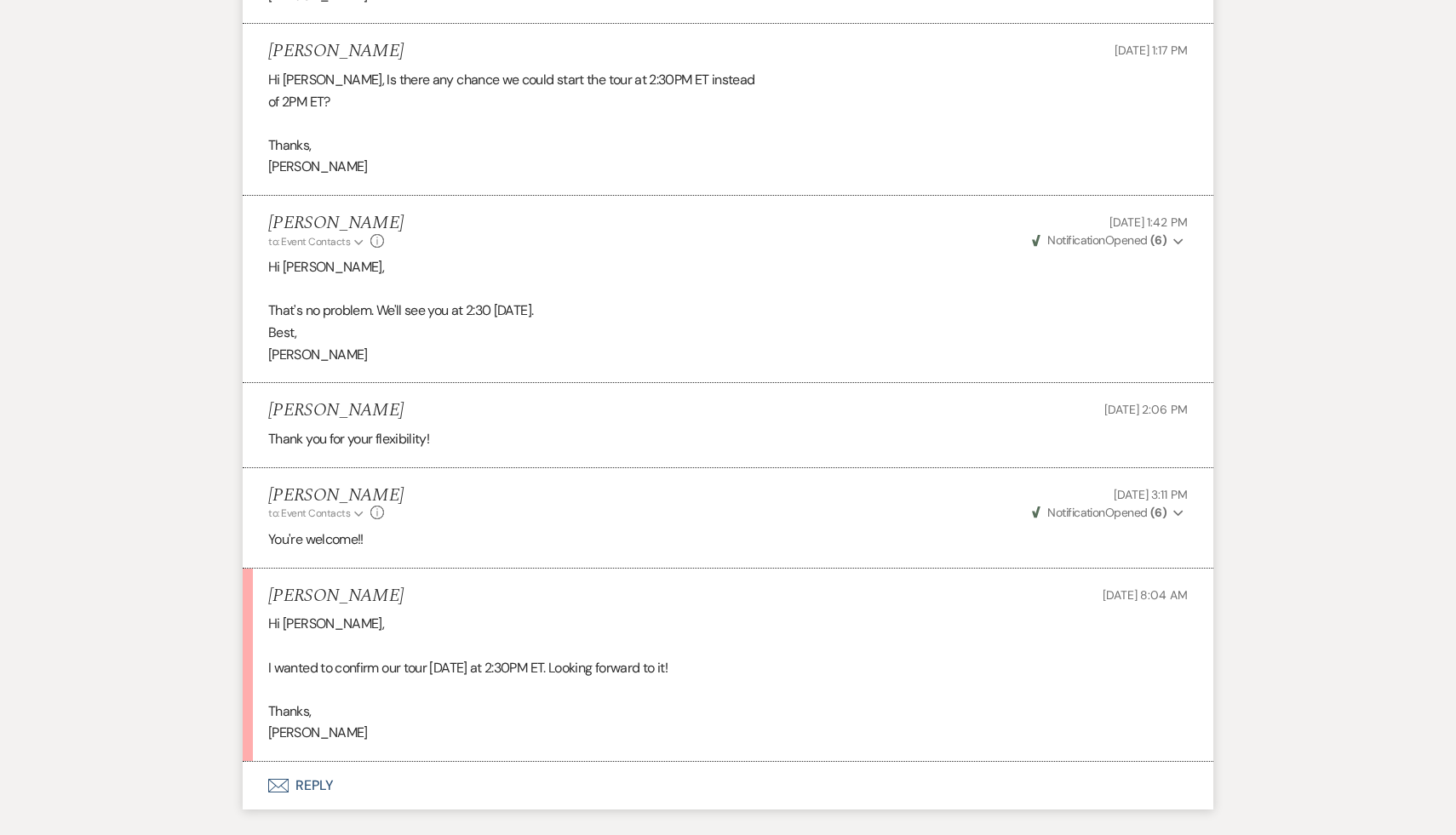
scroll to position [2238, 0]
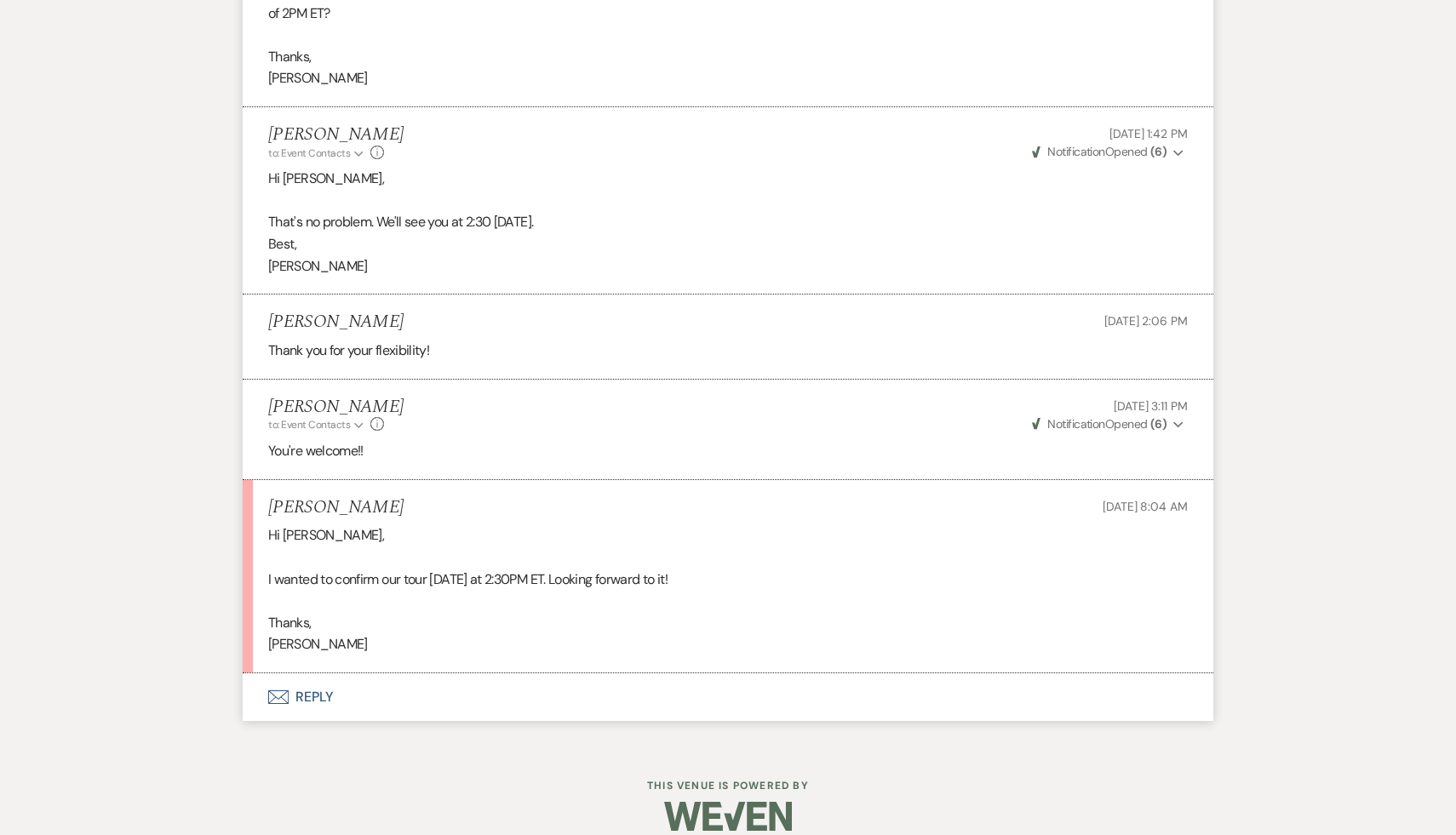
click at [319, 691] on button "Envelope Reply" at bounding box center [728, 697] width 971 height 48
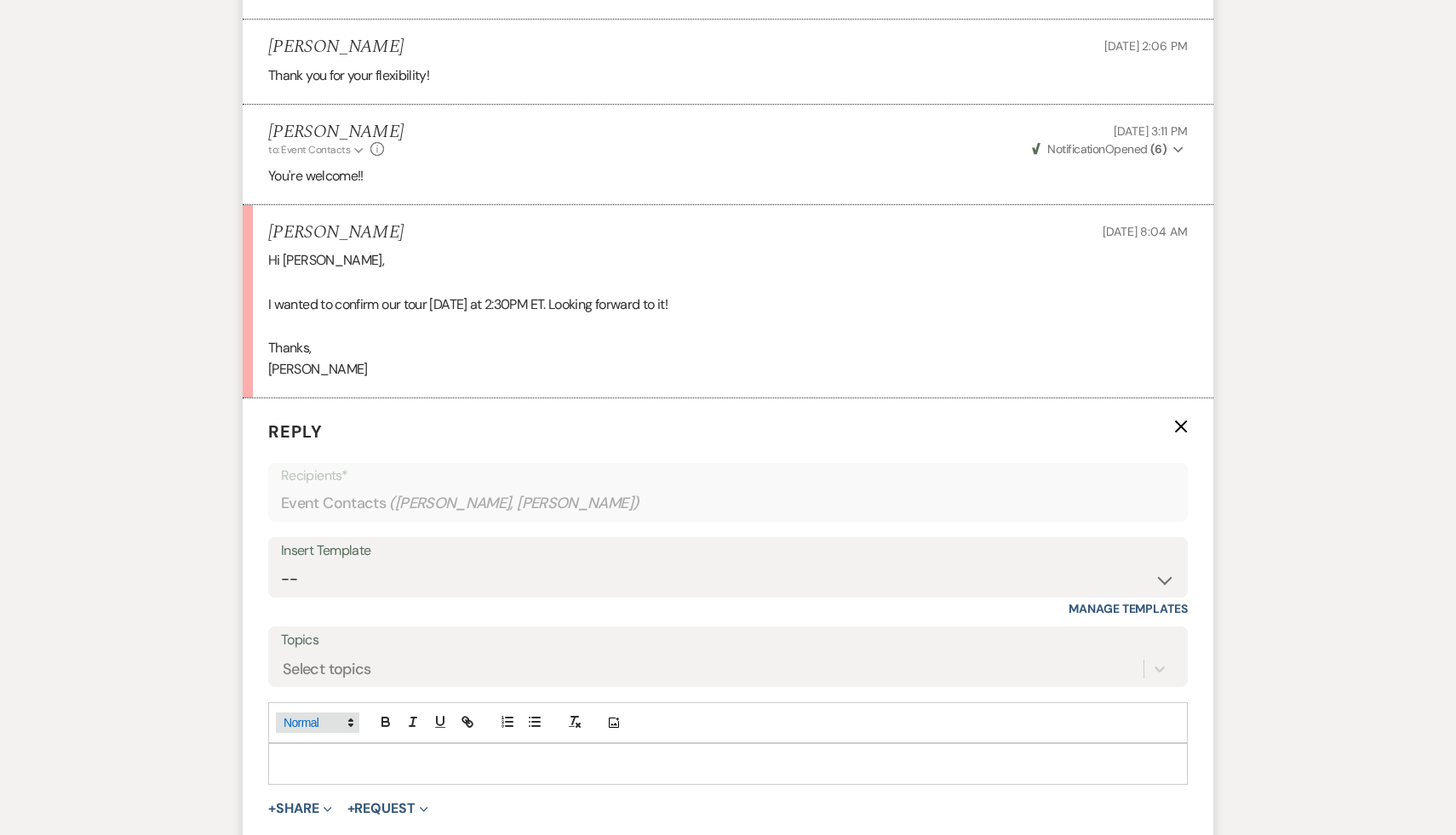
scroll to position [2544, 0]
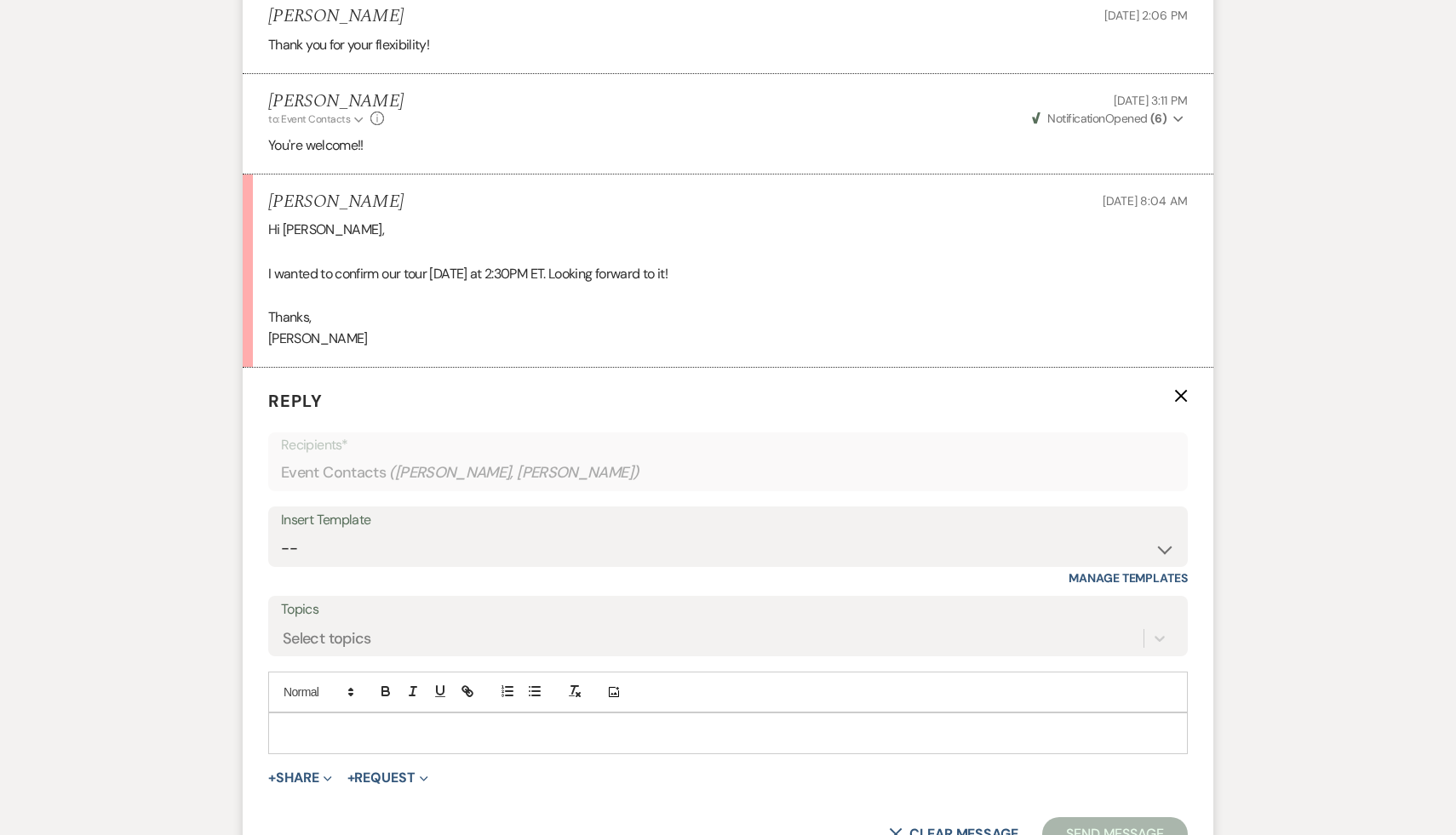
click at [332, 725] on p at bounding box center [728, 733] width 892 height 19
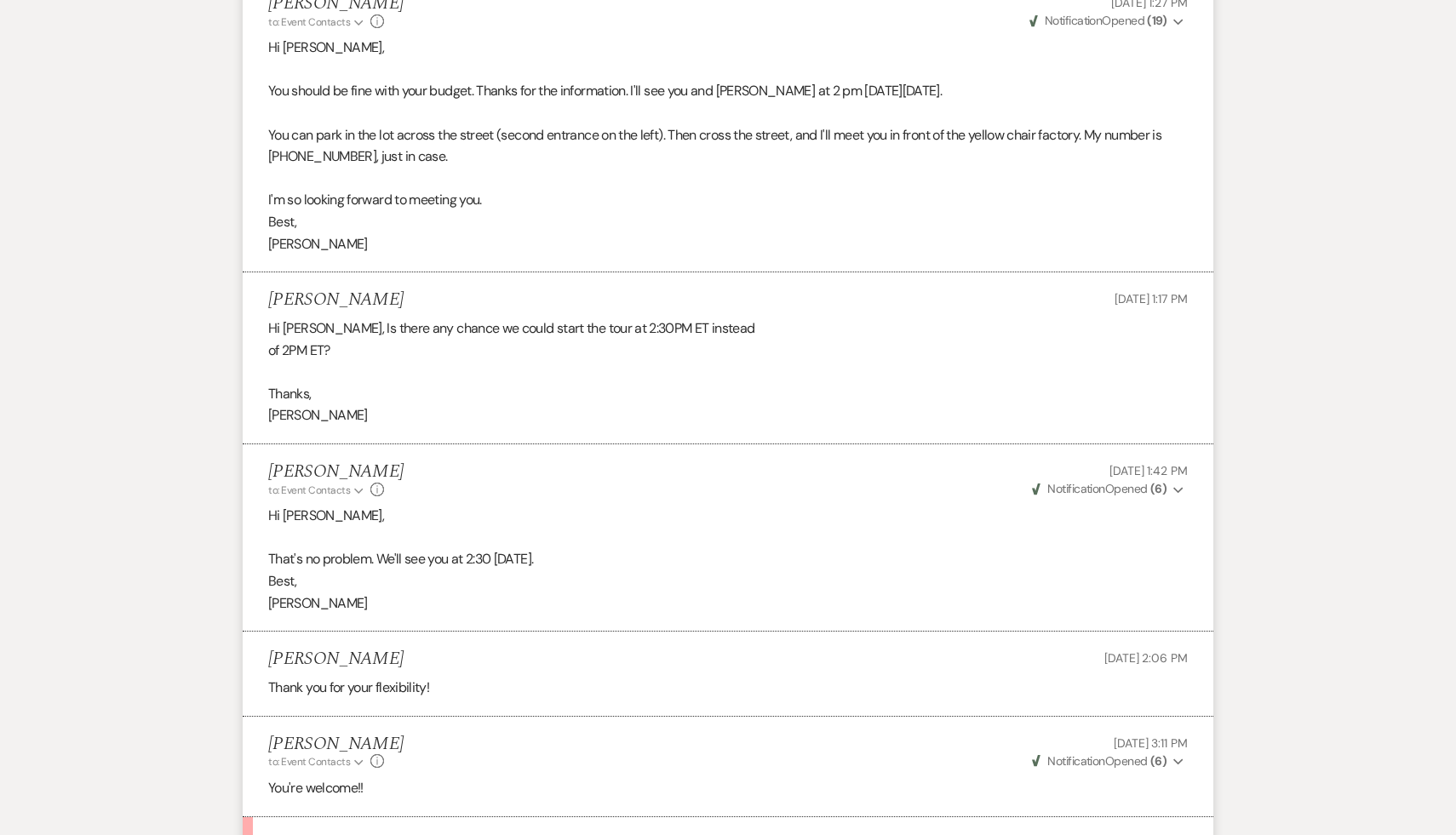
scroll to position [1898, 0]
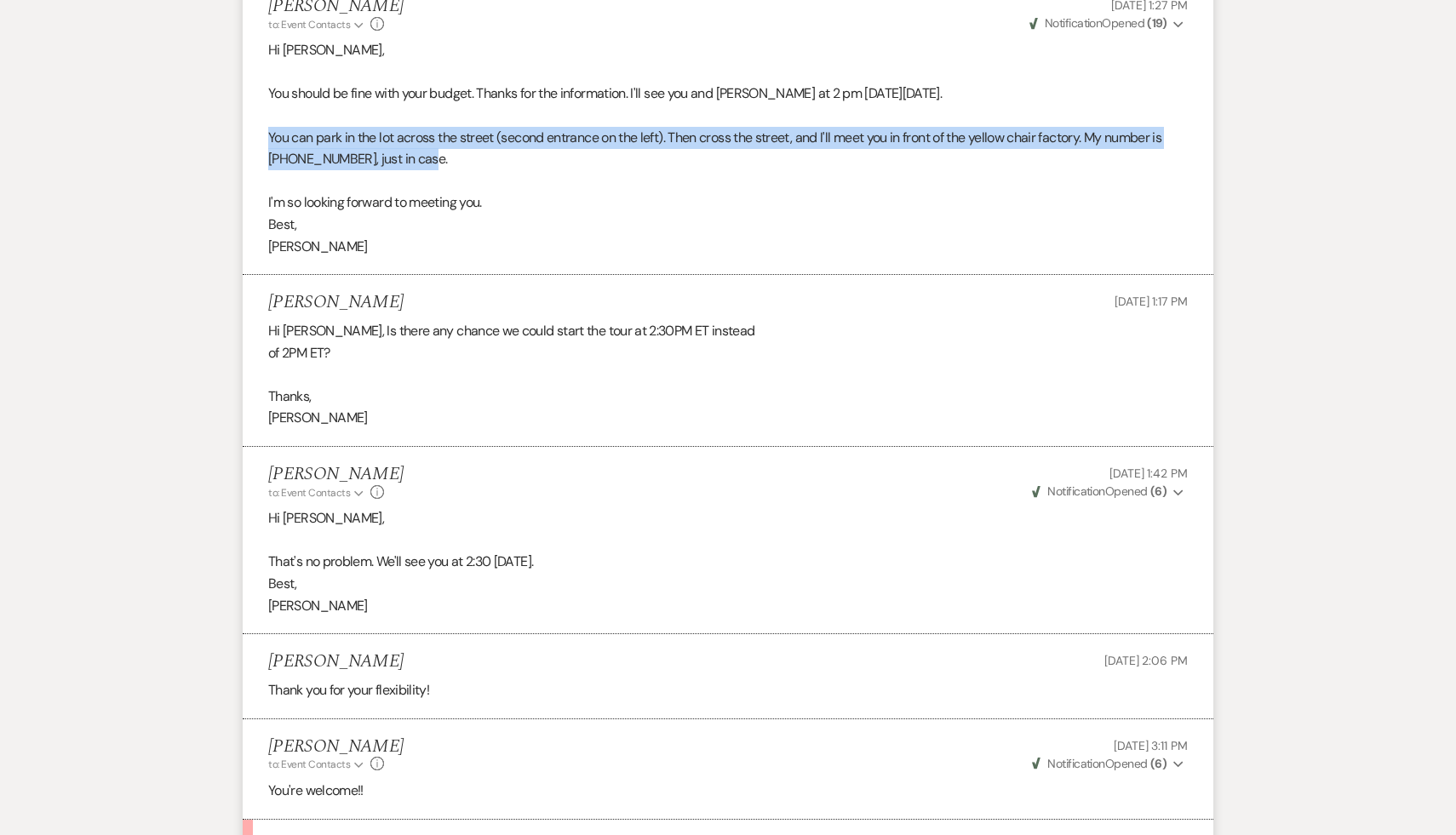
drag, startPoint x: 452, startPoint y: 165, endPoint x: 242, endPoint y: 145, distance: 211.0
click at [243, 145] on li "Carol Reichert to: Event Contacts Expand Info Aug 05, 2025, 1:27 PM Weven Check…" at bounding box center [728, 126] width 971 height 296
copy p "You can park in the lot across the street (second entrance on the left). Then c…"
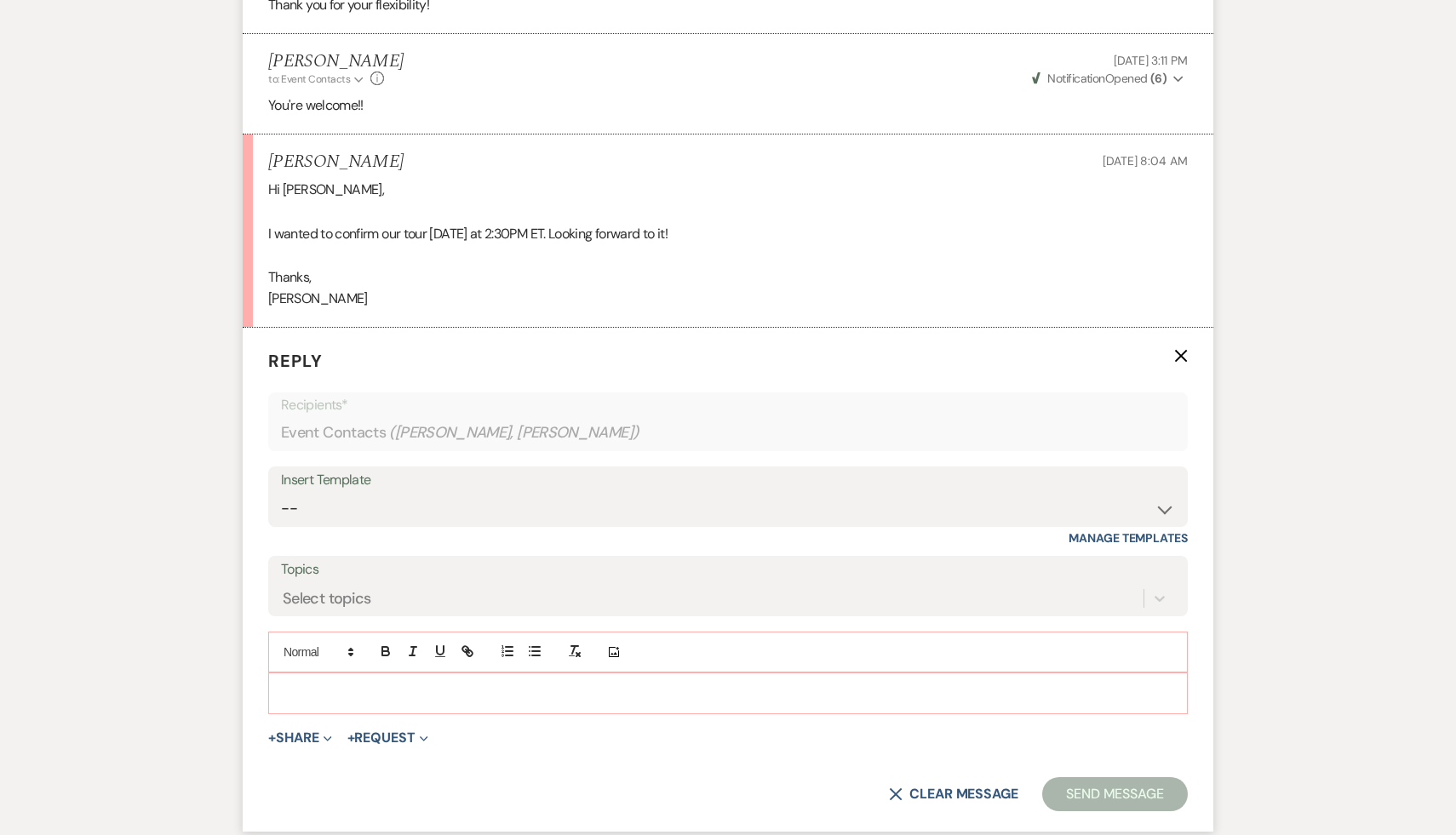
scroll to position [2735, 0]
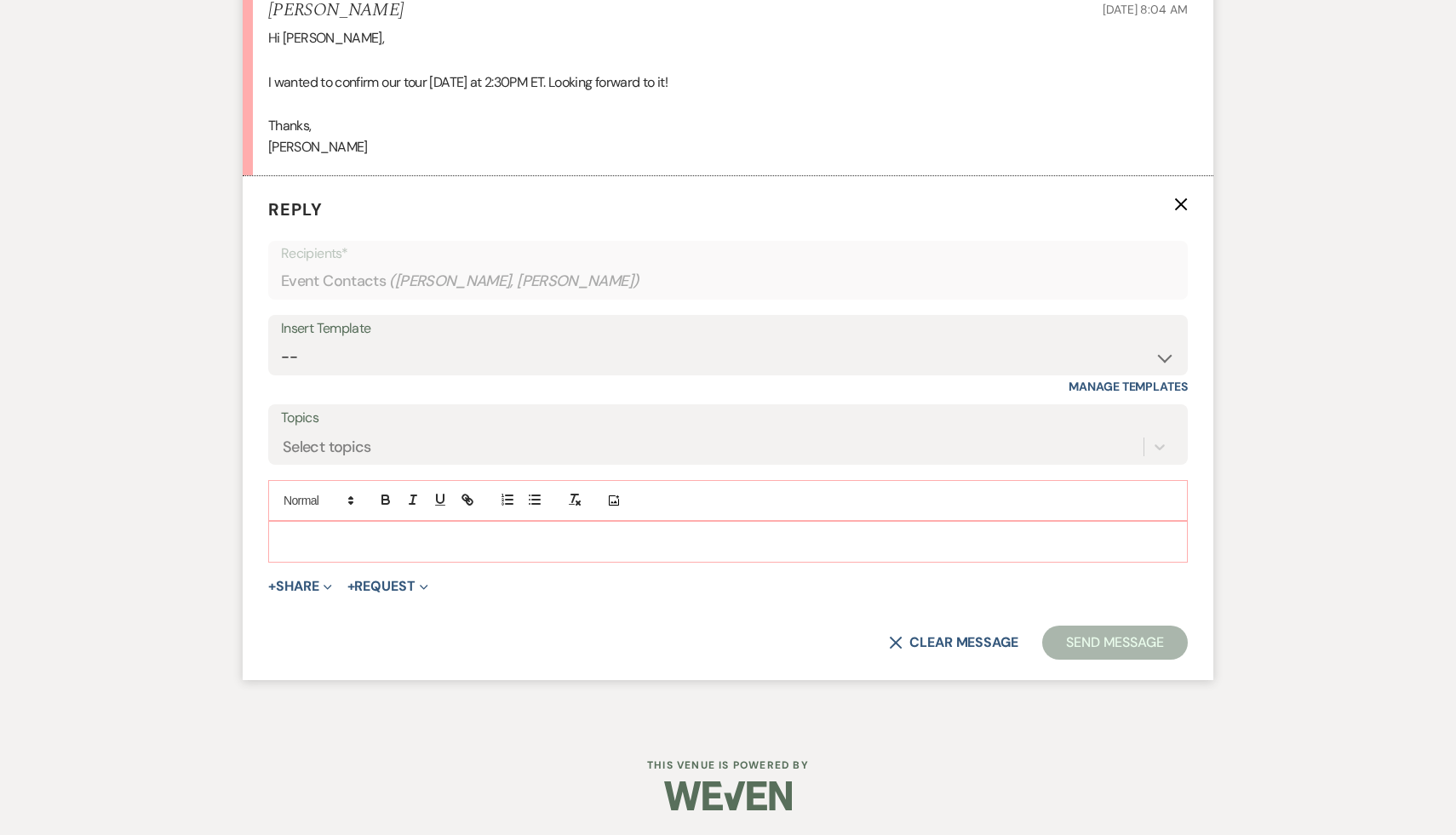
click at [360, 535] on p at bounding box center [728, 542] width 892 height 19
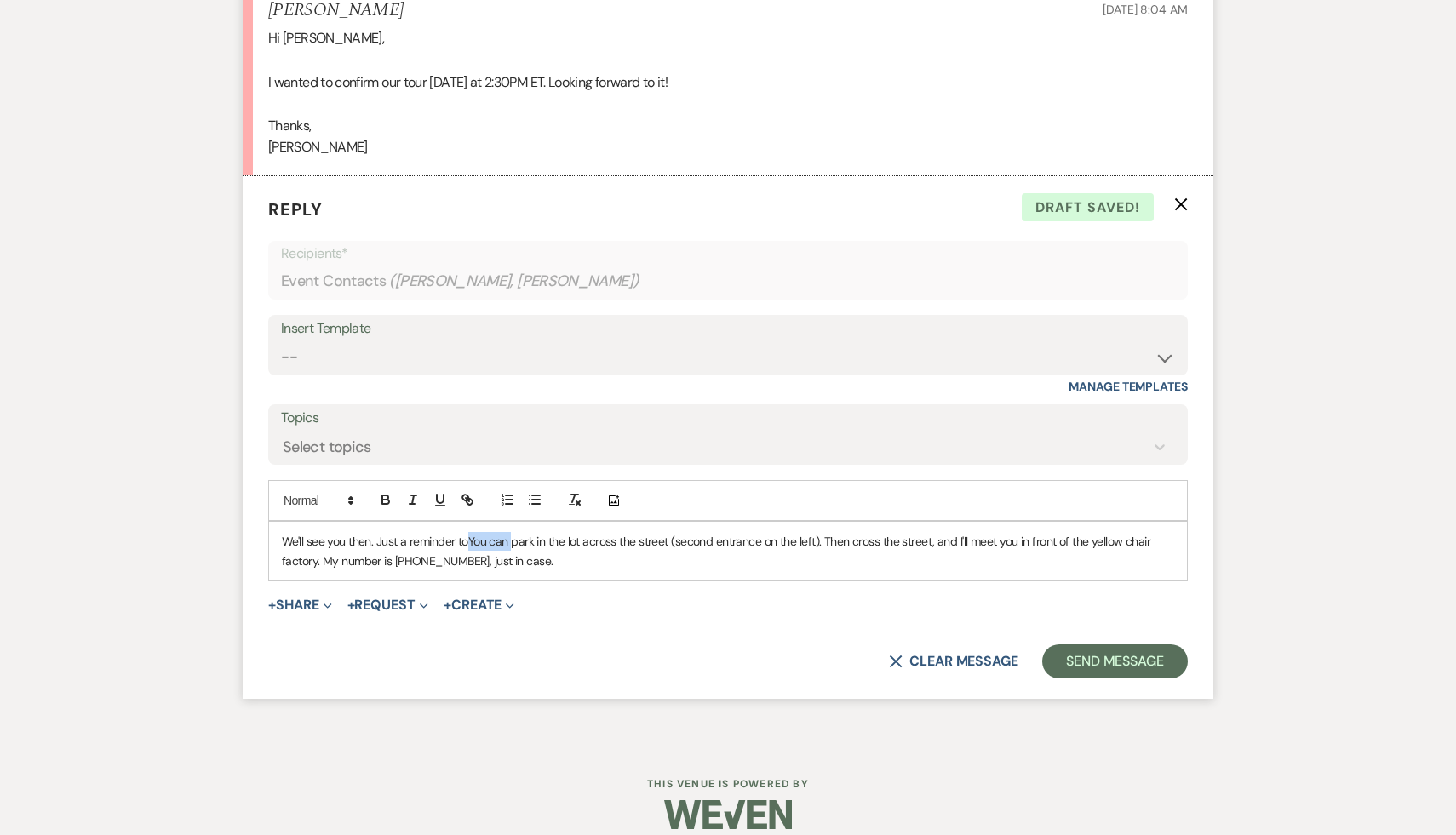
drag, startPoint x: 513, startPoint y: 542, endPoint x: 472, endPoint y: 539, distance: 41.1
click at [472, 539] on span "You can park in the lot across the street (second entrance on the left). Then c…" at bounding box center [718, 551] width 873 height 34
drag, startPoint x: 1154, startPoint y: 542, endPoint x: 1155, endPoint y: 559, distance: 17.0
click at [1155, 559] on p "We'll see you then. Just a reminder to park in the lot across the street (secon…" at bounding box center [728, 552] width 892 height 38
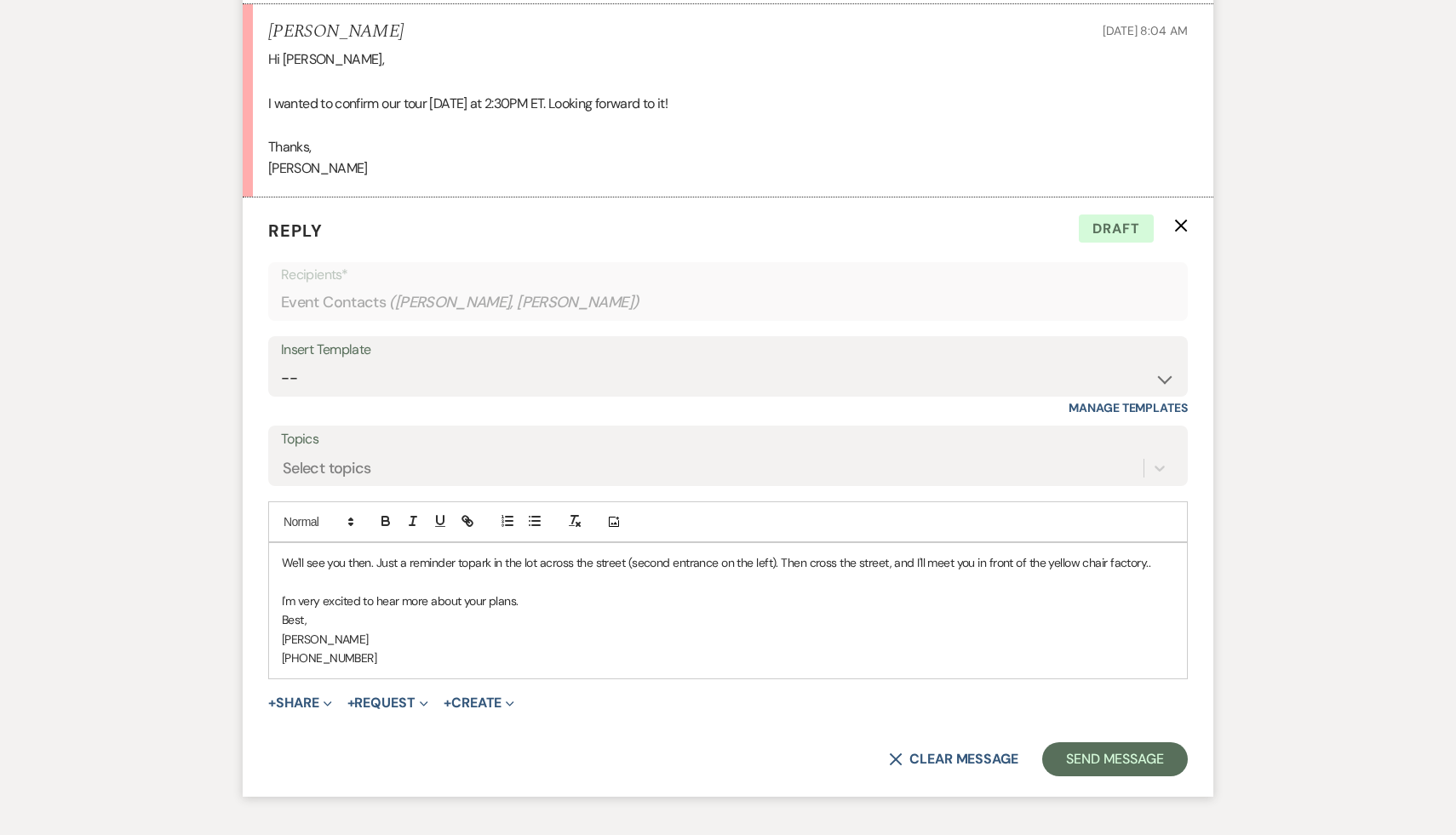
scroll to position [2711, 0]
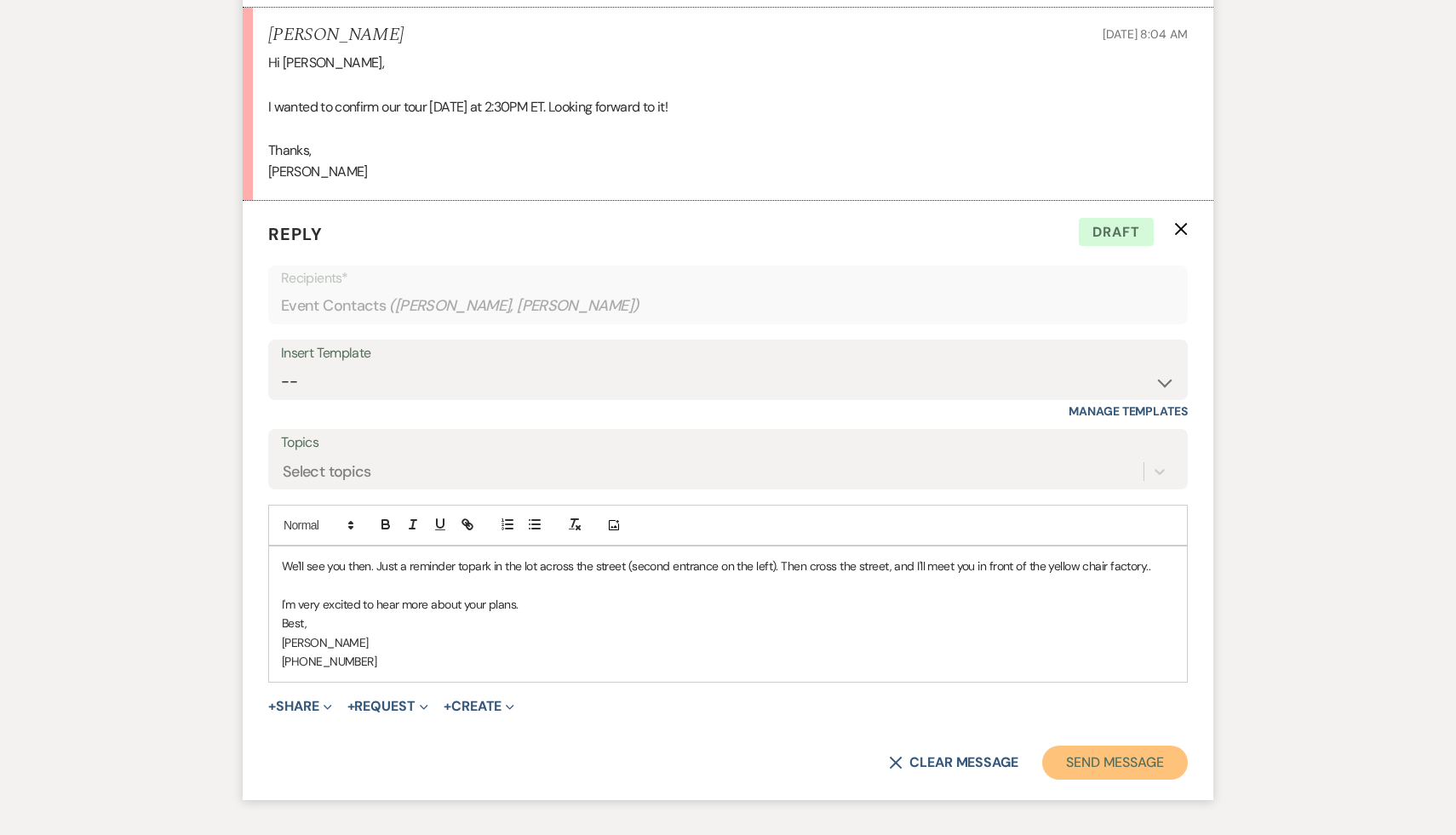
click at [1143, 767] on button "Send Message" at bounding box center [1115, 763] width 146 height 34
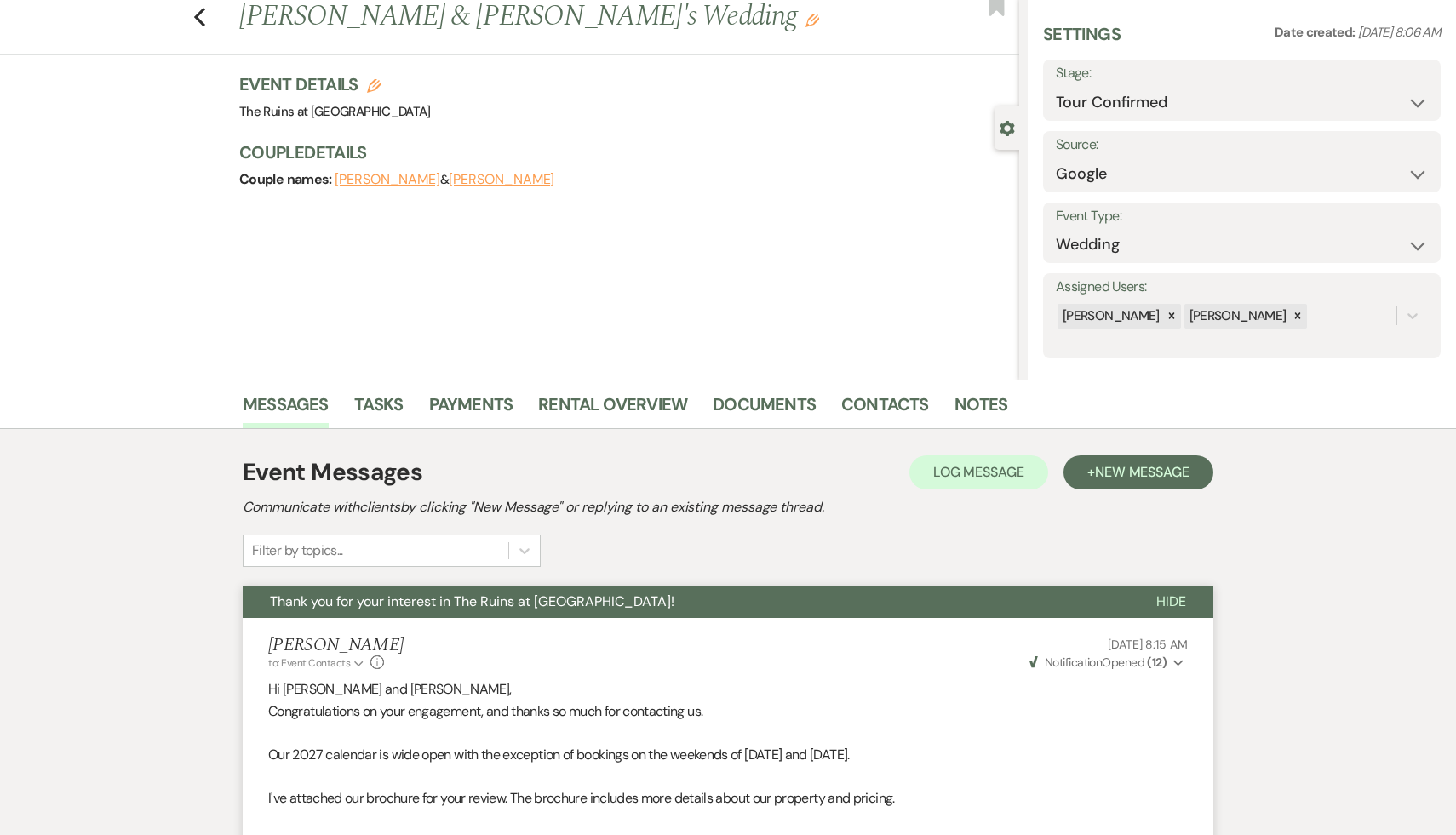
scroll to position [0, 0]
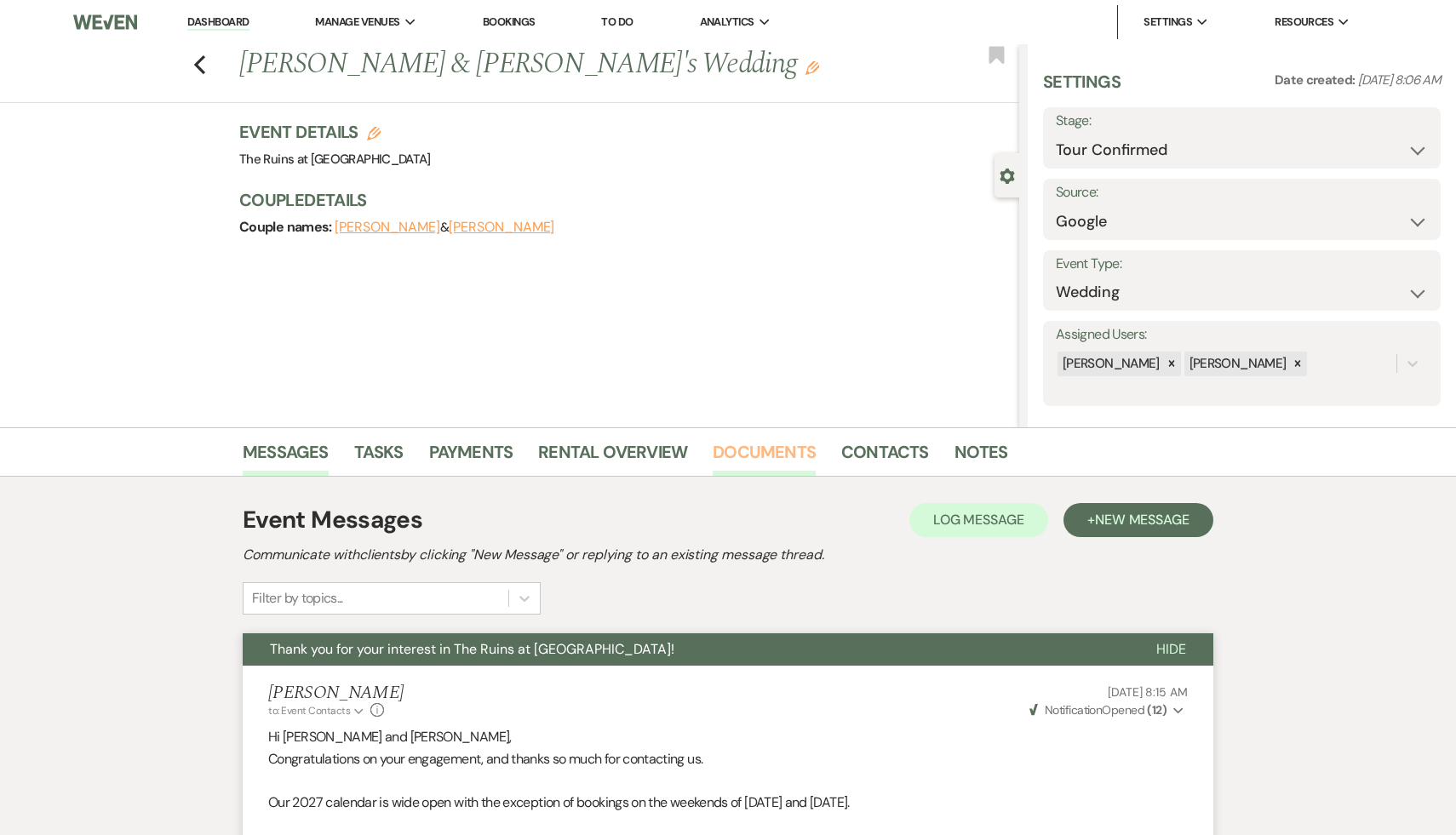
click at [784, 456] on link "Documents" at bounding box center [765, 456] width 103 height 37
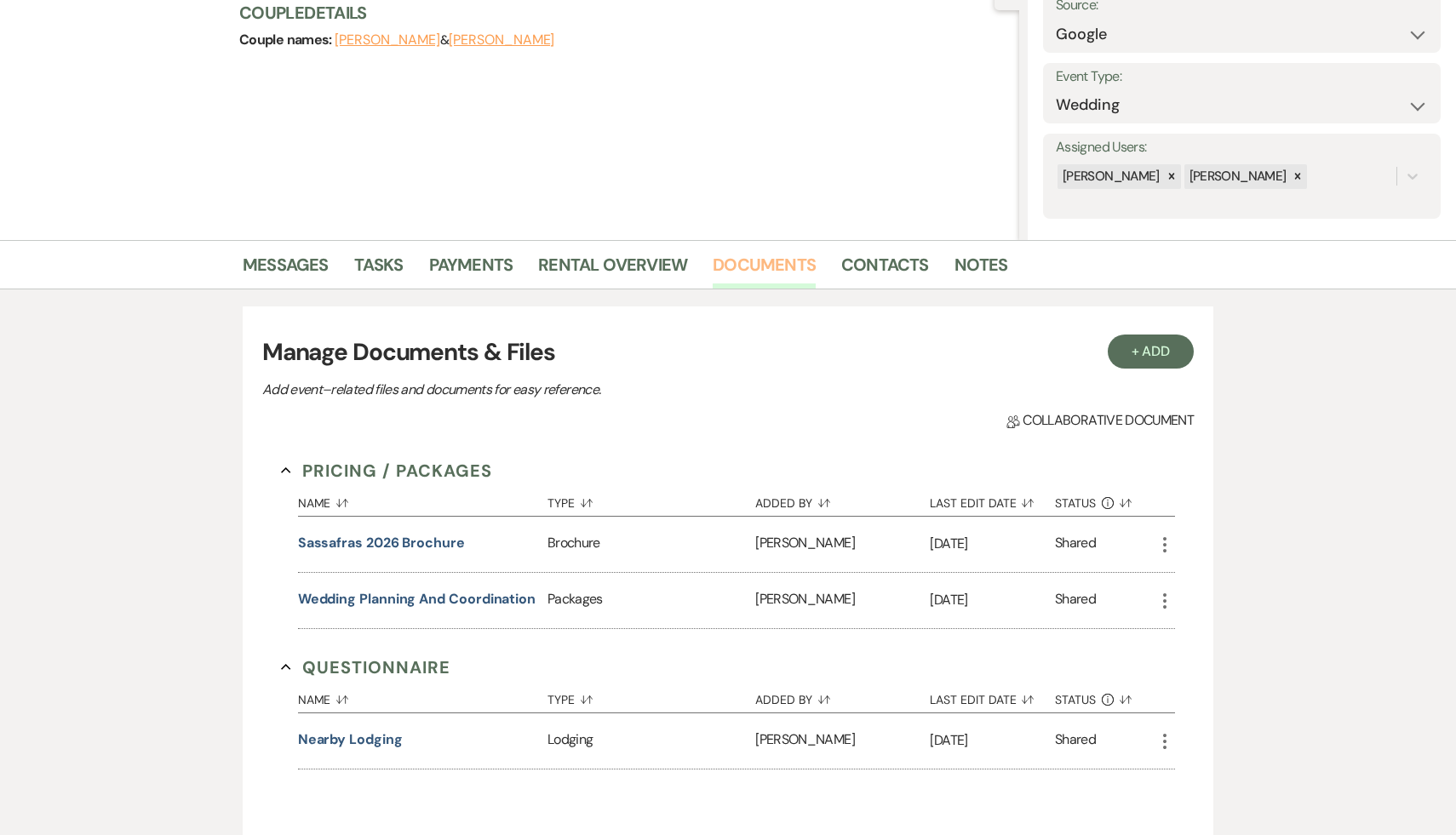
scroll to position [185, 0]
click at [278, 272] on link "Messages" at bounding box center [285, 272] width 86 height 37
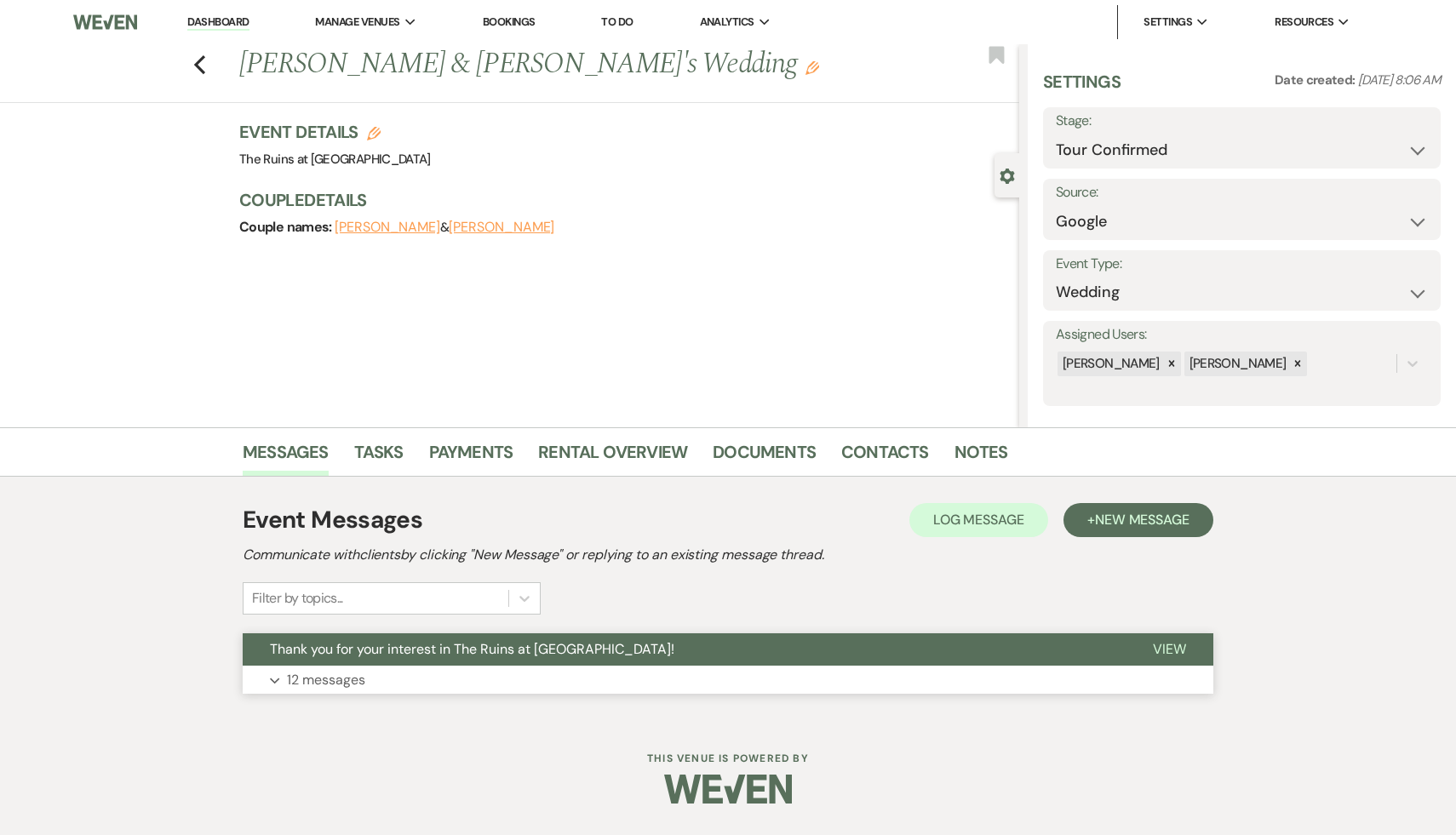
click at [537, 653] on span "Thank you for your interest in The Ruins at Sassafras!" at bounding box center [472, 649] width 405 height 18
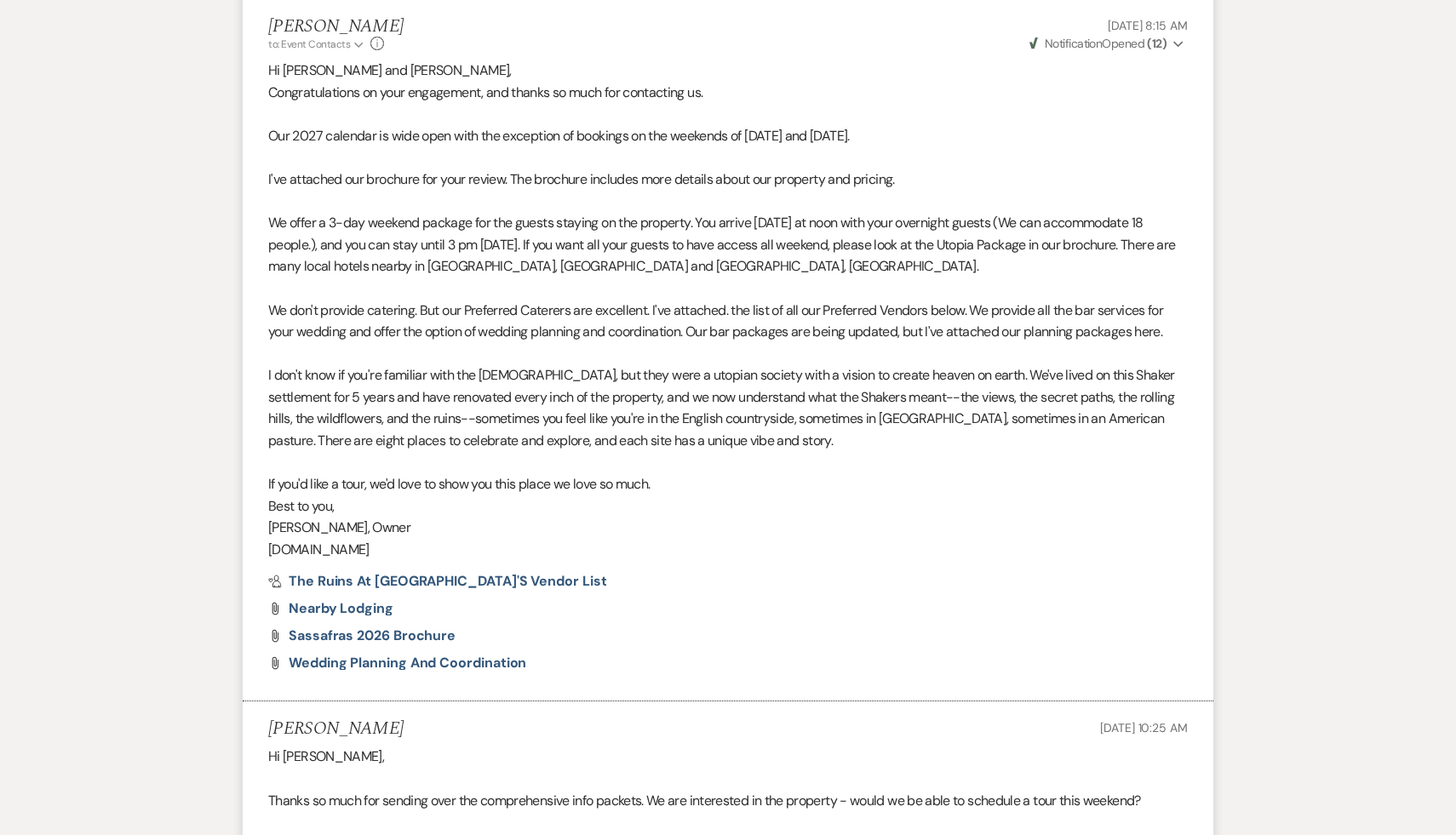
scroll to position [583, 0]
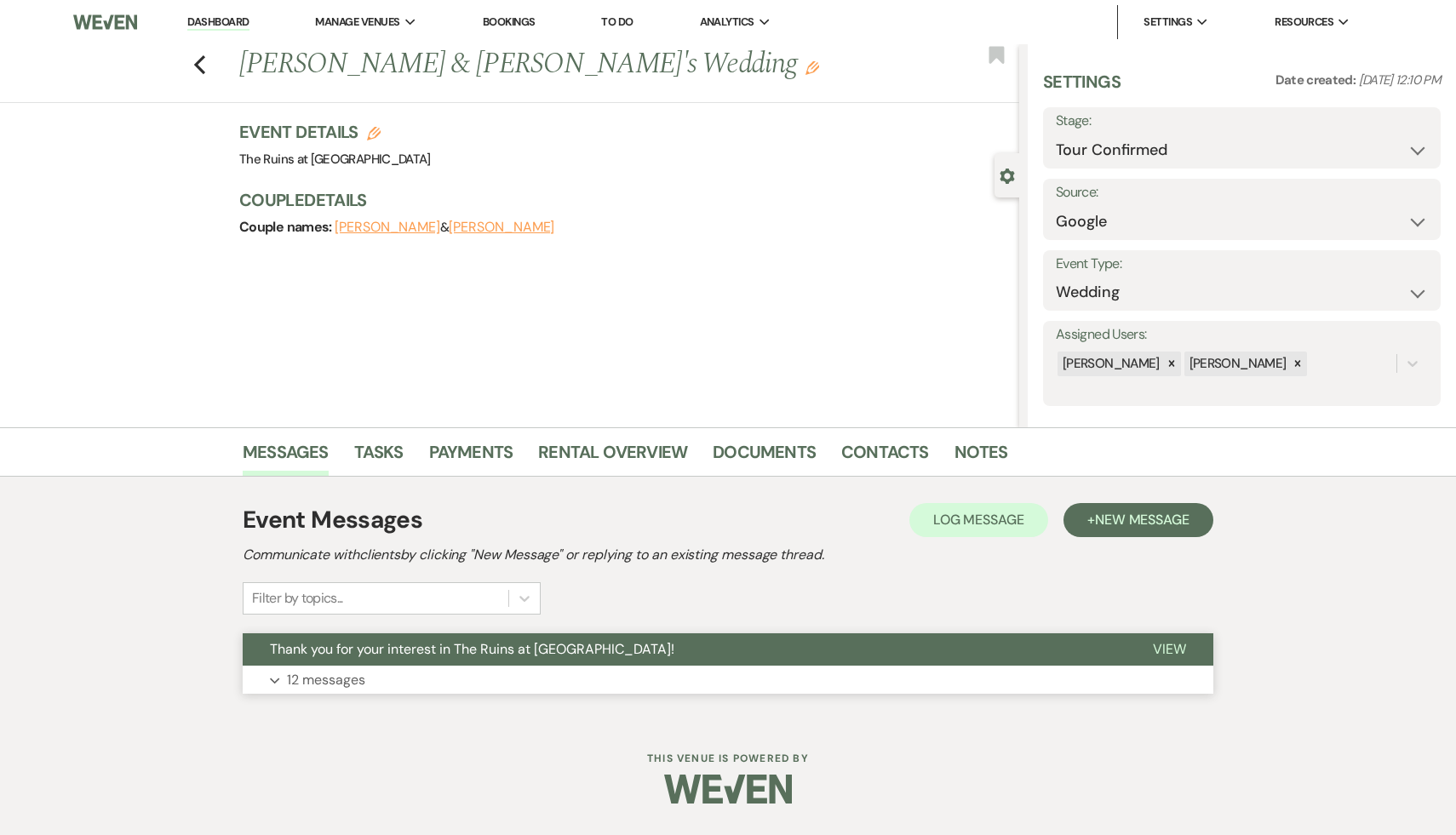
click at [556, 638] on button "Thank you for your interest in The Ruins at [GEOGRAPHIC_DATA]!" at bounding box center [684, 649] width 883 height 33
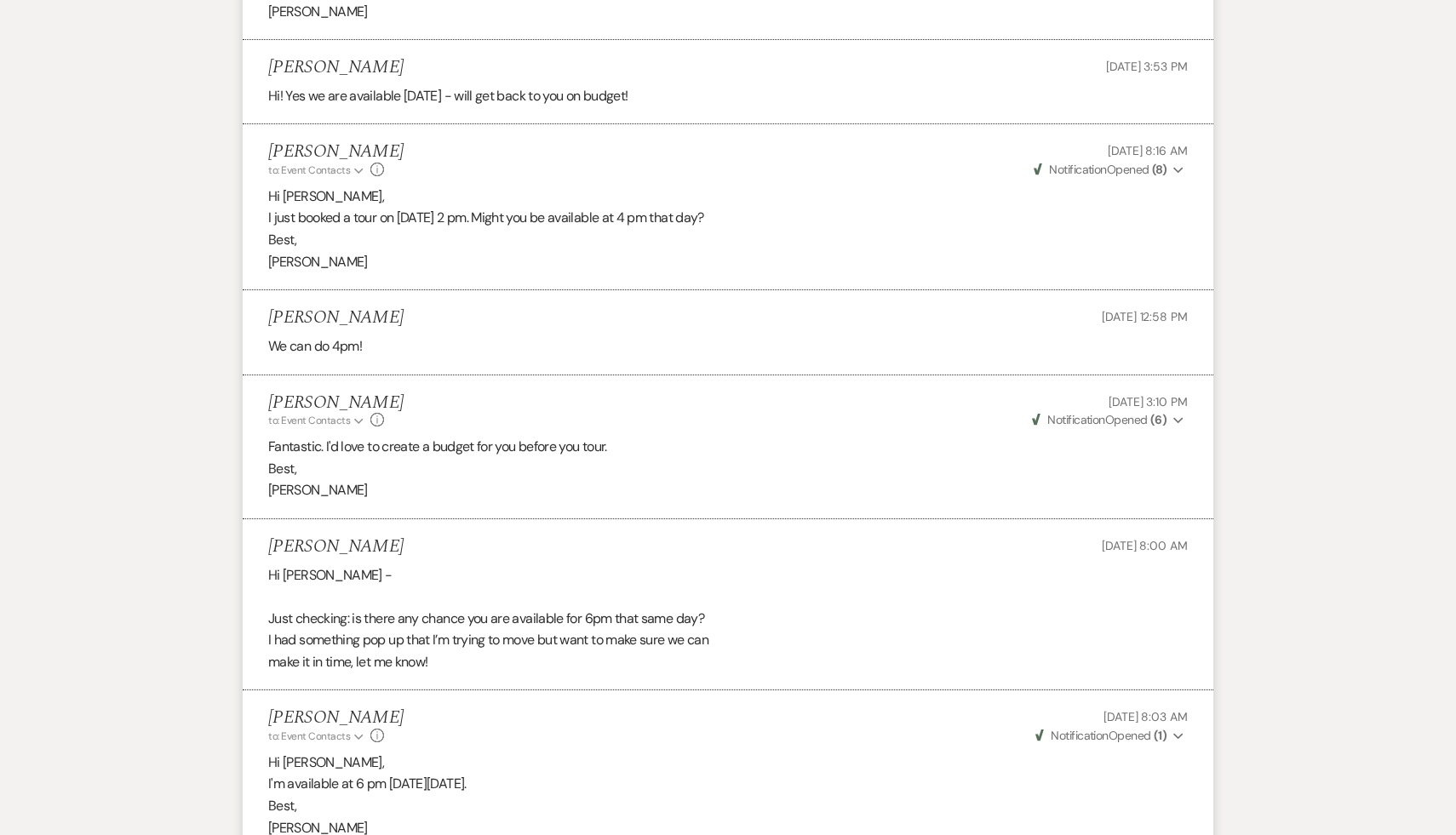
scroll to position [2568, 0]
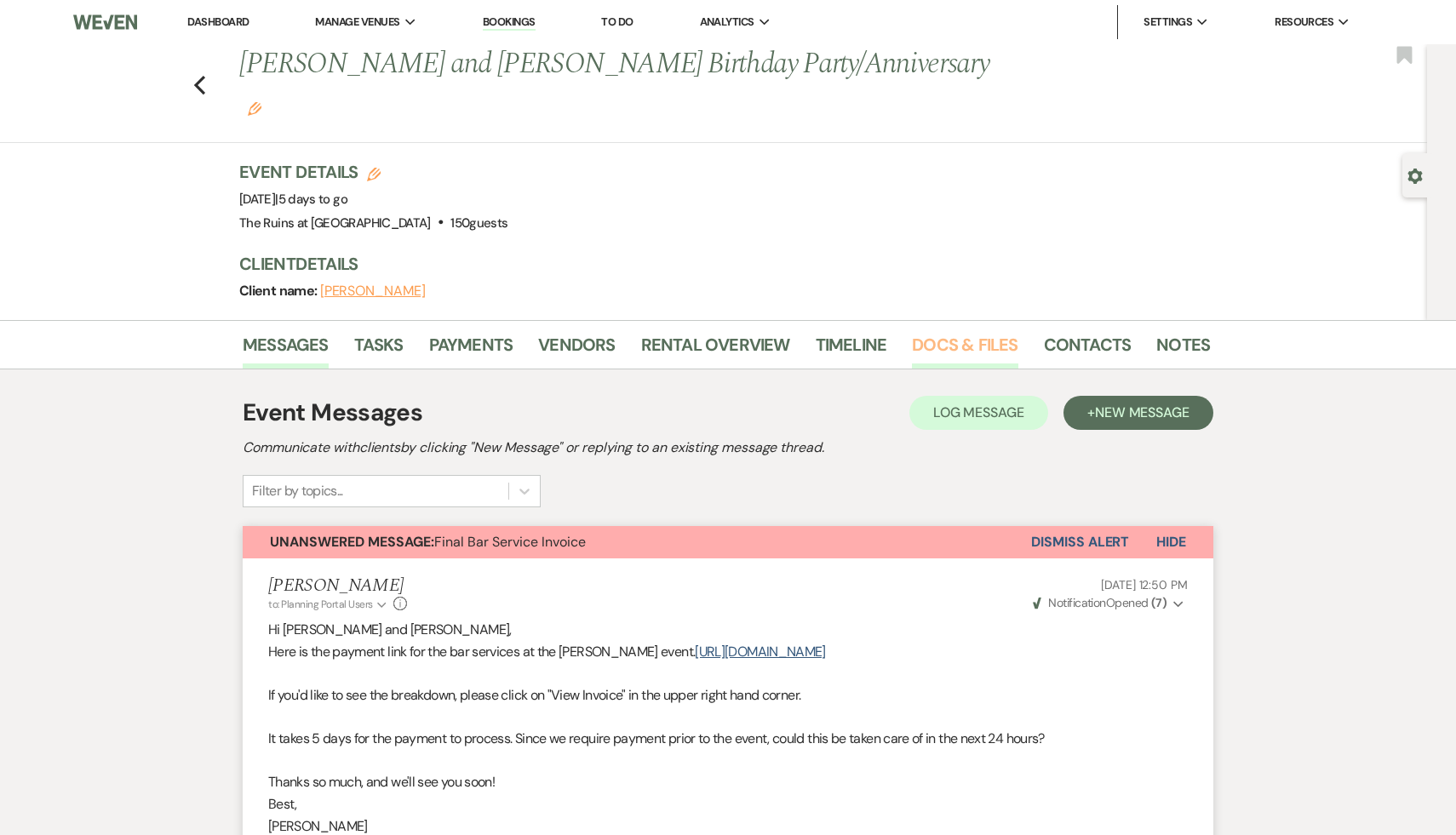
click at [946, 331] on link "Docs & Files" at bounding box center [965, 350] width 106 height 37
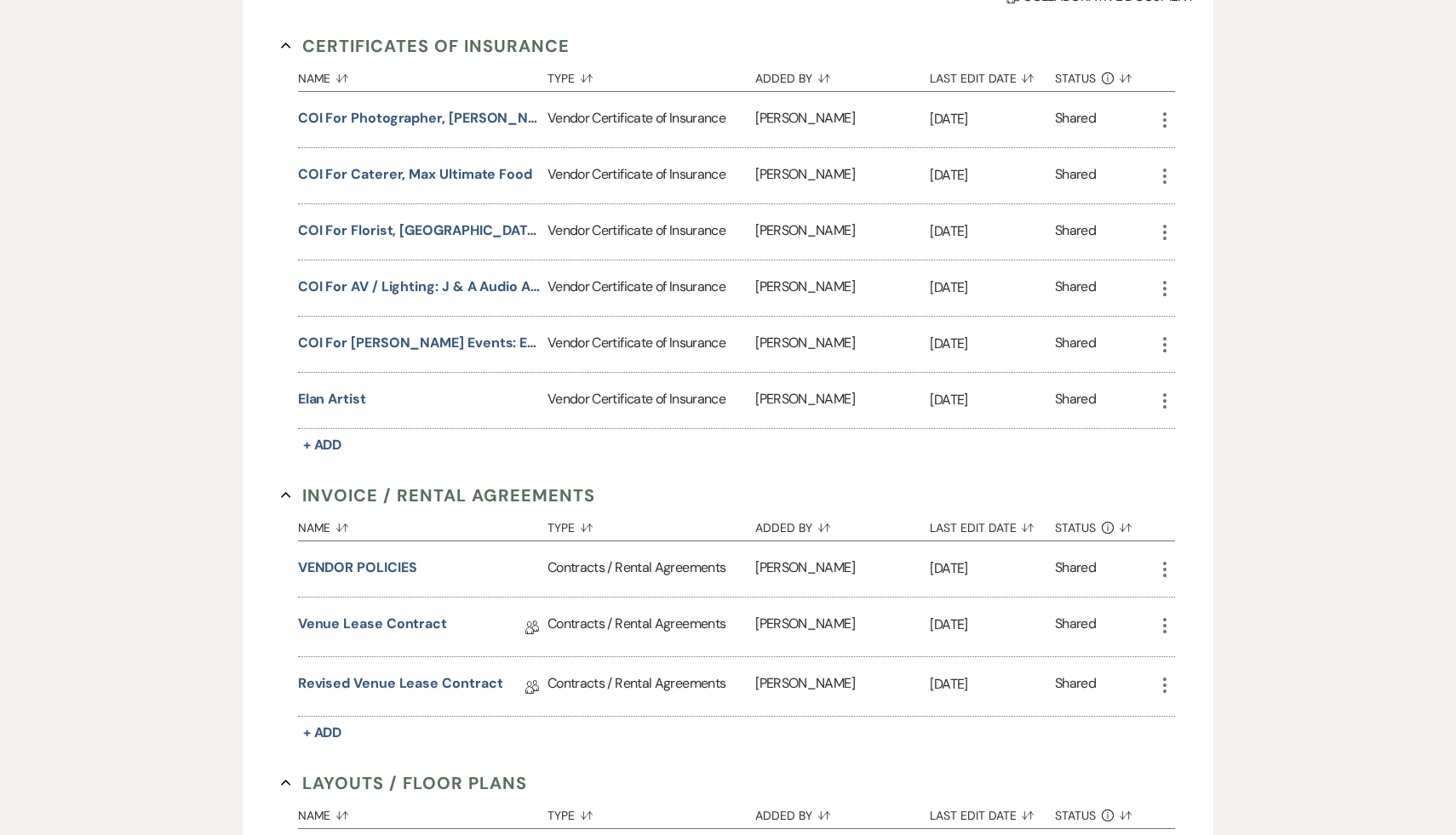
scroll to position [582, 0]
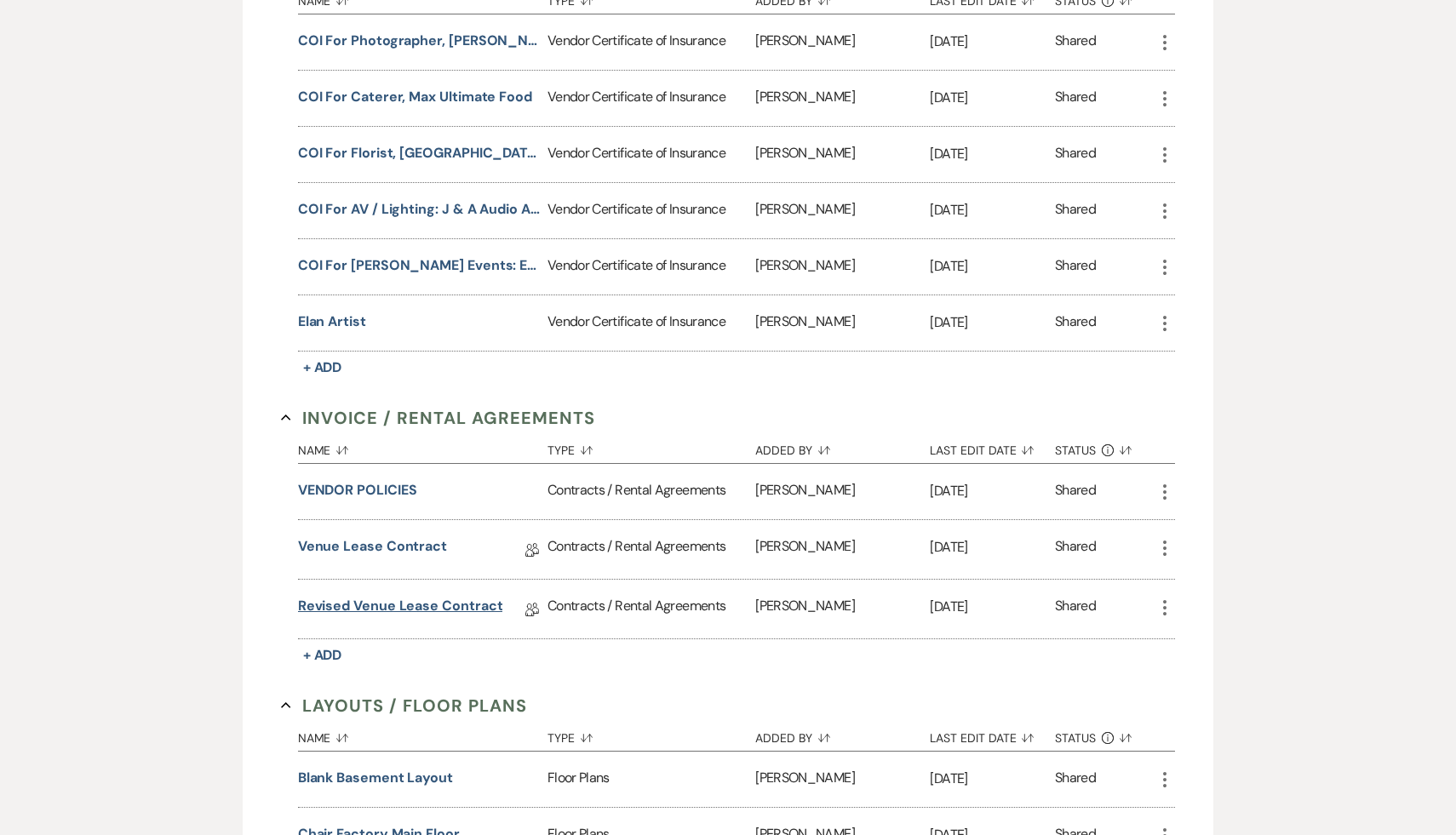
click at [455, 596] on link "Revised Venue Lease Contract" at bounding box center [400, 609] width 206 height 26
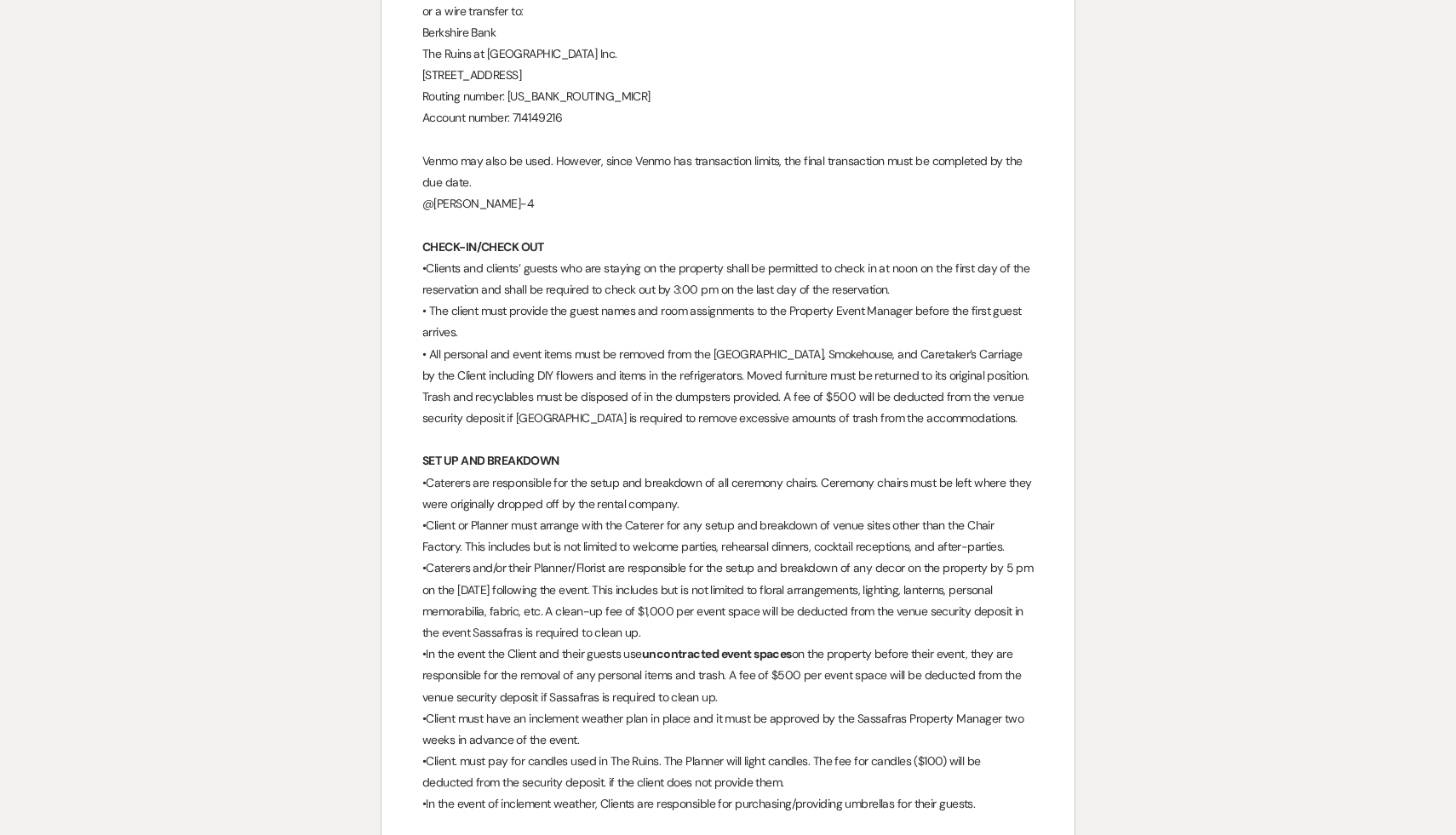
scroll to position [2829, 0]
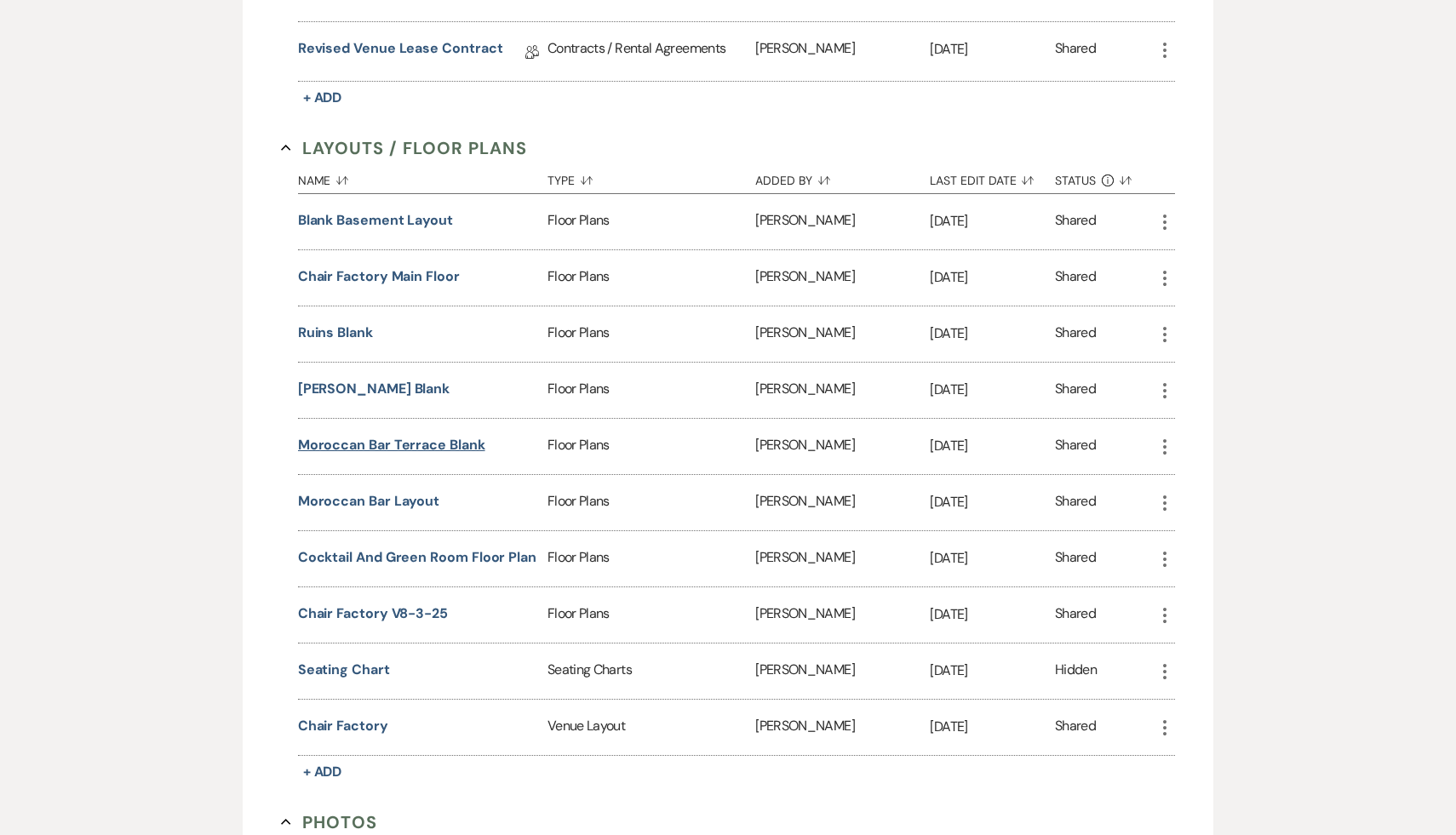
scroll to position [1205, 0]
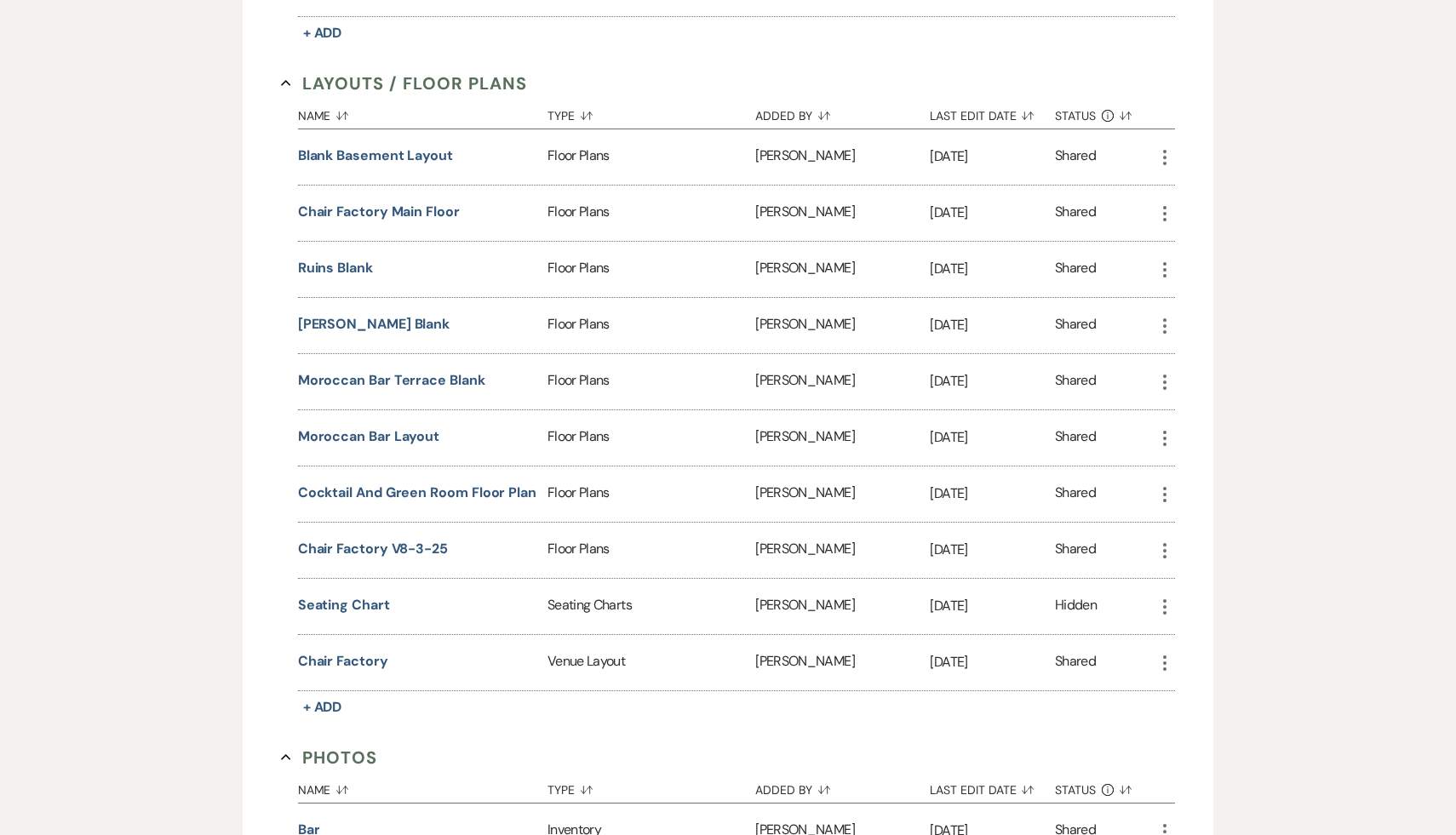
click at [114, 600] on div "Messages Tasks Payments Vendors Rental Overview Timeline Docs & Files Contacts …" at bounding box center [728, 840] width 1456 height 3449
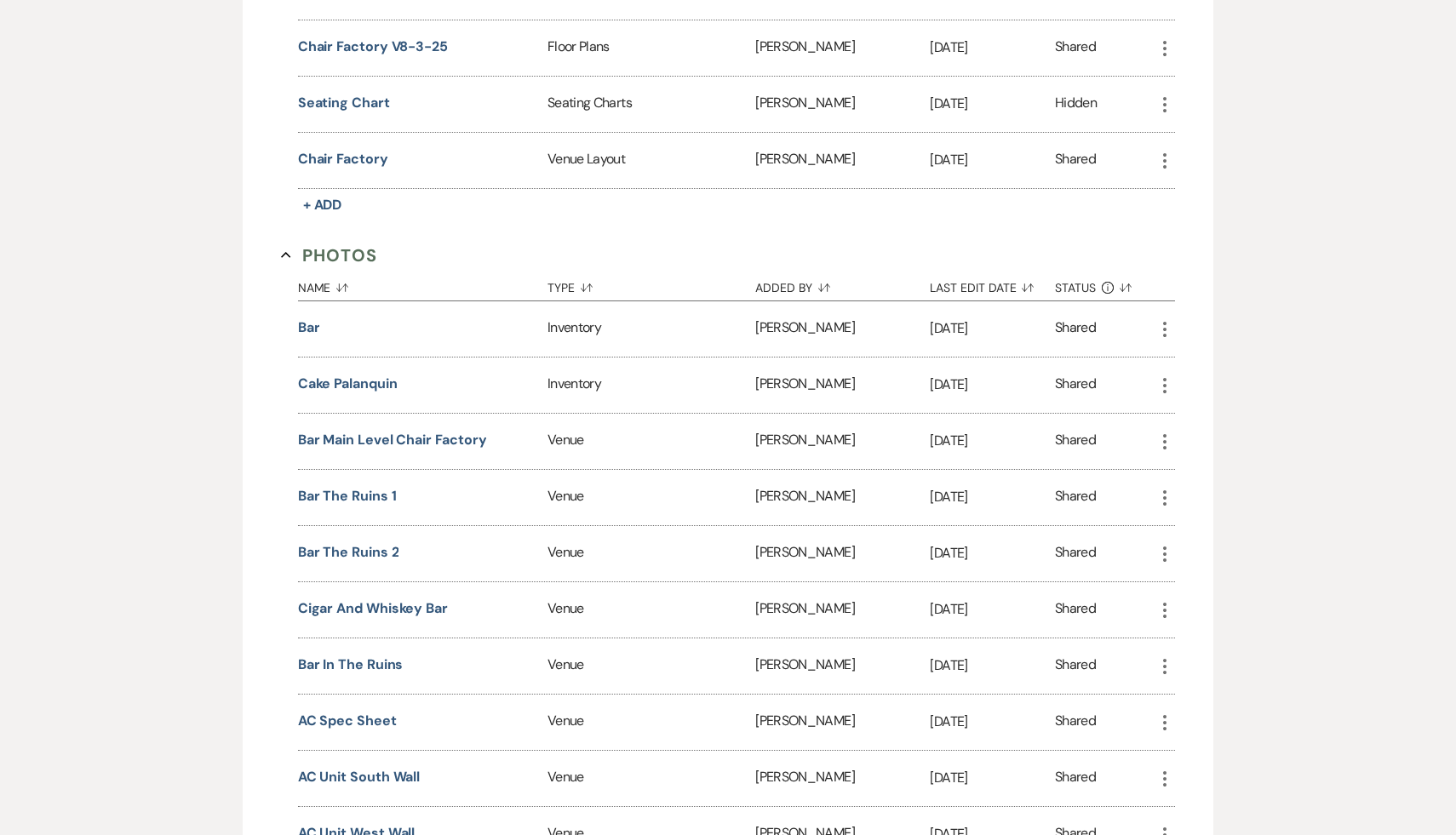
scroll to position [1709, 0]
click at [302, 316] on button "Bar" at bounding box center [309, 326] width 22 height 21
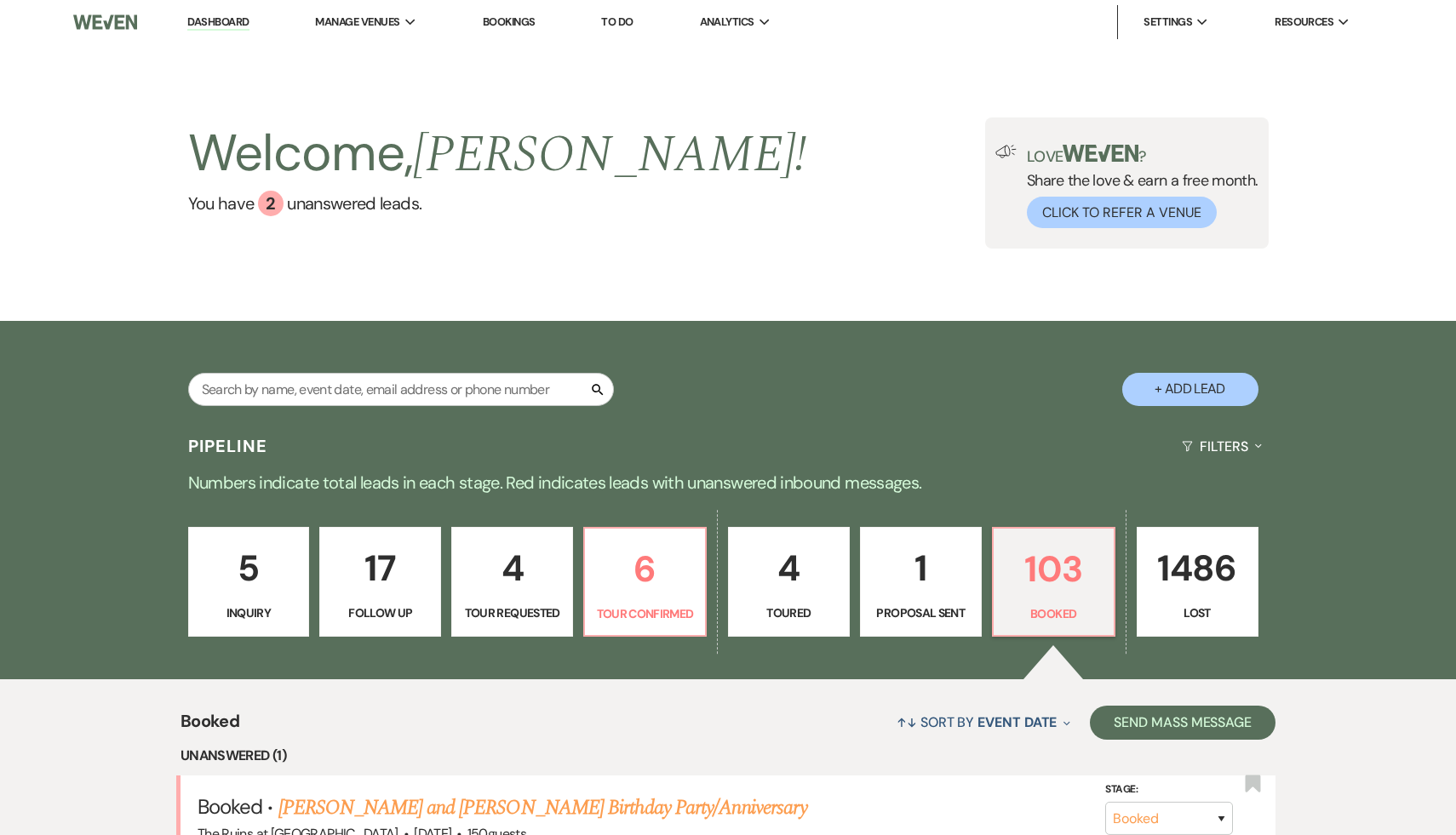
click at [208, 21] on link "Dashboard" at bounding box center [218, 23] width 62 height 16
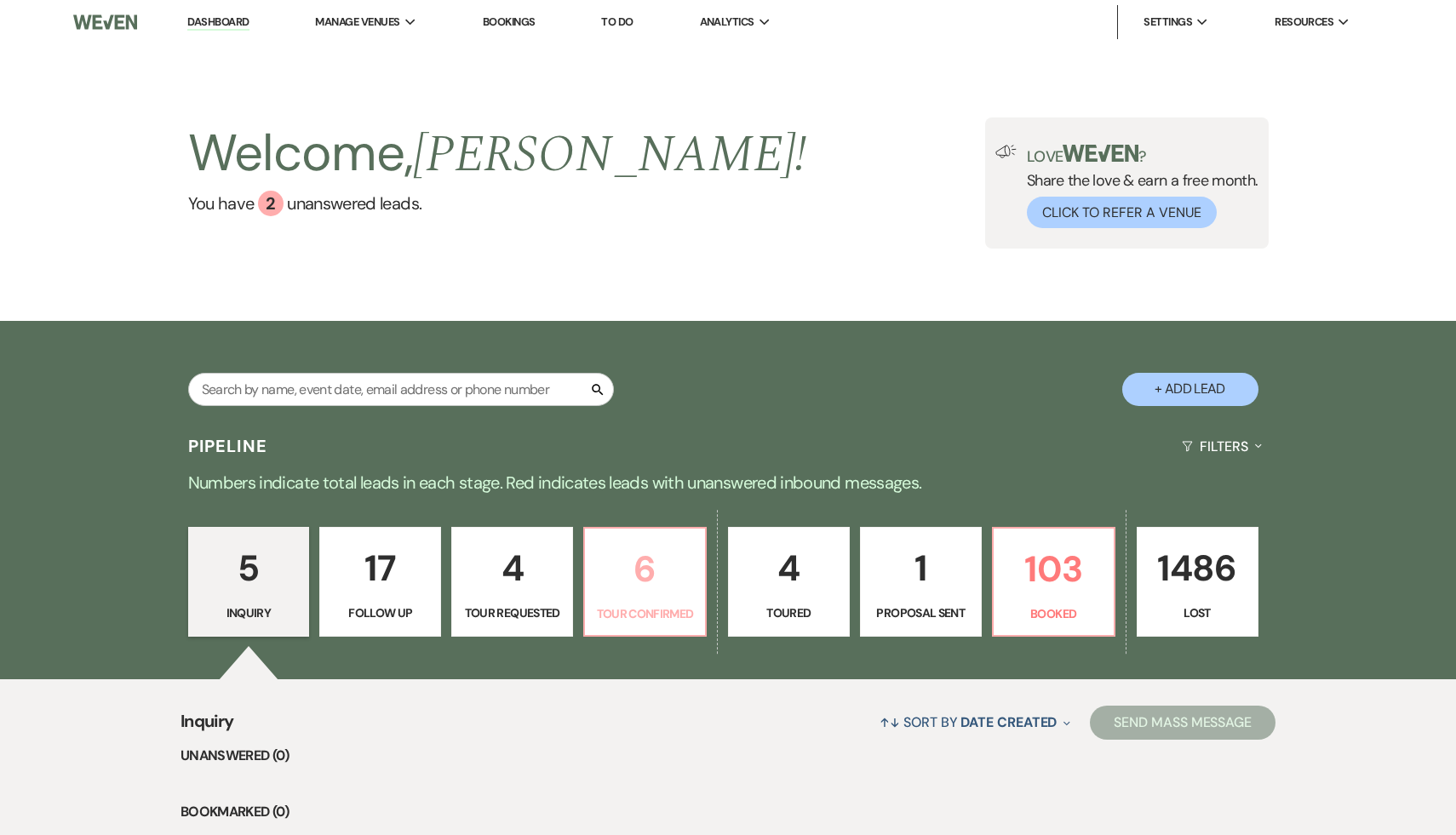
click at [650, 571] on p "6" at bounding box center [645, 569] width 100 height 57
select select "4"
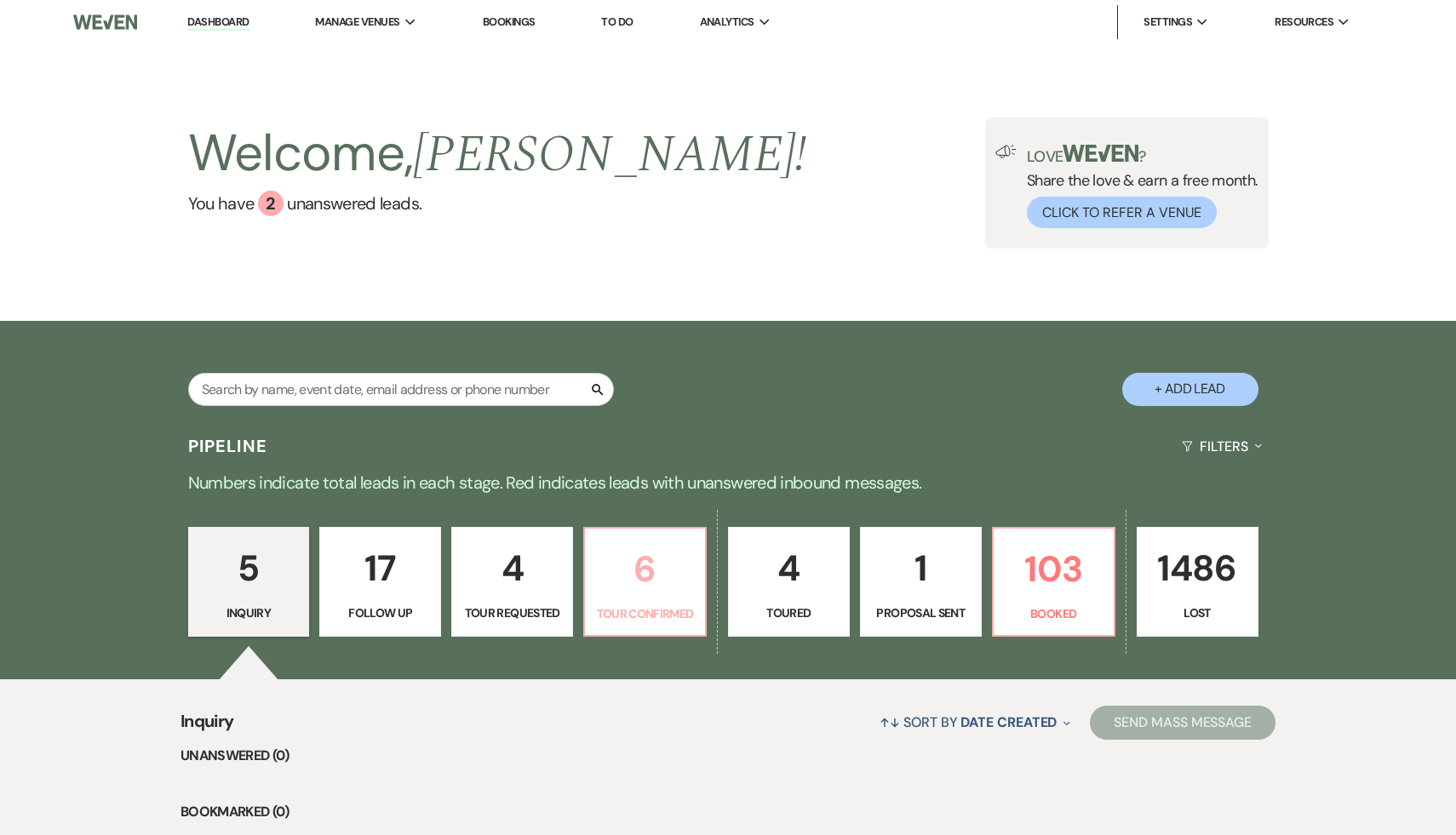
select select "4"
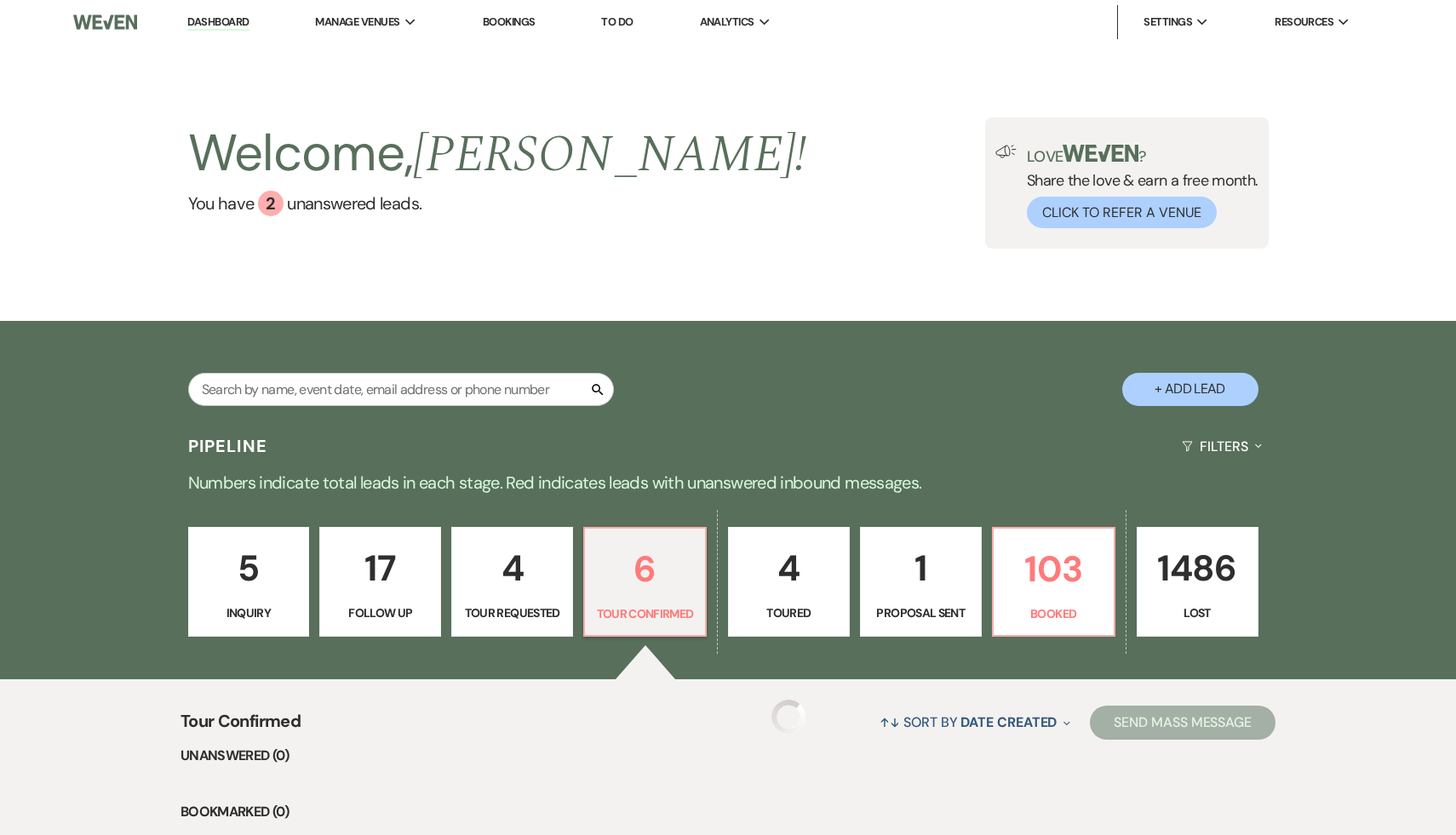
select select "4"
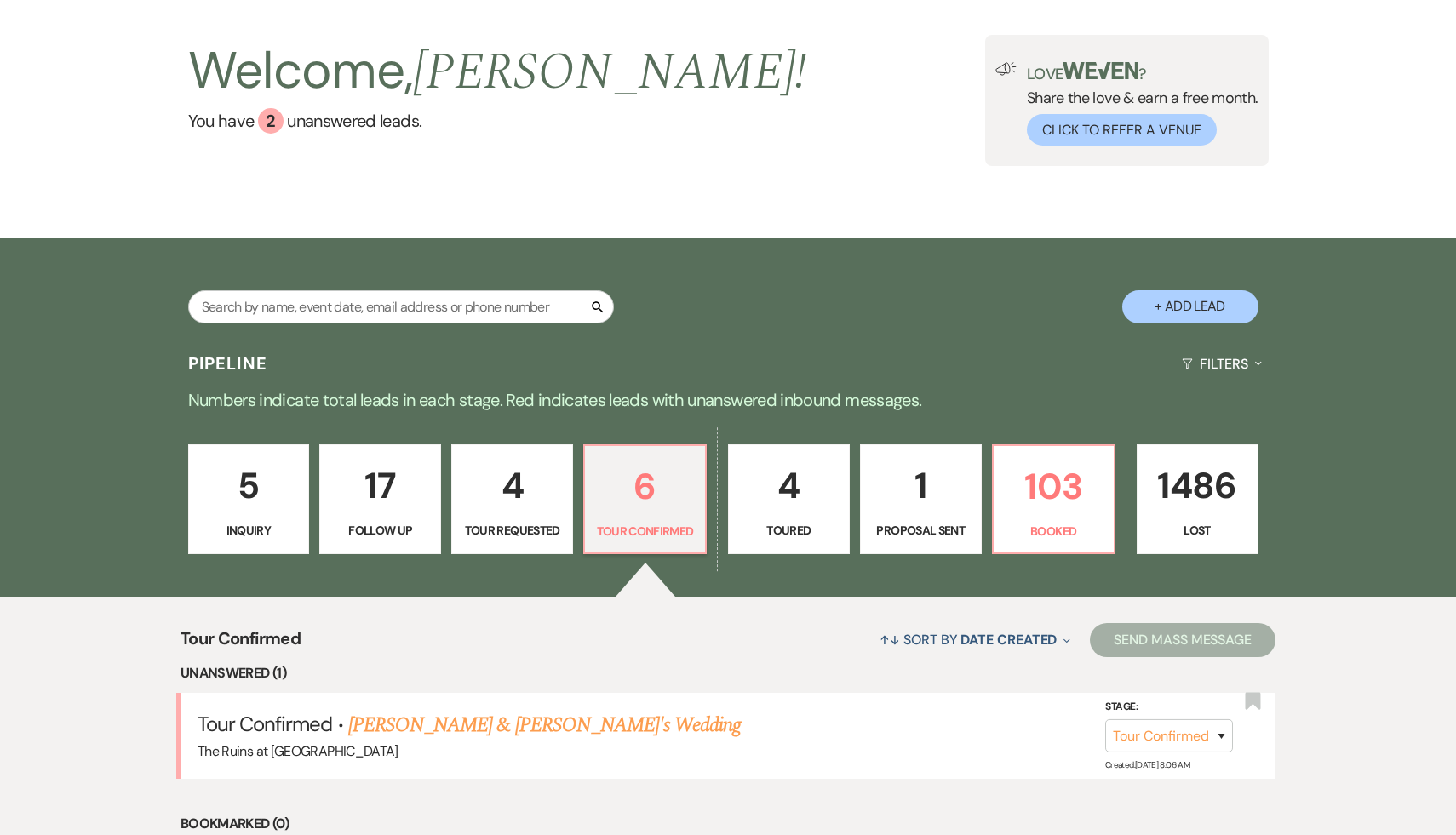
scroll to position [179, 0]
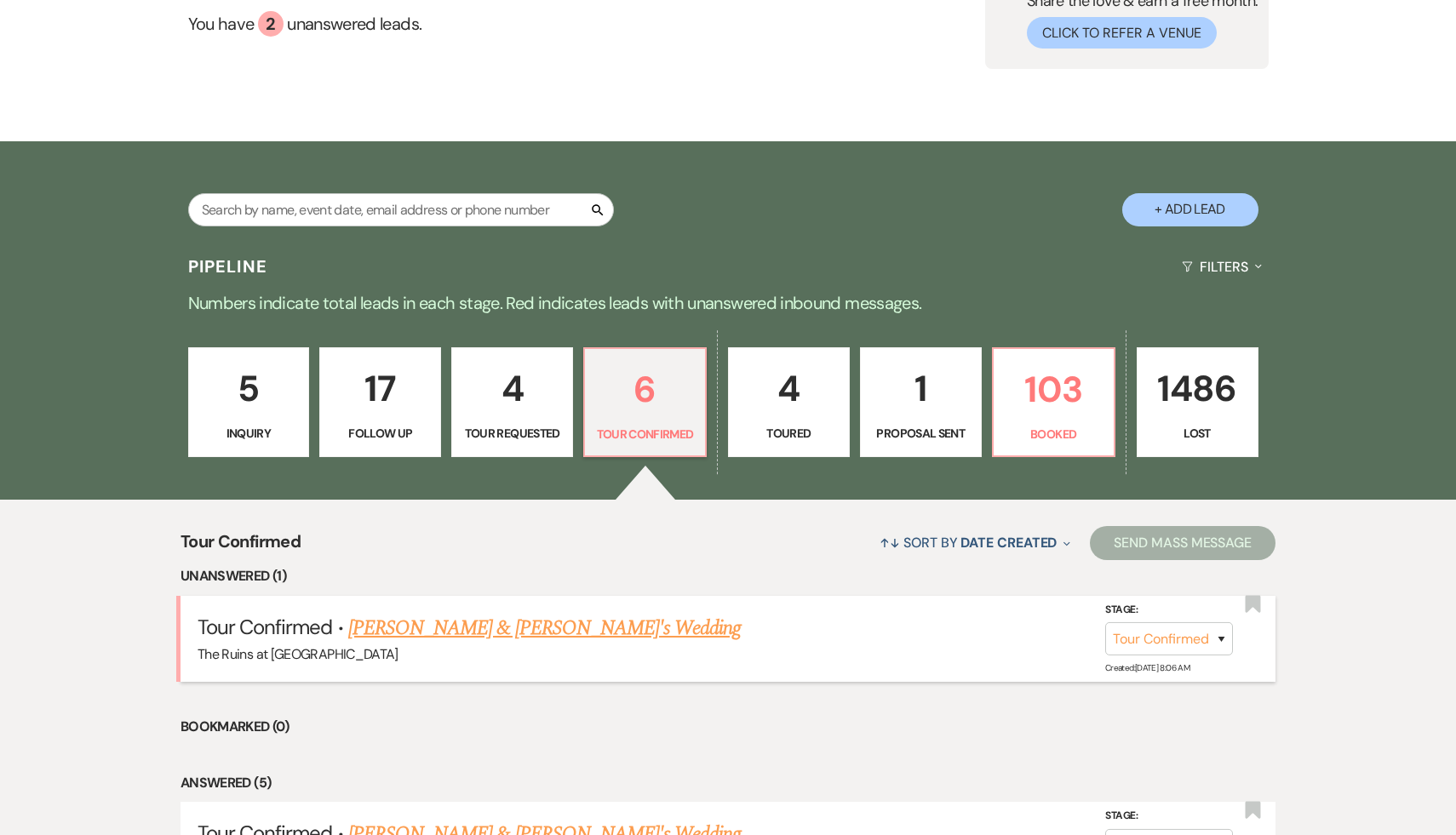
click at [563, 630] on link "Roshni Chandwani & Eric's Wedding" at bounding box center [545, 629] width 393 height 31
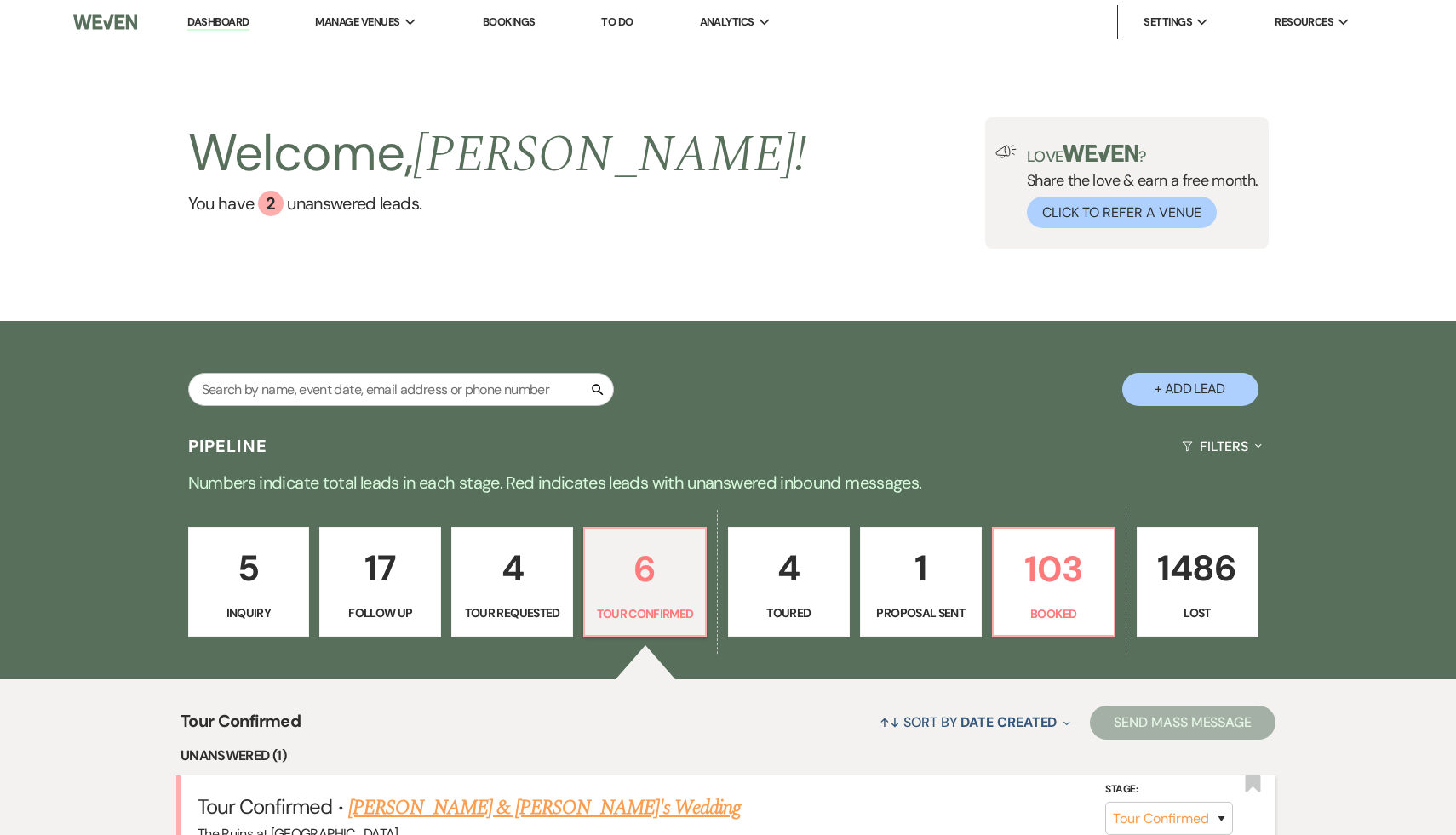
select select "4"
select select "6"
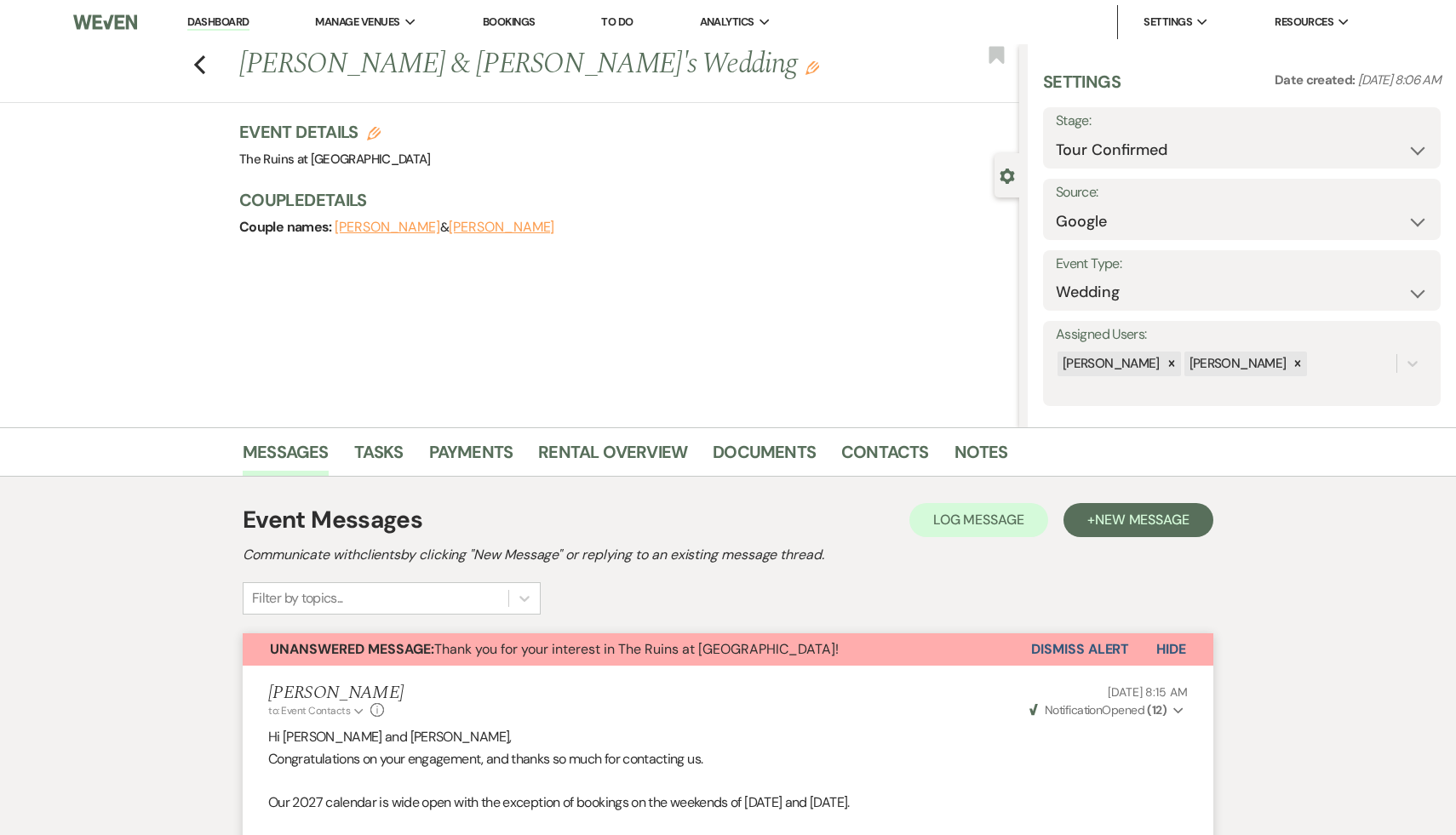
click at [1100, 646] on button "Dismiss Alert" at bounding box center [1080, 649] width 98 height 33
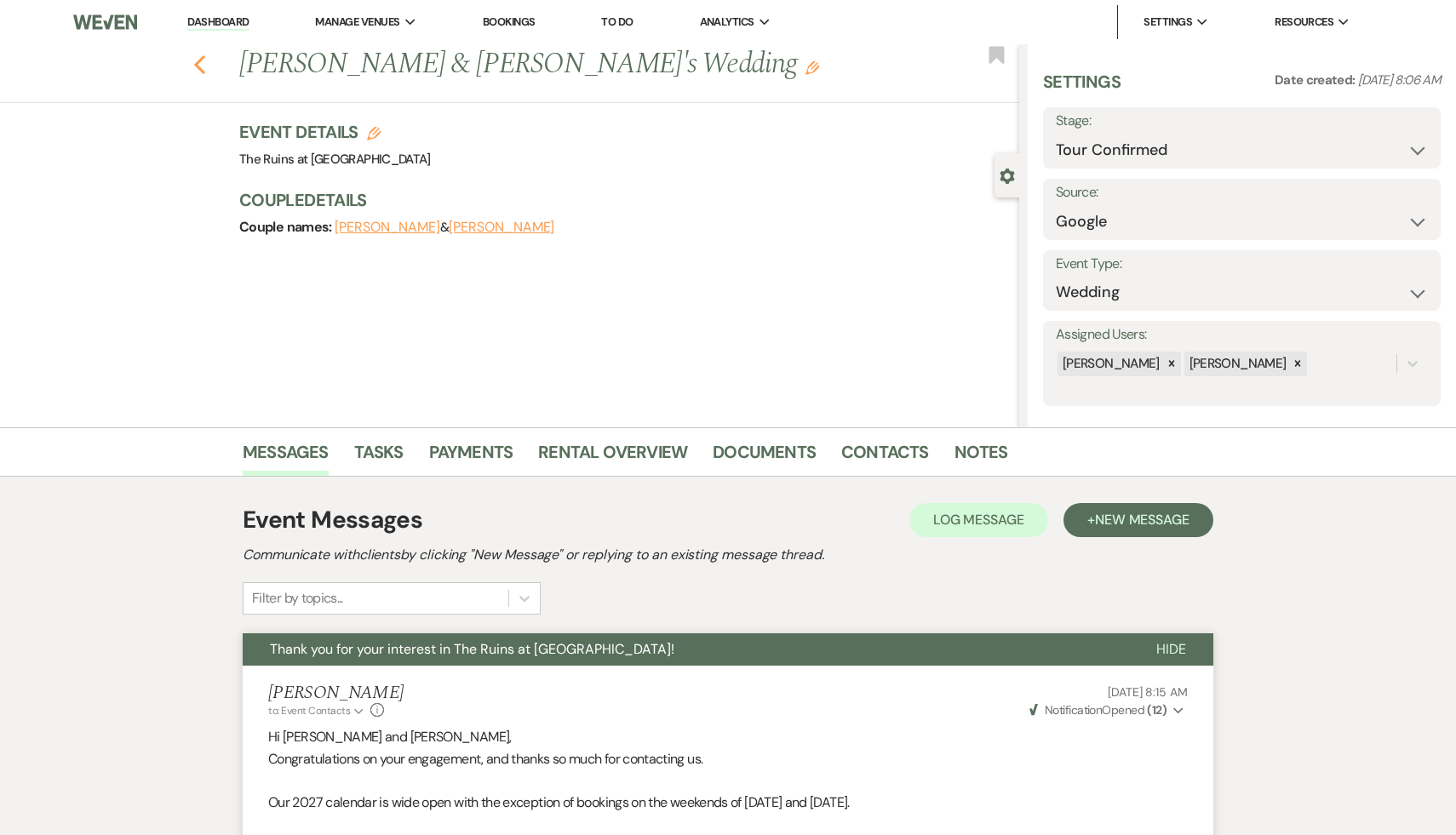
click at [197, 56] on icon "Previous" at bounding box center [199, 64] width 13 height 21
select select "4"
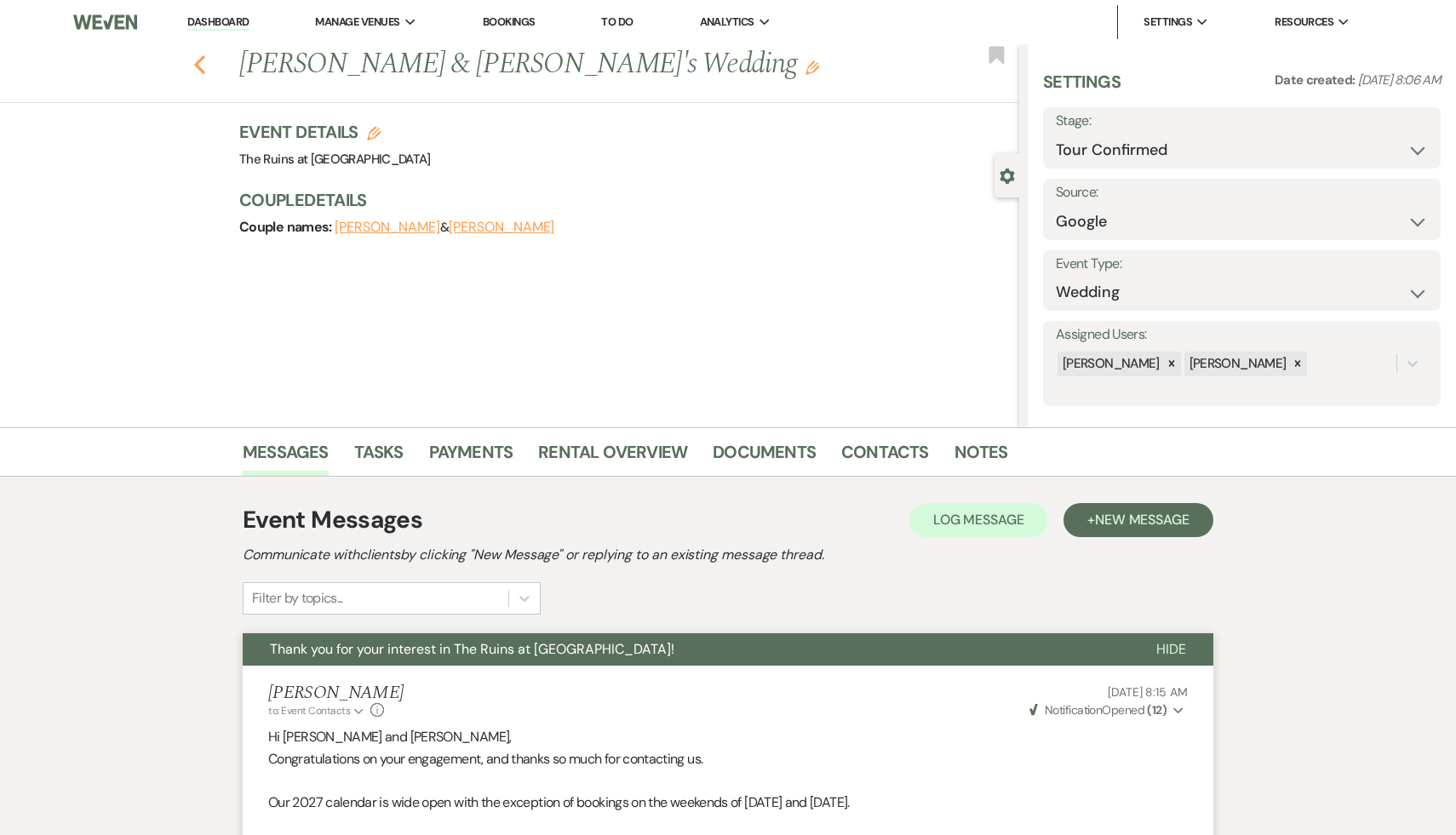
select select "4"
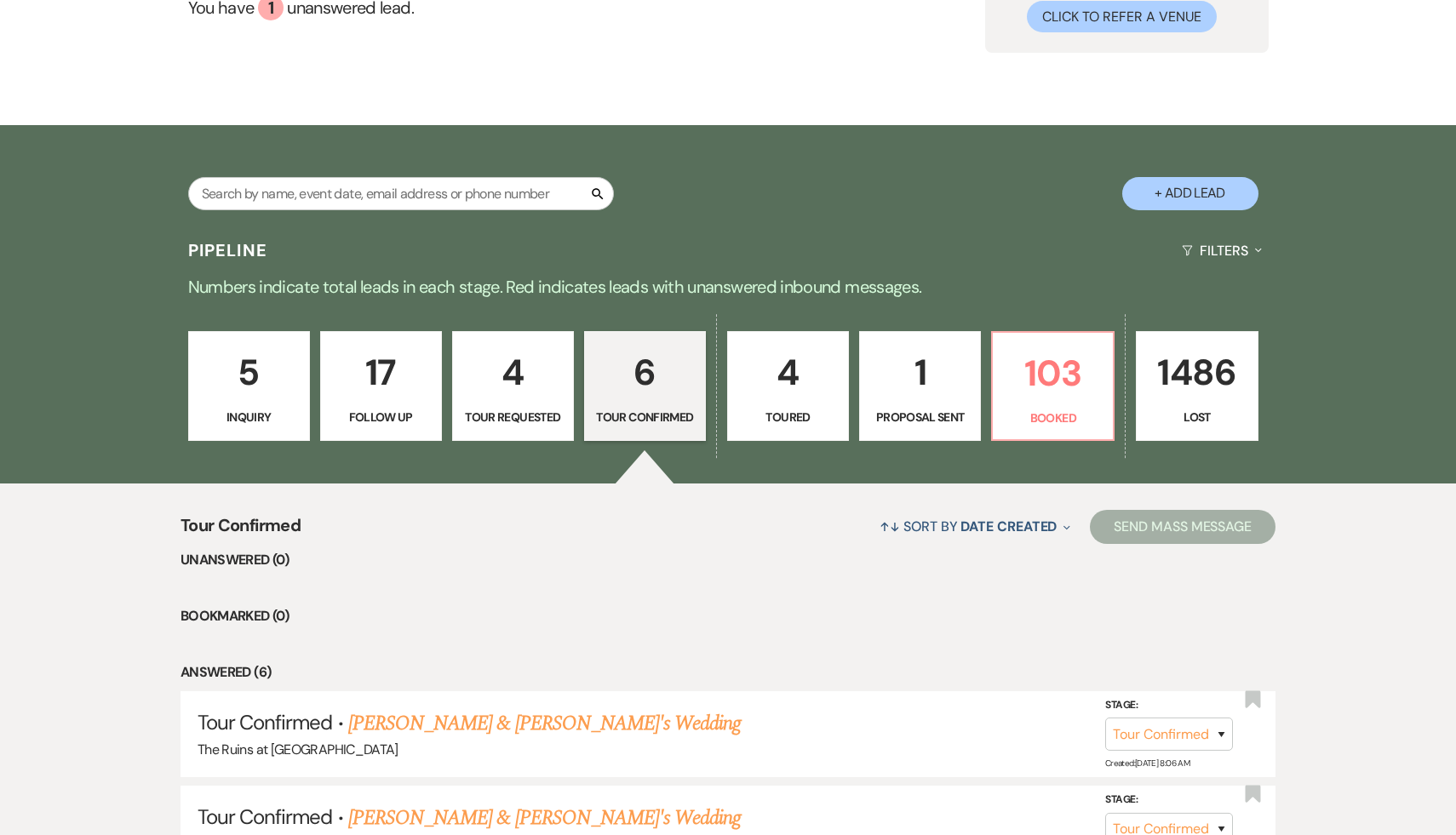
scroll to position [197, 0]
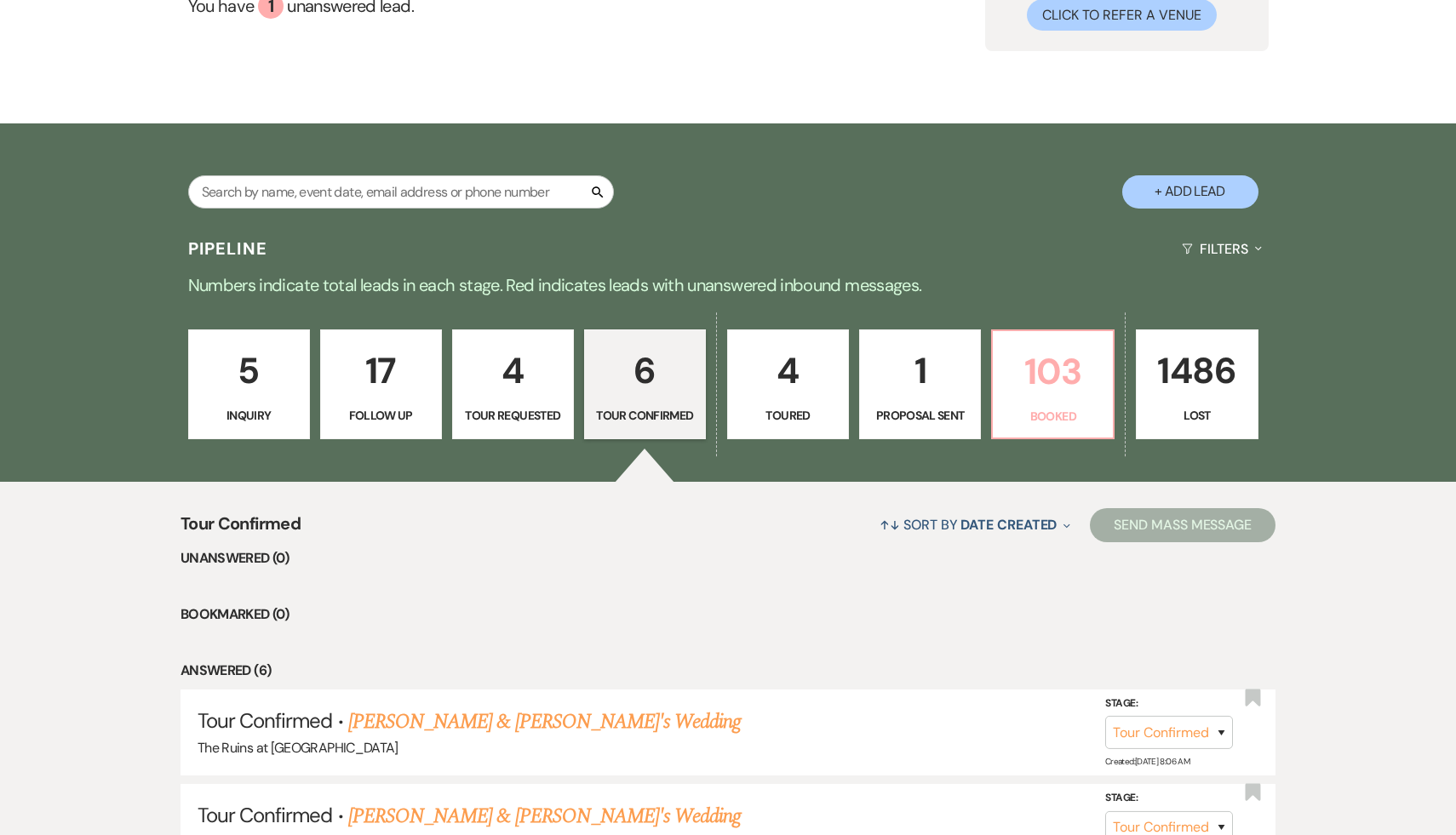
click at [1065, 364] on p "103" at bounding box center [1053, 371] width 100 height 57
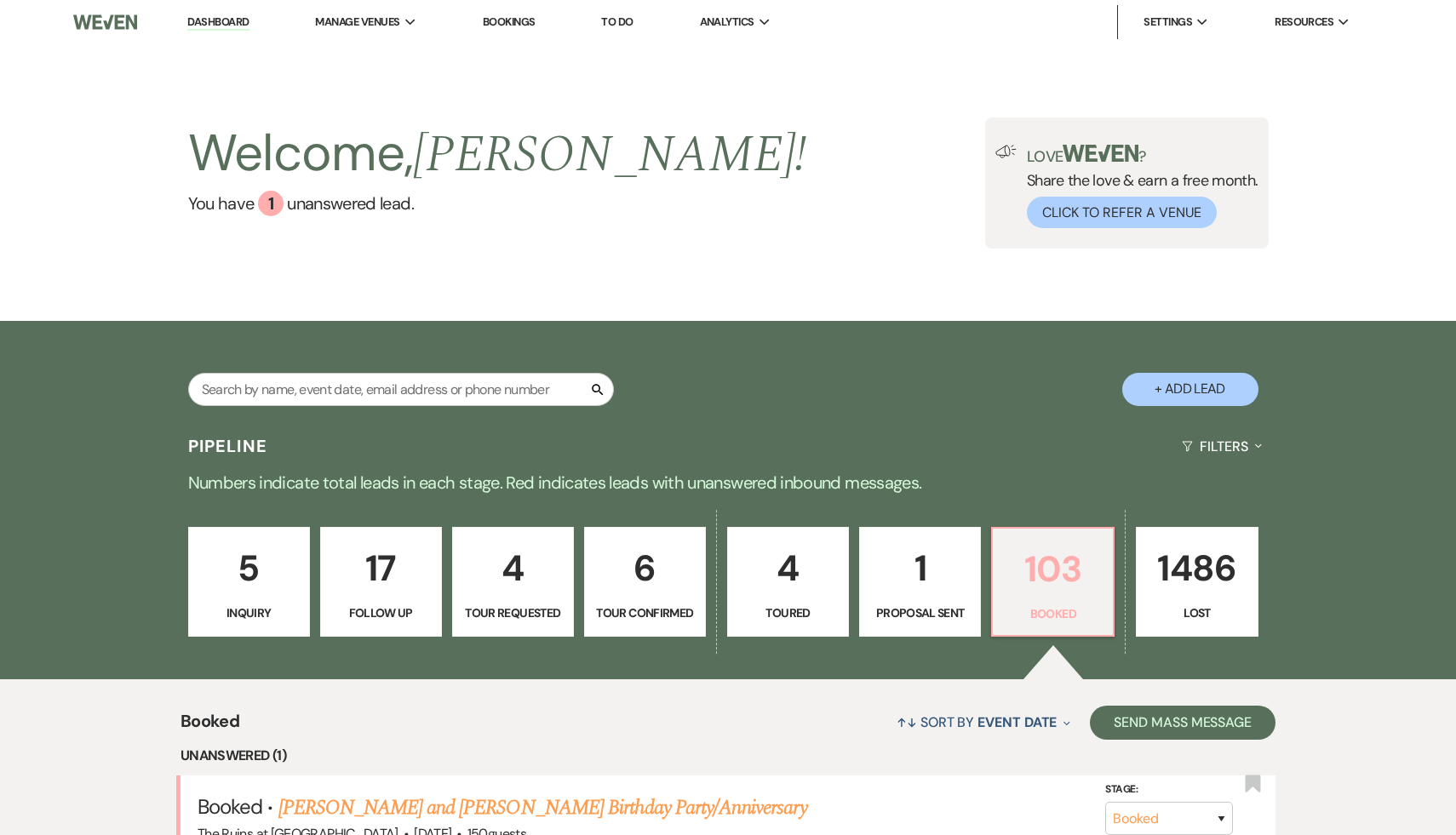
click at [1053, 580] on p "103" at bounding box center [1053, 569] width 100 height 57
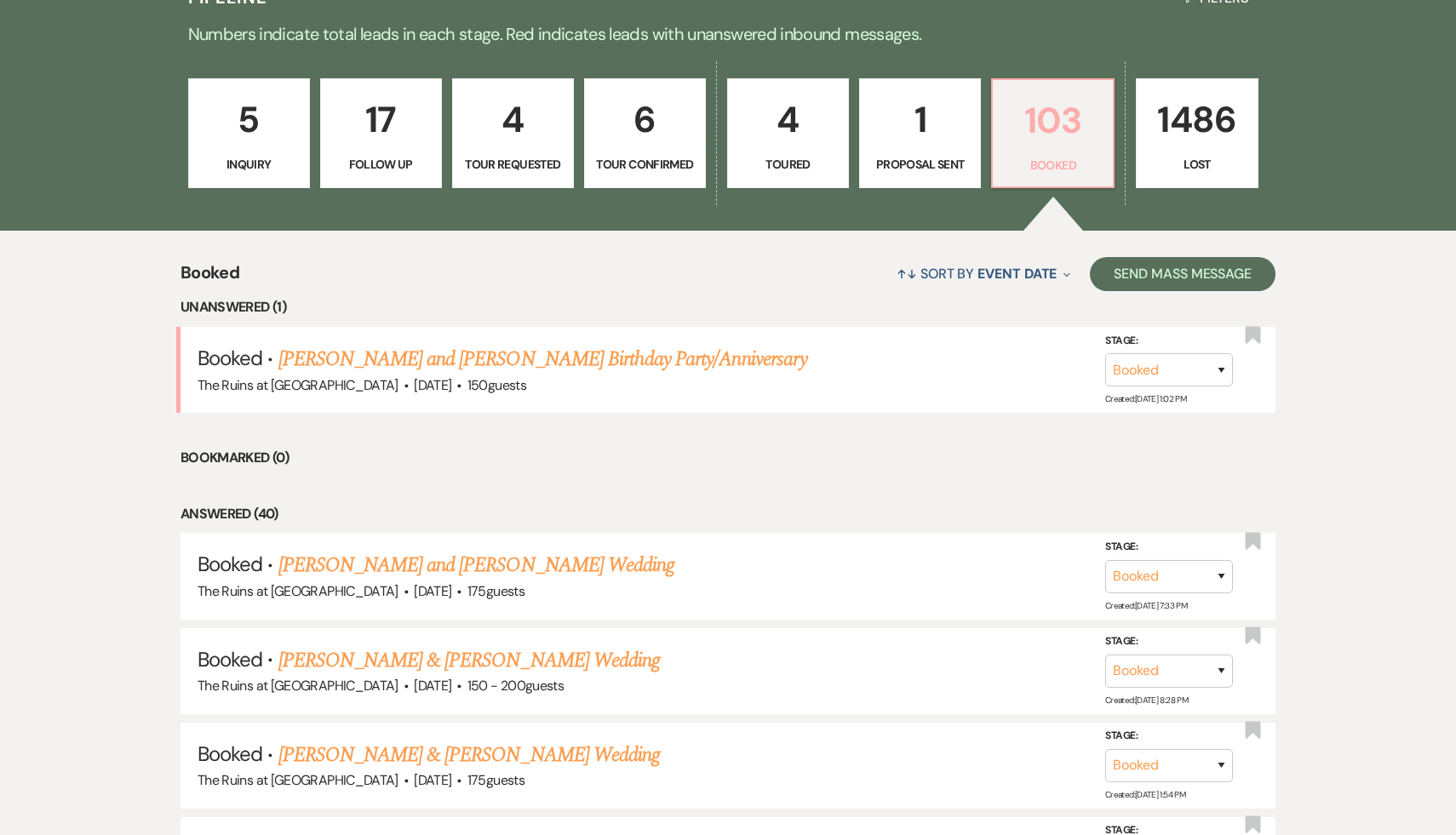
scroll to position [437, 0]
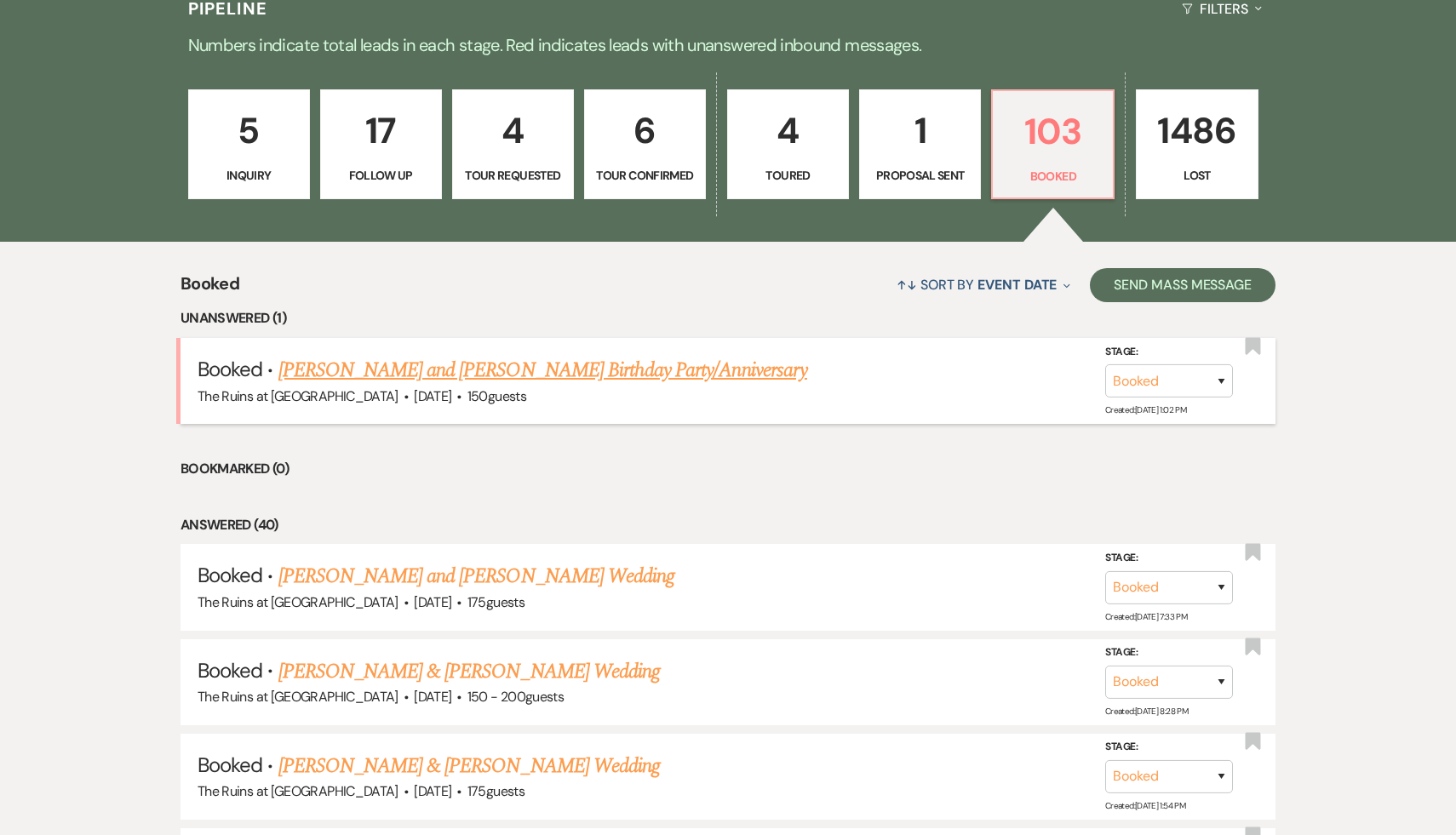
click at [554, 371] on link "[PERSON_NAME] and [PERSON_NAME] Birthday Party/Anniversary" at bounding box center [543, 370] width 529 height 31
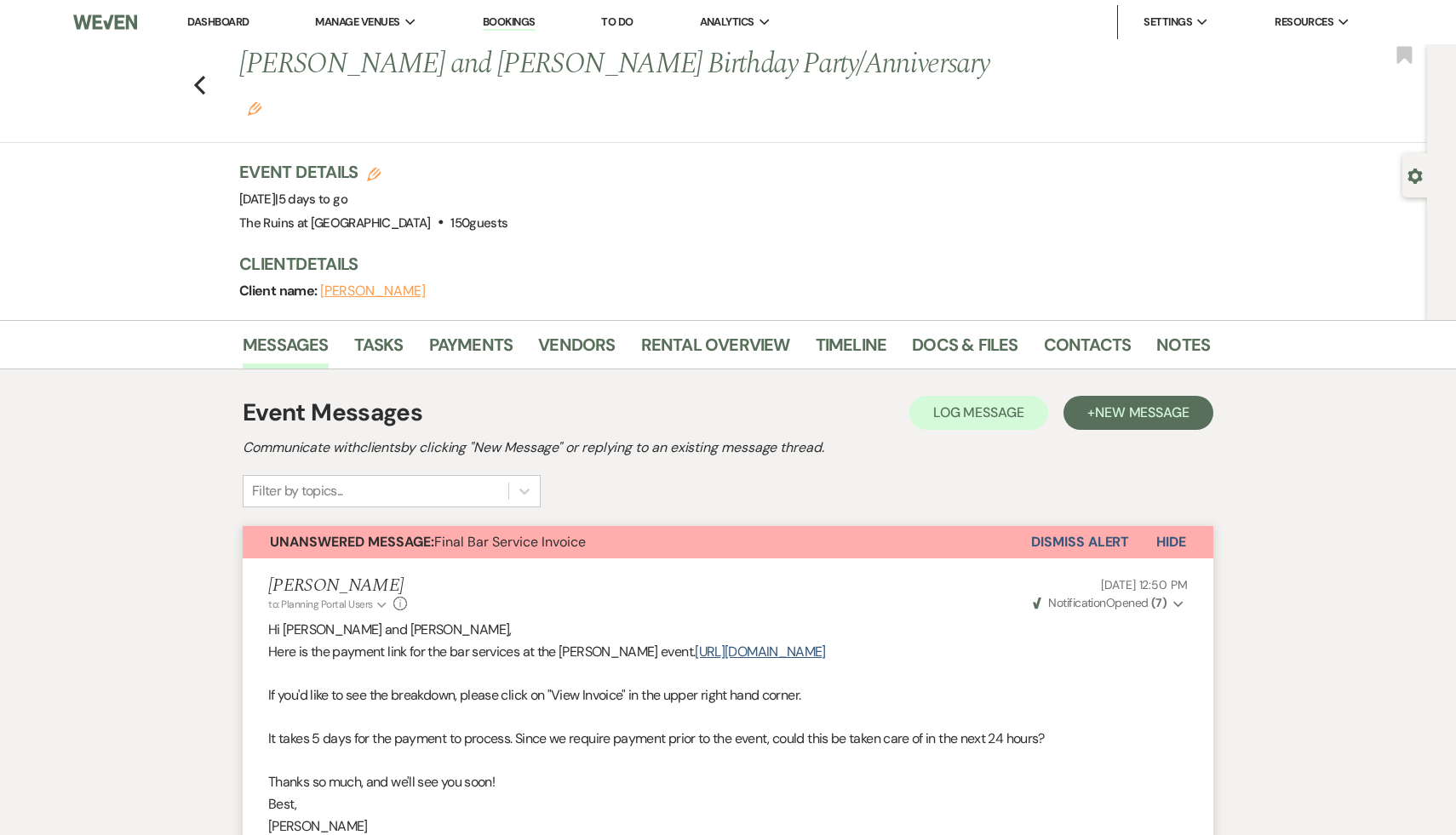
scroll to position [5, 0]
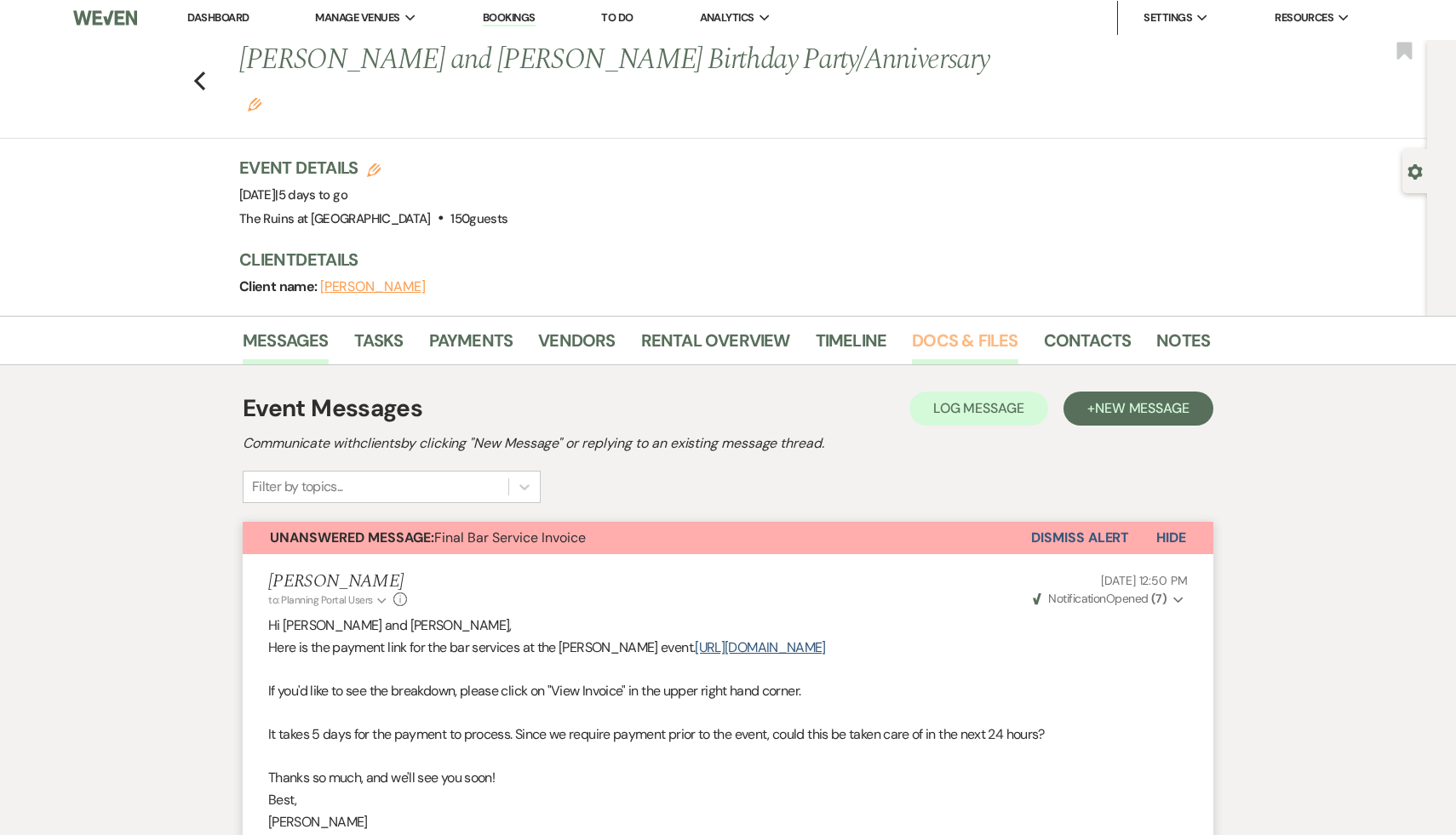
click at [968, 327] on link "Docs & Files" at bounding box center [965, 345] width 106 height 37
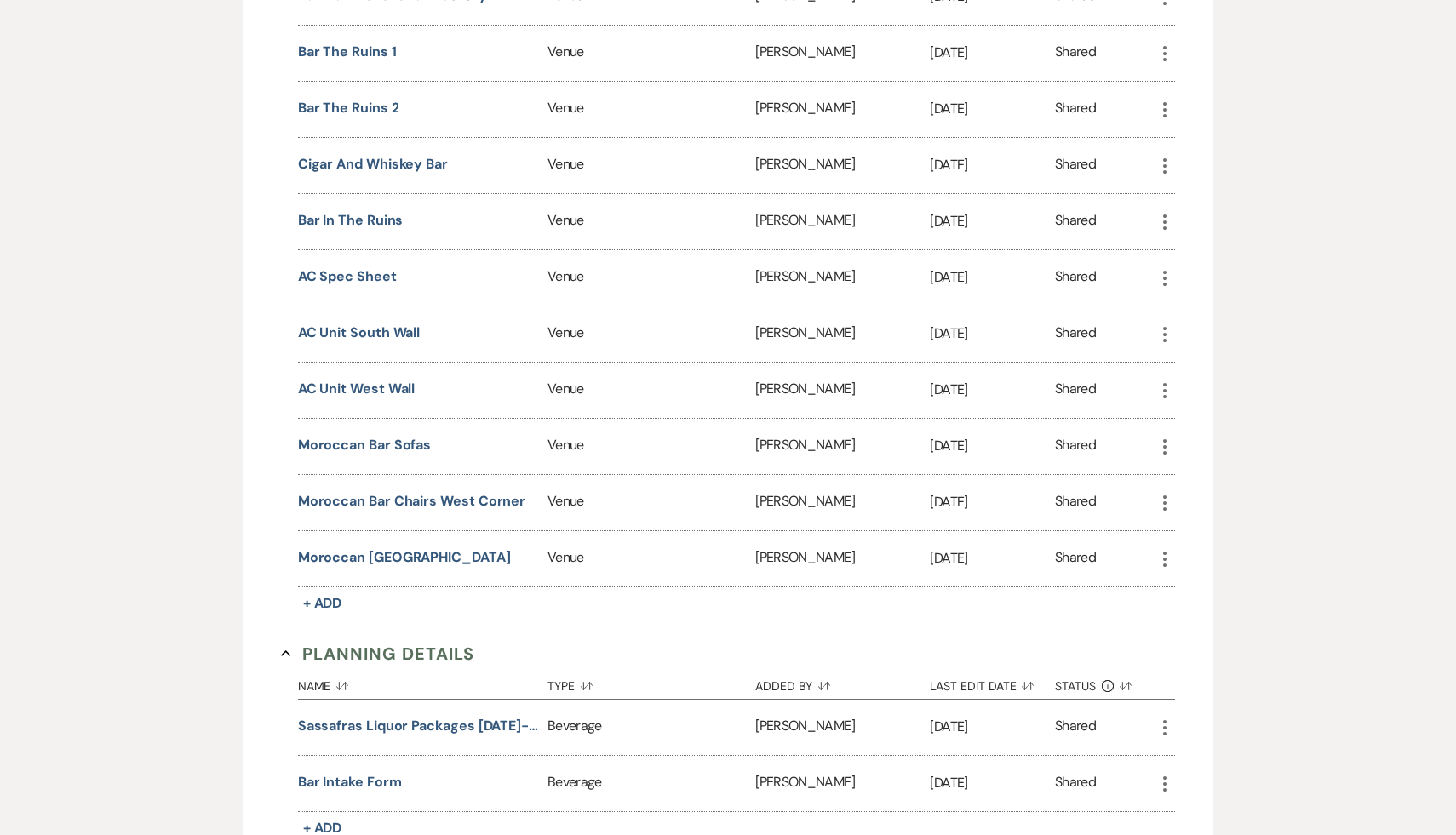
scroll to position [2231, 0]
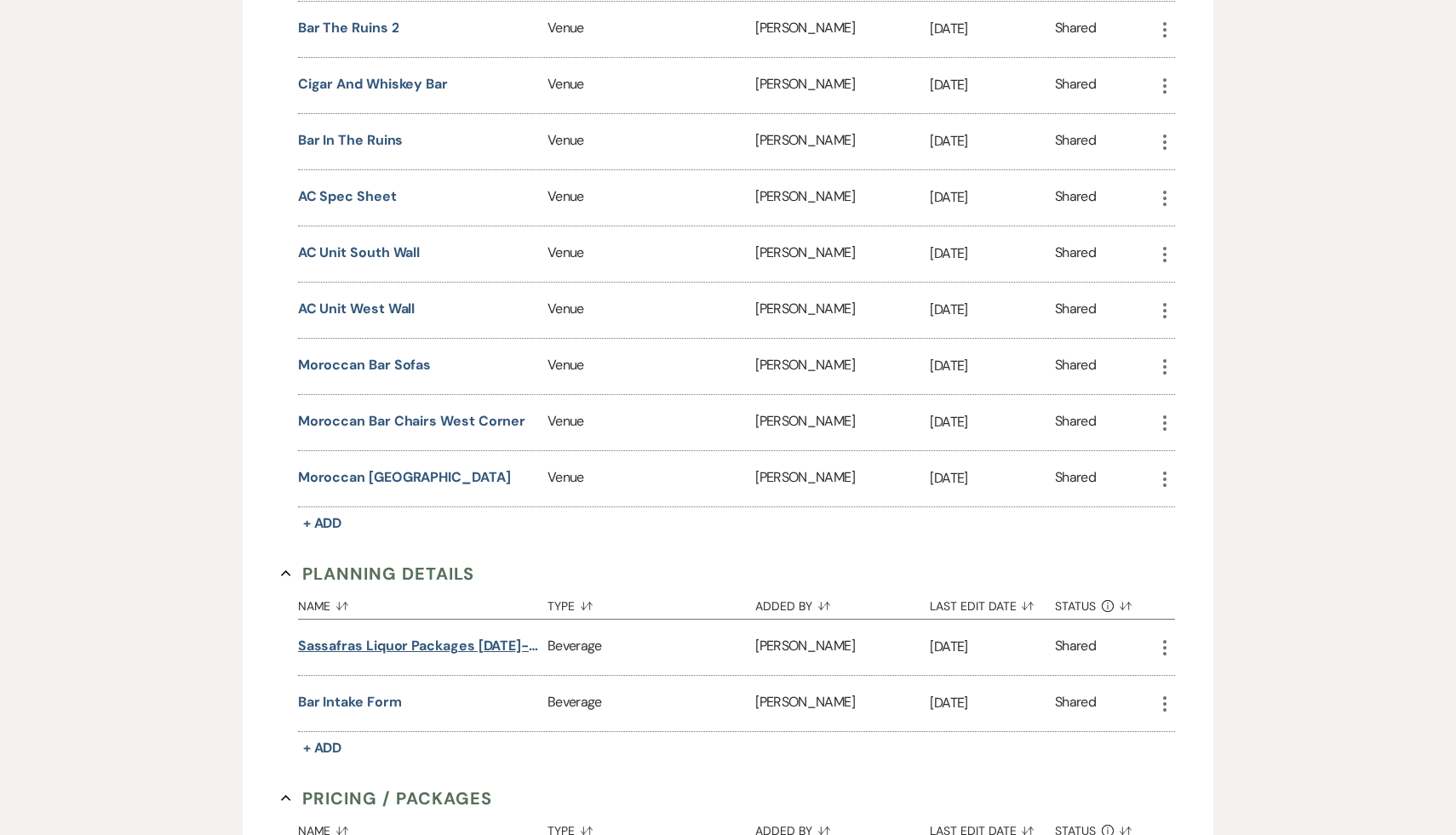
click at [443, 636] on button "Sassafras Liquor Packages [DATE]-[DATE]" at bounding box center [419, 646] width 243 height 21
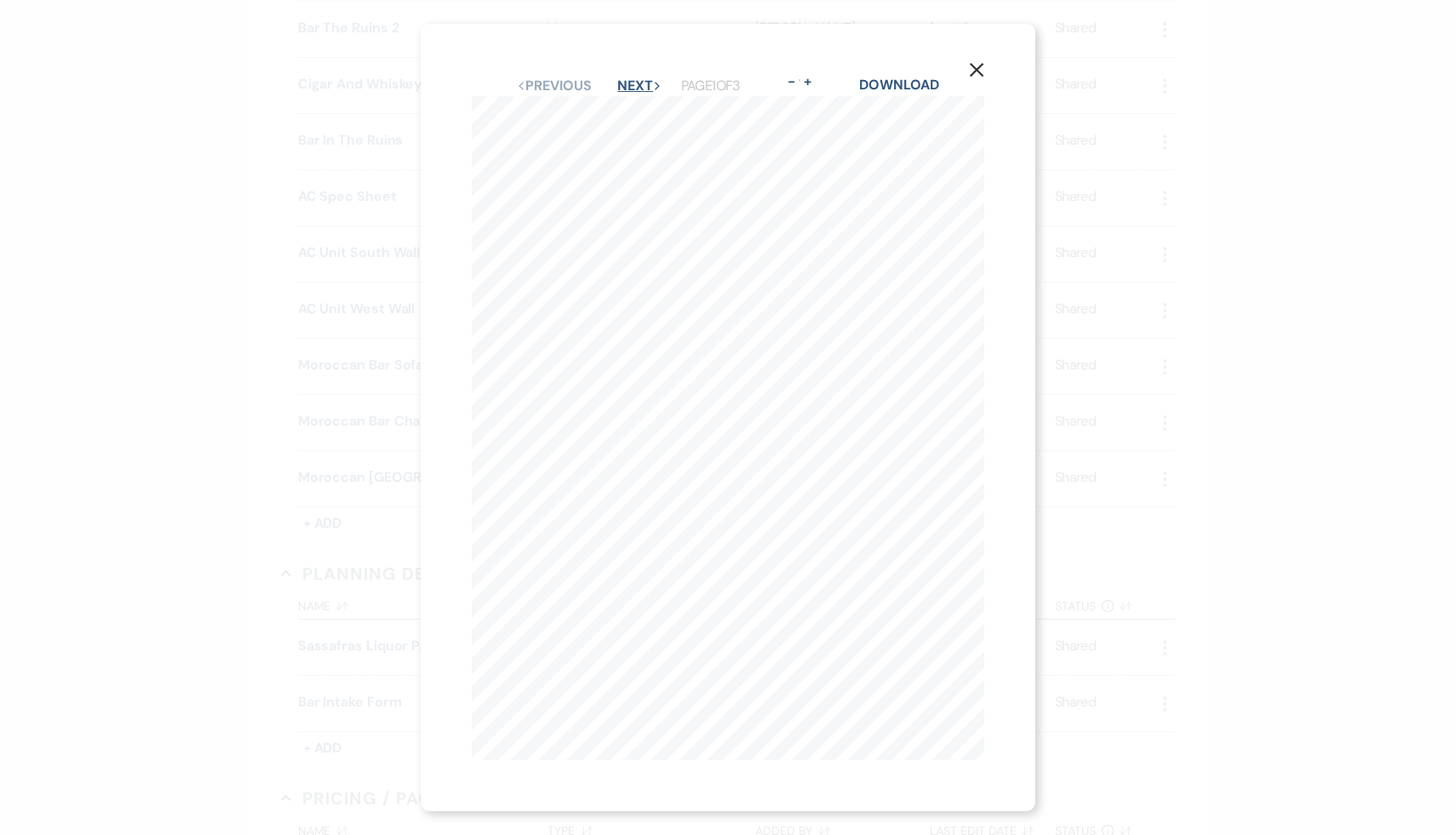
click at [635, 84] on button "Next Next" at bounding box center [640, 85] width 44 height 14
click at [634, 81] on button "Next Next" at bounding box center [640, 85] width 44 height 14
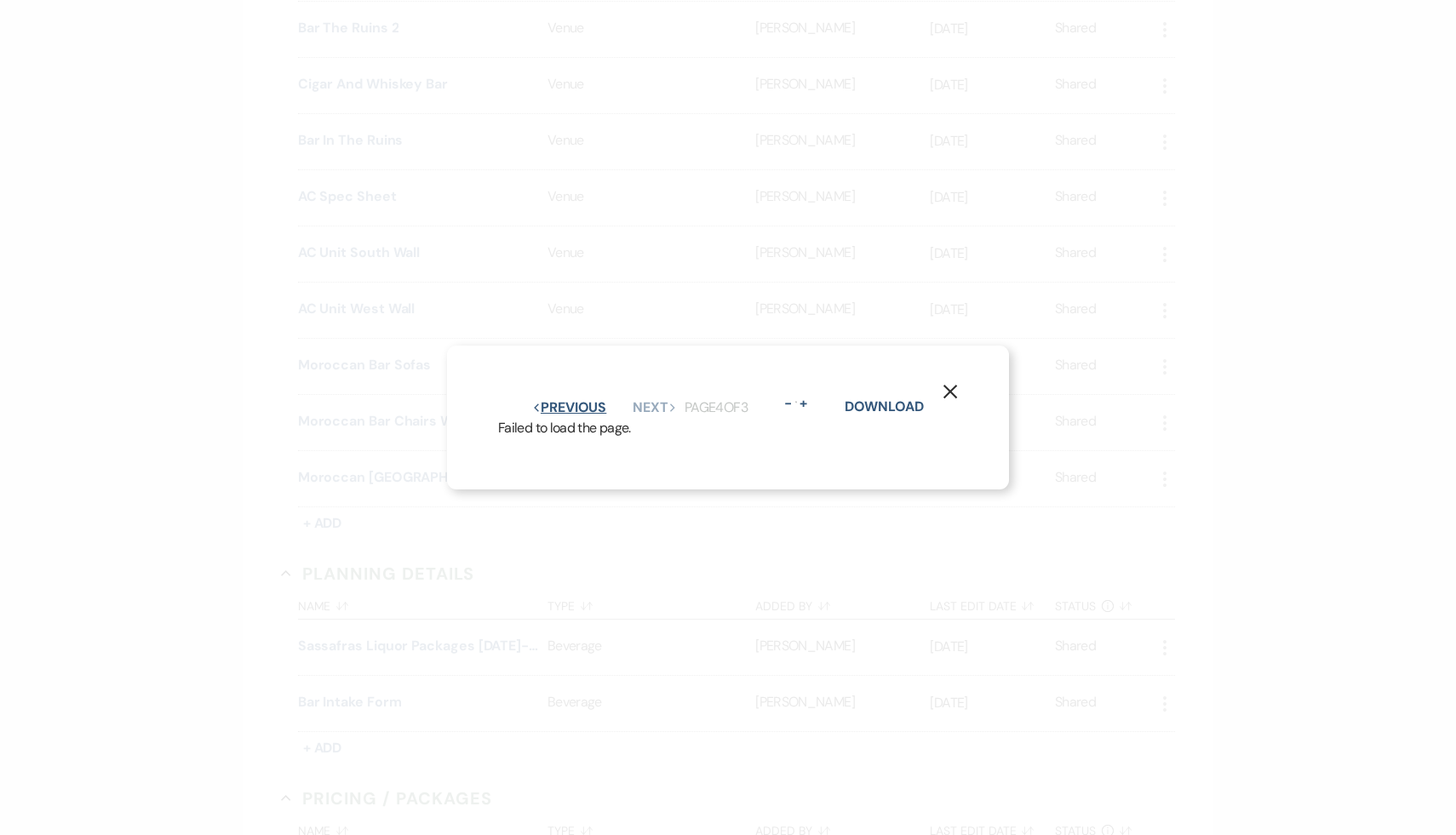
click at [568, 405] on button "Previous Previous" at bounding box center [570, 408] width 74 height 14
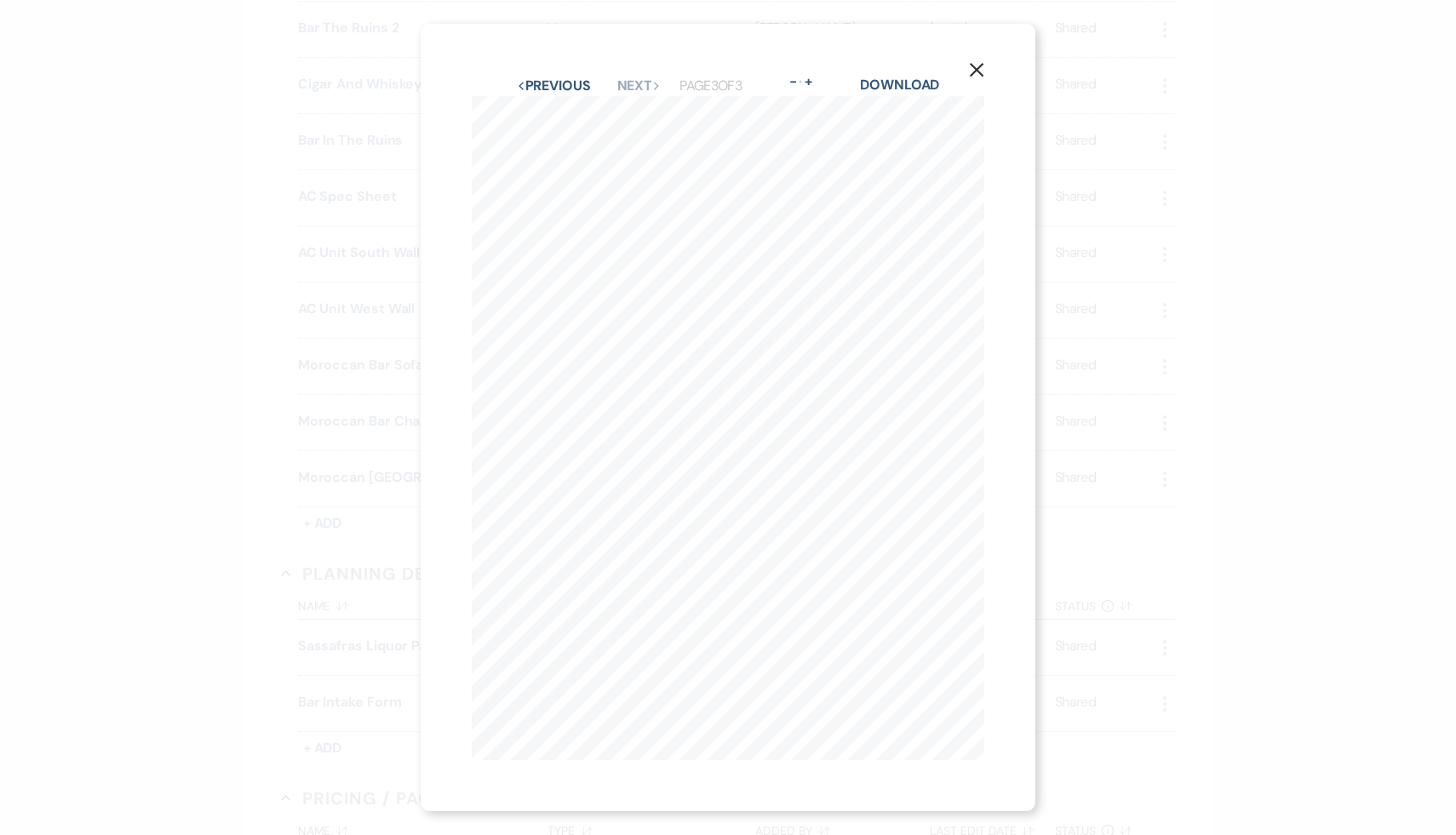
click at [976, 70] on use "button" at bounding box center [977, 70] width 14 height 14
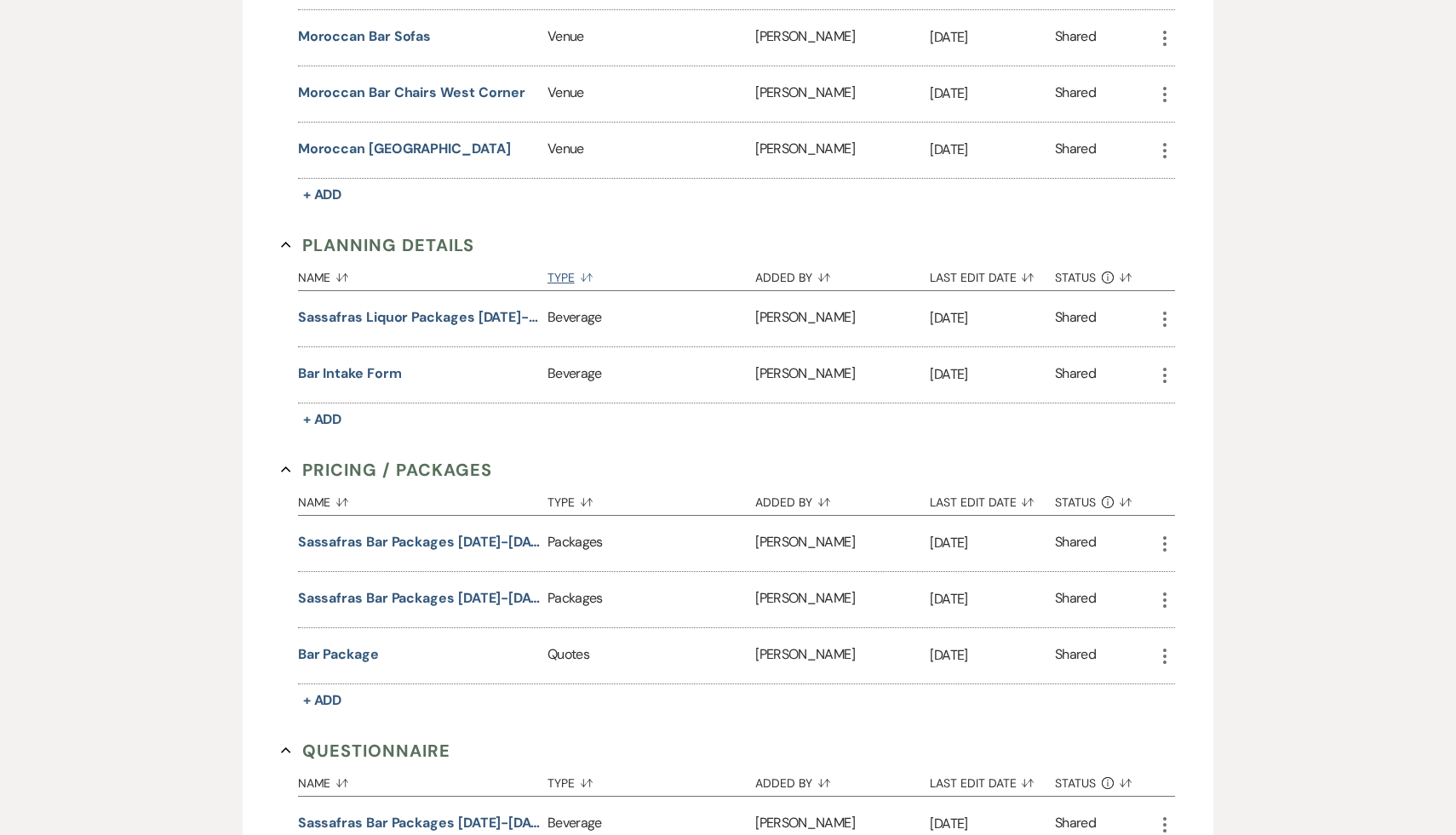
scroll to position [2575, 0]
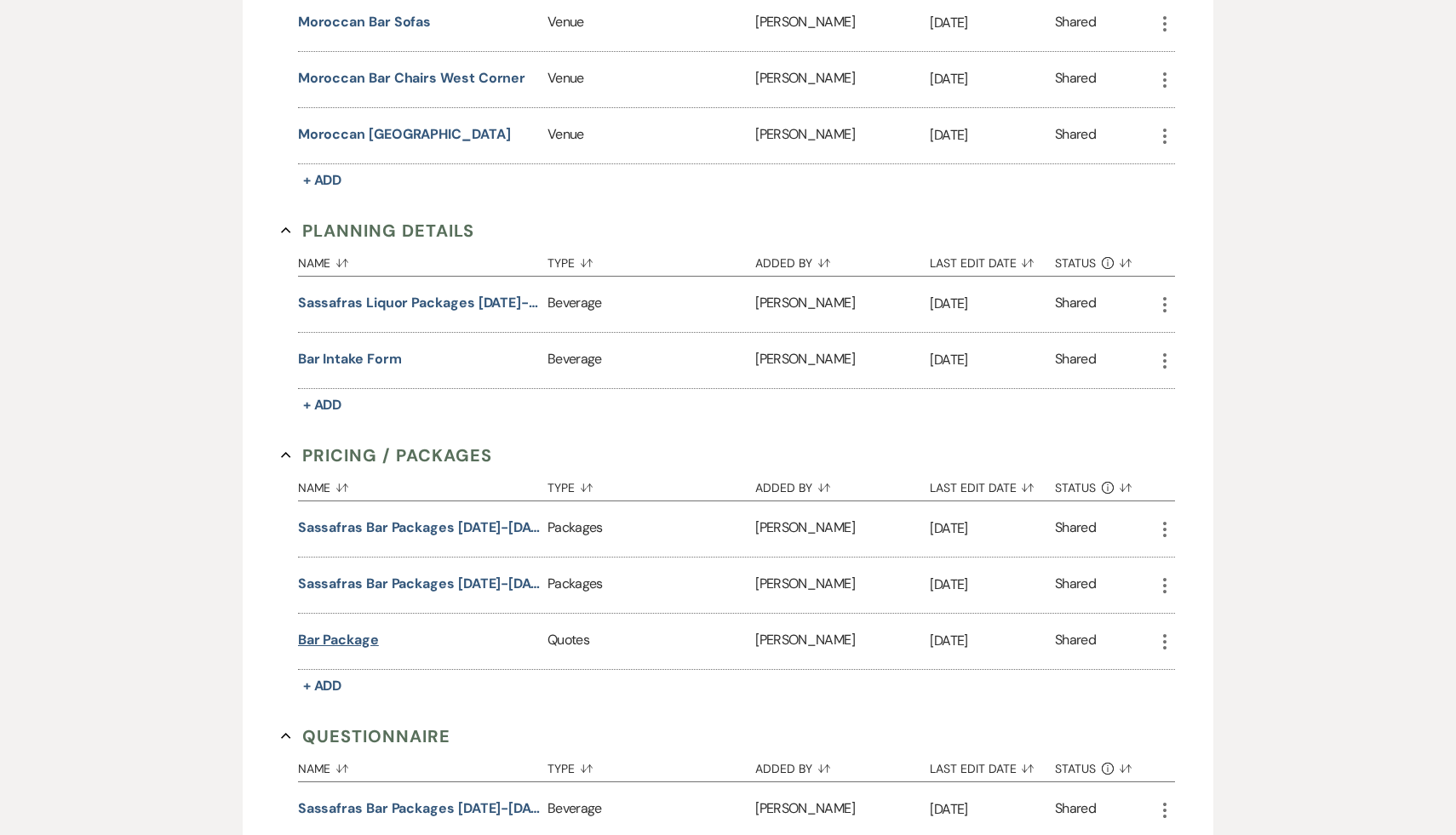
click at [349, 630] on button "Bar Package" at bounding box center [338, 640] width 81 height 21
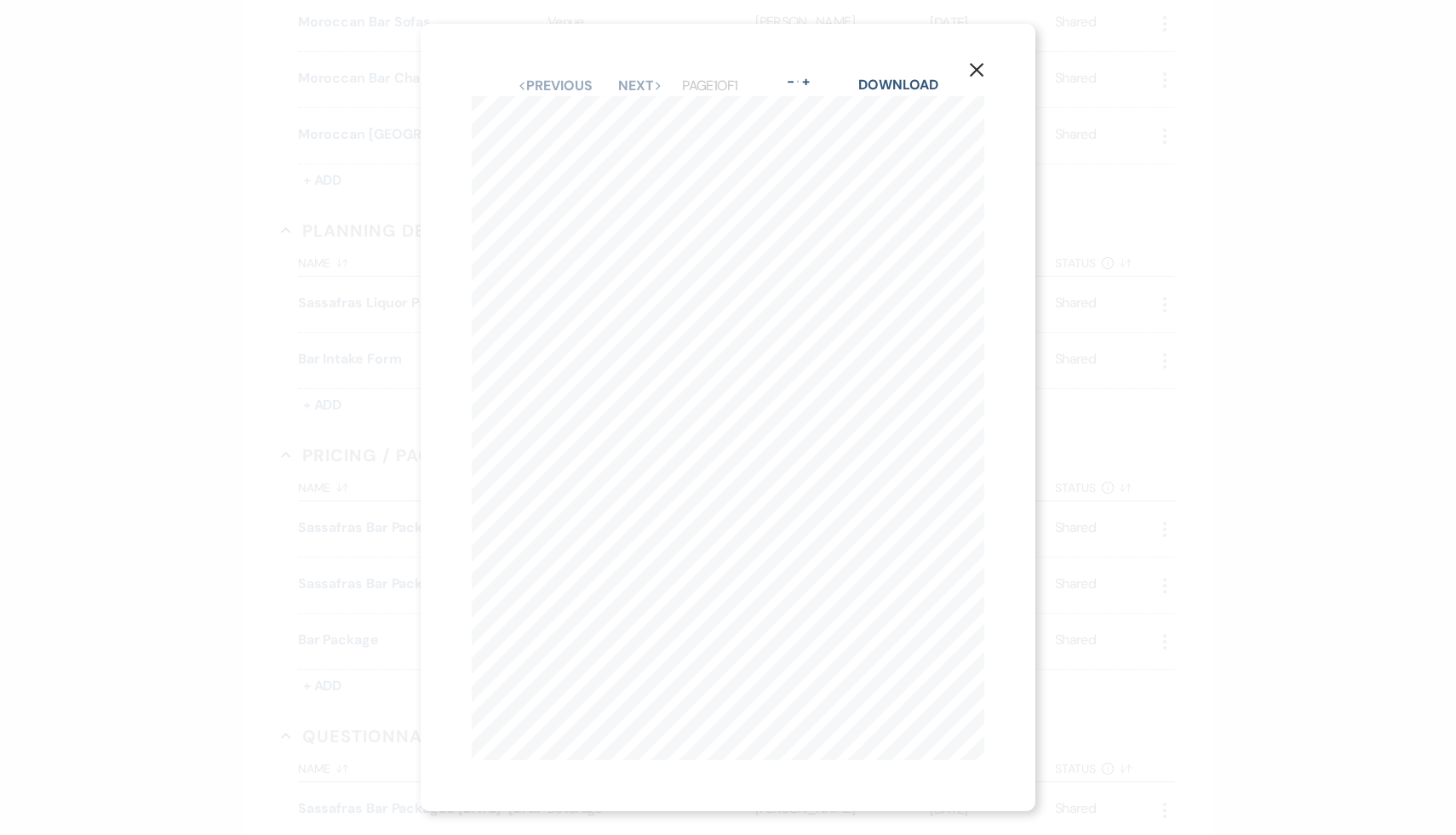
click at [979, 67] on use "button" at bounding box center [977, 70] width 14 height 14
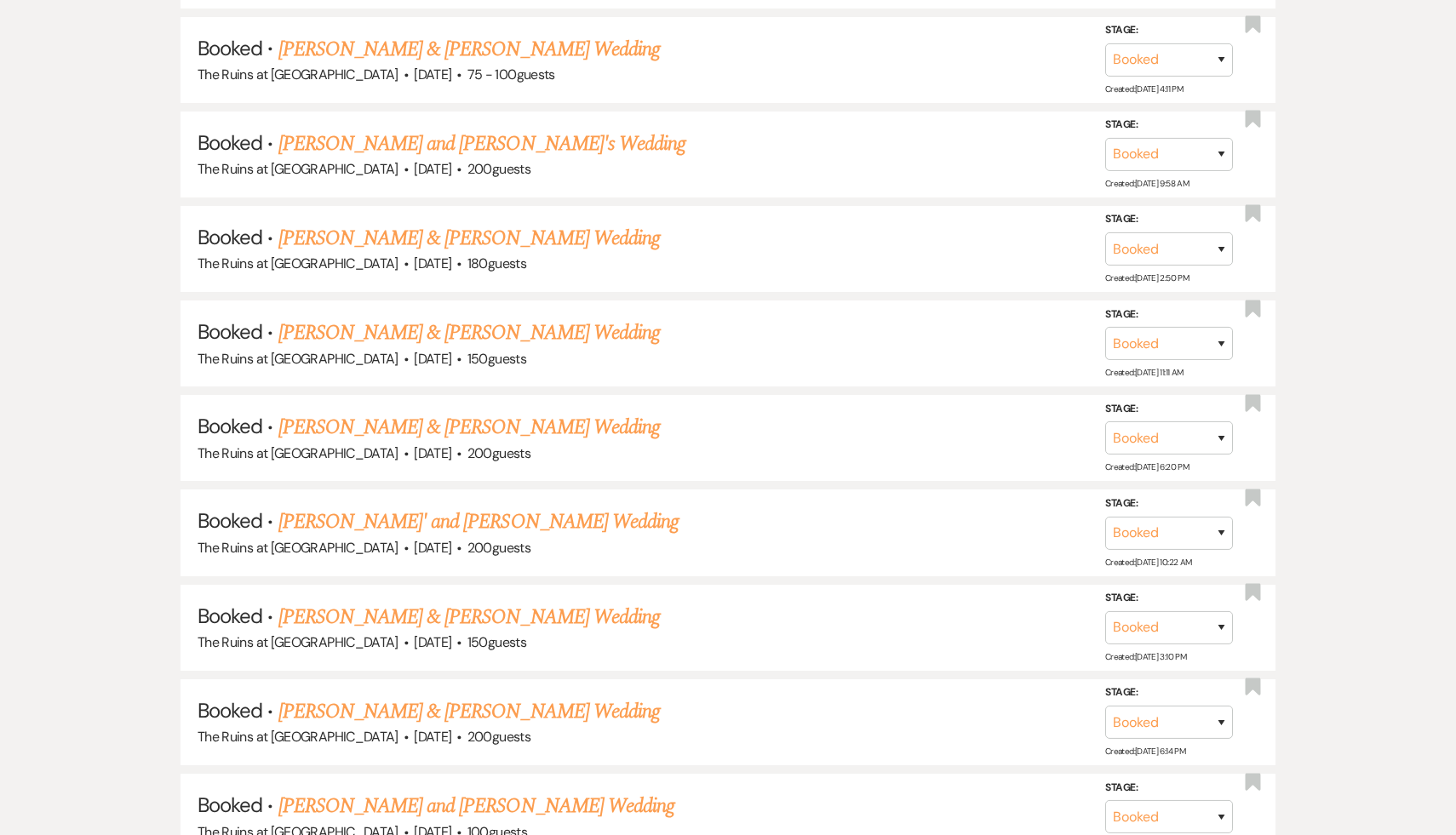
scroll to position [437, 0]
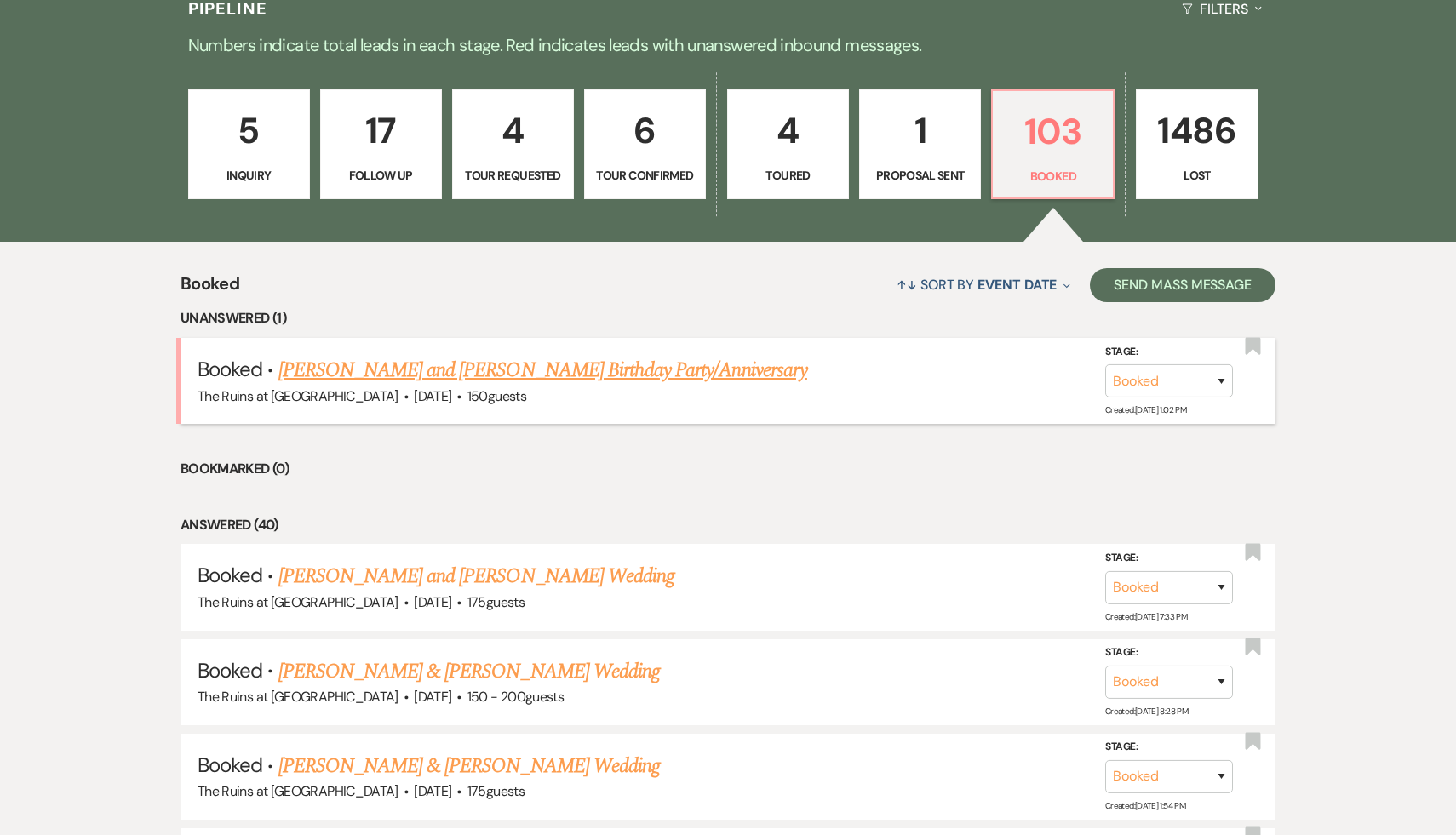
click at [525, 373] on link "[PERSON_NAME] and [PERSON_NAME] Birthday Party/Anniversary" at bounding box center [543, 370] width 529 height 31
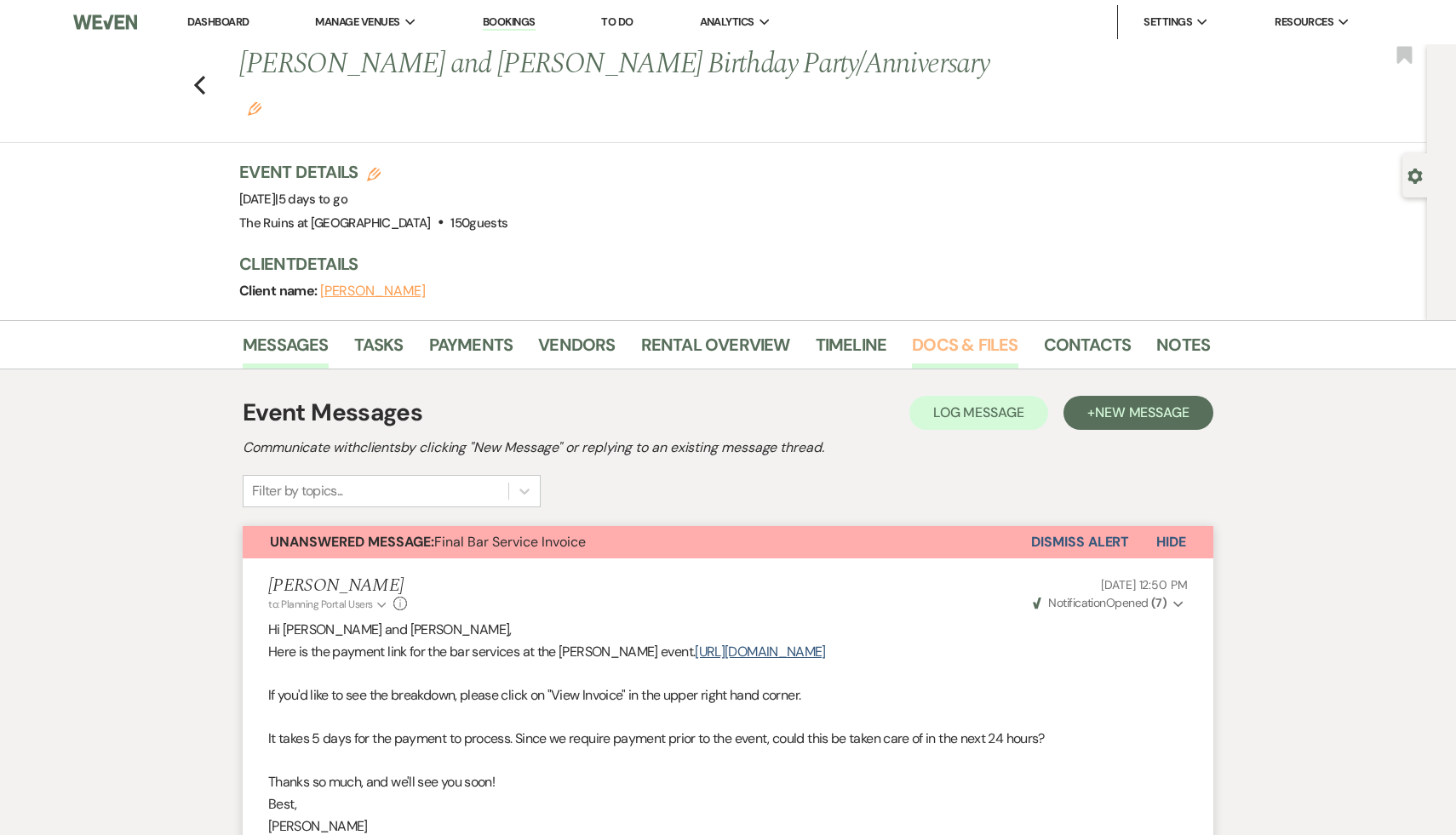
click at [950, 331] on link "Docs & Files" at bounding box center [965, 350] width 106 height 37
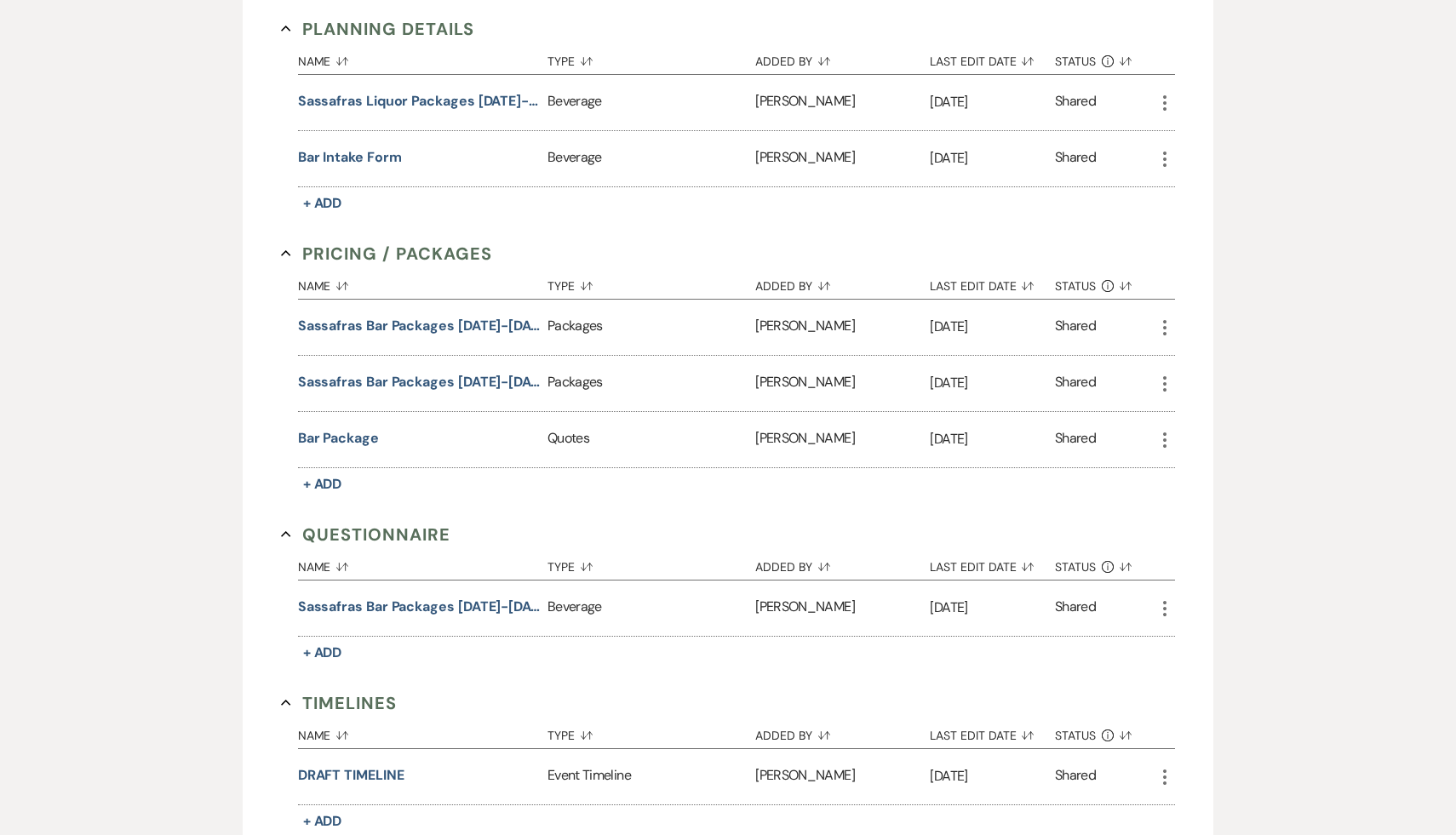
scroll to position [2977, 0]
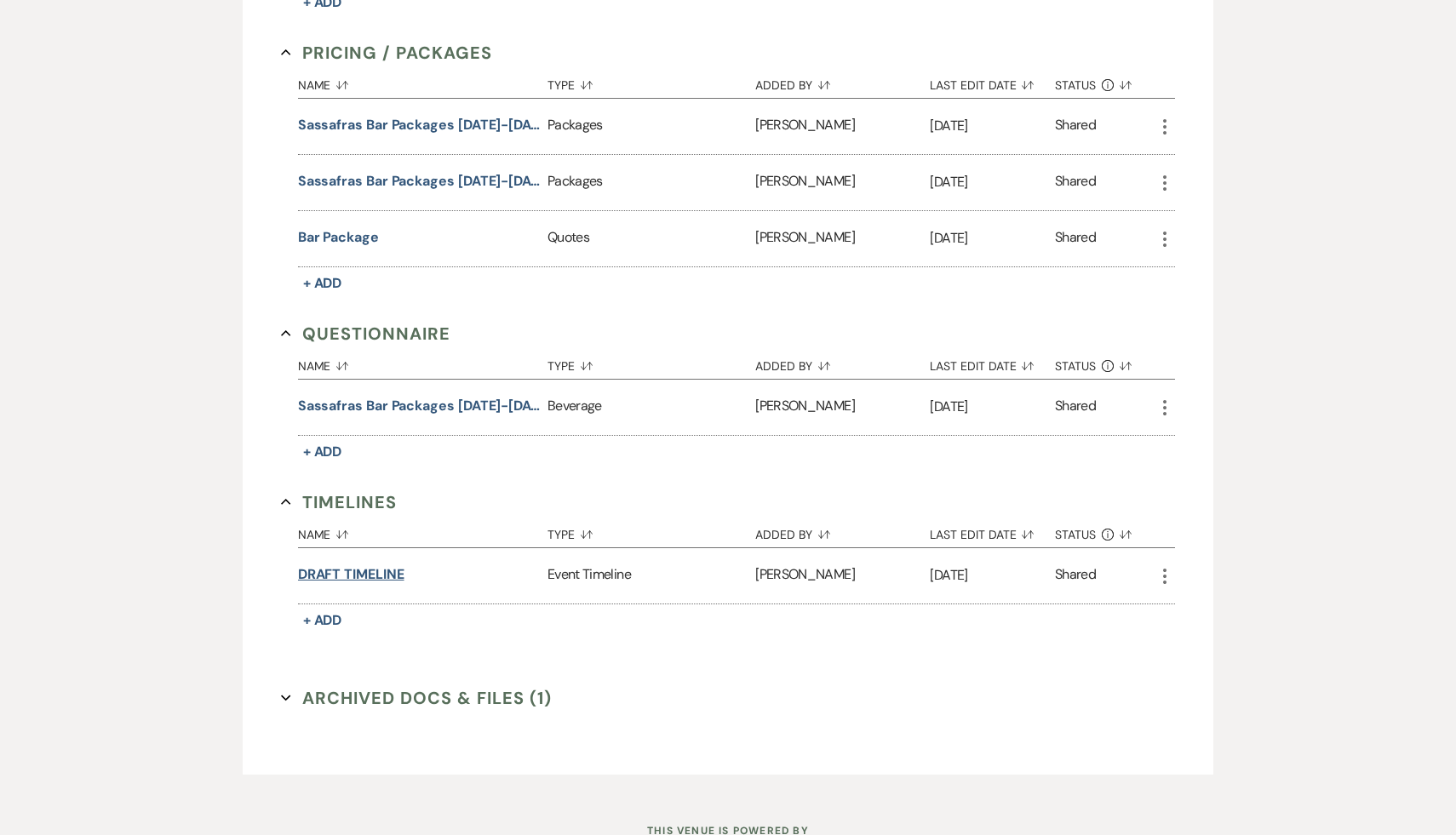
click at [380, 564] on button "DRAFT TIMELINE" at bounding box center [352, 574] width 107 height 21
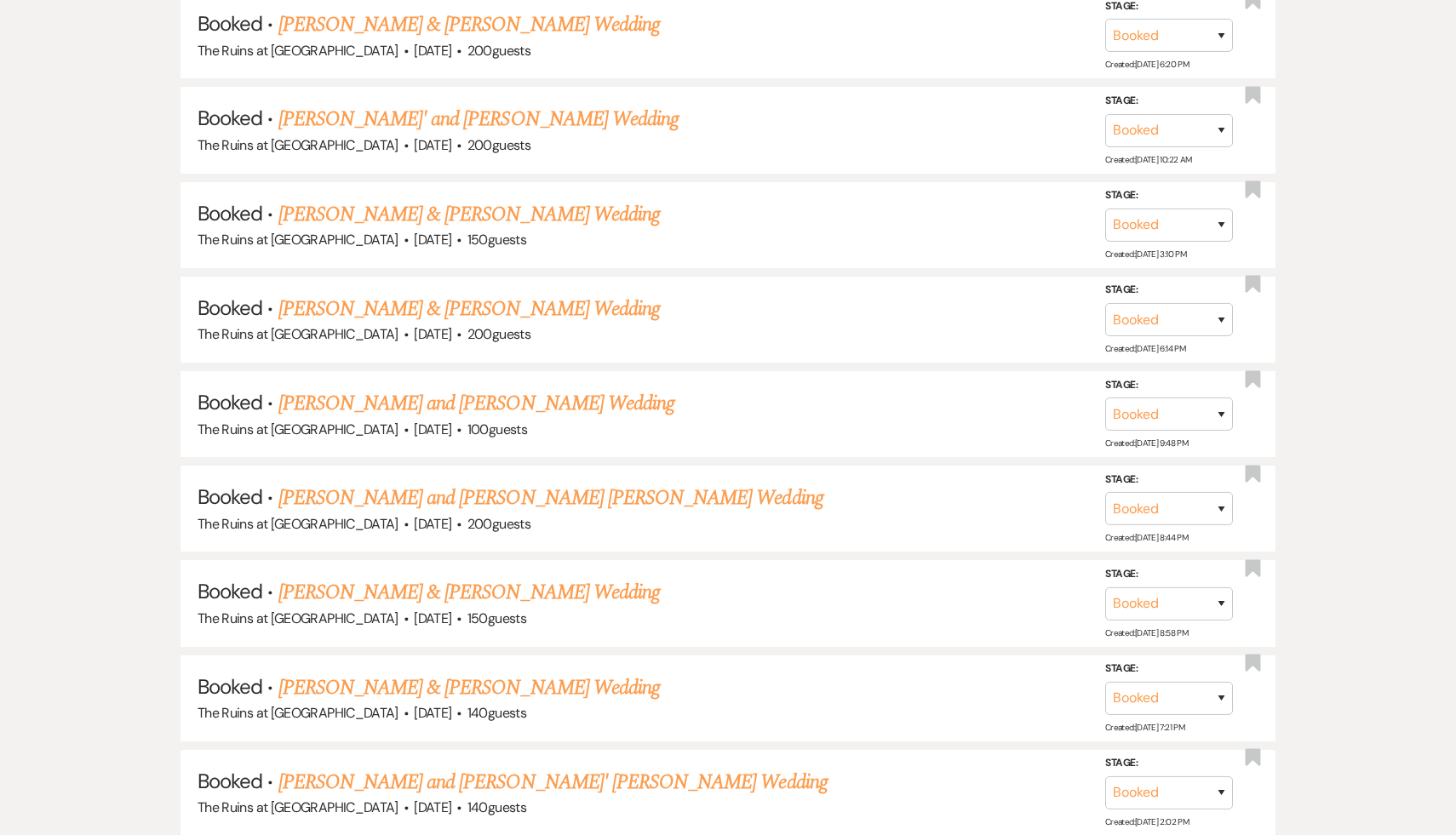
scroll to position [437, 0]
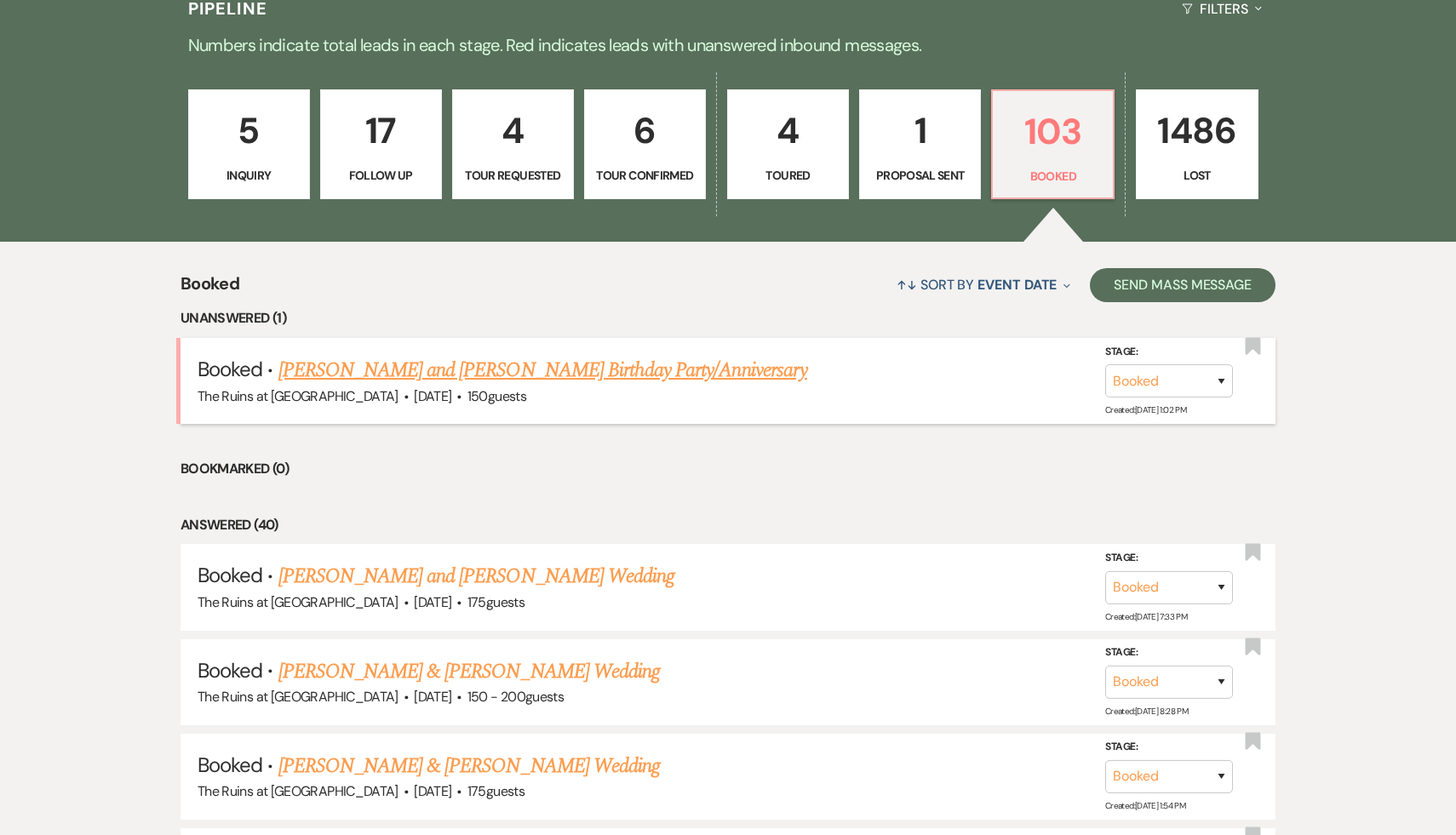
click at [559, 370] on link "[PERSON_NAME] and [PERSON_NAME] Birthday Party/Anniversary" at bounding box center [543, 370] width 529 height 31
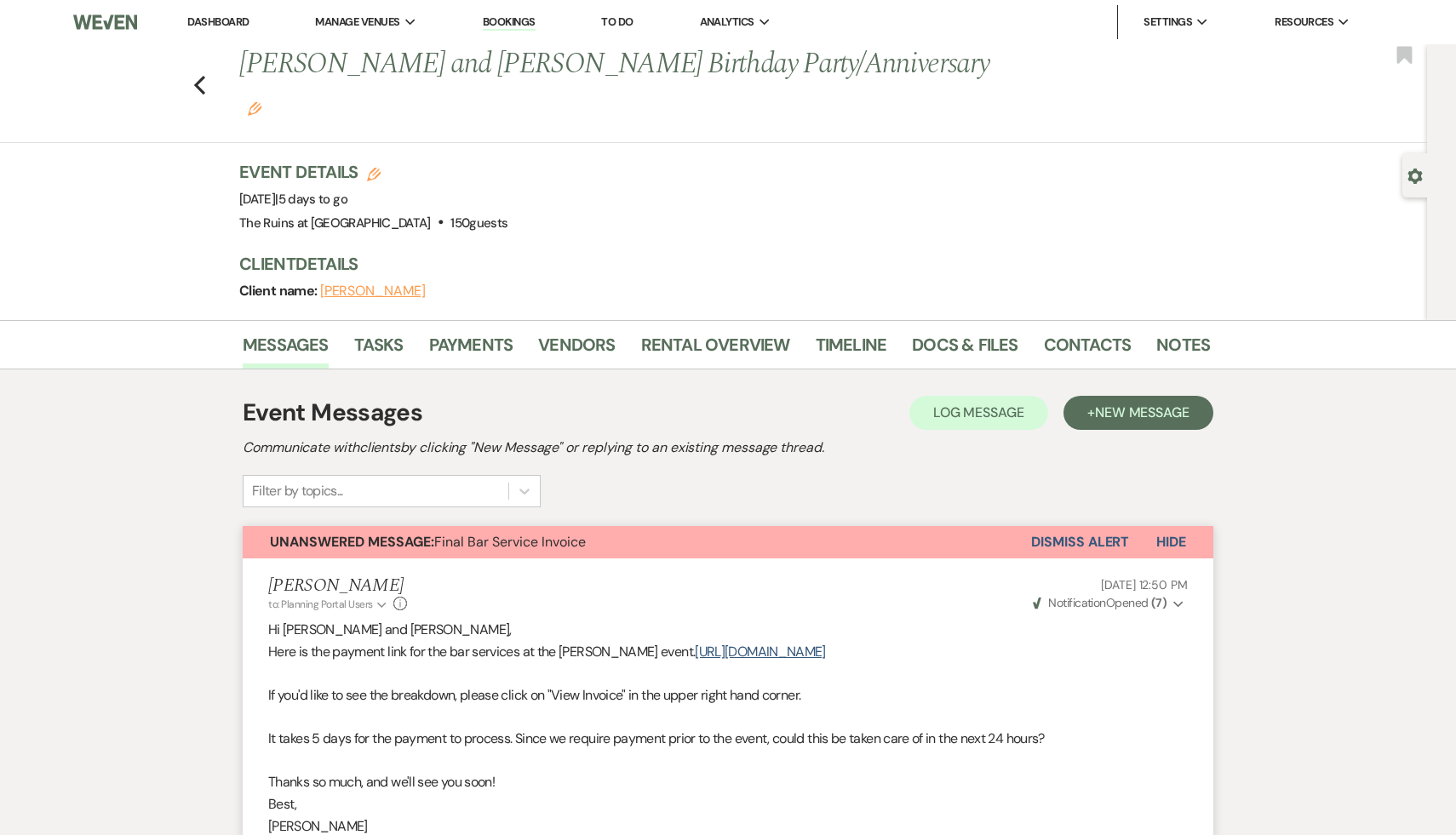
click at [223, 20] on link "Dashboard" at bounding box center [218, 22] width 62 height 14
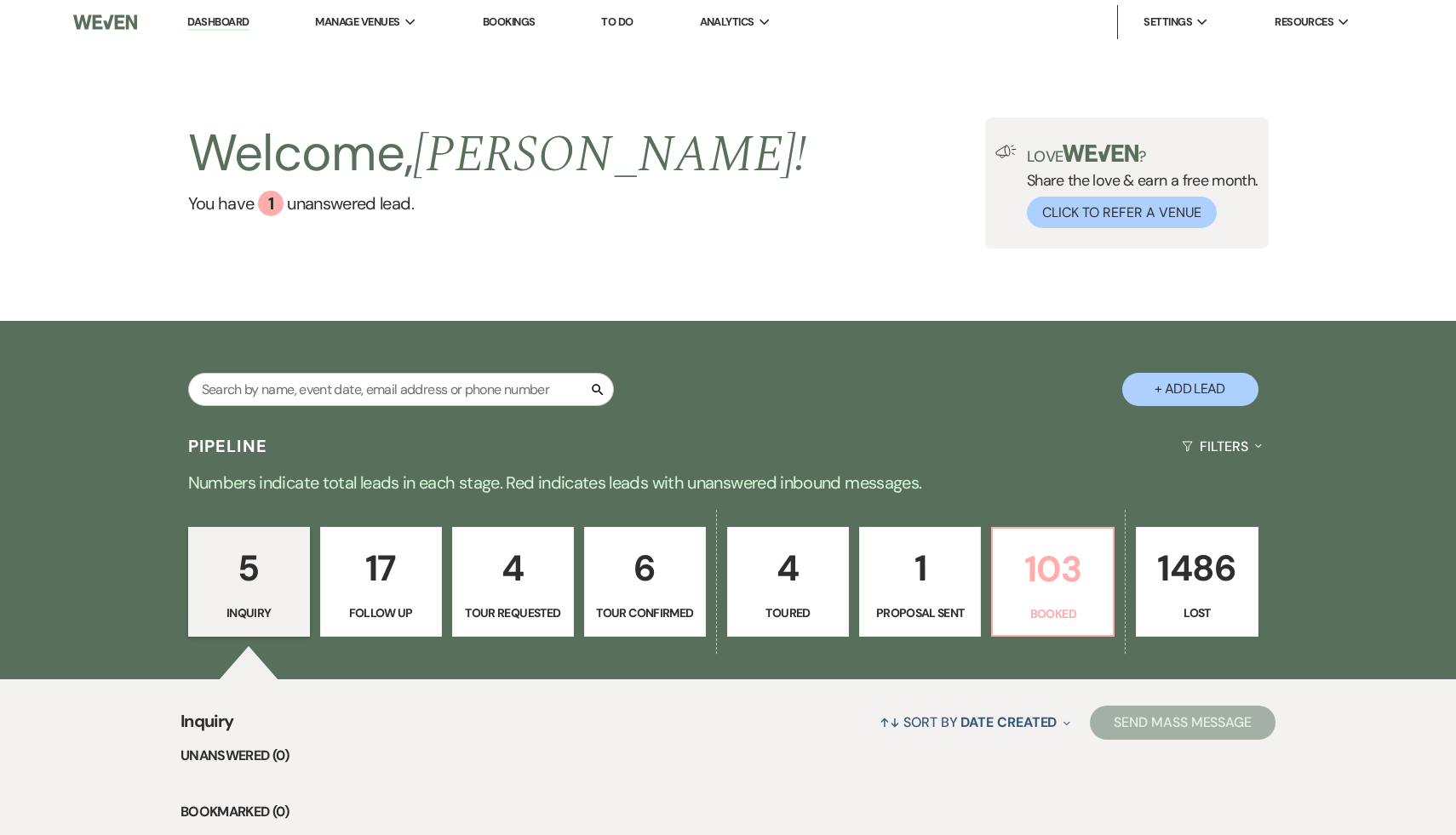
click at [1085, 571] on p "103" at bounding box center [1053, 569] width 100 height 57
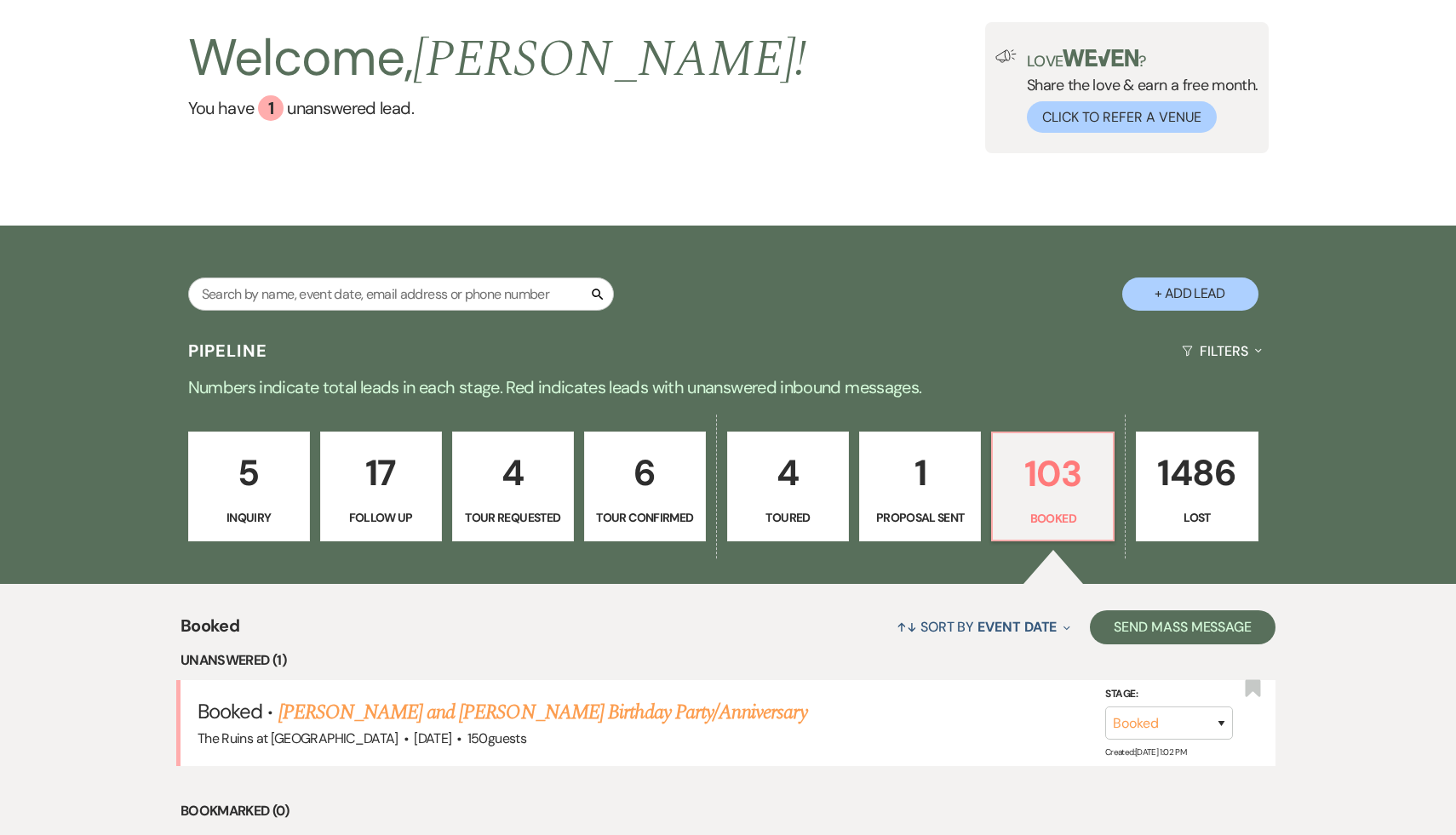
scroll to position [197, 0]
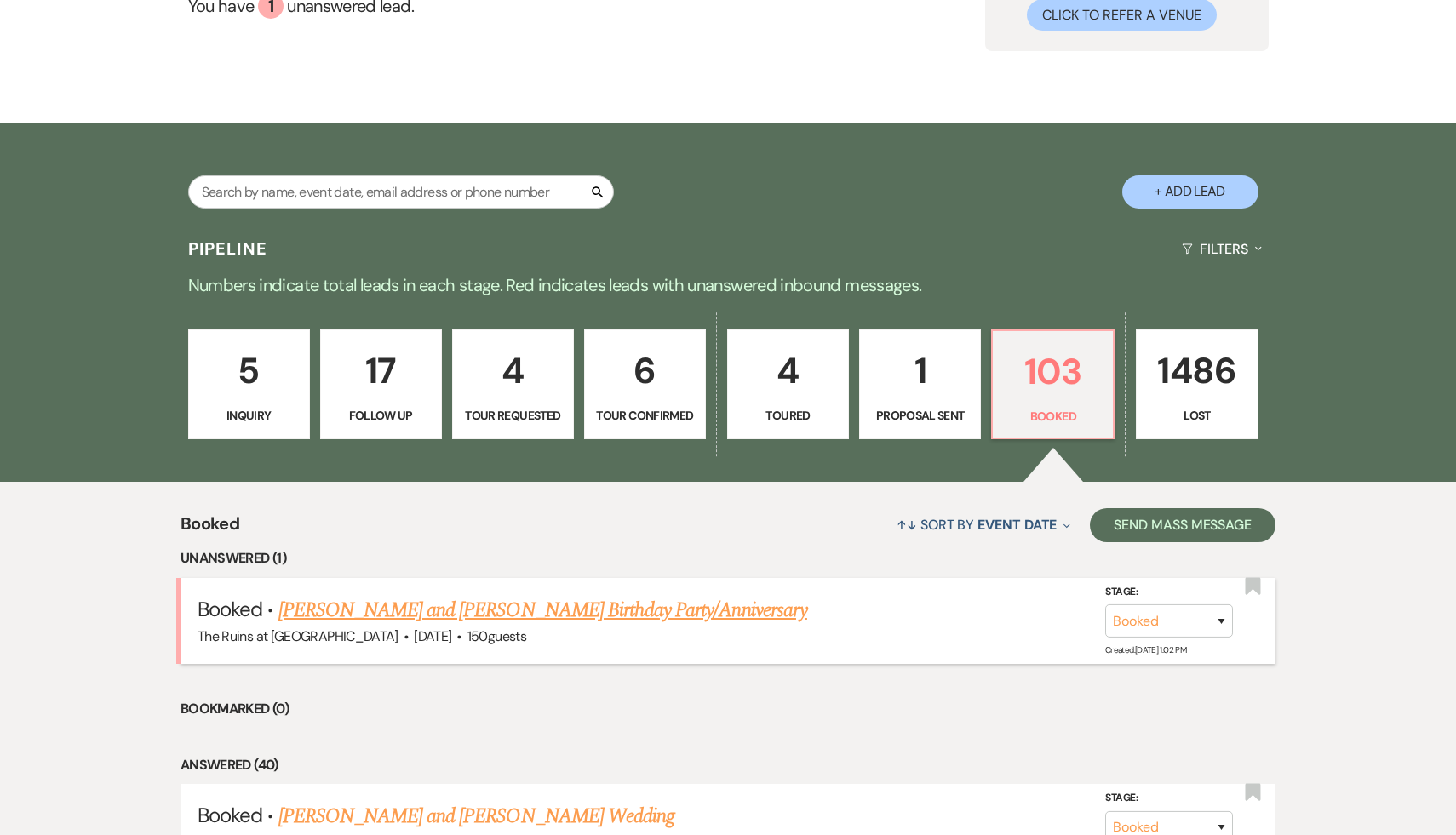
click at [661, 616] on link "[PERSON_NAME] and [PERSON_NAME] Birthday Party/Anniversary" at bounding box center [543, 610] width 529 height 31
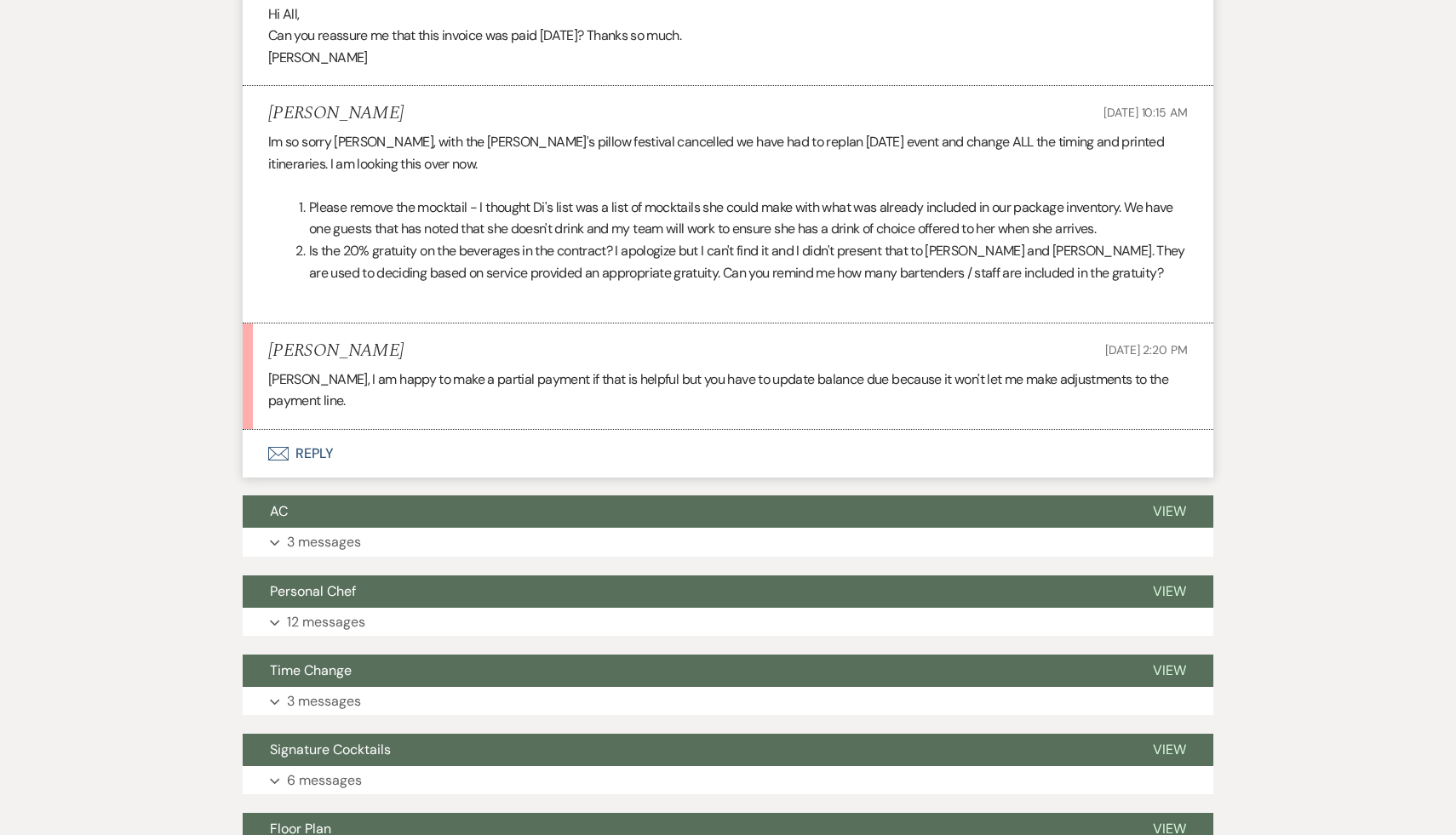
scroll to position [971, 0]
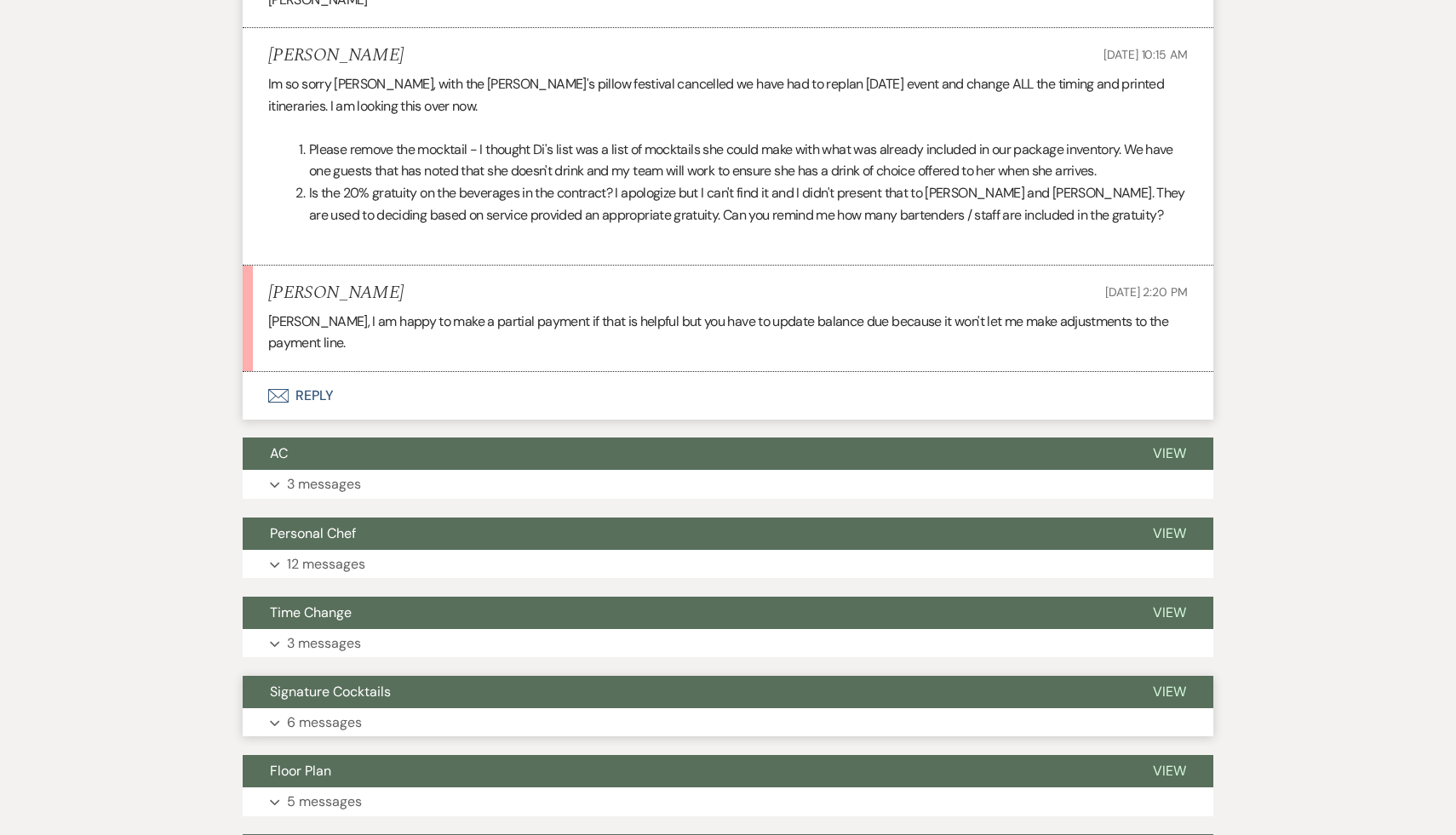
click at [373, 683] on span "Signature Cocktails" at bounding box center [330, 692] width 121 height 18
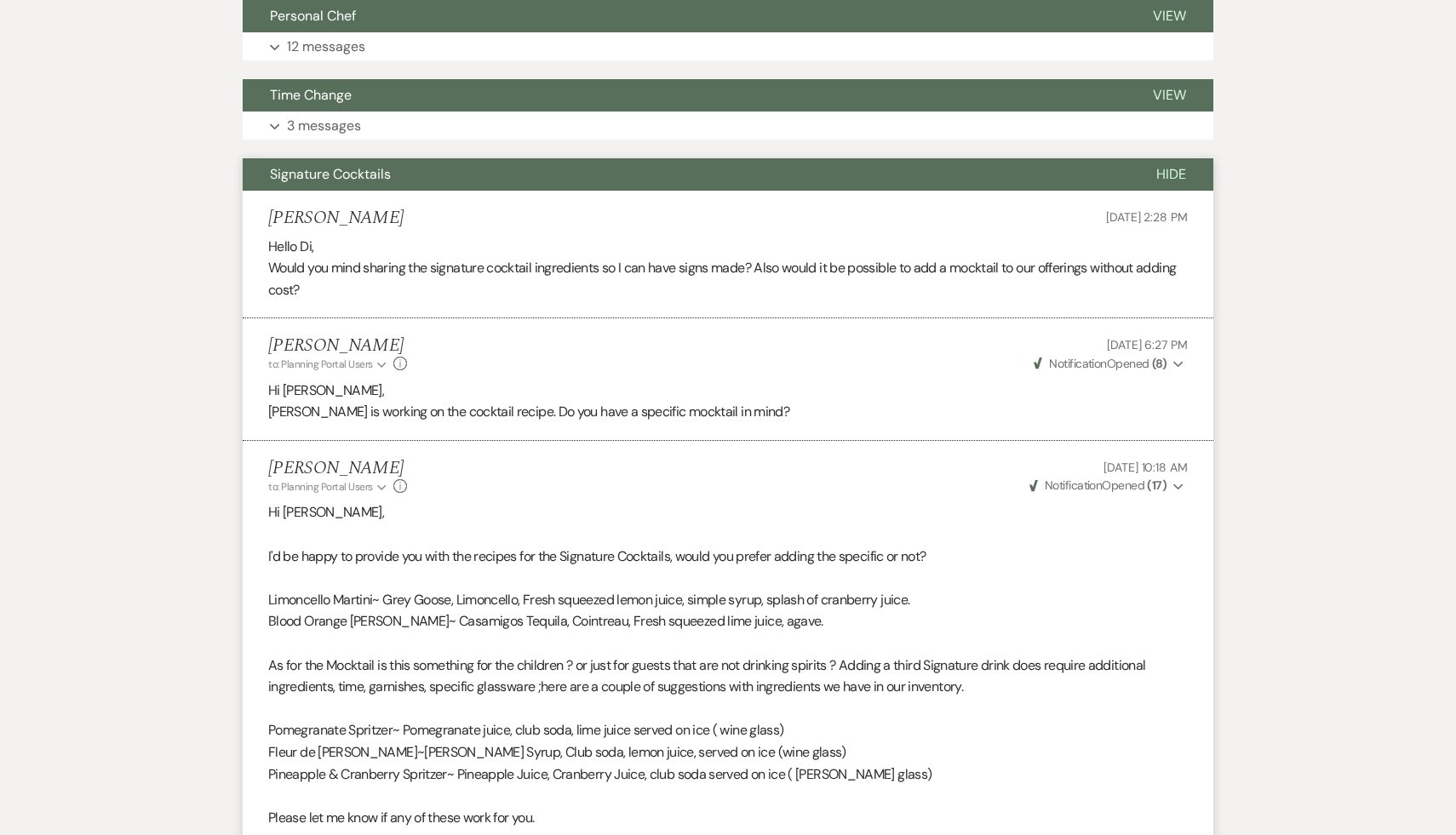
scroll to position [1501, 0]
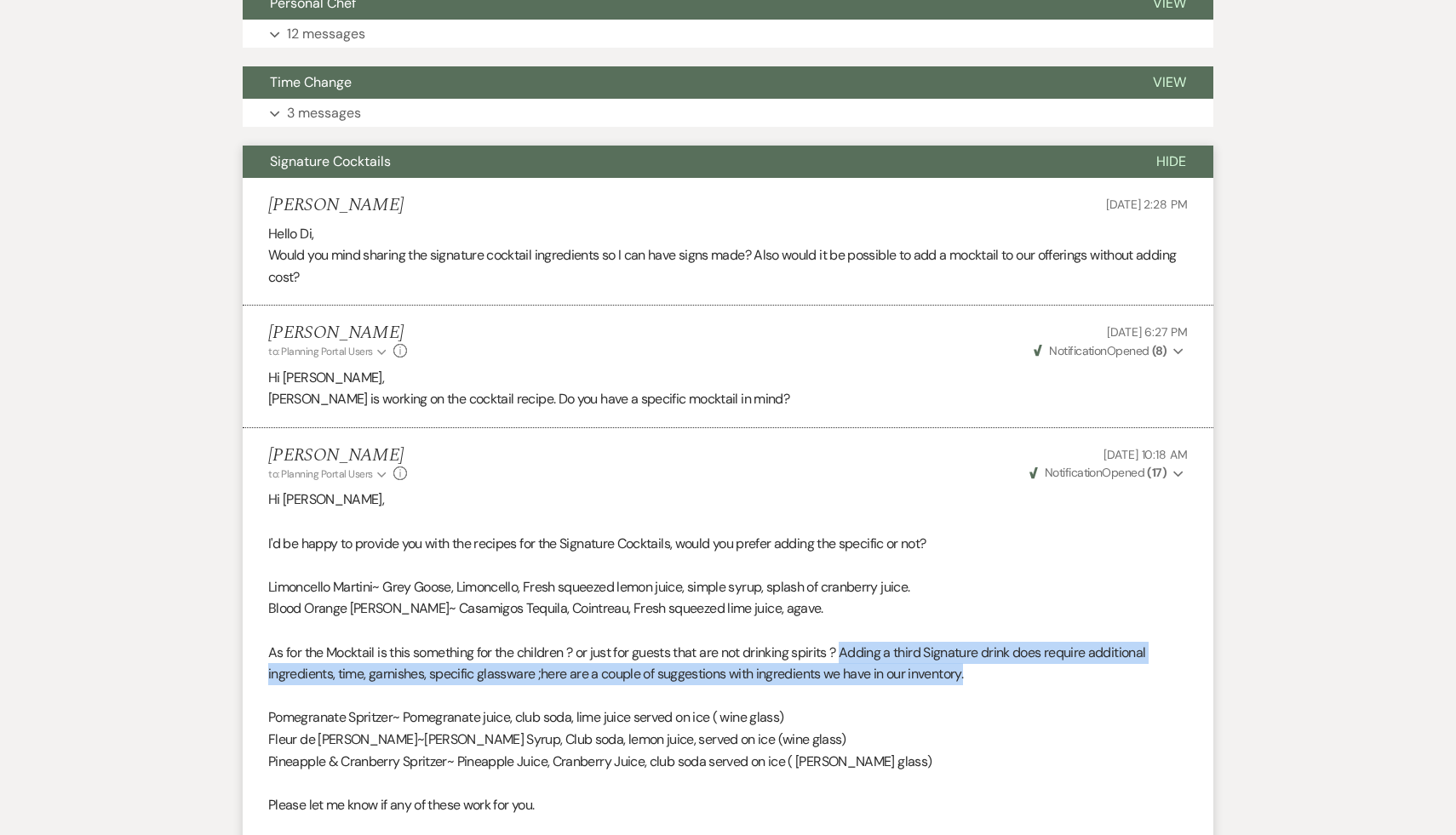
drag, startPoint x: 848, startPoint y: 633, endPoint x: 967, endPoint y: 662, distance: 122.5
click at [967, 662] on p "As for the Mocktail is this something for the children ? or just for guests tha…" at bounding box center [728, 664] width 920 height 43
copy p "Adding a third Signature drink does require additional ingredients, time, garni…"
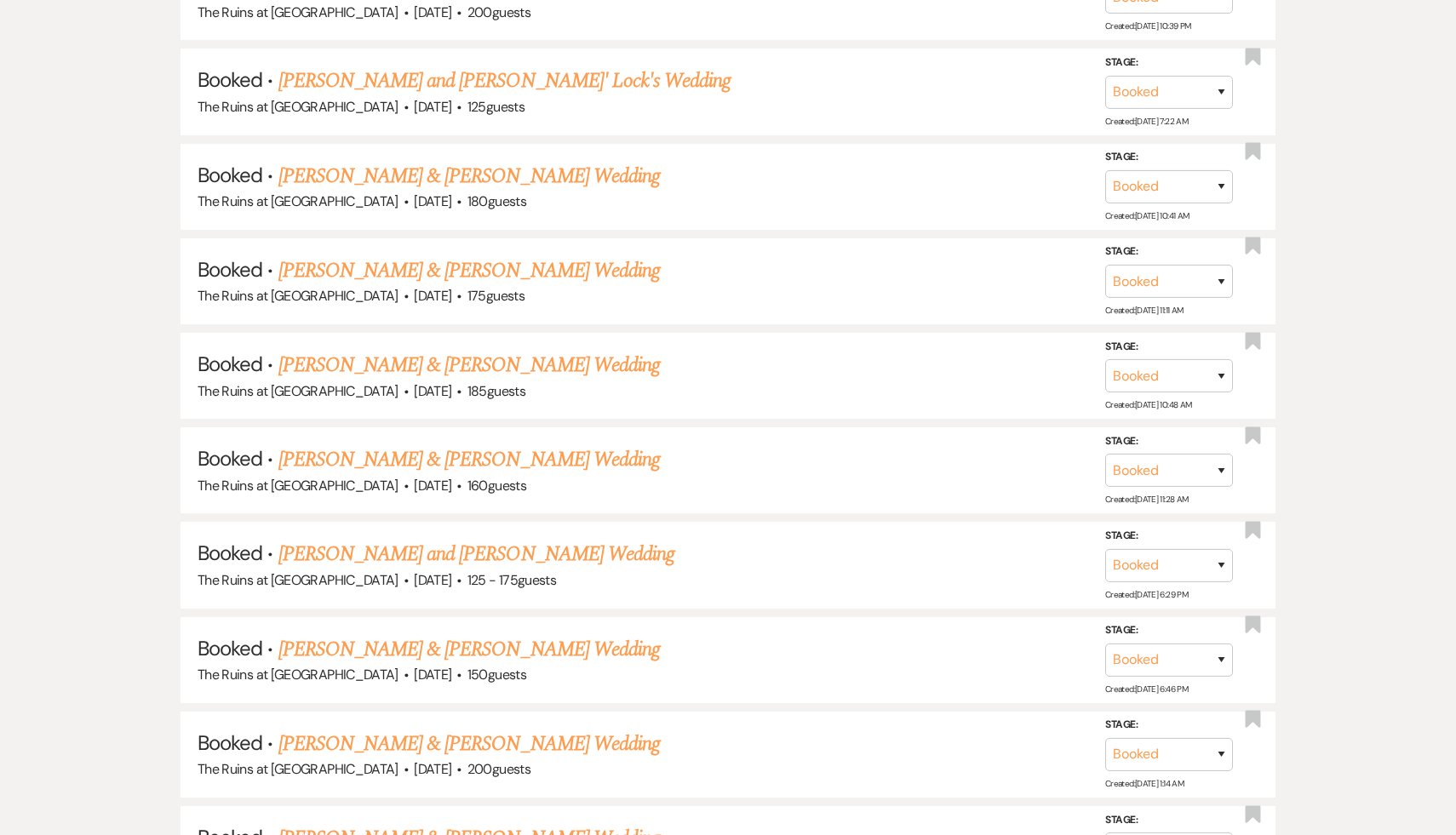
scroll to position [197, 0]
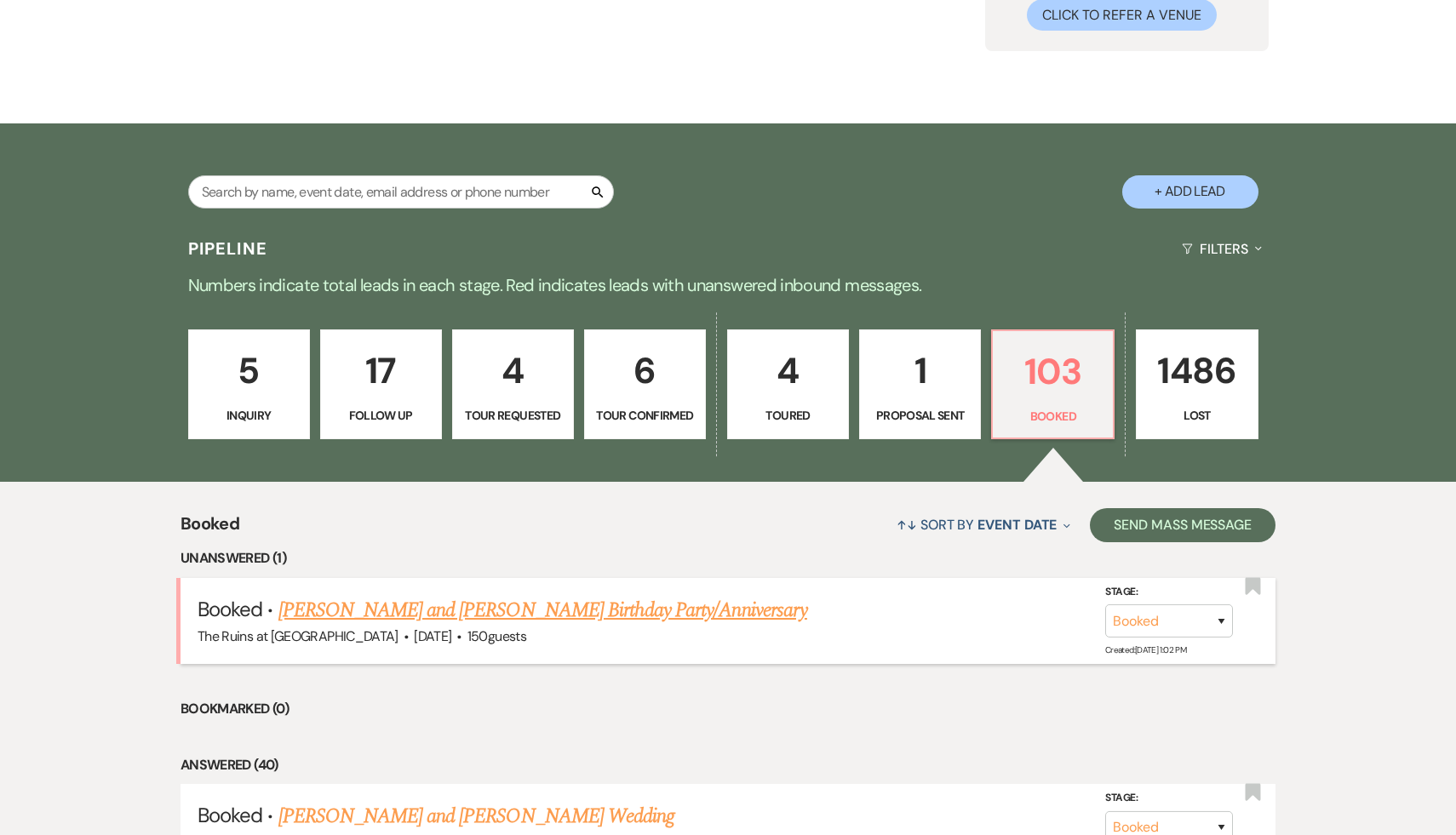
click at [526, 608] on link "[PERSON_NAME] and [PERSON_NAME] Birthday Party/Anniversary" at bounding box center [543, 610] width 529 height 31
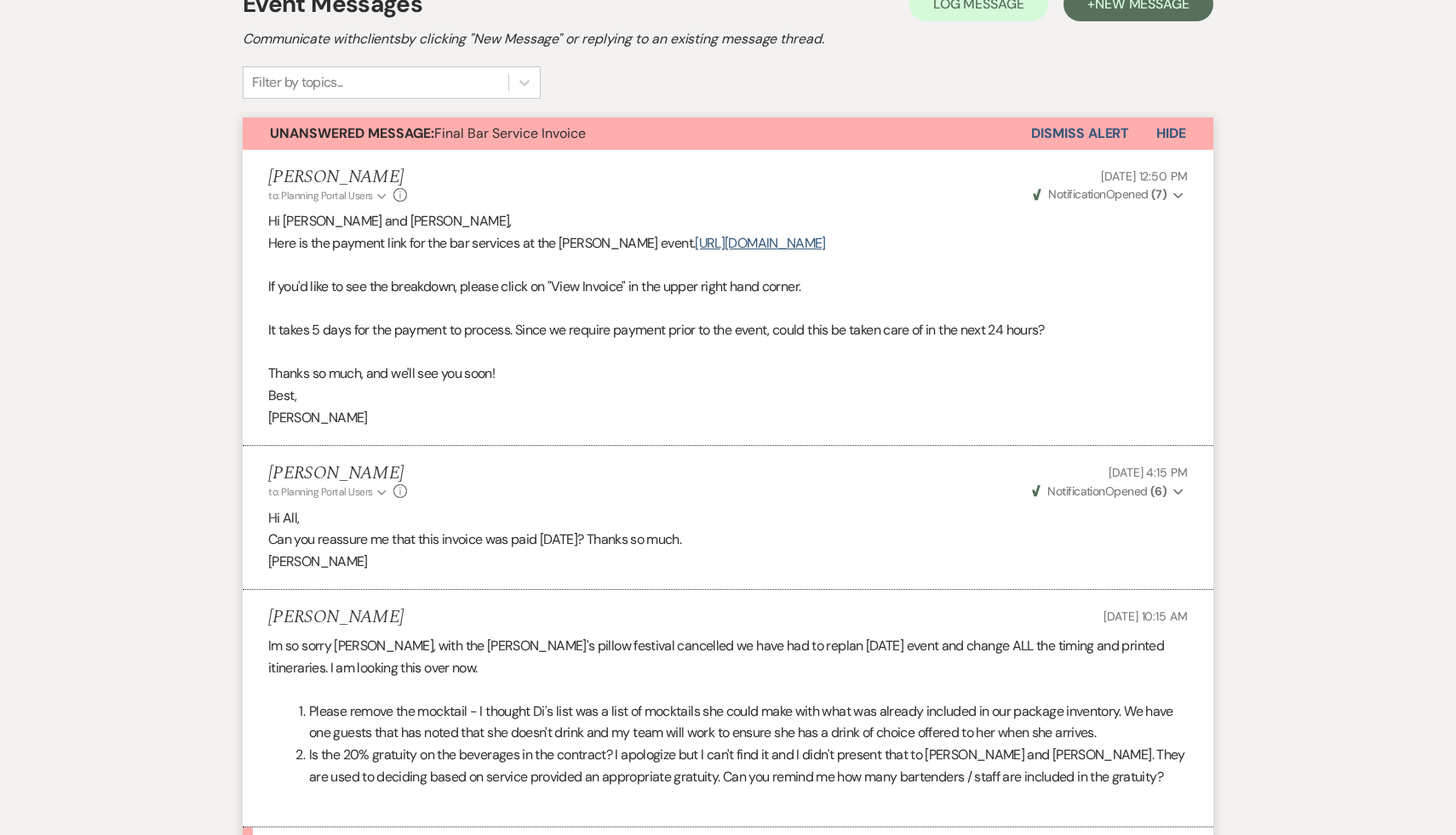
scroll to position [651, 0]
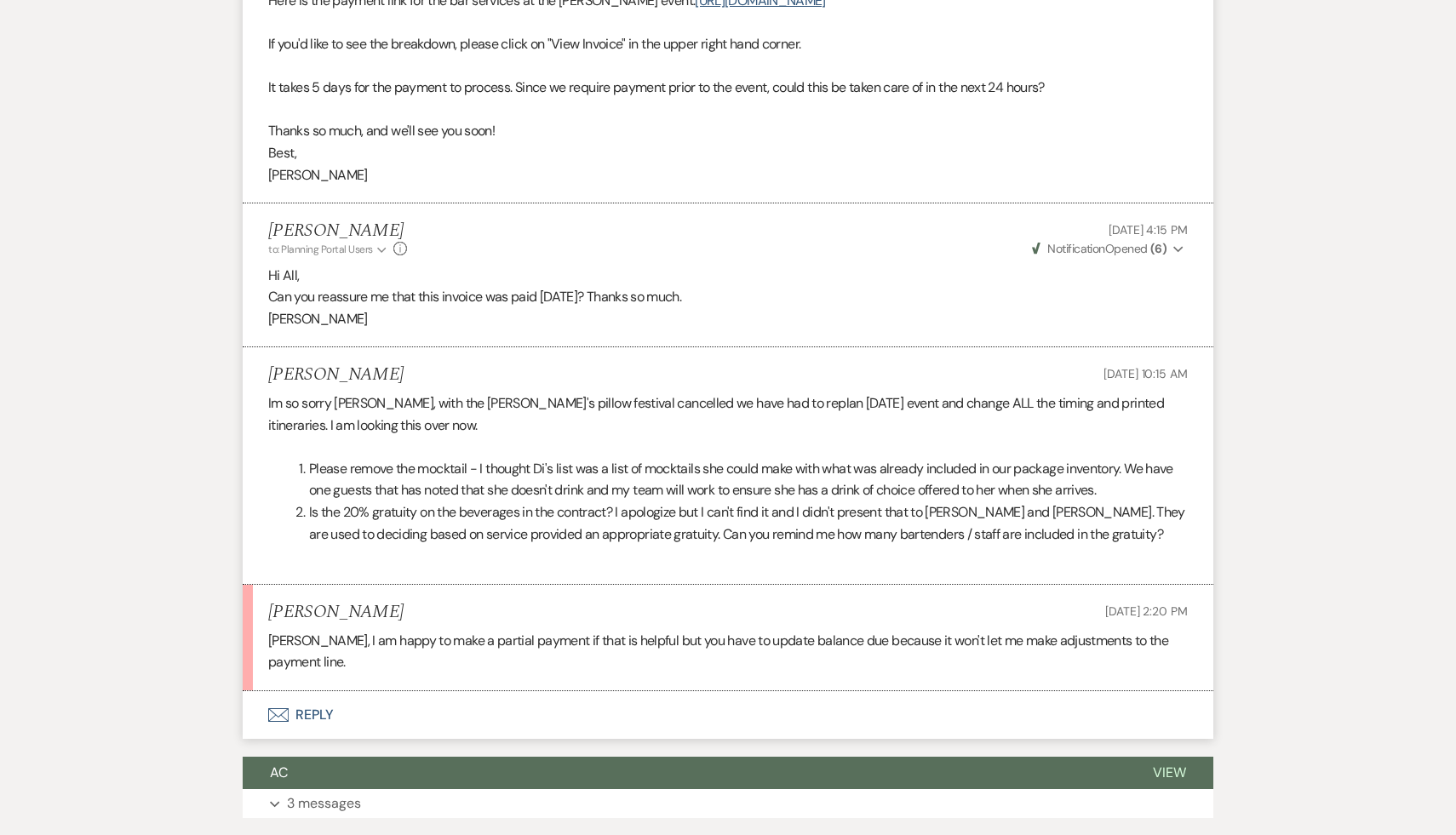
click at [321, 692] on button "Envelope Reply" at bounding box center [728, 715] width 971 height 48
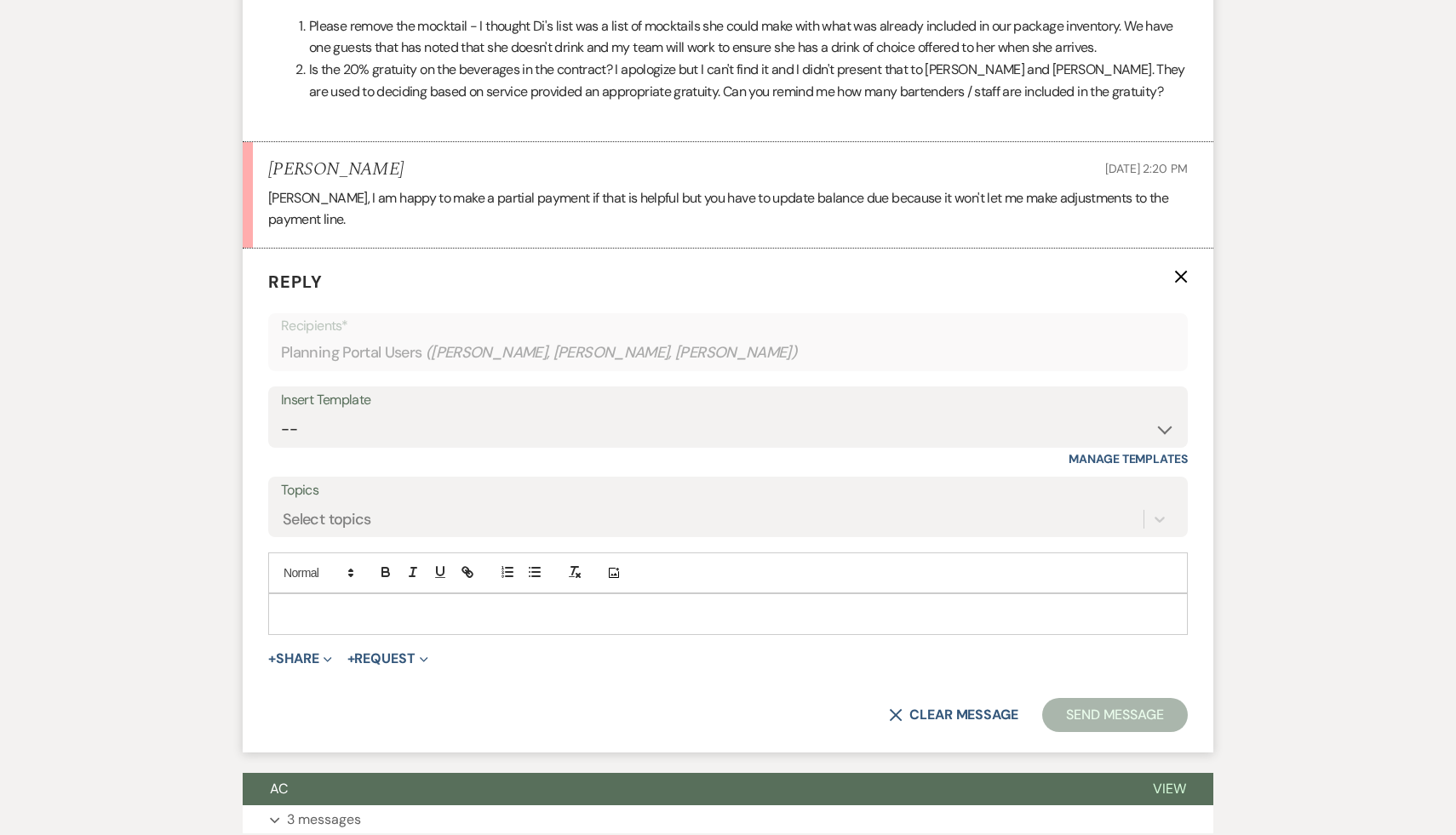
scroll to position [1157, 0]
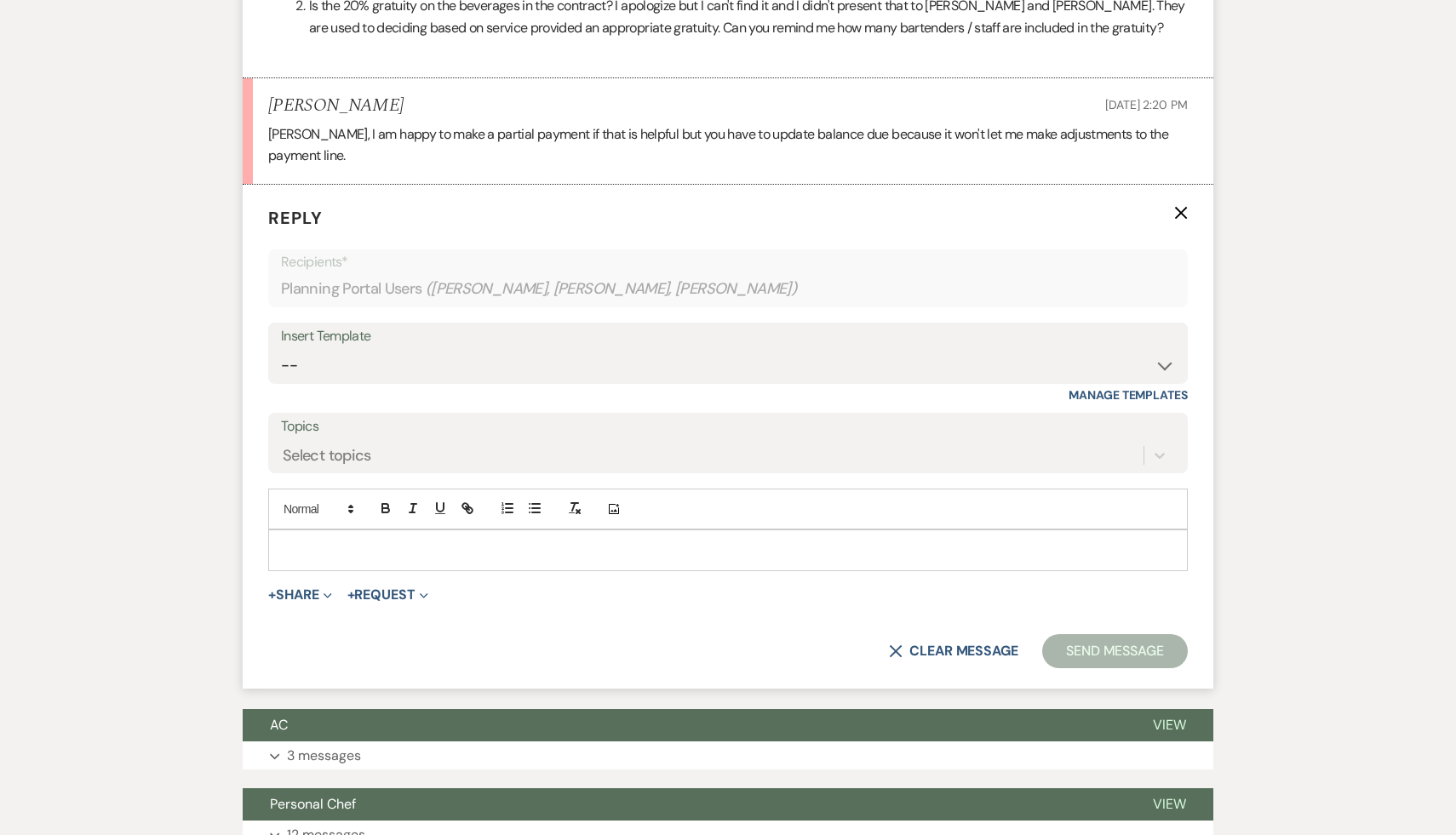
click at [453, 541] on p at bounding box center [728, 550] width 892 height 19
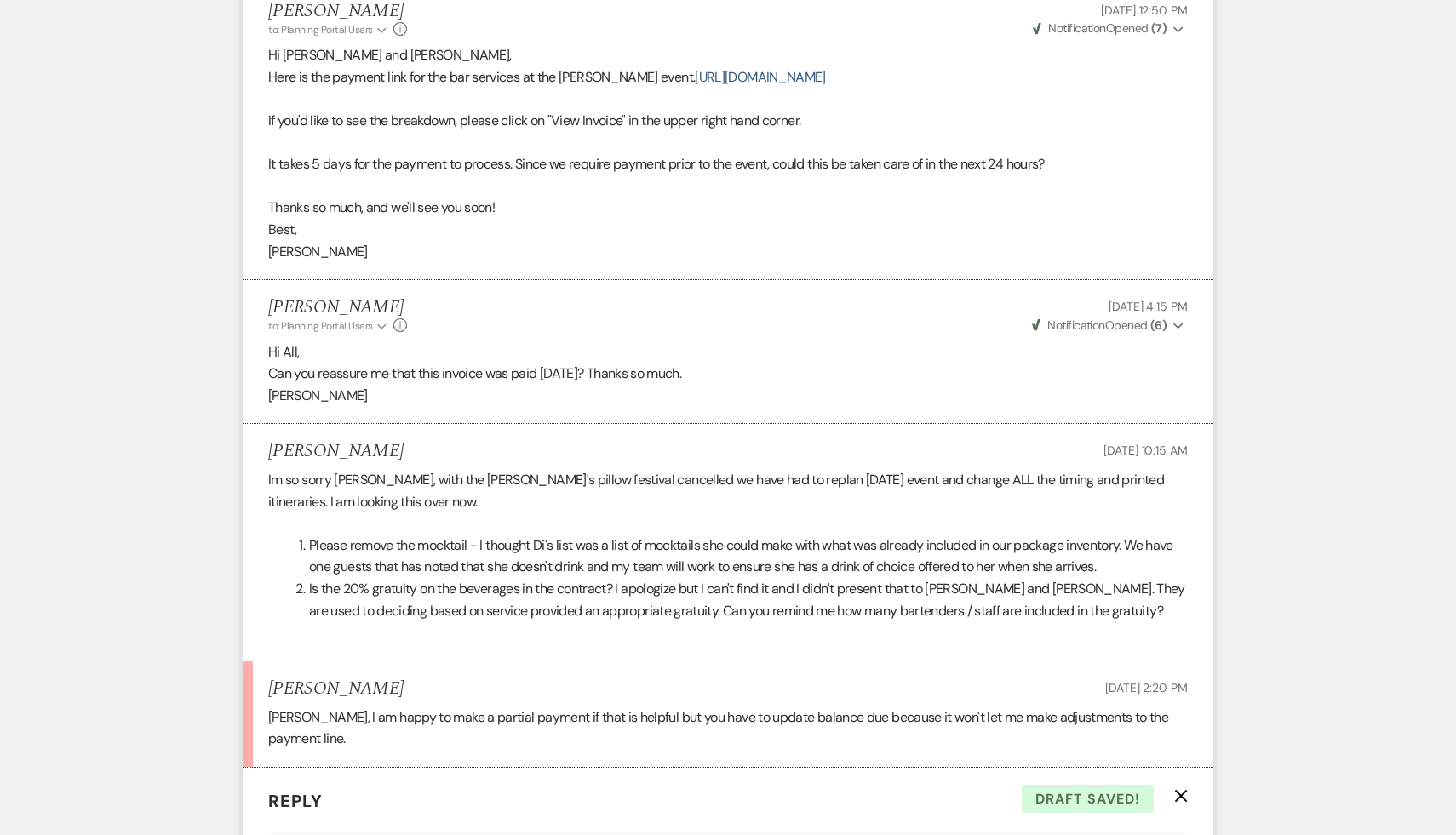
scroll to position [0, 0]
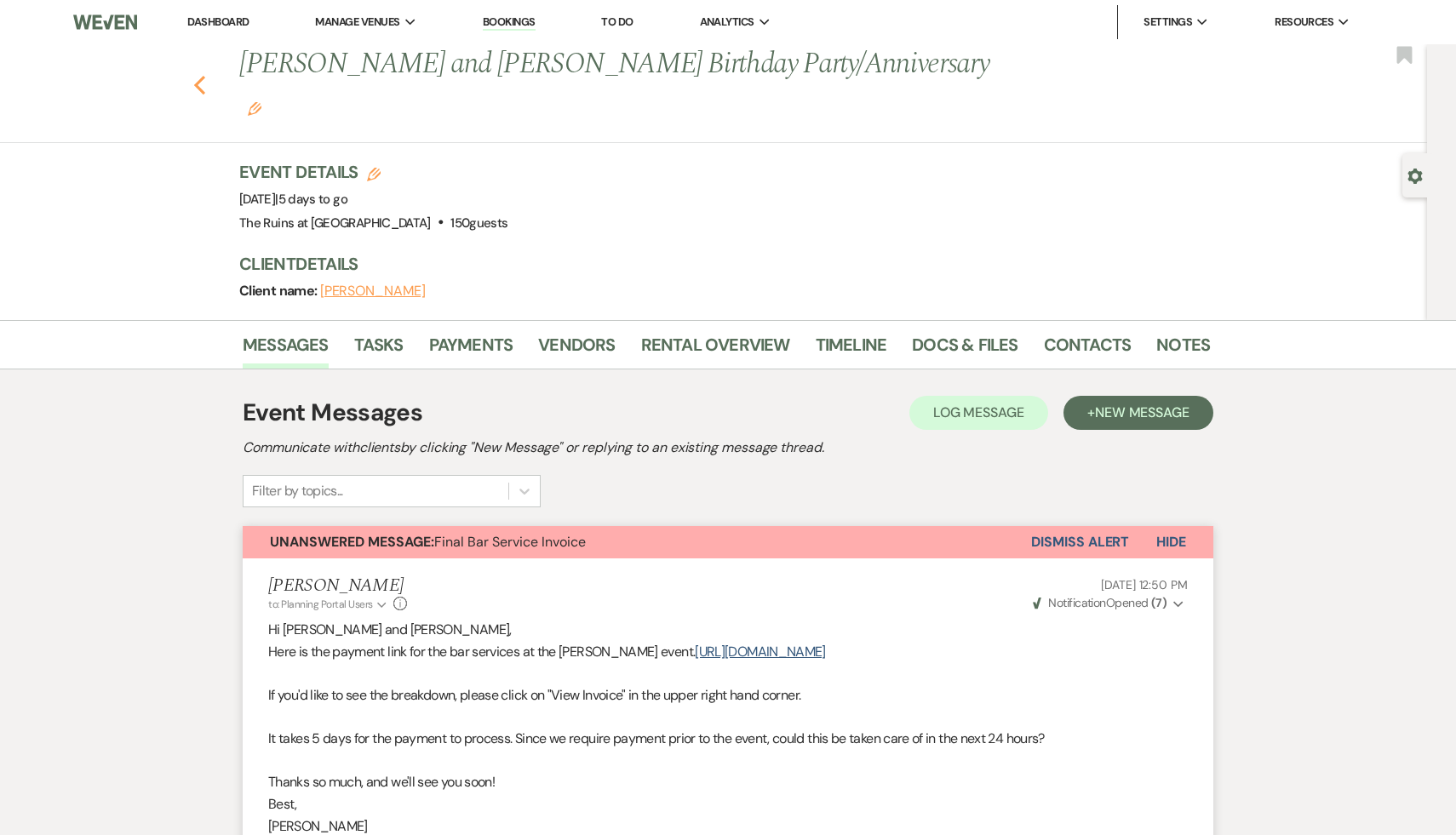
click at [198, 72] on button "Previous" at bounding box center [199, 83] width 13 height 24
click at [236, 22] on link "Dashboard" at bounding box center [218, 22] width 62 height 14
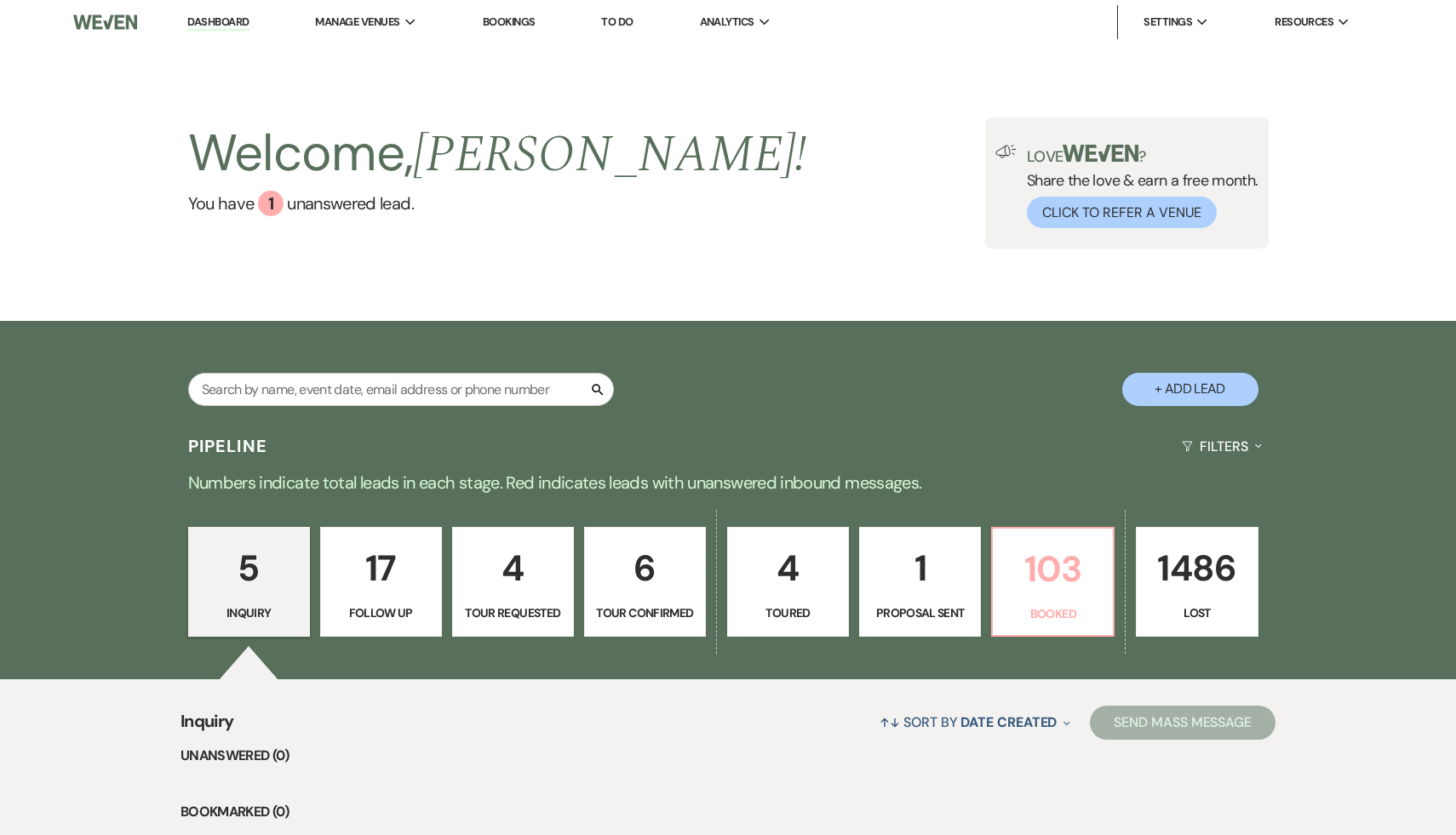
click at [1051, 564] on p "103" at bounding box center [1053, 569] width 100 height 57
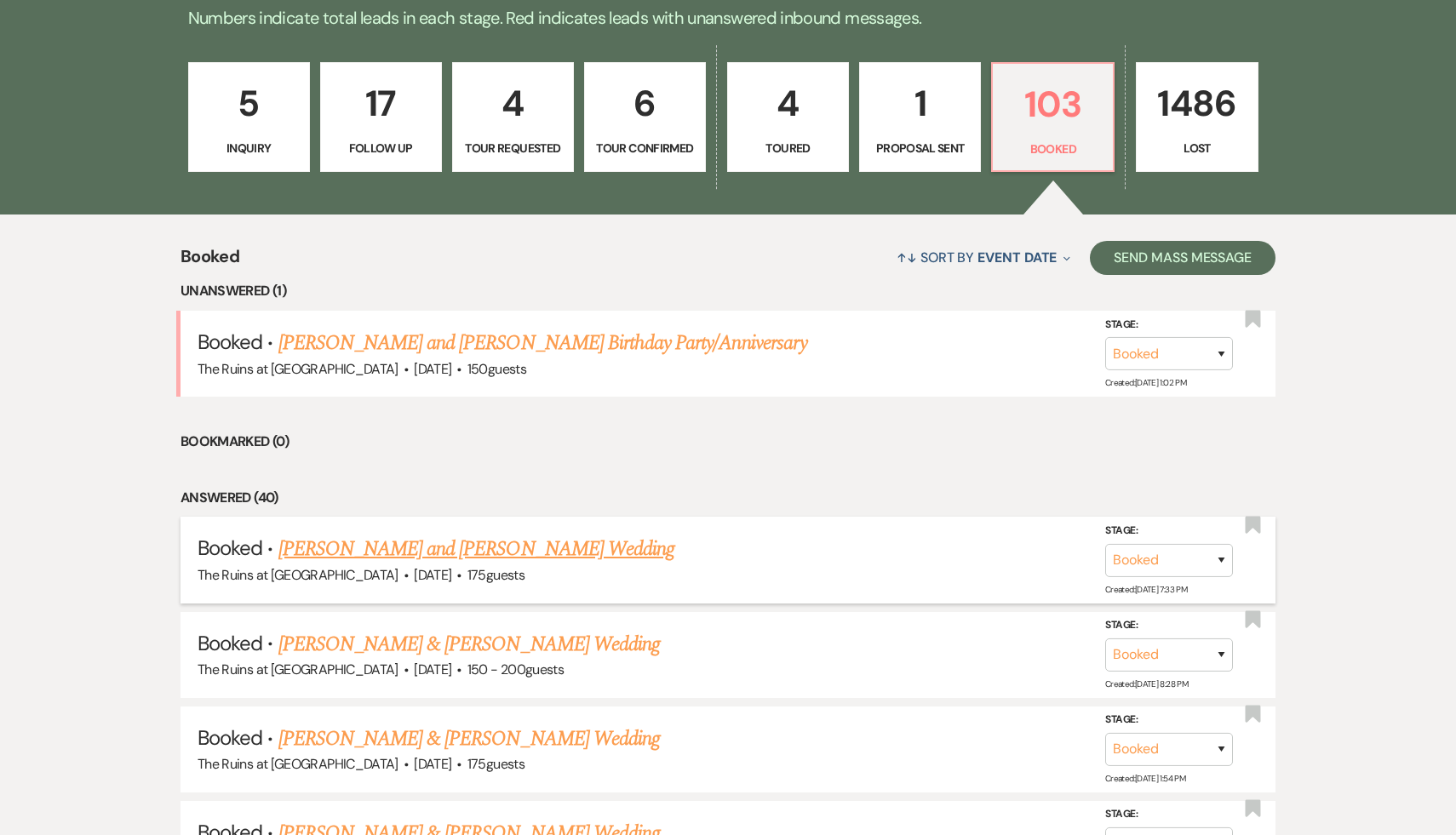
scroll to position [441, 0]
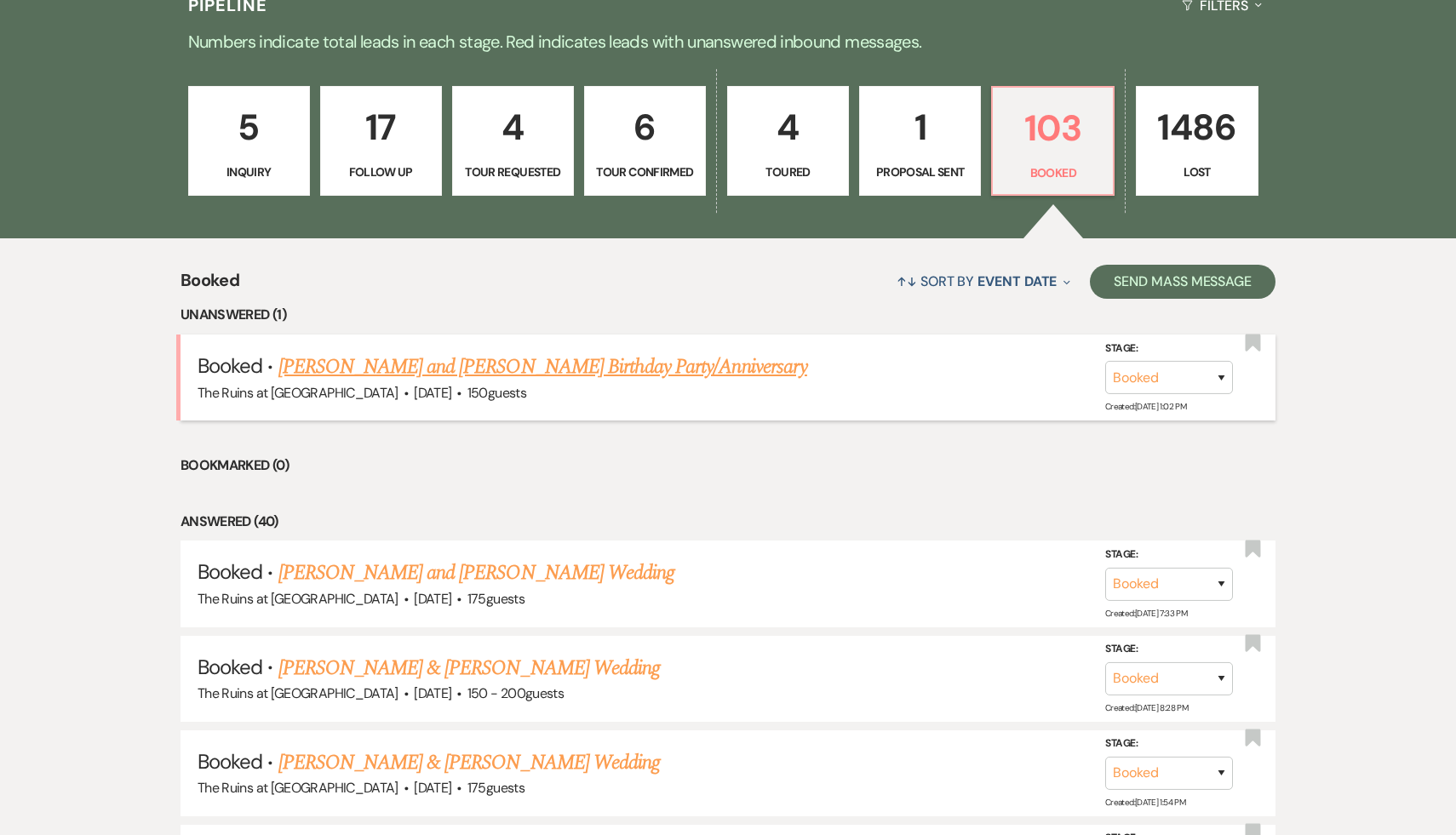
click at [619, 364] on link "[PERSON_NAME] and [PERSON_NAME] Birthday Party/Anniversary" at bounding box center [543, 367] width 529 height 31
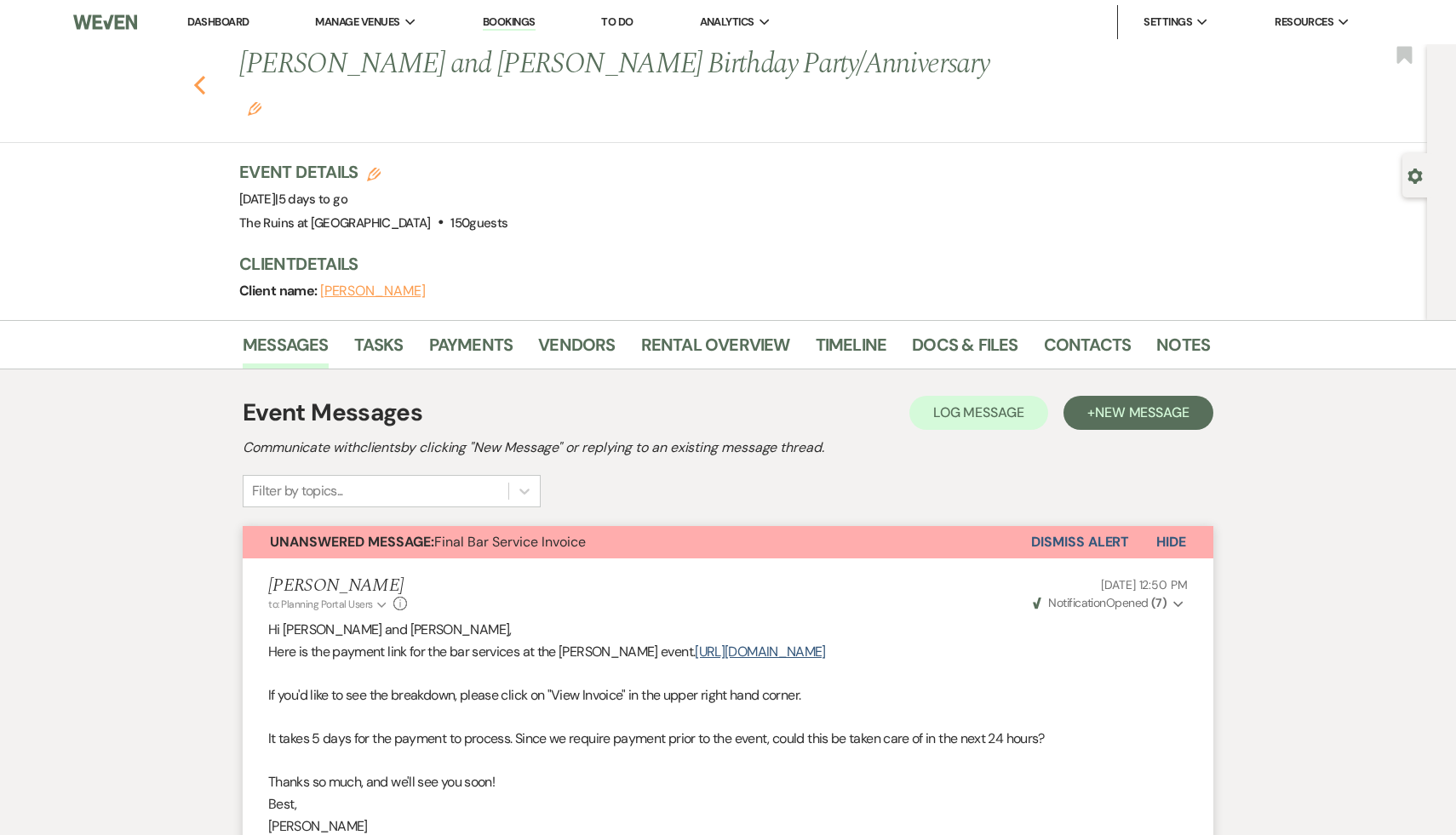
click at [198, 75] on icon "Previous" at bounding box center [199, 85] width 13 height 21
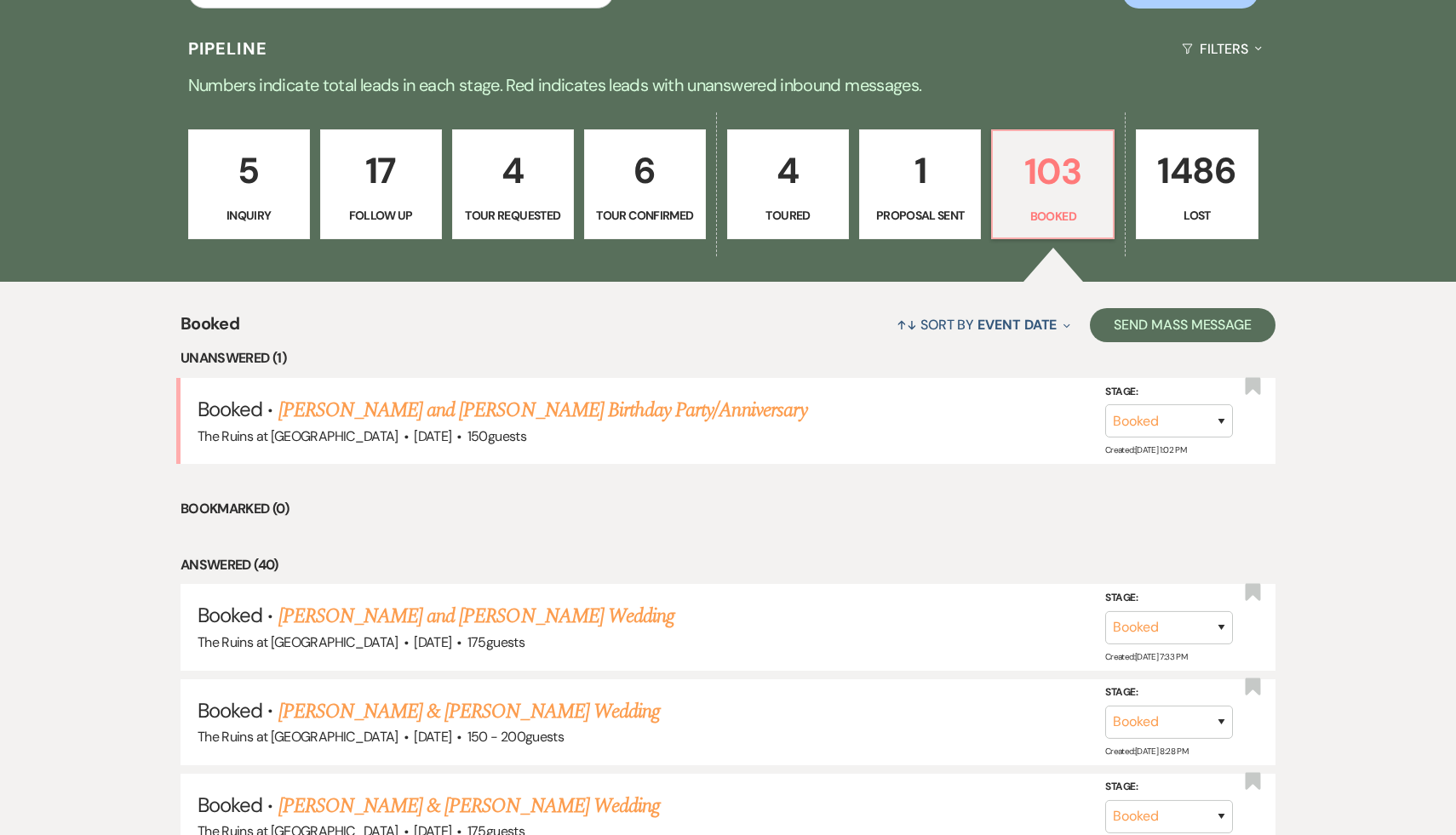
scroll to position [390, 0]
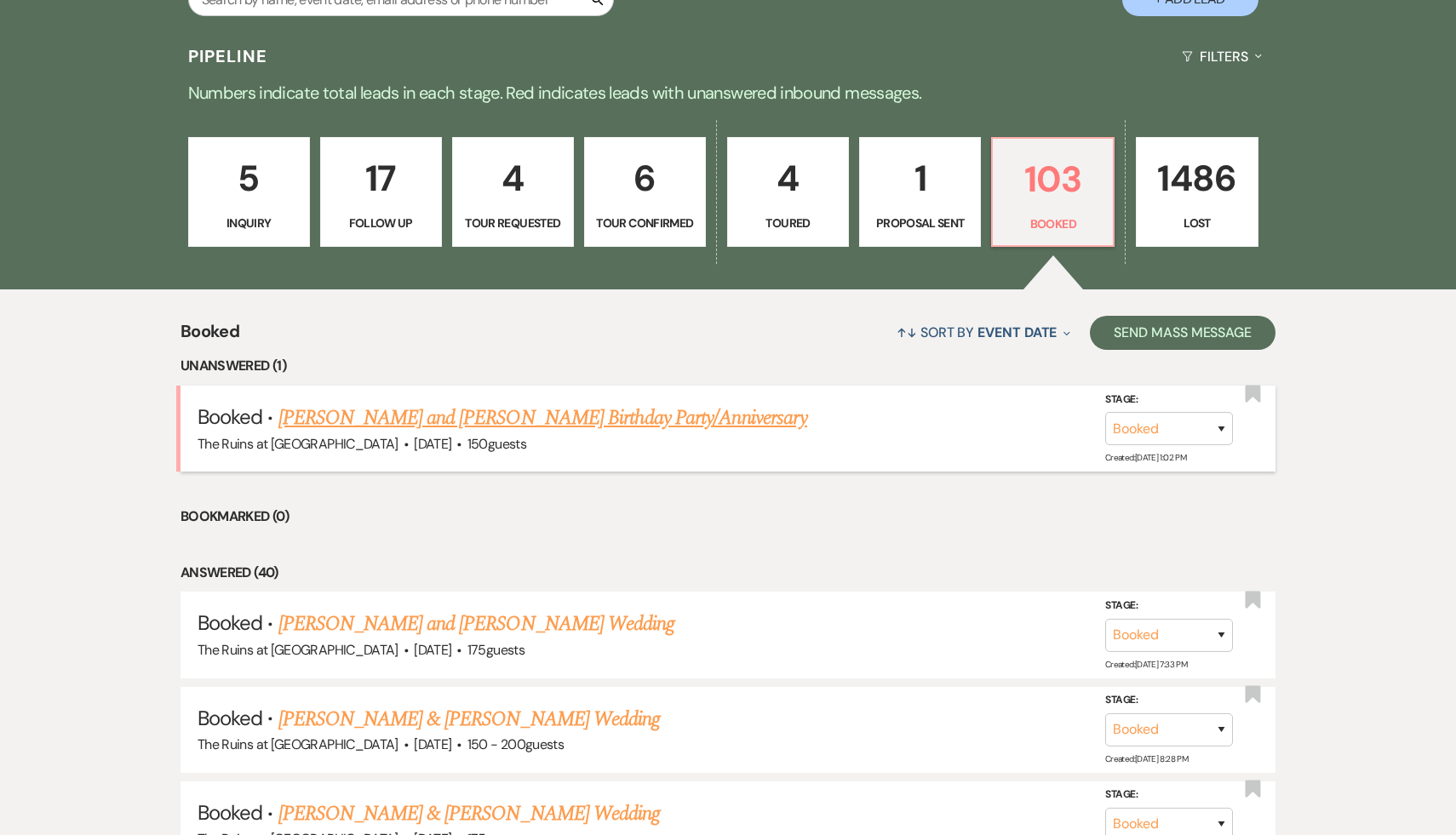
click at [590, 418] on link "[PERSON_NAME] and [PERSON_NAME] Birthday Party/Anniversary" at bounding box center [543, 418] width 529 height 31
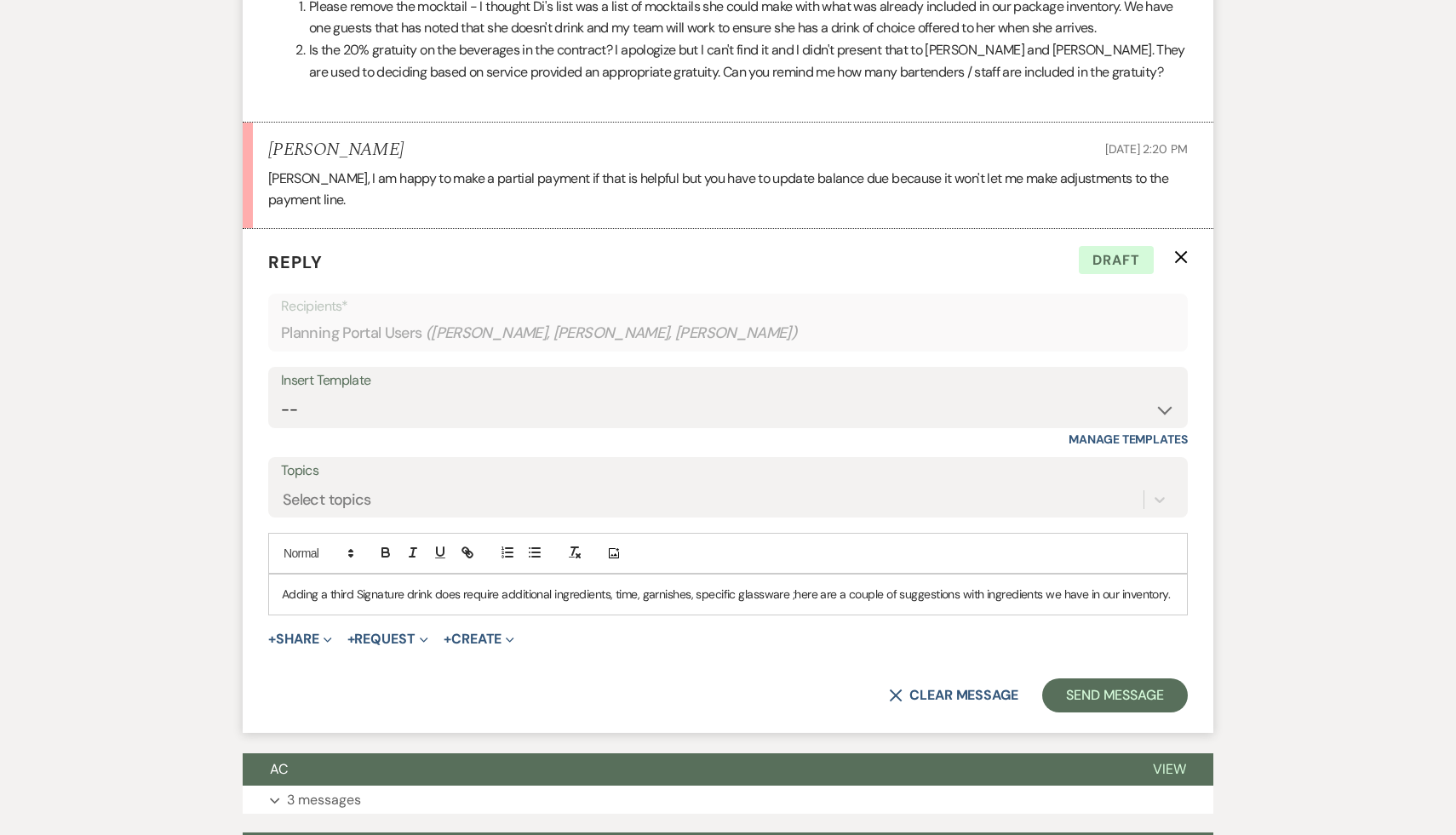
scroll to position [1157, 0]
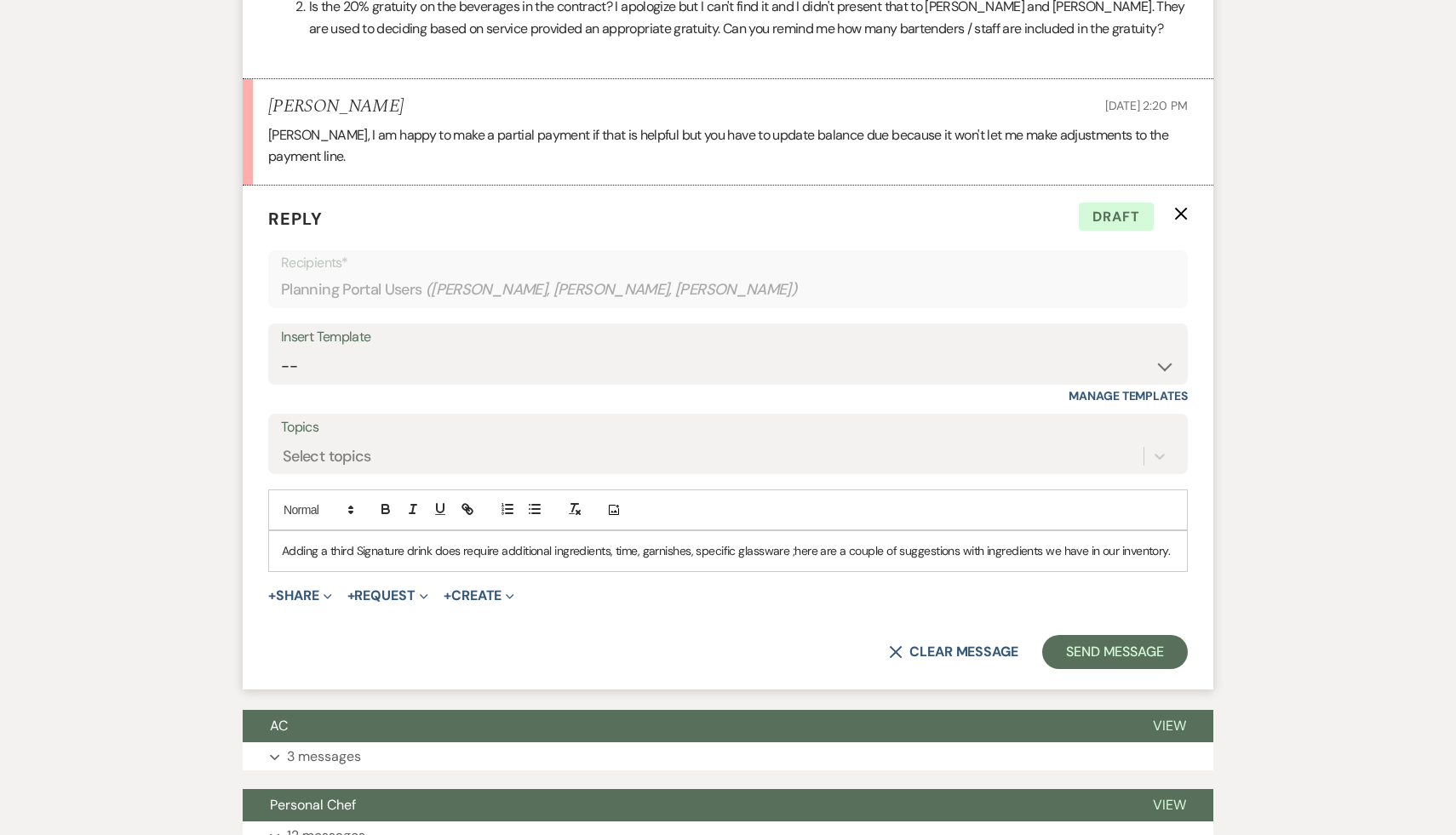
click at [282, 542] on p "Adding a third Signature drink does require additional ingredients, time, garni…" at bounding box center [728, 551] width 892 height 19
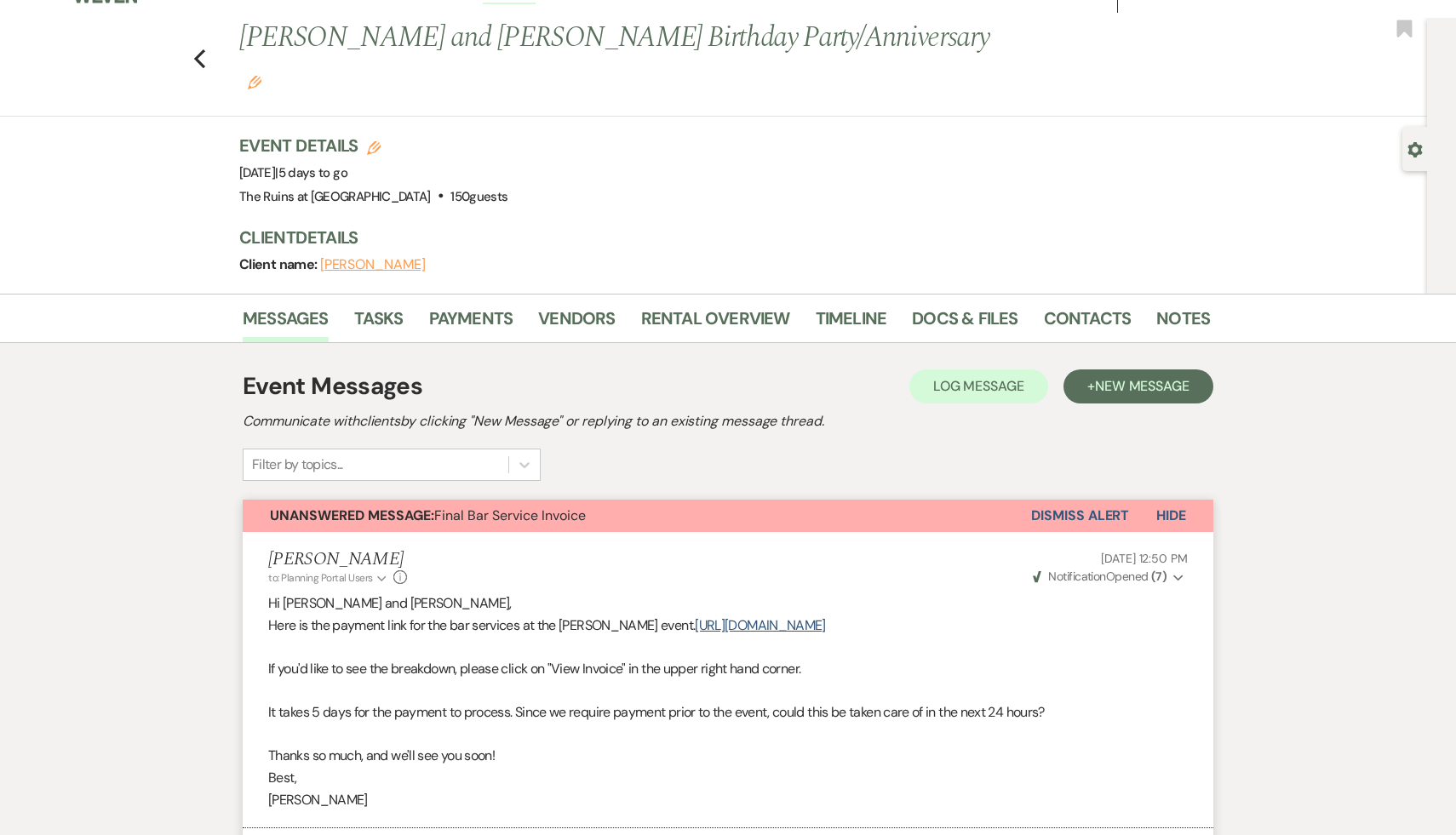
scroll to position [0, 0]
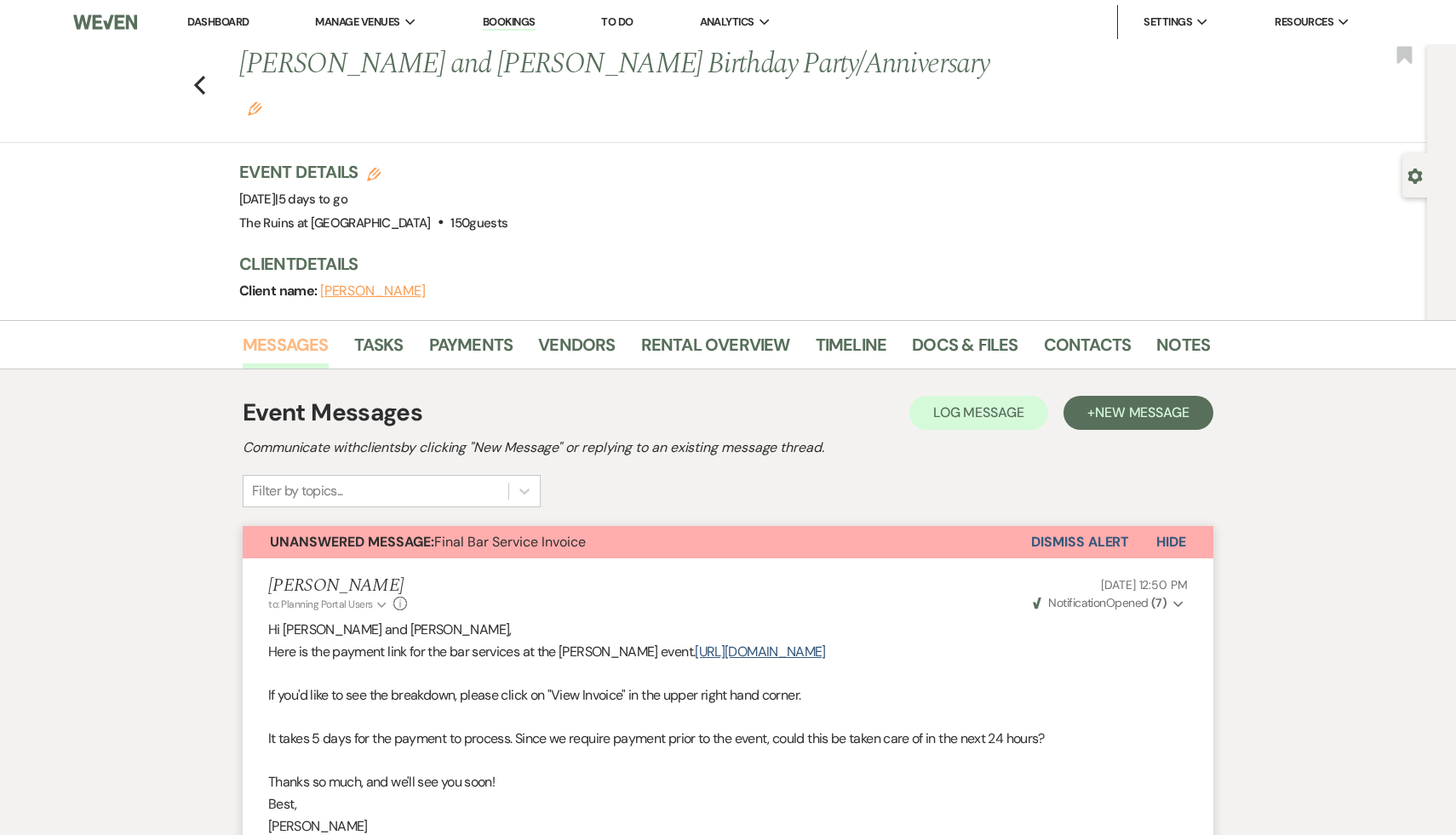
click at [265, 331] on link "Messages" at bounding box center [285, 350] width 86 height 37
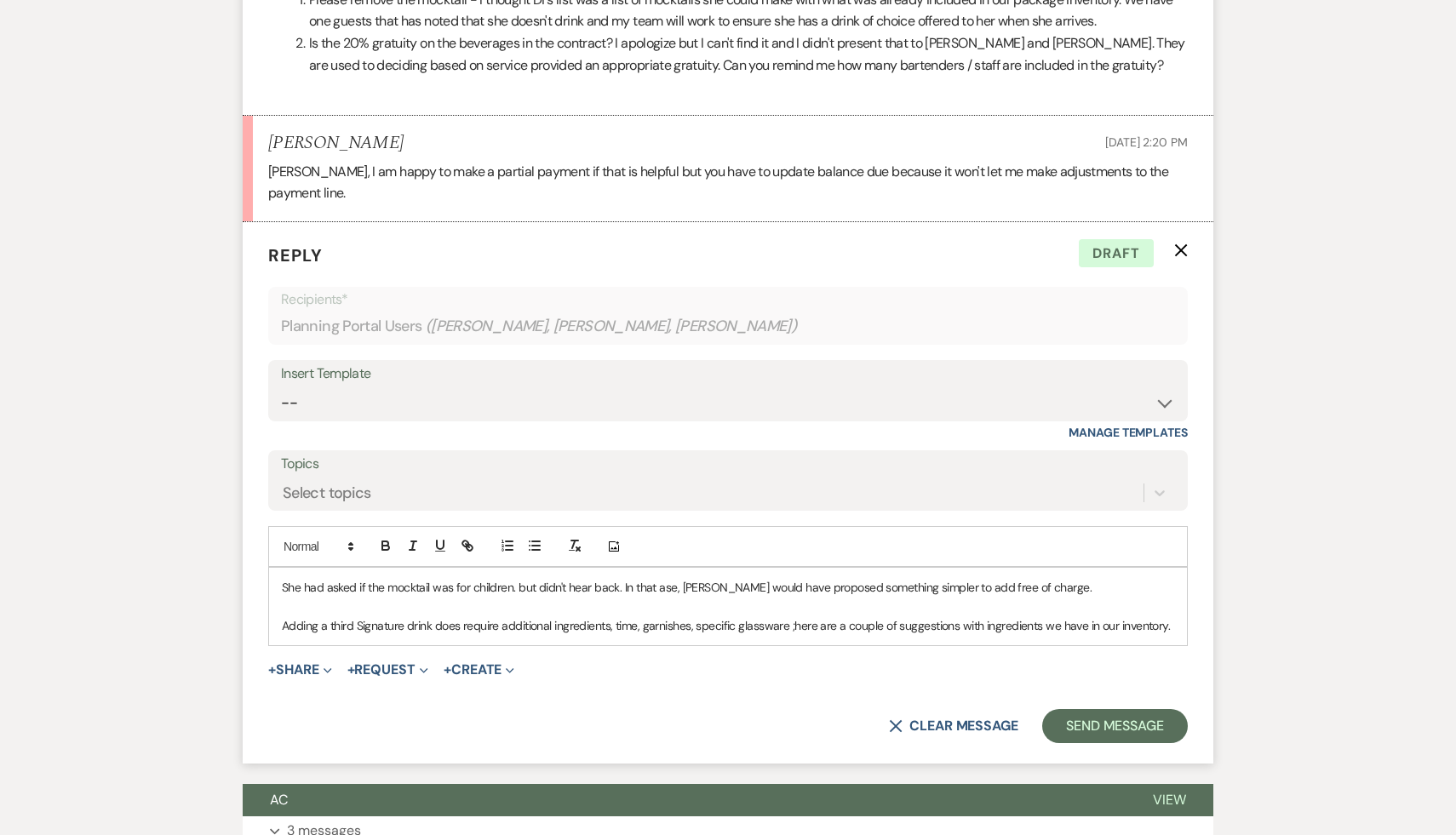
scroll to position [1358, 0]
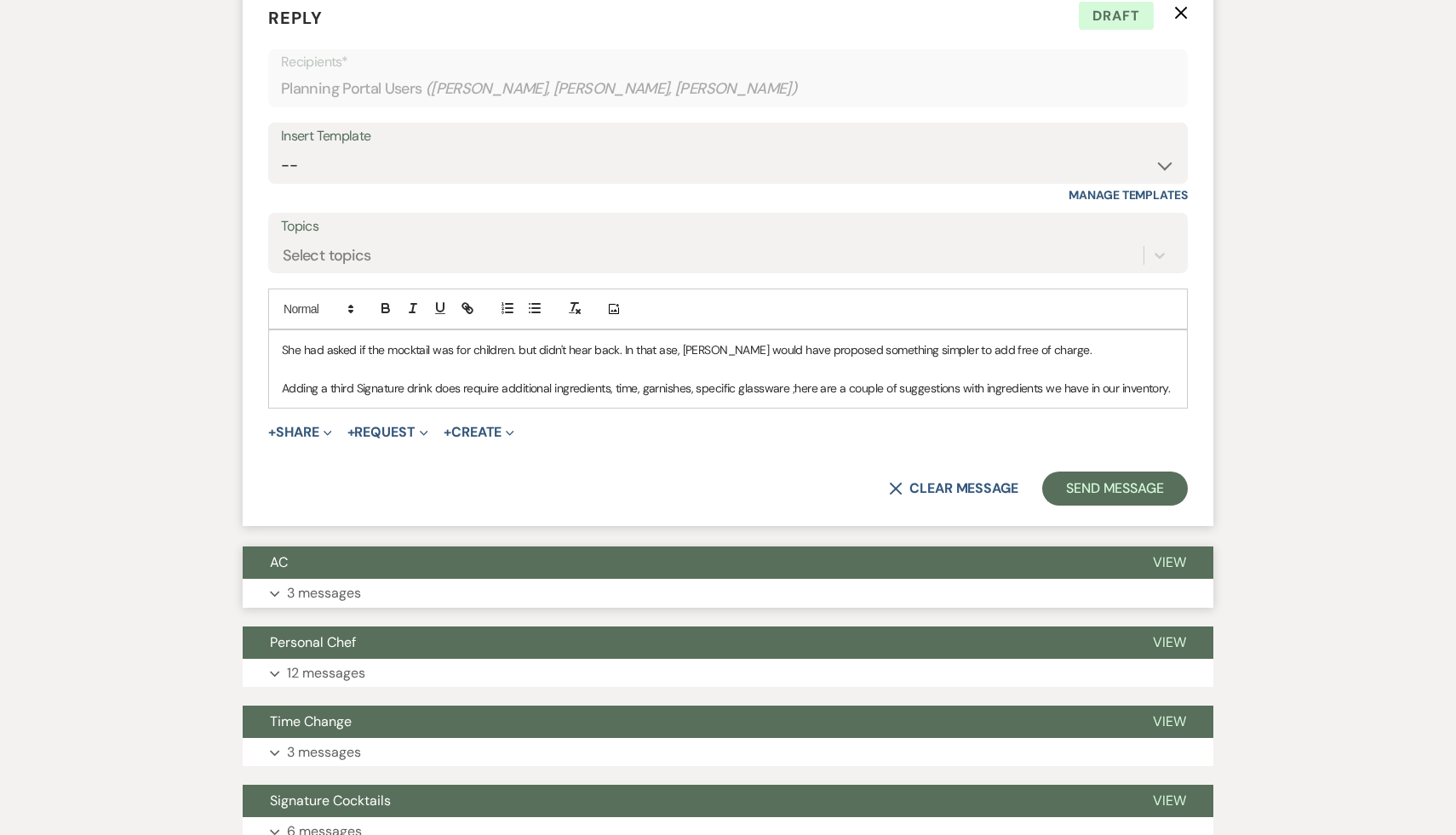
click at [271, 553] on span "AC" at bounding box center [279, 562] width 18 height 18
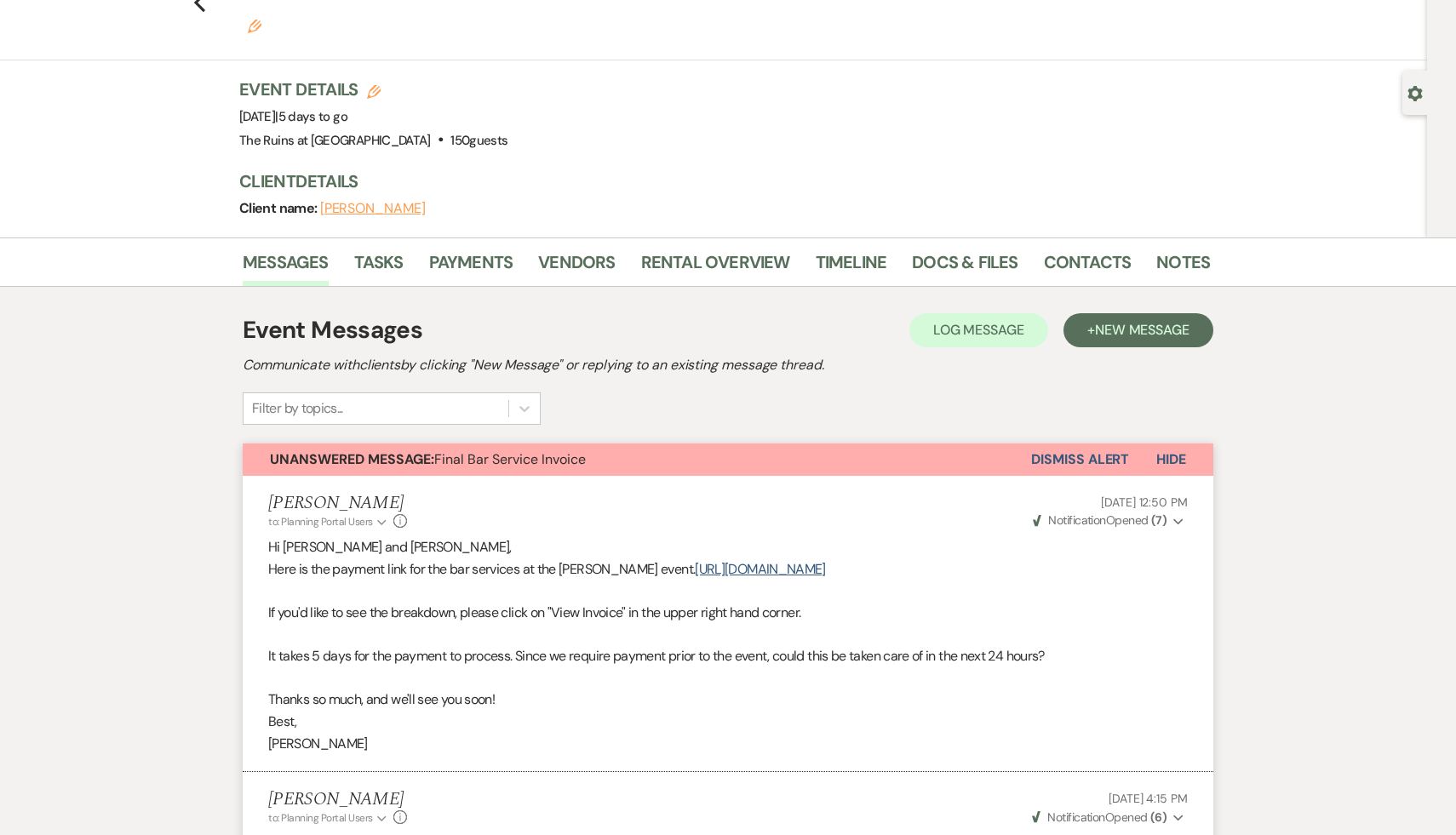
scroll to position [0, 0]
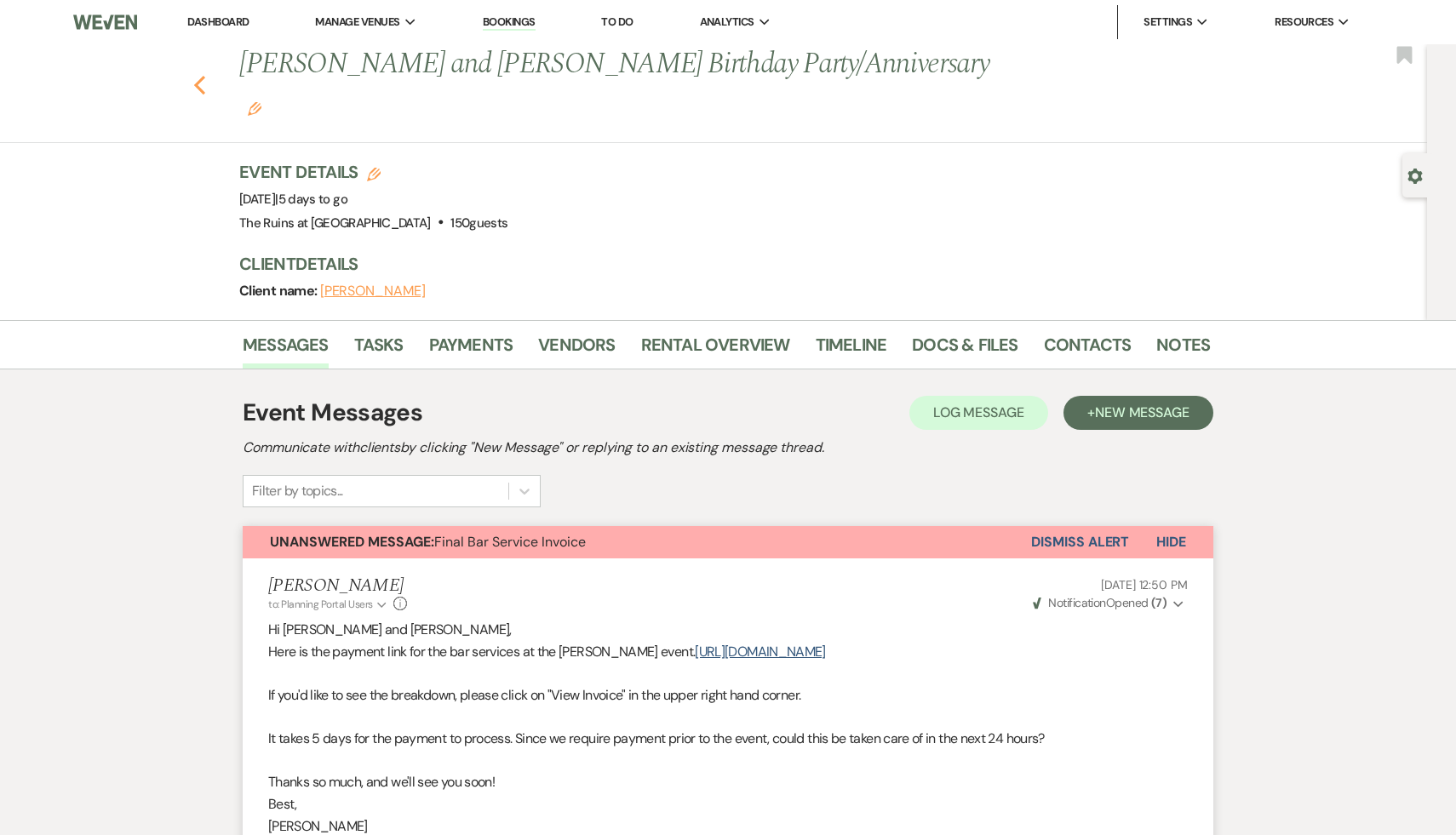
click at [197, 72] on button "Previous" at bounding box center [199, 83] width 13 height 24
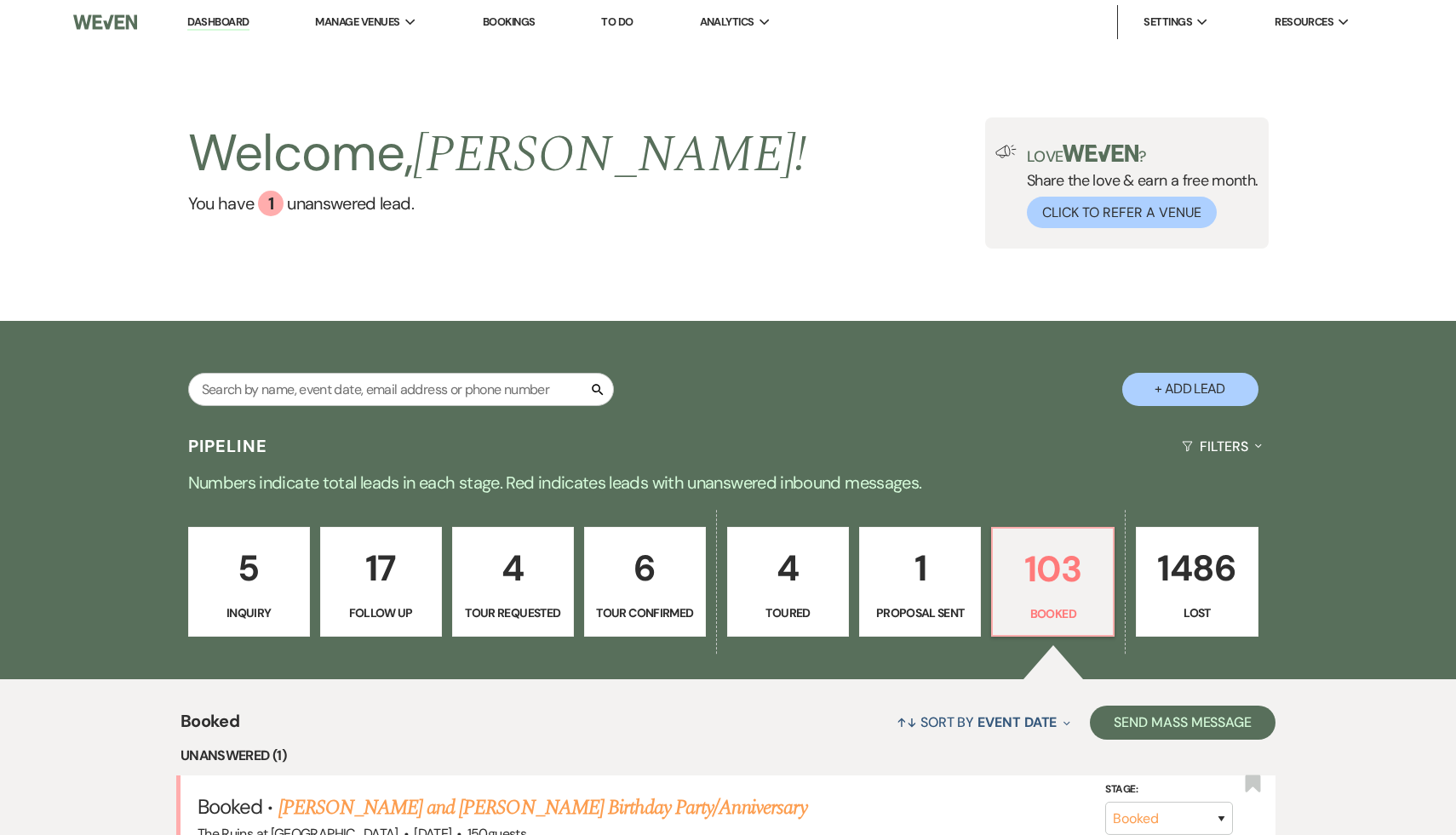
click at [211, 23] on link "Dashboard" at bounding box center [218, 23] width 62 height 16
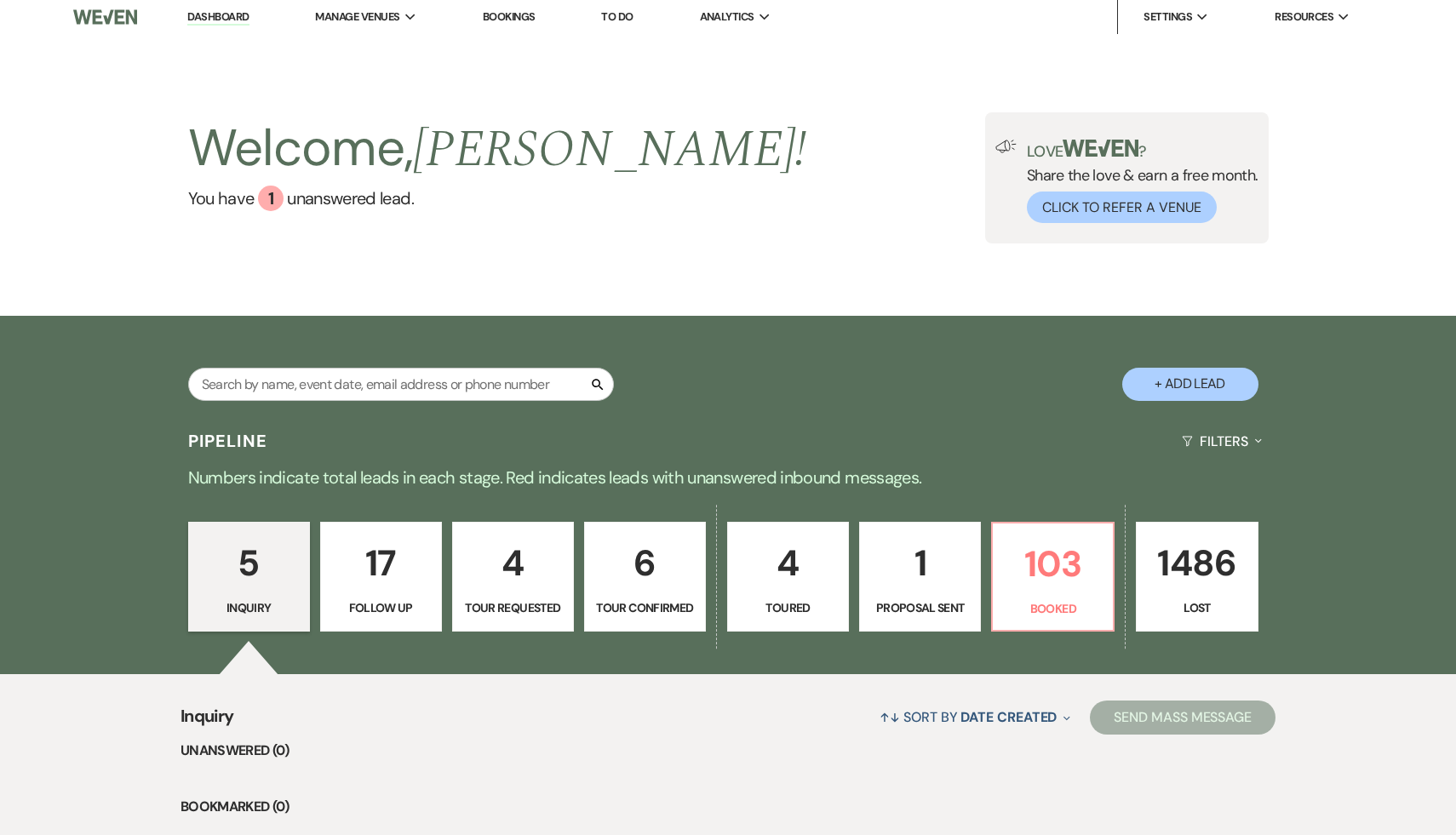
scroll to position [2, 0]
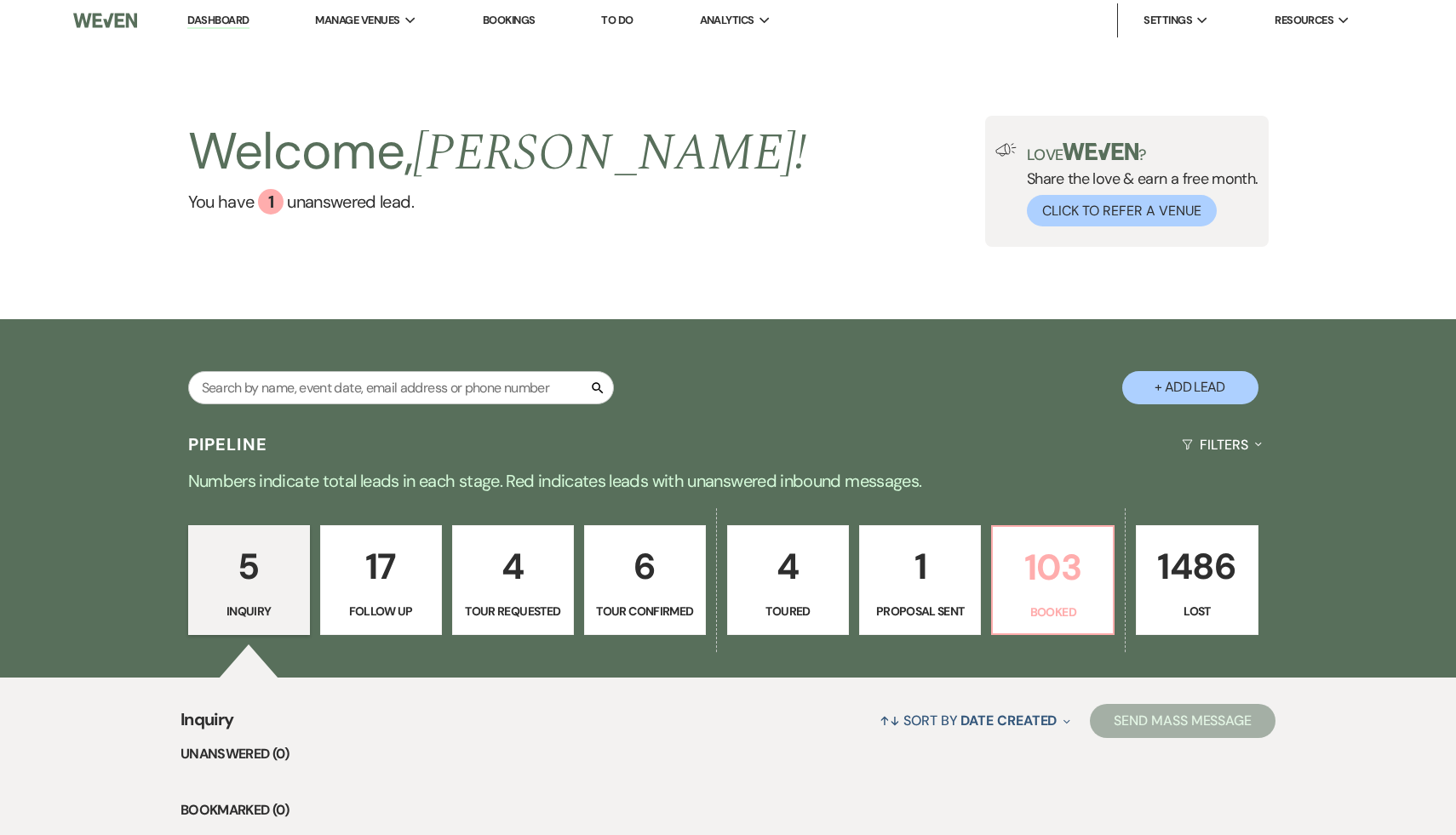
click at [1047, 569] on p "103" at bounding box center [1053, 567] width 100 height 57
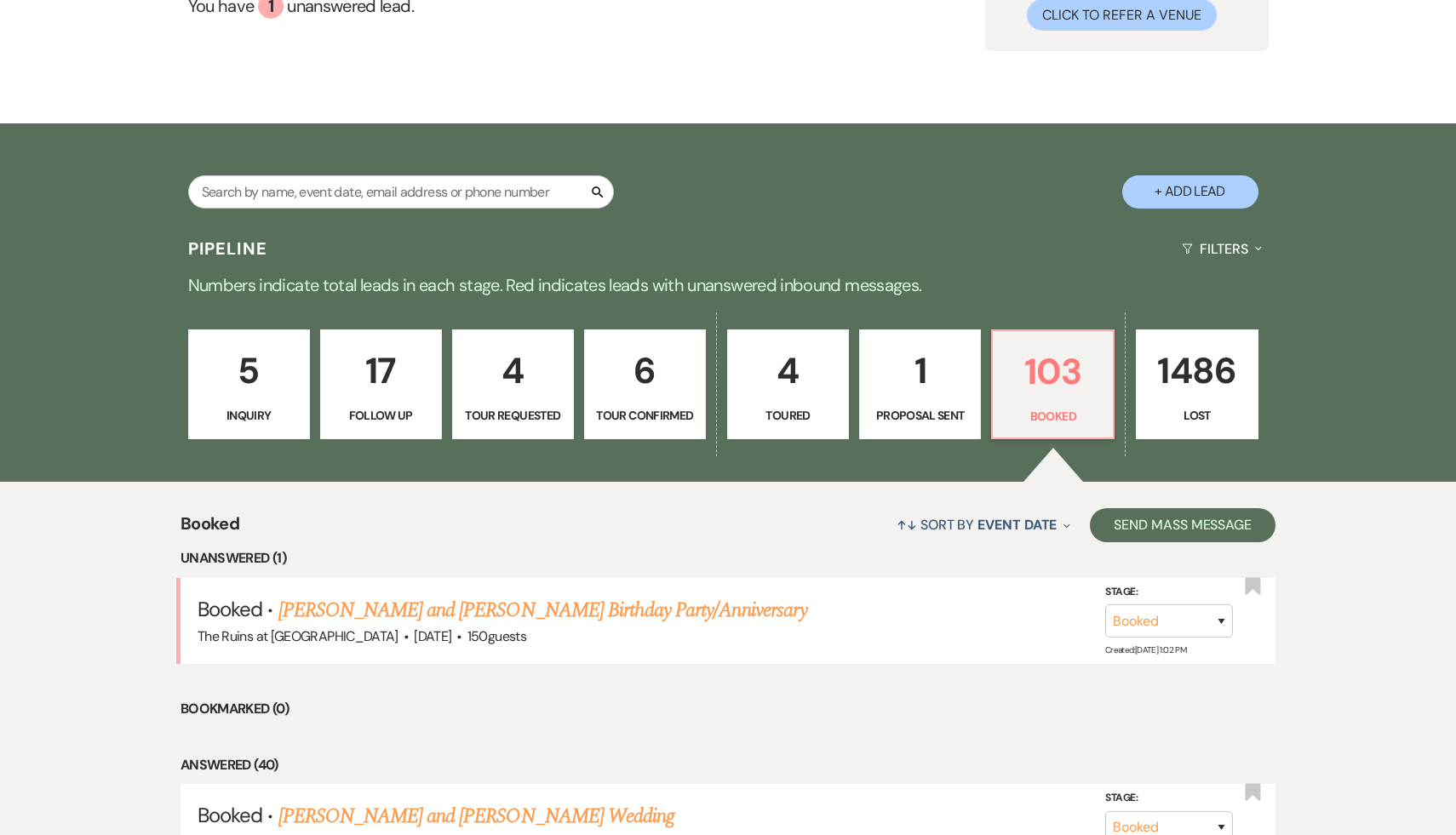
scroll to position [214, 0]
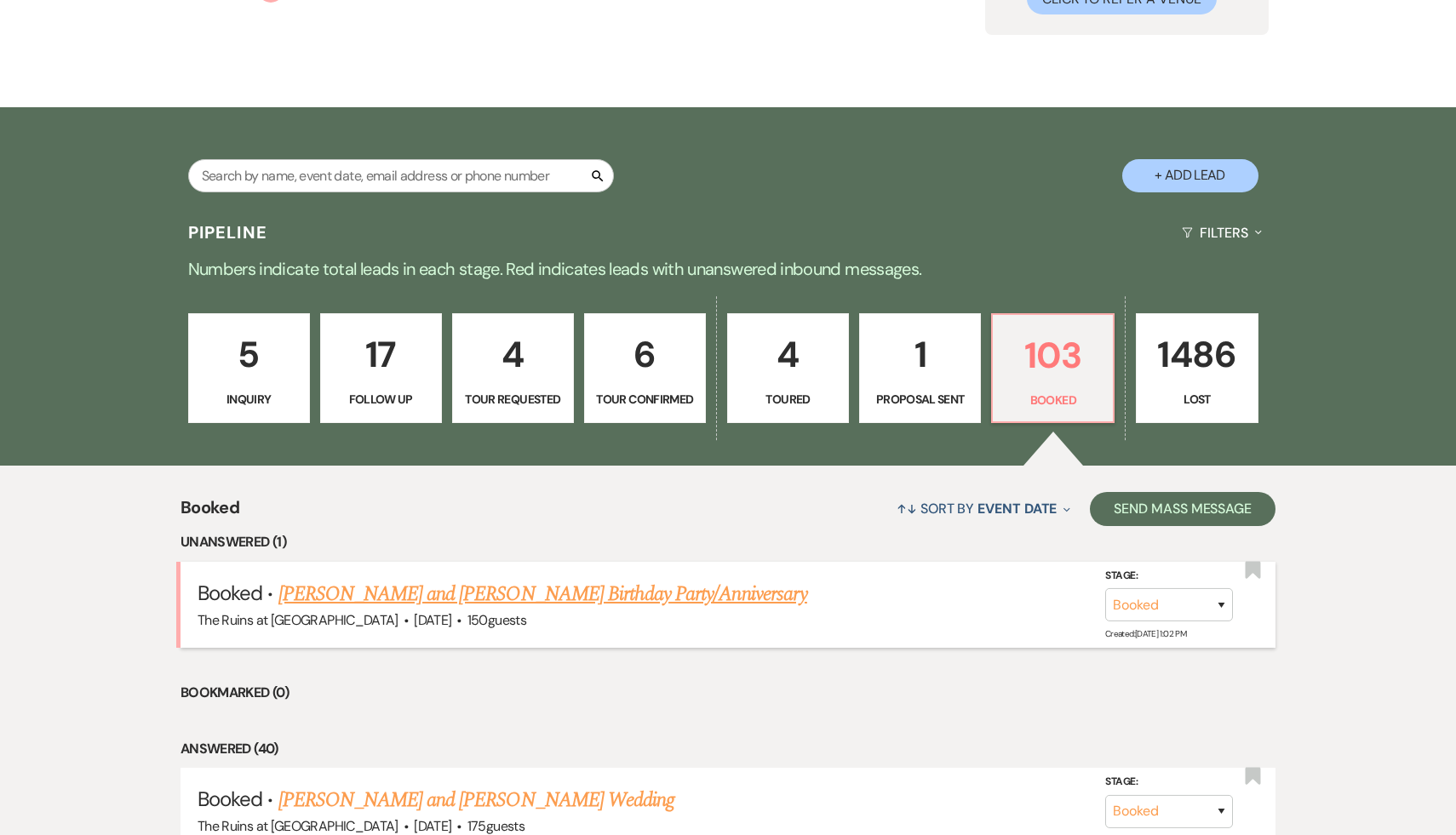
click at [627, 597] on link "[PERSON_NAME] and [PERSON_NAME] Birthday Party/Anniversary" at bounding box center [543, 594] width 529 height 31
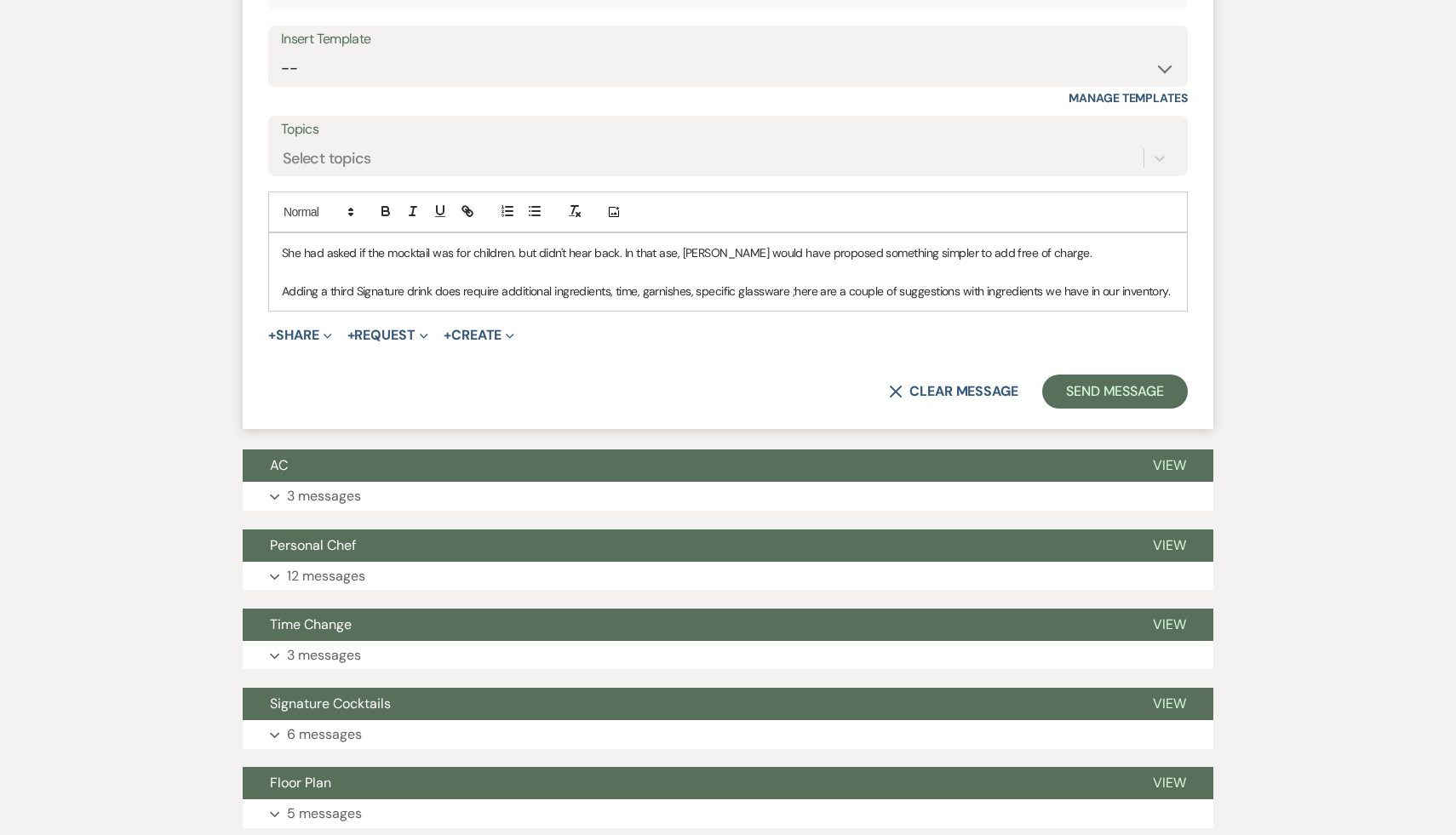
scroll to position [1459, 0]
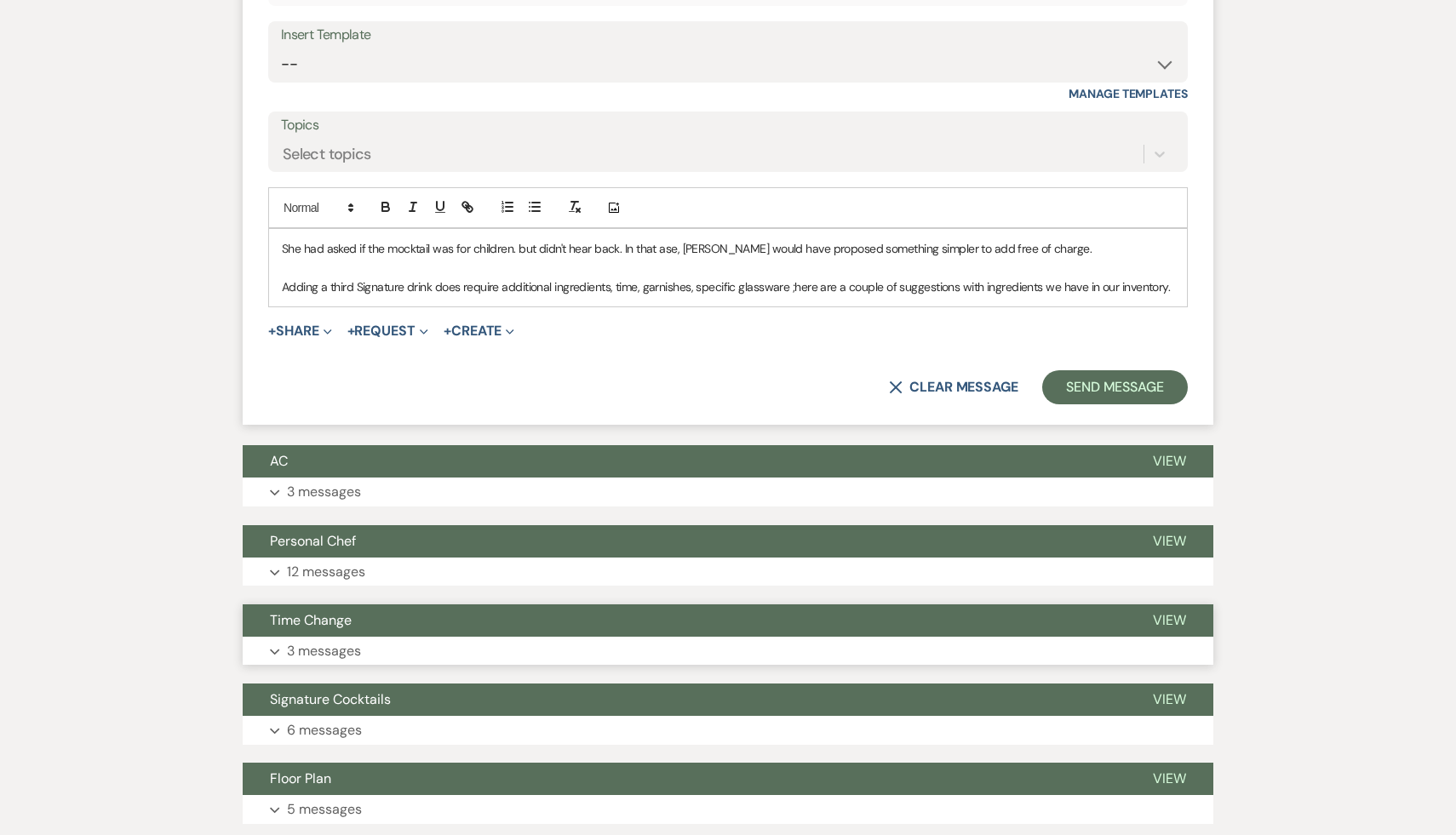
click at [323, 611] on span "Time Change" at bounding box center [311, 620] width 82 height 18
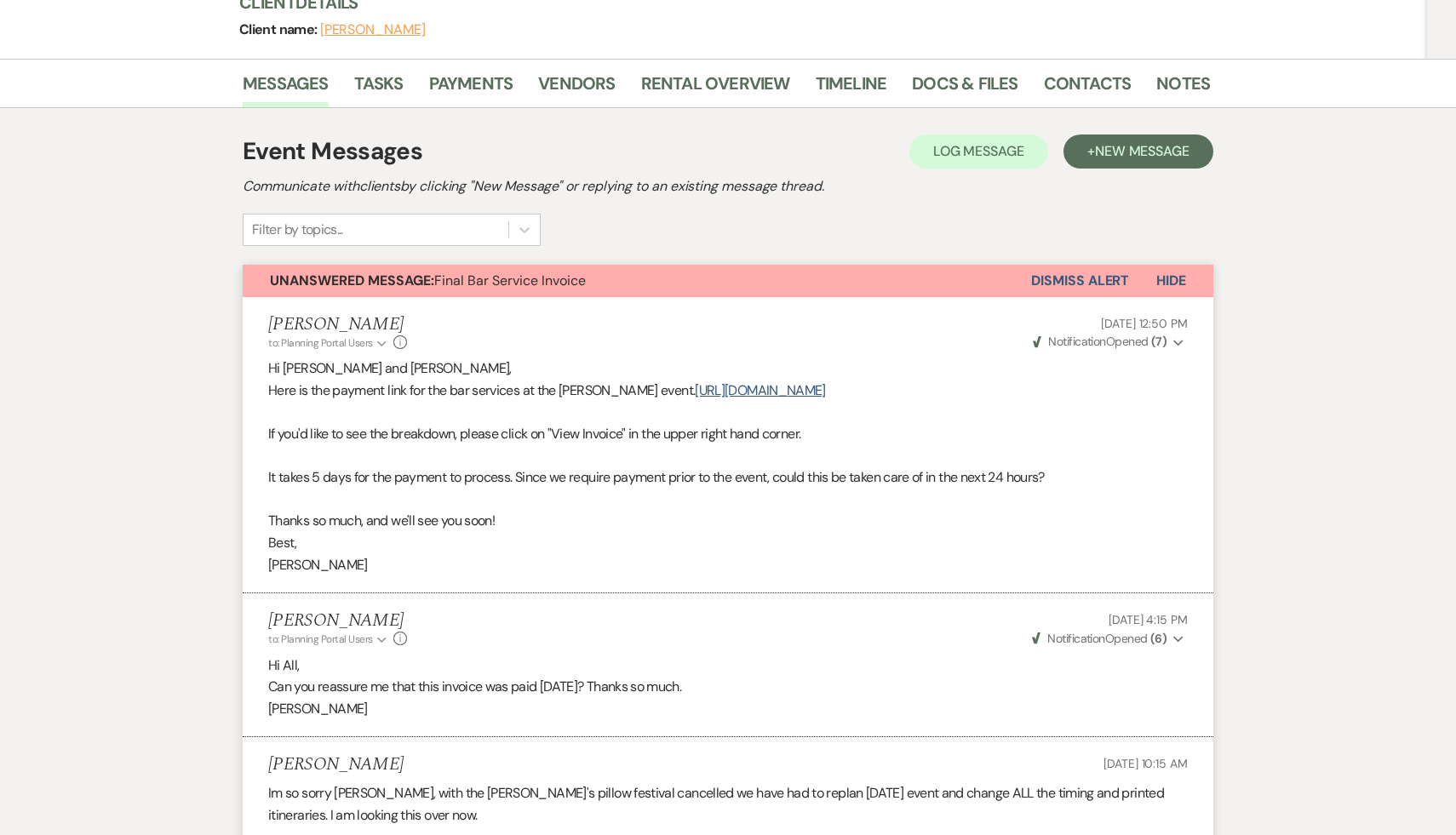
scroll to position [0, 0]
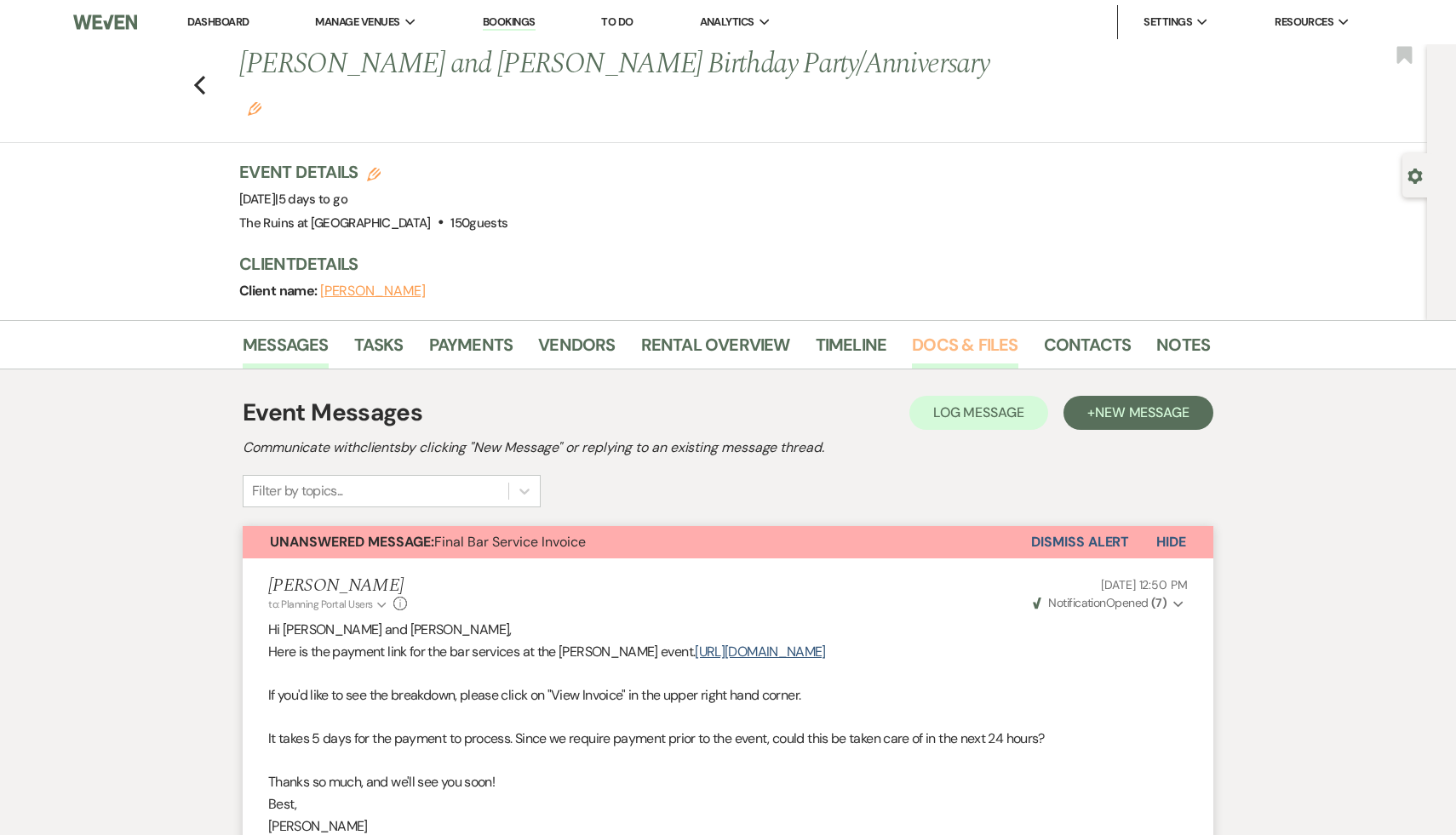
click at [962, 331] on link "Docs & Files" at bounding box center [965, 350] width 106 height 37
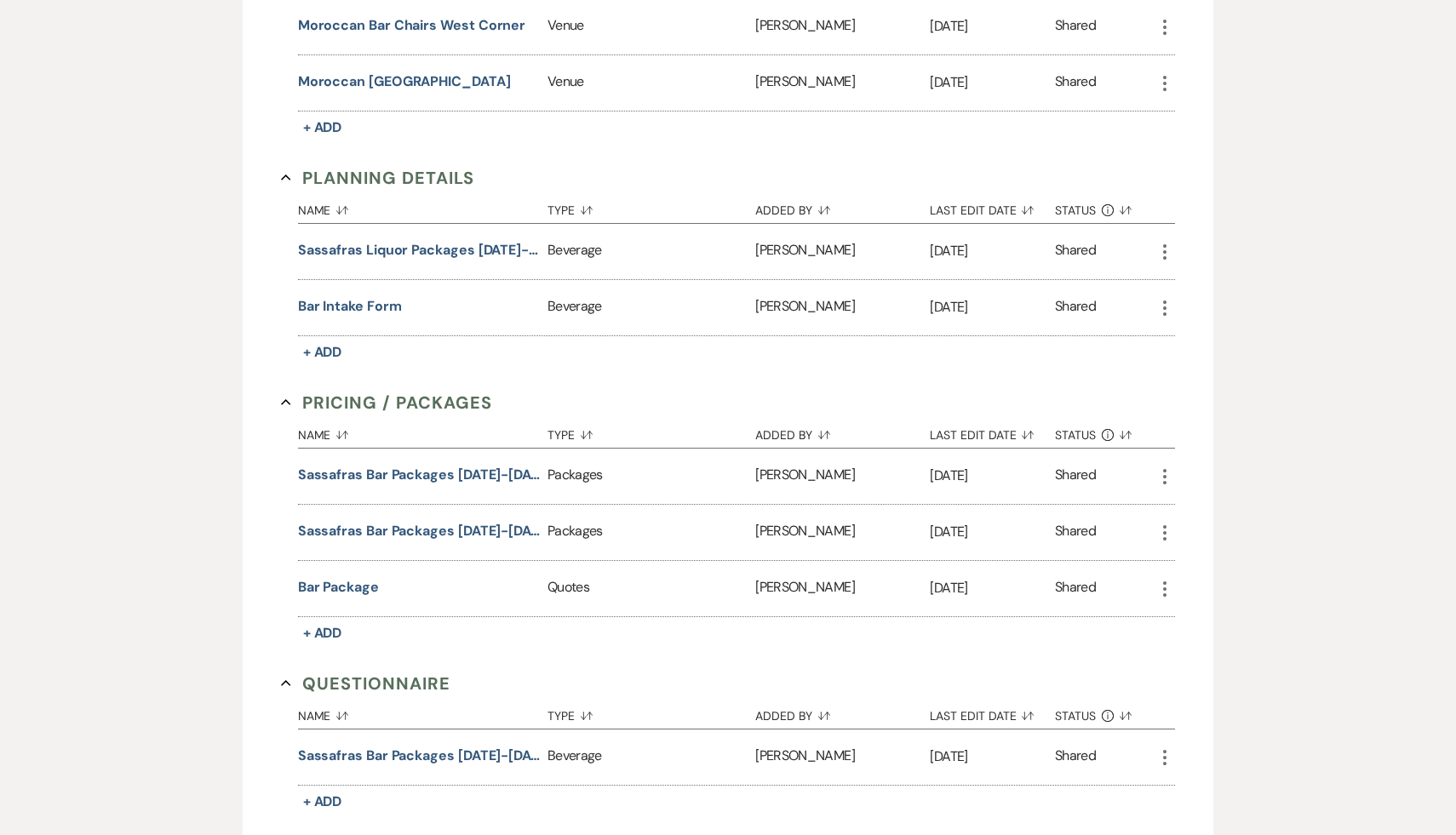
scroll to position [2790, 0]
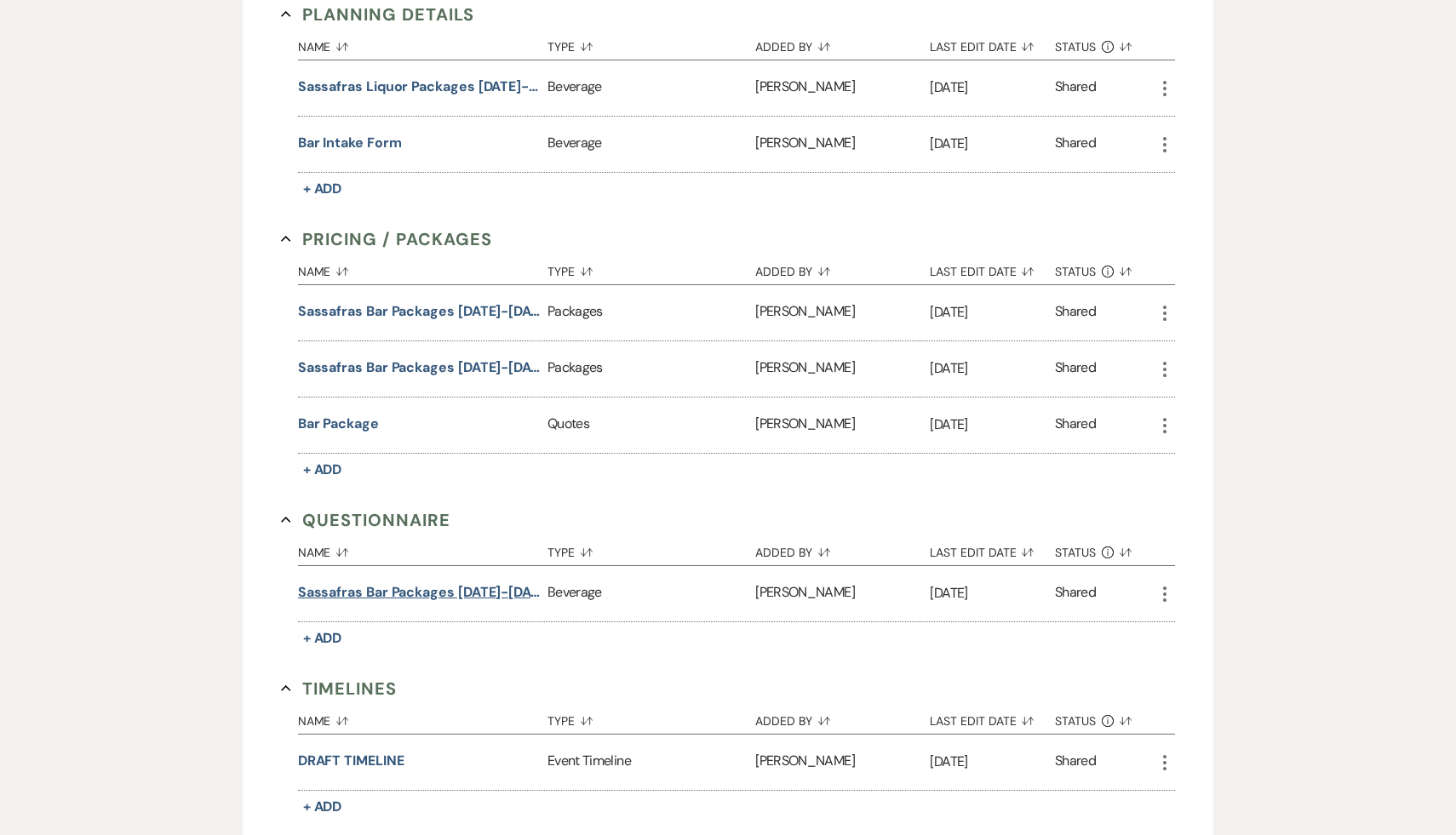
click at [511, 582] on button "Sassafras Bar Packages 2025-2026" at bounding box center [419, 592] width 243 height 21
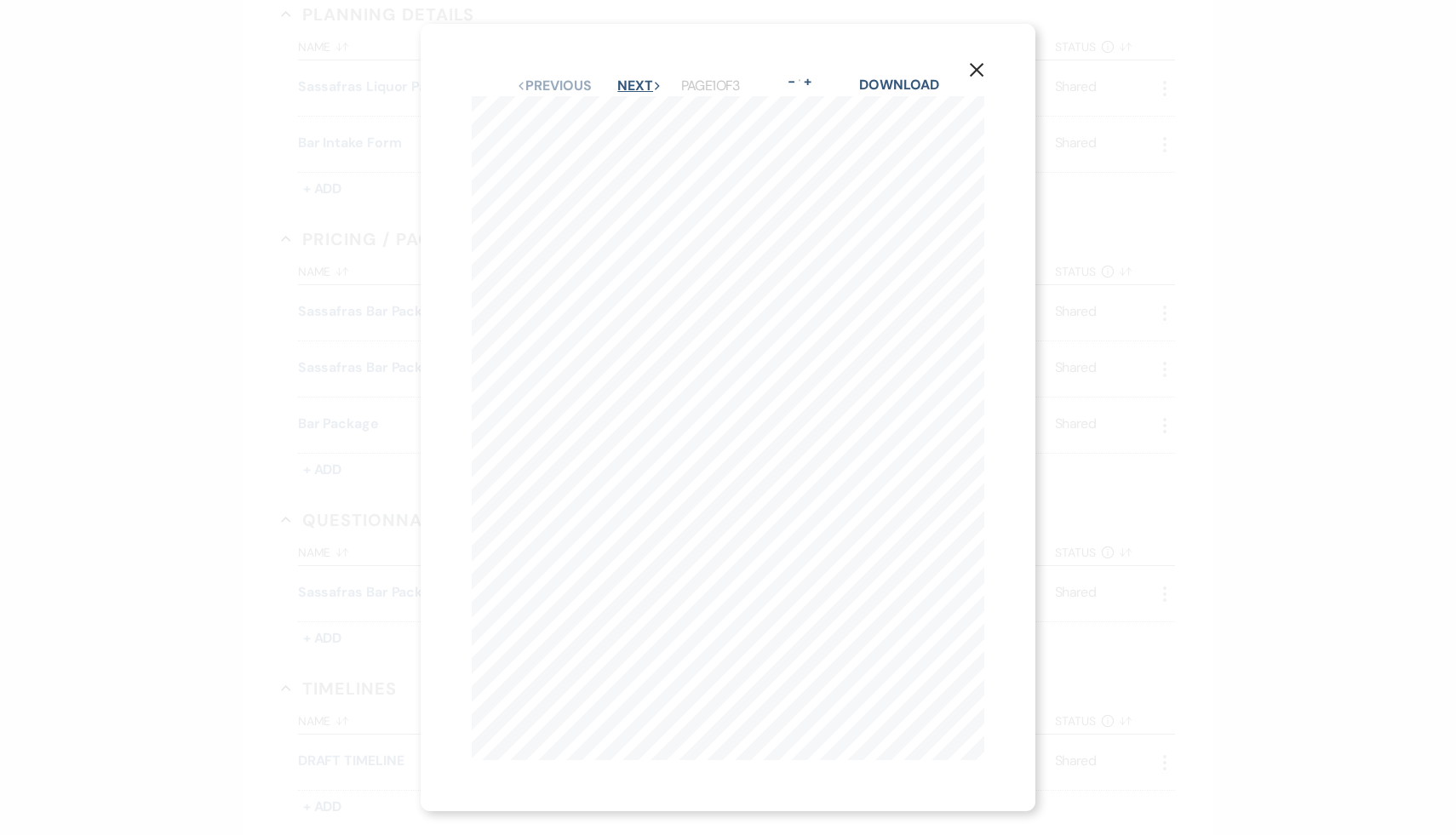
click at [631, 87] on button "Next Next" at bounding box center [640, 85] width 44 height 14
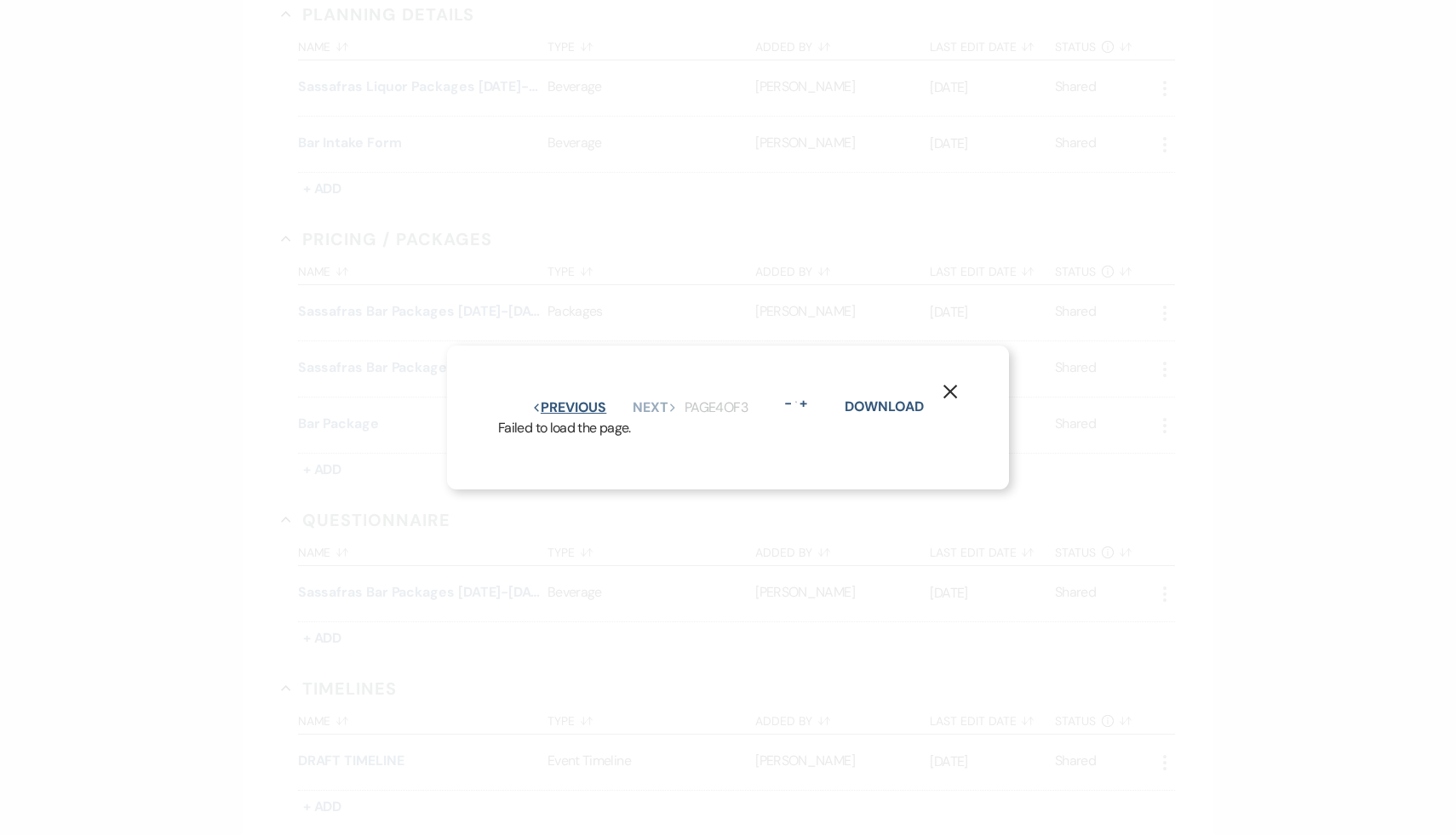
click at [583, 401] on button "Previous Previous" at bounding box center [570, 408] width 74 height 14
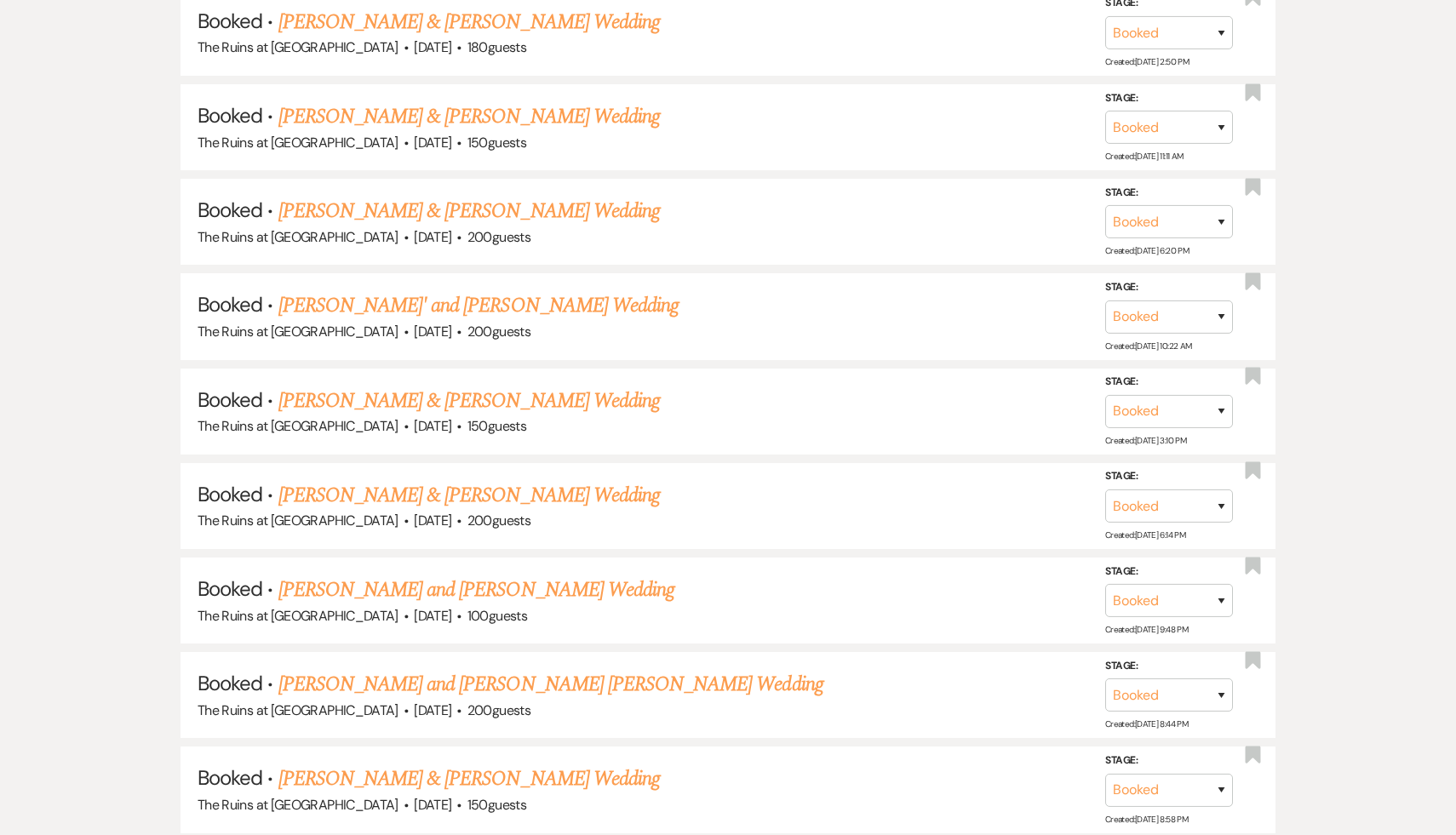
scroll to position [214, 0]
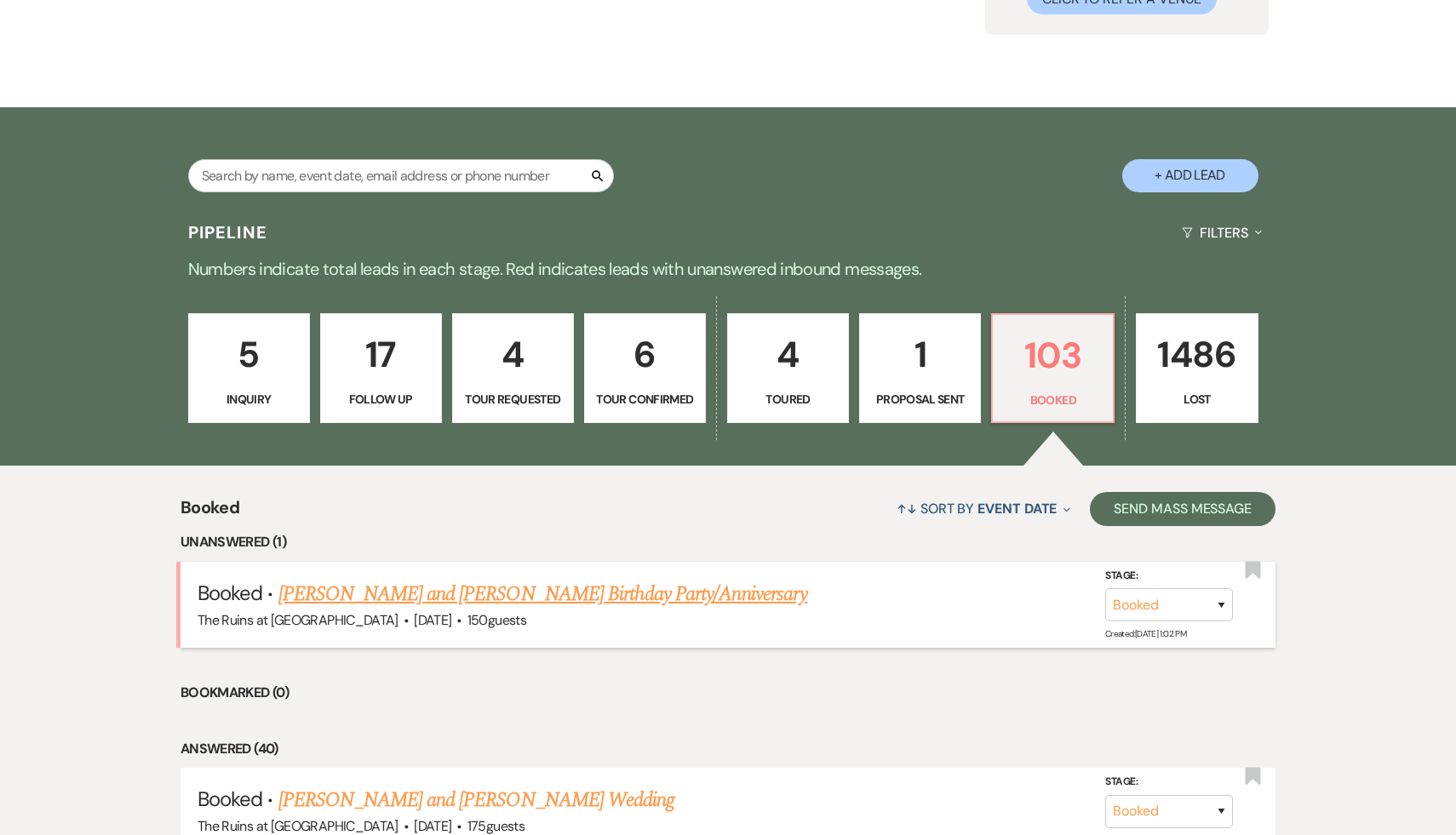
click at [645, 600] on link "[PERSON_NAME] and [PERSON_NAME] Birthday Party/Anniversary" at bounding box center [543, 594] width 529 height 31
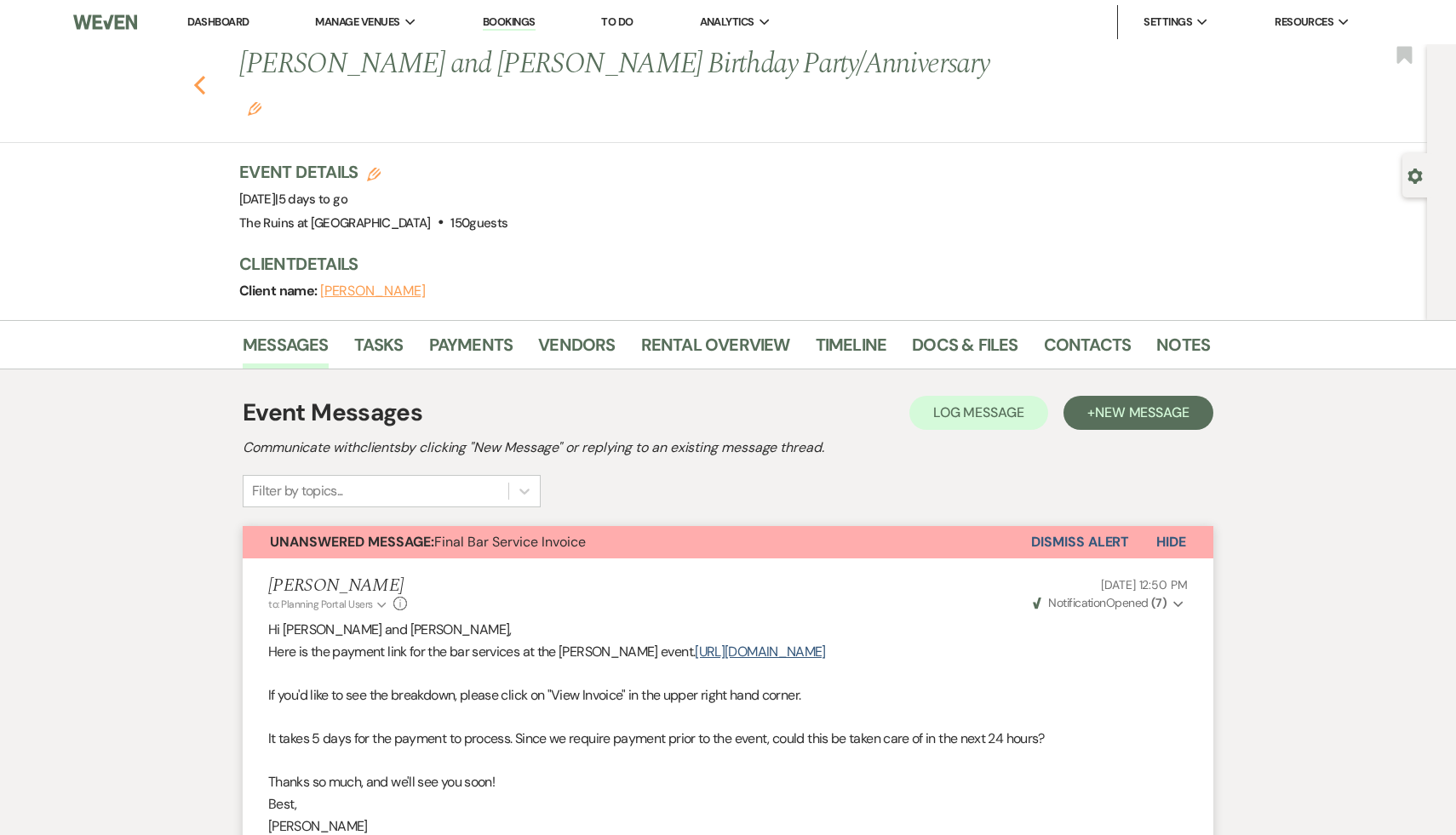
click at [199, 75] on icon "Previous" at bounding box center [199, 85] width 13 height 21
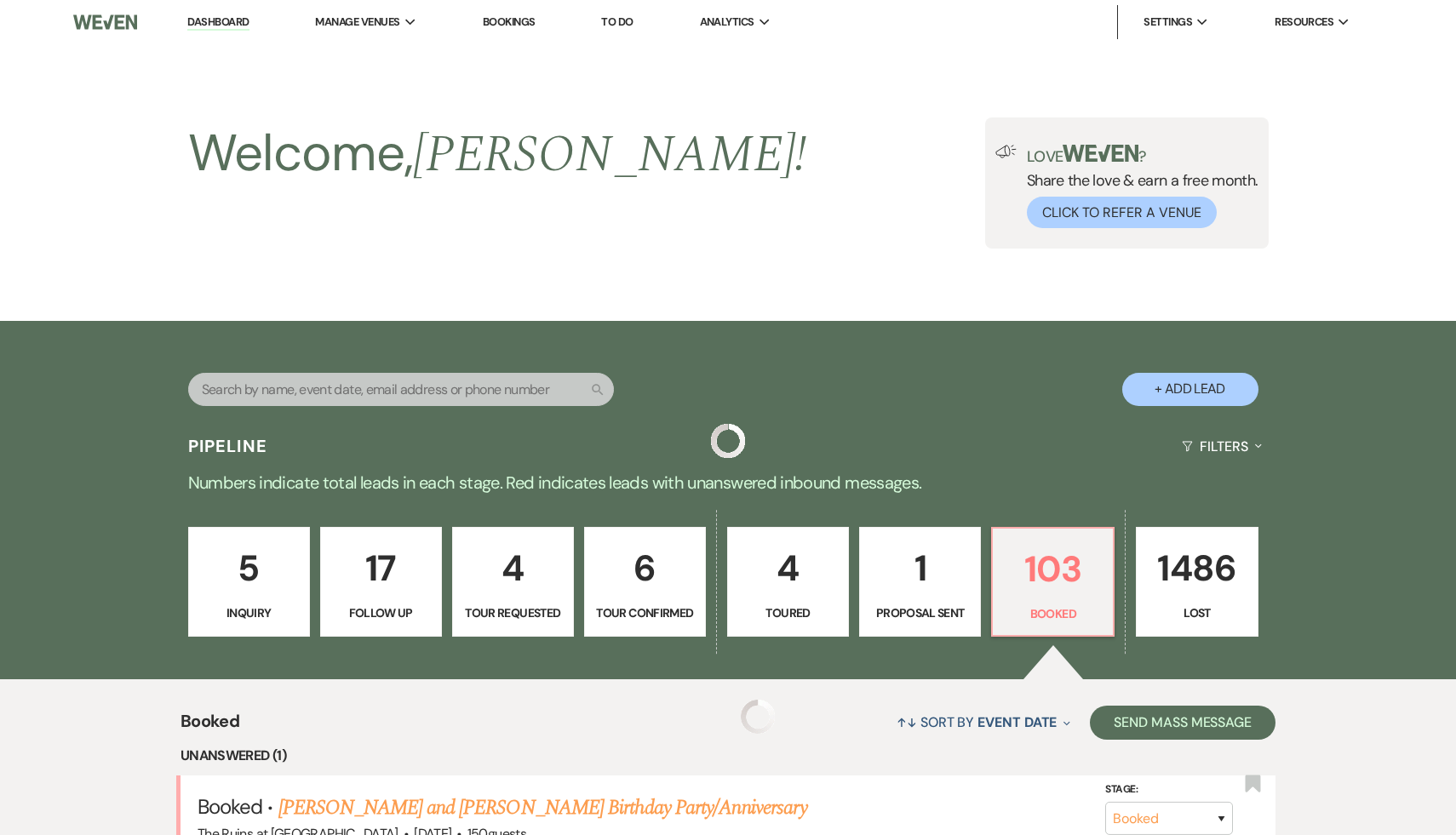
scroll to position [214, 0]
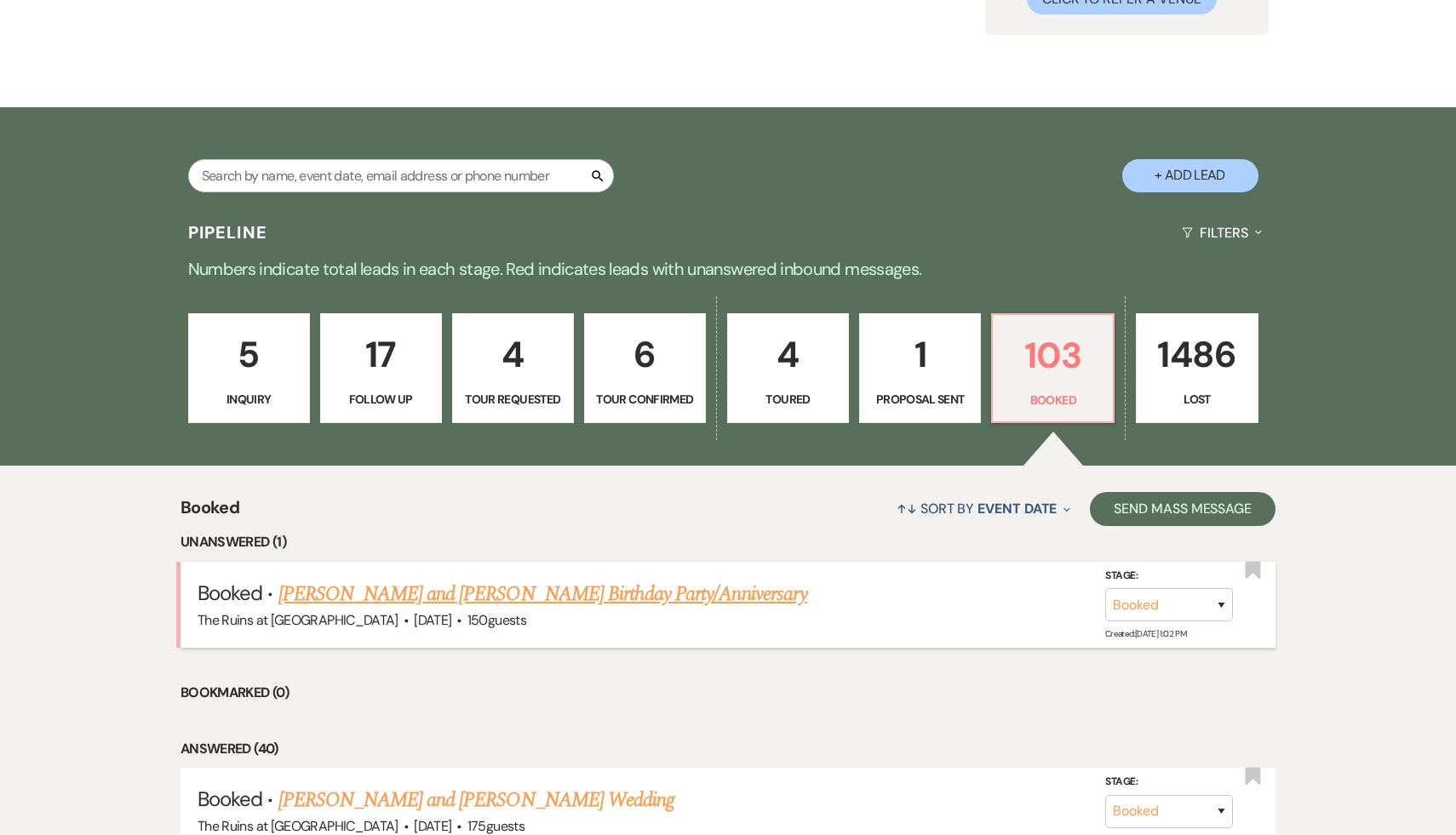
click at [521, 588] on link "[PERSON_NAME] and [PERSON_NAME] Birthday Party/Anniversary" at bounding box center [543, 594] width 529 height 31
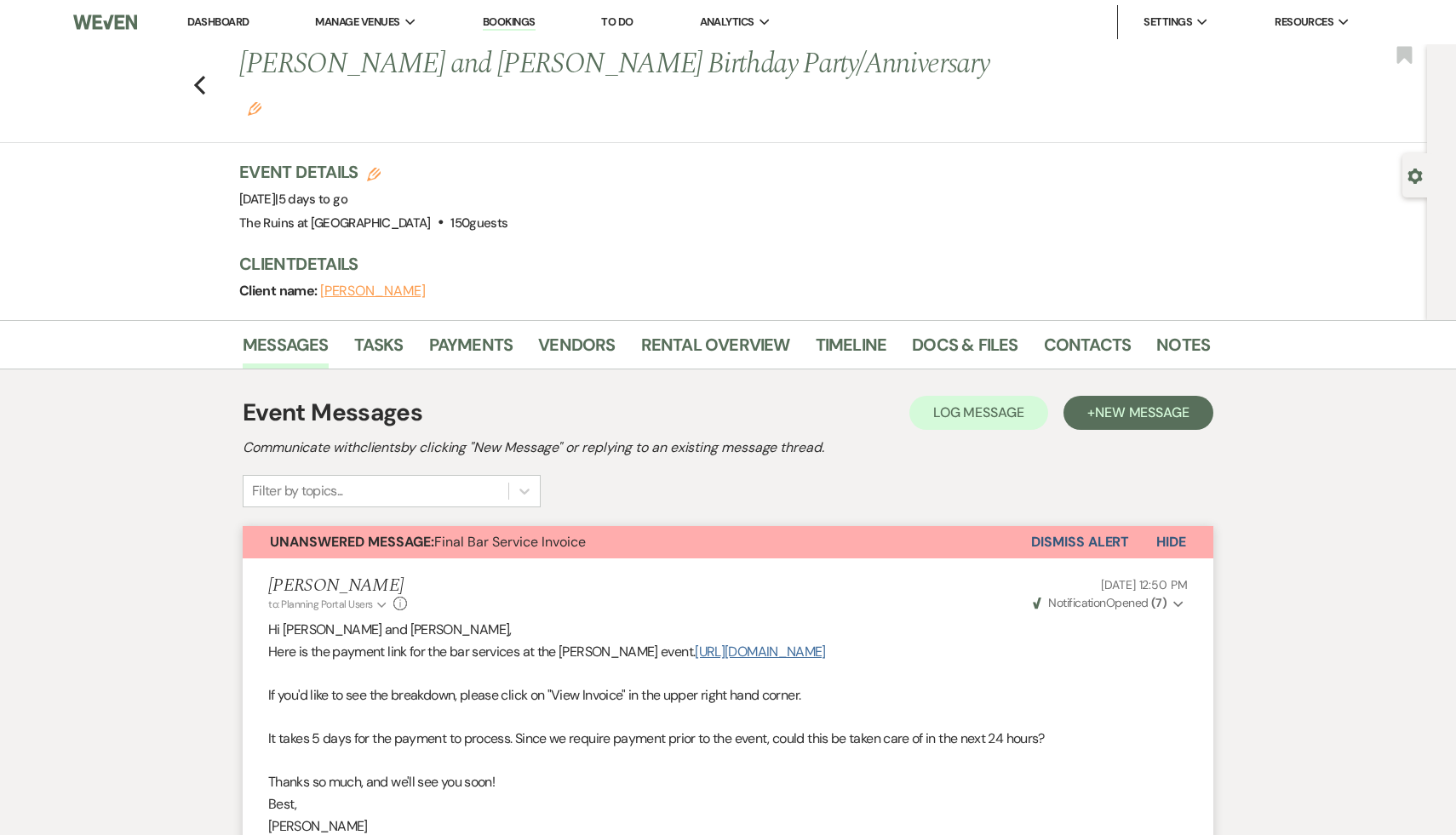
click at [751, 643] on link "[URL][DOMAIN_NAME]" at bounding box center [760, 652] width 130 height 18
click at [961, 331] on link "Docs & Files" at bounding box center [965, 350] width 106 height 37
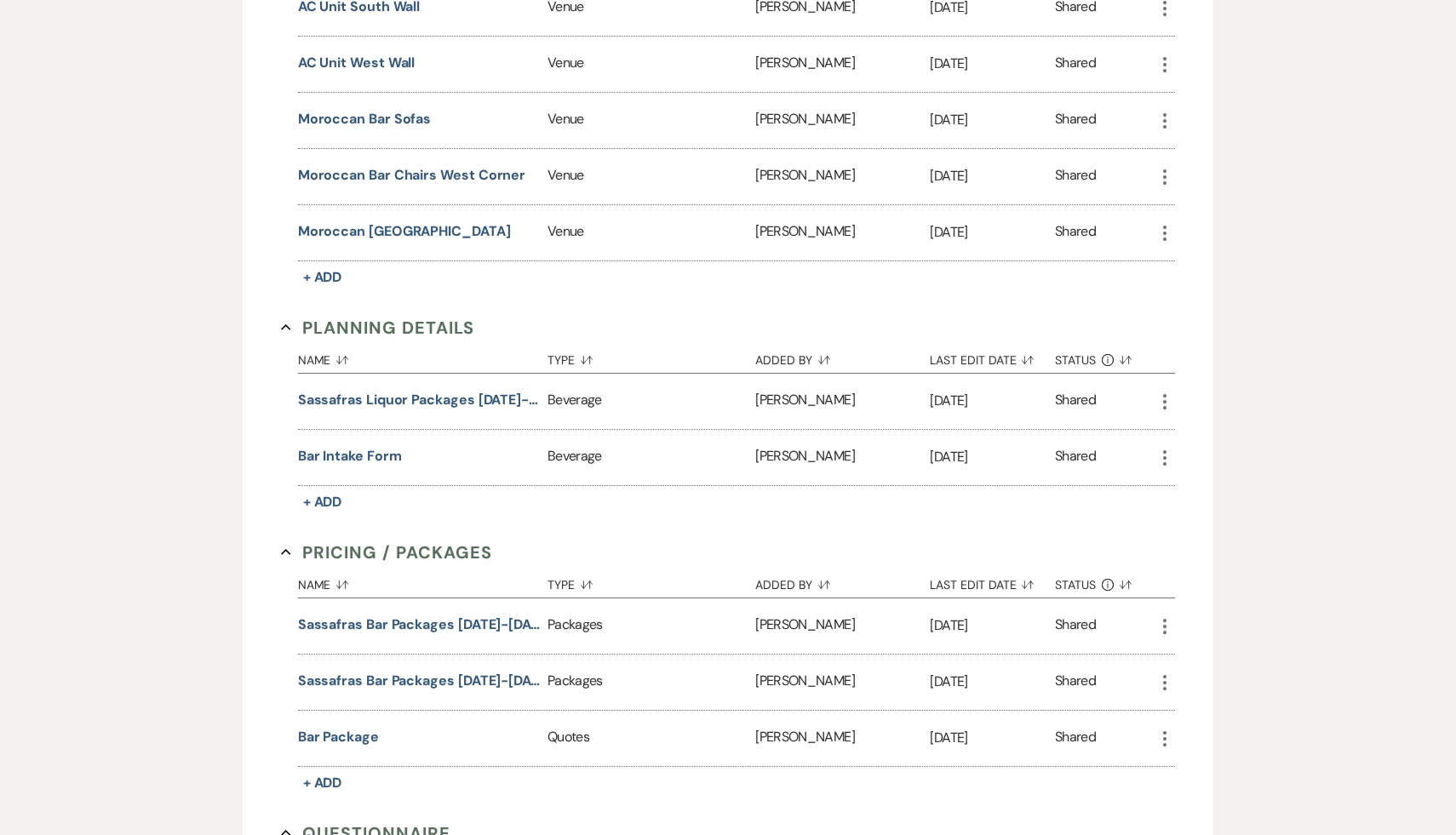
scroll to position [2781, 0]
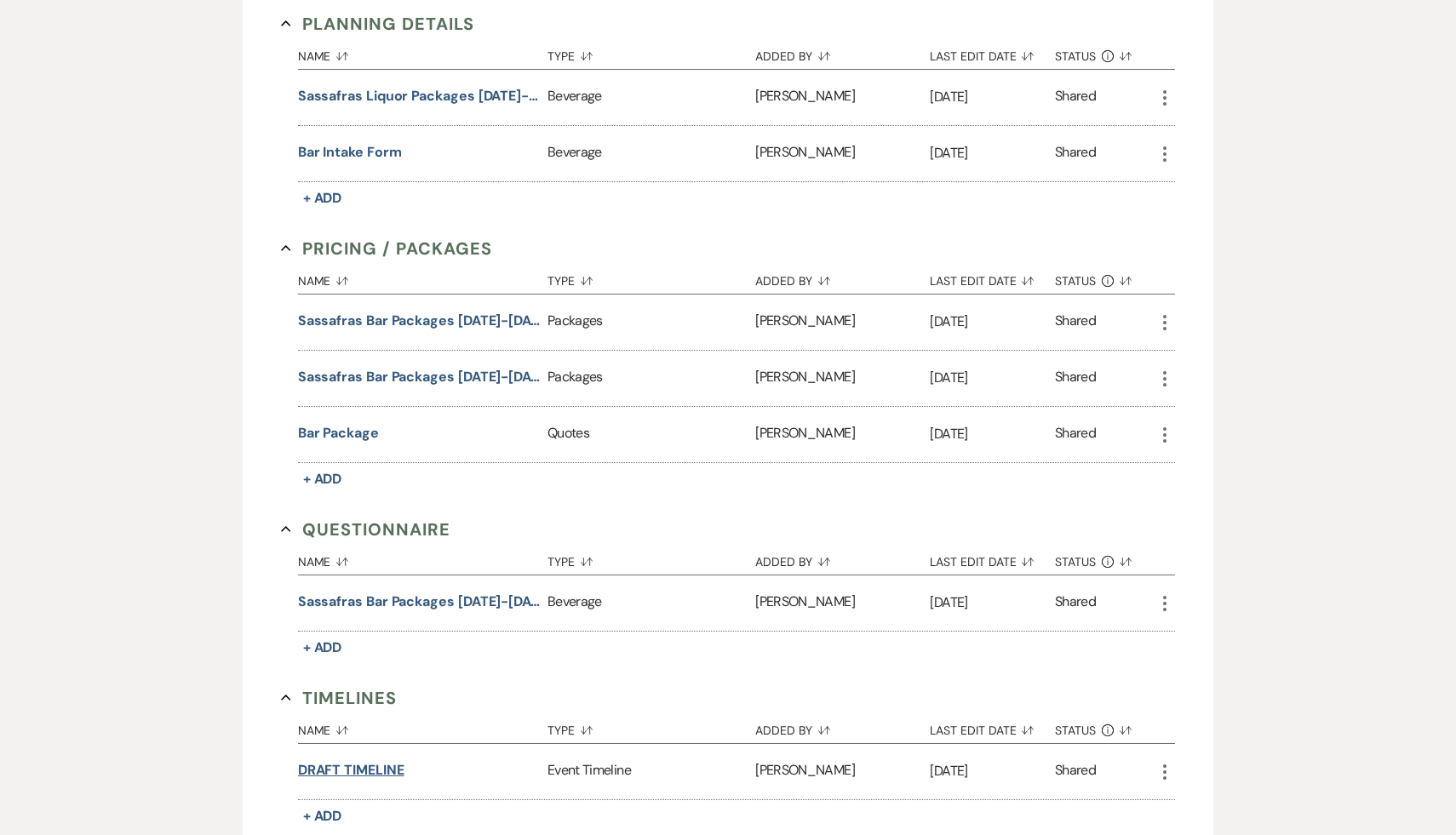
click at [366, 760] on button "DRAFT TIMELINE" at bounding box center [352, 770] width 107 height 21
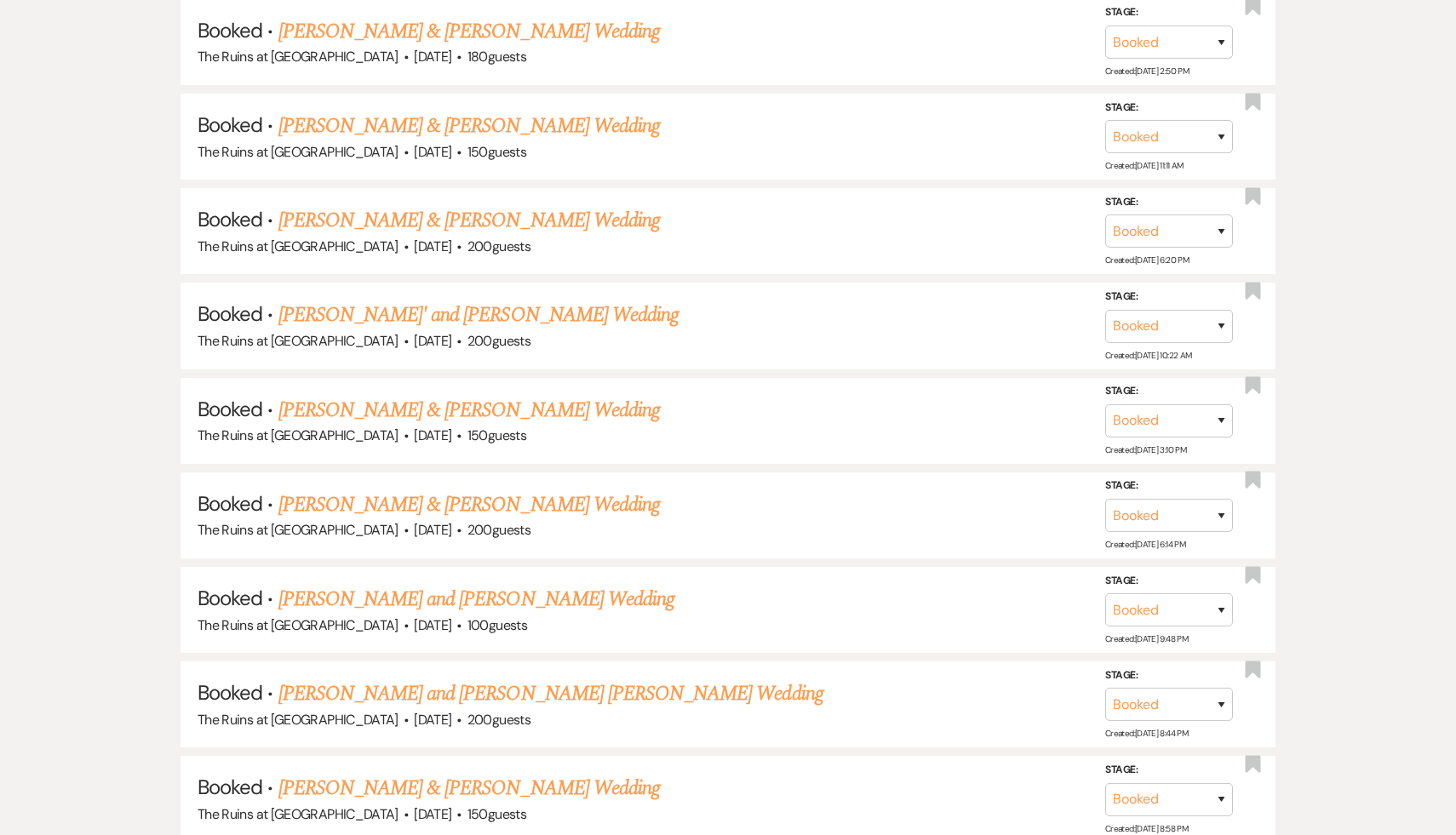
scroll to position [214, 0]
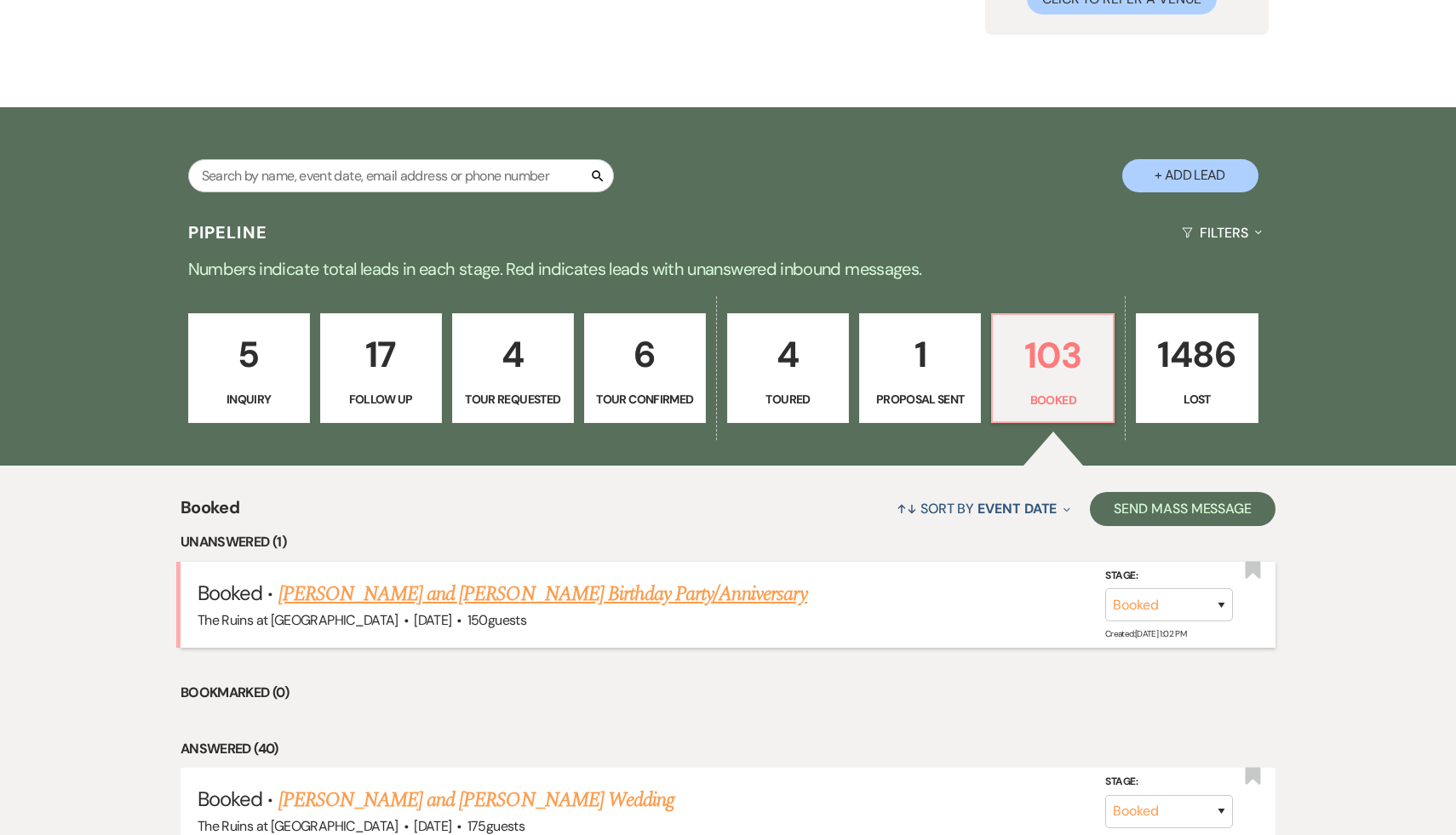
click at [647, 590] on link "[PERSON_NAME] and [PERSON_NAME] Birthday Party/Anniversary" at bounding box center [543, 594] width 529 height 31
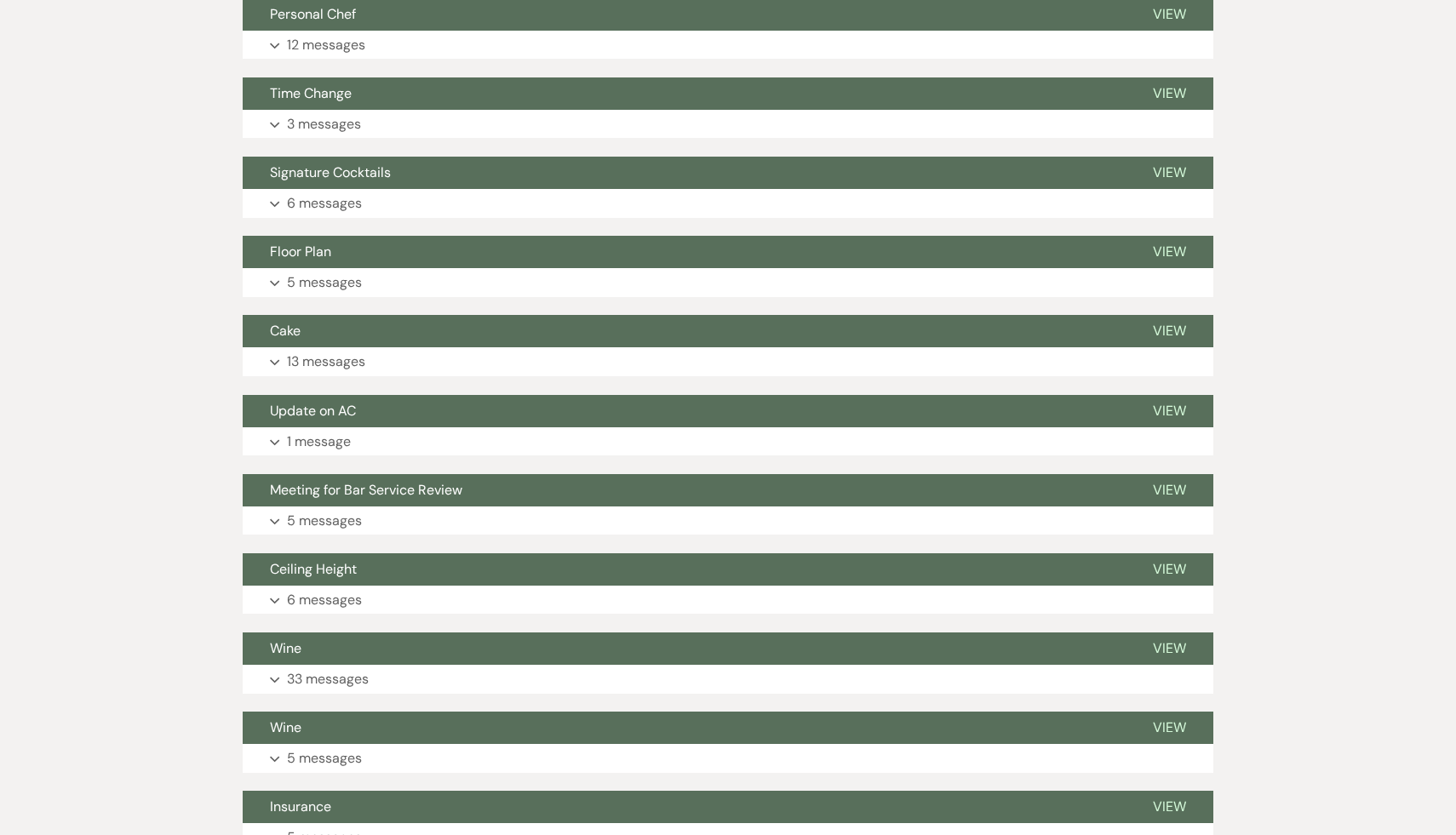
scroll to position [2012, 0]
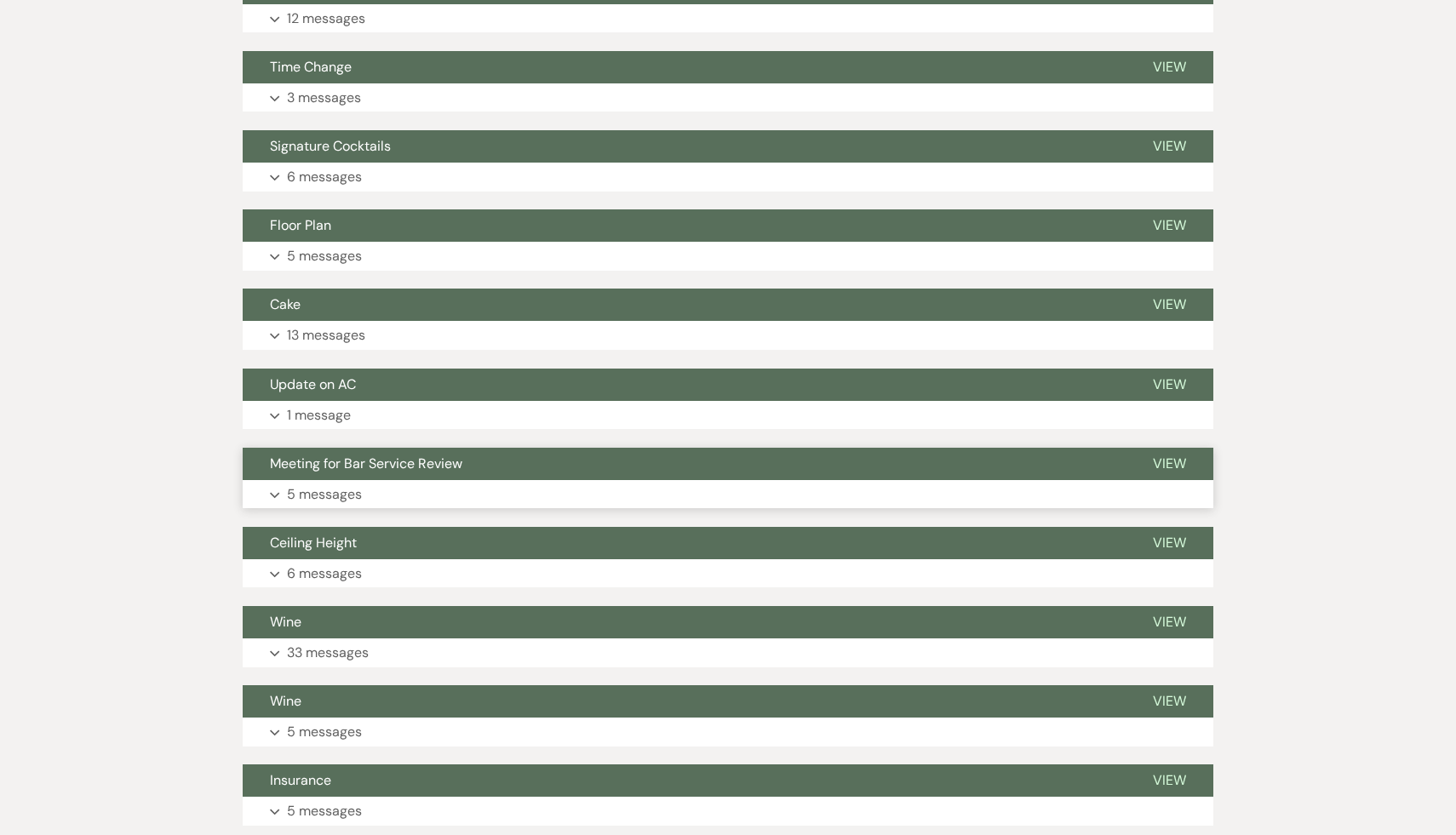
click at [444, 455] on span "Meeting for Bar Service Review" at bounding box center [366, 464] width 192 height 18
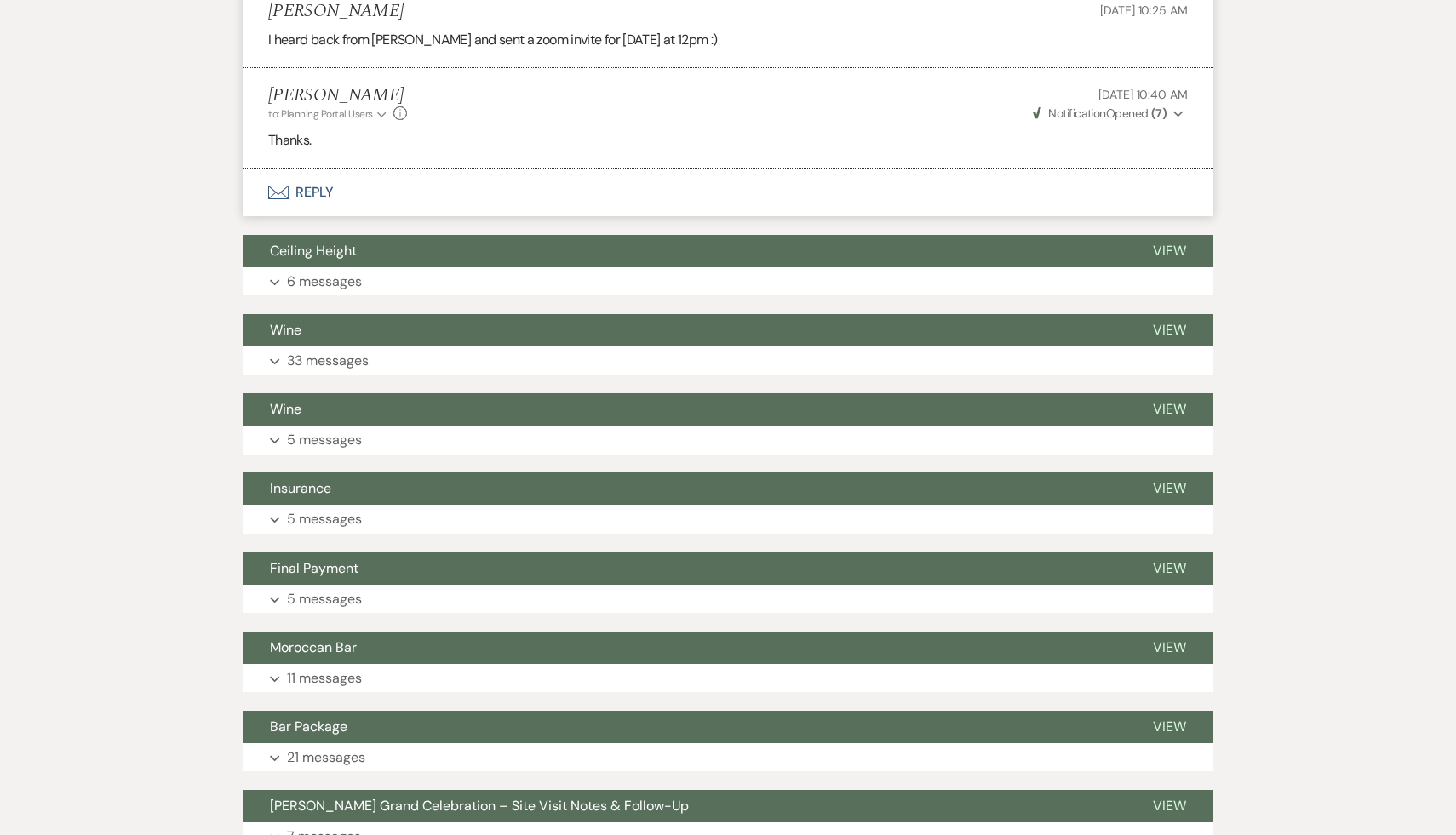
scroll to position [3279, 0]
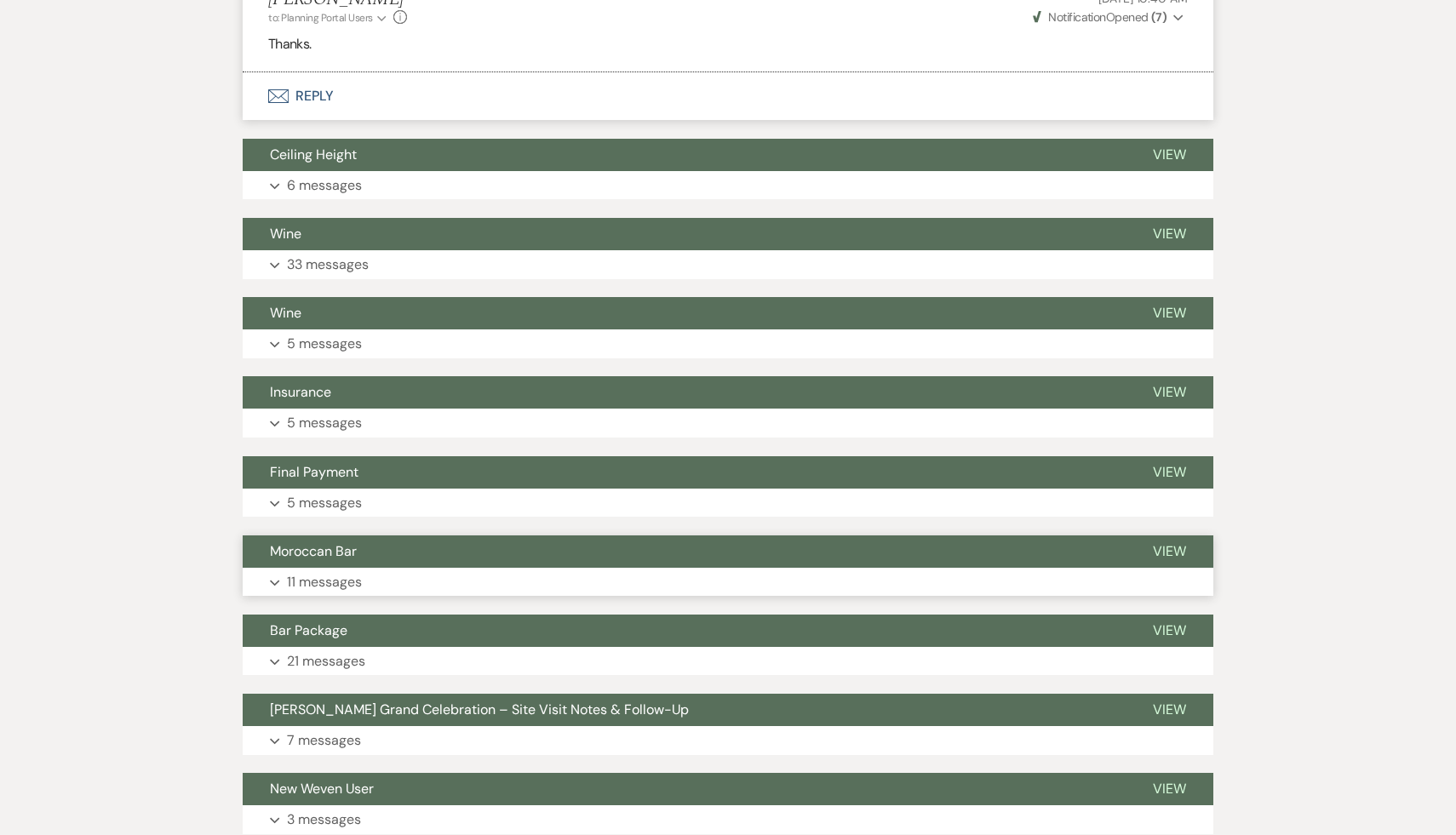
click at [342, 542] on span "Moroccan Bar" at bounding box center [313, 552] width 87 height 18
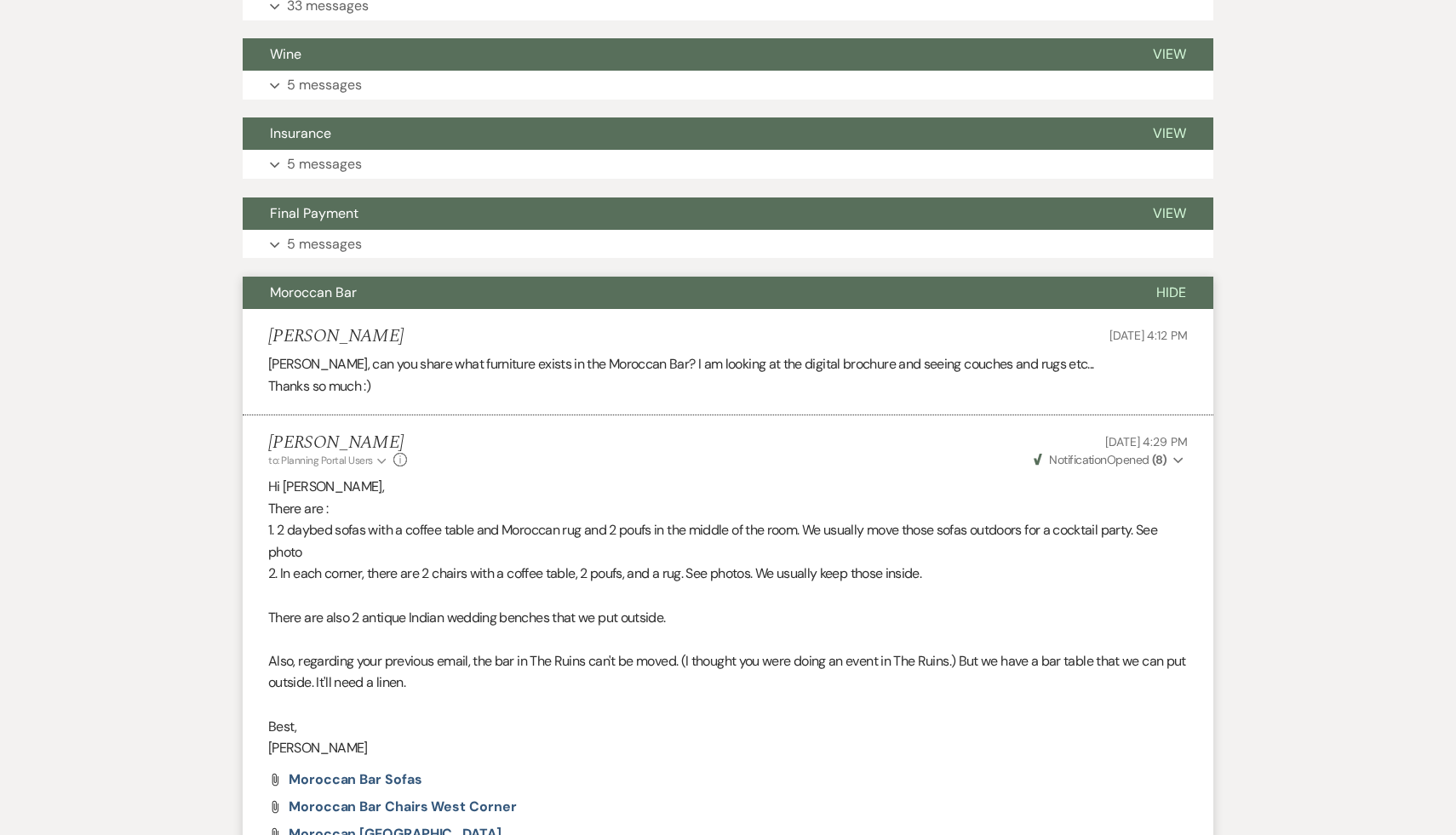
scroll to position [3563, 0]
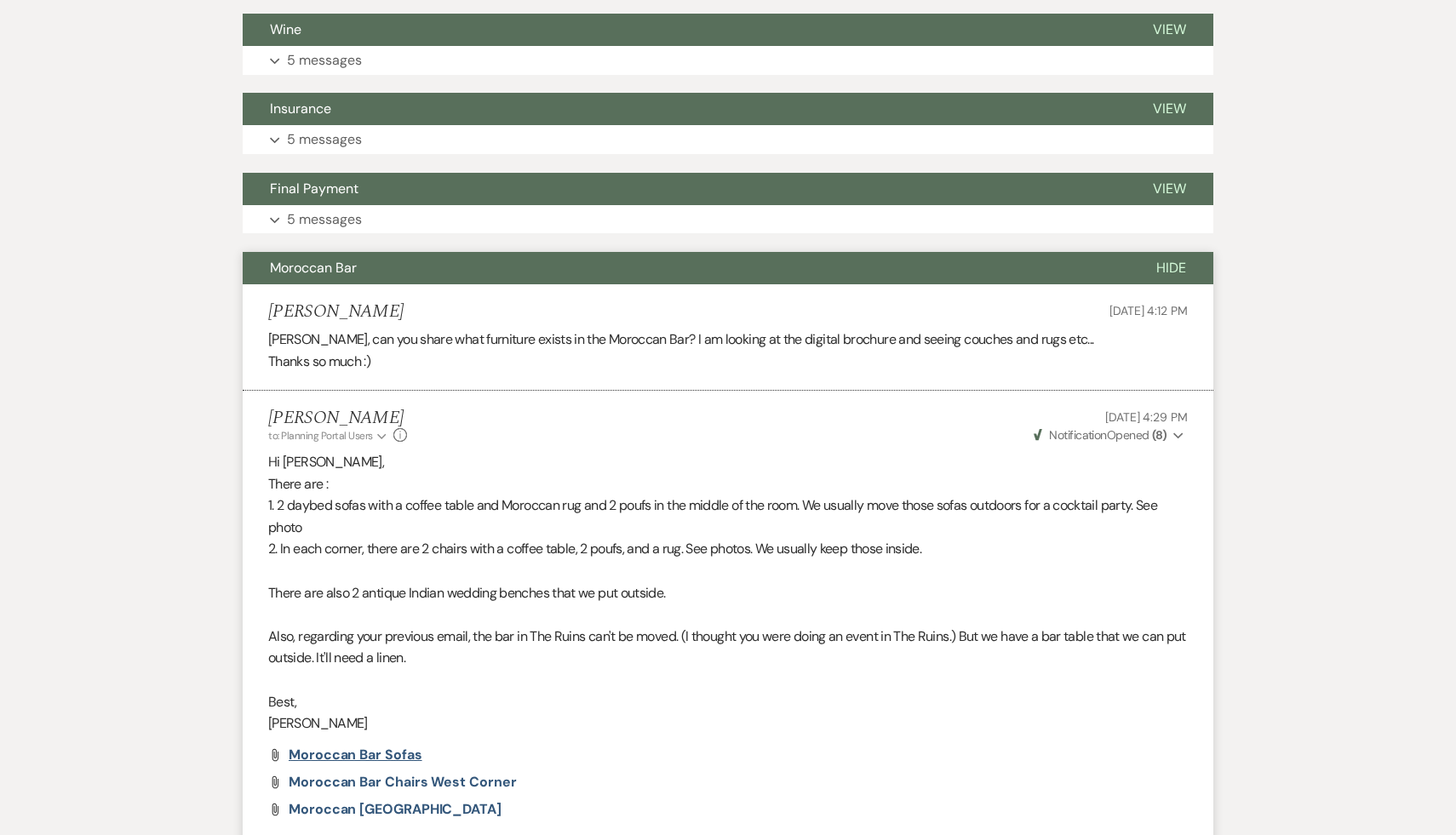
click at [389, 745] on span "Moroccan Bar sofas" at bounding box center [356, 754] width 134 height 18
click at [468, 773] on span "Moroccan Bar Chairs West Corner" at bounding box center [403, 782] width 228 height 18
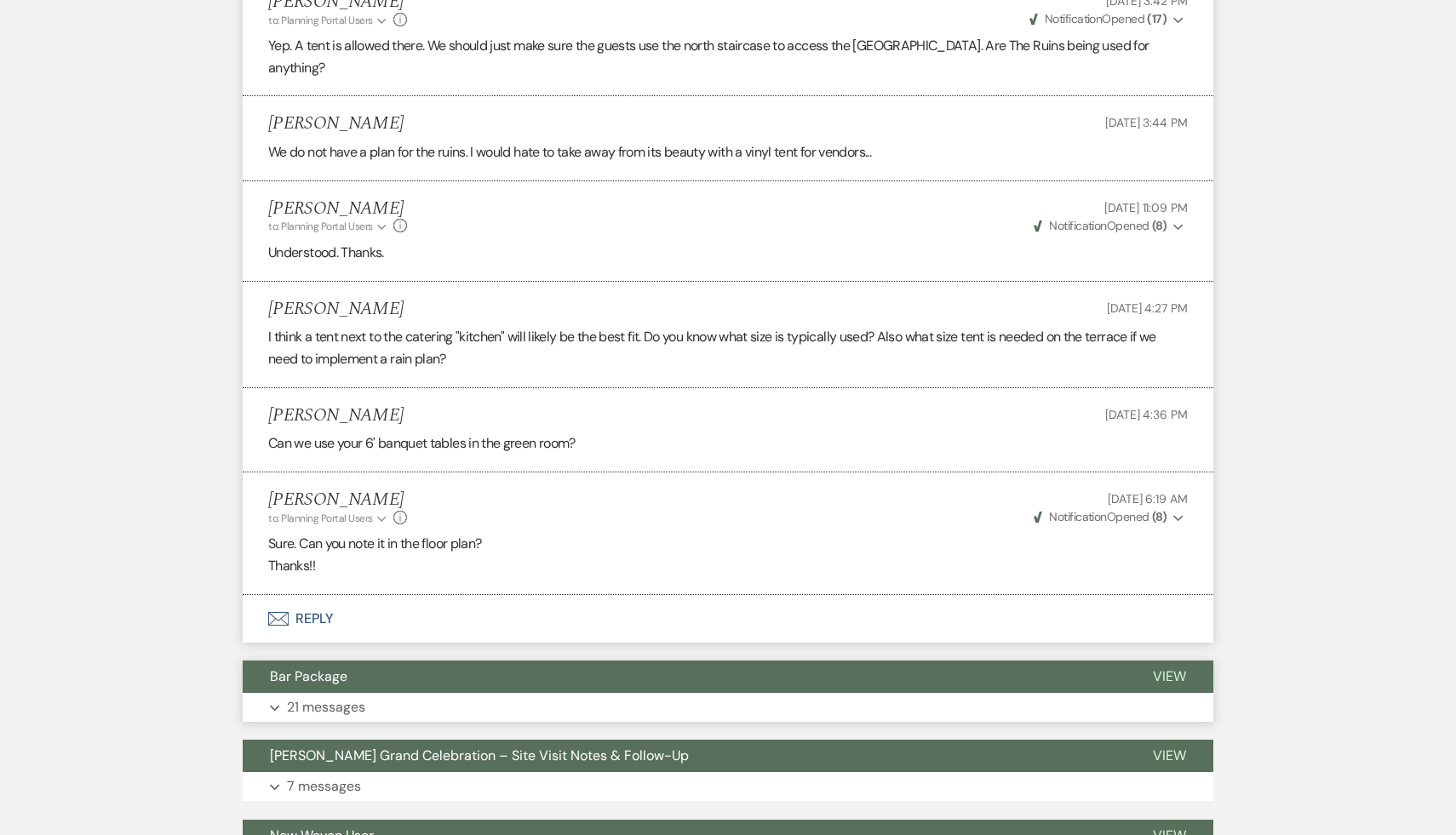
scroll to position [4794, 0]
click at [313, 667] on span "Bar Package" at bounding box center [309, 676] width 78 height 18
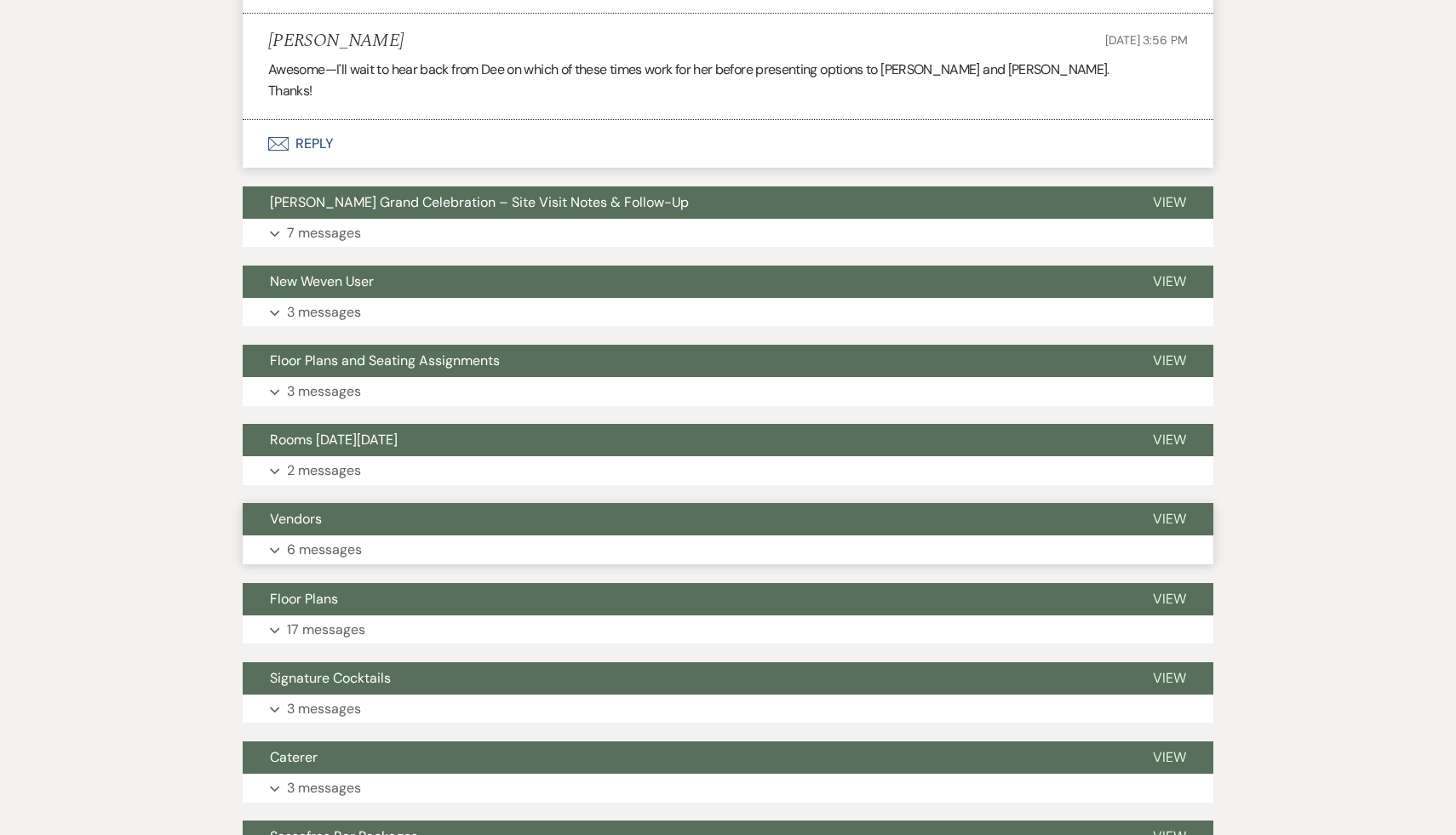
scroll to position [9762, 0]
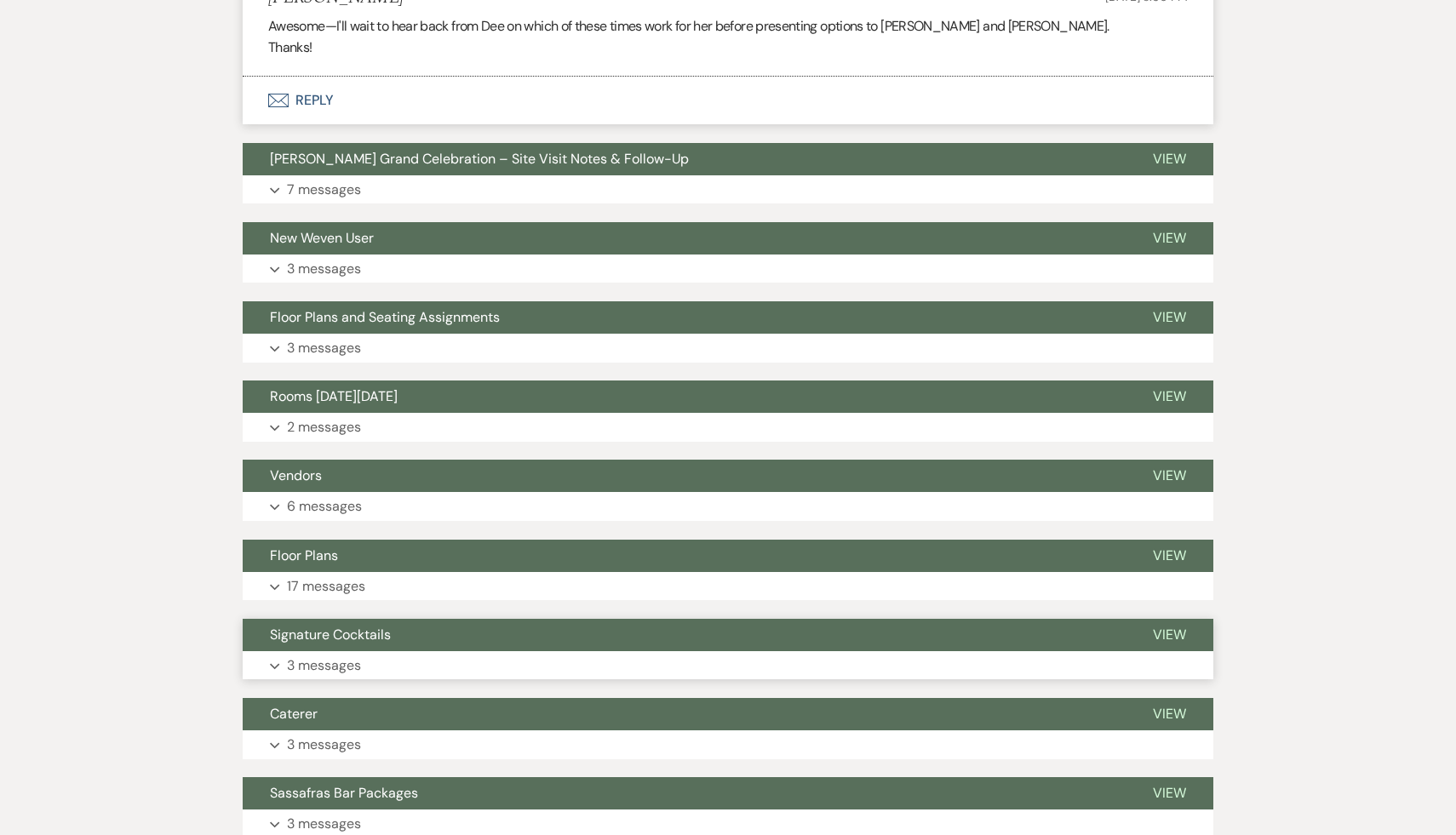
click at [358, 638] on span "Signature Cocktails" at bounding box center [330, 635] width 121 height 18
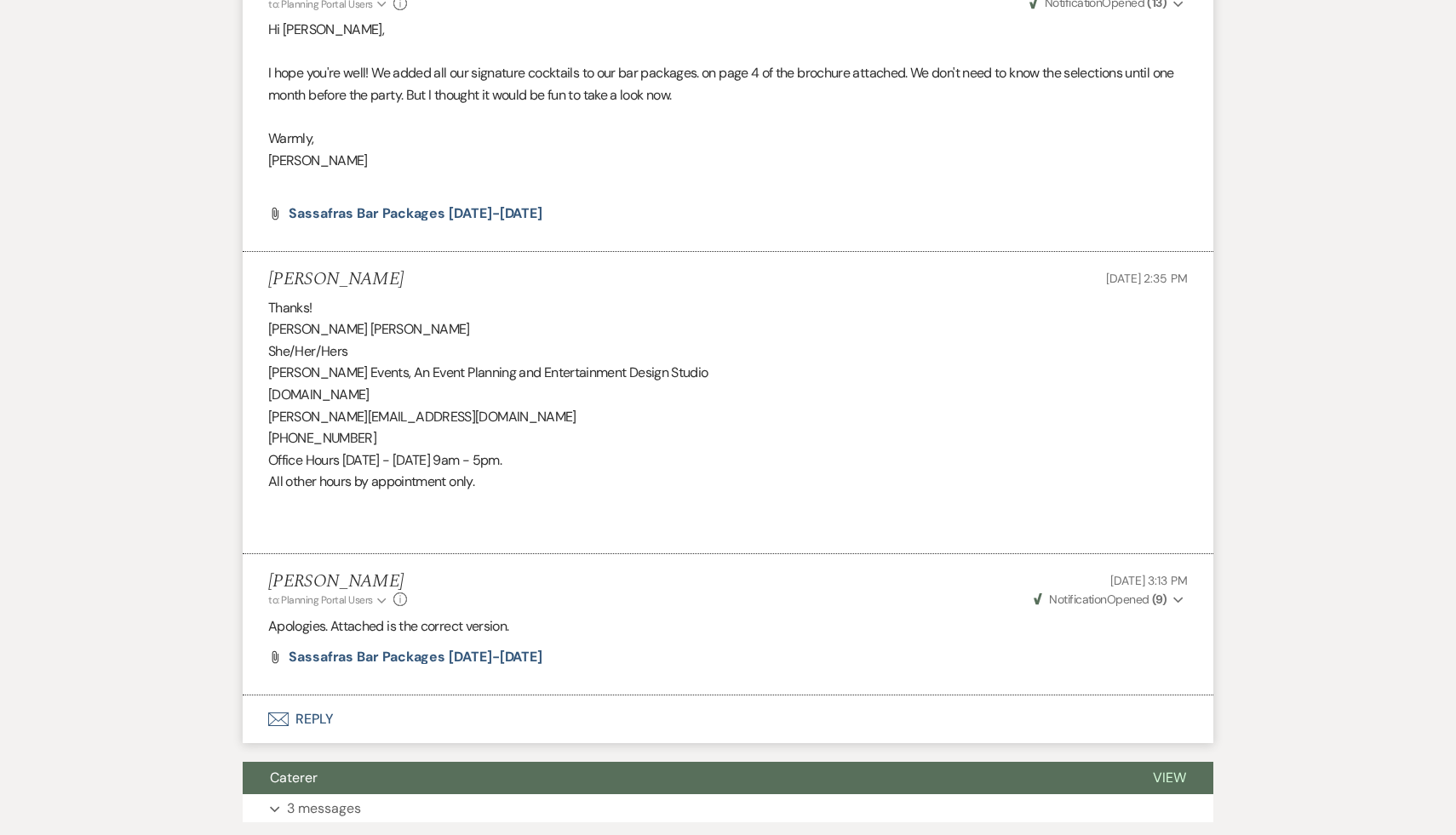
scroll to position [10509, 0]
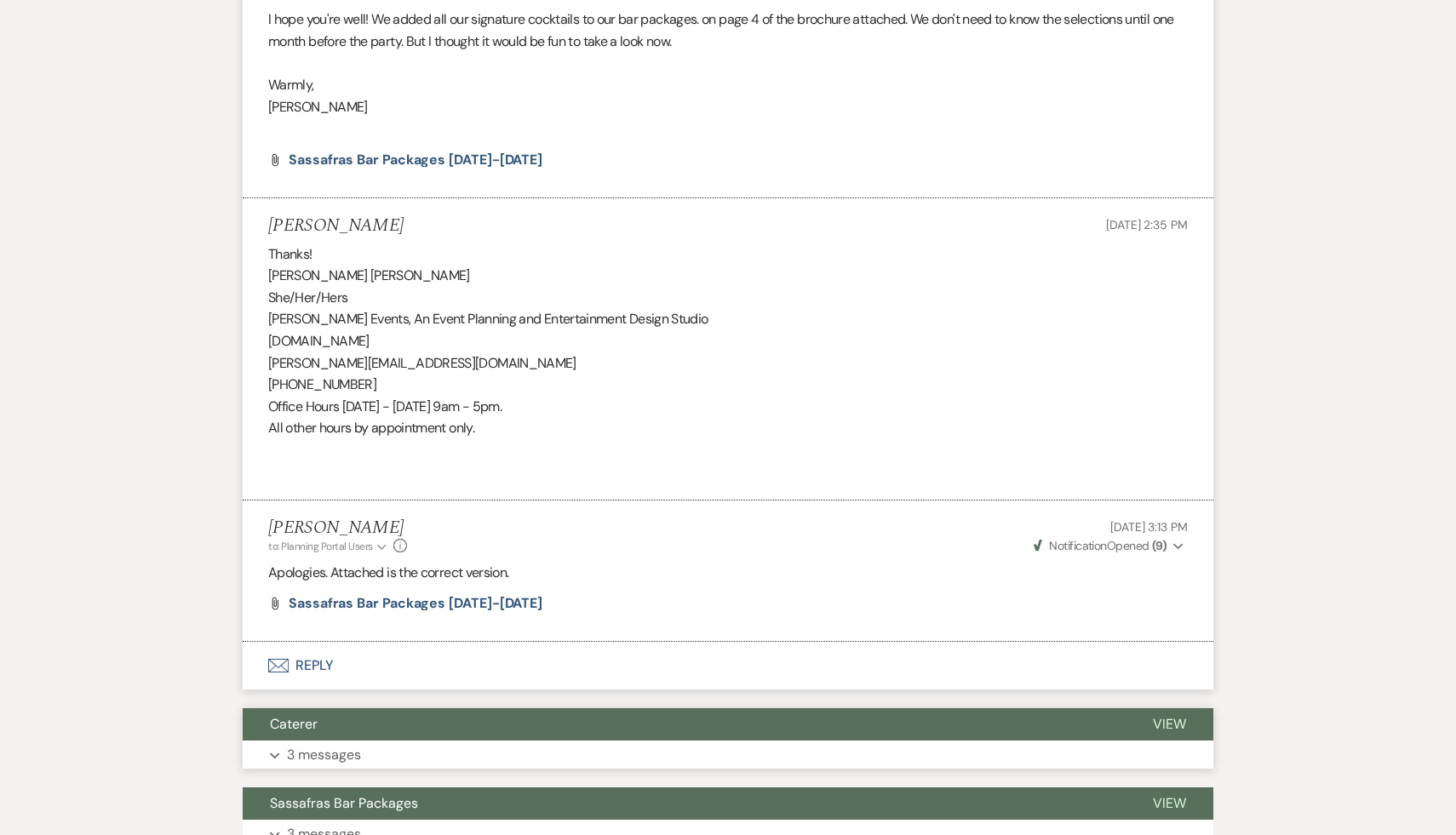
click at [296, 732] on span "Caterer" at bounding box center [294, 725] width 48 height 18
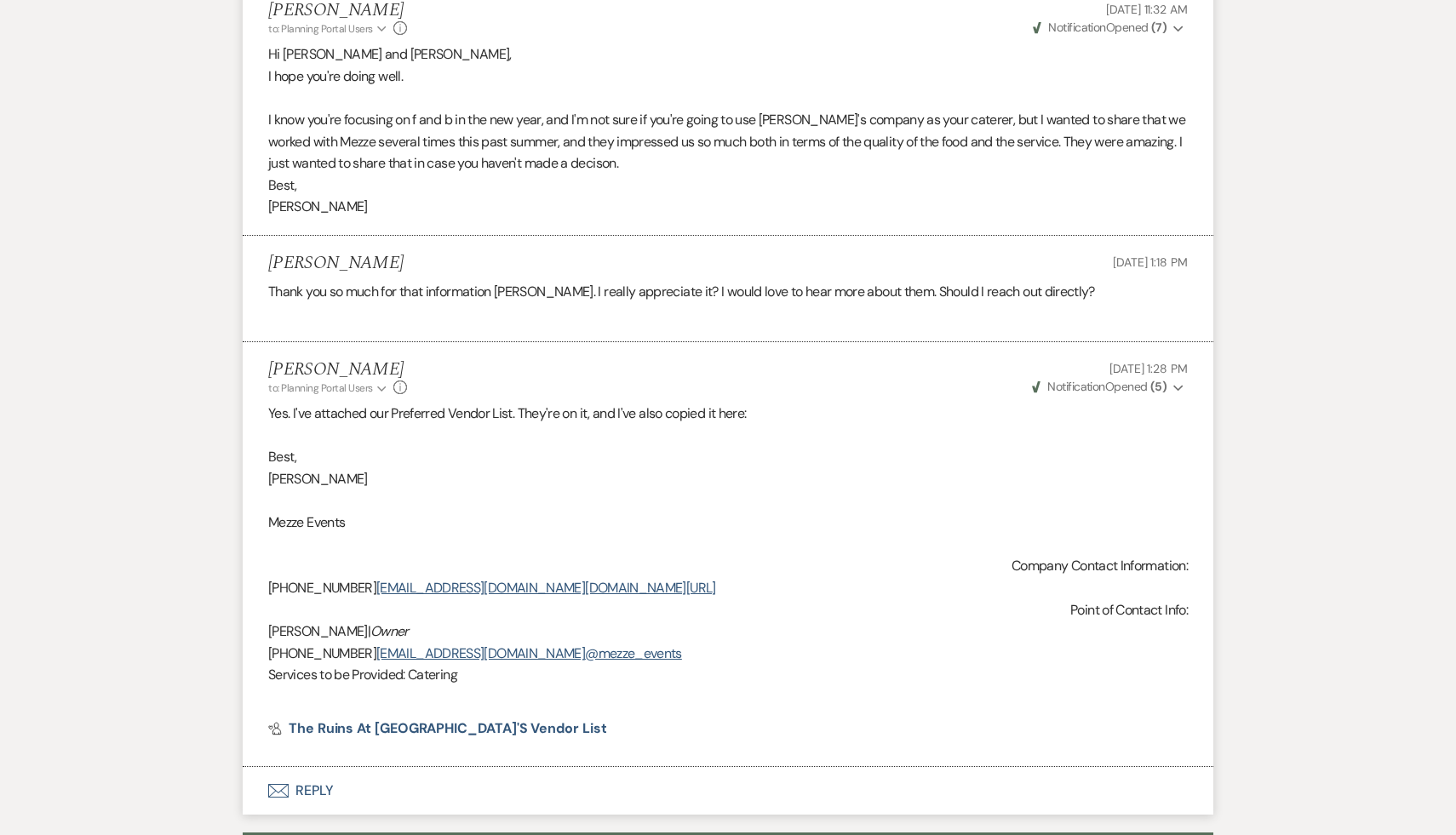
scroll to position [11423, 0]
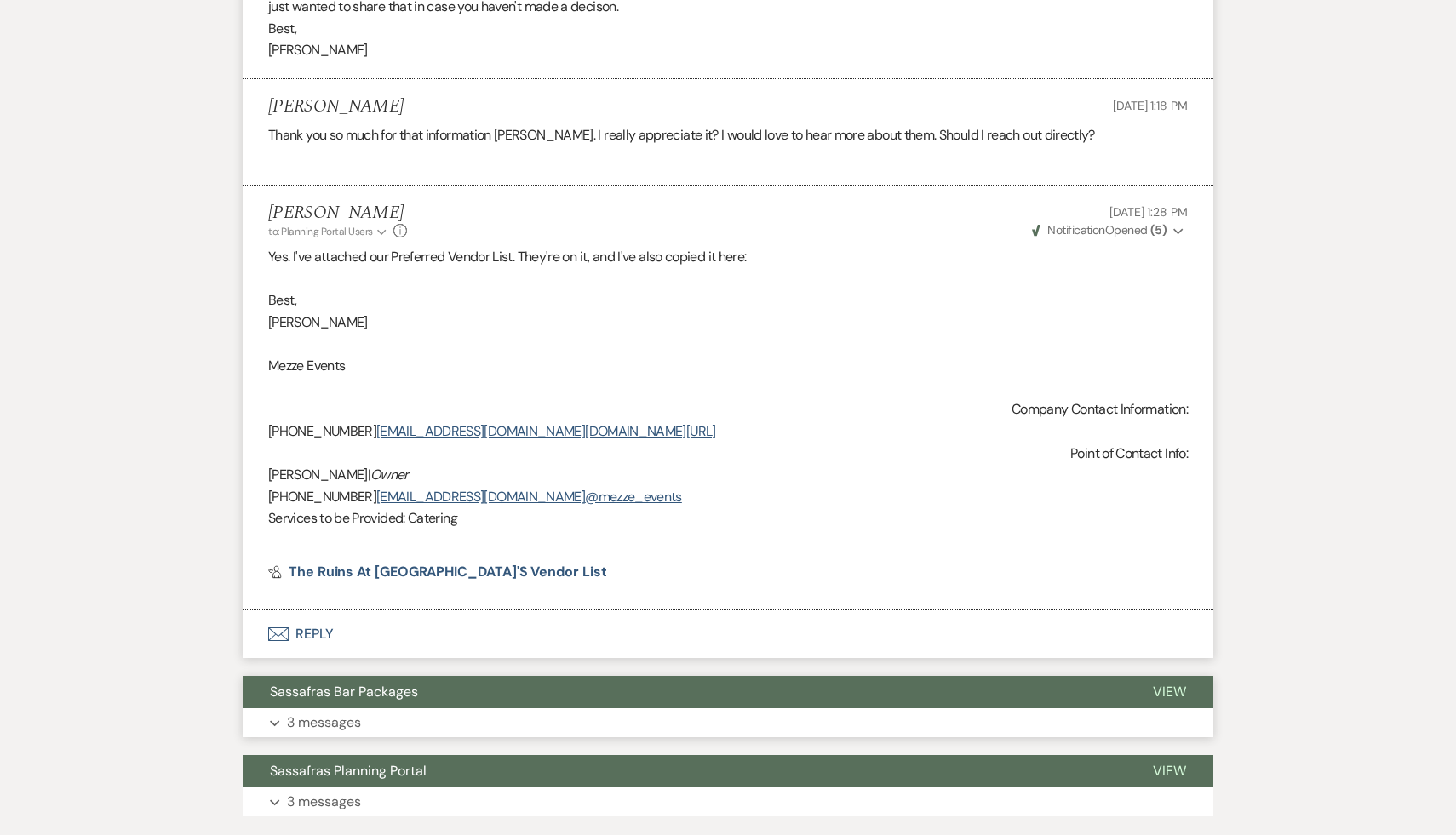
click at [376, 697] on span "Sassafras Bar Packages" at bounding box center [344, 692] width 149 height 18
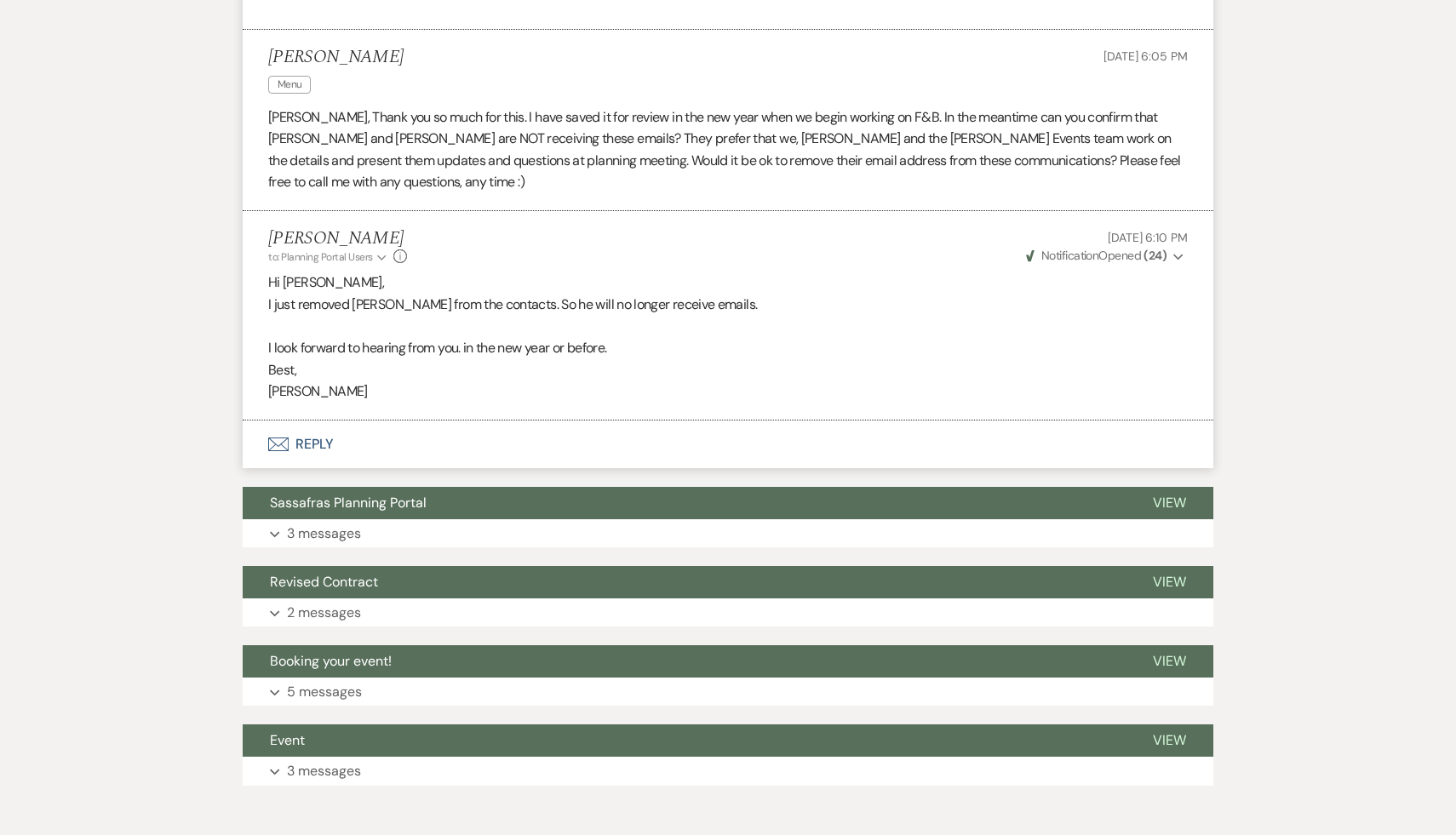
scroll to position [12447, 0]
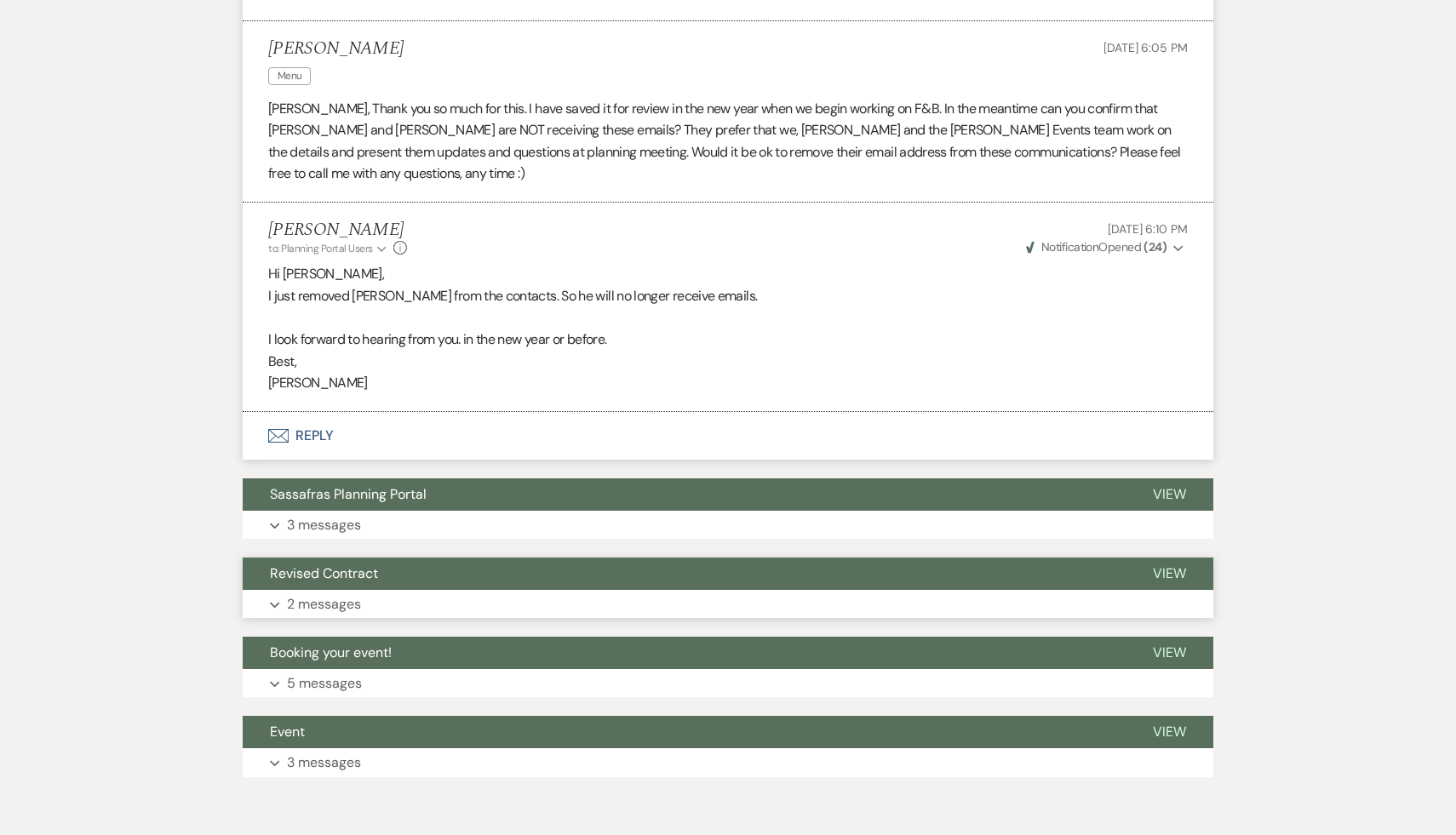
click at [361, 564] on span "Revised Contract" at bounding box center [323, 573] width 108 height 18
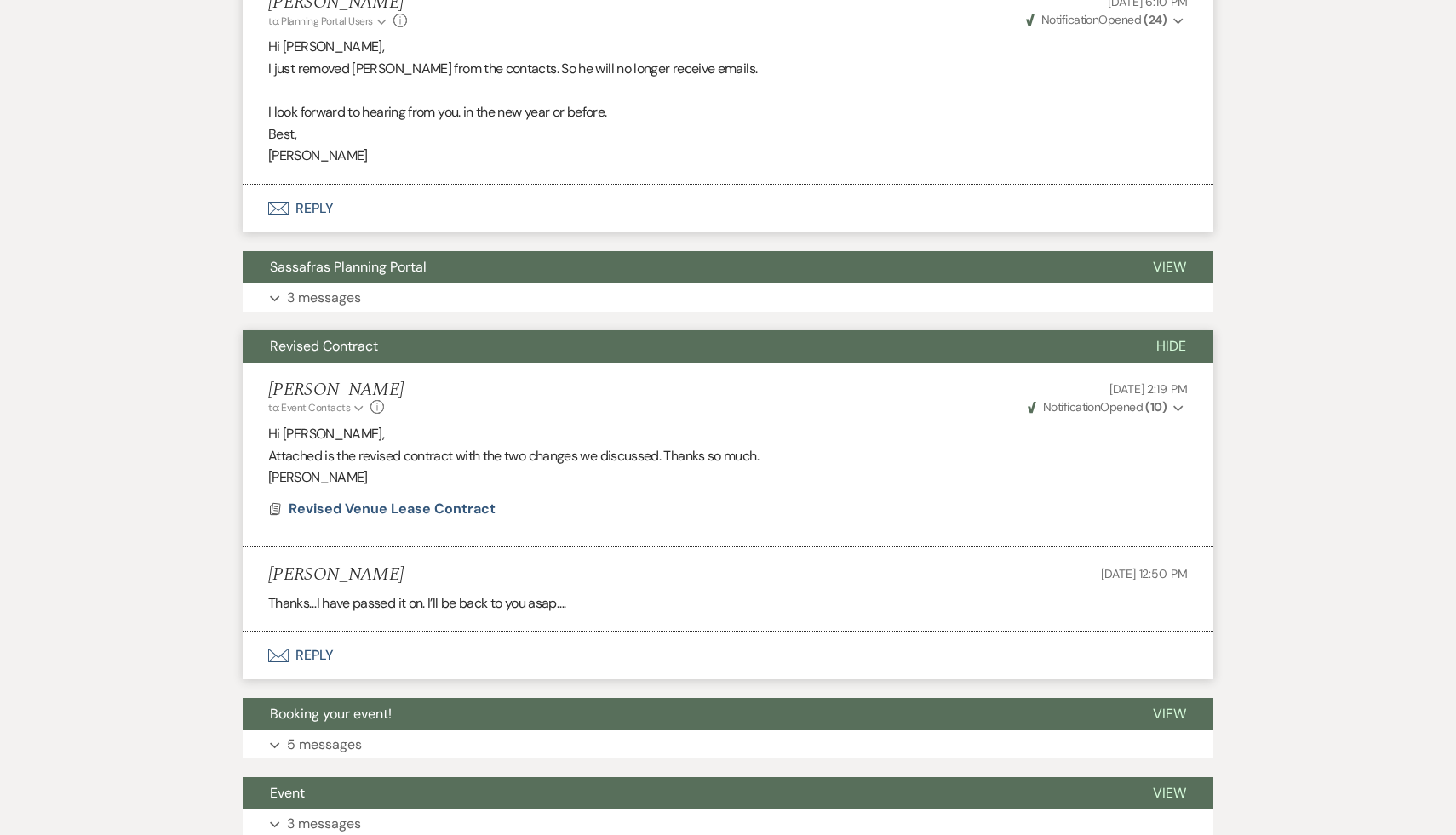
scroll to position [12710, 0]
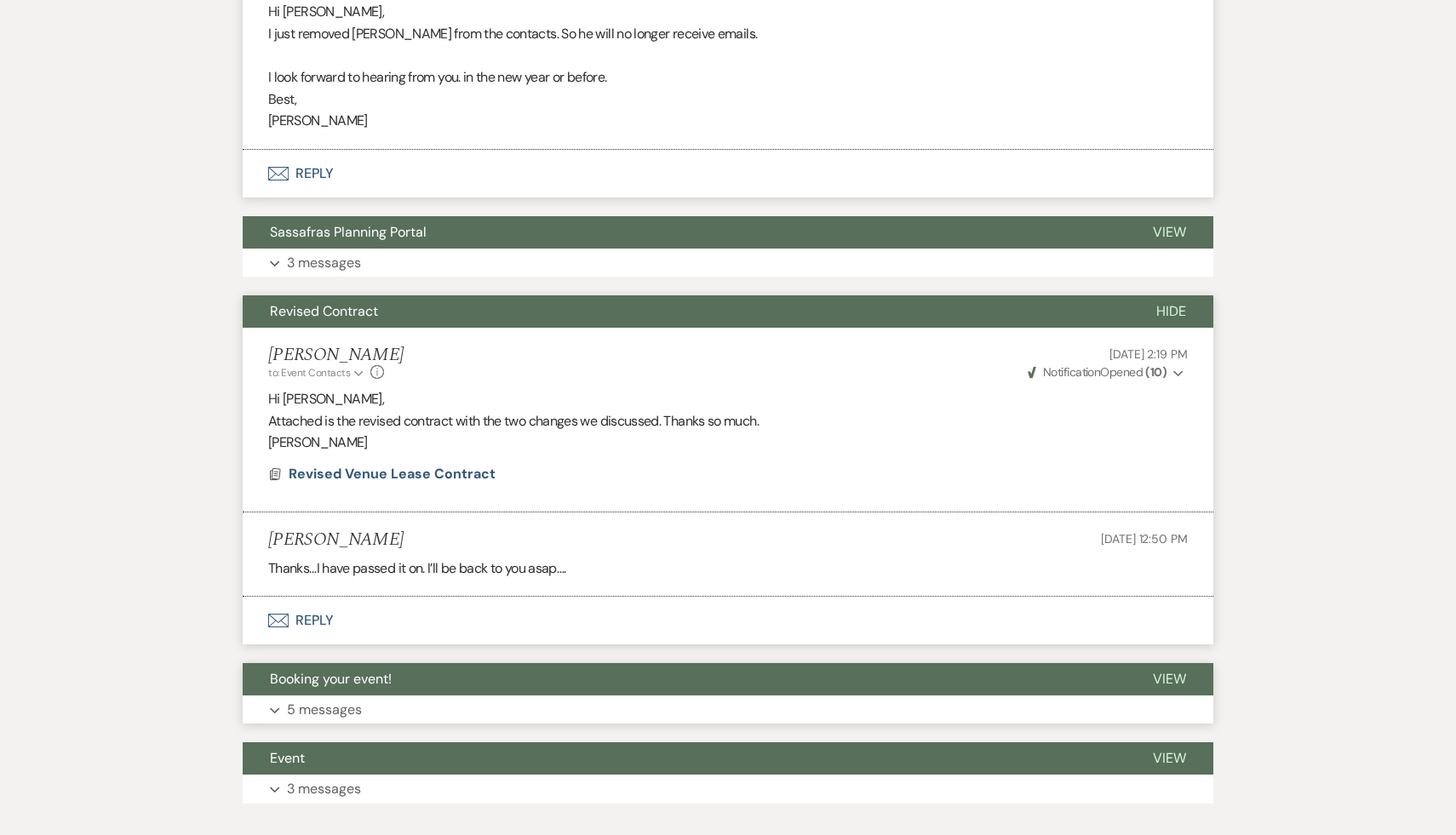
click at [348, 670] on span "Booking your event!" at bounding box center [331, 679] width 121 height 18
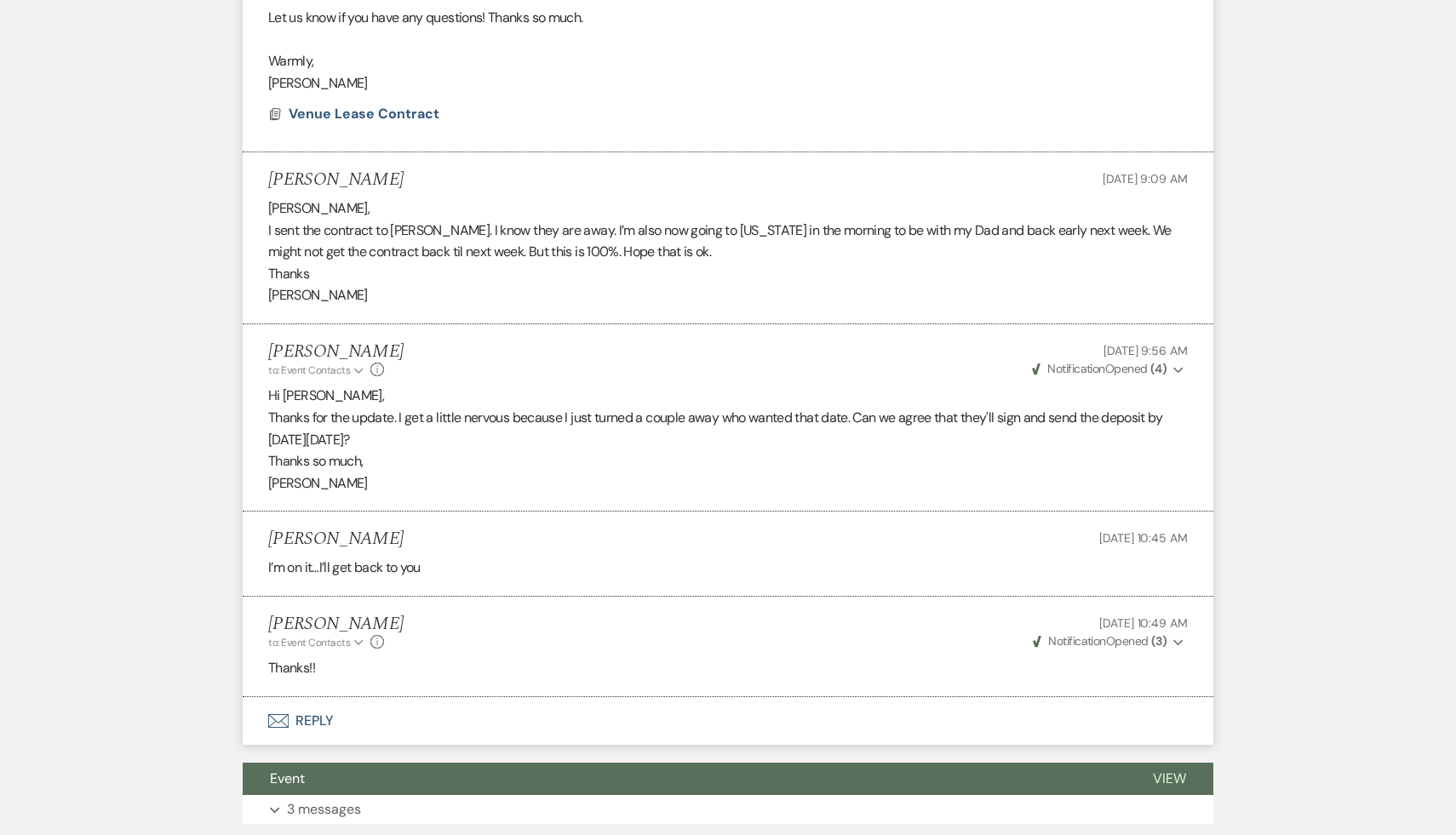
scroll to position [13717, 0]
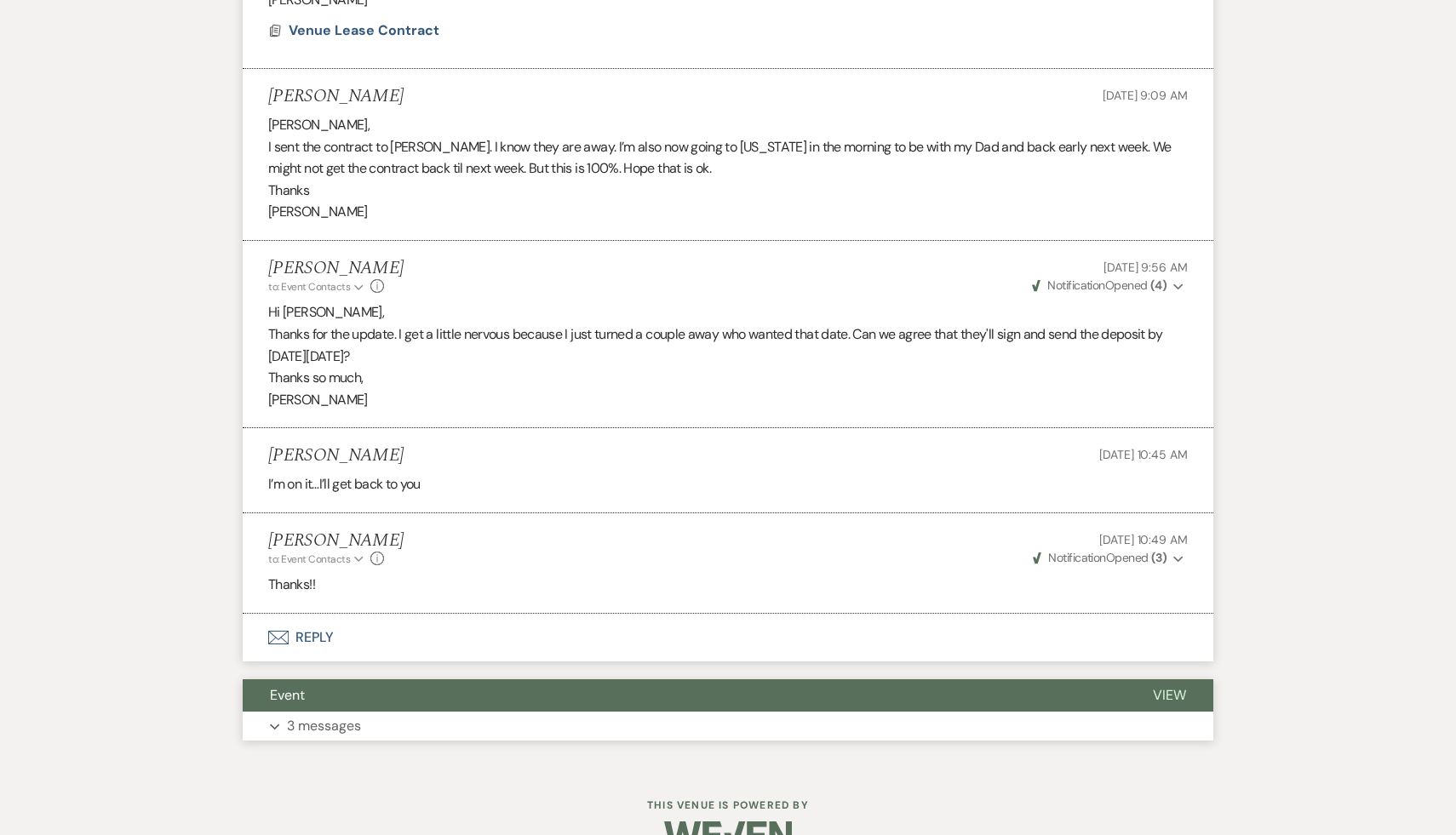
click at [293, 686] on span "Event" at bounding box center [287, 696] width 35 height 18
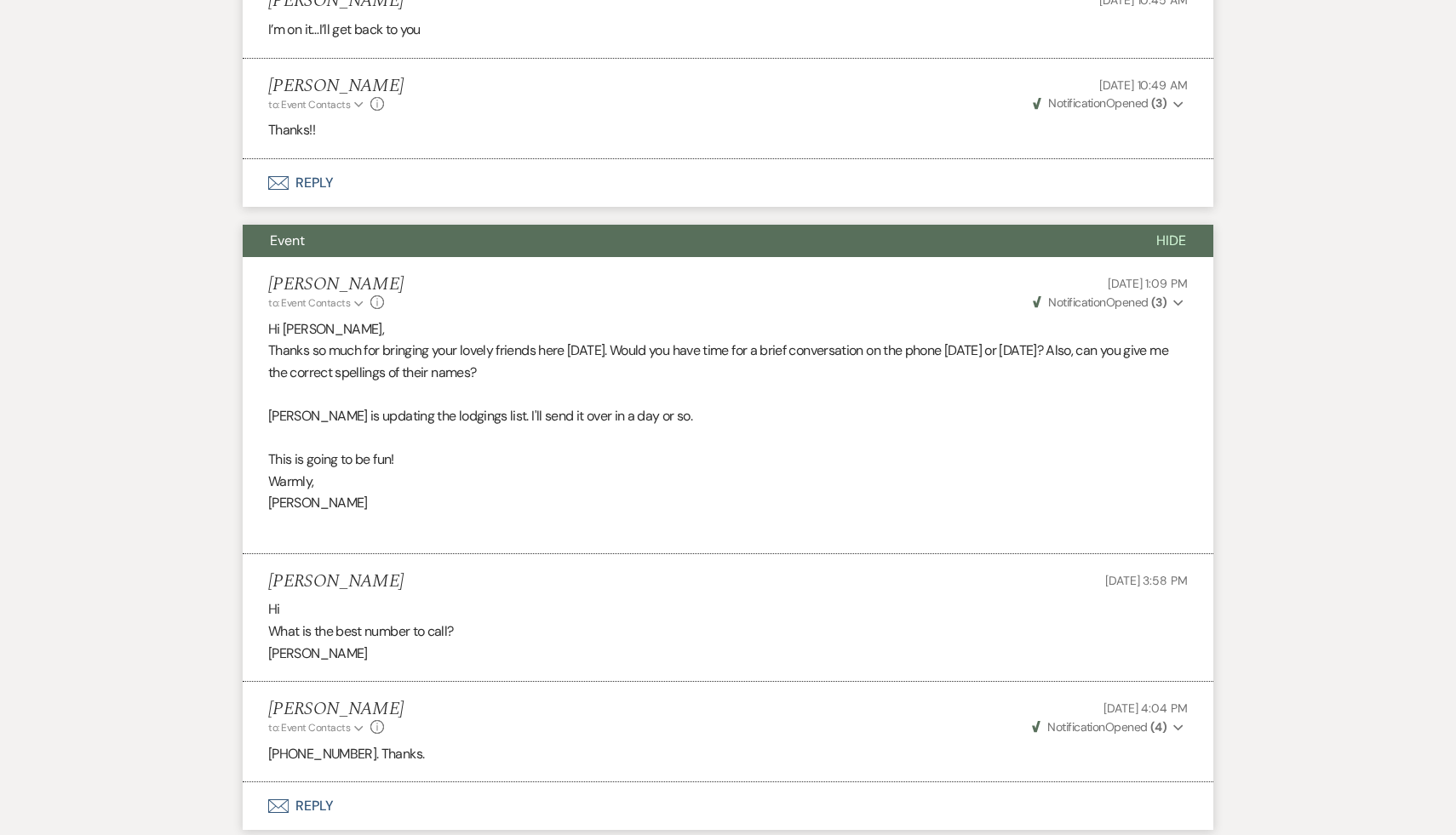
scroll to position [14261, 0]
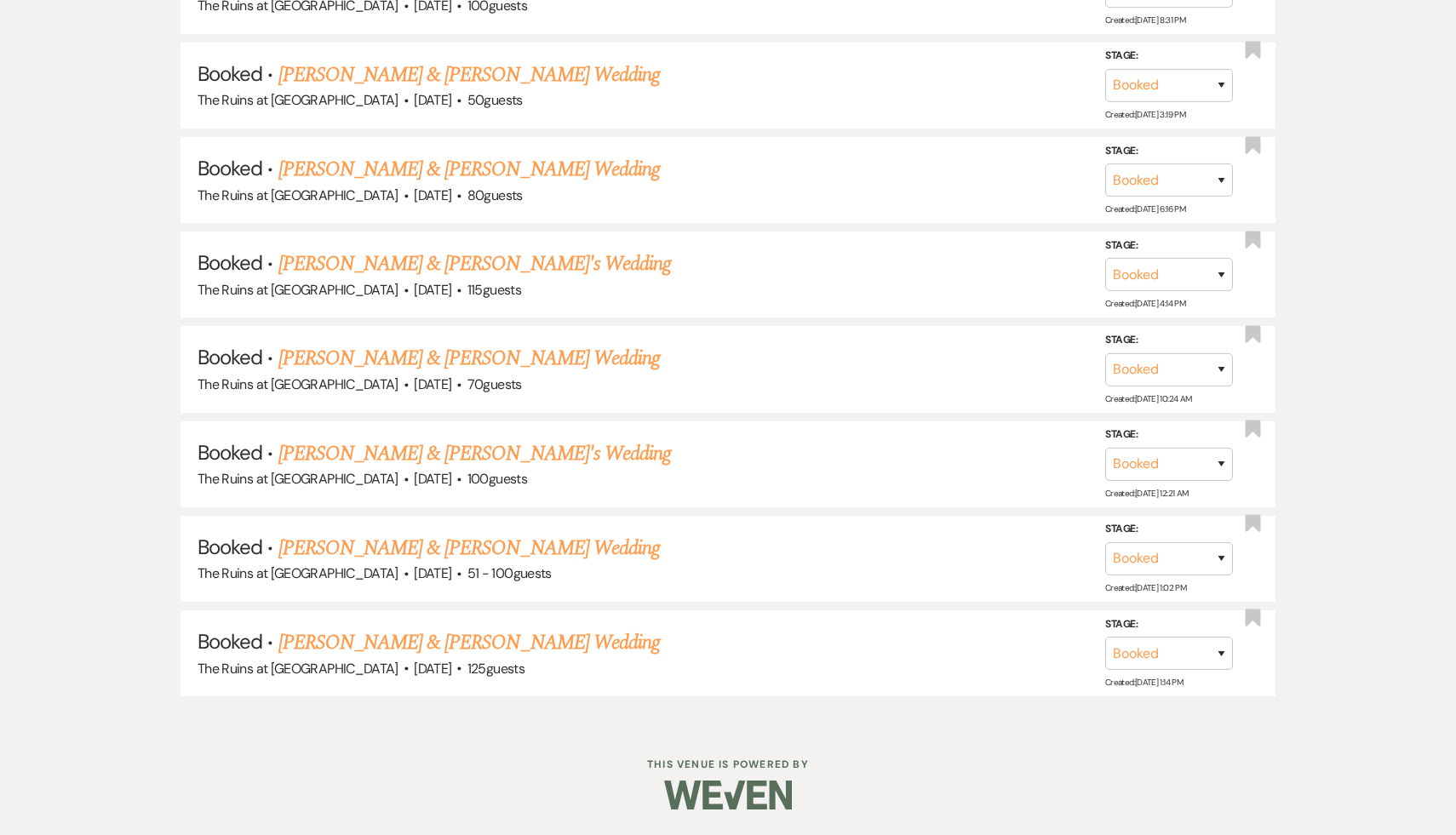
scroll to position [214, 0]
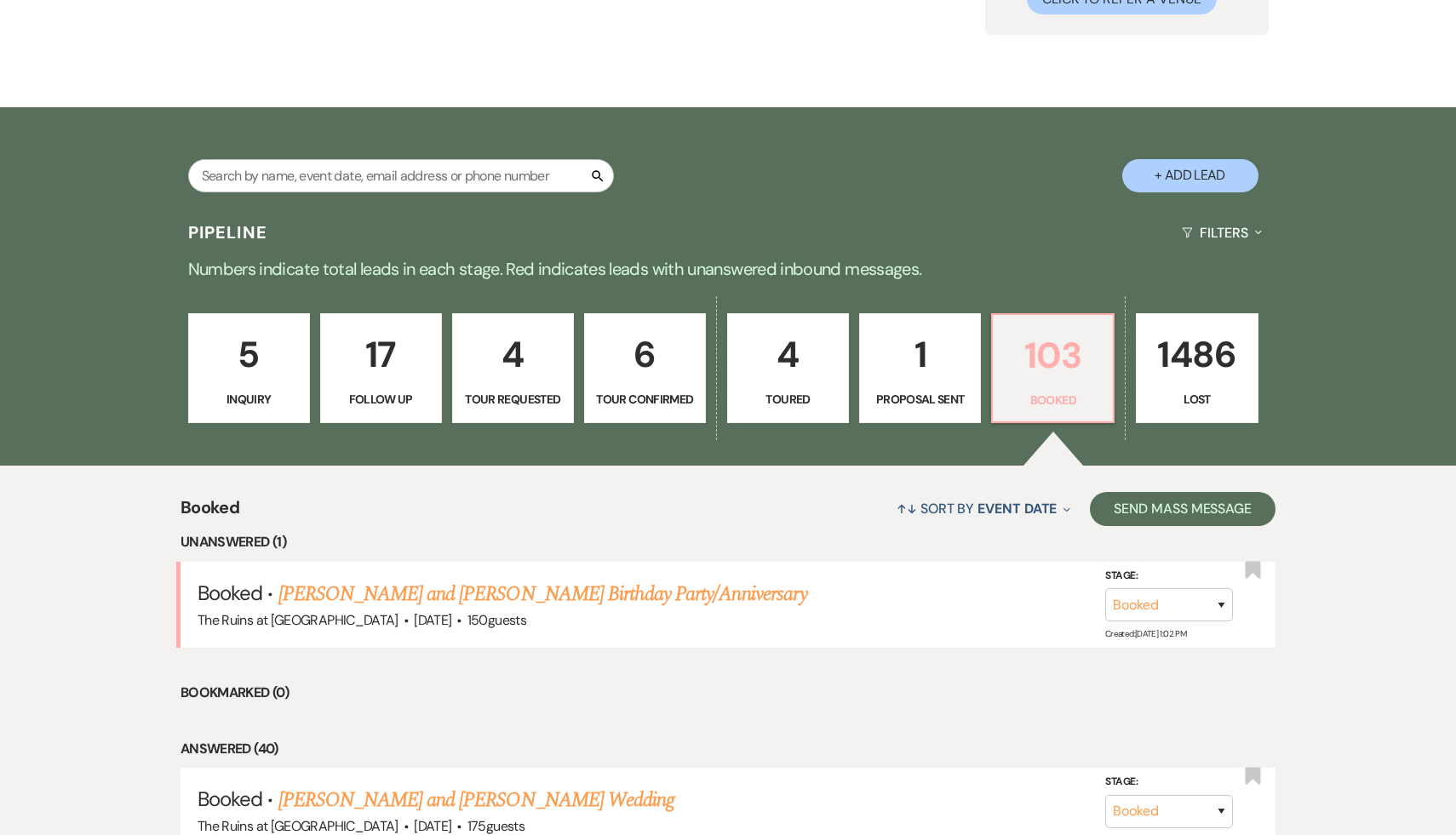
click at [1061, 352] on p "103" at bounding box center [1053, 355] width 100 height 57
click at [535, 590] on link "[PERSON_NAME] and [PERSON_NAME] Birthday Party/Anniversary" at bounding box center [543, 594] width 529 height 31
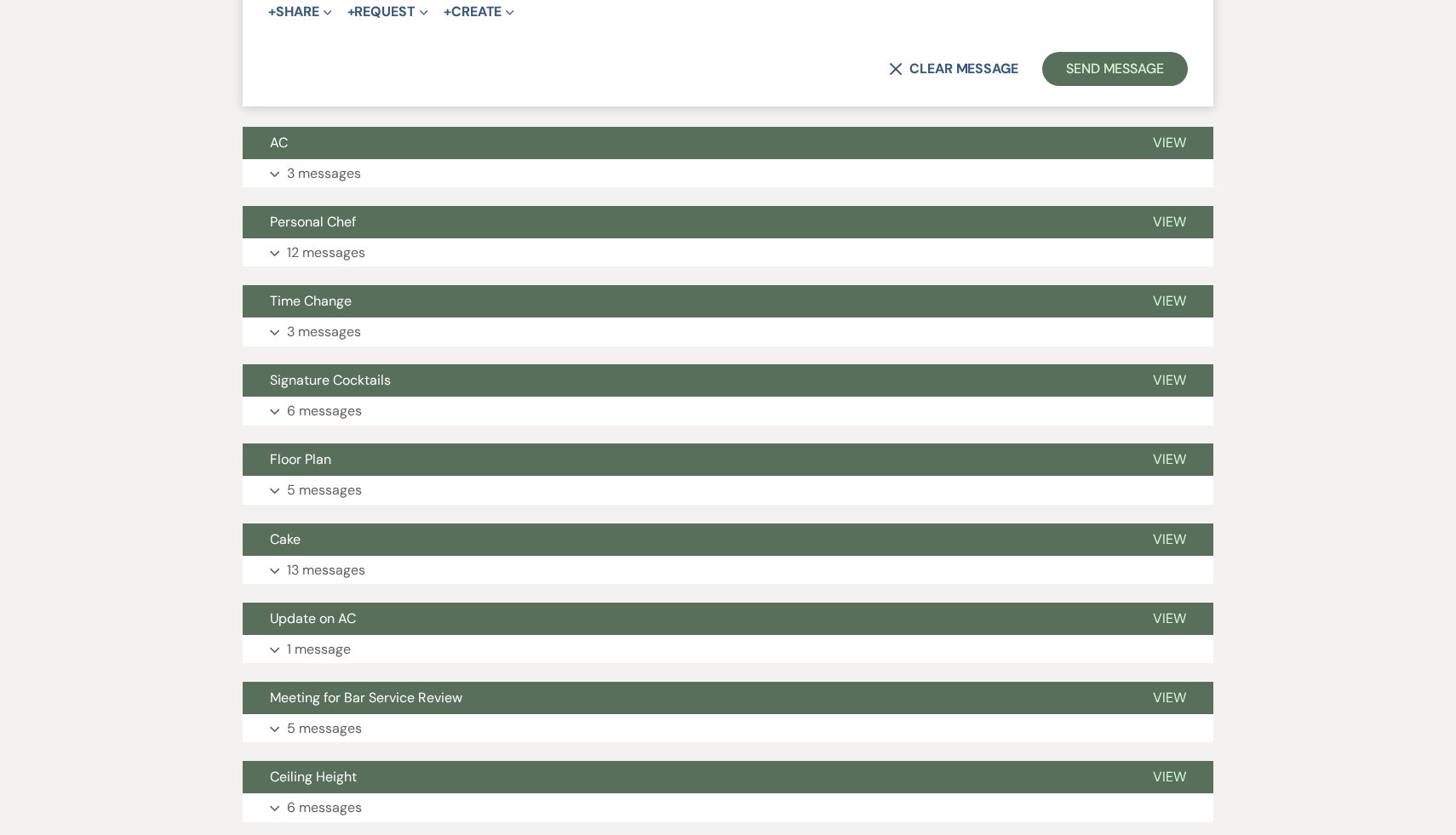
scroll to position [1863, 0]
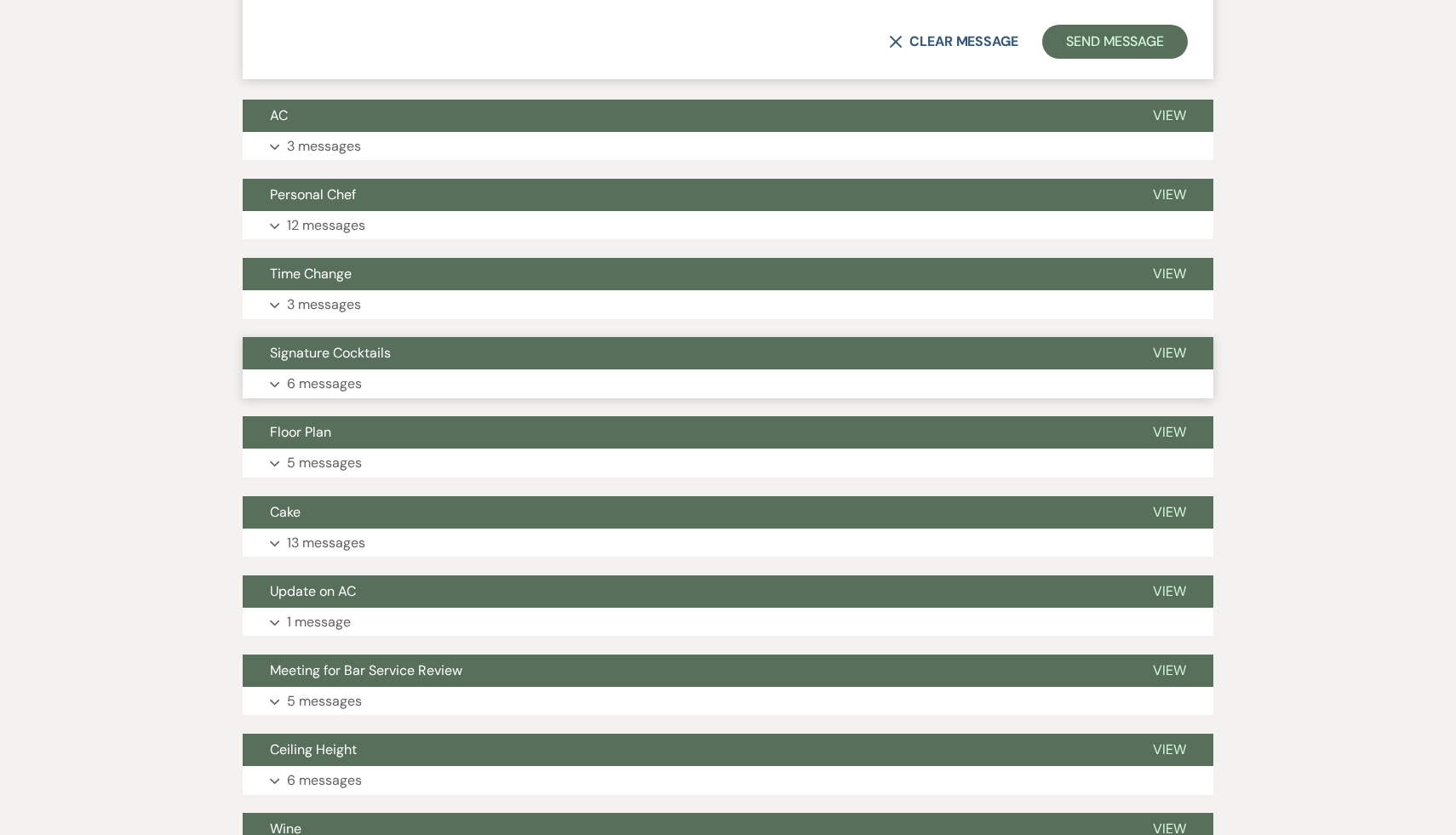
click at [349, 344] on span "Signature Cocktails" at bounding box center [330, 353] width 121 height 18
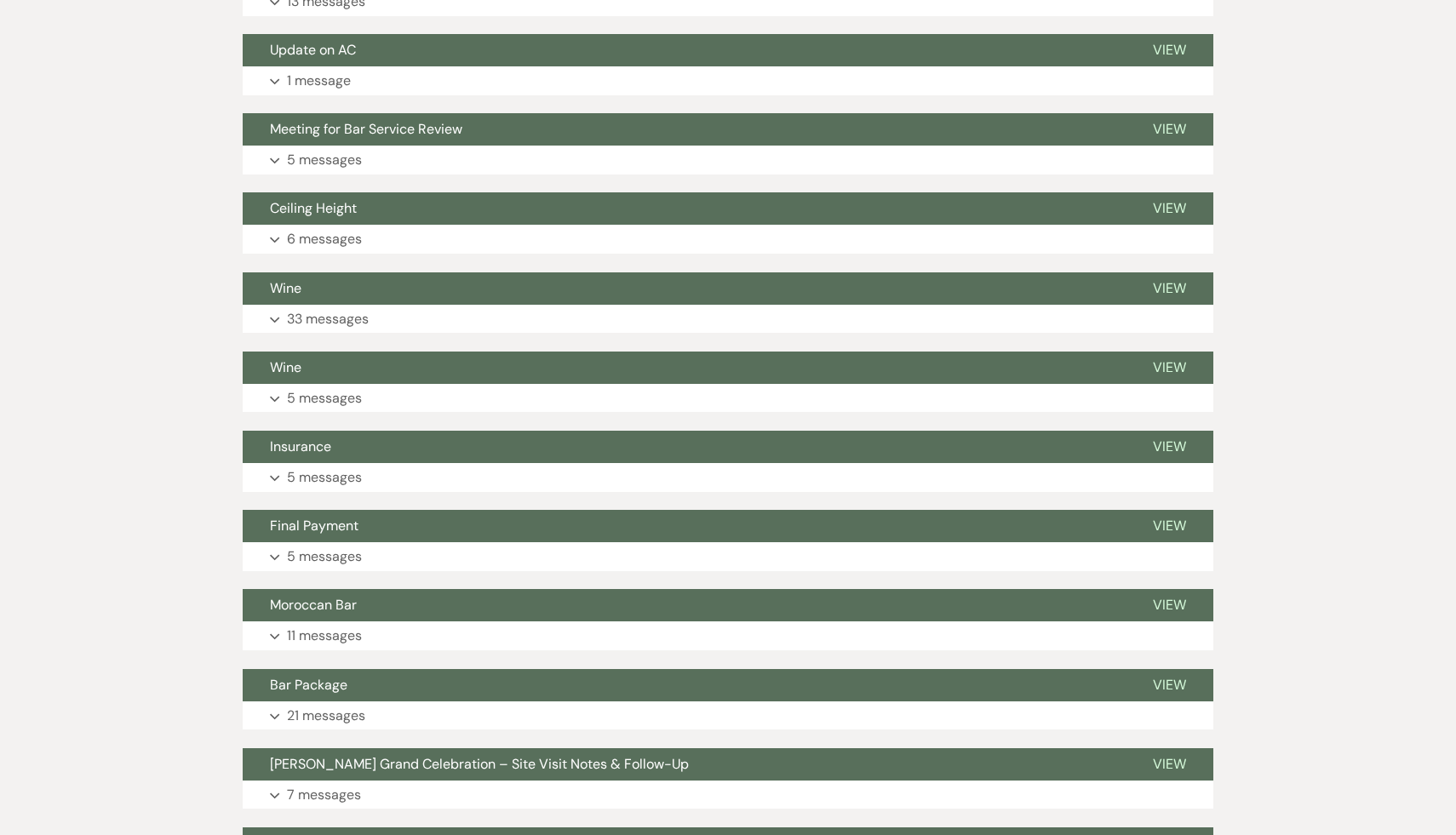
scroll to position [3808, 0]
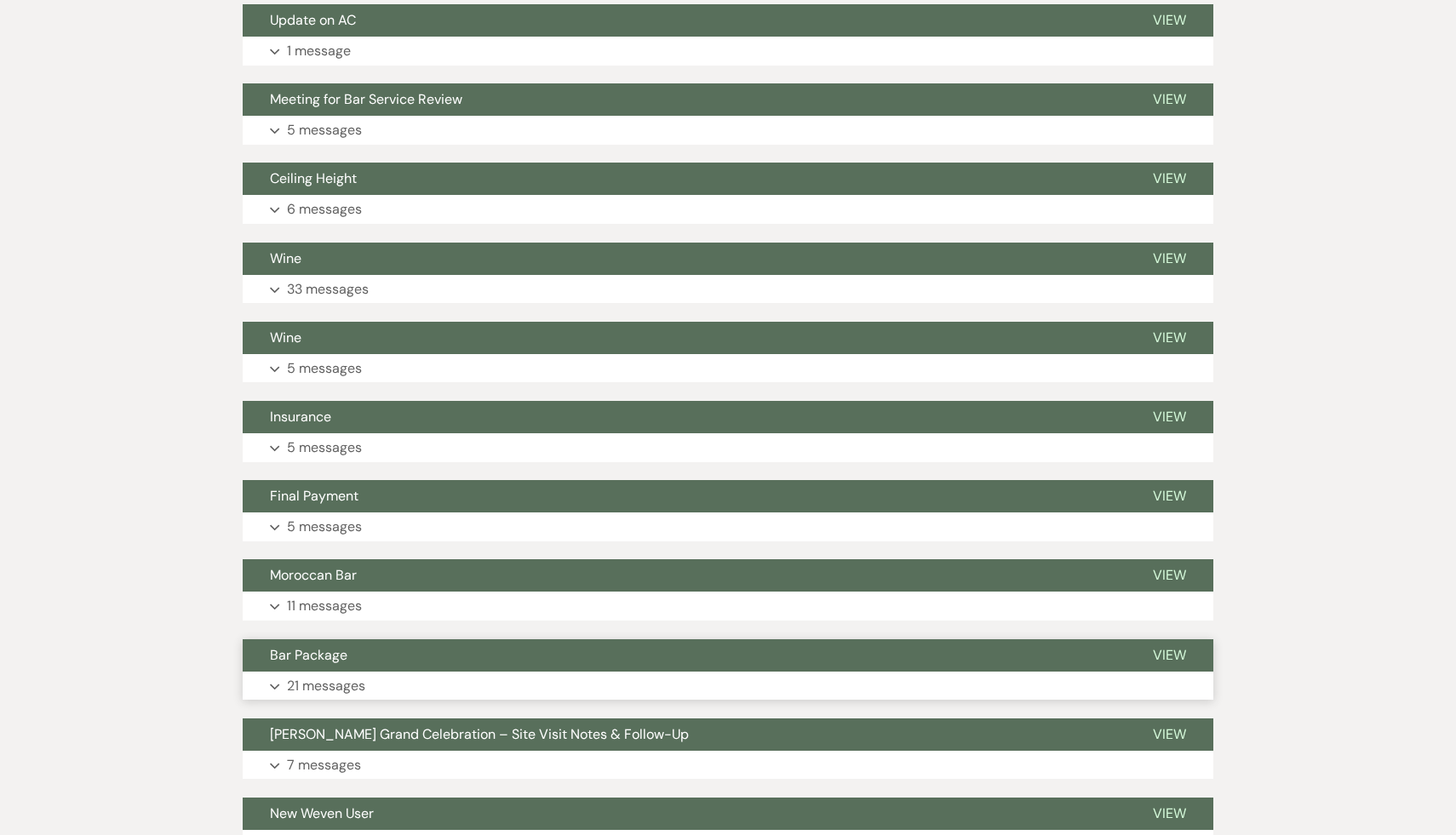
click at [319, 646] on span "Bar Package" at bounding box center [309, 655] width 78 height 18
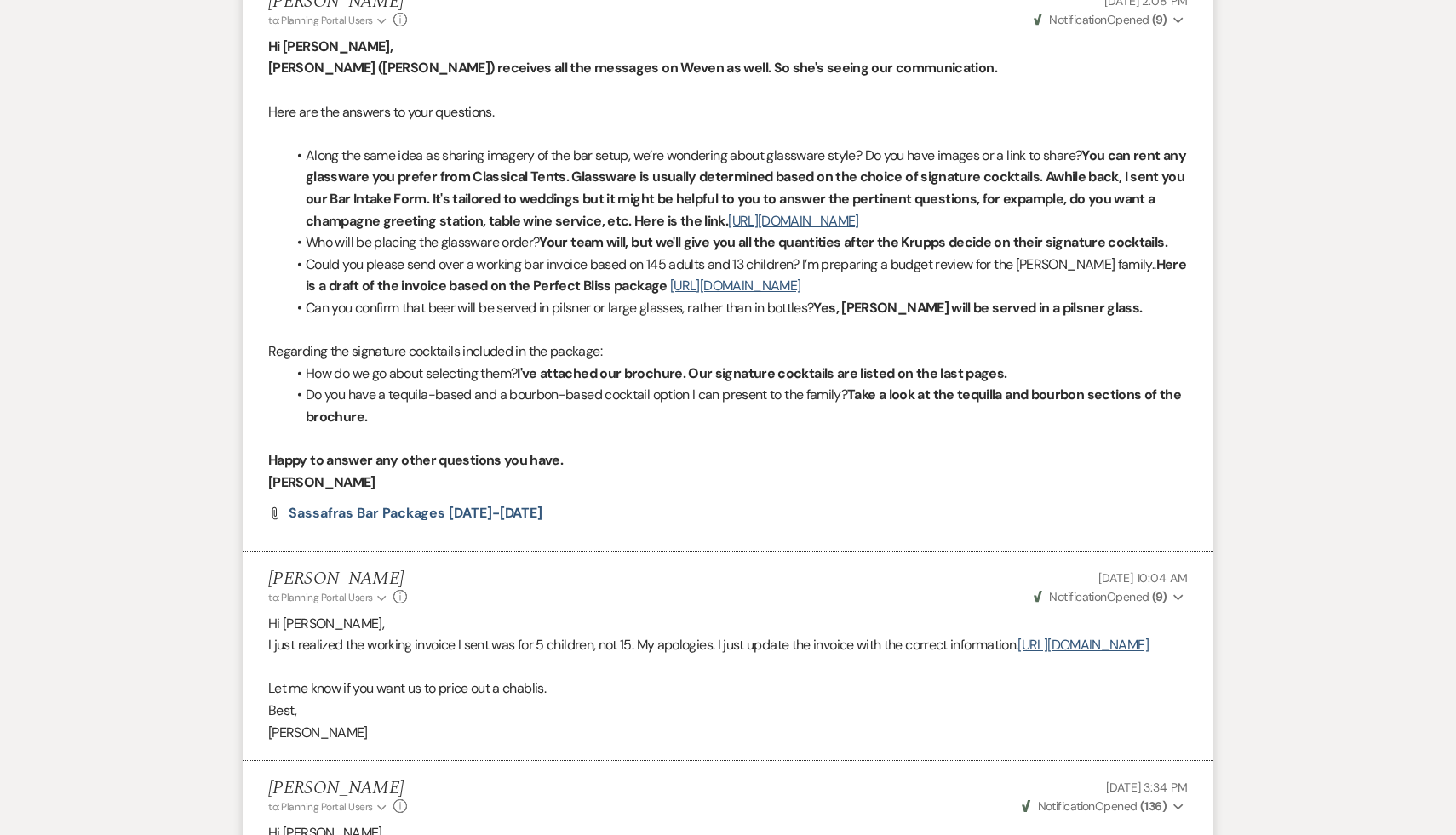
scroll to position [5821, 0]
click at [1017, 649] on link "[URL][DOMAIN_NAME]" at bounding box center [1083, 643] width 130 height 18
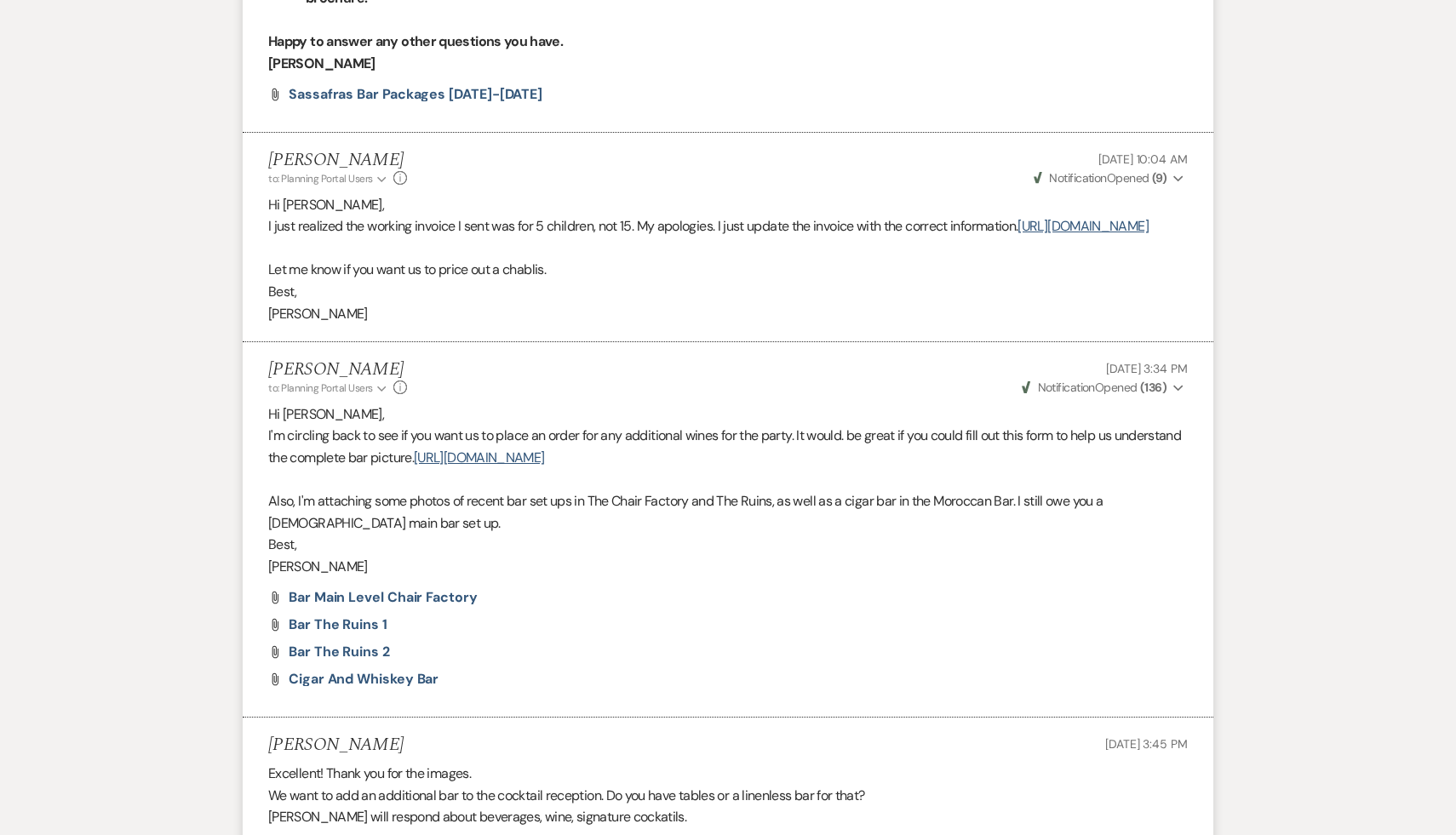
scroll to position [6315, 0]
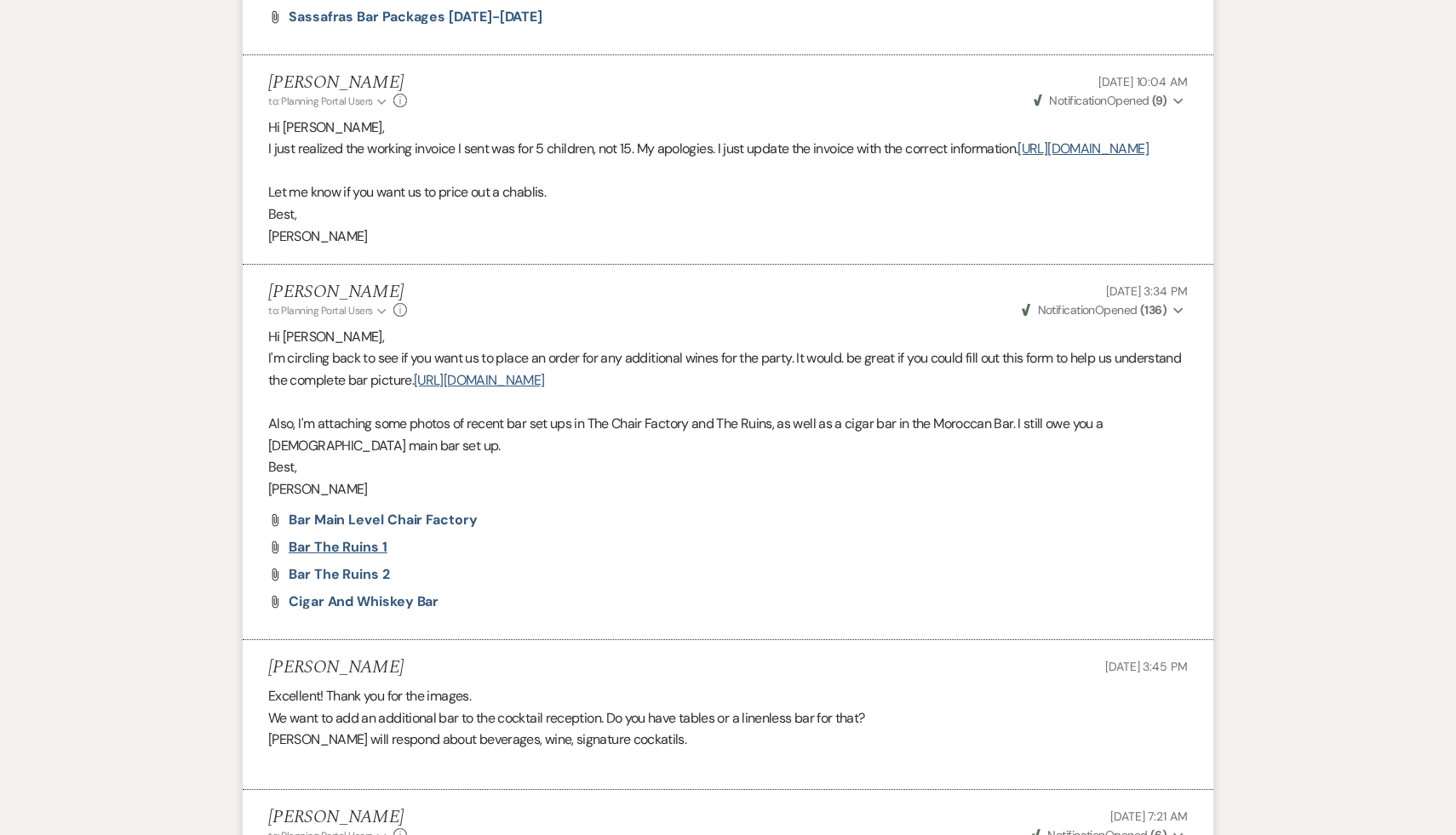
click at [341, 553] on span "Bar The Ruins 1" at bounding box center [338, 547] width 99 height 18
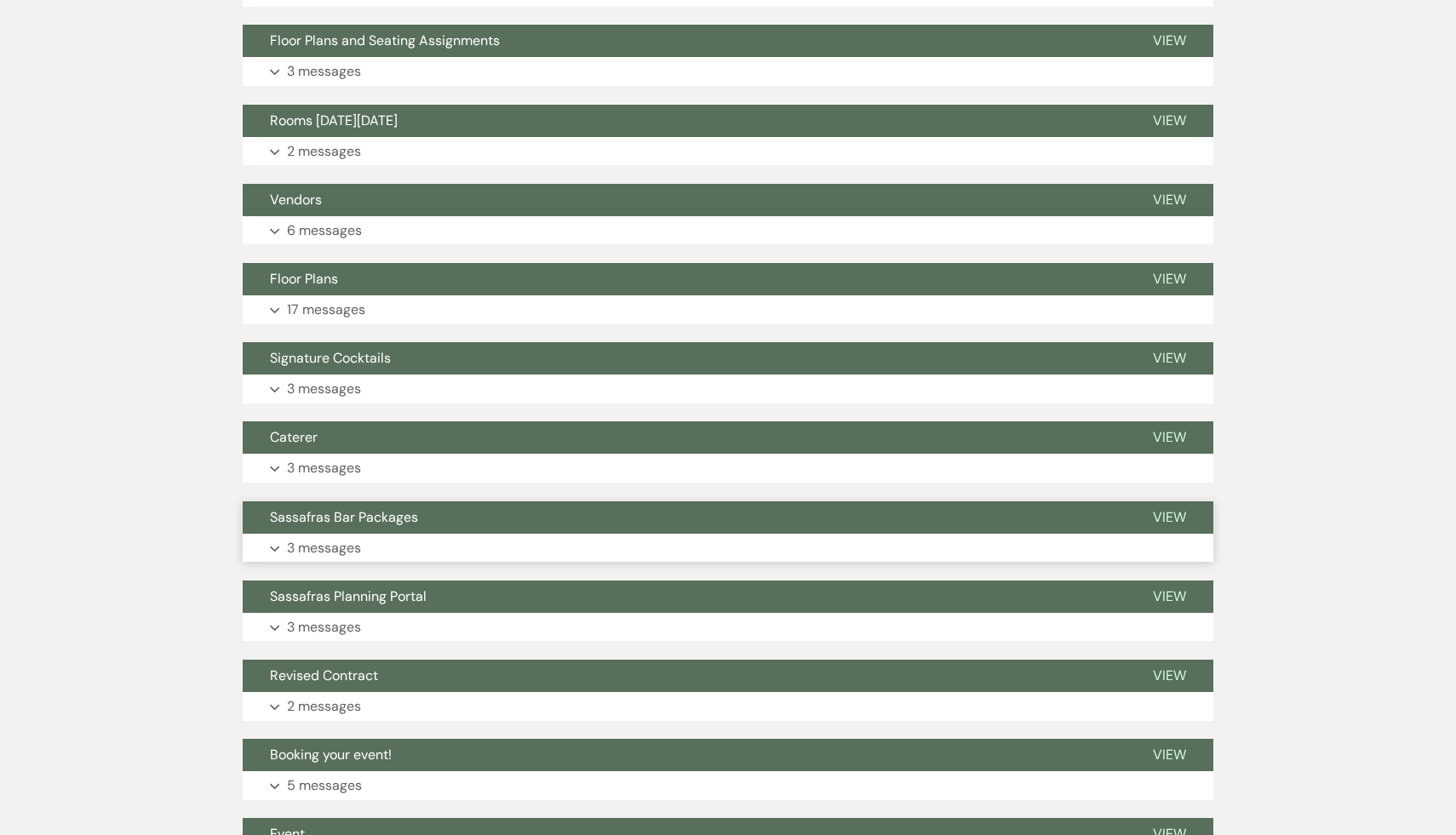
scroll to position [9033, 0]
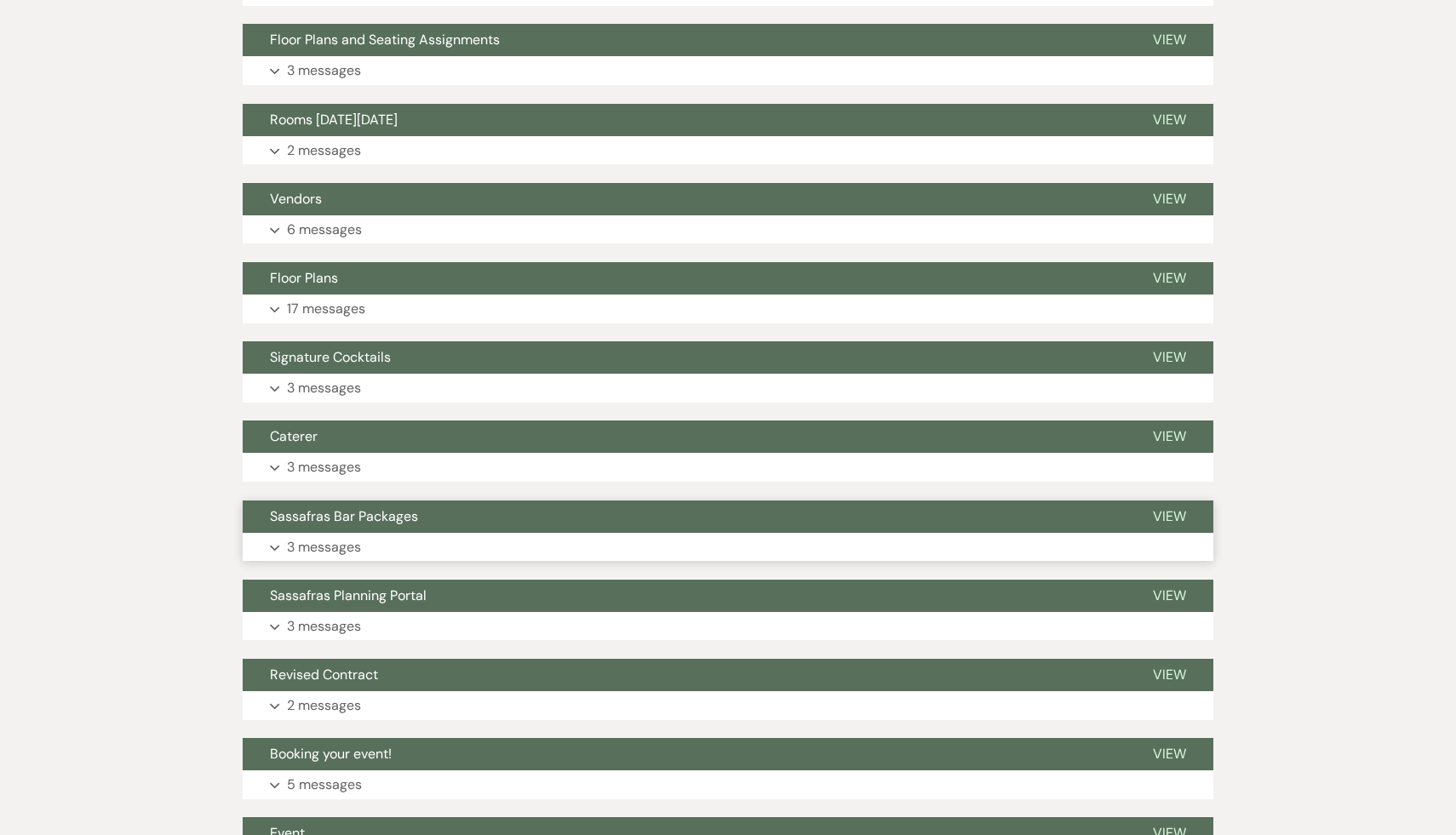
click at [333, 523] on span "Sassafras Bar Packages" at bounding box center [344, 516] width 149 height 18
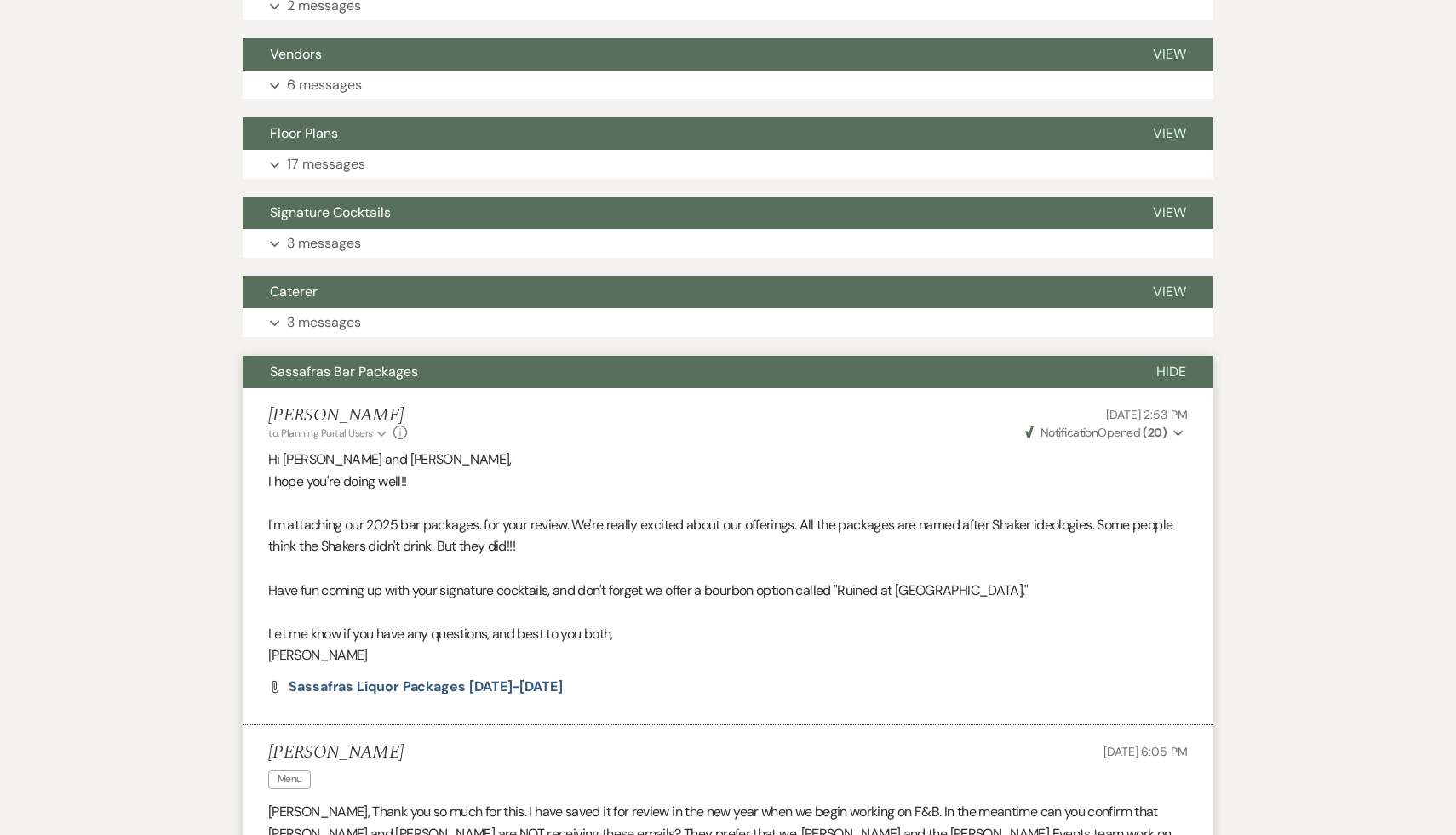
scroll to position [9328, 0]
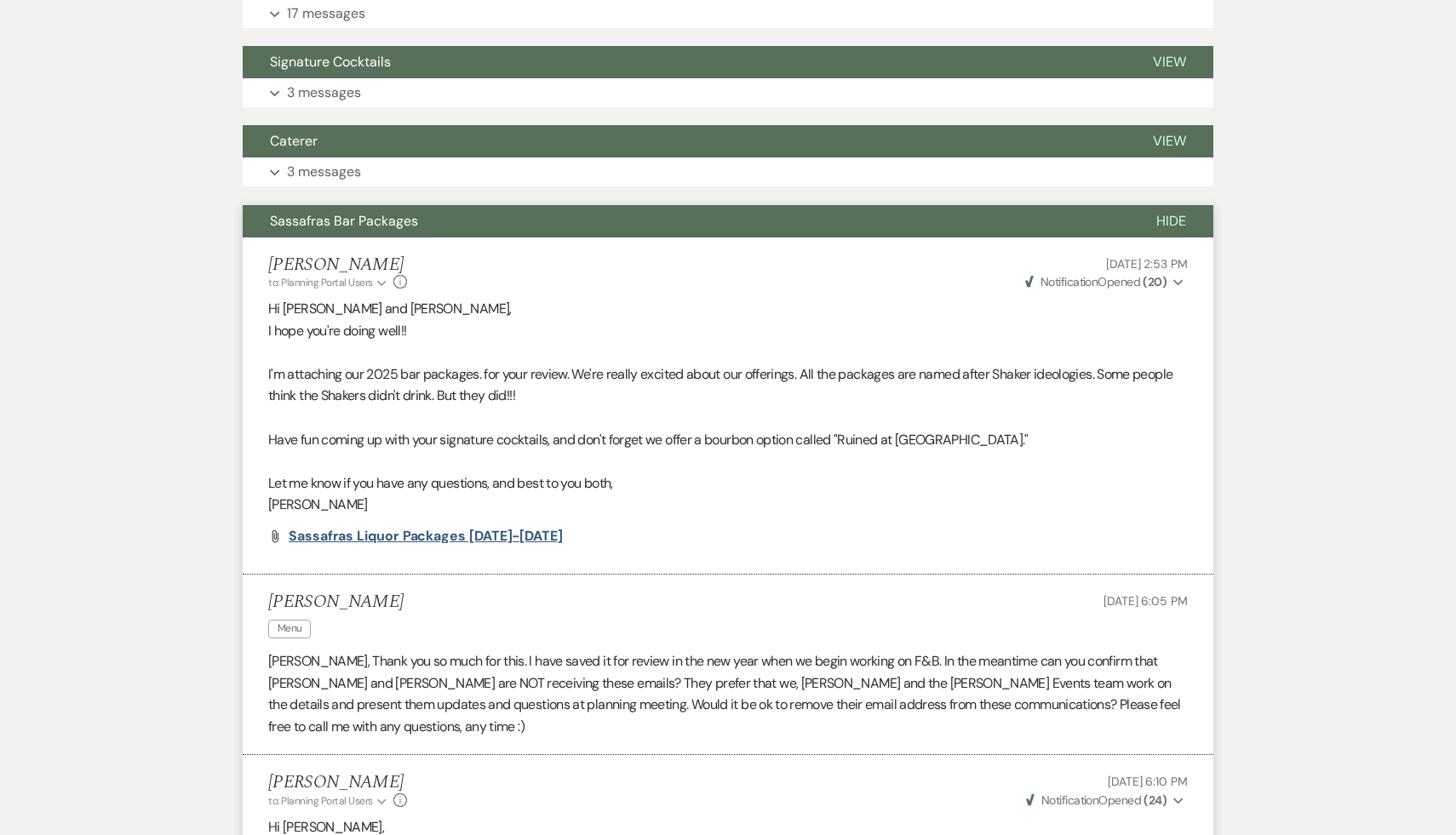
click at [487, 542] on span "Sassafras Liquor Packages 2025-2026" at bounding box center [426, 536] width 275 height 18
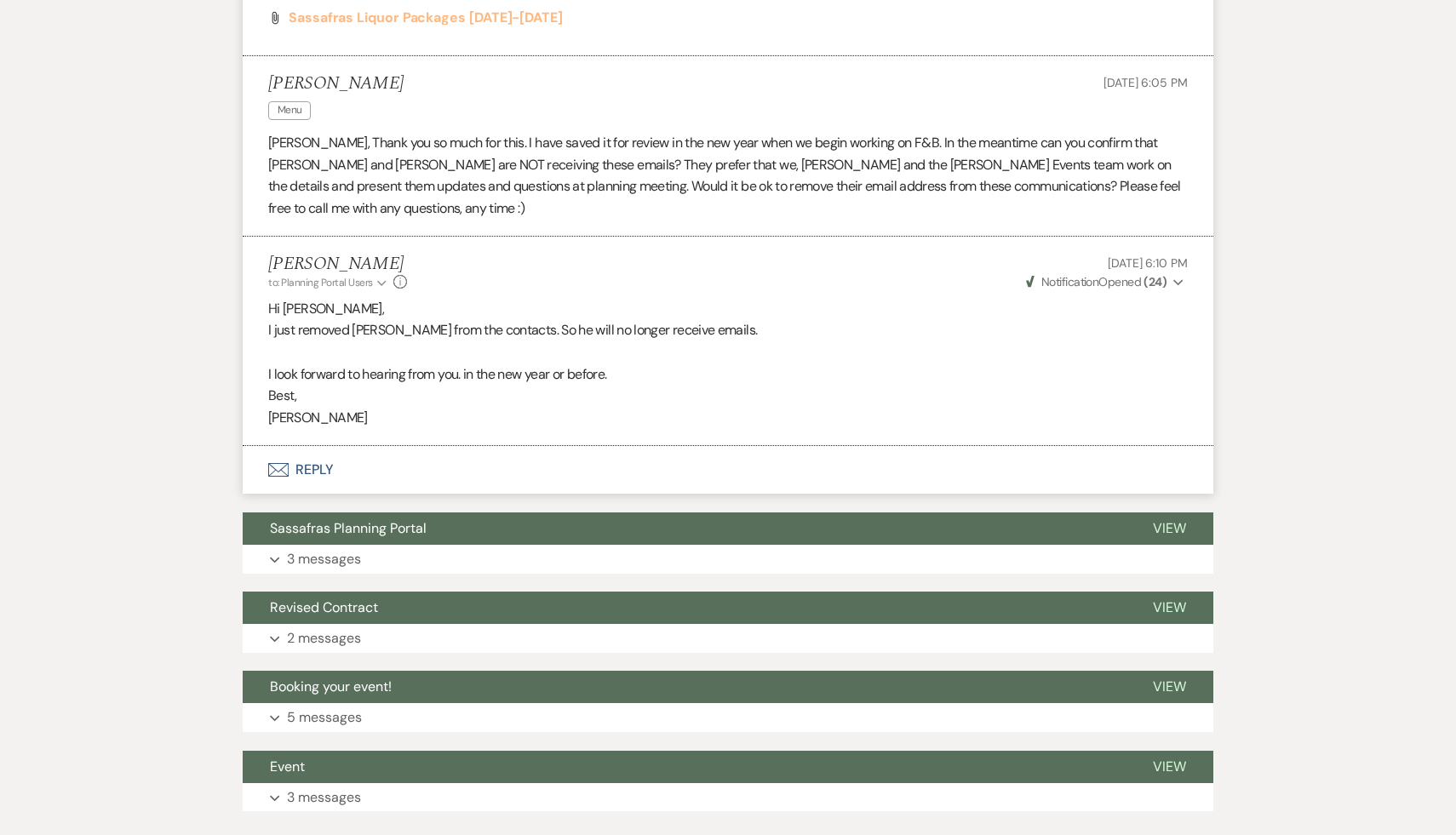
scroll to position [9860, 0]
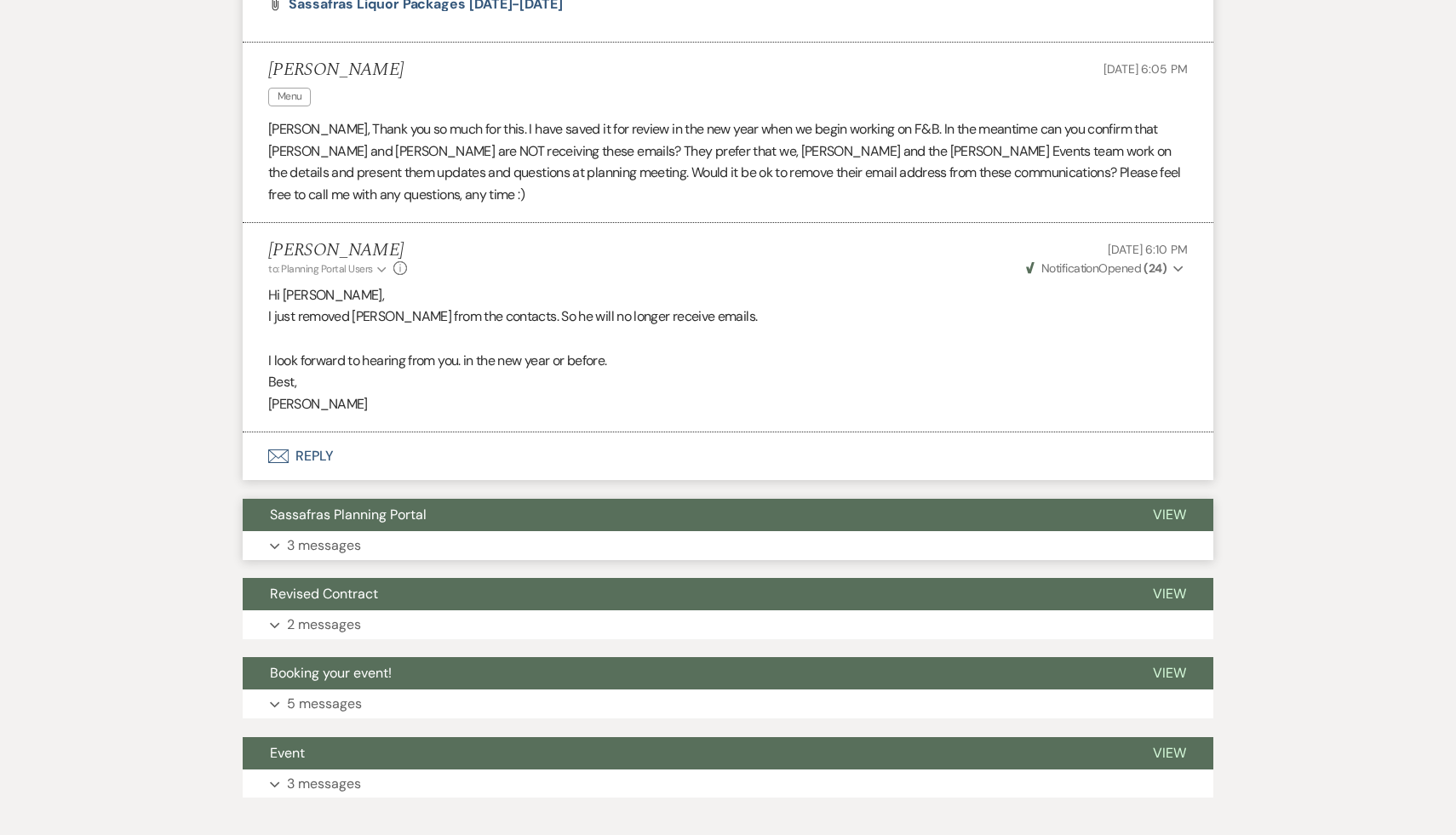
click at [363, 505] on span "Sassafras Planning Portal" at bounding box center [348, 514] width 157 height 18
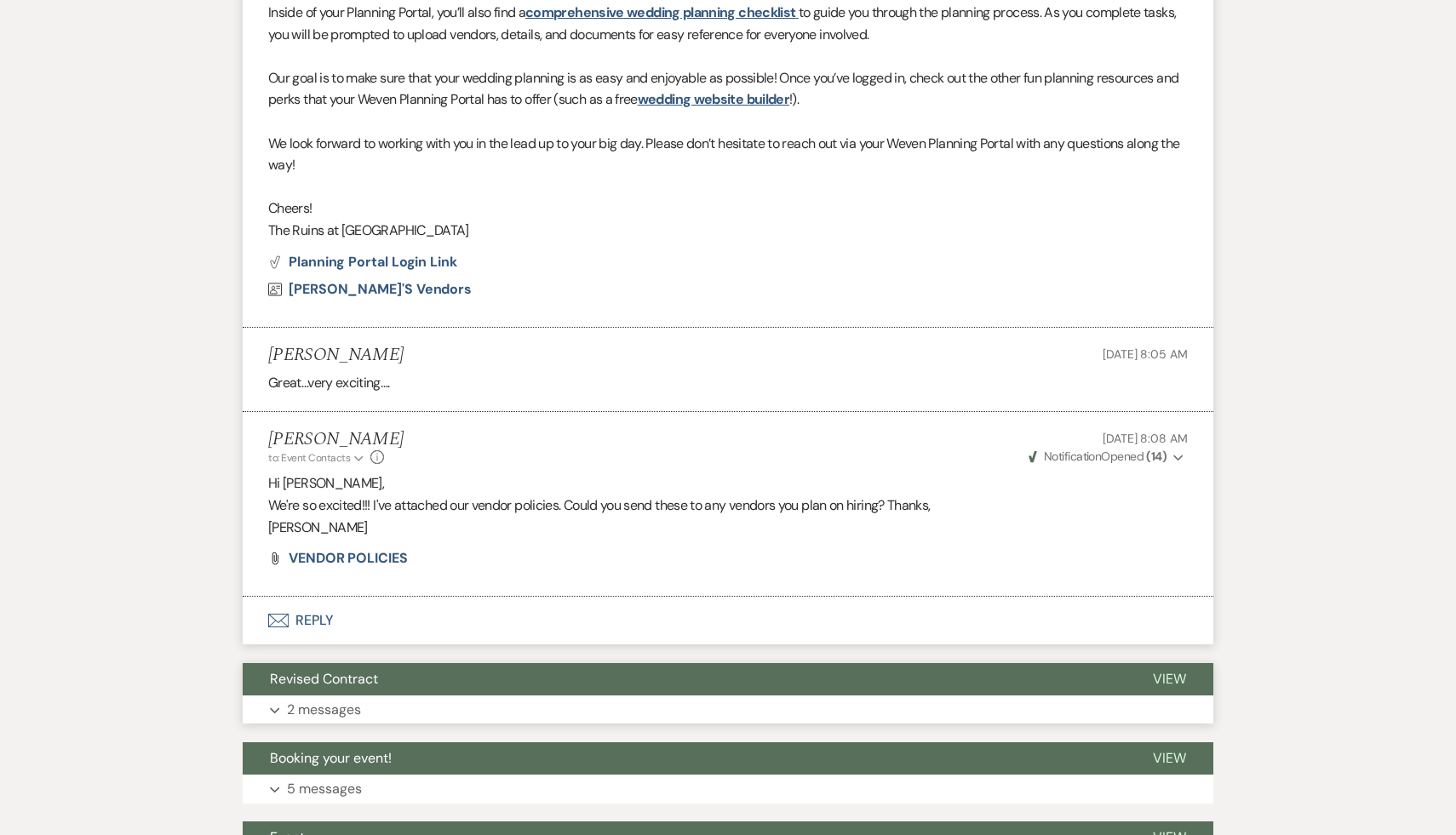
scroll to position [10748, 0]
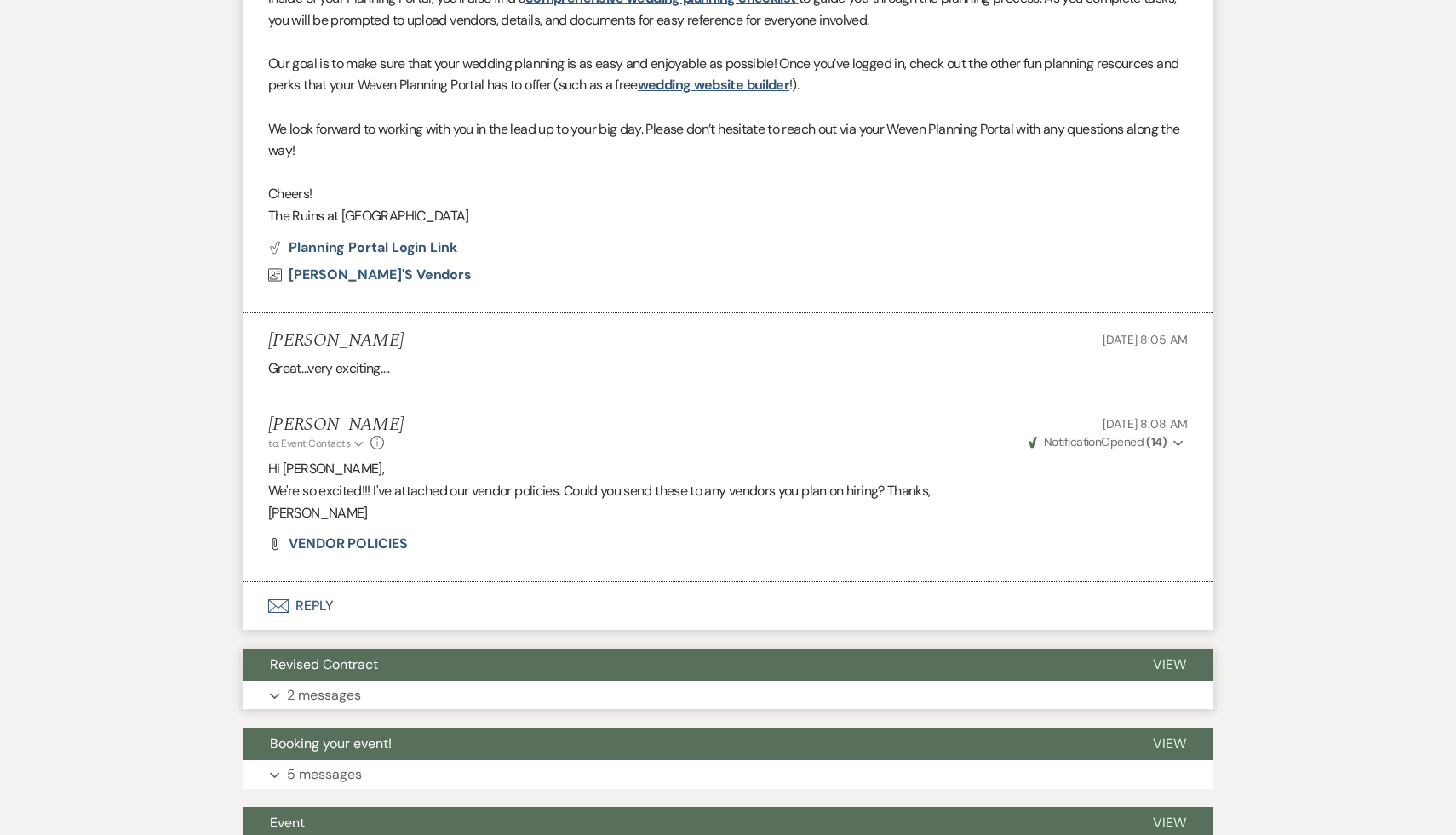
click at [355, 656] on span "Revised Contract" at bounding box center [323, 665] width 108 height 18
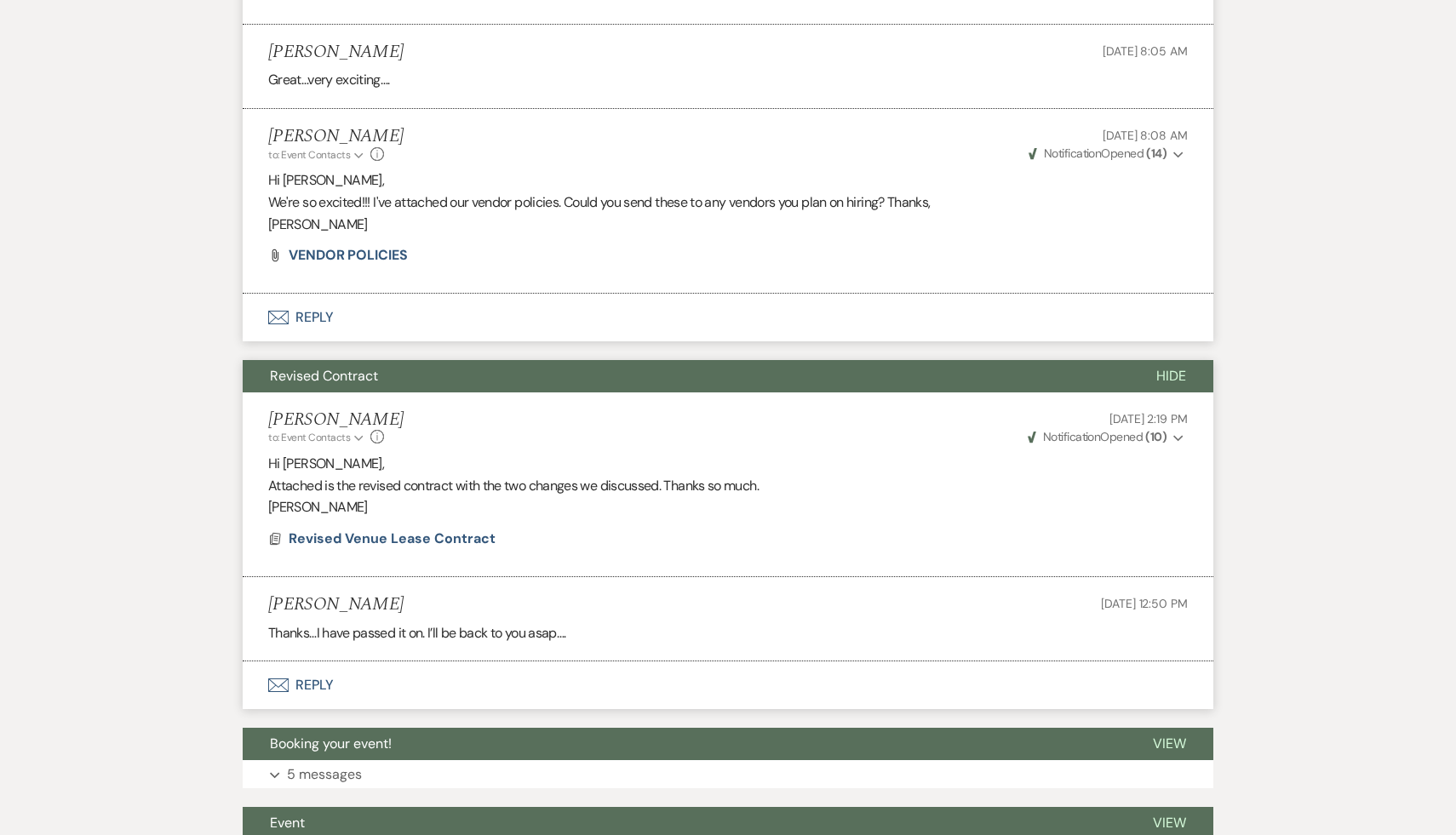
scroll to position [11186, 0]
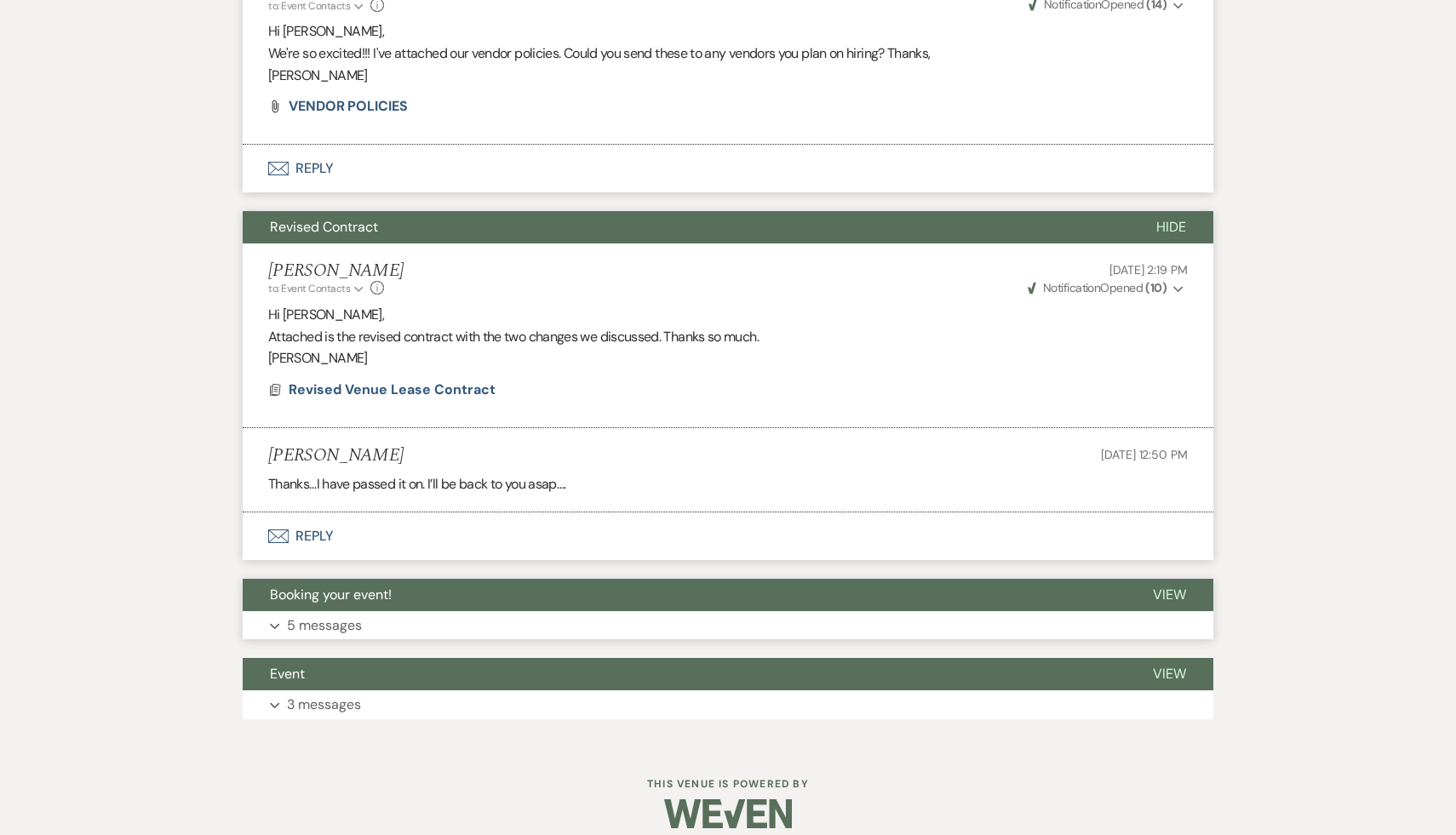
click at [371, 586] on span "Booking your event!" at bounding box center [331, 595] width 121 height 18
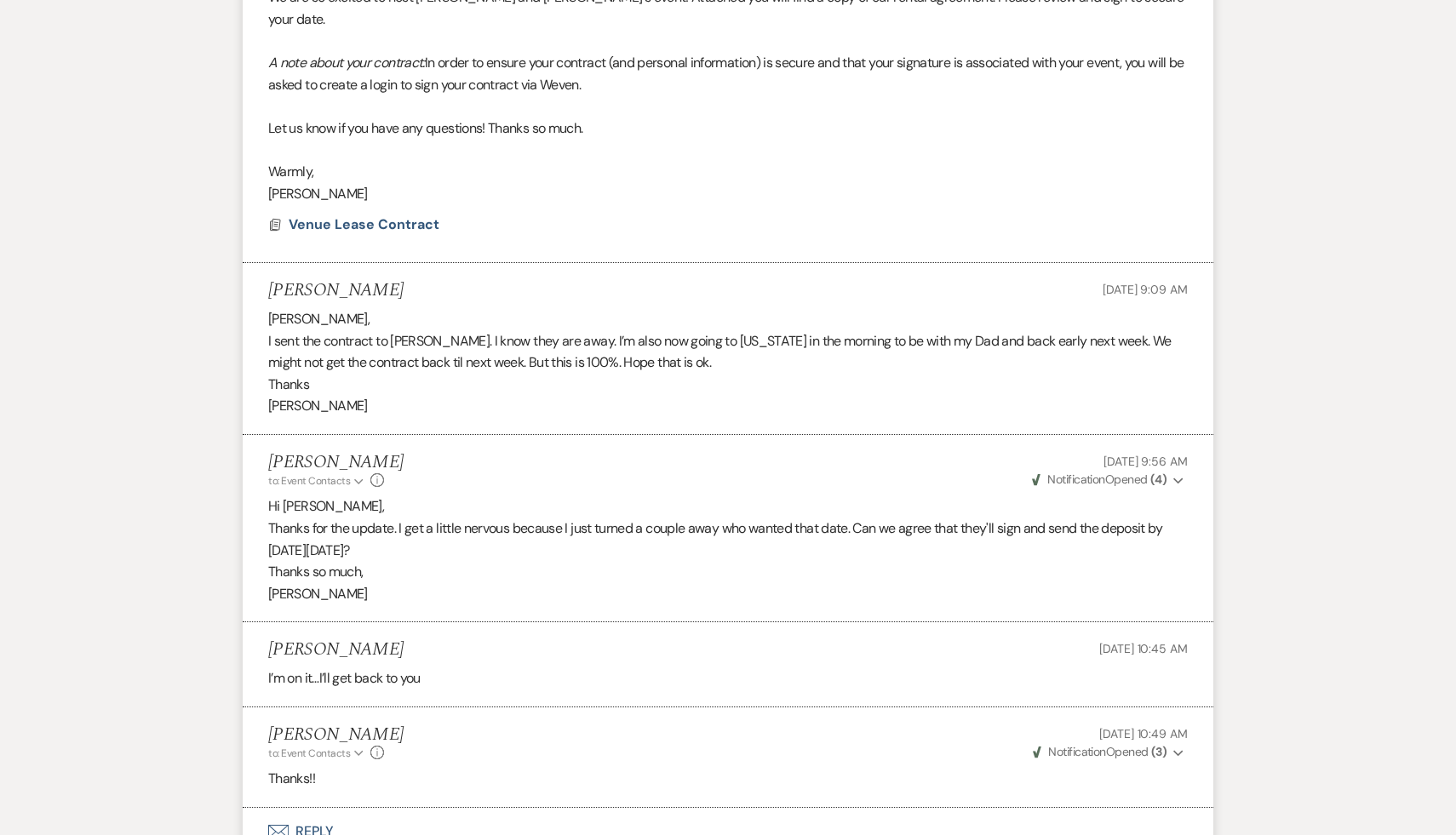
scroll to position [12014, 0]
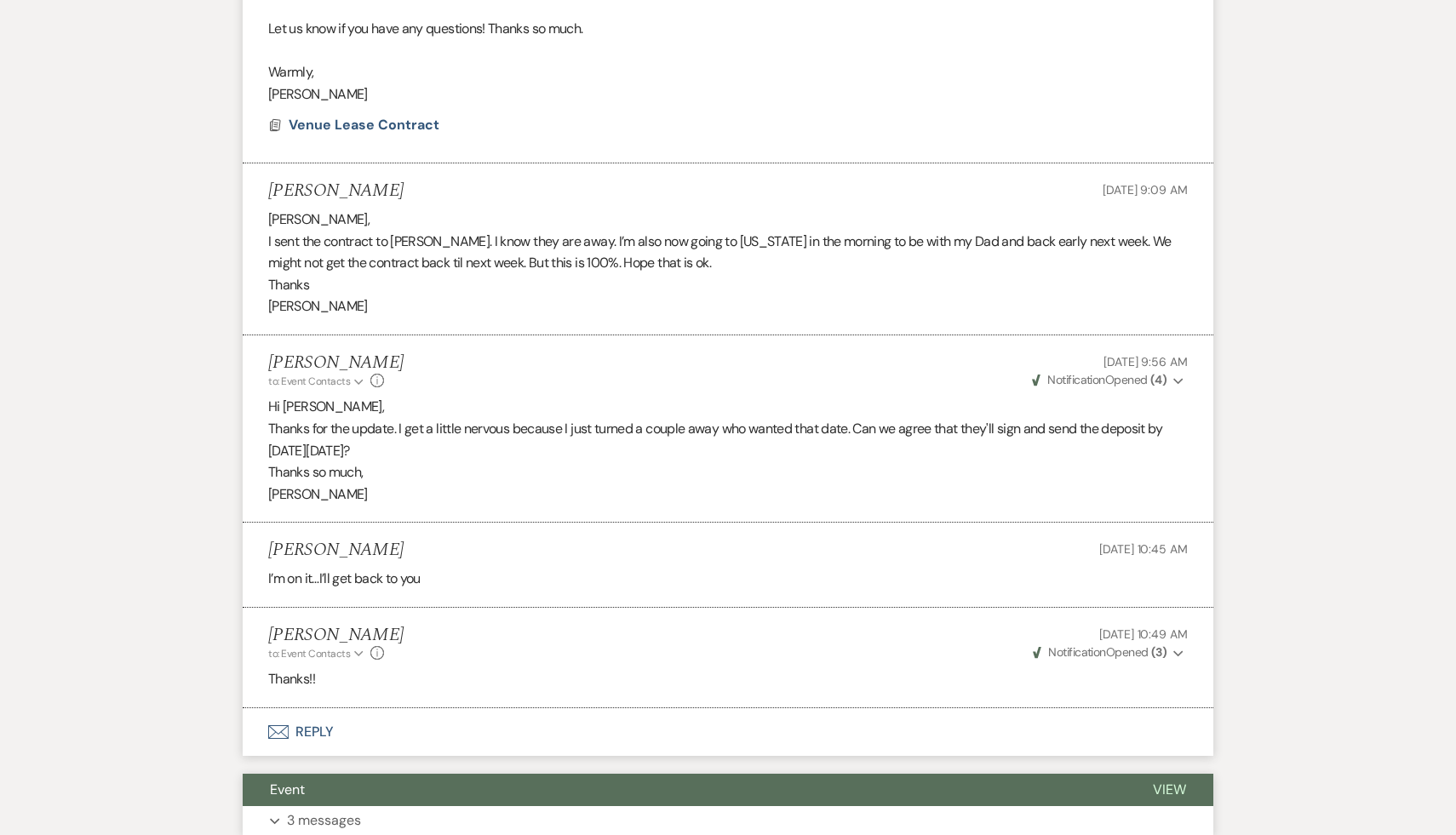
click at [279, 781] on span "Event" at bounding box center [287, 790] width 35 height 18
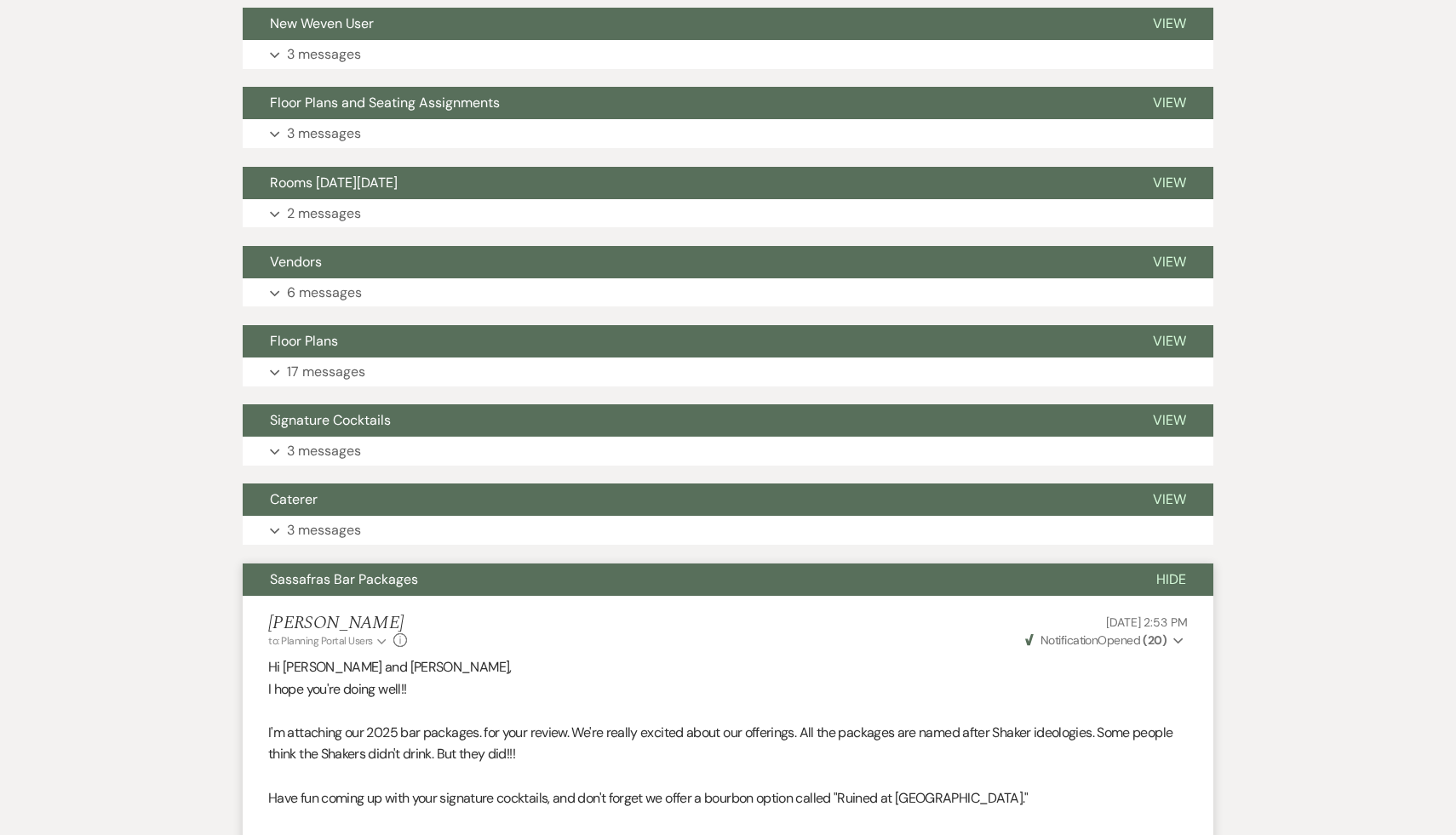
scroll to position [8955, 0]
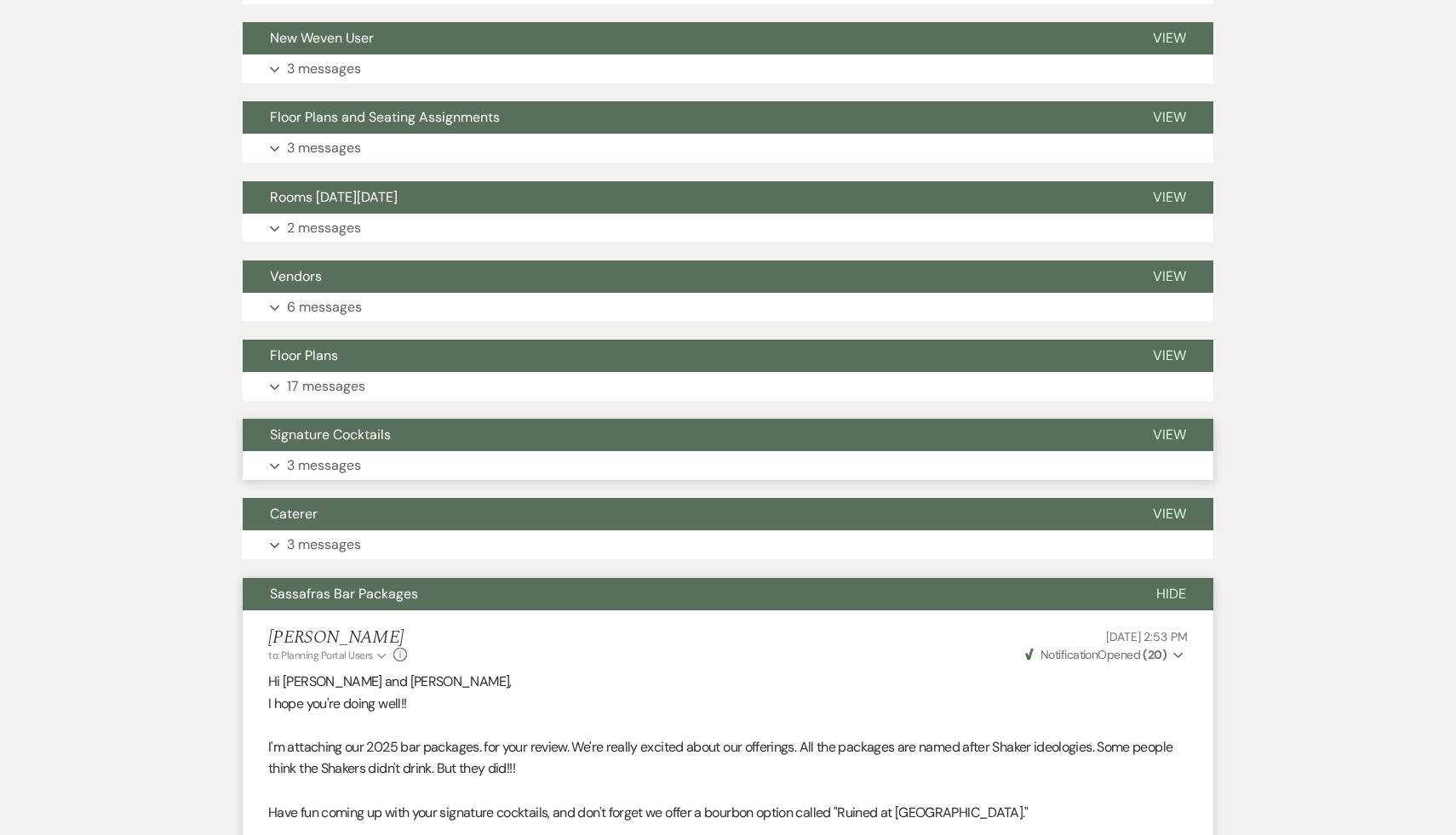
click at [374, 435] on span "Signature Cocktails" at bounding box center [330, 435] width 121 height 18
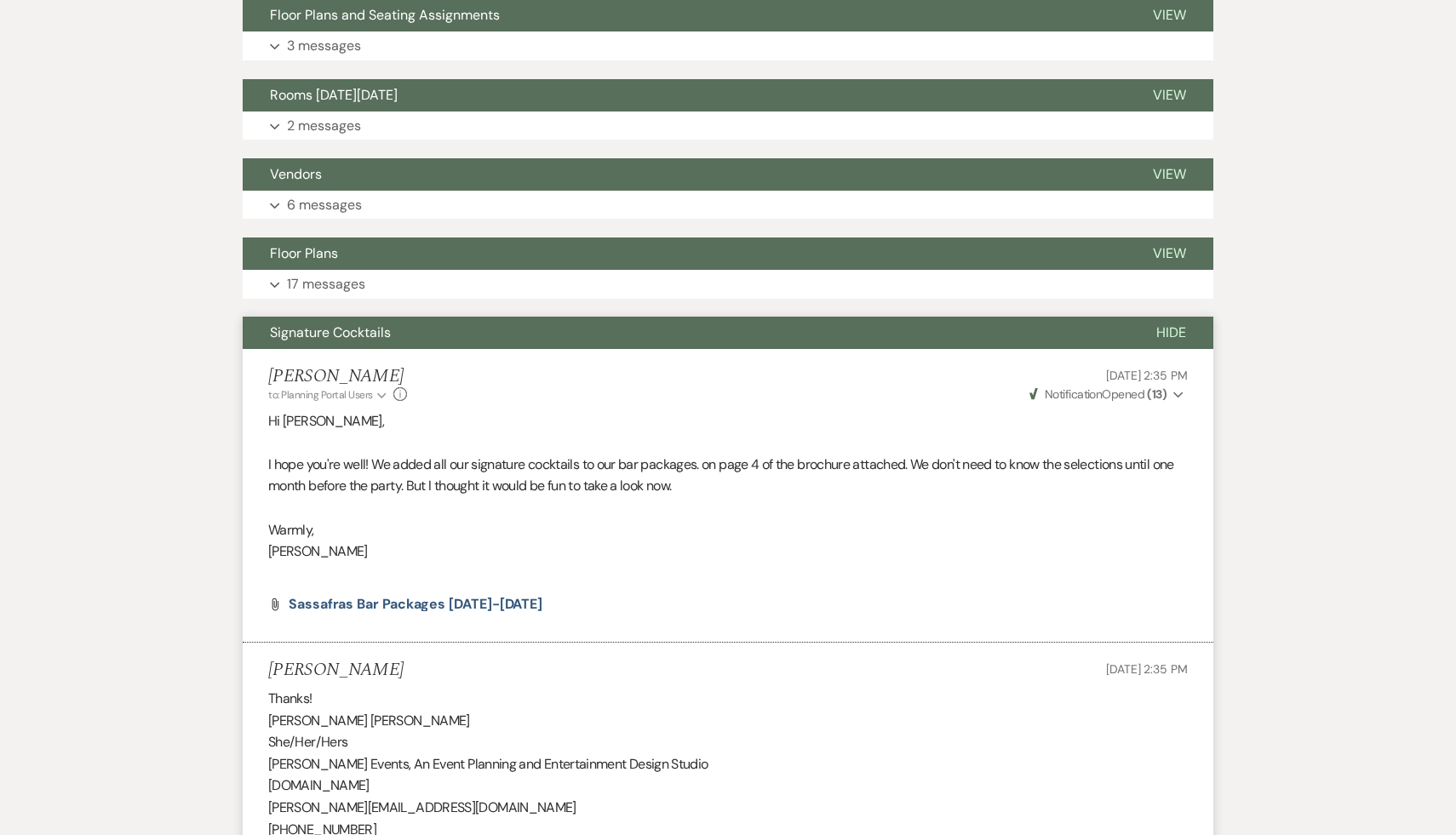
scroll to position [9001, 0]
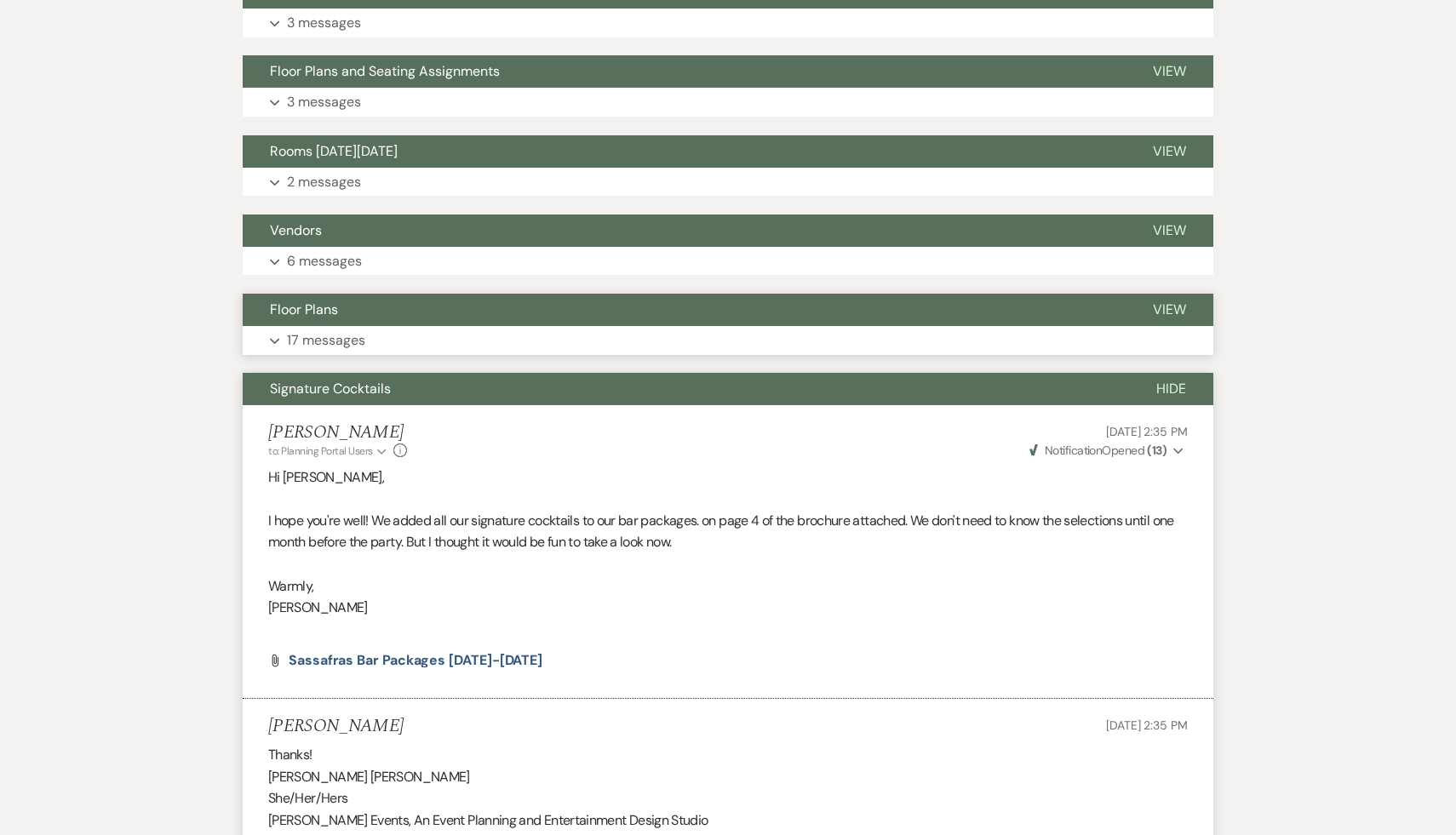
click at [320, 312] on span "Floor Plans" at bounding box center [304, 310] width 68 height 18
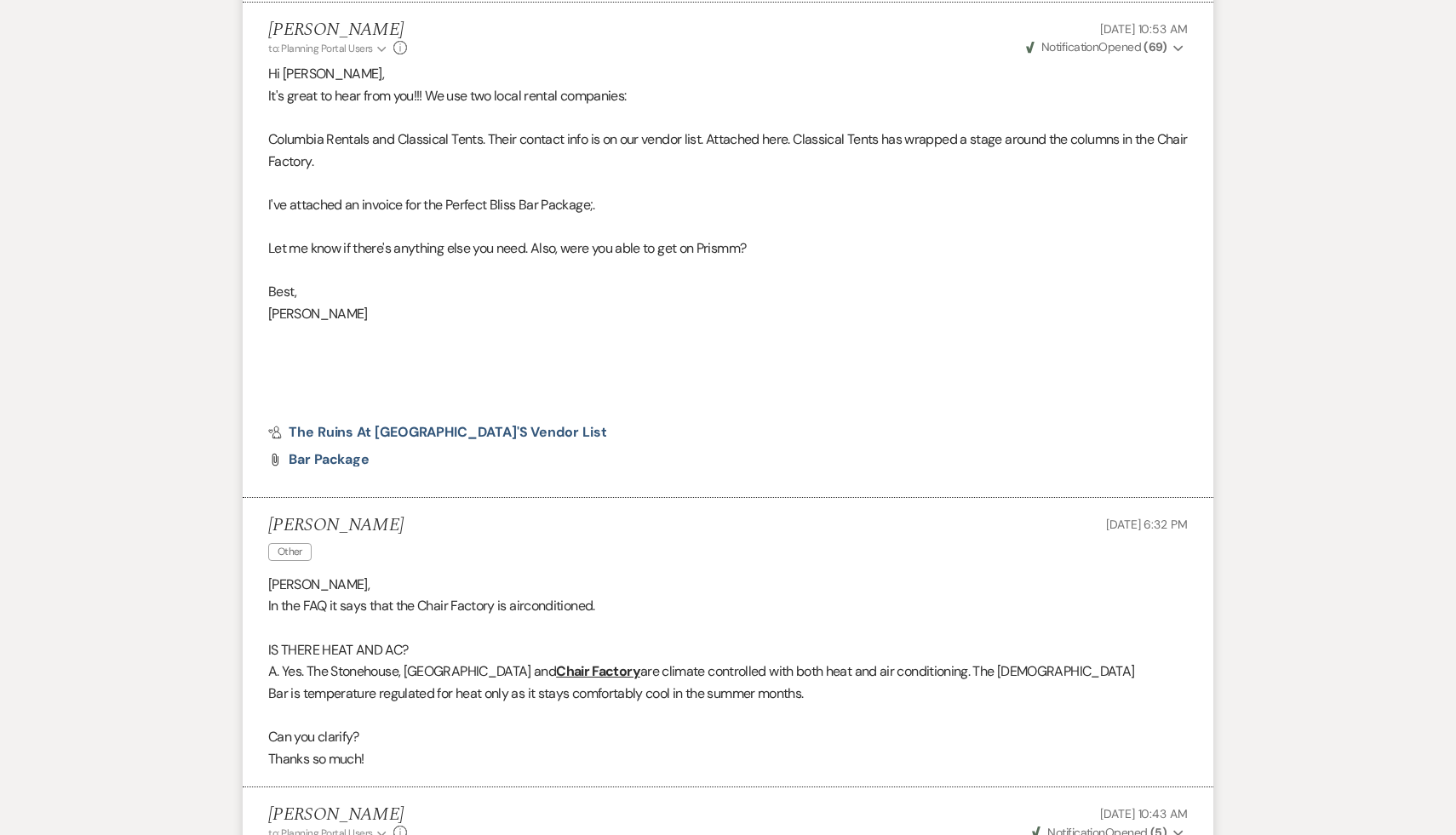
scroll to position [13642, 0]
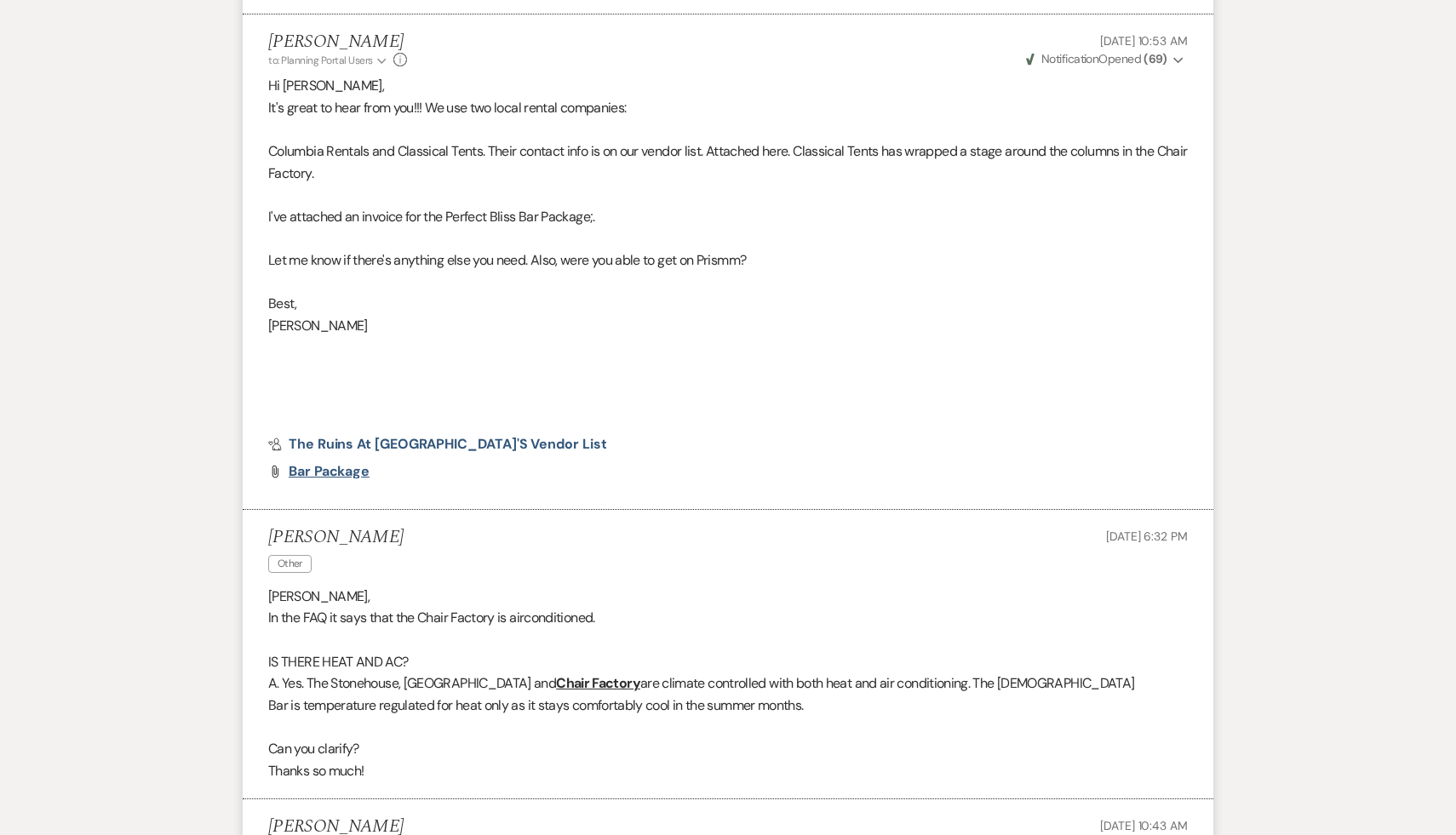
click at [341, 473] on span "Bar Package" at bounding box center [329, 471] width 81 height 18
click at [329, 474] on span "Bar Package" at bounding box center [329, 471] width 81 height 18
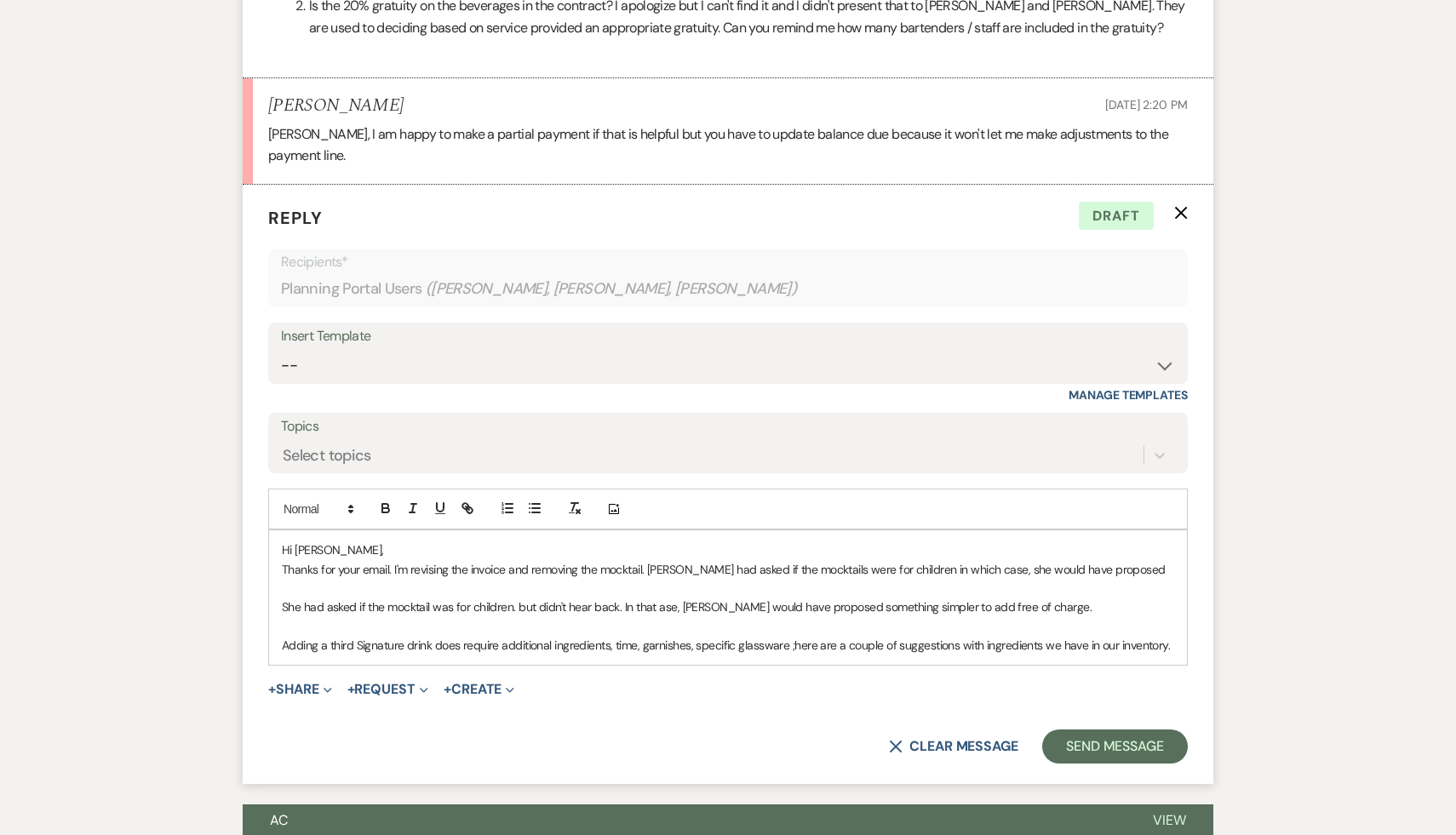
scroll to position [1224, 0]
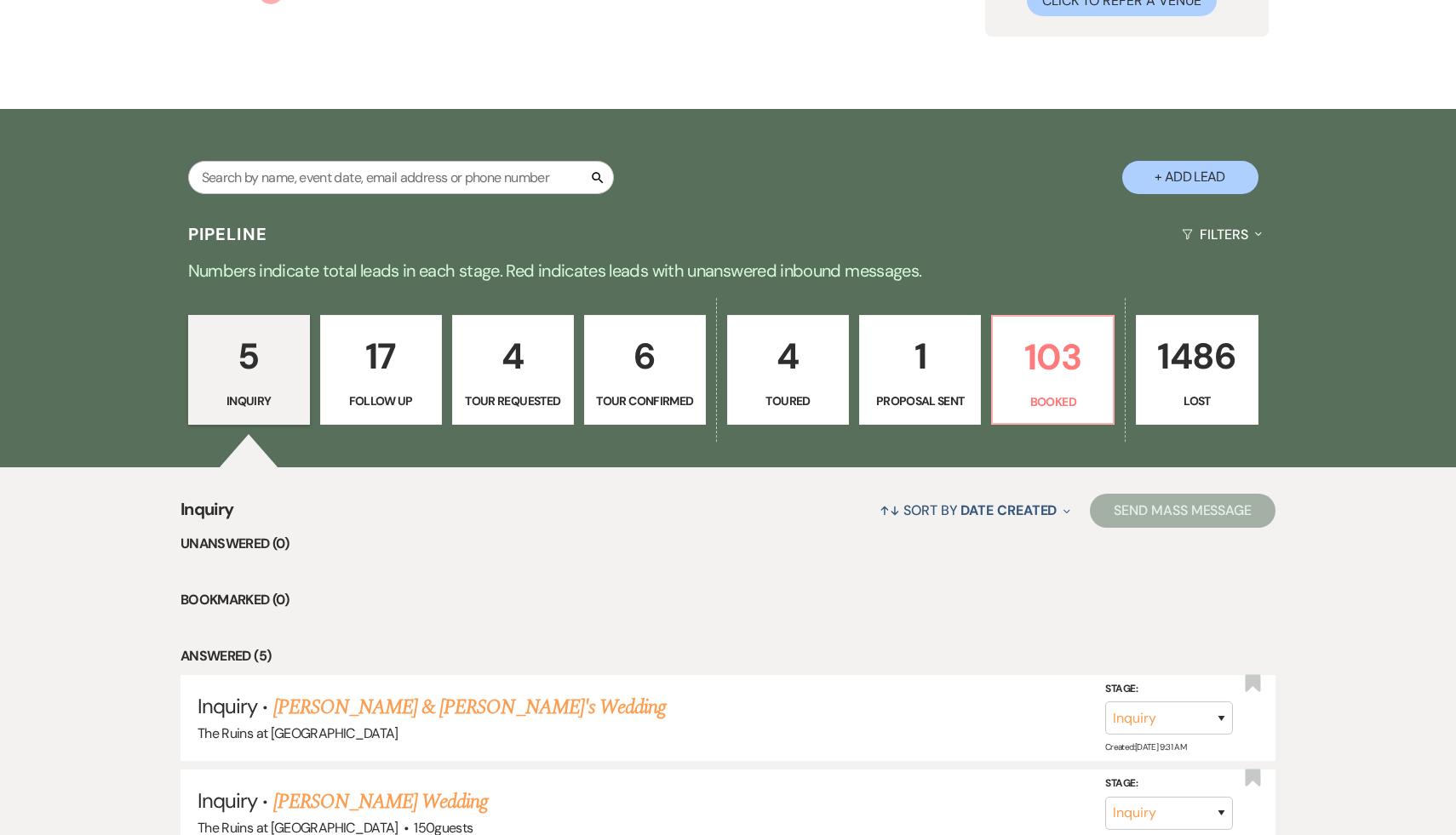
scroll to position [219, 0]
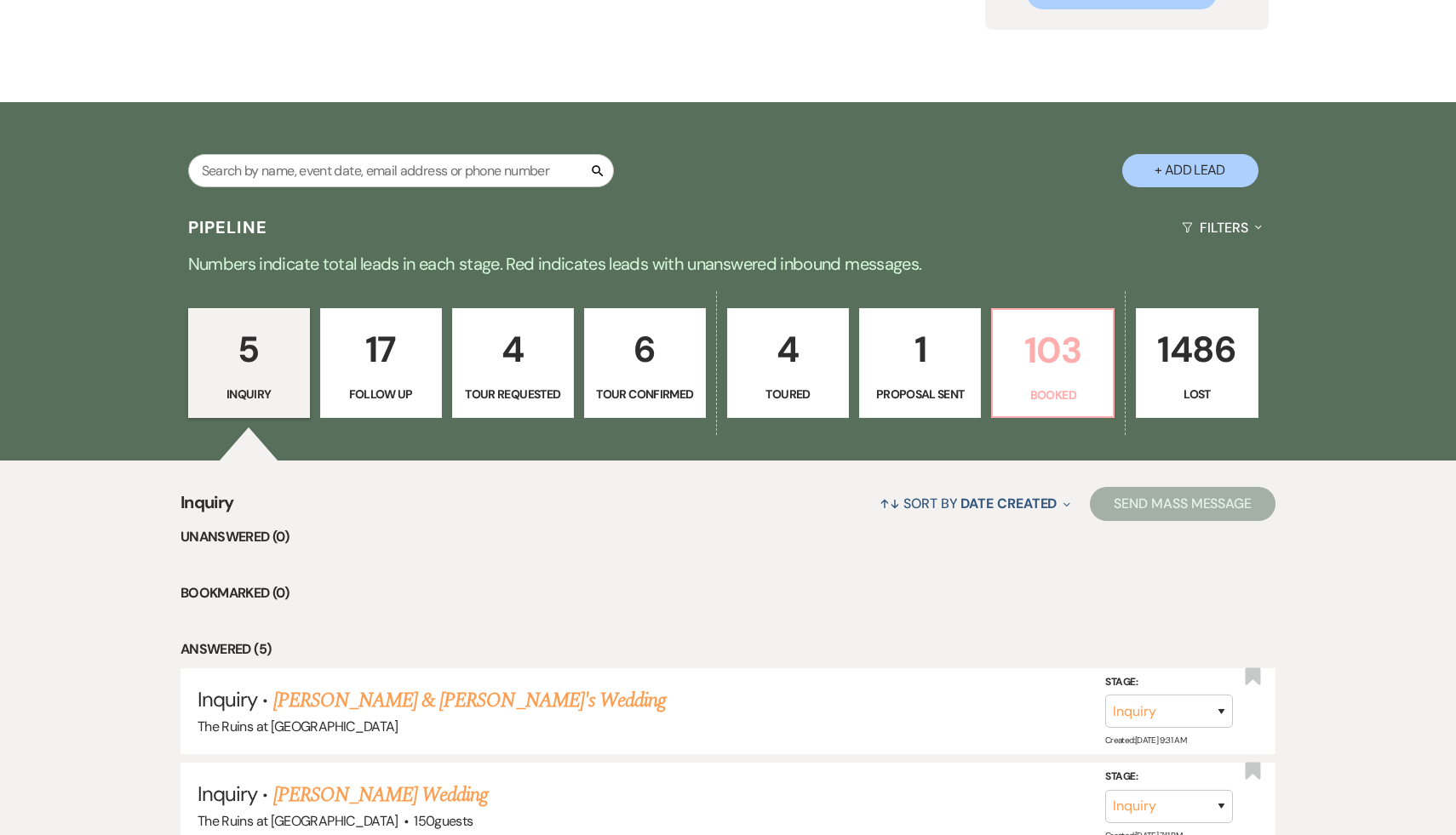
click at [1086, 355] on p "103" at bounding box center [1053, 350] width 100 height 57
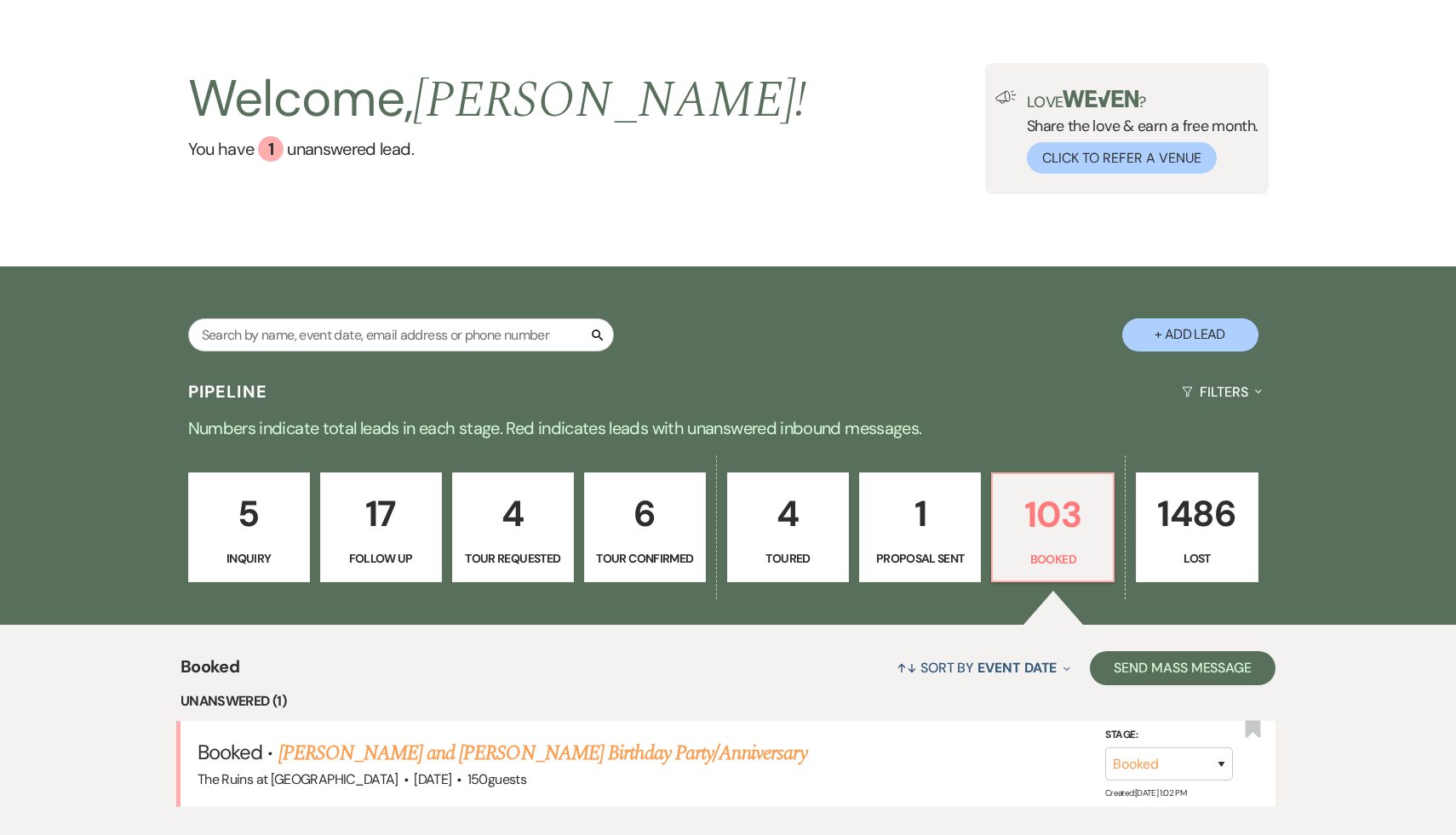
scroll to position [219, 0]
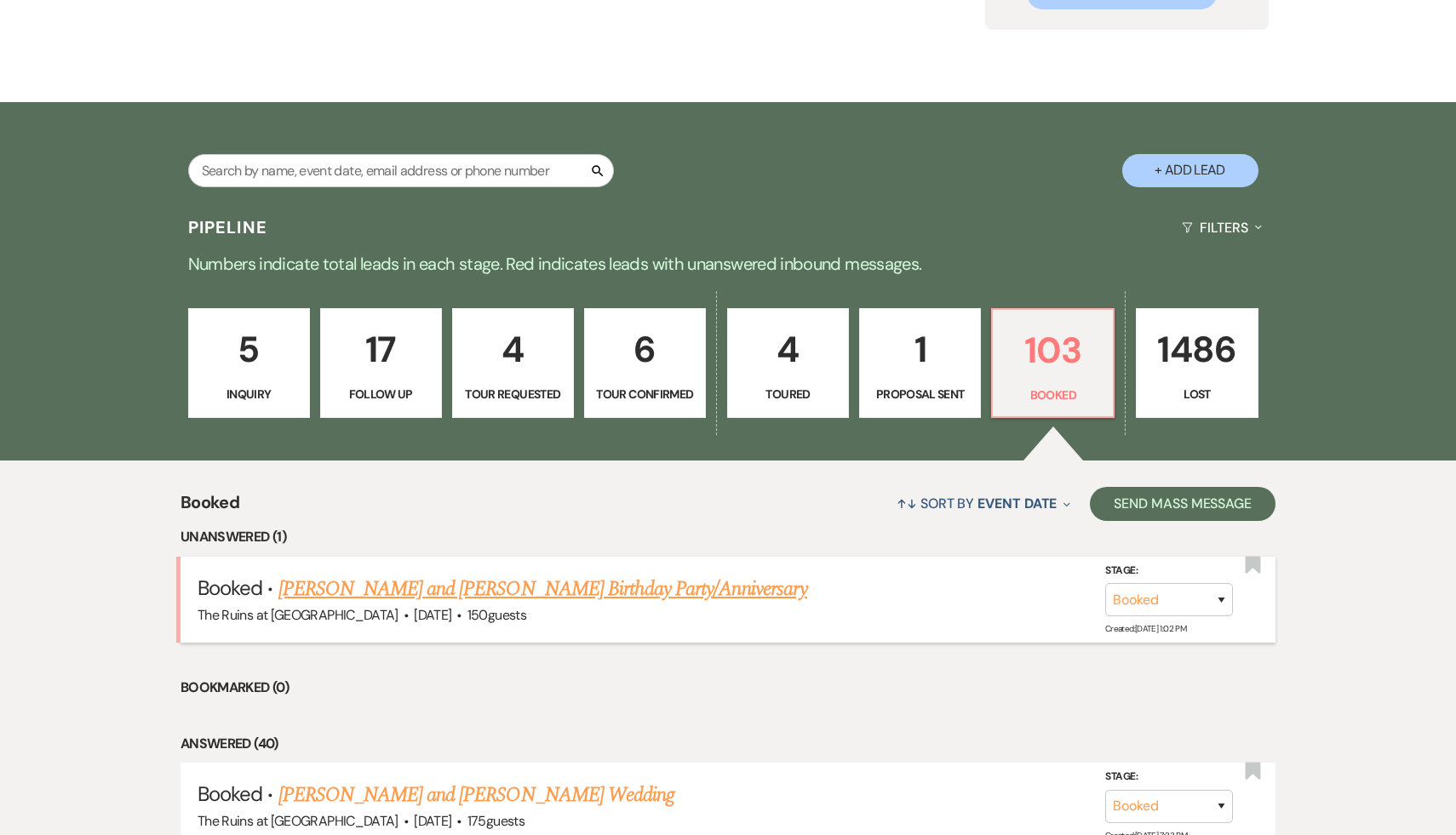
click at [609, 590] on link "[PERSON_NAME] and [PERSON_NAME] Birthday Party/Anniversary" at bounding box center [543, 590] width 529 height 31
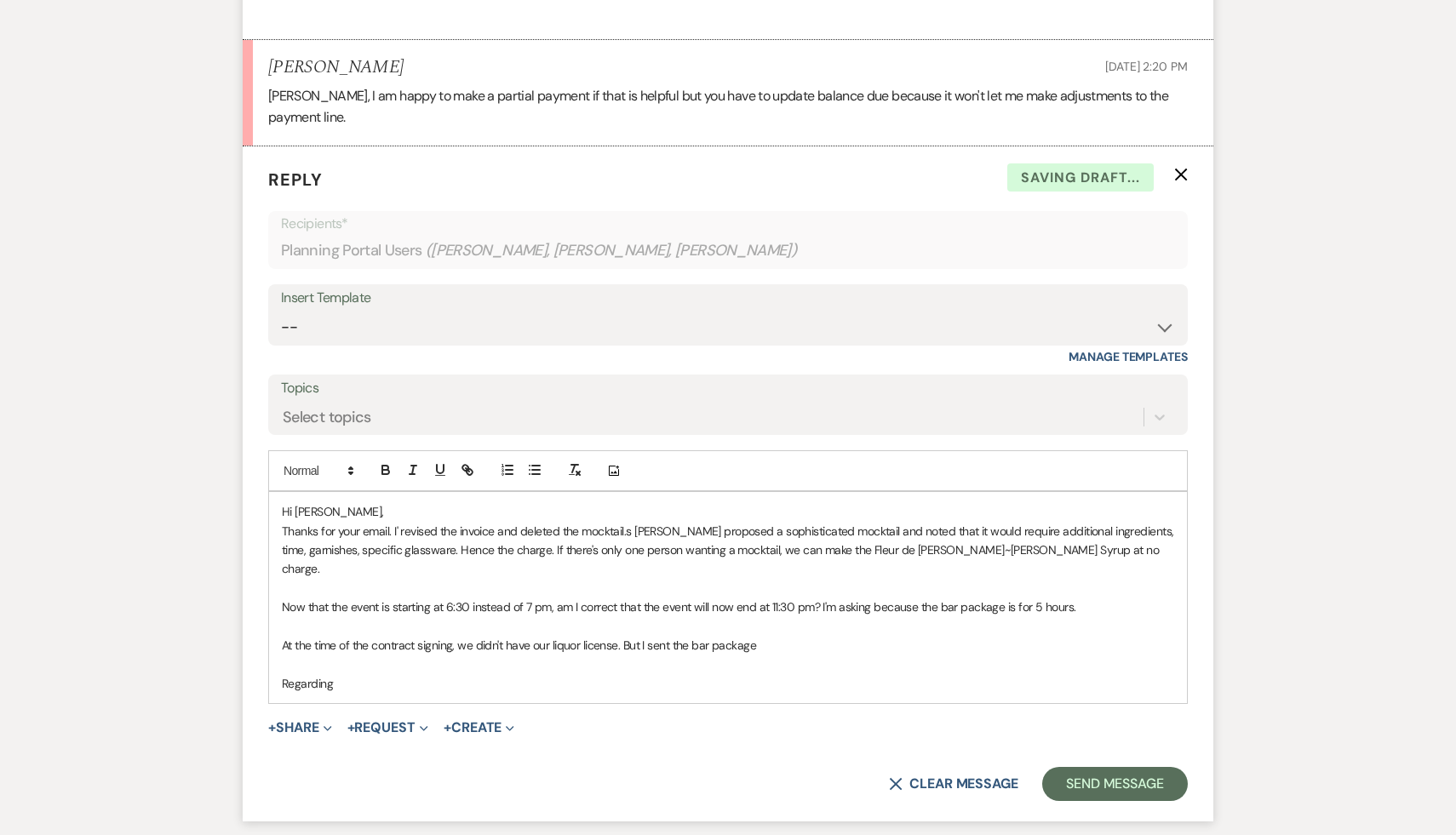
scroll to position [1300, 0]
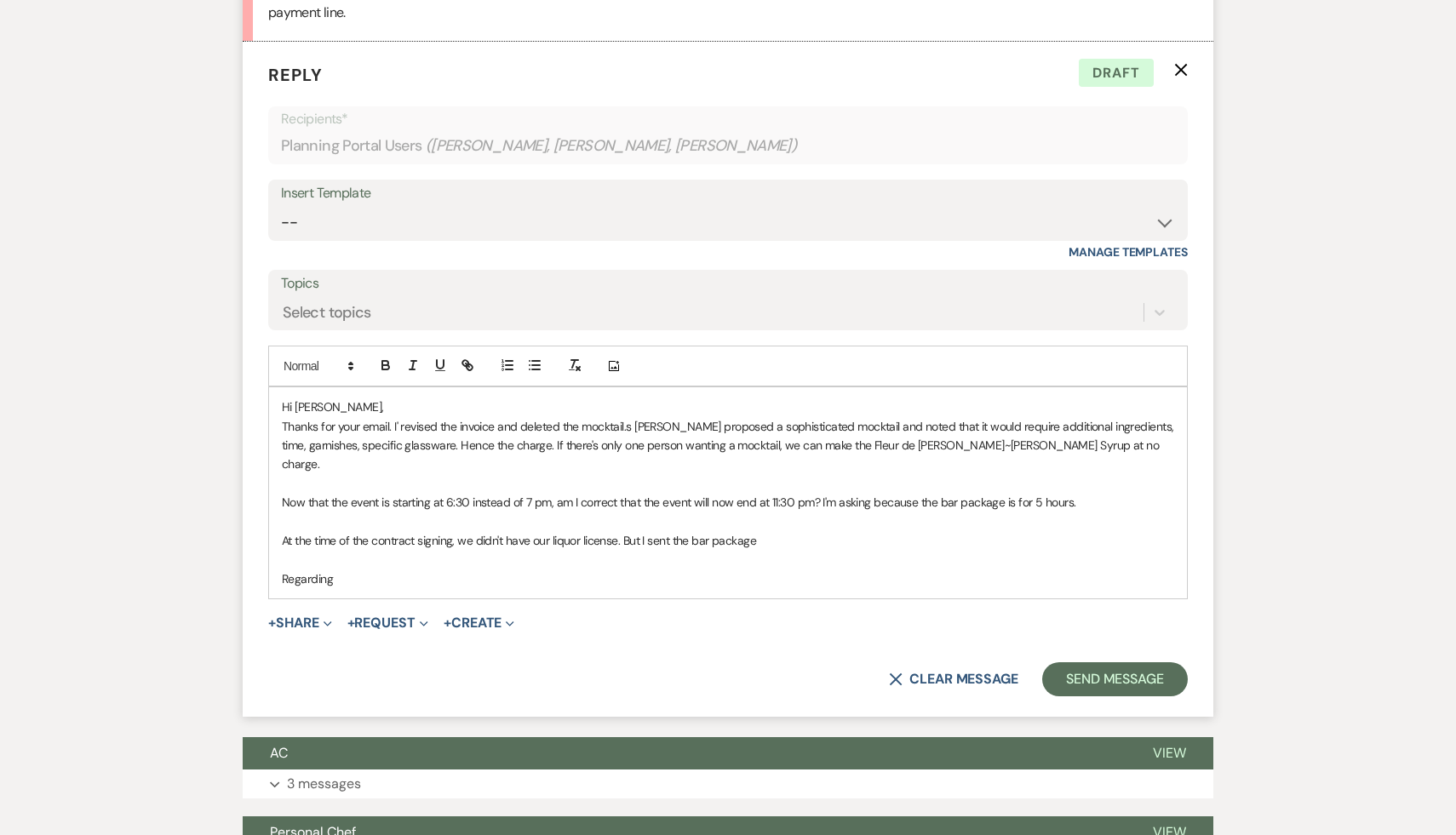
click at [798, 532] on p "At the time of the contract signing, we didn't have our liquor license. But I s…" at bounding box center [728, 541] width 892 height 19
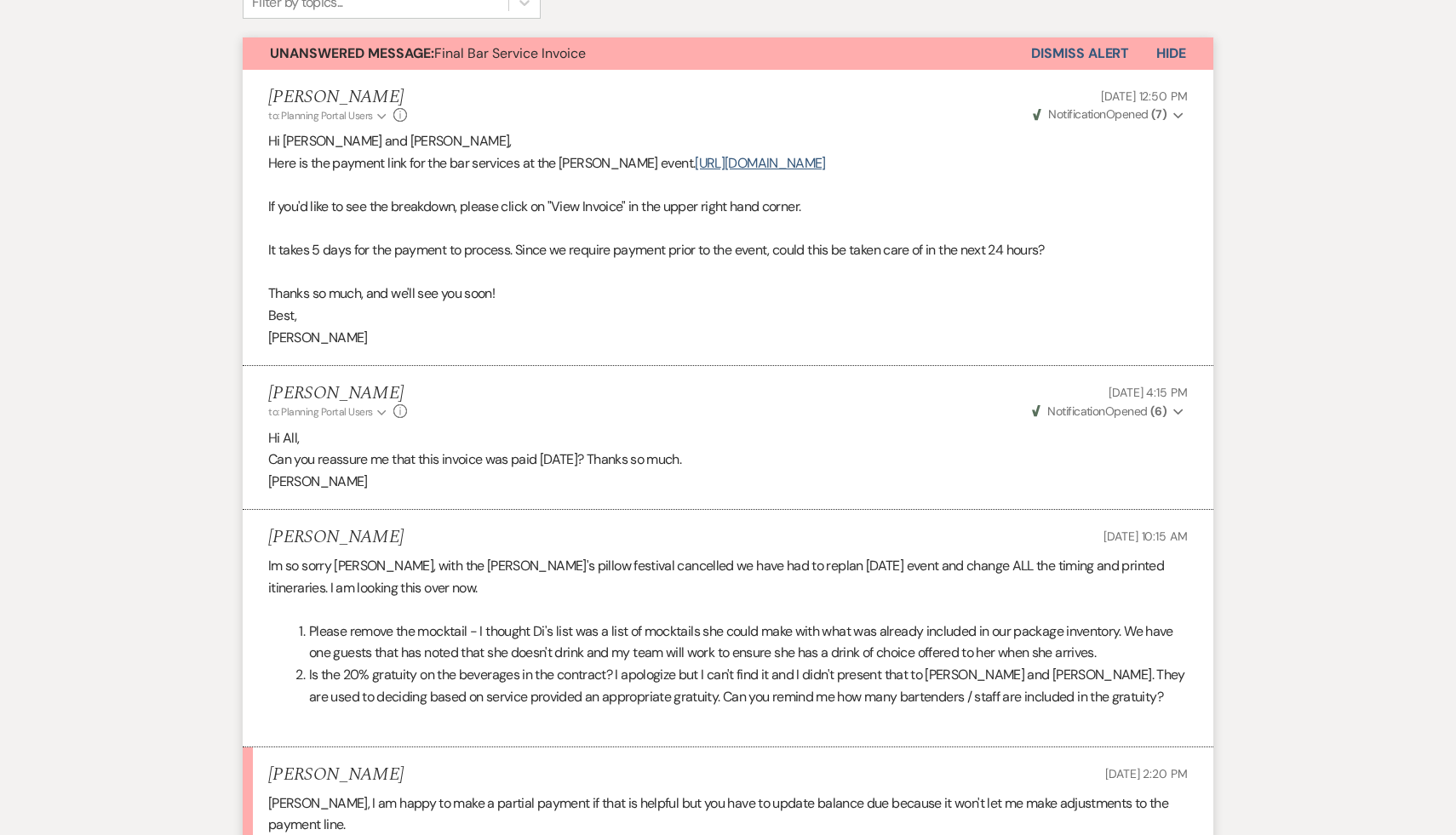
scroll to position [0, 0]
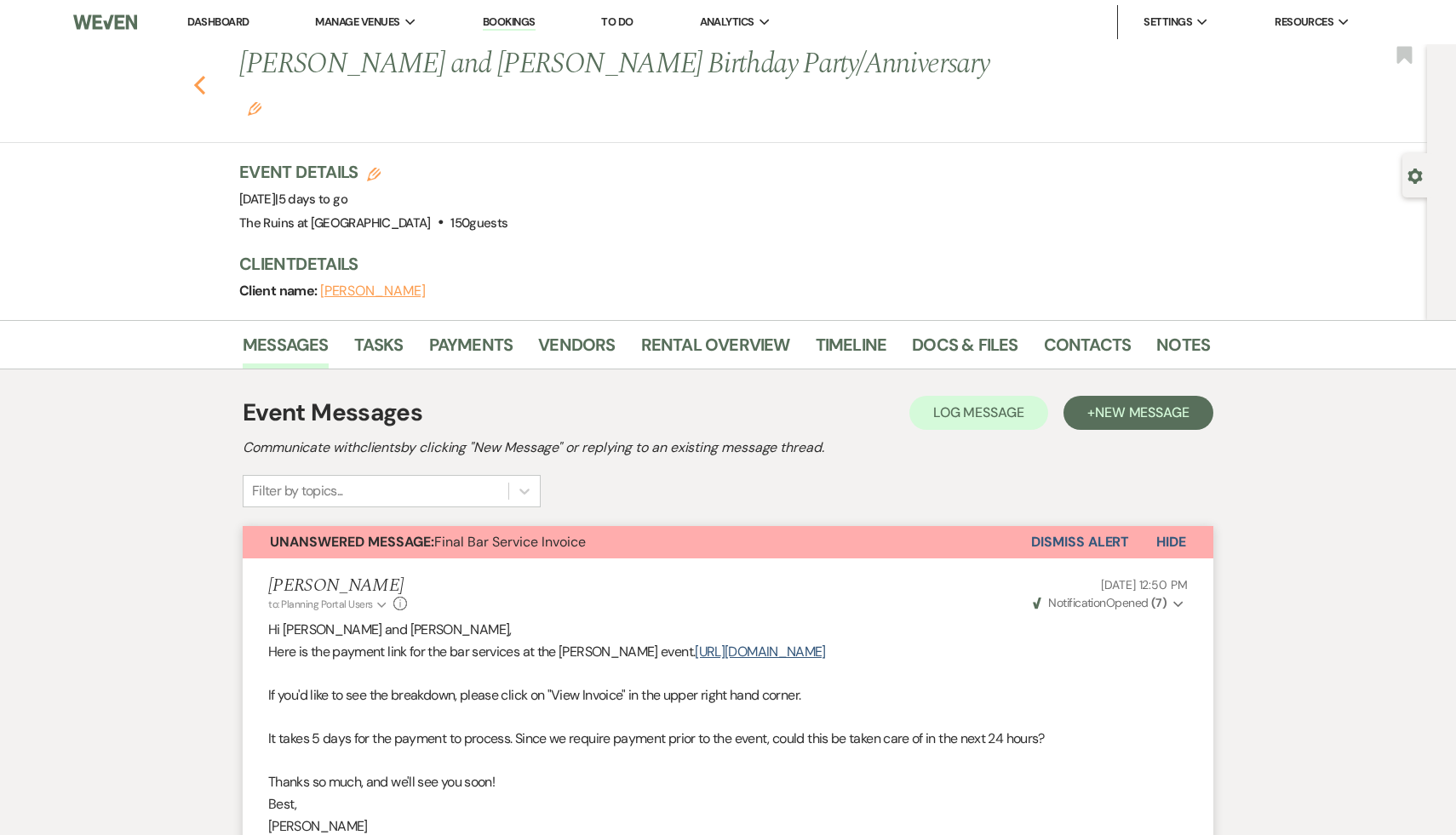
click at [198, 75] on icon "Previous" at bounding box center [199, 85] width 13 height 21
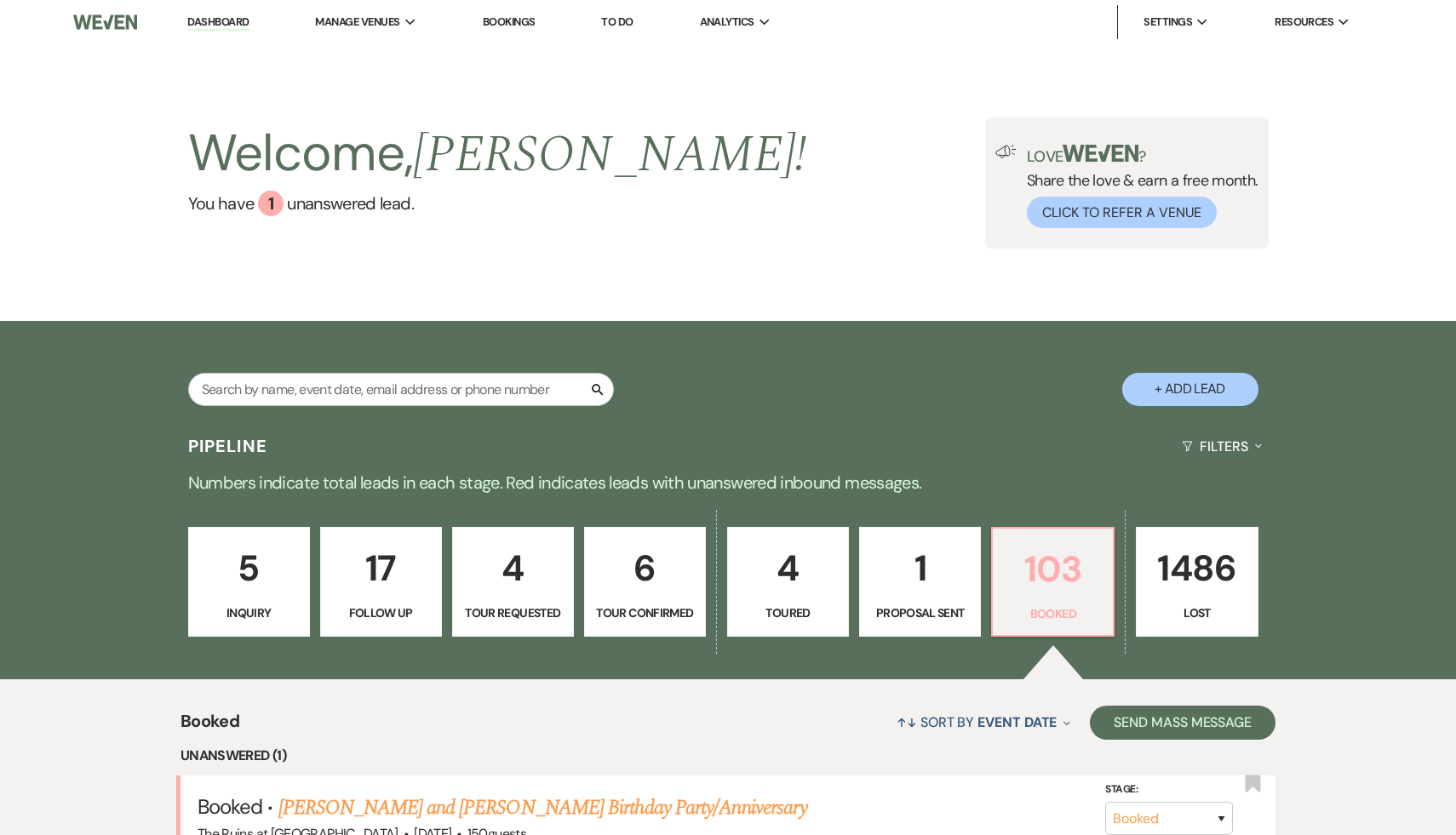
click at [1027, 553] on p "103" at bounding box center [1053, 569] width 100 height 57
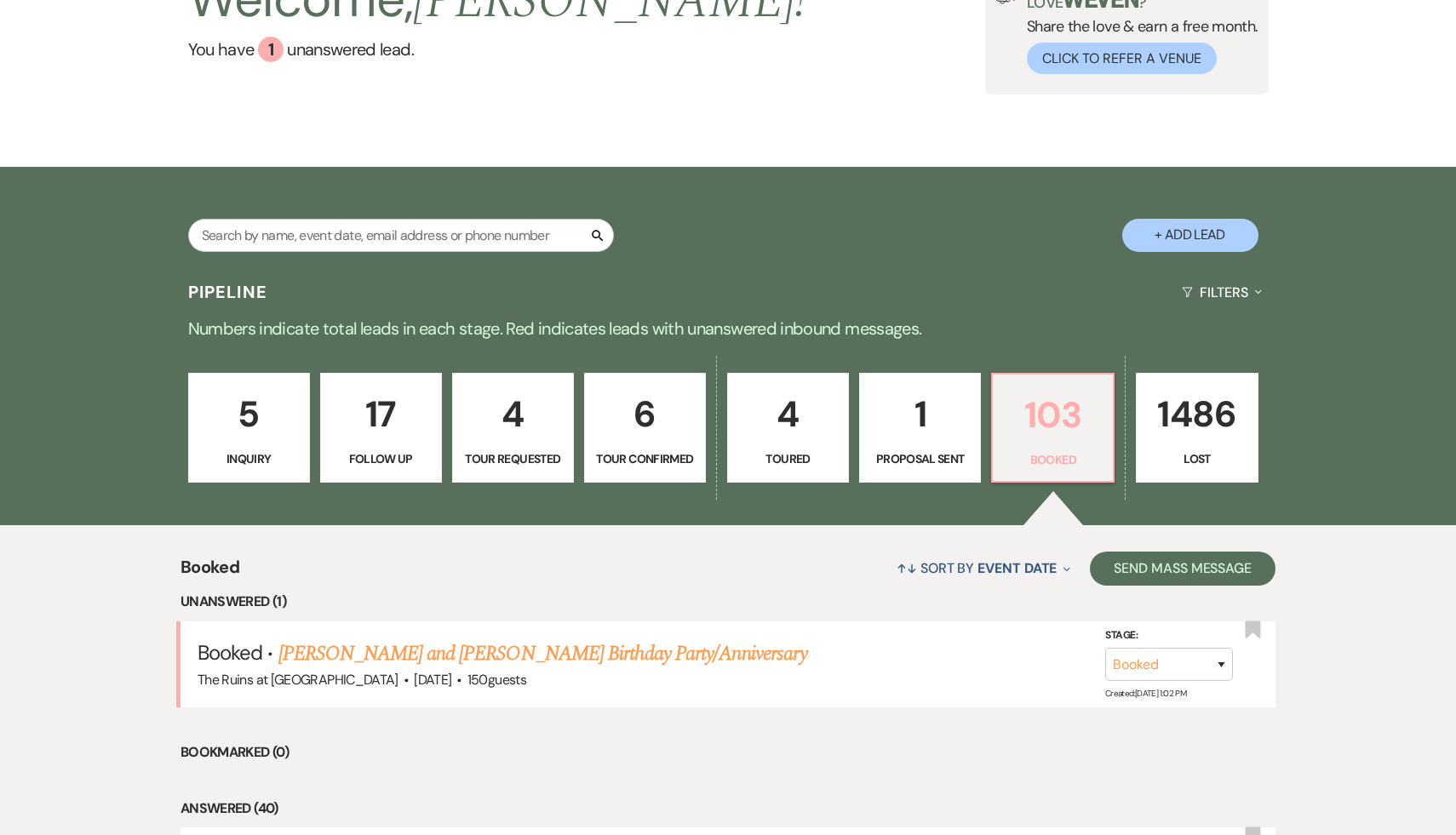
scroll to position [174, 0]
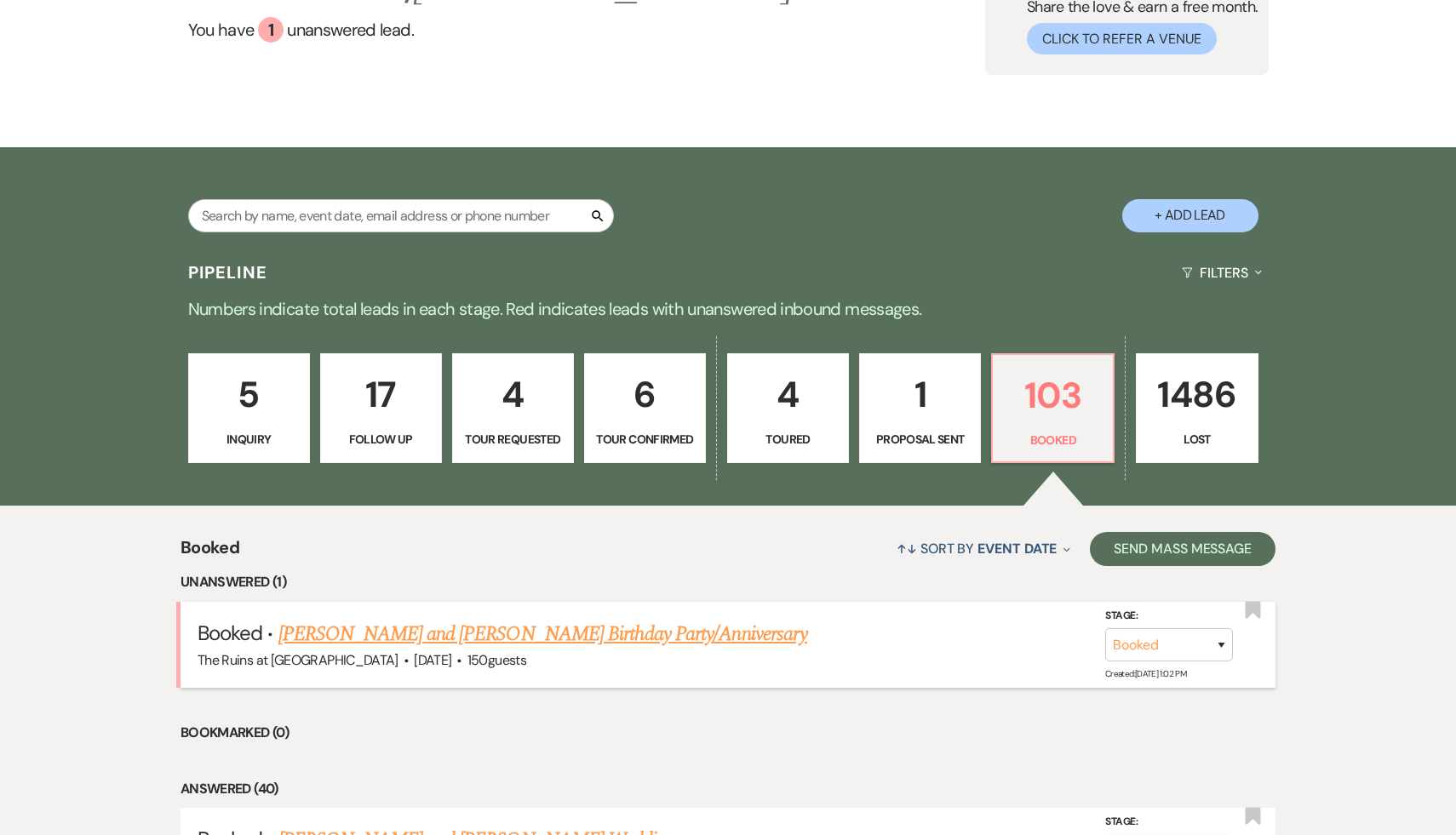
click at [585, 650] on div "The Ruins at Sassafras · Aug 16, 2025 · 150 guests" at bounding box center [728, 660] width 1061 height 22
click at [607, 631] on link "[PERSON_NAME] and [PERSON_NAME] Birthday Party/Anniversary" at bounding box center [543, 634] width 529 height 31
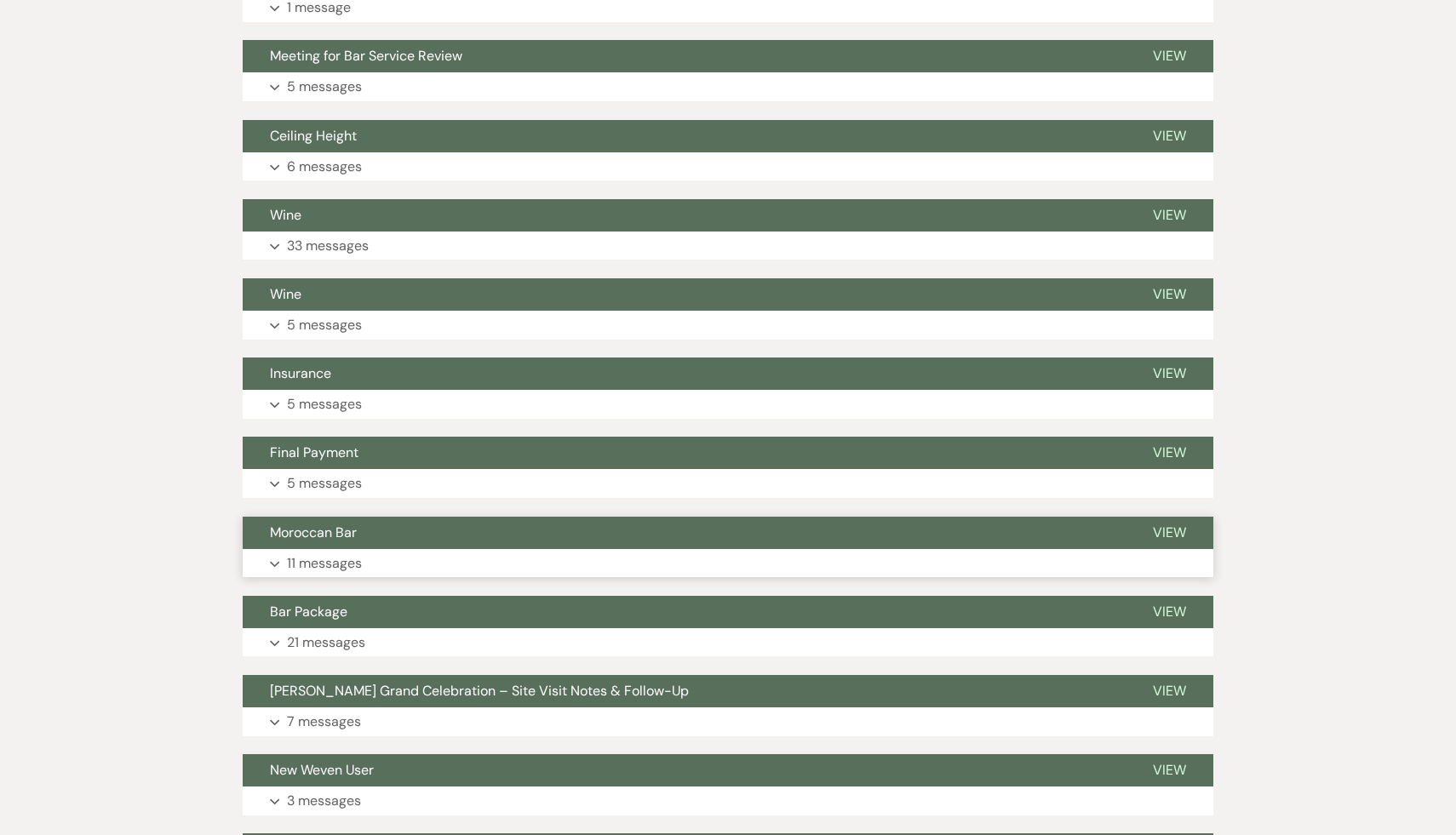
scroll to position [2638, 0]
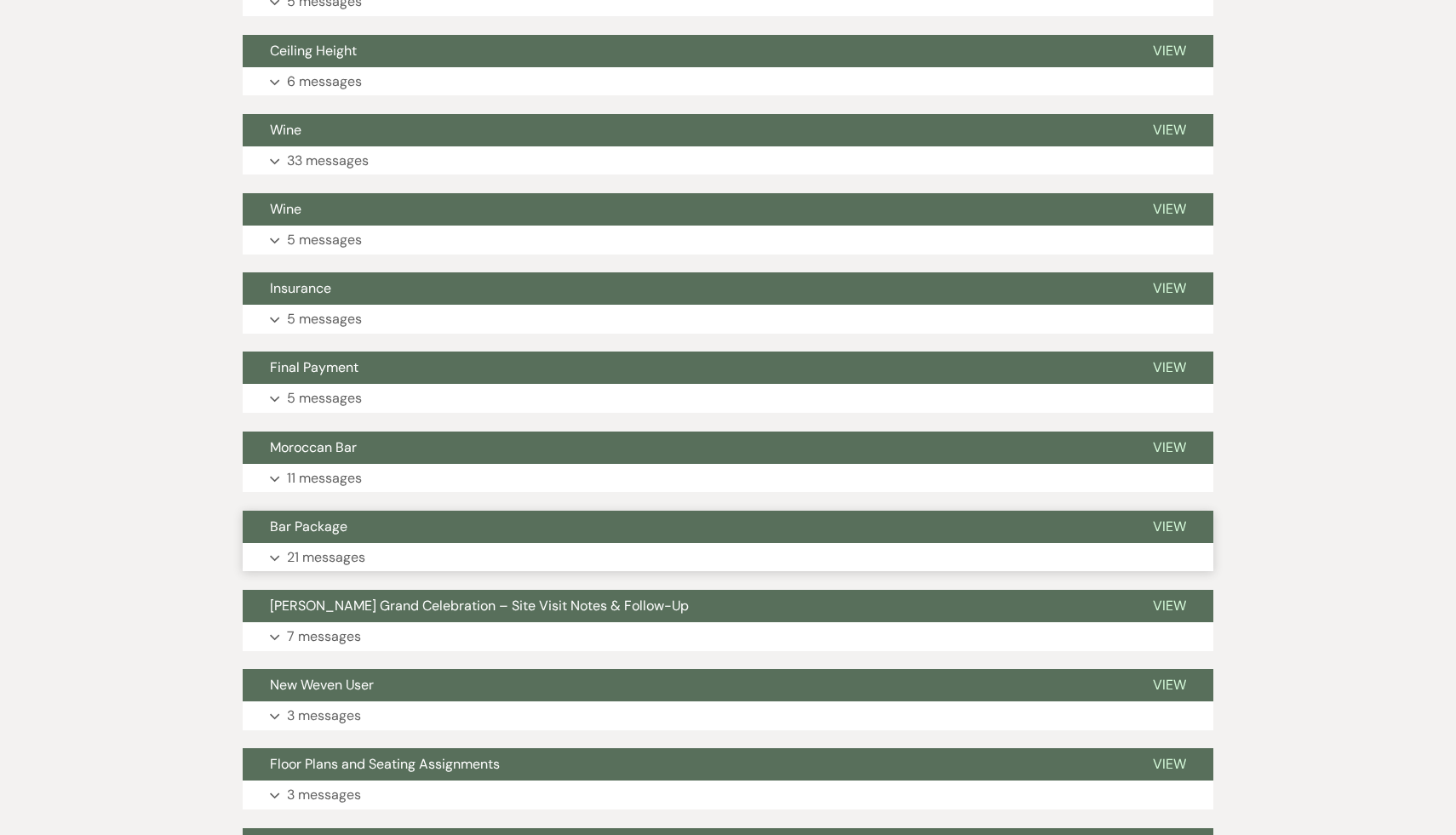
click at [324, 518] on span "Bar Package" at bounding box center [309, 527] width 78 height 18
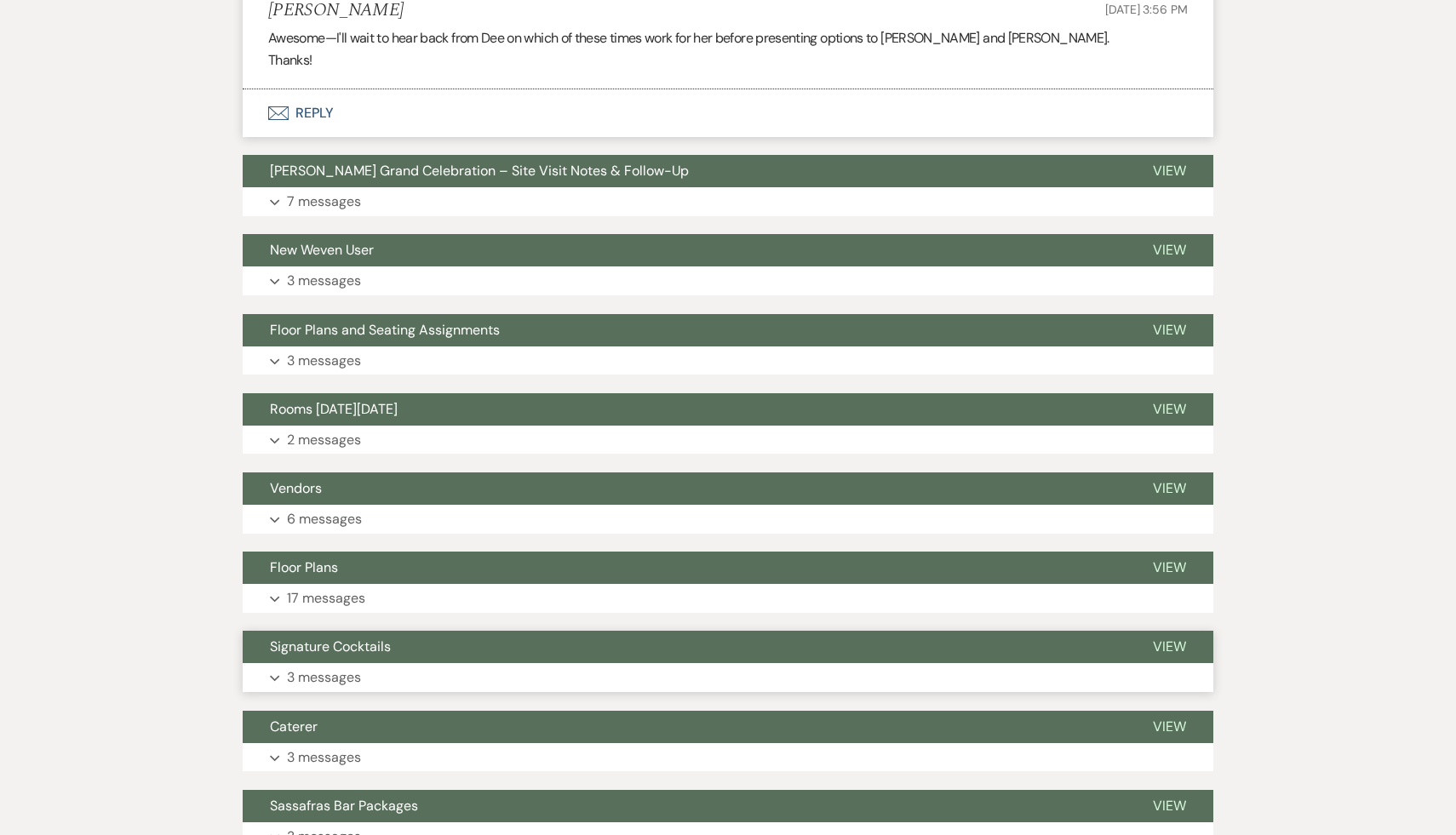
scroll to position [7521, 0]
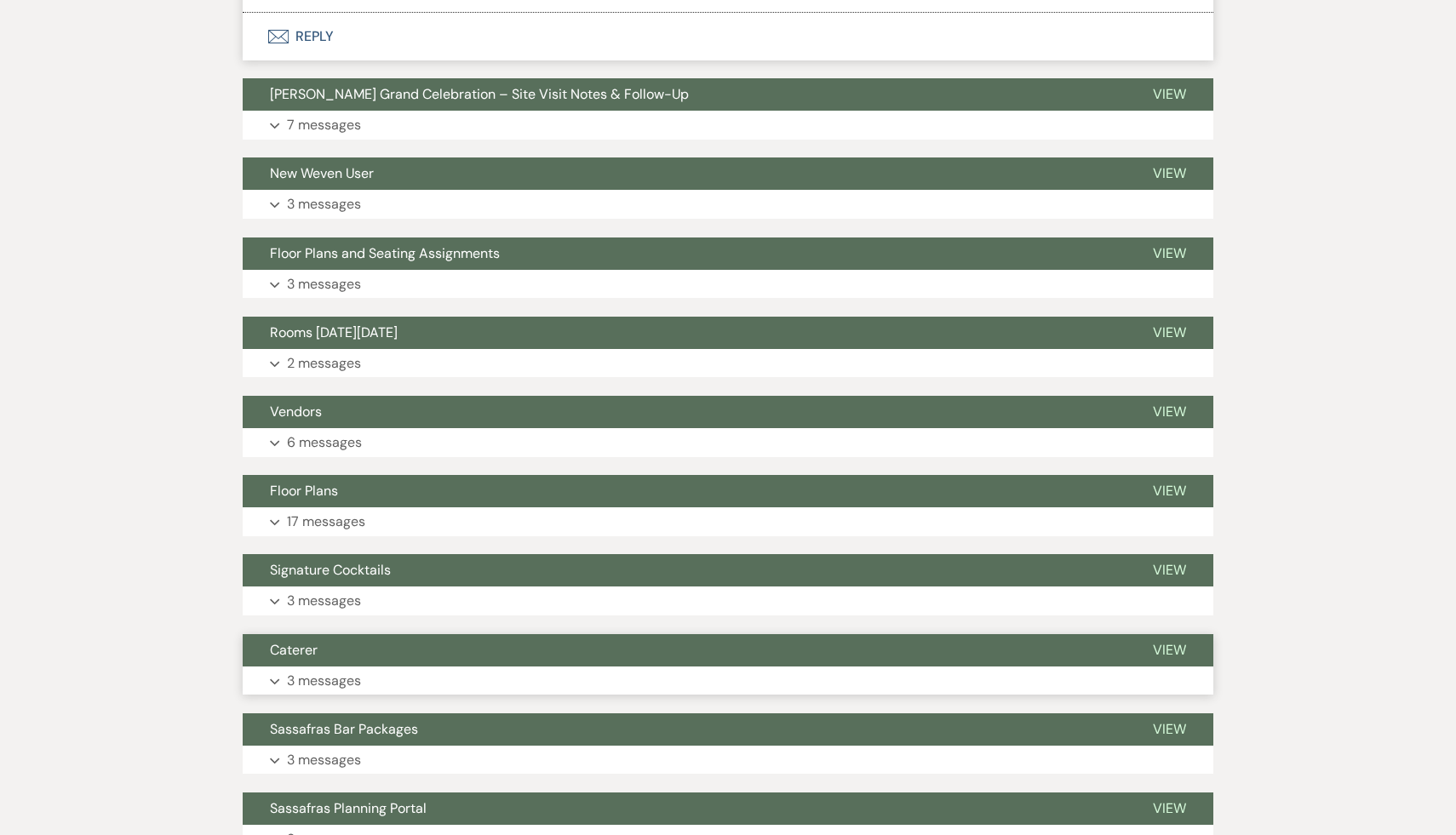
click at [293, 641] on span "Caterer" at bounding box center [294, 650] width 48 height 18
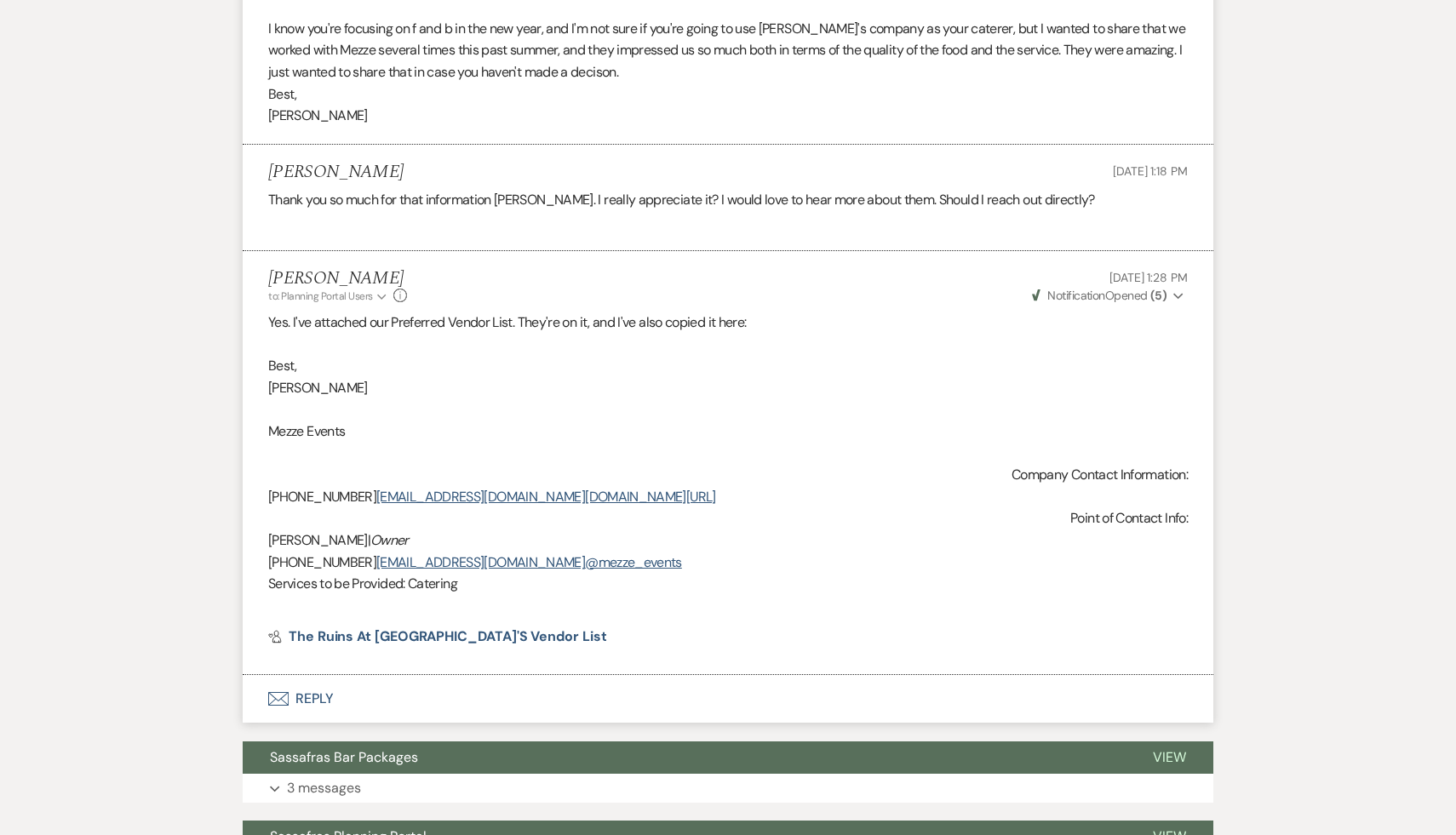
scroll to position [8363, 0]
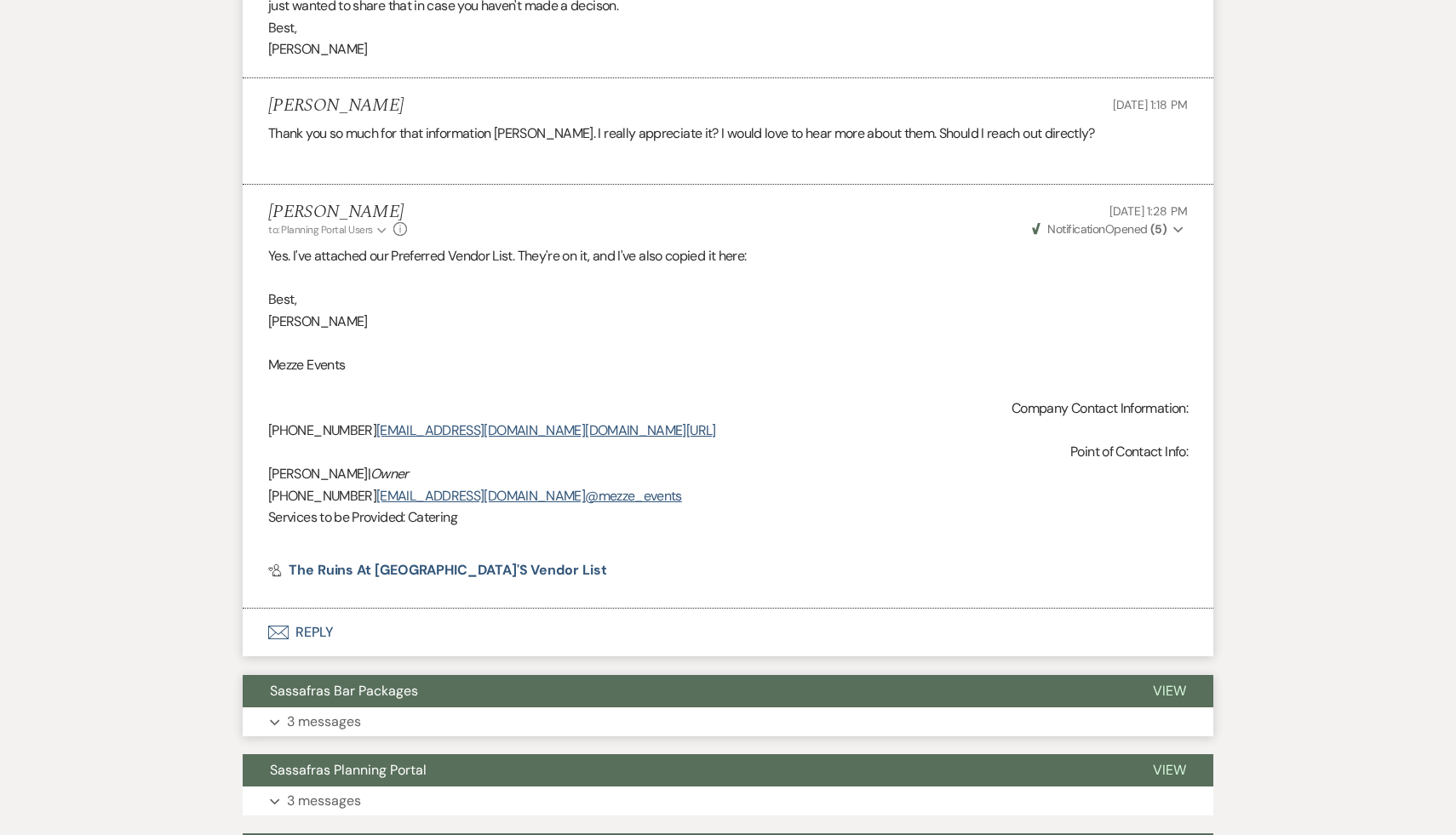
click at [402, 682] on span "Sassafras Bar Packages" at bounding box center [344, 691] width 149 height 18
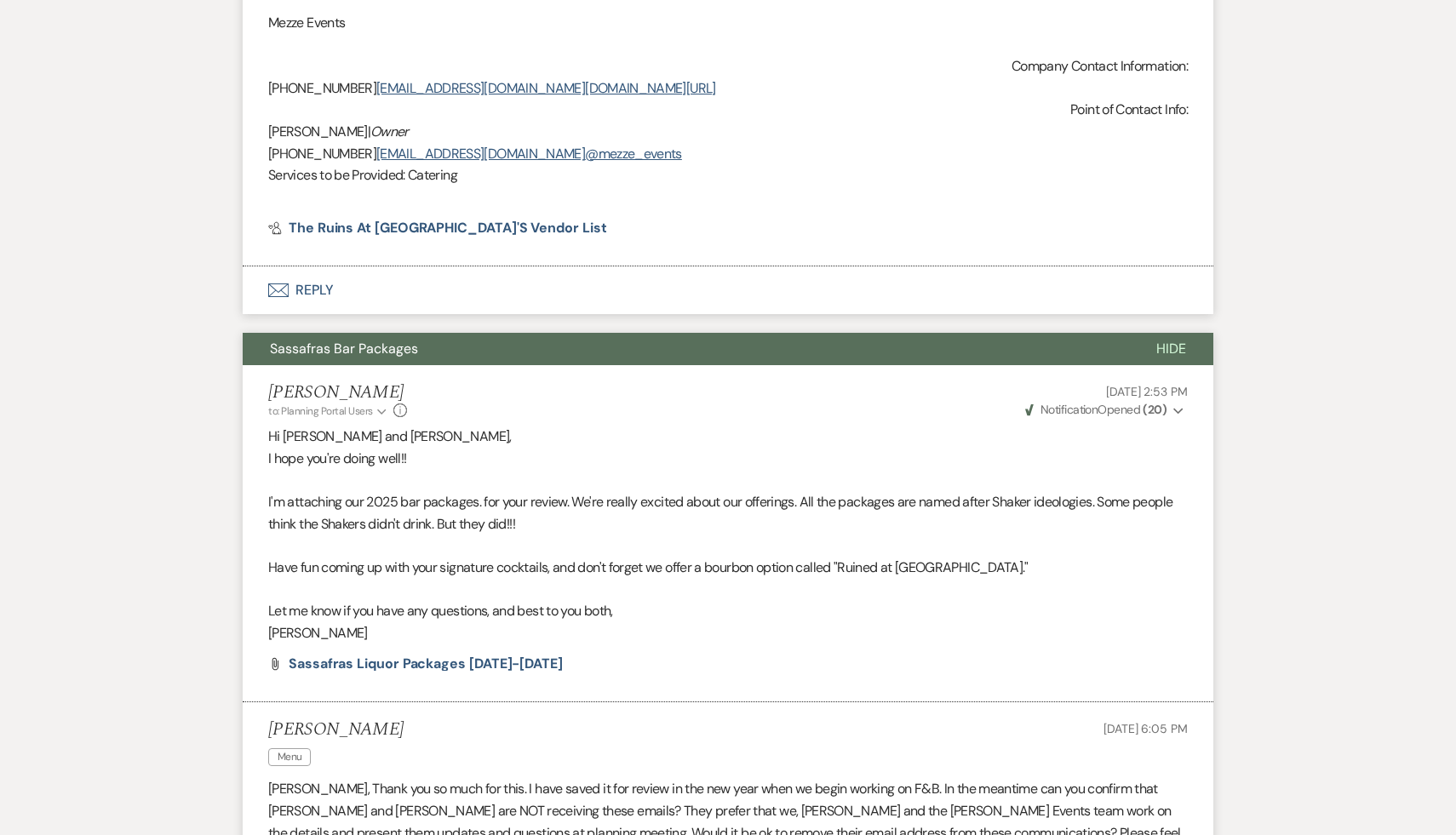
scroll to position [8711, 0]
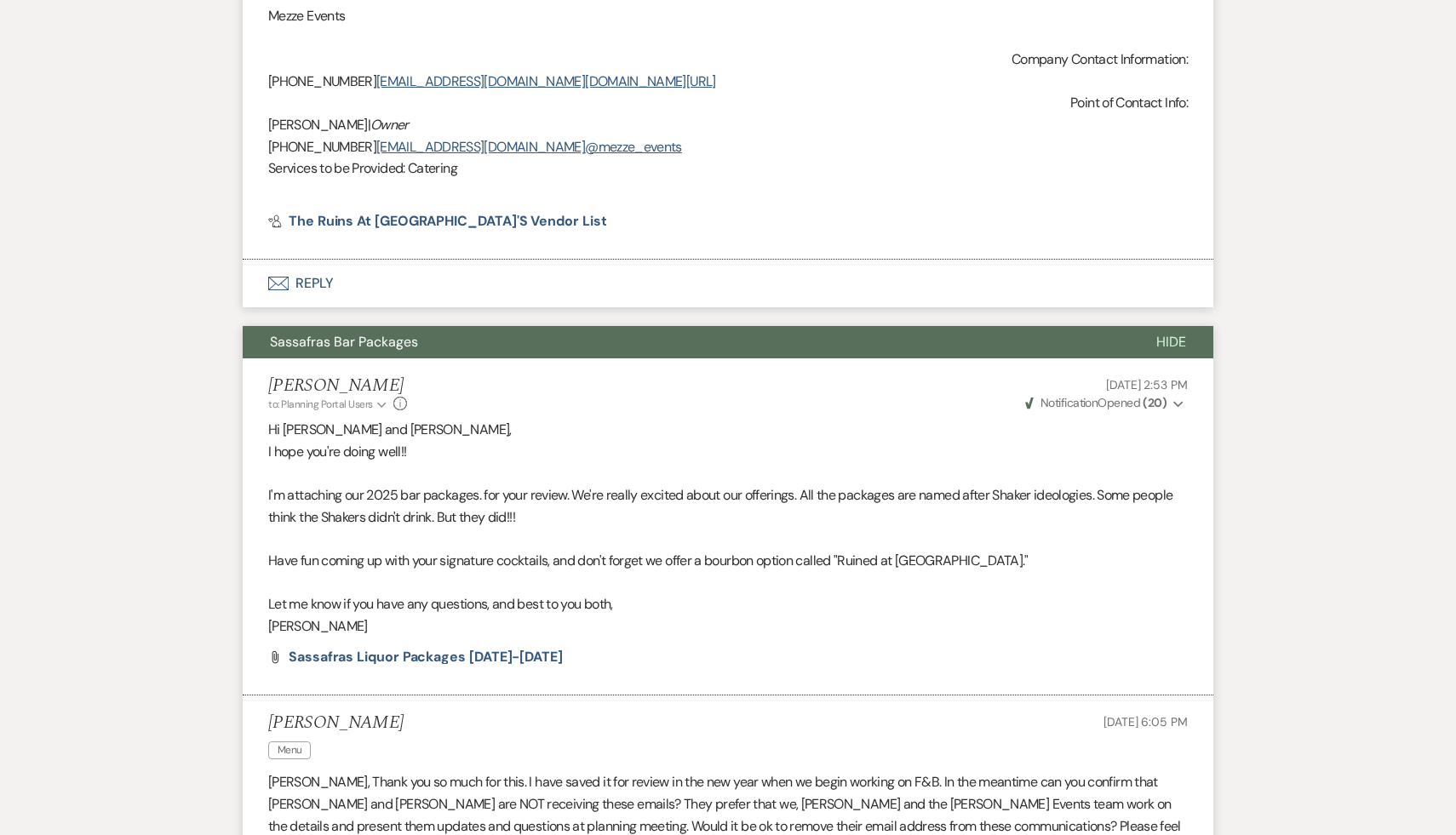
click at [417, 647] on li "Carol Reichert to: Planning Portal Users Expand Info Oct 12, 2024, 2:53 PM Weve…" at bounding box center [728, 527] width 971 height 337
click at [455, 648] on span "Sassafras Liquor Packages 2025-2026" at bounding box center [426, 657] width 275 height 18
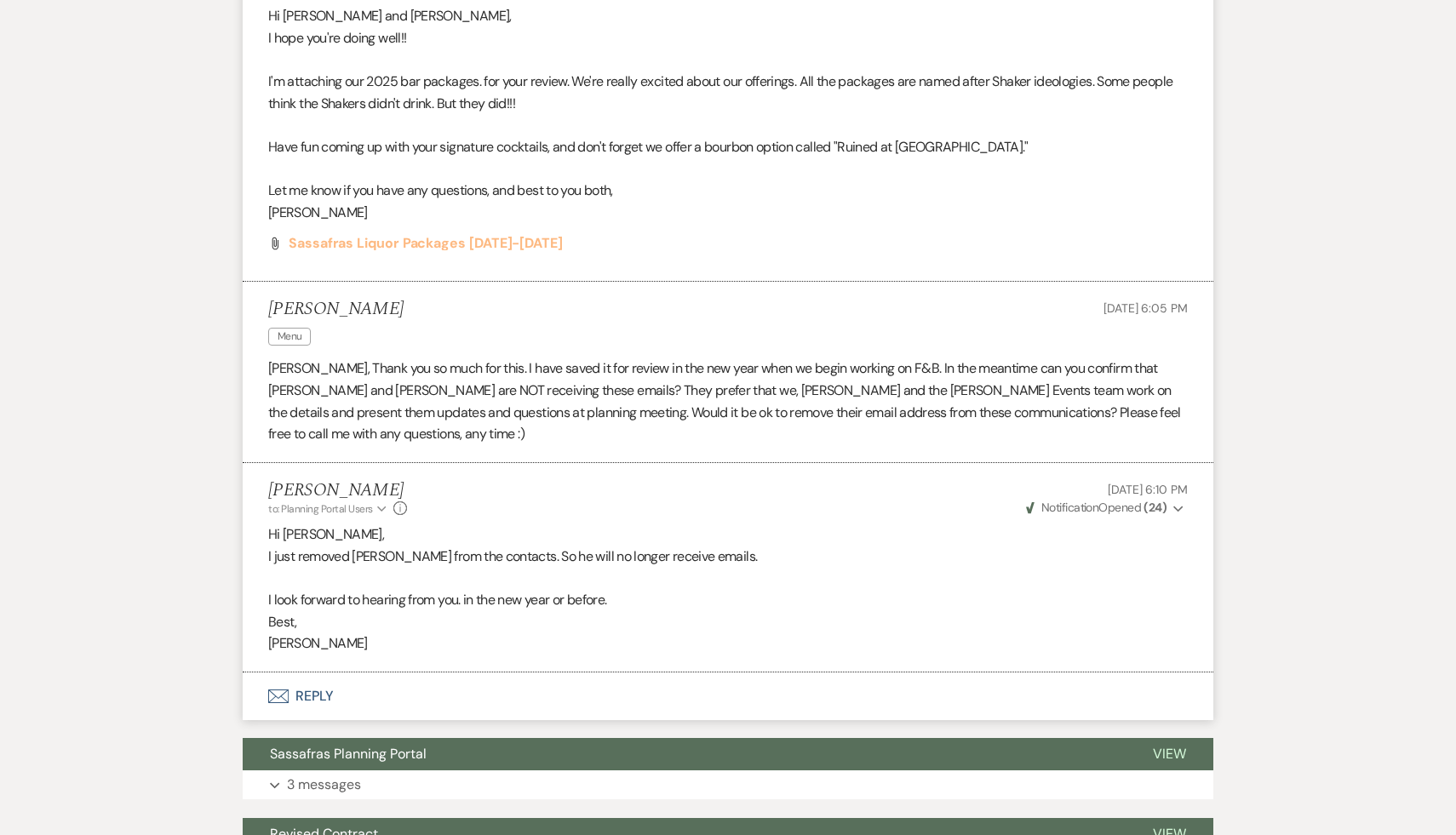
scroll to position [9132, 0]
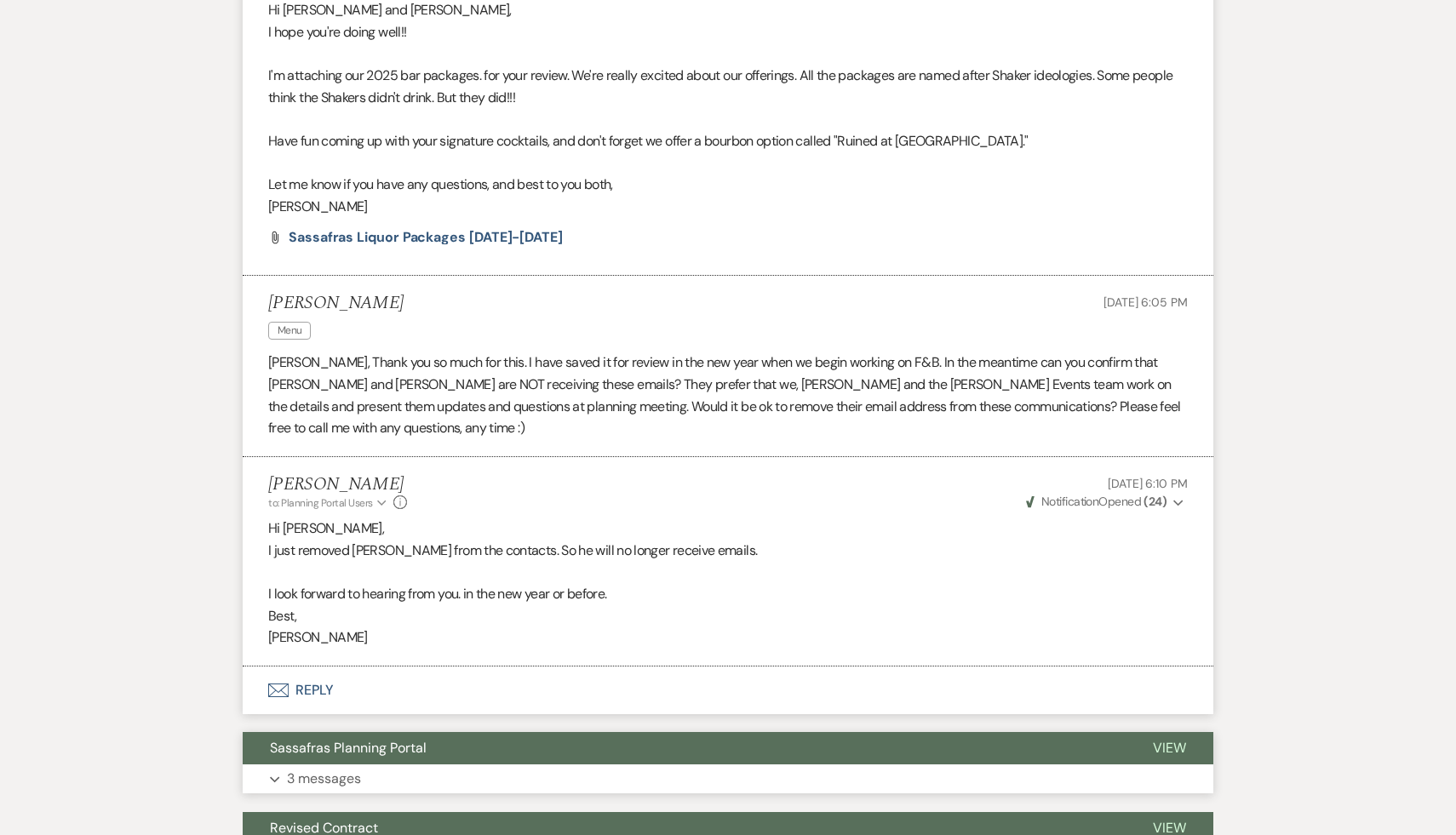
click at [389, 739] on span "Sassafras Planning Portal" at bounding box center [348, 748] width 157 height 18
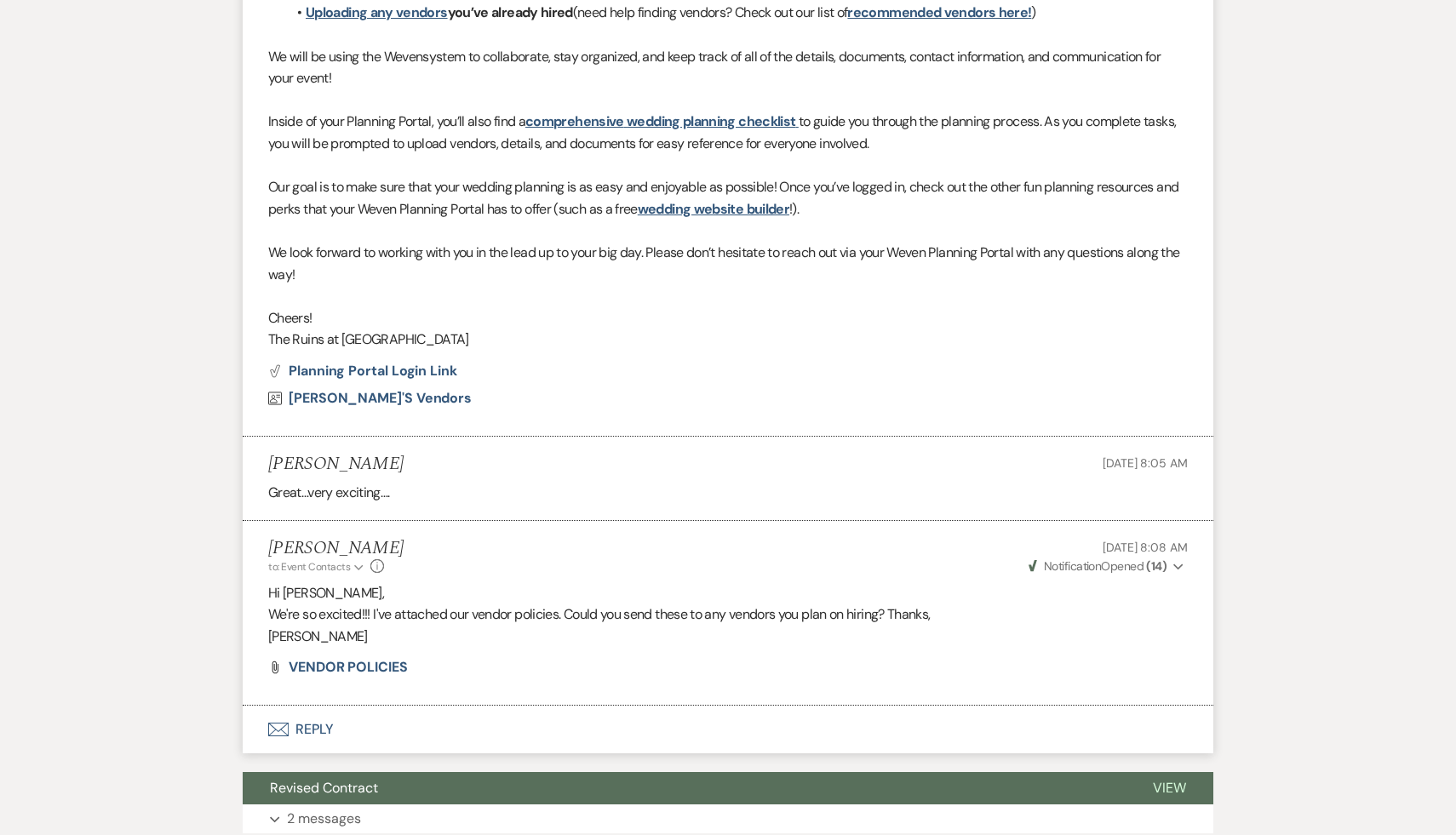
scroll to position [10135, 0]
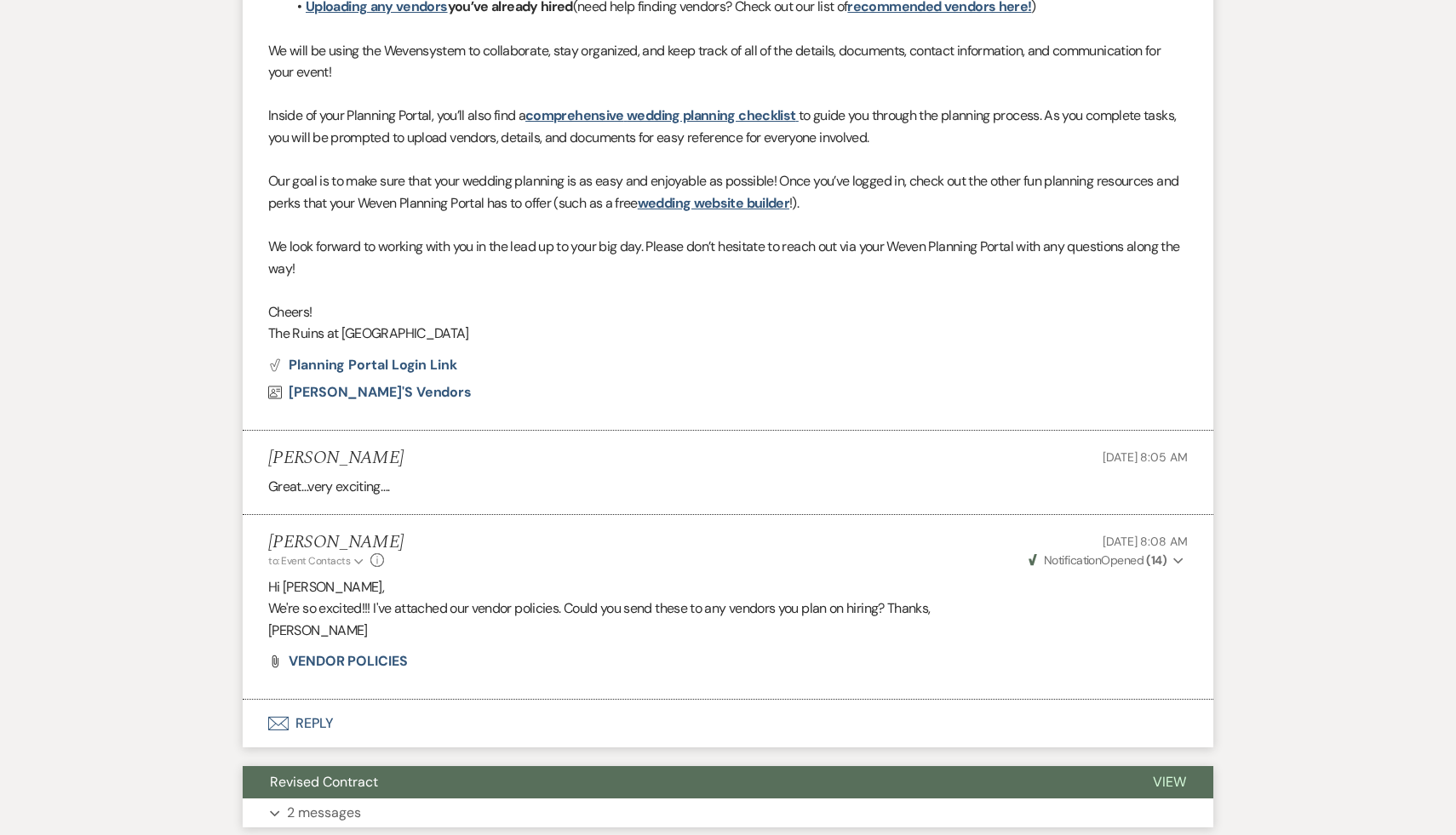
click at [352, 773] on span "Revised Contract" at bounding box center [323, 782] width 108 height 18
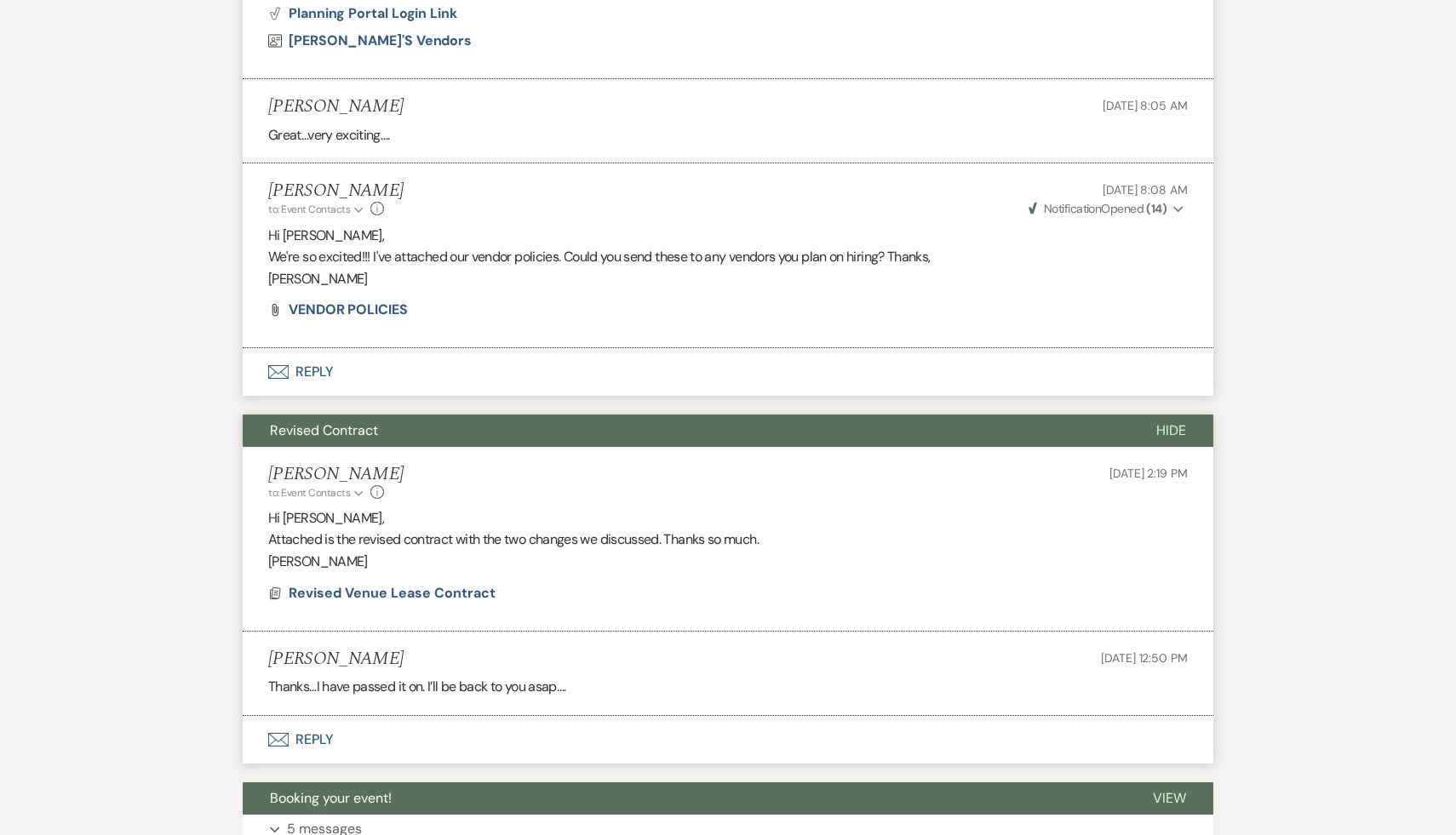
scroll to position [10504, 0]
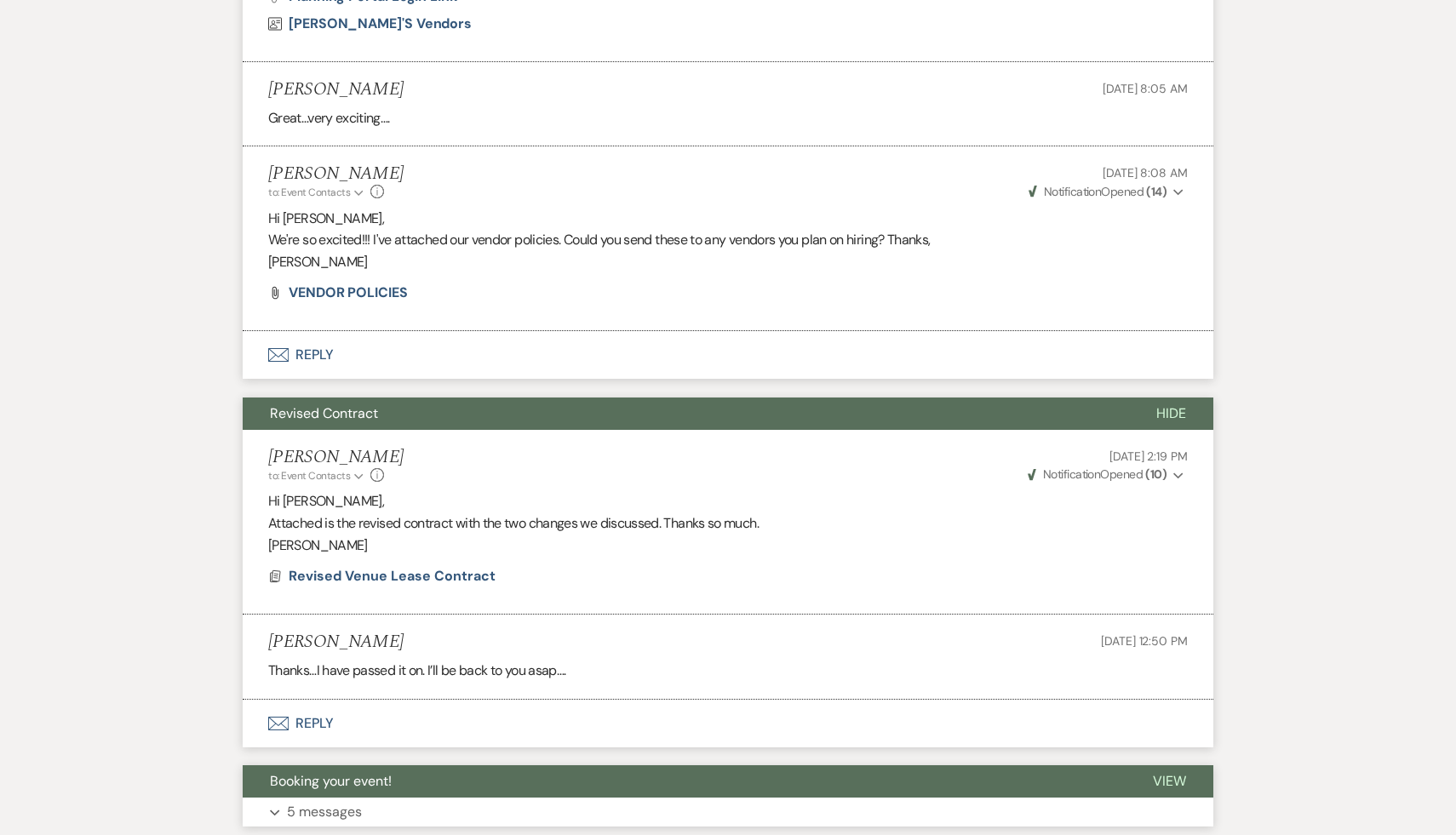
click at [354, 773] on span "Booking your event!" at bounding box center [331, 782] width 121 height 18
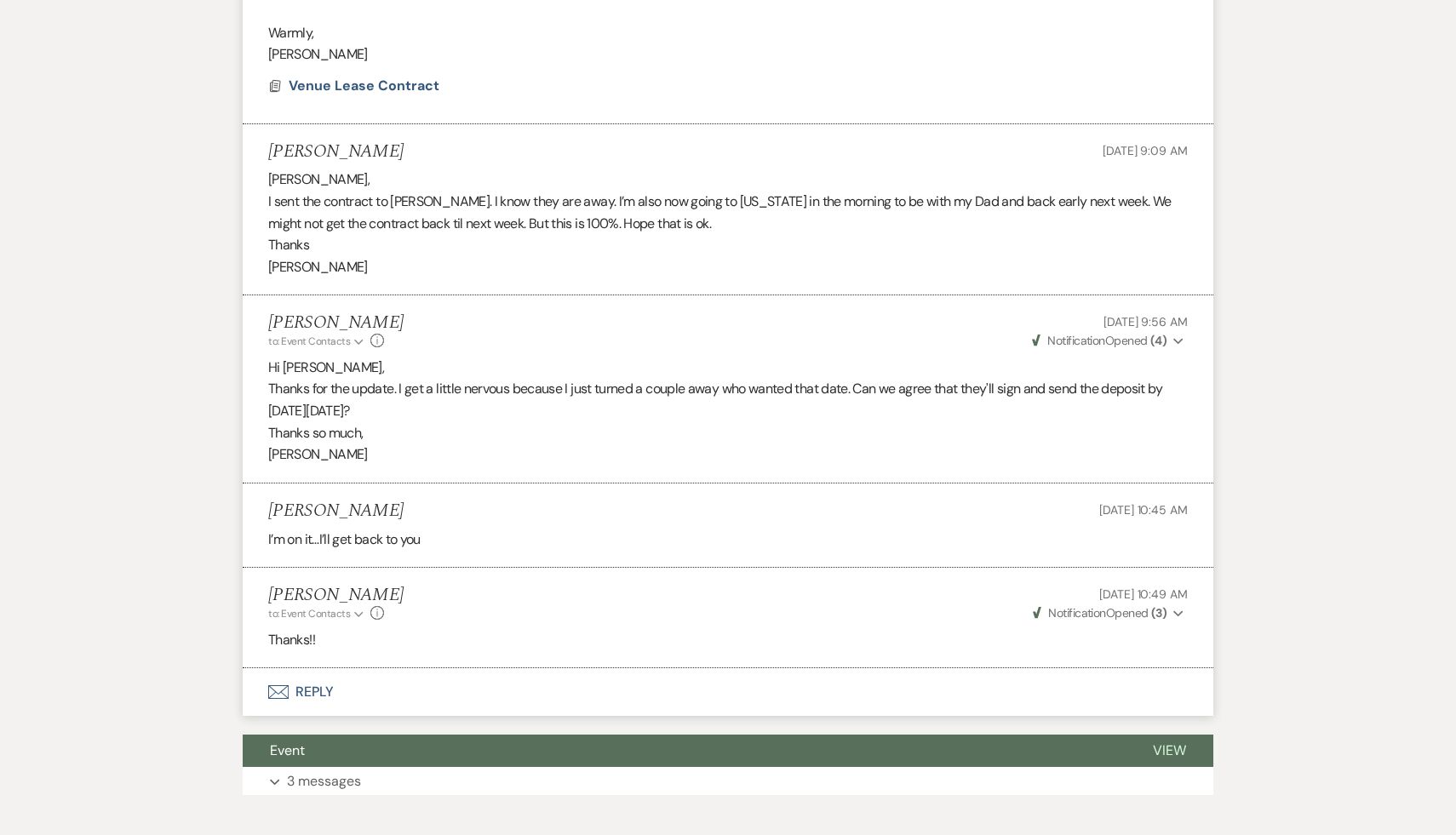
scroll to position [11594, 0]
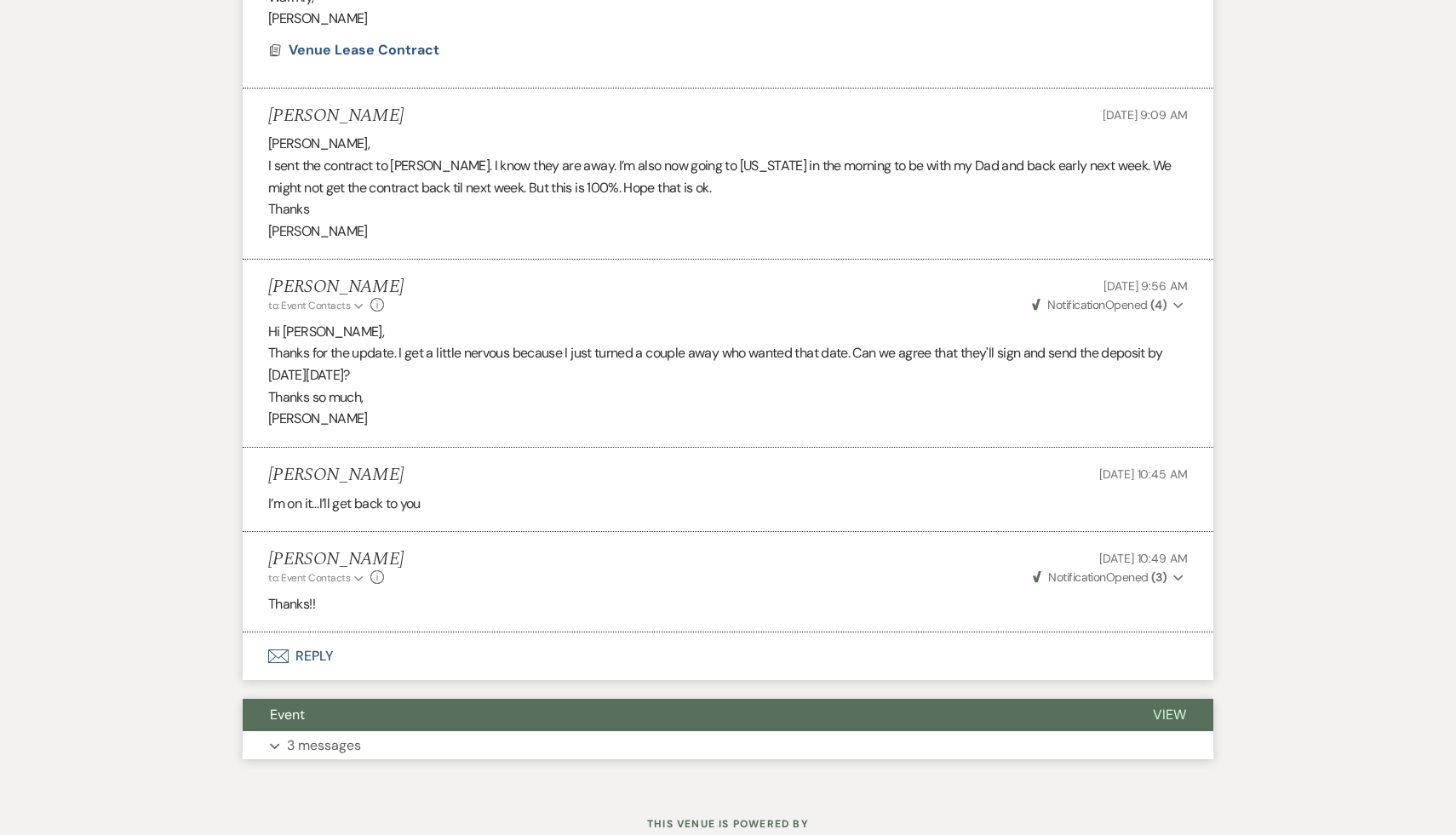
click at [291, 705] on span "Event" at bounding box center [287, 715] width 35 height 18
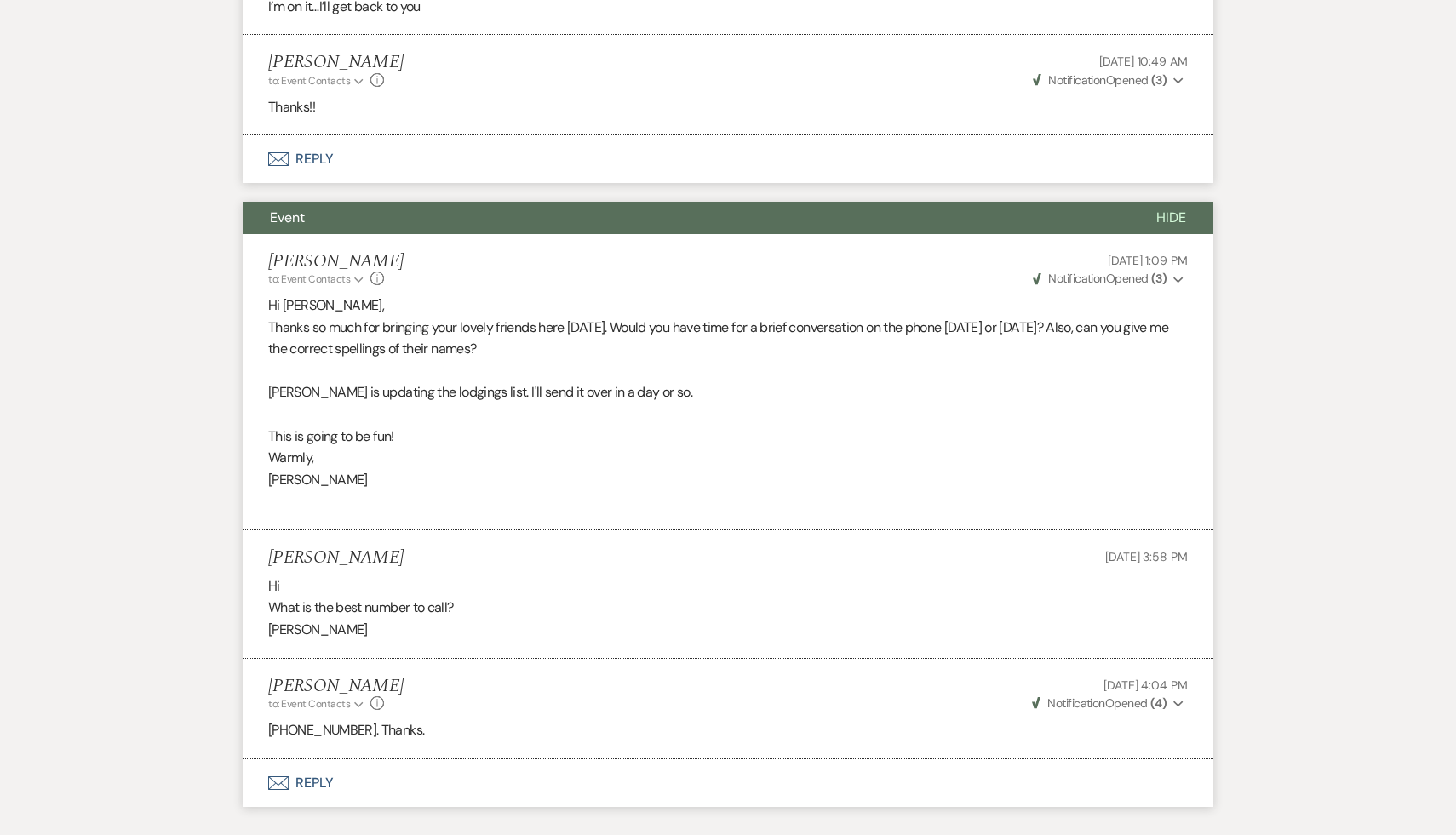
scroll to position [12138, 0]
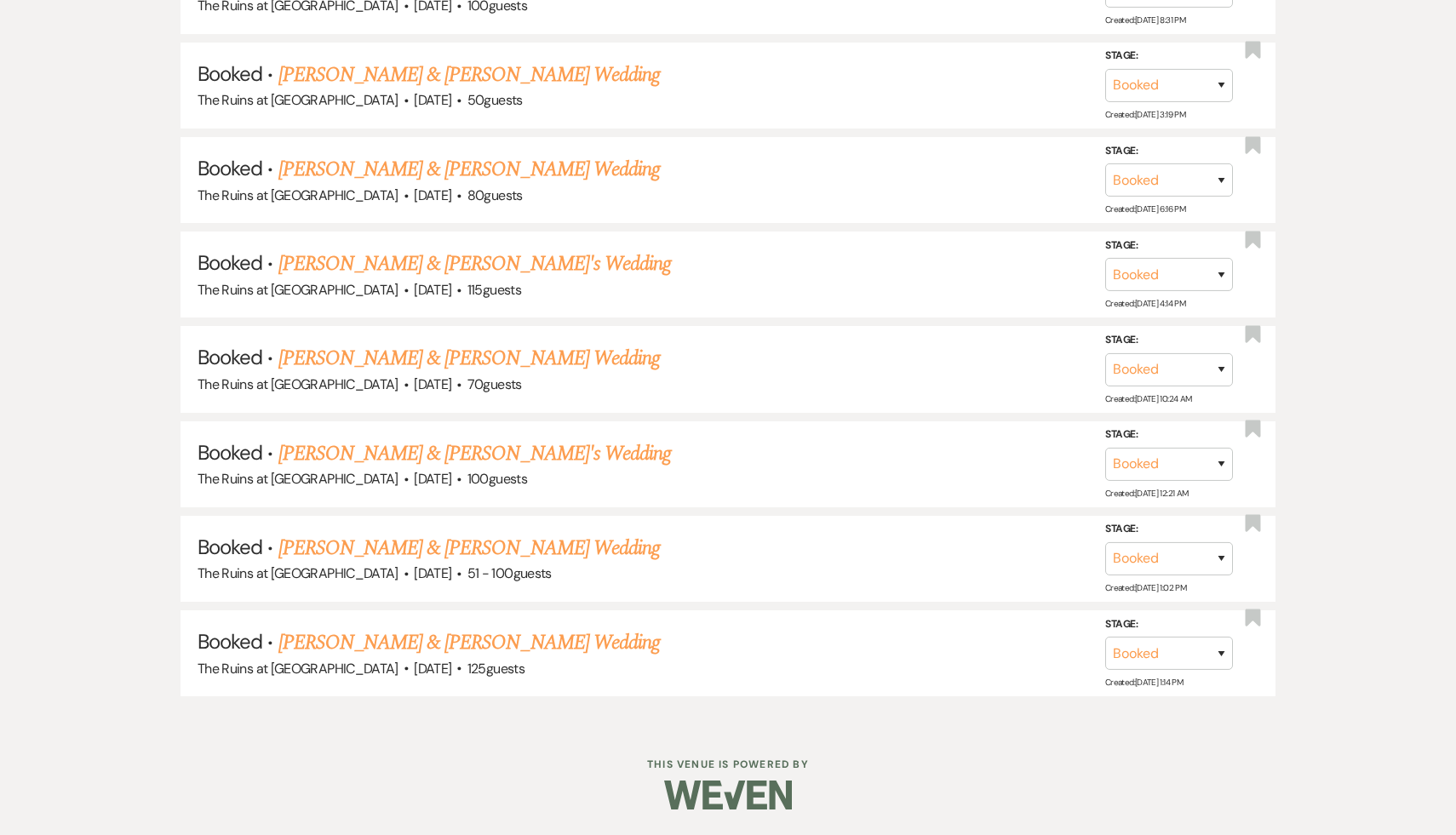
scroll to position [174, 0]
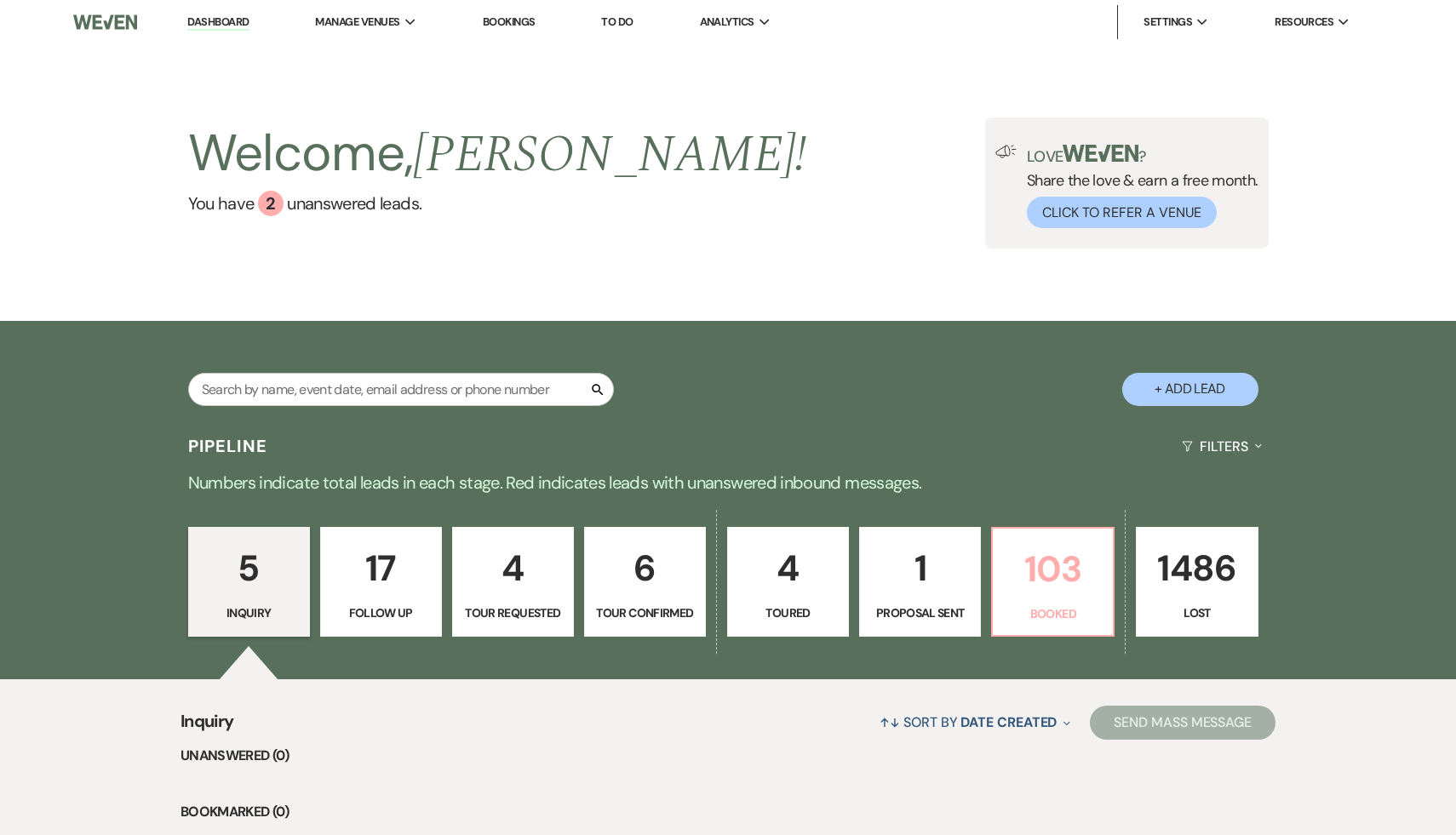
click at [1056, 566] on p "103" at bounding box center [1053, 569] width 100 height 57
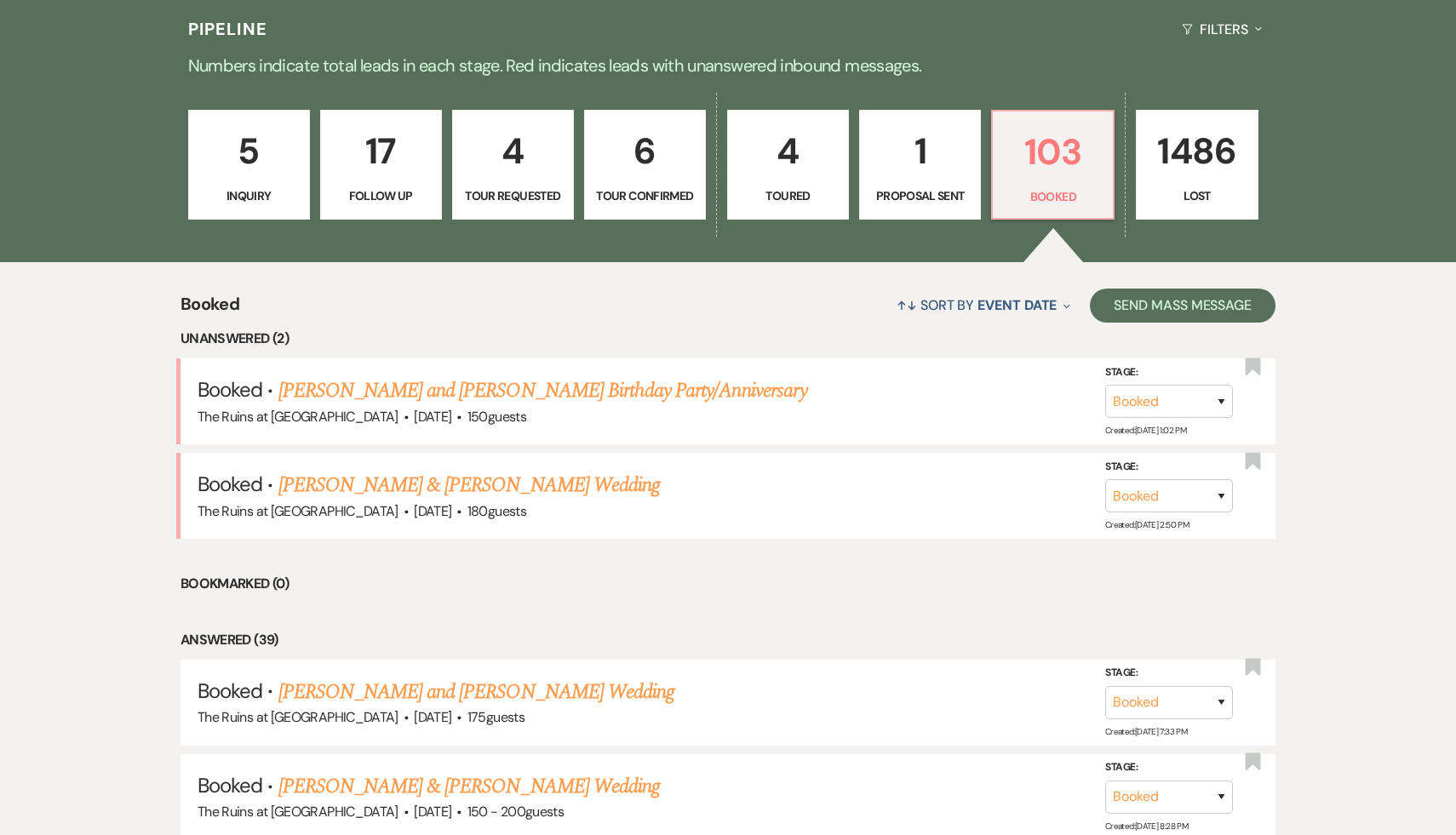
scroll to position [430, 0]
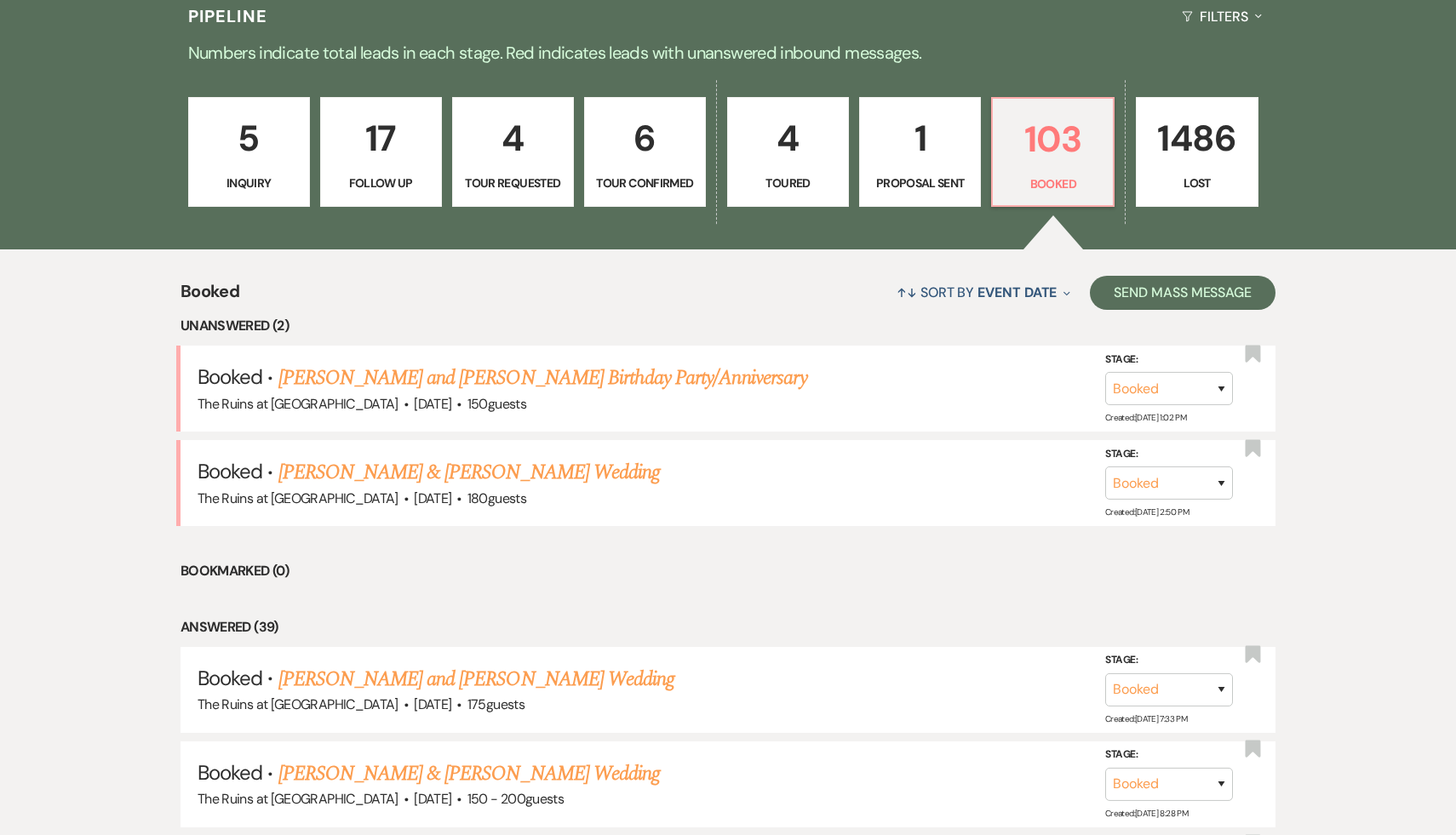
click at [771, 576] on li "Bookmarked (0)" at bounding box center [728, 571] width 1095 height 22
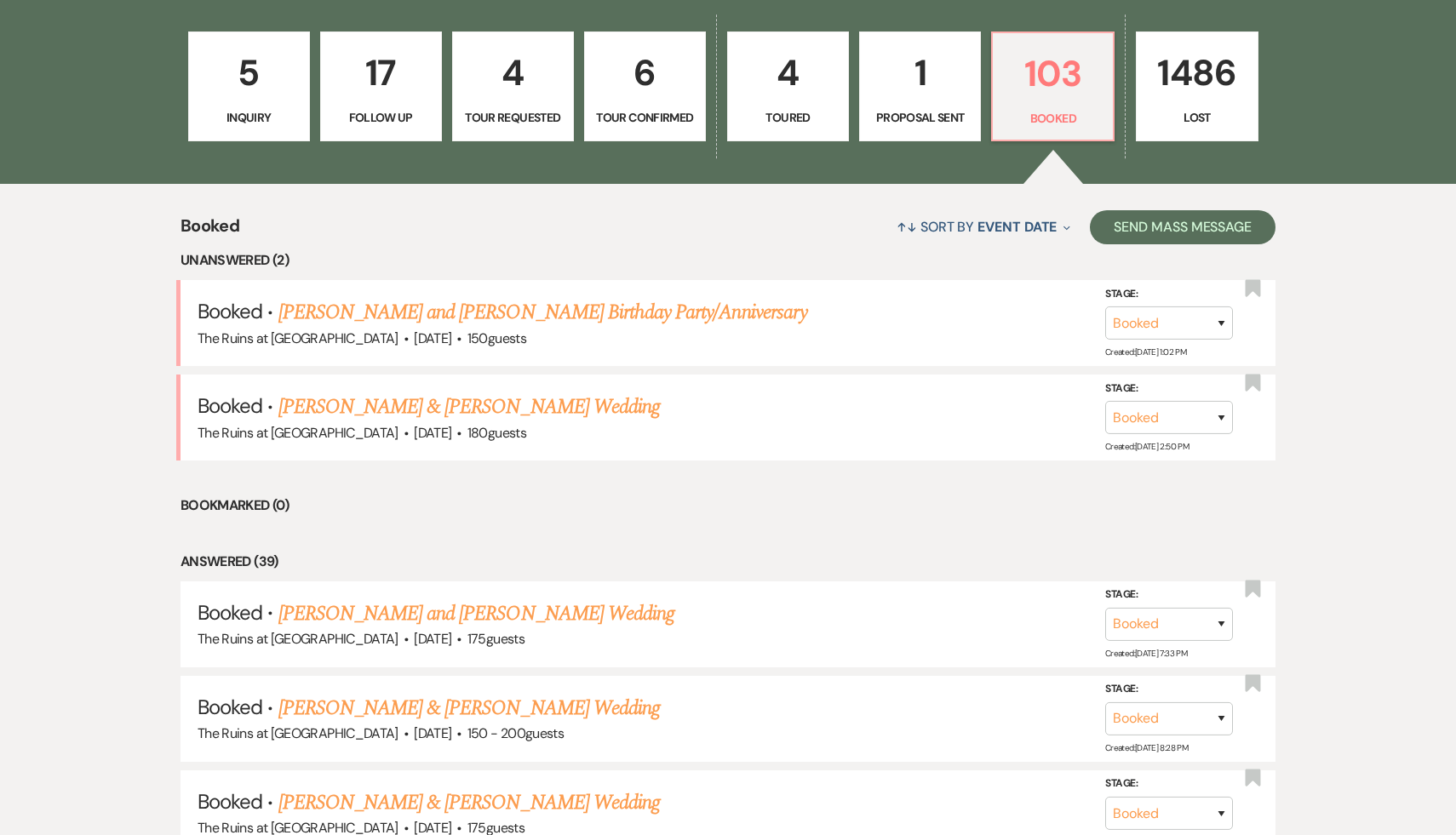
scroll to position [496, 0]
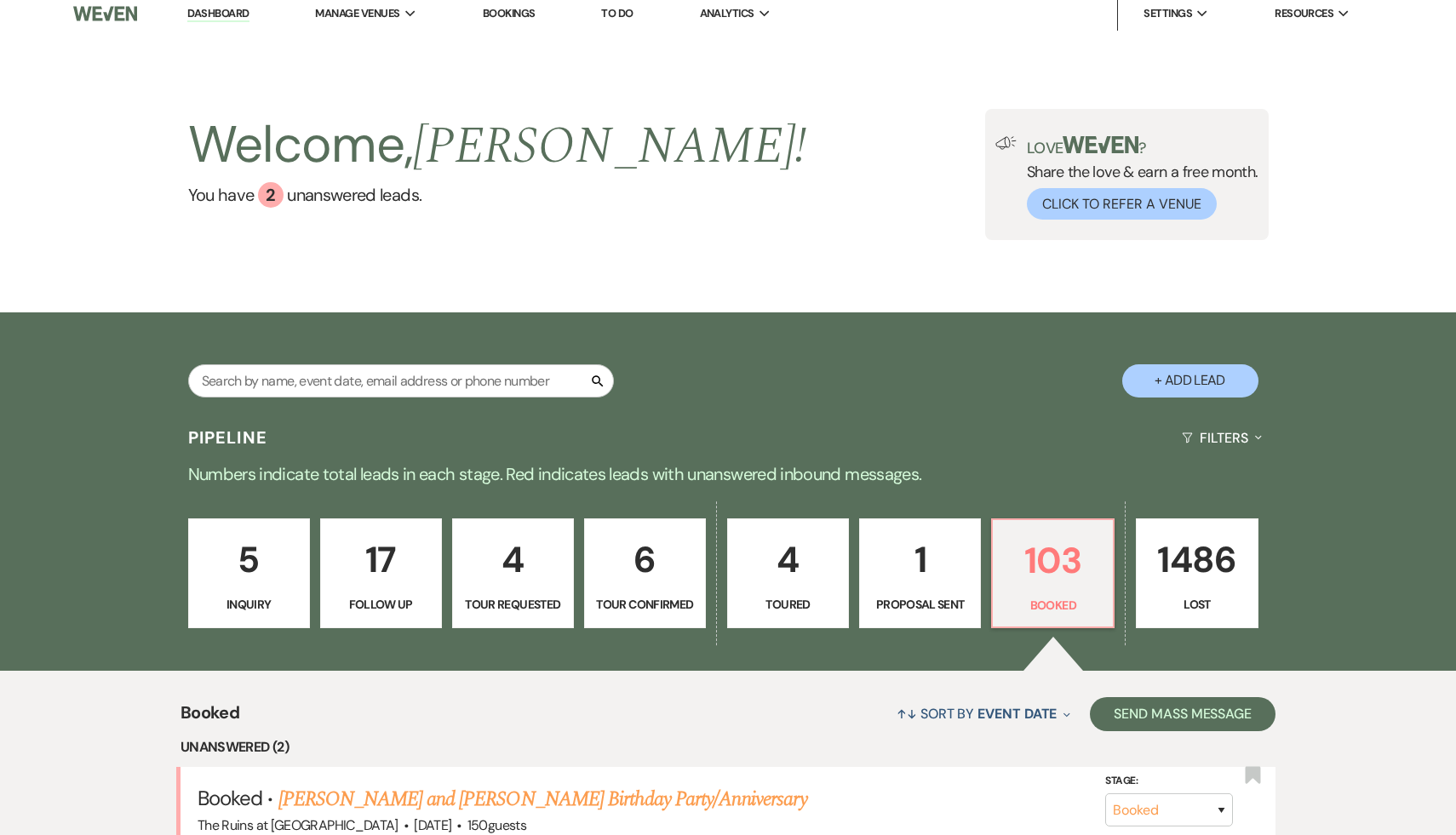
scroll to position [0, 0]
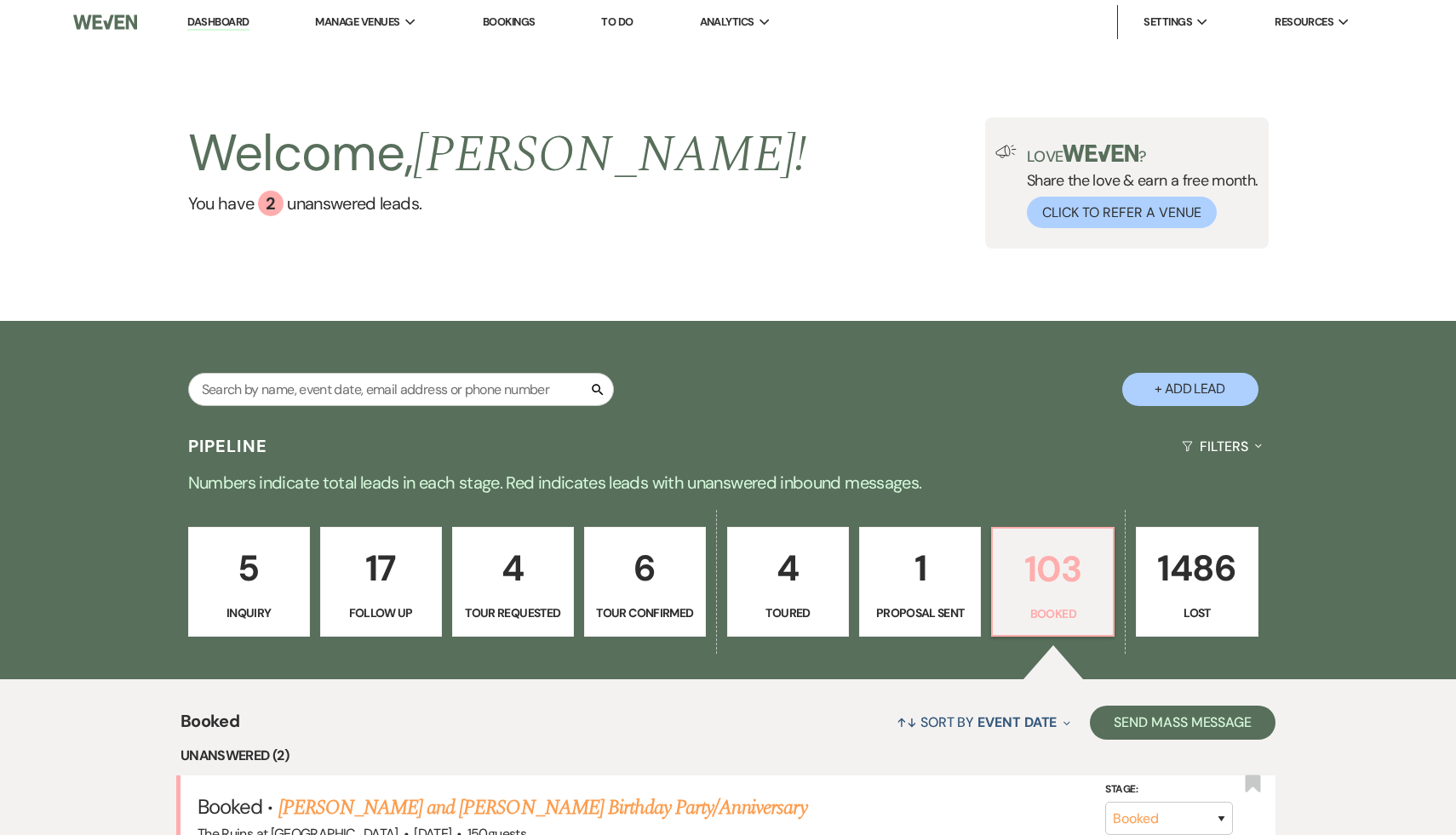
click at [1056, 561] on p "103" at bounding box center [1053, 569] width 100 height 57
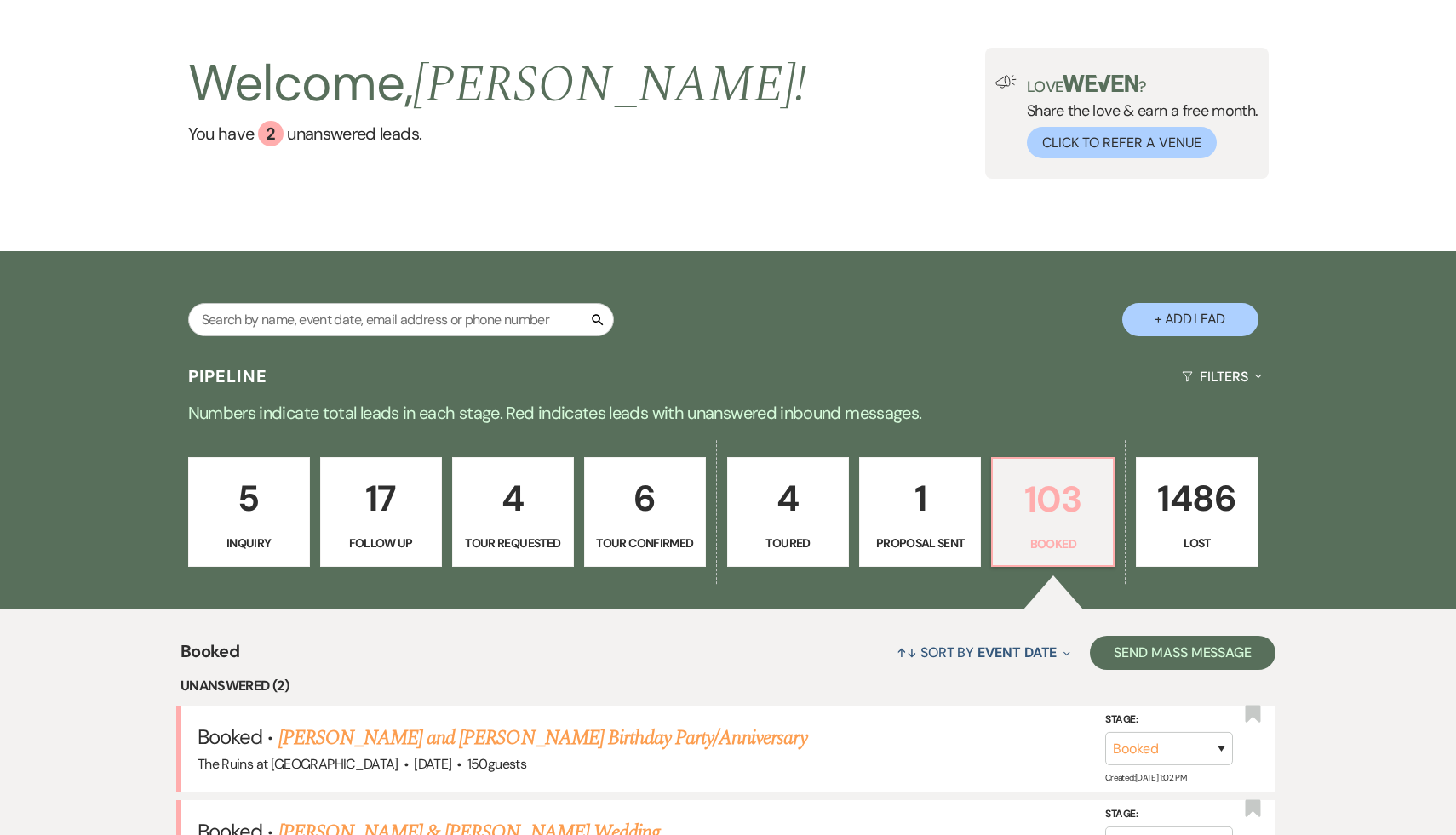
scroll to position [83, 0]
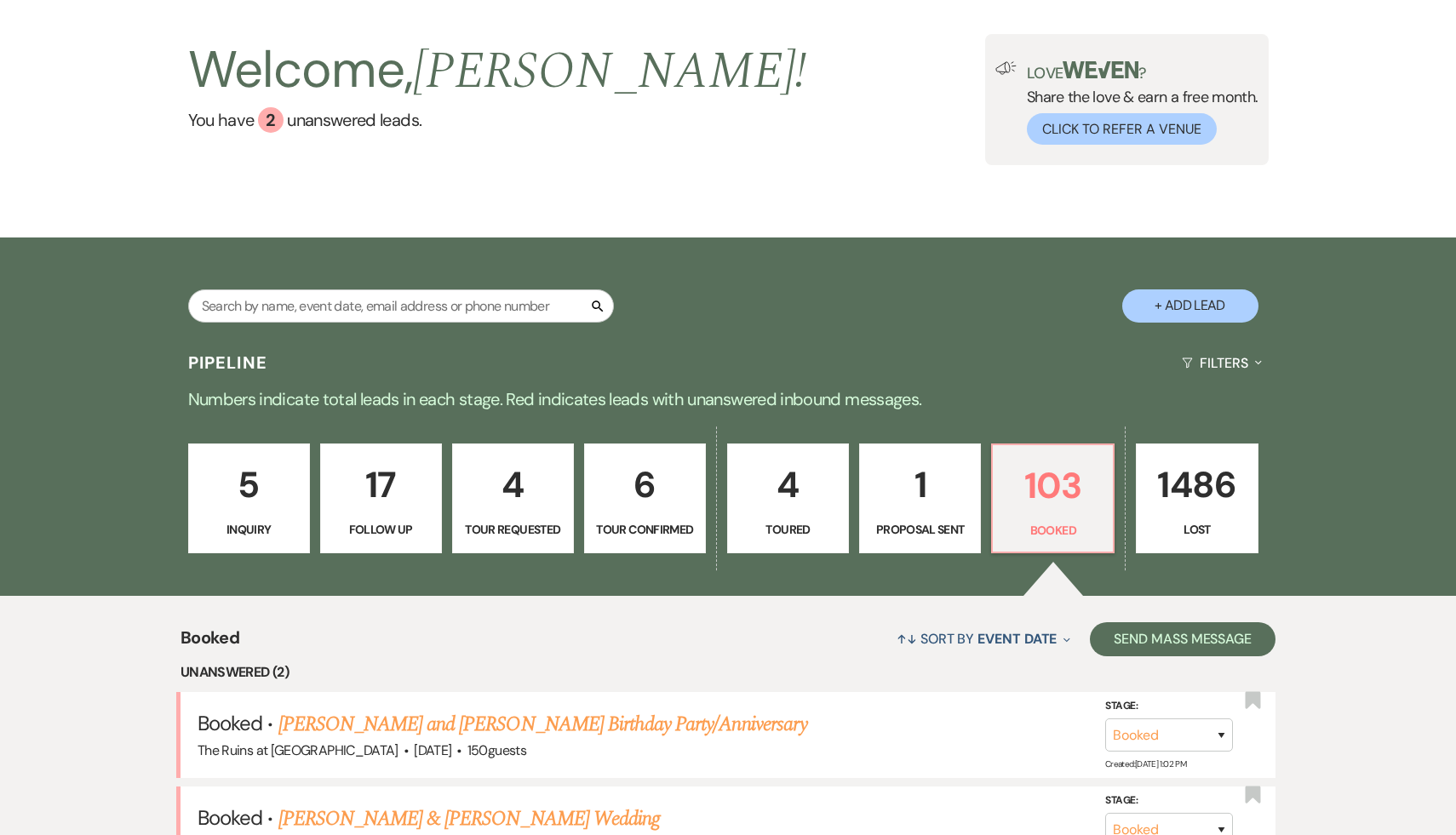
click at [721, 650] on div "↑↓ Sort By Event Date Expand Send Mass Message" at bounding box center [757, 639] width 1037 height 45
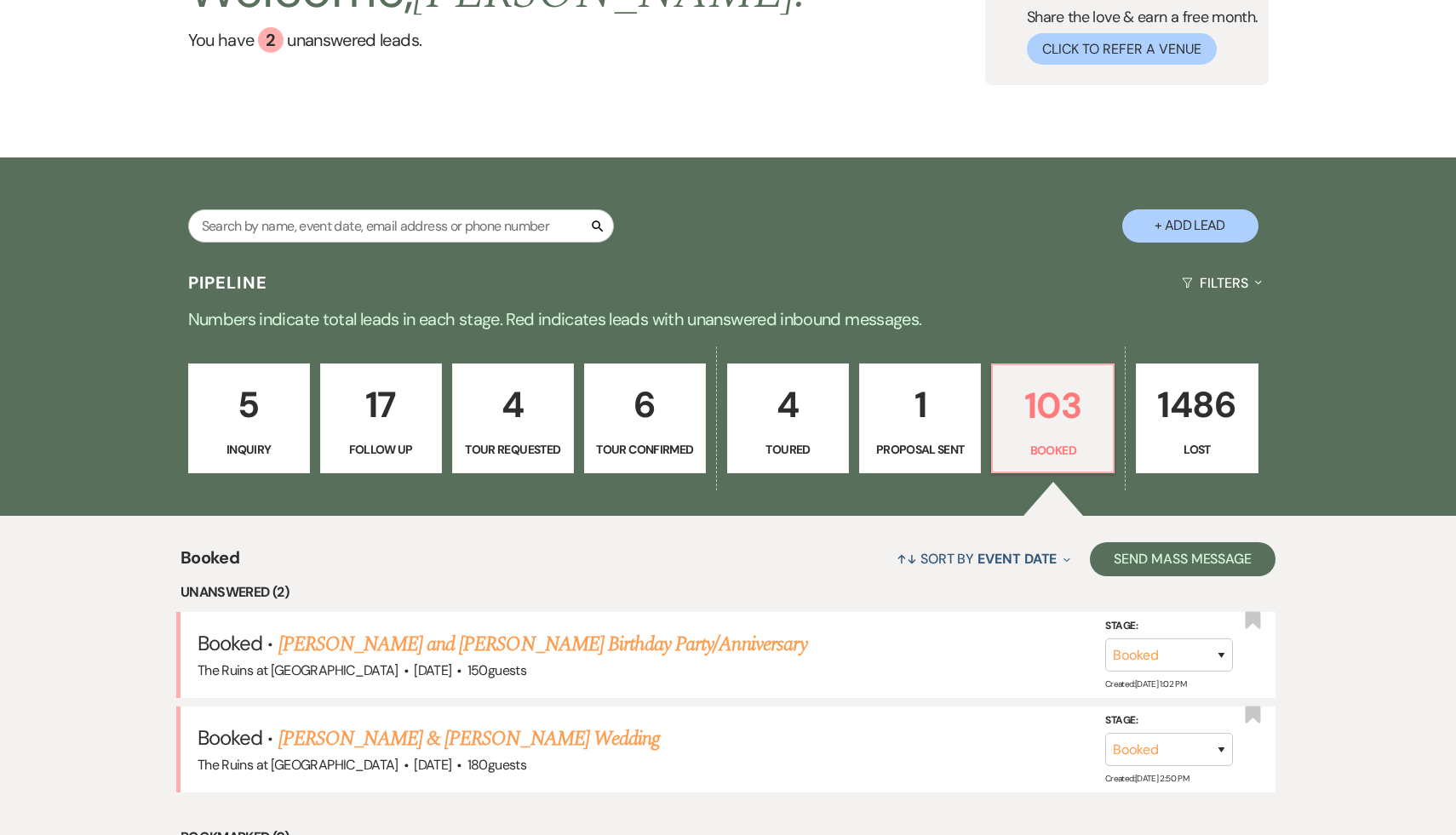
scroll to position [168, 0]
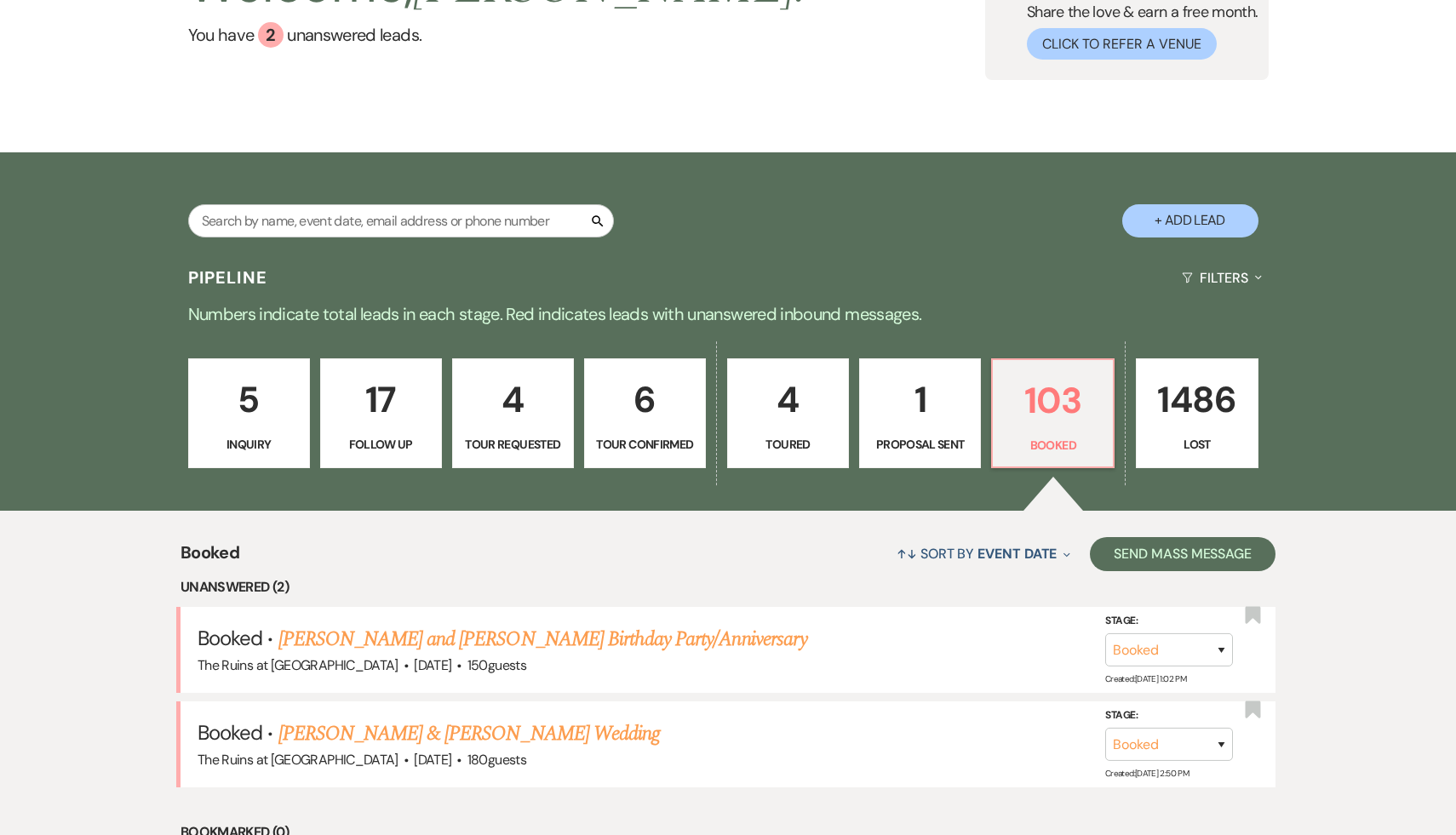
click at [654, 569] on div "↑↓ Sort By Event Date Expand Send Mass Message" at bounding box center [757, 554] width 1037 height 45
click at [568, 637] on link "[PERSON_NAME] and [PERSON_NAME] Birthday Party/Anniversary" at bounding box center [543, 639] width 529 height 31
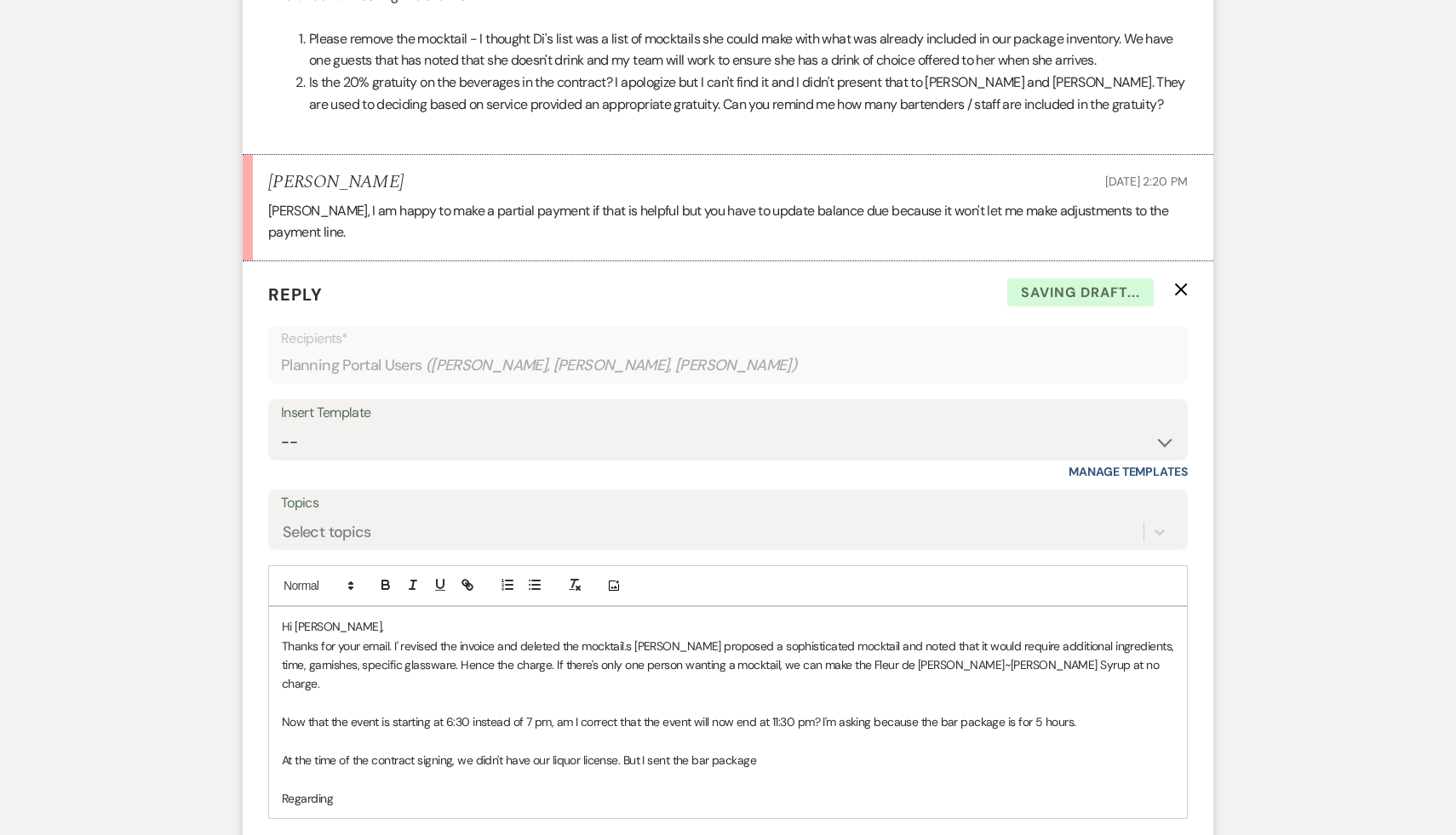
scroll to position [1082, 0]
click at [782, 750] on p "At the time of the contract signing, we didn't have our liquor license. But I s…" at bounding box center [728, 759] width 892 height 19
click at [632, 636] on p "Thanks for your email. I' revised the invoice and deleted the mocktail.s [PERSO…" at bounding box center [728, 664] width 892 height 57
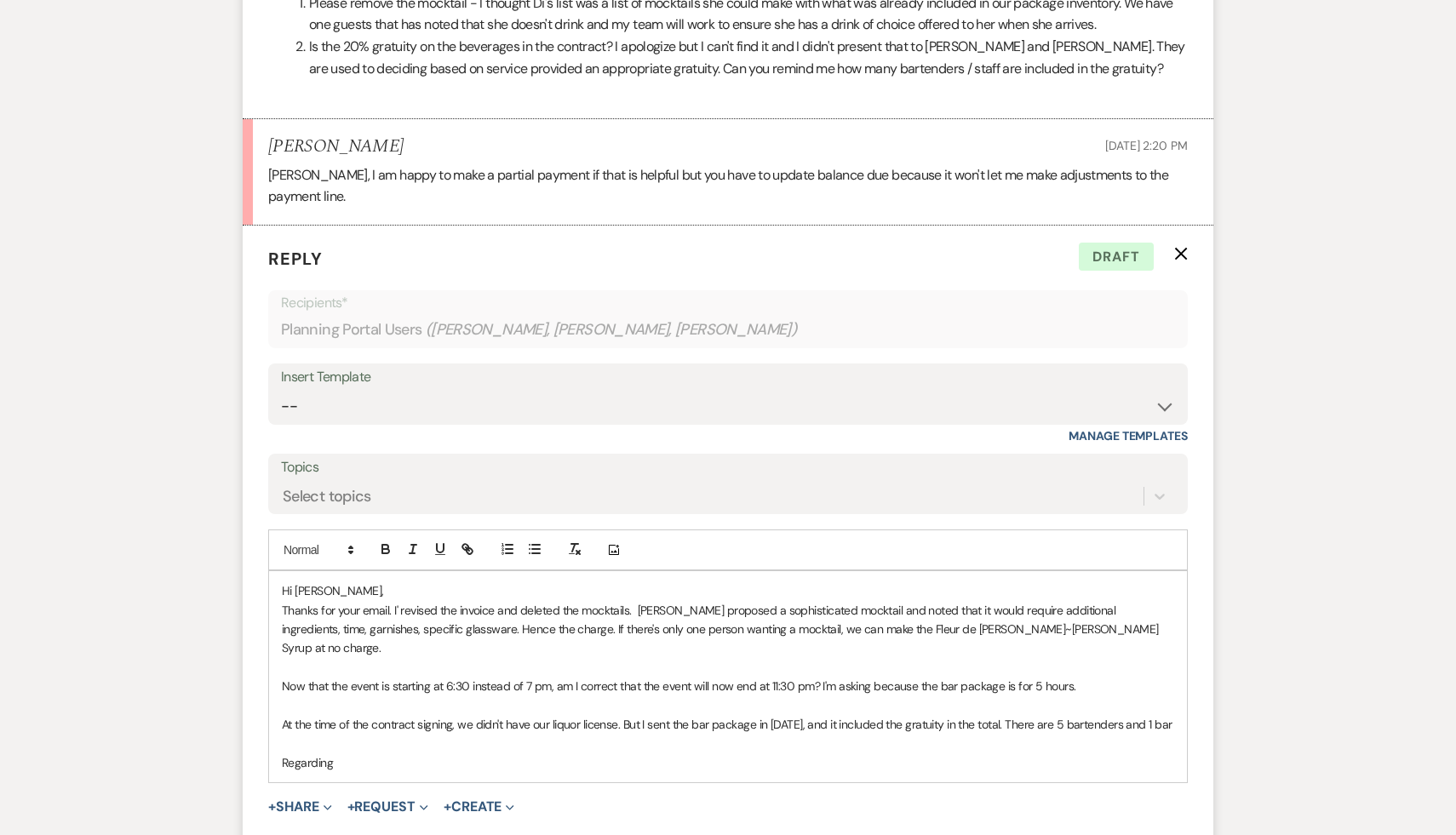
scroll to position [1118, 0]
click at [1058, 714] on p "At the time of the contract signing, we didn't have our liquor license. But I s…" at bounding box center [728, 723] width 892 height 19
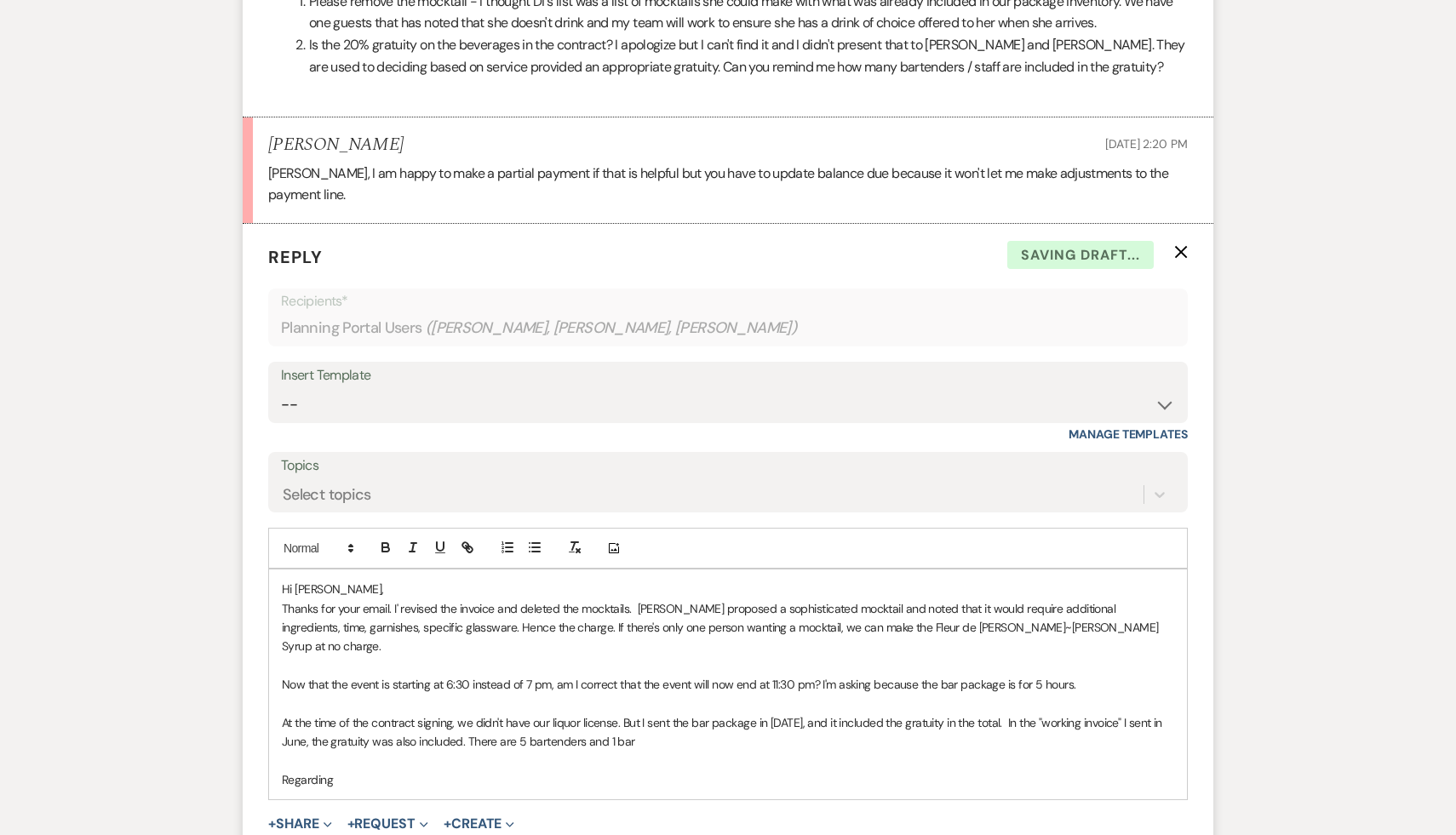
click at [739, 714] on p "At the time of the contract signing, we didn't have our liquor license. But I s…" at bounding box center [728, 733] width 892 height 38
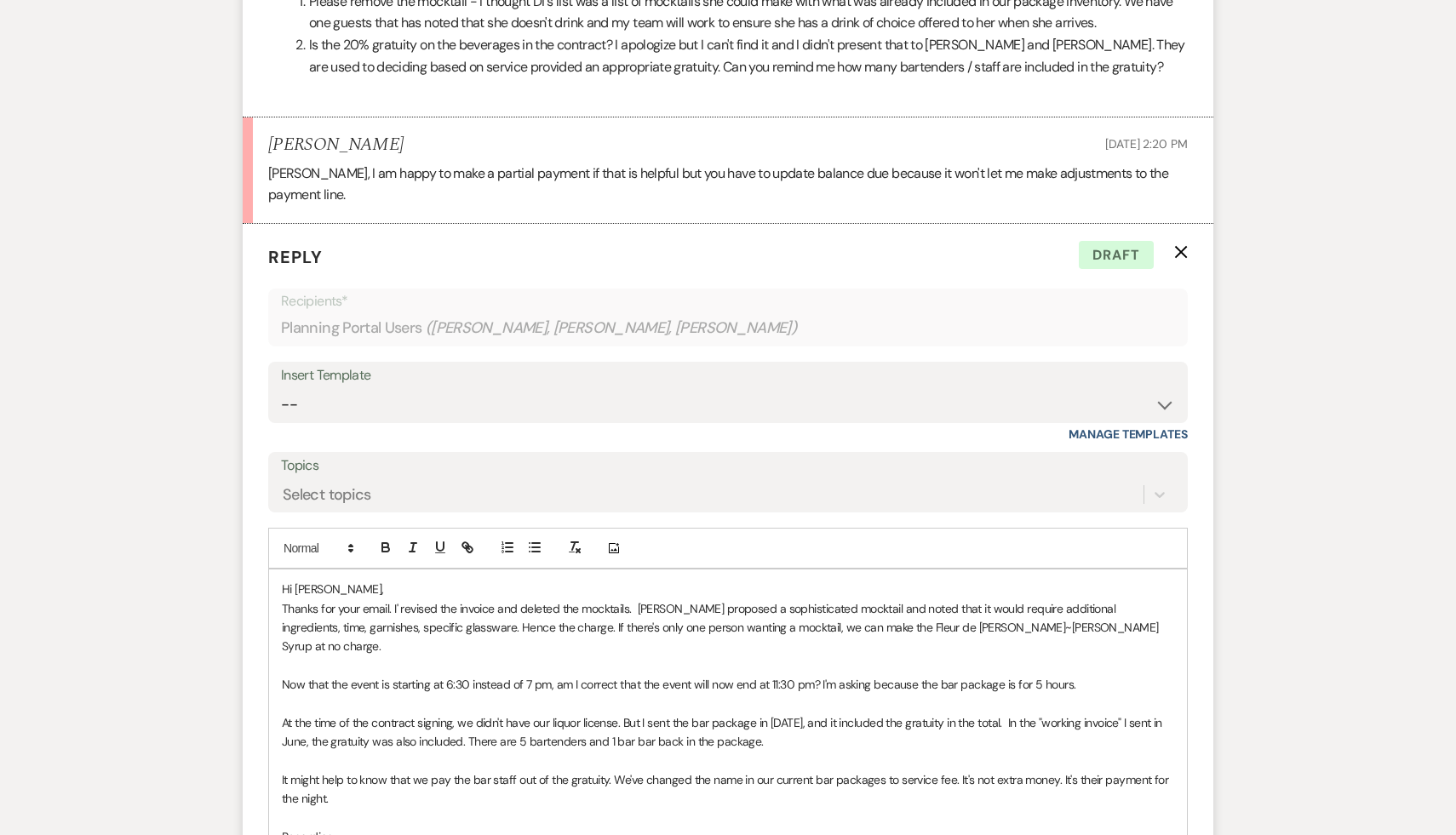
click at [1113, 604] on p "Thanks for your email. I' revised the invoice and deleted the mocktails. [PERSO…" at bounding box center [728, 628] width 892 height 57
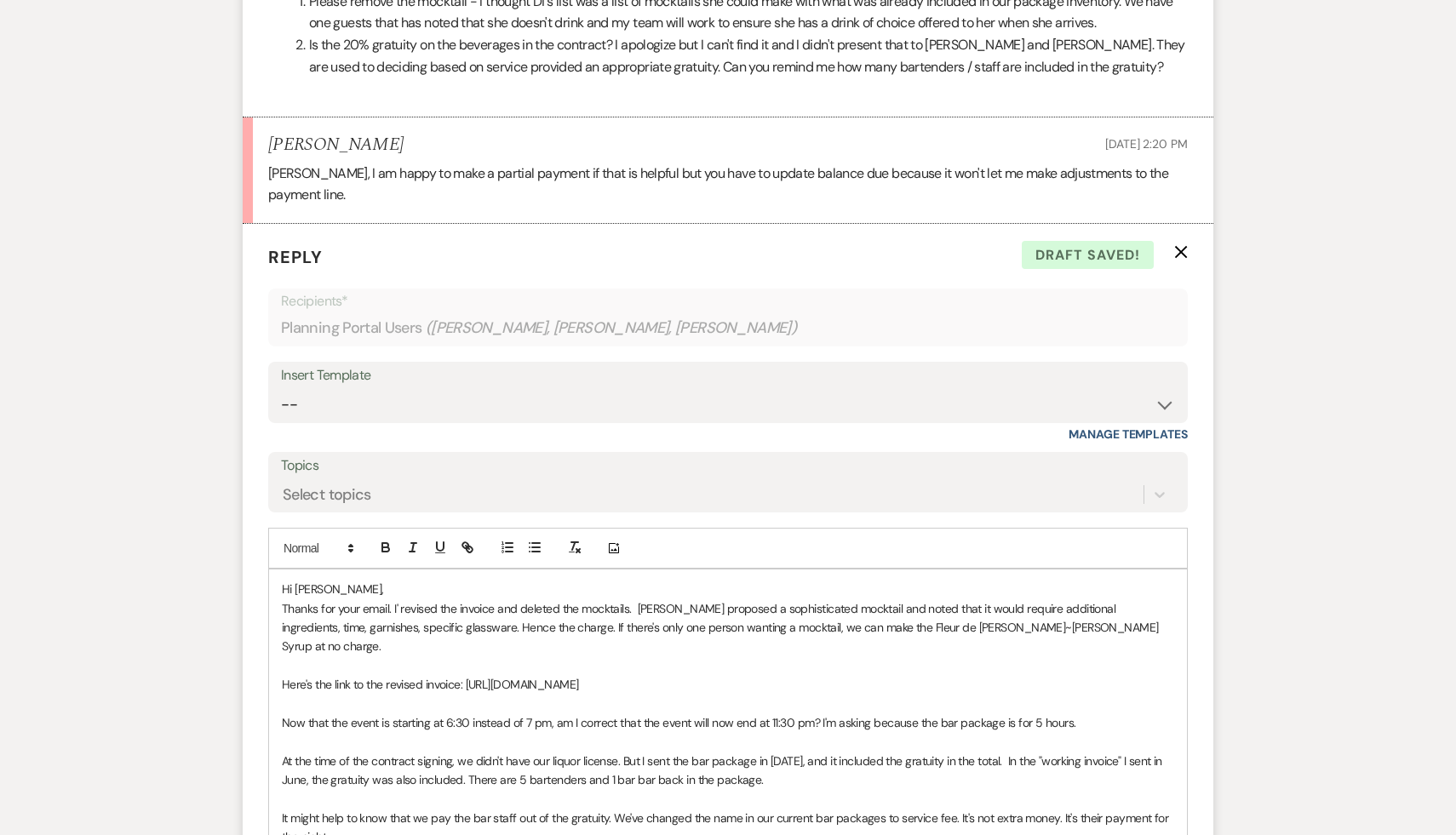
drag, startPoint x: 965, startPoint y: 639, endPoint x: 465, endPoint y: 646, distance: 500.0
click at [465, 675] on p "Here's the link to the revised invoice: https://customer.billergenie.com/MTc1ND…" at bounding box center [728, 684] width 892 height 19
click at [467, 542] on icon "button" at bounding box center [465, 545] width 6 height 6
type input "[URL][DOMAIN_NAME]"
click at [816, 692] on link at bounding box center [808, 698] width 36 height 13
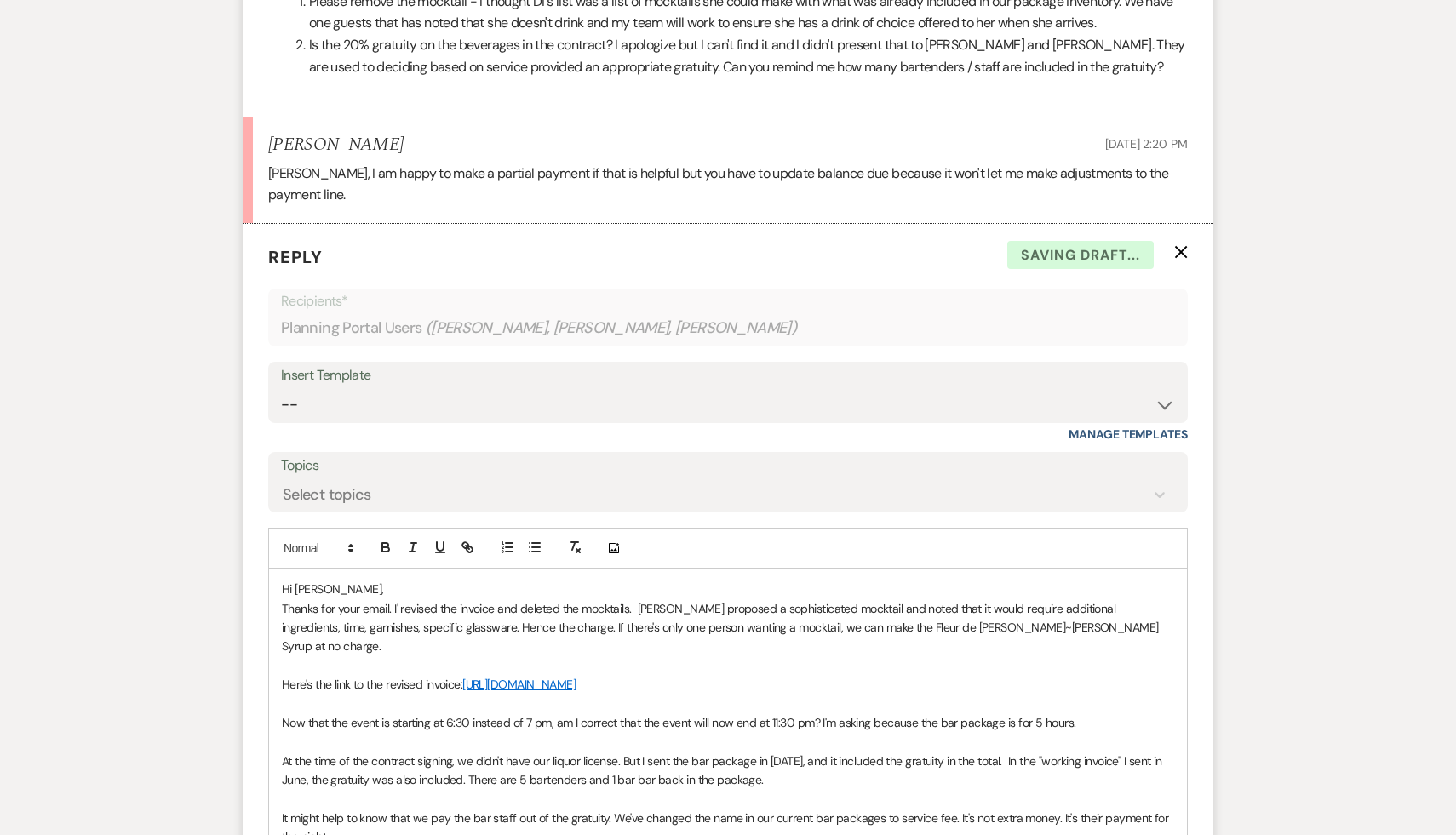
click at [1086, 675] on p "Here's the link to the revised invoice: https://customer.billergenie.com/MTc1ND…" at bounding box center [728, 684] width 892 height 19
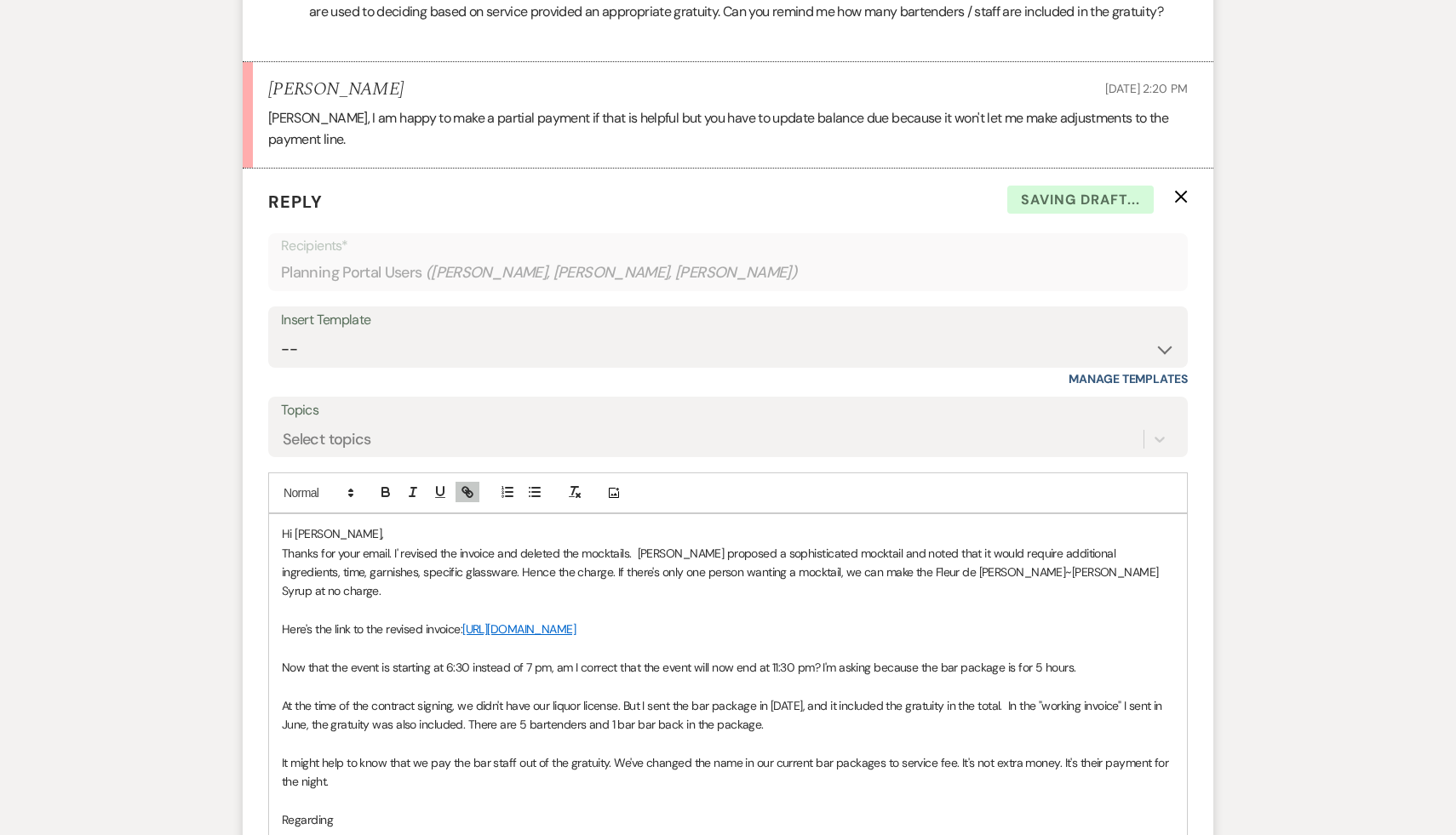
scroll to position [1175, 0]
click at [381, 753] on p "It might help to know that we pay the bar staff out of the gratuity. We've chan…" at bounding box center [728, 772] width 892 height 38
click at [379, 753] on p "It might help to know that we pay the bar staff out of the gratuity. We've chan…" at bounding box center [728, 772] width 892 height 38
click at [954, 753] on p "It might help to know that we pay the bar staff out of the gratuity. We've chan…" at bounding box center [728, 772] width 892 height 38
click at [621, 753] on p "It might help to know that we pay the bar staff out of the gratuity. We've chan…" at bounding box center [728, 772] width 892 height 38
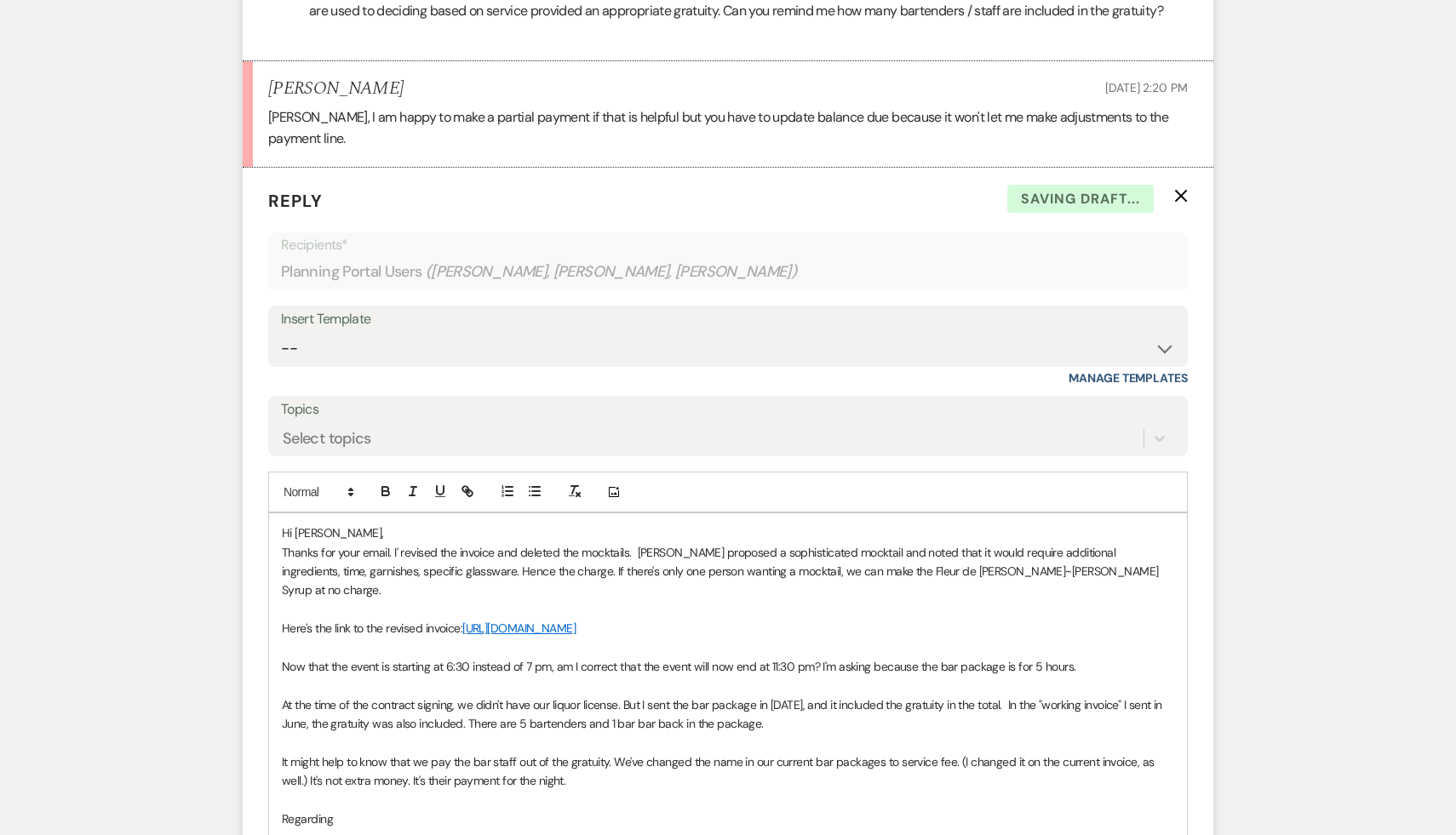
scroll to position [1176, 0]
click at [672, 790] on p at bounding box center [728, 799] width 892 height 19
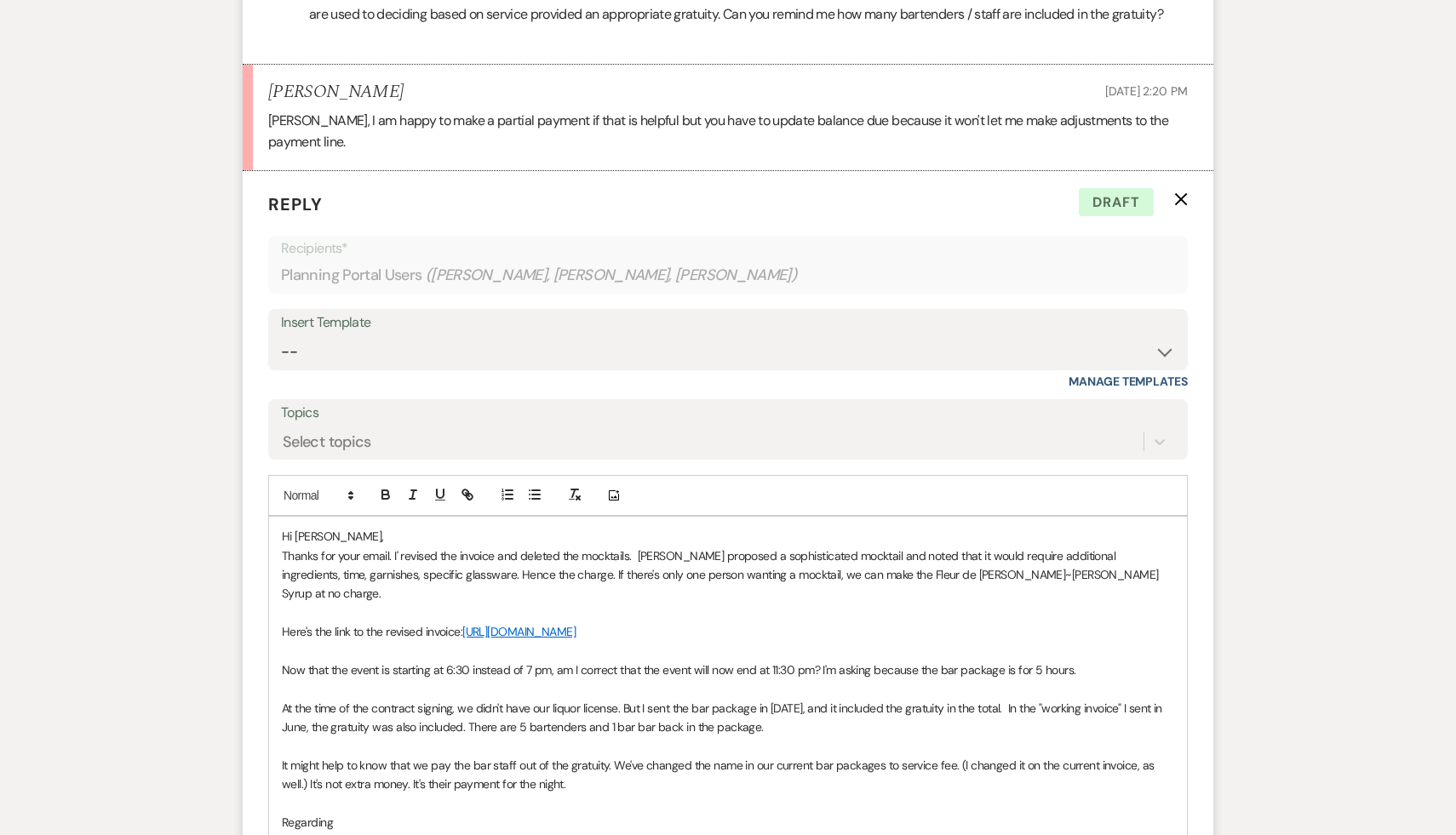
click at [668, 794] on p at bounding box center [728, 803] width 892 height 19
click at [611, 756] on p "It might help to know that we pay the bar staff out of the gratuity. We've chan…" at bounding box center [728, 775] width 892 height 38
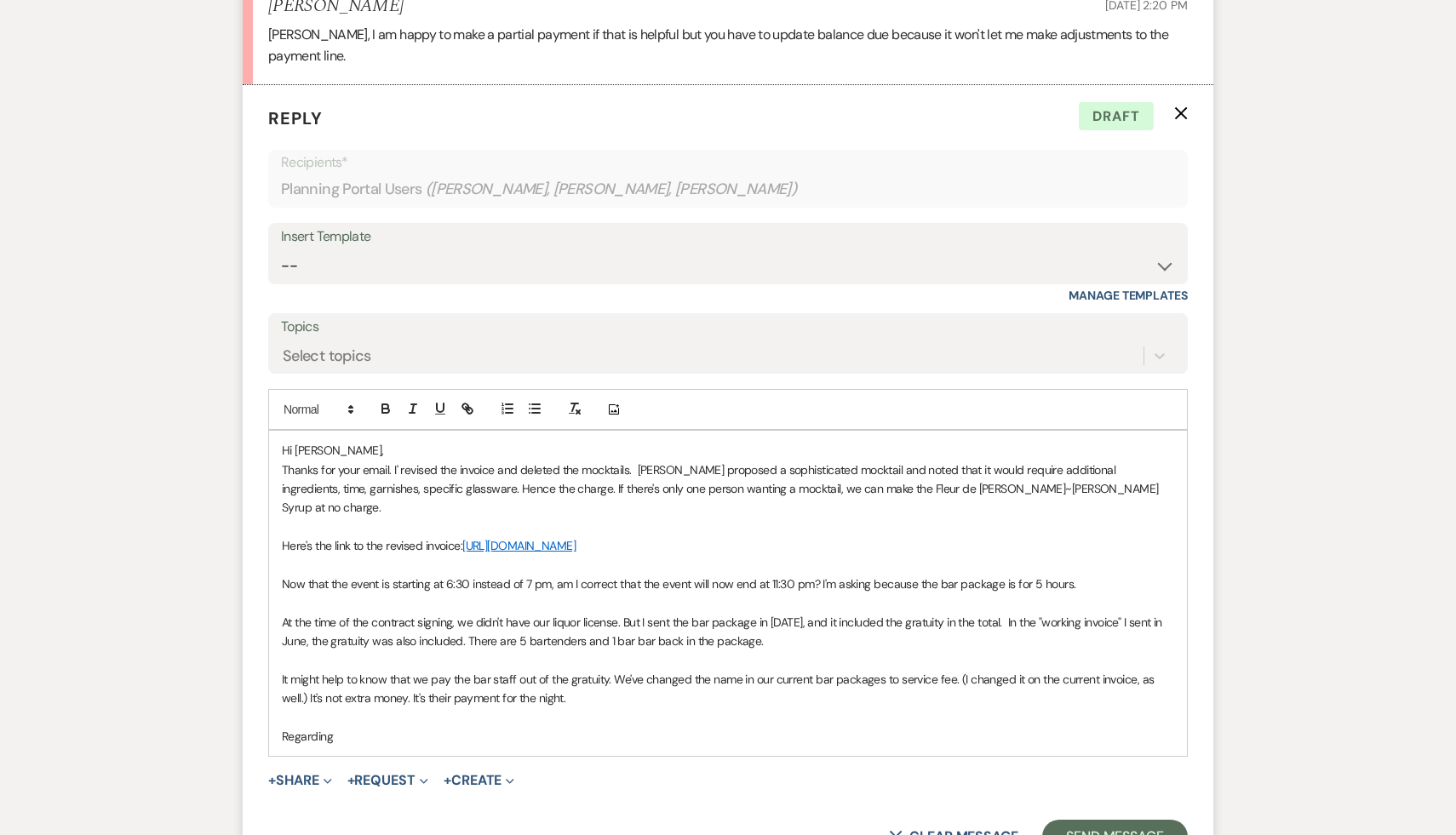
scroll to position [1260, 0]
drag, startPoint x: 470, startPoint y: 638, endPoint x: 449, endPoint y: 634, distance: 21.4
click at [449, 667] on p "It might help to know that we pay the bar staff out of the gratuity. We've chan…" at bounding box center [728, 686] width 892 height 38
click at [666, 705] on p at bounding box center [728, 715] width 892 height 19
click at [662, 705] on p at bounding box center [728, 715] width 892 height 19
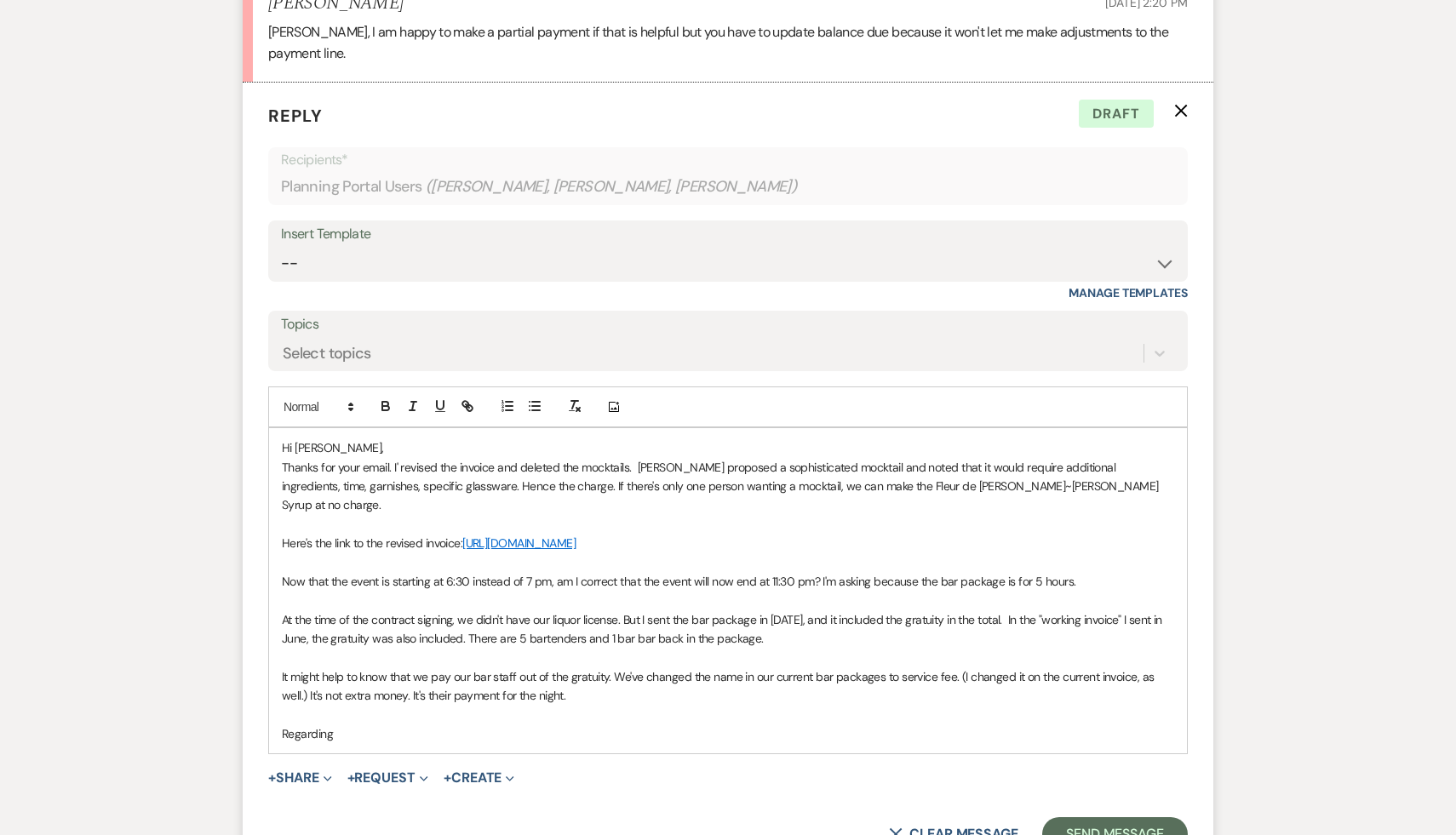
click at [886, 667] on p "It might help to know that we pay our bar staff out of the gratuity. We've chan…" at bounding box center [728, 686] width 892 height 38
click at [913, 667] on p "It might help to know that we pay our bar staff out of the gratuity. We've chan…" at bounding box center [728, 686] width 892 height 38
click at [661, 667] on p "It might help to know that we pay our bar staff out of the gratuity. We've chan…" at bounding box center [728, 686] width 892 height 38
click at [352, 725] on p "Regarding" at bounding box center [728, 734] width 892 height 19
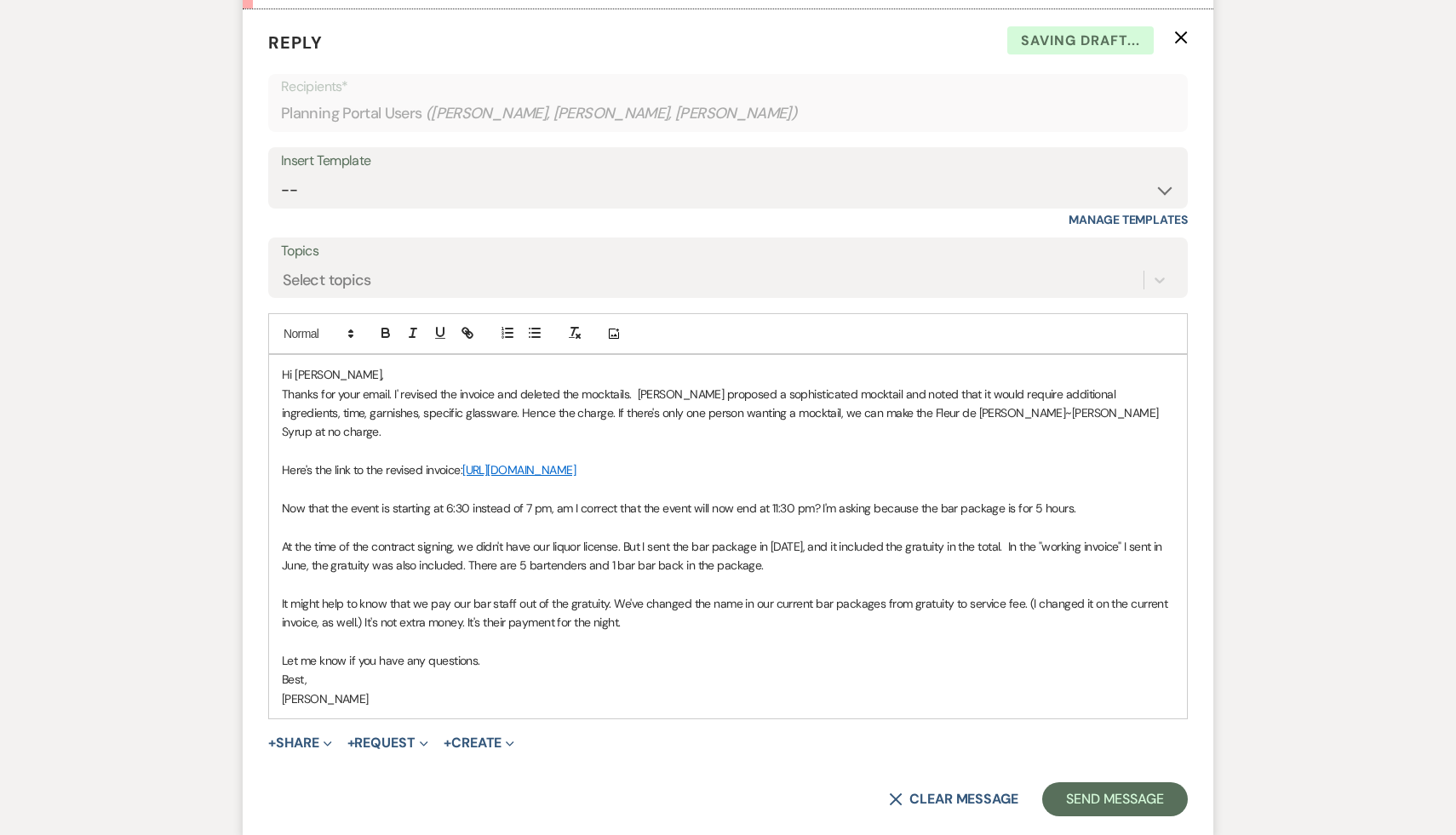
scroll to position [1395, 0]
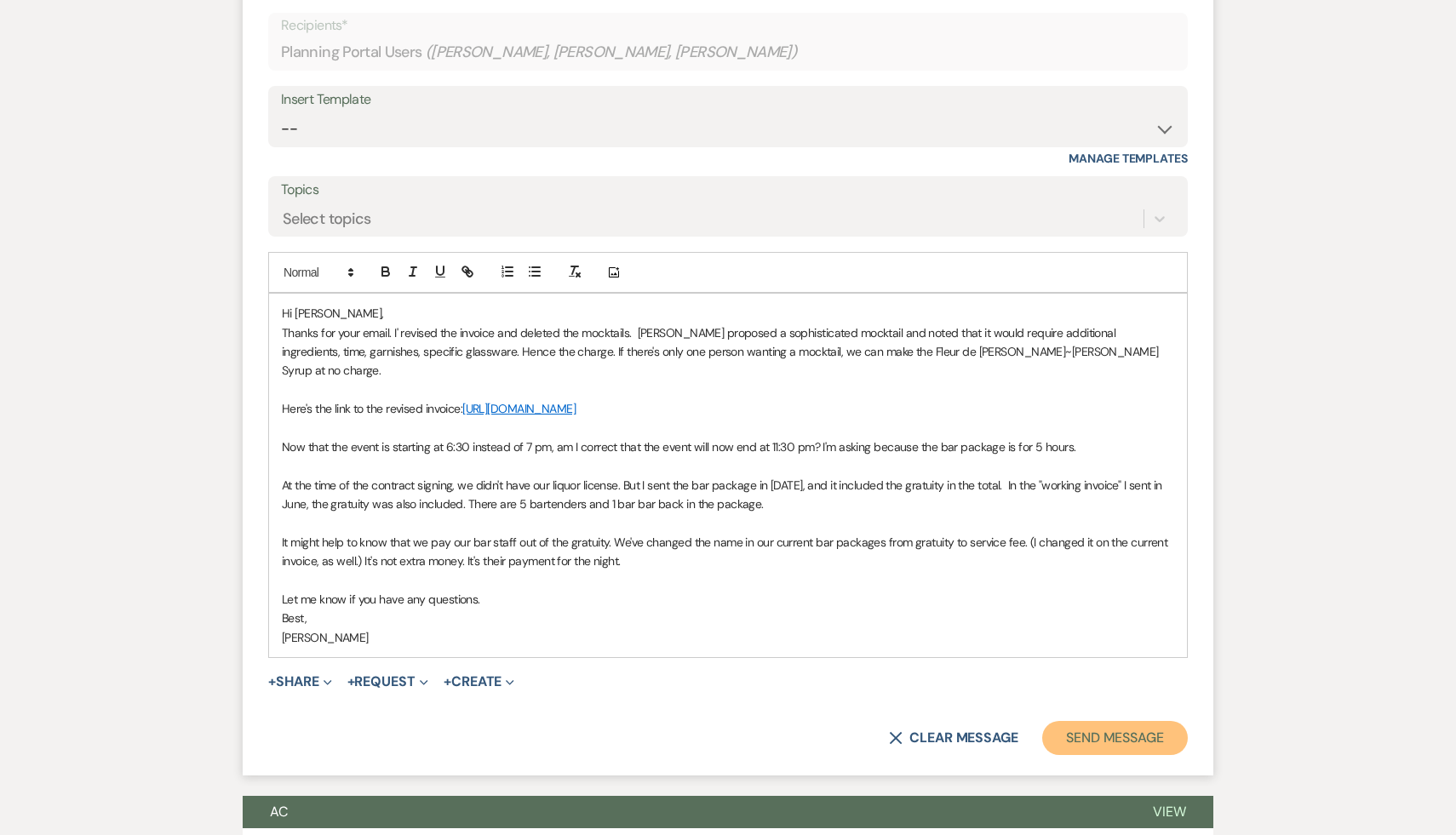
click at [1126, 721] on button "Send Message" at bounding box center [1115, 738] width 146 height 34
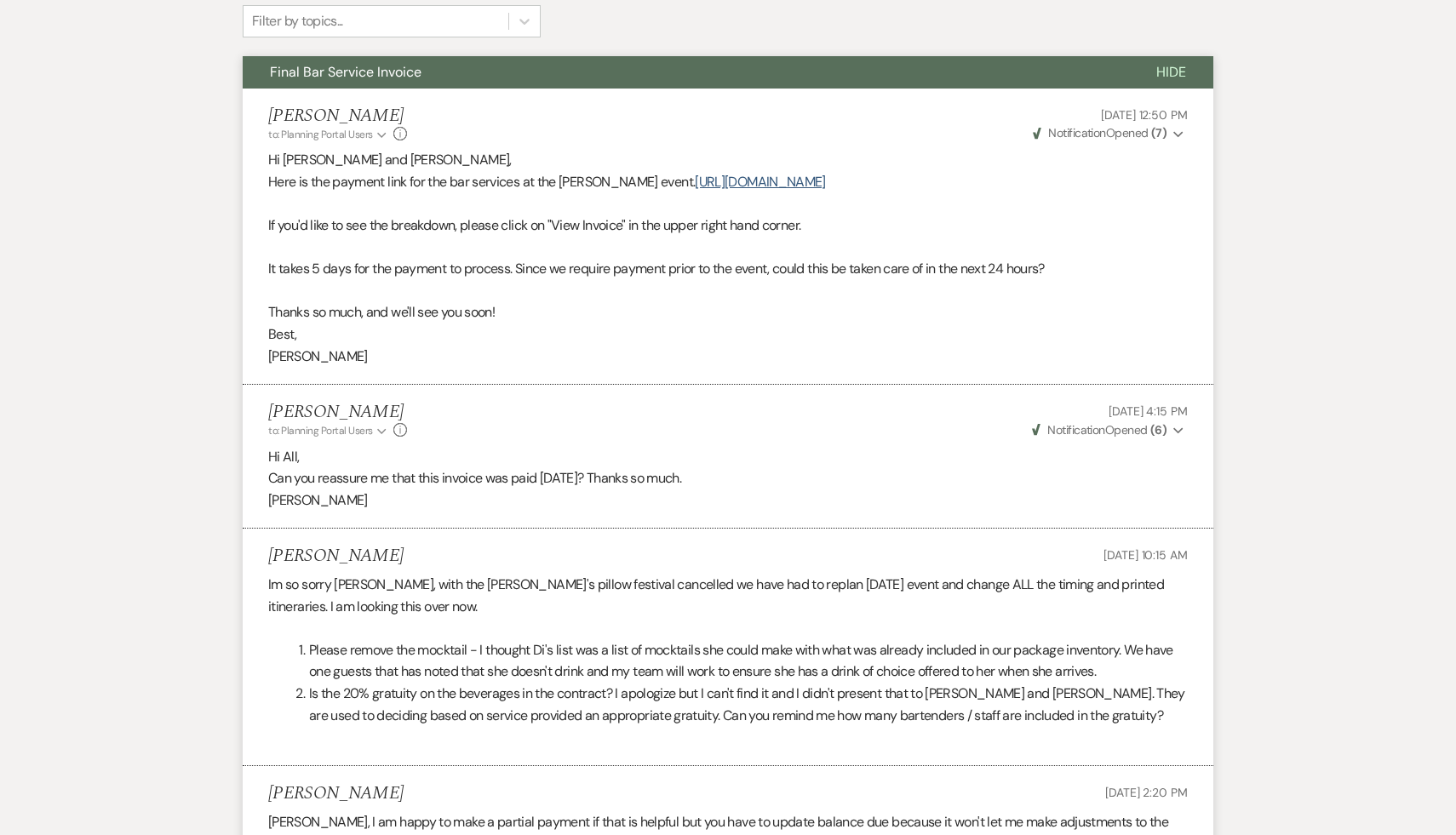
scroll to position [0, 0]
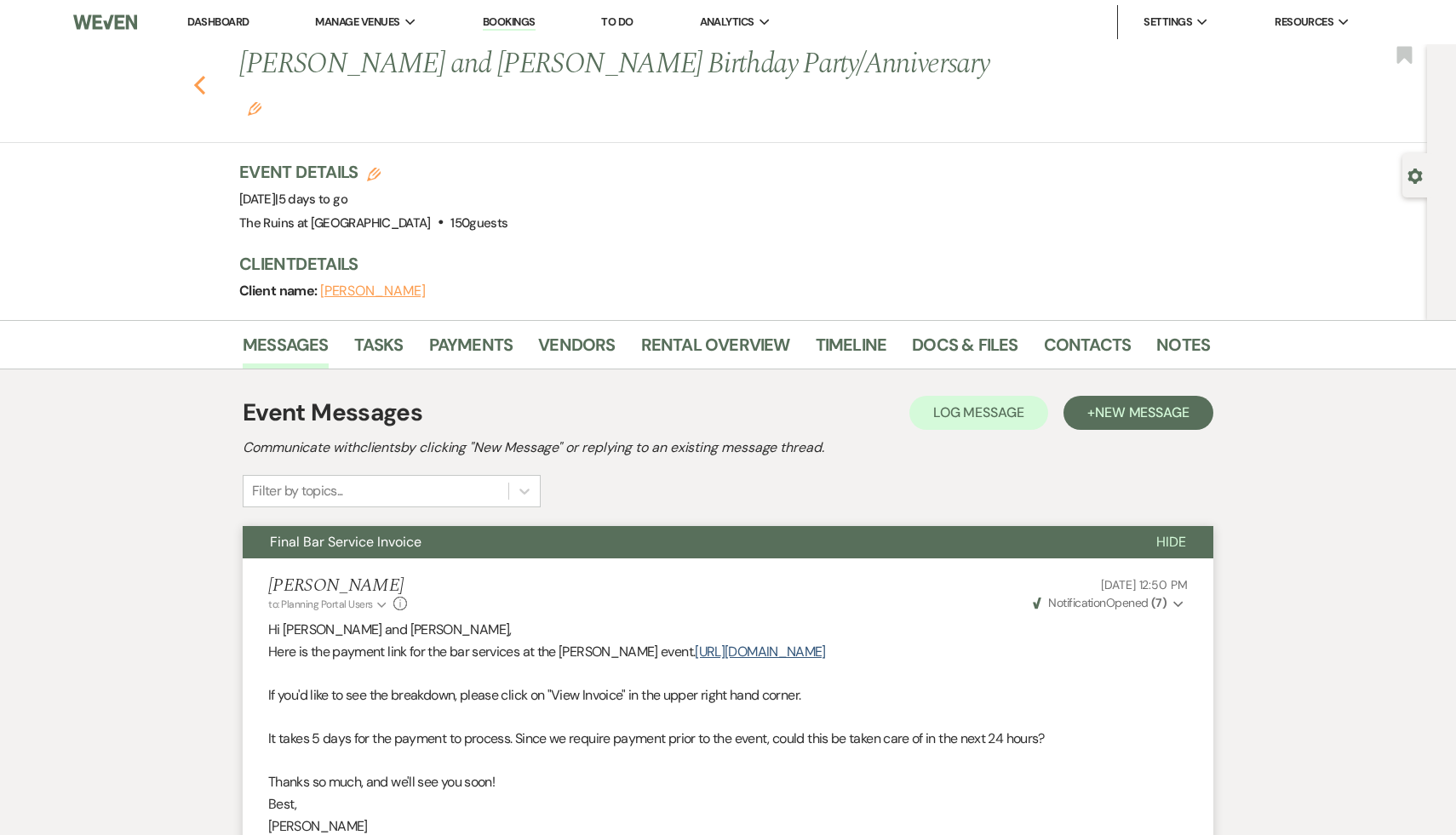
click at [196, 75] on icon "Previous" at bounding box center [199, 85] width 13 height 21
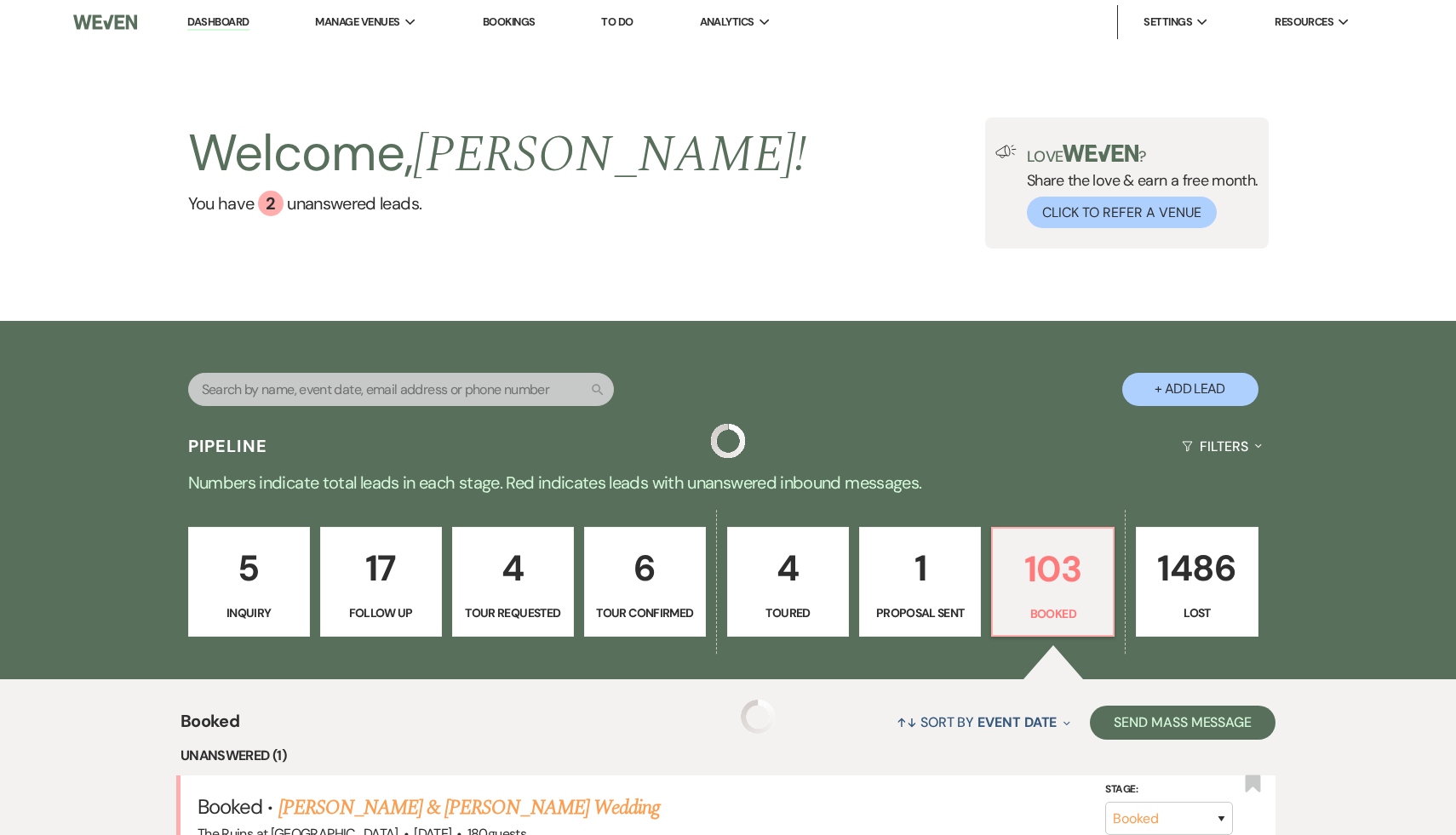
scroll to position [168, 0]
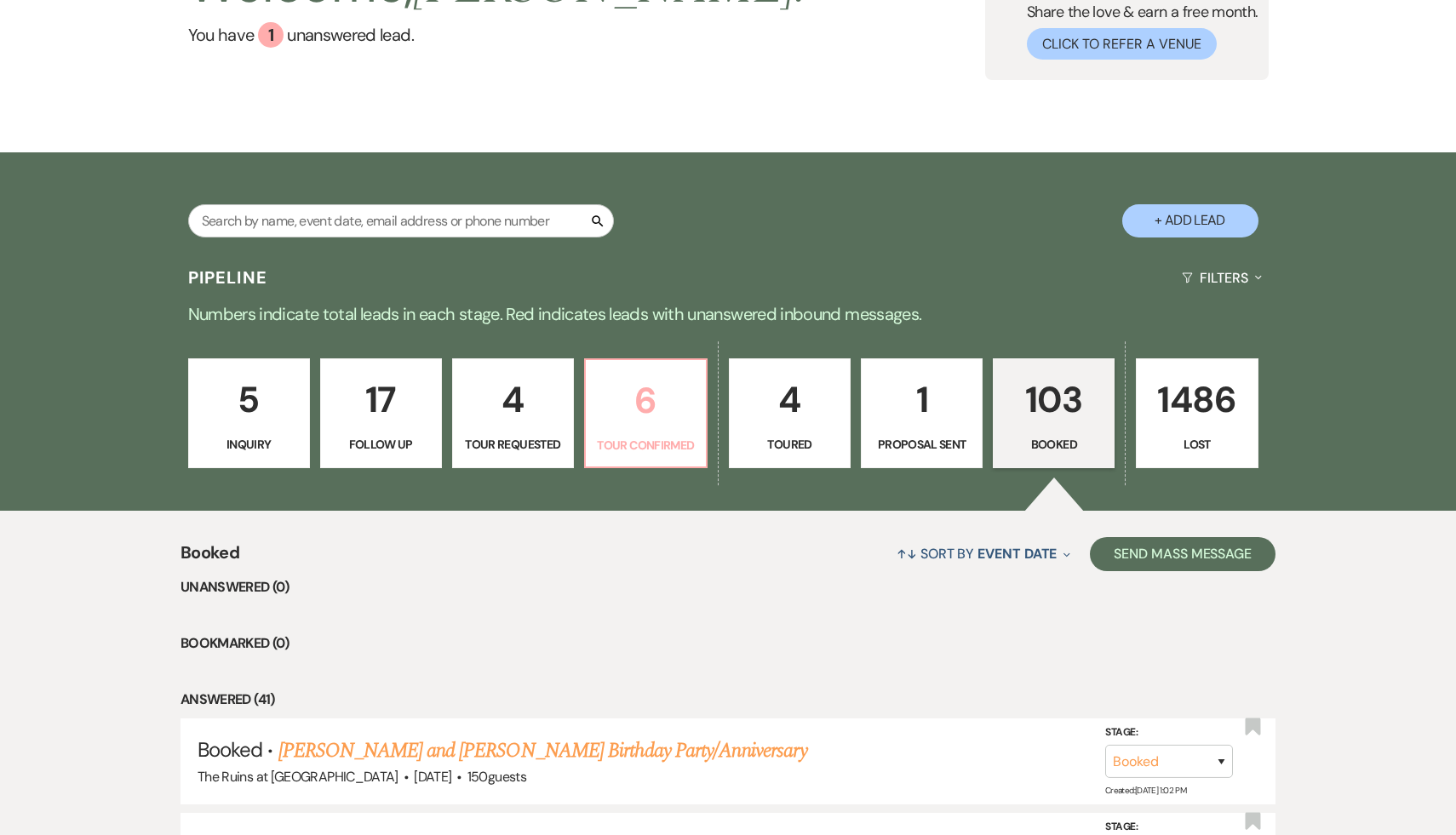
click at [651, 402] on p "6" at bounding box center [646, 400] width 100 height 57
select select "4"
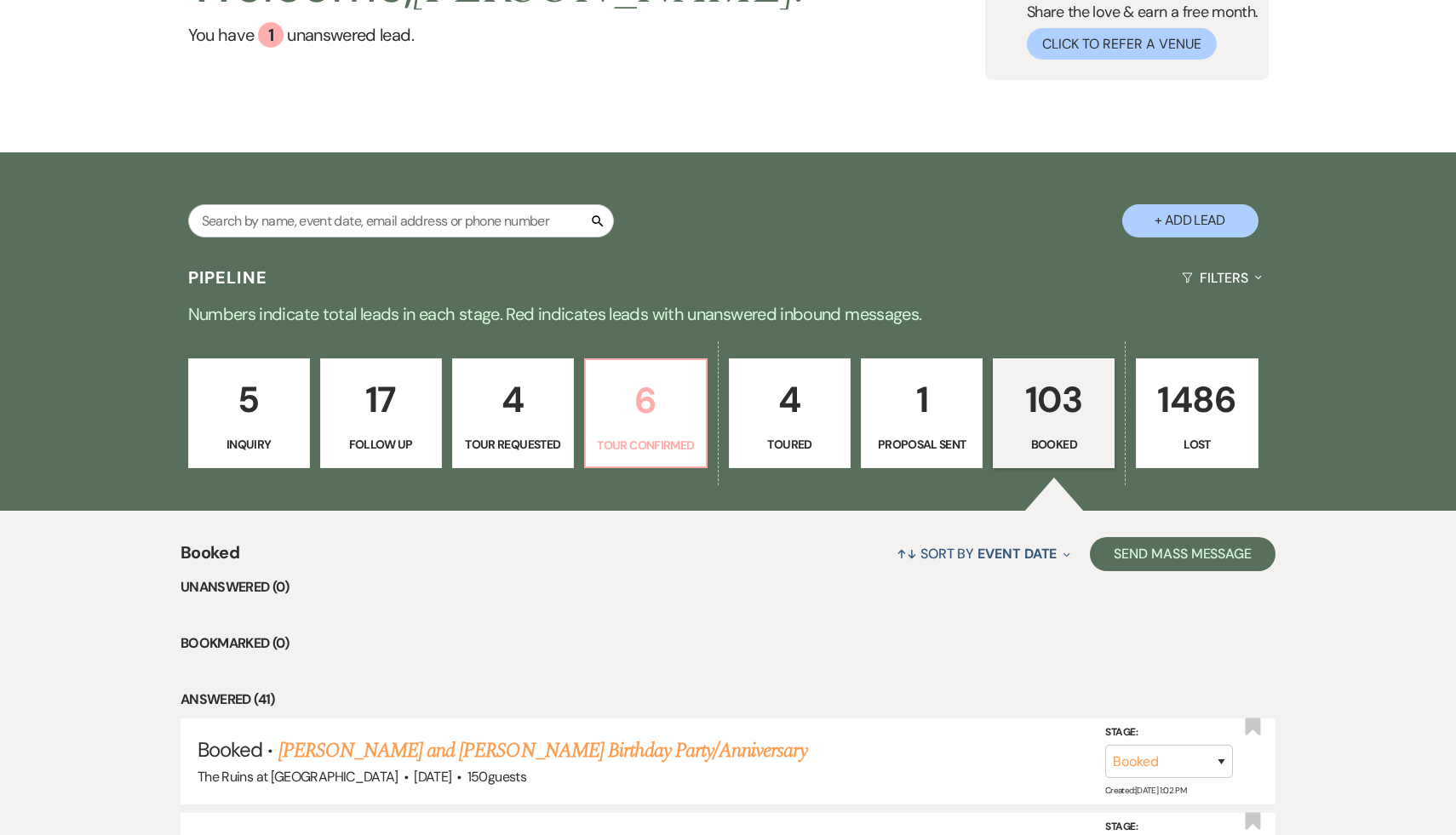
select select "4"
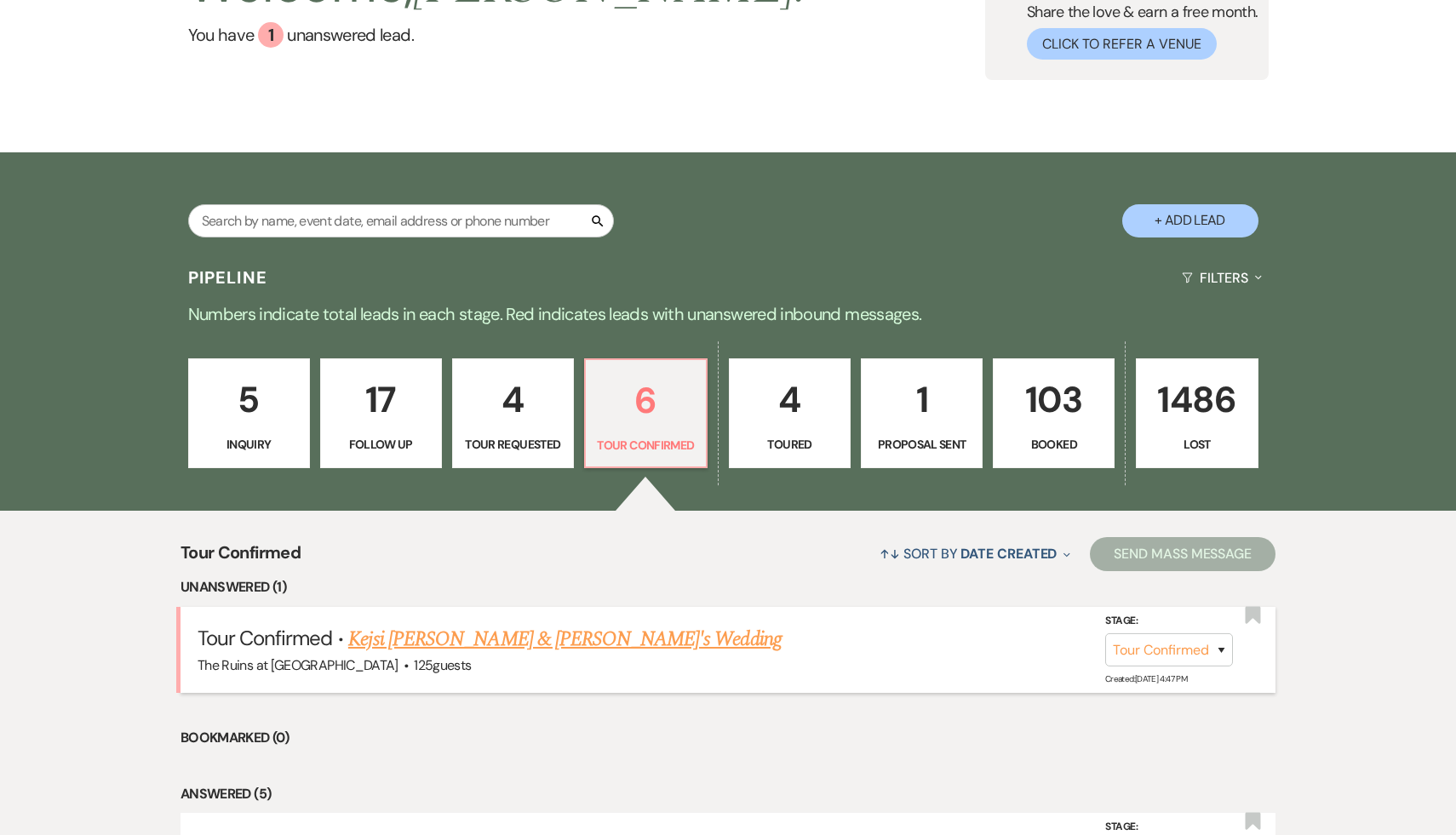
click at [545, 634] on link "Kejsi Kaca & Nick Zorbs's Wedding" at bounding box center [564, 639] width 433 height 31
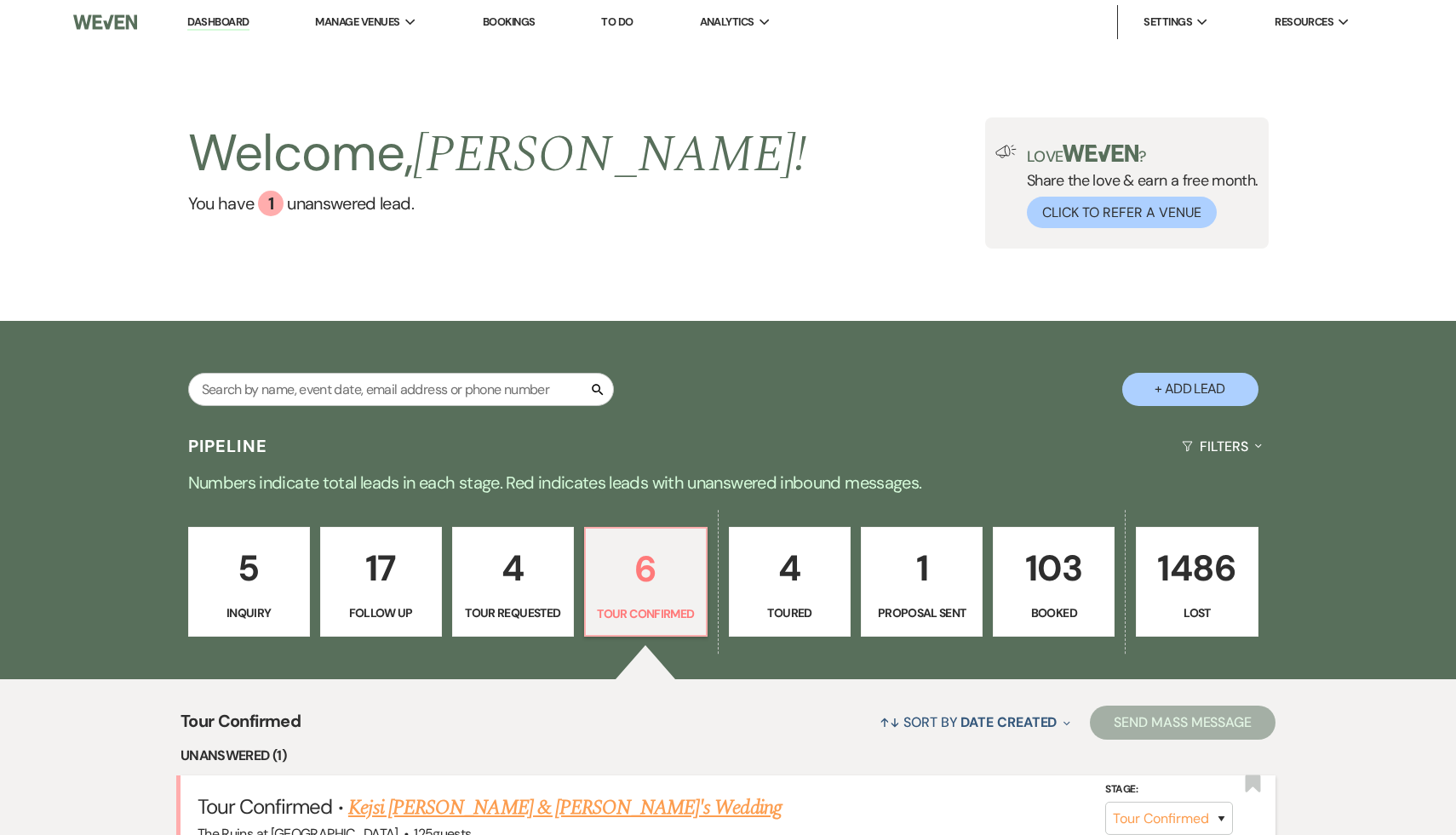
select select "4"
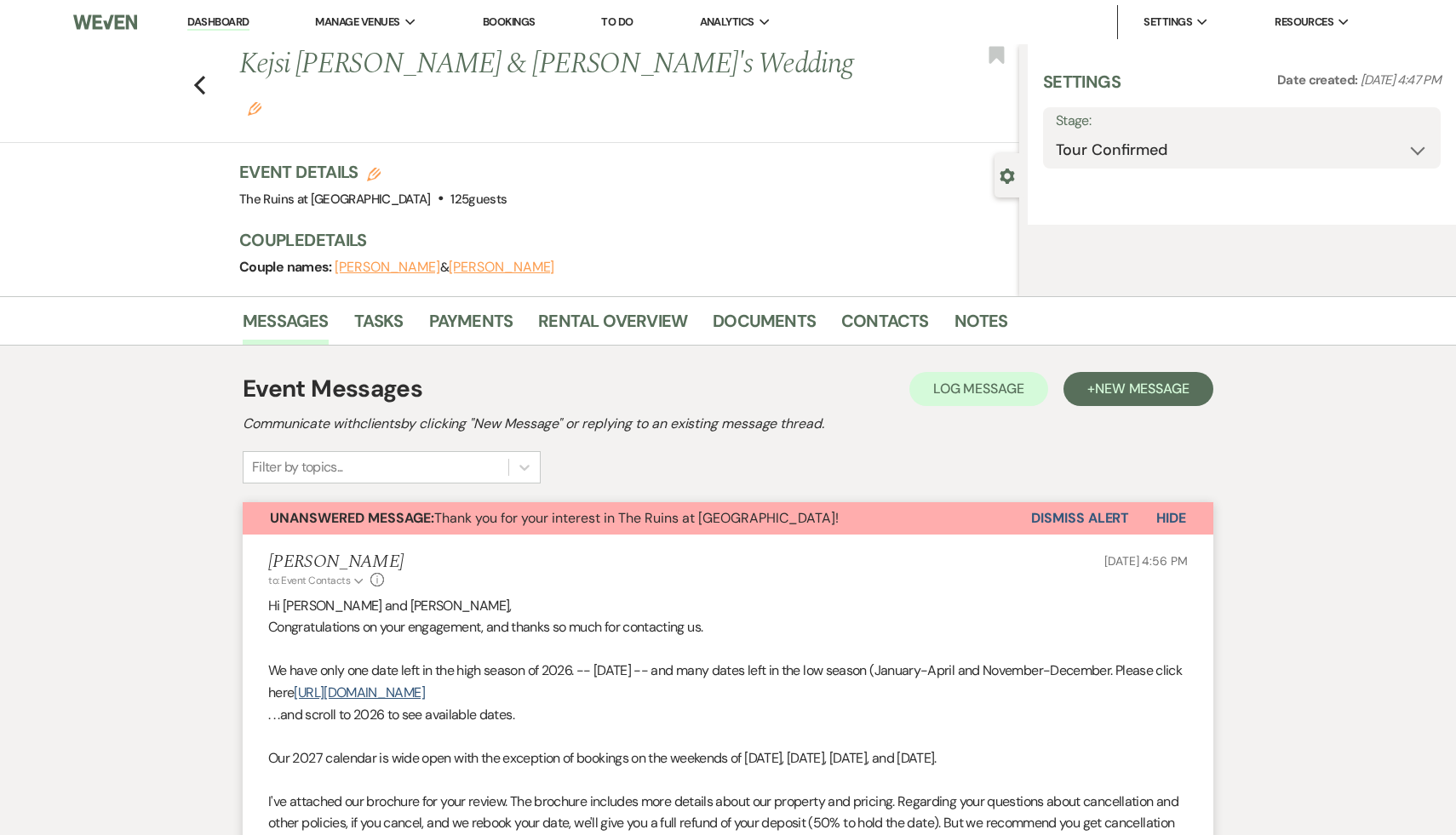
select select "6"
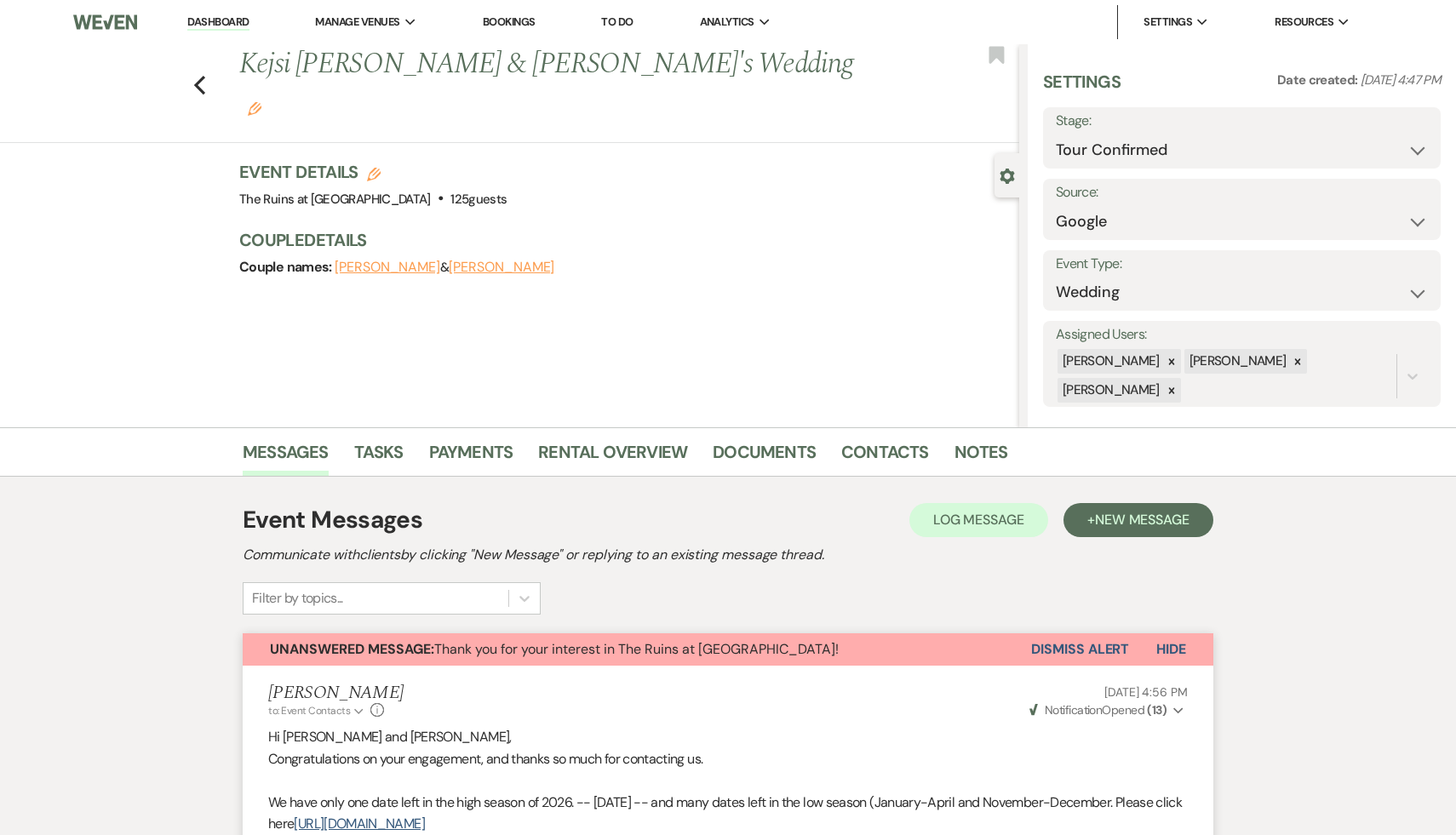
click at [1084, 649] on button "Dismiss Alert" at bounding box center [1080, 649] width 98 height 33
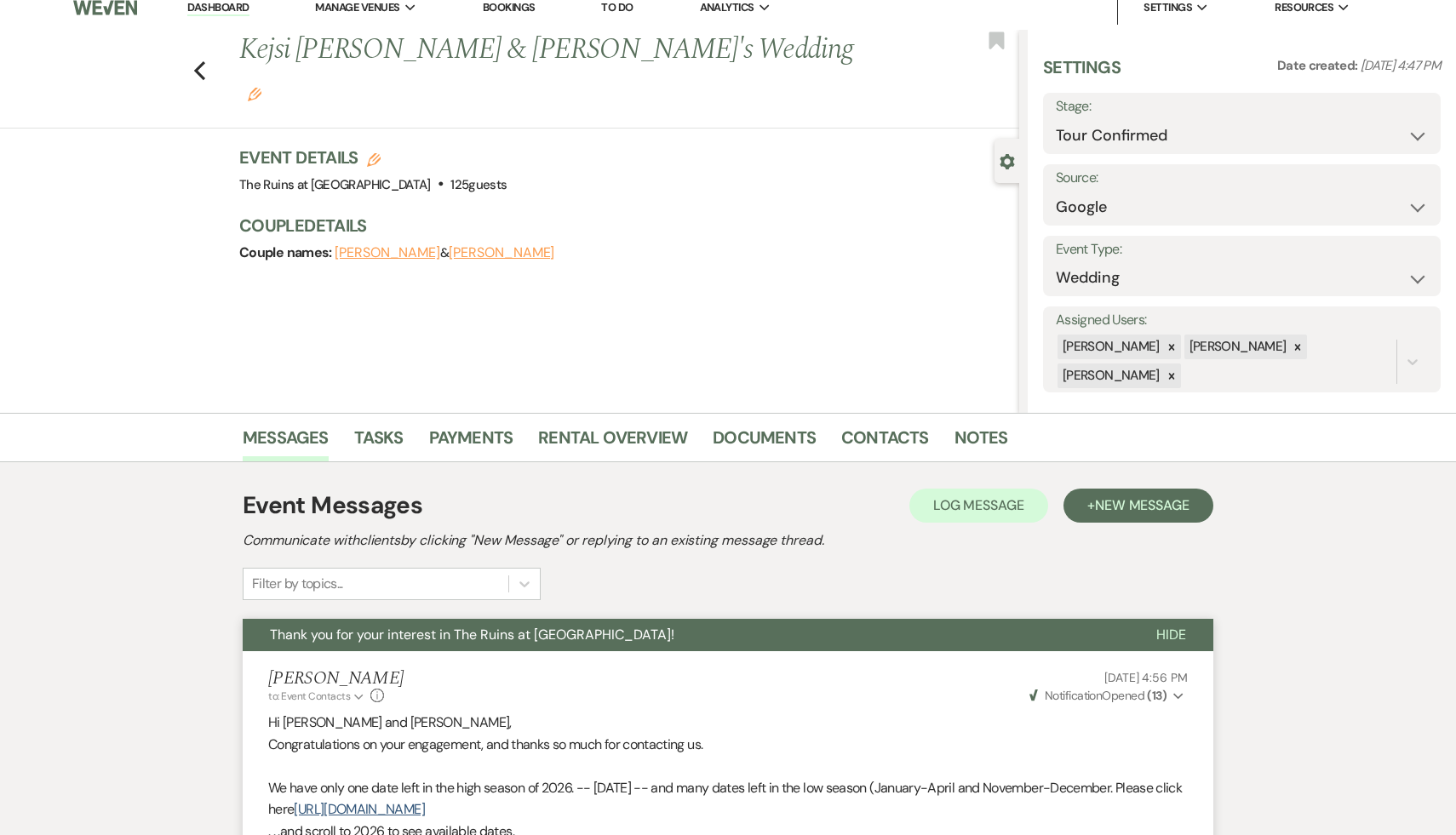
scroll to position [19, 0]
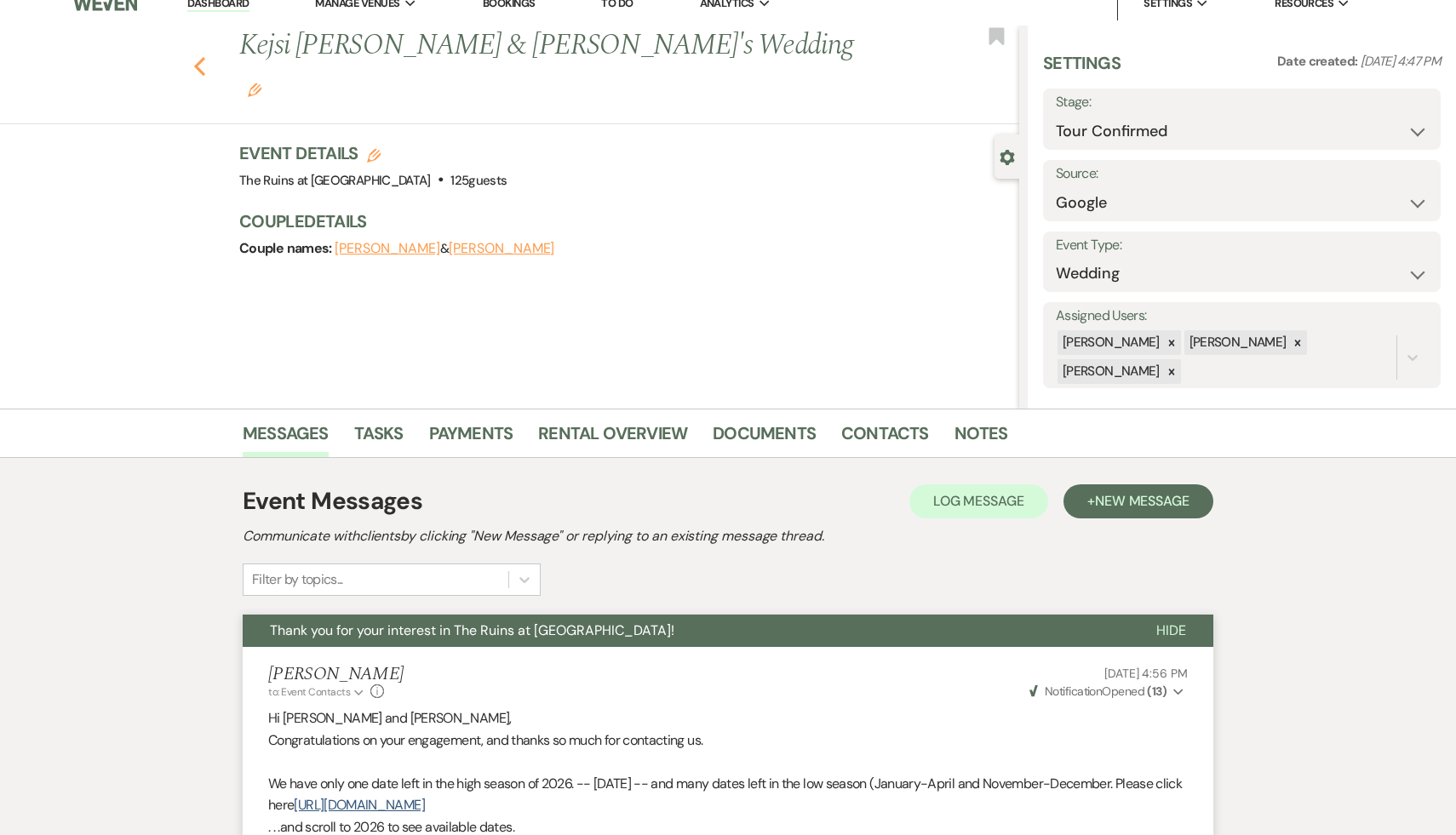
click at [202, 56] on icon "Previous" at bounding box center [199, 66] width 13 height 21
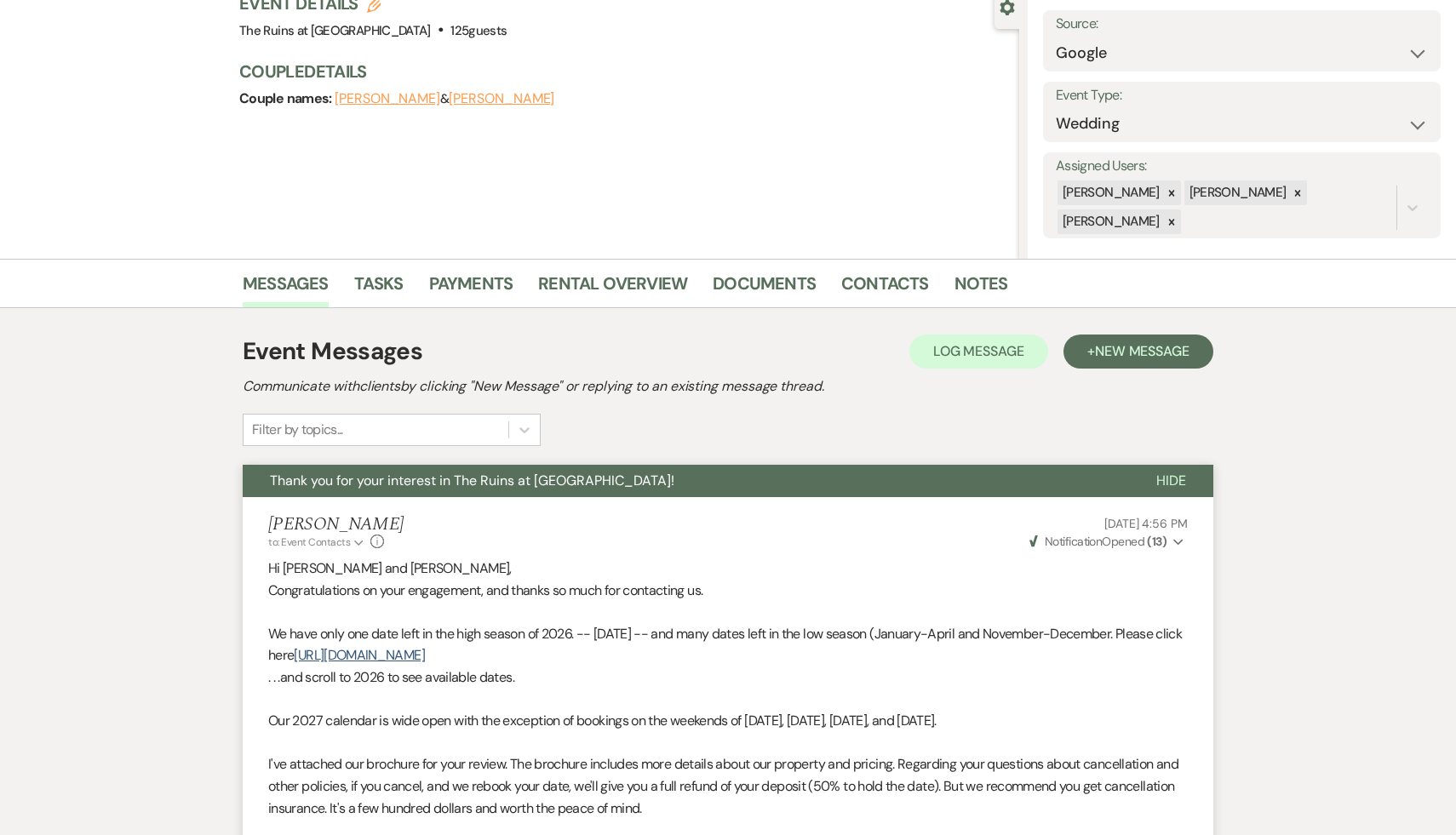
select select "4"
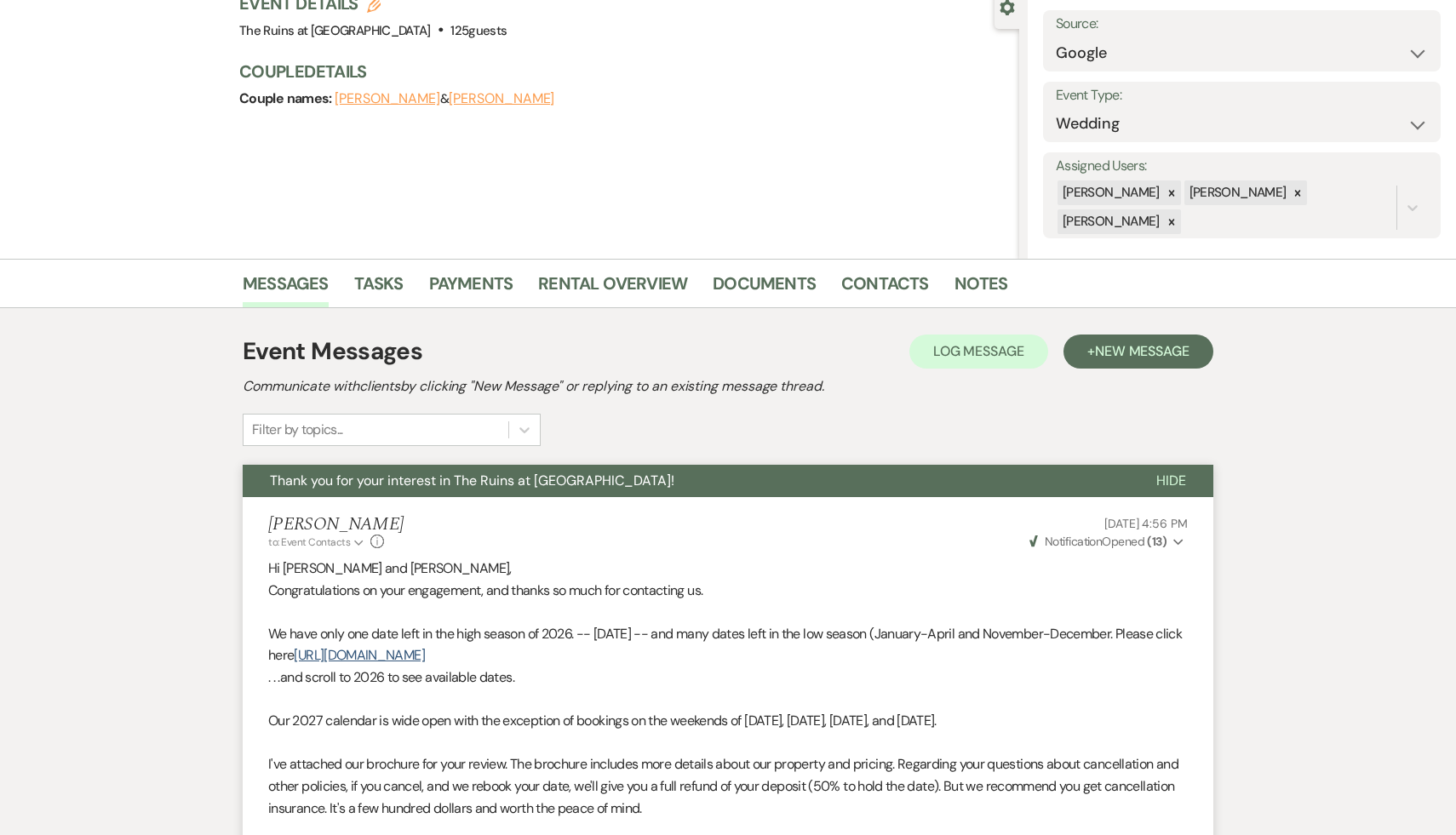
select select "4"
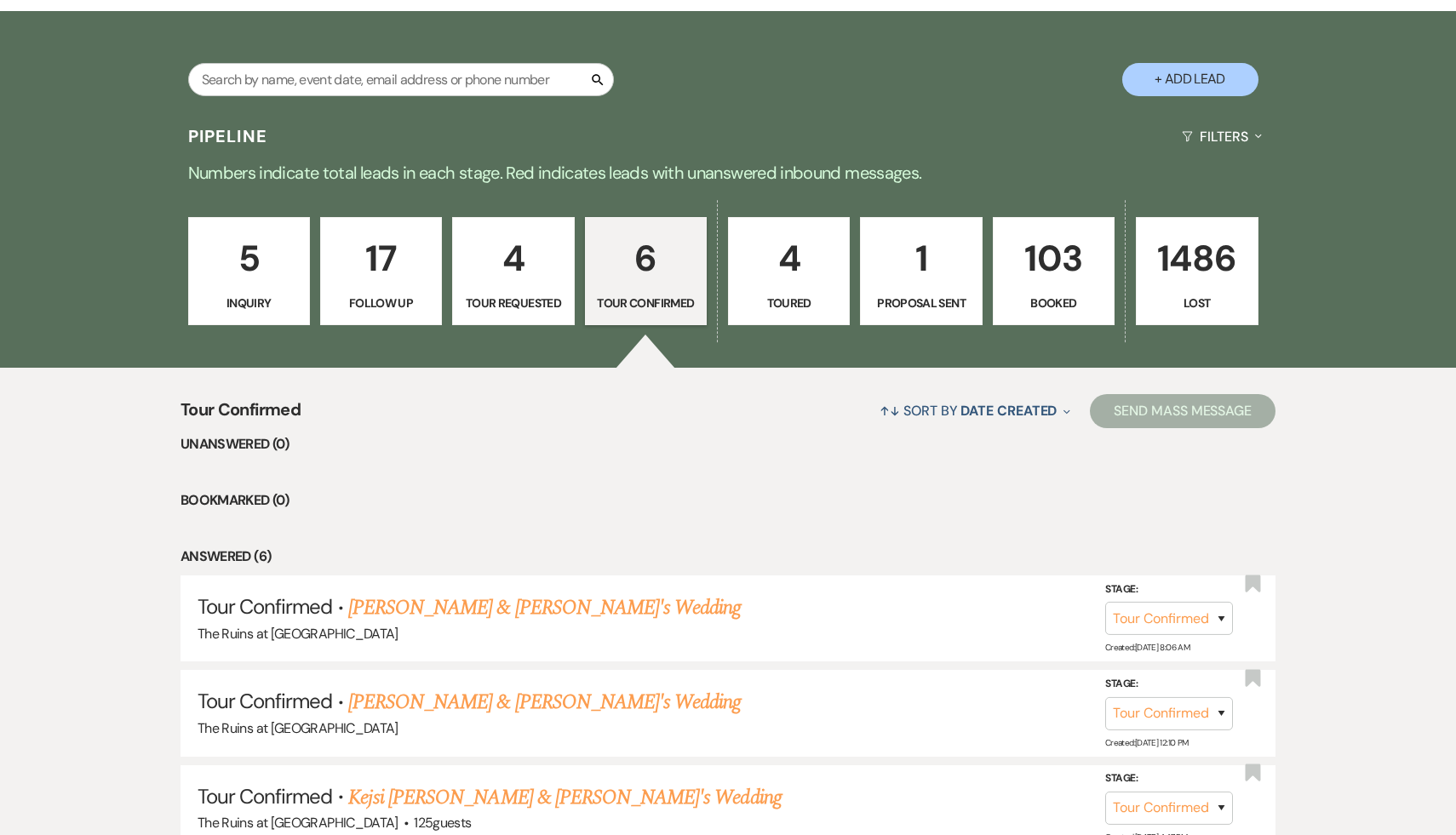
scroll to position [313, 0]
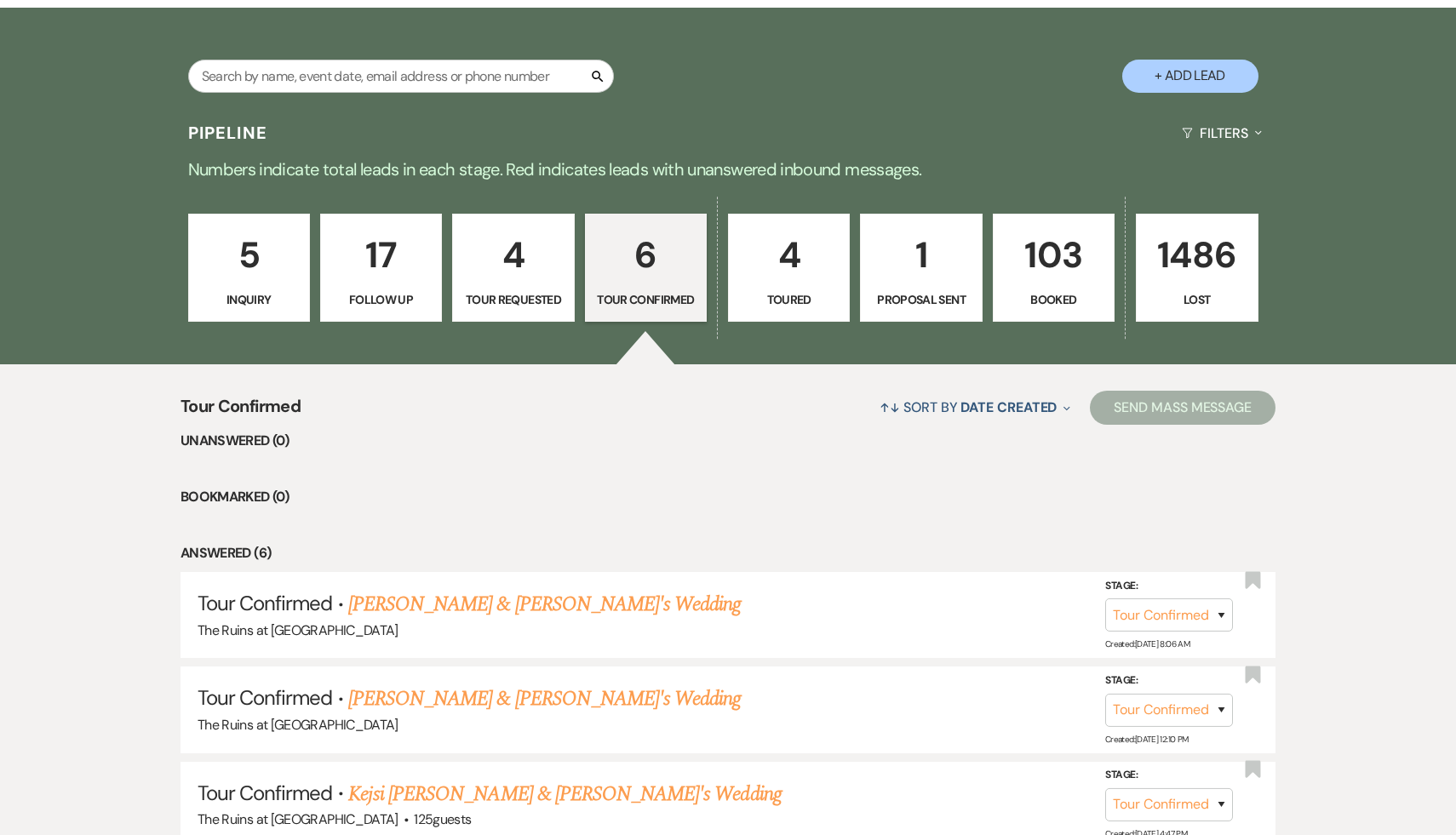
click at [516, 265] on p "4" at bounding box center [513, 254] width 100 height 57
select select "2"
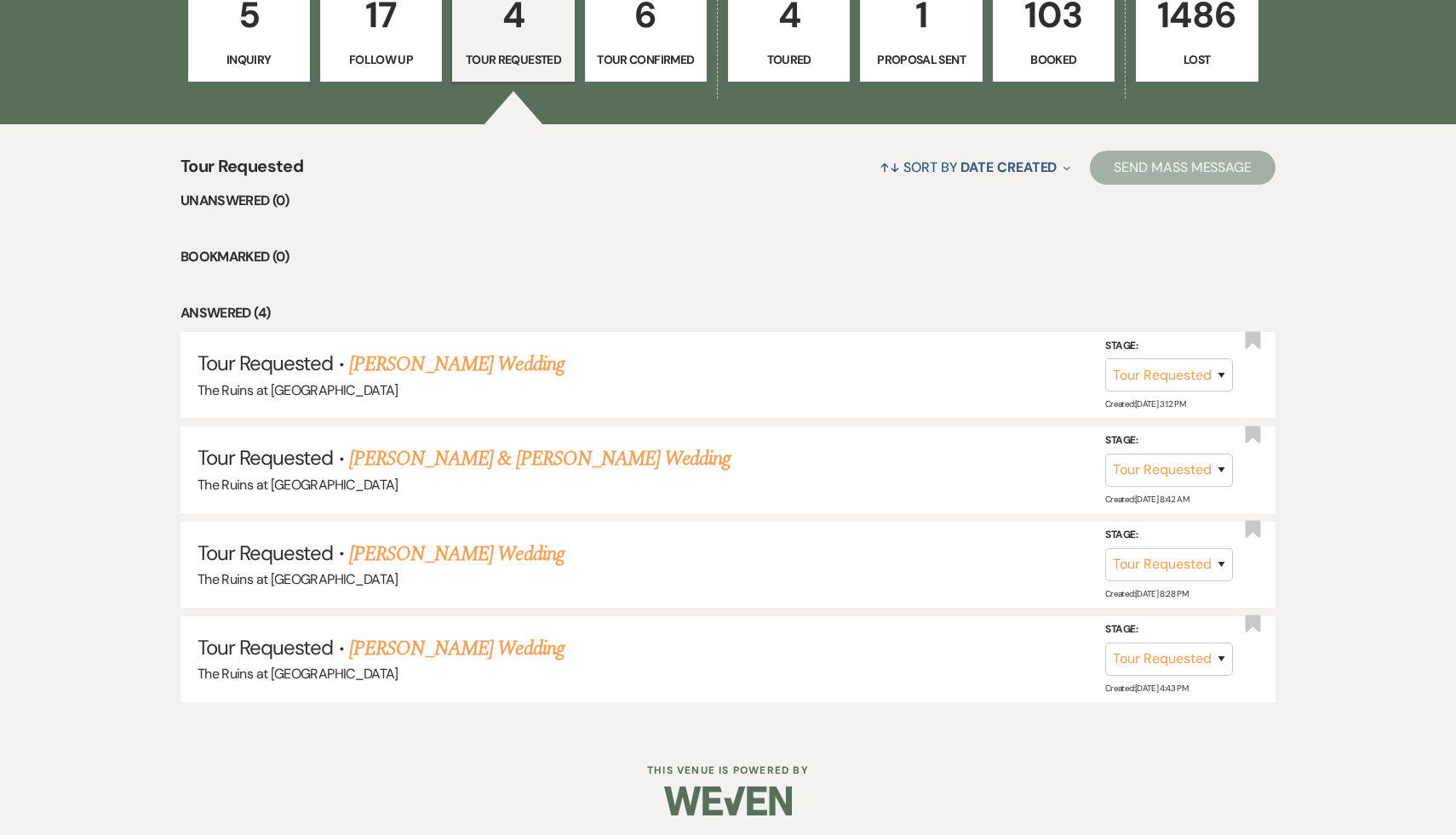
scroll to position [556, 0]
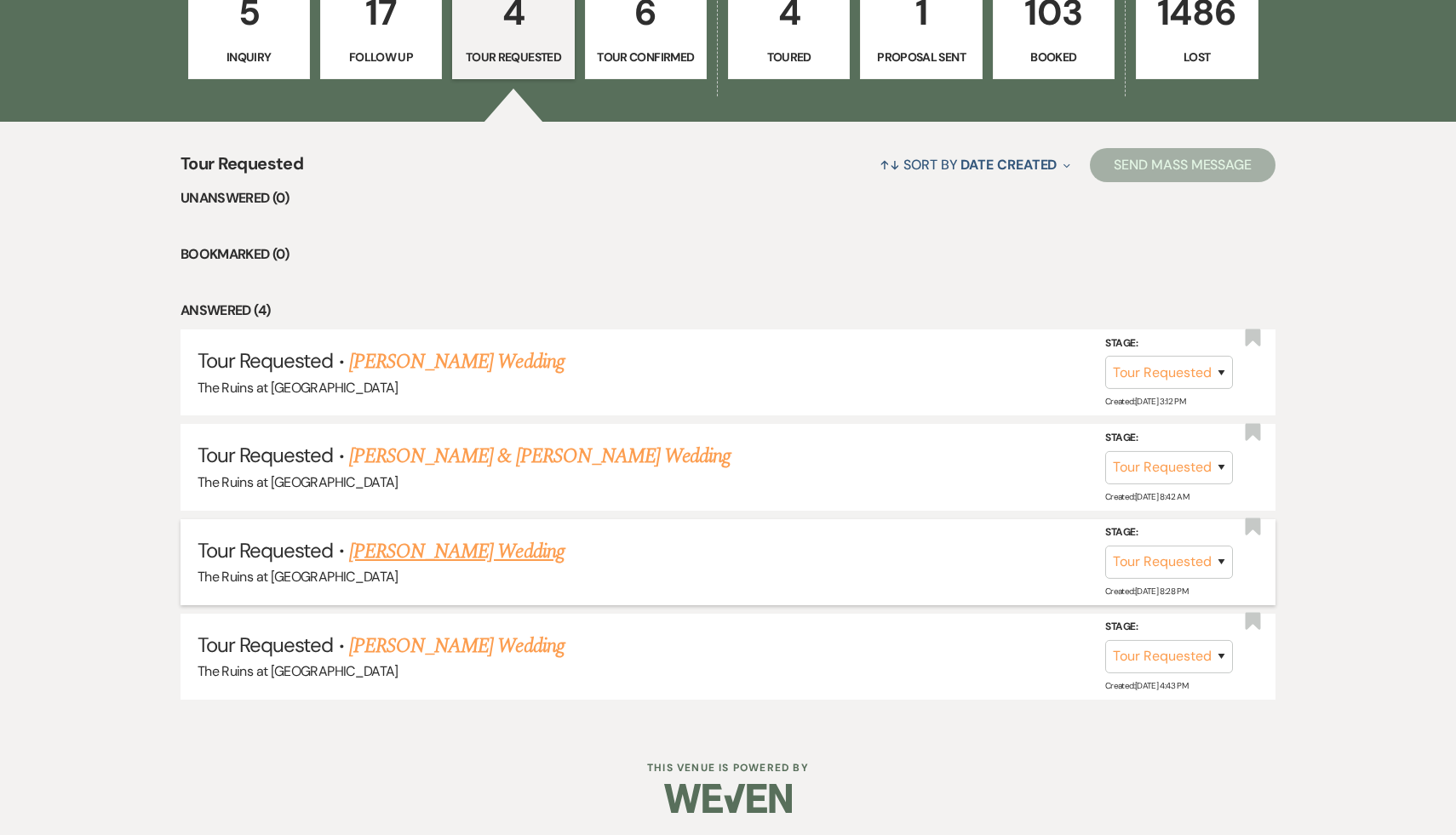
click at [442, 552] on link "Samantha Cacurak's Wedding" at bounding box center [457, 552] width 216 height 31
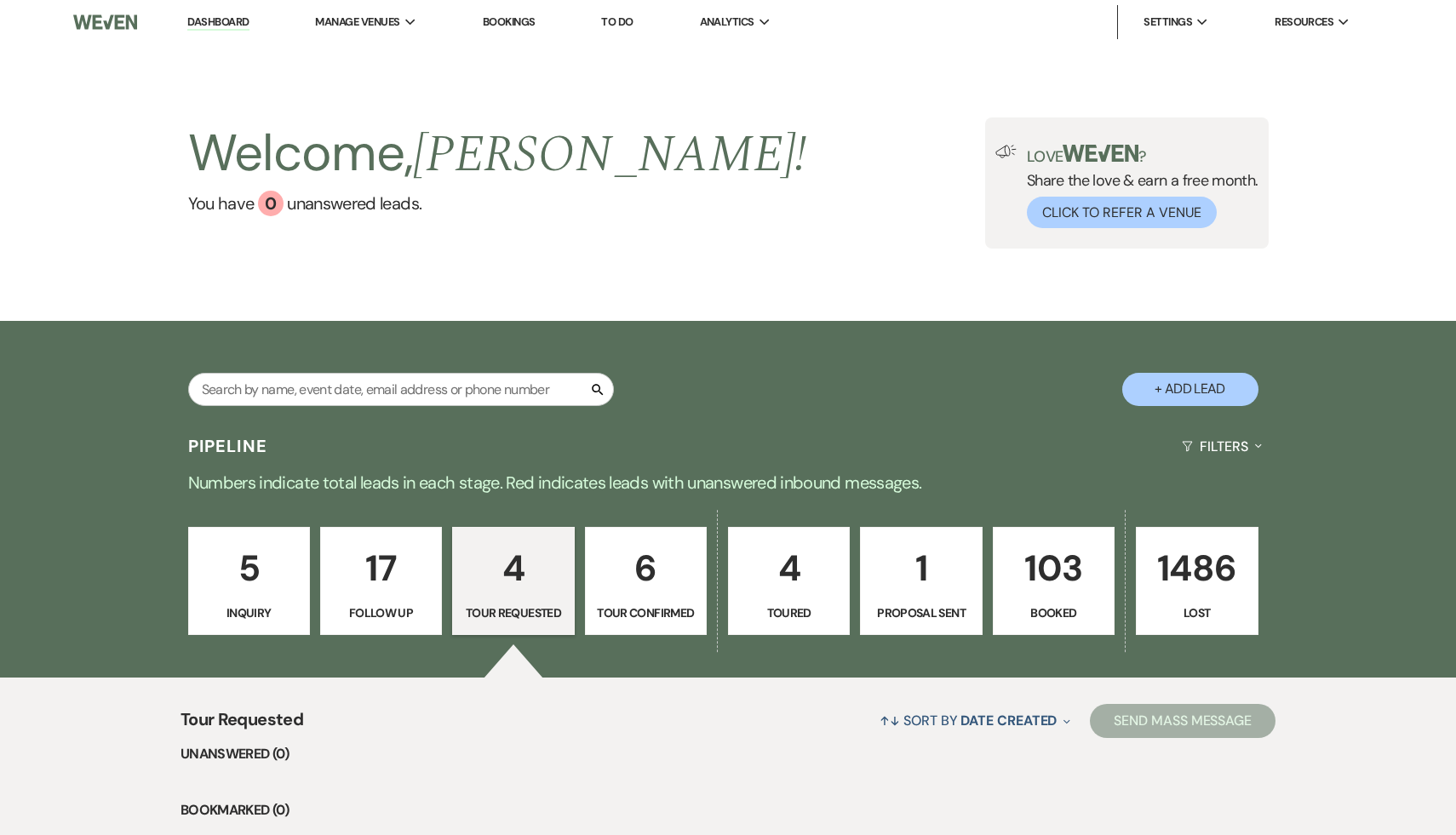
select select "2"
select select "5"
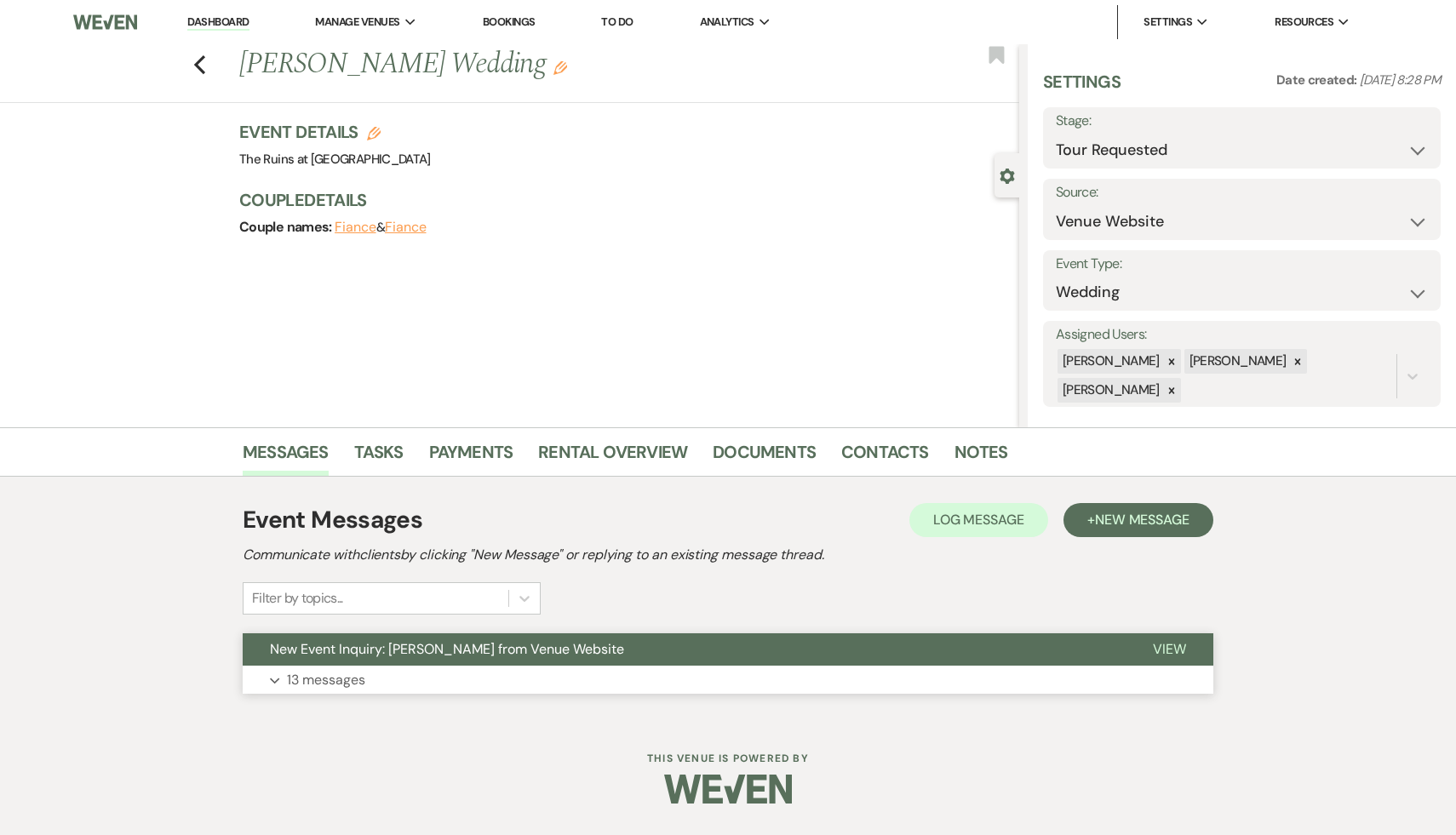
click at [449, 652] on span "New Event Inquiry: Samantha Cacurak from Venue Website" at bounding box center [447, 649] width 354 height 18
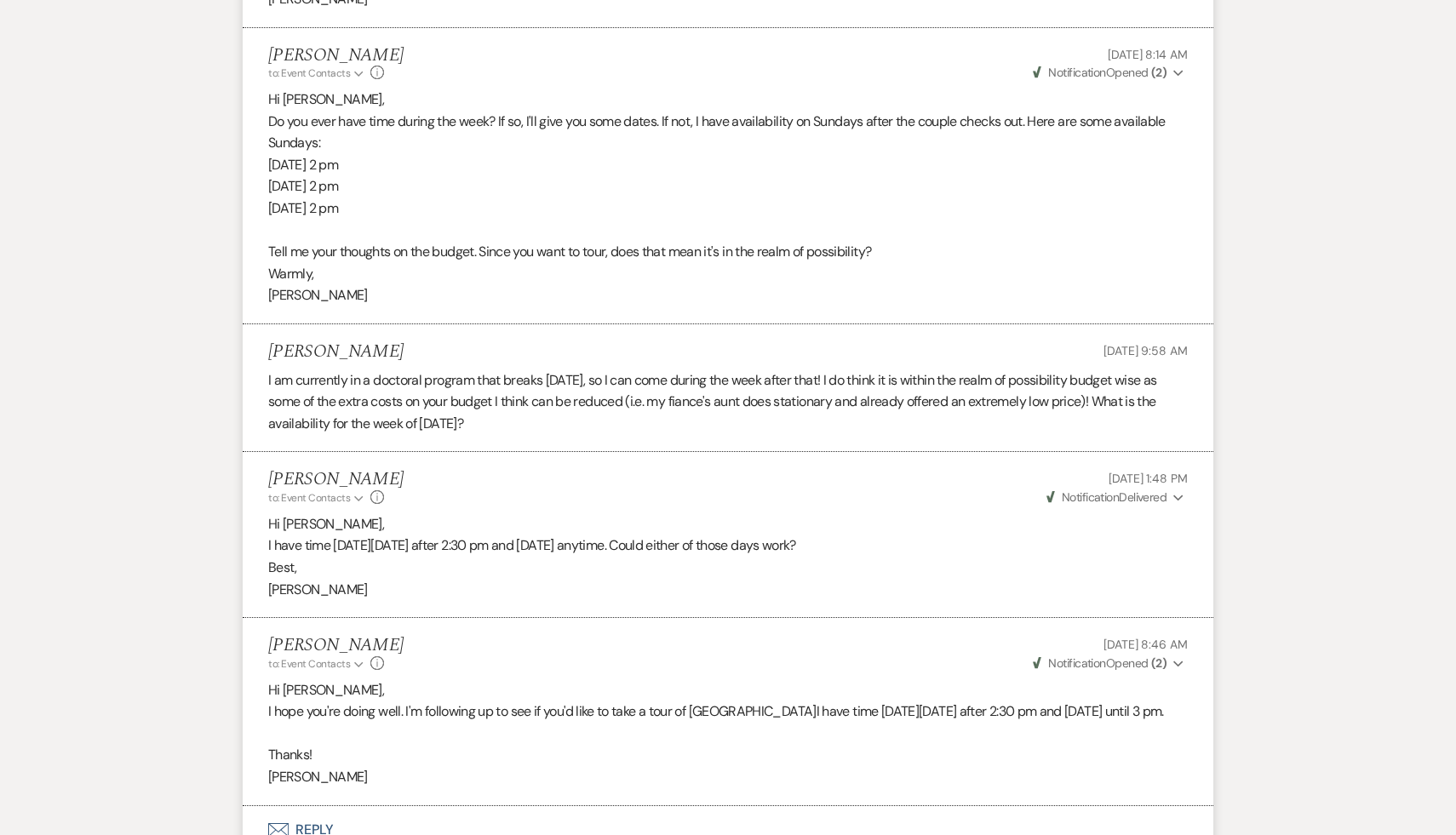
scroll to position [3812, 0]
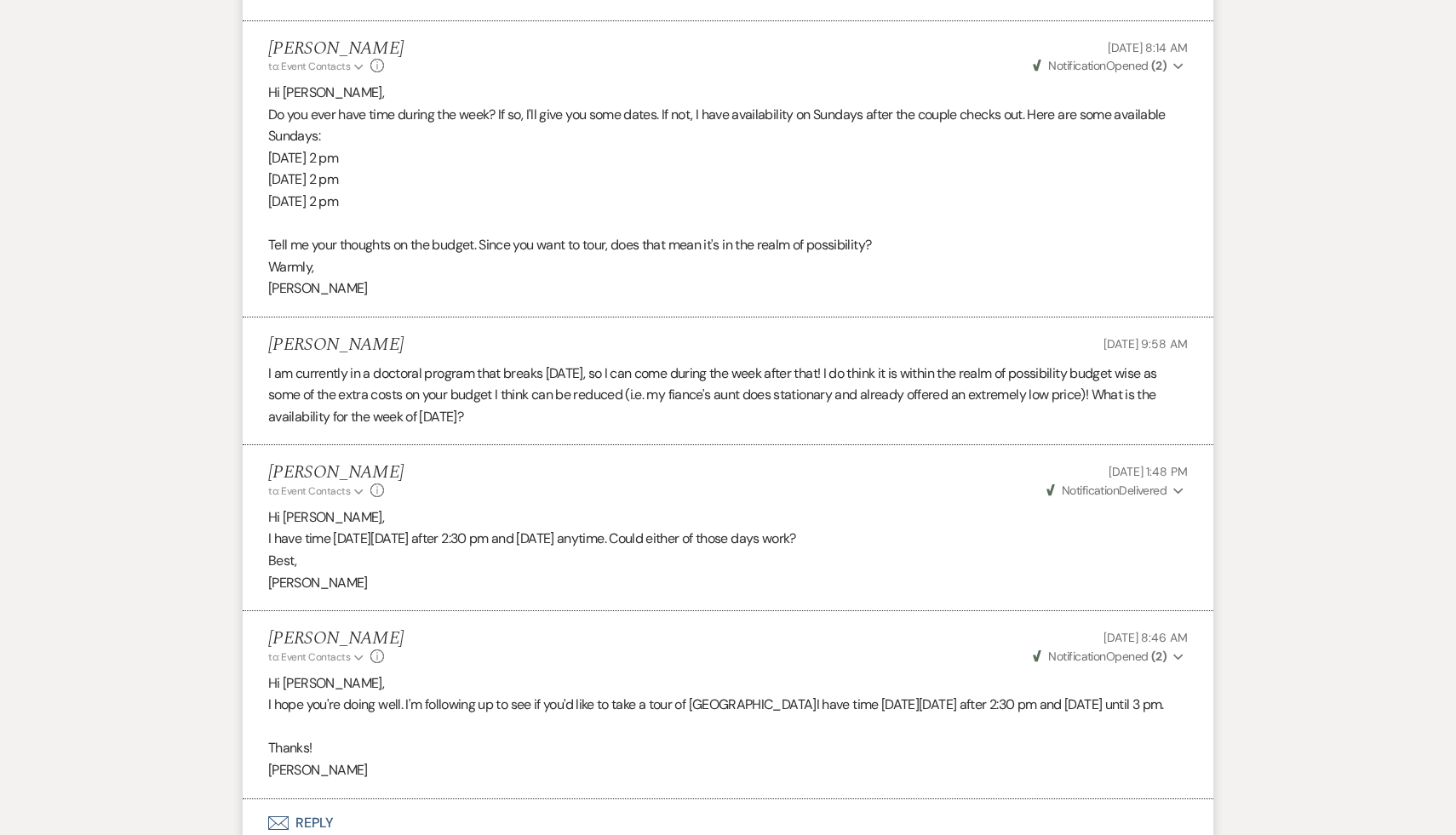
click at [513, 760] on p "Thanks!" at bounding box center [728, 748] width 920 height 22
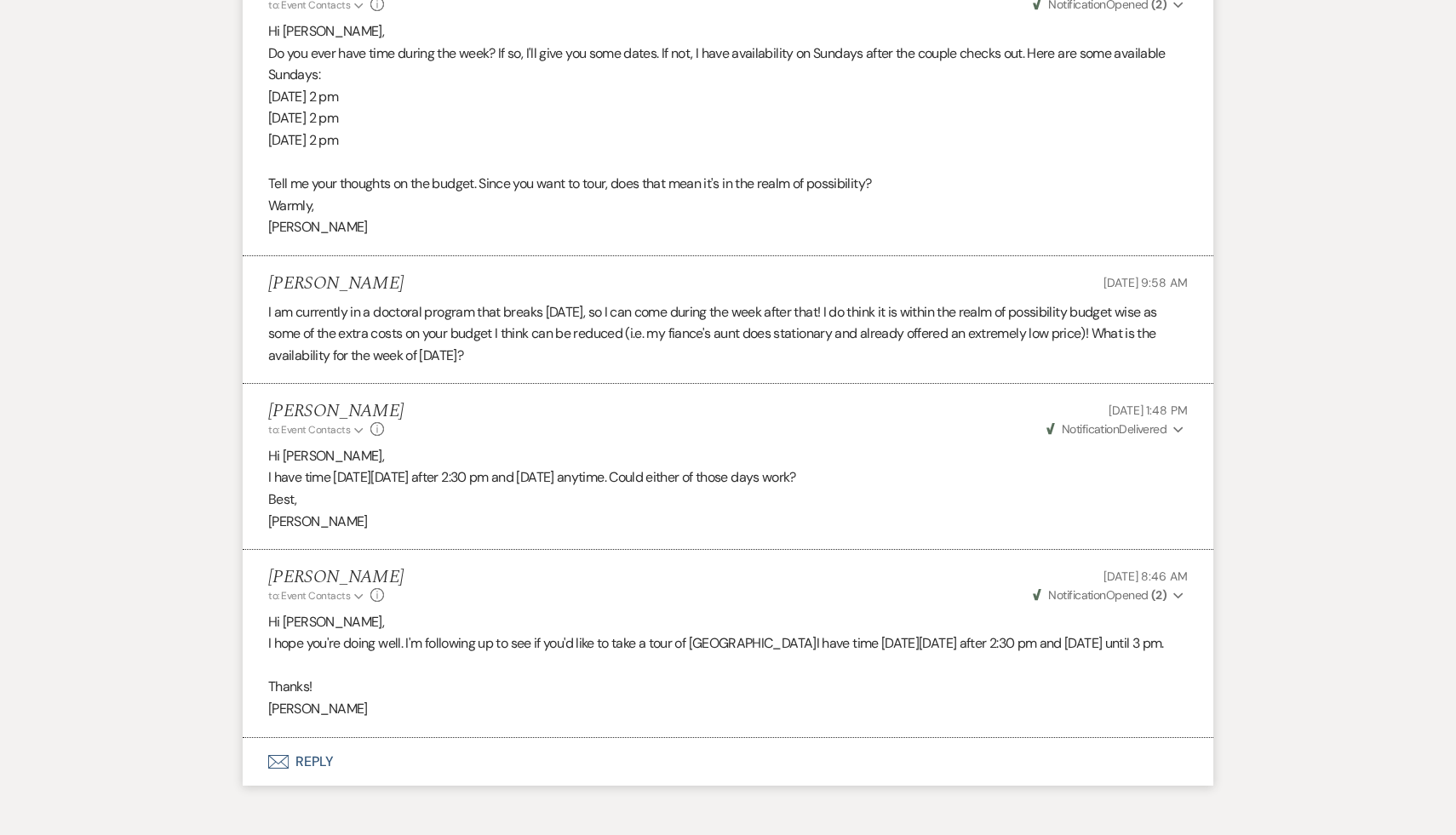
scroll to position [3877, 0]
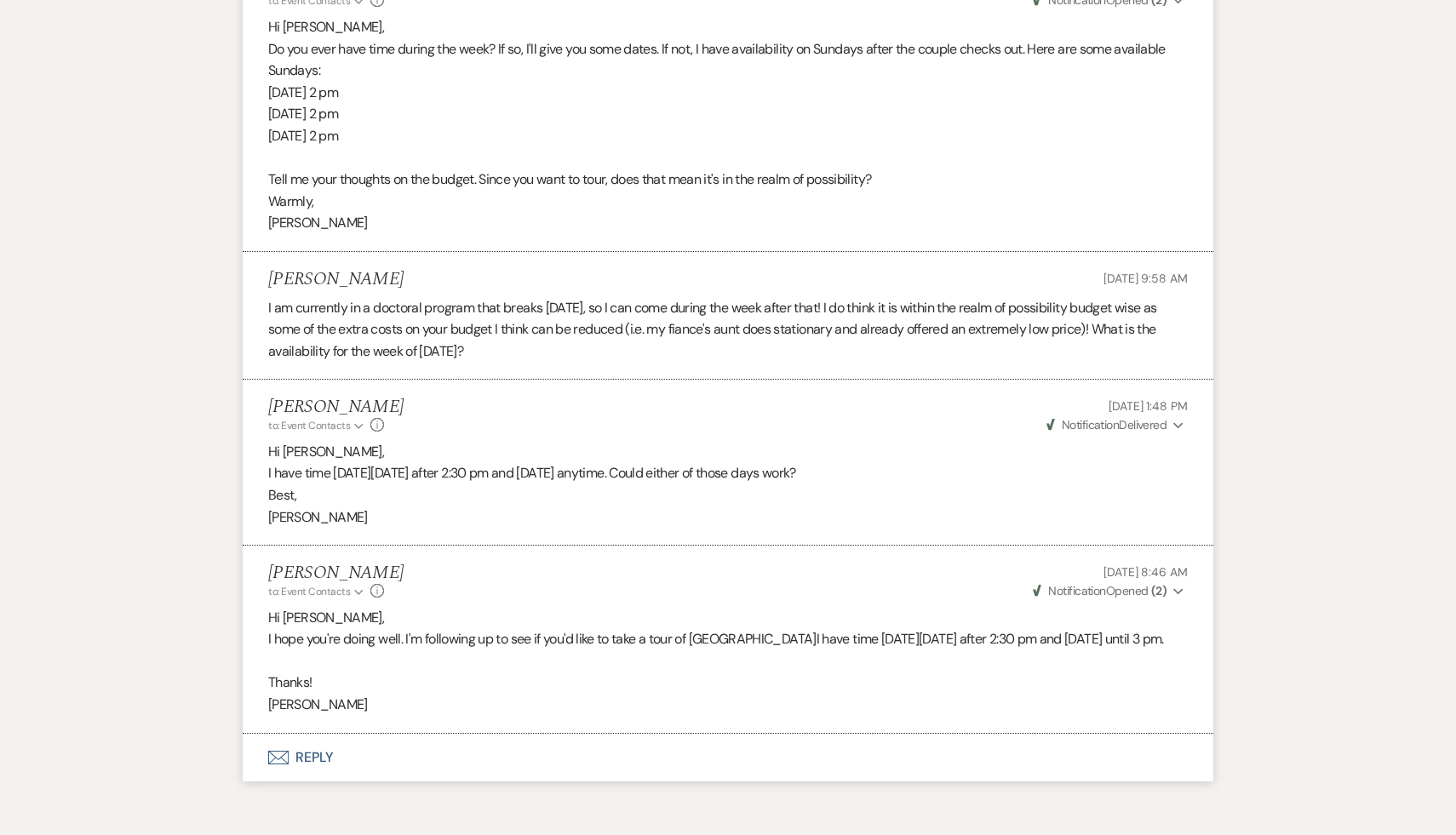
scroll to position [556, 0]
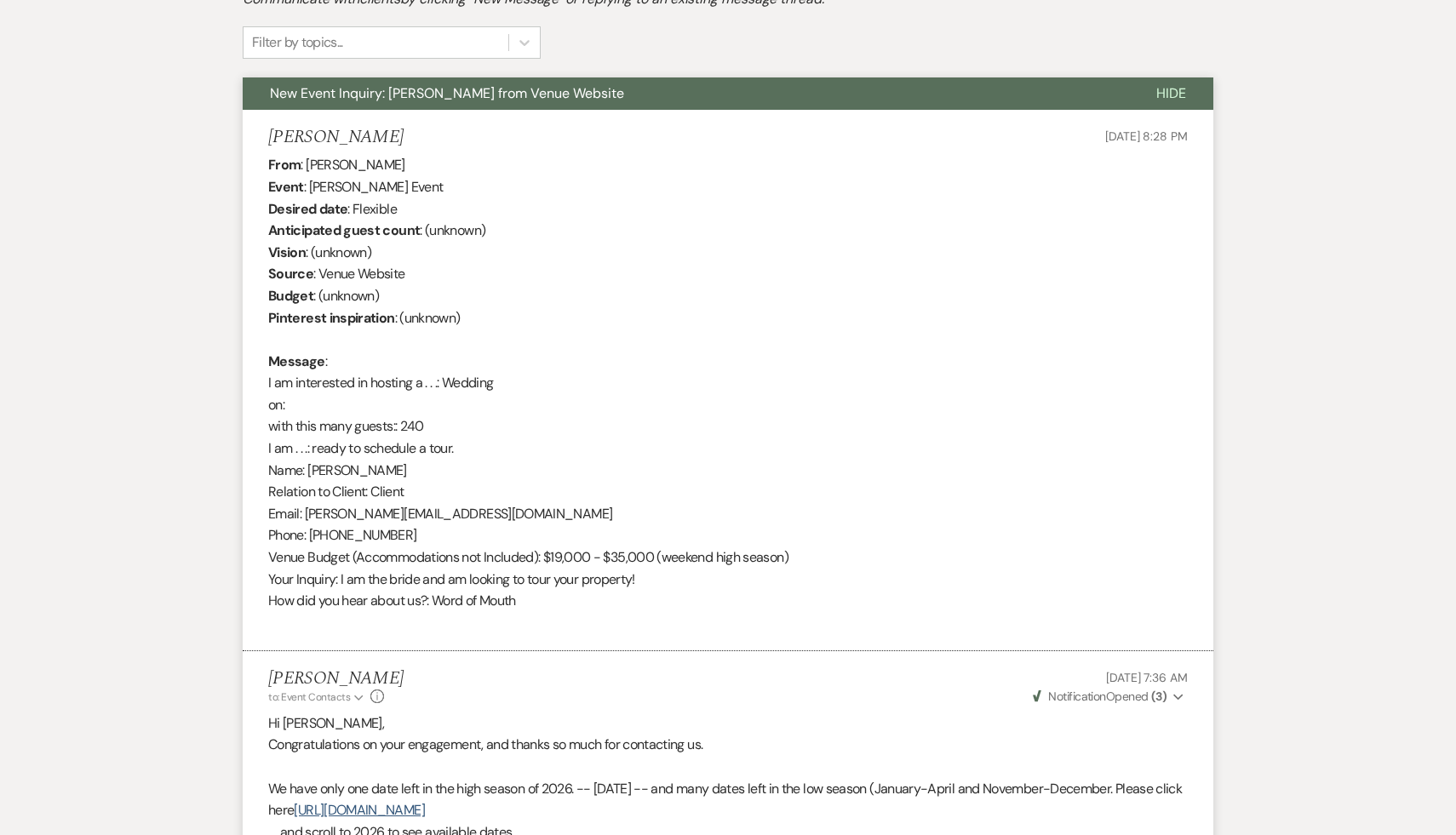
select select "2"
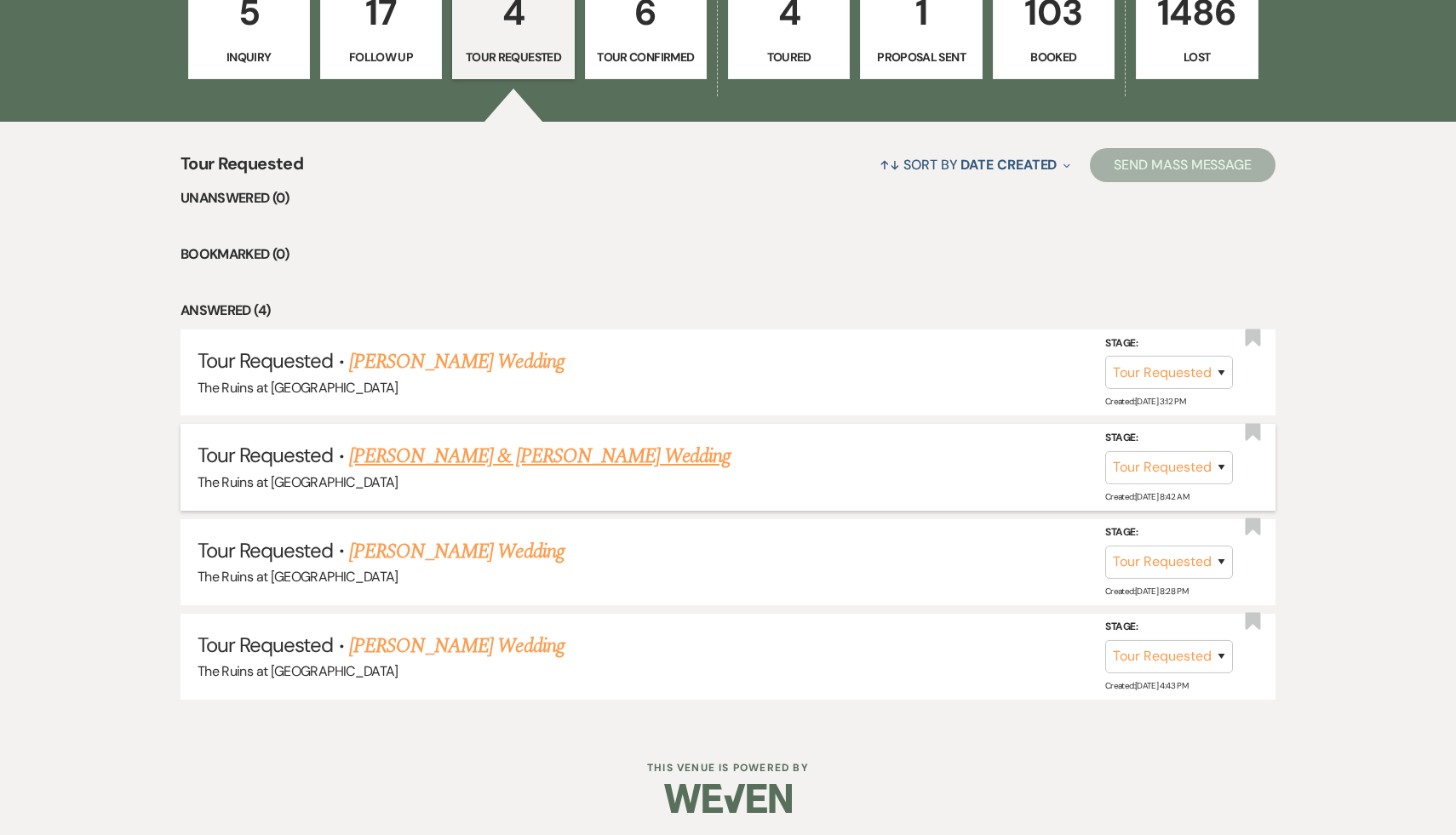
click at [534, 456] on link "Jeffrey & Abigayle Garrand's Wedding" at bounding box center [539, 456] width 381 height 31
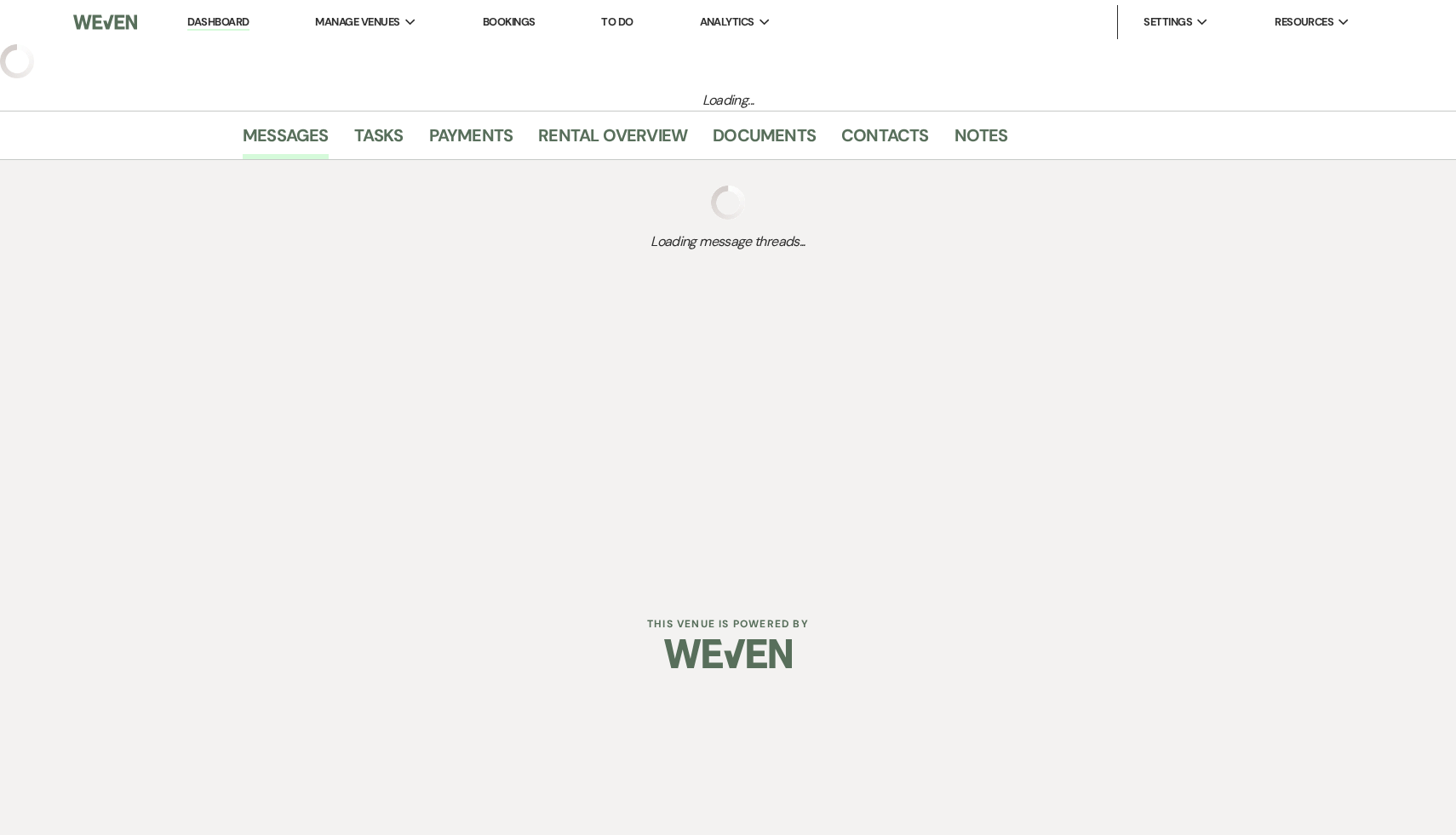
select select "2"
select select "17"
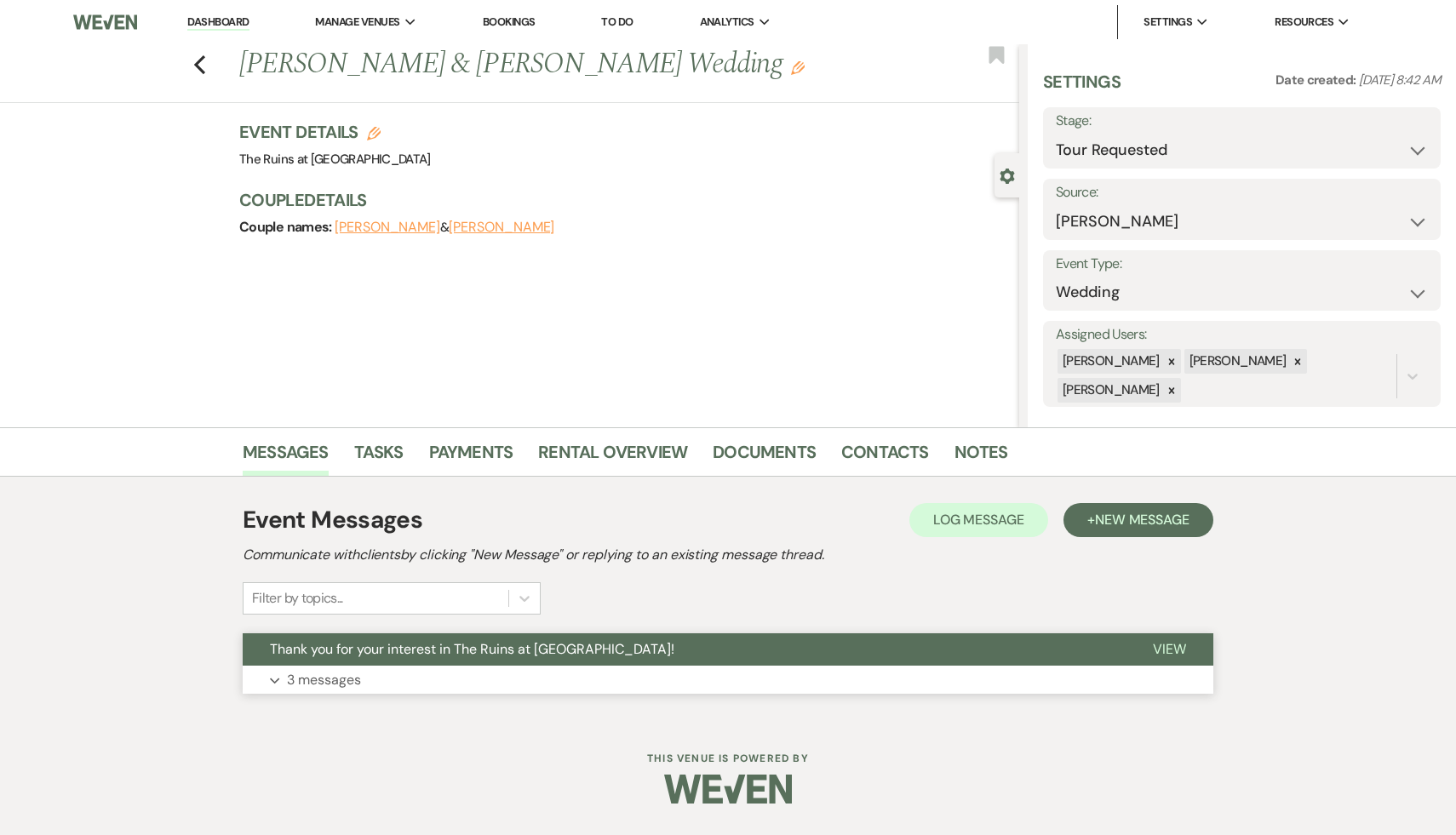
click at [513, 640] on span "Thank you for your interest in The Ruins at [GEOGRAPHIC_DATA]!" at bounding box center [472, 649] width 405 height 18
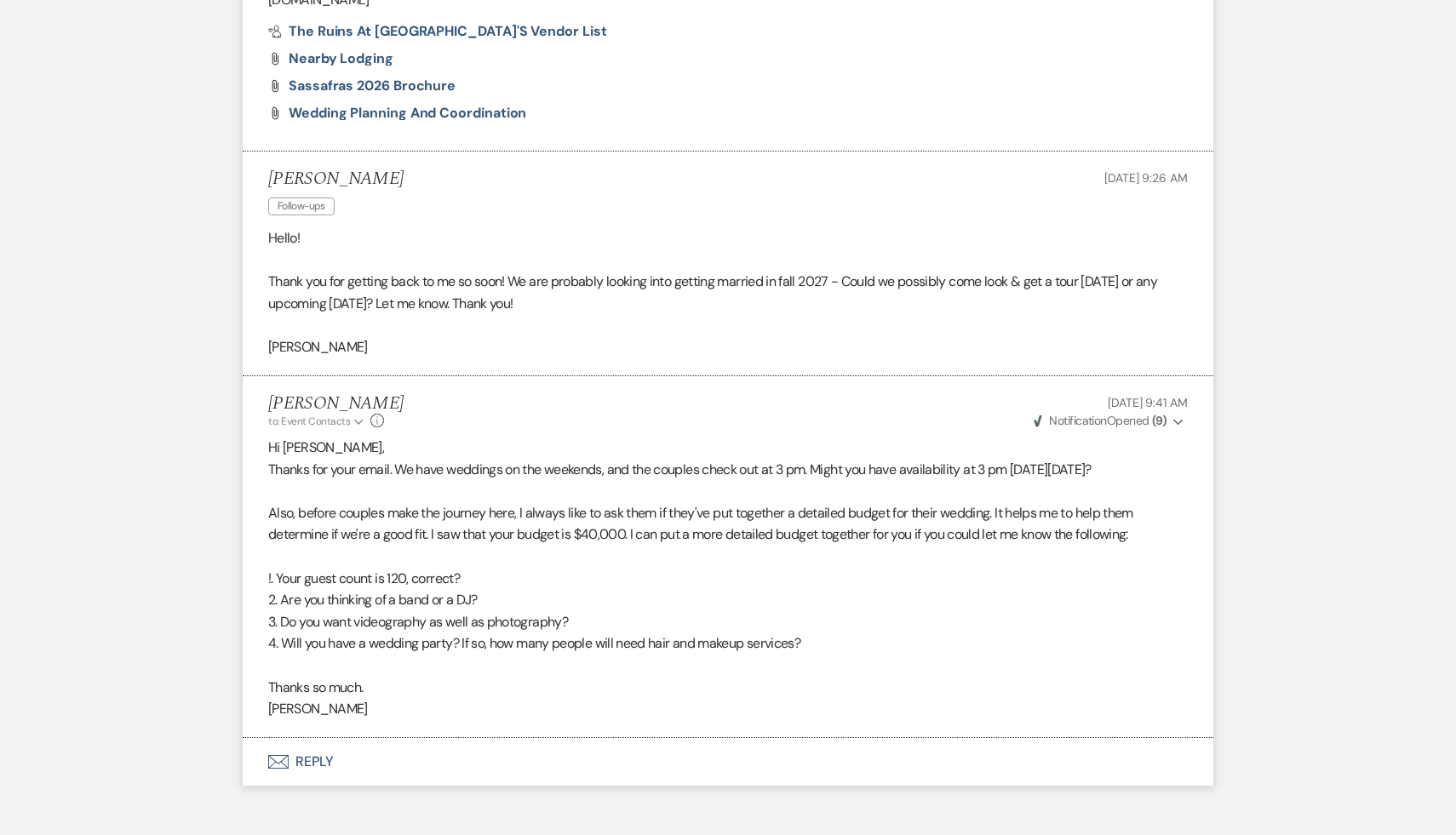
scroll to position [1348, 0]
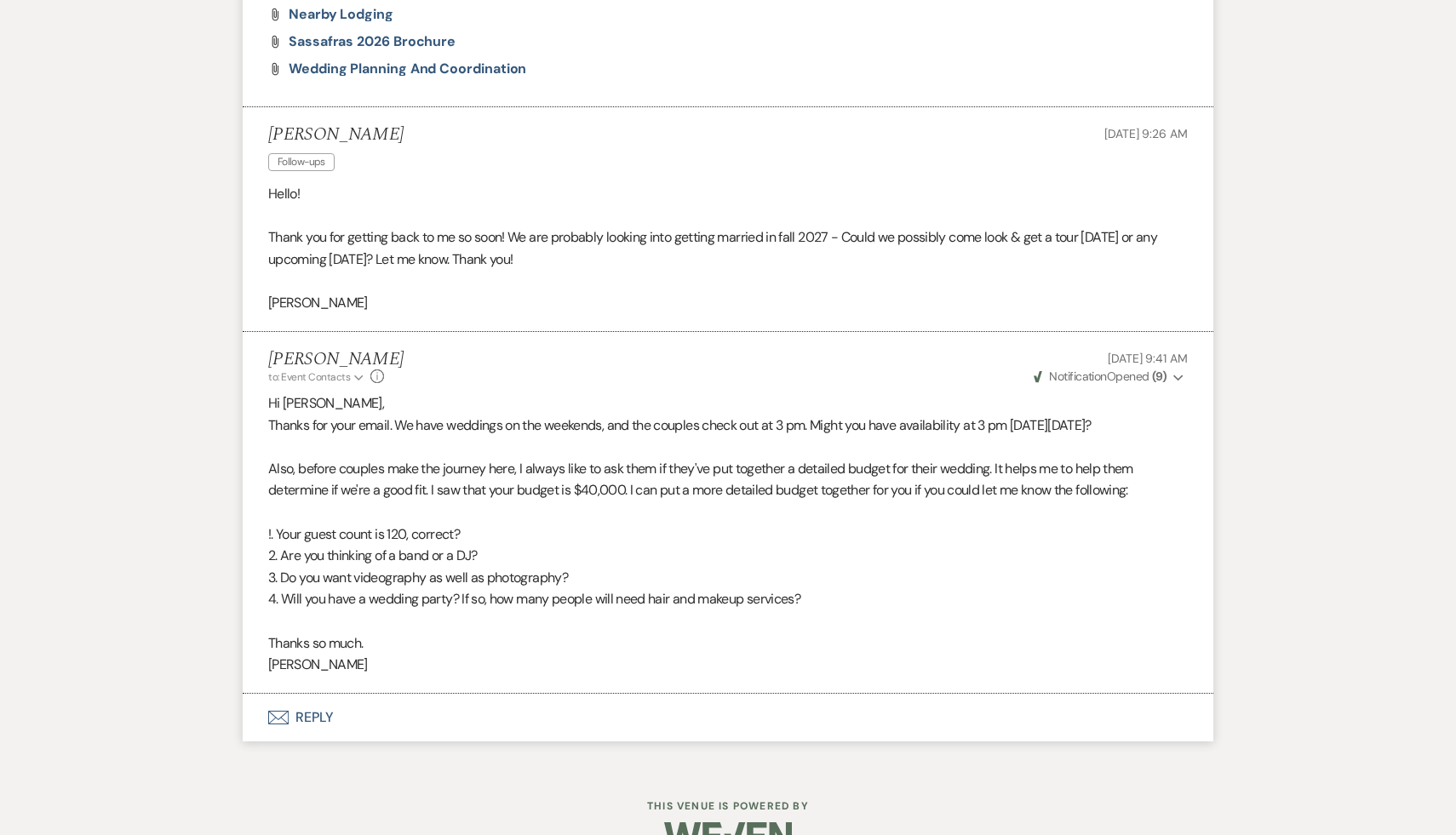
scroll to position [556, 0]
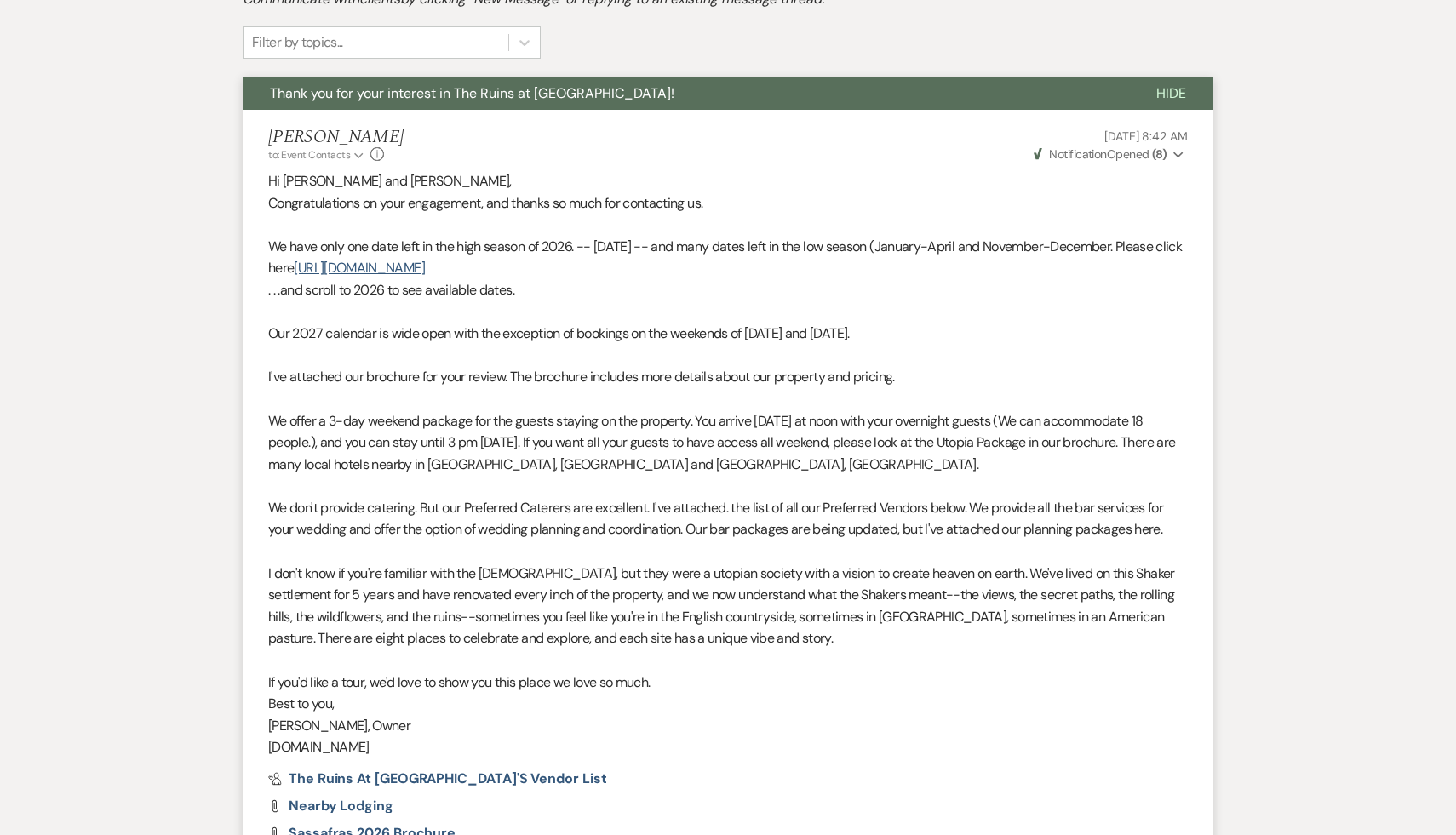
select select "2"
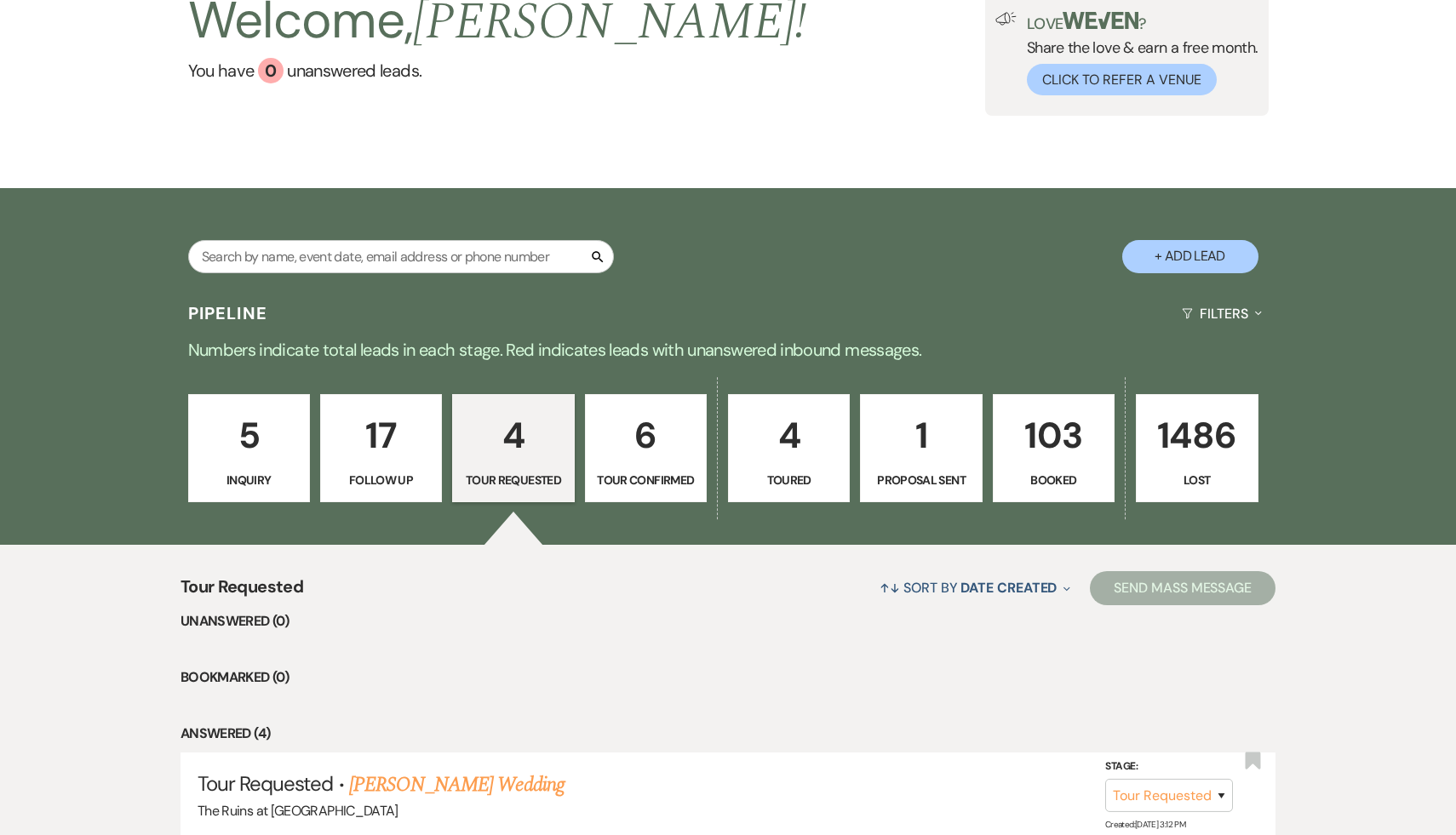
scroll to position [0, 0]
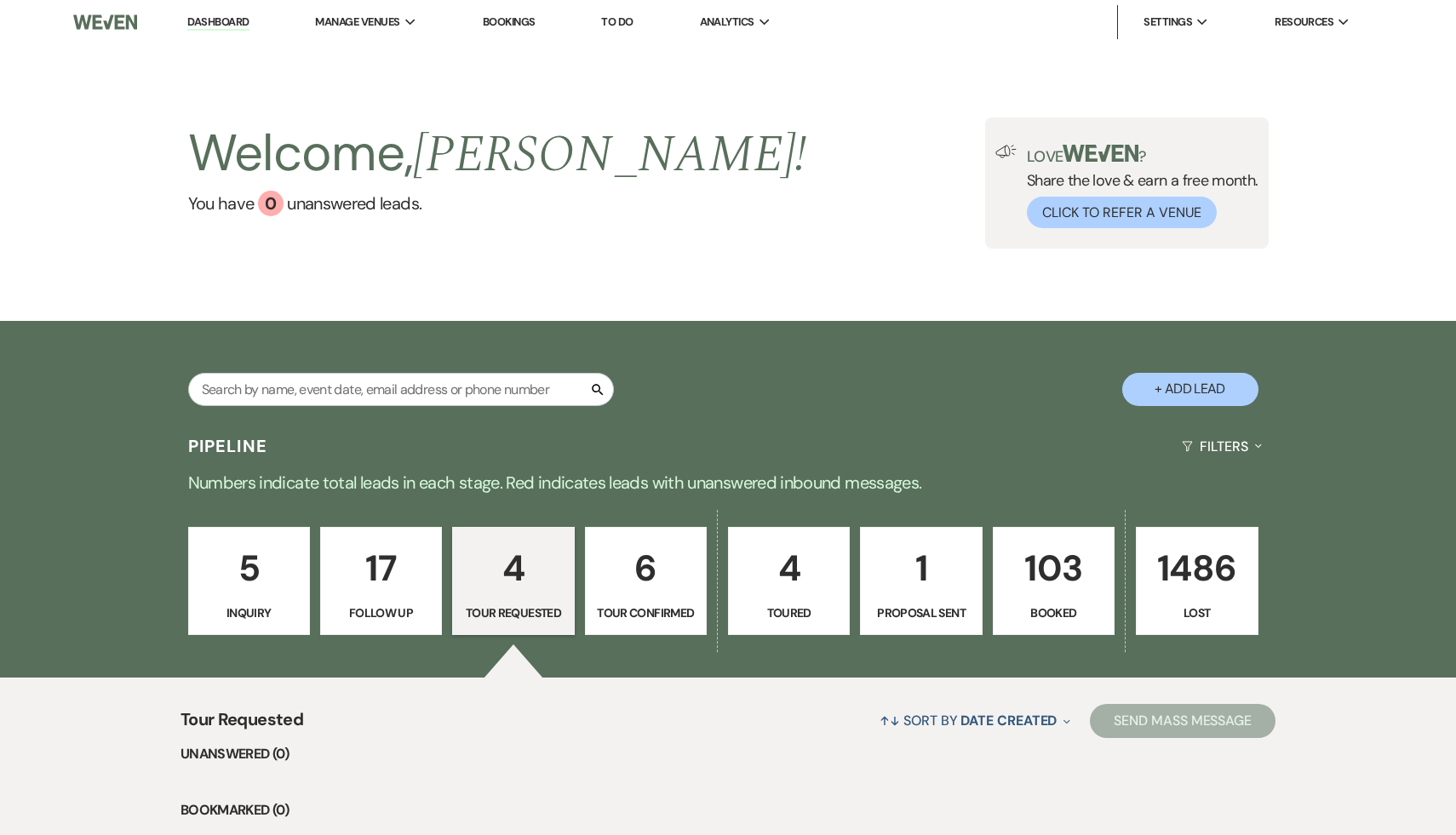
click at [224, 22] on link "Dashboard" at bounding box center [218, 23] width 62 height 16
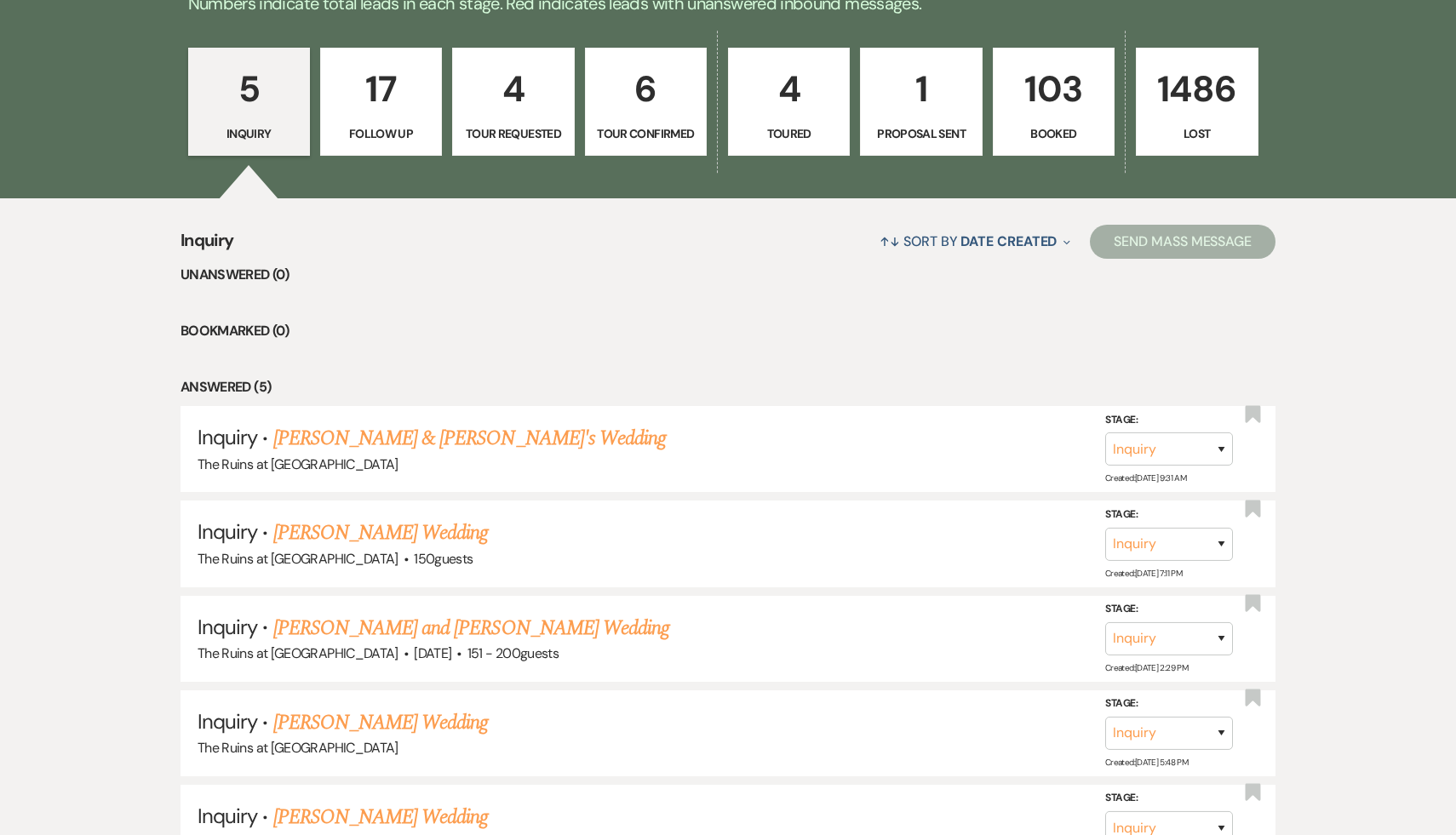
scroll to position [580, 0]
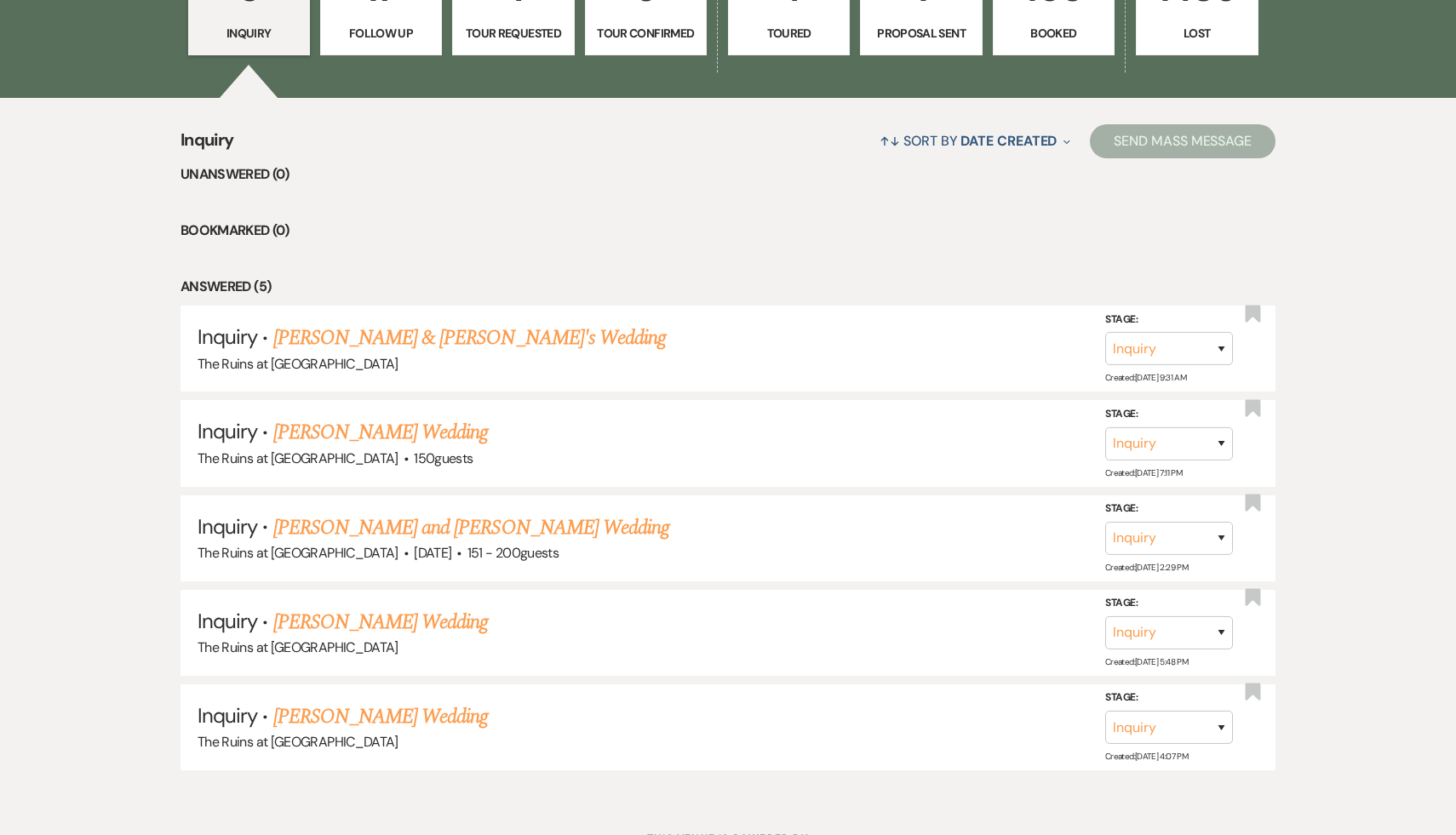
click at [396, 782] on div "Inquiry ↑↓ Sort By Date Created Expand Send Mass Message Unanswered (0) Bookmar…" at bounding box center [728, 448] width 1456 height 702
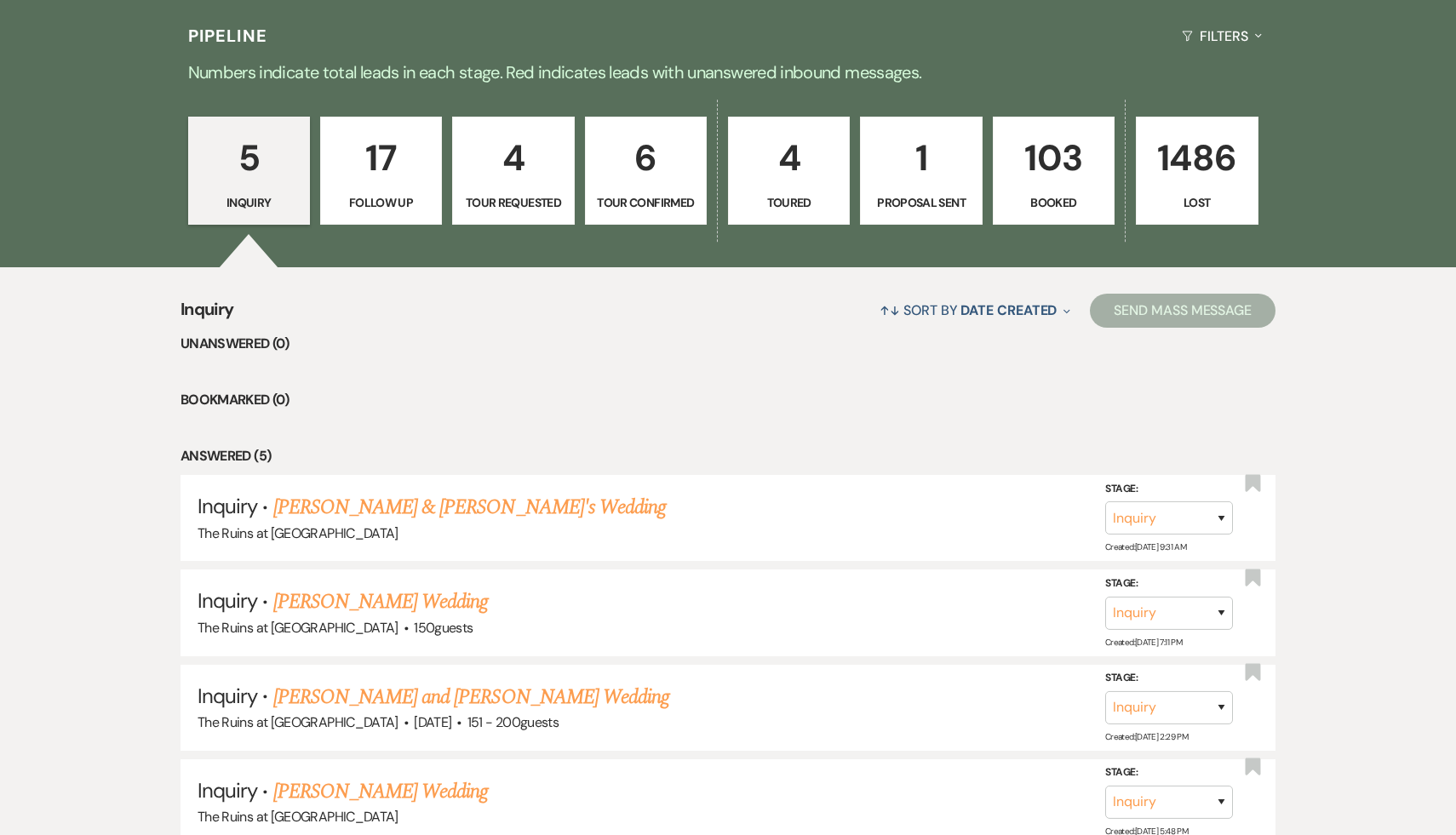
scroll to position [379, 0]
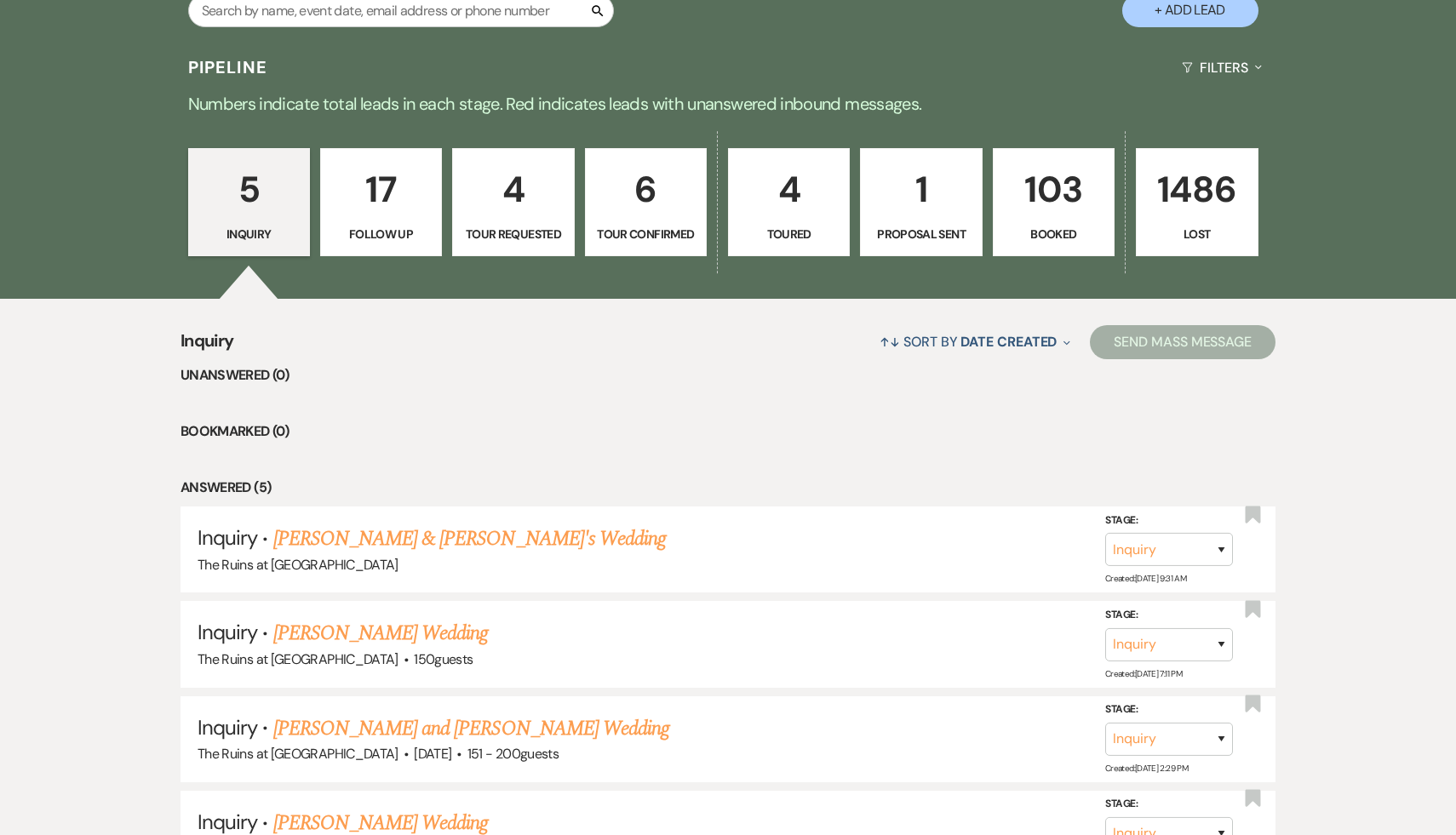
click at [390, 183] on p "17" at bounding box center [381, 189] width 100 height 57
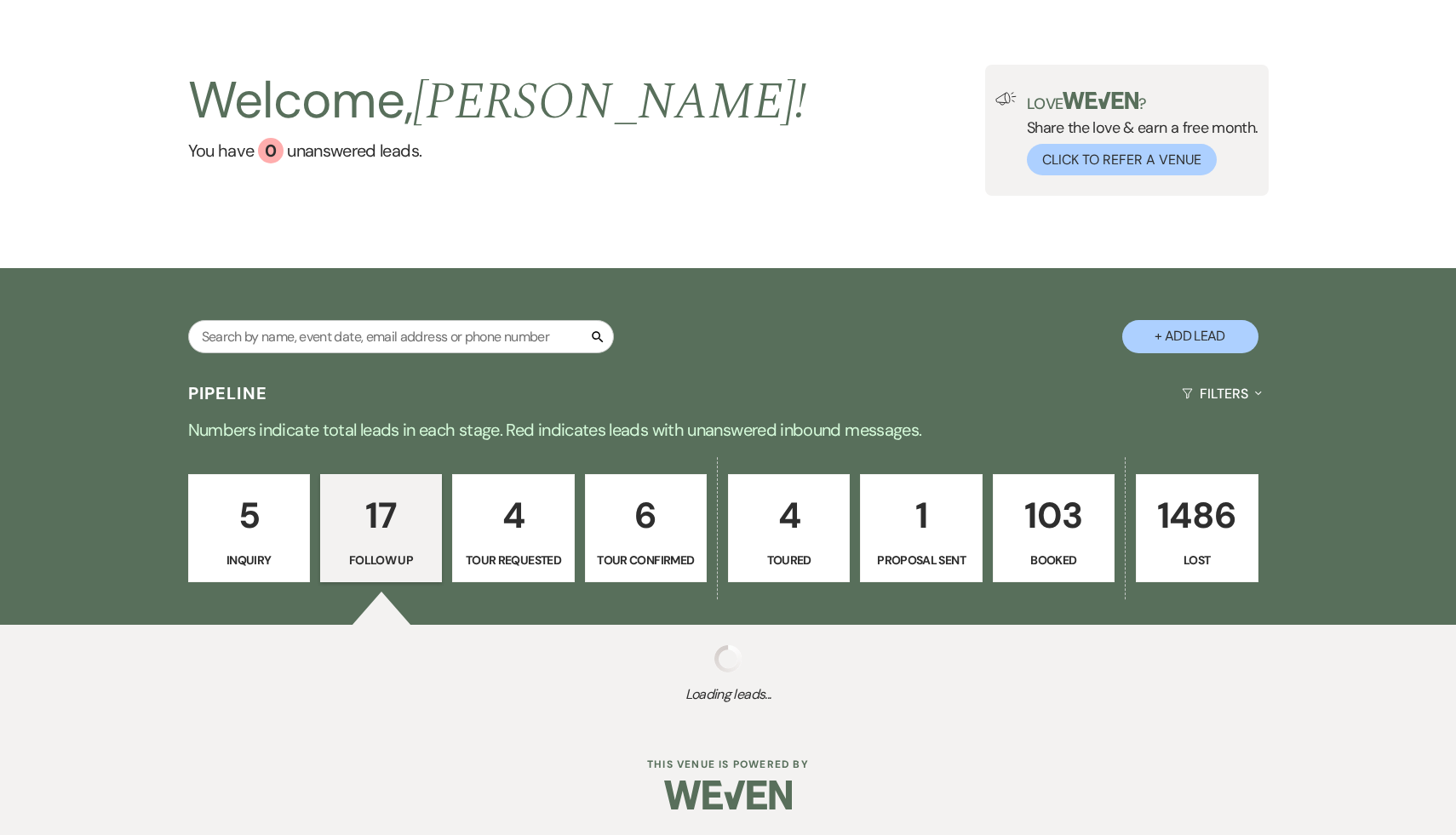
select select "9"
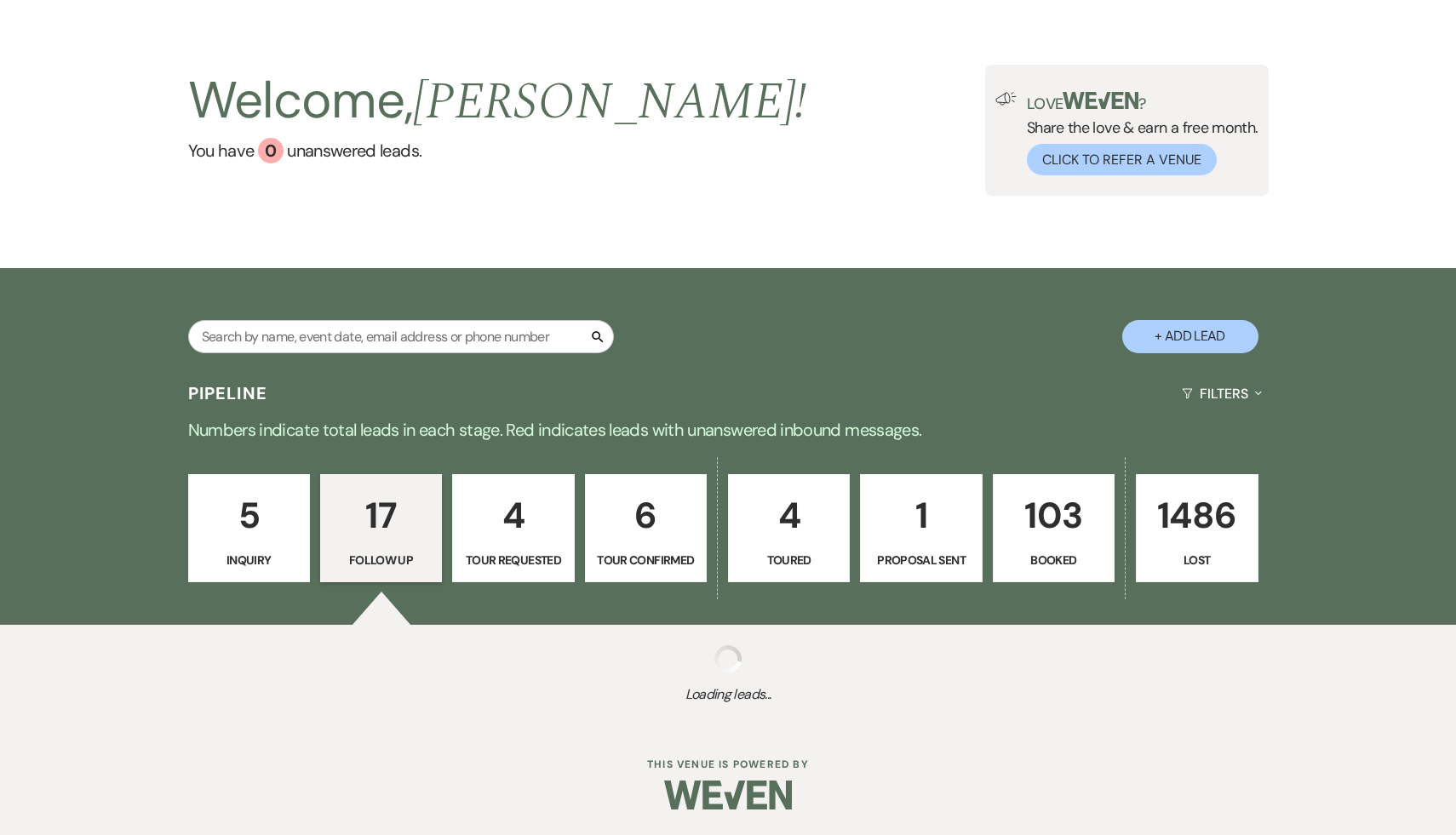
select select "9"
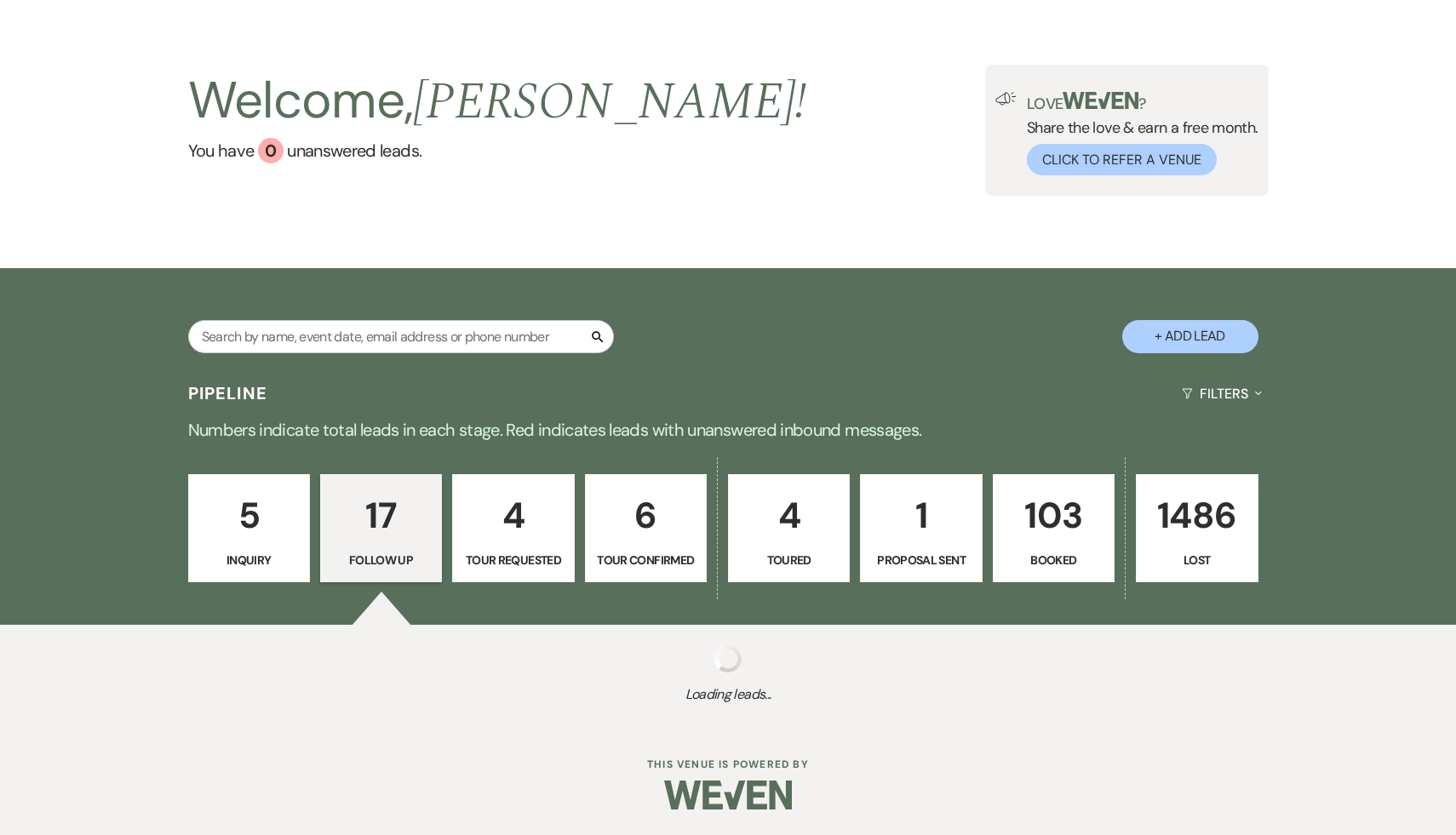
select select "9"
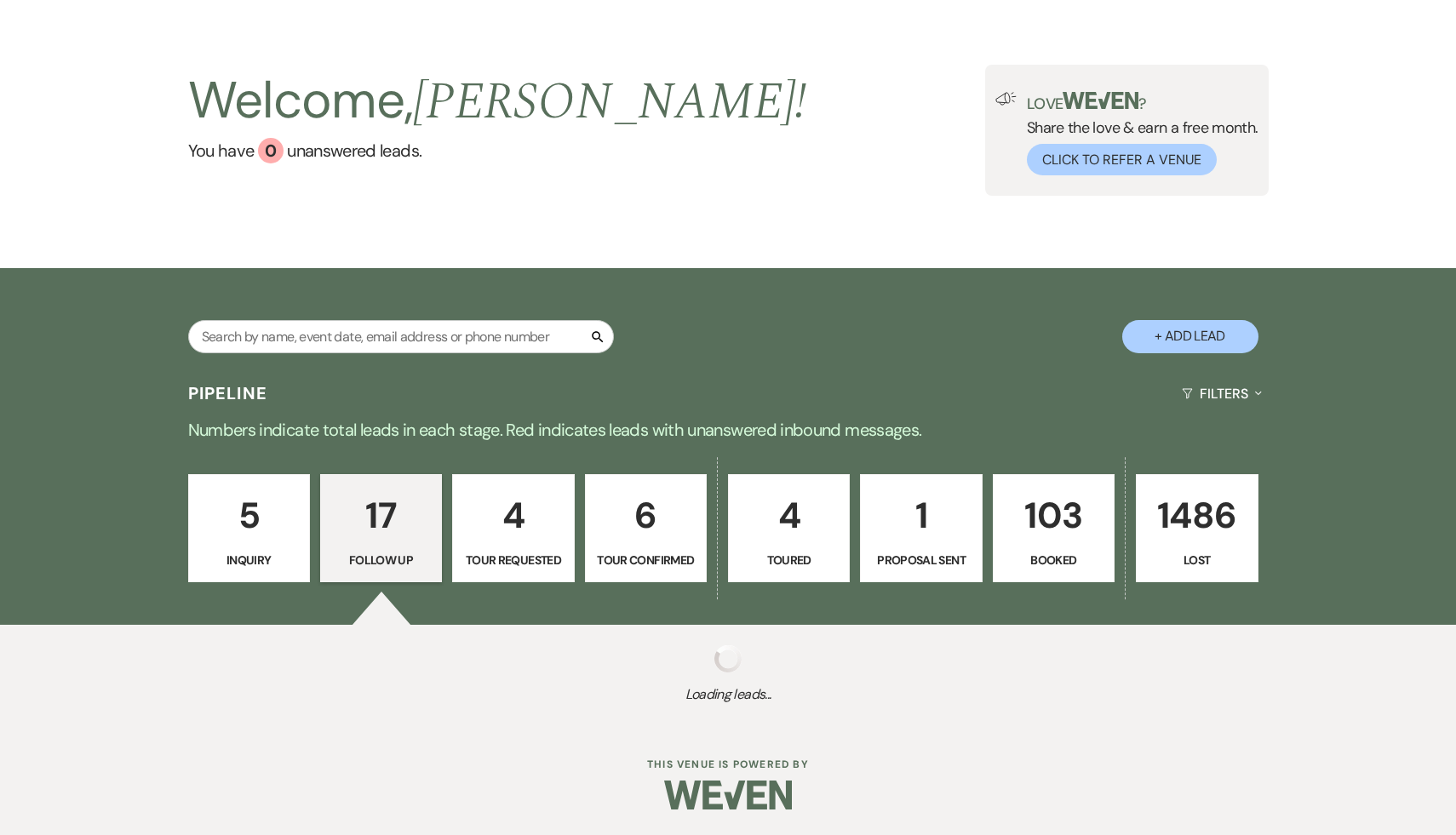
select select "9"
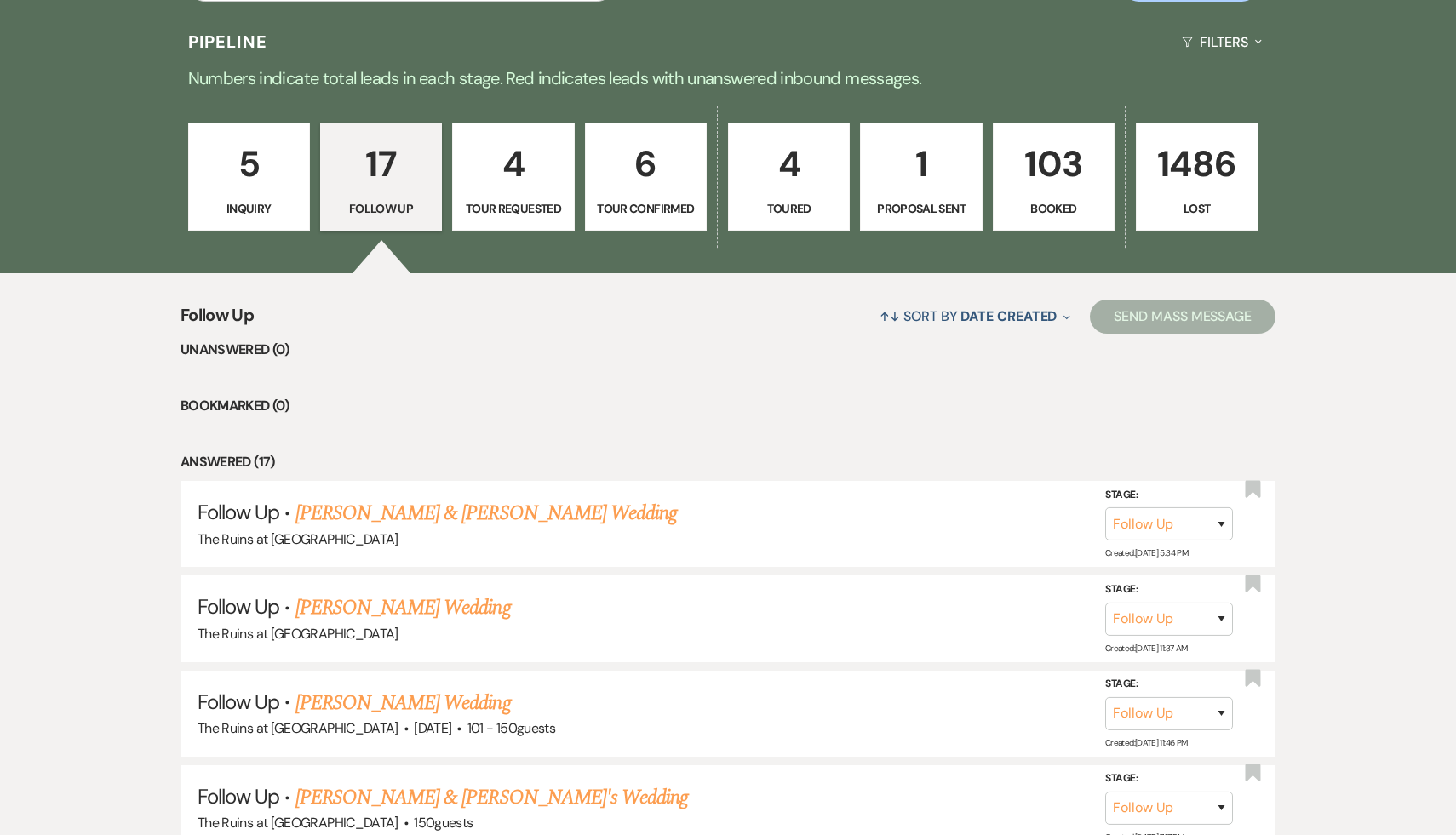
scroll to position [407, 0]
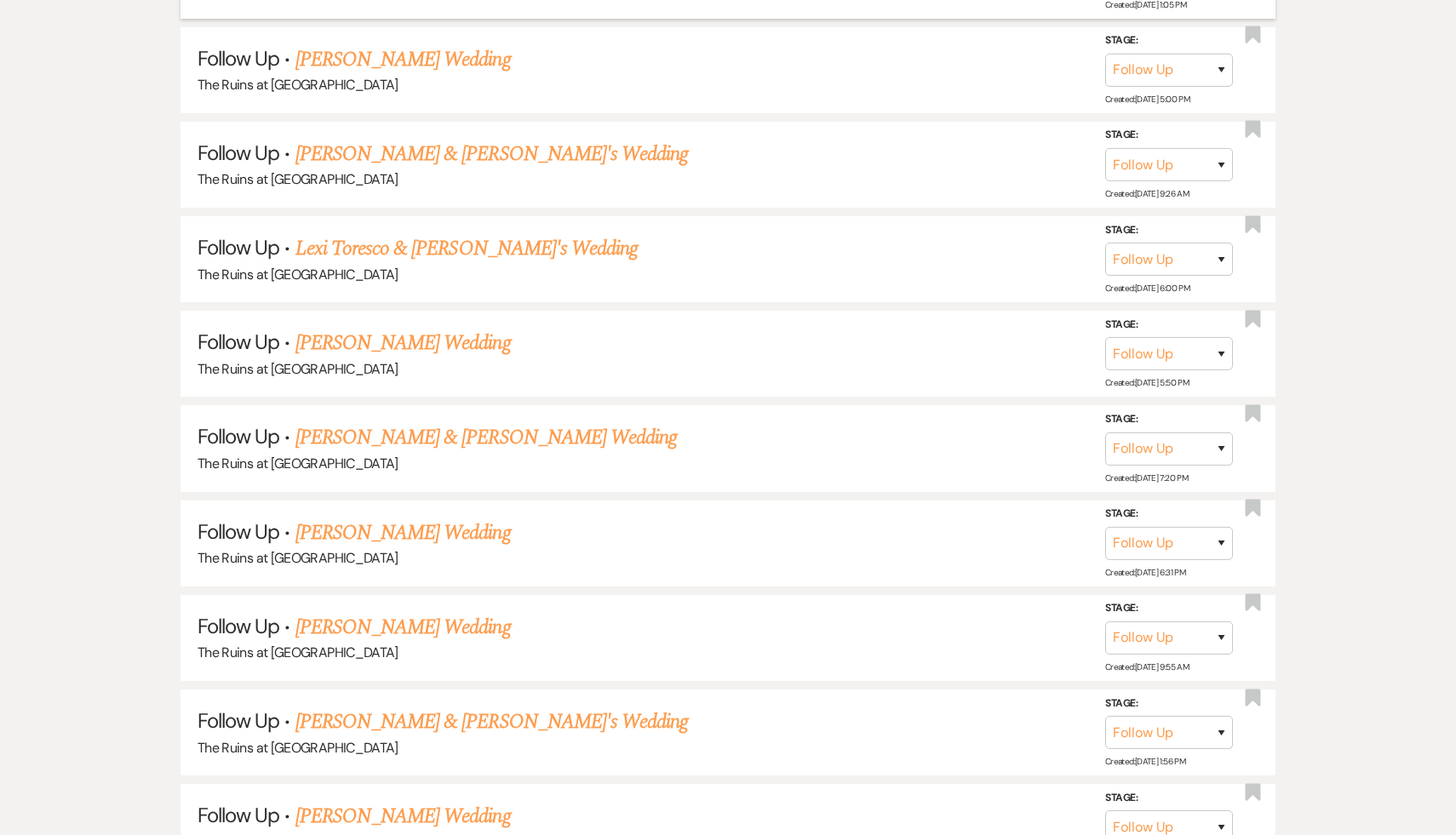
scroll to position [1775, 0]
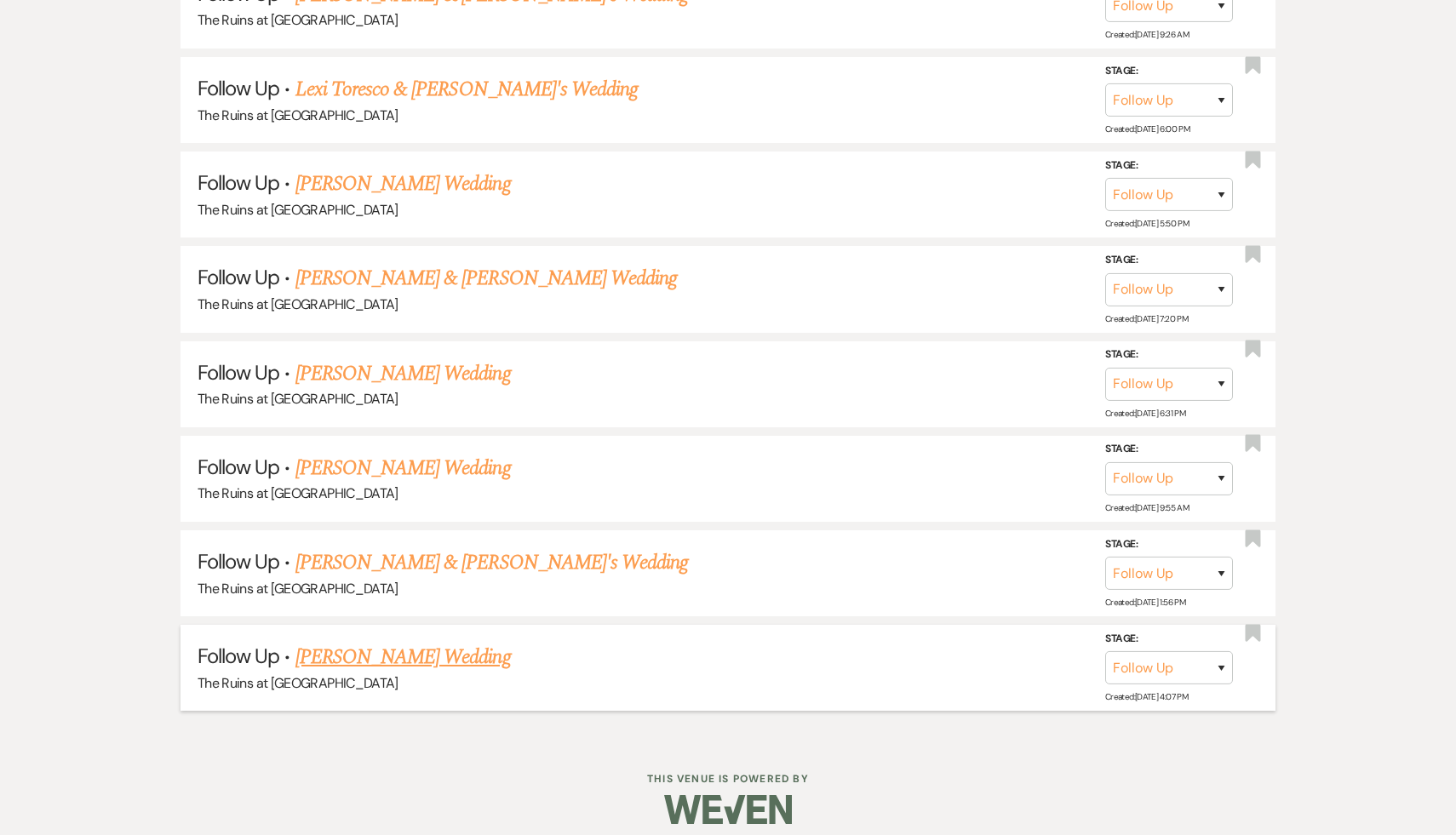
click at [448, 642] on link "Emma Cano's Wedding" at bounding box center [403, 657] width 216 height 31
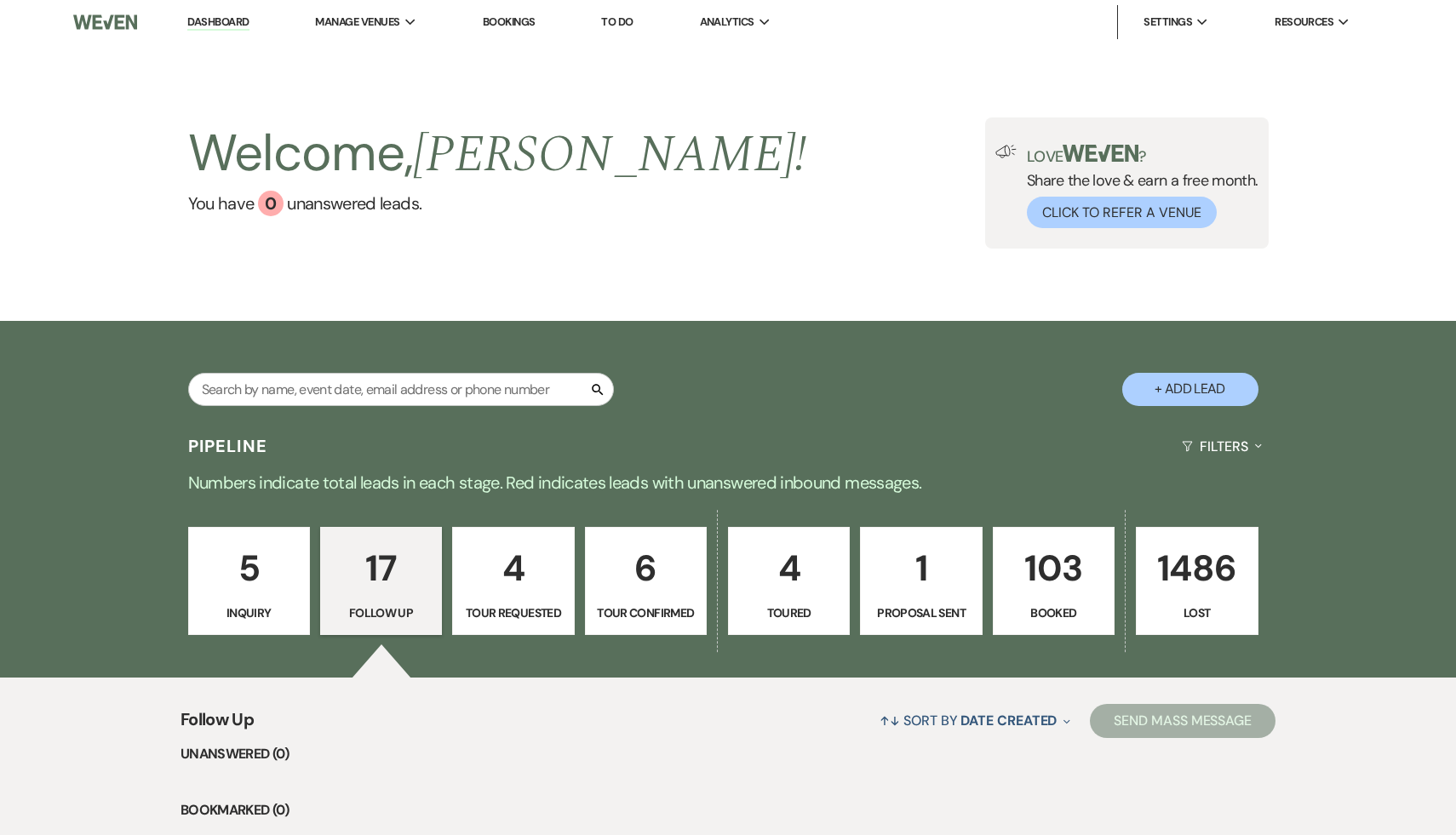
select select "9"
select select "5"
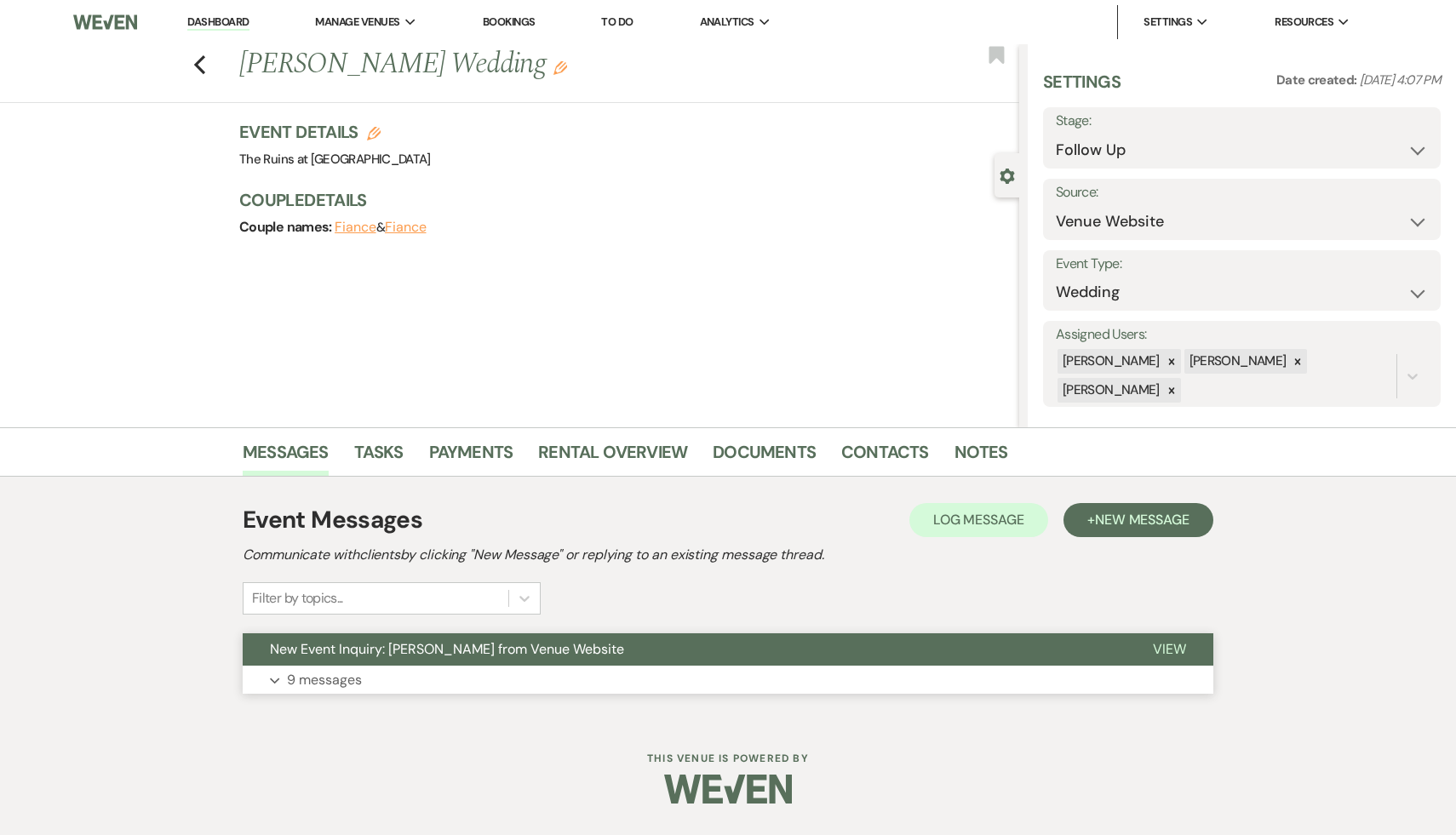
click at [451, 653] on span "New Event Inquiry: Emma Cano from Venue Website" at bounding box center [447, 649] width 354 height 18
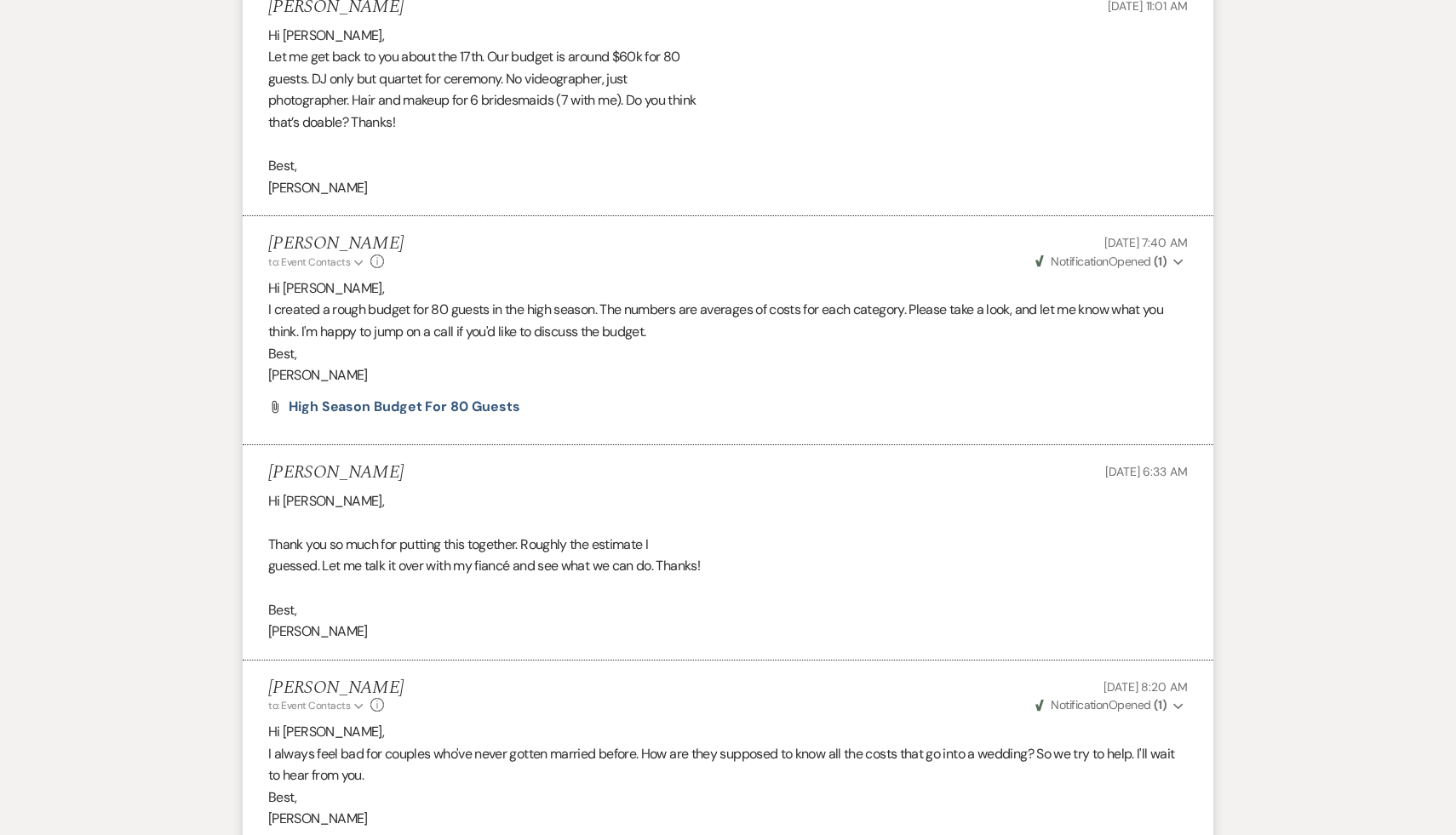
scroll to position [3153, 0]
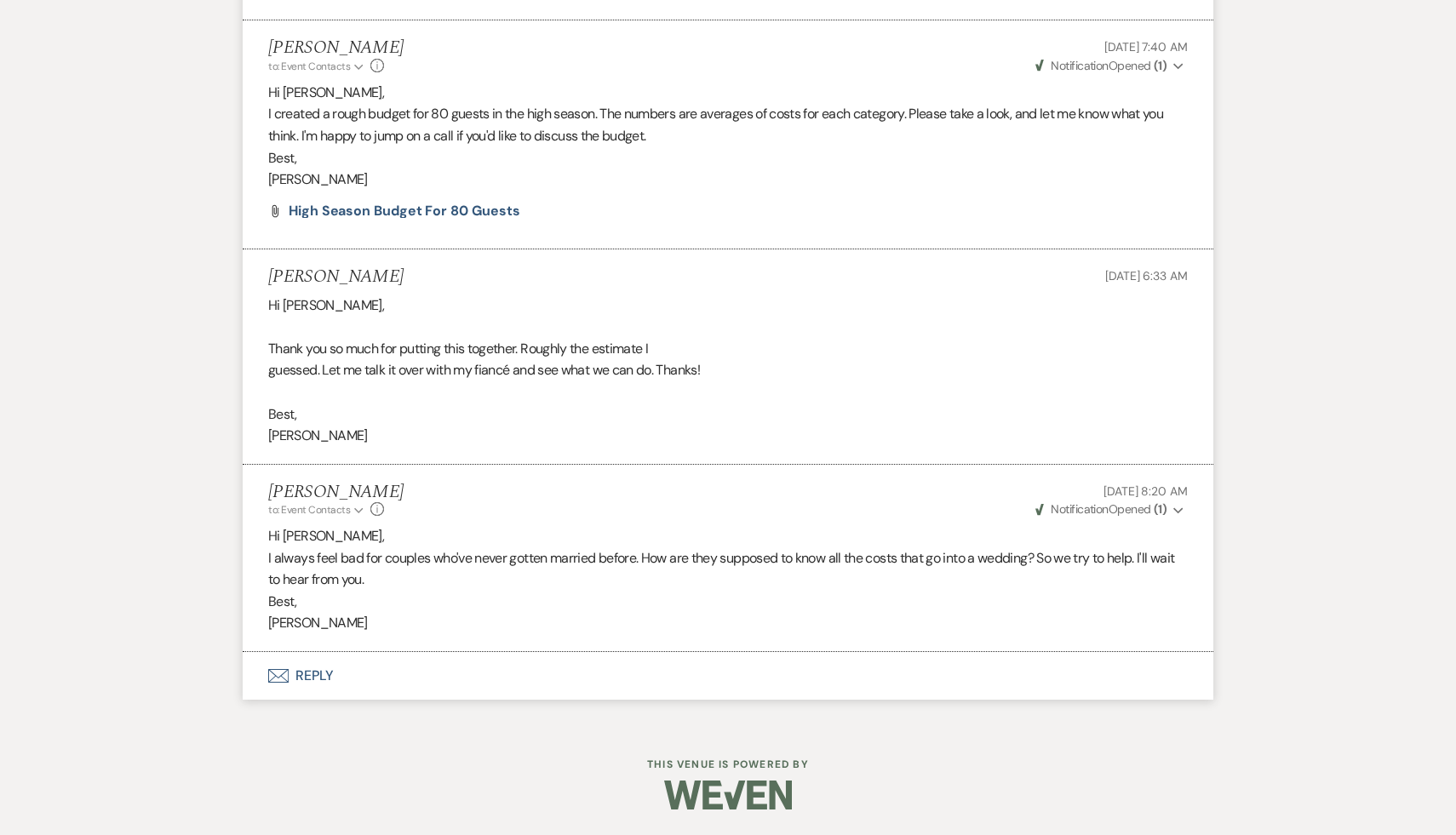
scroll to position [1775, 0]
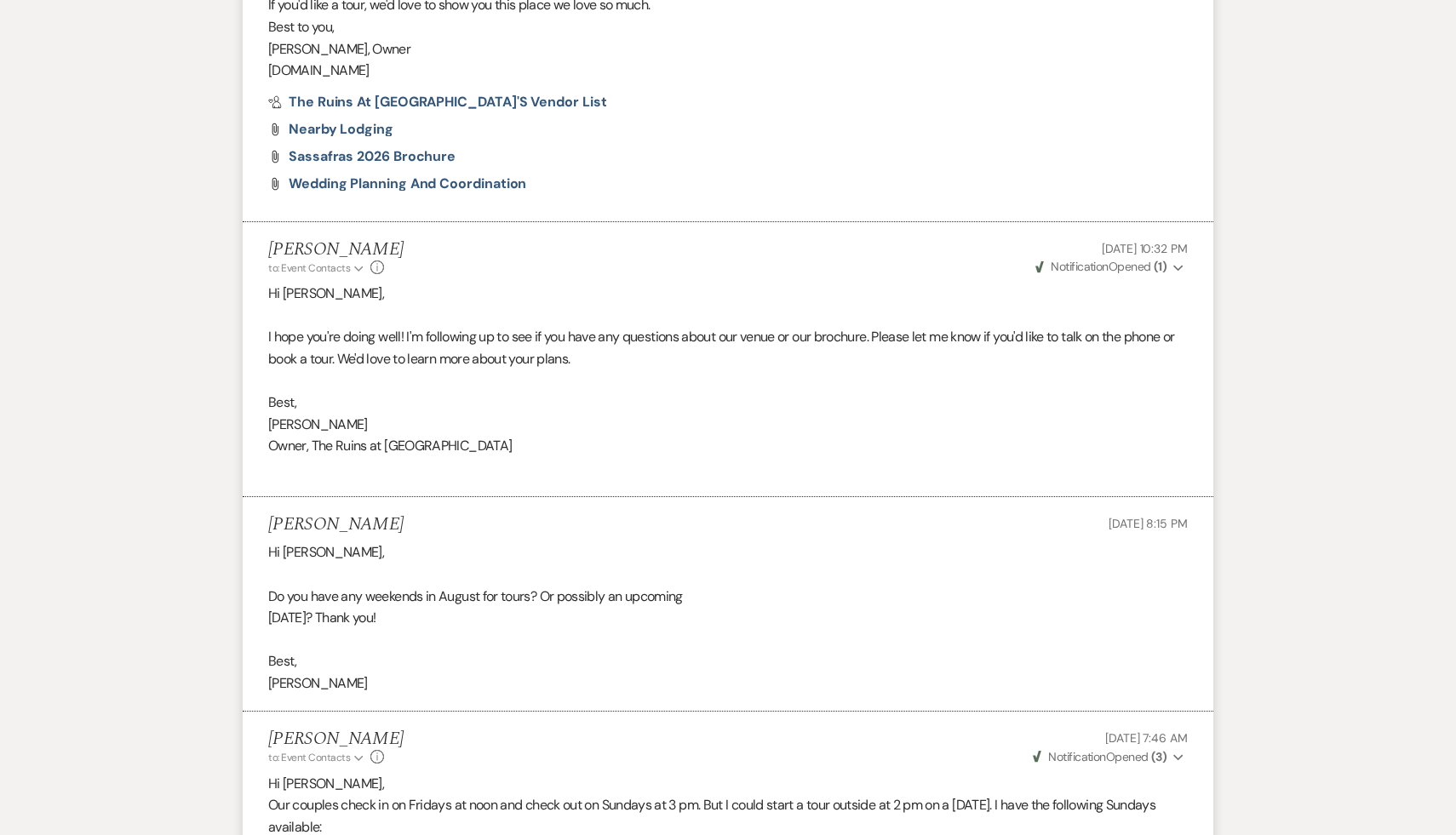
select select "9"
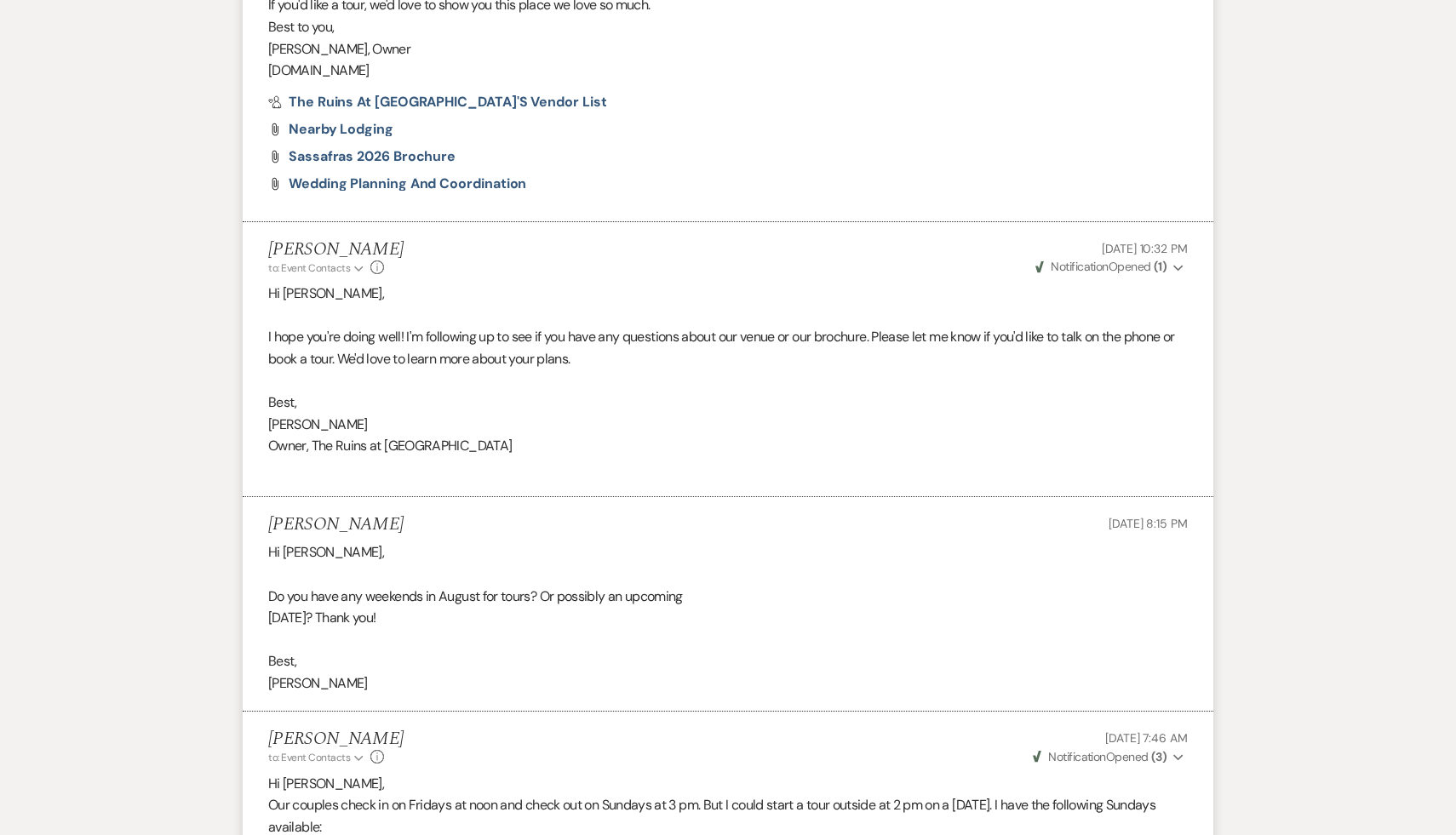
select select "9"
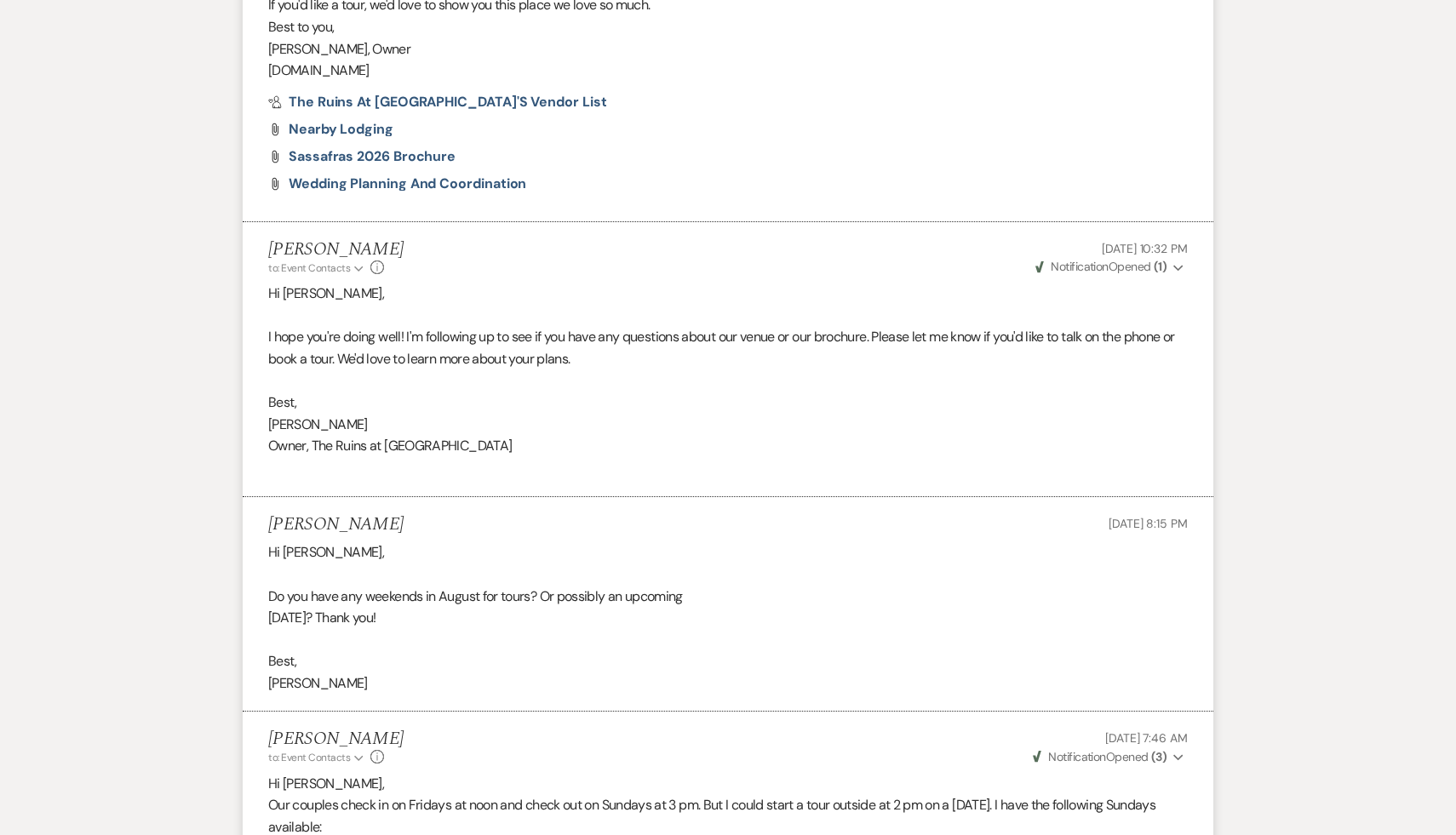
select select "9"
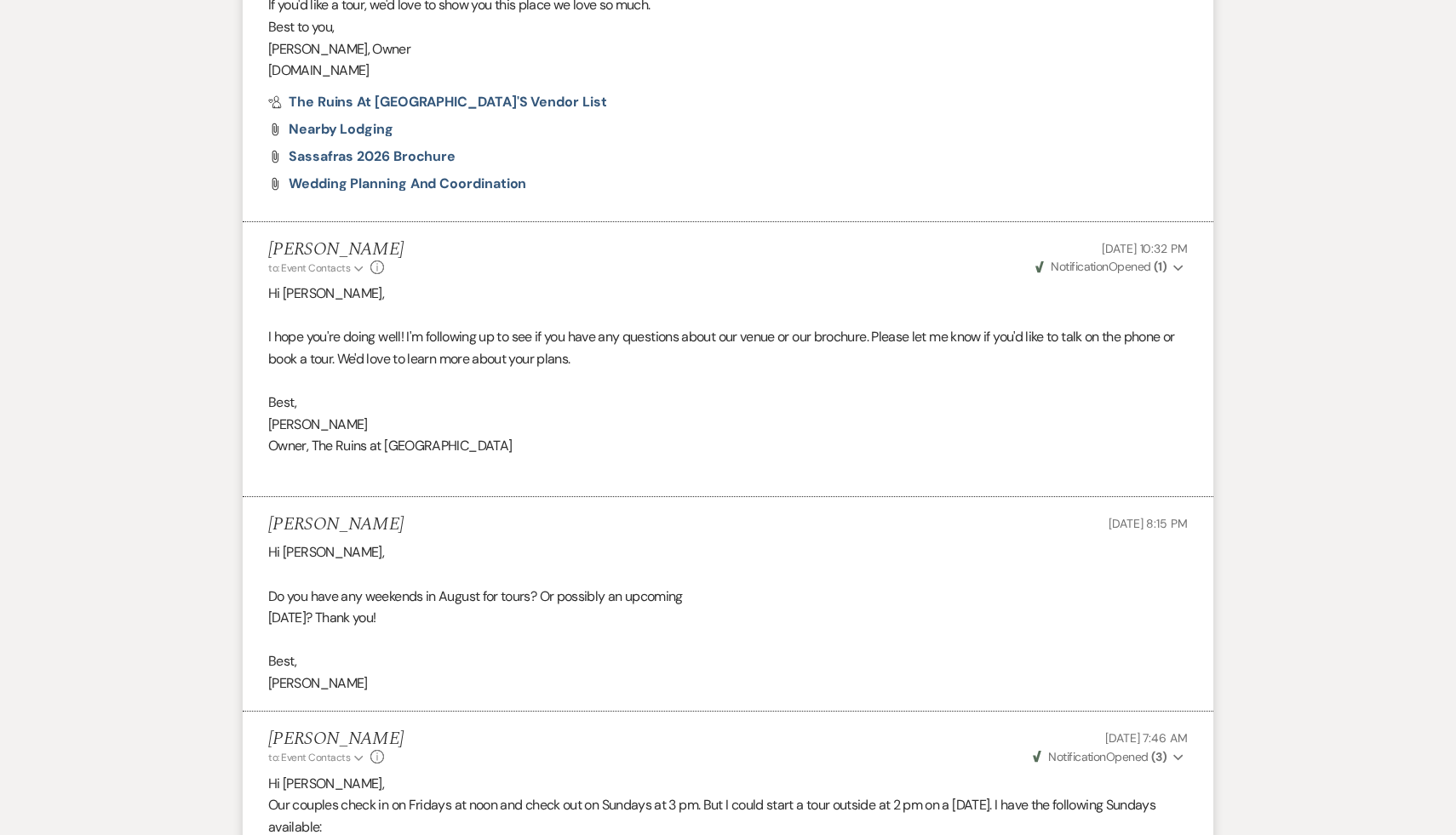
select select "9"
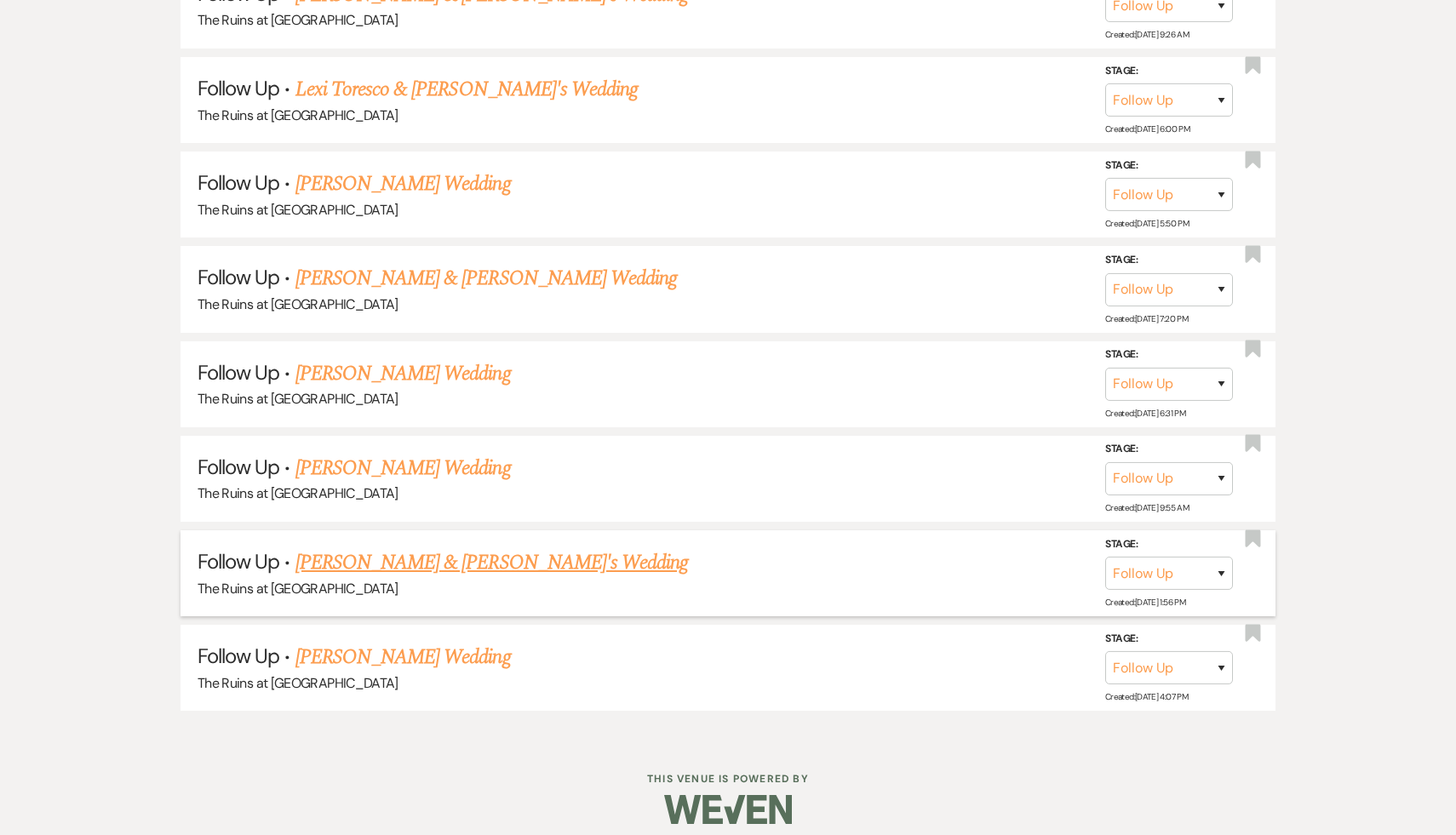
click at [367, 552] on link "Jake & Evelyn's Wedding" at bounding box center [492, 562] width 393 height 31
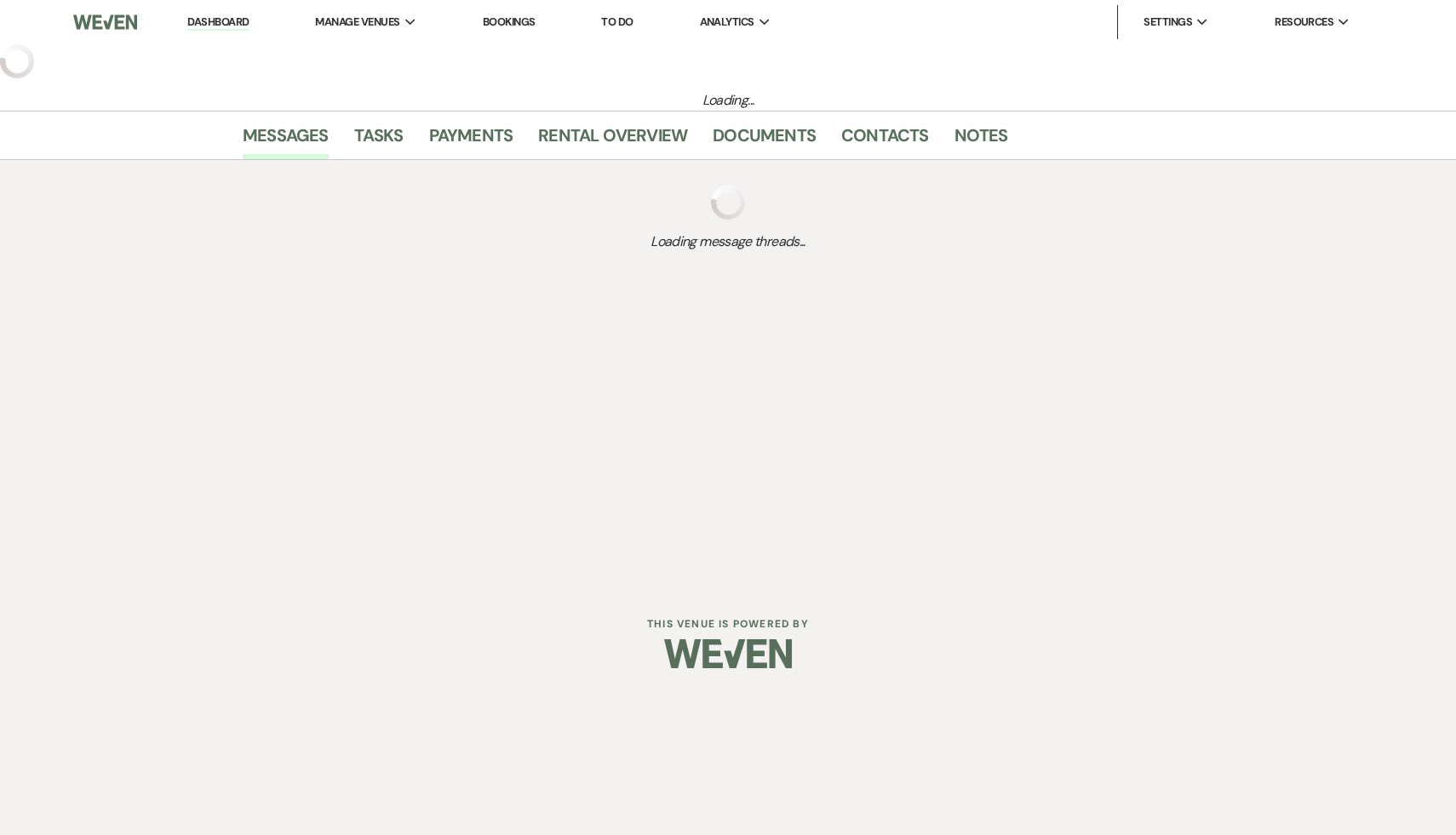
select select "9"
select select "6"
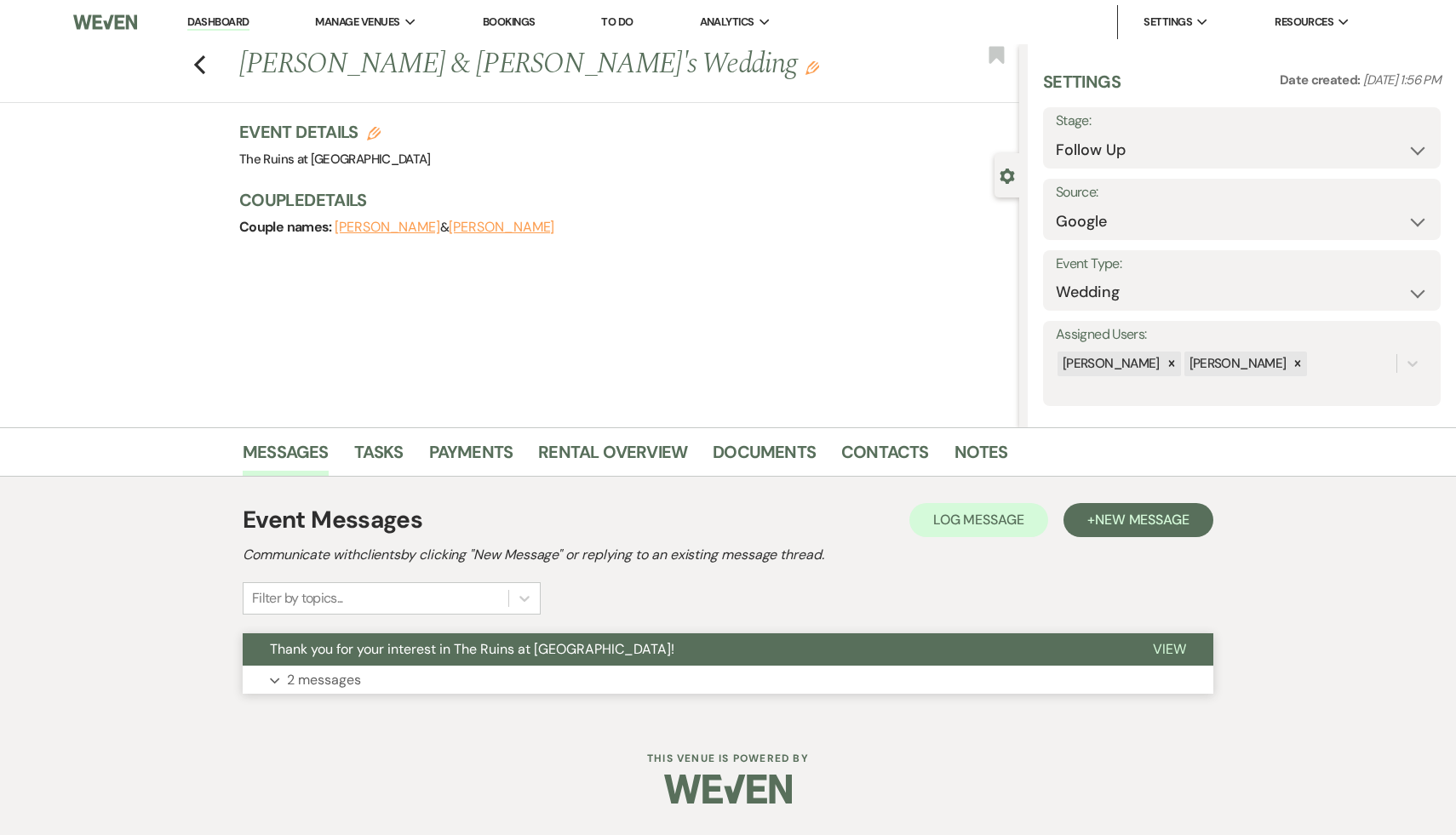
click at [376, 648] on span "Thank you for your interest in The Ruins at [GEOGRAPHIC_DATA]!" at bounding box center [472, 649] width 405 height 18
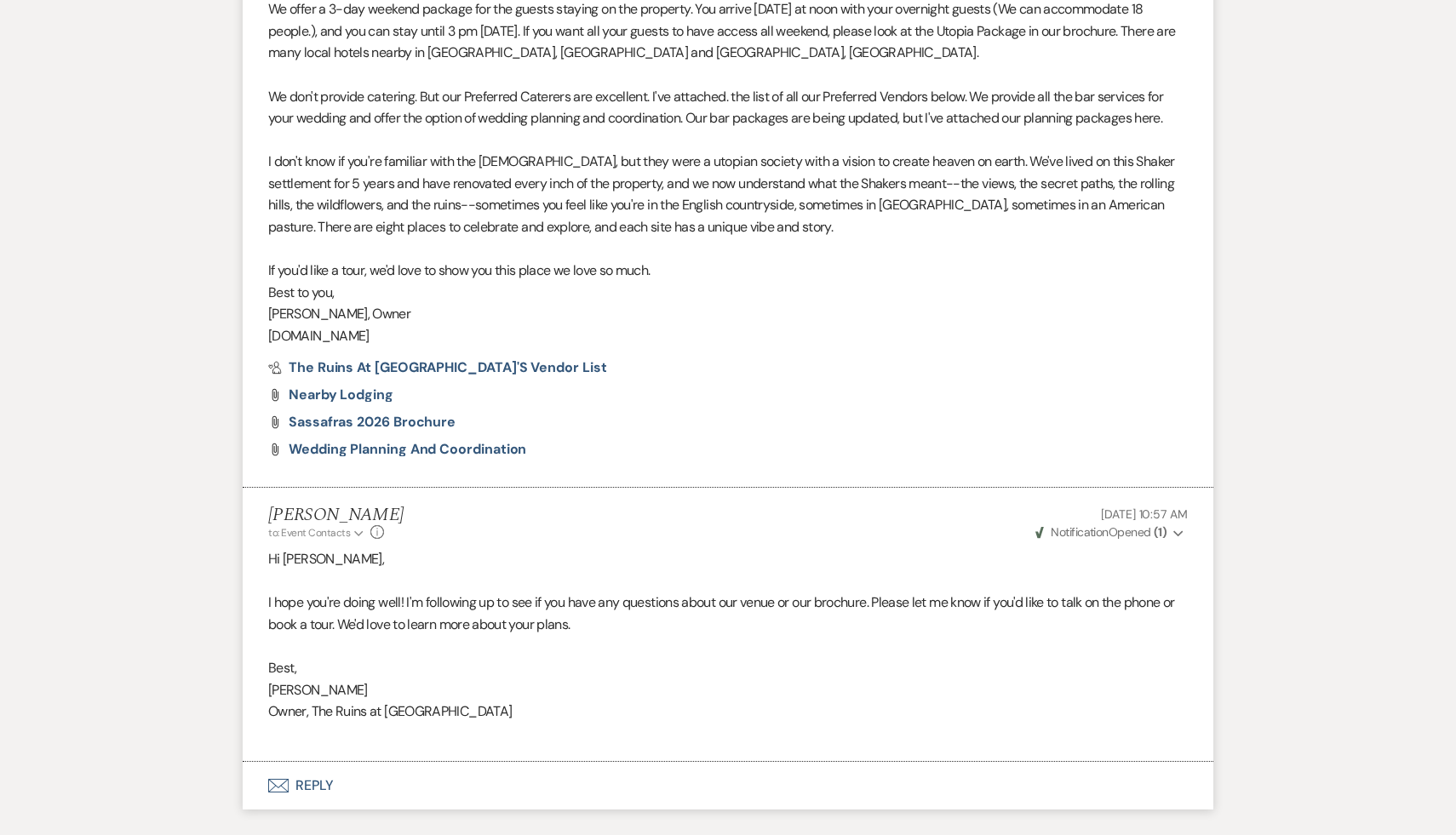
scroll to position [990, 0]
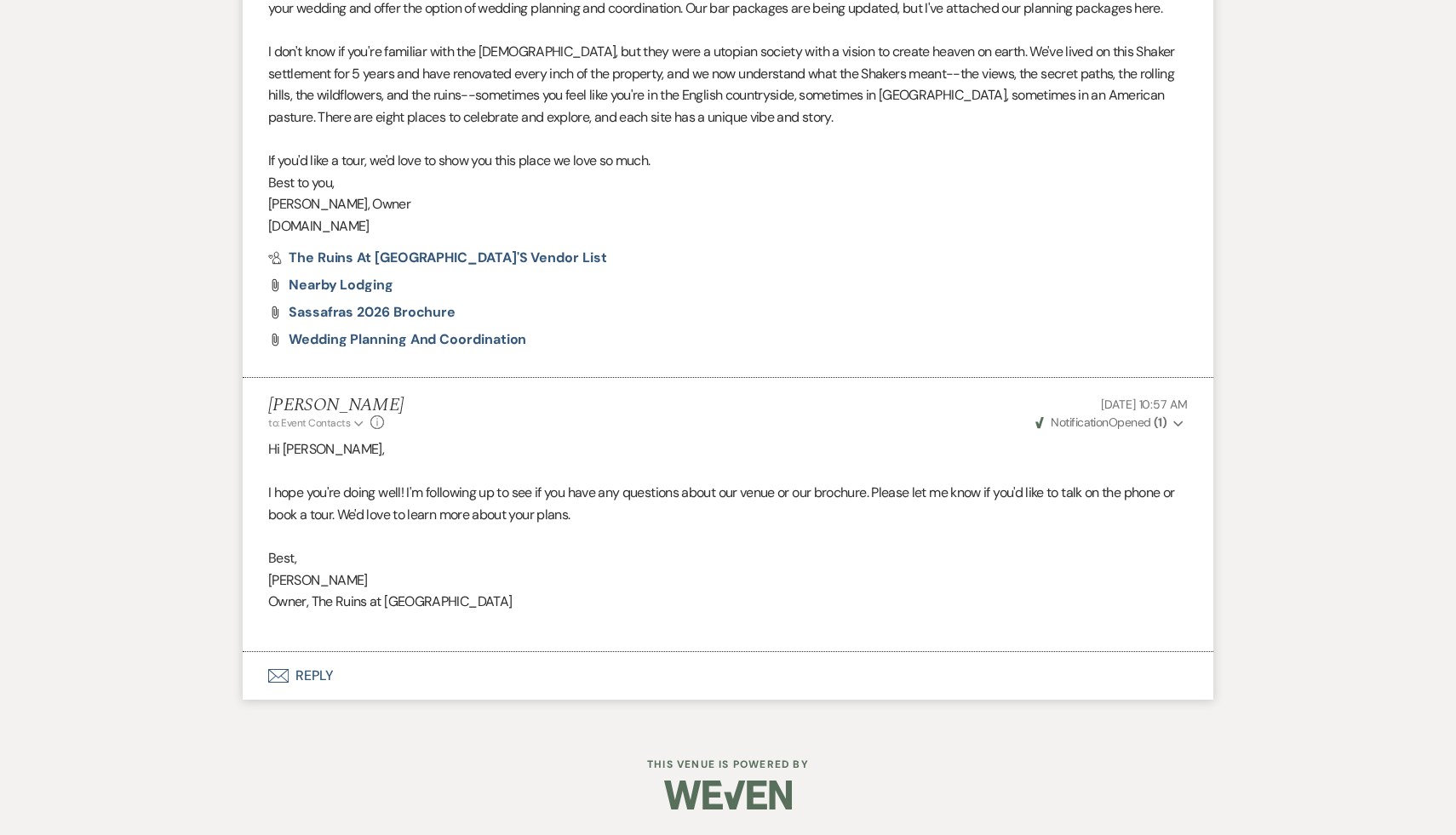
select select "9"
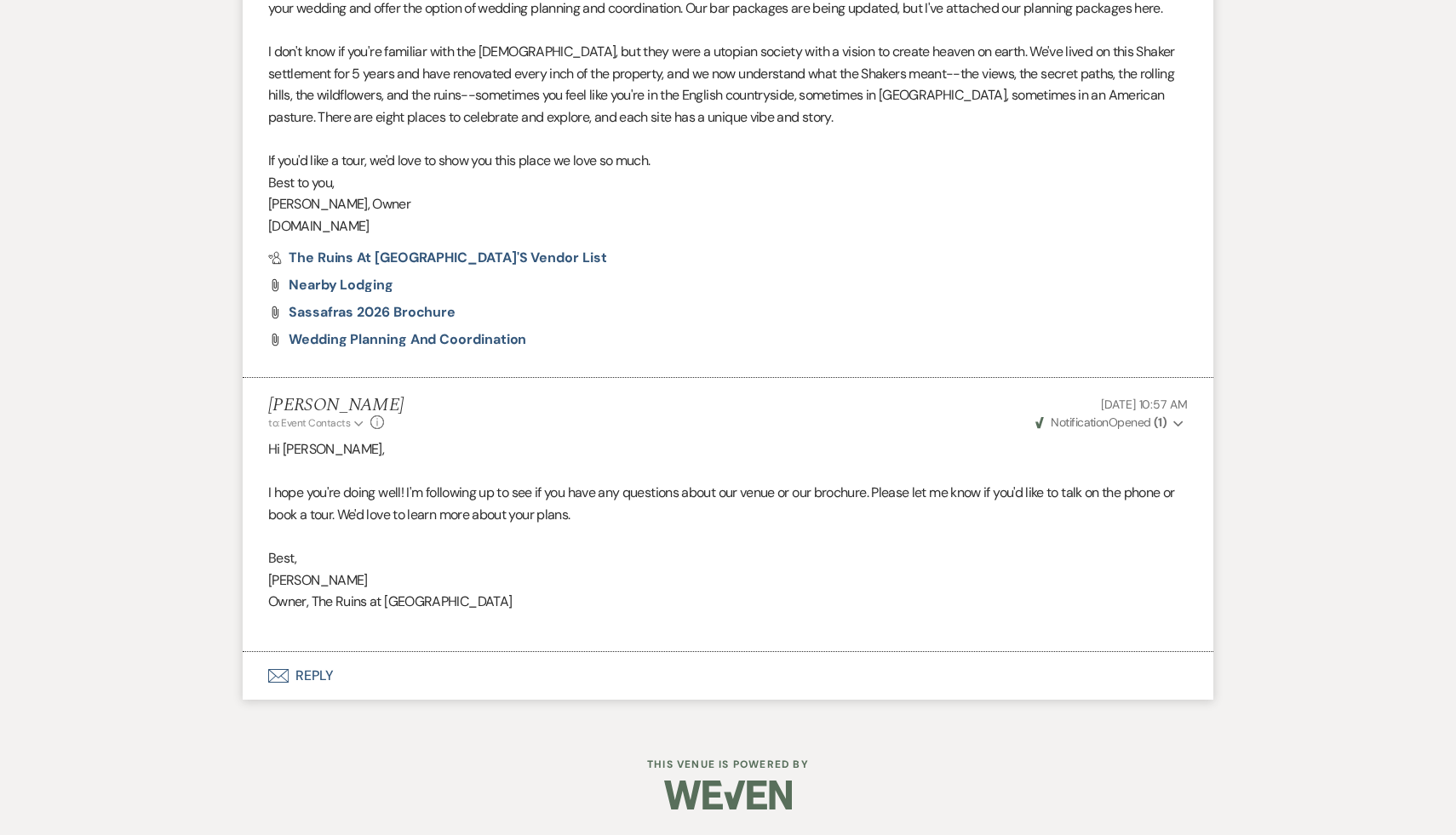
select select "9"
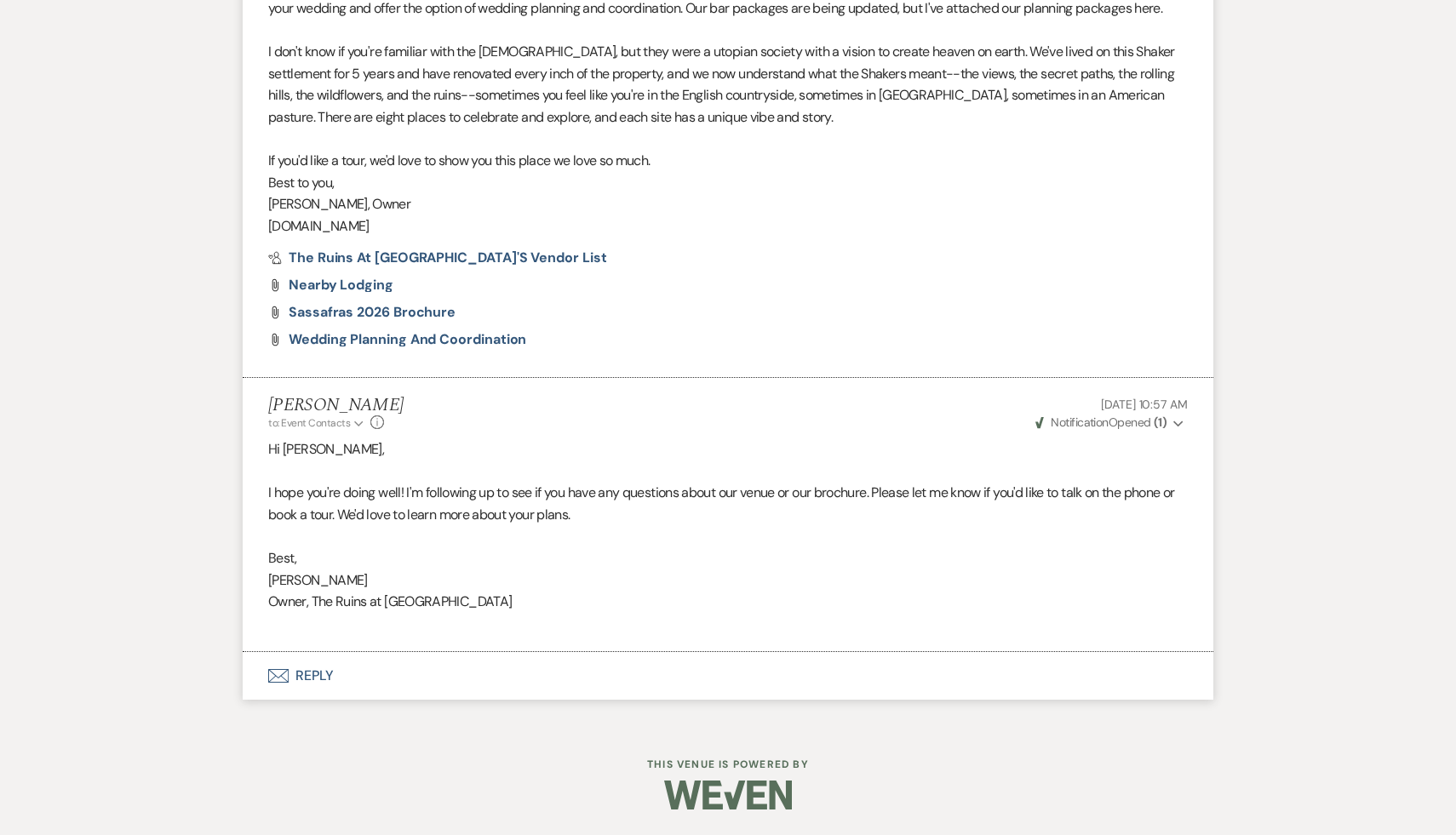
select select "9"
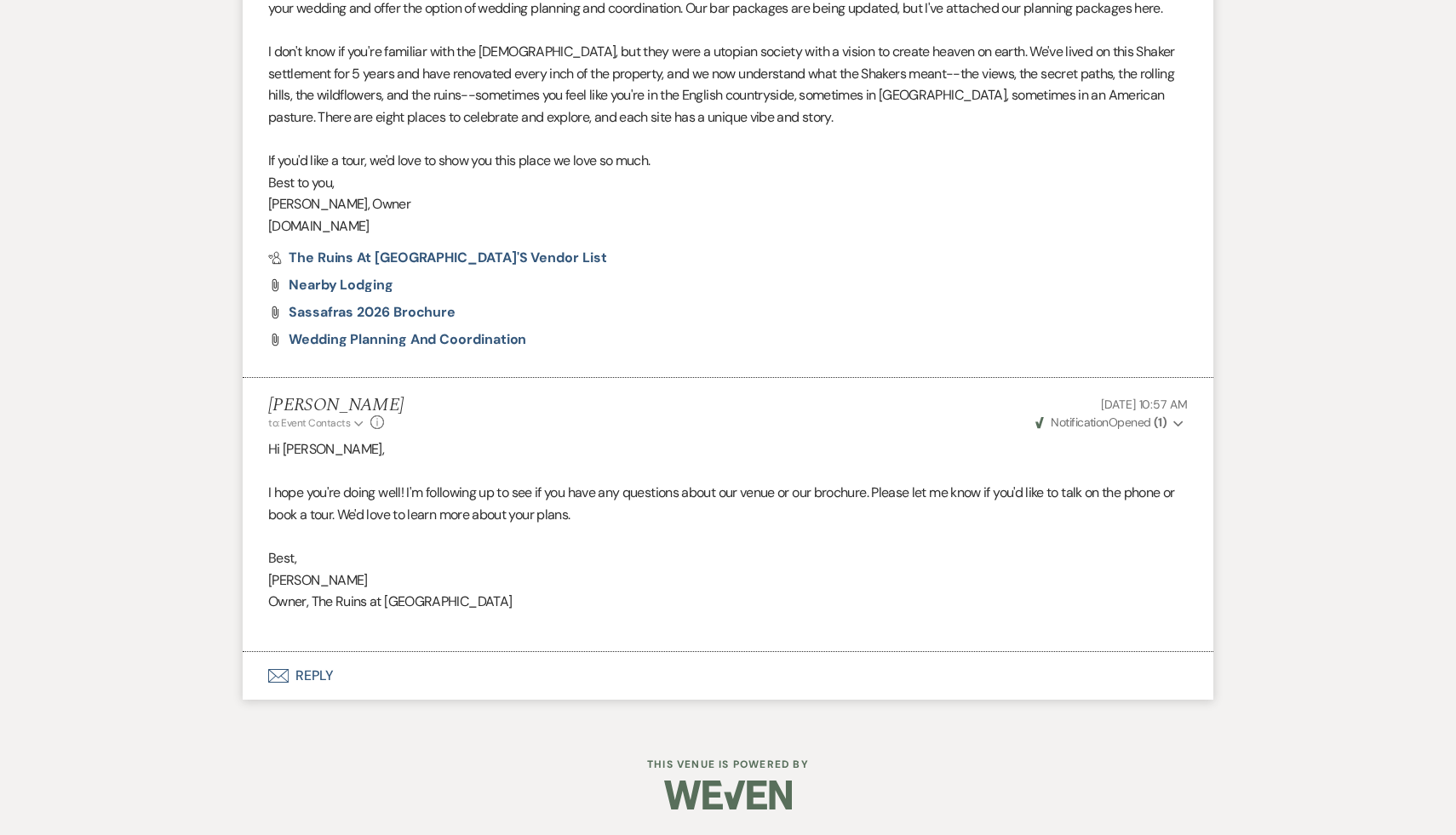
select select "9"
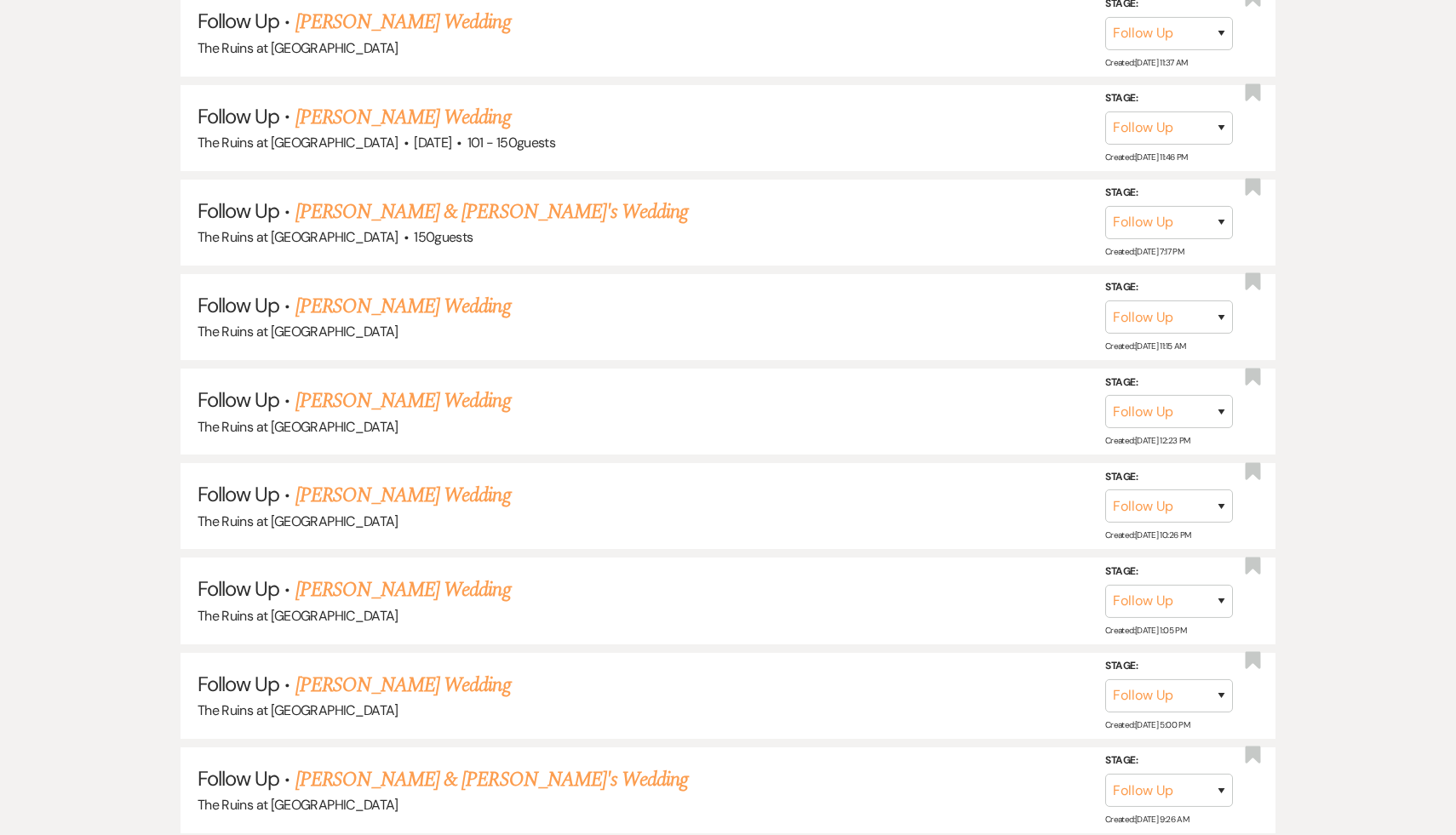
scroll to position [1775, 0]
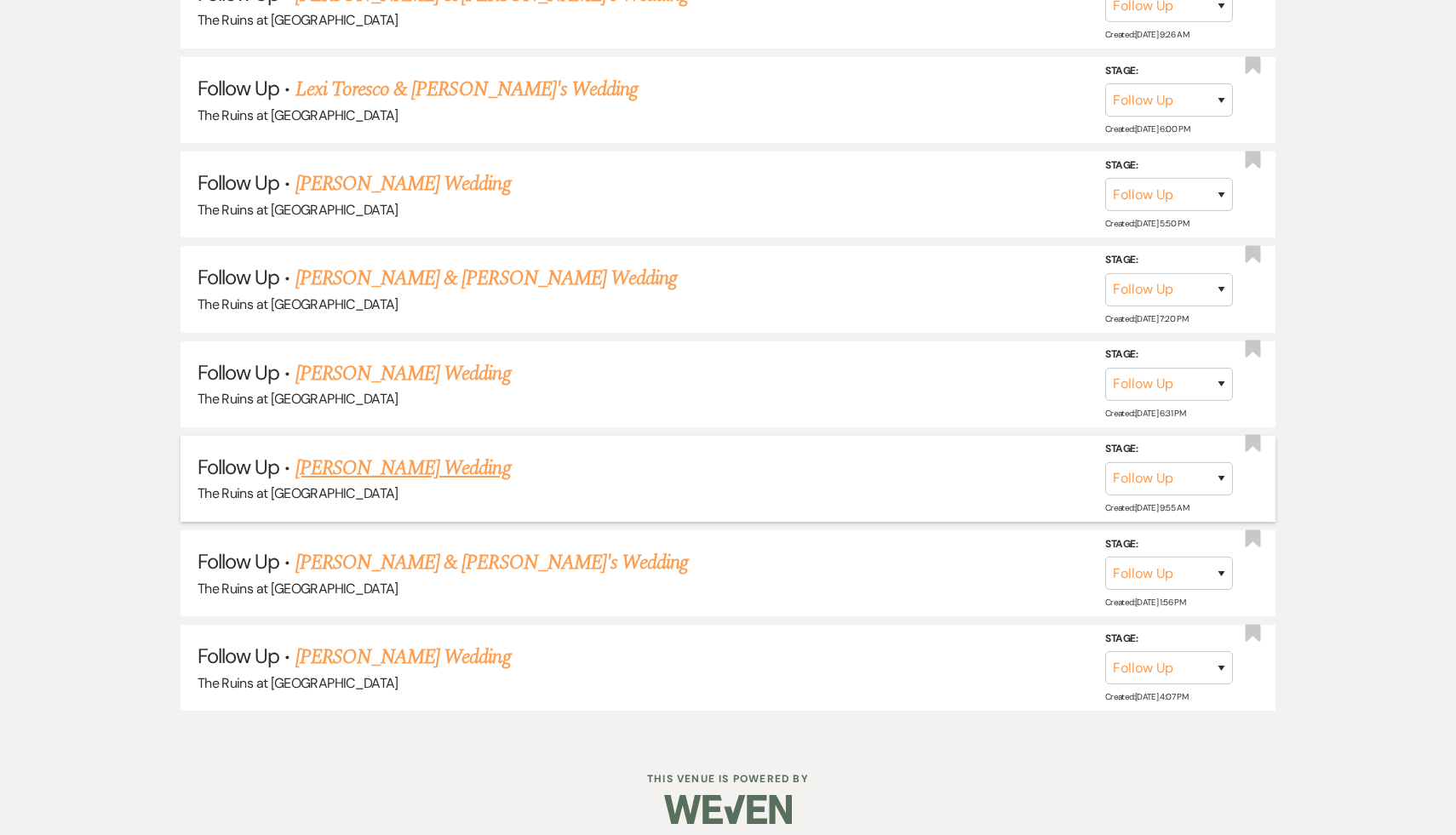
click at [433, 463] on link "Olivia Cook's Wedding" at bounding box center [403, 468] width 216 height 31
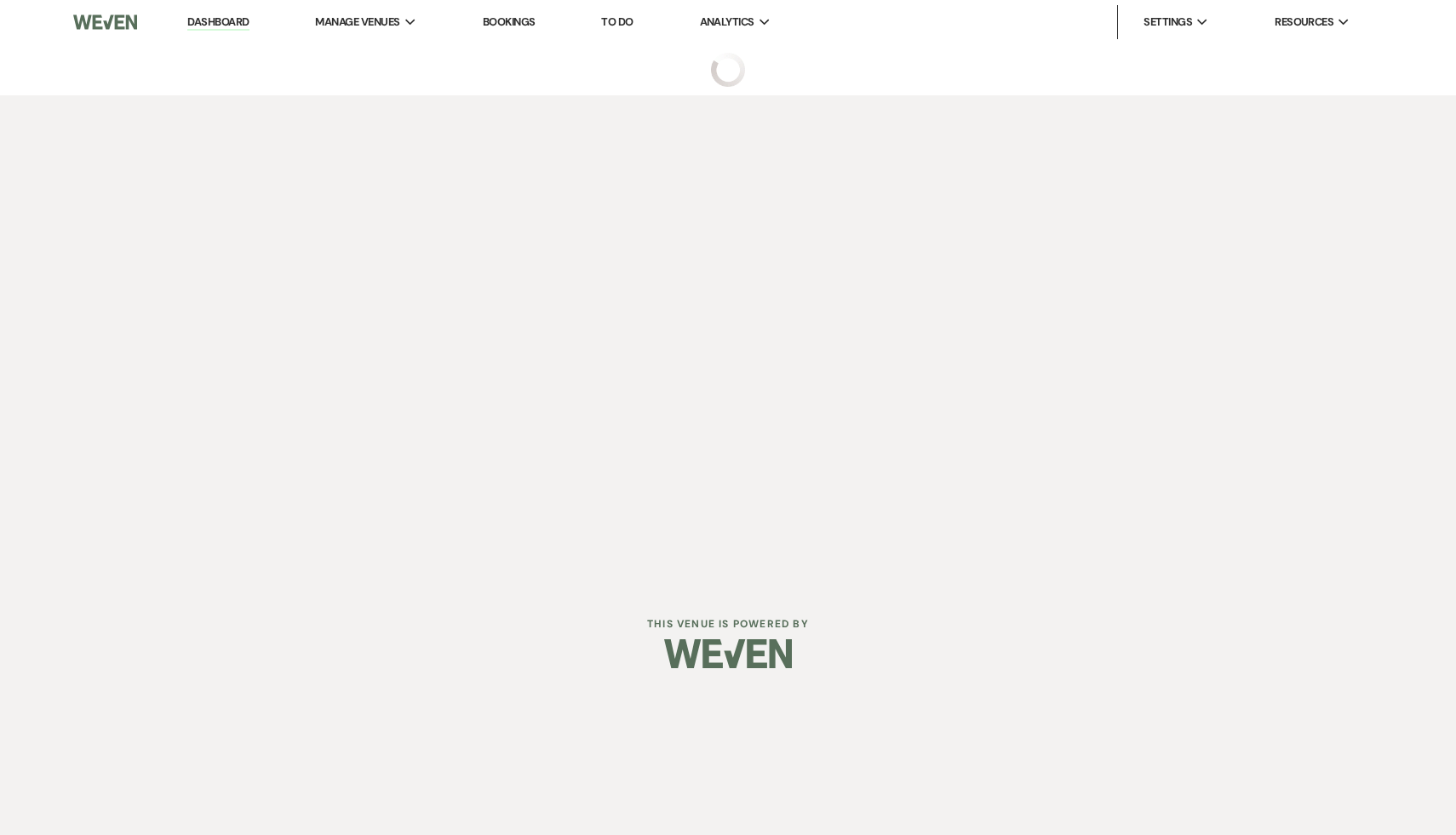
select select "9"
select select "5"
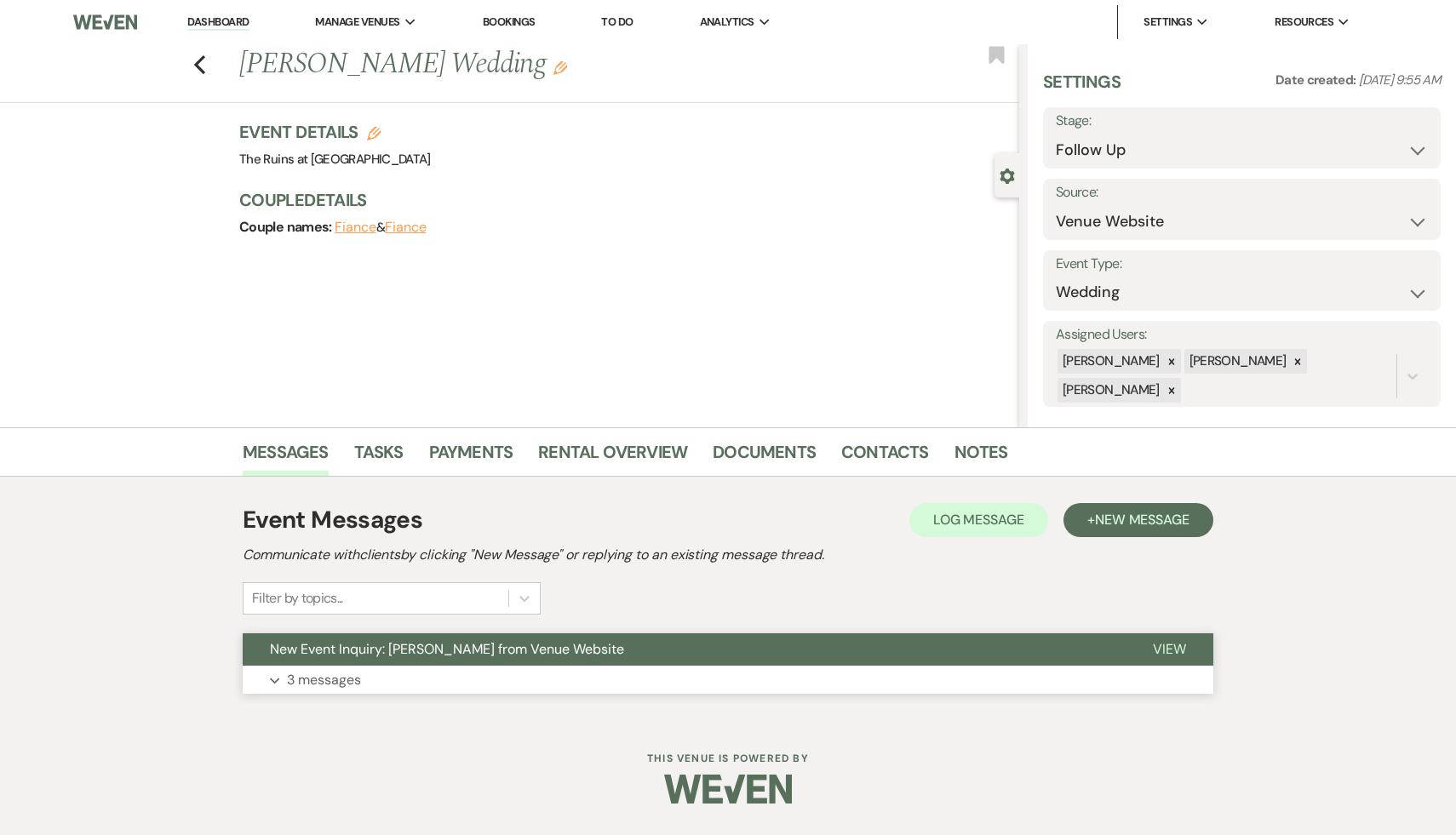
click at [423, 651] on span "New Event Inquiry: Olivia Cook from Venue Website" at bounding box center [447, 649] width 354 height 18
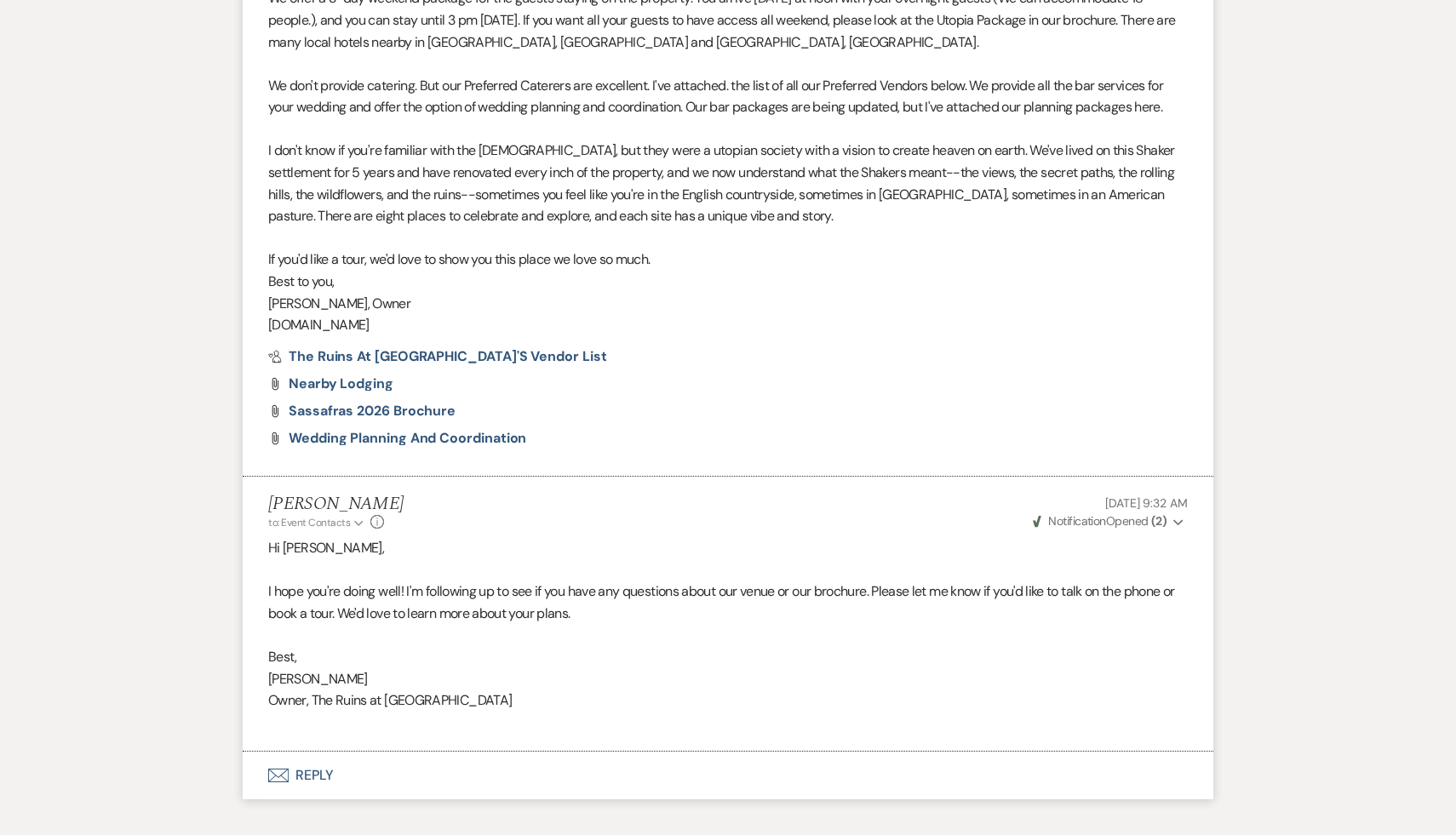
scroll to position [1590, 0]
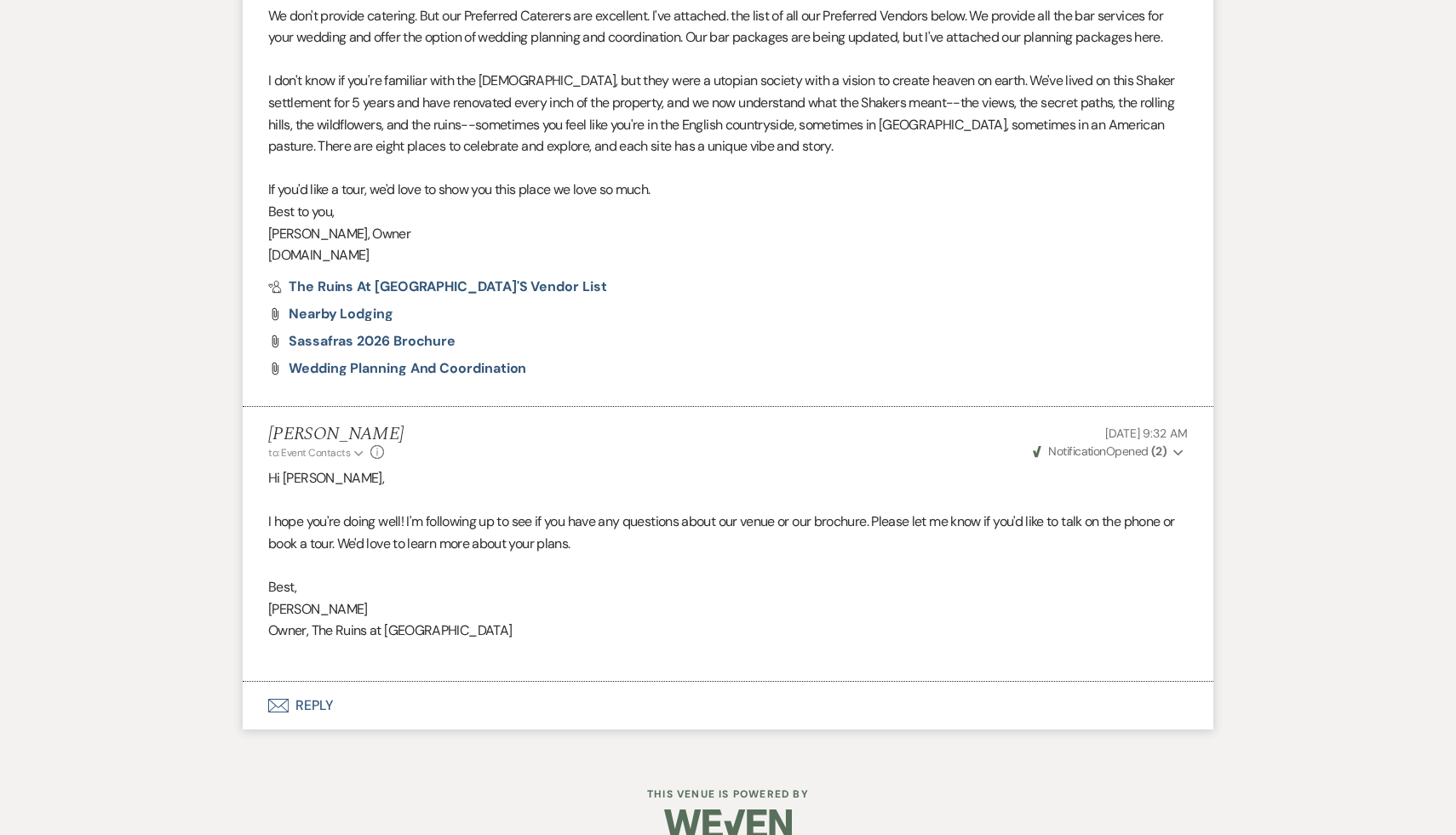
select select "9"
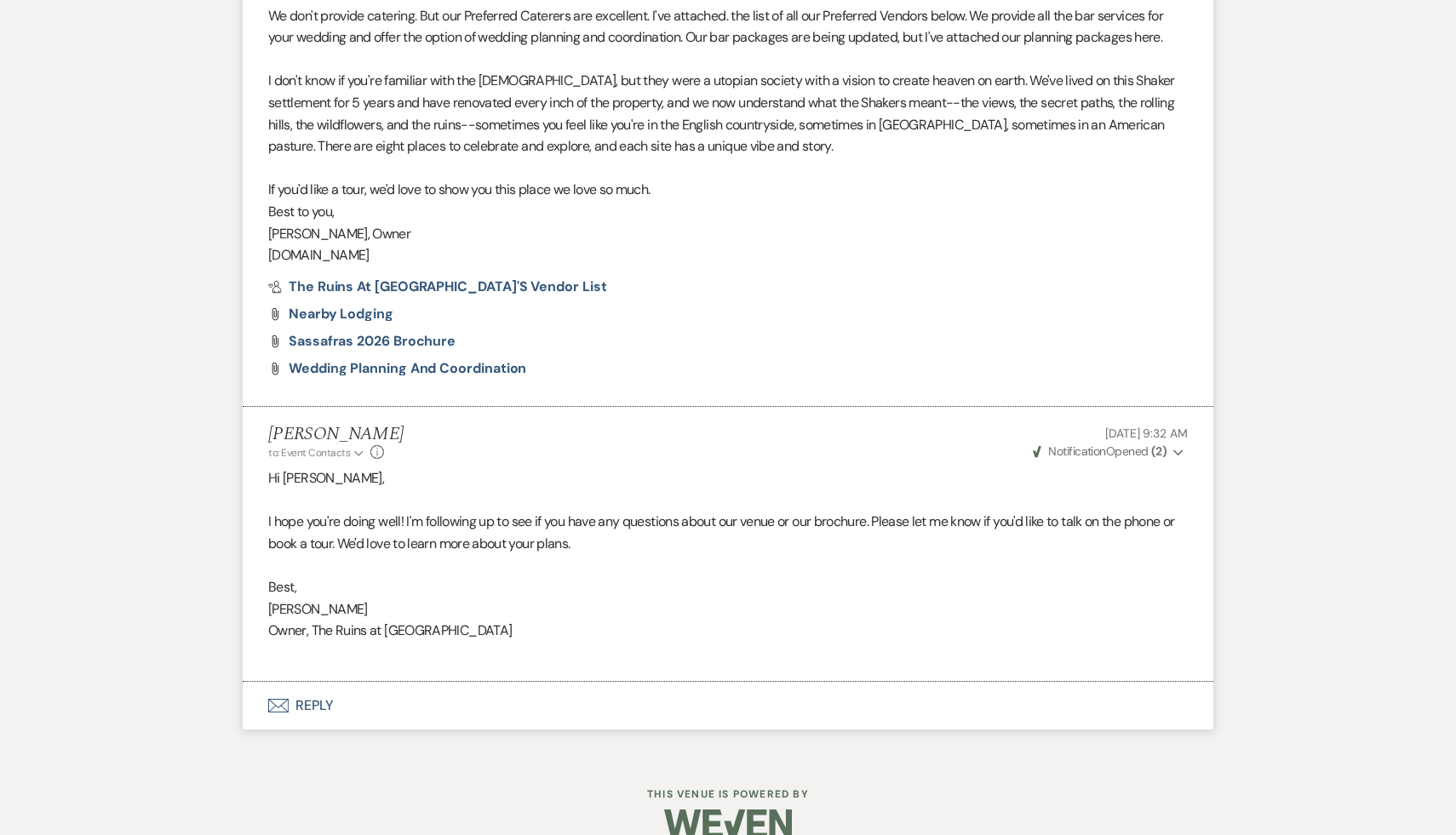
select select "9"
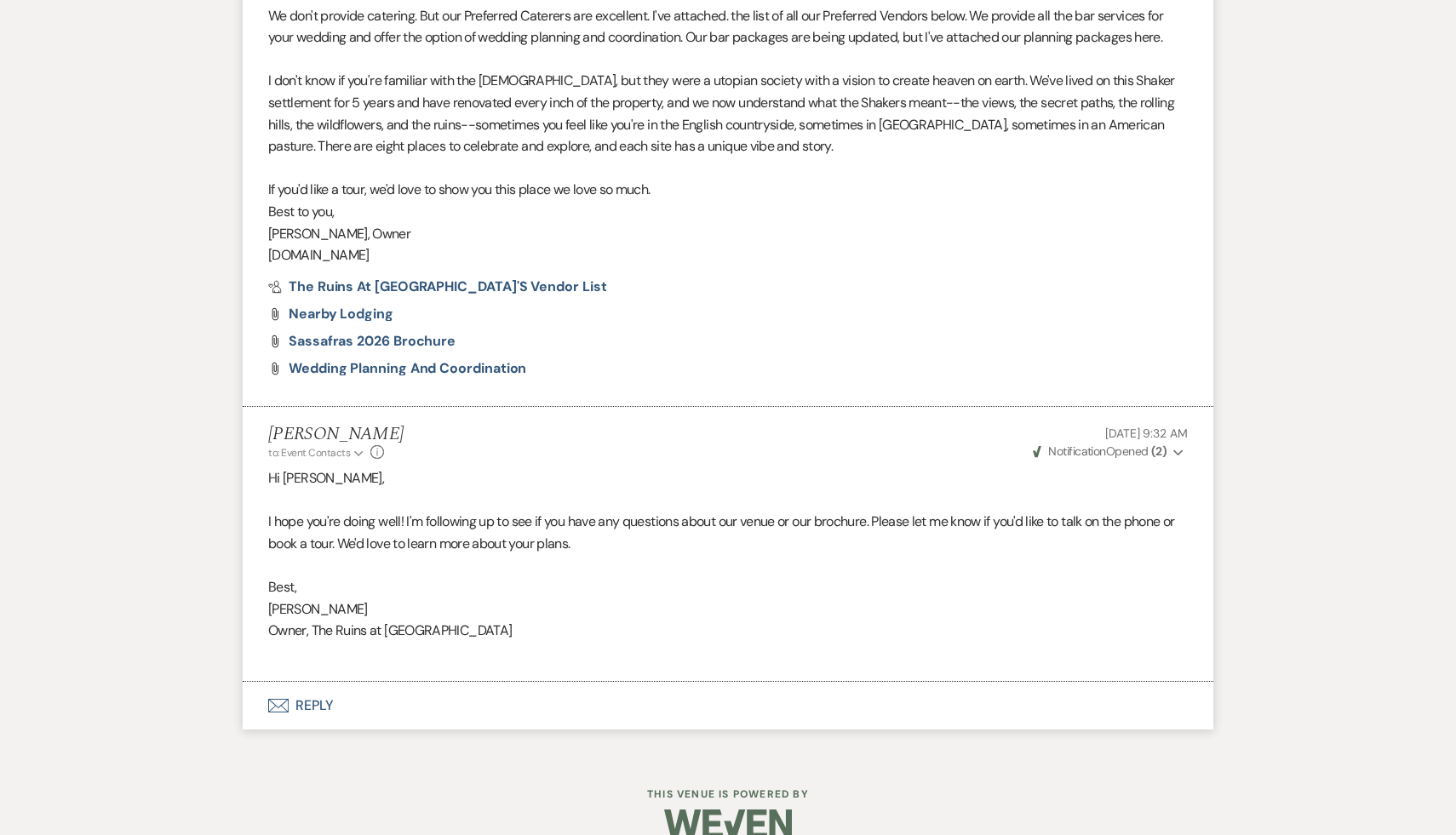
select select "9"
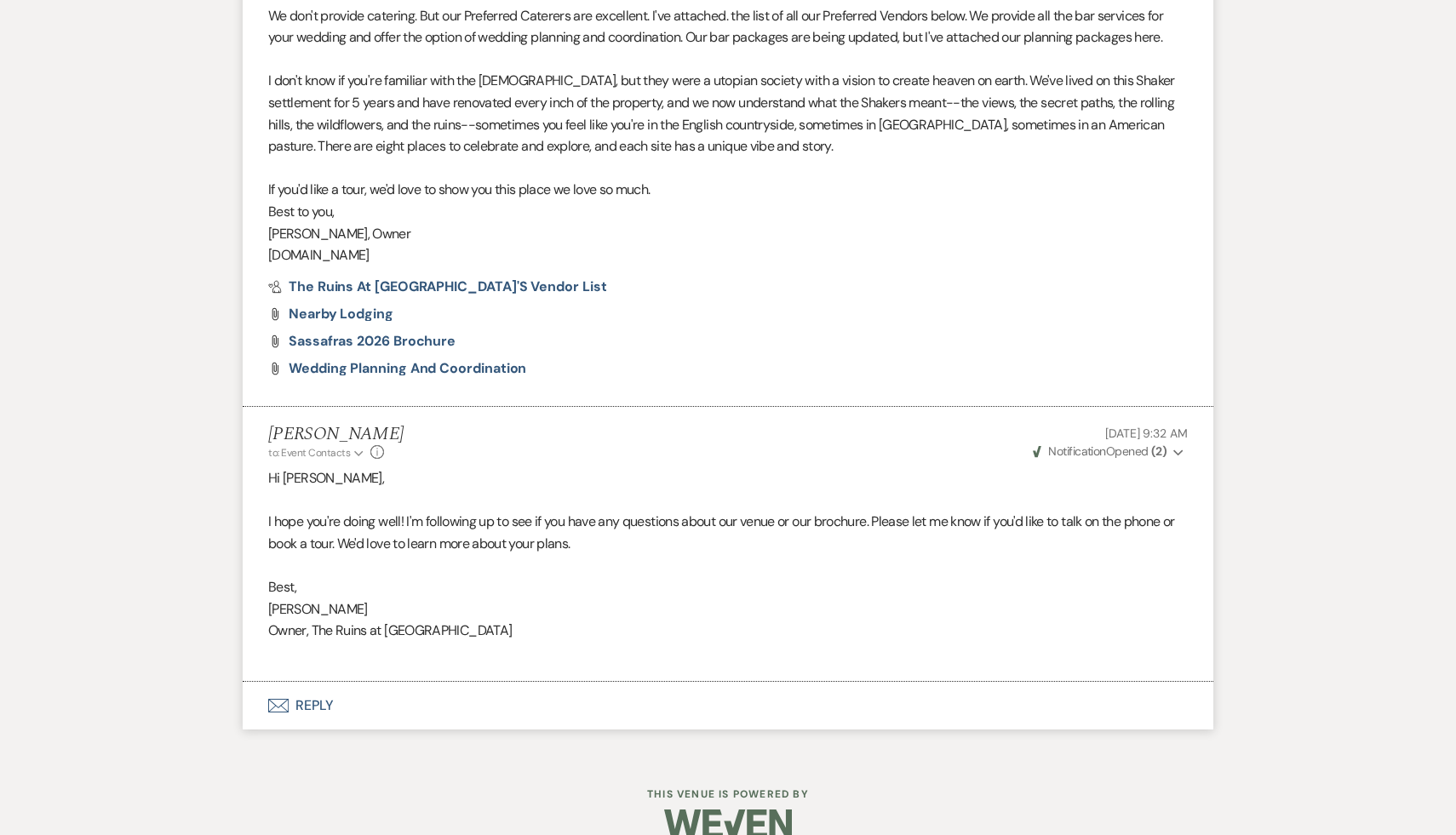
select select "9"
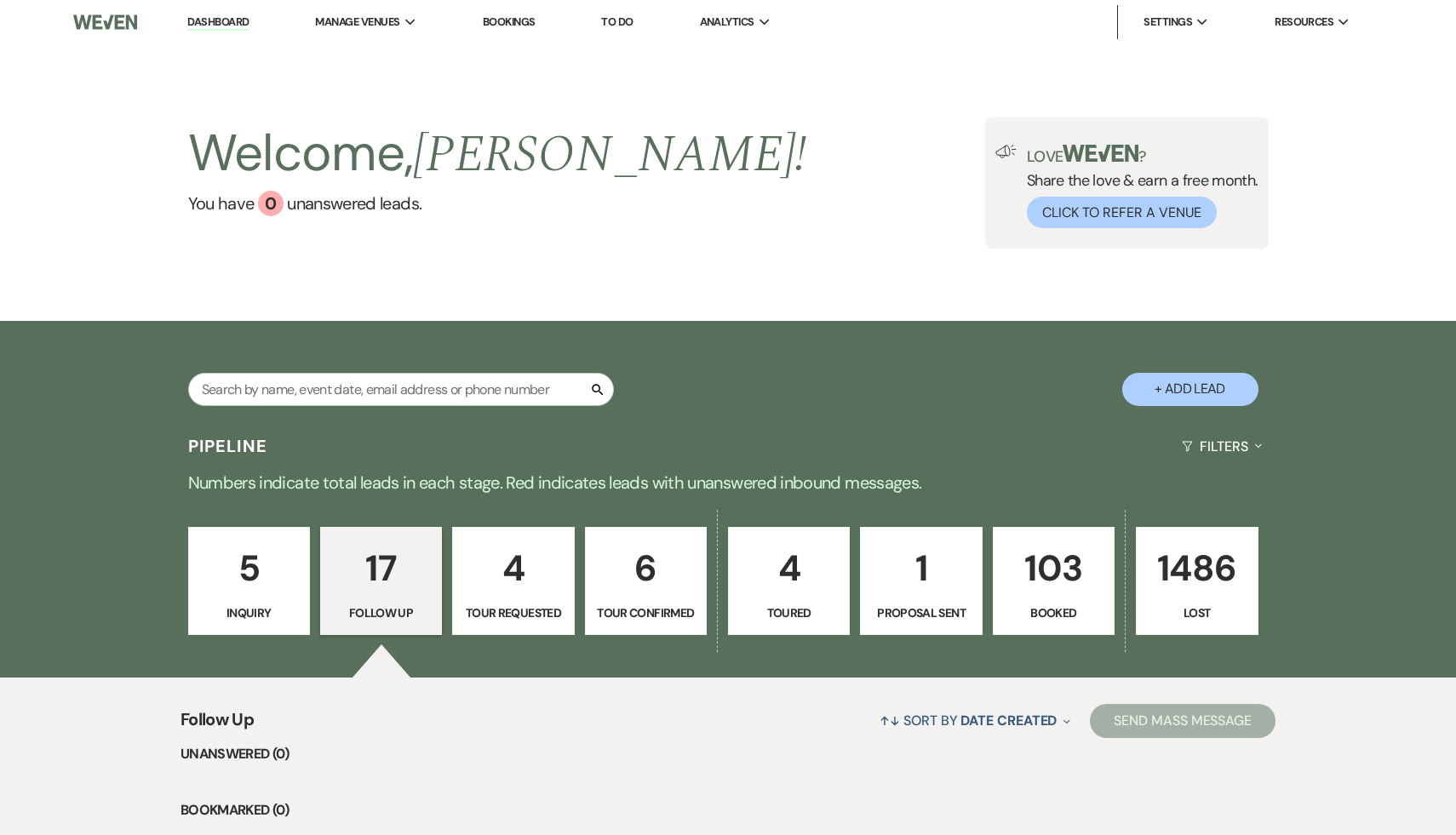
click at [636, 550] on p "6" at bounding box center [646, 568] width 100 height 57
select select "4"
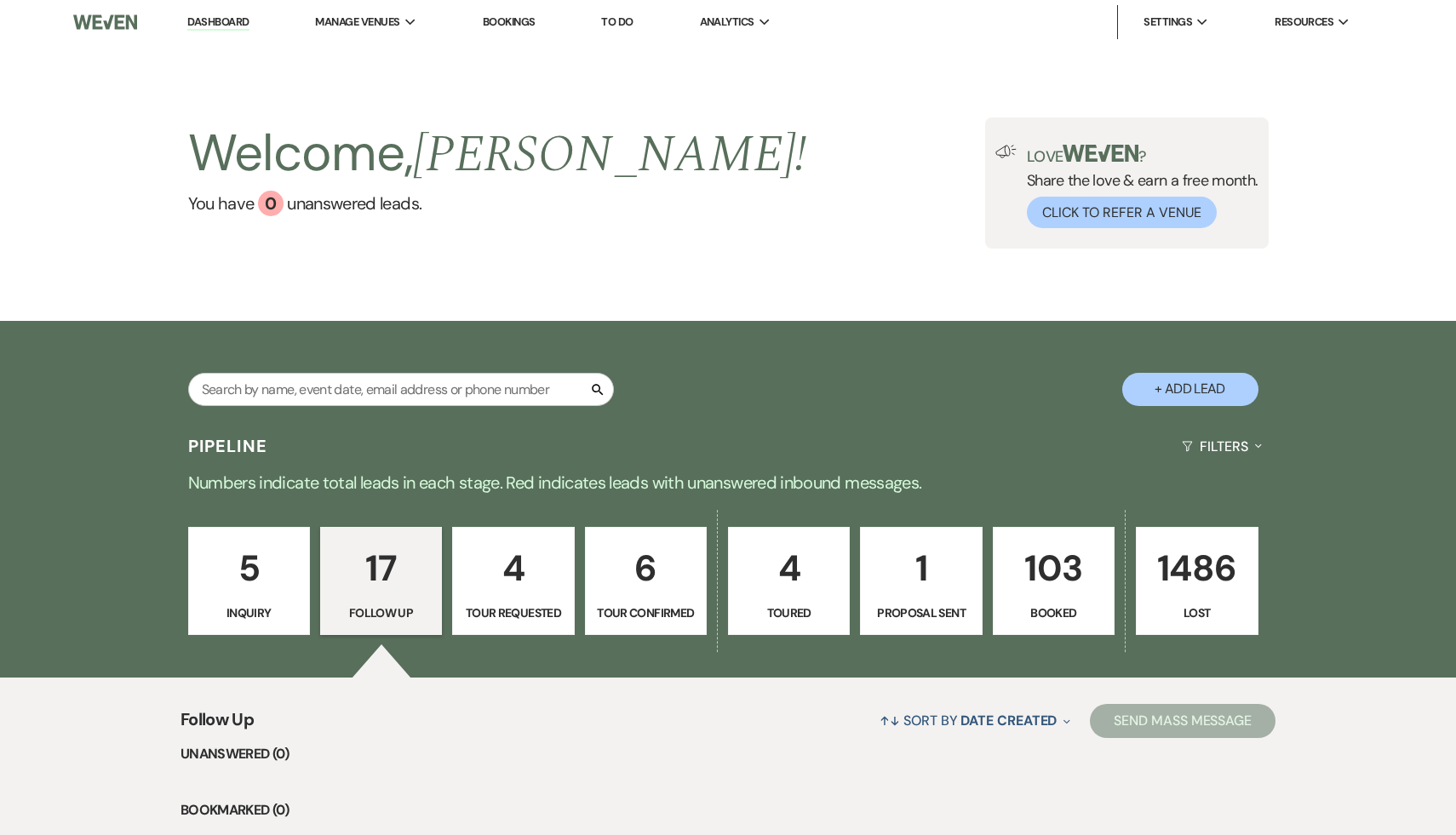
select select "4"
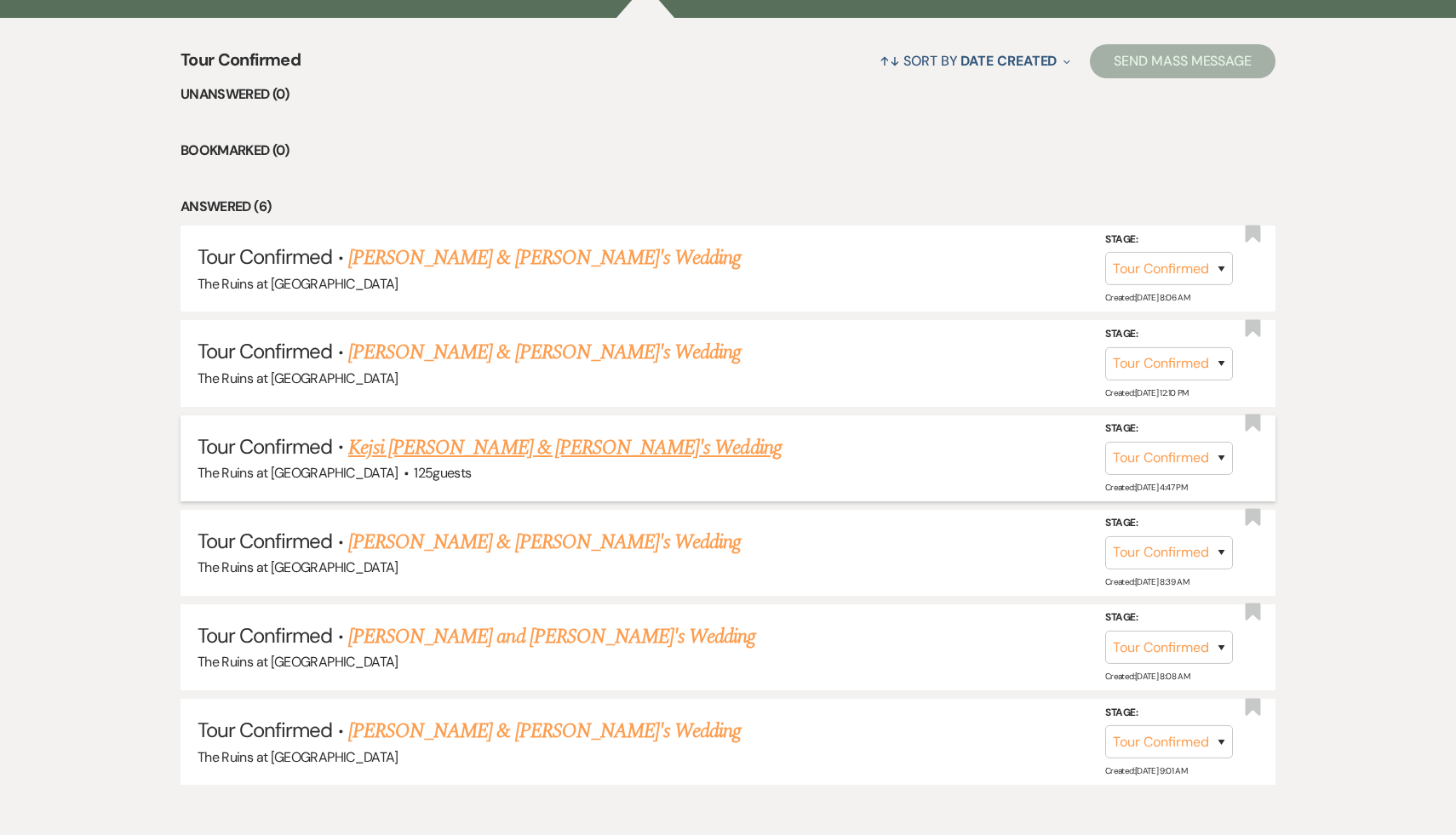
scroll to position [661, 0]
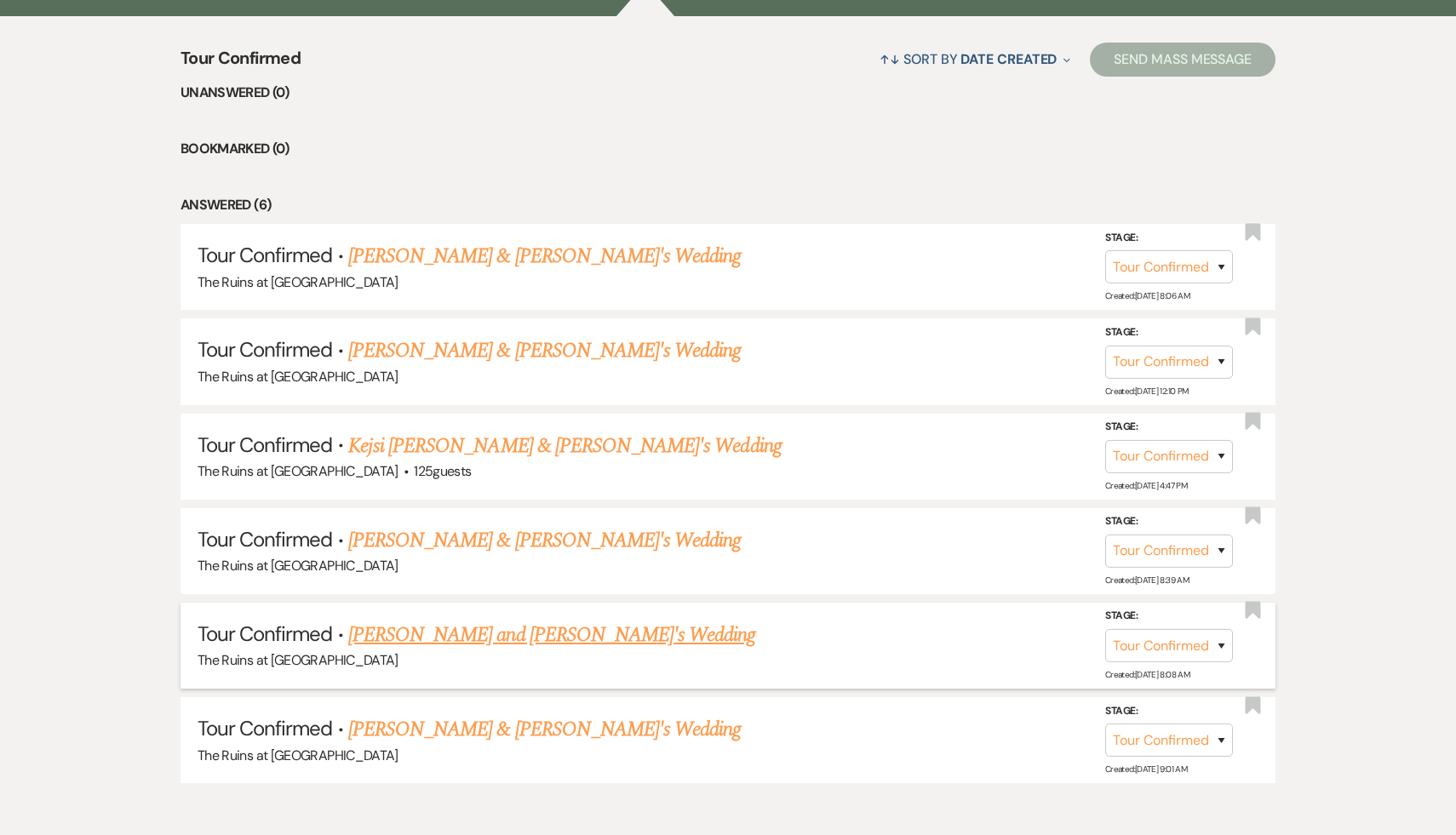
drag, startPoint x: 476, startPoint y: 649, endPoint x: 476, endPoint y: 677, distance: 28.0
click at [476, 672] on li "Tour Confirmed · Charlotte and Josh's Wedding The Ruins at Sassafras Stage: Inq…" at bounding box center [728, 646] width 1095 height 86
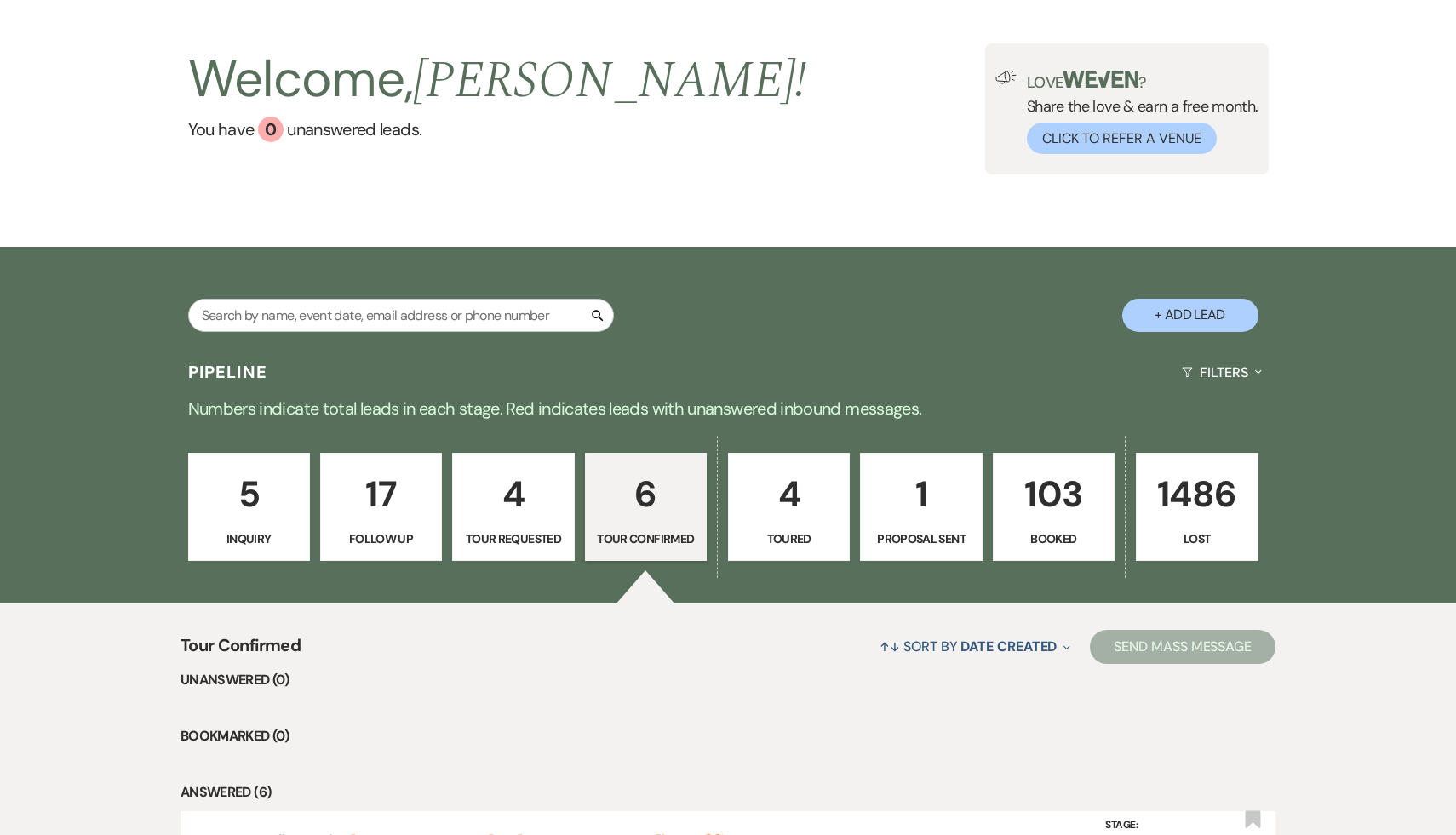
scroll to position [35, 0]
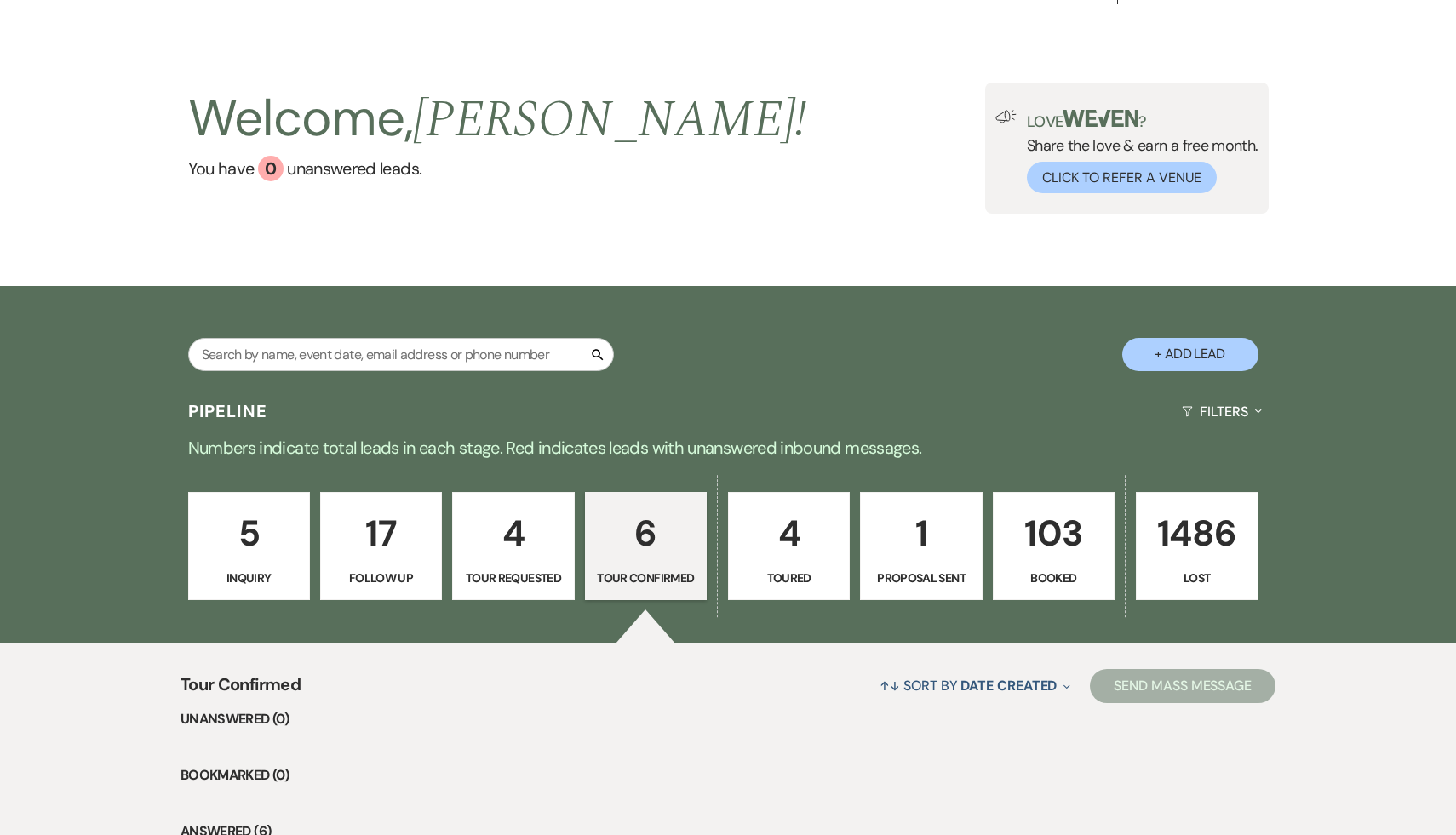
click at [791, 530] on p "4" at bounding box center [789, 533] width 100 height 57
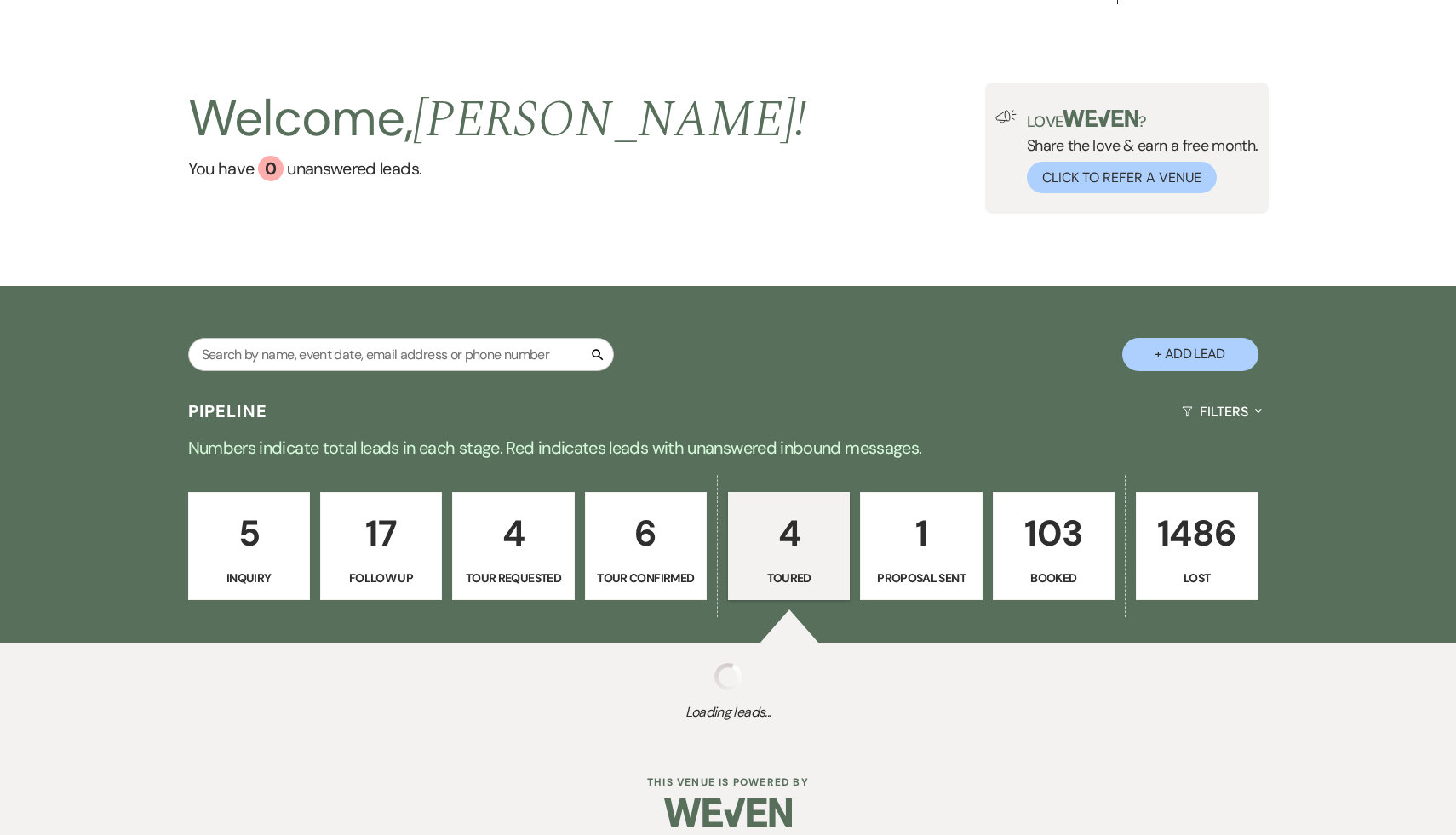
select select "5"
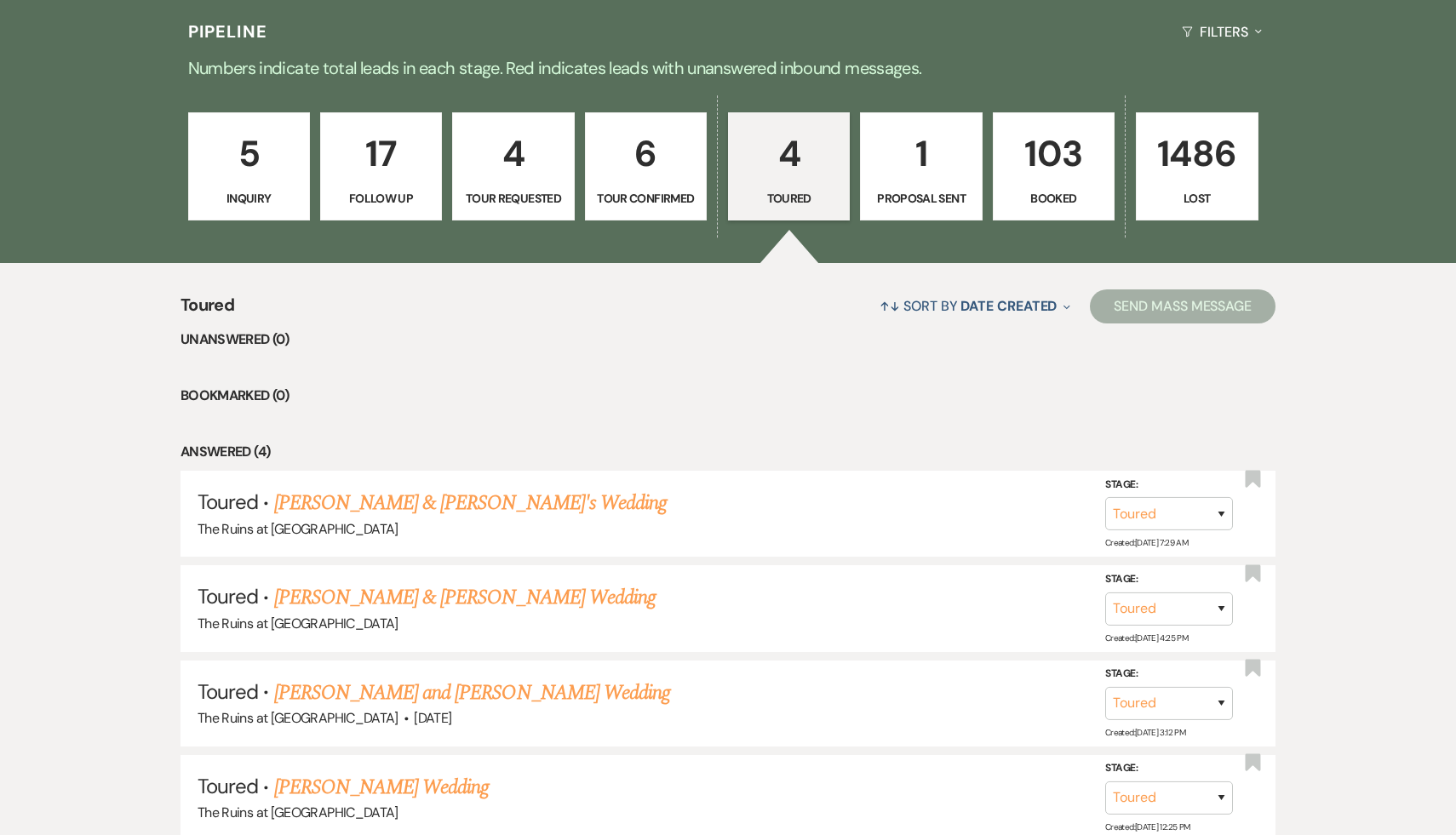
scroll to position [556, 0]
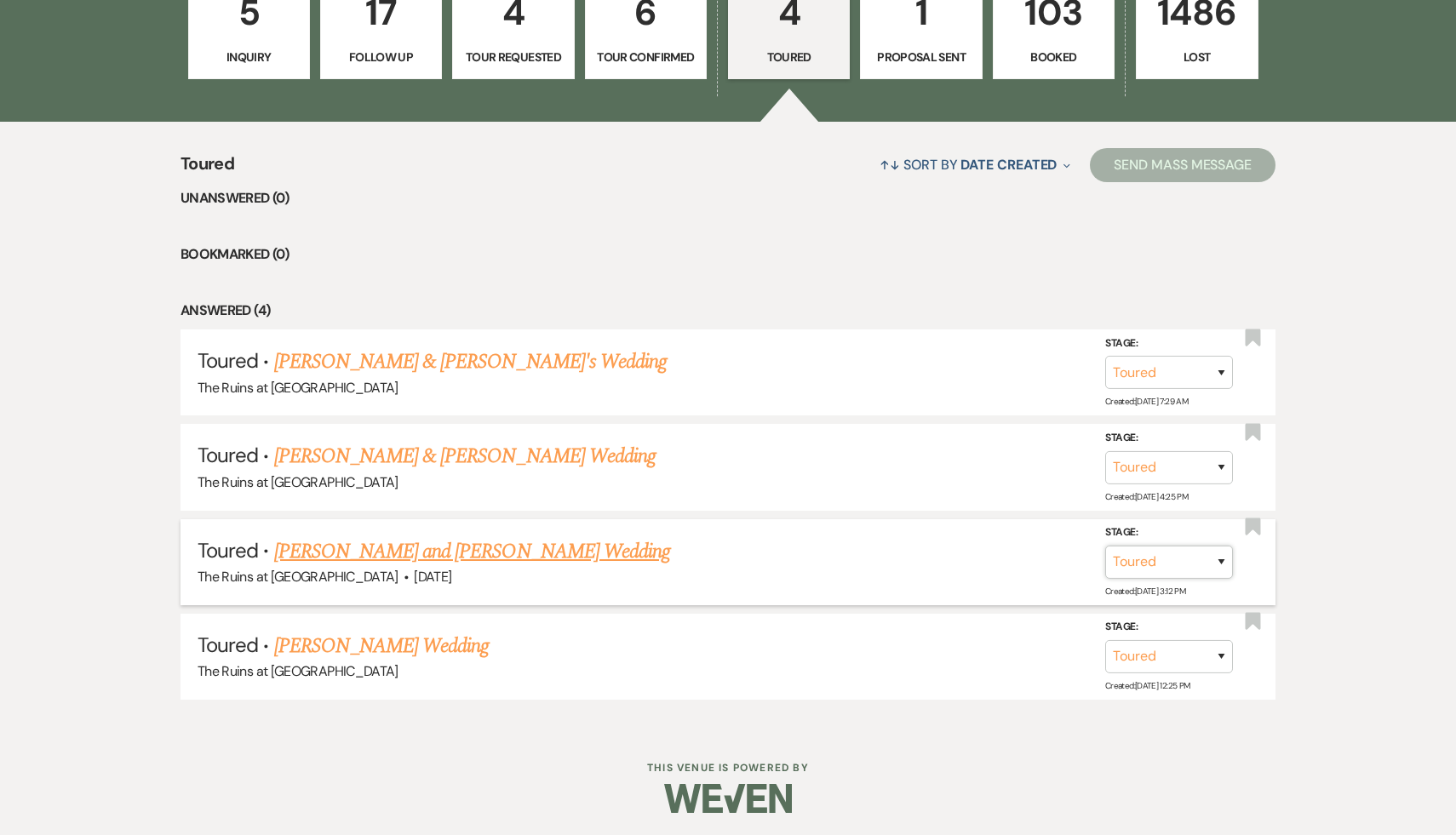
click at [1220, 561] on select "Inquiry Follow Up Tour Requested Tour Confirmed Toured Proposal Sent Booked Lost" at bounding box center [1169, 562] width 128 height 34
select select "8"
click at [988, 559] on select "Booked Elsewhere Budget Date Unavailable No Response Not a Good Match Capacity …" at bounding box center [930, 562] width 147 height 34
select select "10"
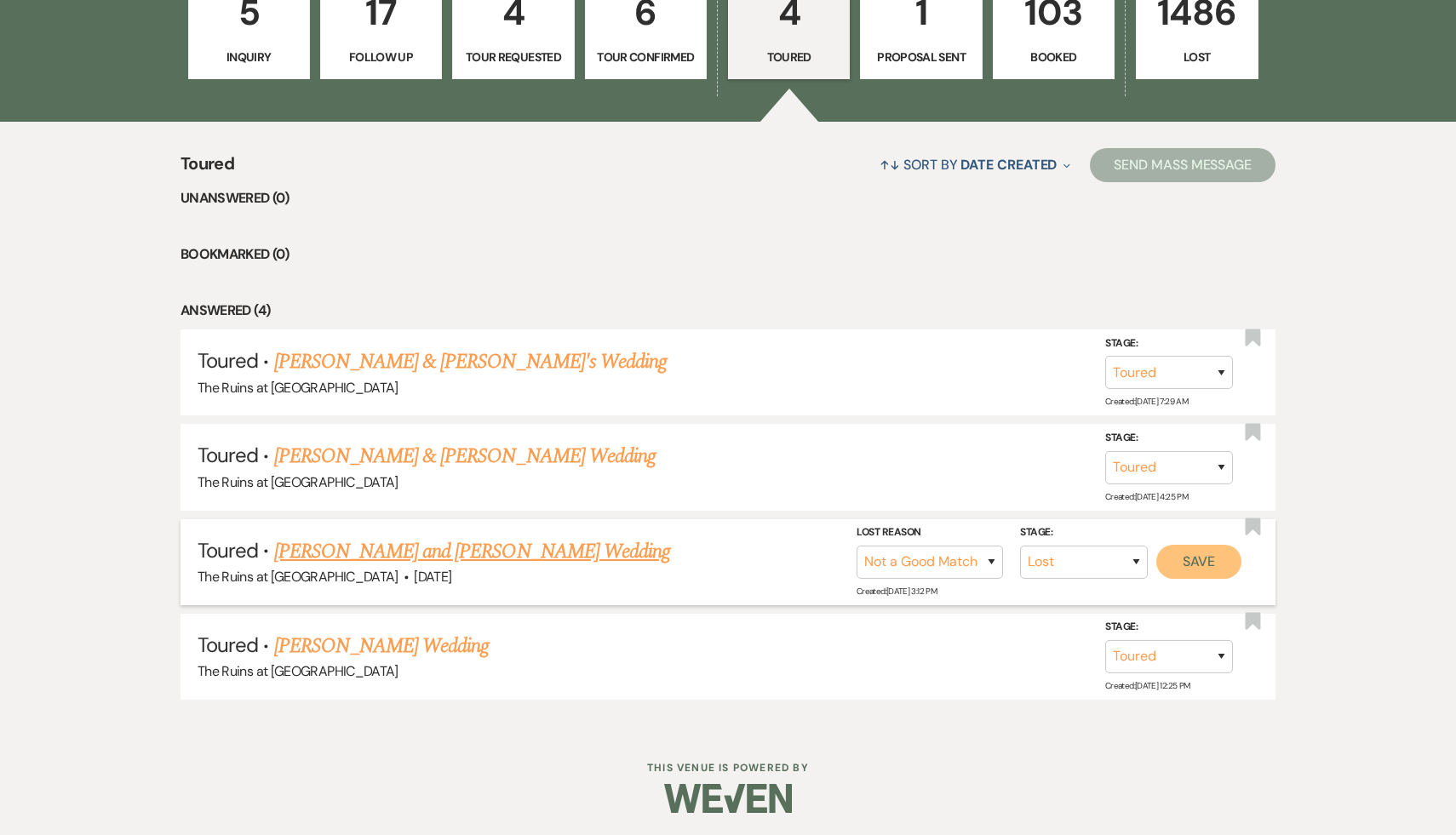
click at [1192, 559] on button "Save" at bounding box center [1200, 562] width 85 height 34
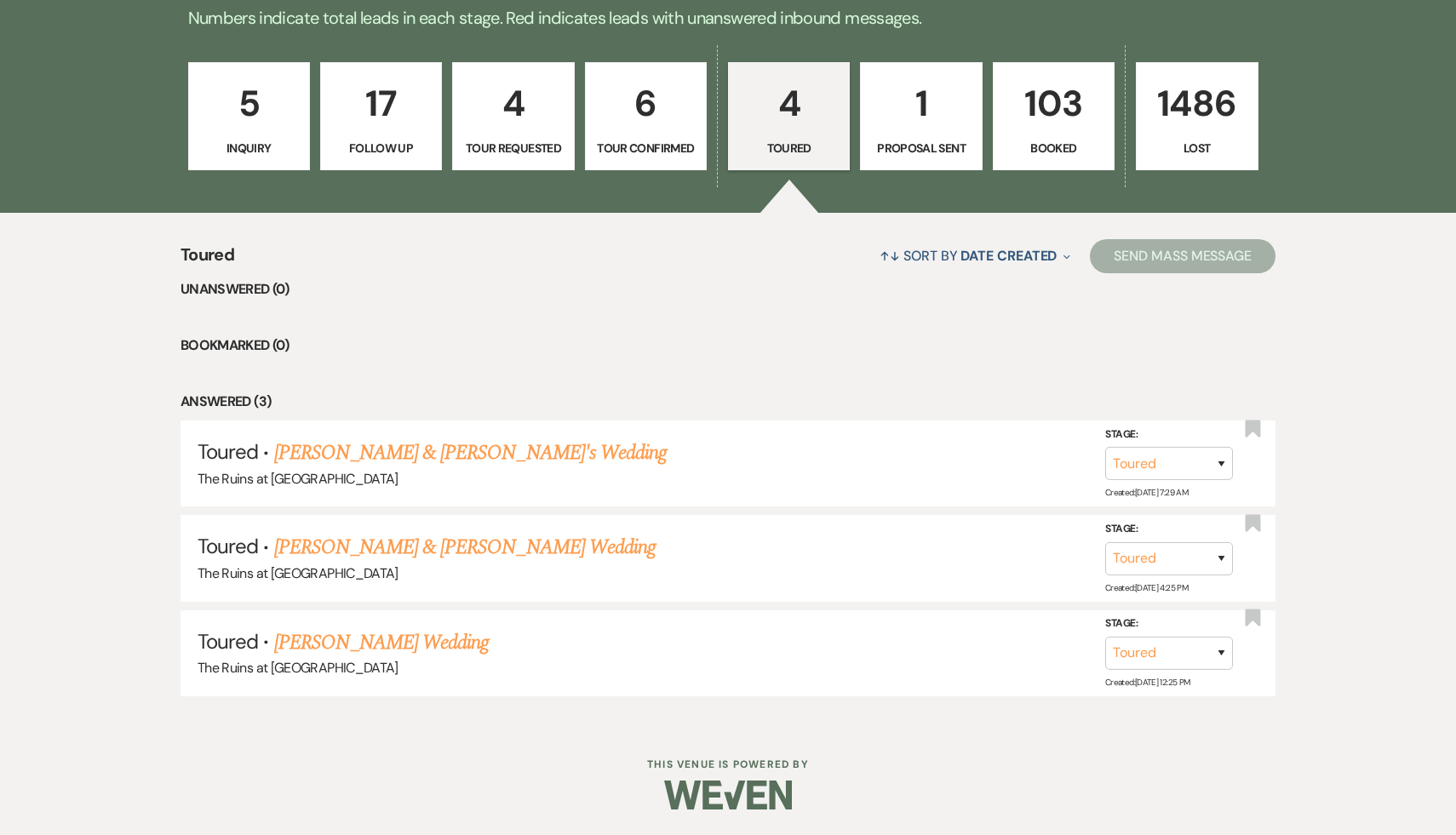
scroll to position [462, 0]
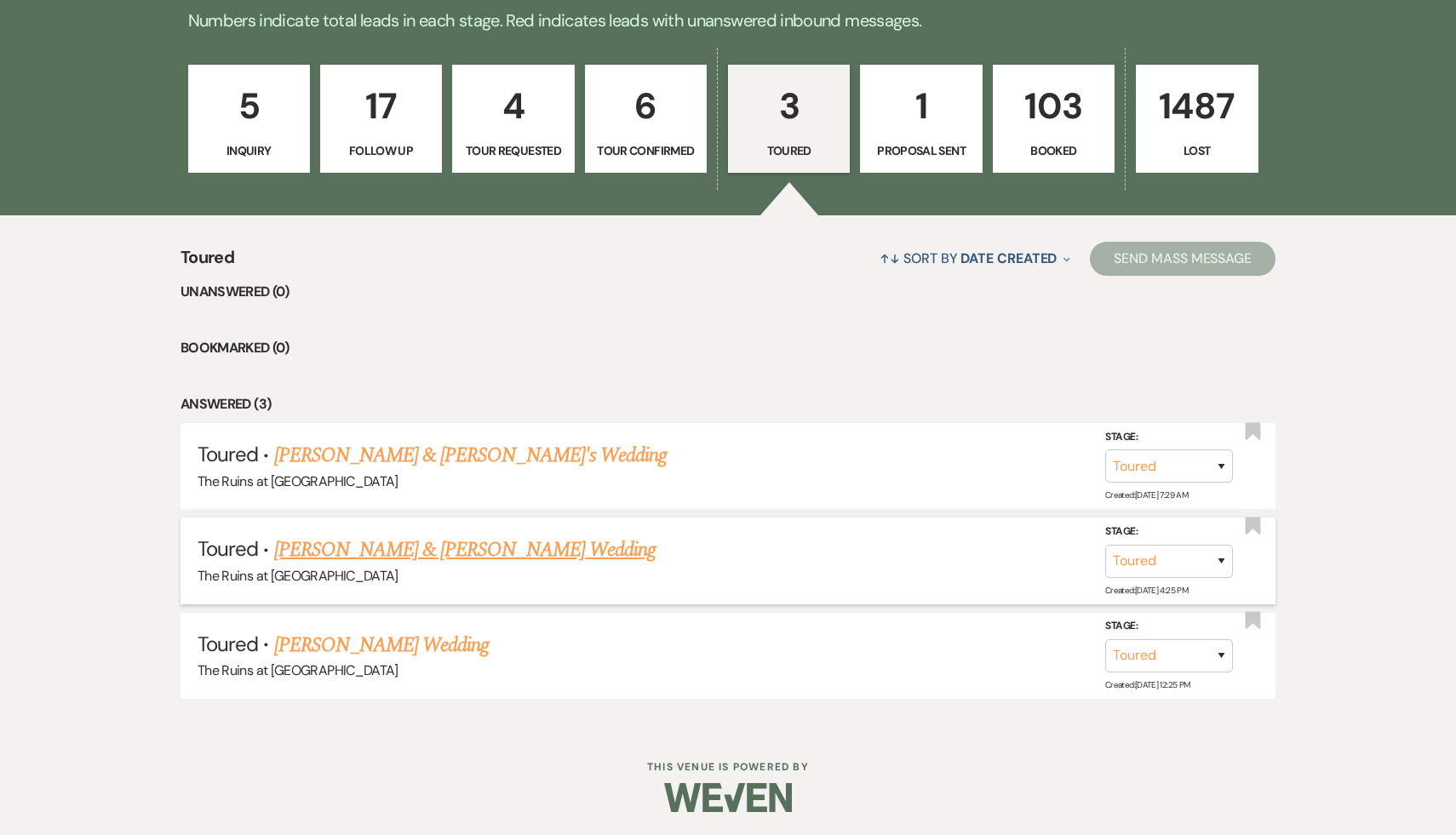
click at [387, 548] on link "Ryan & Elise Thren's Wedding" at bounding box center [465, 550] width 381 height 31
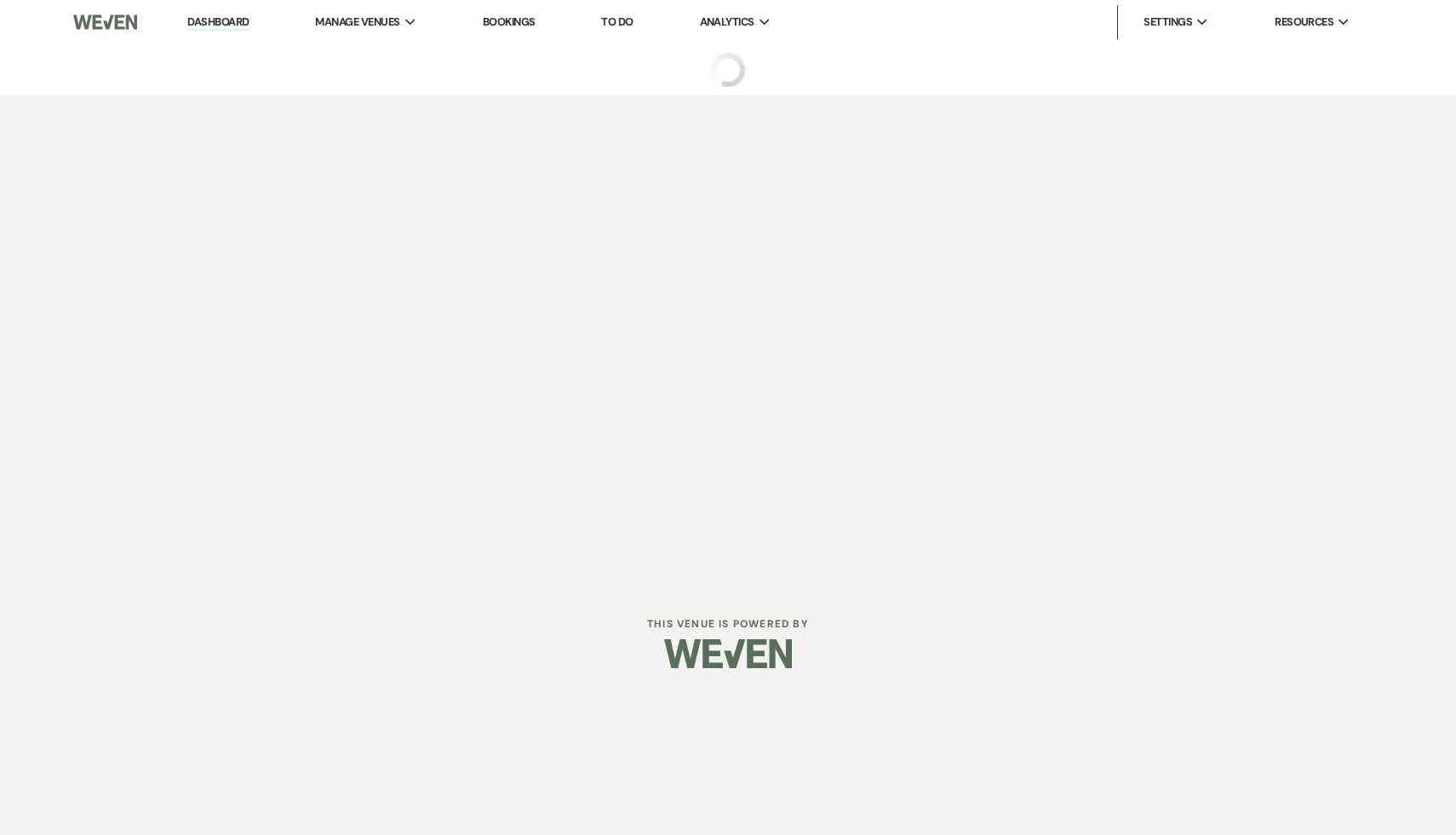
select select "5"
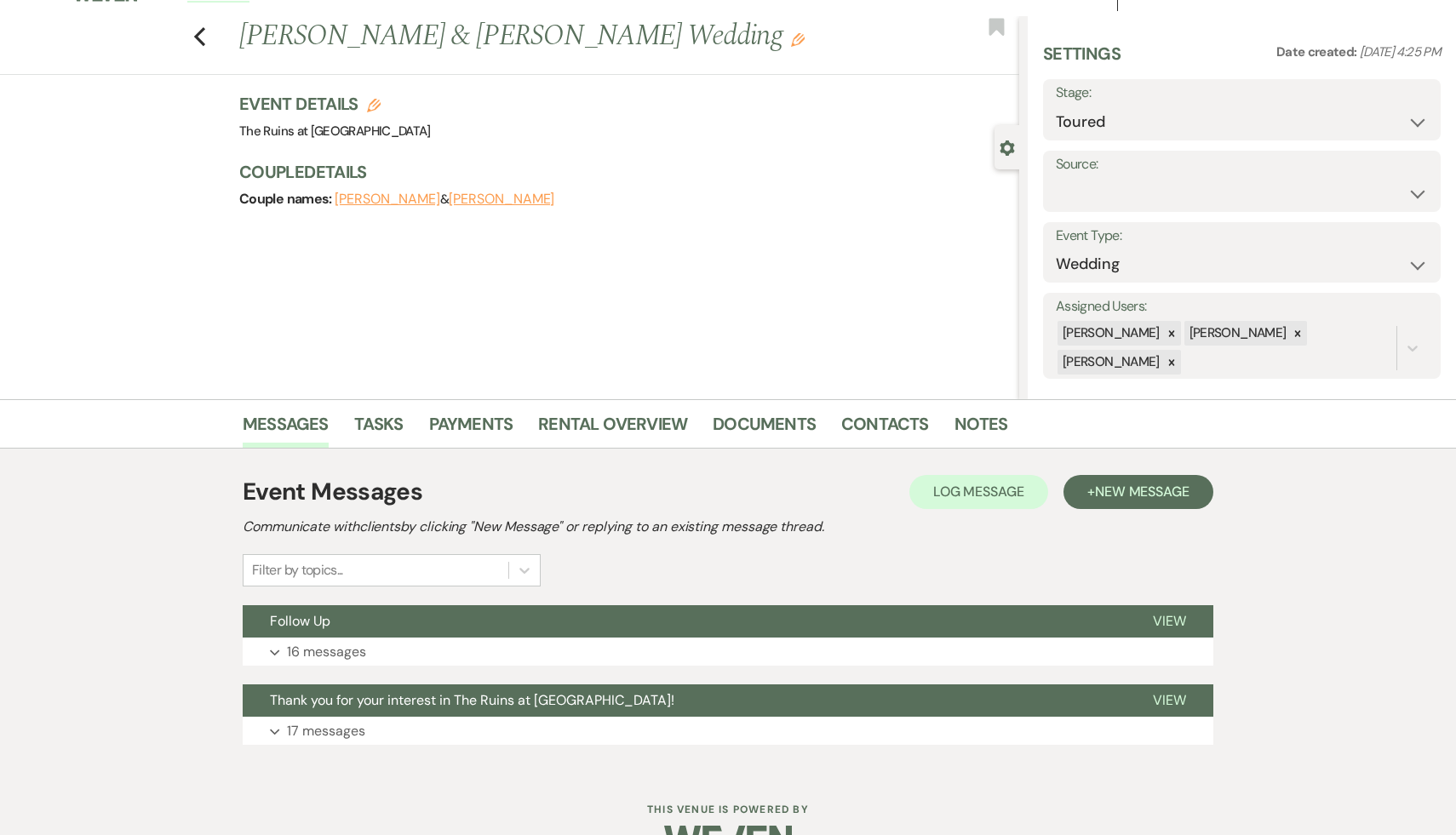
scroll to position [43, 0]
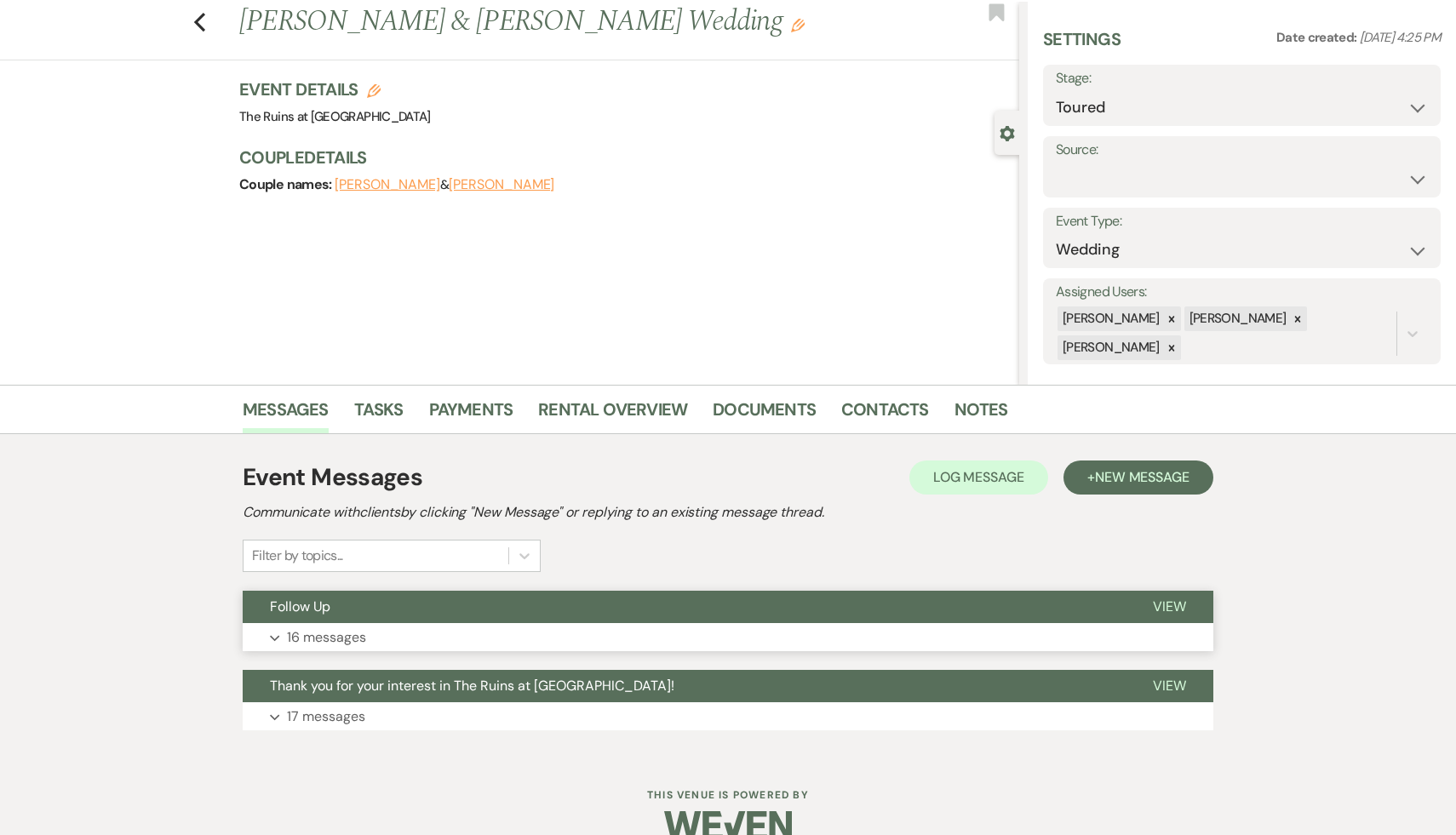
click at [320, 607] on span "Follow Up" at bounding box center [300, 607] width 61 height 18
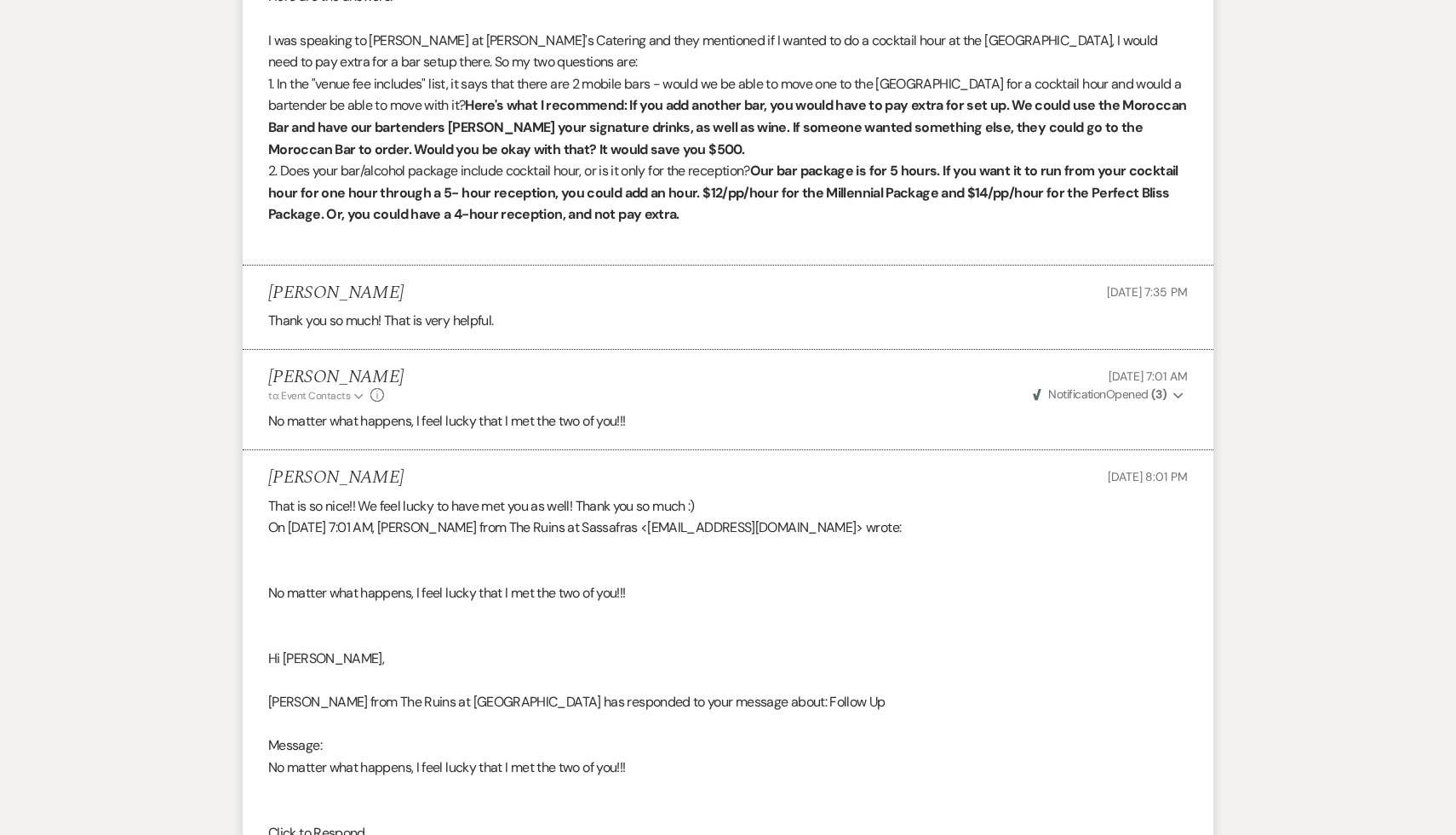
scroll to position [4336, 0]
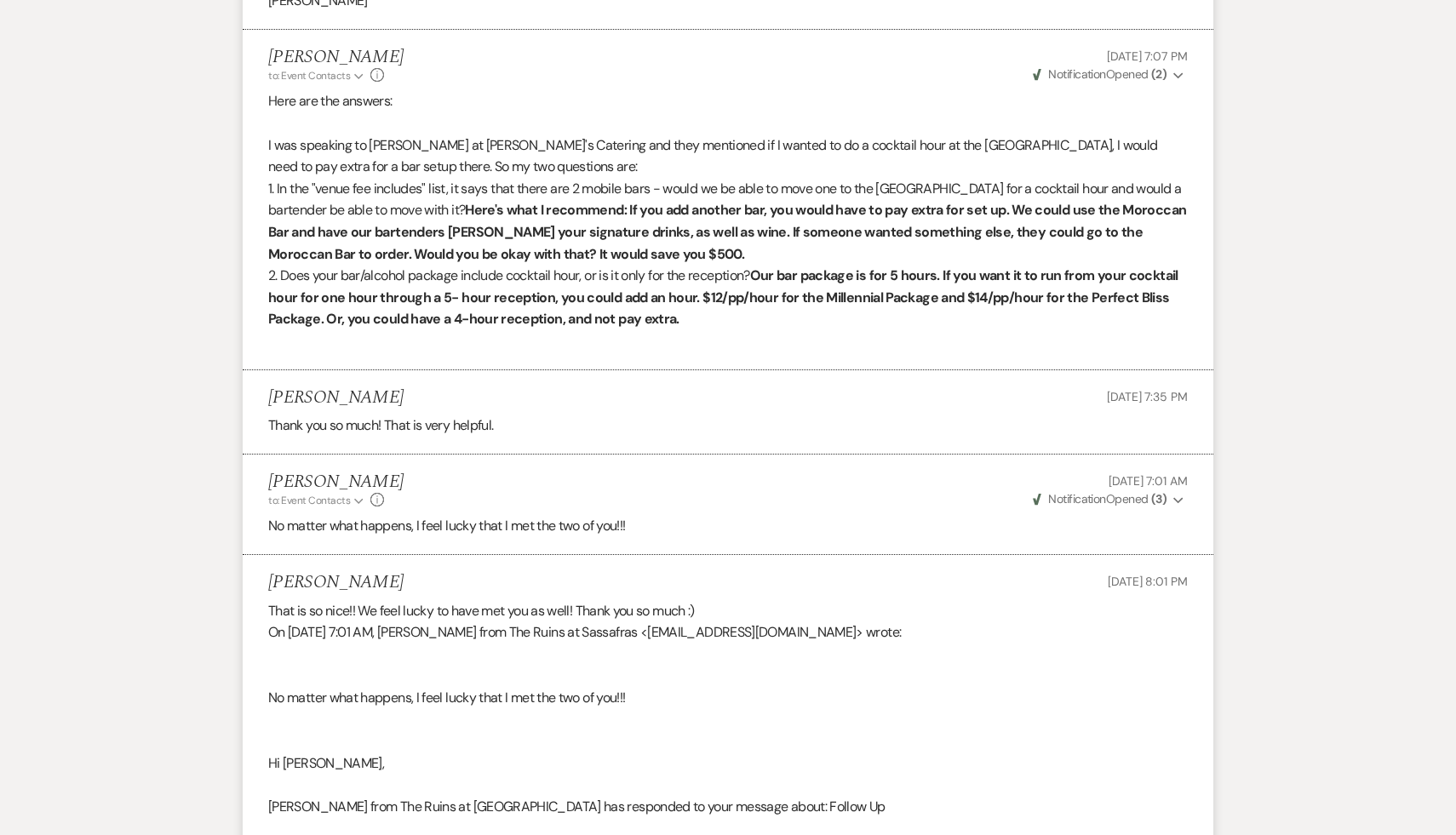
scroll to position [462, 0]
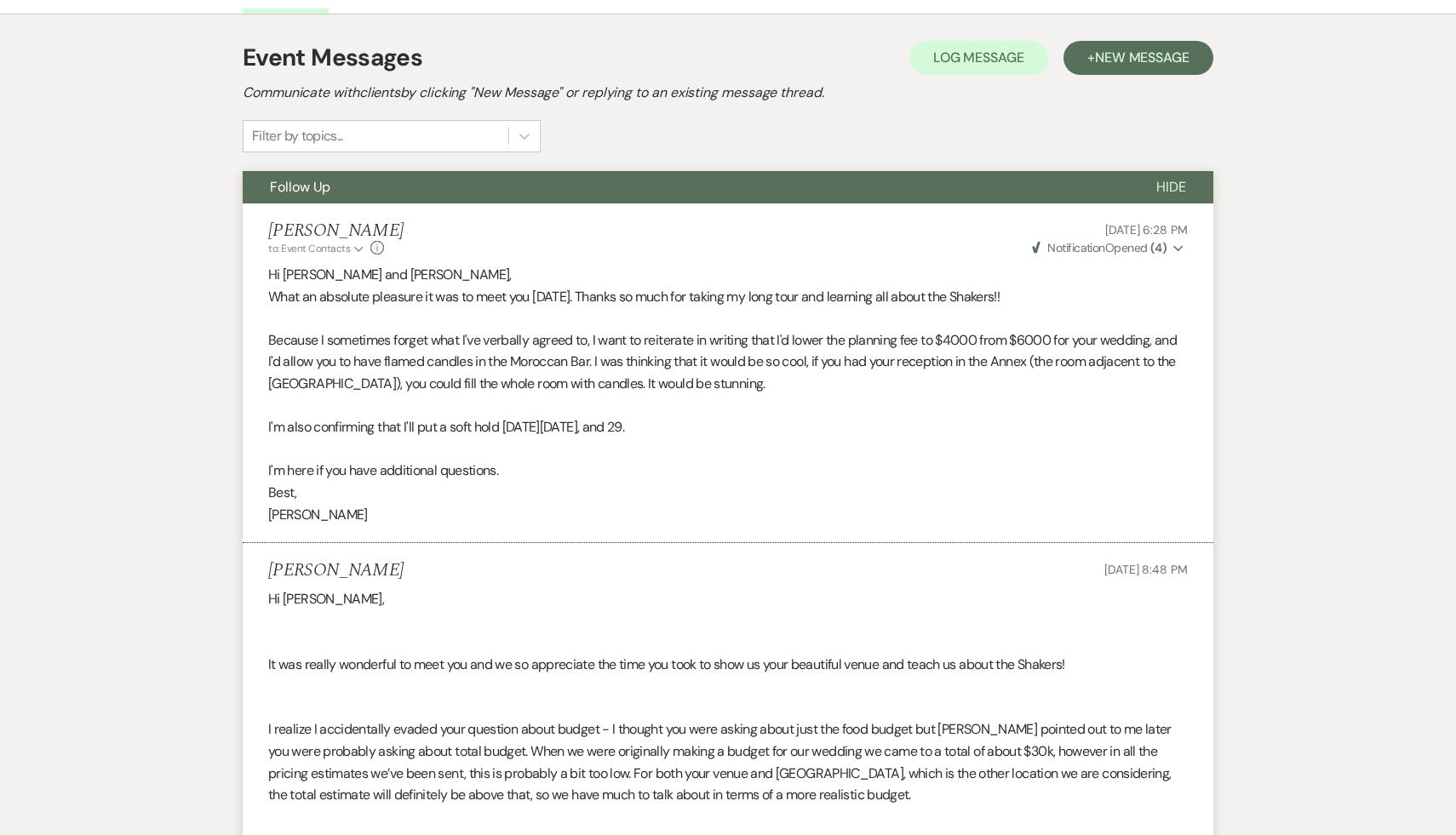
select select "5"
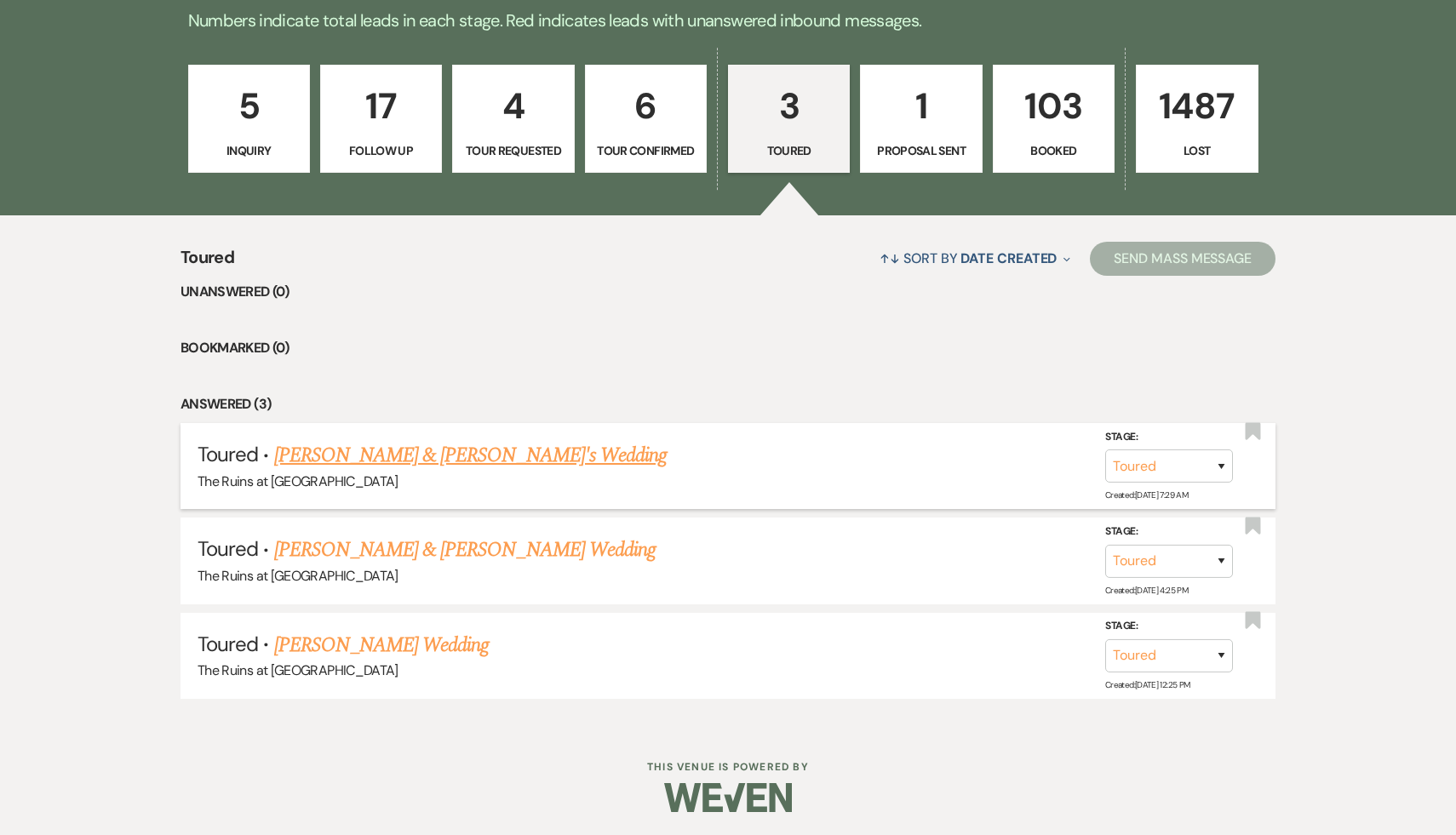
click at [461, 450] on link "Hayden Marshall & John's Wedding" at bounding box center [471, 456] width 393 height 31
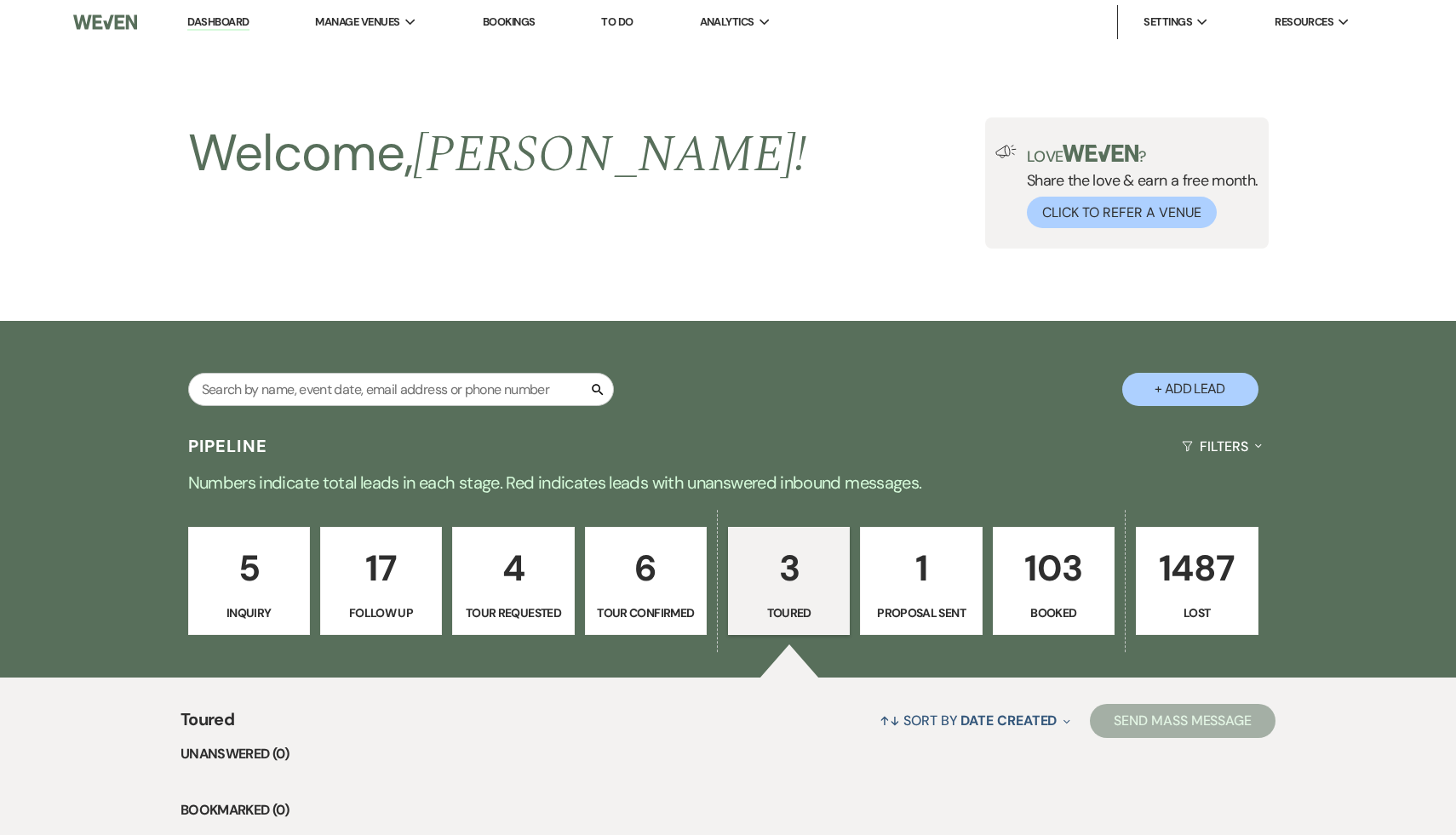
select select "5"
select select "6"
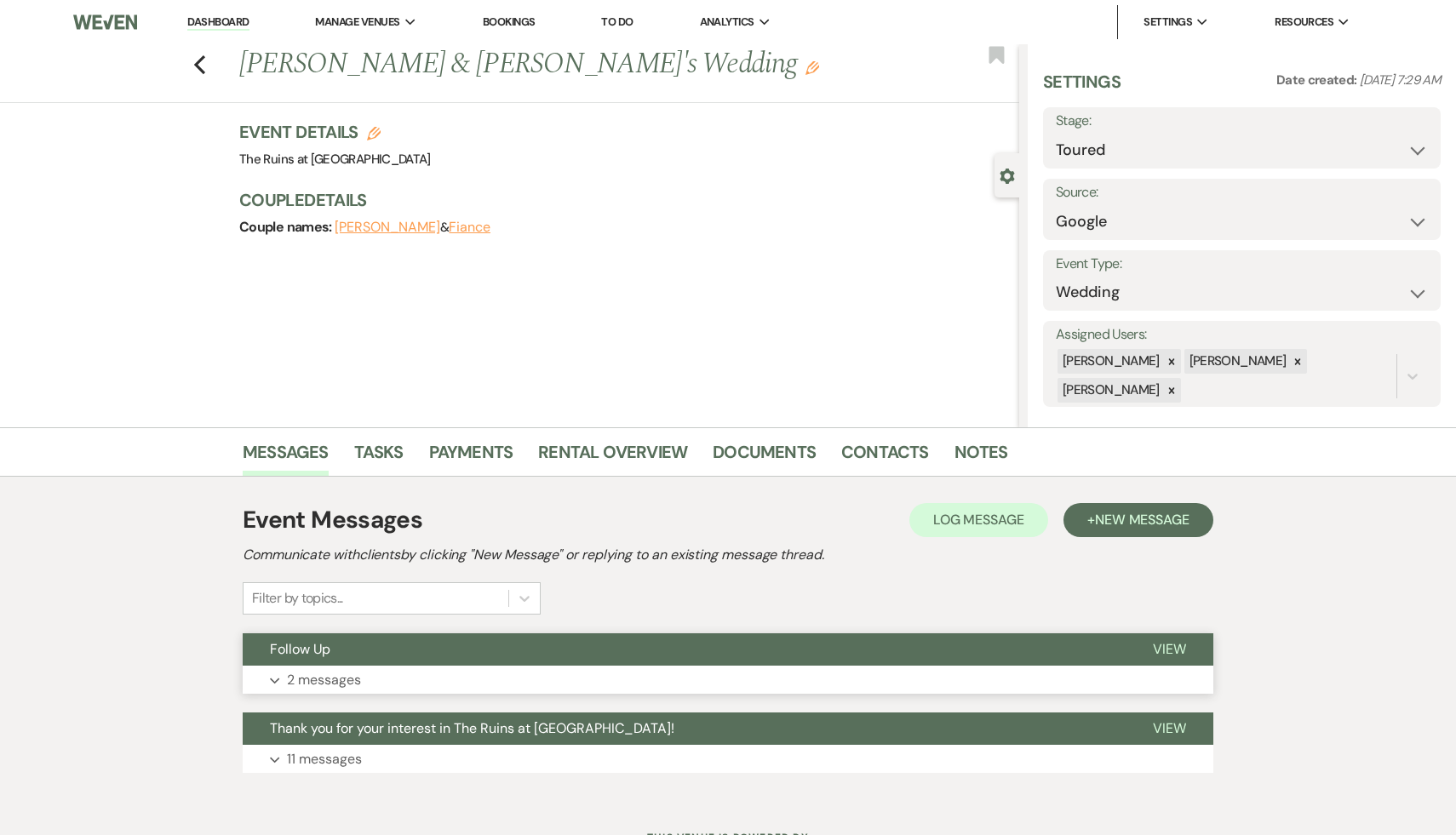
click at [313, 646] on span "Follow Up" at bounding box center [300, 649] width 61 height 18
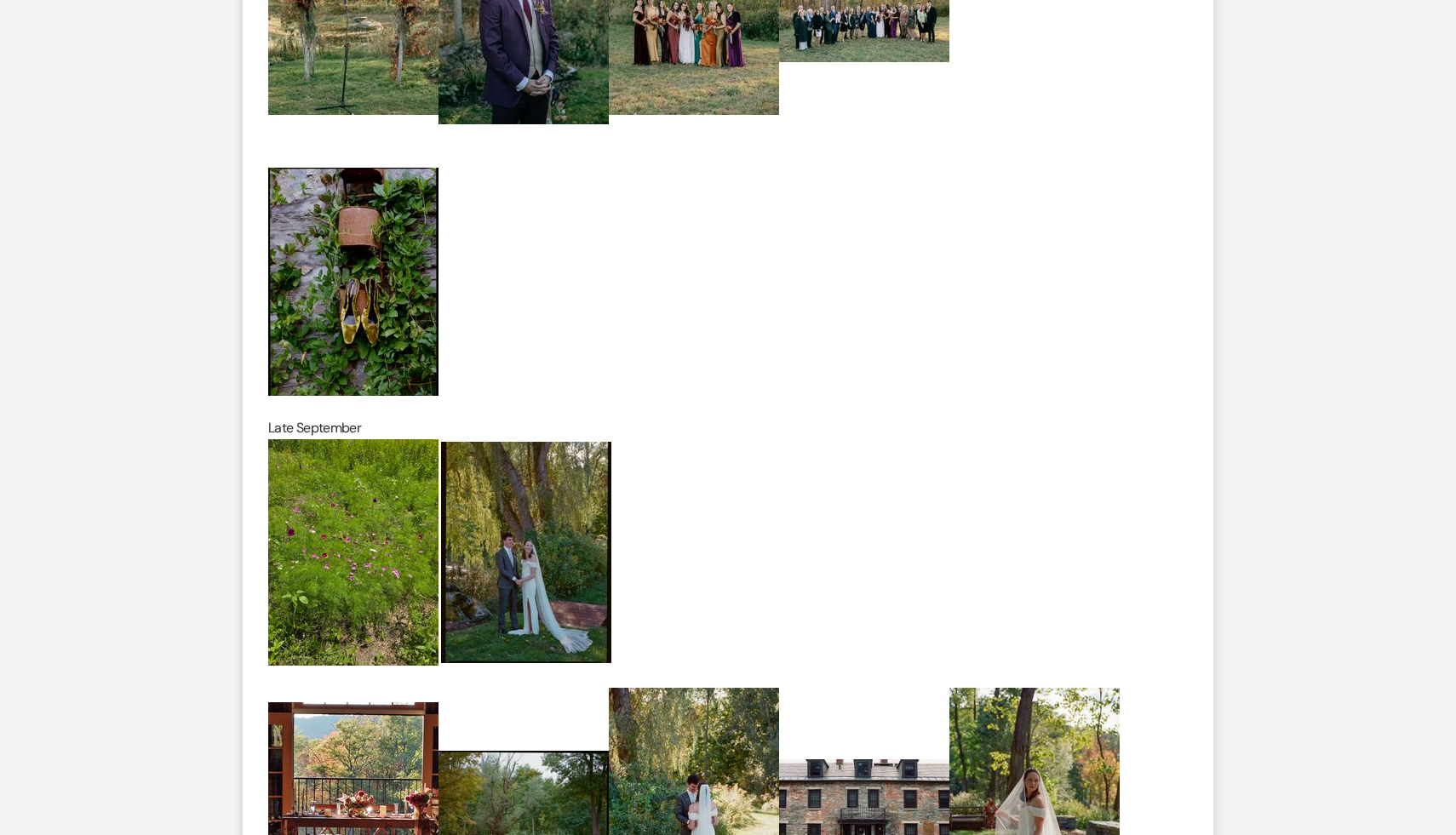
scroll to position [1043, 0]
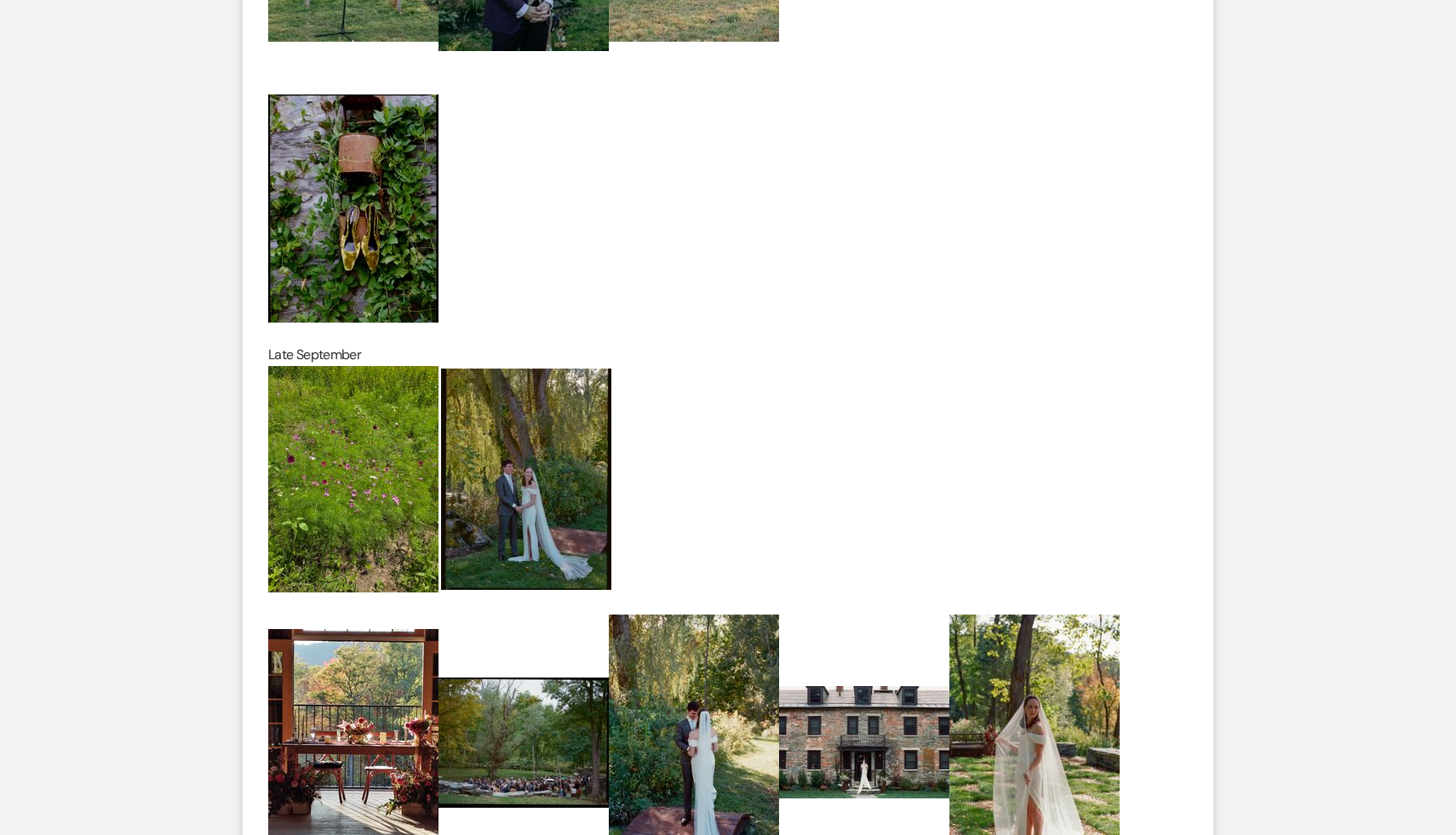
click at [343, 741] on img at bounding box center [353, 743] width 170 height 226
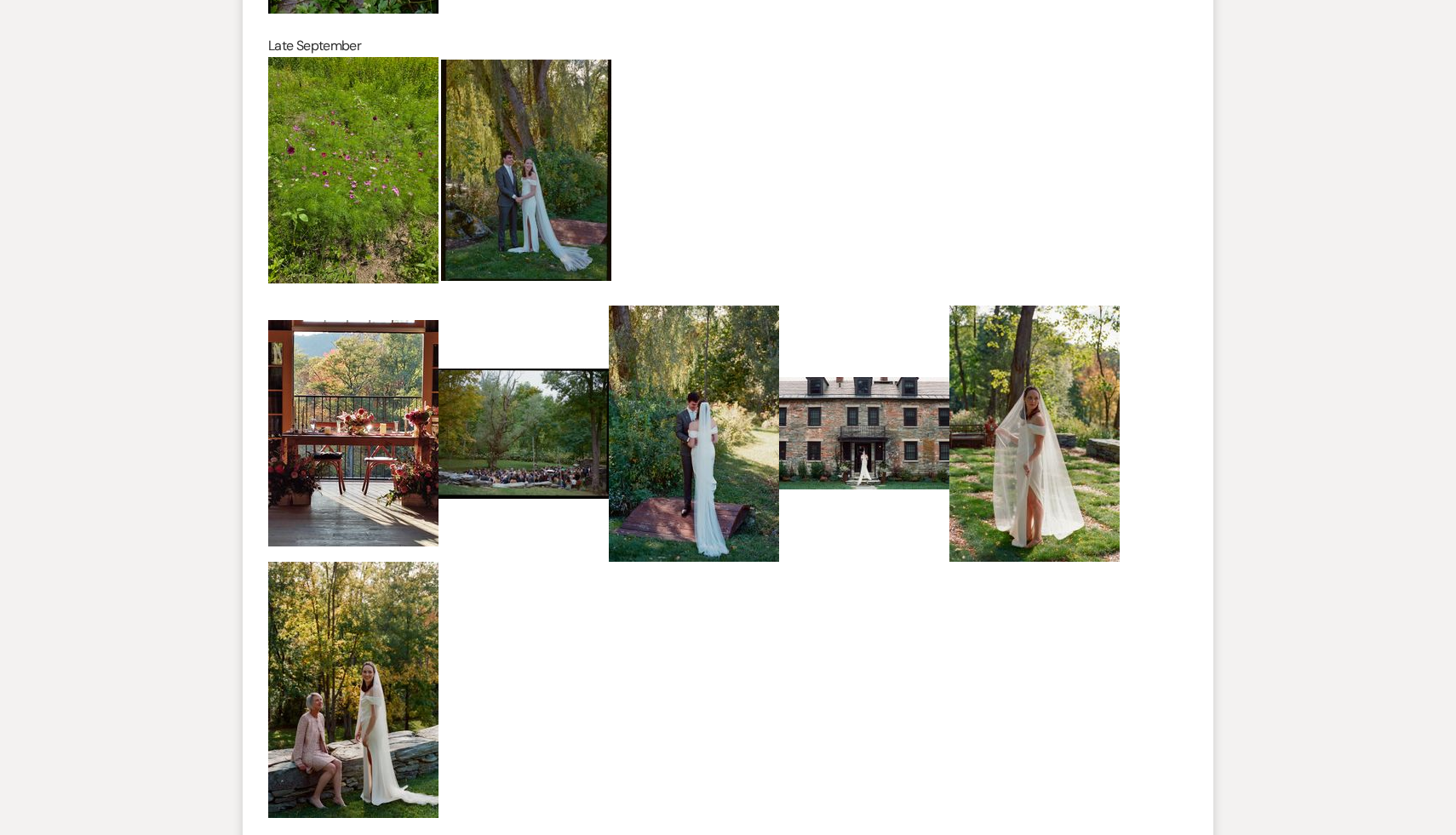
scroll to position [1567, 0]
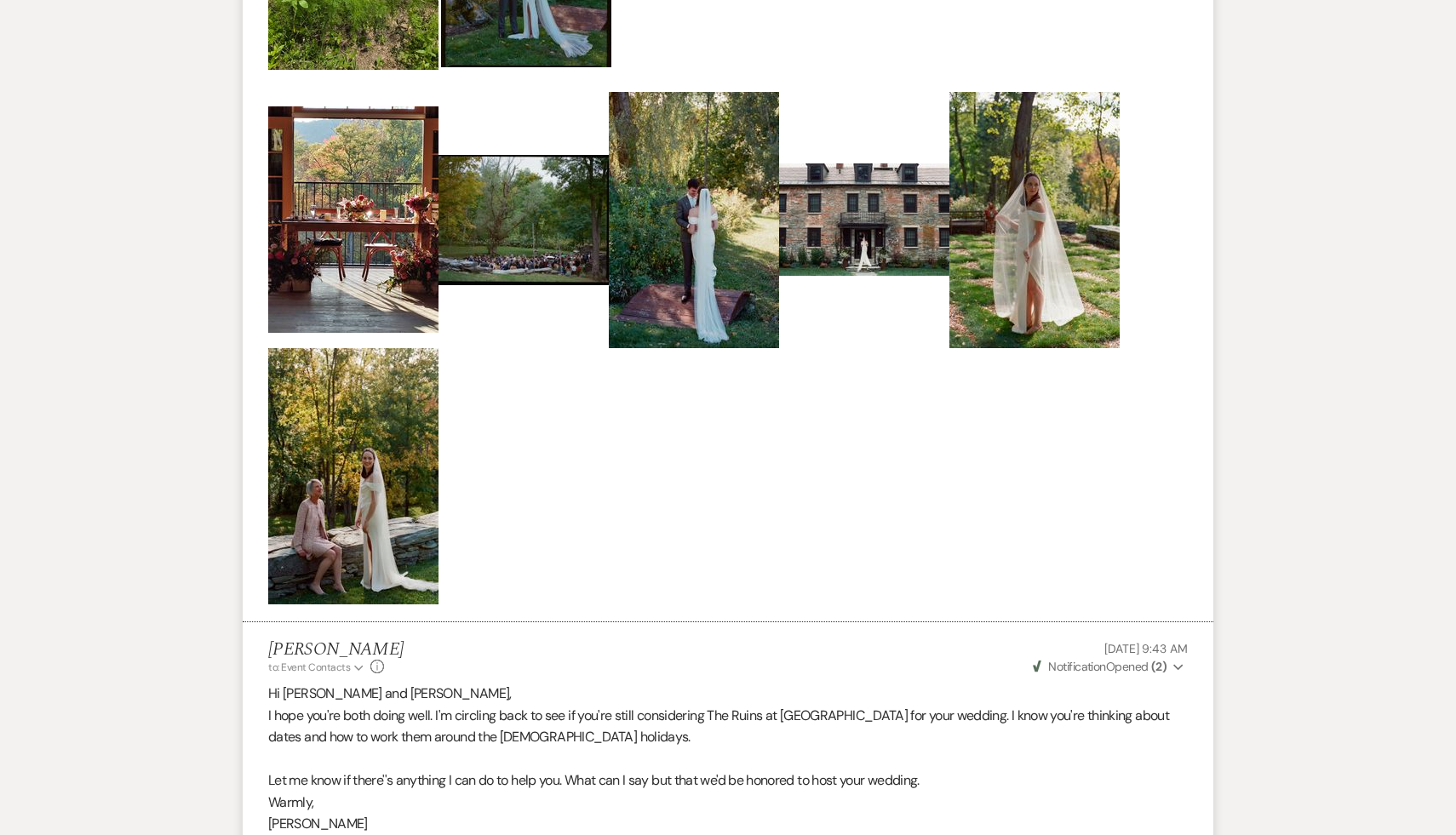
scroll to position [462, 0]
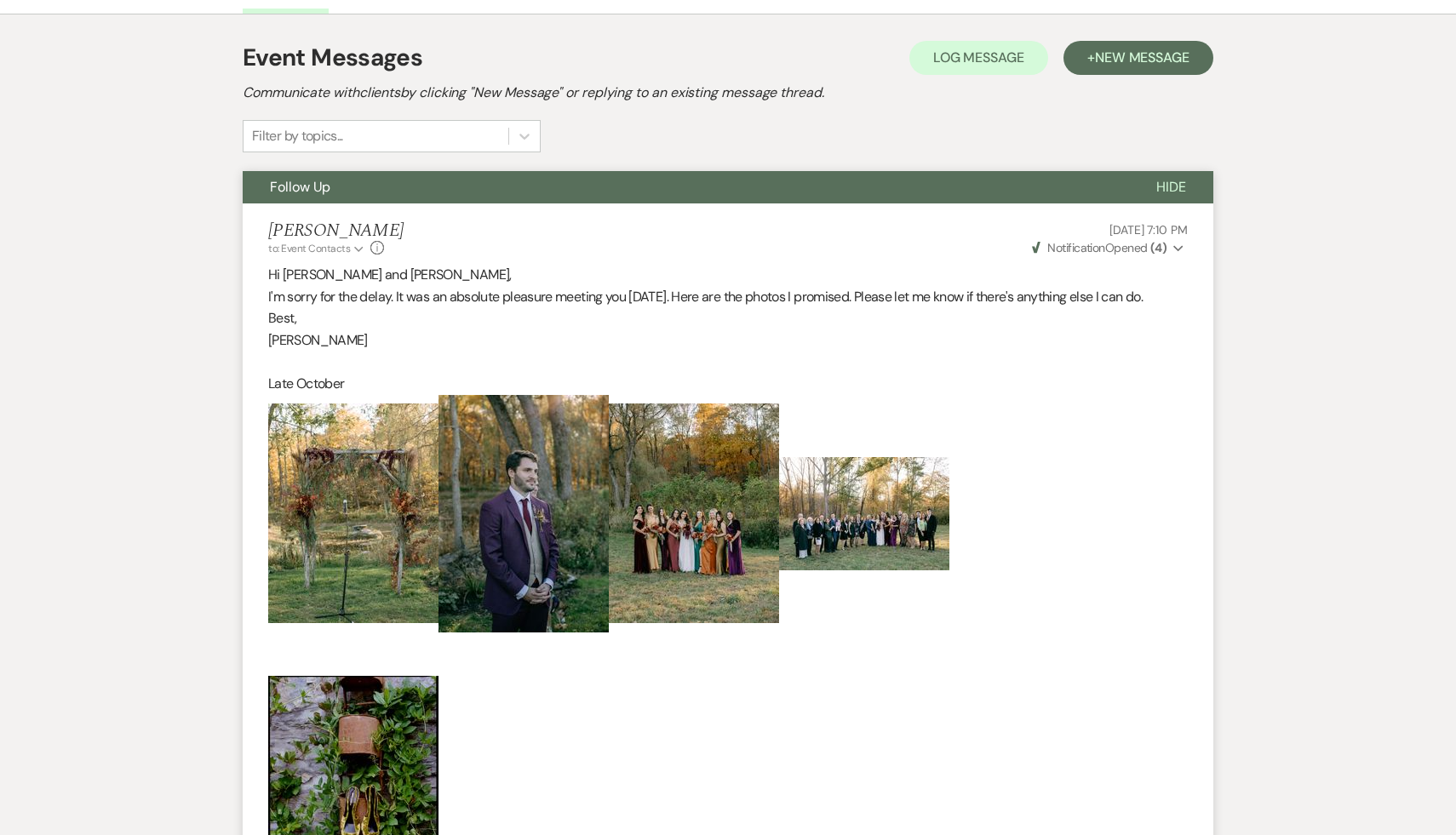
select select "5"
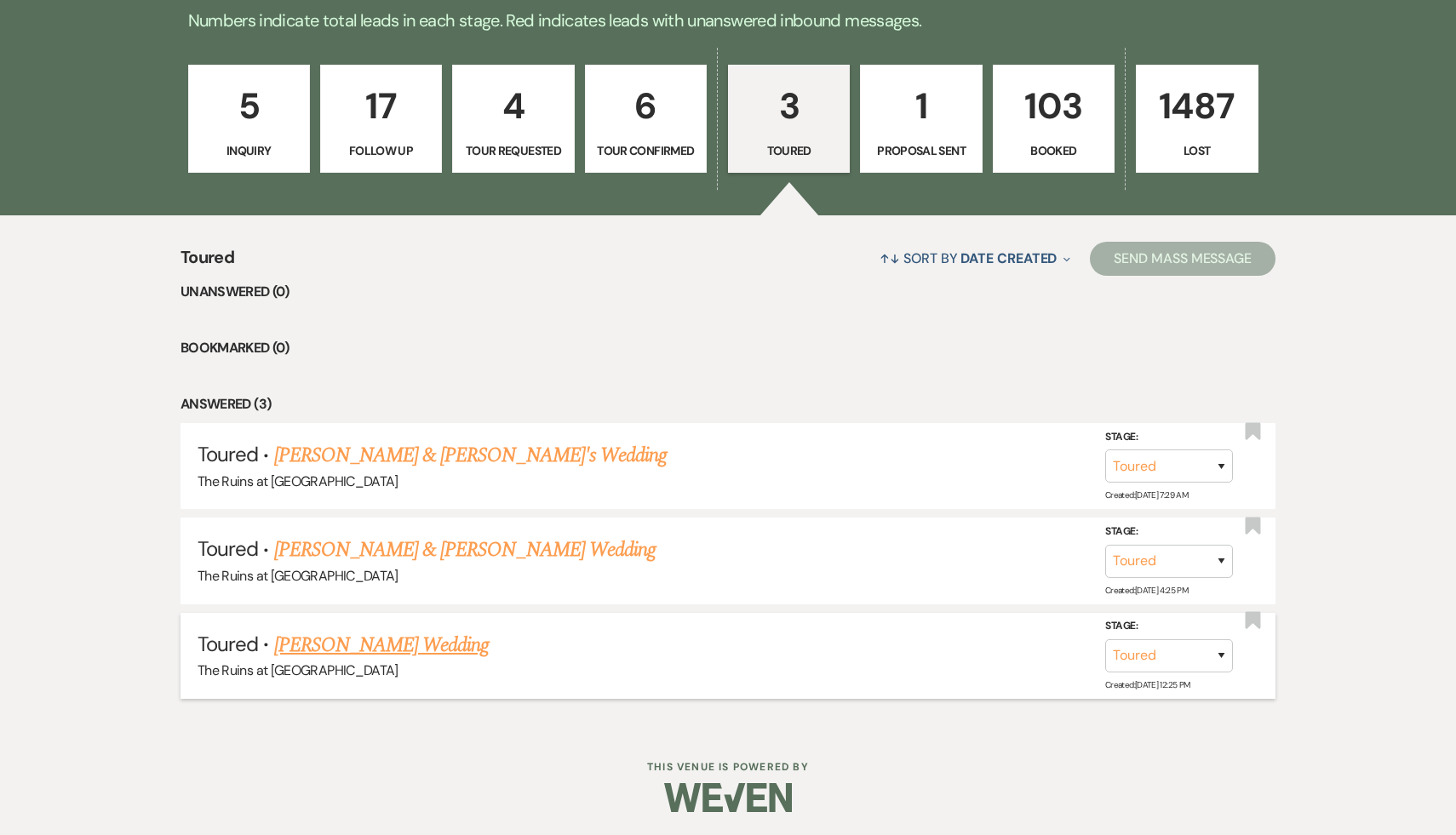
click at [429, 639] on link "Carla Brancato's Wedding" at bounding box center [382, 646] width 216 height 31
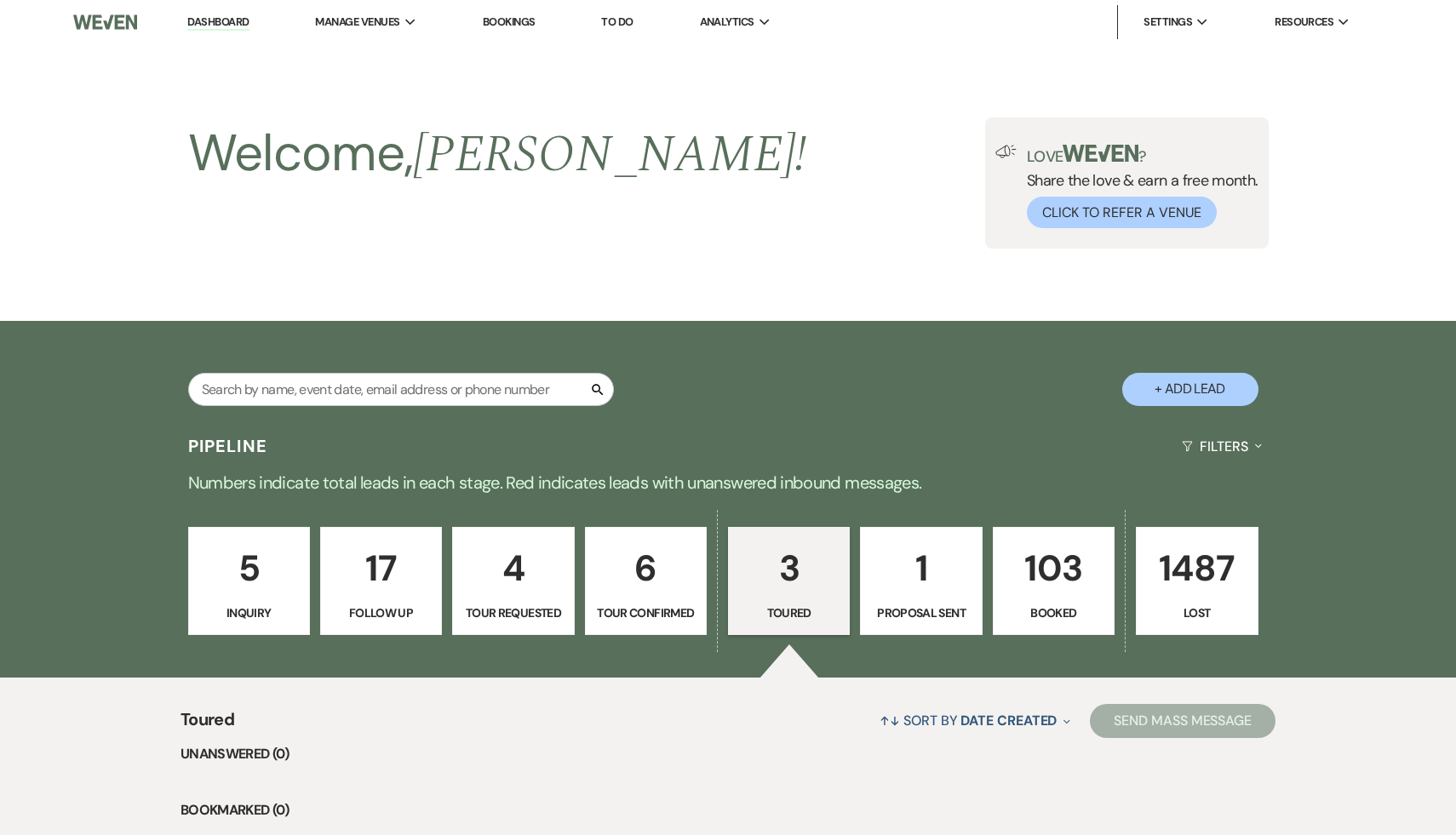
select select "5"
select select "6"
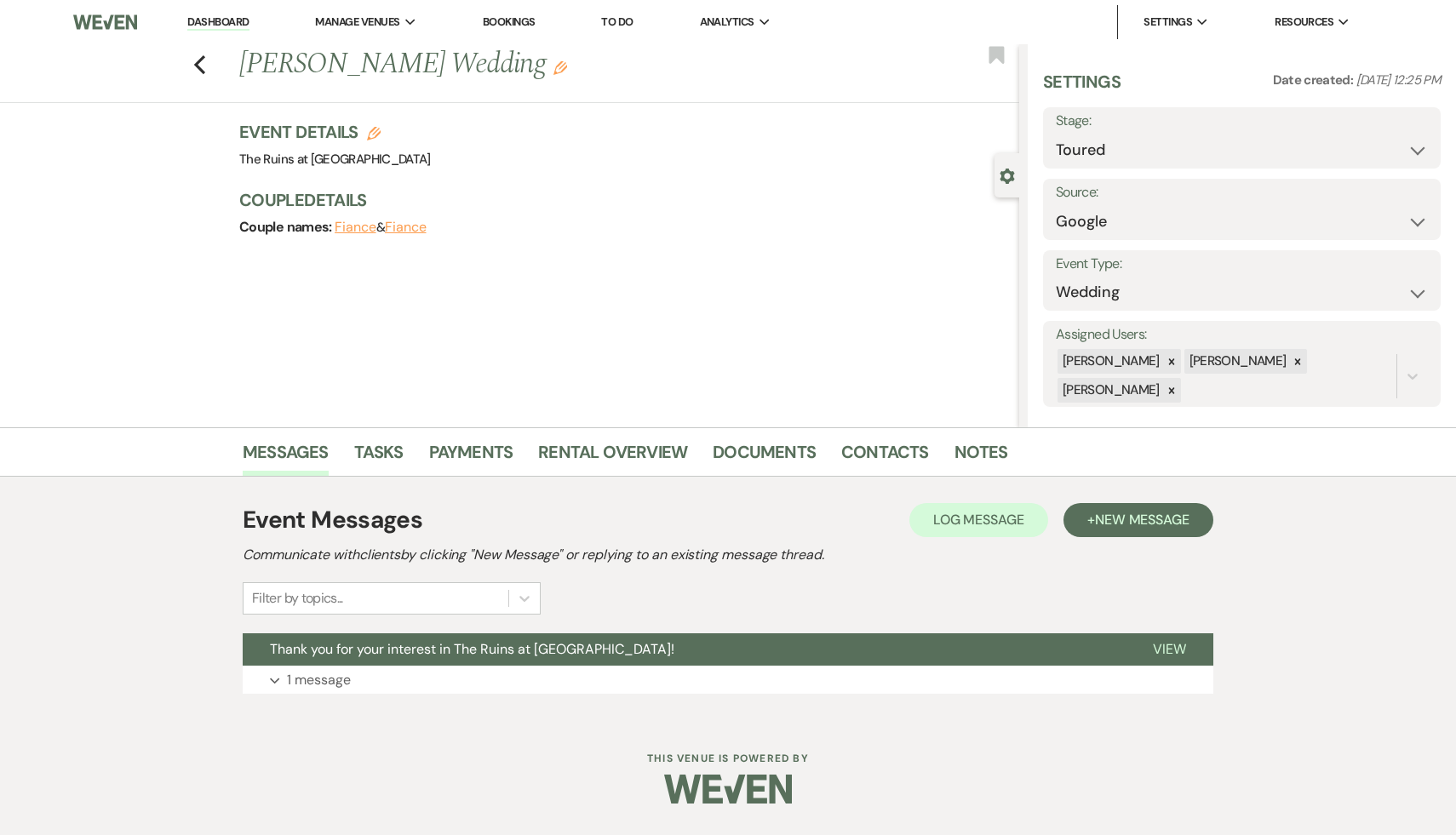
click at [429, 640] on span "Thank you for your interest in The Ruins at [GEOGRAPHIC_DATA]!" at bounding box center [472, 649] width 405 height 18
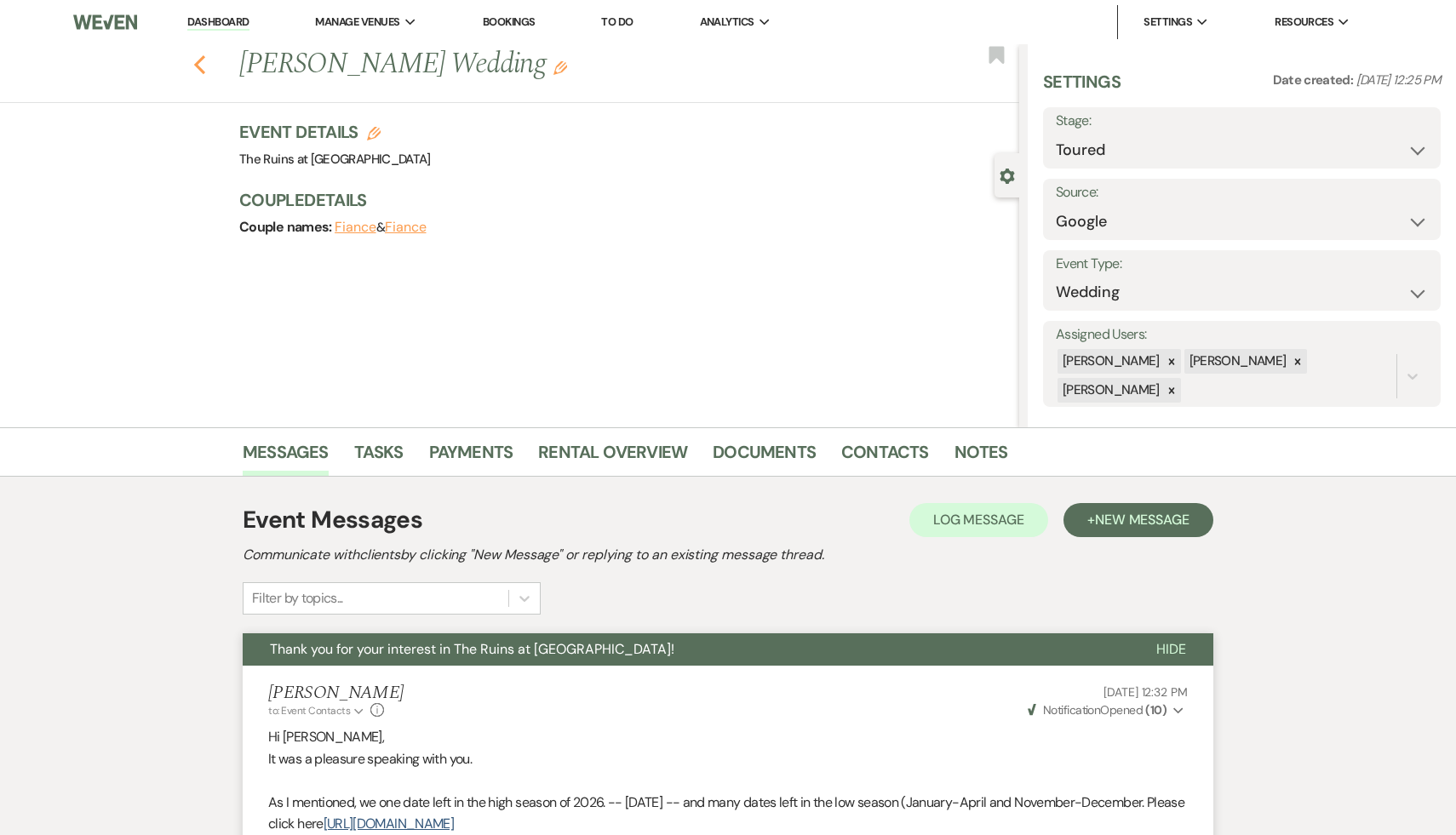
click at [198, 55] on icon "Previous" at bounding box center [199, 64] width 13 height 21
select select "5"
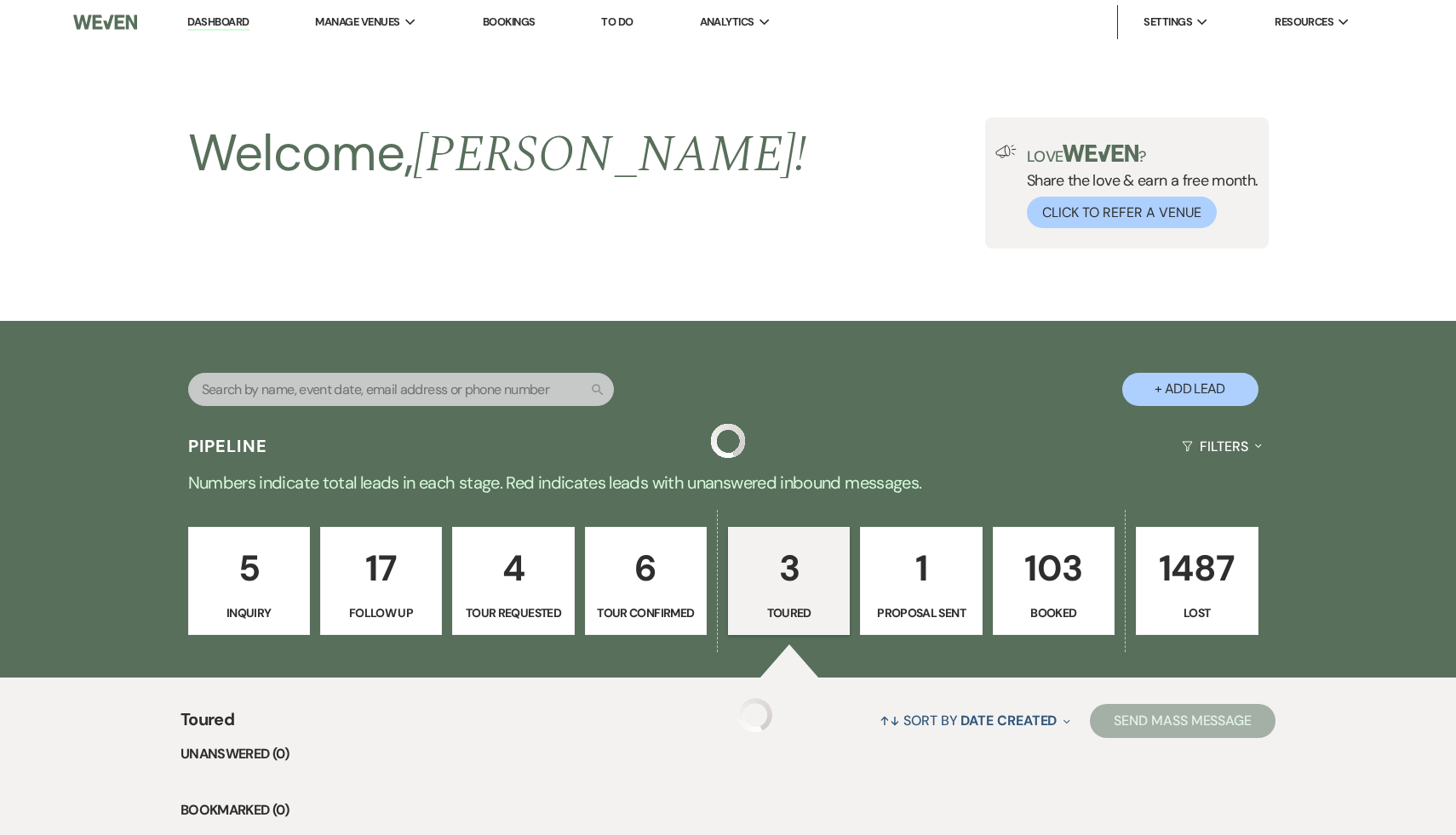
scroll to position [462, 0]
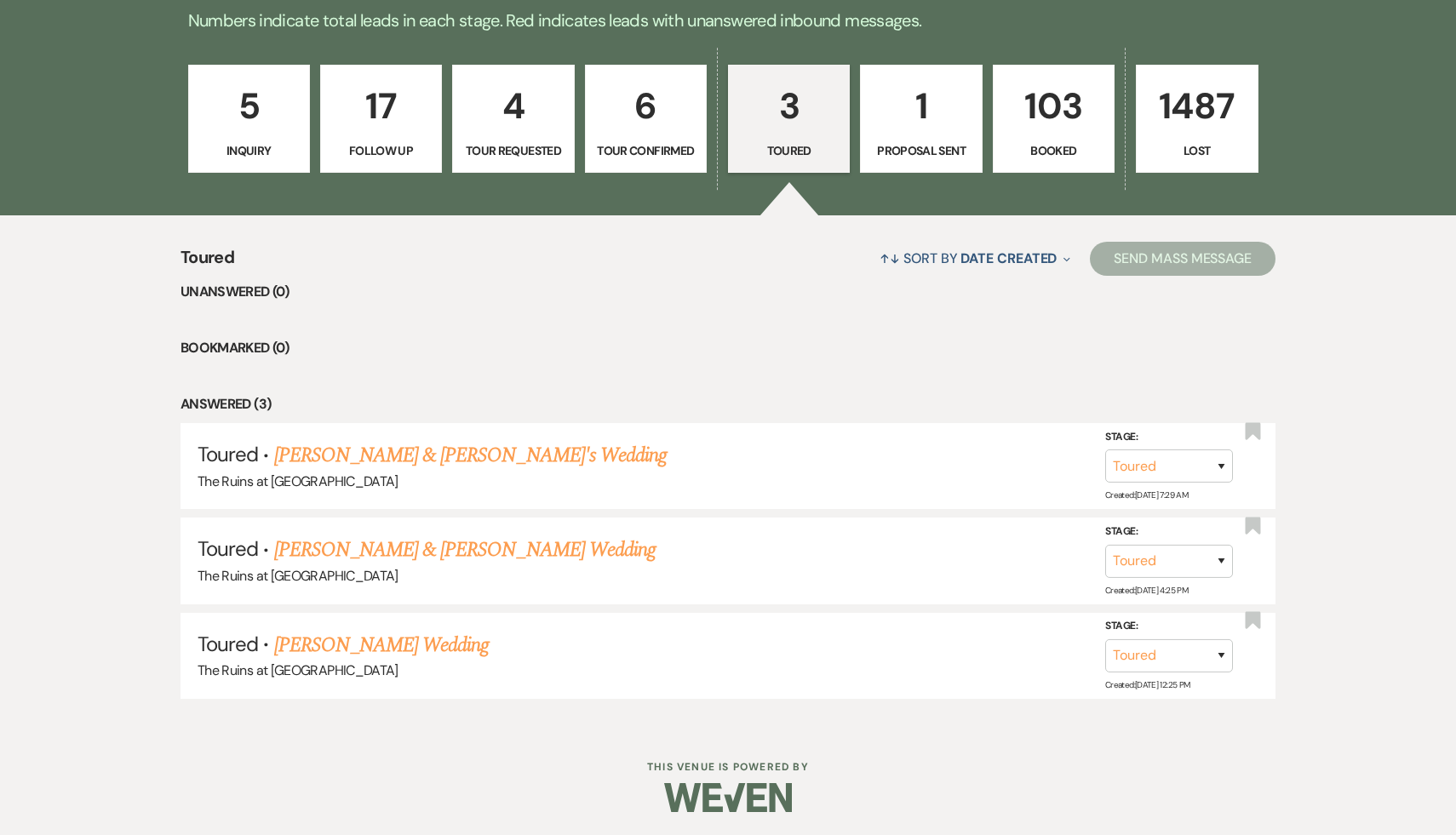
click at [506, 113] on p "4" at bounding box center [513, 106] width 100 height 57
select select "2"
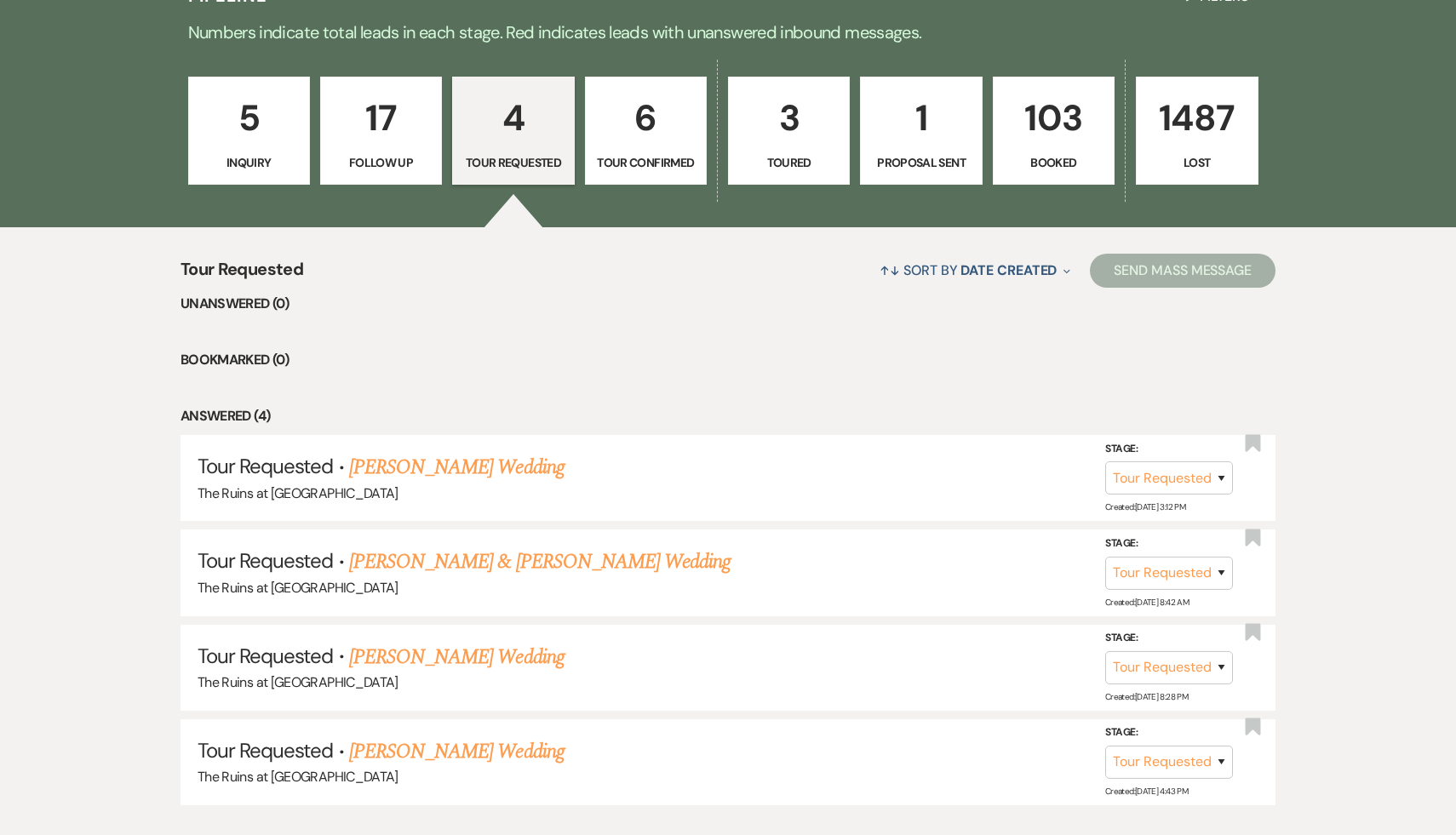
scroll to position [446, 0]
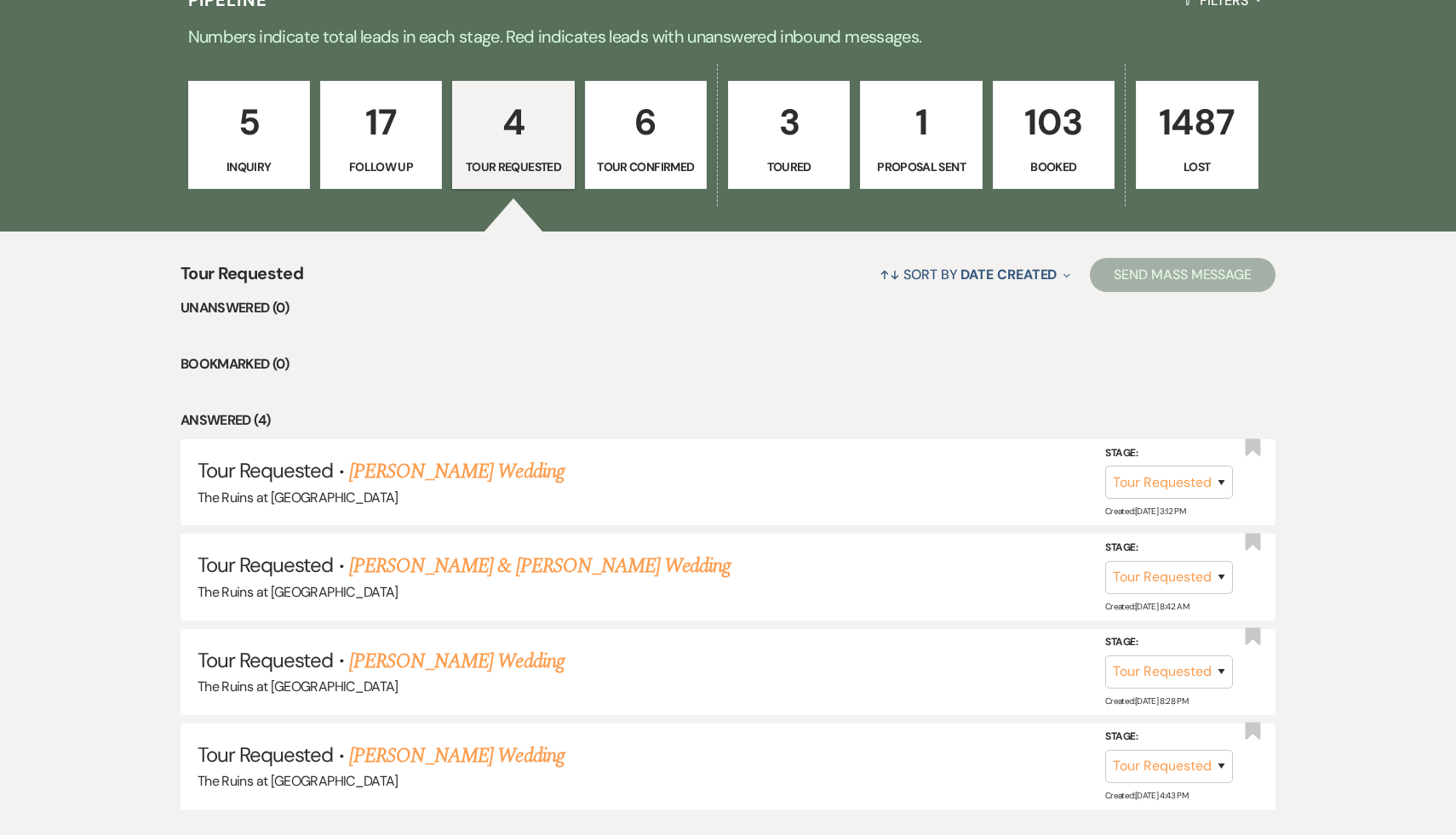
click at [646, 123] on p "6" at bounding box center [646, 121] width 100 height 57
select select "4"
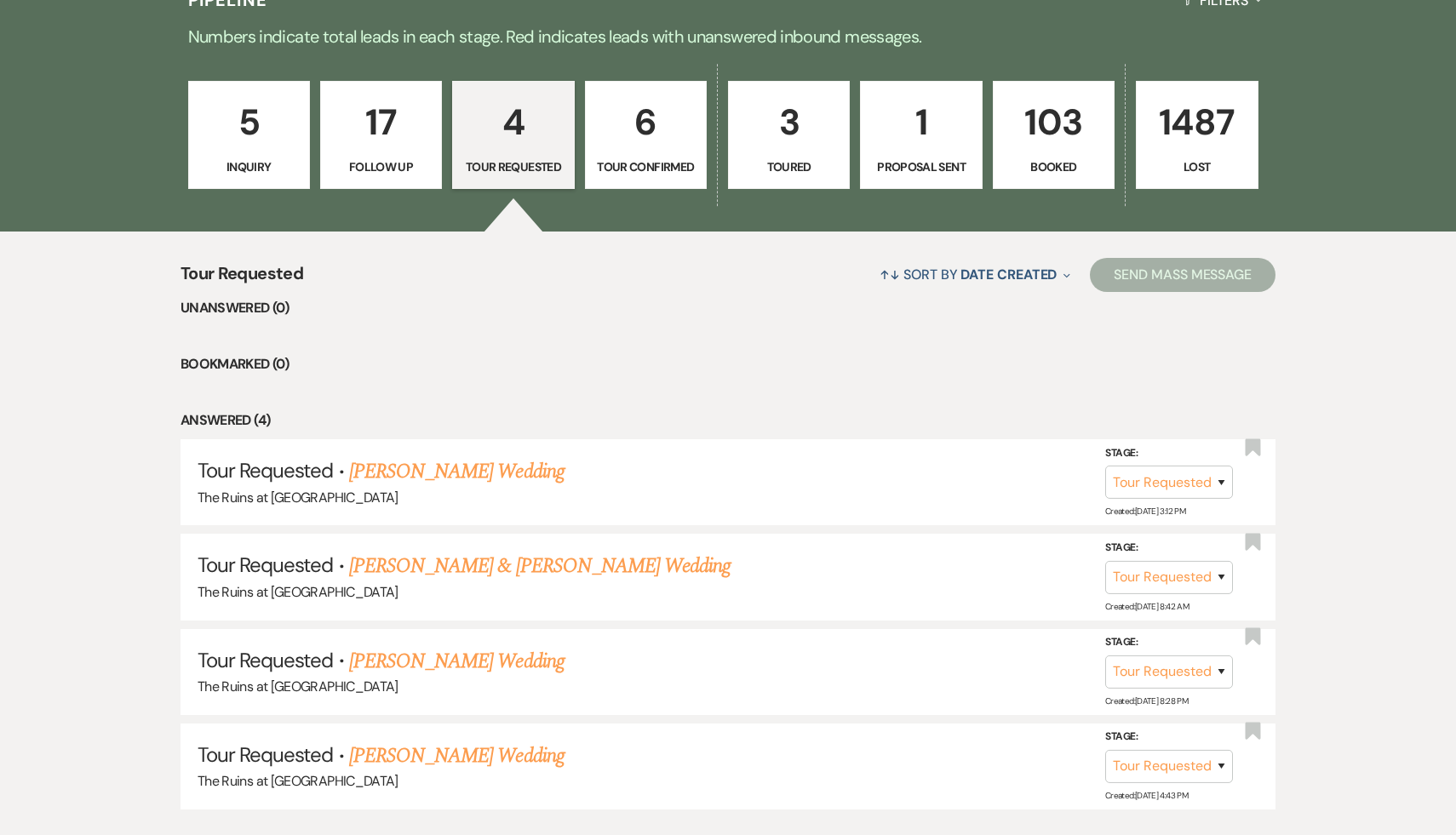
select select "4"
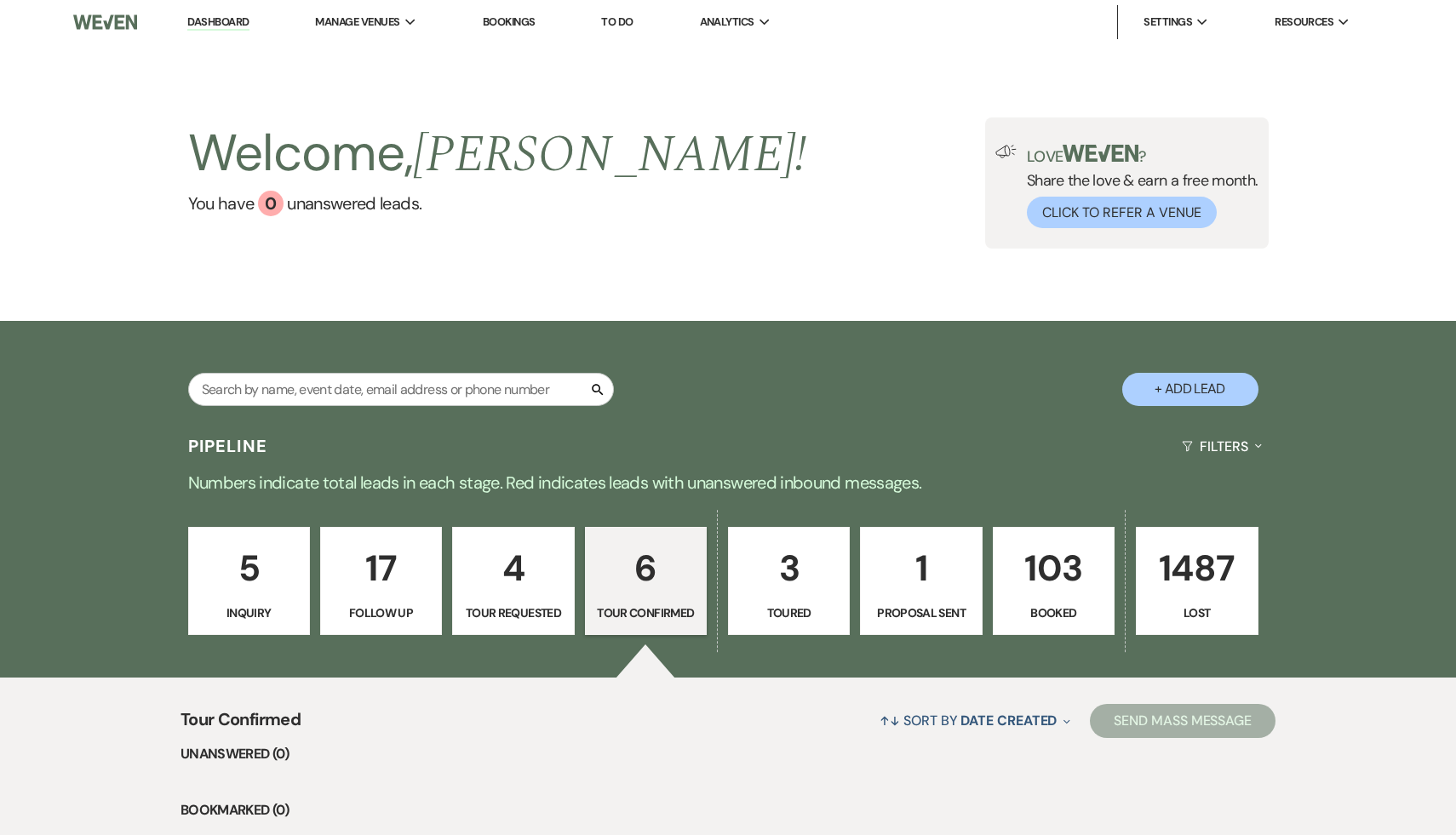
select select "2"
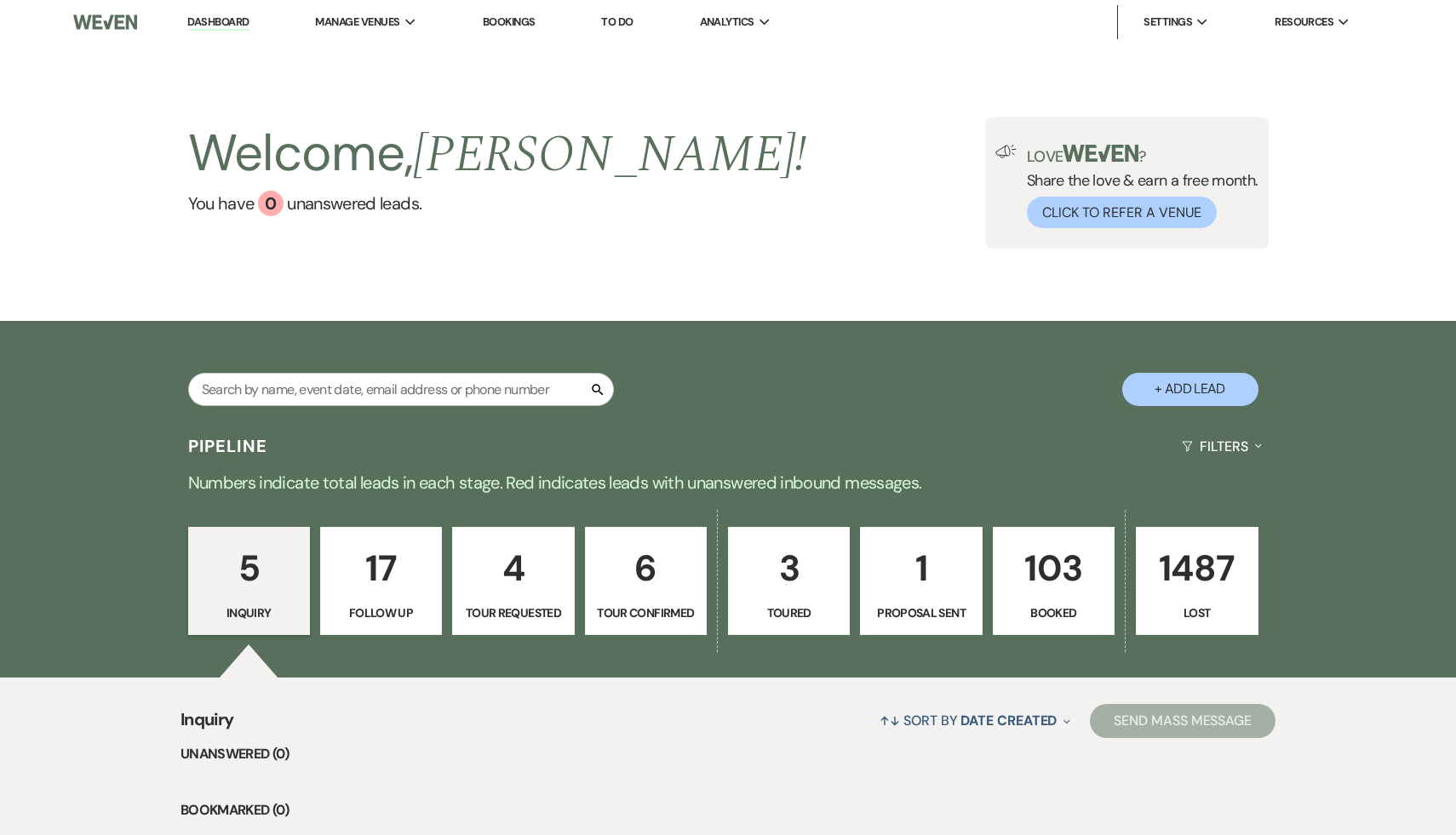
click at [1056, 576] on p "103" at bounding box center [1054, 568] width 100 height 57
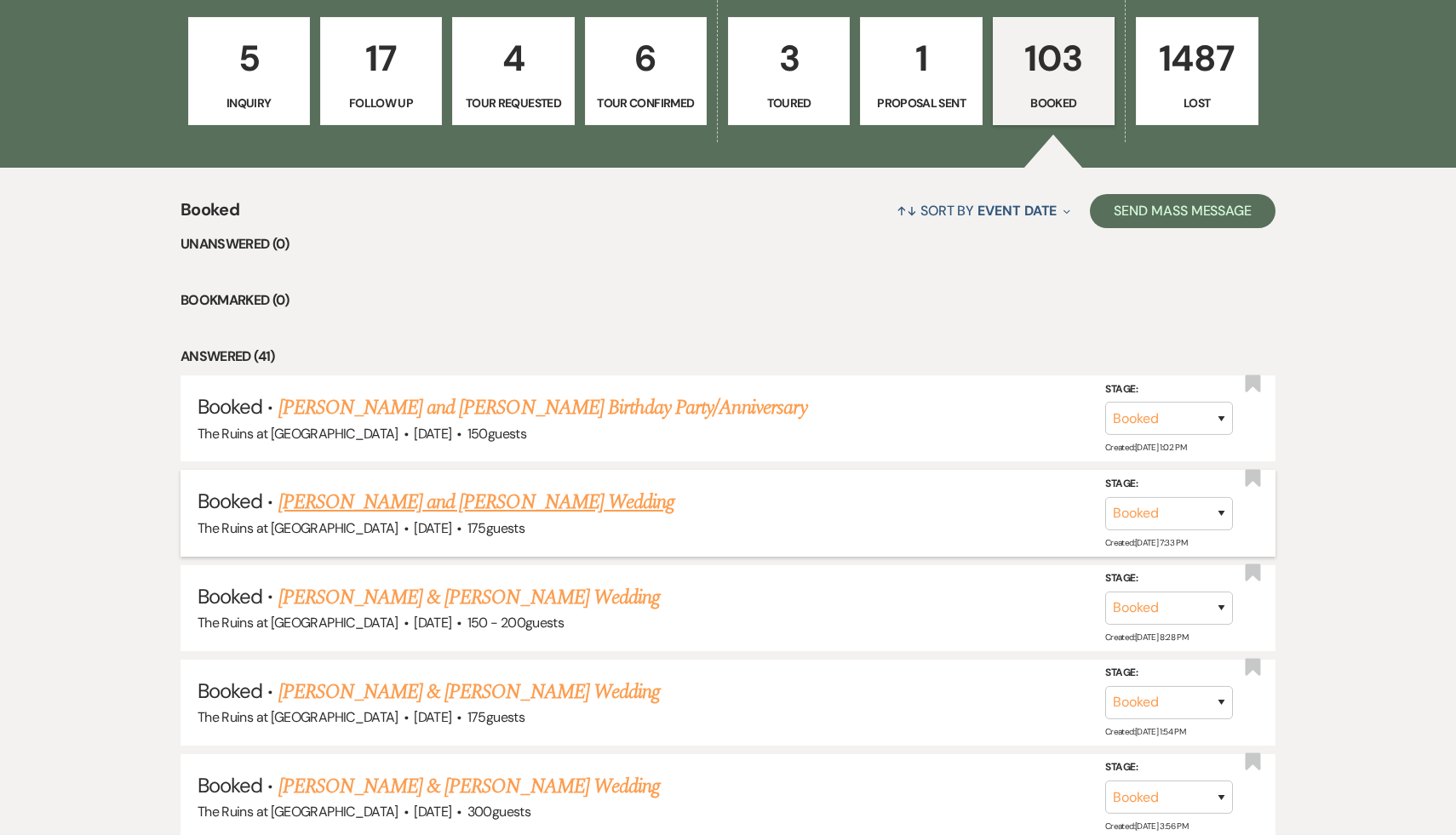
scroll to position [514, 0]
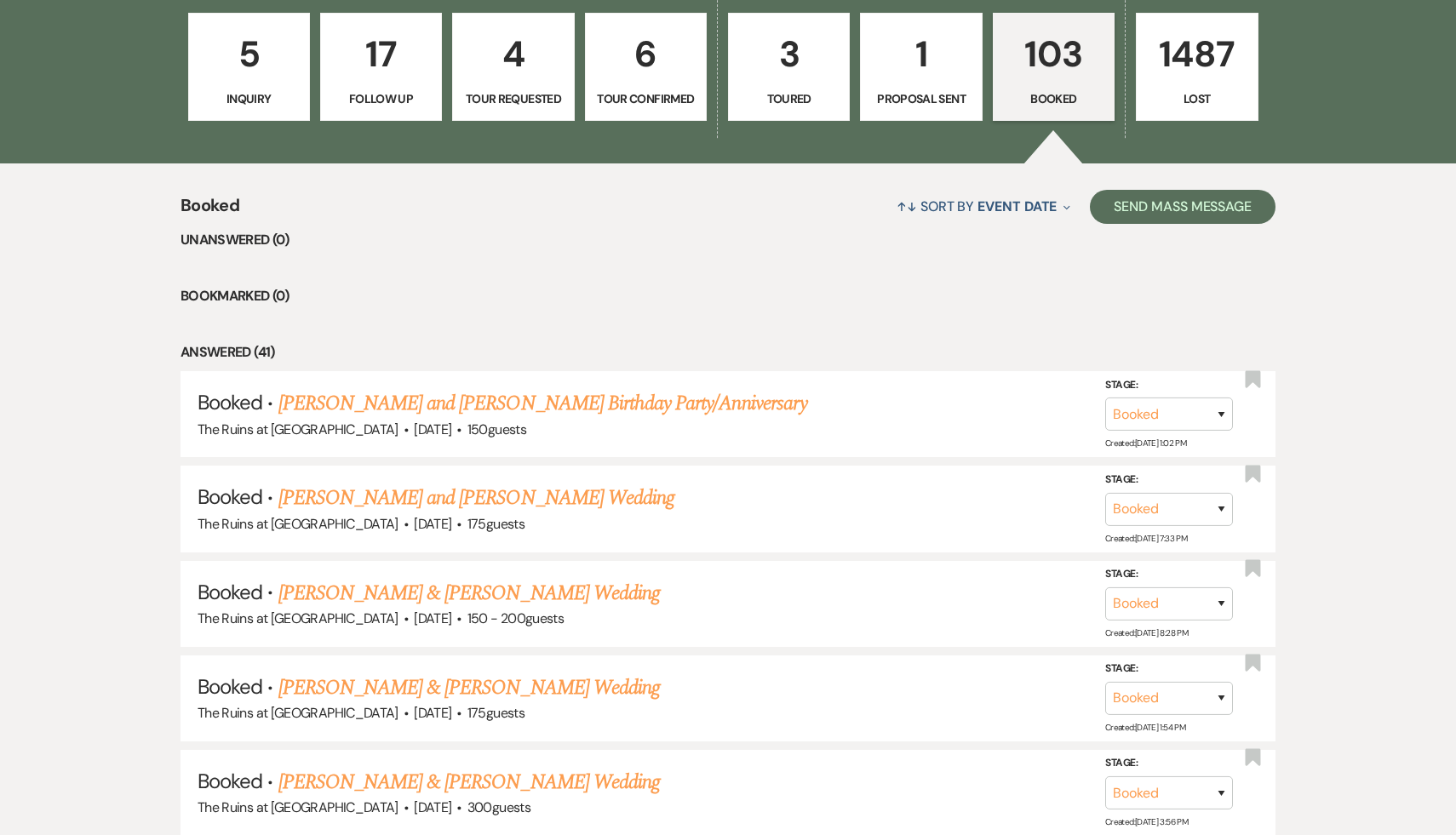
click at [583, 406] on link "[PERSON_NAME] and [PERSON_NAME] Birthday Party/Anniversary" at bounding box center [543, 404] width 529 height 31
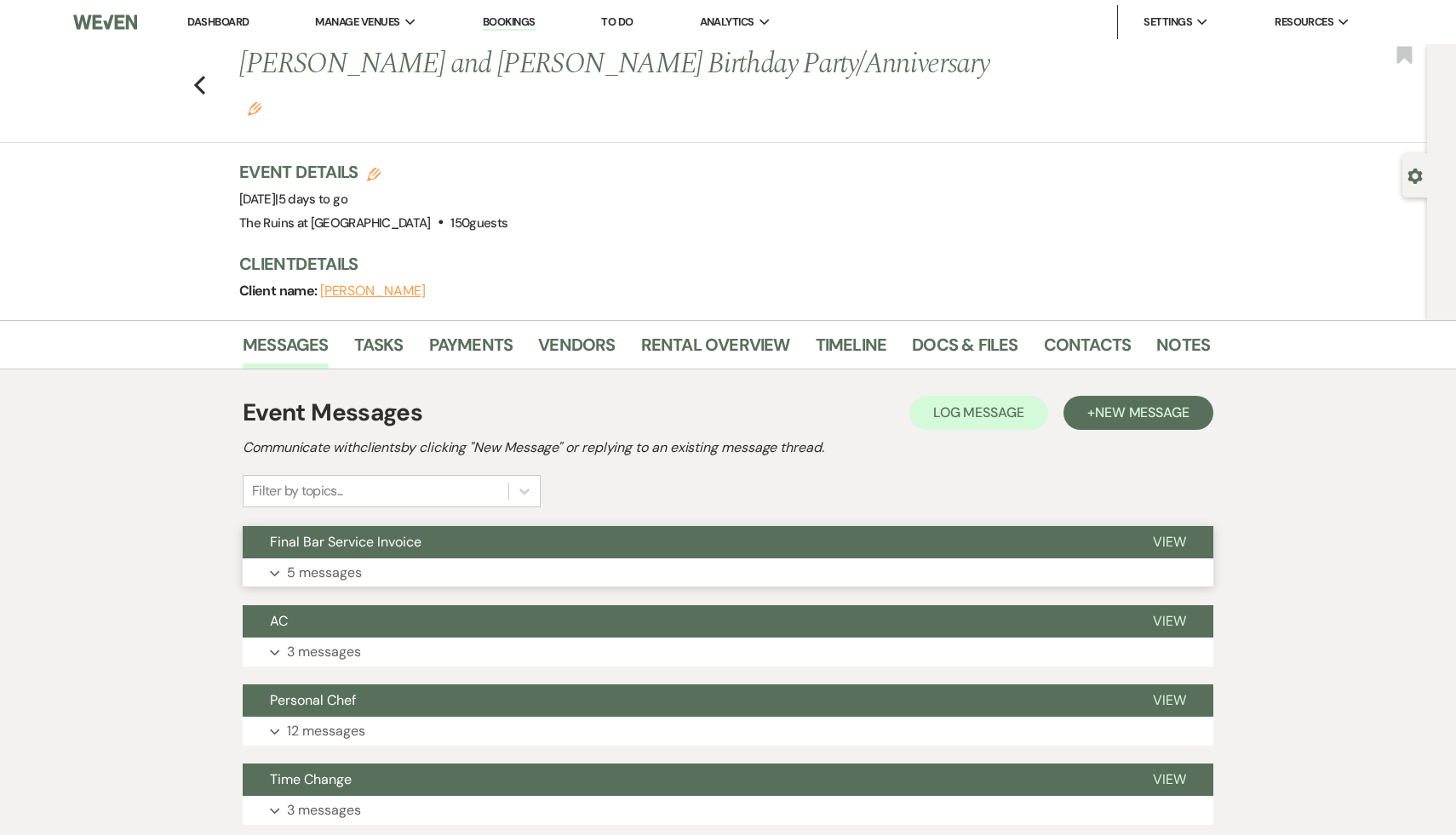
click at [359, 533] on span "Final Bar Service Invoice" at bounding box center [345, 542] width 151 height 18
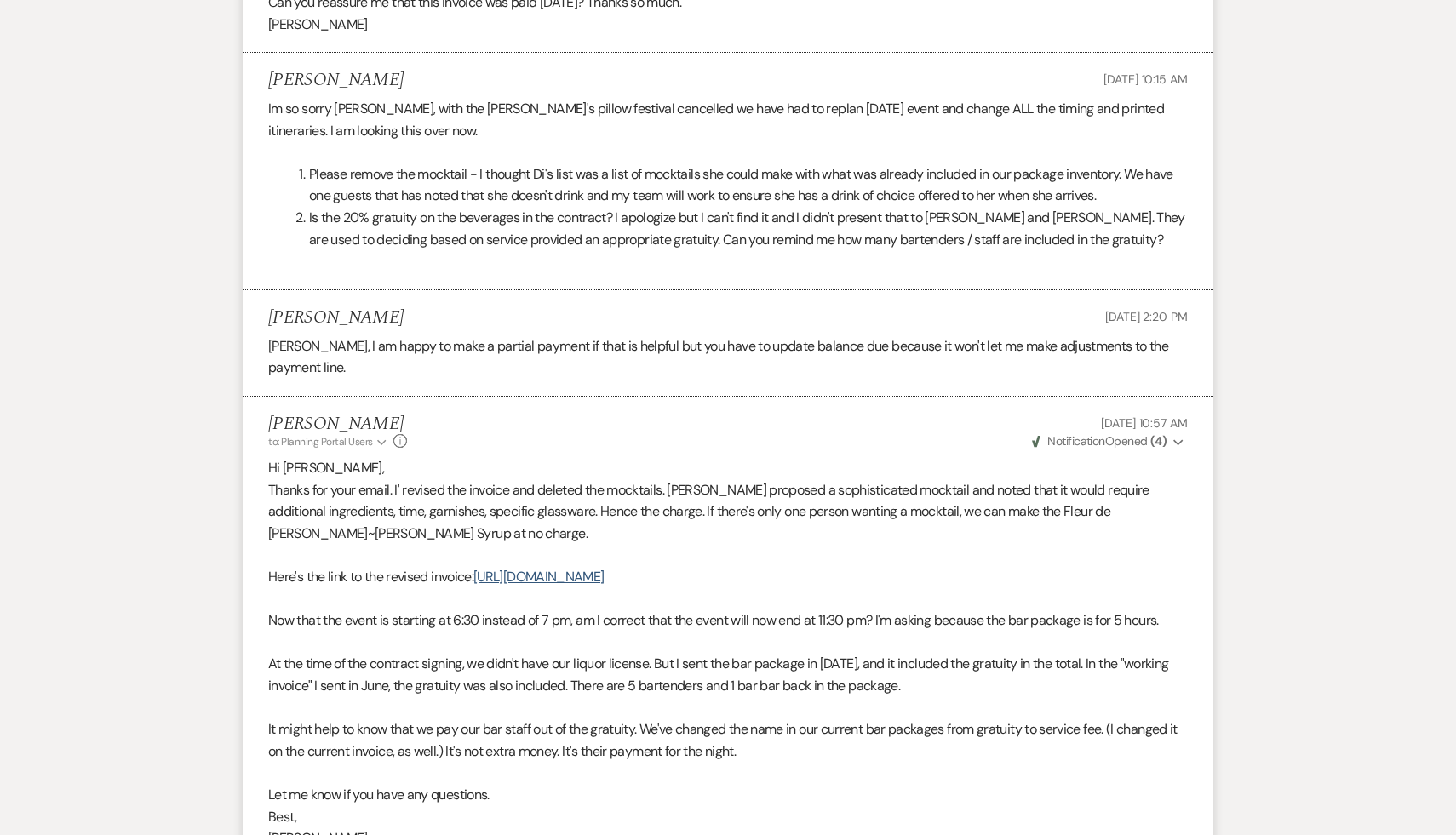
scroll to position [1052, 0]
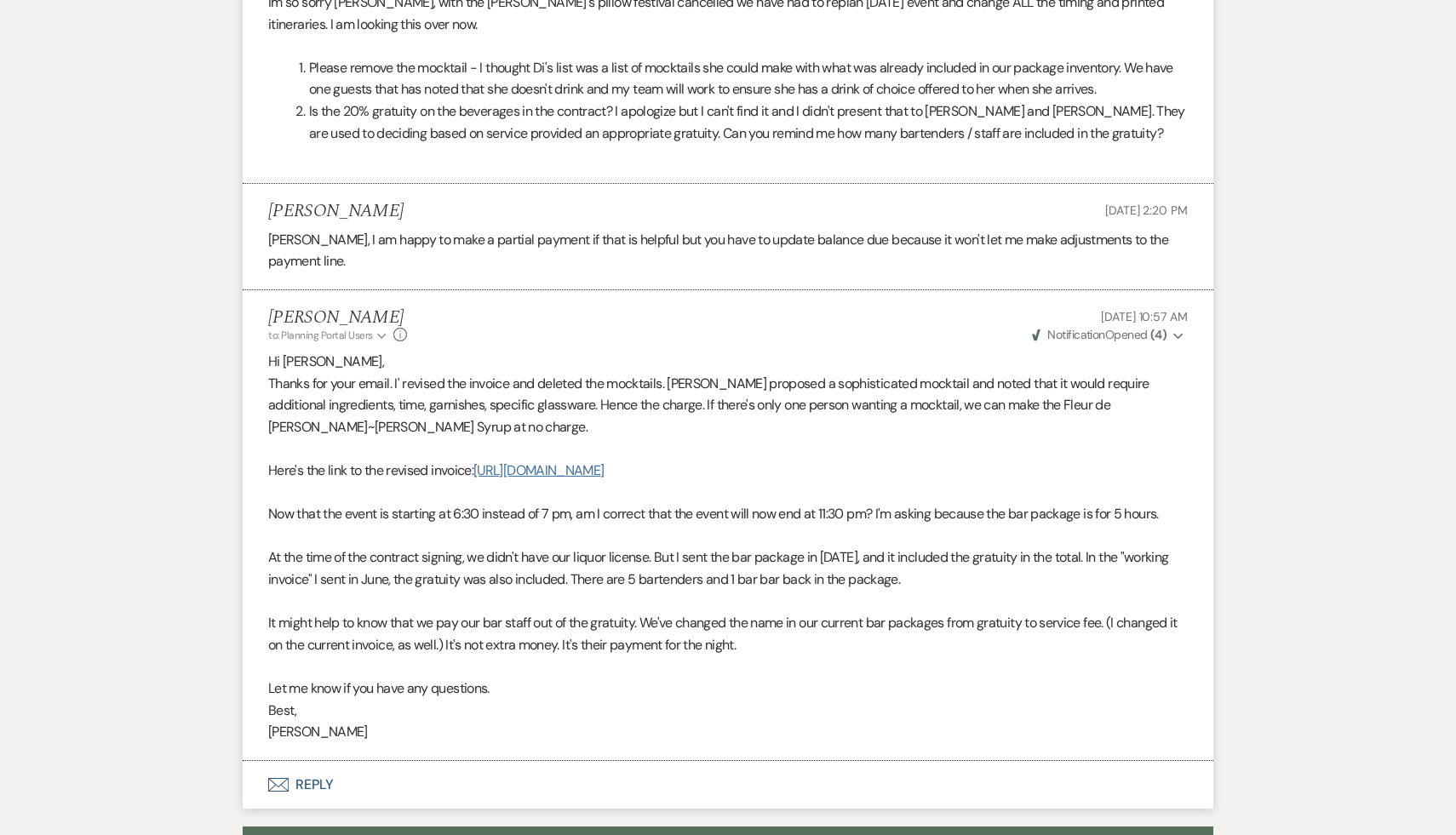
click at [603, 461] on link "[URL][DOMAIN_NAME]" at bounding box center [539, 470] width 130 height 18
click at [557, 700] on p "Best," at bounding box center [728, 711] width 920 height 22
click at [550, 677] on p "Let me know if you have any questions." at bounding box center [728, 688] width 920 height 22
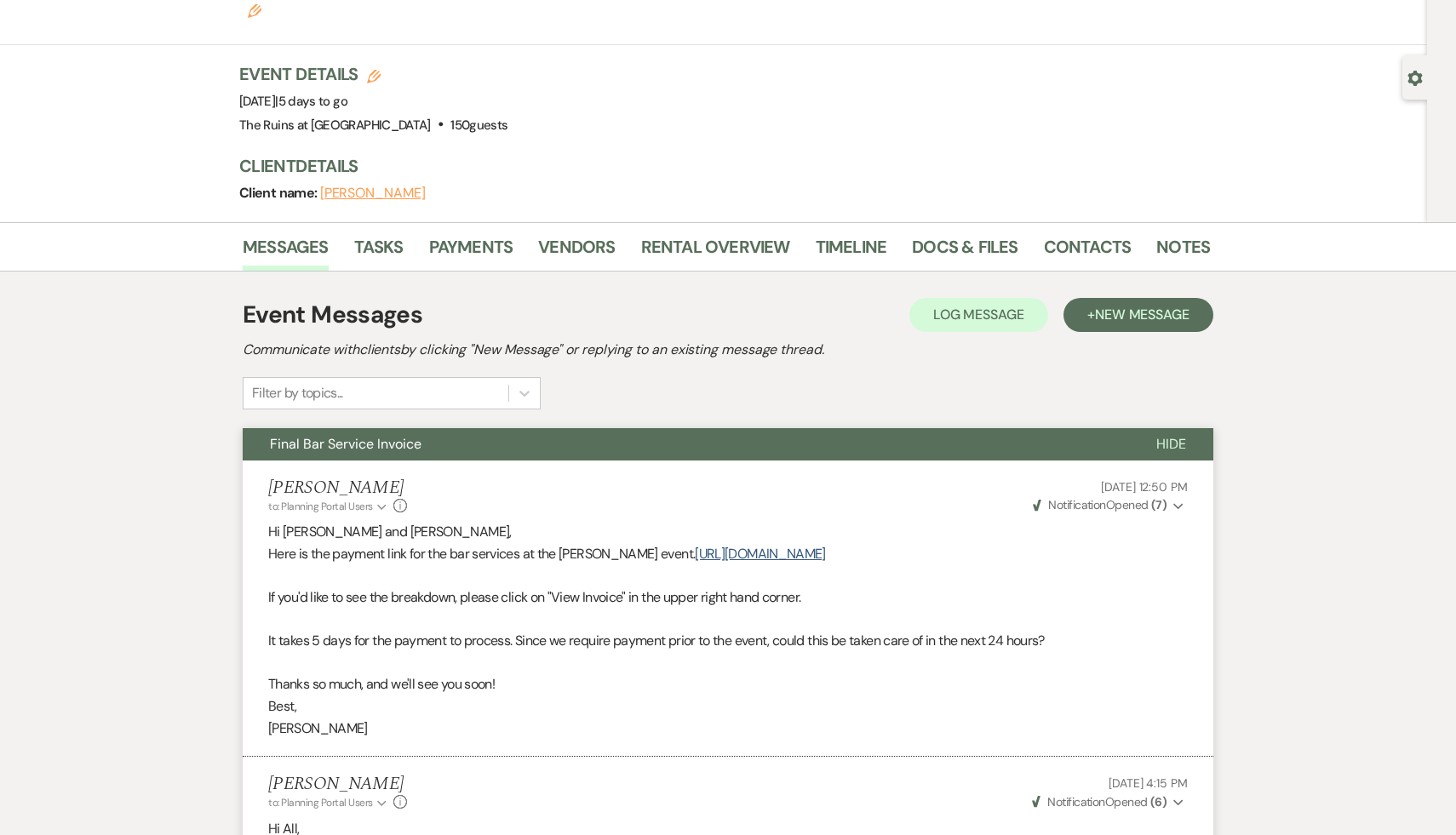
scroll to position [0, 0]
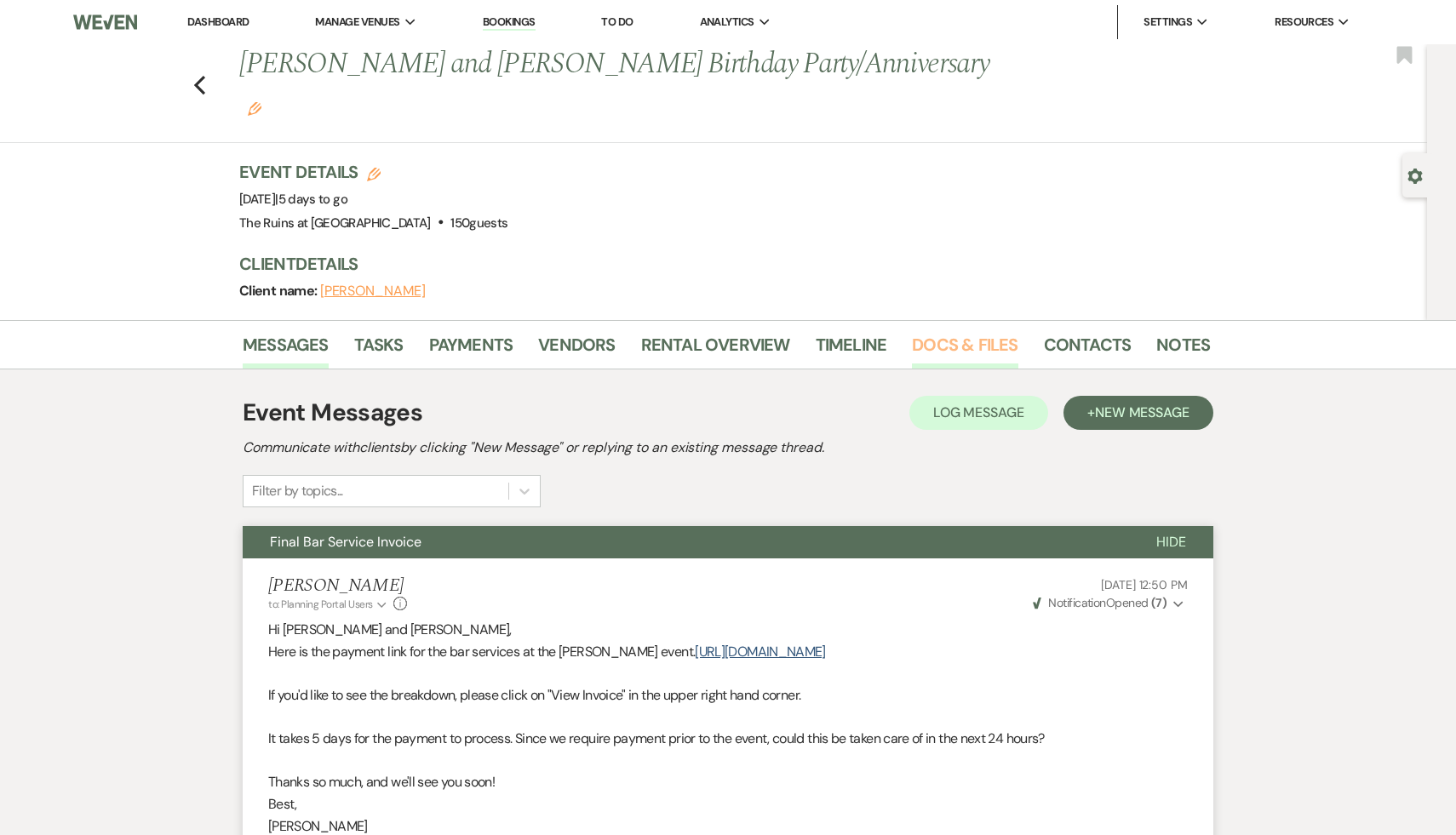
click at [960, 331] on link "Docs & Files" at bounding box center [965, 350] width 106 height 37
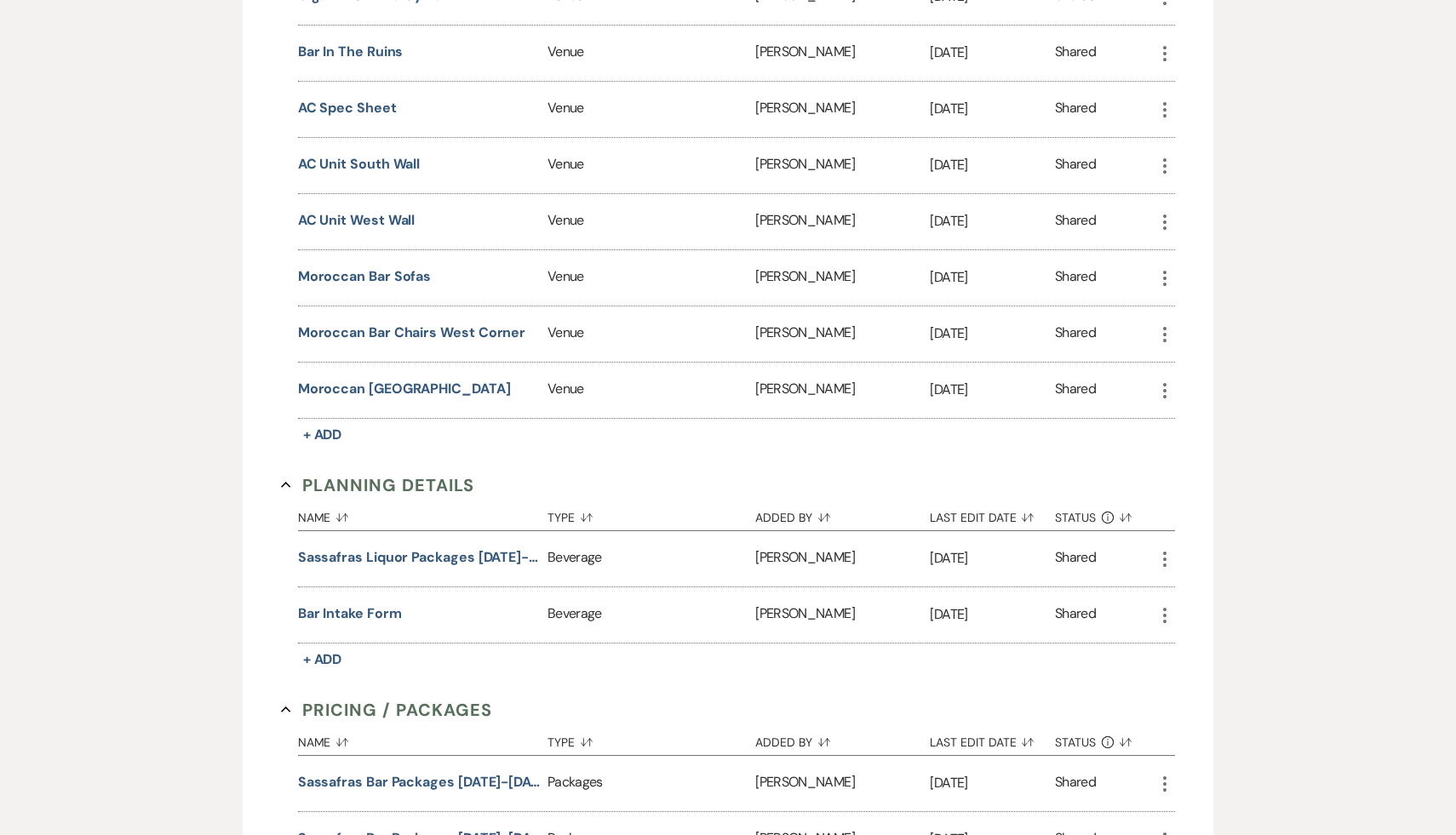
scroll to position [2319, 0]
click at [439, 548] on button "Sassafras Liquor Packages [DATE]-[DATE]" at bounding box center [419, 558] width 243 height 21
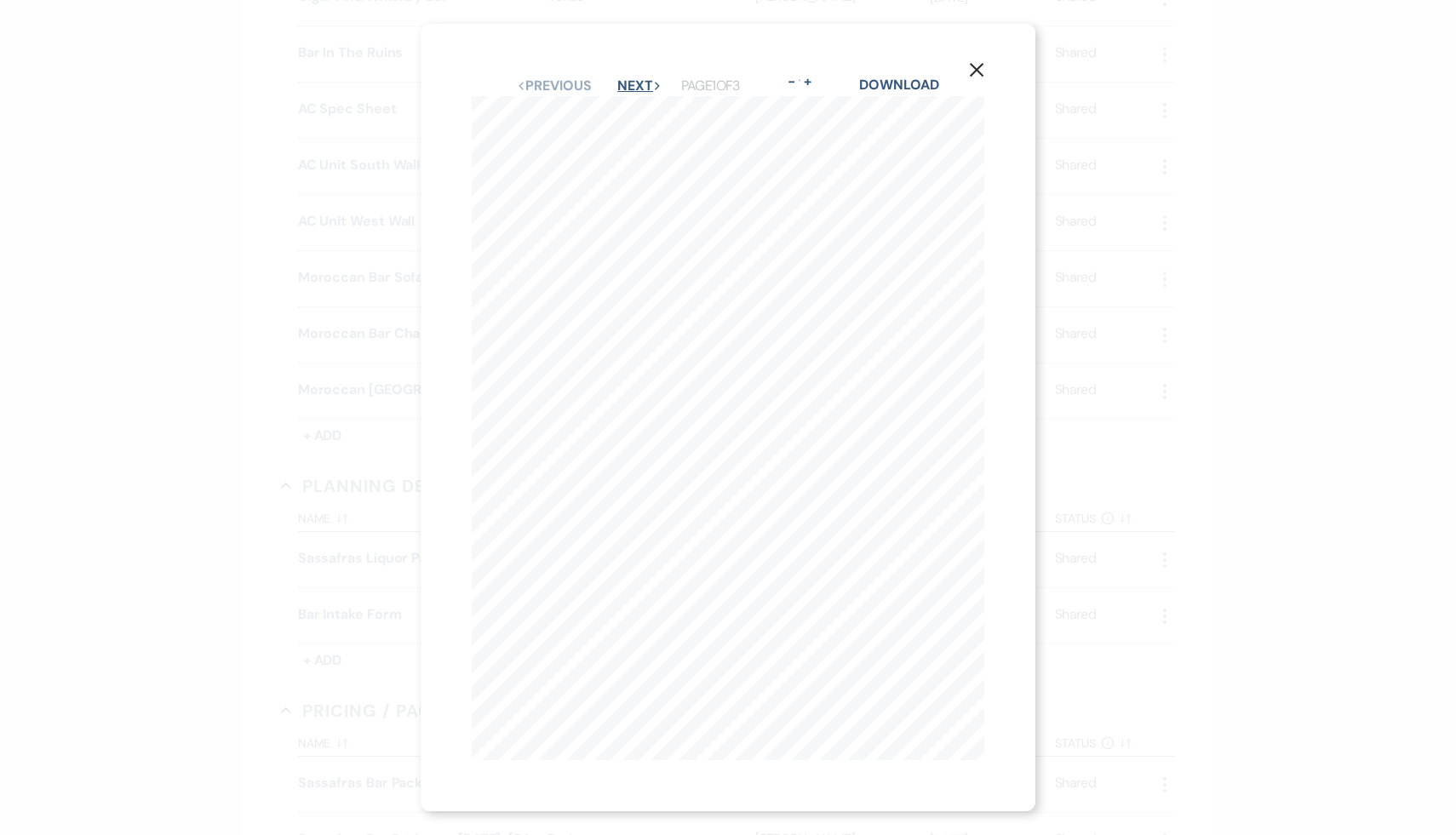
click at [638, 86] on button "Next Next" at bounding box center [640, 85] width 44 height 14
click at [975, 71] on use "button" at bounding box center [977, 70] width 14 height 14
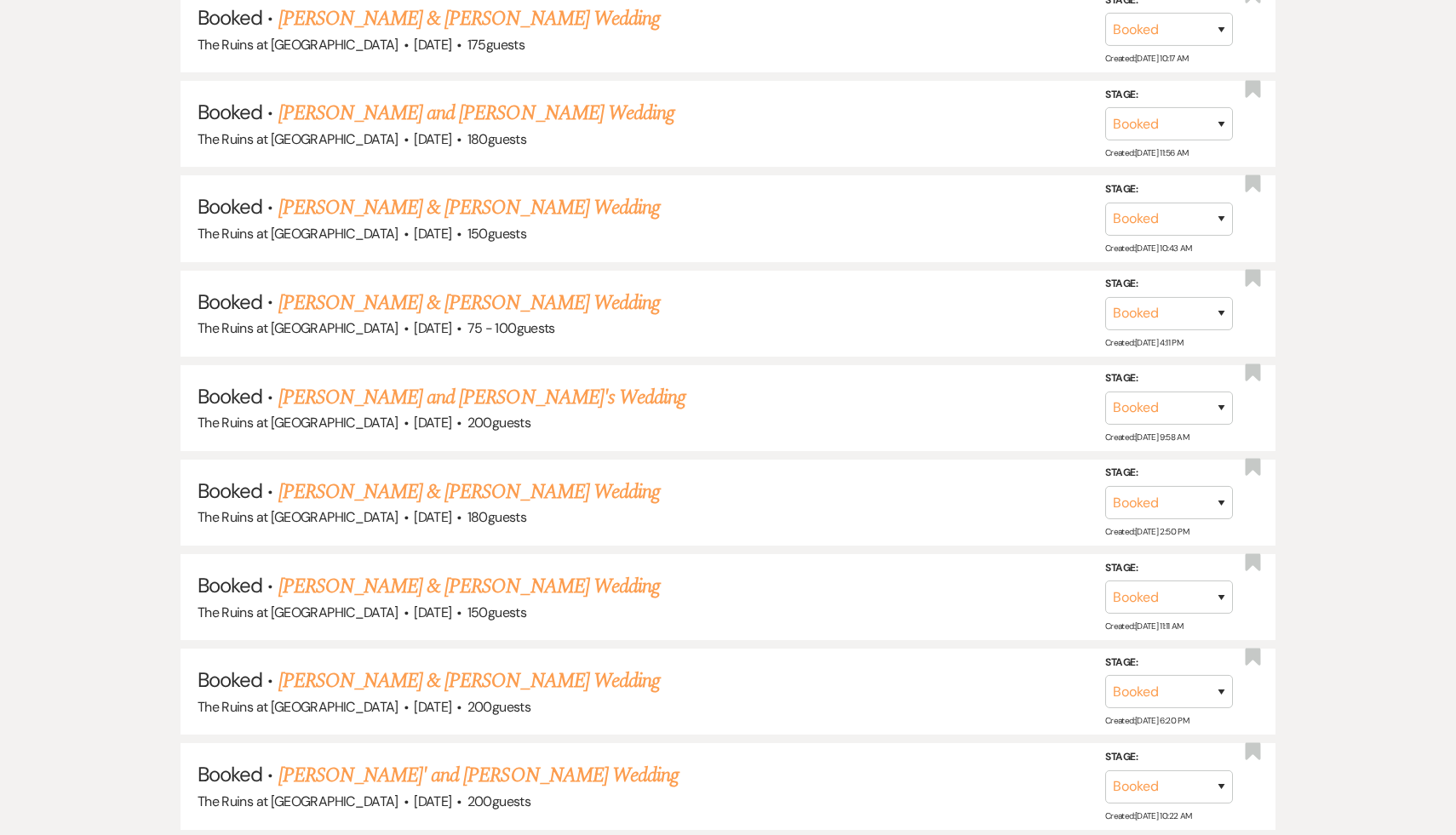
scroll to position [514, 0]
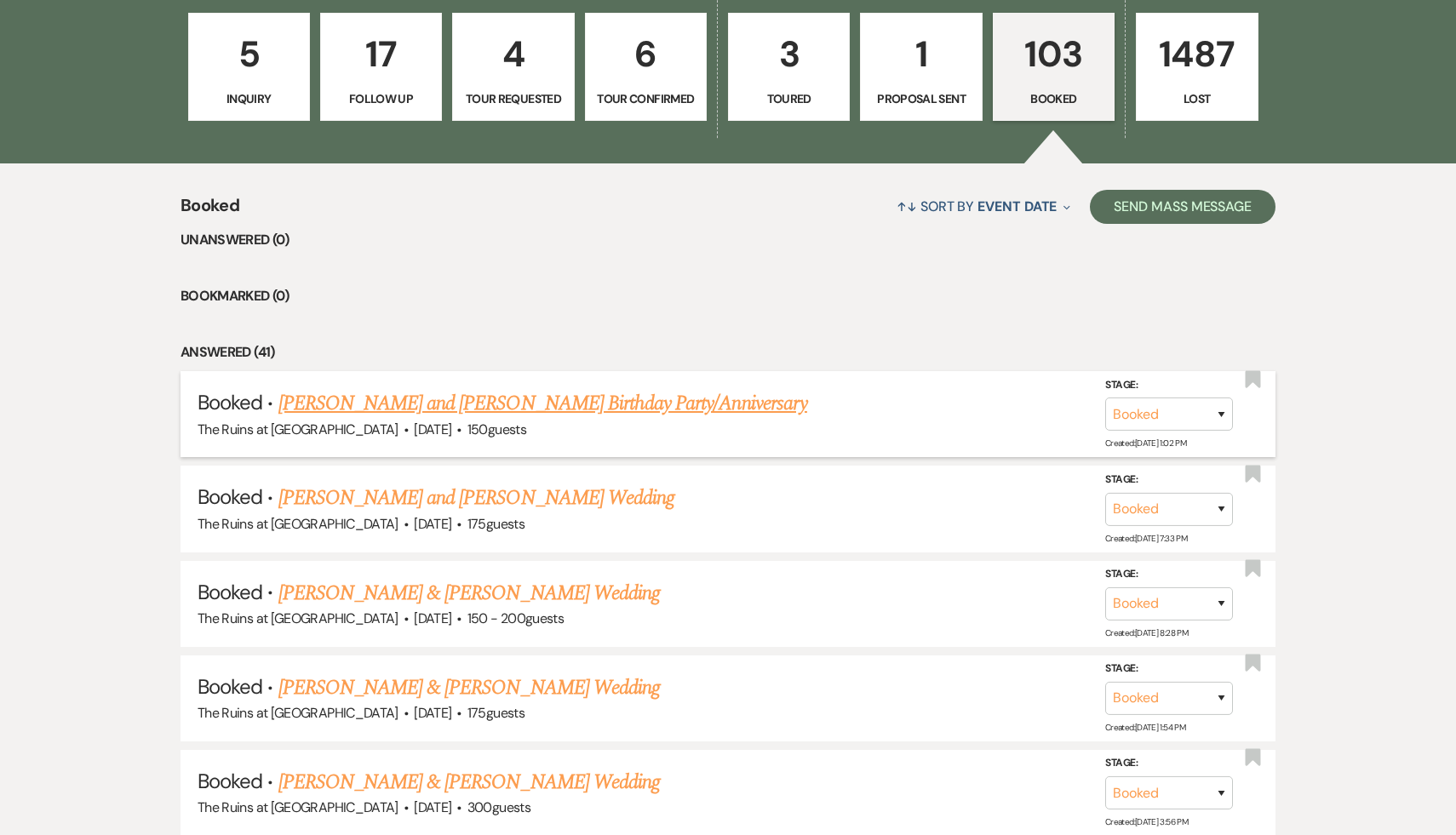
click at [442, 399] on link "[PERSON_NAME] and [PERSON_NAME] Birthday Party/Anniversary" at bounding box center [543, 404] width 529 height 31
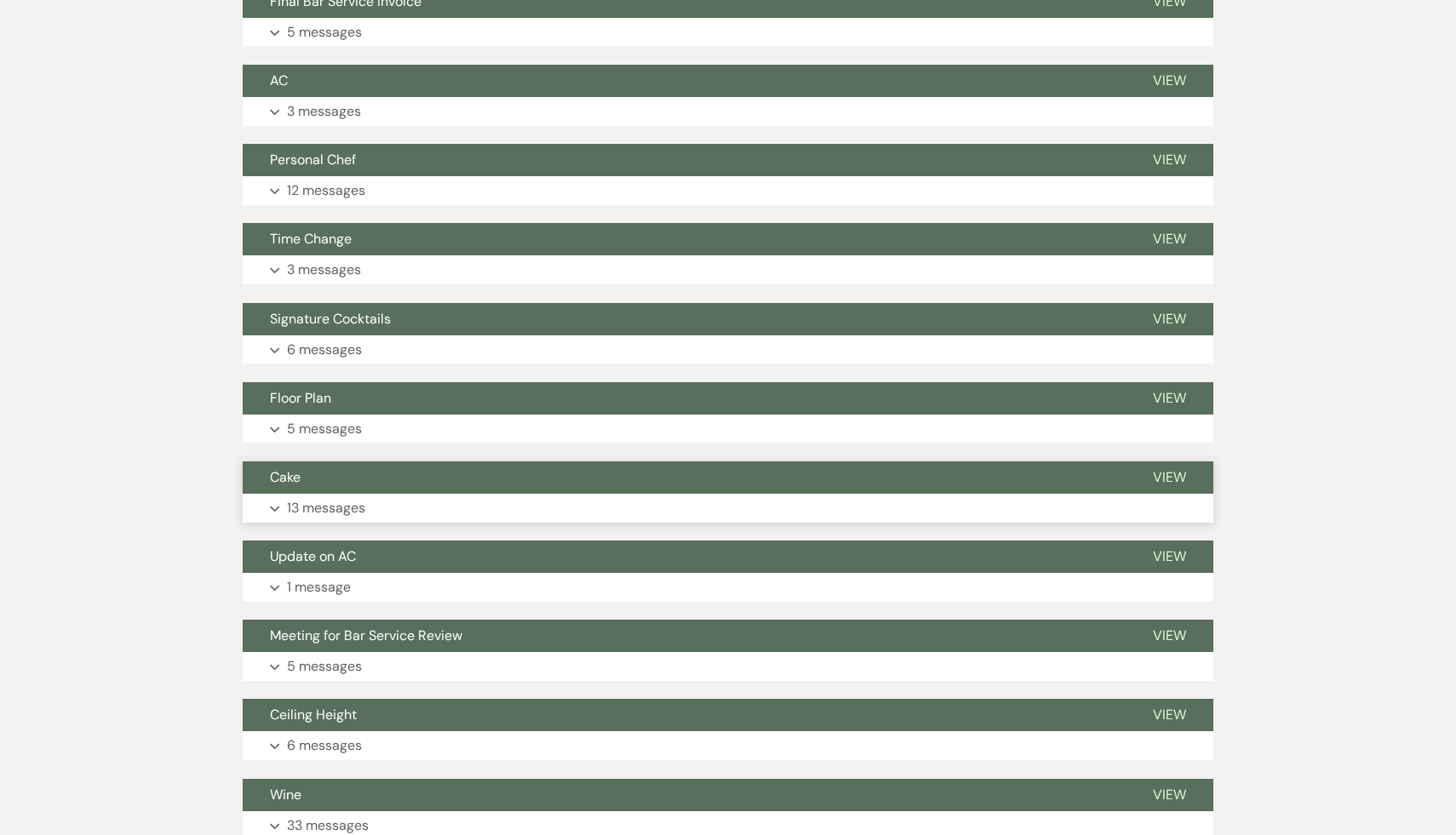
scroll to position [535, 0]
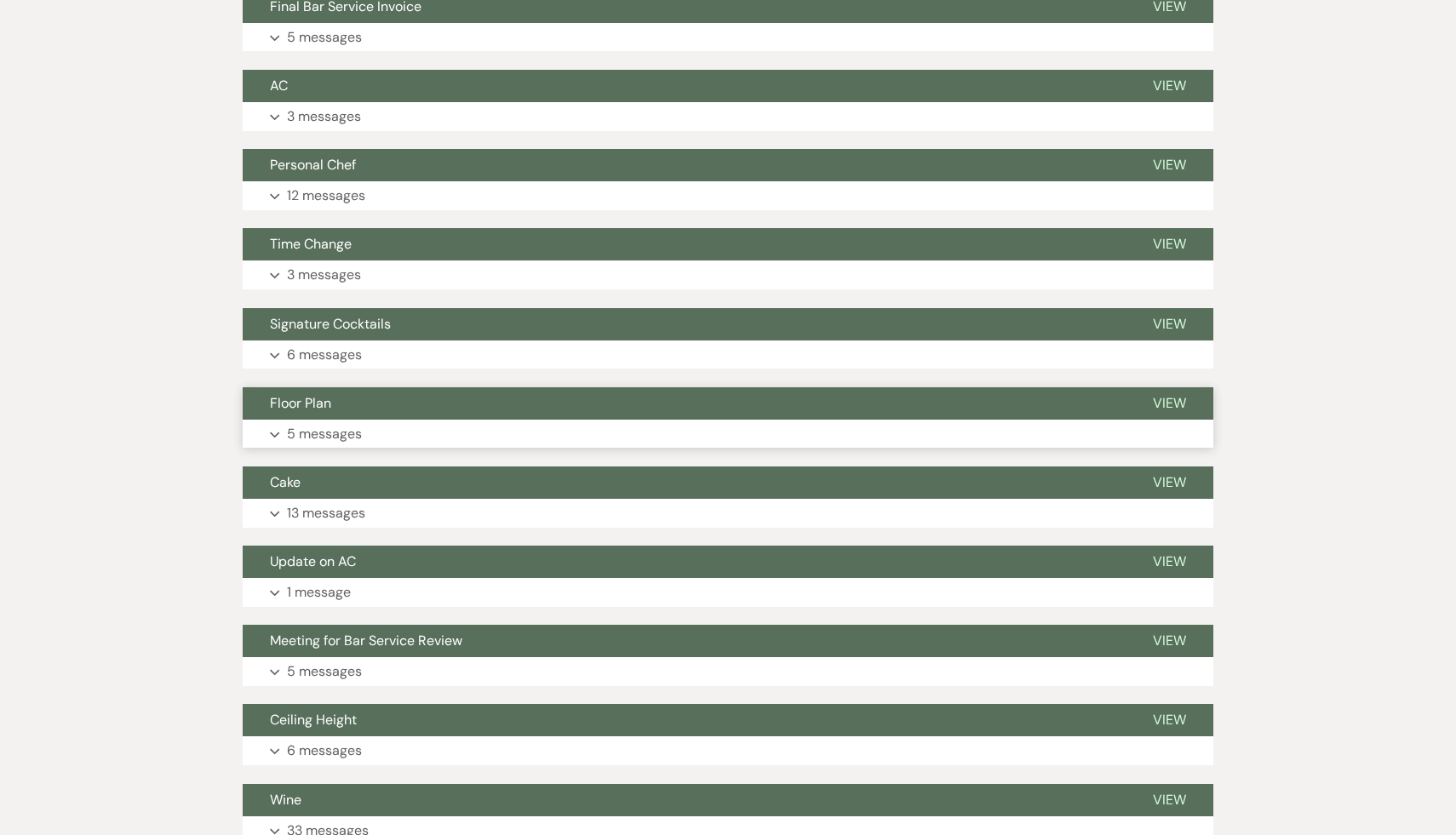
click at [316, 394] on span "Floor Plan" at bounding box center [301, 403] width 62 height 18
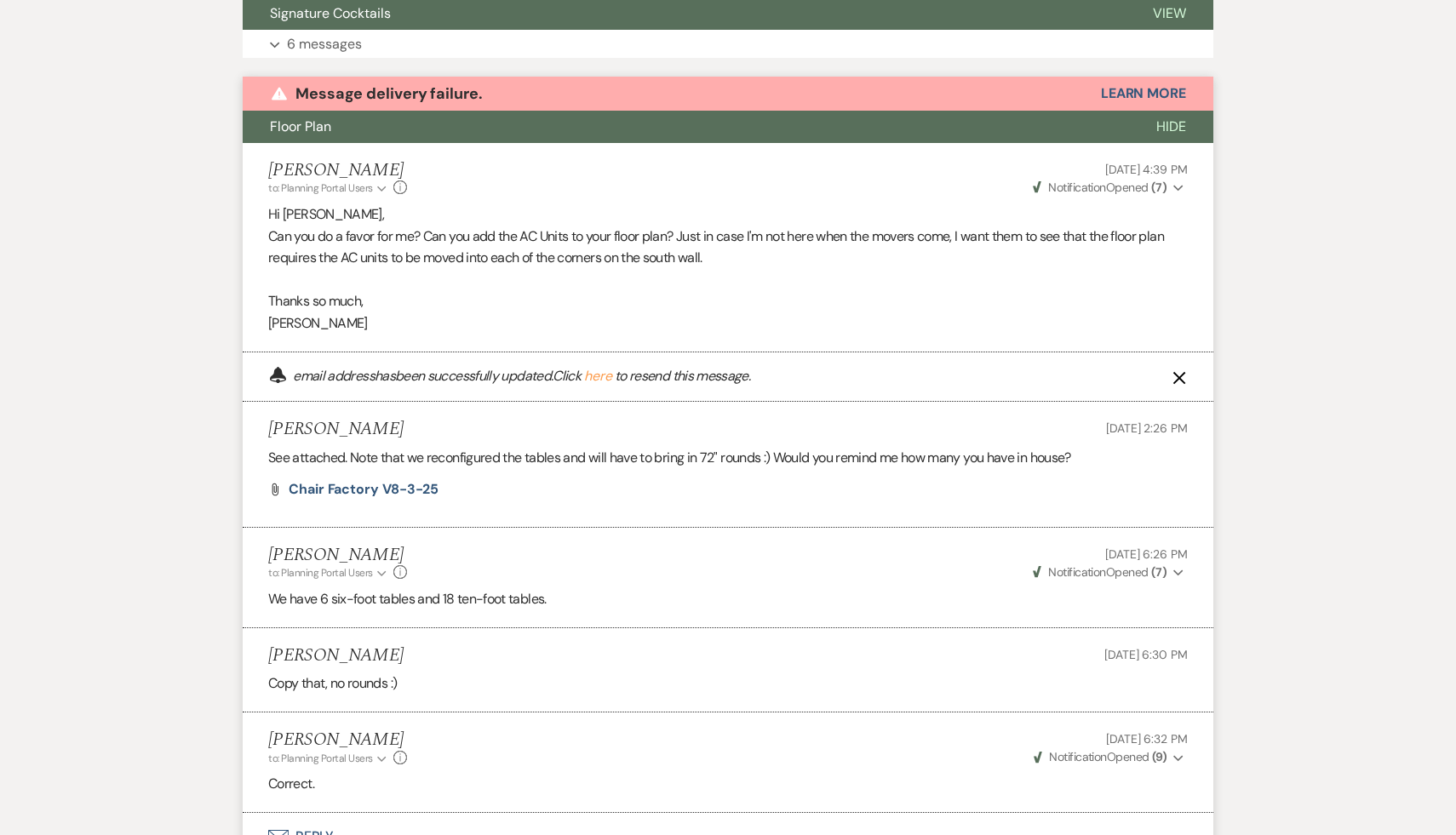
scroll to position [850, 0]
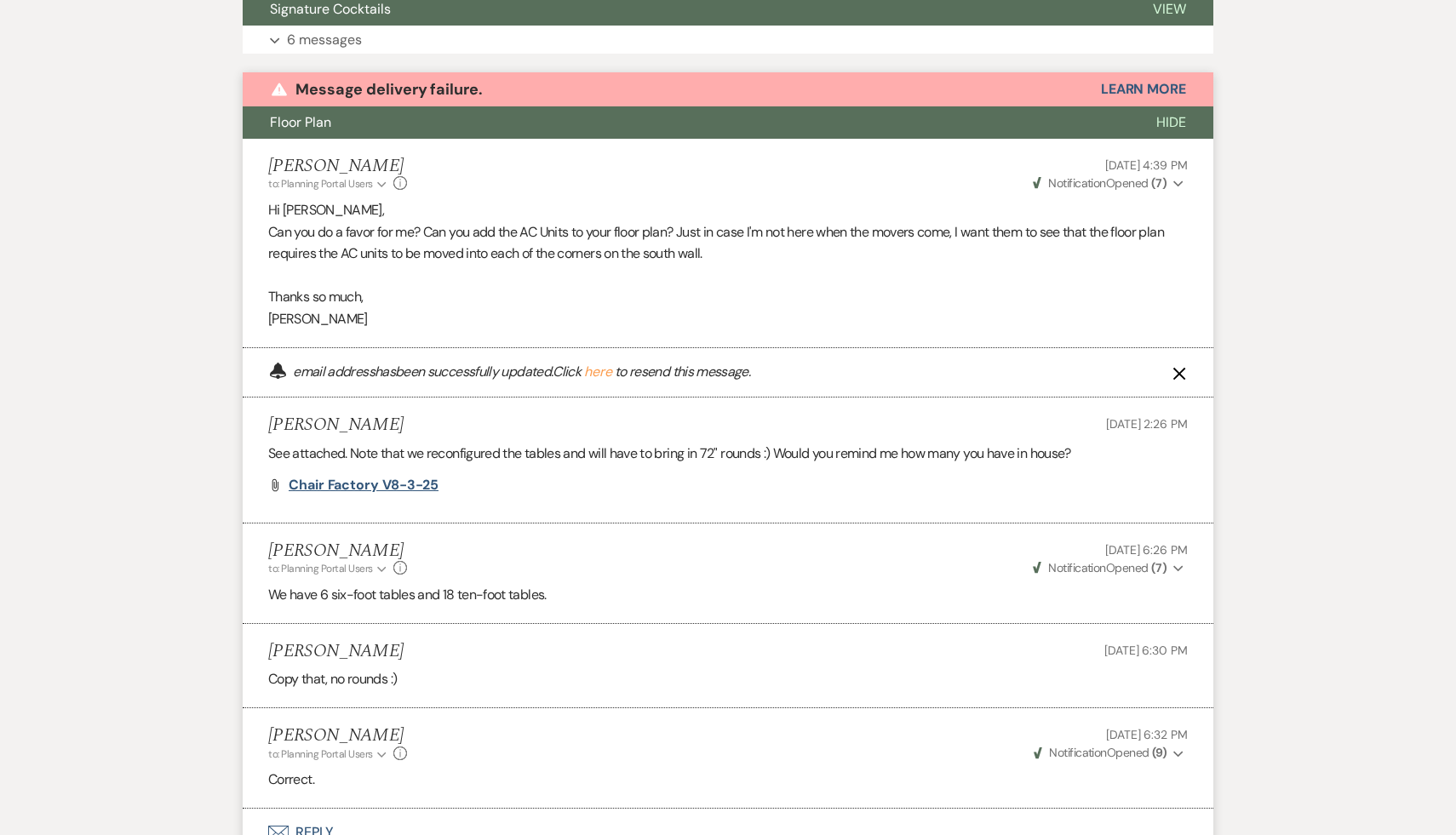
click at [372, 475] on span "Chair Factory v8-3-25" at bounding box center [363, 485] width 149 height 18
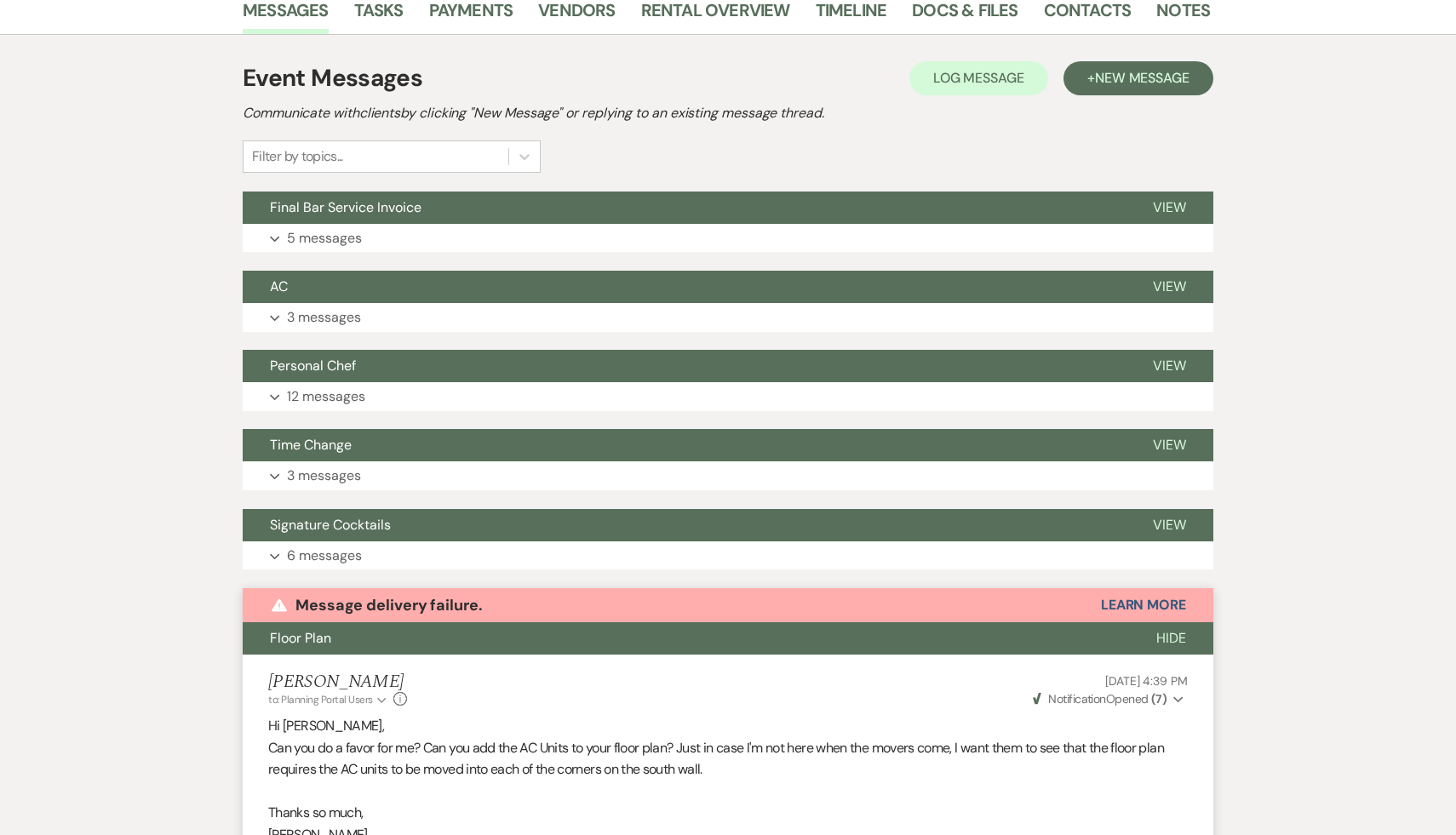
scroll to position [0, 0]
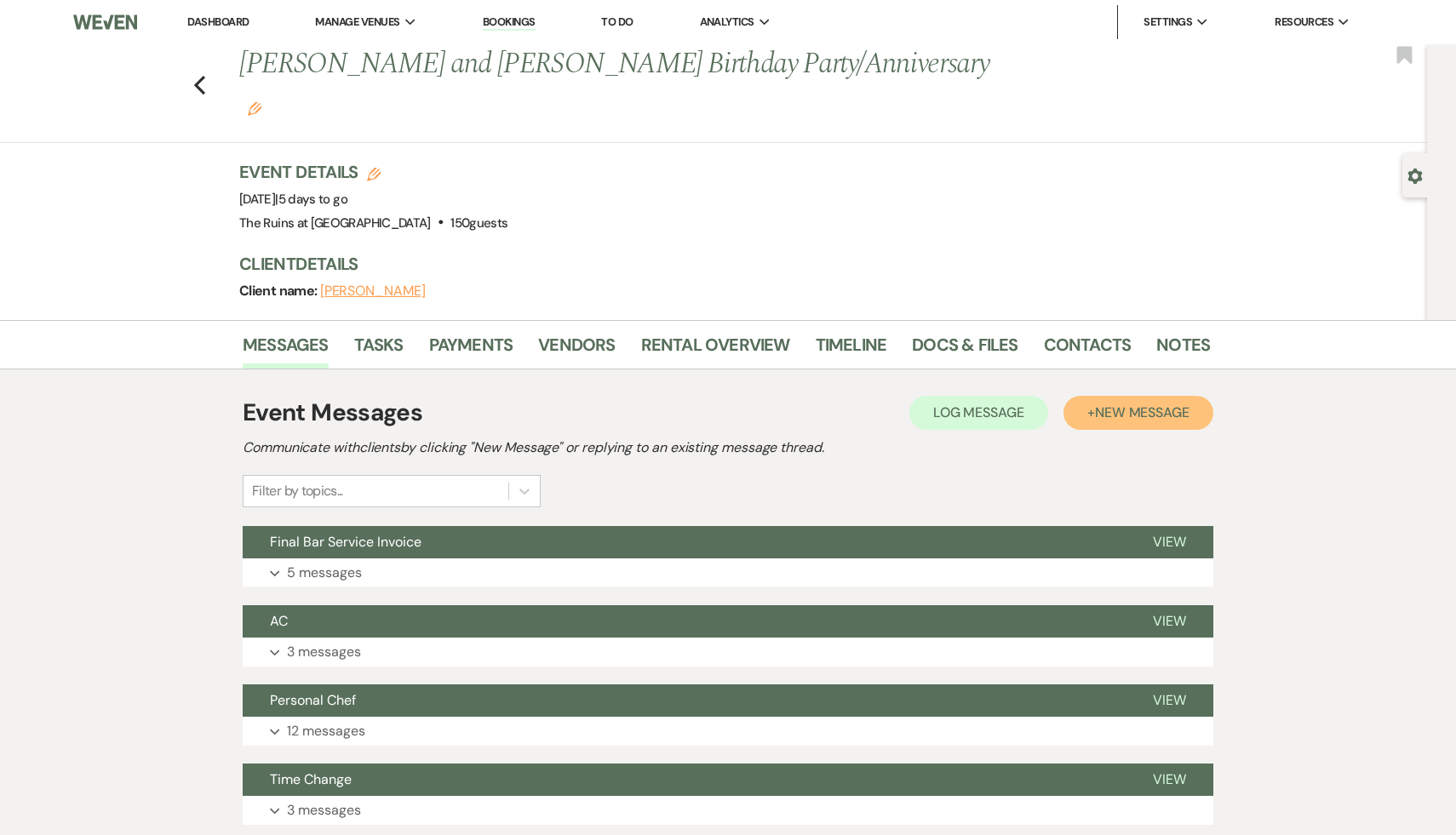
click at [1172, 404] on span "New Message" at bounding box center [1143, 413] width 94 height 18
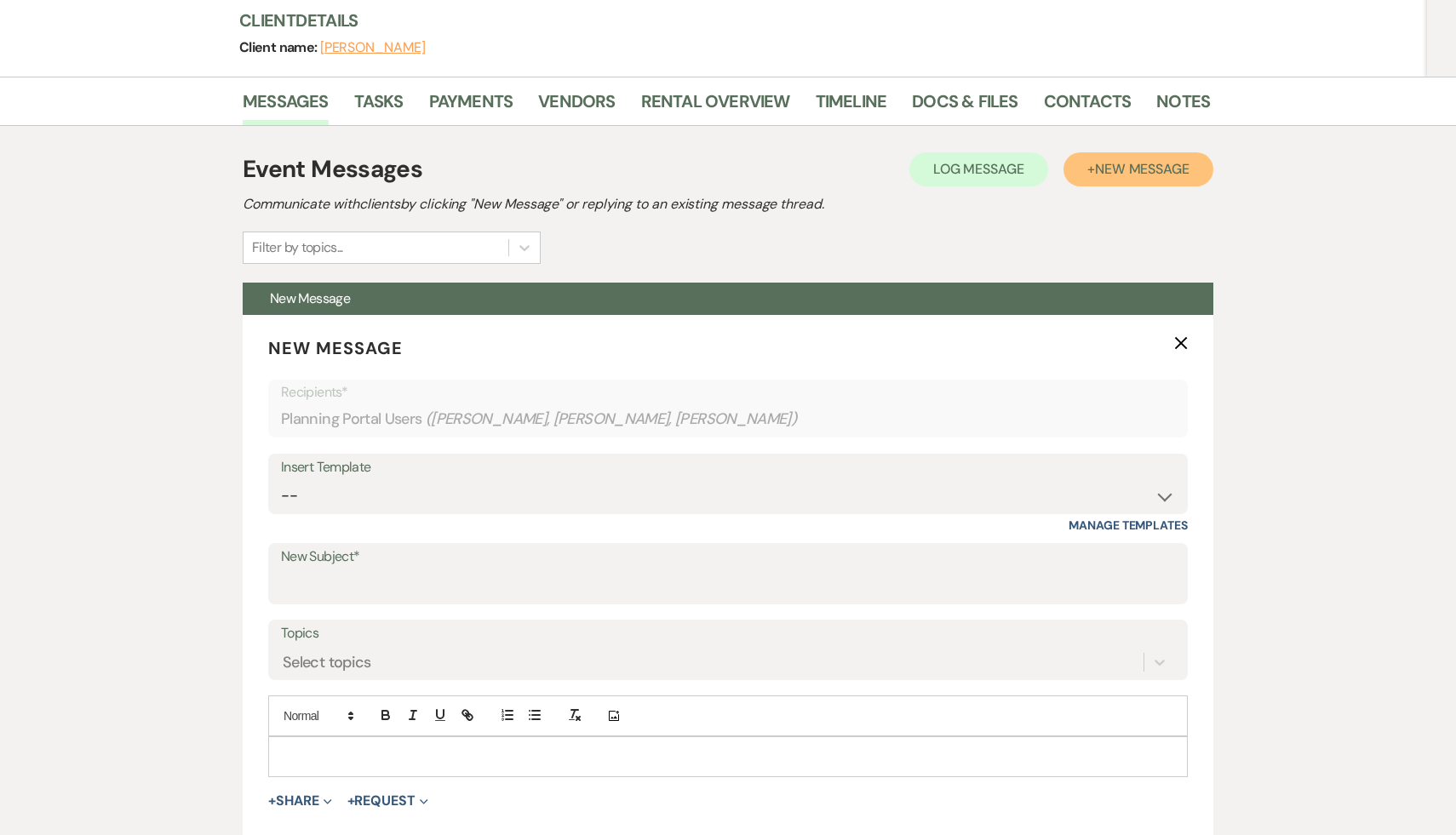
scroll to position [512, 0]
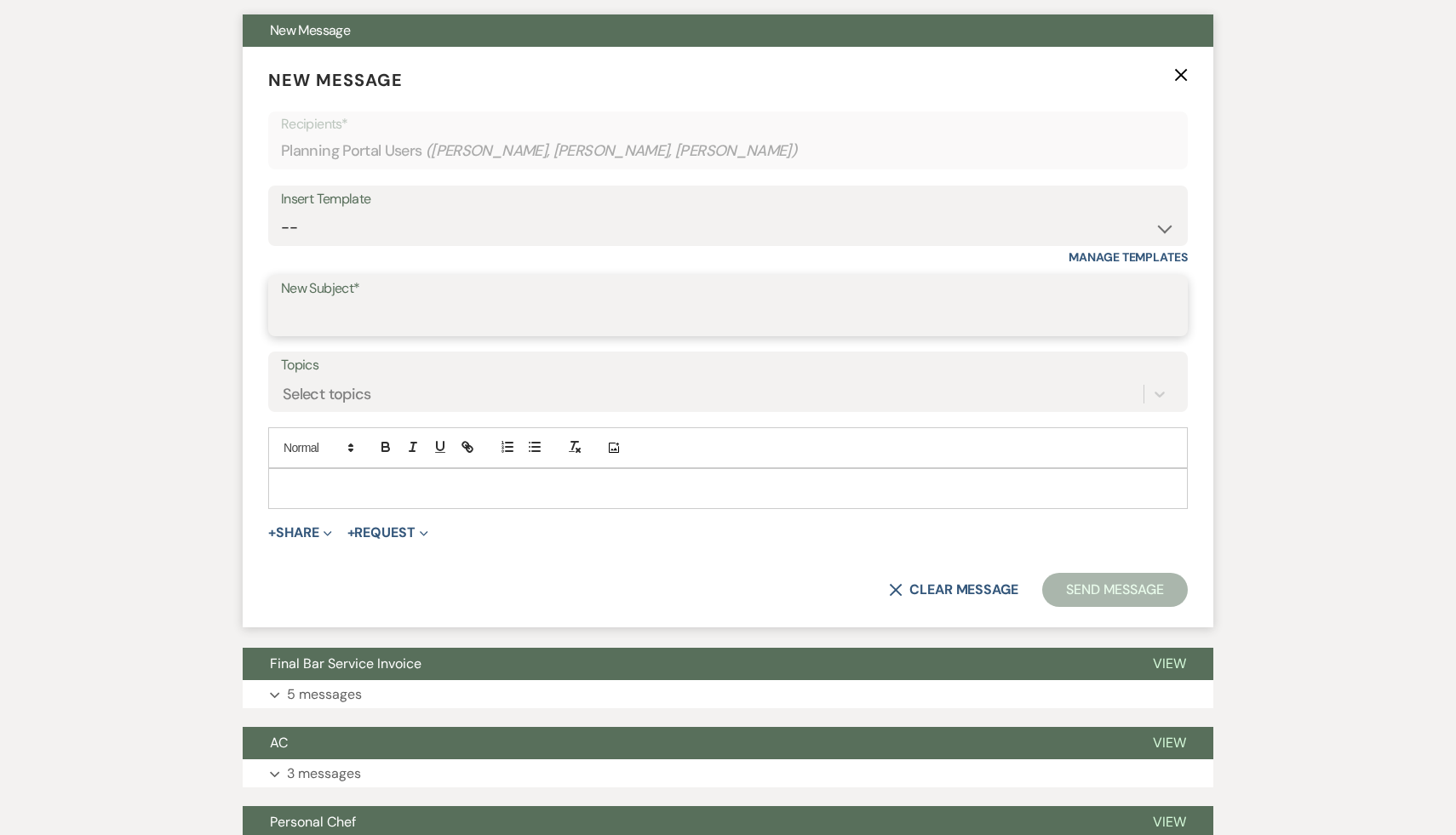
click at [539, 302] on input "New Subject*" at bounding box center [728, 318] width 894 height 34
type input "Rentals and floor plan"
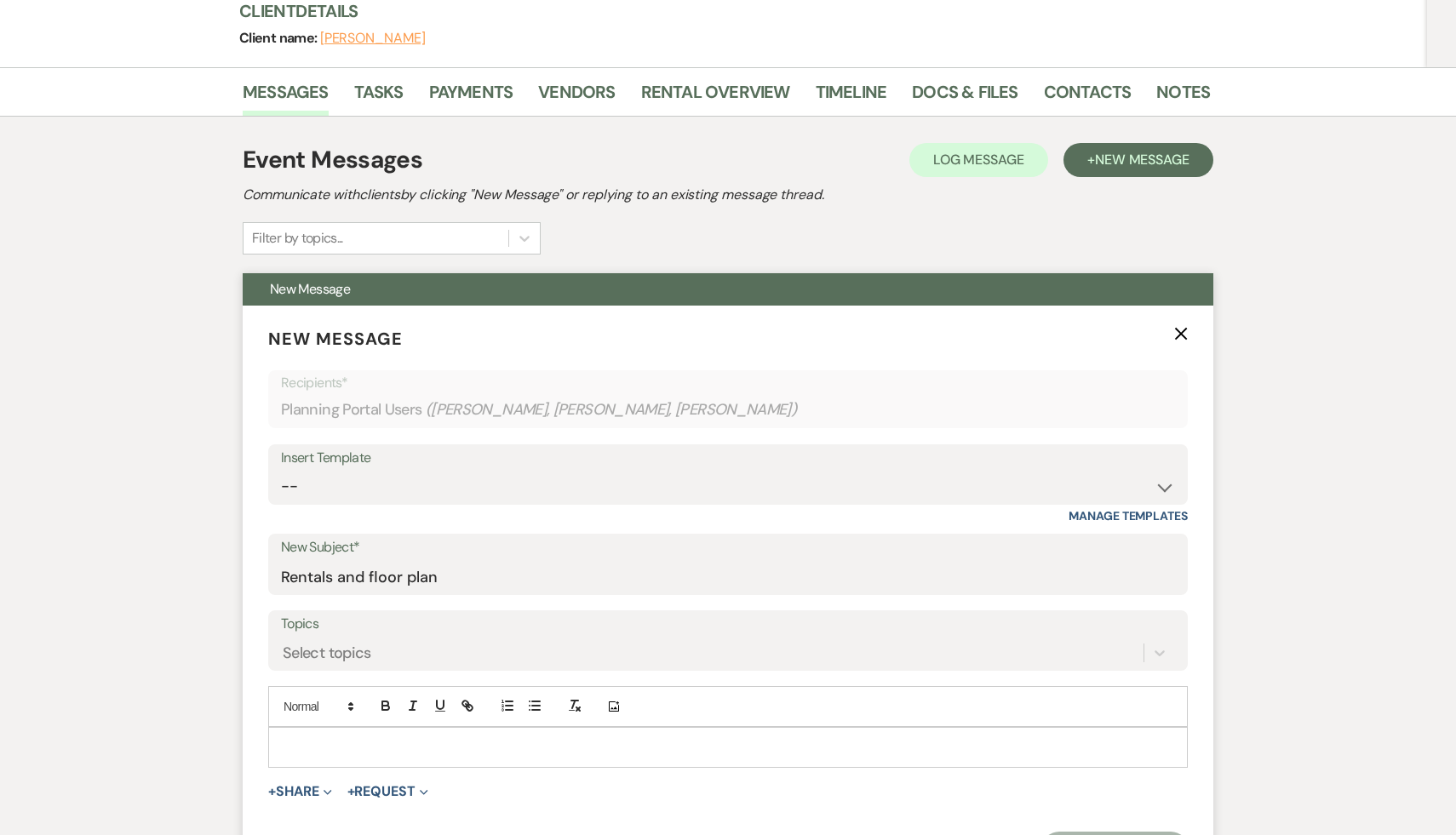
scroll to position [255, 0]
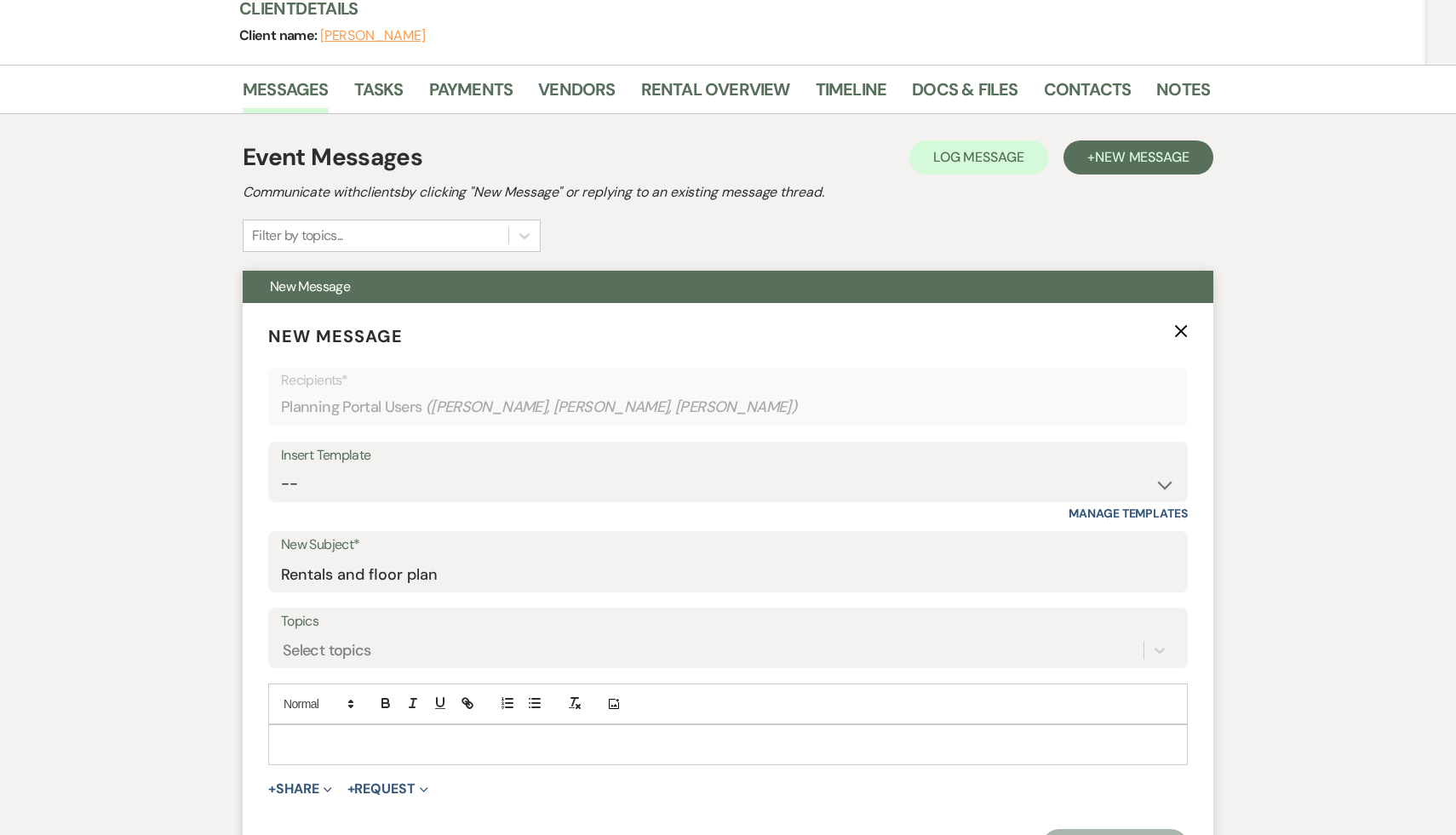
click at [651, 779] on div "+ Share Expand Doc Upload Documents Add Photo Images Pref Vendors Preferred ven…" at bounding box center [728, 789] width 920 height 21
click at [606, 735] on p at bounding box center [728, 744] width 892 height 19
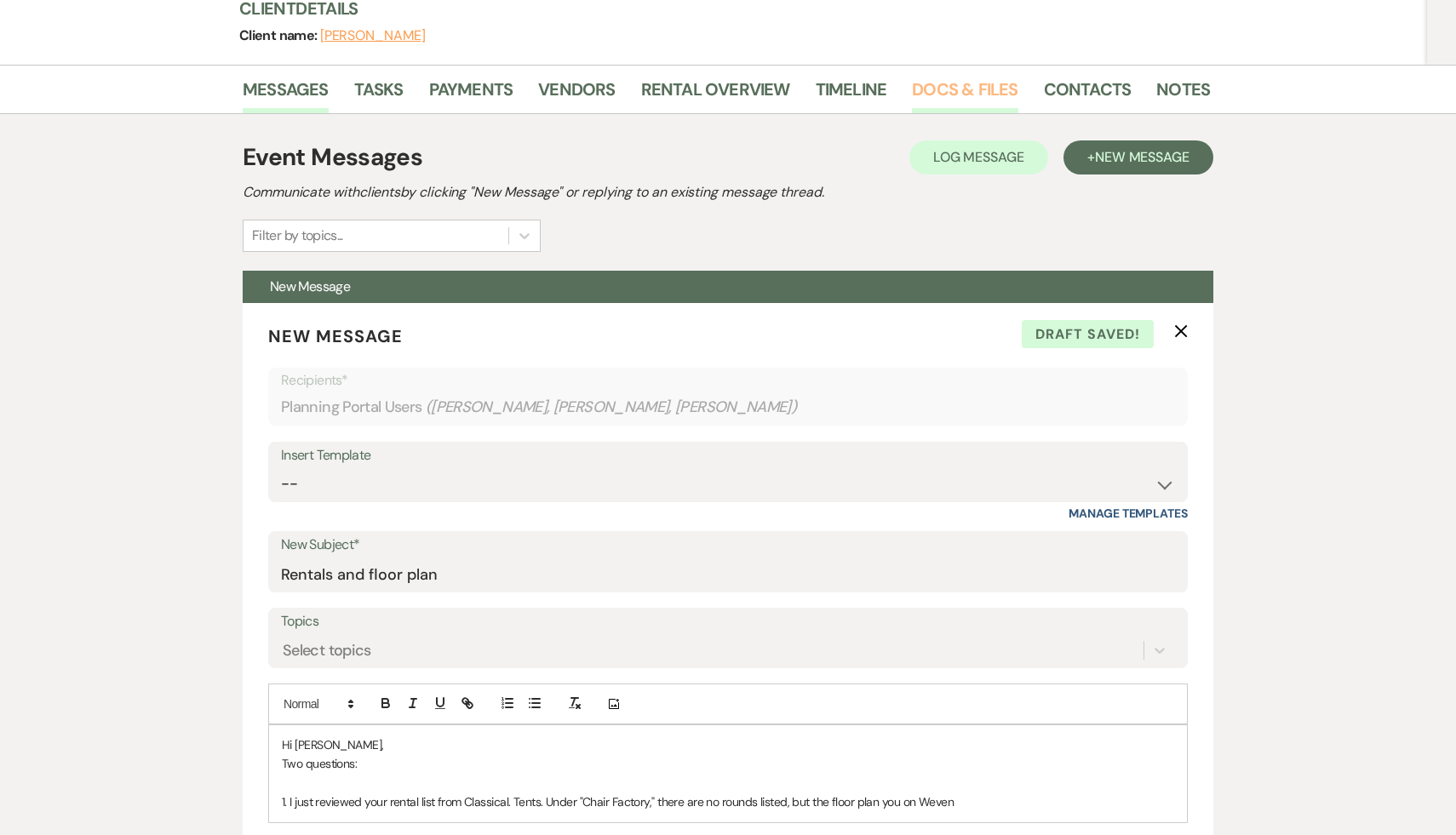
click at [931, 76] on link "Docs & Files" at bounding box center [965, 94] width 106 height 37
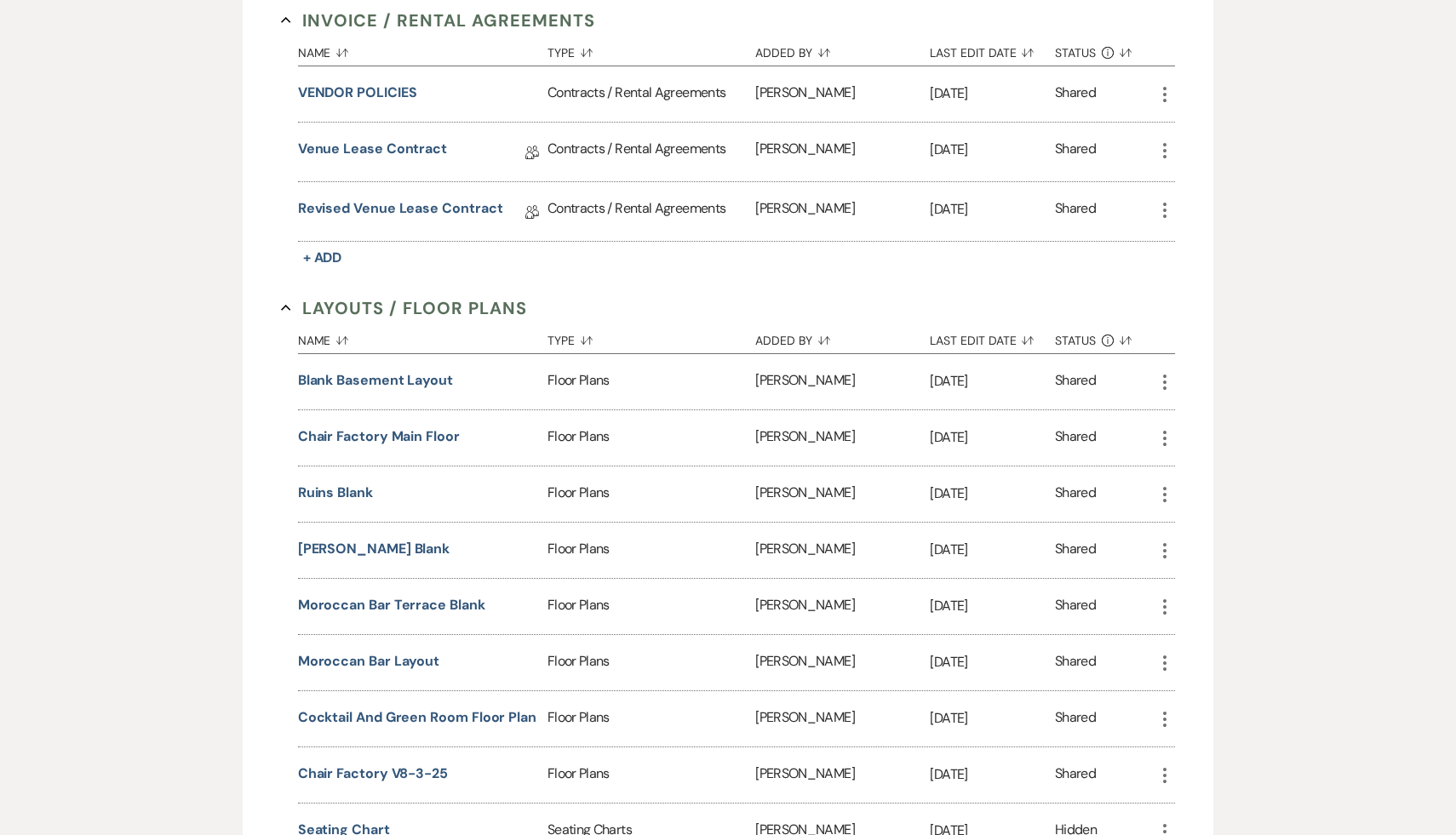
scroll to position [984, 0]
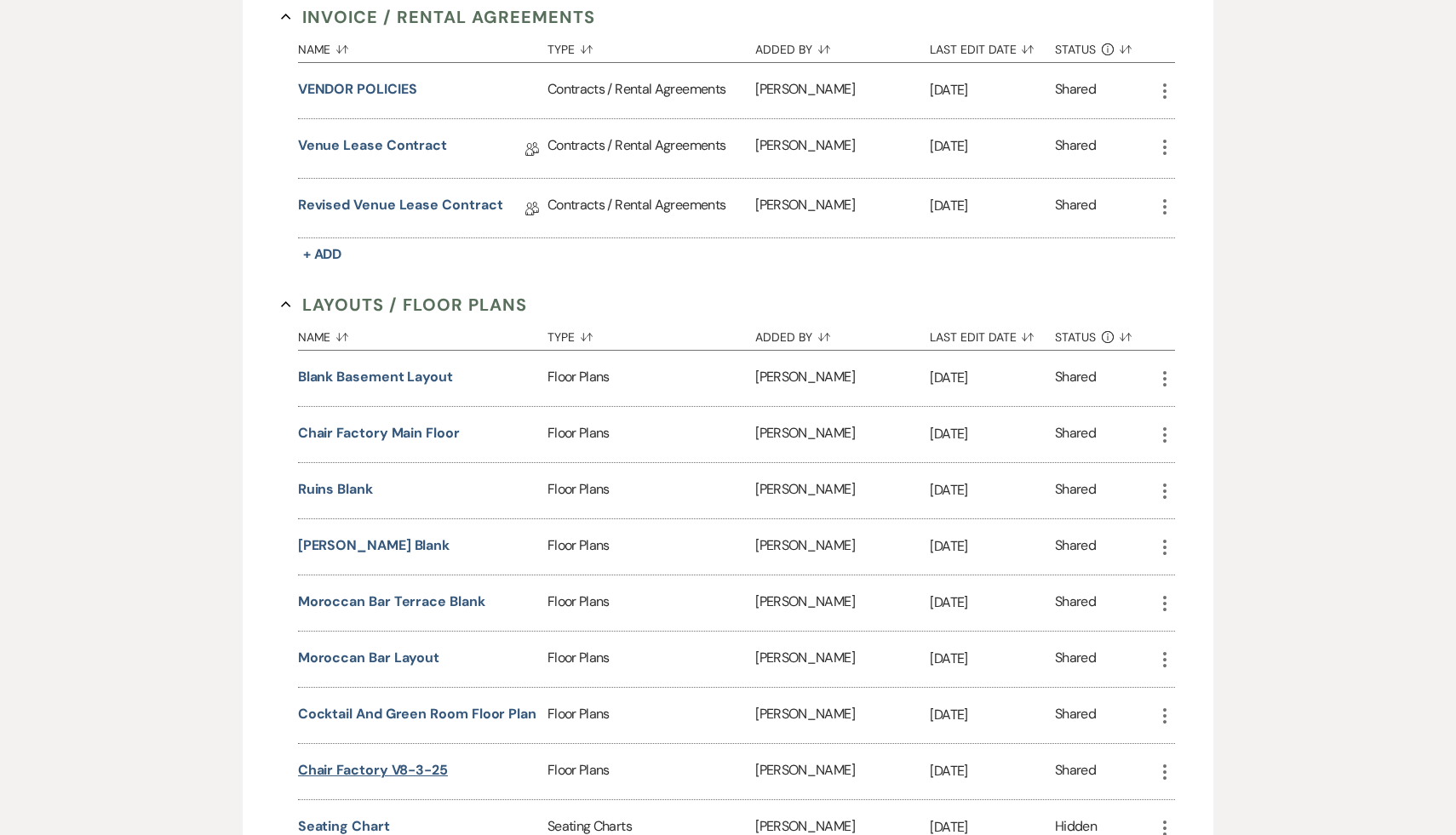
click at [428, 760] on button "Chair Factory v8-3-25" at bounding box center [372, 770] width 149 height 21
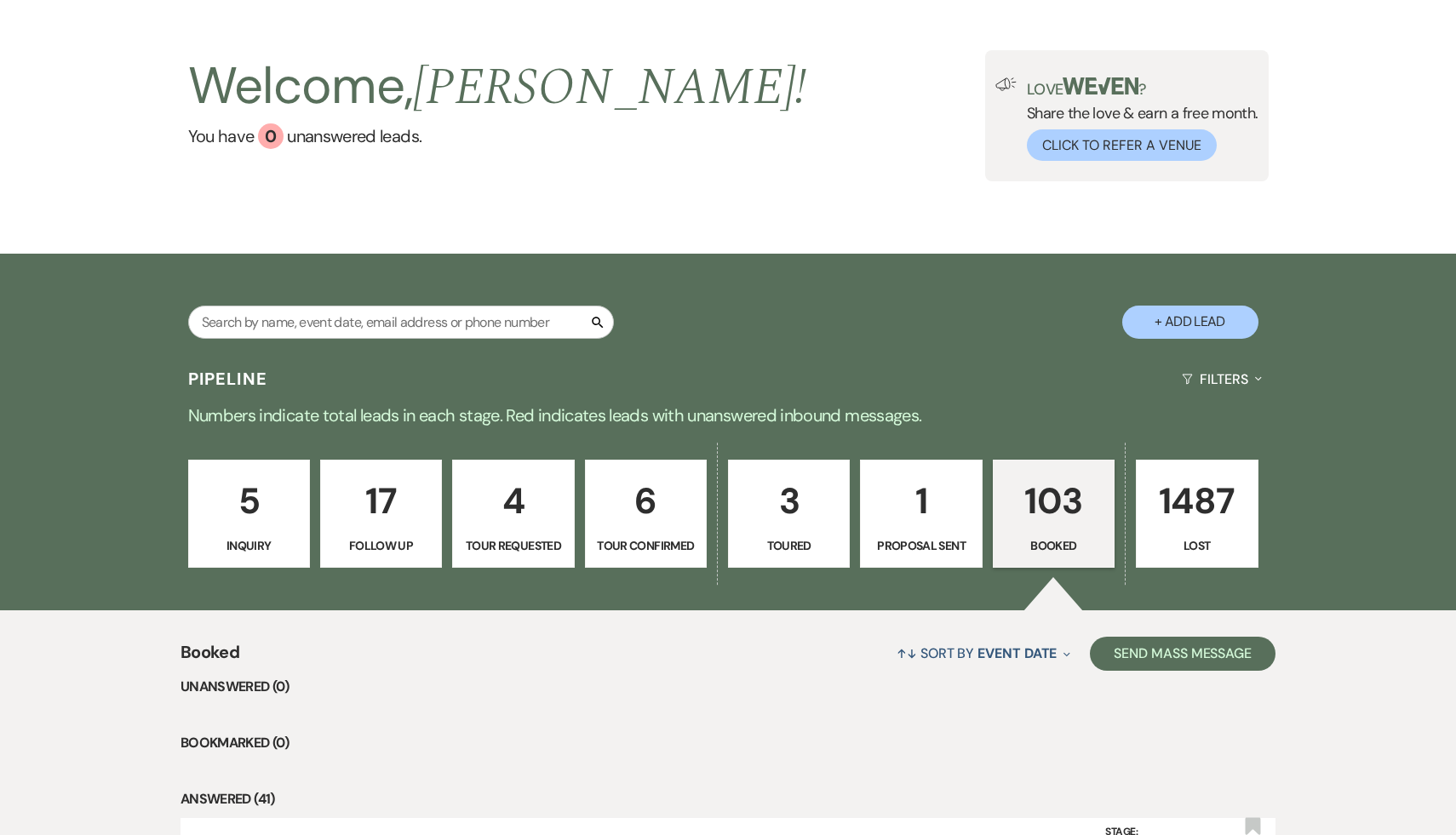
scroll to position [59, 0]
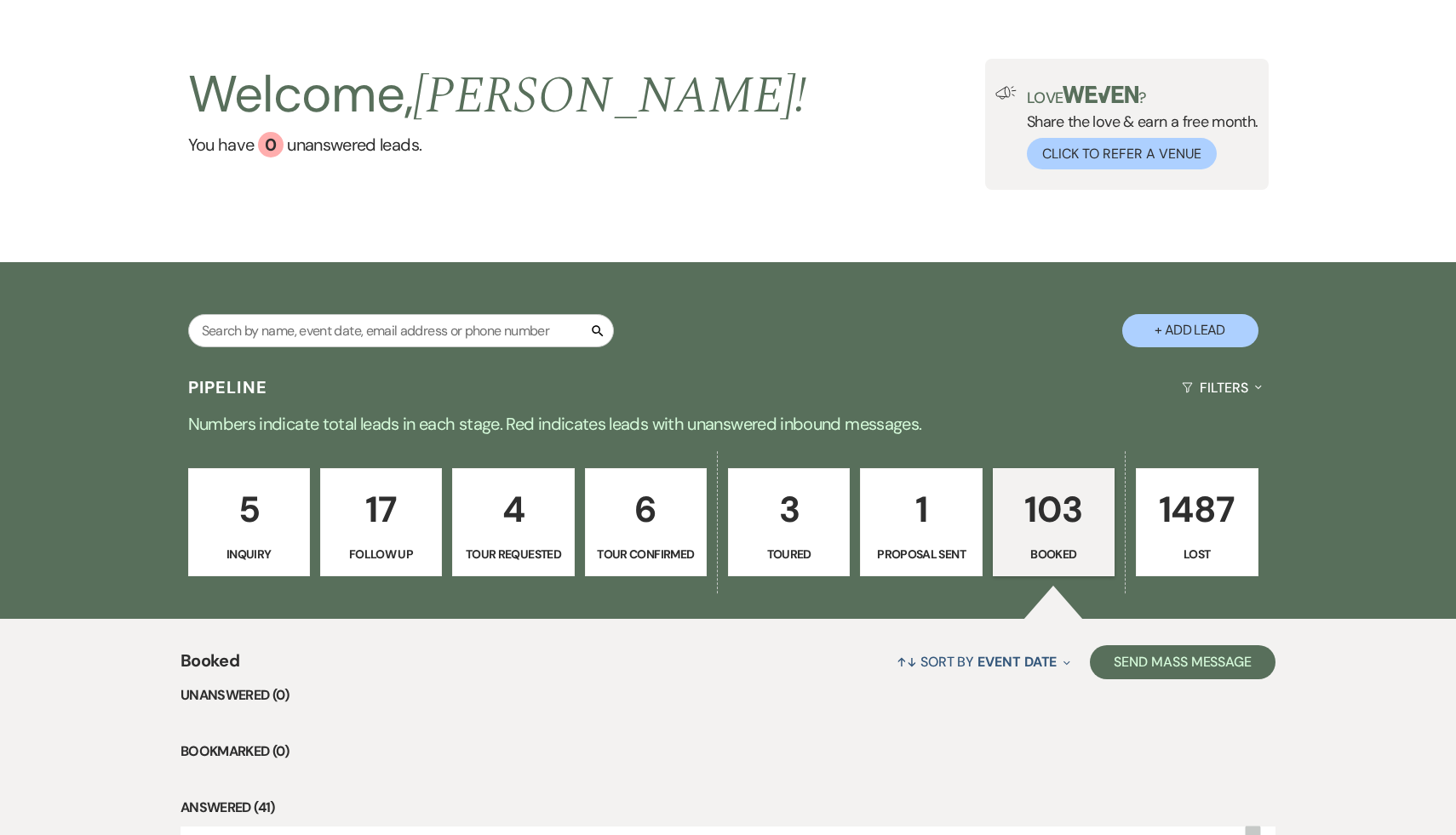
click at [1034, 507] on p "103" at bounding box center [1054, 509] width 100 height 57
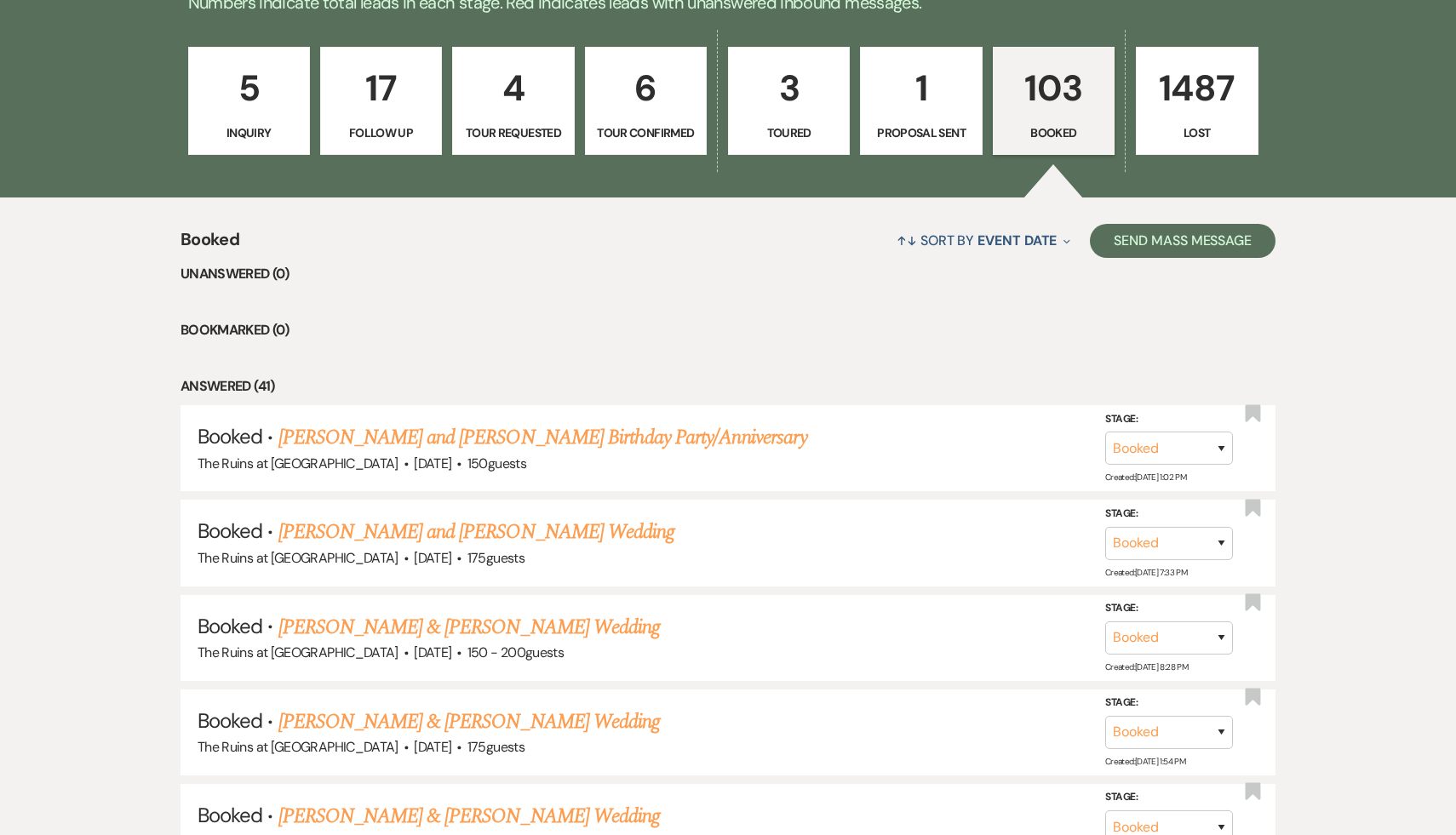
scroll to position [500, 0]
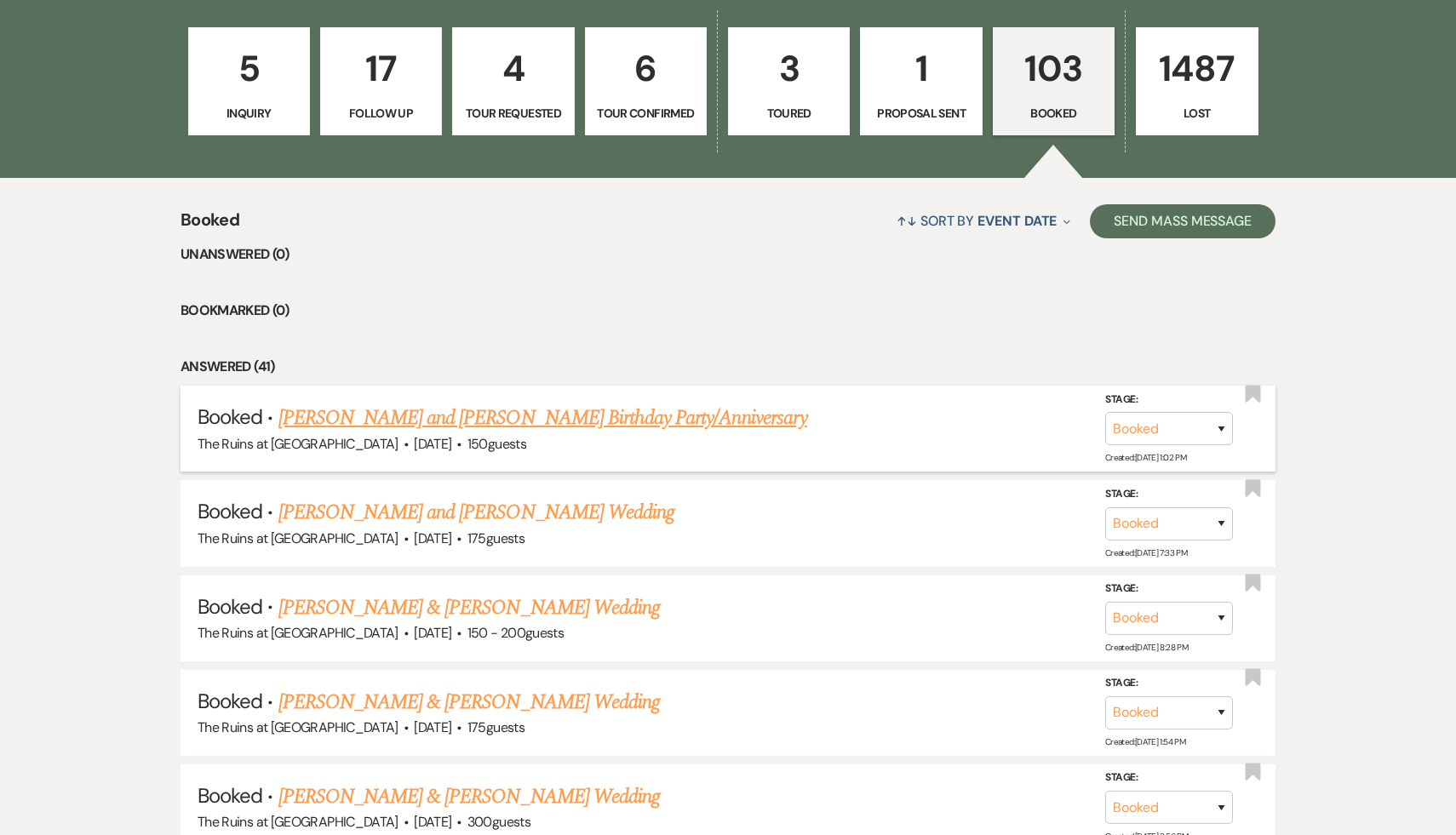
click at [467, 418] on link "[PERSON_NAME] and [PERSON_NAME] Birthday Party/Anniversary" at bounding box center [543, 418] width 529 height 31
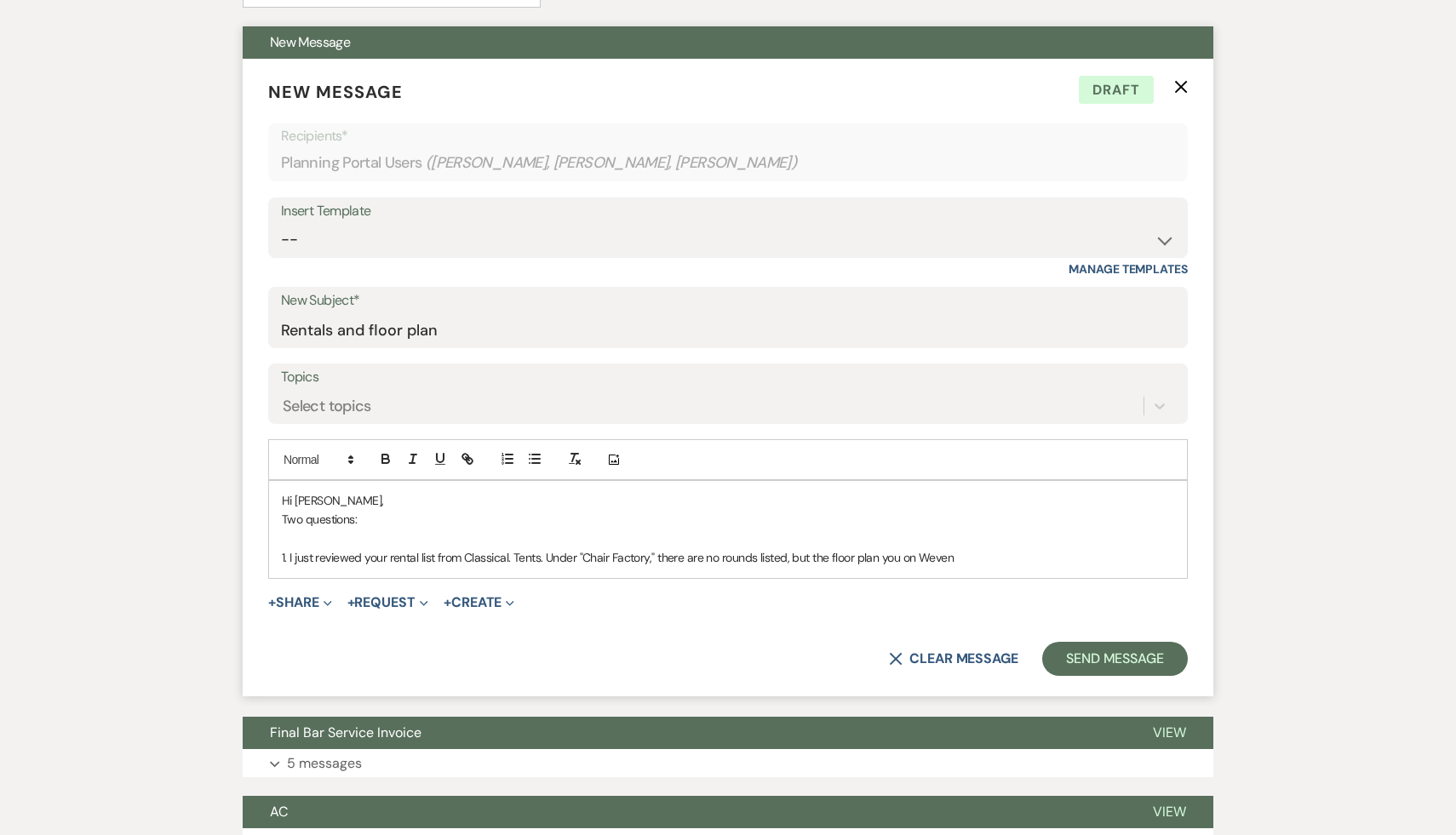
click at [972, 548] on p "1. I just reviewed your rental list from Classical. Tents. Under "Chair Factory…" at bounding box center [728, 557] width 892 height 19
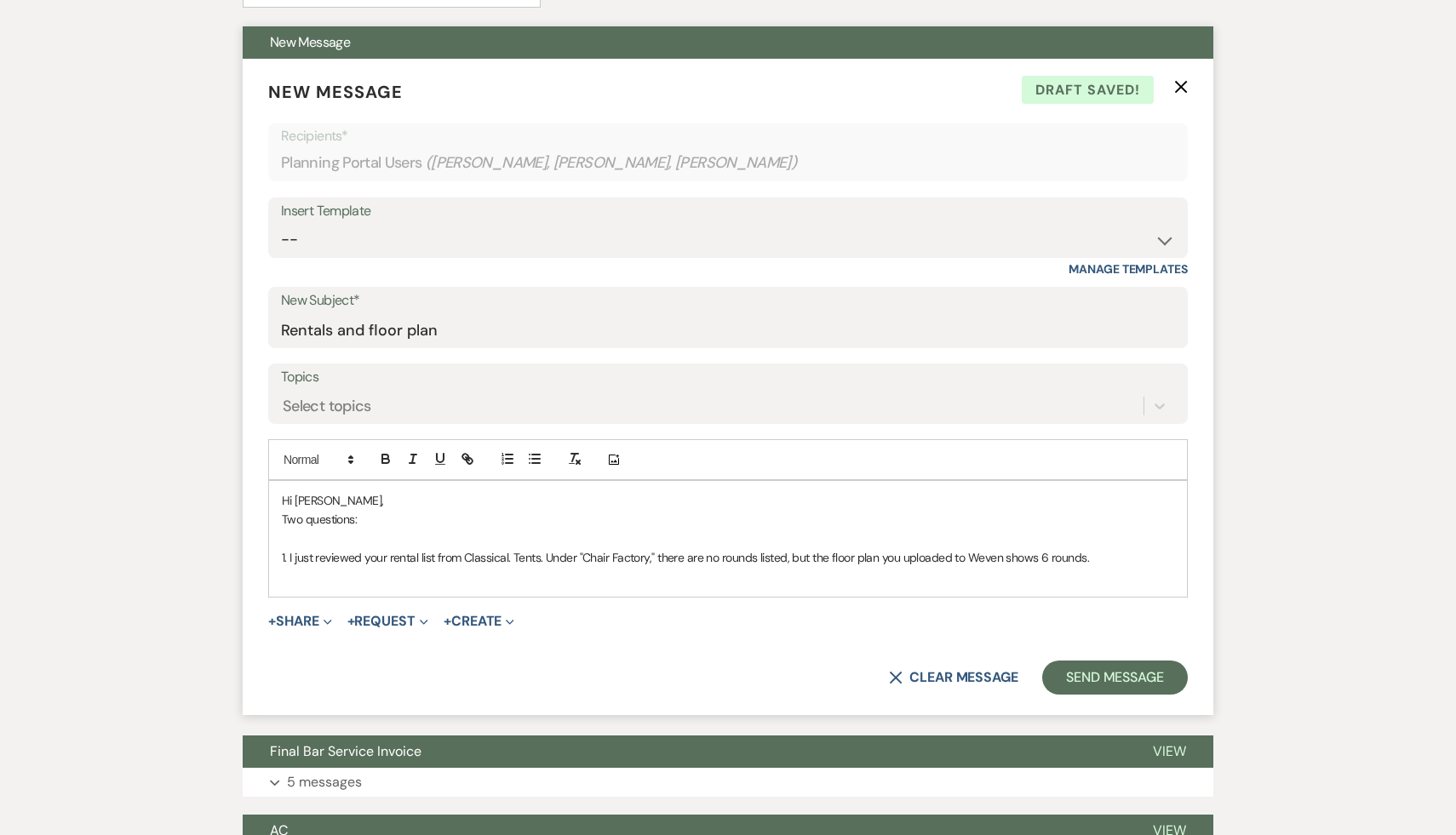
click at [1136, 548] on p "1. I just reviewed your rental list from Classical. Tents. Under "Chair Factory…" at bounding box center [728, 557] width 892 height 19
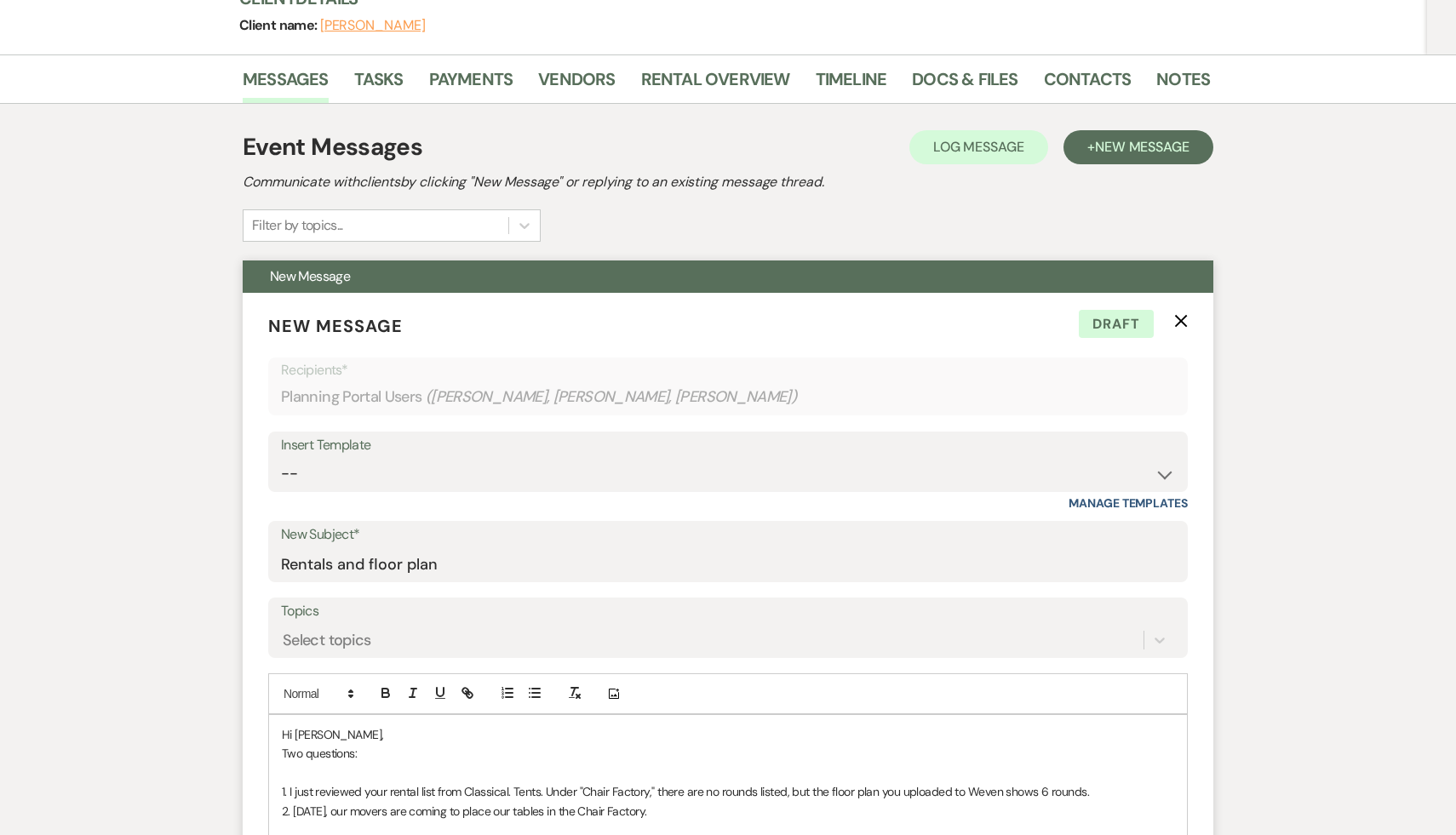
scroll to position [269, 0]
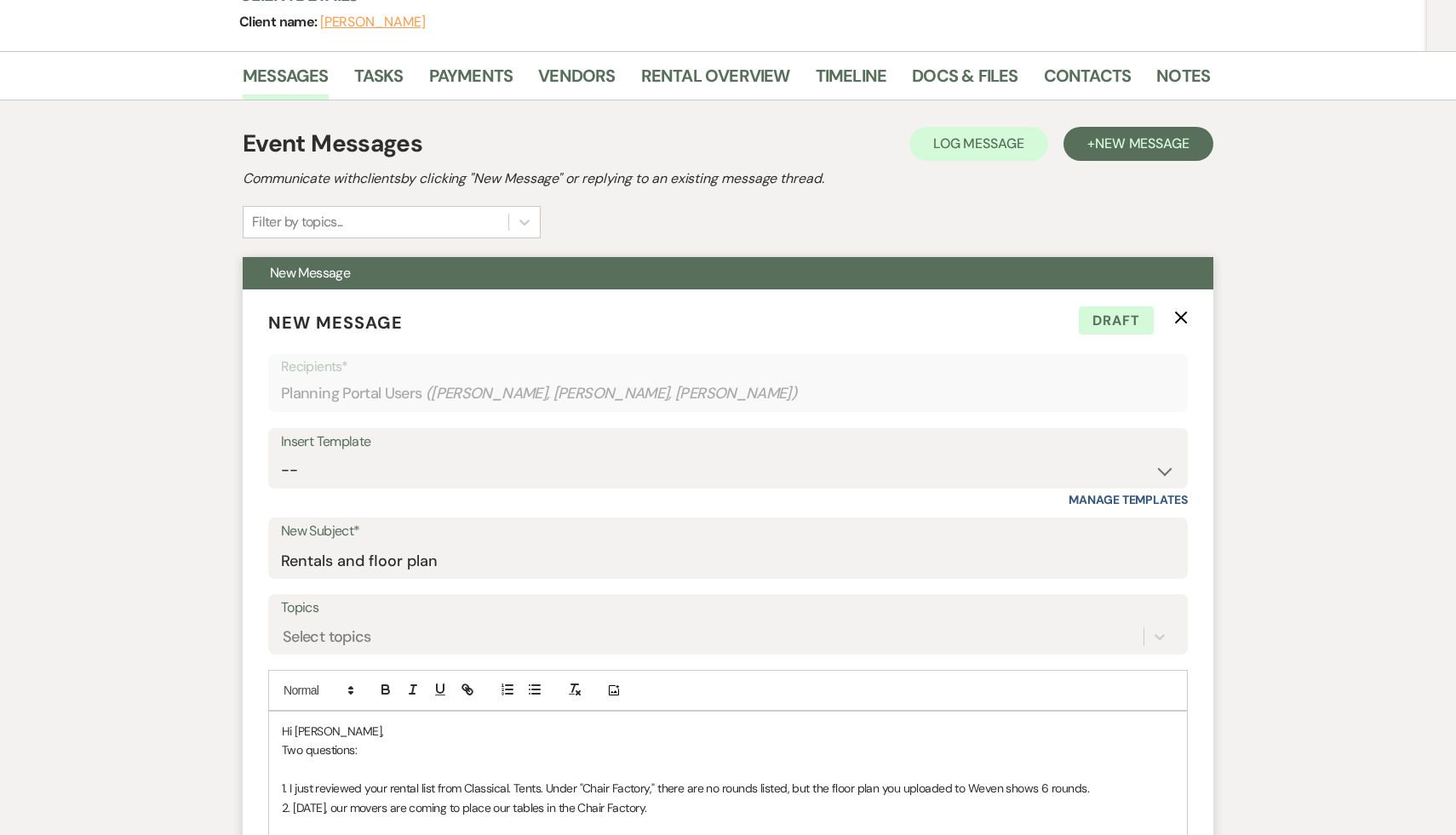
click at [1119, 779] on p "1. I just reviewed your rental list from Classical. Tents. Under "Chair Factory…" at bounding box center [728, 788] width 892 height 19
click at [716, 799] on p "2. [DATE], our movers are coming to place our tables in the Chair Factory." at bounding box center [728, 808] width 892 height 19
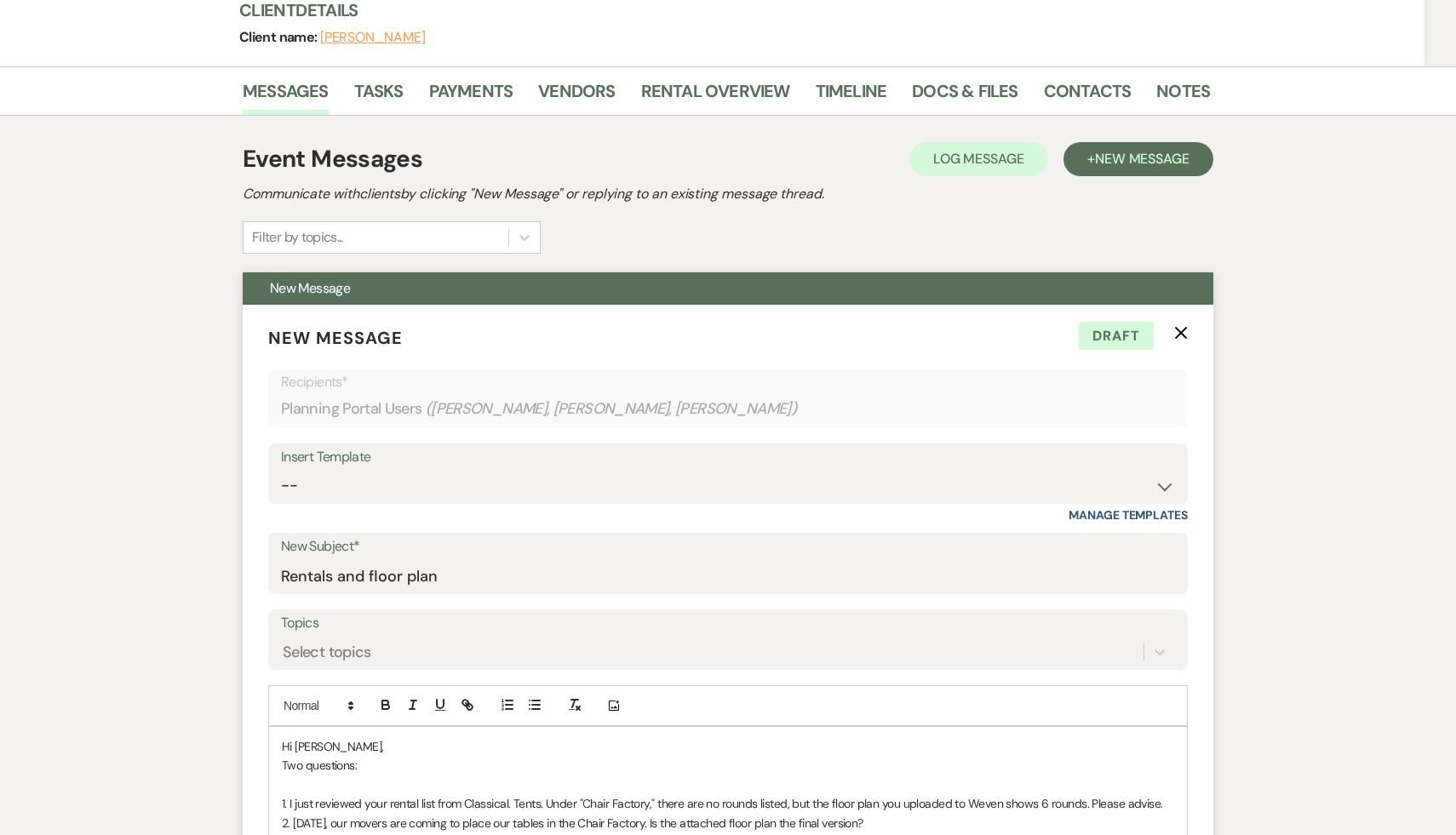
scroll to position [253, 0]
click at [815, 757] on p "Two questions:" at bounding box center [728, 766] width 892 height 19
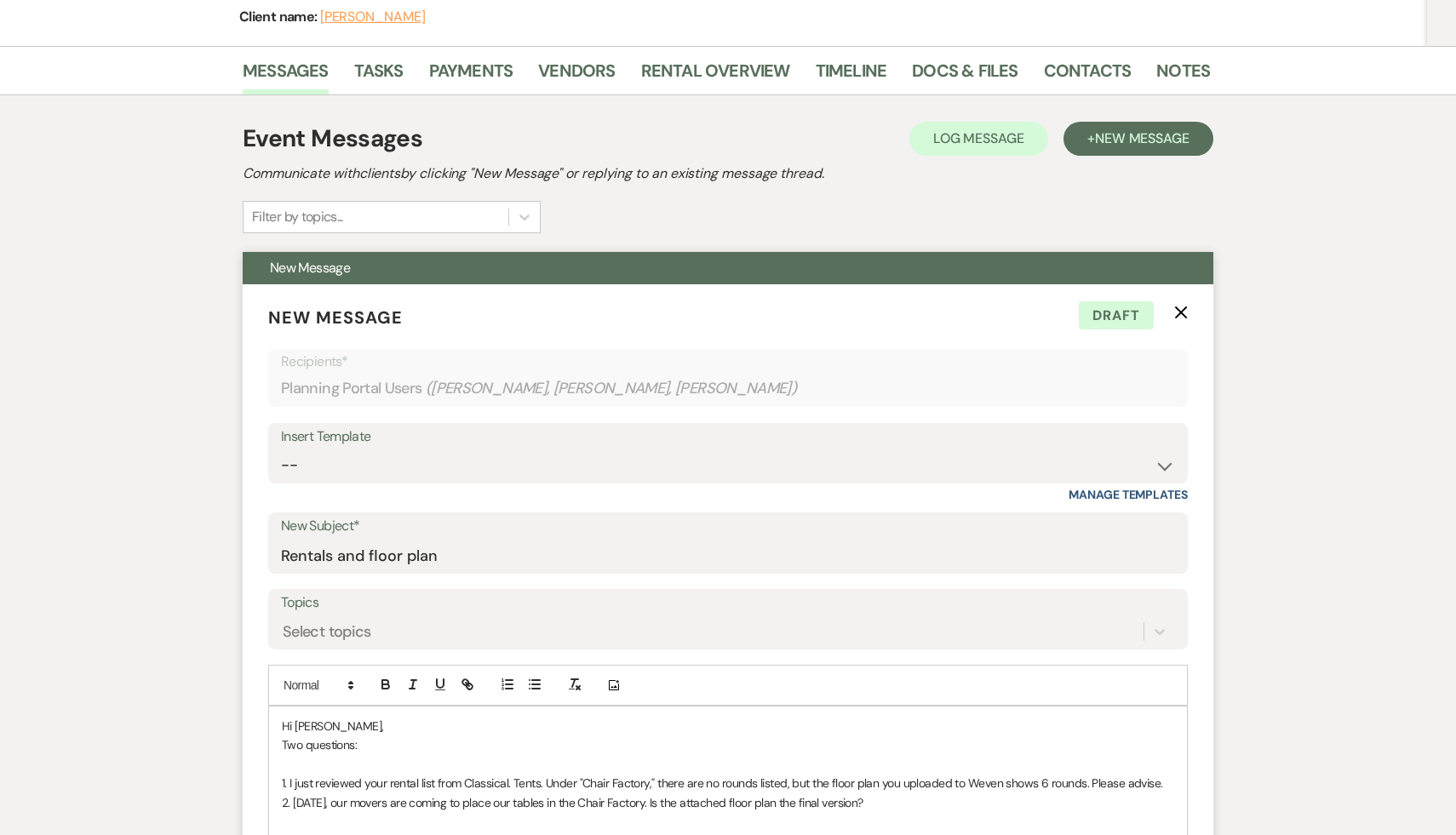
scroll to position [277, 0]
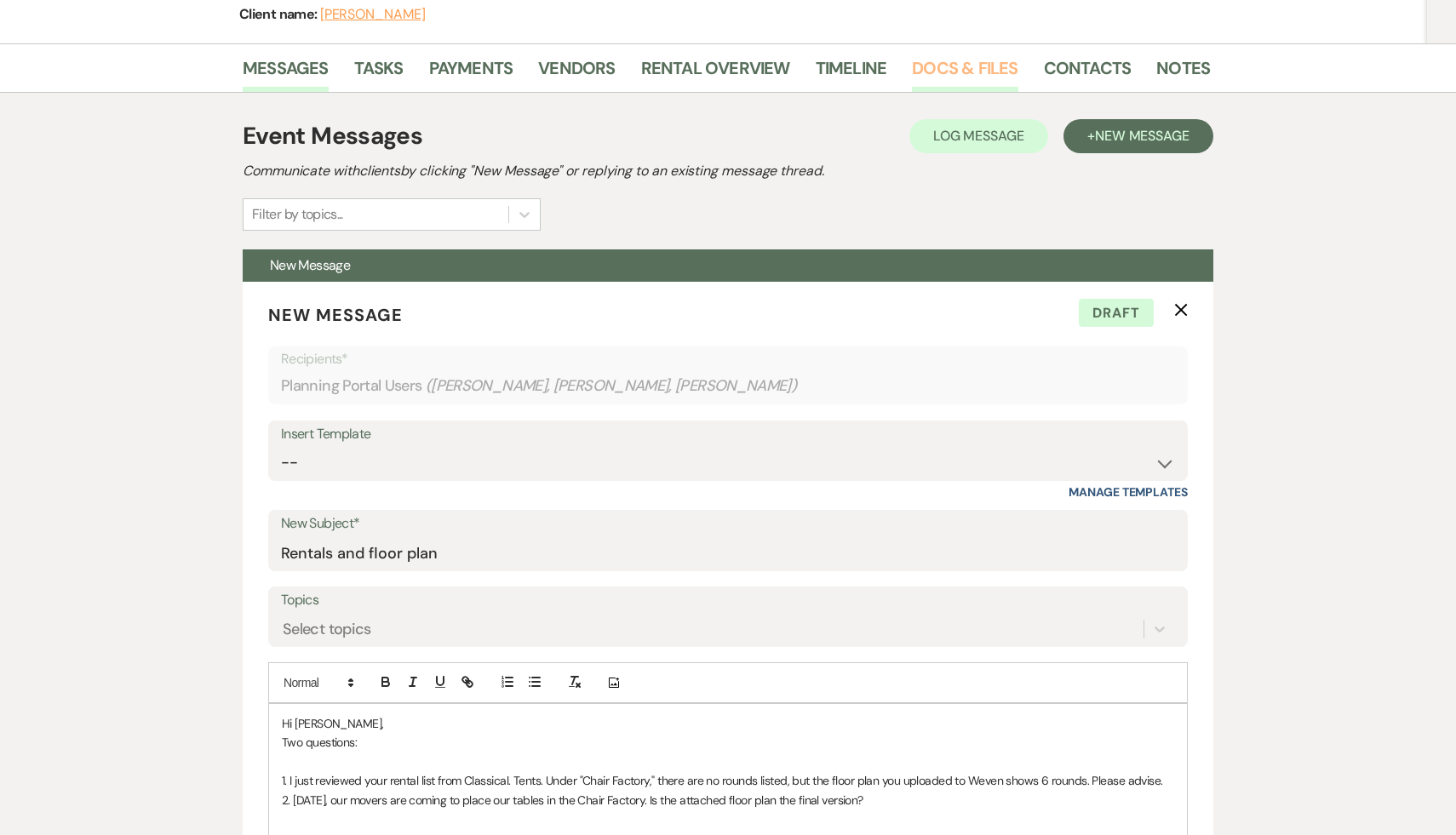
click at [952, 54] on link "Docs & Files" at bounding box center [965, 72] width 106 height 37
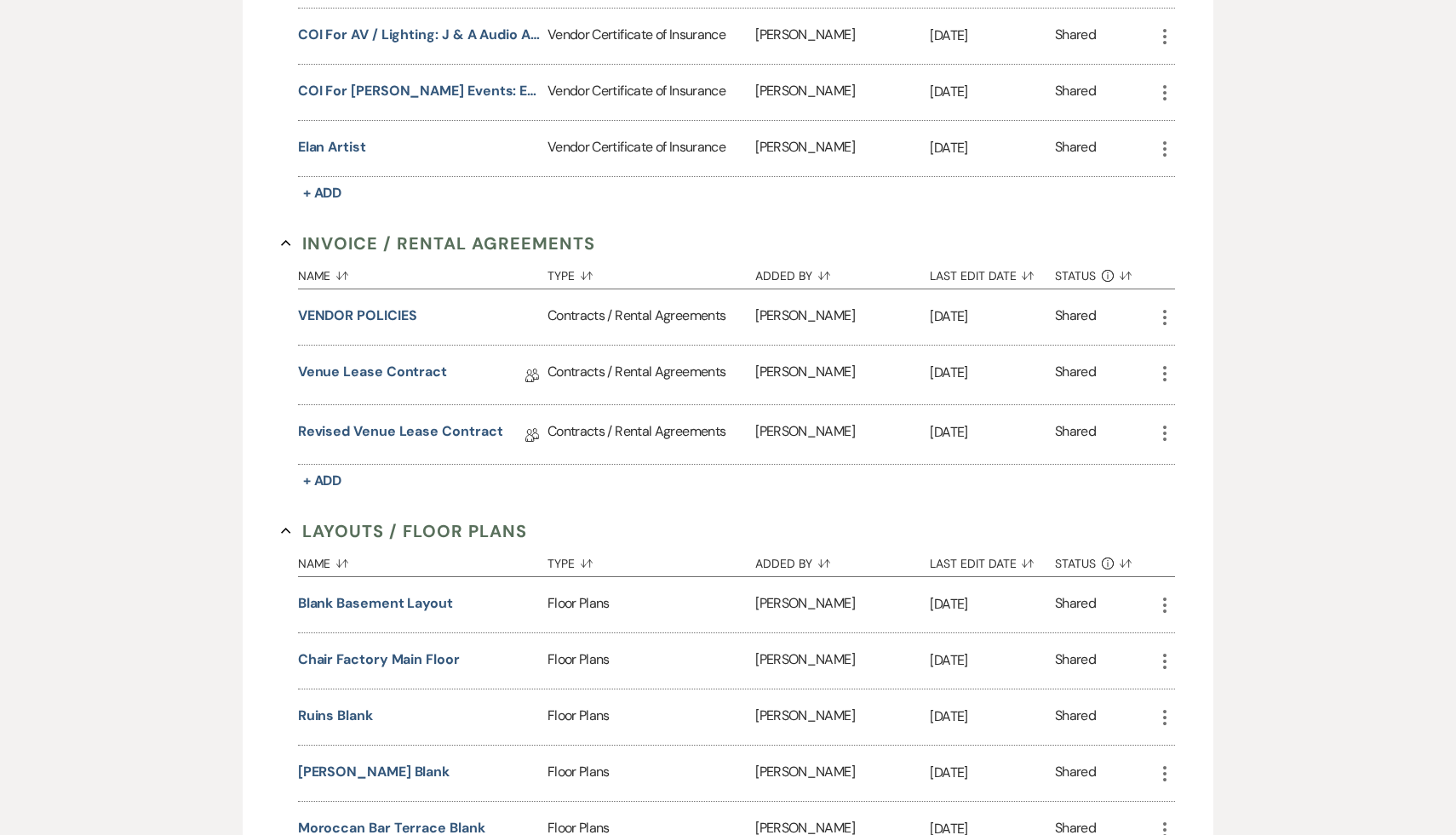
scroll to position [758, 0]
click at [425, 592] on button "Blank Basement Layout" at bounding box center [375, 602] width 155 height 21
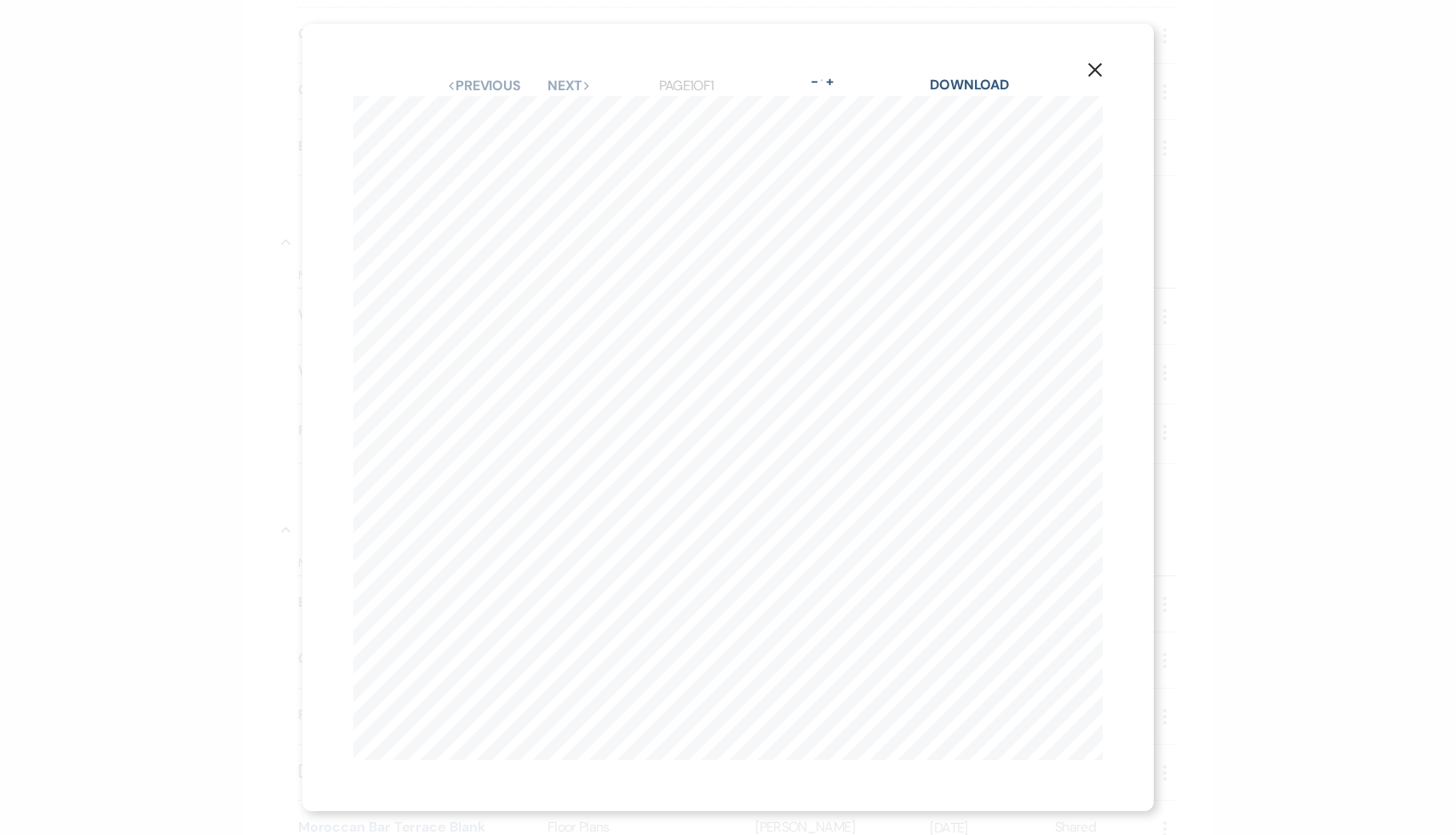
click at [1092, 72] on use "button" at bounding box center [1094, 70] width 14 height 14
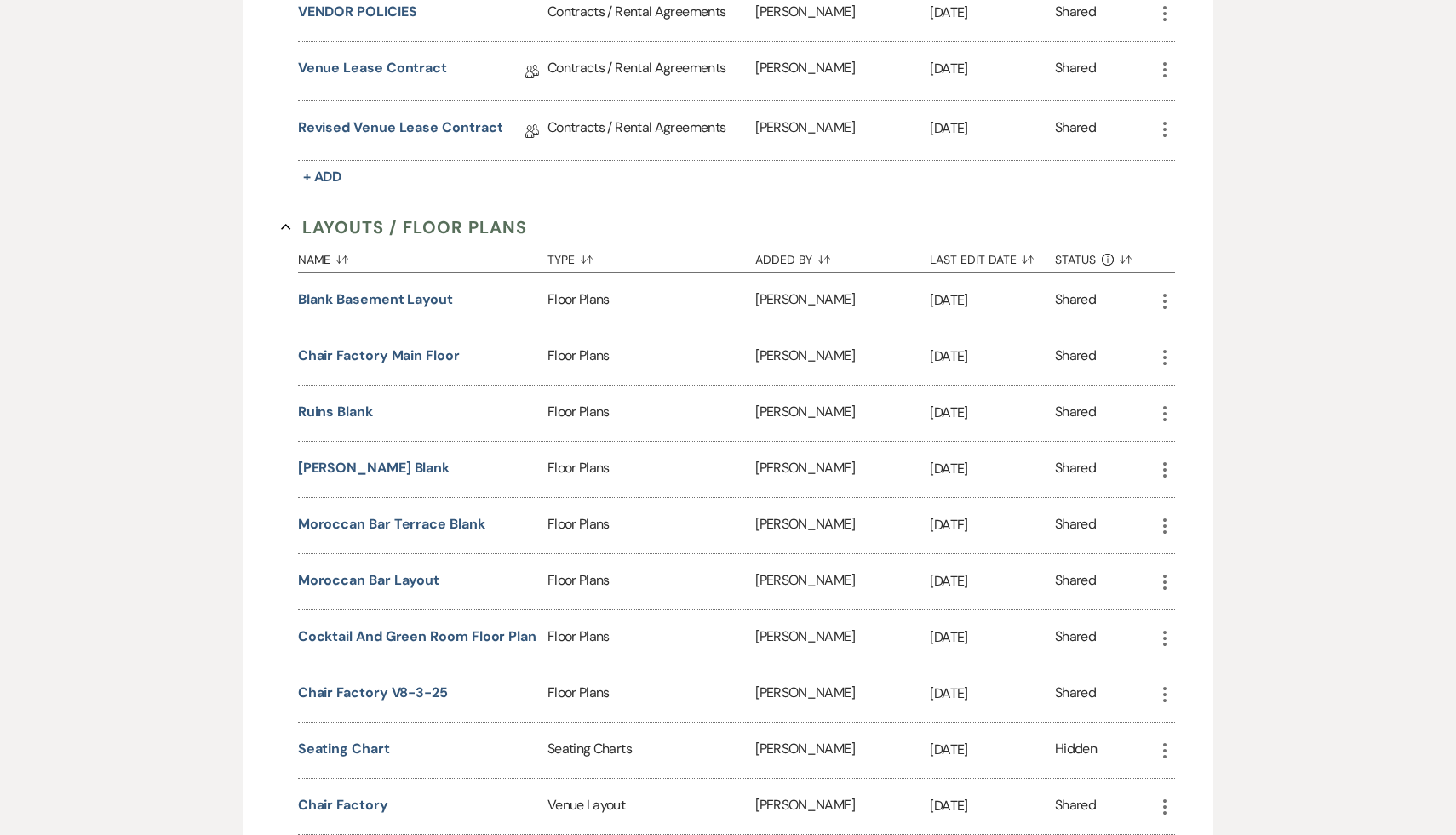
scroll to position [1064, 0]
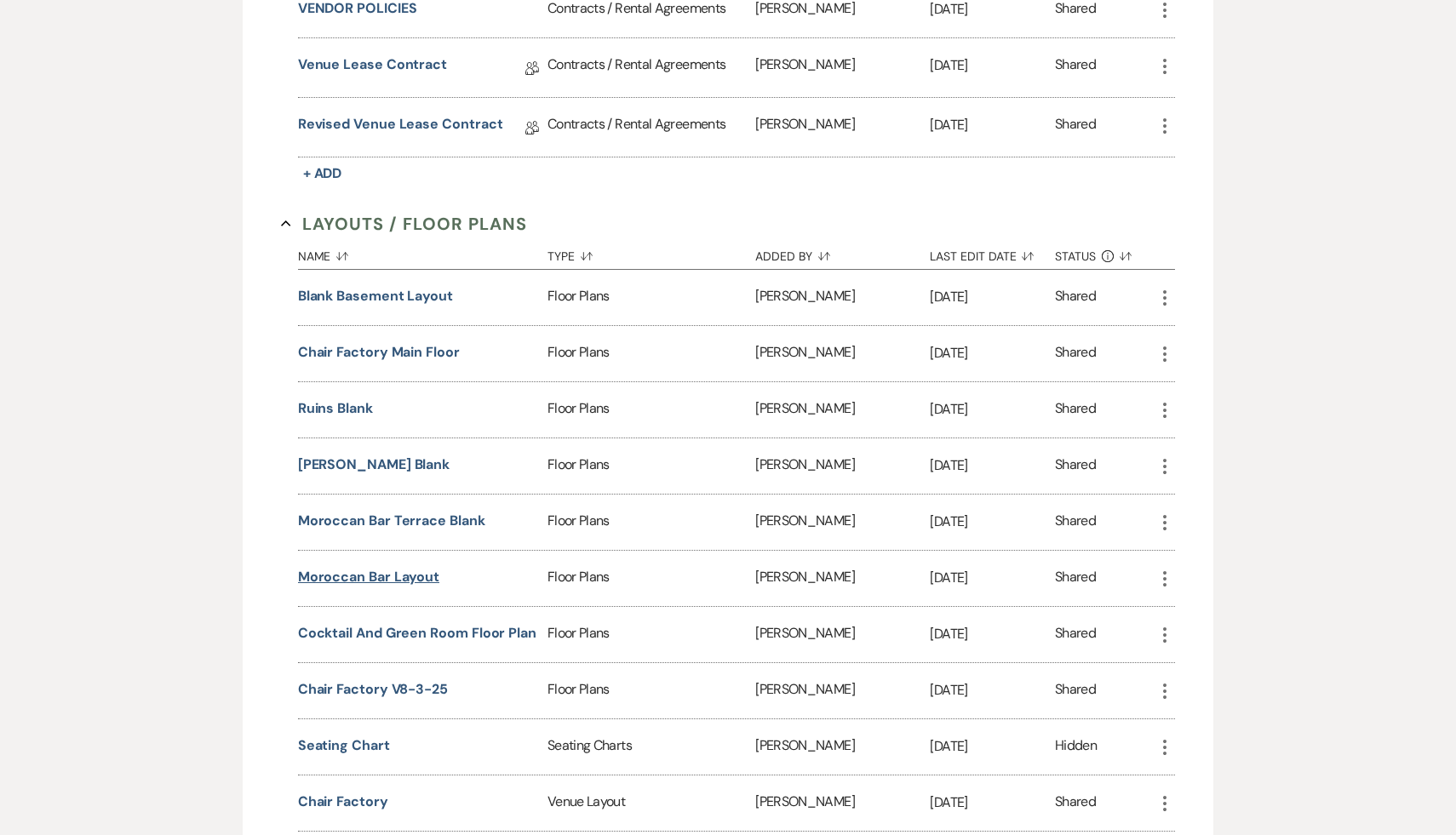
click at [418, 567] on button "Moroccan Bar Layout" at bounding box center [369, 577] width 141 height 21
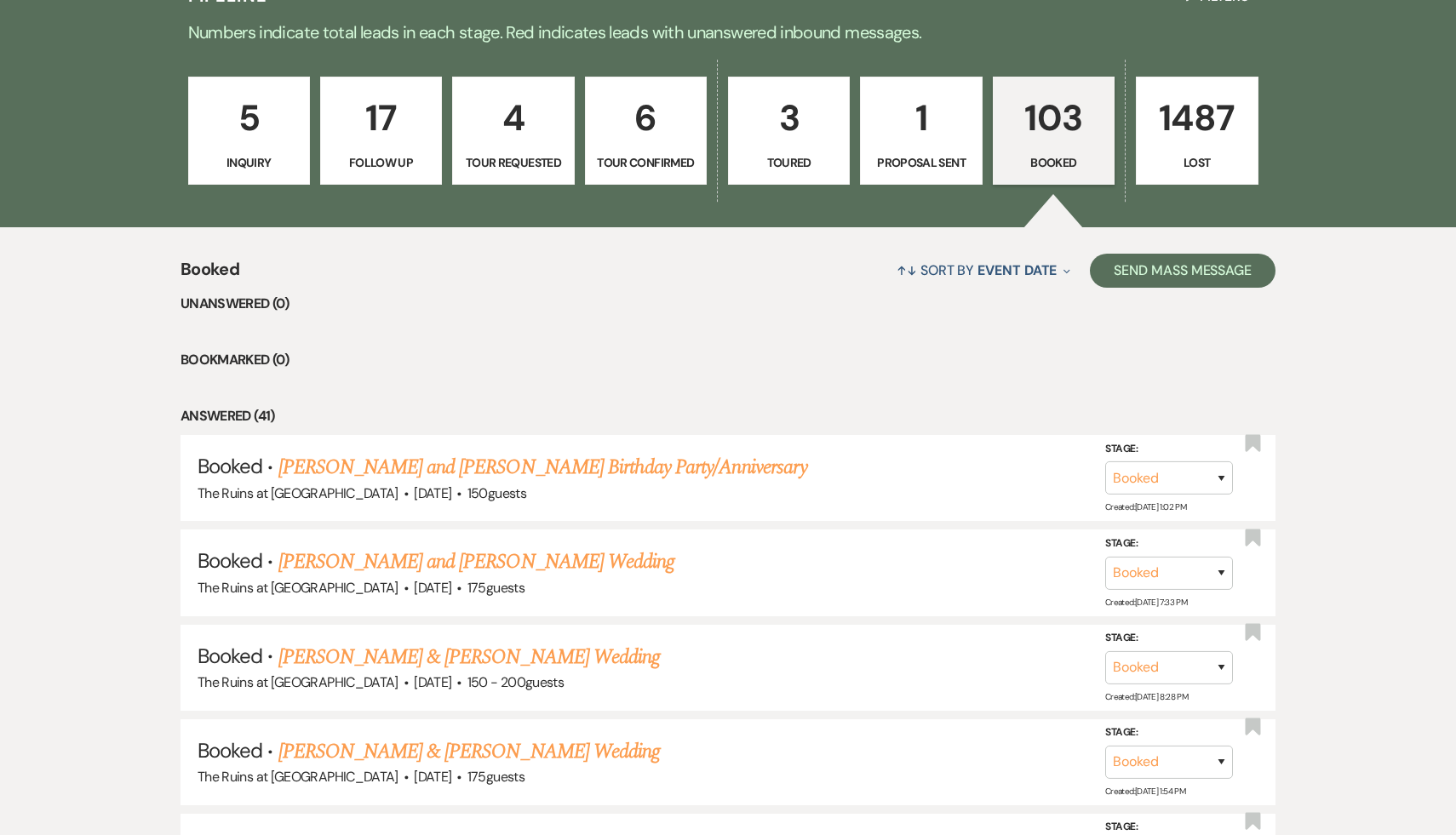
scroll to position [381, 0]
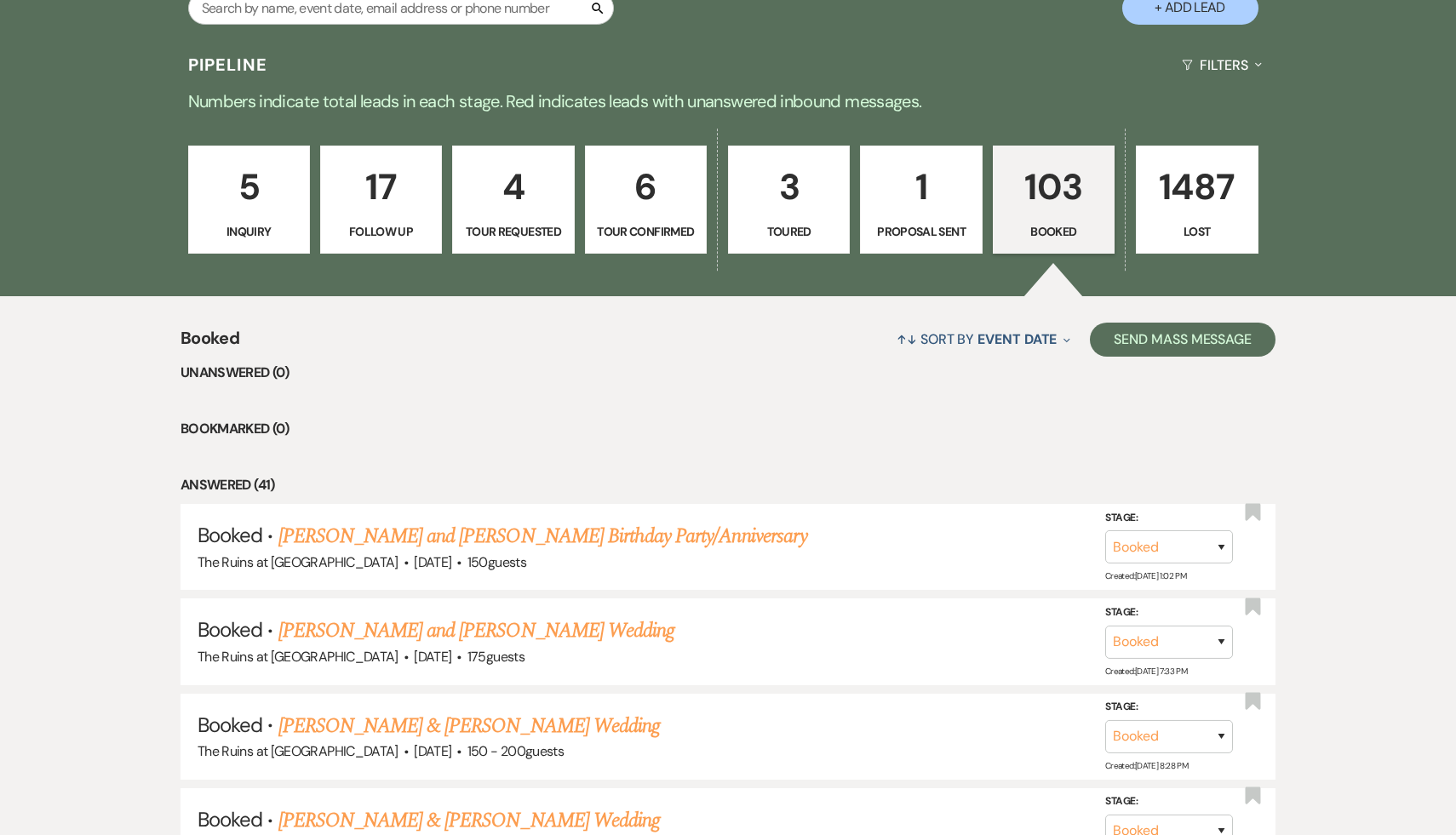
click at [1052, 187] on p "103" at bounding box center [1054, 187] width 100 height 57
click at [487, 531] on link "[PERSON_NAME] and [PERSON_NAME] Birthday Party/Anniversary" at bounding box center [543, 536] width 529 height 31
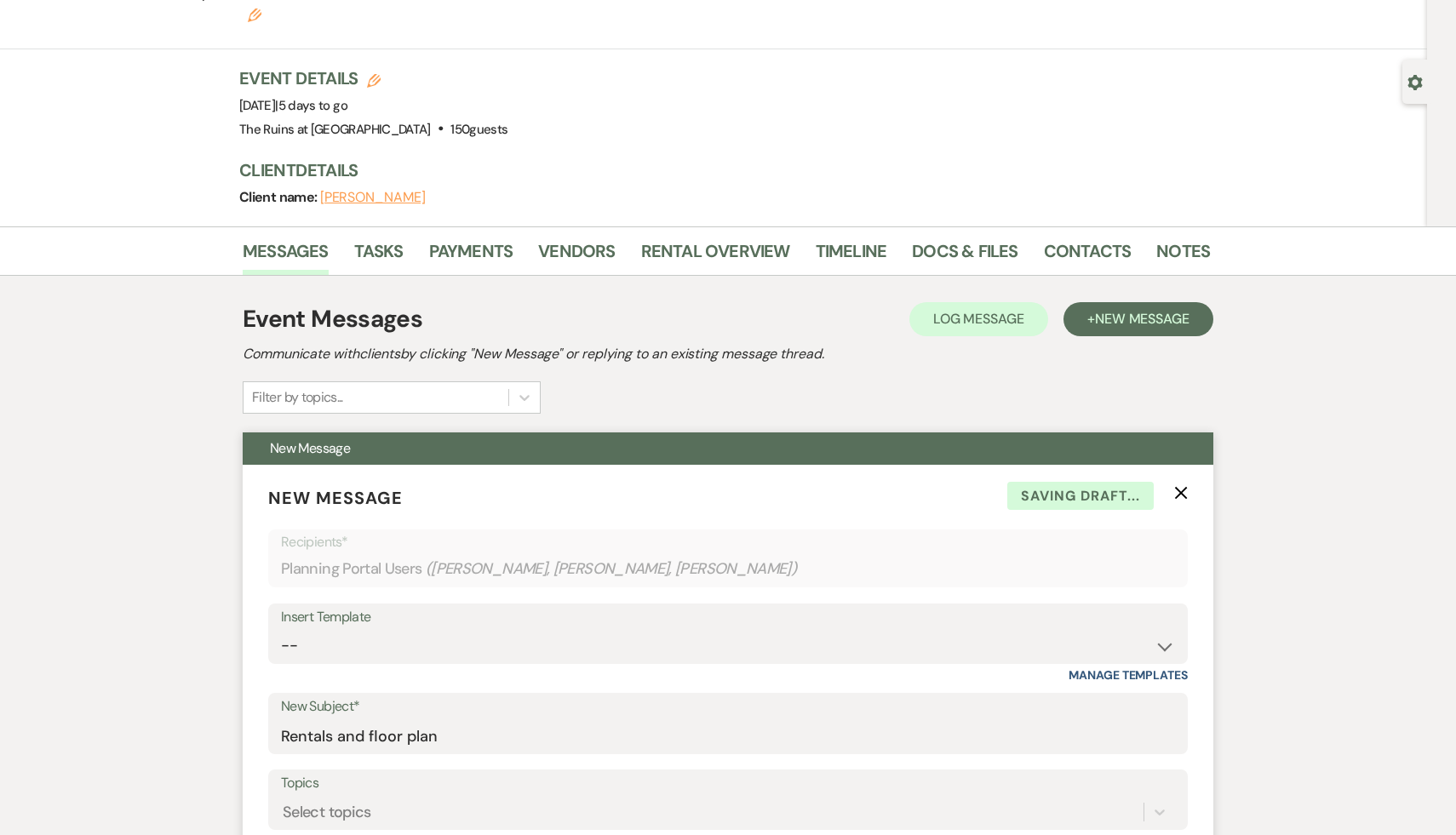
scroll to position [22, 0]
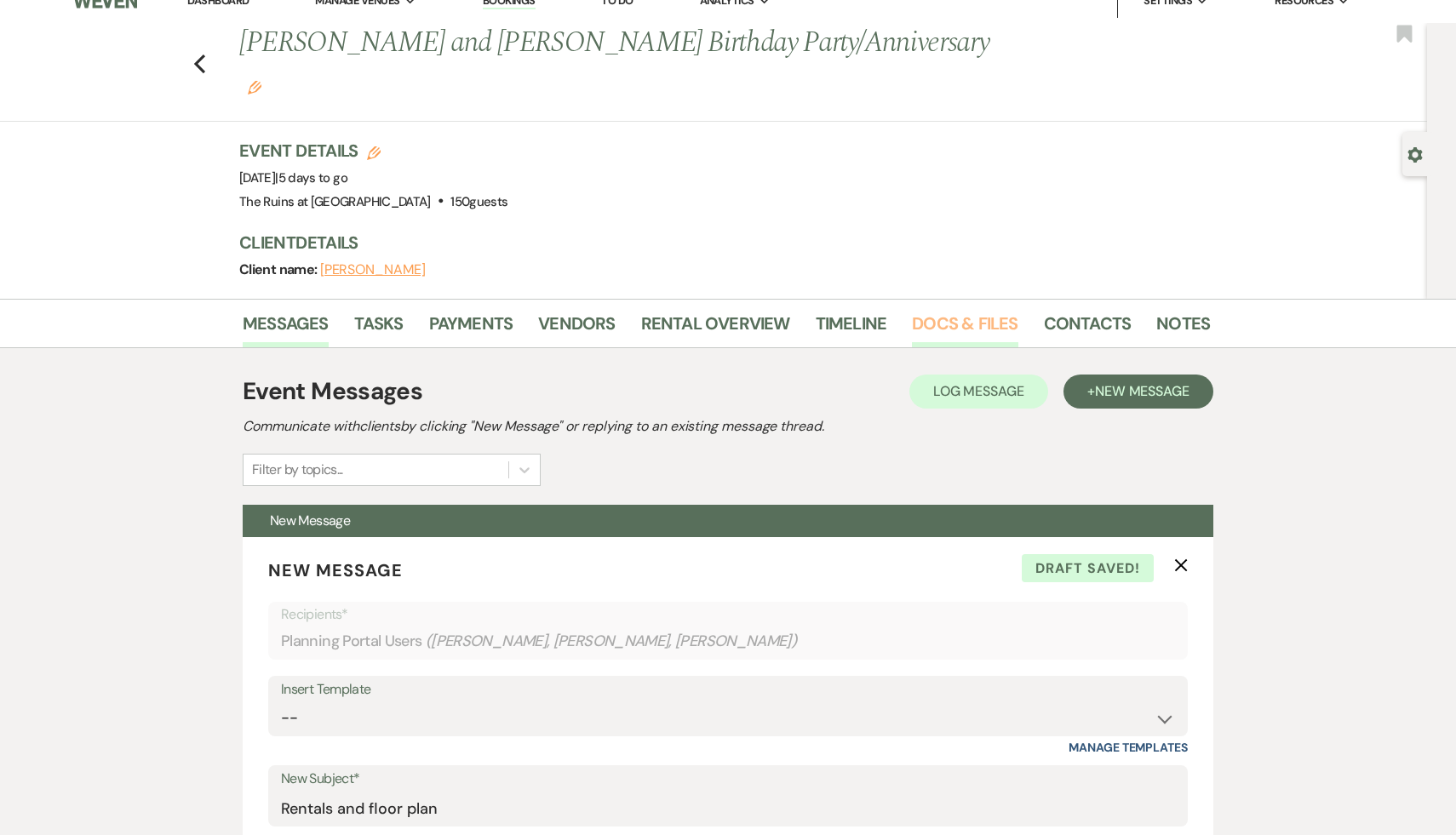
click at [972, 310] on link "Docs & Files" at bounding box center [965, 328] width 106 height 37
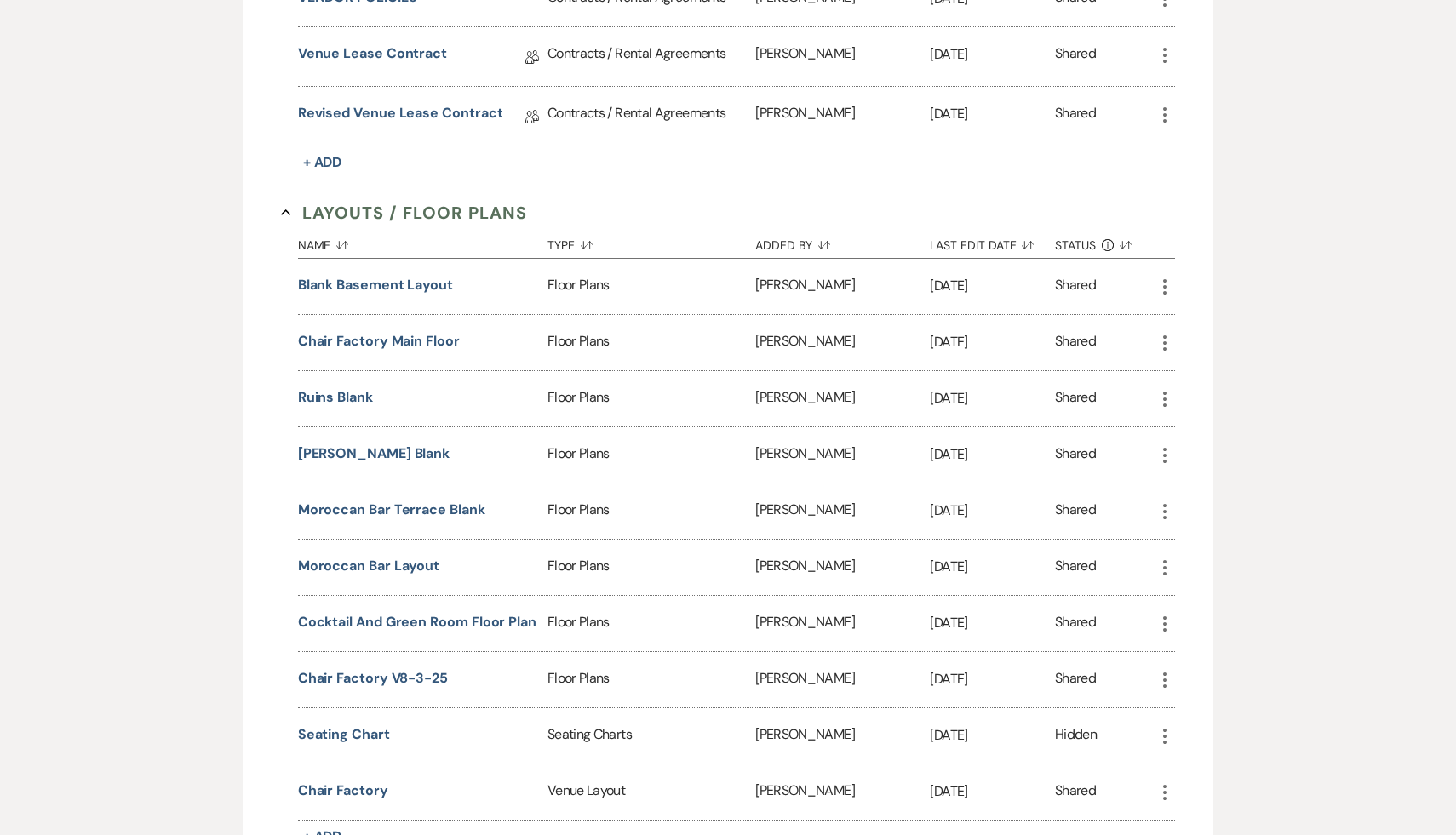
scroll to position [1112, 0]
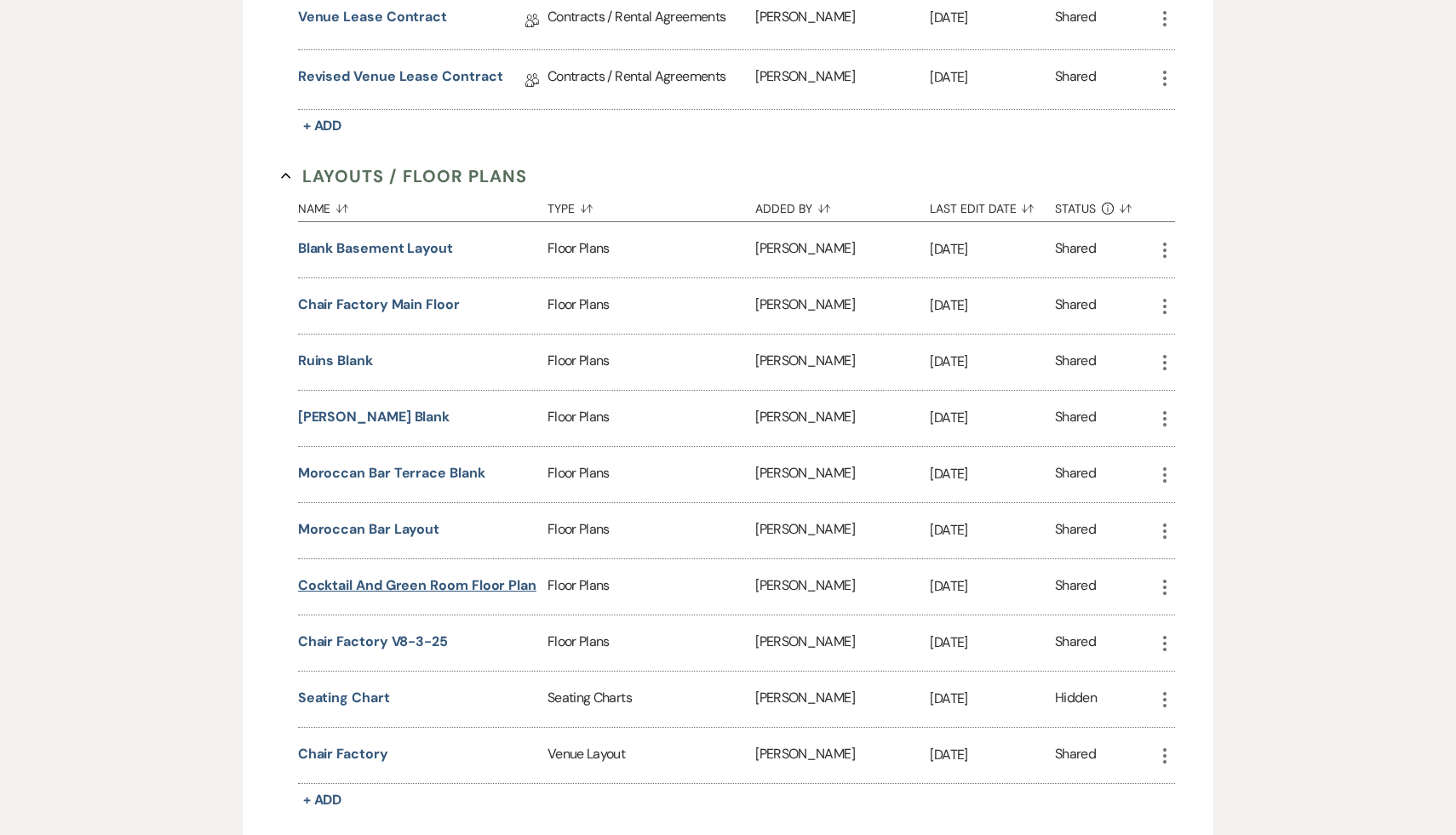
click at [489, 575] on button "Cocktail and Green Room Floor plan" at bounding box center [417, 585] width 238 height 21
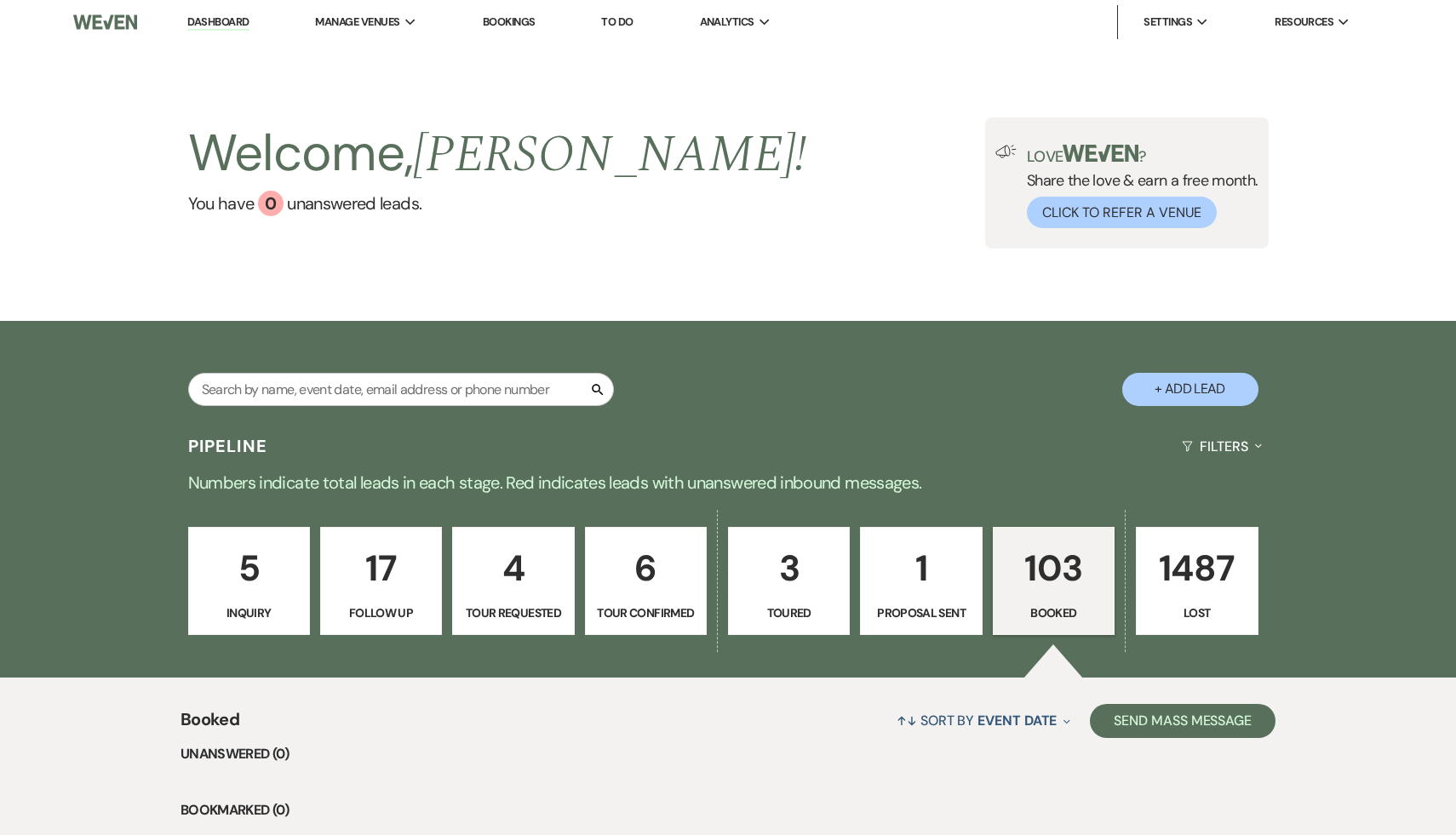
click at [1050, 574] on p "103" at bounding box center [1054, 568] width 100 height 57
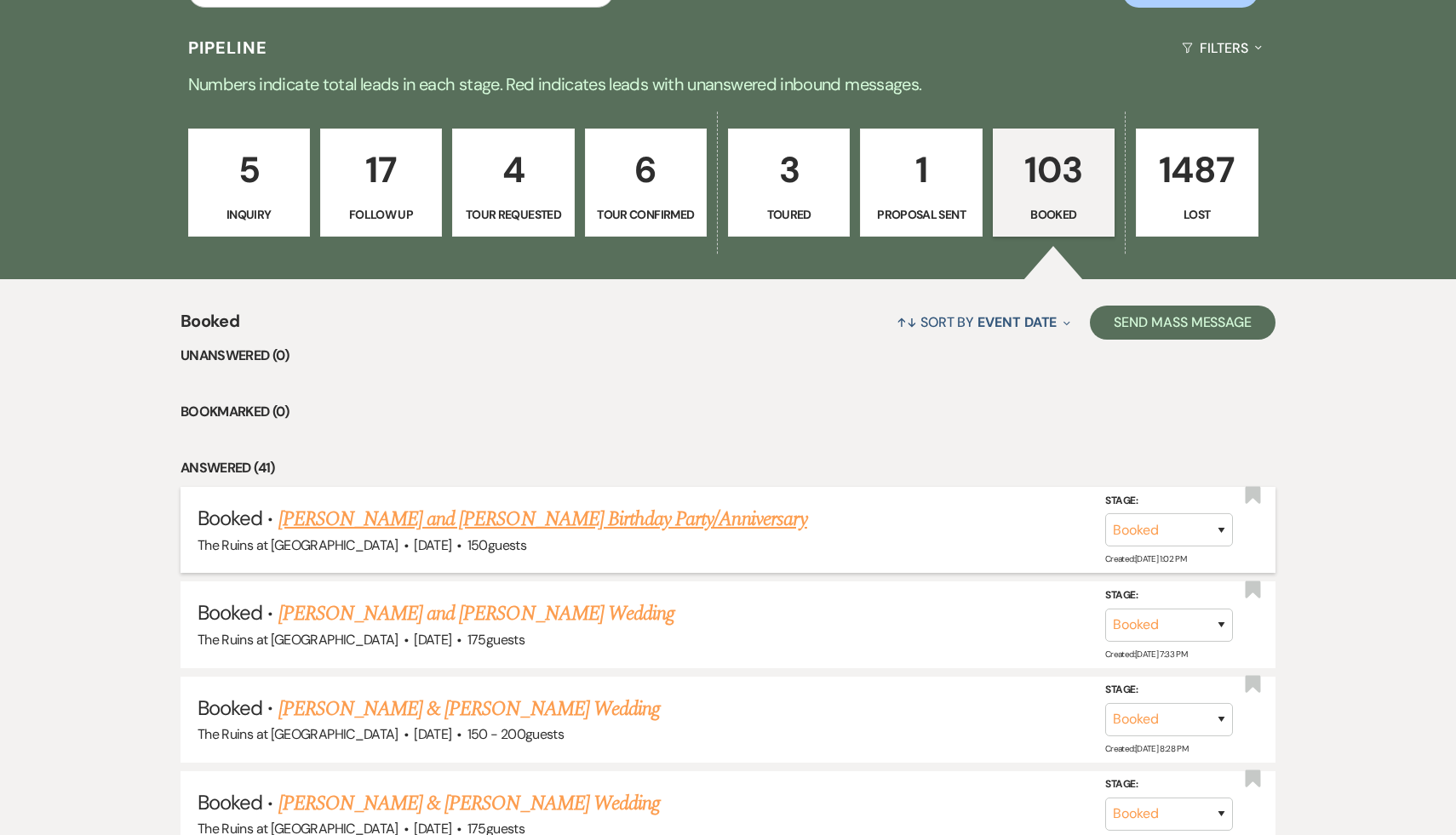
scroll to position [403, 0]
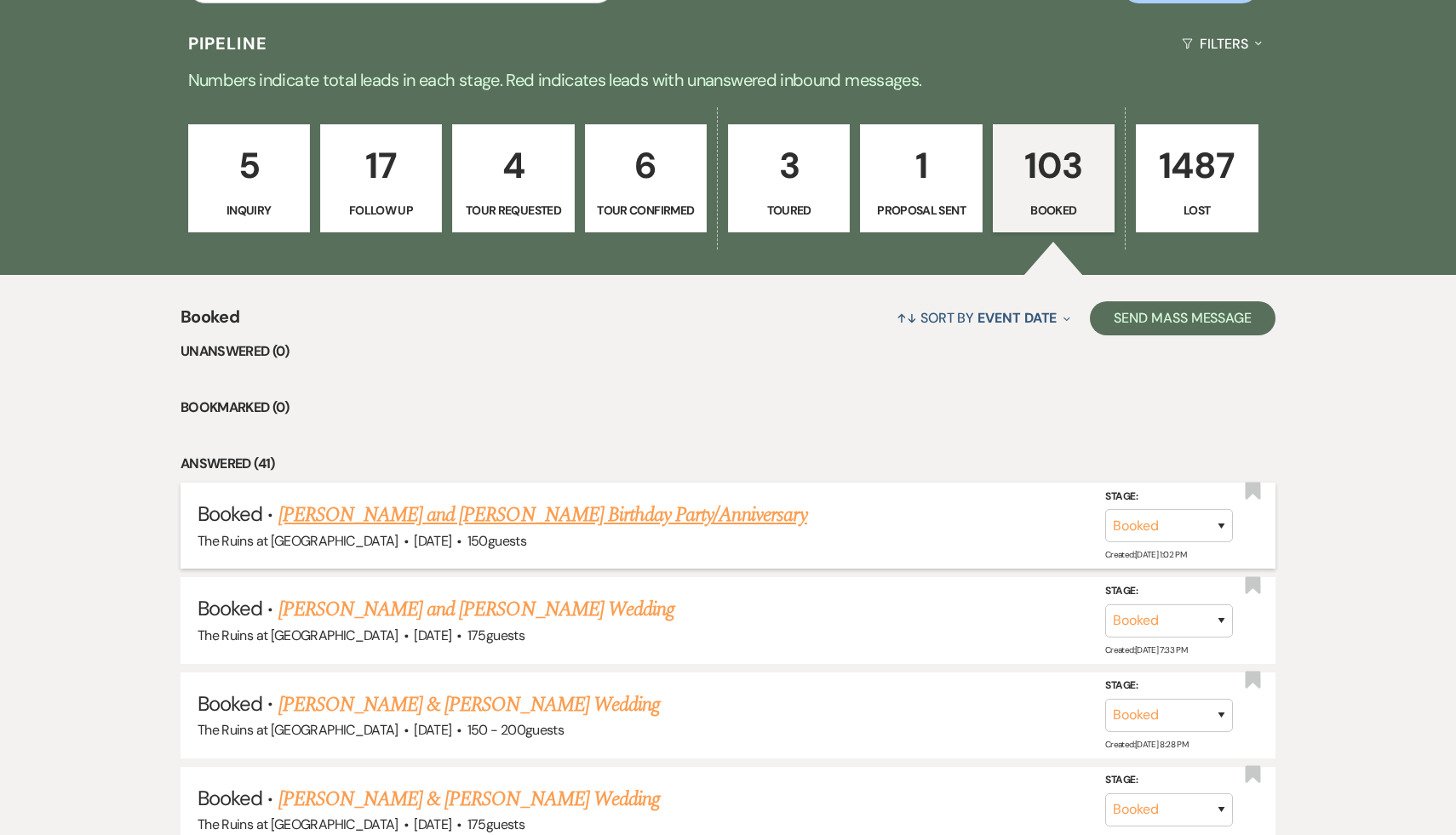
click at [647, 519] on link "[PERSON_NAME] and [PERSON_NAME] Birthday Party/Anniversary" at bounding box center [543, 515] width 529 height 31
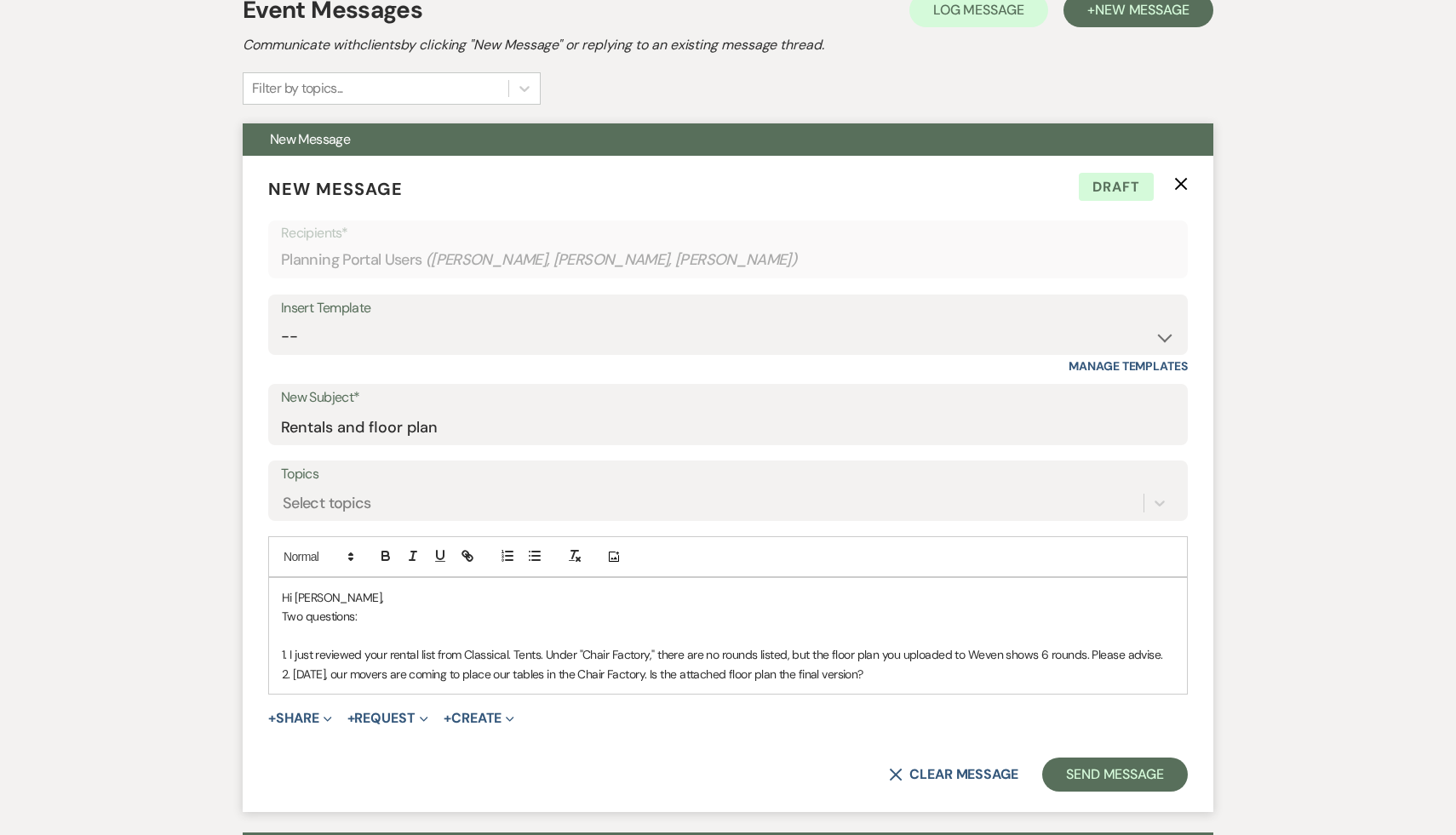
click at [934, 665] on p "2. Tomorrow, our movers are coming to place our tables in the Chair Factory. Is…" at bounding box center [728, 674] width 892 height 19
click at [294, 665] on p "2. Tomorrow, our movers are coming to place our tables in the Chair Factory. Is…" at bounding box center [728, 674] width 892 height 19
click at [384, 548] on icon "button" at bounding box center [385, 555] width 15 height 15
click at [292, 712] on button "+ Share Expand" at bounding box center [300, 718] width 64 height 14
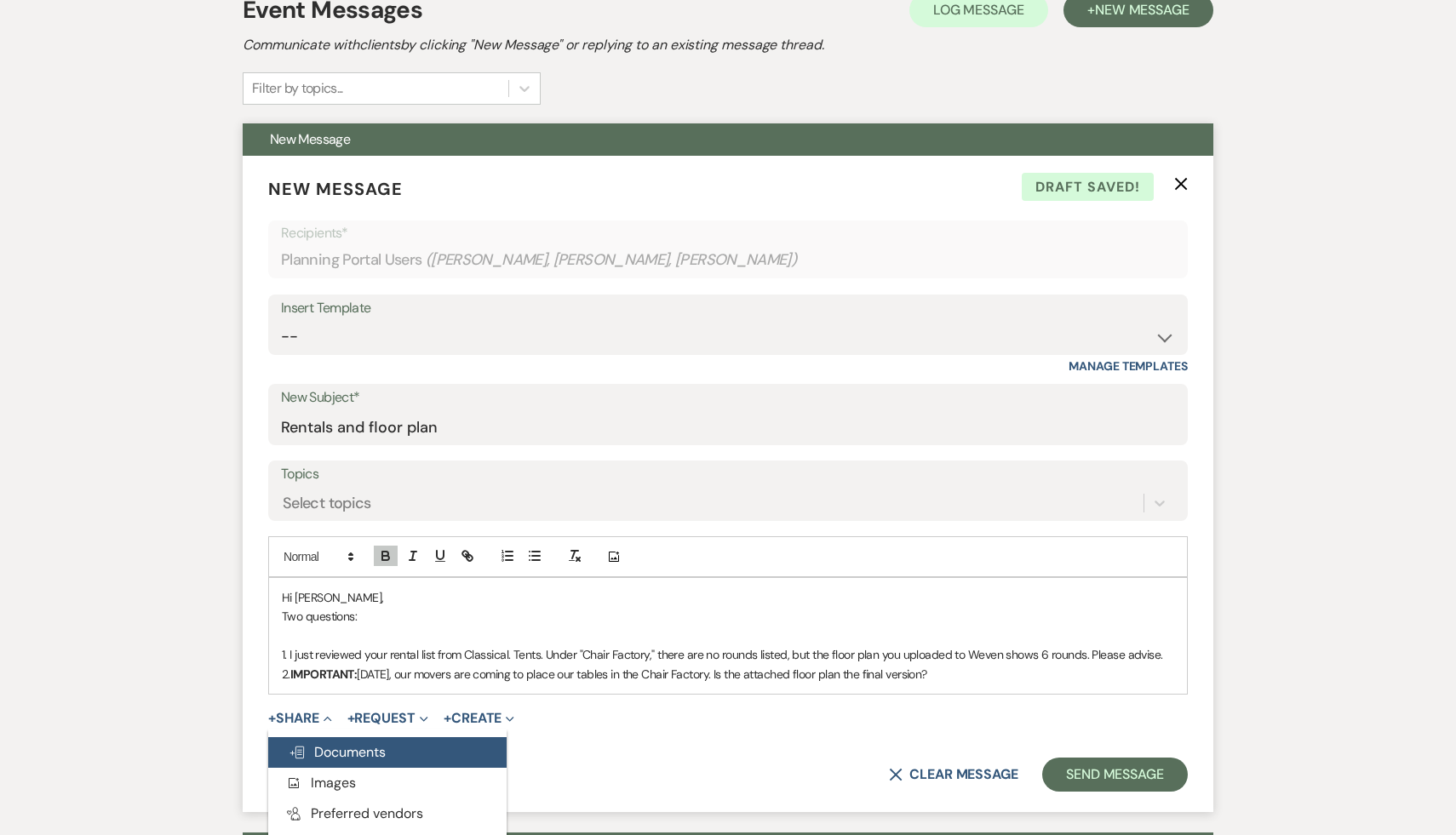
click at [346, 744] on span "Doc Upload Documents" at bounding box center [337, 753] width 97 height 18
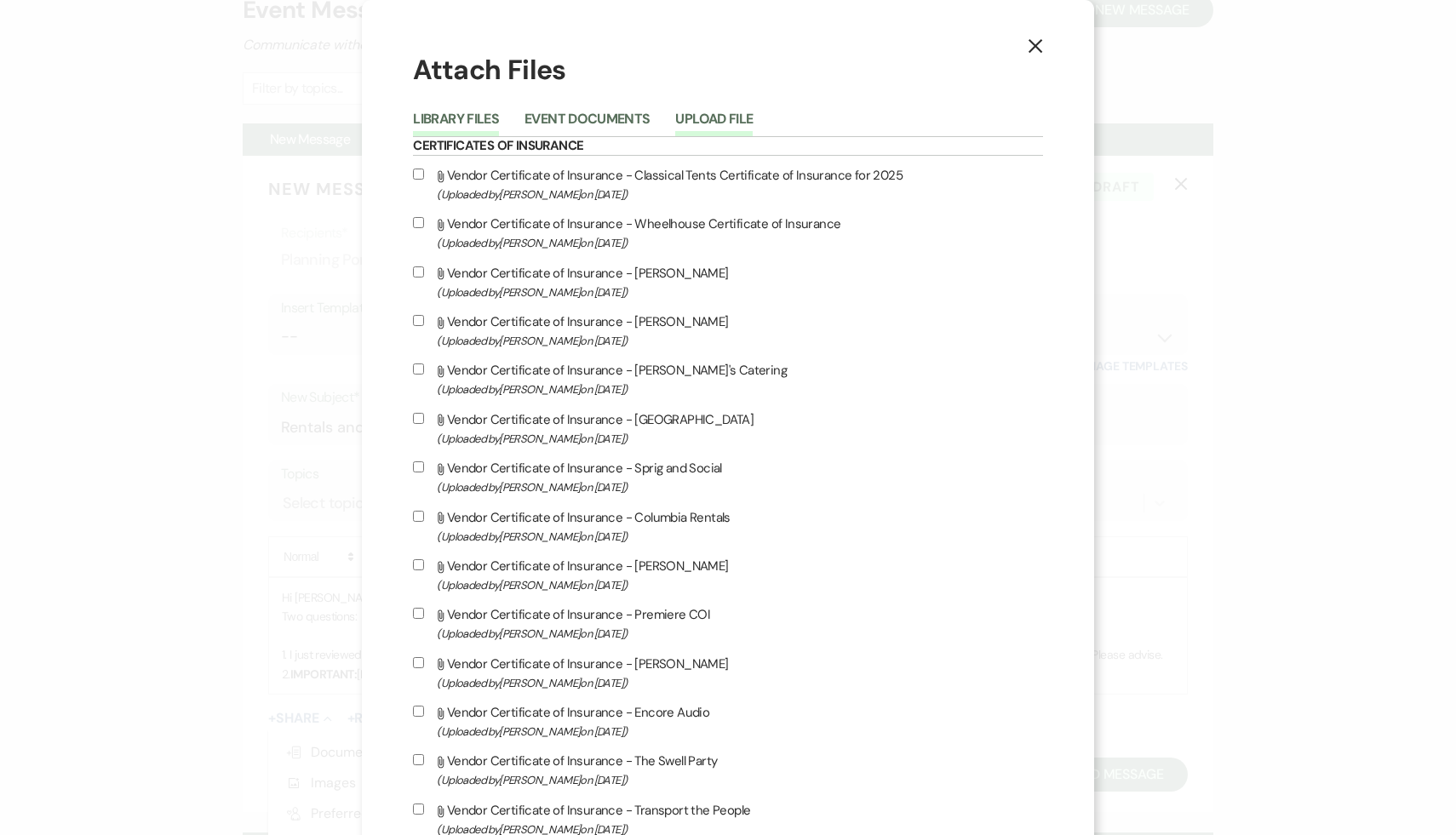
click at [753, 118] on button "Upload File" at bounding box center [714, 124] width 78 height 24
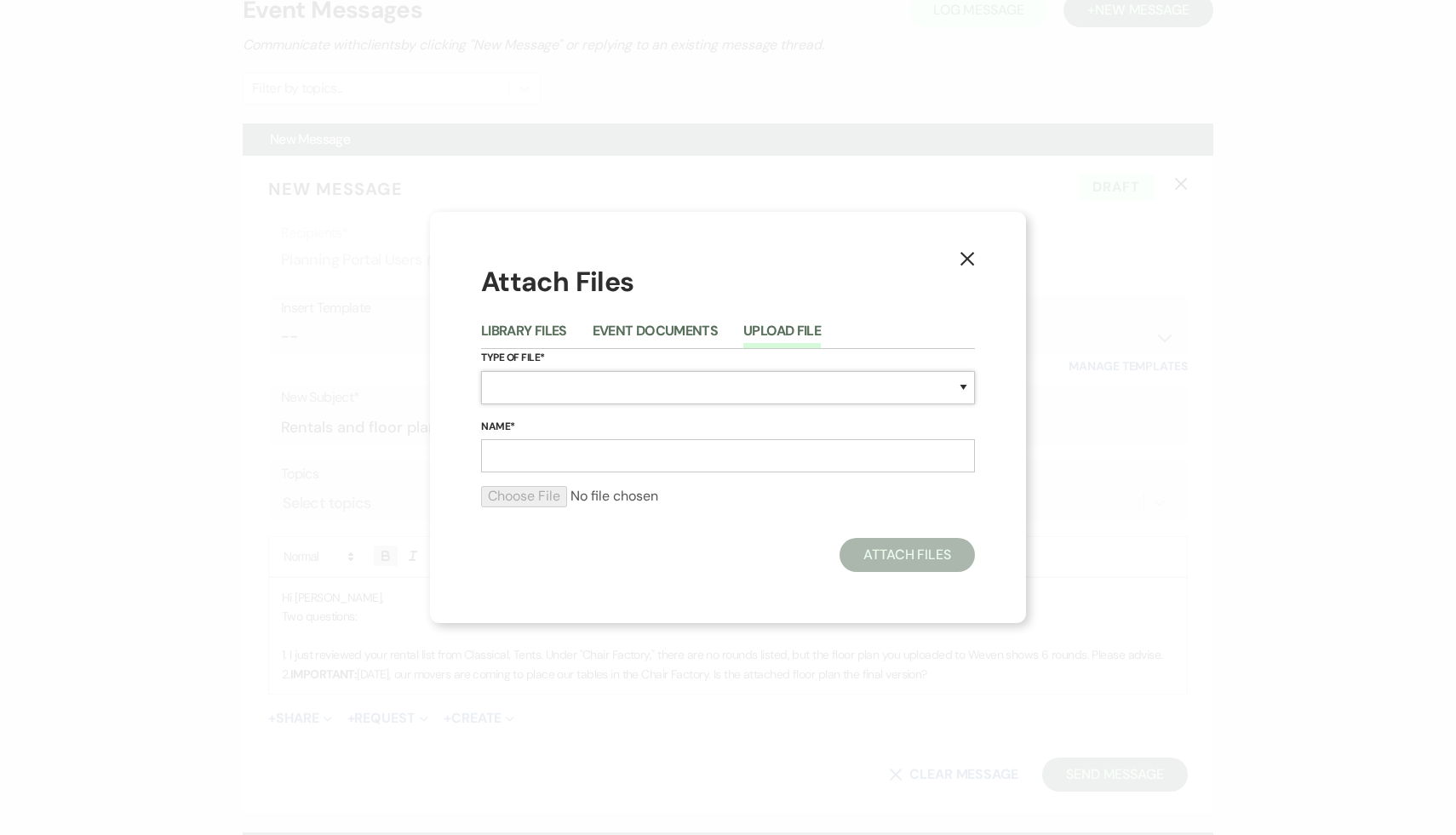
click at [963, 384] on select "Special Event Insurance Vendor Certificate of Insurance Contracts / Rental Agre…" at bounding box center [728, 388] width 494 height 34
select select "24"
click at [696, 464] on input "Name*" at bounding box center [728, 456] width 494 height 34
type input "F"
type input "chair factory floor plan"
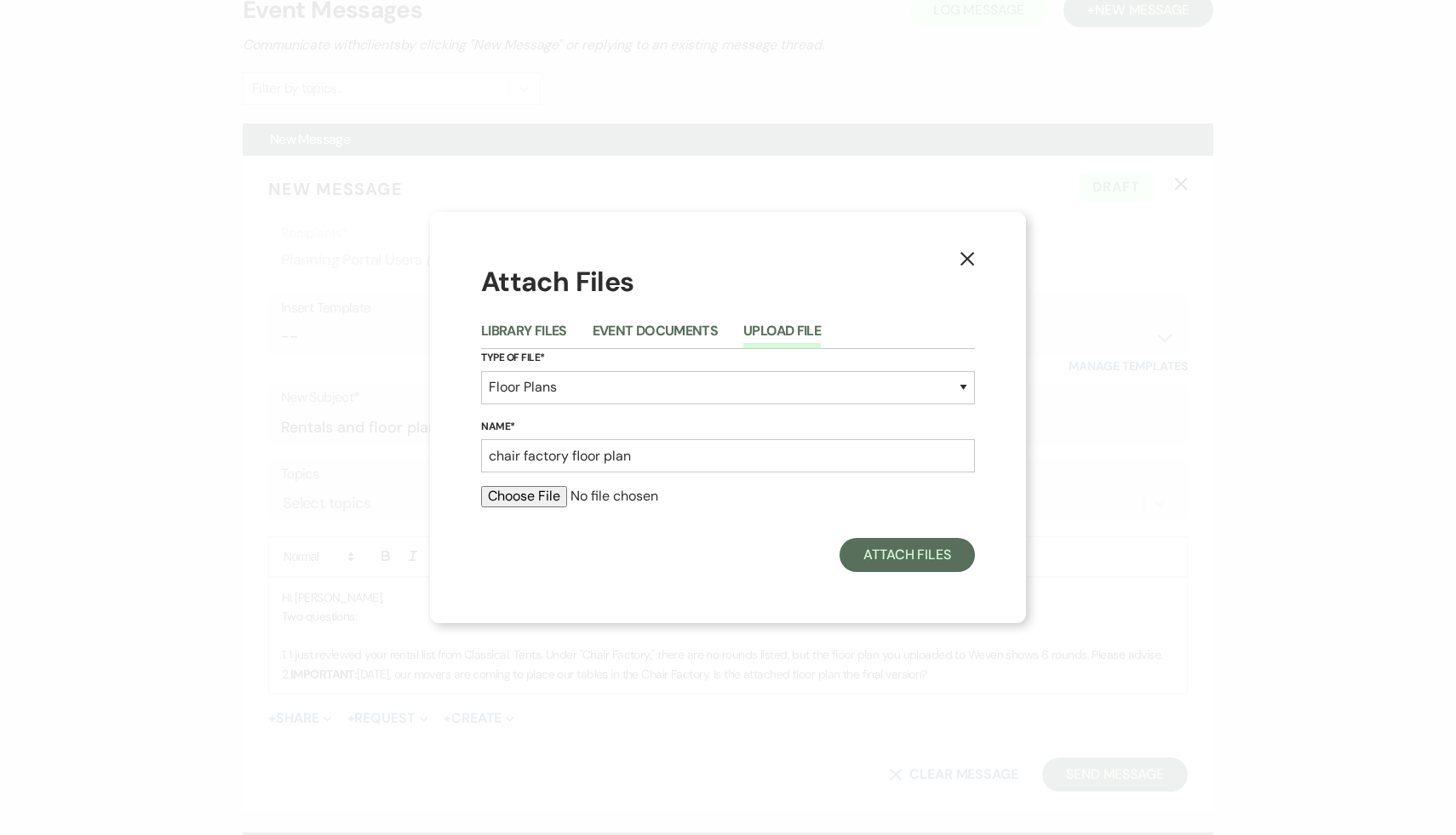
click at [539, 501] on input "file" at bounding box center [728, 496] width 494 height 21
type input "C:\fakepath\8-16-24 Krupp Anniversaryv8-3-25 (2).pdf"
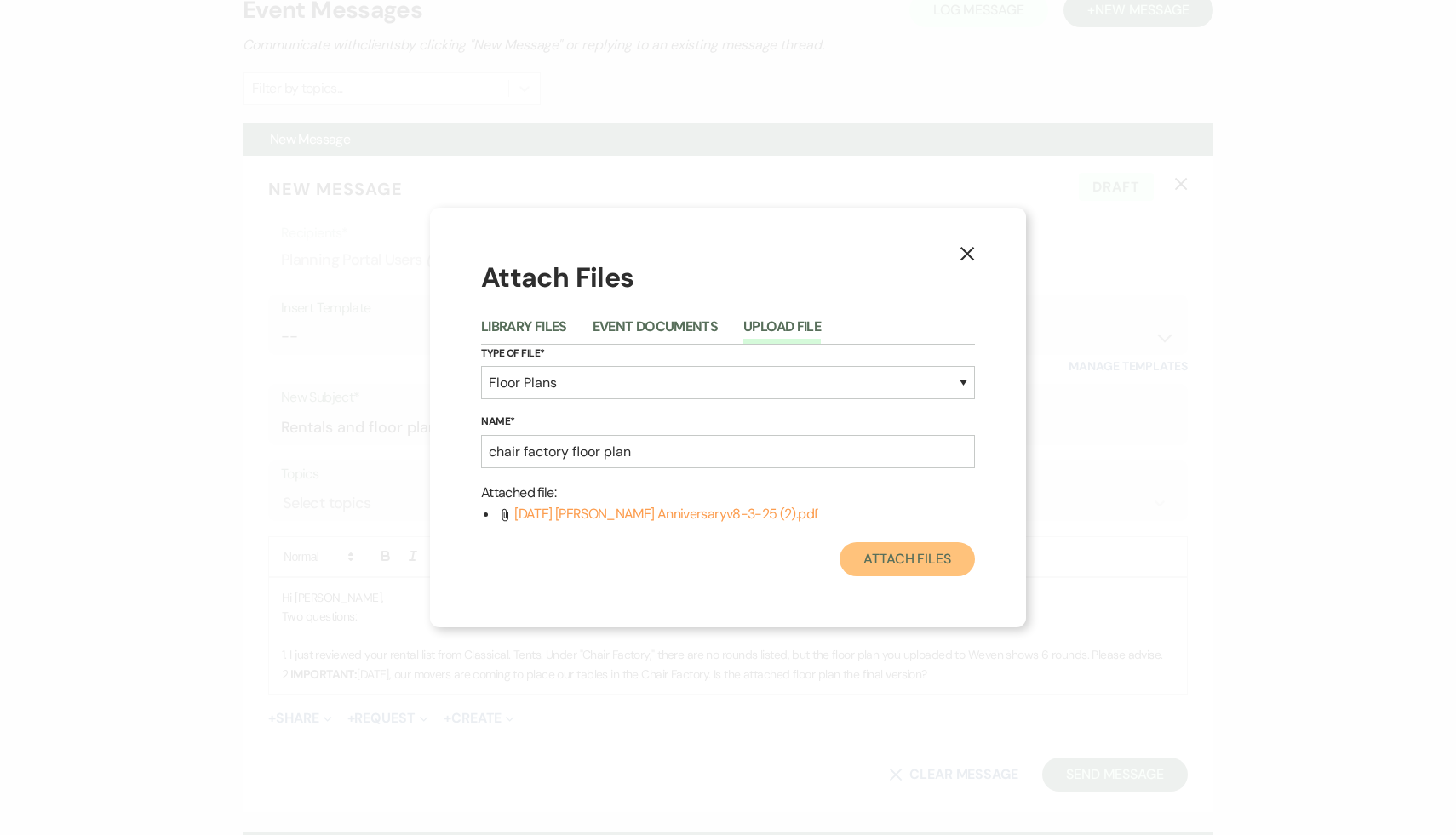
click at [943, 561] on button "Attach Files" at bounding box center [907, 560] width 135 height 34
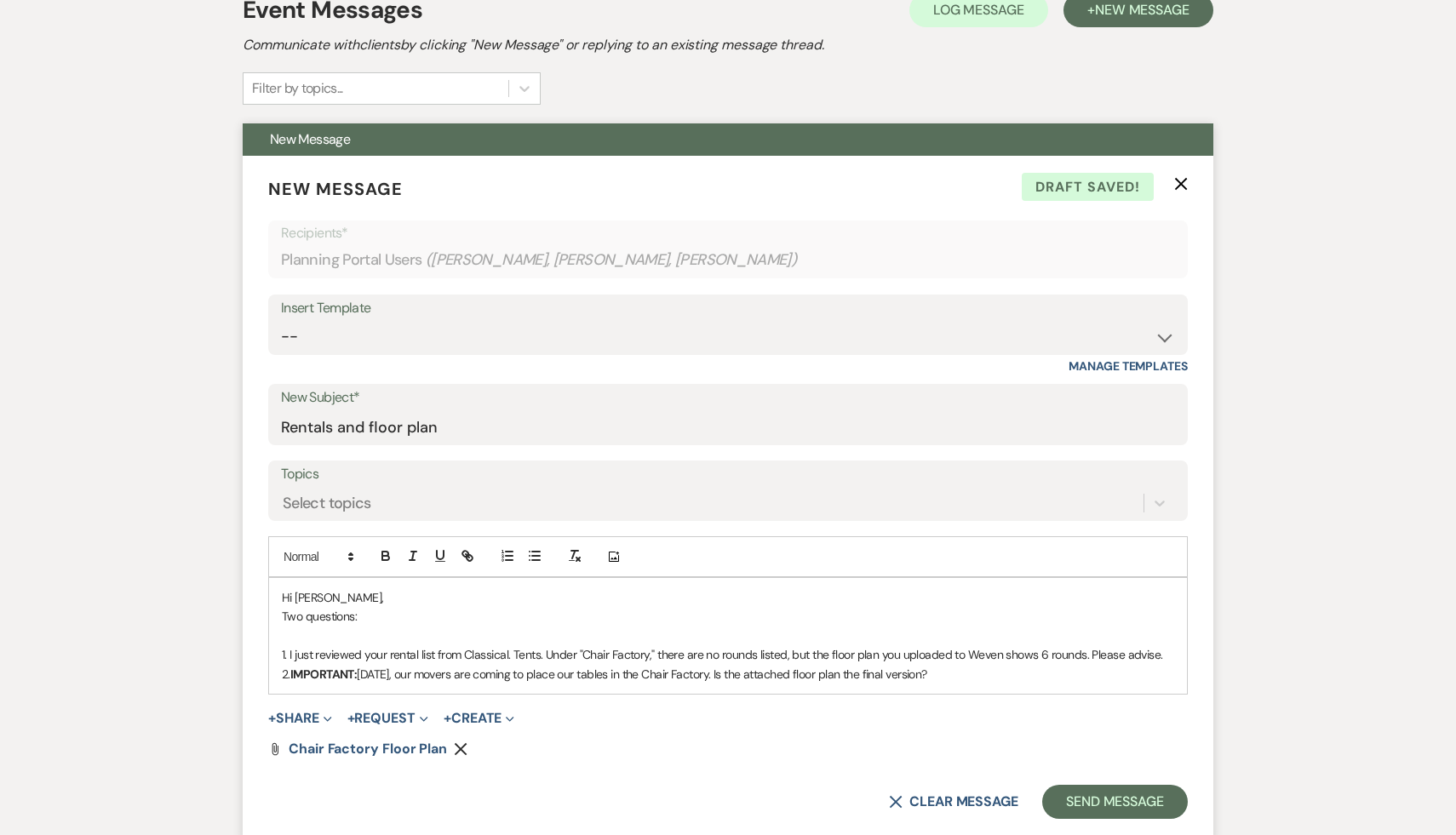
click at [731, 665] on p "2. IMPORTANT: Tomorrow, our movers are coming to place our tables in the Chair …" at bounding box center [728, 674] width 892 height 19
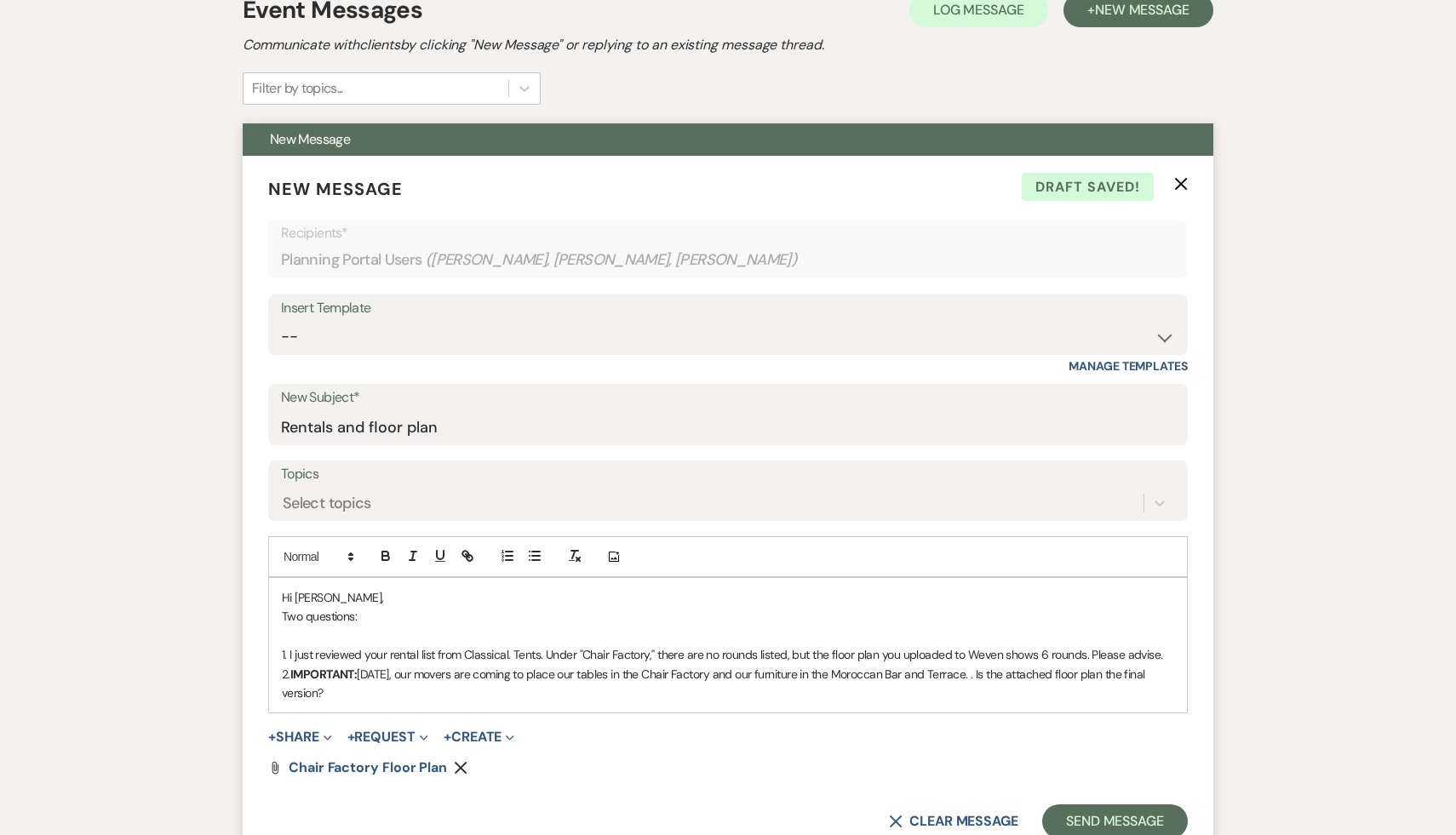
click at [371, 665] on p "2. IMPORTANT: Tomorrow, our movers are coming to place our tables in the Chair …" at bounding box center [728, 684] width 892 height 38
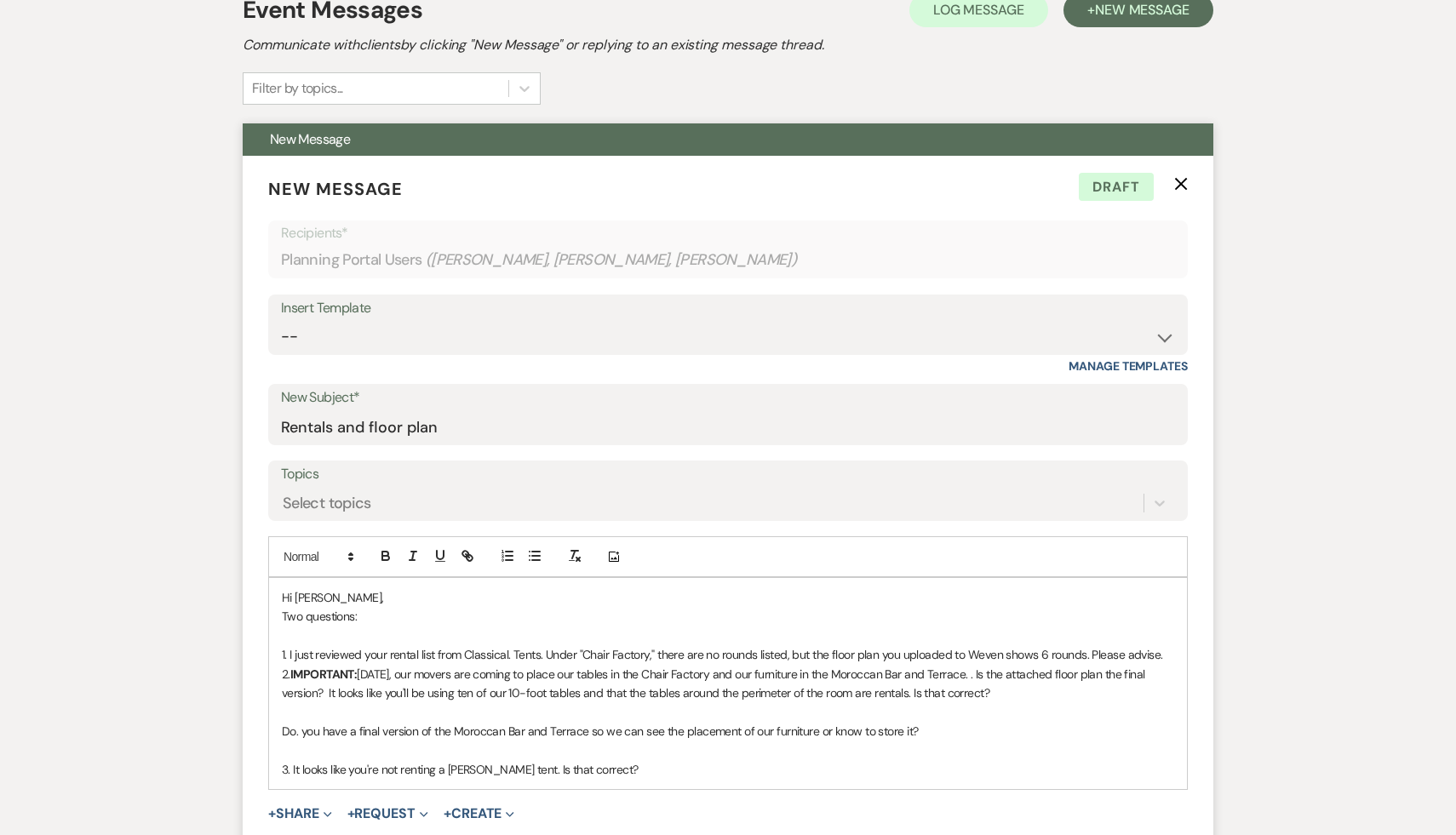
click at [988, 722] on p "Do. you have a final version of the Moroccan Bar and Terrace so we can see the …" at bounding box center [728, 731] width 892 height 19
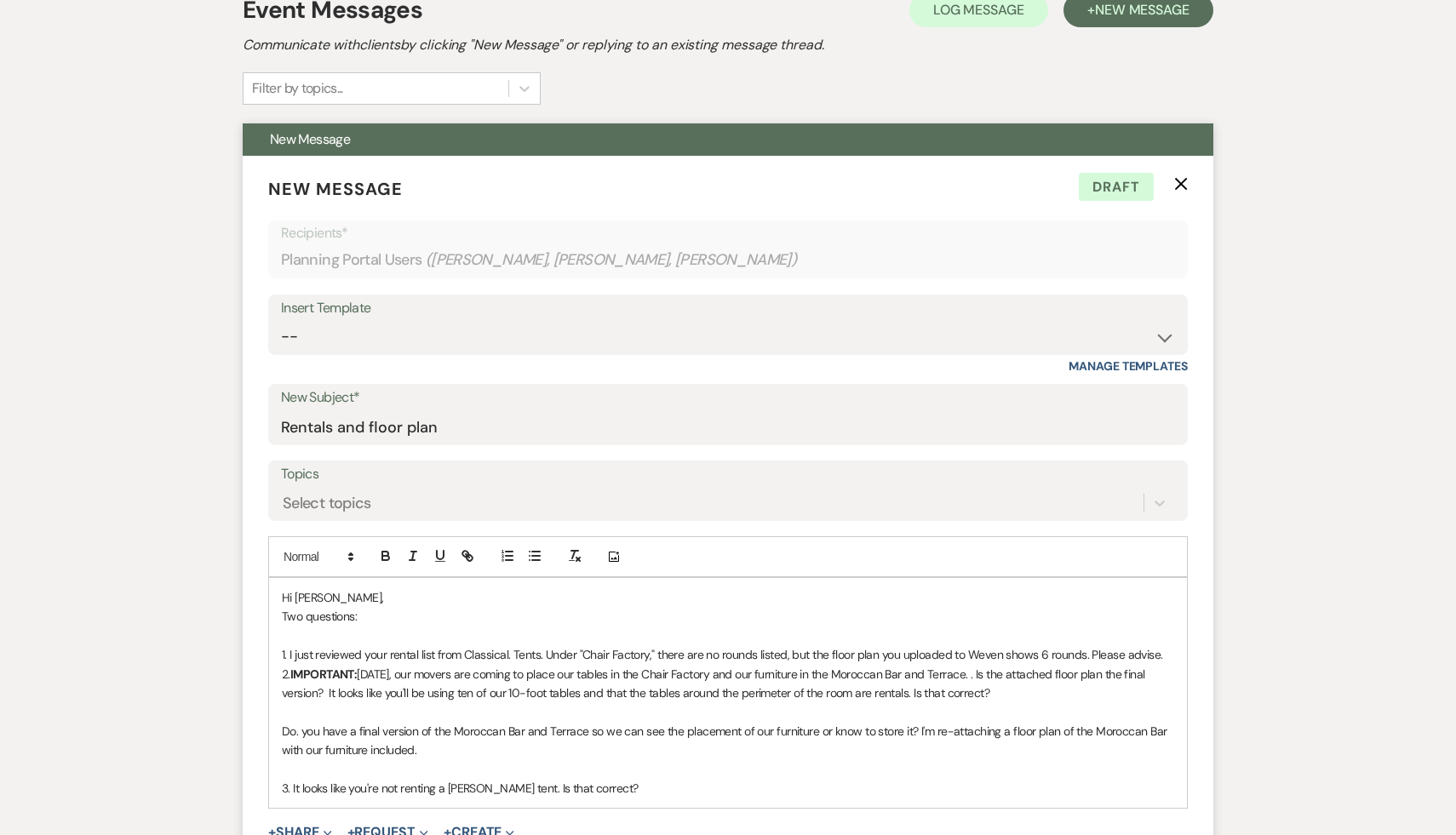
click at [629, 779] on p "3. It looks like you're not renting a cook's tent. Is that correct?" at bounding box center [728, 788] width 892 height 19
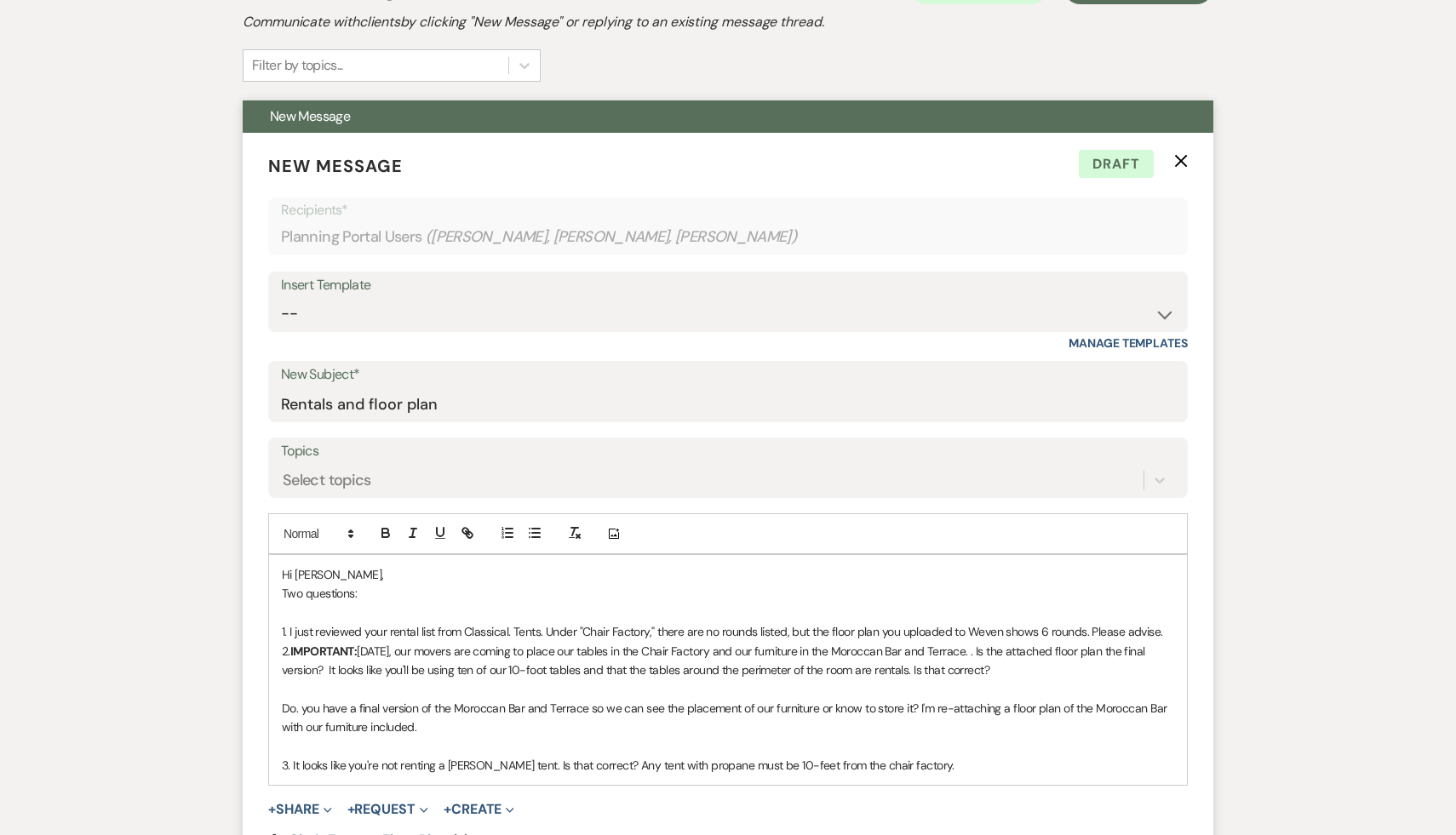
scroll to position [433, 0]
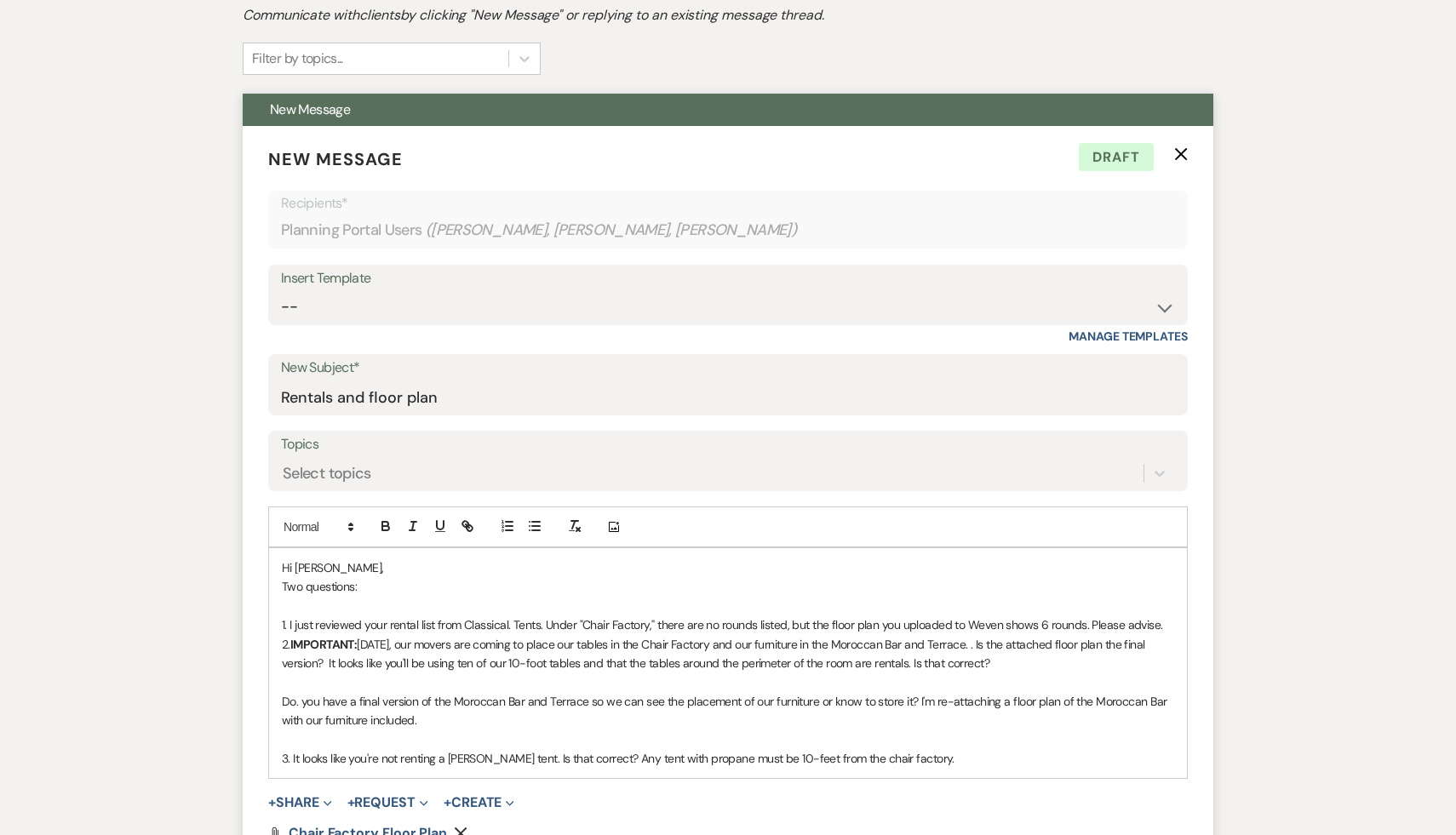
click at [945, 749] on p "3. It looks like you're not renting a [PERSON_NAME] tent. Is that correct? Any …" at bounding box center [728, 758] width 892 height 19
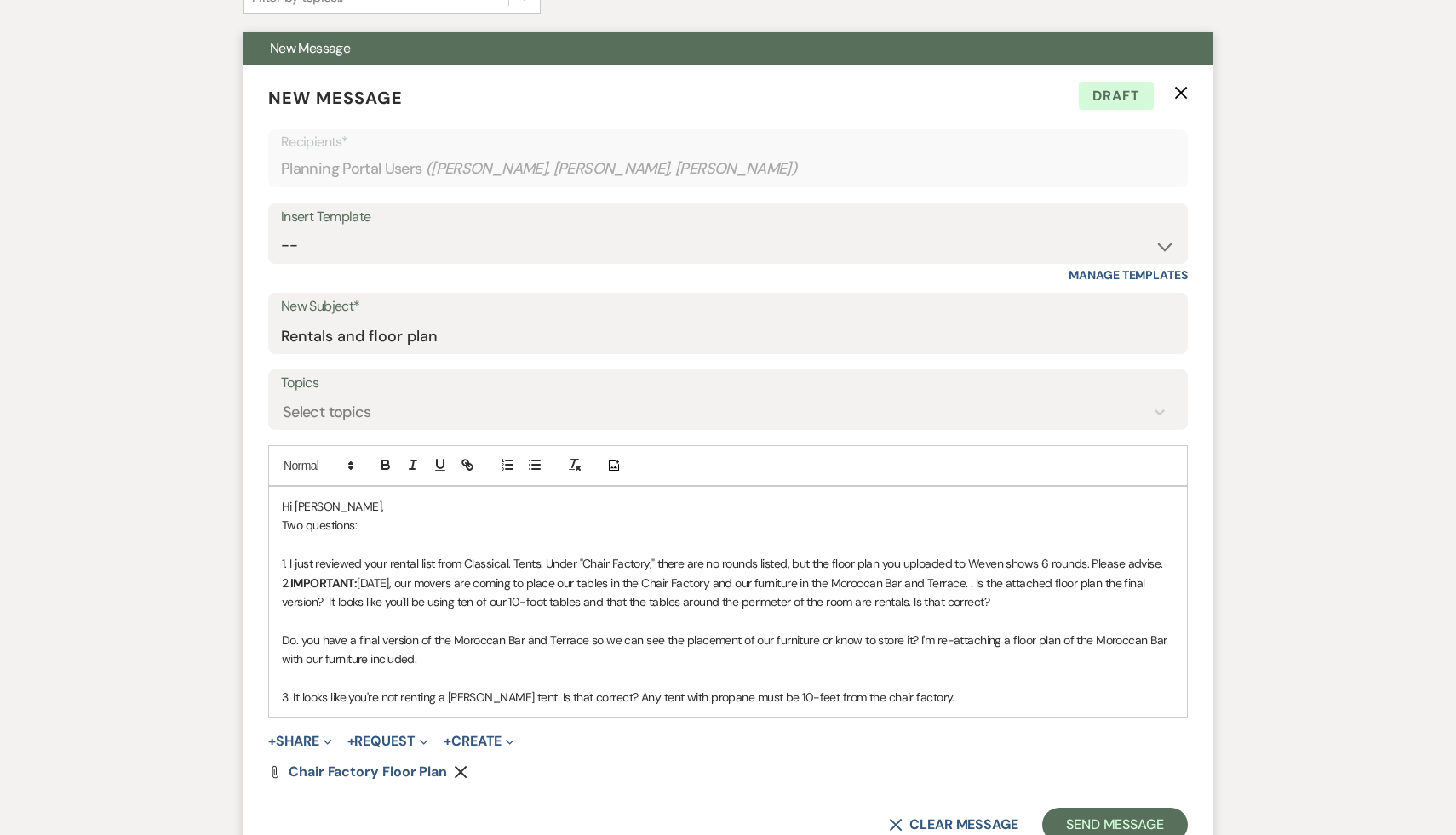
scroll to position [504, 0]
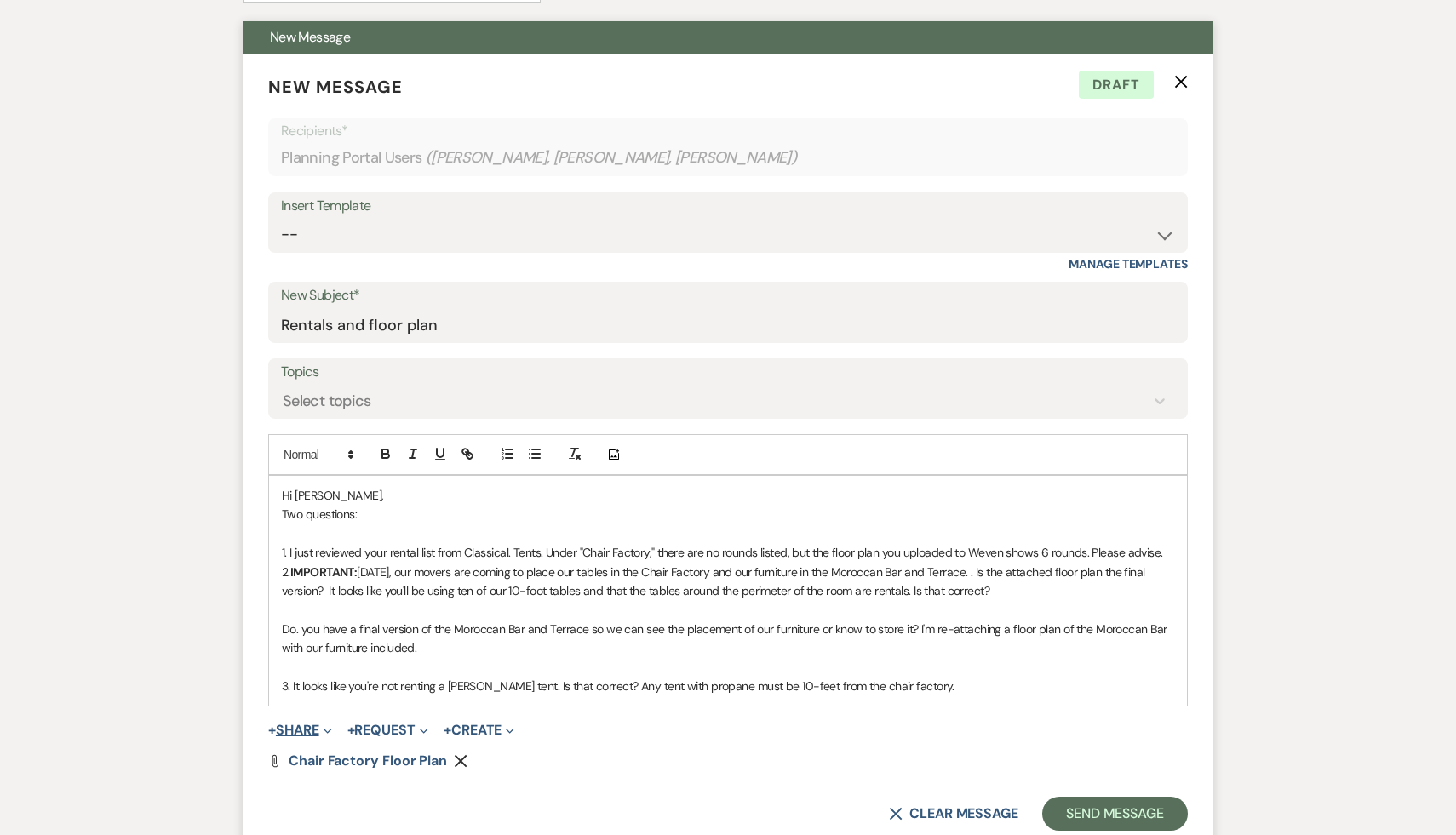
click at [303, 724] on button "+ Share Expand" at bounding box center [300, 730] width 64 height 14
click at [369, 755] on span "Doc Upload Documents" at bounding box center [337, 764] width 97 height 18
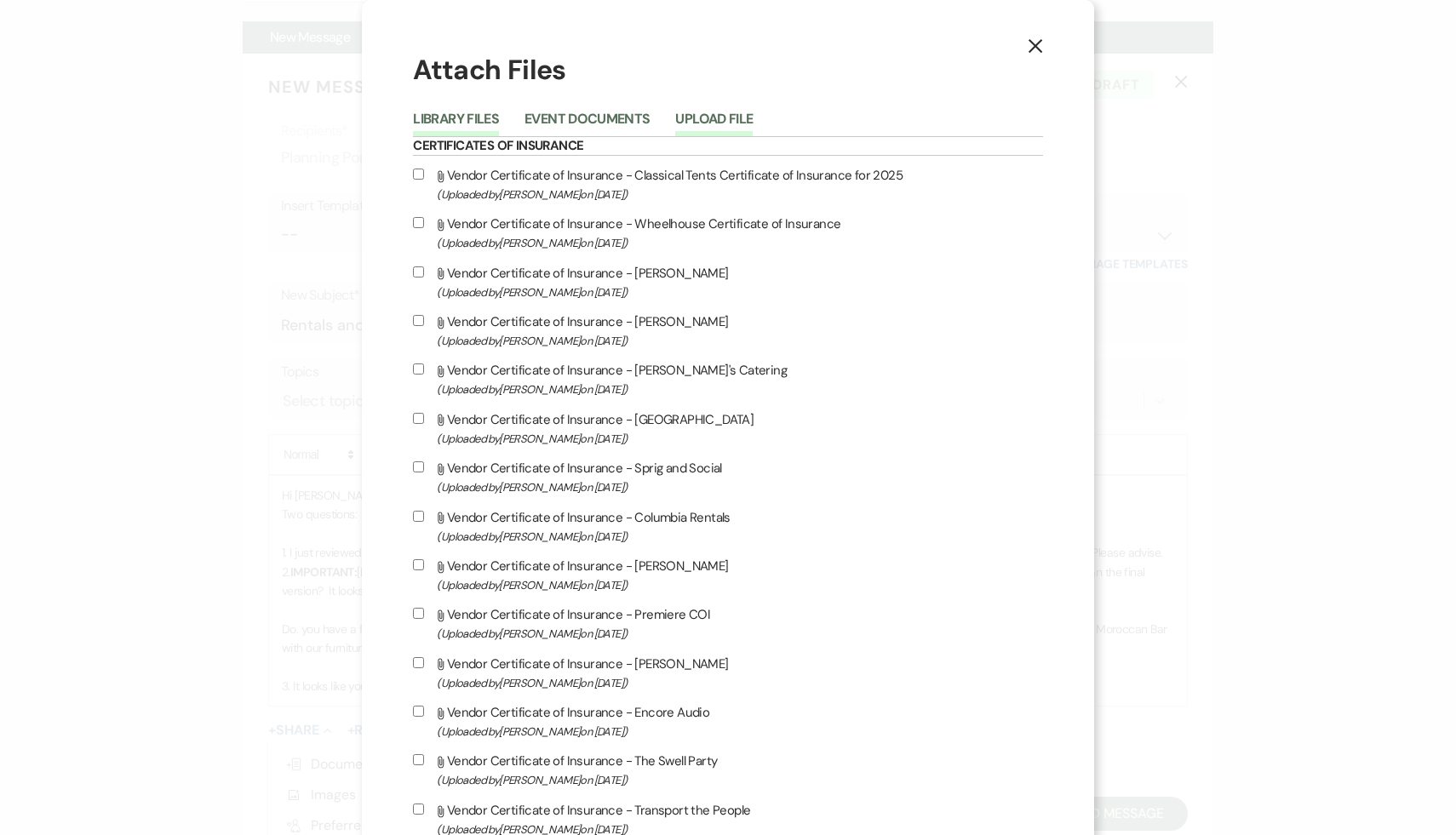
click at [753, 120] on button "Upload File" at bounding box center [714, 124] width 78 height 24
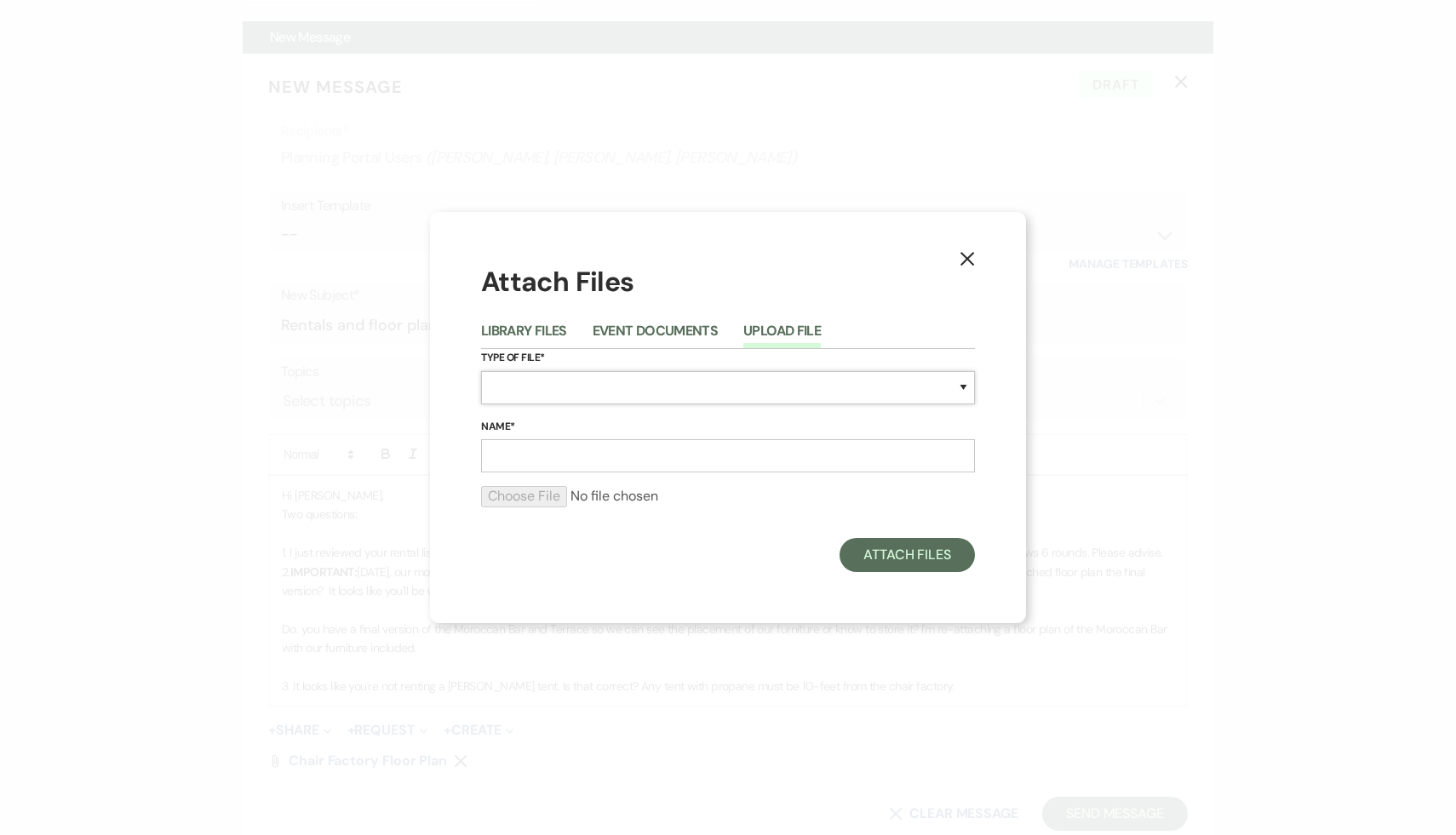
click at [682, 377] on select "Special Event Insurance Vendor Certificate of Insurance Contracts / Rental Agre…" at bounding box center [728, 388] width 494 height 34
select select "24"
click at [606, 456] on input "Name*" at bounding box center [728, 456] width 494 height 34
type input "Moroccan Bar and Terrace"
click at [522, 499] on input "file" at bounding box center [728, 496] width 494 height 21
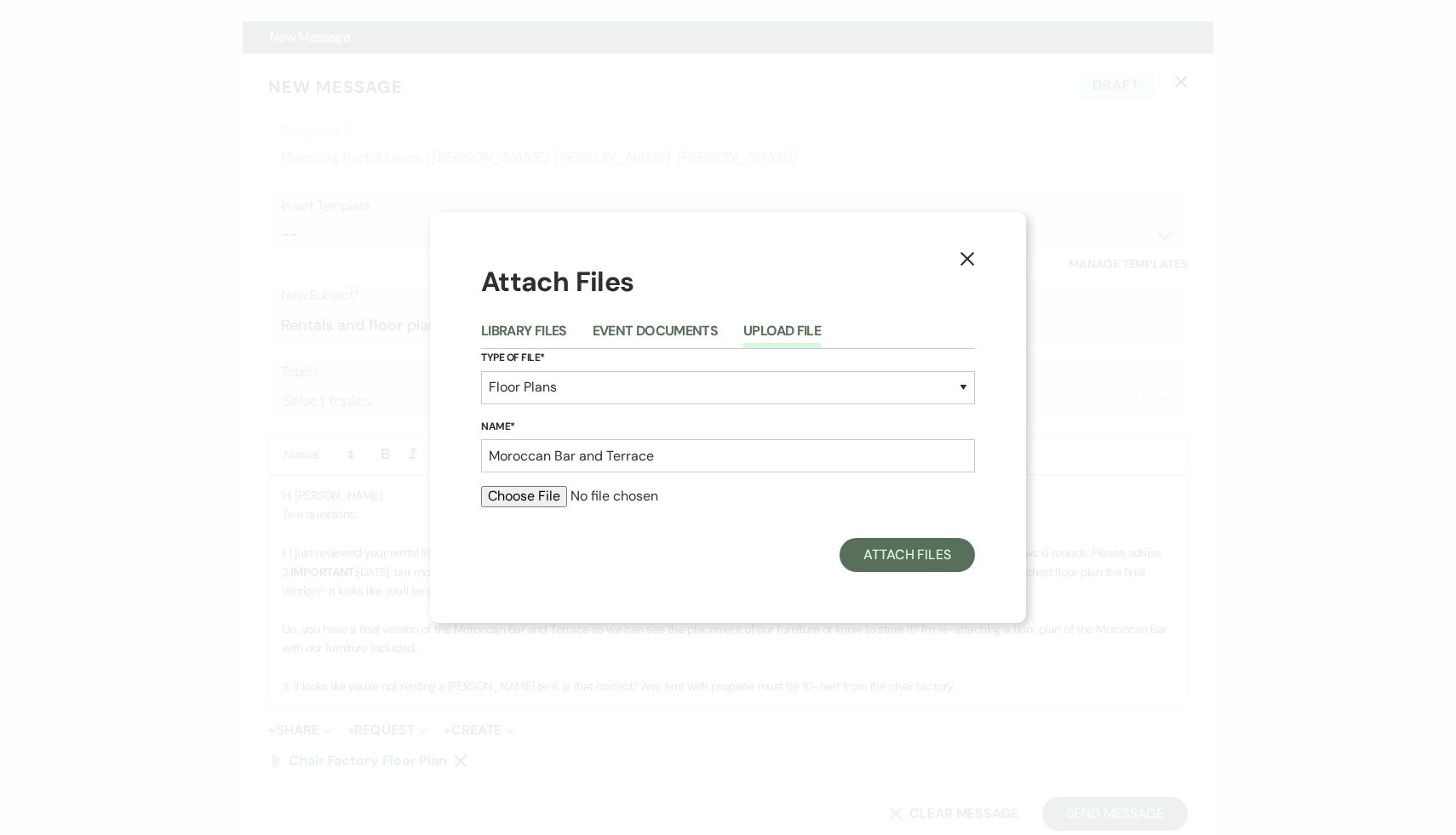
type input "C:\fakepath\Cocktail Hour (1).pdf"
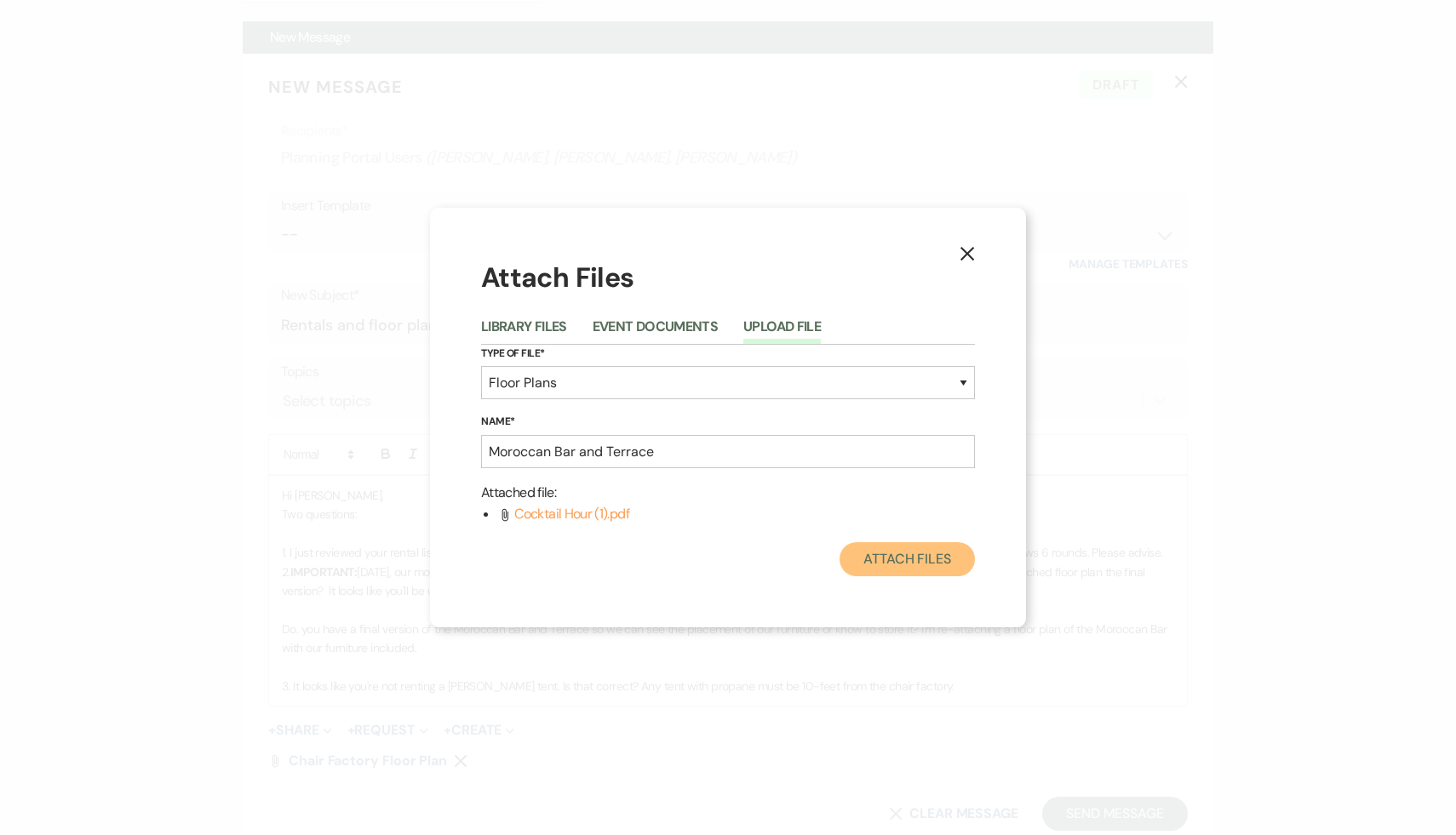
click at [902, 557] on button "Attach Files" at bounding box center [907, 560] width 135 height 34
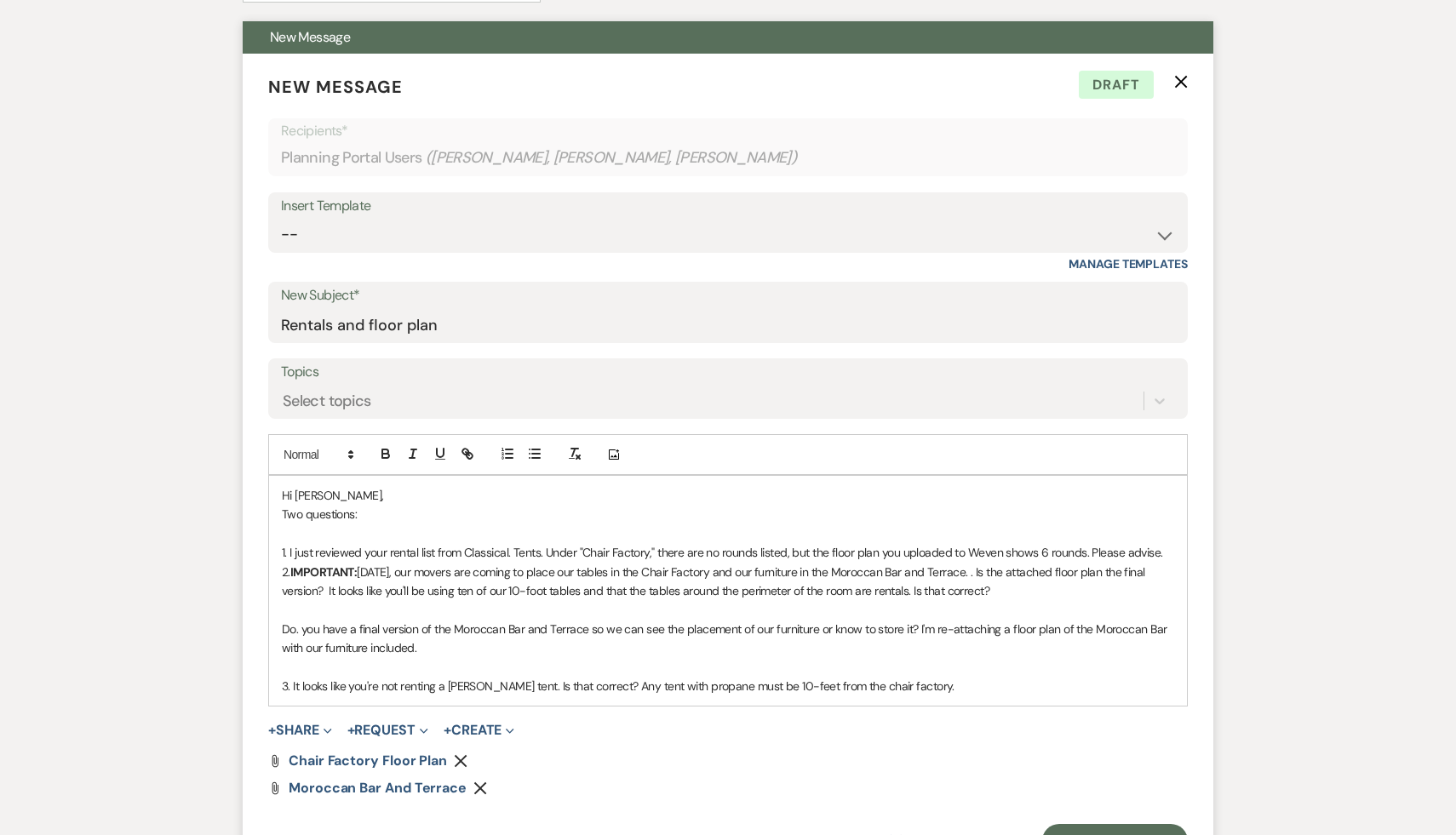
click at [1167, 543] on p "1. I just reviewed your rental list from Classical. Tents. Under "Chair Factory…" at bounding box center [728, 552] width 892 height 19
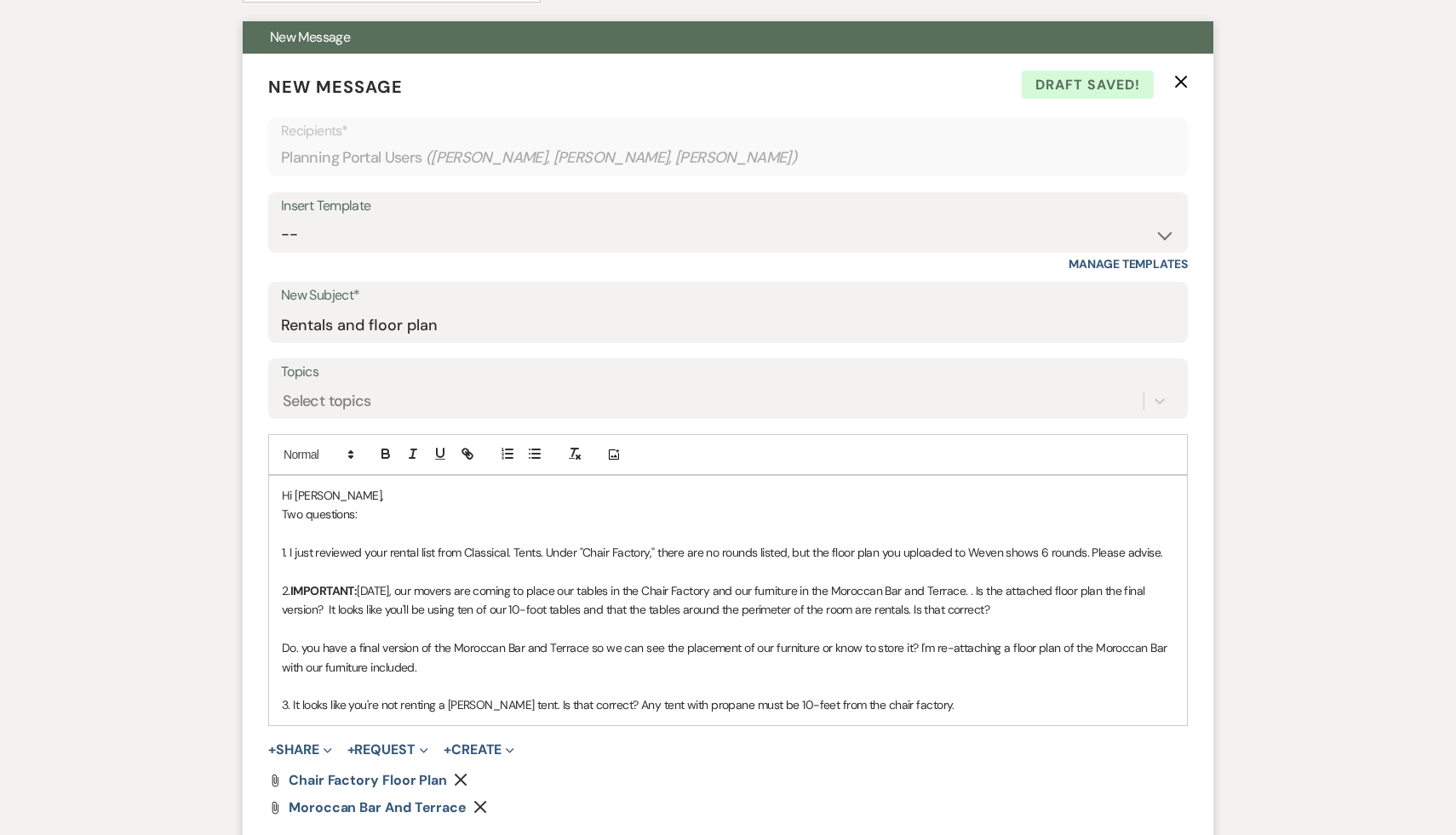
click at [1058, 581] on p "2. IMPORTANT: Tomorrow, our movers are coming to place our tables in the Chair …" at bounding box center [728, 600] width 892 height 38
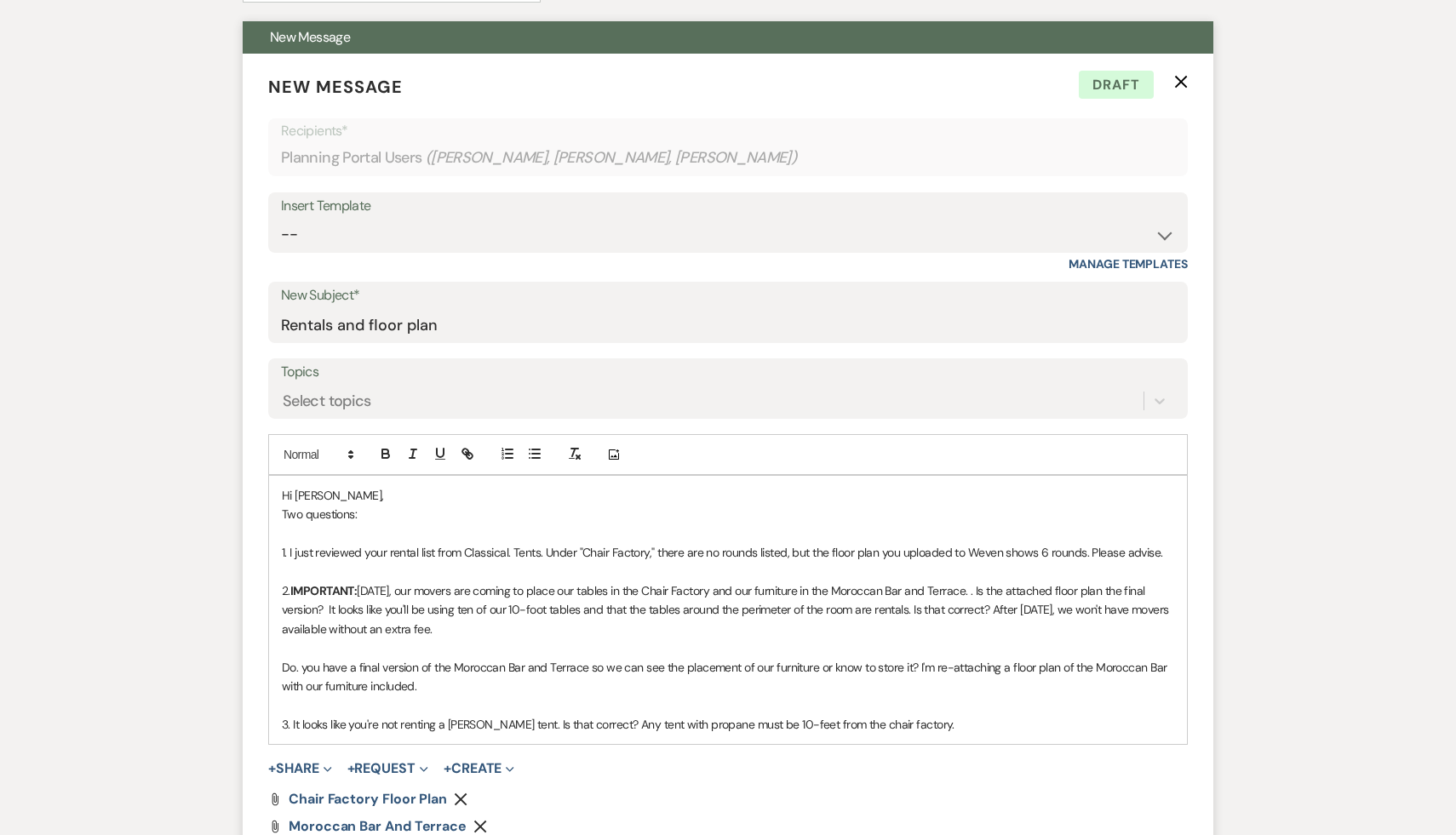
click at [985, 715] on p "3. It looks like you're not renting a [PERSON_NAME] tent. Is that correct? Any …" at bounding box center [728, 725] width 892 height 19
click at [915, 715] on p "3. It looks like you're not renting a [PERSON_NAME] tent. Is that correct? Any …" at bounding box center [728, 725] width 892 height 19
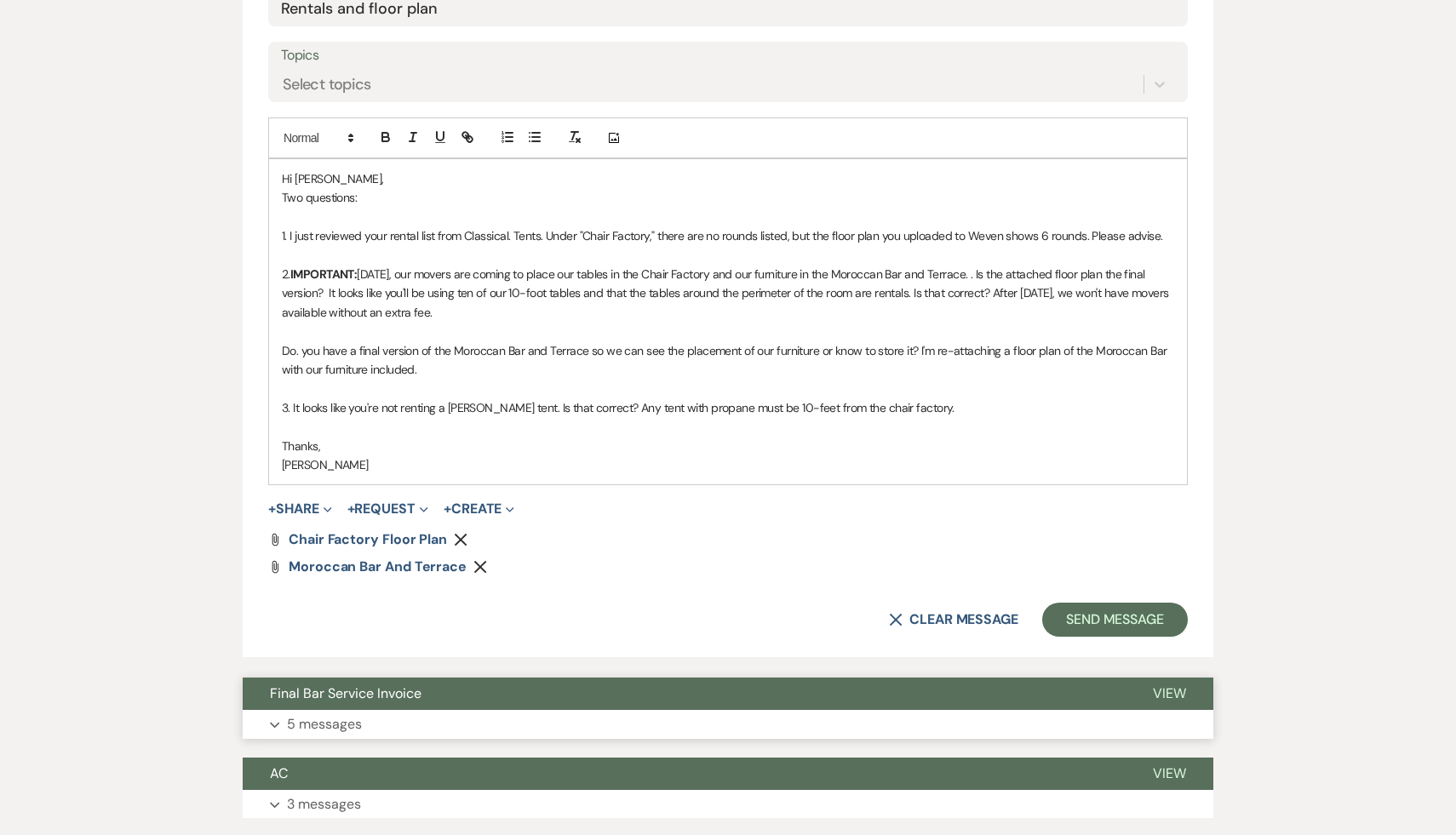
scroll to position [847, 0]
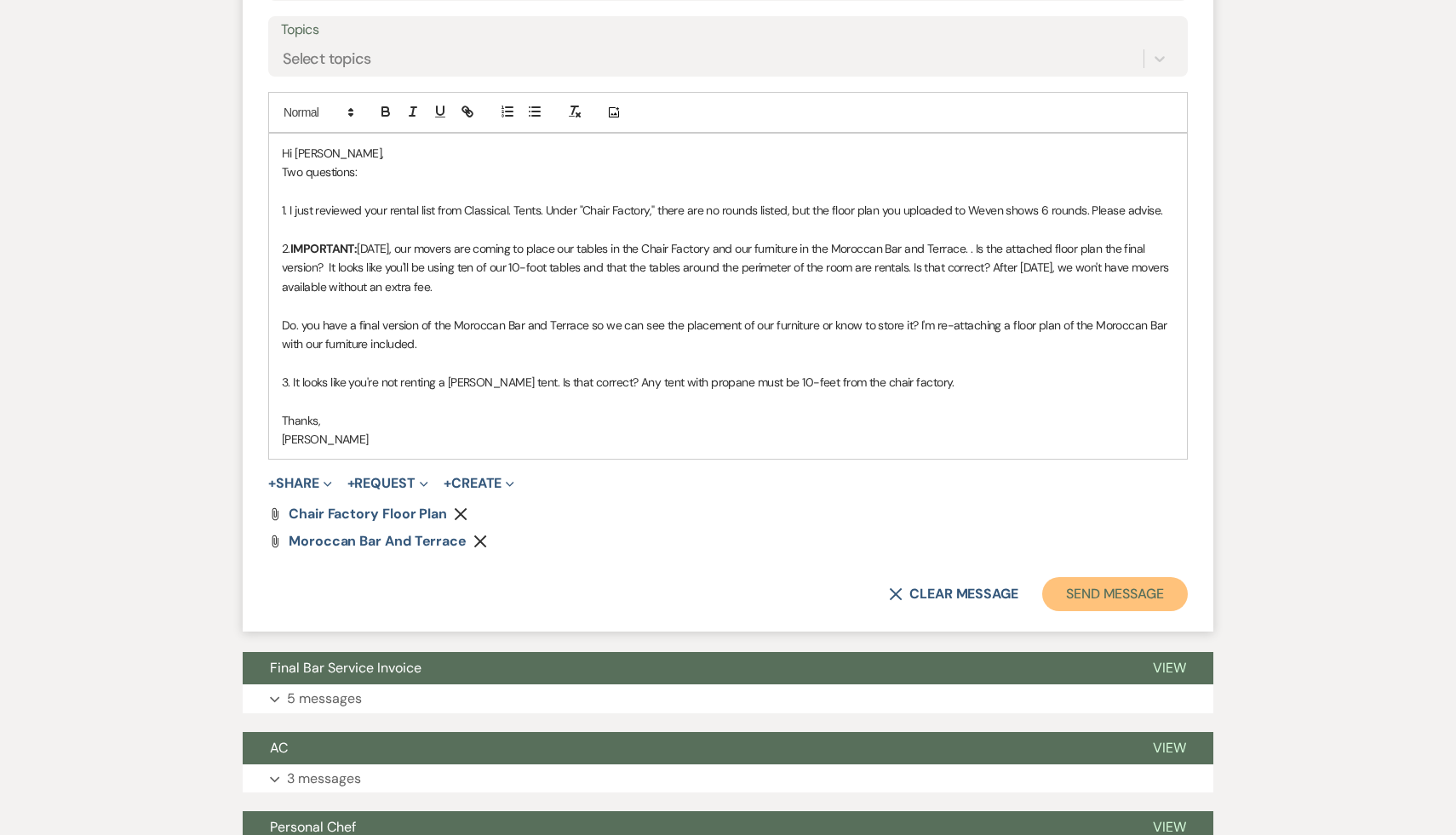
click at [1150, 577] on button "Send Message" at bounding box center [1115, 594] width 146 height 34
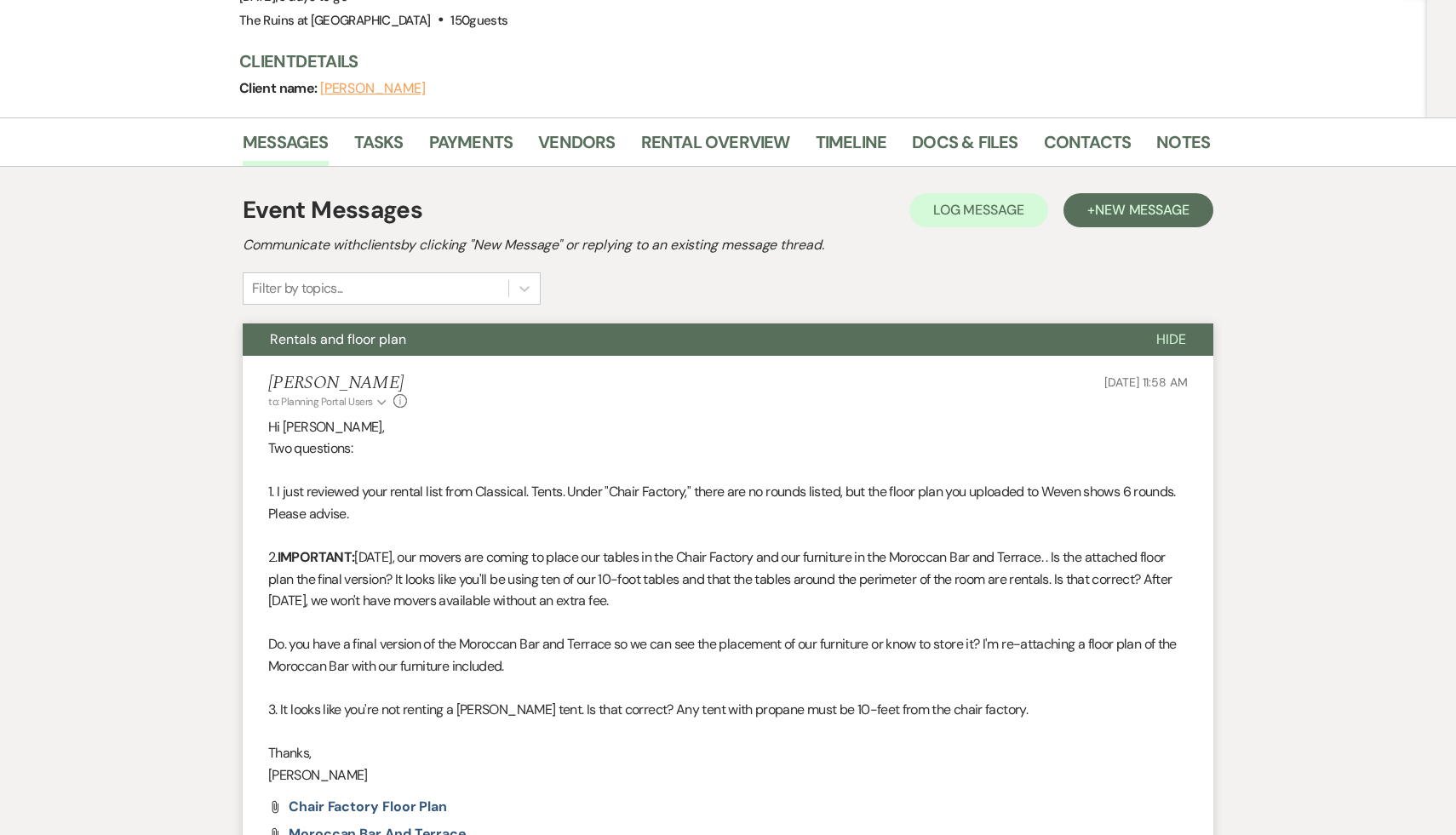
scroll to position [0, 0]
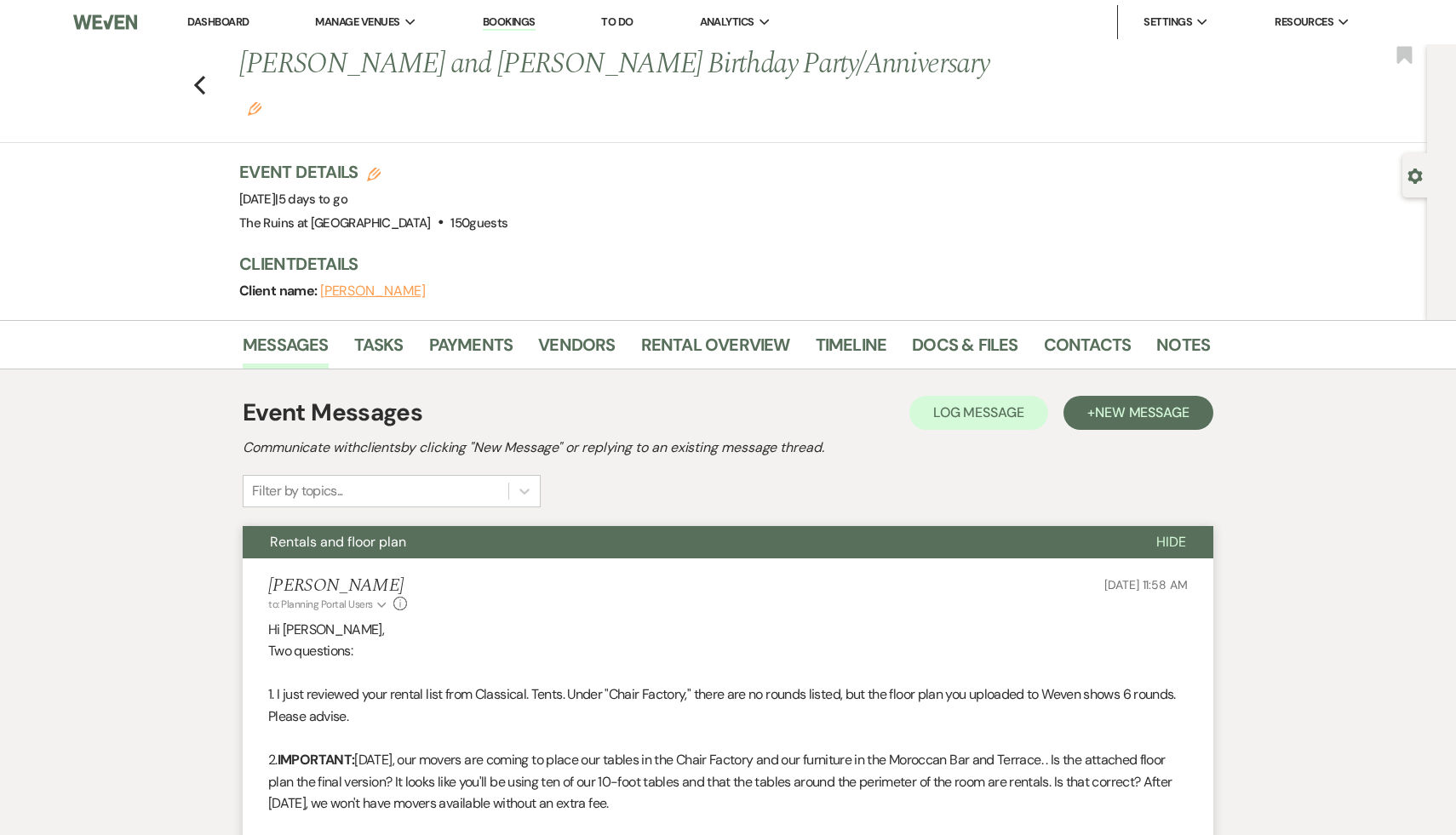
click at [234, 14] on link "Dashboard" at bounding box center [218, 22] width 62 height 14
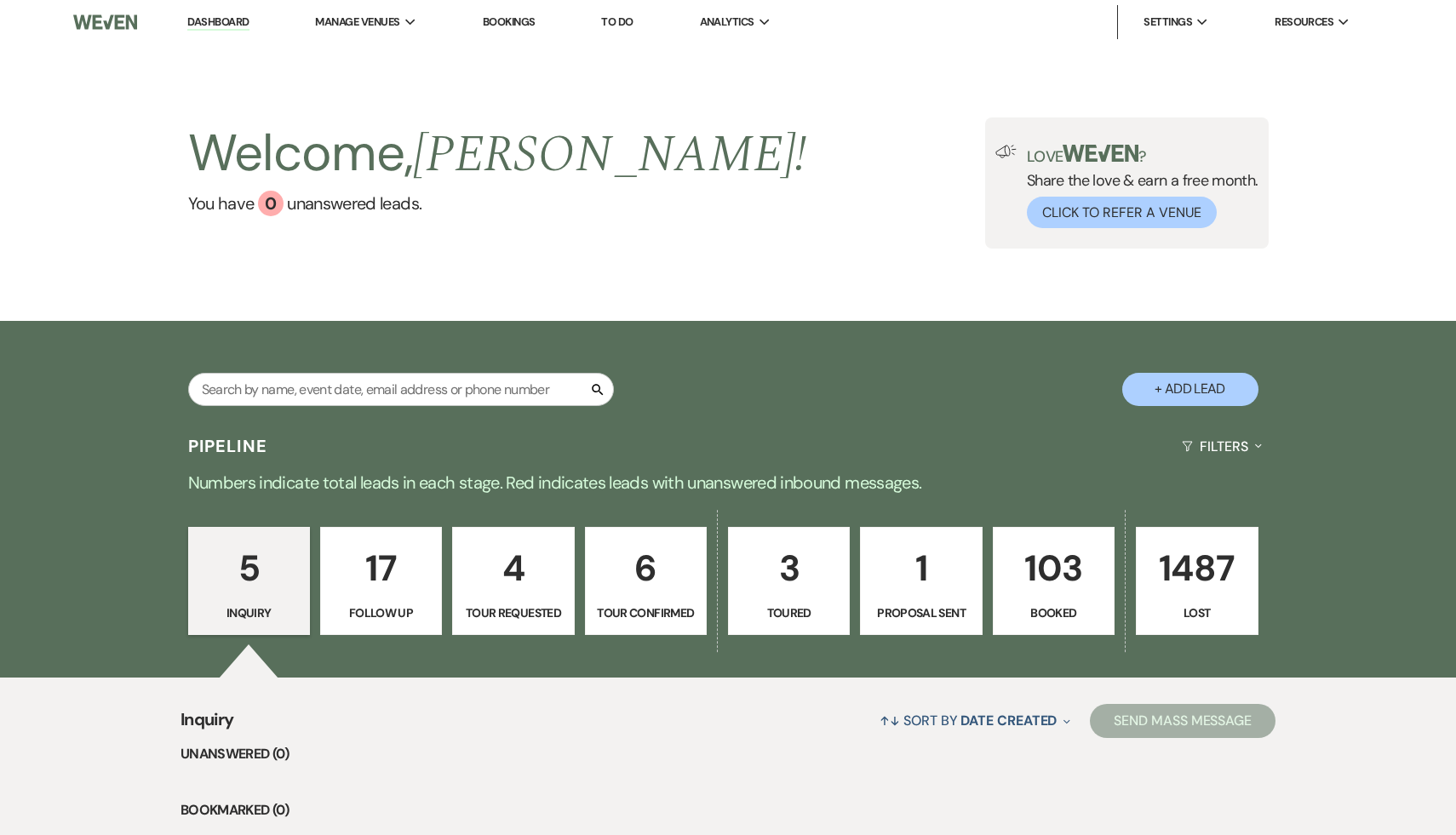
click at [1076, 571] on p "103" at bounding box center [1054, 568] width 100 height 57
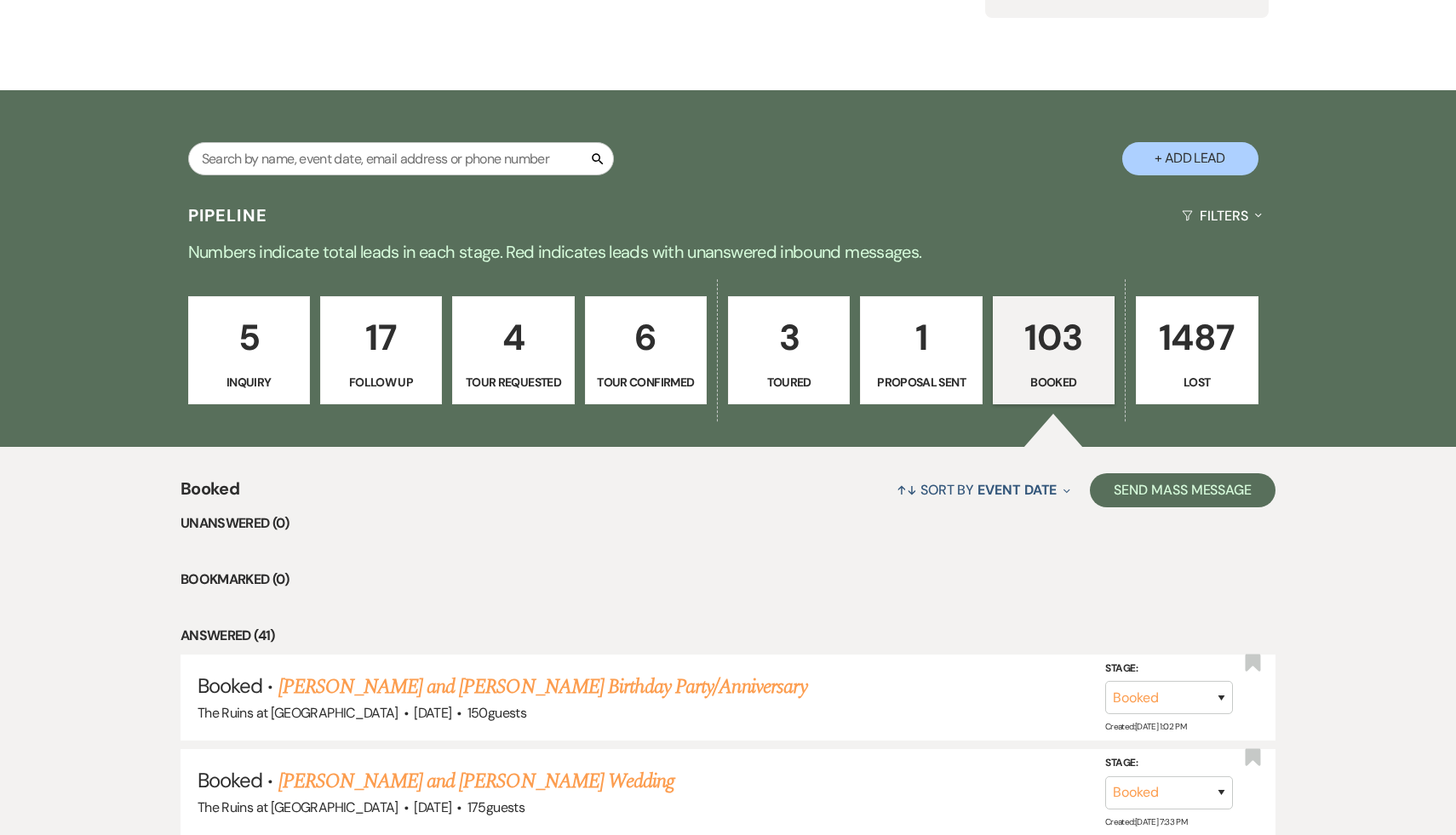
scroll to position [248, 0]
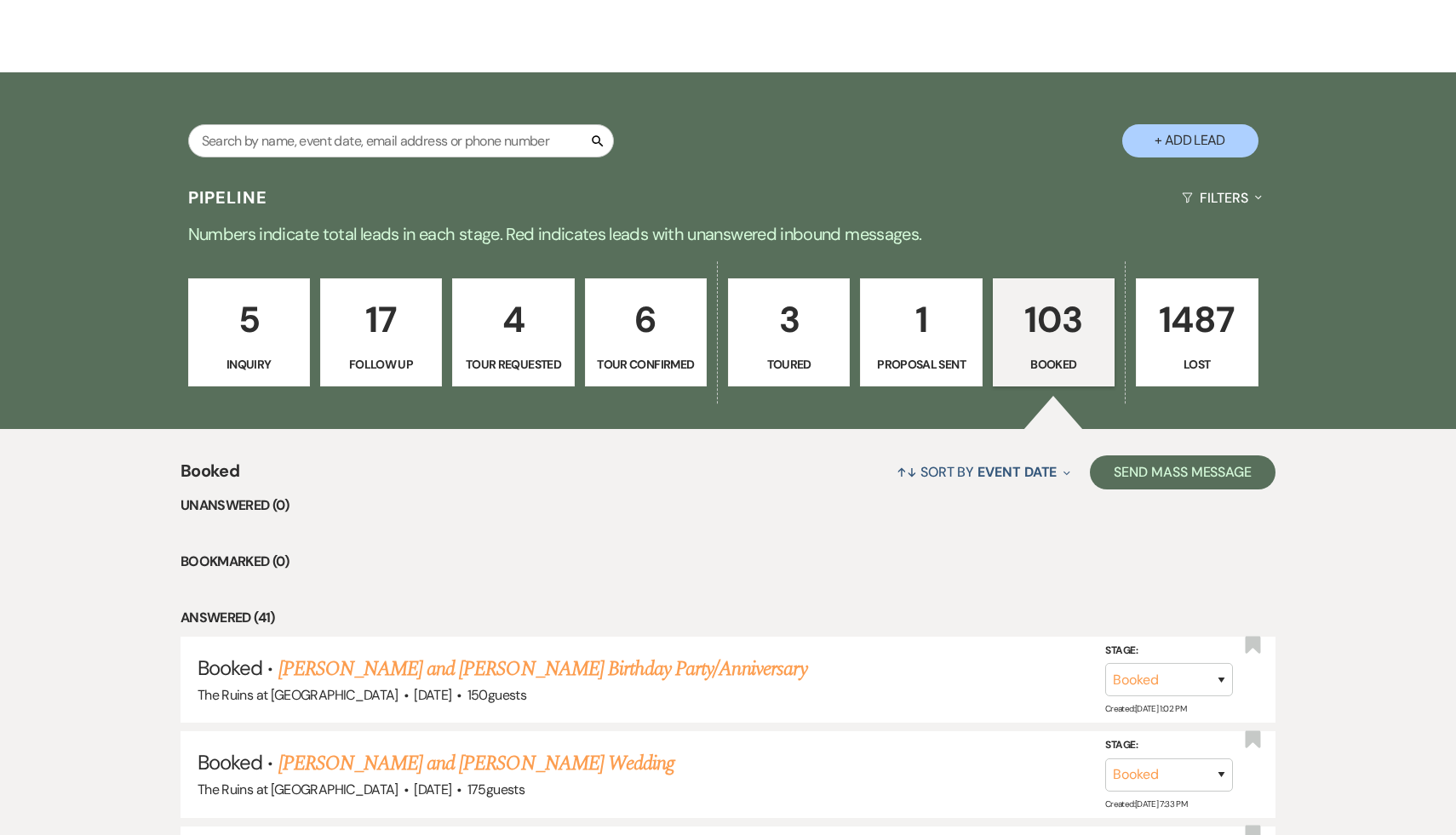
click at [1213, 144] on button "+ Add Lead" at bounding box center [1191, 140] width 136 height 34
select select "534"
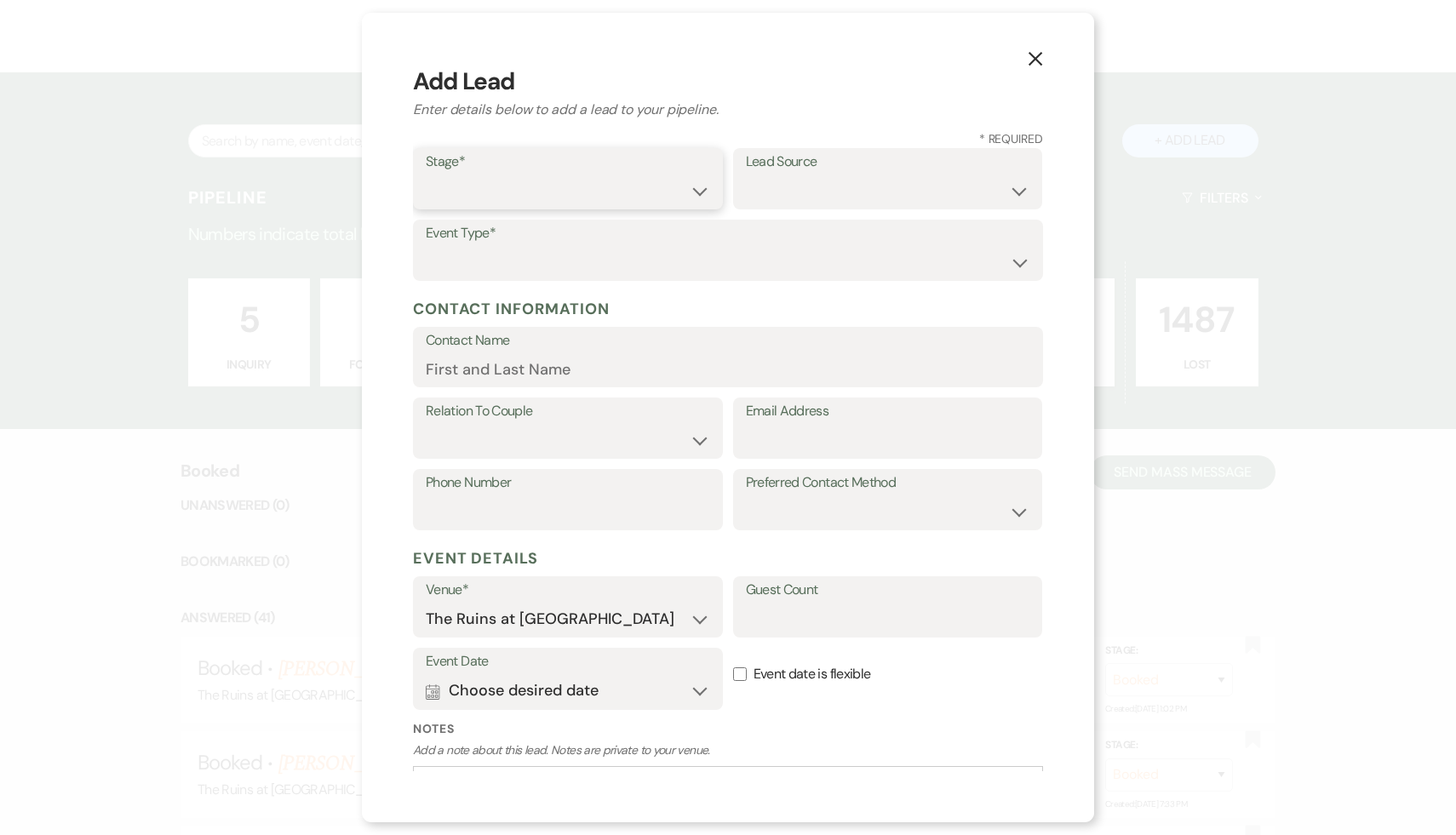
click at [699, 191] on select "Inquiry Follow Up Tour Requested Tour Confirmed Toured Proposal Sent Booked Lost" at bounding box center [568, 191] width 284 height 34
select select "1"
click at [1016, 191] on select "Weven Venue Website Instagram Facebook Pinterest Google The Knot Wedding Wire H…" at bounding box center [888, 191] width 284 height 34
select select "6"
click at [1018, 260] on select "Wedding Anniversary Party Baby Shower Bachelorette / Bachelor Party Birthday Pa…" at bounding box center [728, 263] width 604 height 34
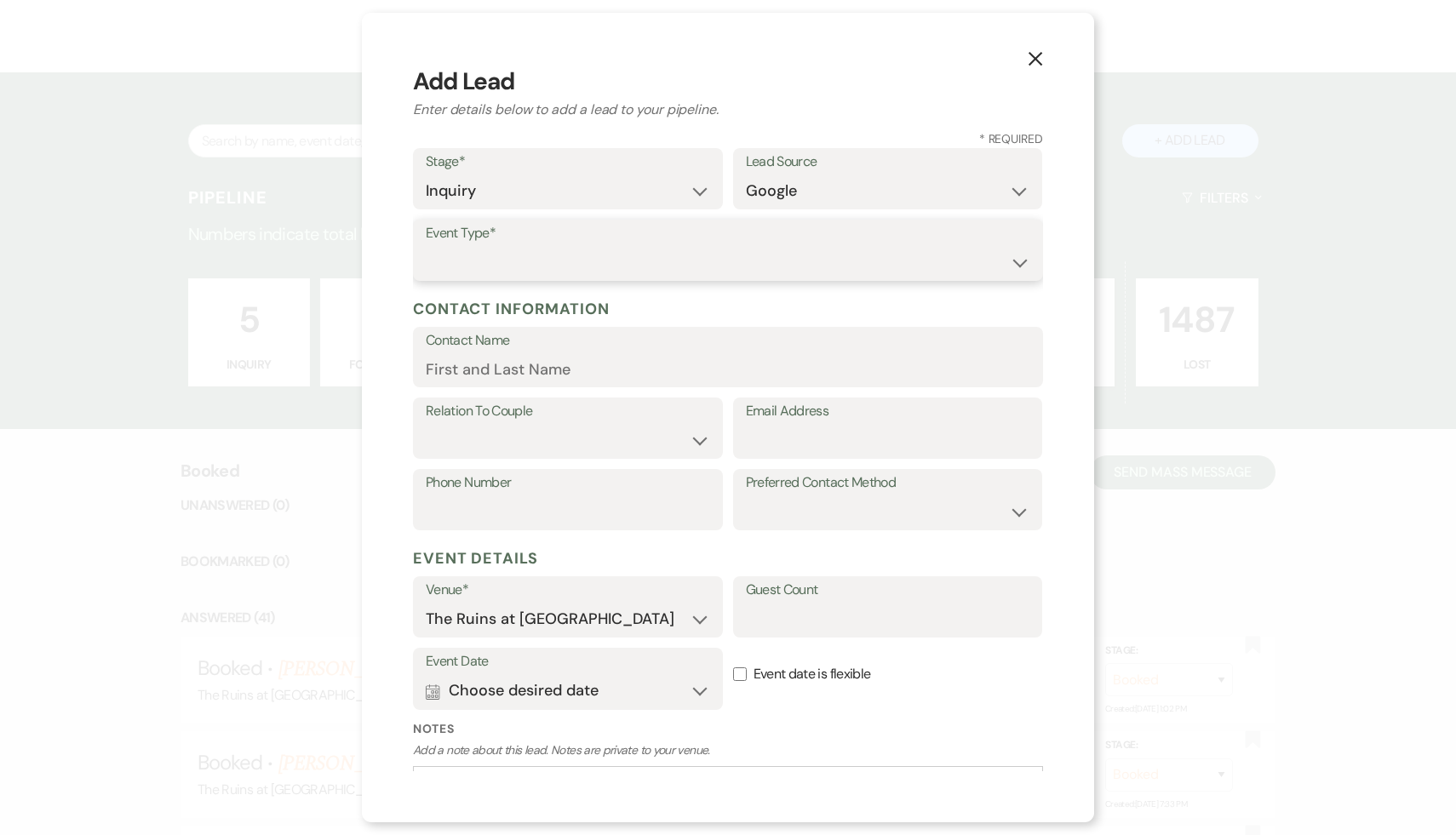
select select "1"
click at [781, 453] on input "Email Address" at bounding box center [888, 440] width 284 height 34
paste input "minnakykim@gmail.com"
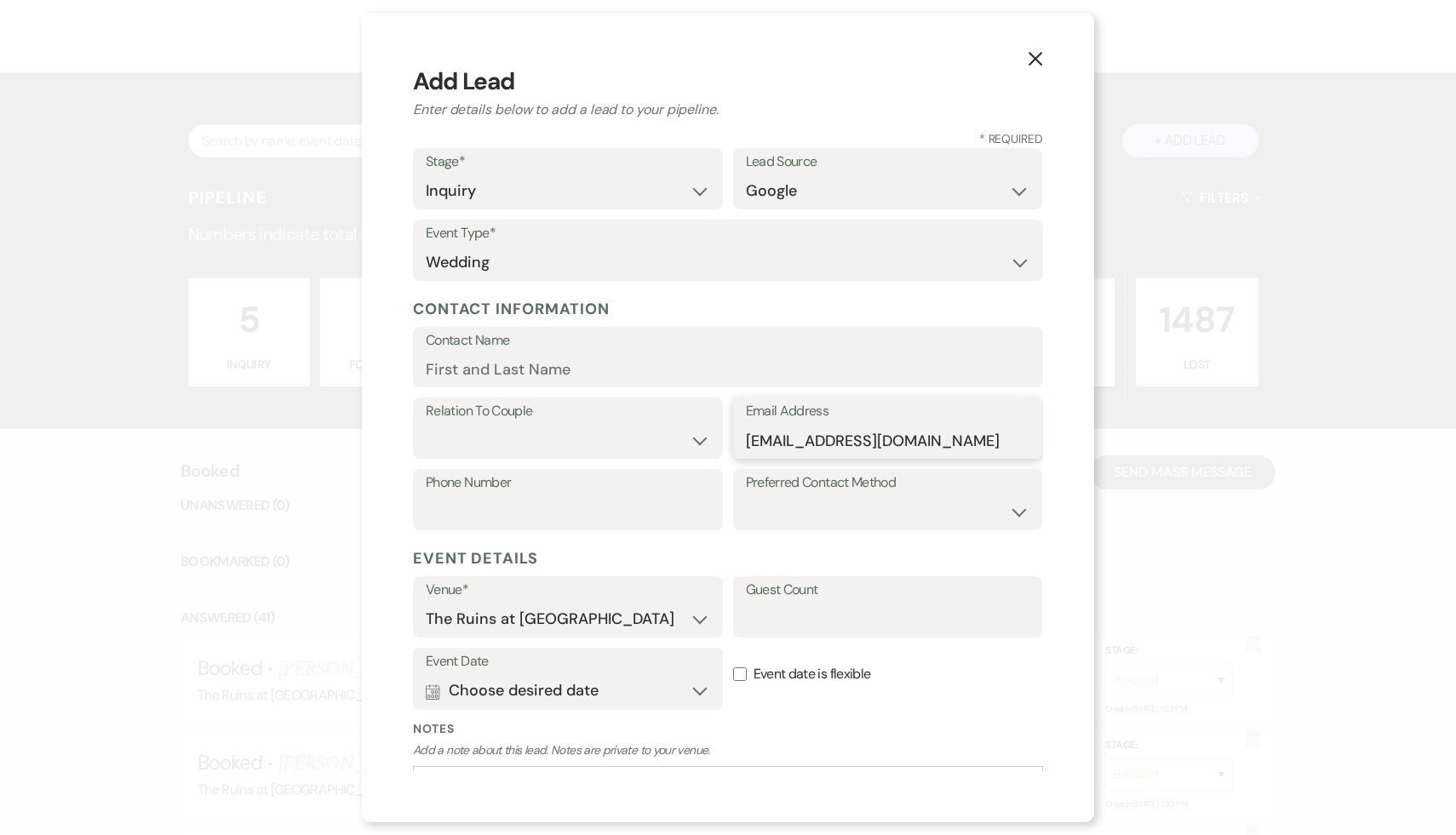
type input "minnakykim@gmail.com"
click at [619, 376] on input "Contact Name" at bounding box center [728, 369] width 604 height 34
type input "Minna"
click at [702, 444] on select "Couple Planner Parent of Couple Family Member Friend Other" at bounding box center [568, 440] width 284 height 34
select select "1"
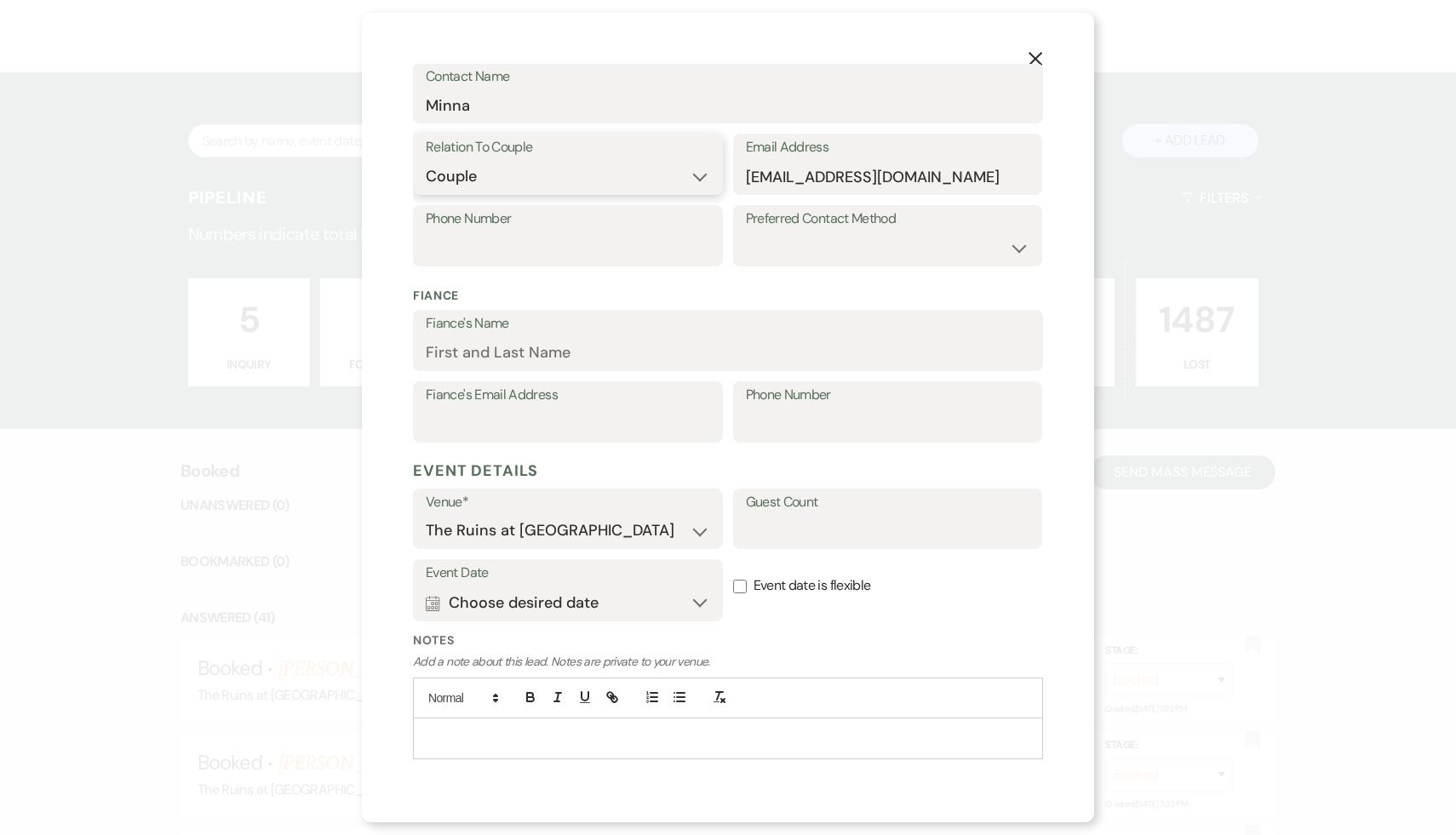
scroll to position [303, 0]
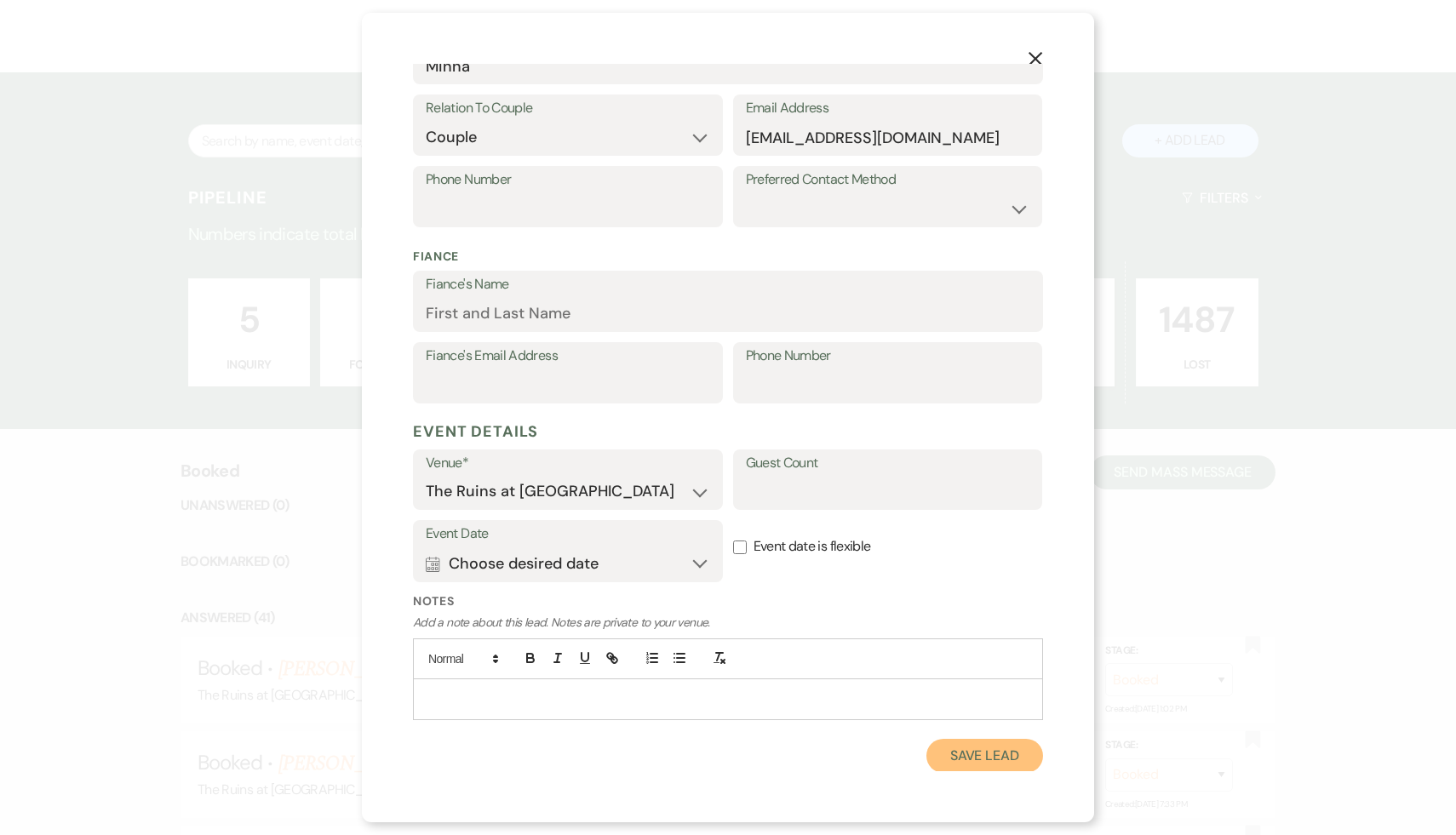
click at [969, 760] on button "Save Lead" at bounding box center [985, 756] width 117 height 34
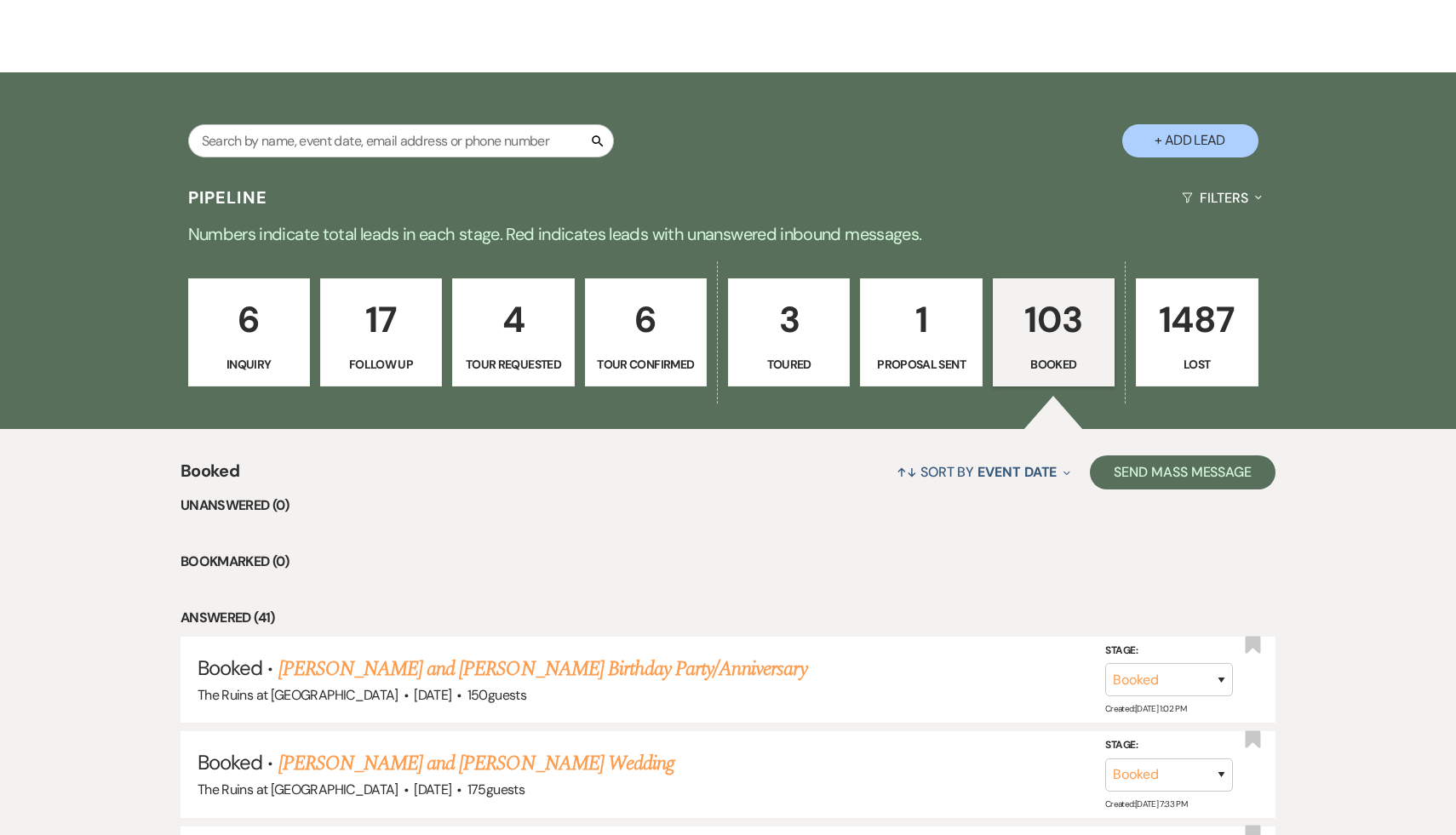
click at [255, 324] on p "6" at bounding box center [249, 319] width 100 height 57
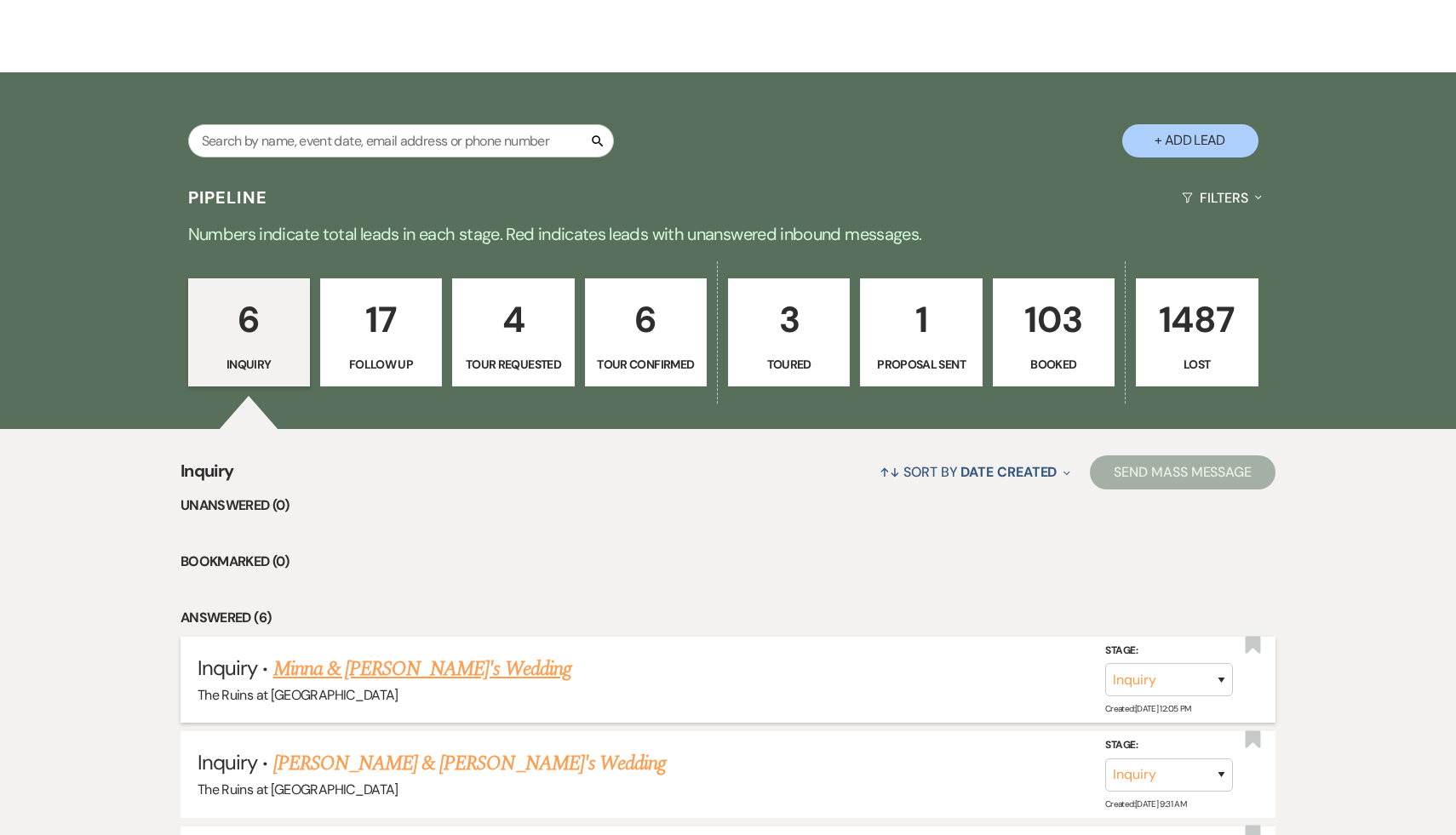
click at [383, 671] on link "Minna & Fiance's Wedding" at bounding box center [422, 669] width 298 height 31
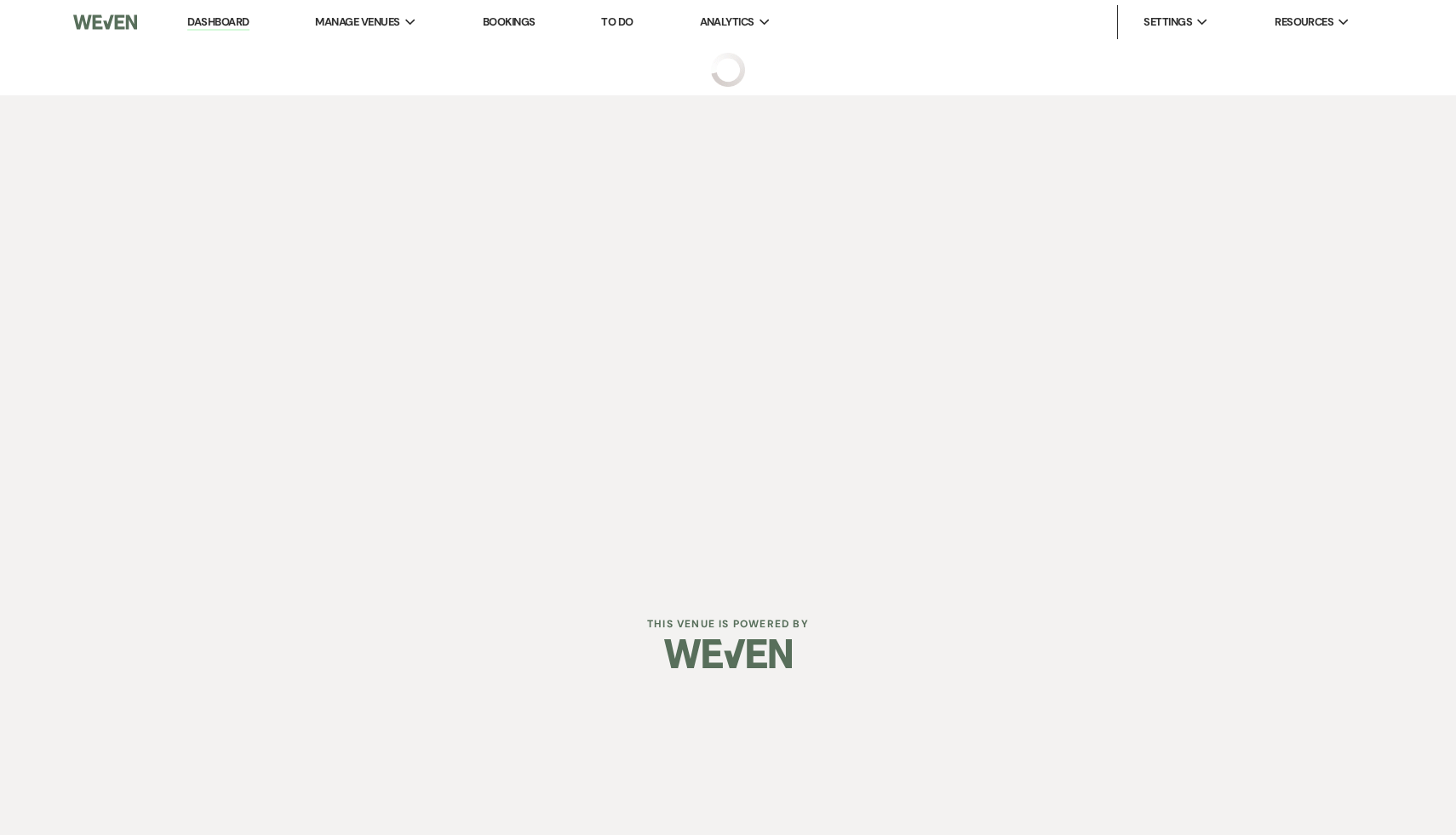
select select "6"
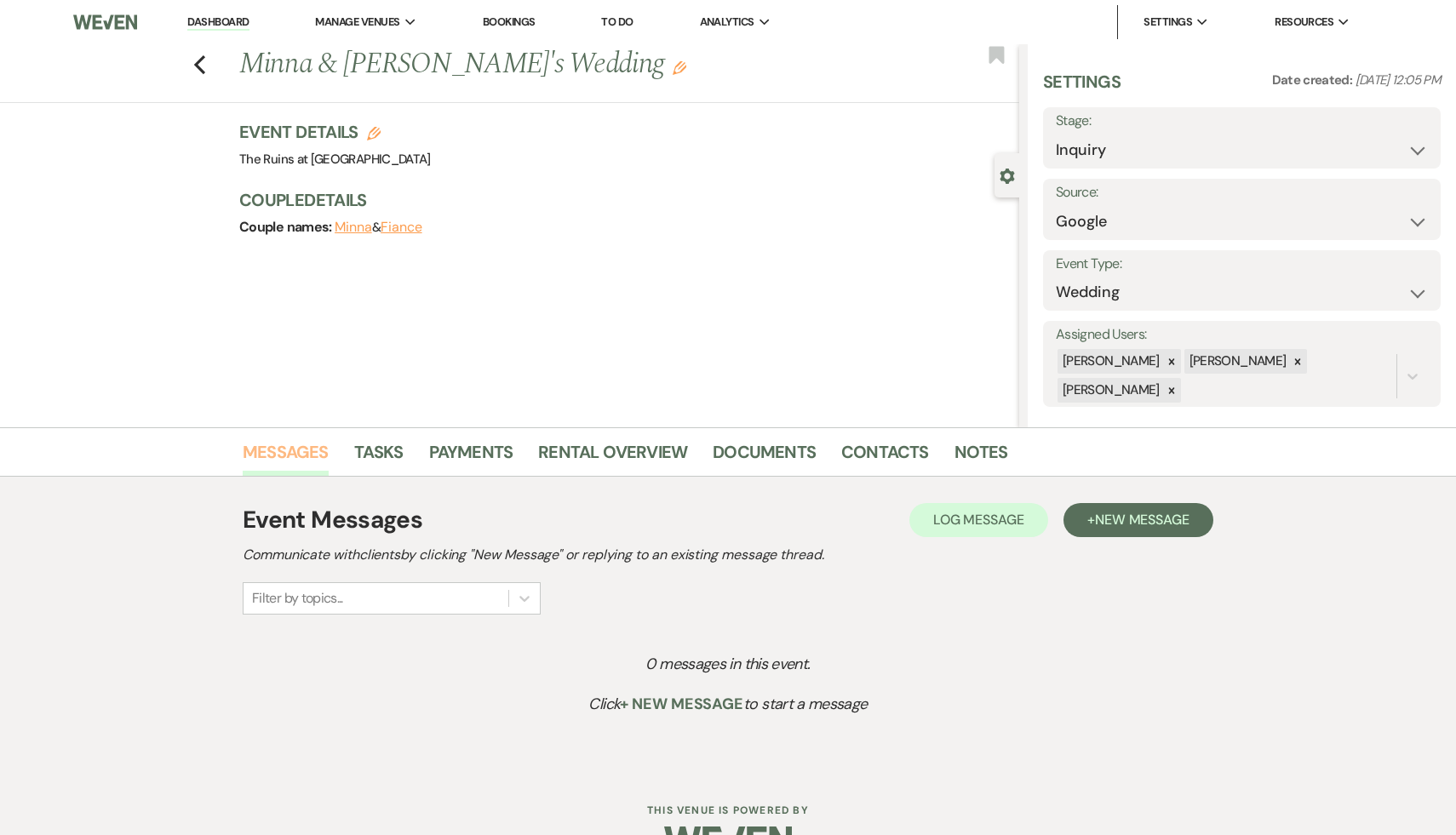
click at [294, 449] on link "Messages" at bounding box center [285, 456] width 86 height 37
click at [1158, 515] on span "New Message" at bounding box center [1143, 520] width 94 height 18
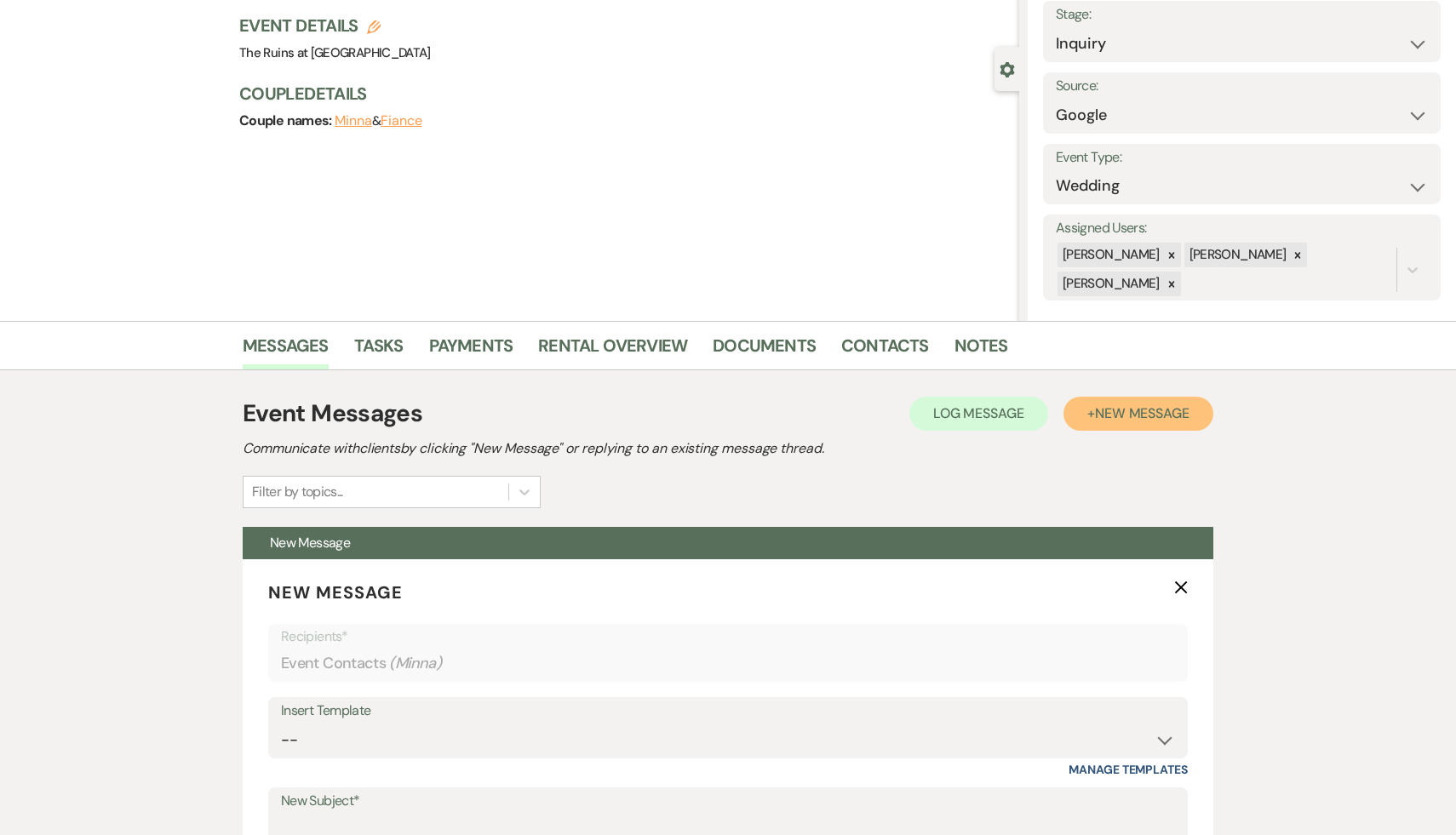
scroll to position [84, 0]
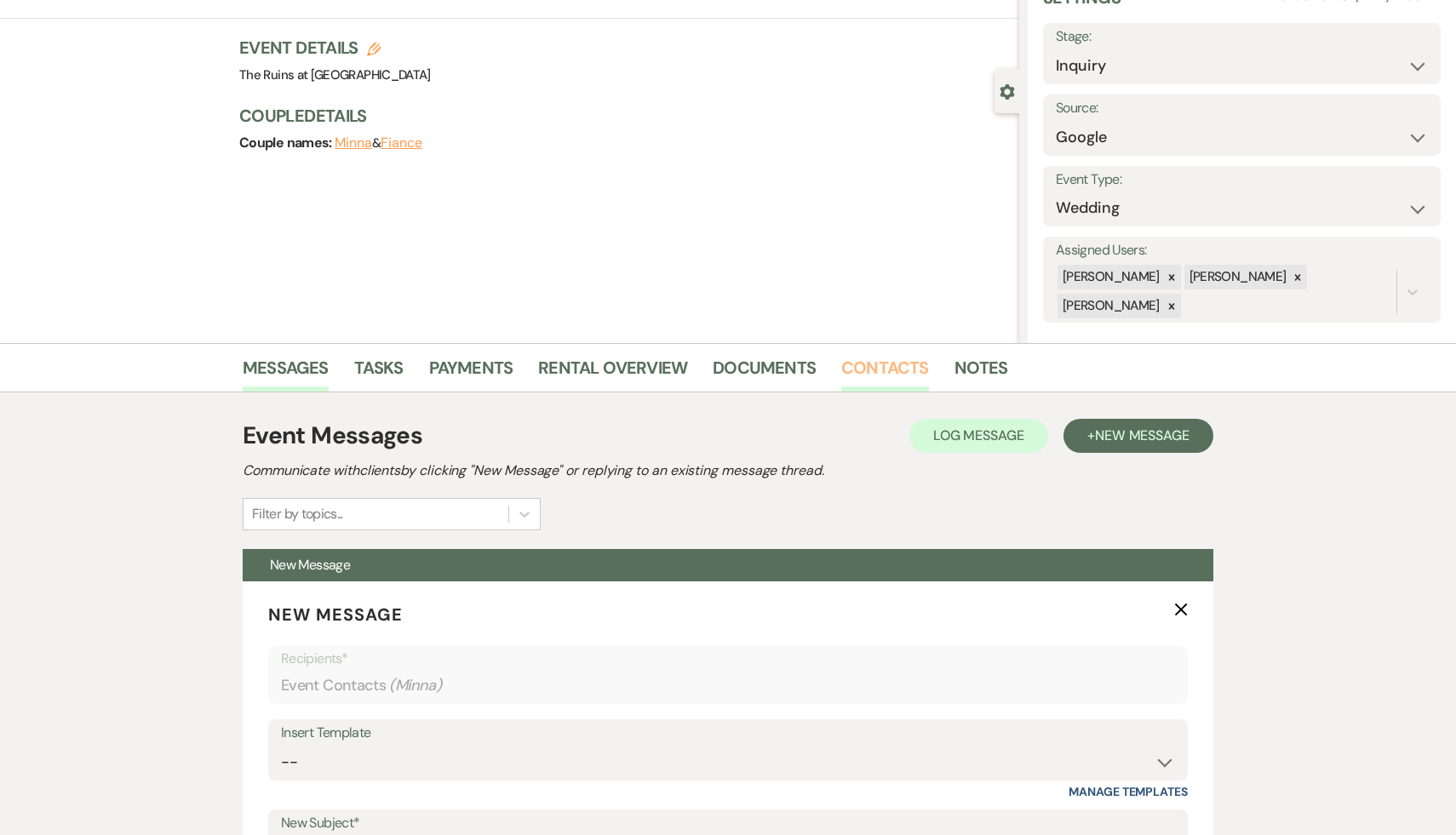
click at [882, 377] on link "Contacts" at bounding box center [885, 372] width 88 height 37
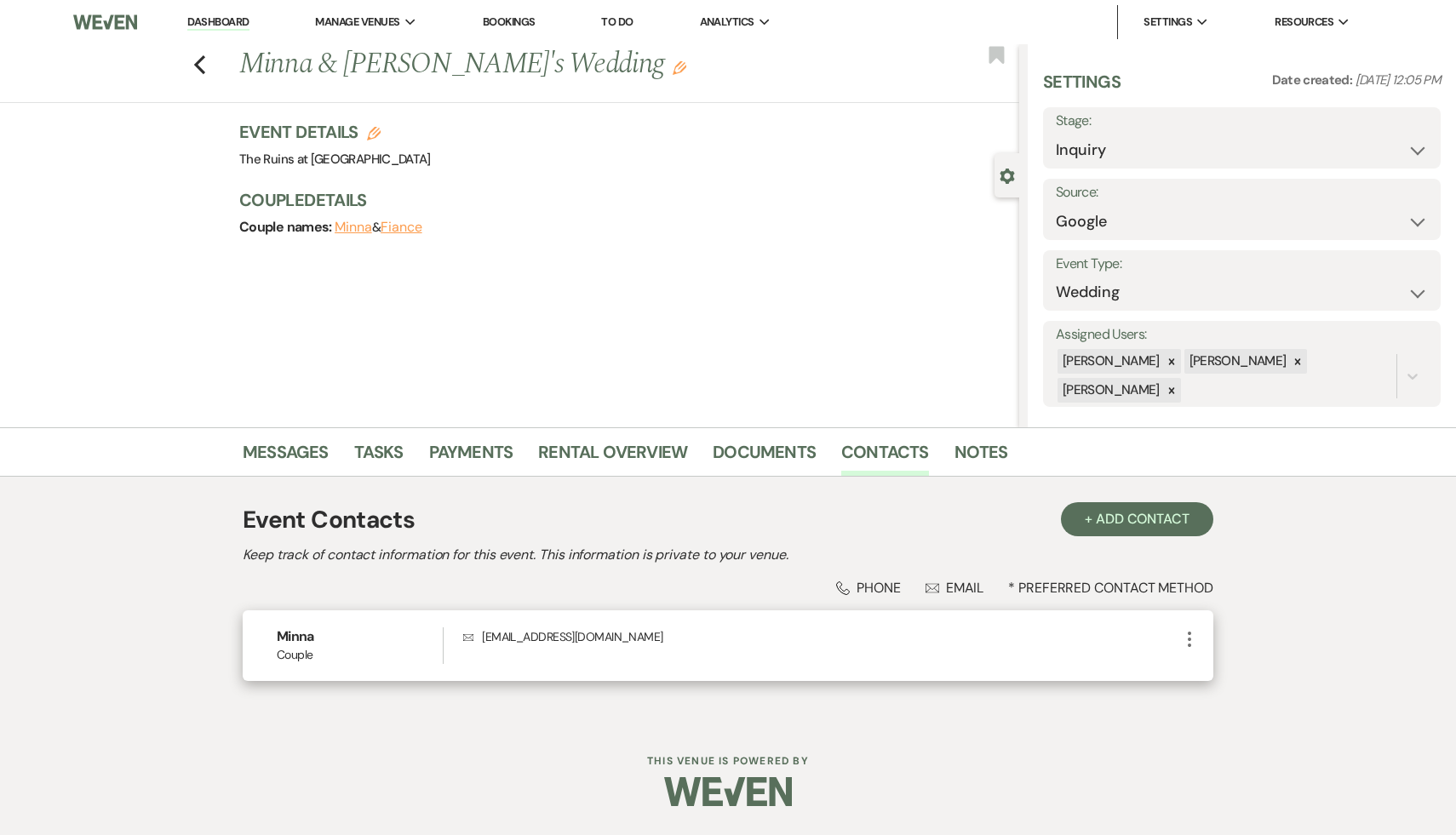
click at [1191, 640] on icon "More" at bounding box center [1190, 639] width 21 height 21
click at [1241, 677] on button "Pencil Edit" at bounding box center [1230, 673] width 101 height 29
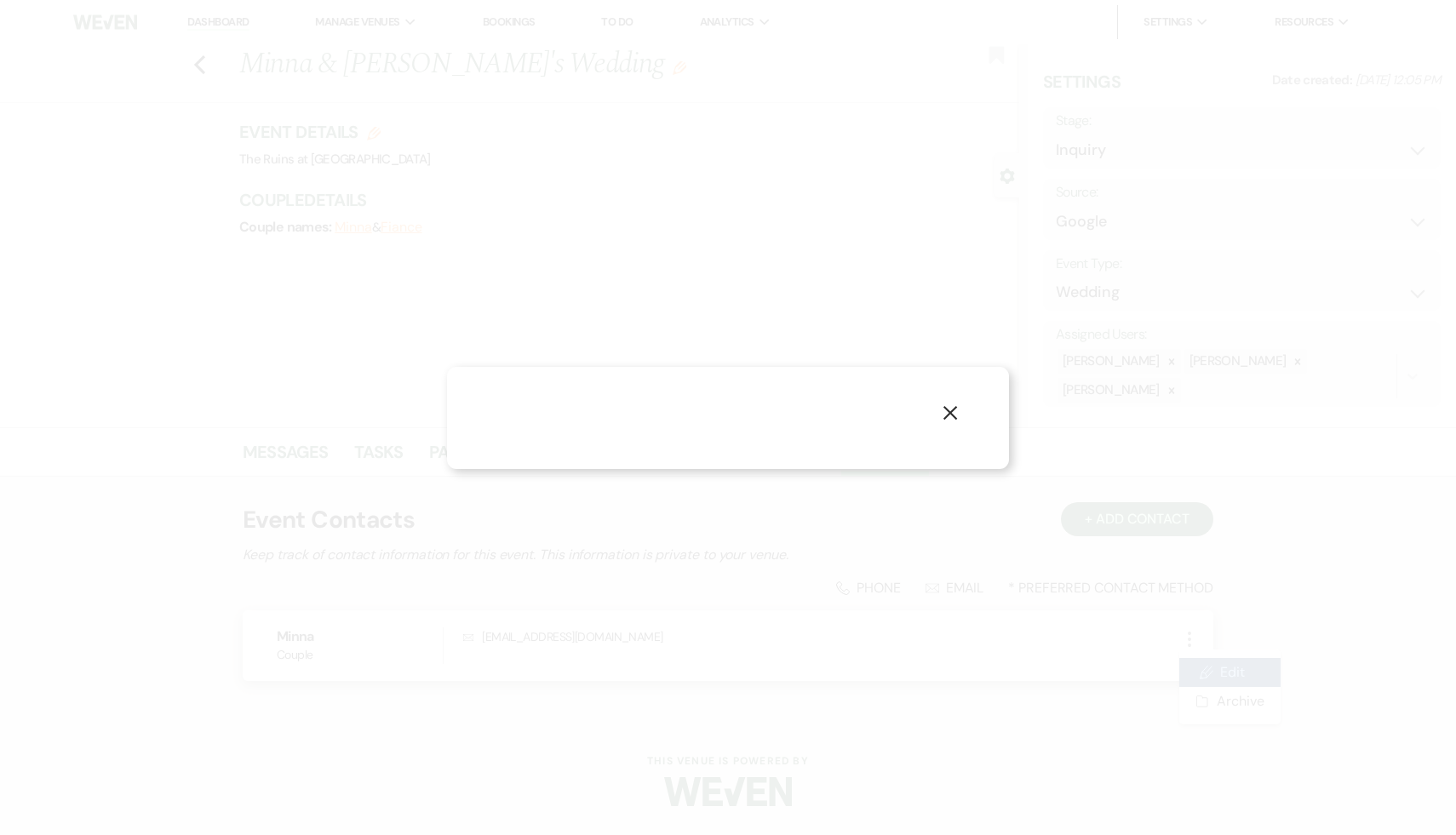
select select "1"
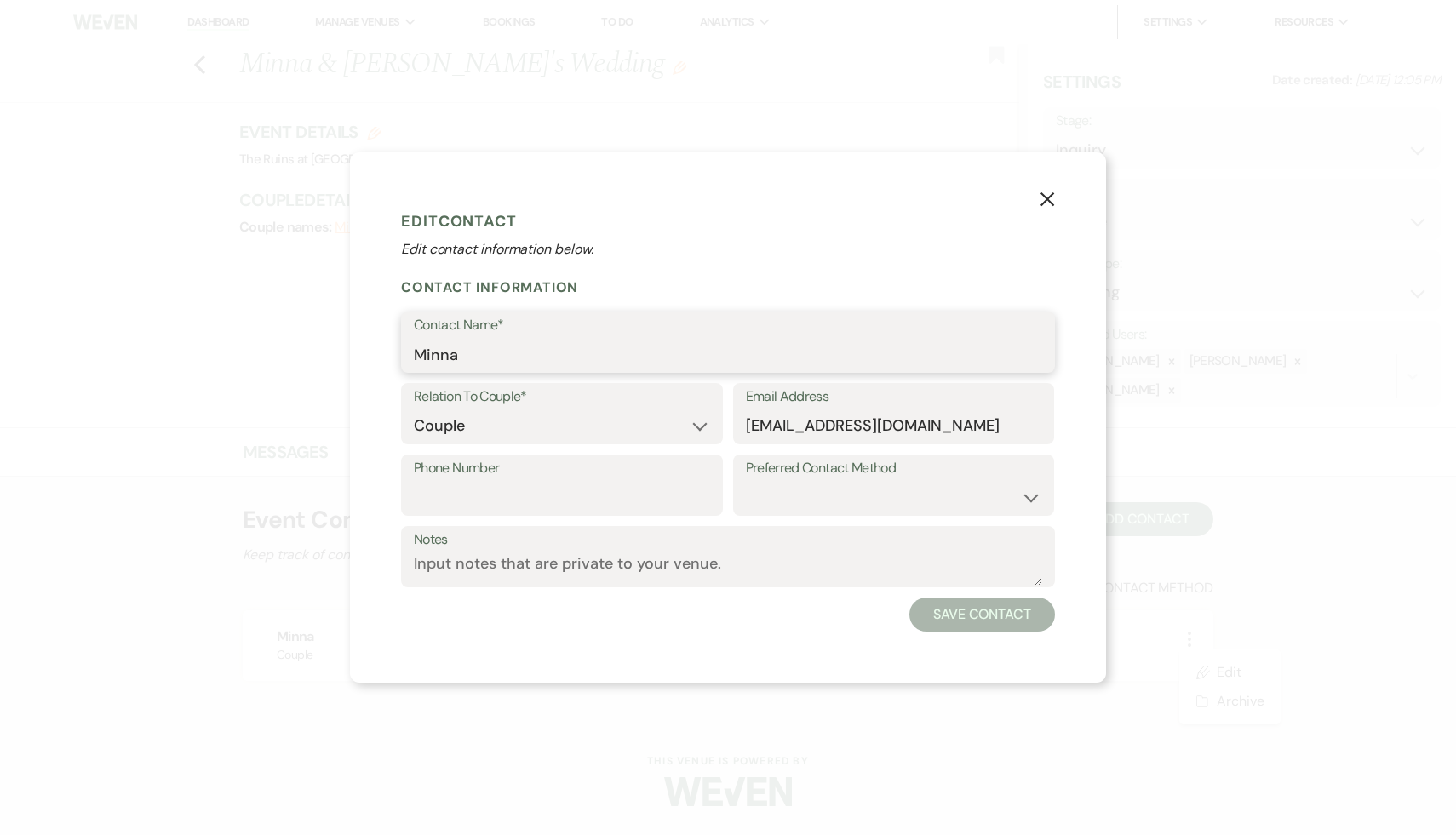
click at [537, 362] on input "Minna" at bounding box center [728, 354] width 629 height 34
type input "Minna Kim"
click at [448, 499] on input "Phone Number" at bounding box center [562, 497] width 296 height 34
paste input "(360) 589-6700"
type input "(360) 589-6700"
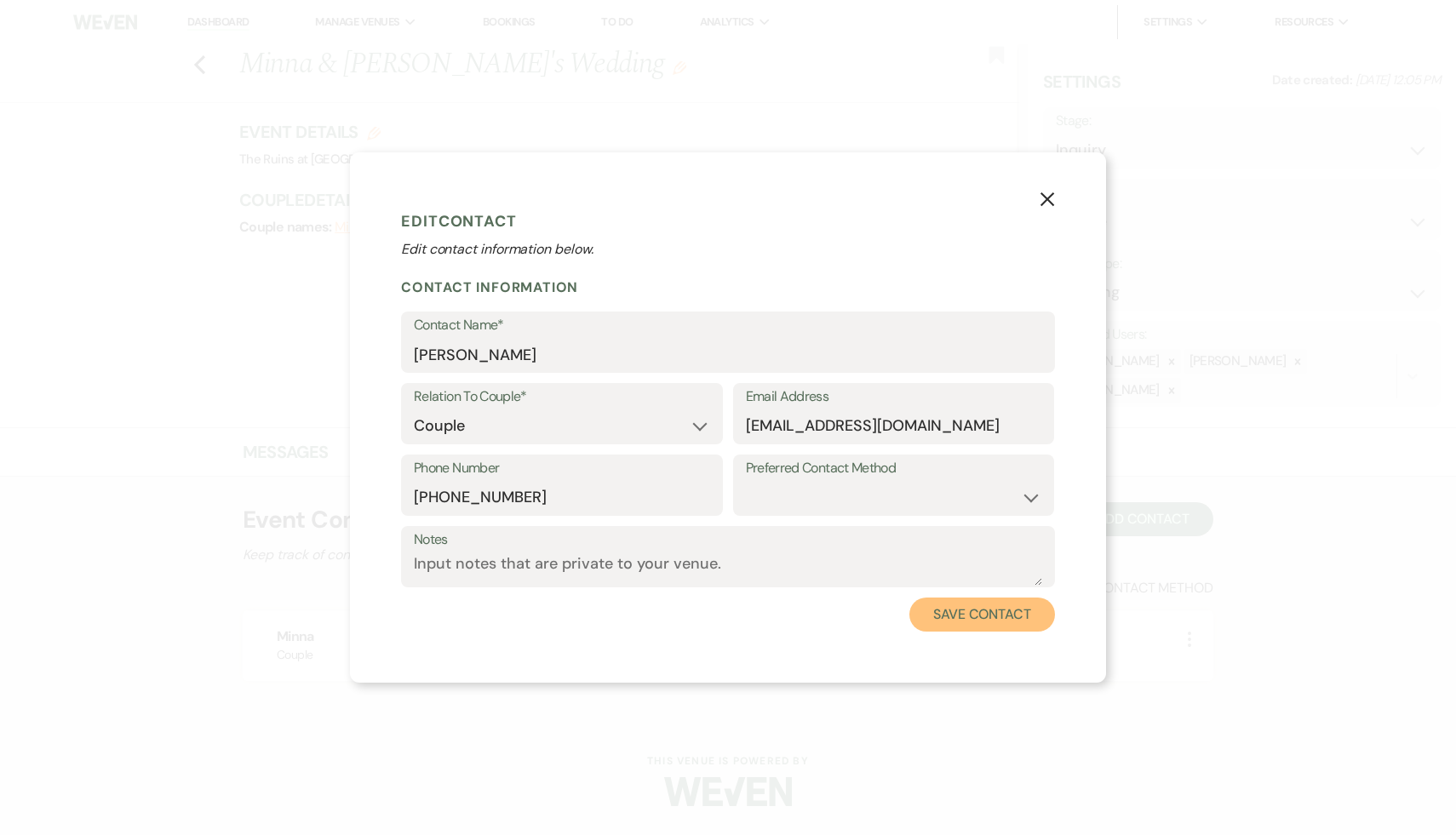
click at [998, 608] on button "Save Contact" at bounding box center [982, 615] width 146 height 34
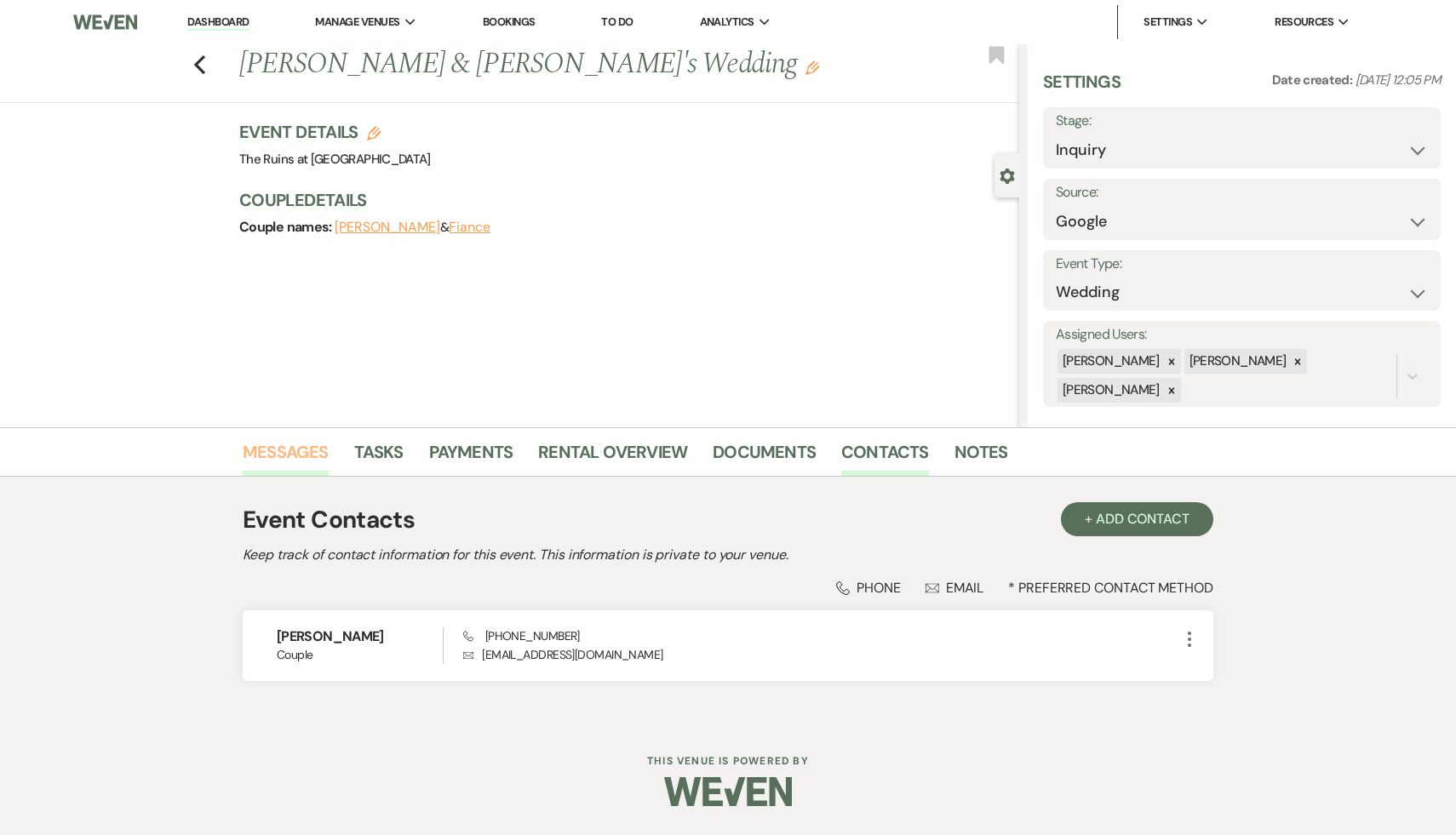
click at [282, 447] on link "Messages" at bounding box center [285, 456] width 86 height 37
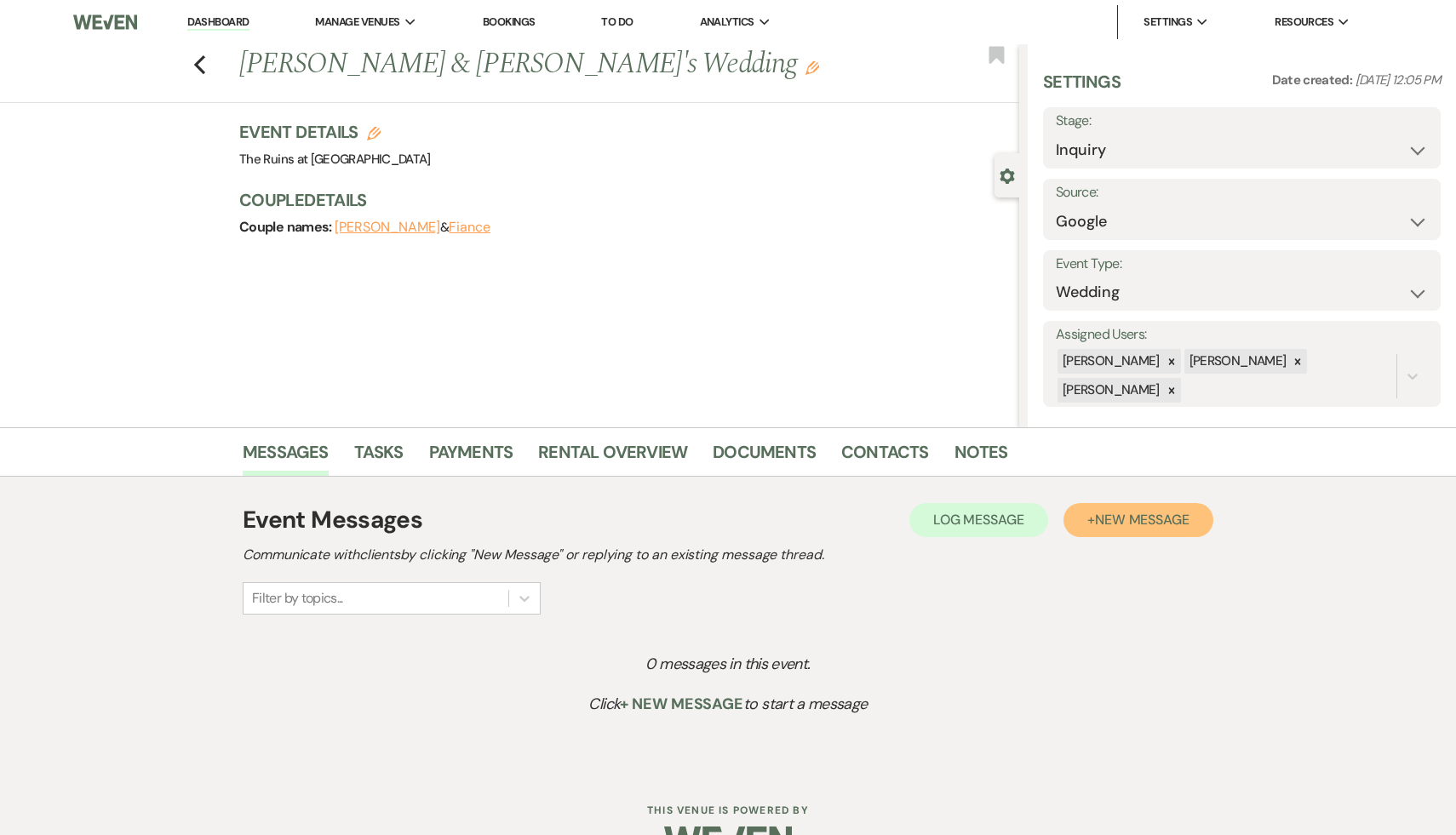
click at [1154, 519] on span "New Message" at bounding box center [1143, 520] width 94 height 18
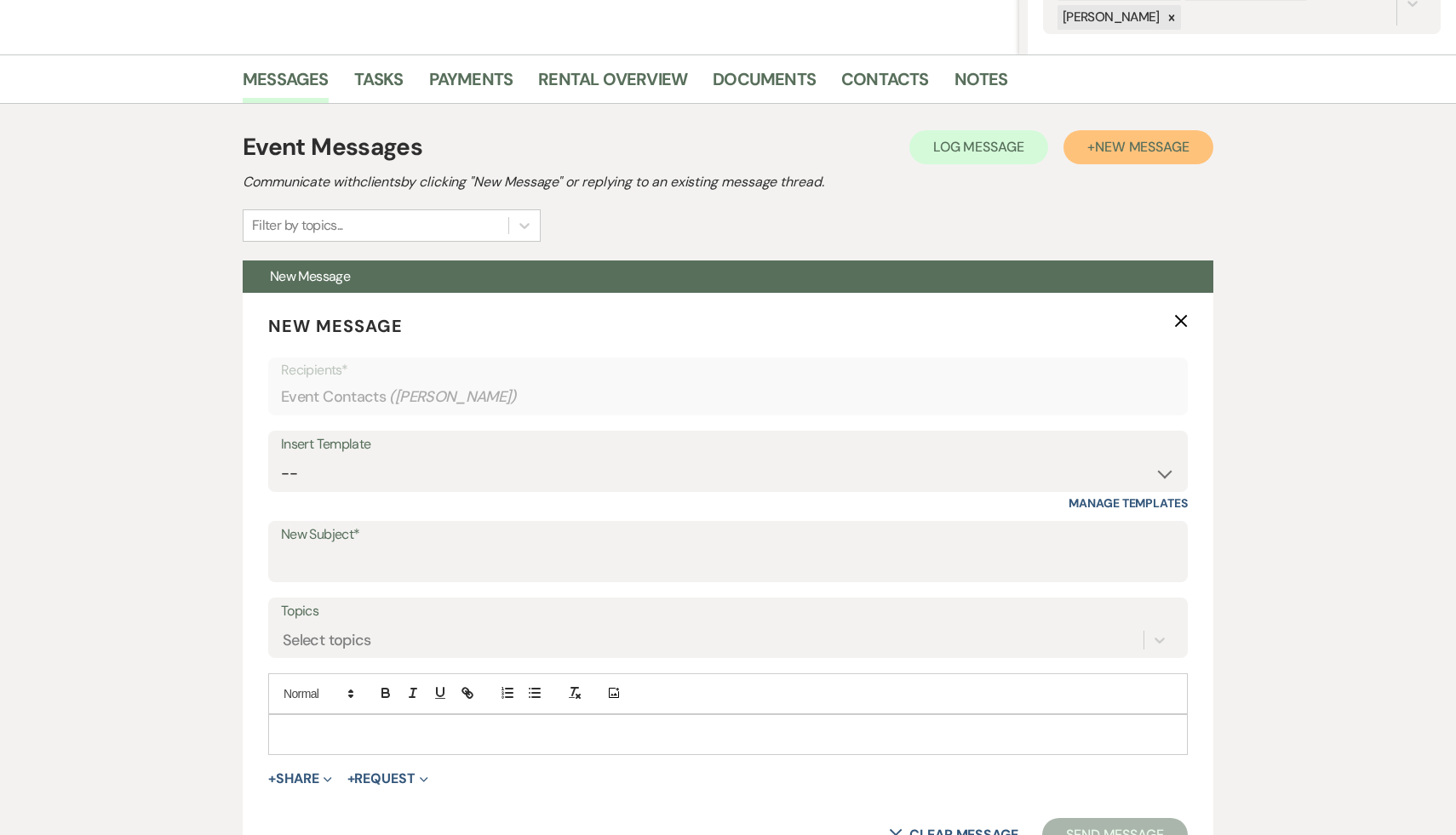
scroll to position [425, 0]
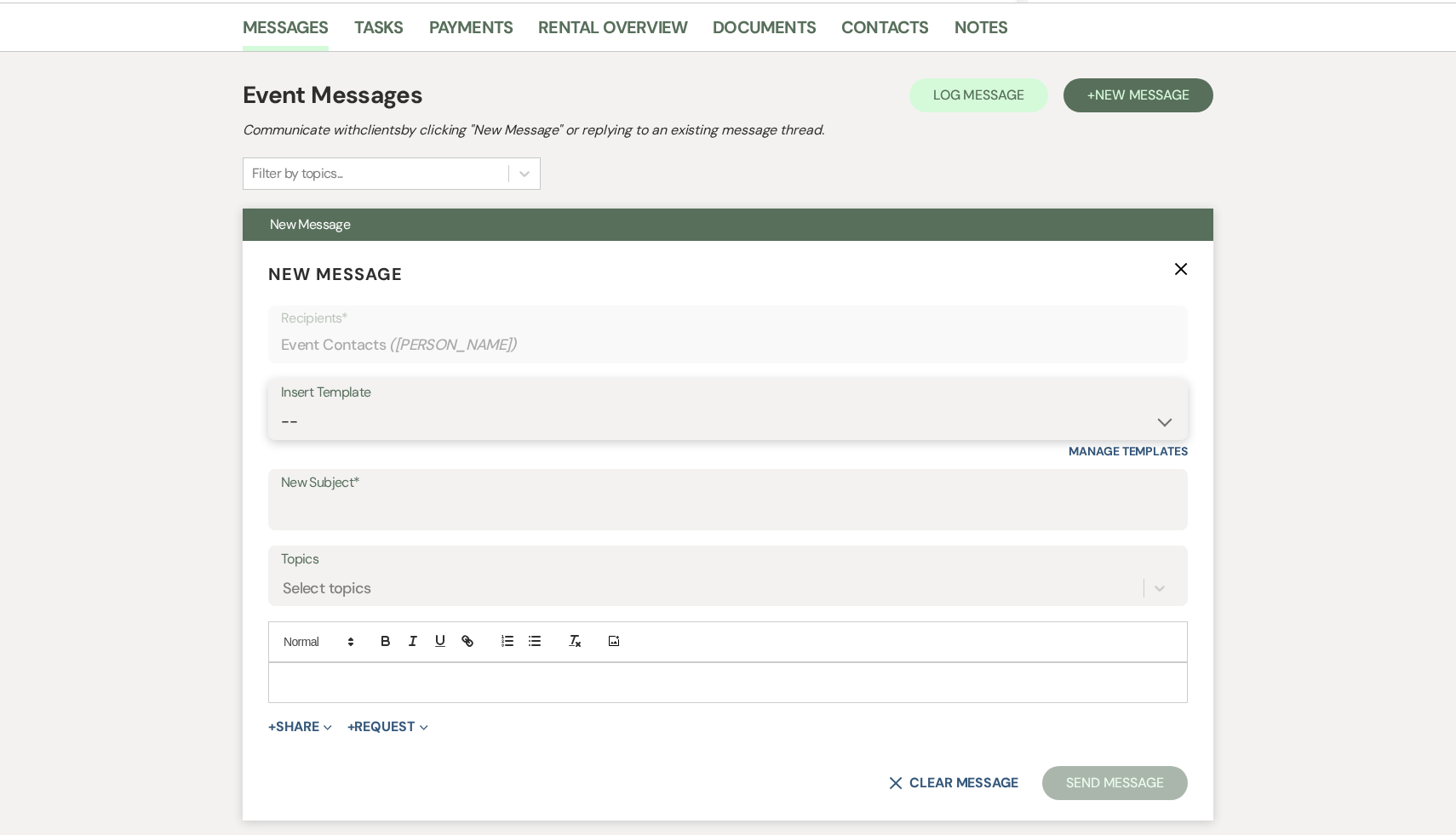
click at [1168, 418] on select "-- Weven Planning Portal Introduction (Booked Events) Initial Inquiry Response …" at bounding box center [728, 421] width 894 height 34
select select "566"
type input "Thank you for your interest in The Ruins at [GEOGRAPHIC_DATA]!"
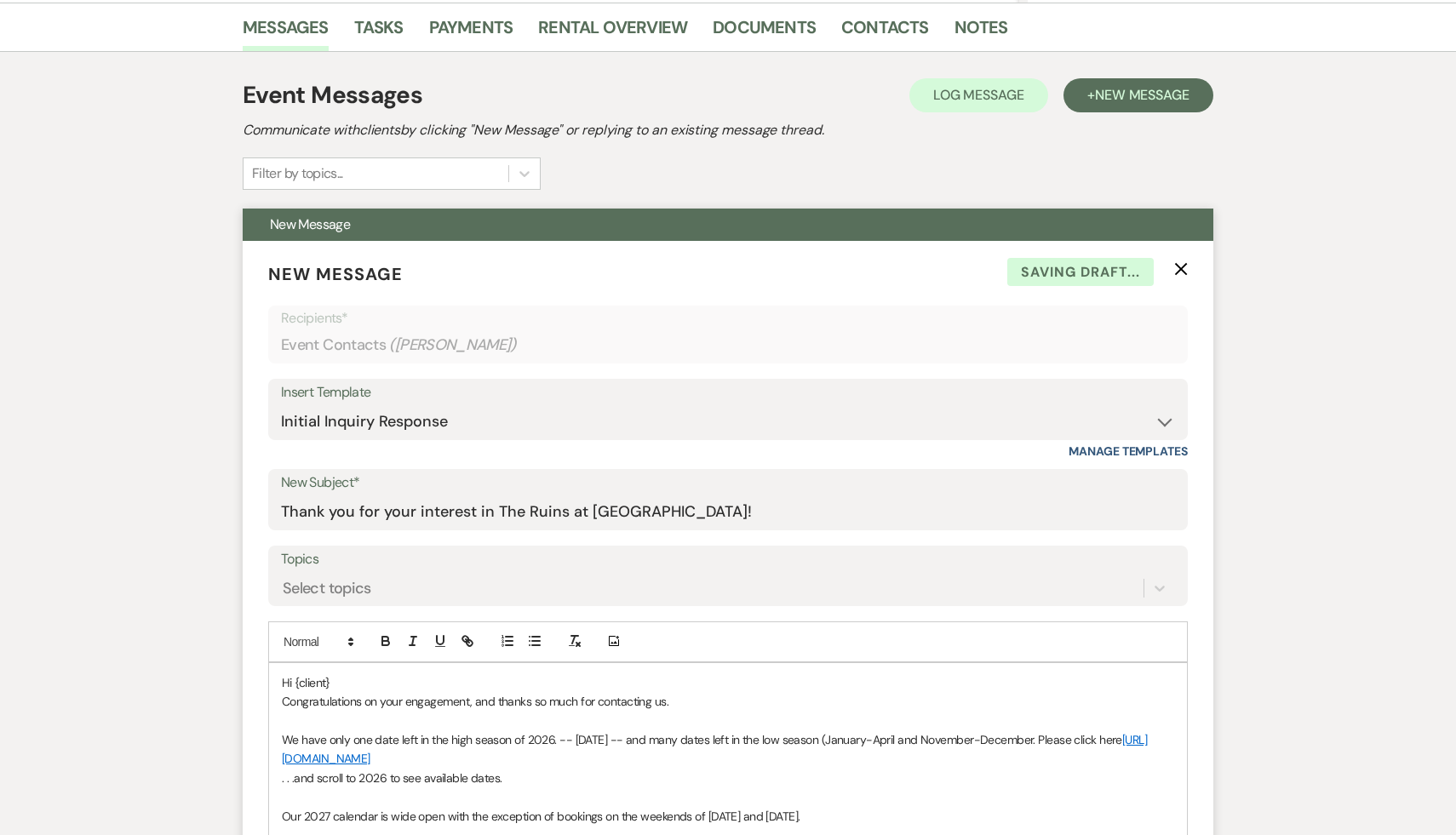
click at [390, 676] on p "Hi {client}" at bounding box center [728, 683] width 892 height 19
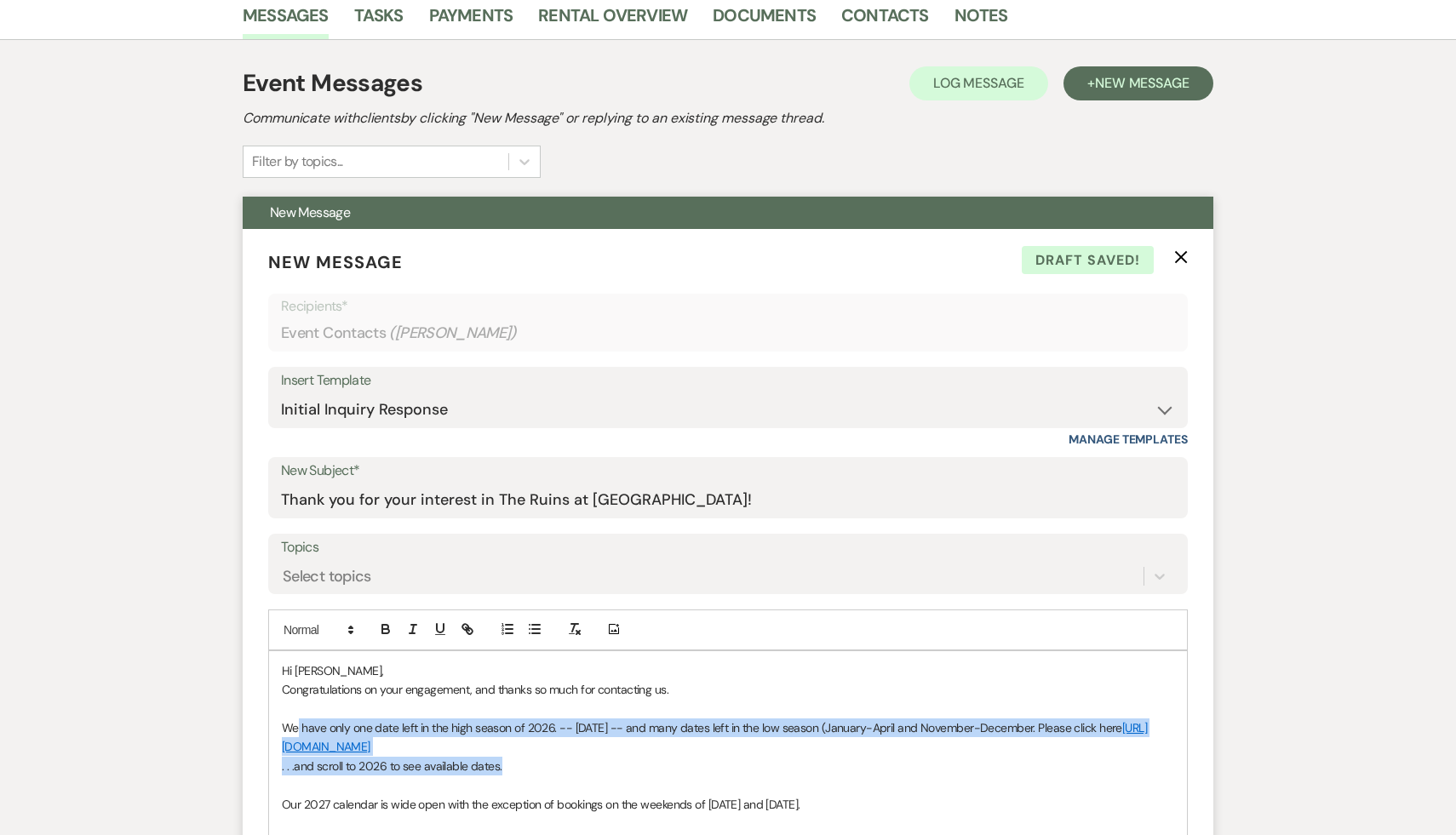
drag, startPoint x: 510, startPoint y: 760, endPoint x: 299, endPoint y: 725, distance: 213.9
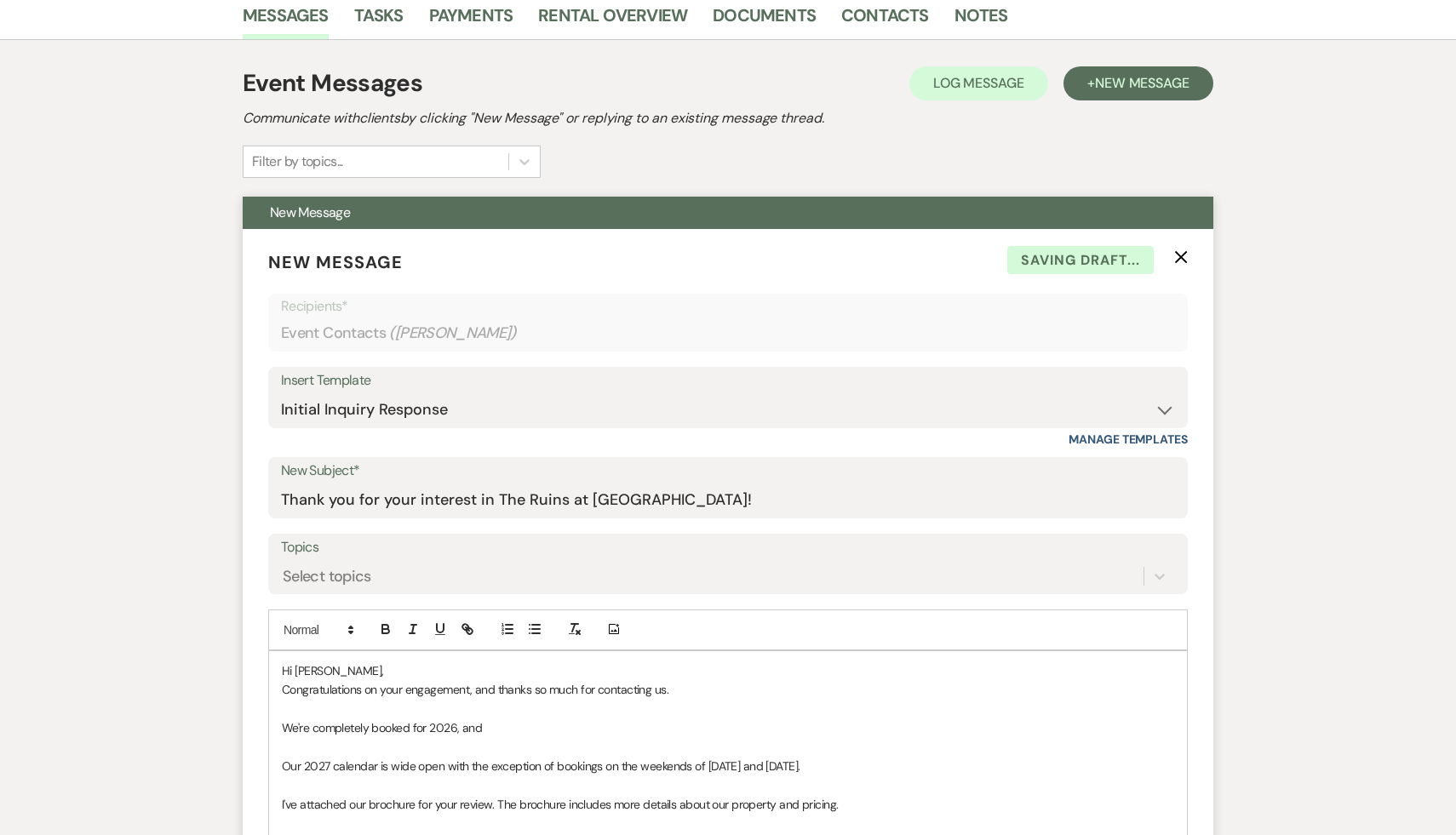
click at [290, 766] on p "Our 2027 calendar is wide open with the exception of bookings on the weekends o…" at bounding box center [728, 766] width 892 height 19
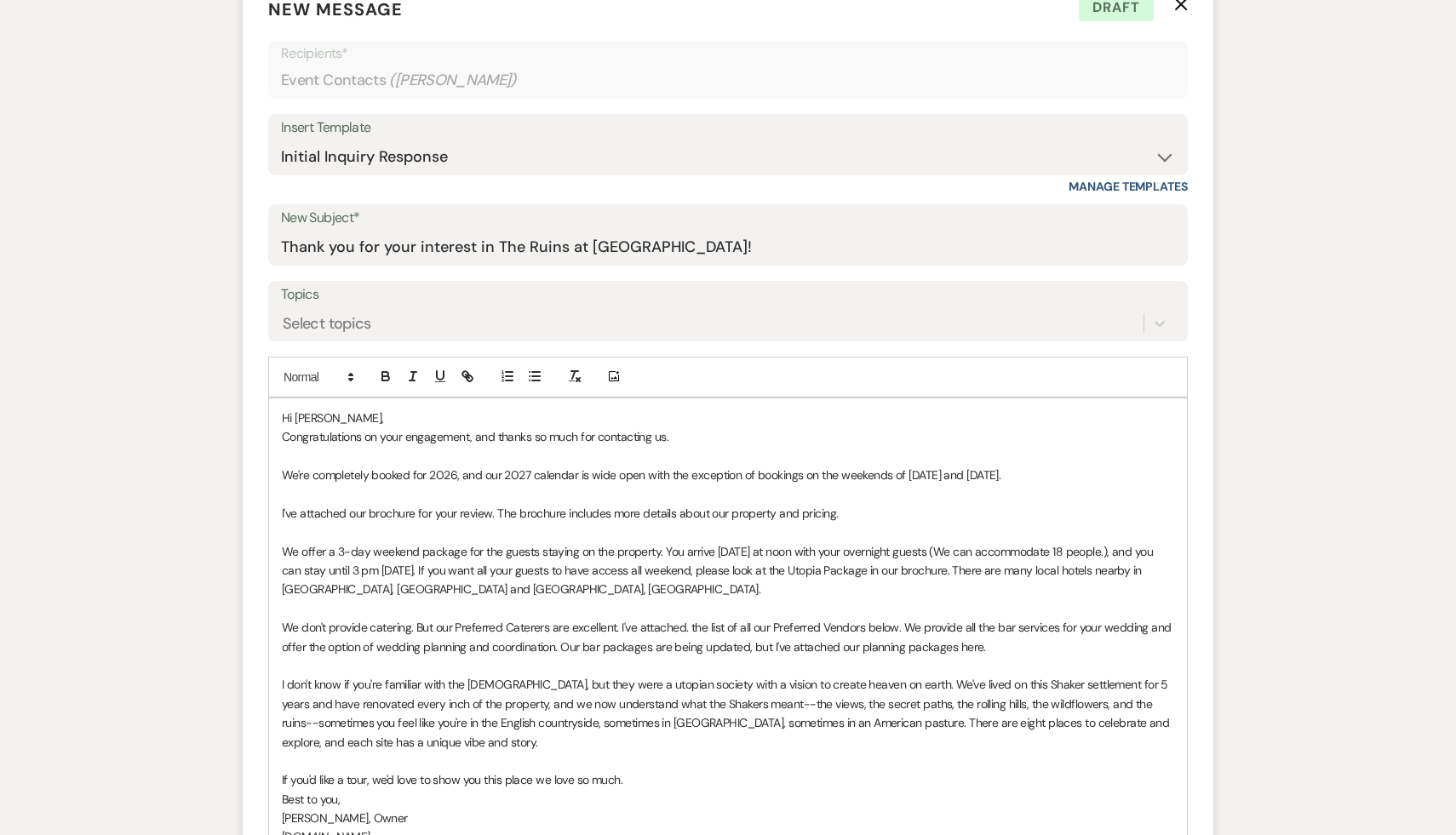
scroll to position [691, 0]
drag, startPoint x: 767, startPoint y: 642, endPoint x: 558, endPoint y: 643, distance: 209.0
click at [558, 643] on p "We don't provide catering. But our Preferred Caterers are excellent. I've attac…" at bounding box center [728, 636] width 892 height 38
drag, startPoint x: 689, startPoint y: 644, endPoint x: 626, endPoint y: 647, distance: 63.1
click at [626, 647] on p "We don't provide catering. But our Preferred Caterers are excellent. I've attac…" at bounding box center [728, 636] width 892 height 38
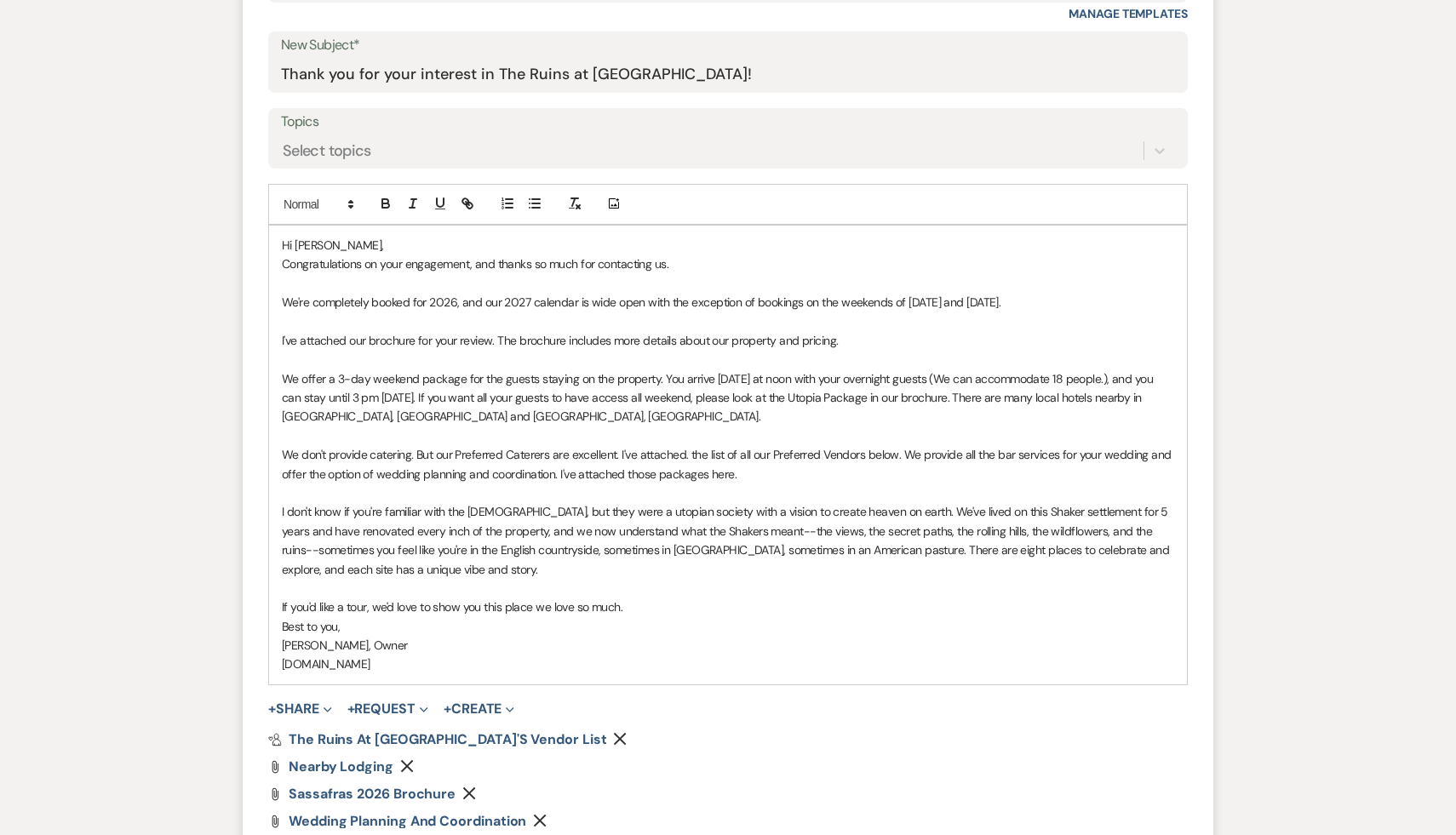
scroll to position [968, 0]
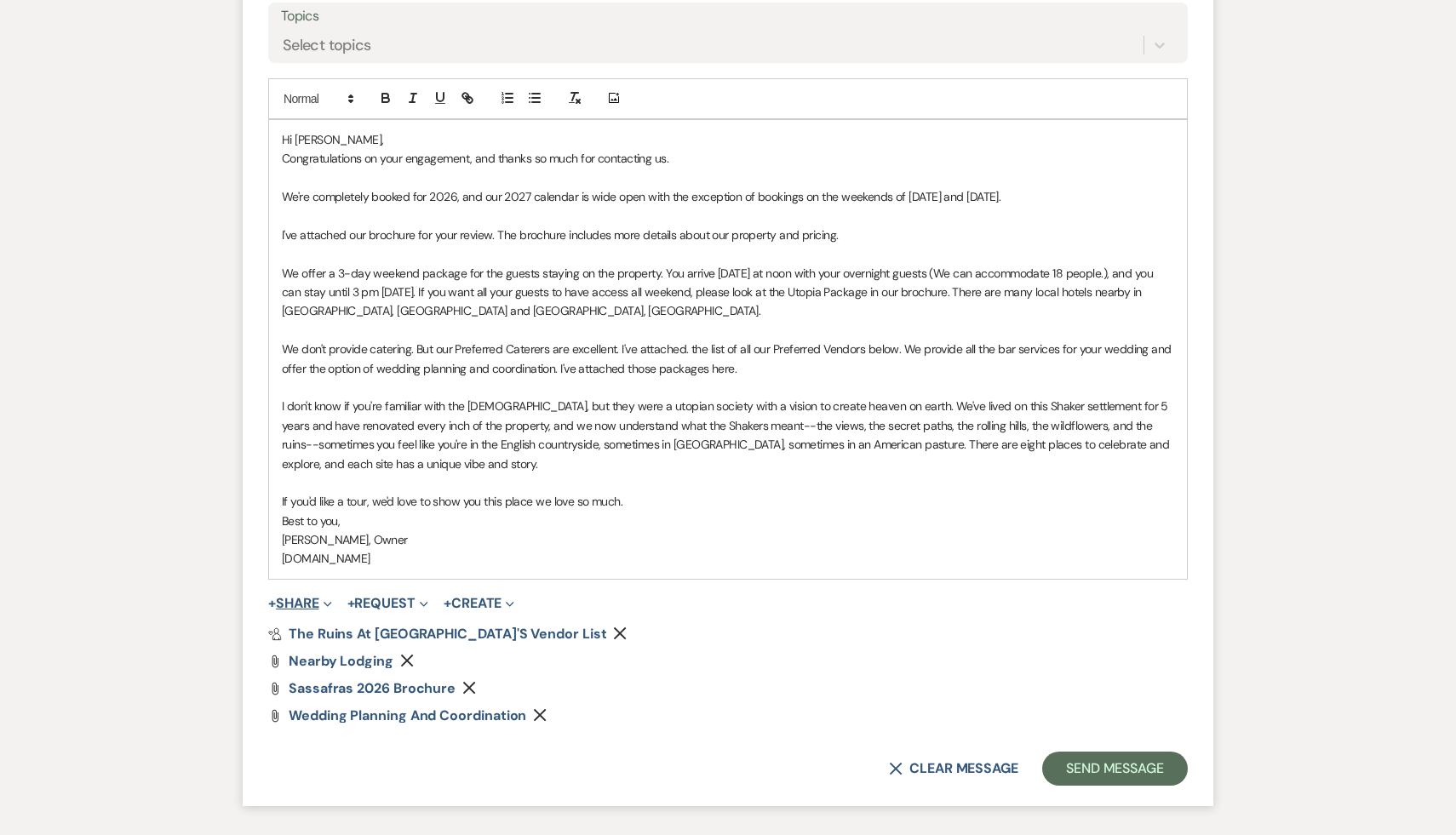
click at [297, 603] on button "+ Share Expand" at bounding box center [300, 603] width 64 height 14
click at [351, 633] on span "Doc Upload Documents" at bounding box center [337, 638] width 97 height 18
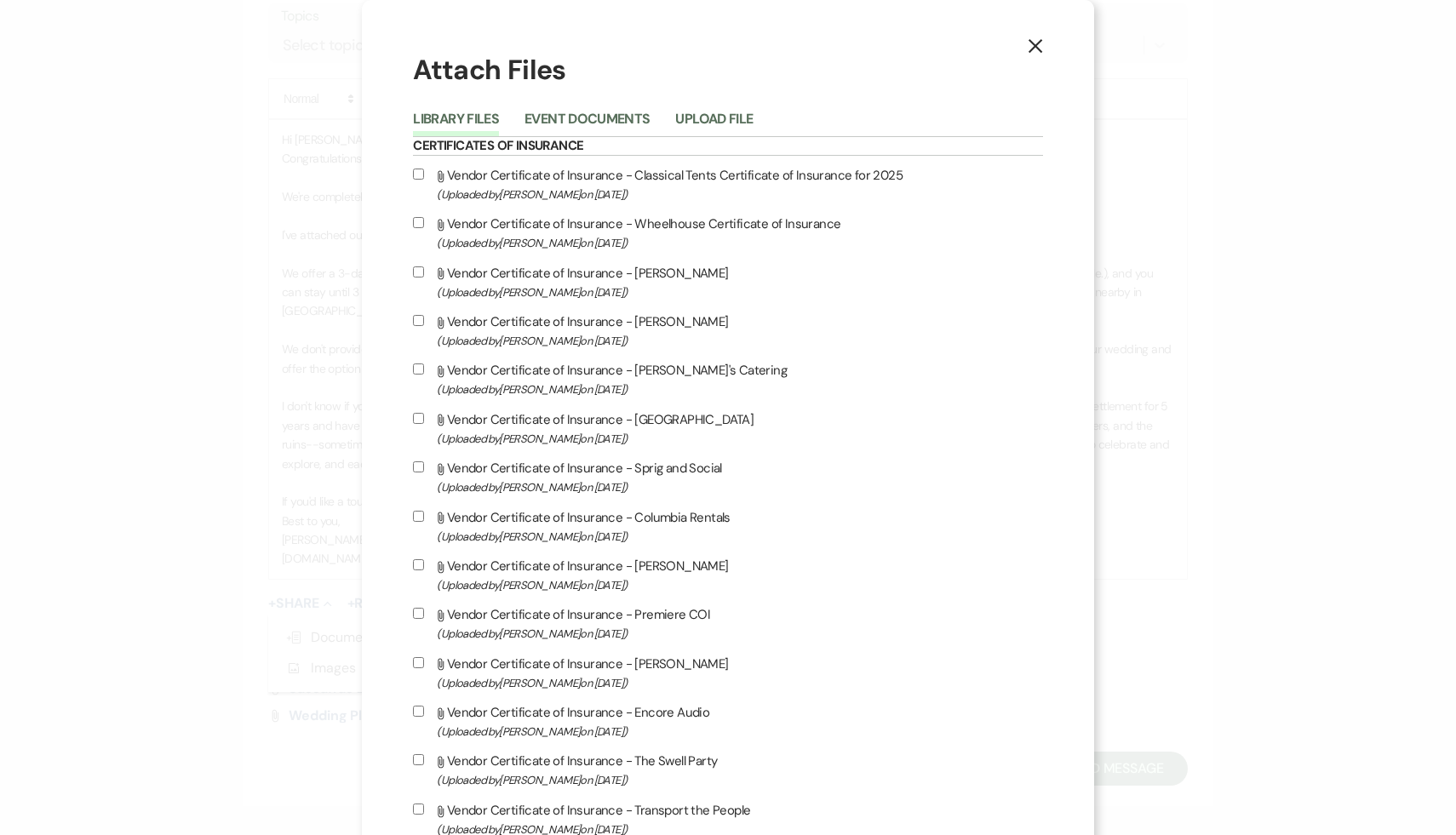
click at [499, 115] on button "Library Files" at bounding box center [456, 124] width 86 height 24
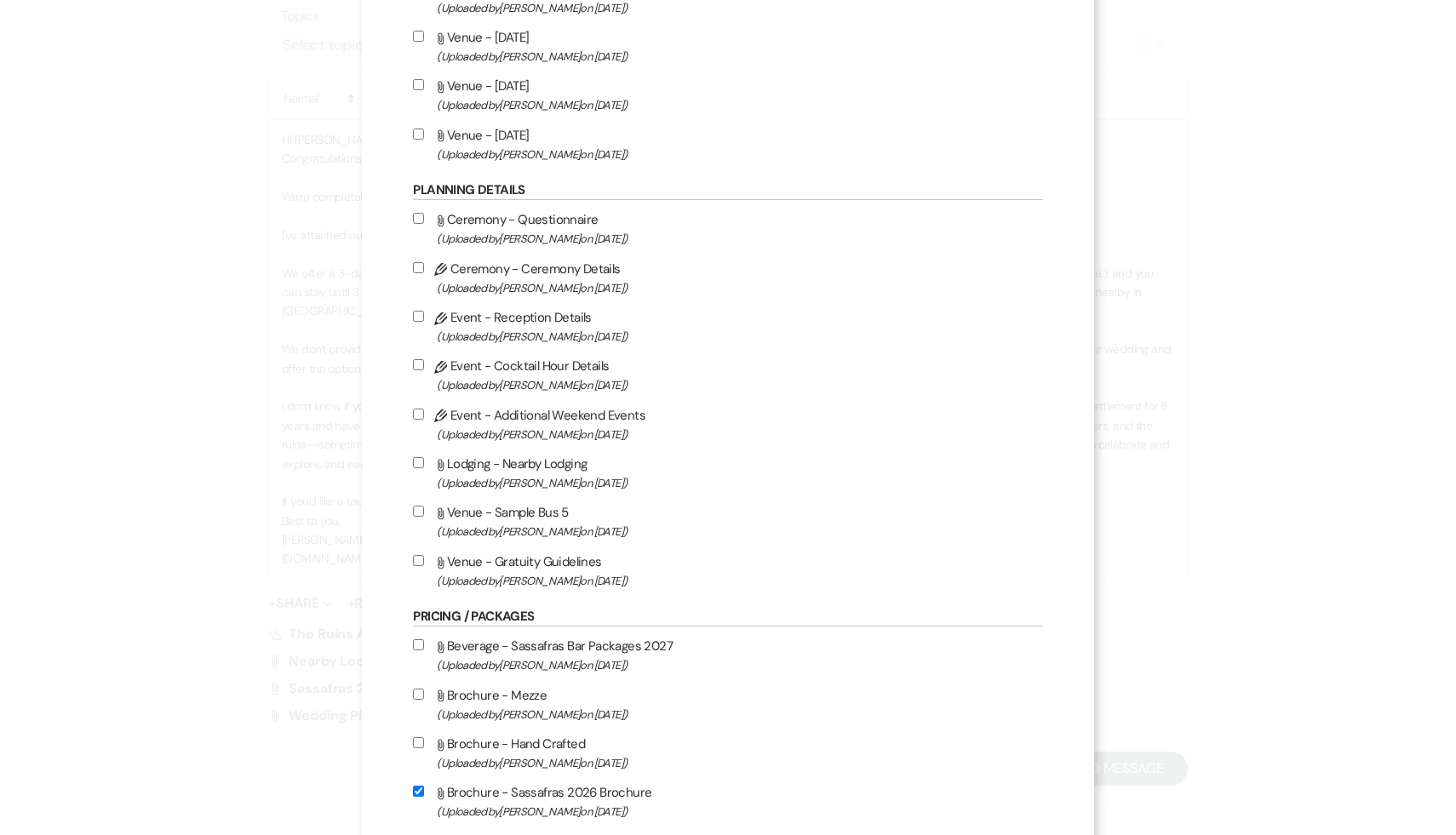
scroll to position [3560, 0]
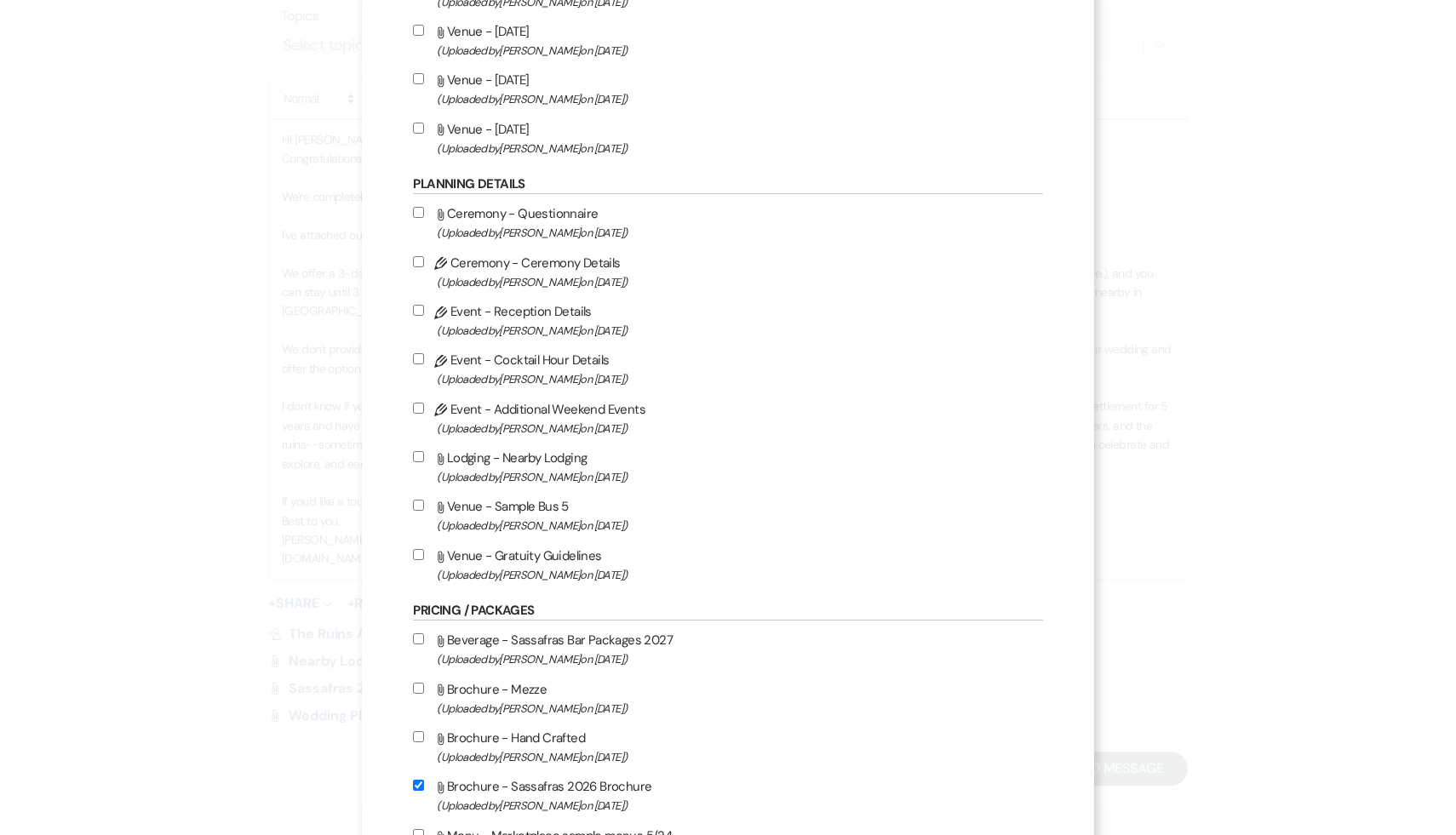
click at [424, 645] on input "Attach File Beverage - Sassafras Bar Packages 2027 (Uploaded by Carol Reichert …" at bounding box center [419, 638] width 11 height 11
checkbox input "true"
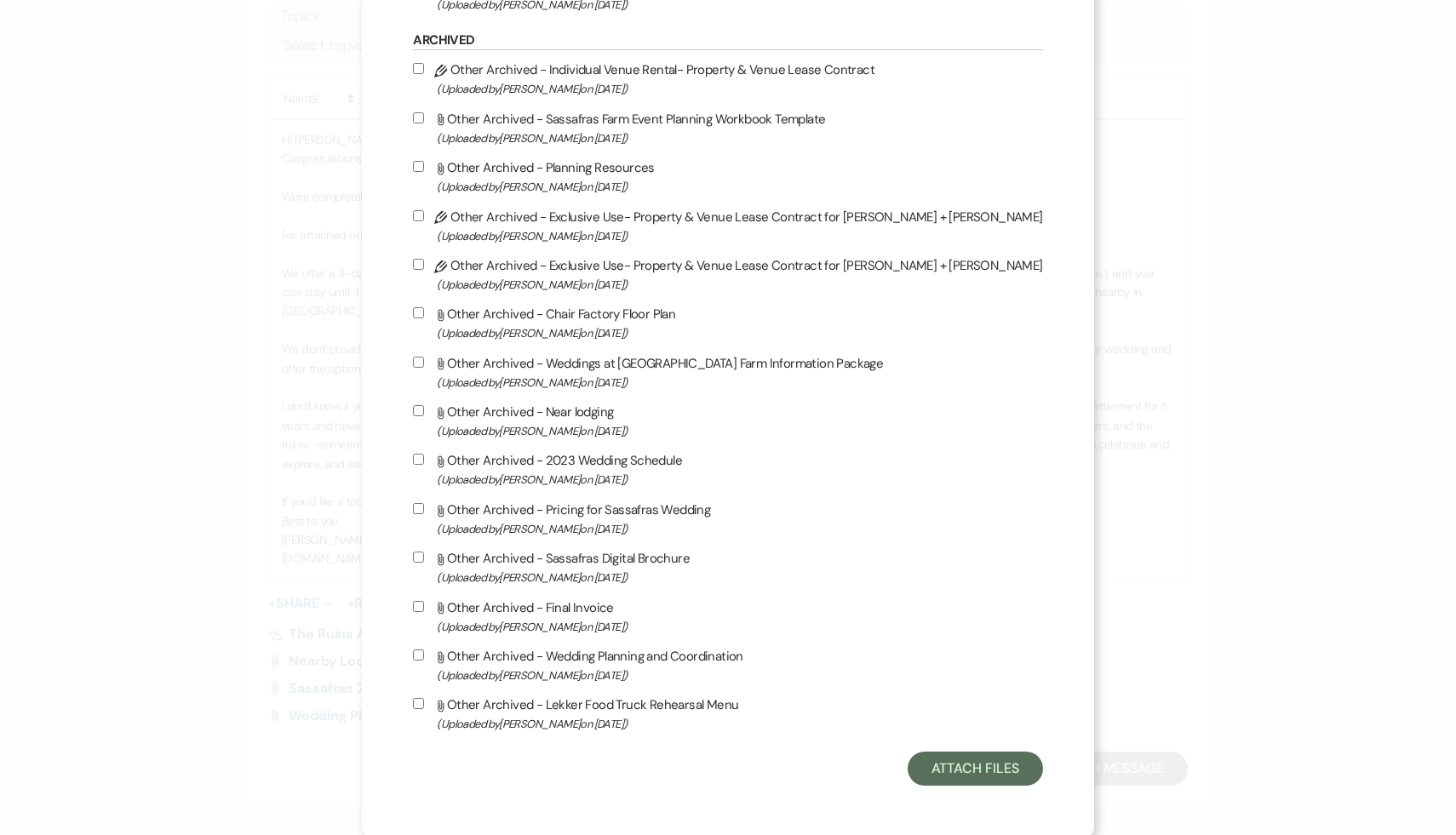
scroll to position [9208, 0]
click at [908, 773] on button "Attach Files" at bounding box center [975, 767] width 135 height 34
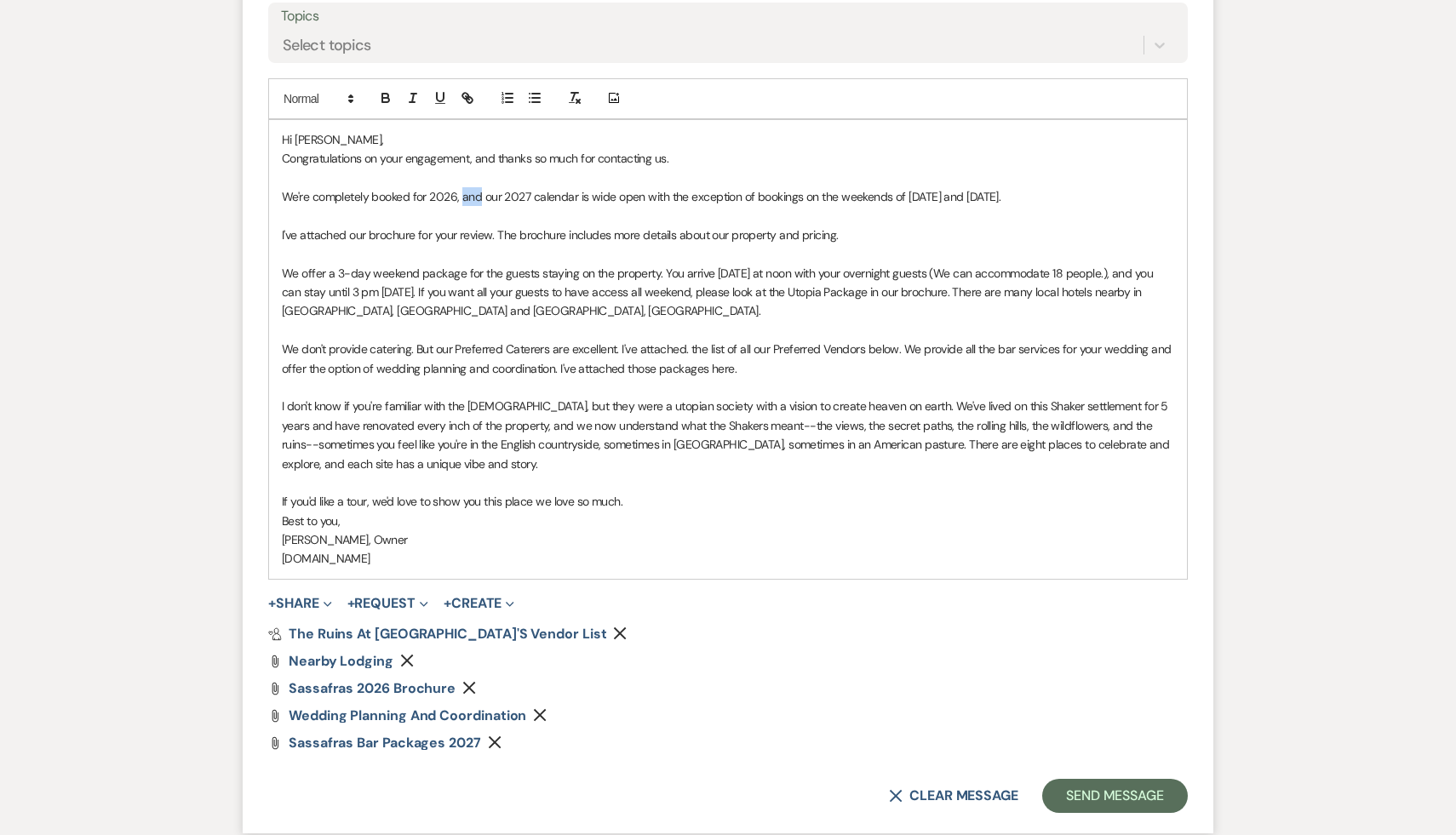
drag, startPoint x: 481, startPoint y: 196, endPoint x: 461, endPoint y: 197, distance: 20.0
click at [461, 194] on p "We're completely booked for 2026, and our 2027 calendar is wide open with the e…" at bounding box center [728, 197] width 892 height 19
drag, startPoint x: 554, startPoint y: 370, endPoint x: 464, endPoint y: 364, distance: 90.2
click at [464, 364] on p "We don't provide catering. But our Preferred Caterers are excellent. I've attac…" at bounding box center [728, 359] width 892 height 38
click at [1126, 794] on button "Send Message" at bounding box center [1115, 796] width 146 height 34
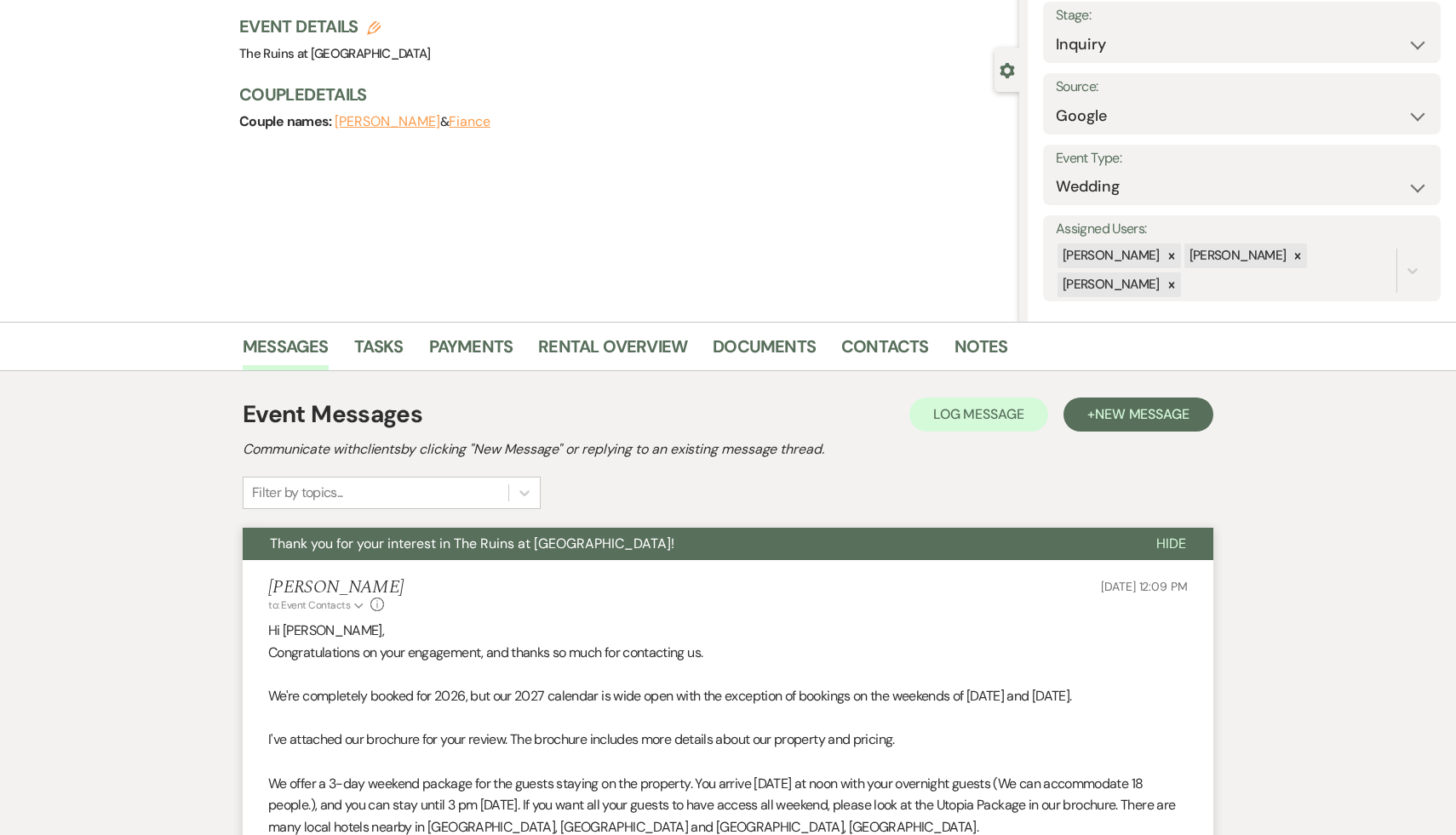
scroll to position [0, 0]
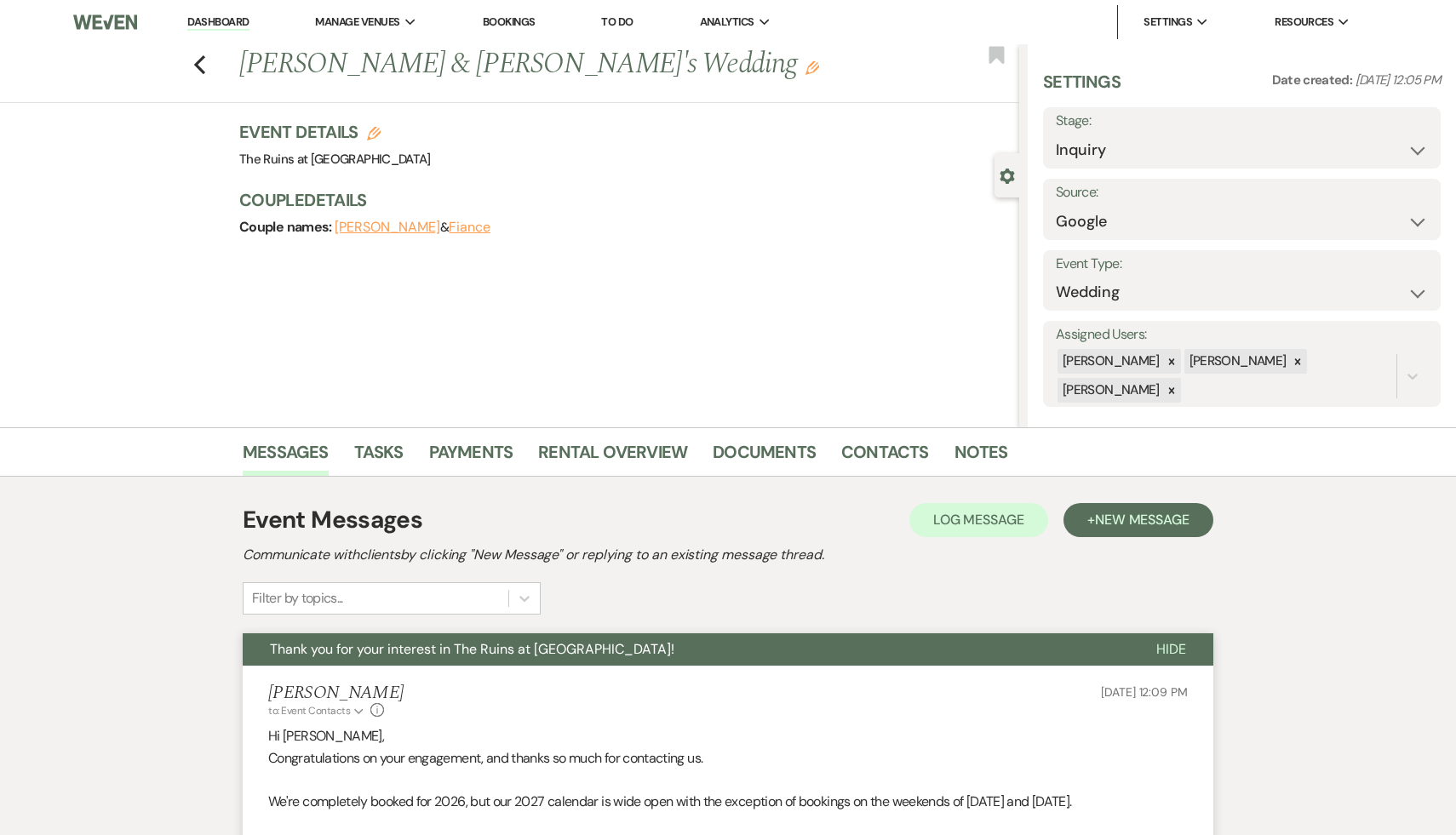
click at [227, 20] on link "Dashboard" at bounding box center [218, 23] width 62 height 16
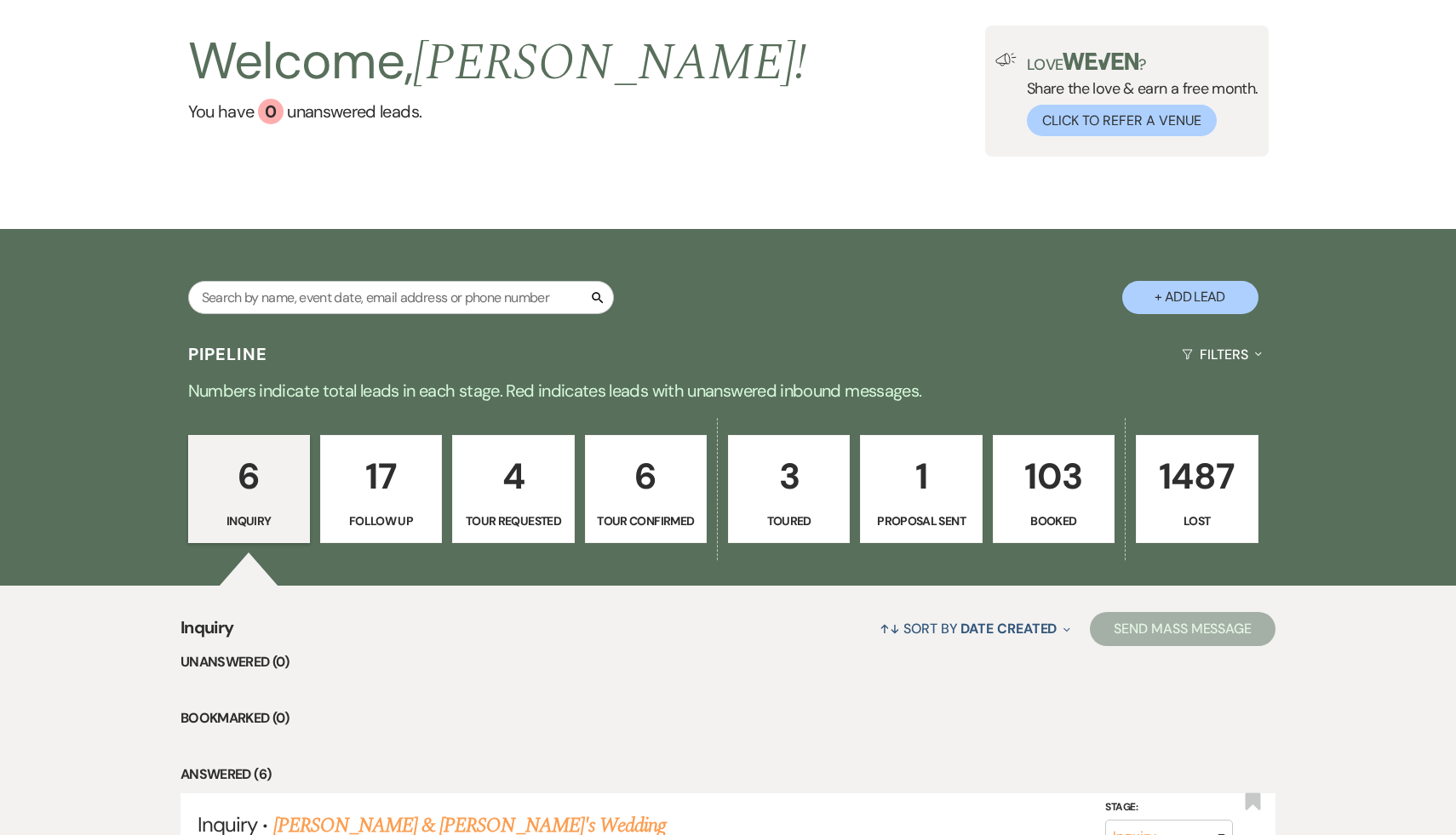
scroll to position [127, 0]
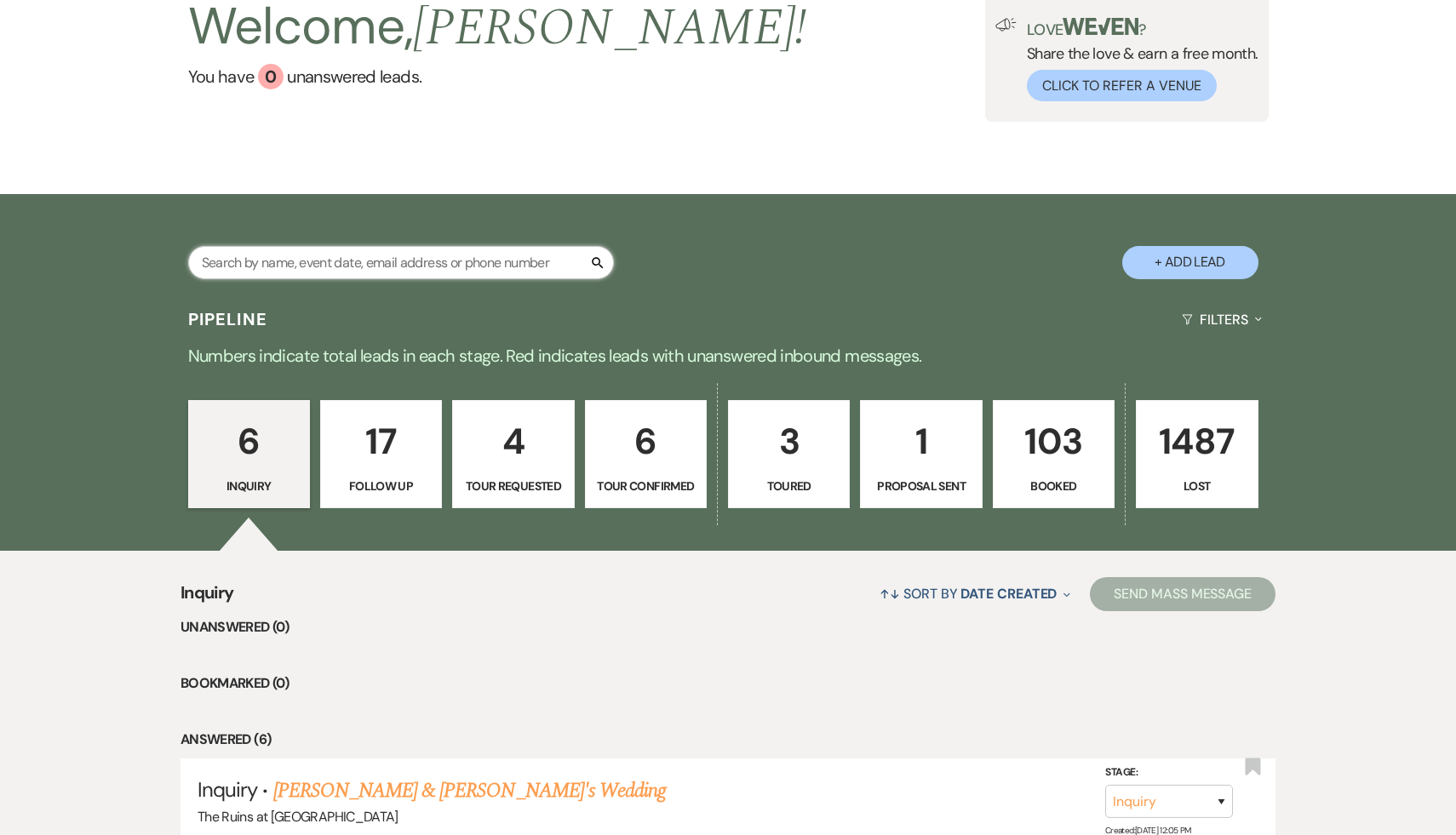
click at [398, 269] on input "text" at bounding box center [401, 263] width 426 height 34
type input "Ailish"
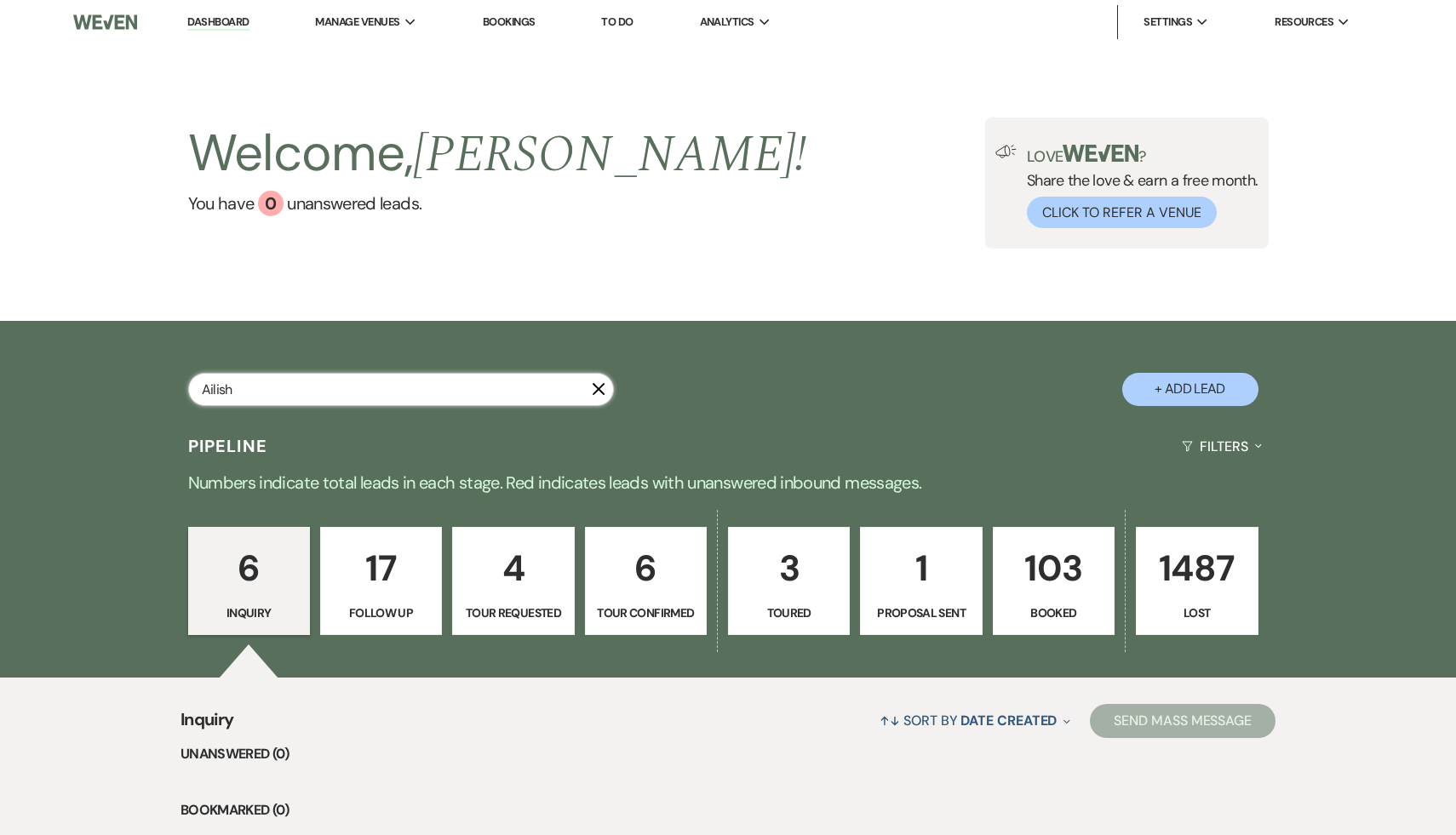
select select "9"
select select "8"
select select "5"
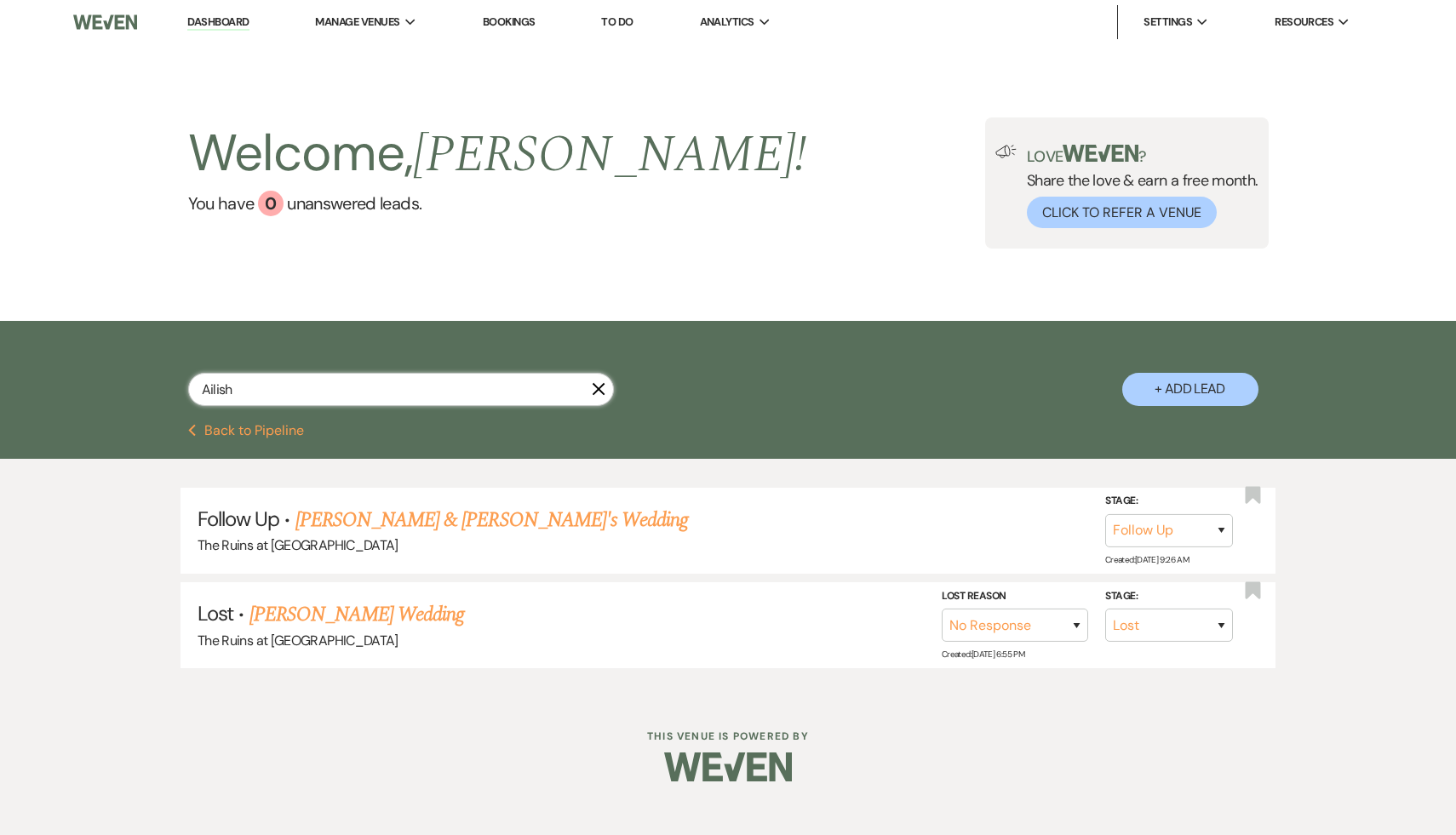
type input "Ailish"
click at [514, 516] on link "Ailish Erickson & Fiance's Wedding" at bounding box center [492, 520] width 393 height 31
select select "9"
select select "6"
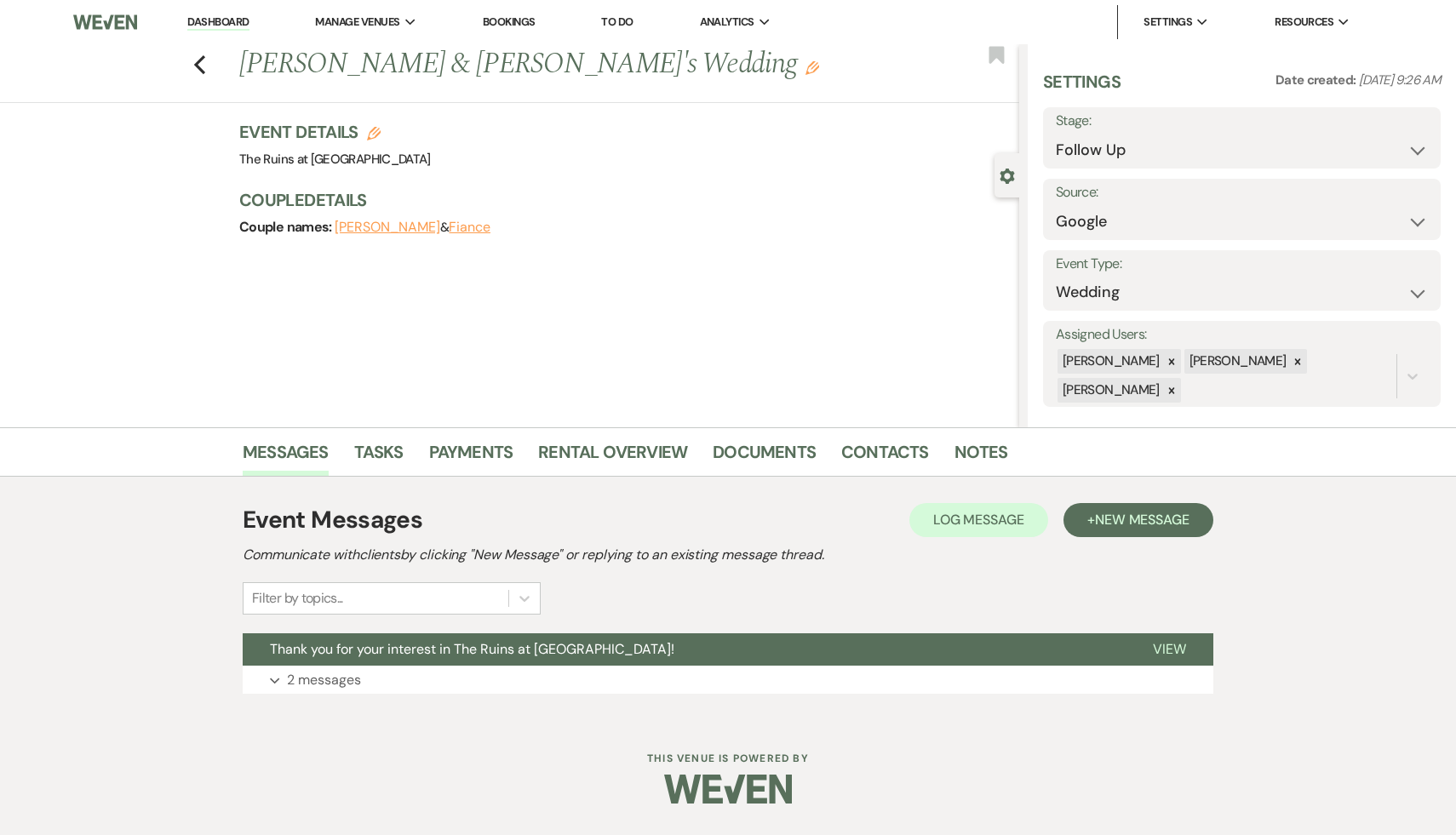
click at [805, 65] on icon "Edit" at bounding box center [812, 68] width 14 height 14
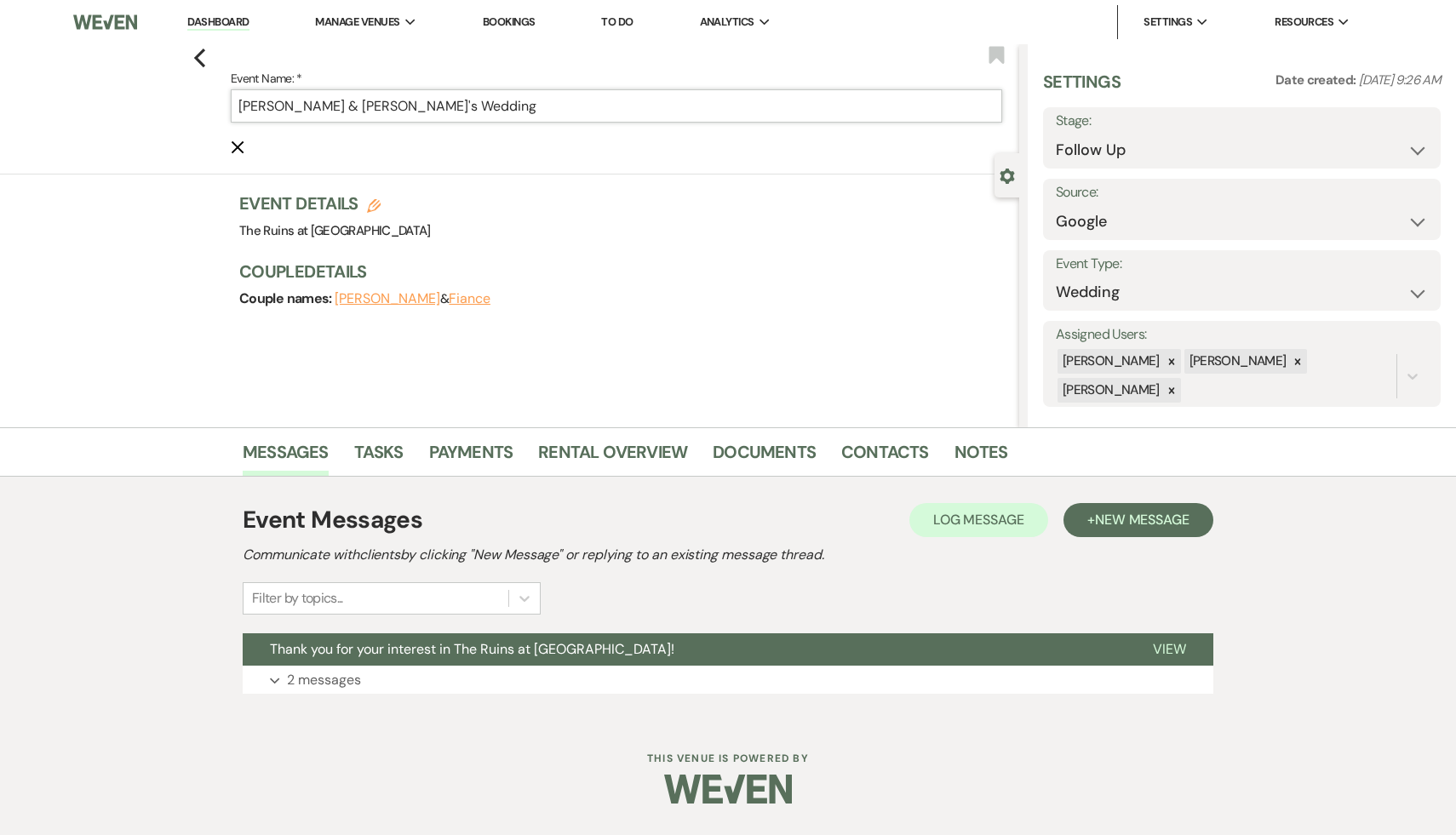
drag, startPoint x: 388, startPoint y: 104, endPoint x: 344, endPoint y: 102, distance: 44.0
click at [344, 102] on input "Ailish Erickson & Fiance's Wedding" at bounding box center [617, 106] width 772 height 34
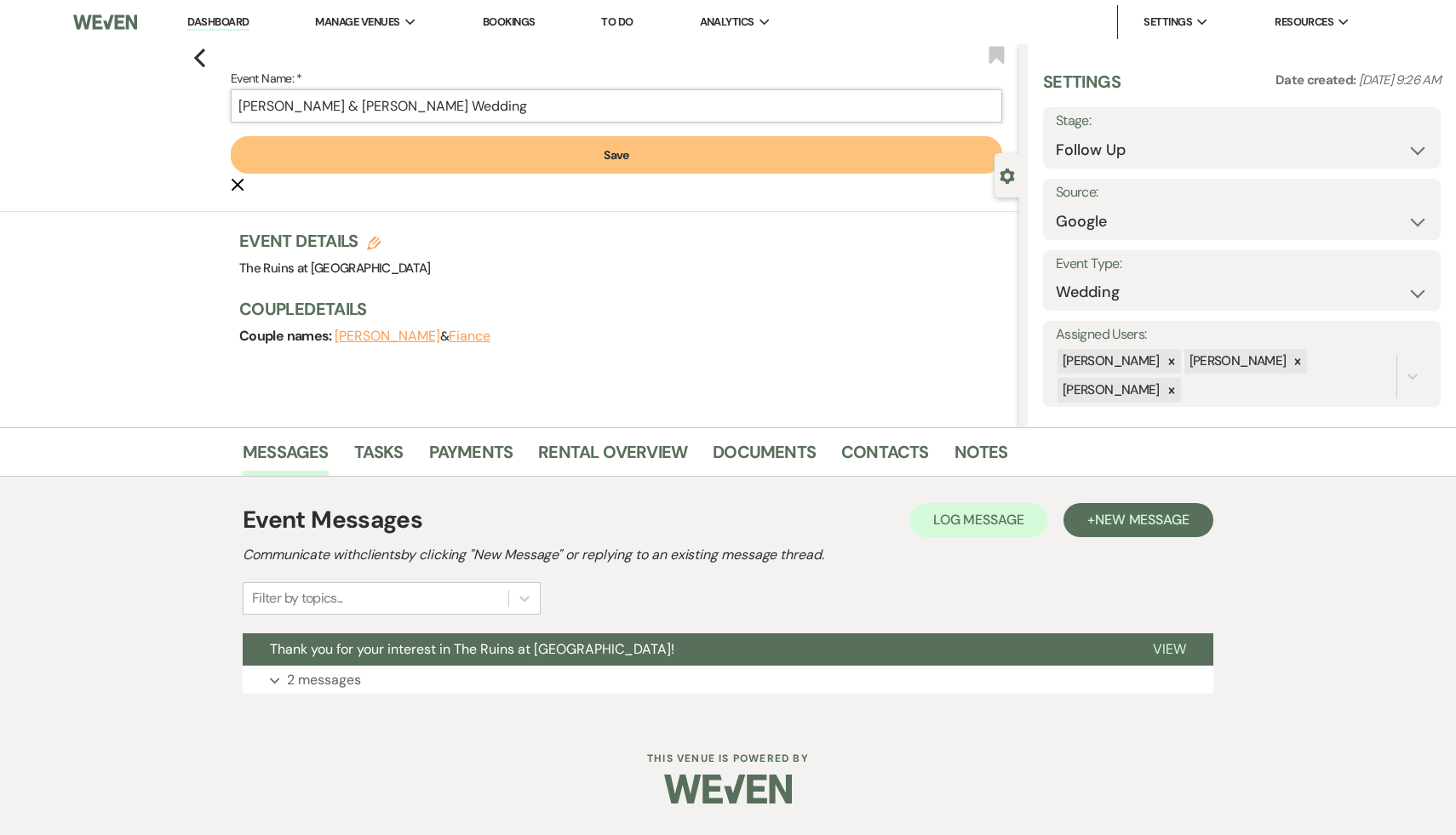
type input "[PERSON_NAME] & [PERSON_NAME] Wedding"
click at [626, 153] on button "Save" at bounding box center [617, 154] width 772 height 37
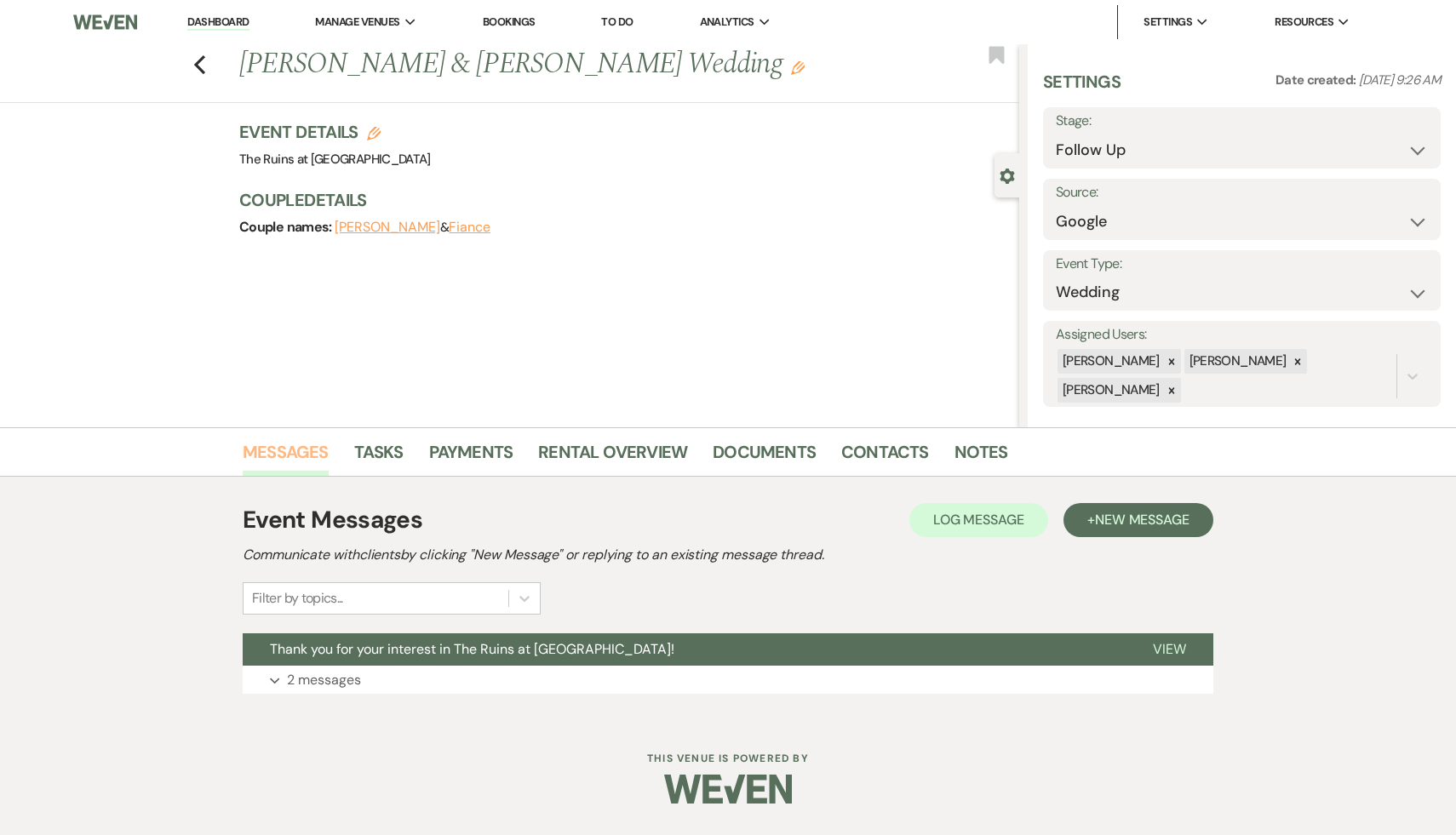
click at [290, 444] on link "Messages" at bounding box center [285, 456] width 86 height 37
click at [388, 656] on span "Thank you for your interest in The Ruins at [GEOGRAPHIC_DATA]!" at bounding box center [472, 649] width 405 height 18
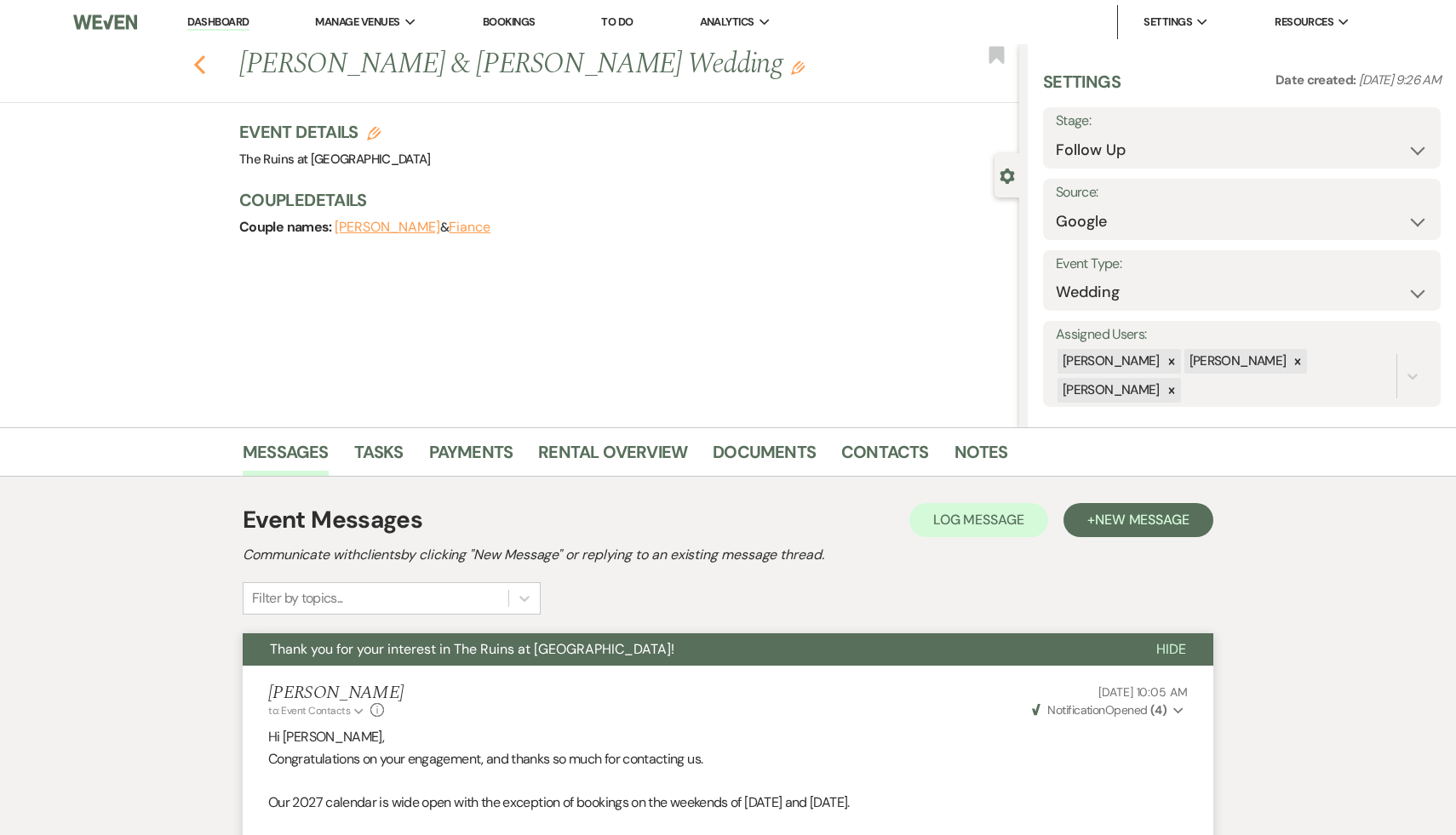
click at [194, 61] on icon "Previous" at bounding box center [199, 64] width 13 height 21
select select "9"
select select "8"
select select "5"
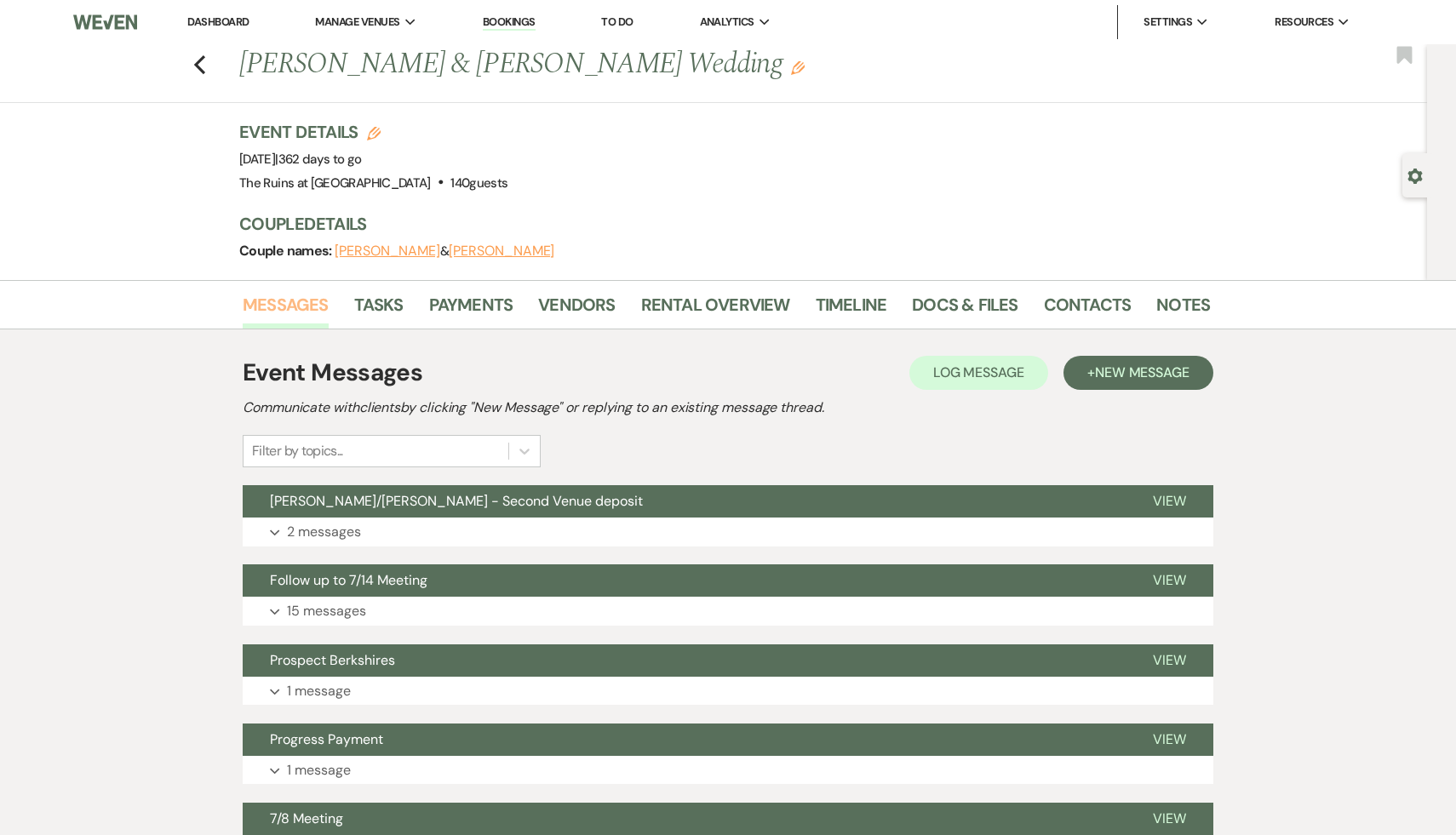
click at [284, 304] on link "Messages" at bounding box center [285, 309] width 86 height 37
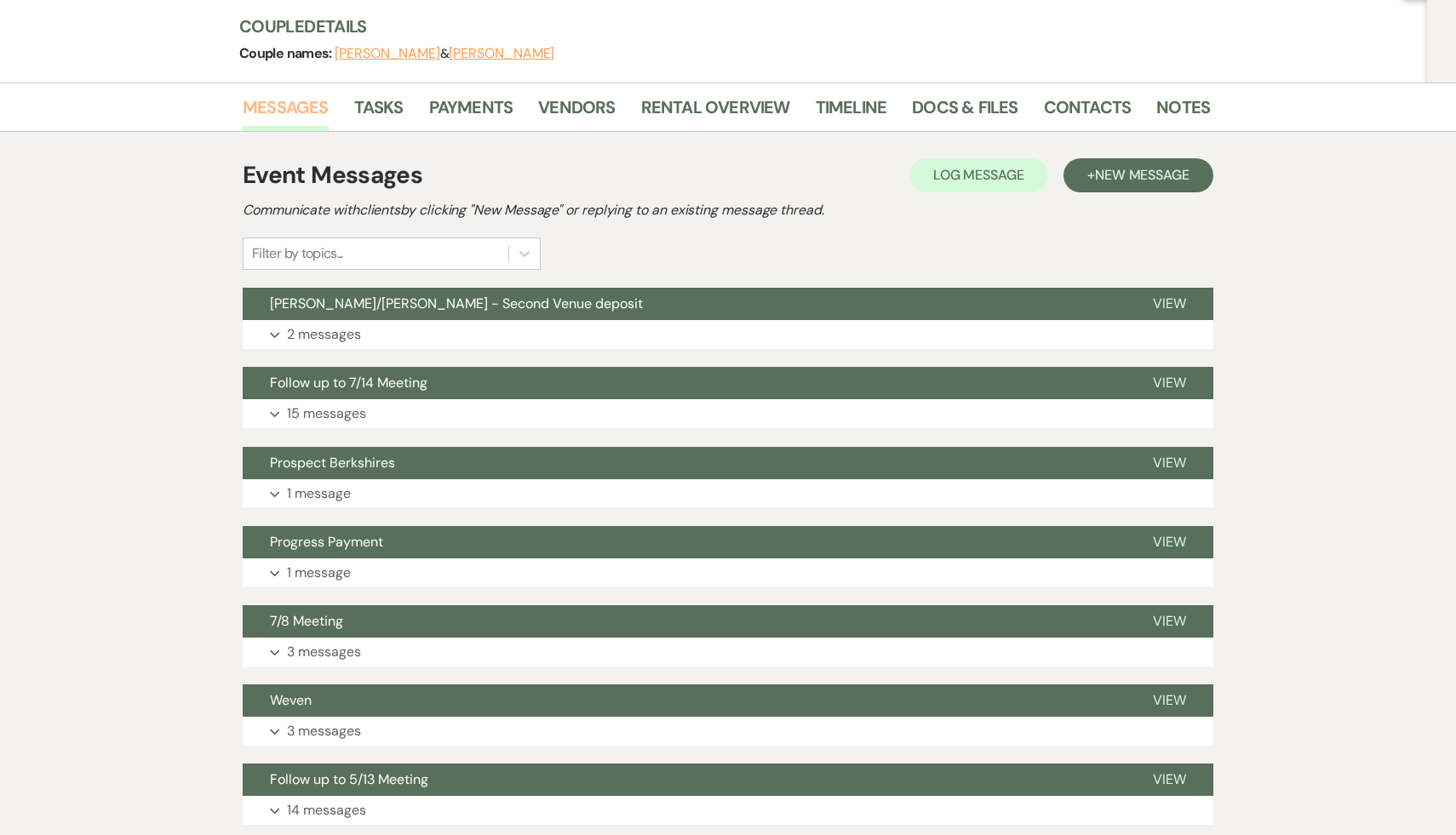
scroll to position [38, 0]
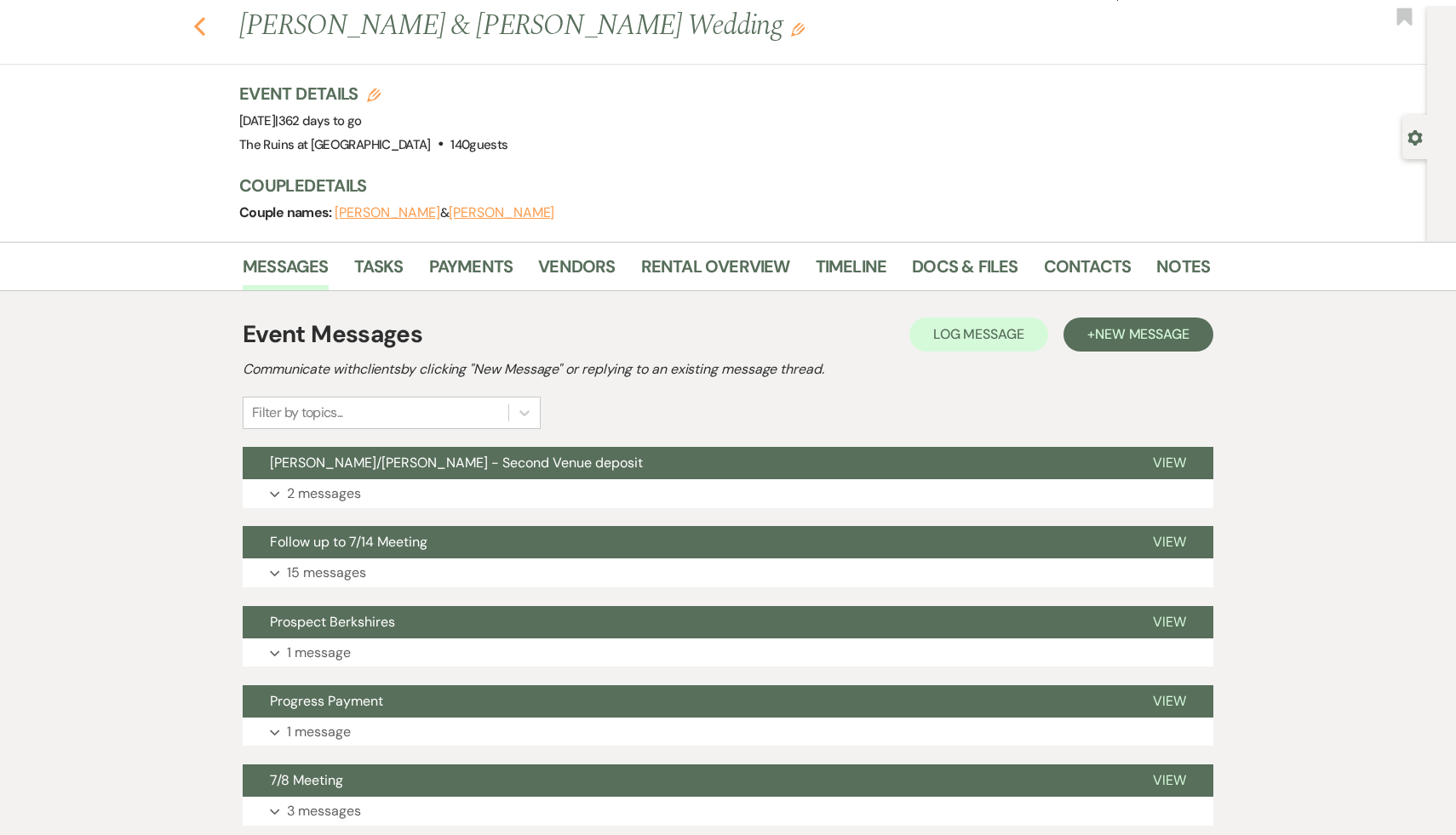
click at [198, 24] on use "button" at bounding box center [199, 26] width 11 height 19
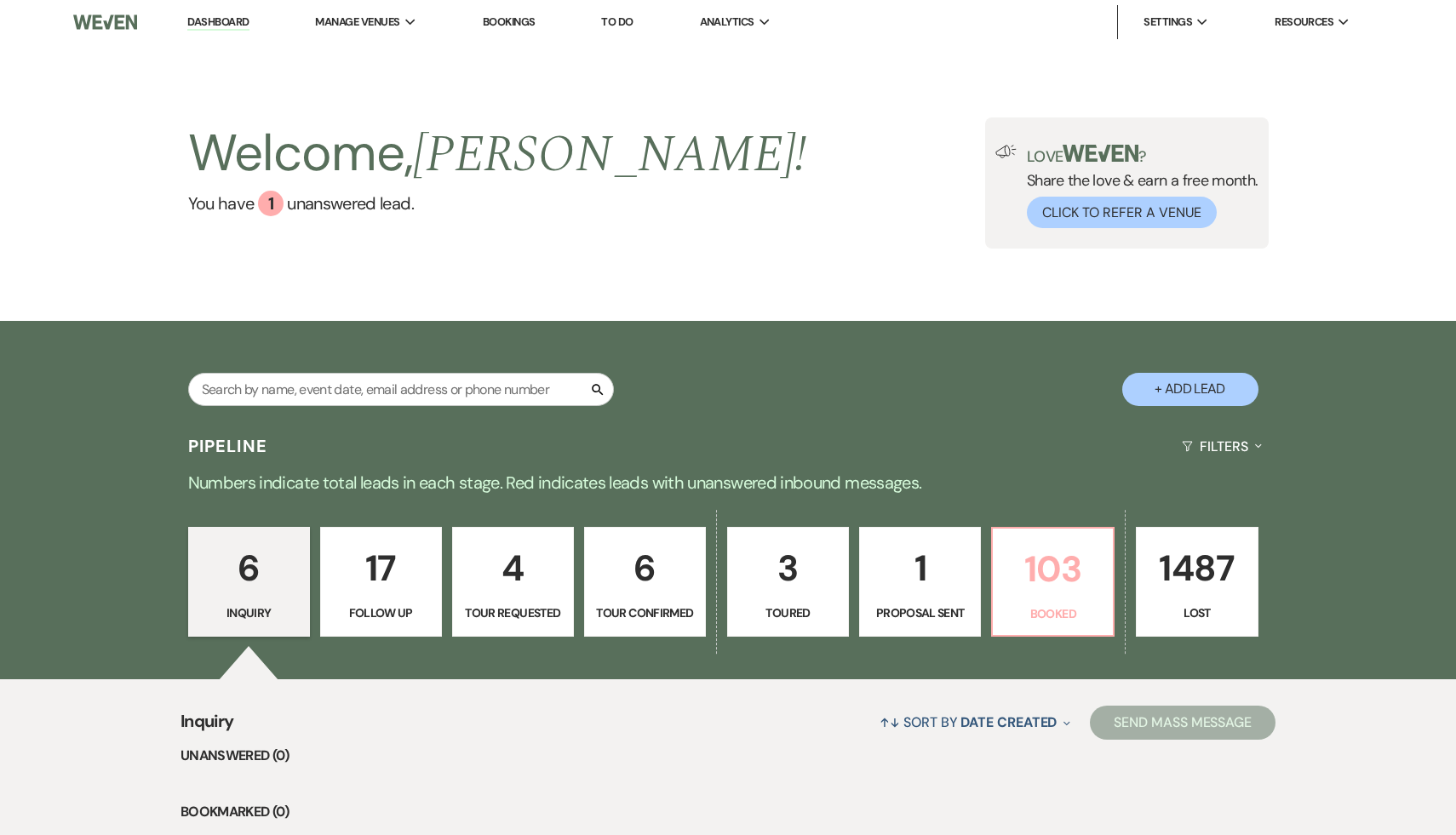
click at [1071, 579] on p "103" at bounding box center [1053, 569] width 100 height 57
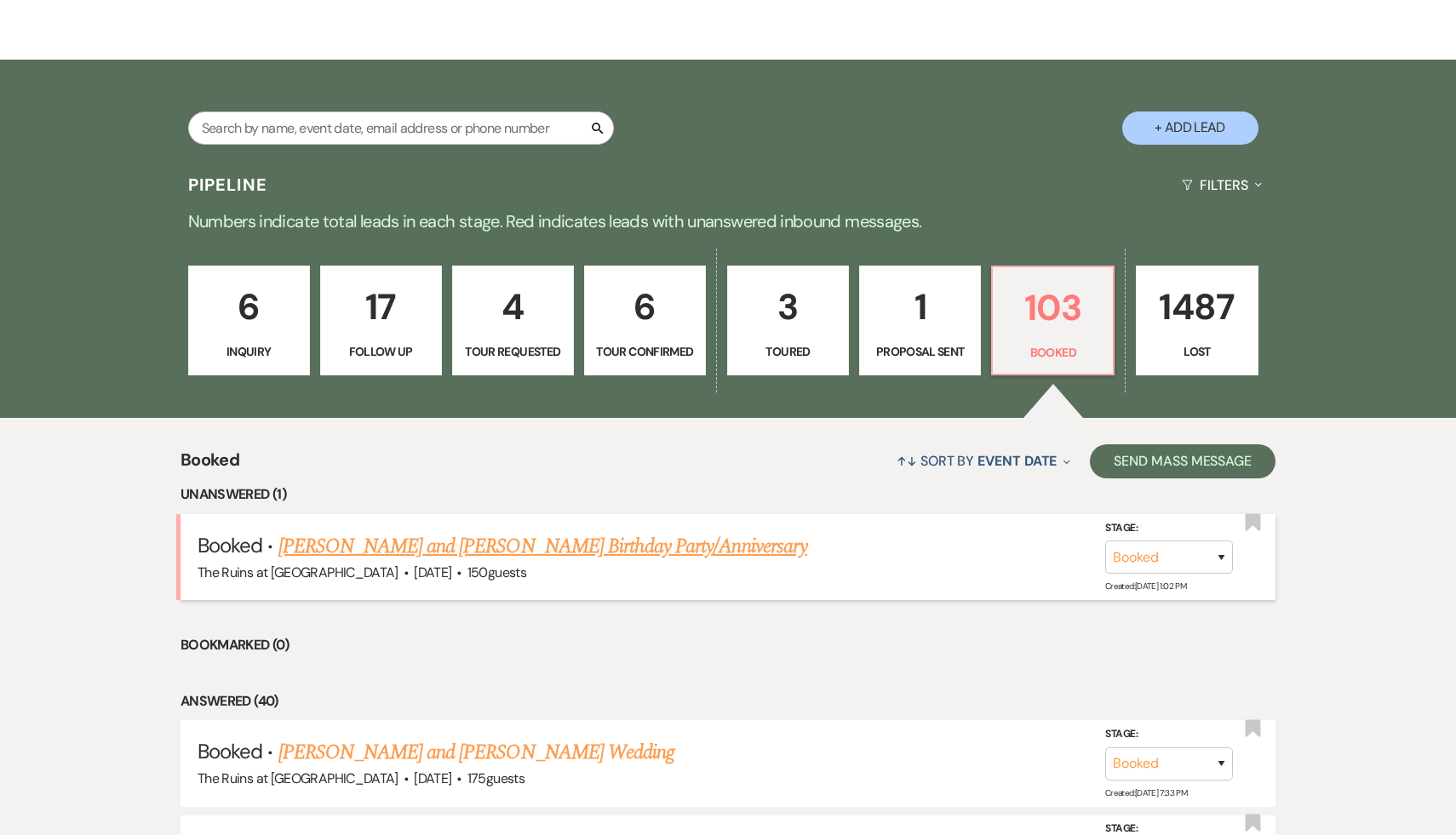
scroll to position [264, 0]
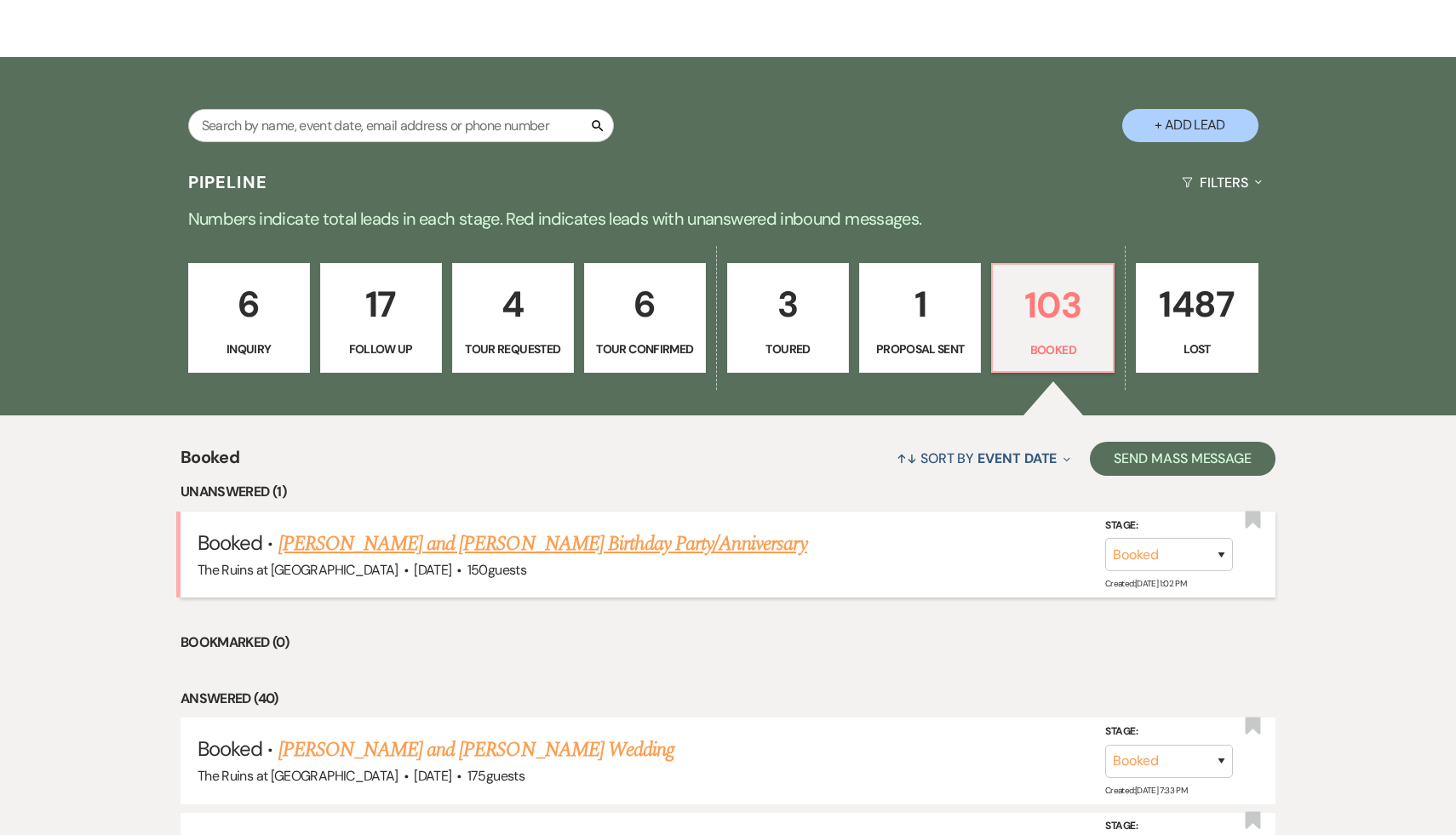
click at [631, 544] on link "[PERSON_NAME] and [PERSON_NAME] Birthday Party/Anniversary" at bounding box center [543, 544] width 529 height 31
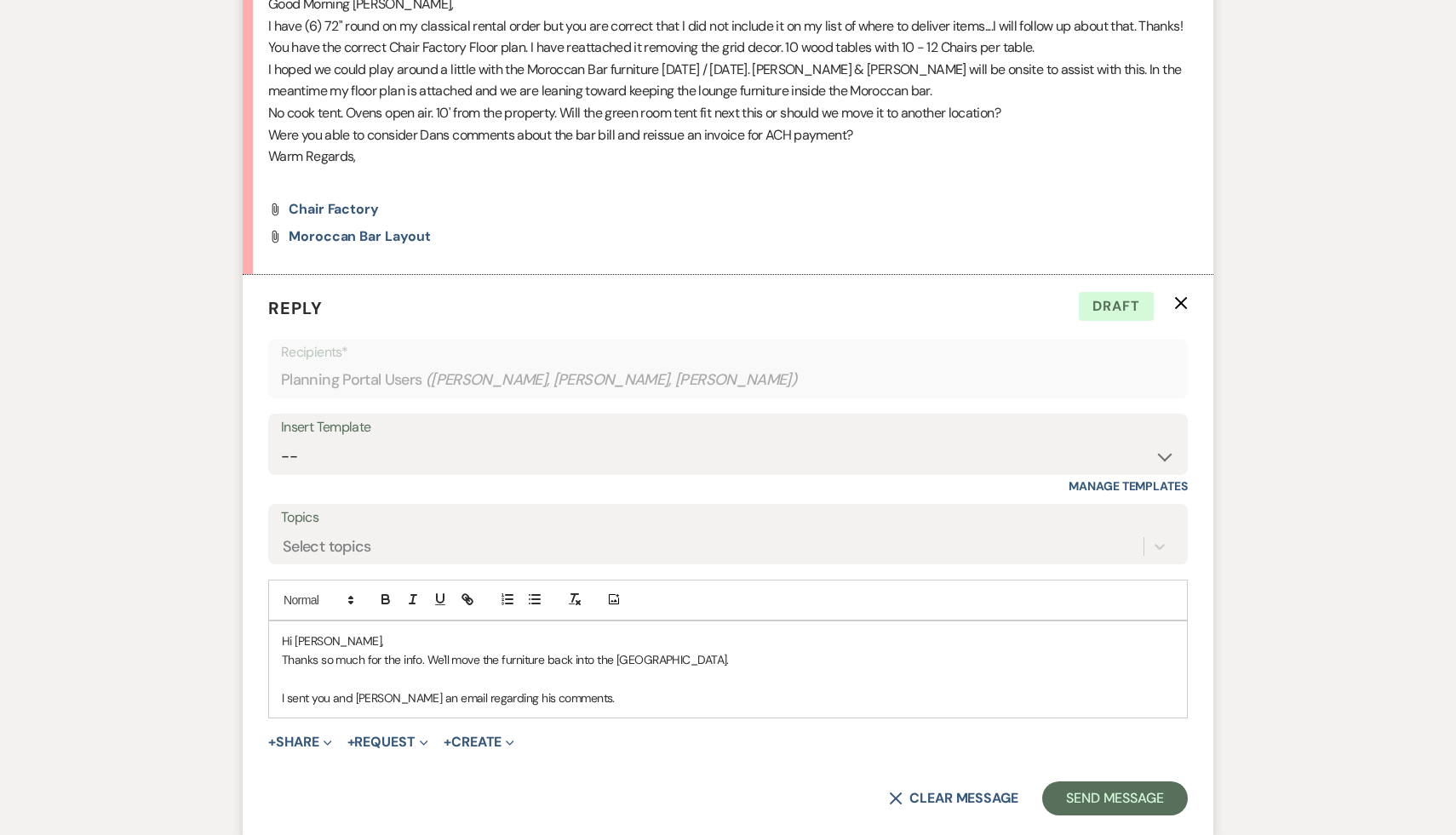
scroll to position [1340, 0]
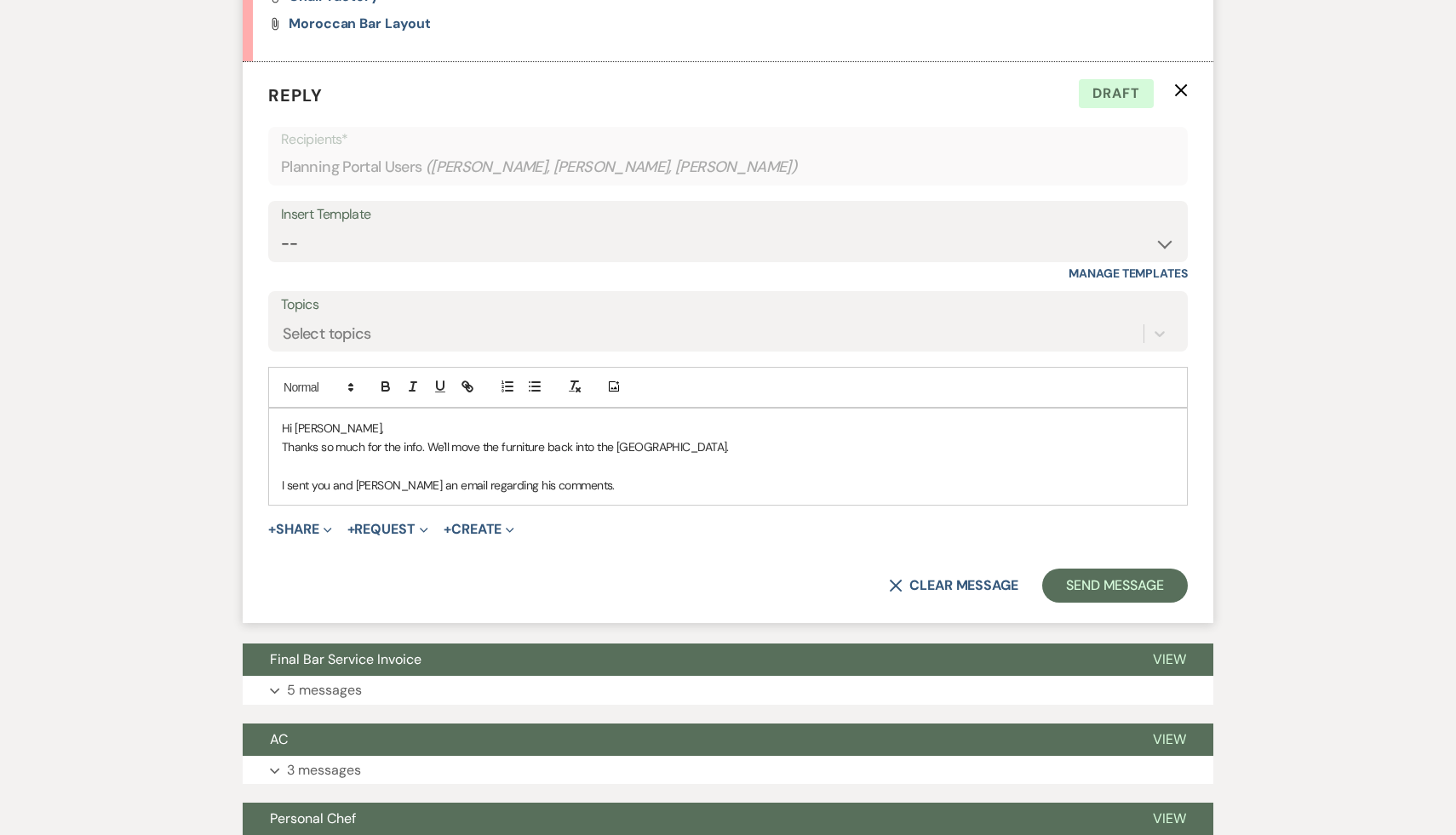
click at [722, 437] on p "Thanks so much for the info. We'll move the furniture back into the [GEOGRAPHIC…" at bounding box center [728, 446] width 892 height 19
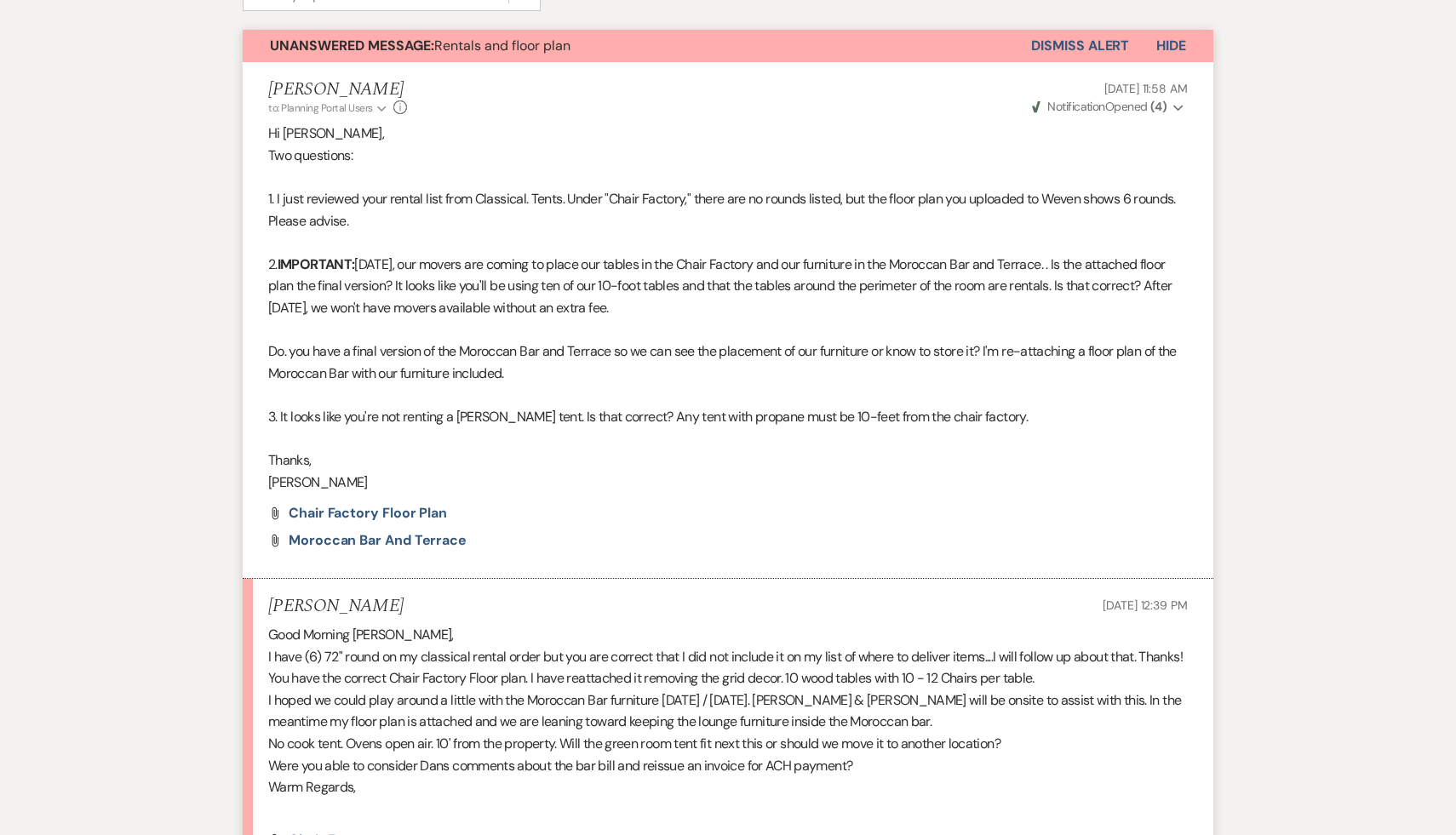
scroll to position [495, 0]
click at [556, 800] on p at bounding box center [728, 811] width 920 height 22
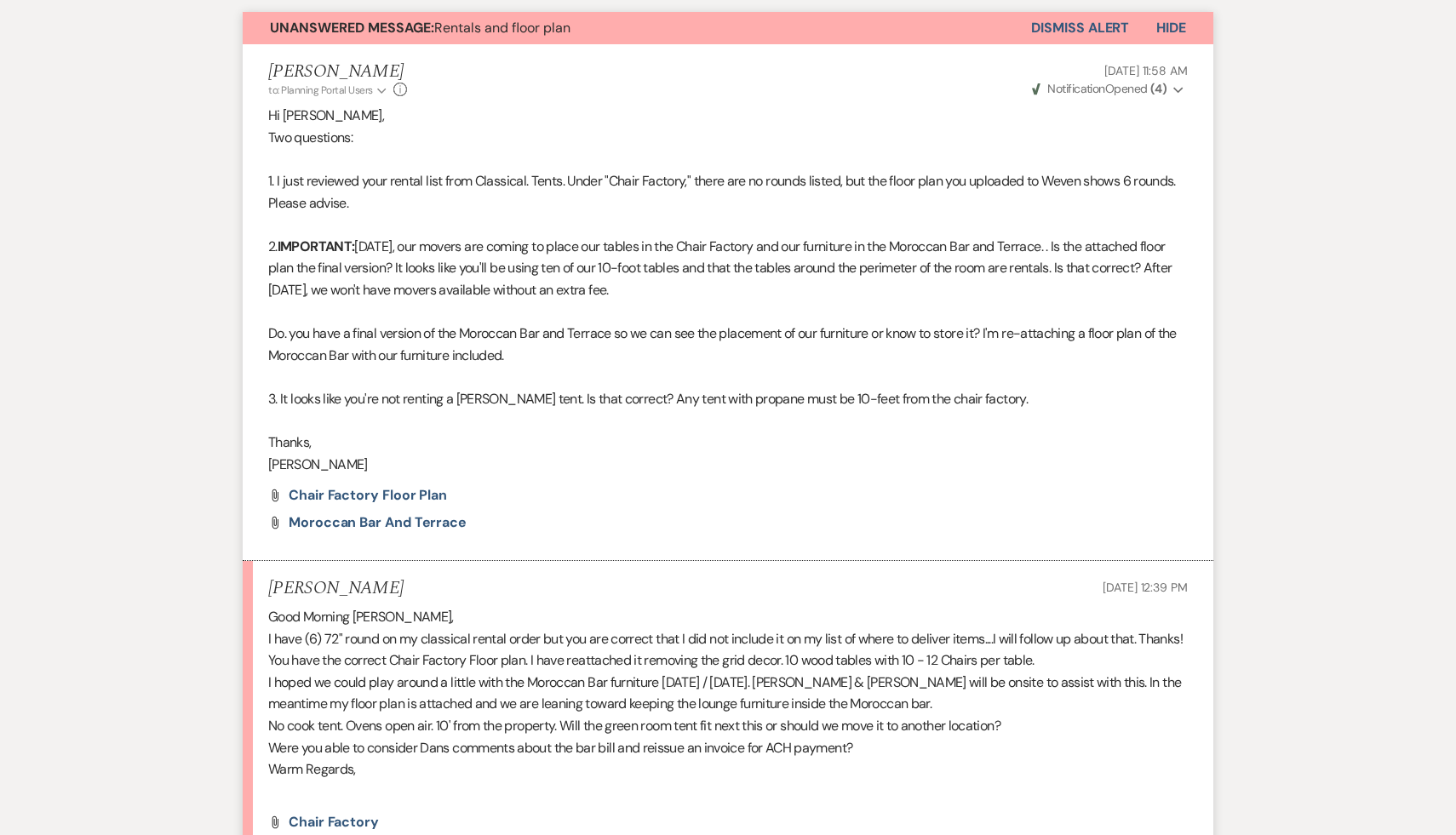
scroll to position [512, 0]
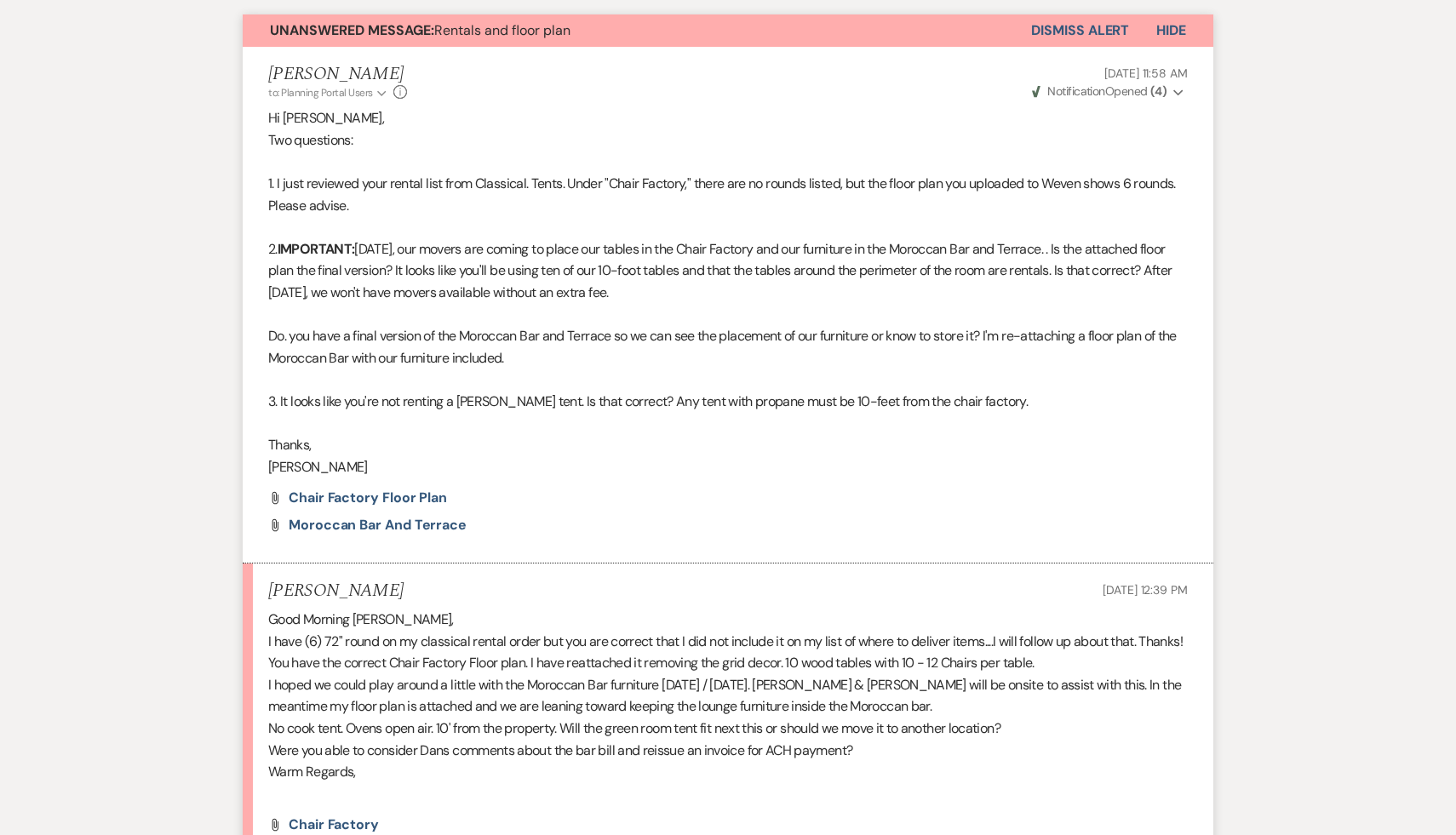
click at [558, 793] on li "[PERSON_NAME] [DATE] 12:39 PM Good Morning [PERSON_NAME], I have (6) 72" round …" at bounding box center [728, 726] width 971 height 327
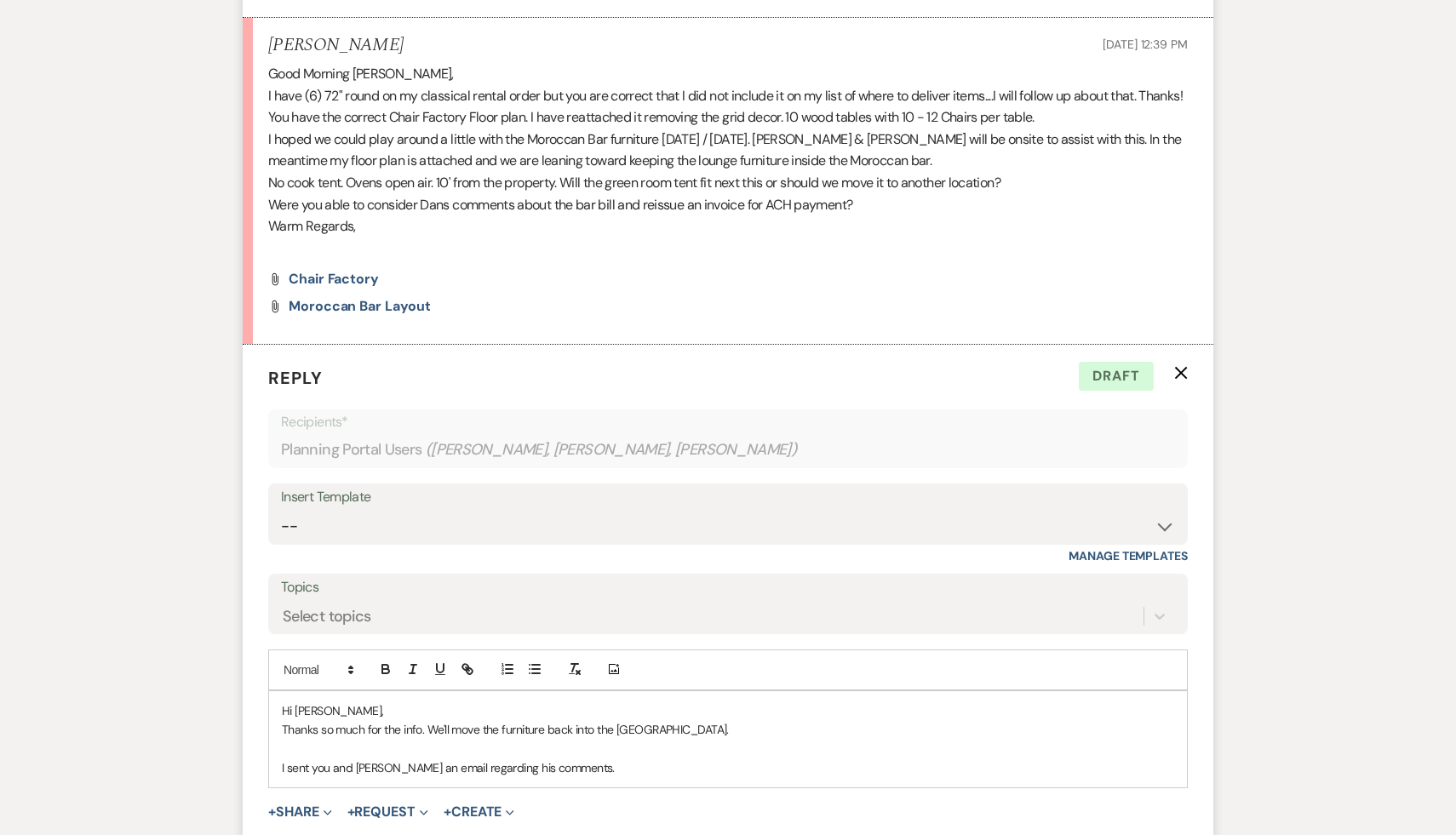
scroll to position [1072, 0]
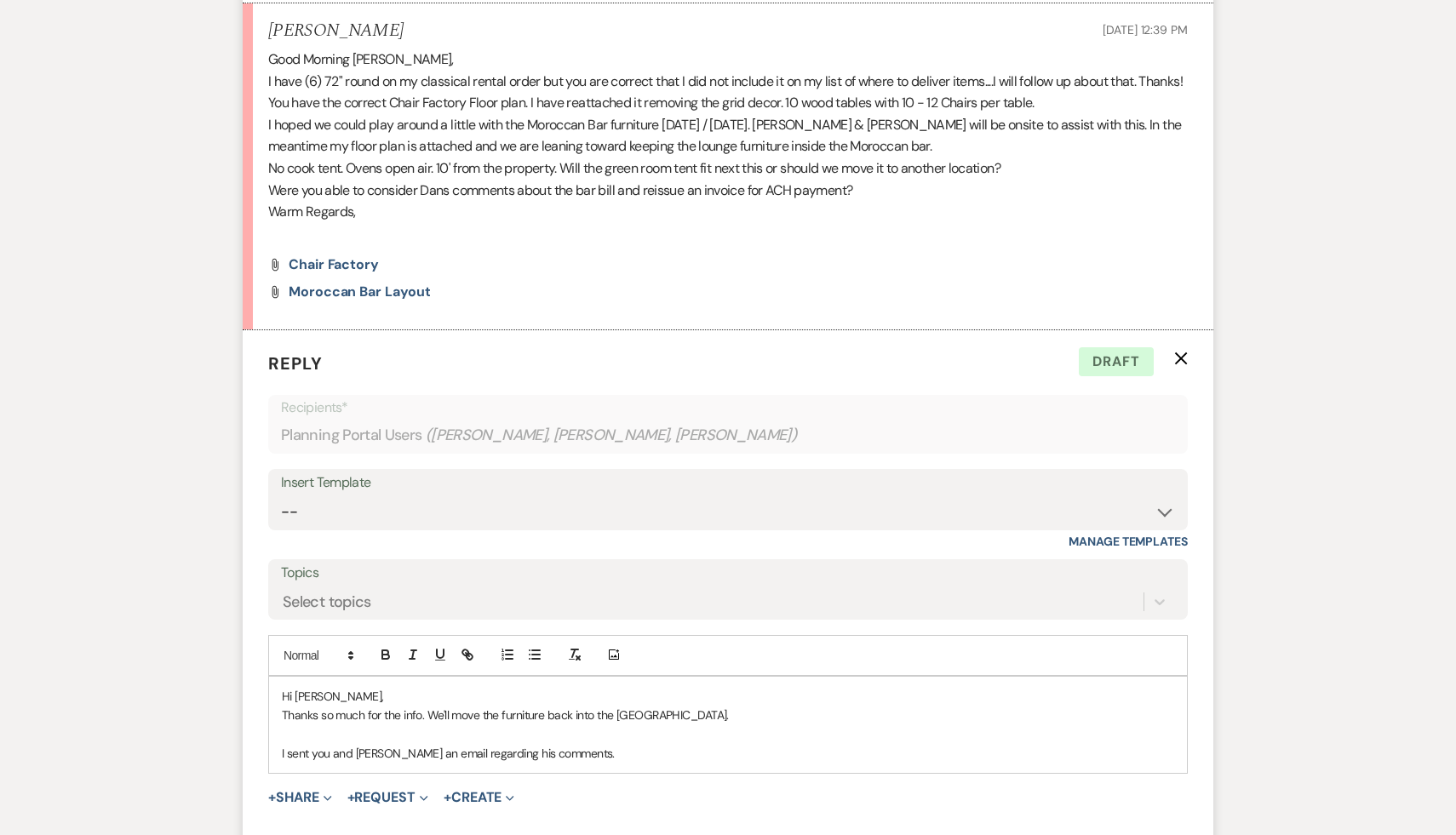
click at [707, 725] on p at bounding box center [728, 734] width 892 height 19
click at [568, 744] on p "I sent you and [PERSON_NAME] an email regarding his comments." at bounding box center [728, 753] width 892 height 19
click at [728, 705] on p "Thanks so much for the info. We'll move the furniture back into the [GEOGRAPHIC…" at bounding box center [728, 715] width 892 height 19
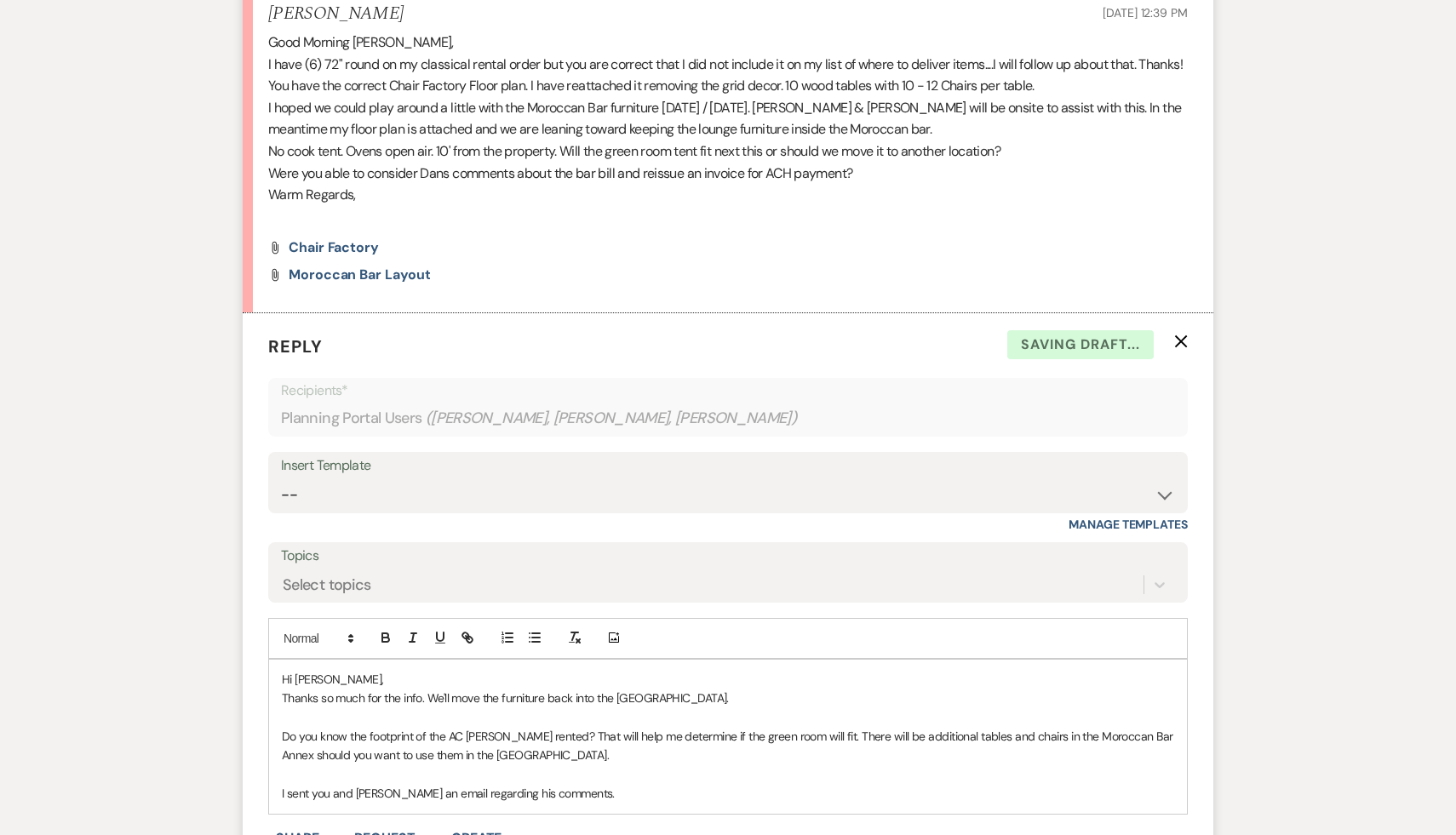
scroll to position [1098, 0]
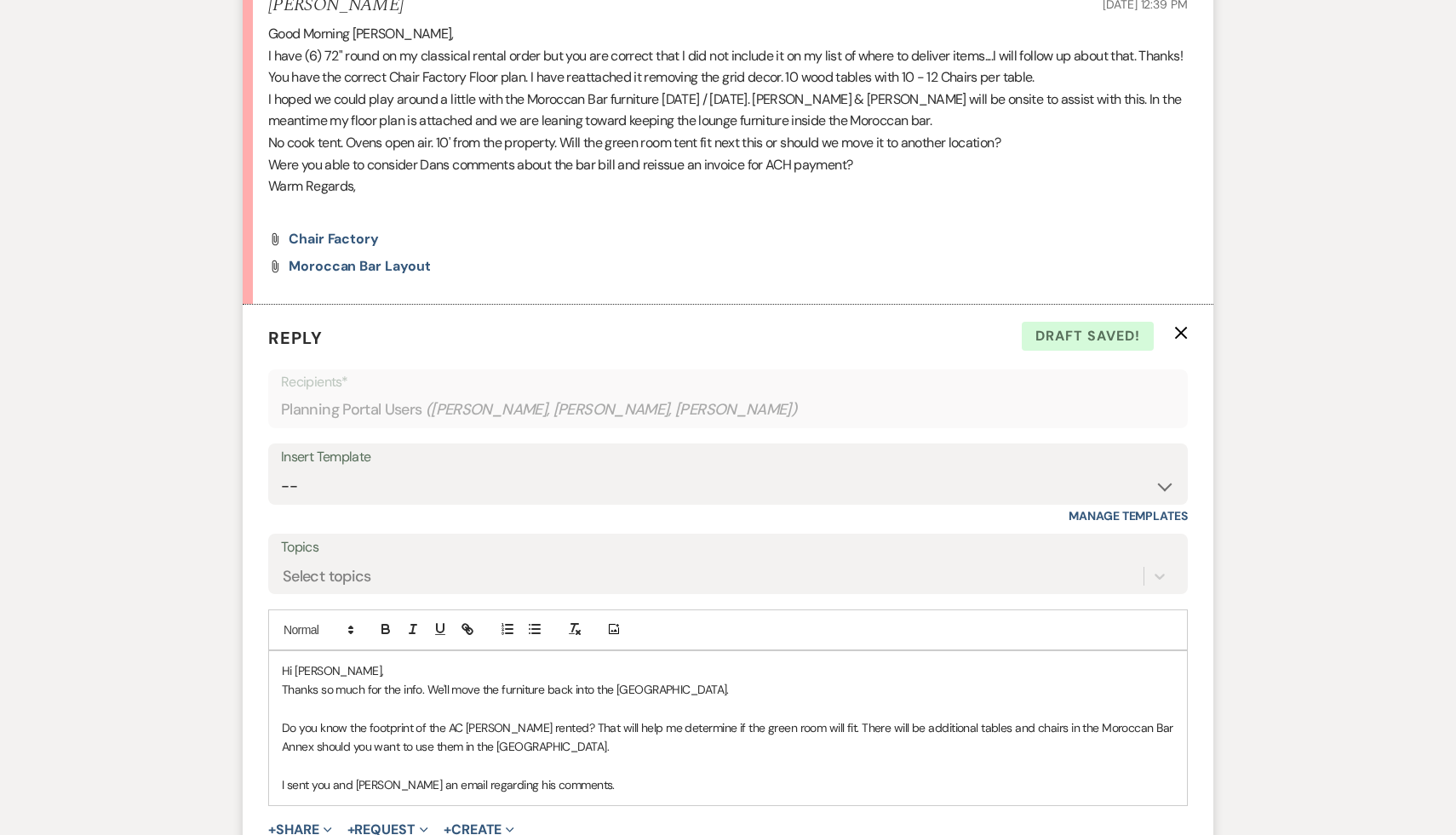
click at [566, 775] on p "I sent you and [PERSON_NAME] an email regarding his comments." at bounding box center [728, 784] width 892 height 19
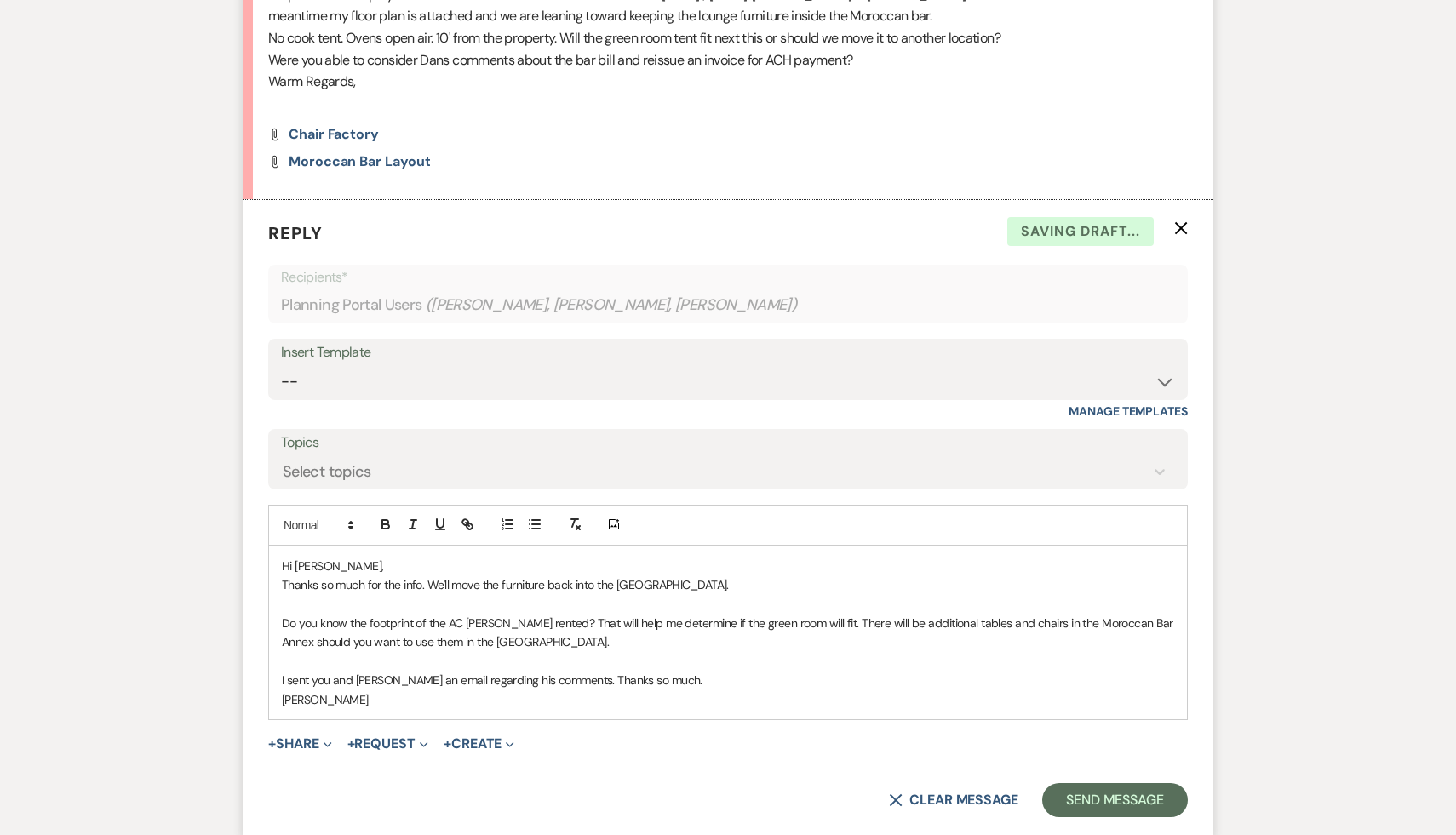
scroll to position [1212, 0]
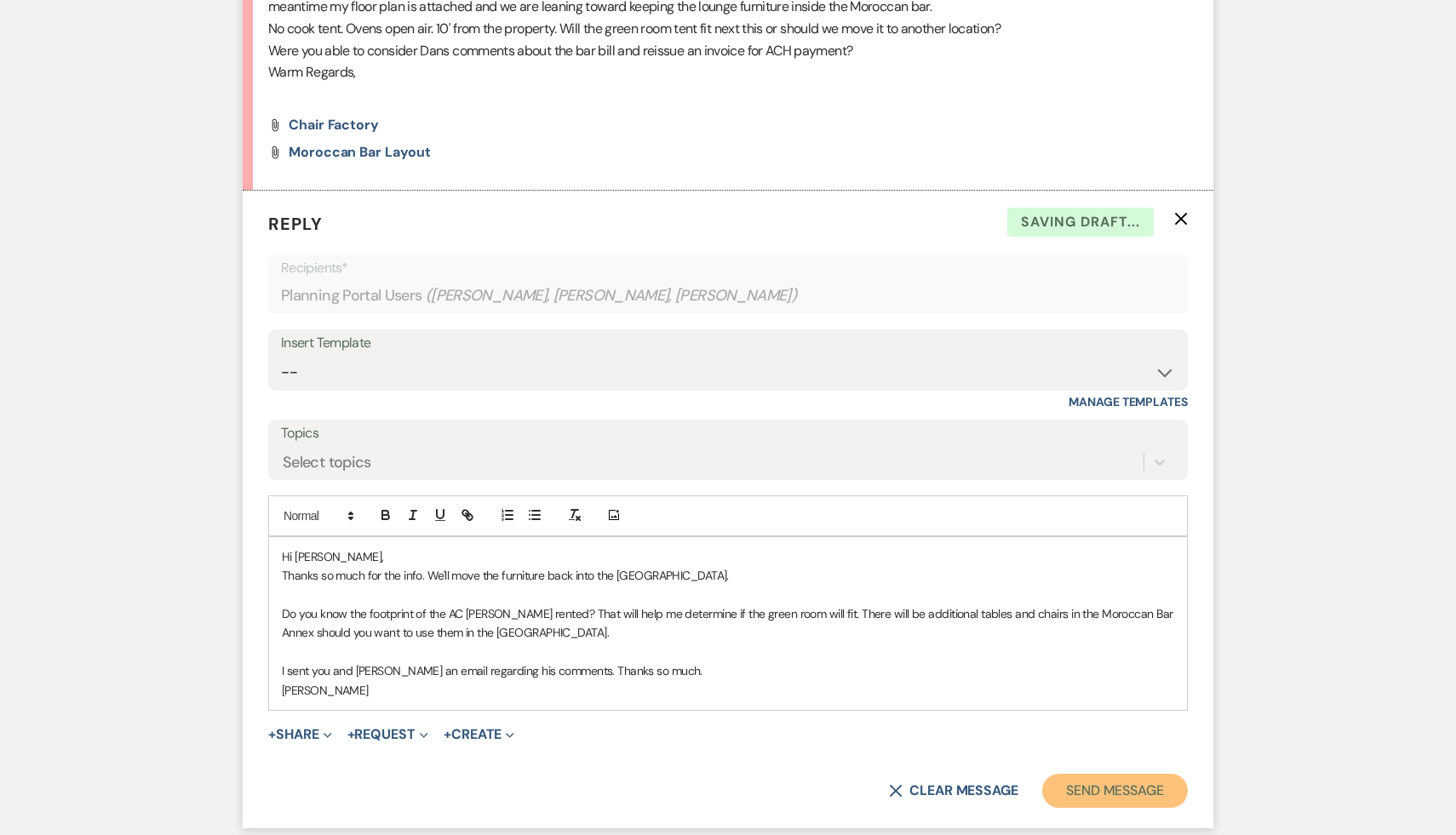
click at [1082, 773] on button "Send Message" at bounding box center [1115, 791] width 146 height 34
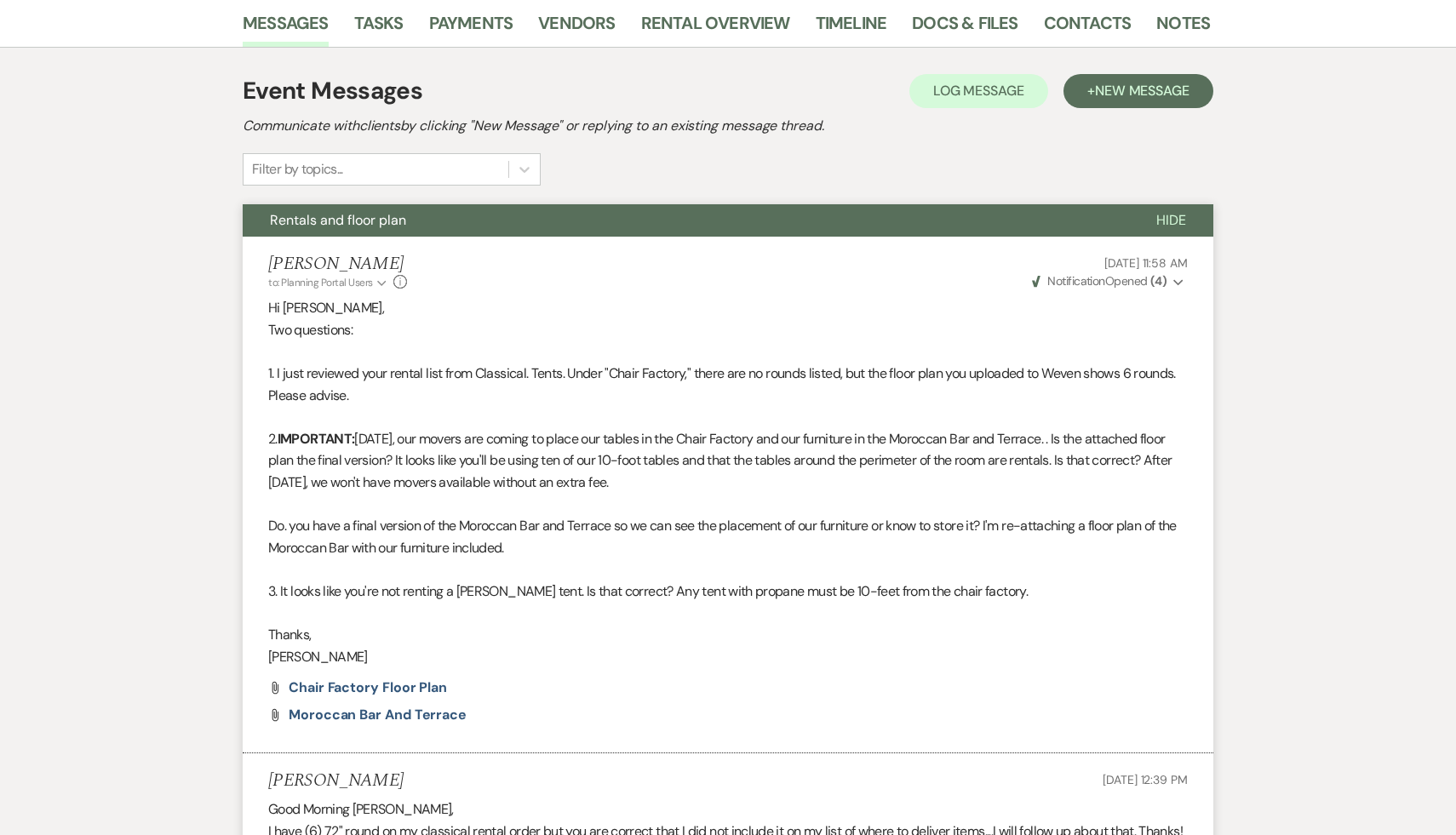
scroll to position [261, 0]
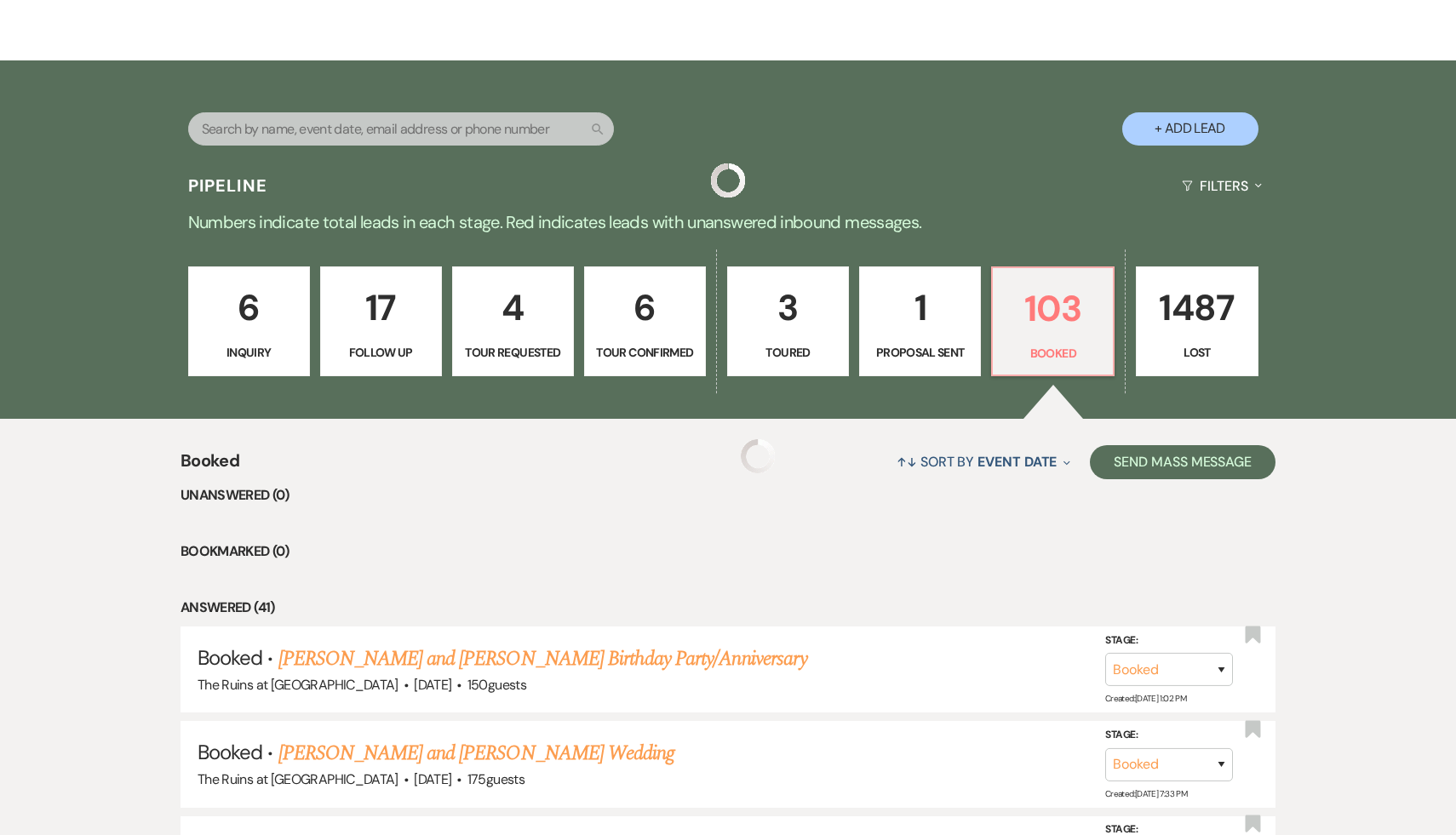
scroll to position [264, 0]
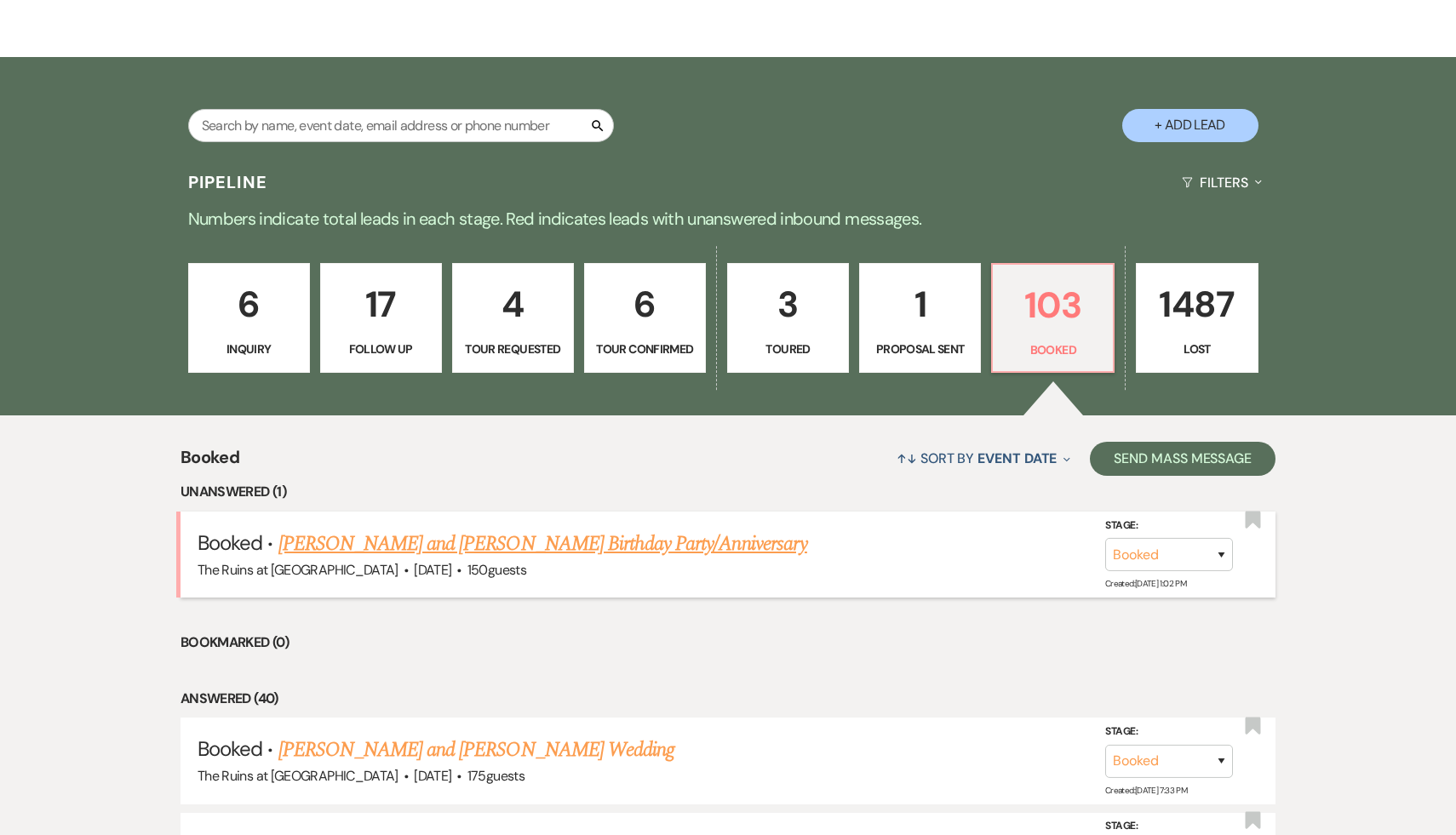
click at [549, 545] on link "[PERSON_NAME] and [PERSON_NAME] Birthday Party/Anniversary" at bounding box center [543, 544] width 529 height 31
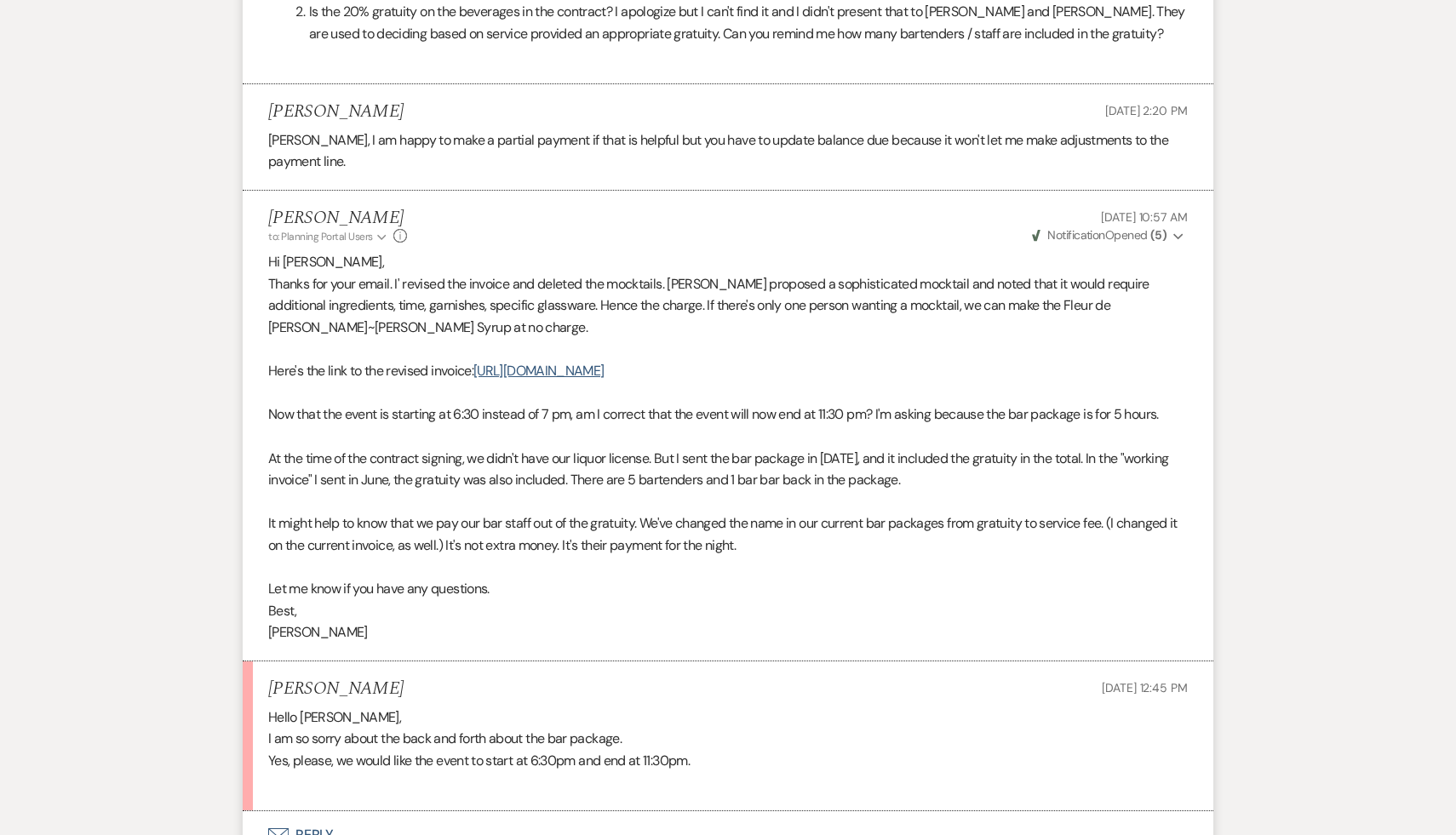
scroll to position [1285, 0]
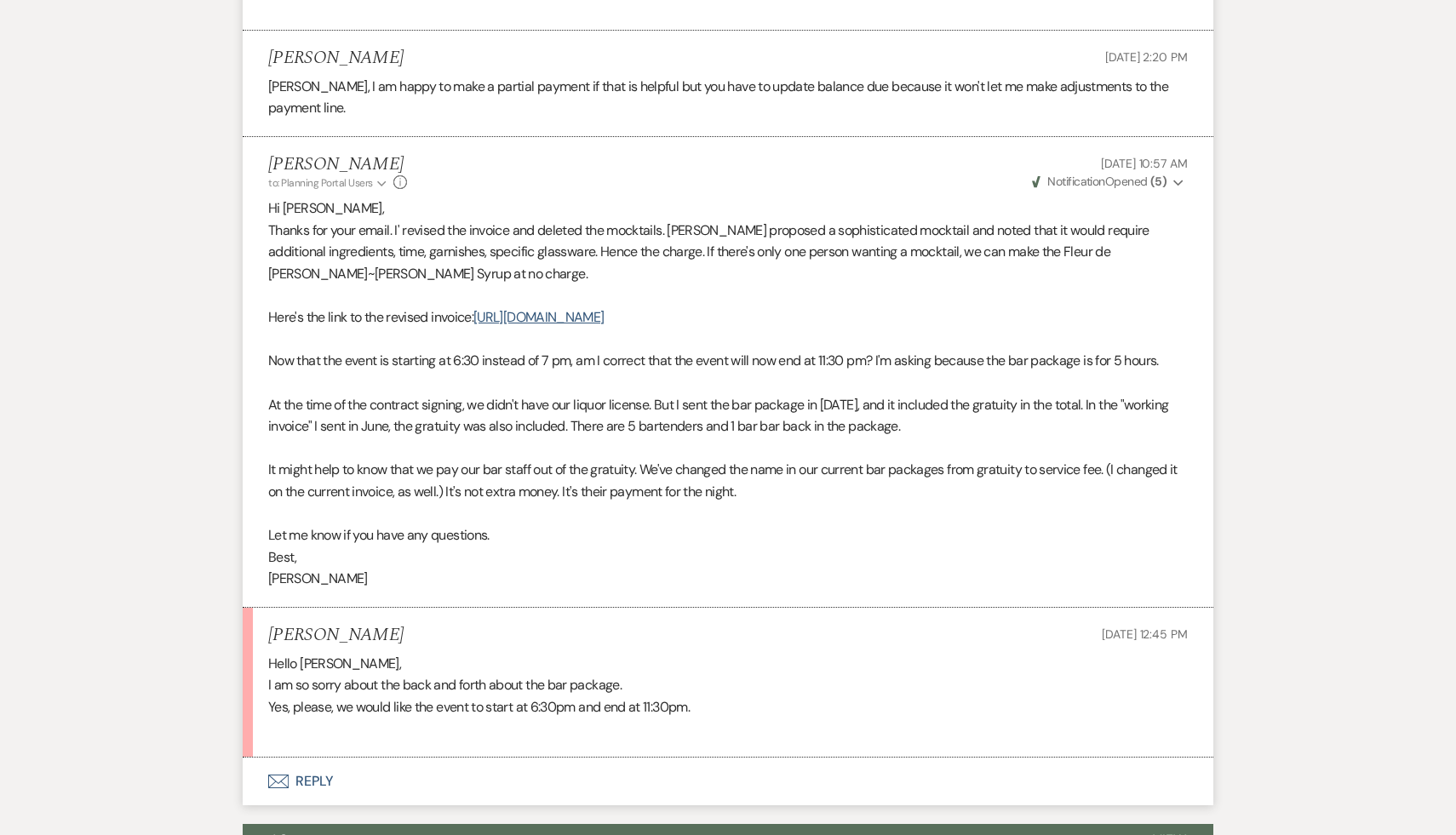
click at [770, 675] on p "I am so sorry about the back and forth about the bar package." at bounding box center [728, 686] width 920 height 22
click at [690, 653] on p "Hello [PERSON_NAME]," at bounding box center [728, 664] width 920 height 22
click at [738, 675] on p "I am so sorry about the back and forth about the bar package." at bounding box center [728, 686] width 920 height 22
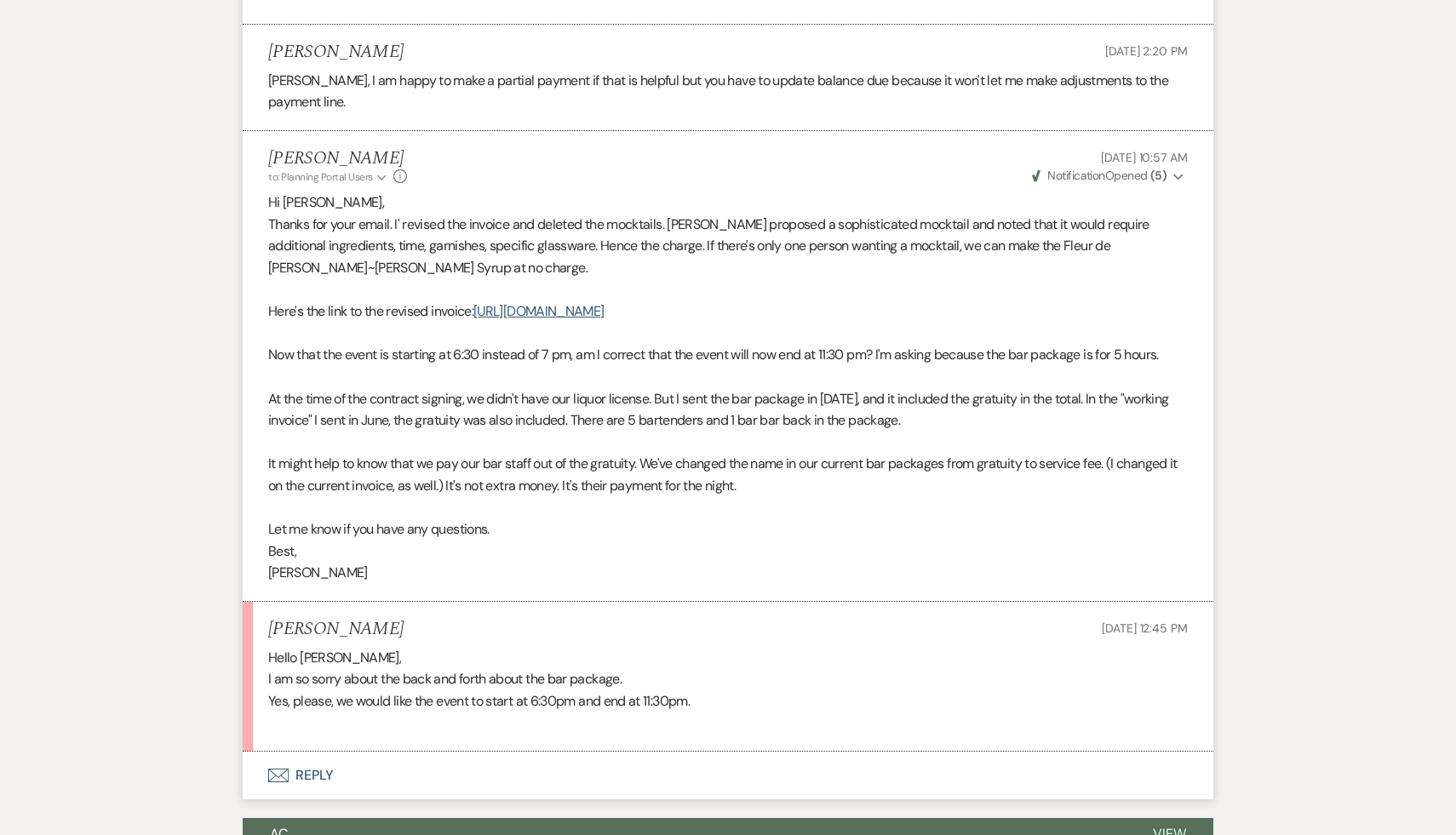
scroll to position [1292, 0]
click at [740, 669] on p "I am so sorry about the back and forth about the bar package." at bounding box center [728, 677] width 920 height 22
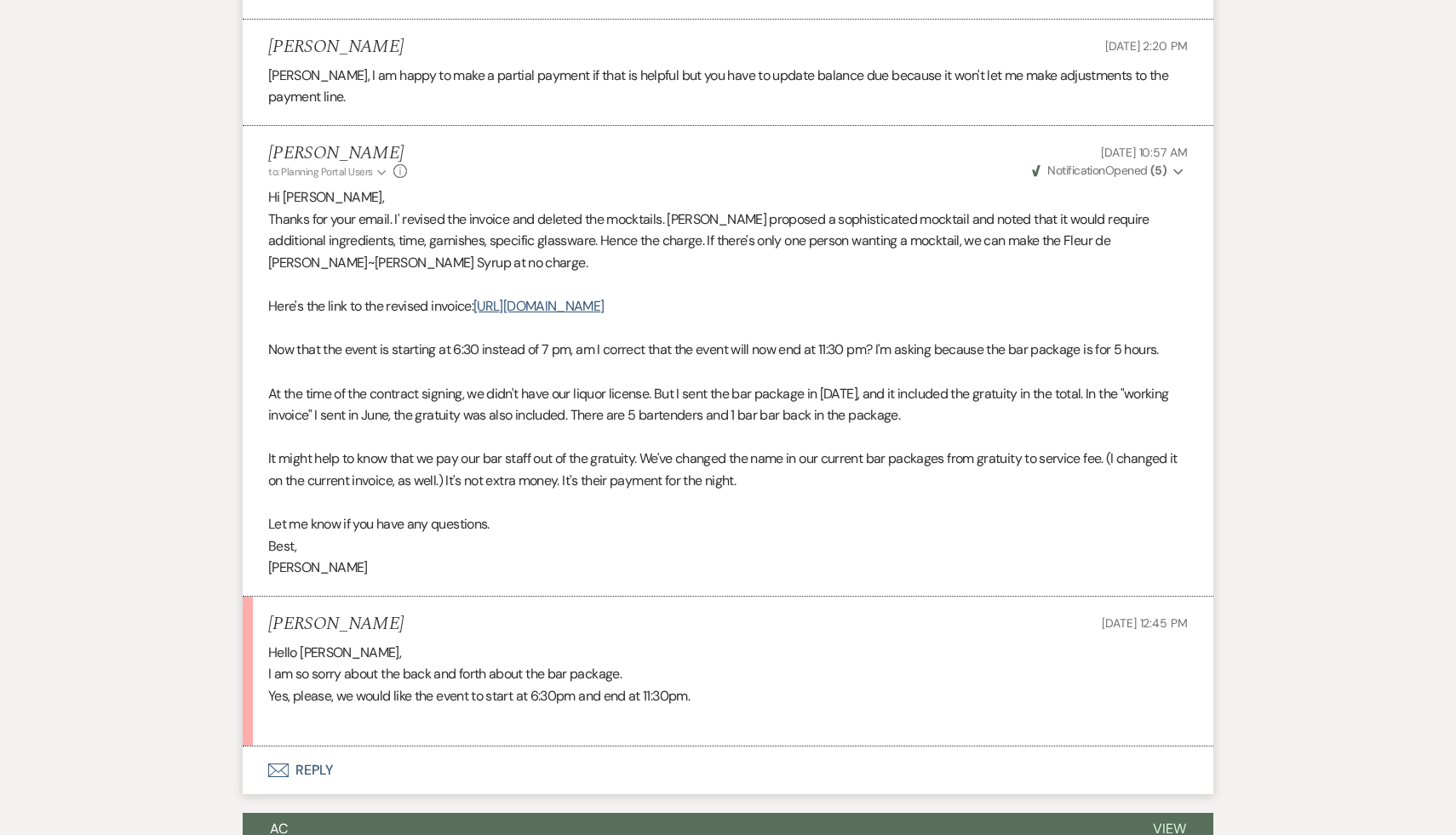
scroll to position [1300, 0]
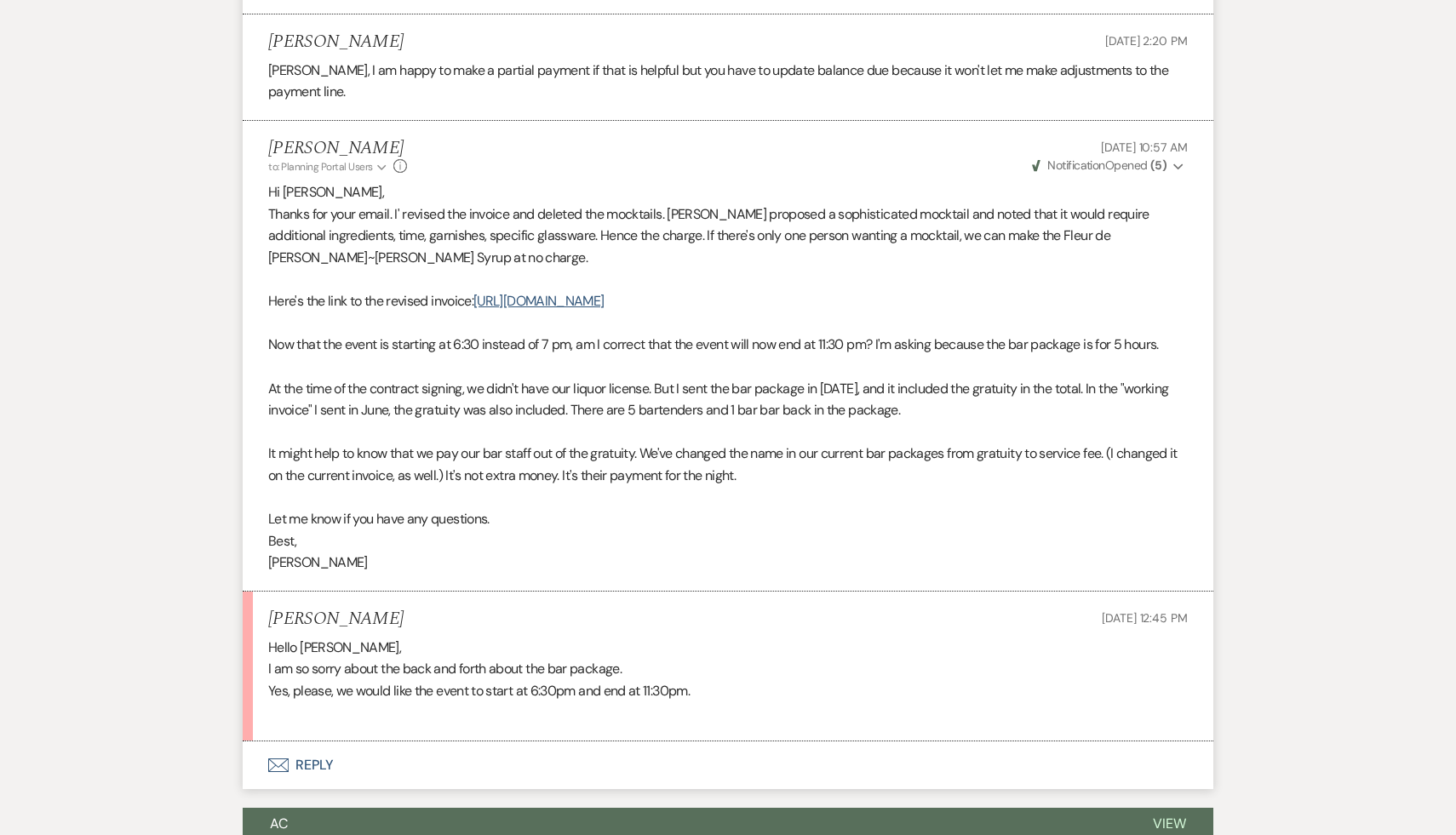
click at [313, 743] on button "Envelope Reply" at bounding box center [728, 765] width 971 height 48
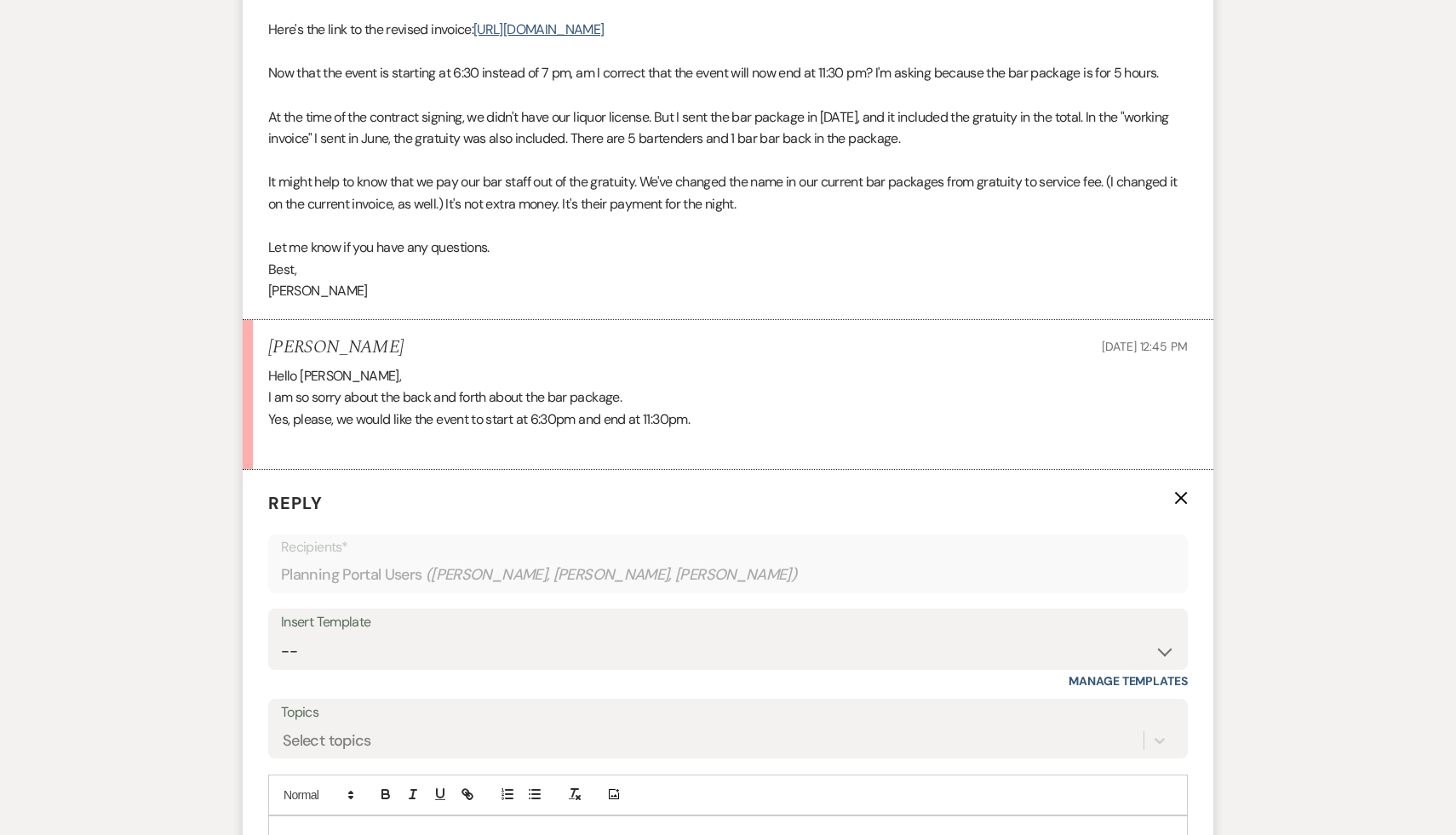
scroll to position [1614, 0]
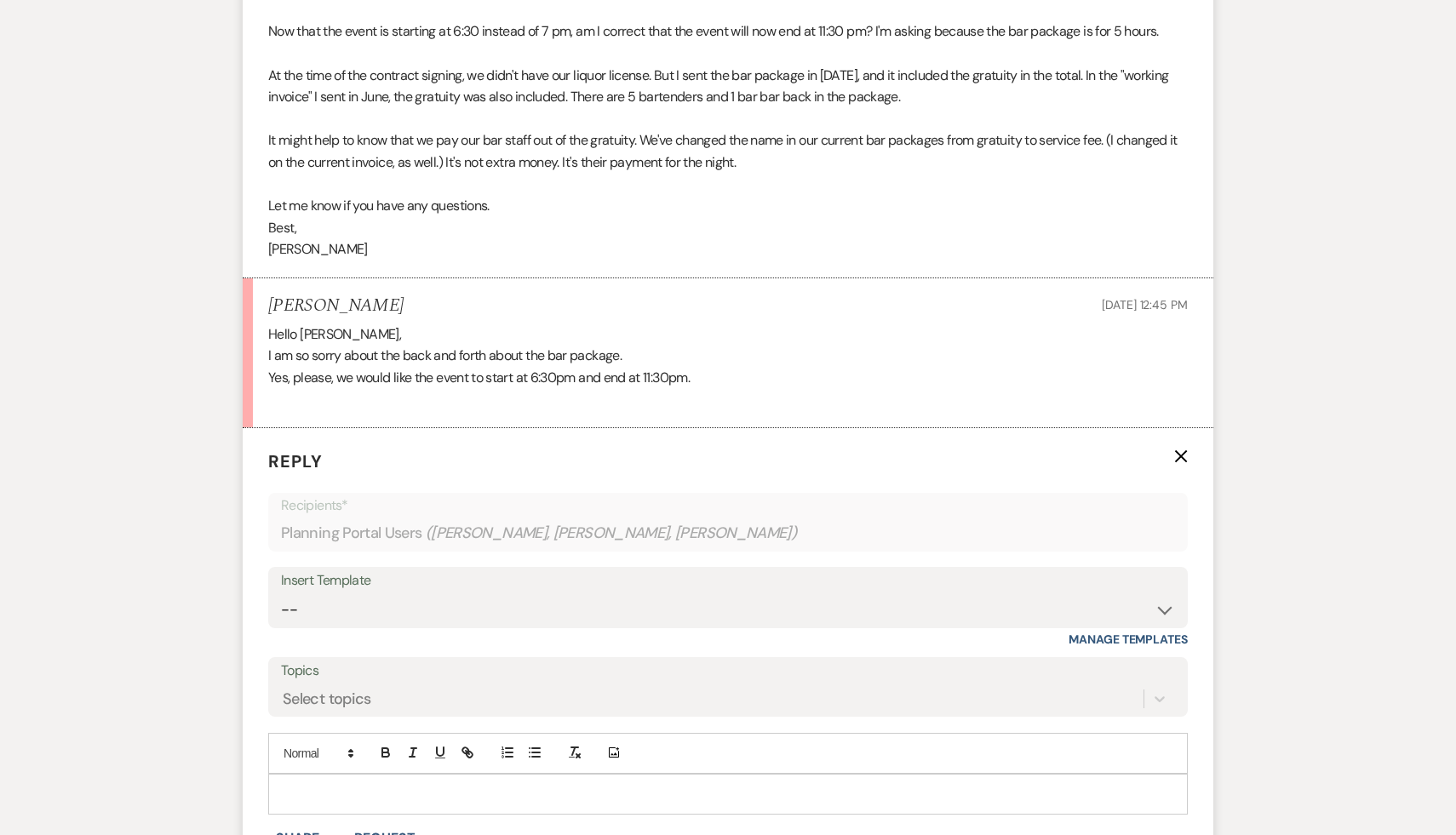
click at [330, 785] on p at bounding box center [728, 794] width 892 height 19
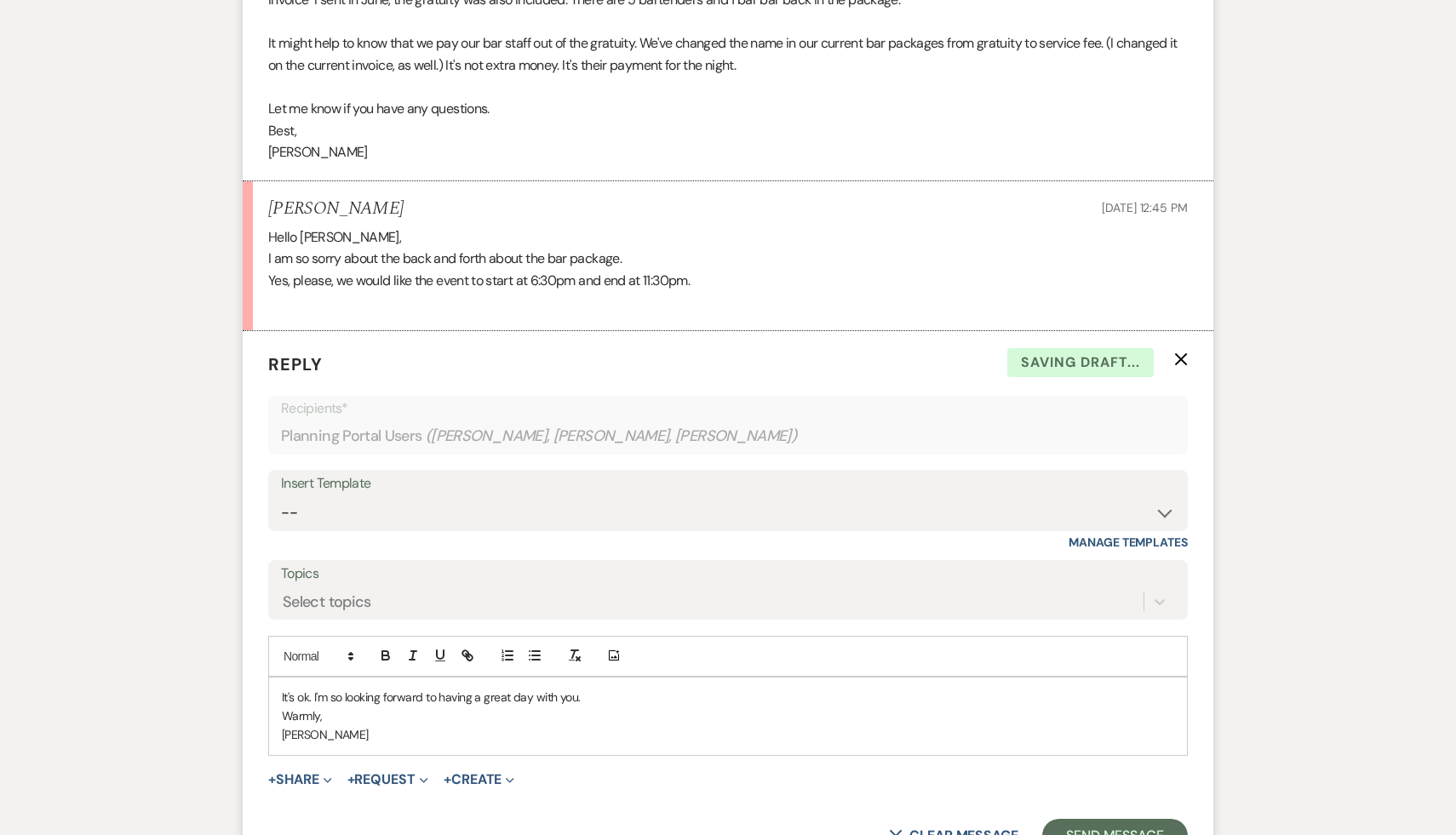
scroll to position [1749, 0]
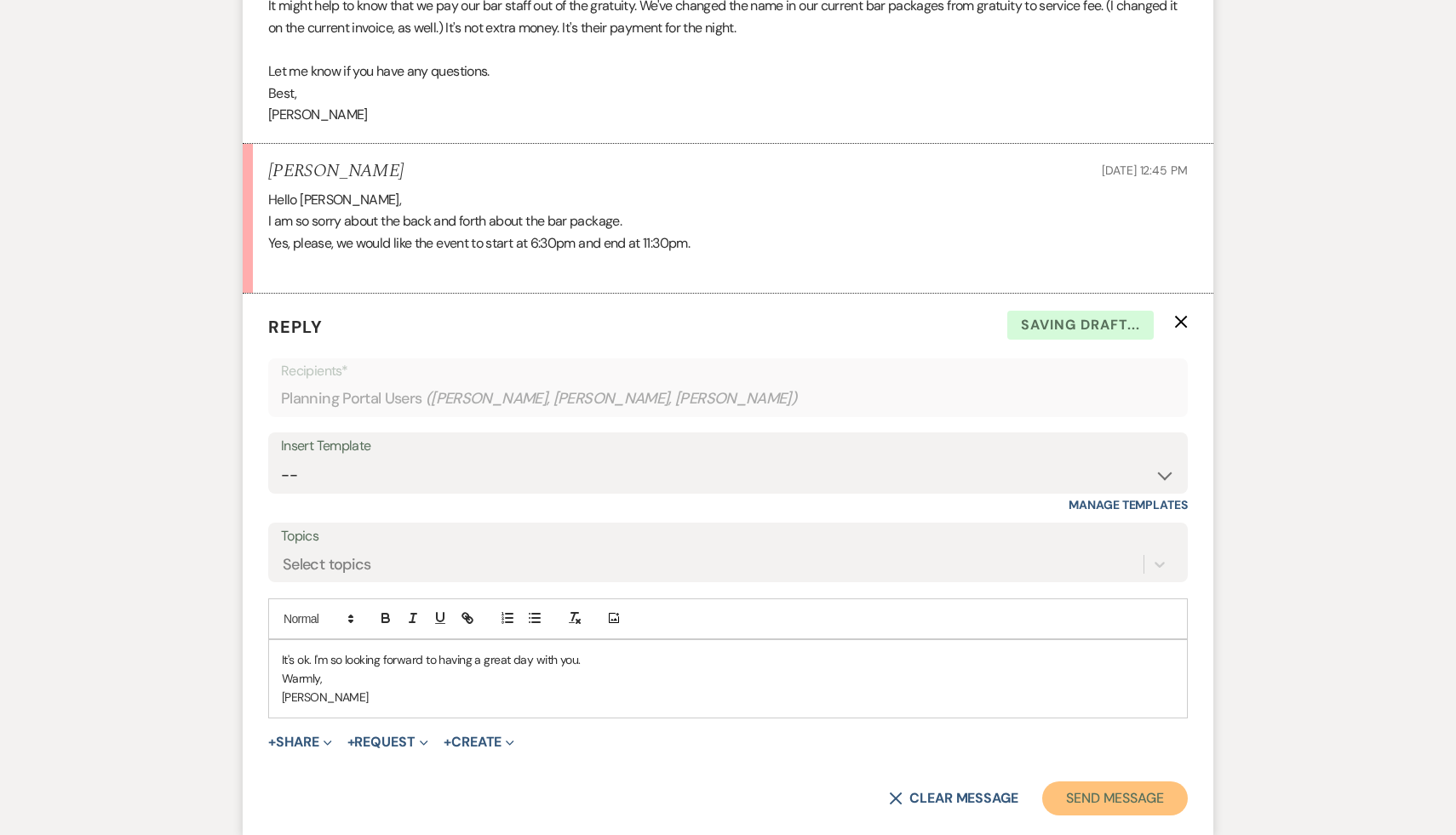
click at [1132, 782] on button "Send Message" at bounding box center [1115, 799] width 146 height 34
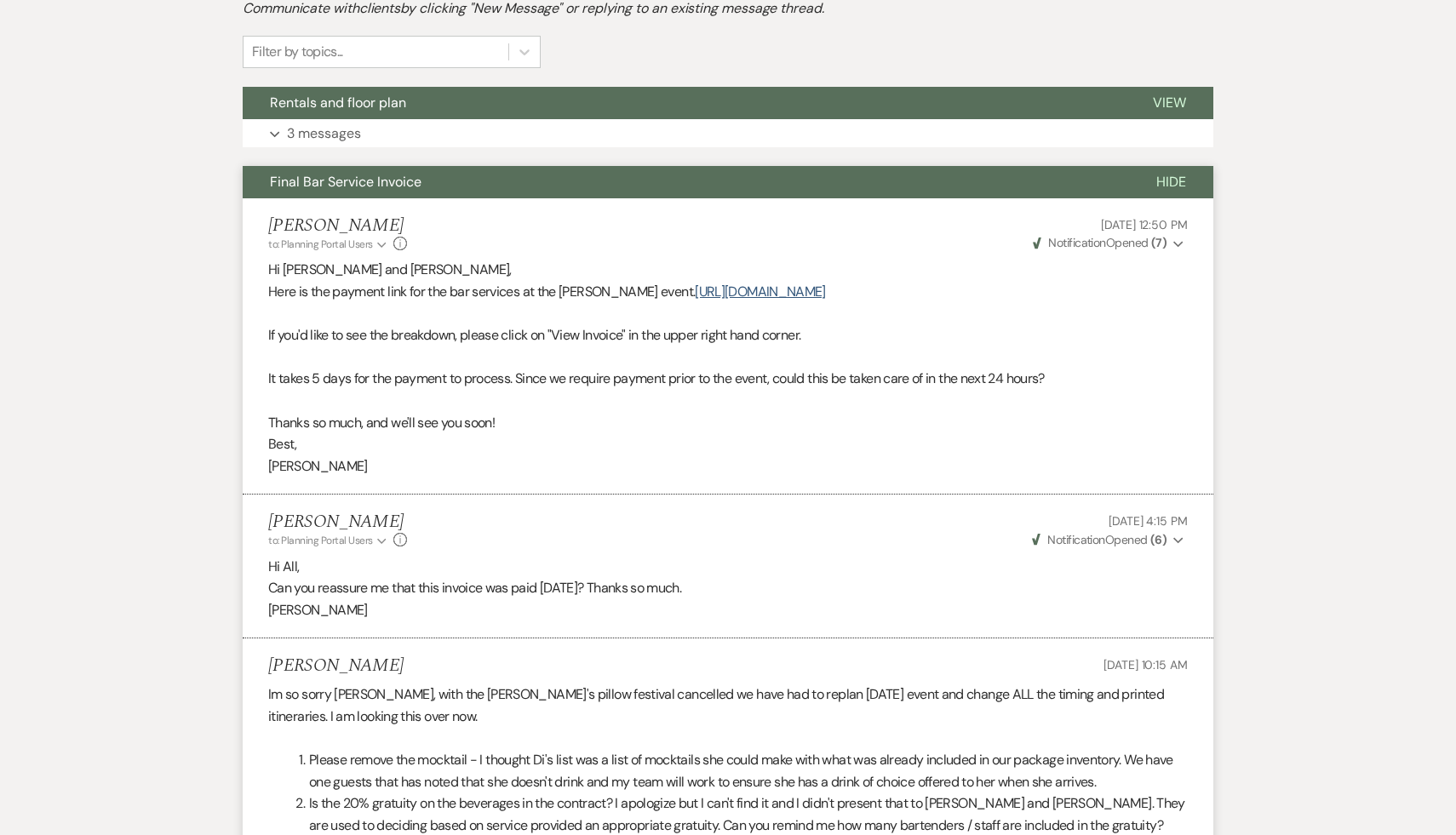
scroll to position [0, 0]
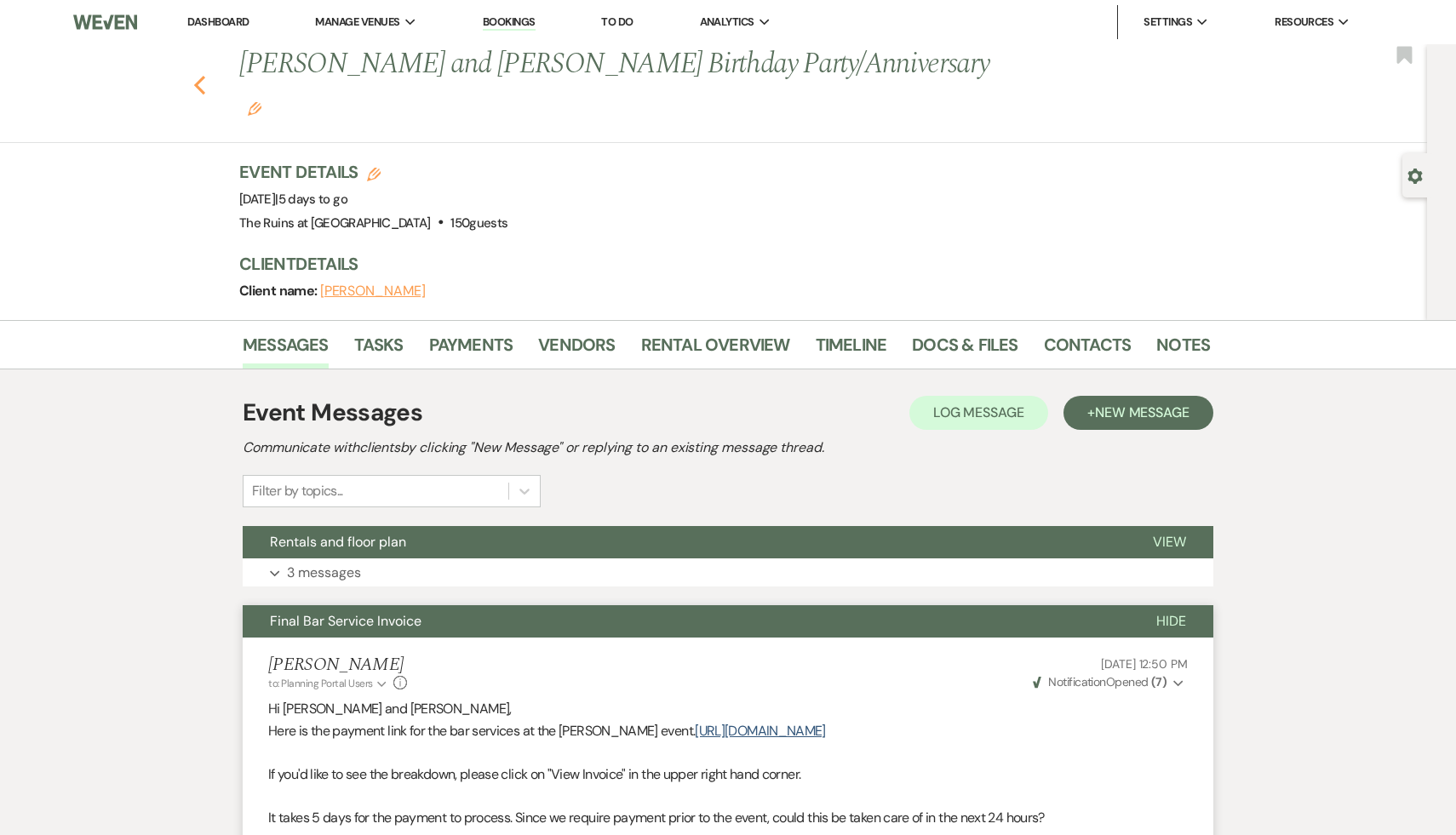
click at [198, 72] on button "Previous" at bounding box center [199, 83] width 13 height 24
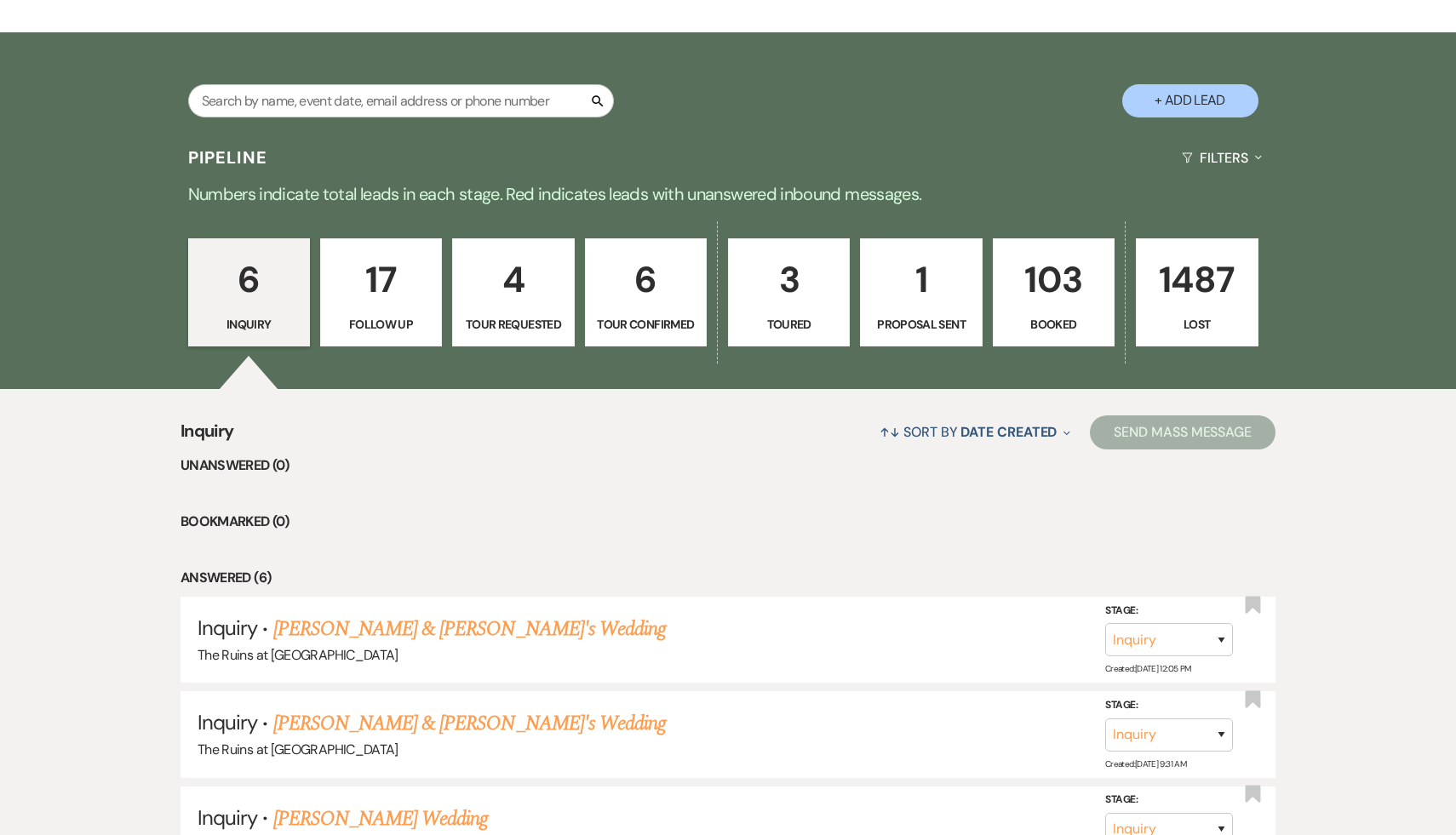
scroll to position [177, 0]
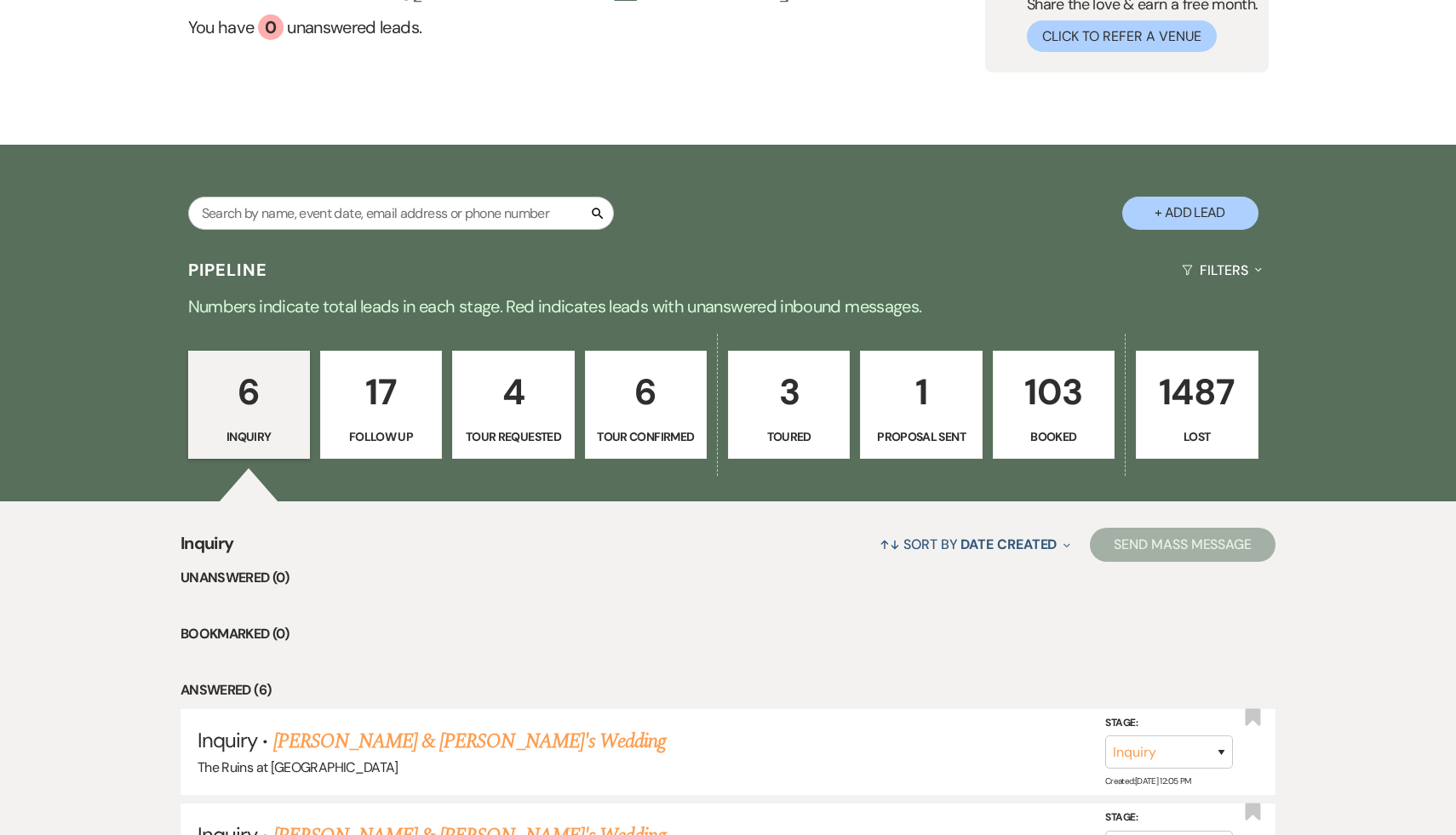
click at [362, 372] on p "17" at bounding box center [381, 391] width 100 height 57
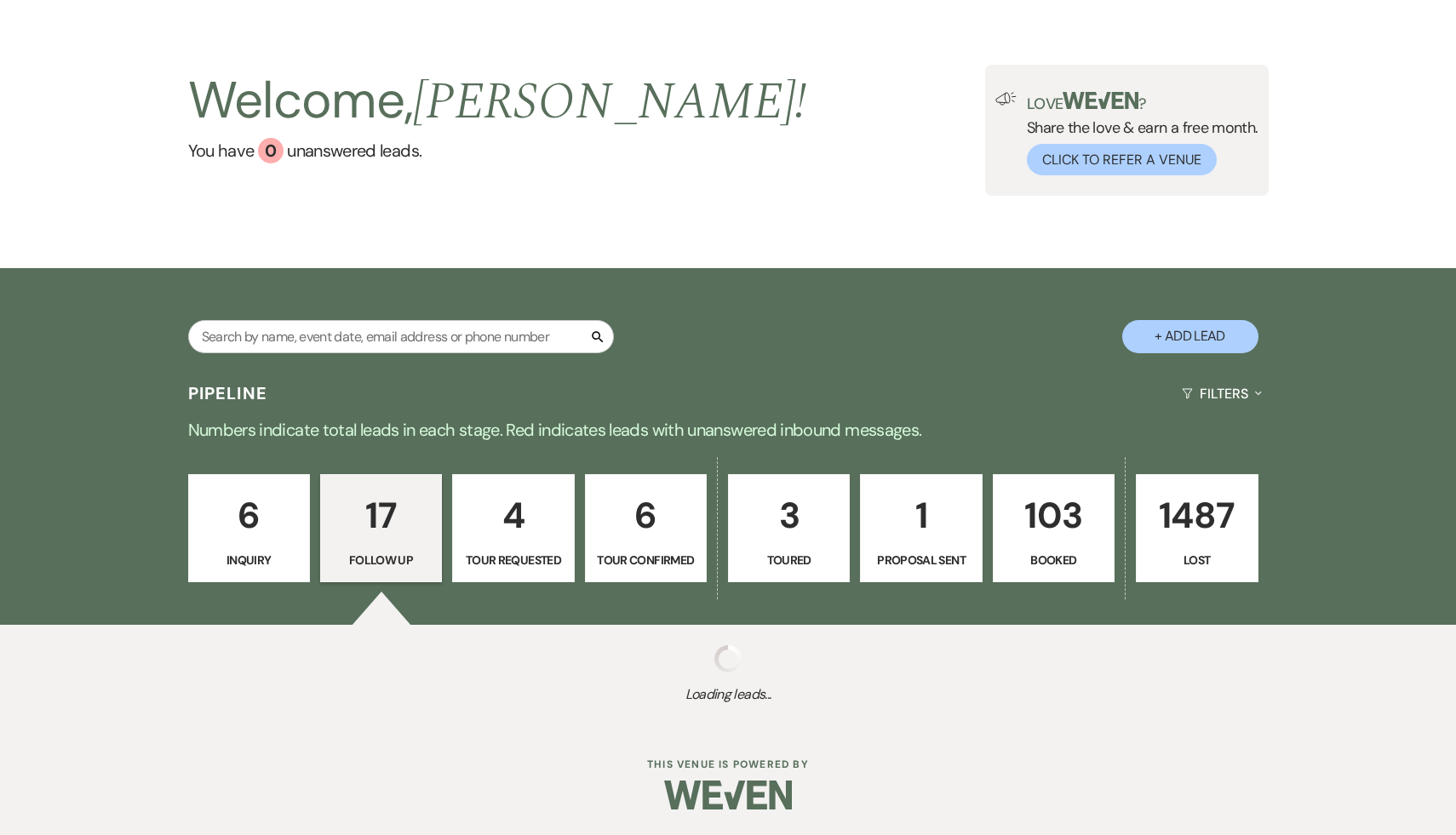
scroll to position [177, 0]
select select "9"
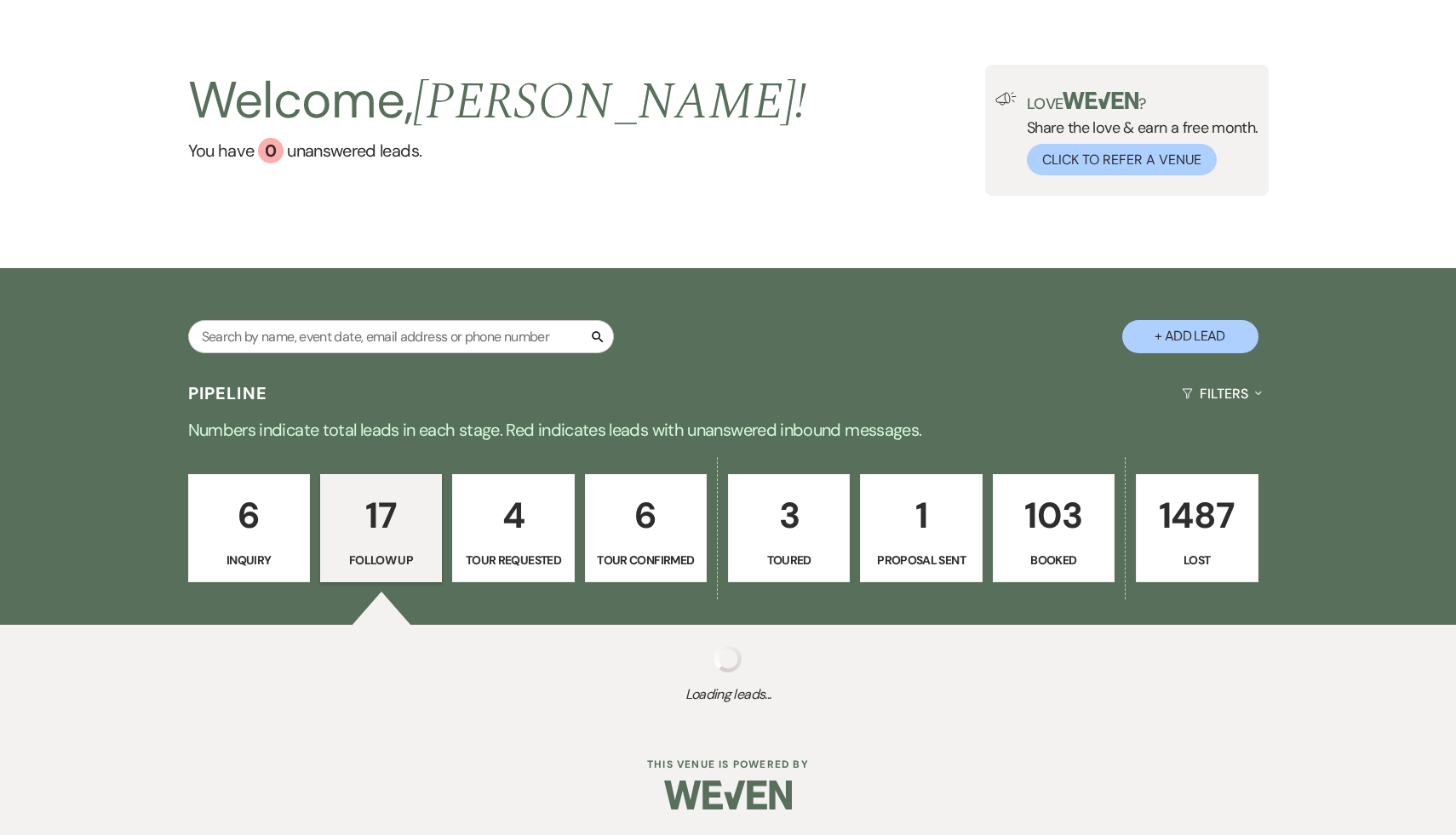
select select "9"
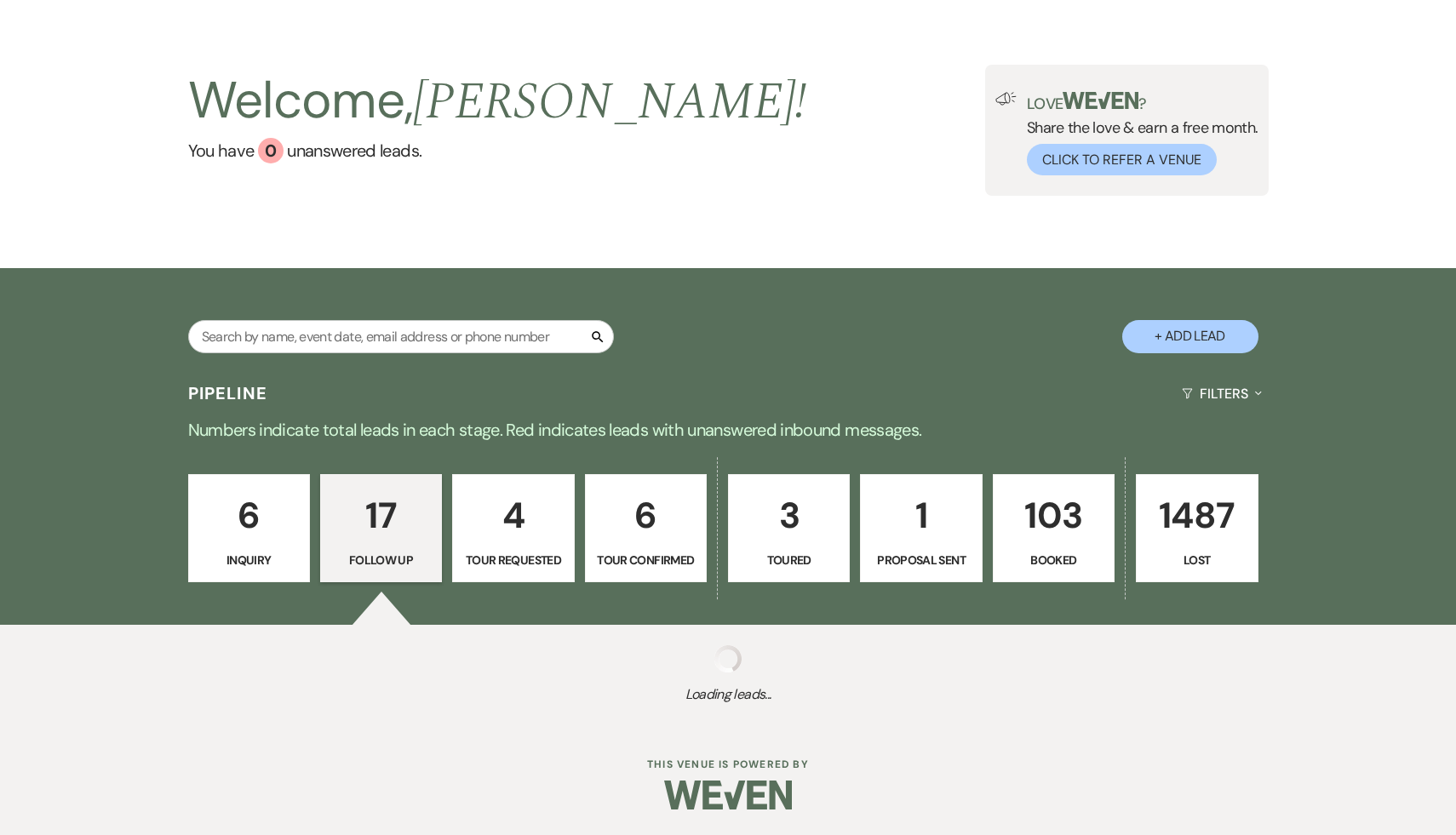
select select "9"
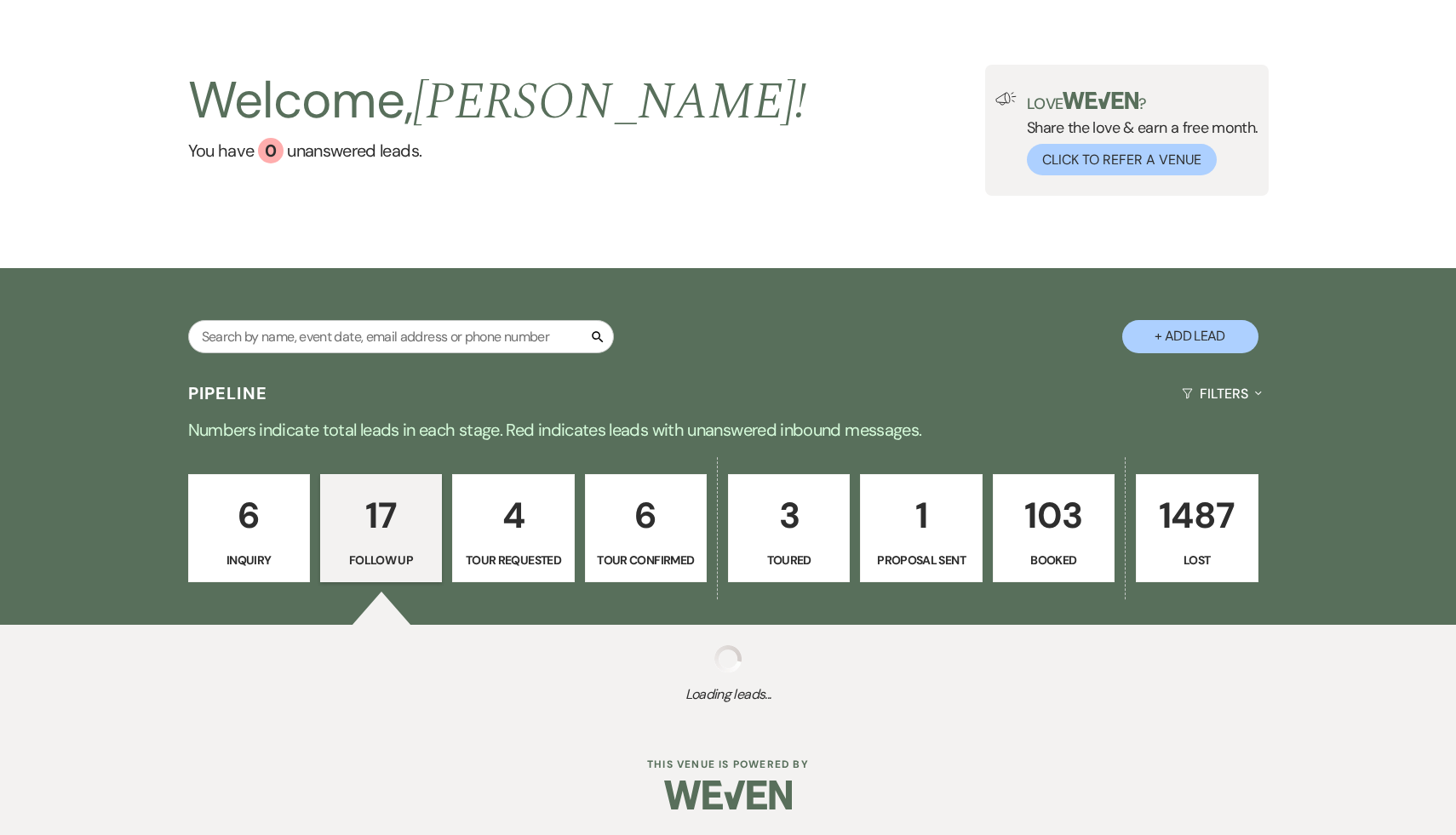
select select "9"
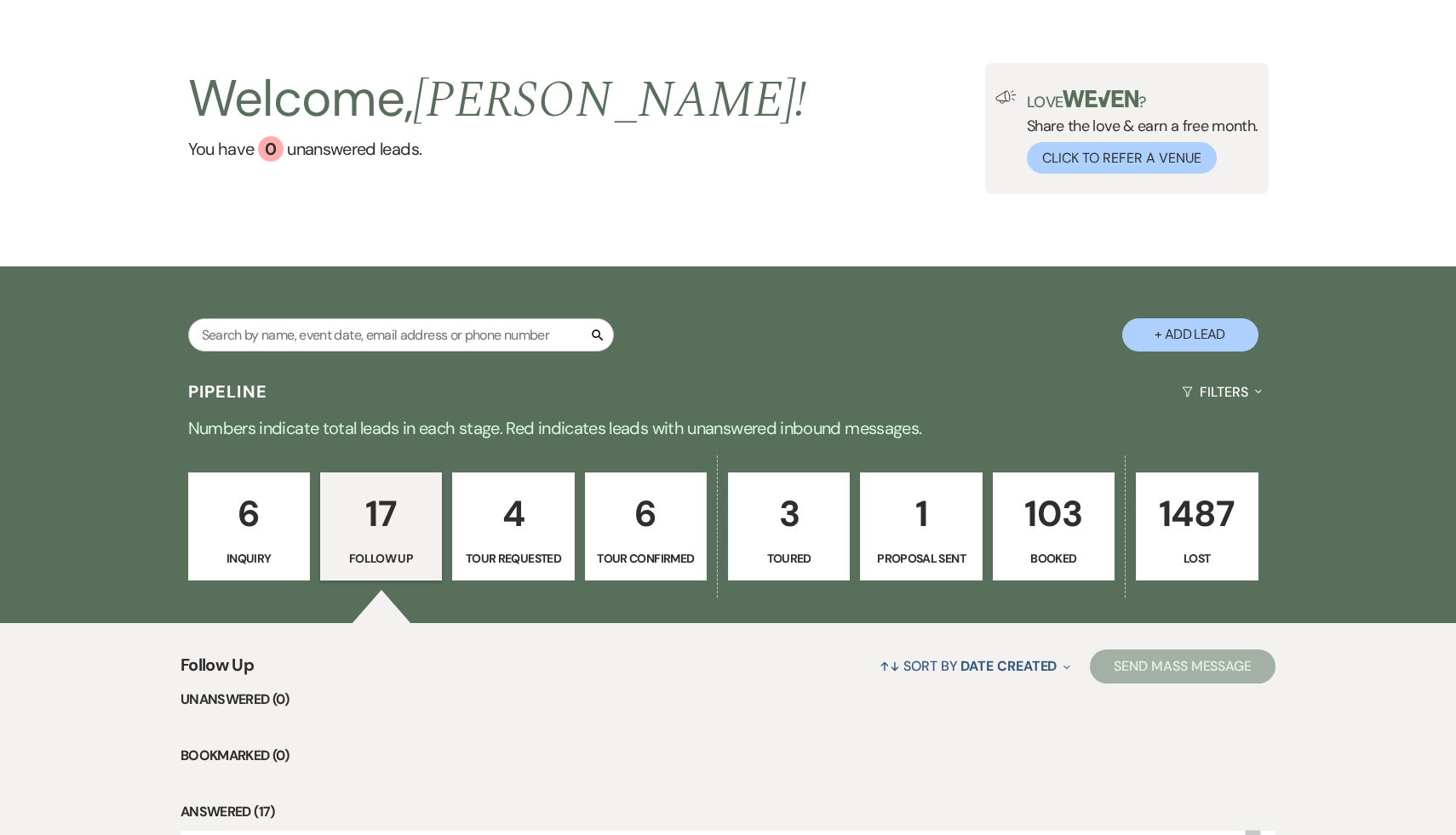
scroll to position [0, 0]
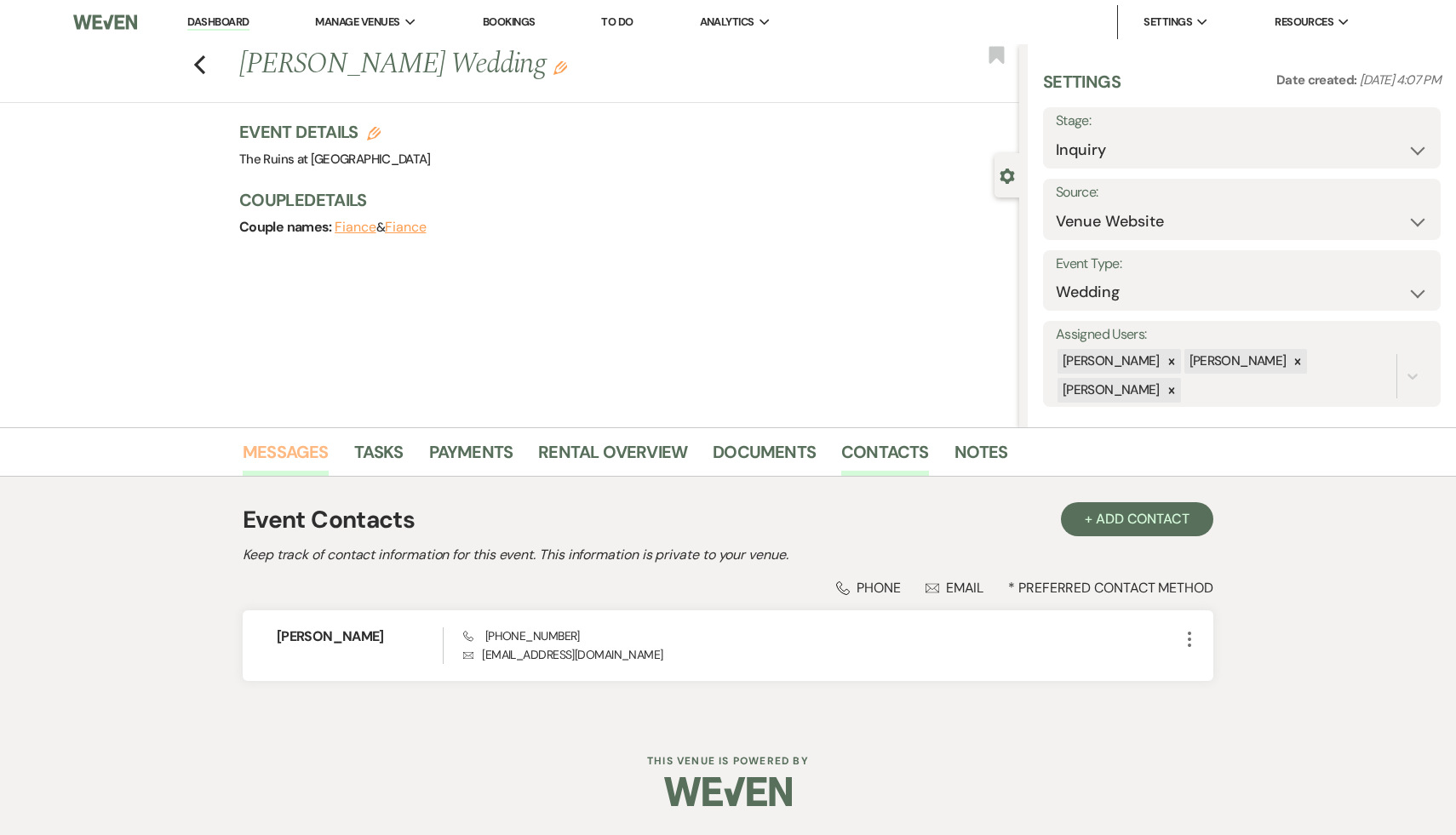
click at [305, 447] on link "Messages" at bounding box center [285, 456] width 86 height 37
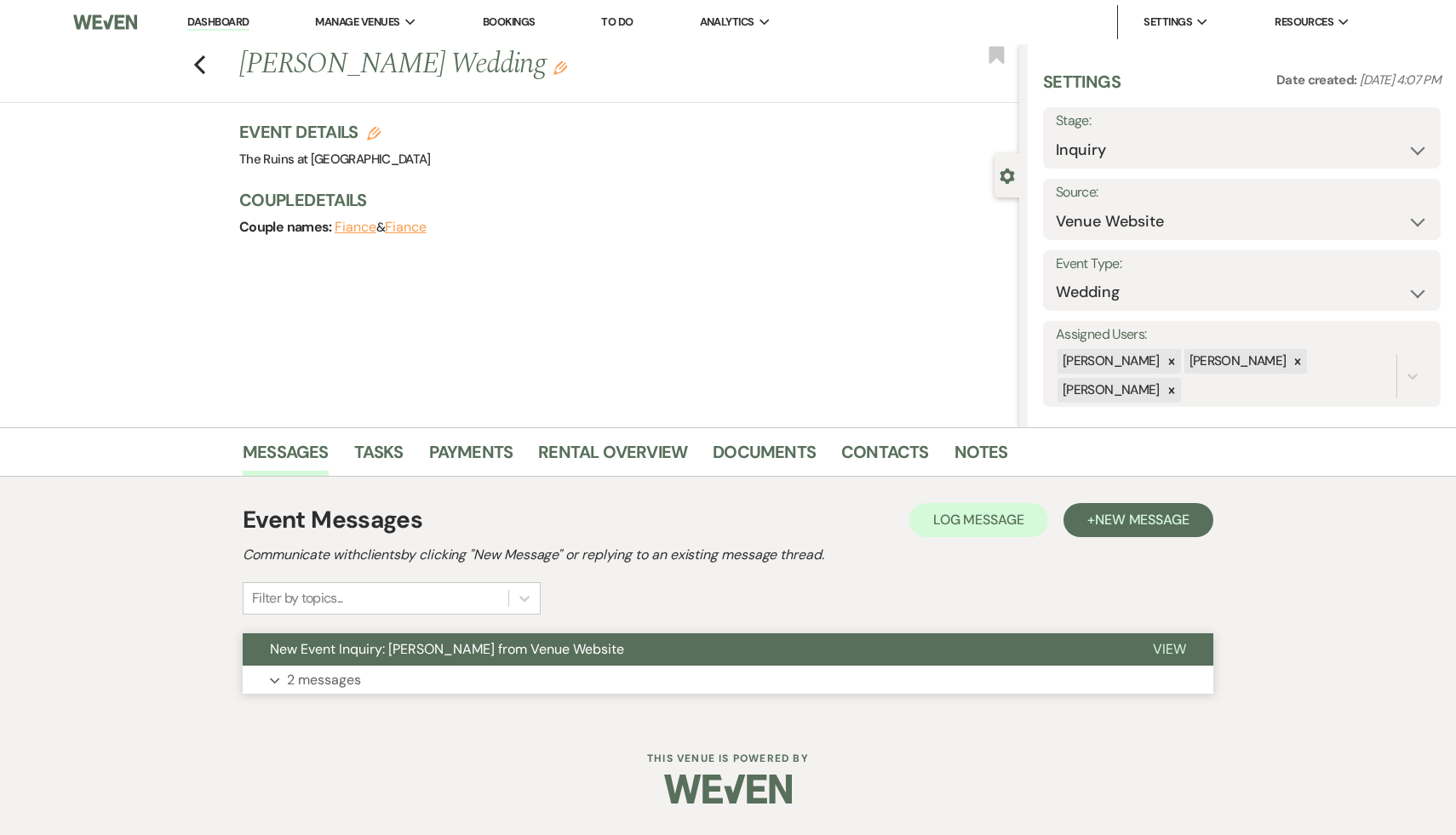
click at [474, 650] on span "New Event Inquiry: [PERSON_NAME] from Venue Website" at bounding box center [447, 649] width 354 height 18
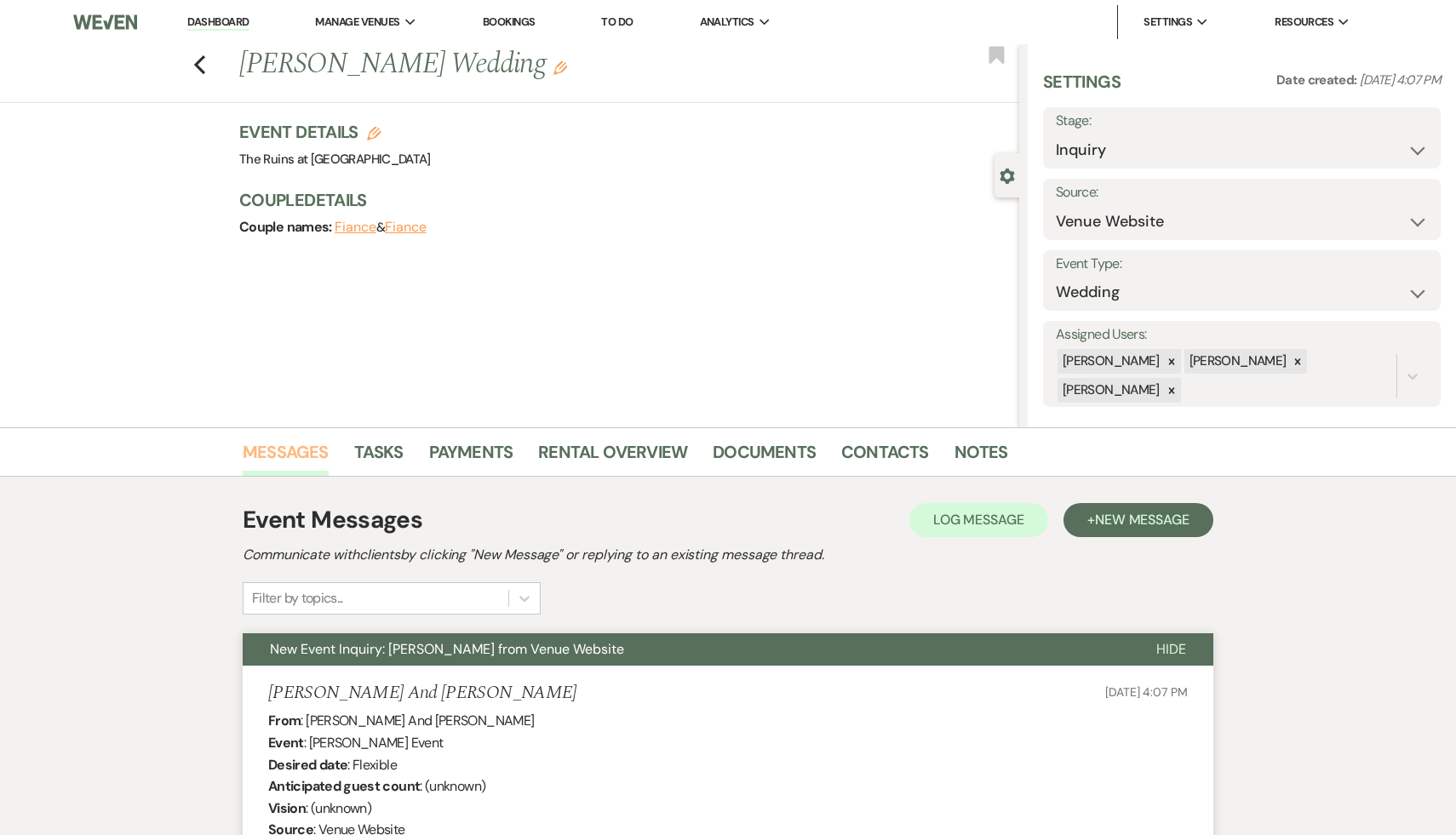
click at [272, 447] on link "Messages" at bounding box center [285, 456] width 86 height 37
click at [224, 21] on link "Dashboard" at bounding box center [218, 23] width 62 height 16
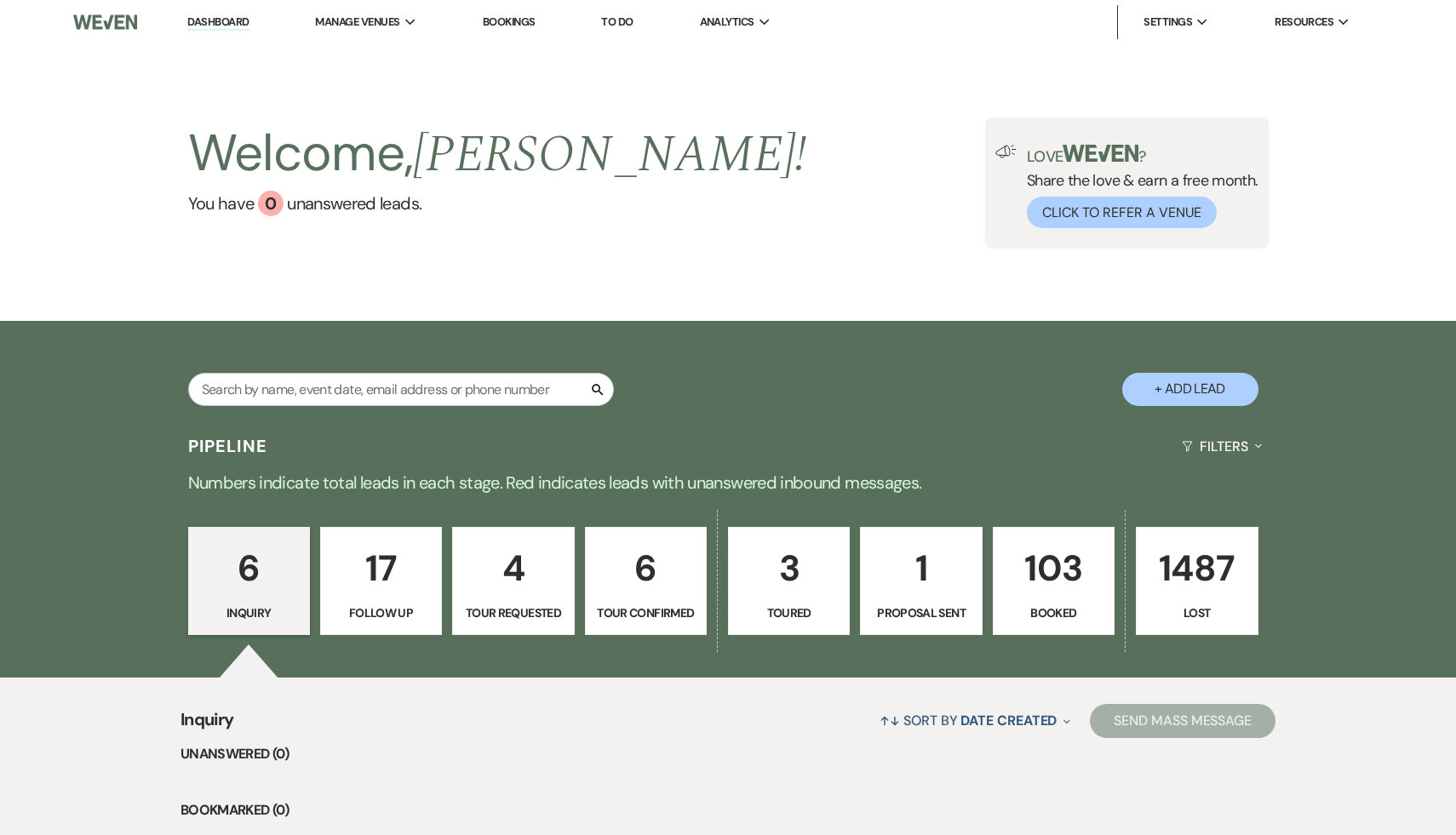
click at [388, 573] on p "17" at bounding box center [381, 568] width 100 height 57
select select "9"
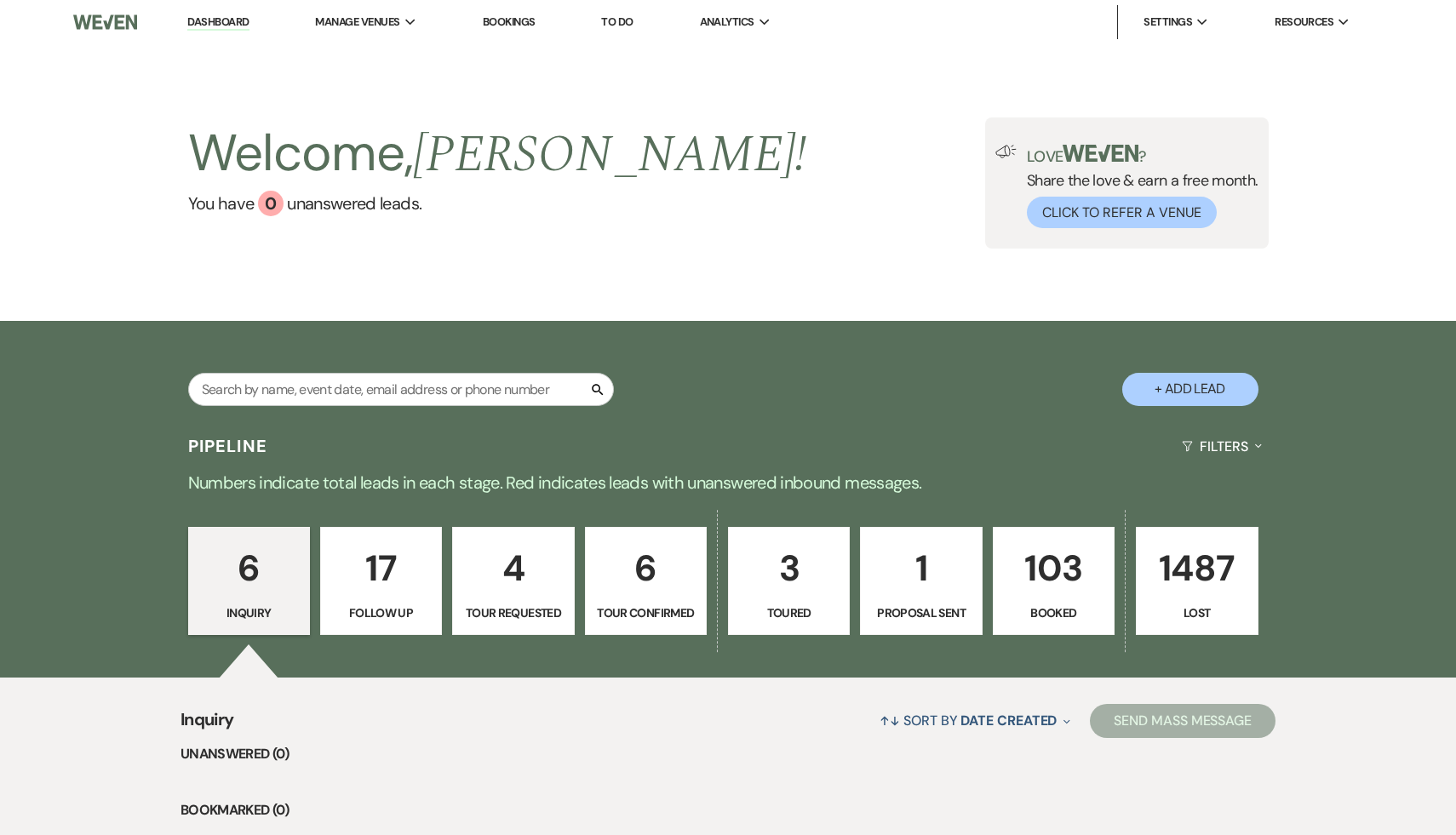
select select "9"
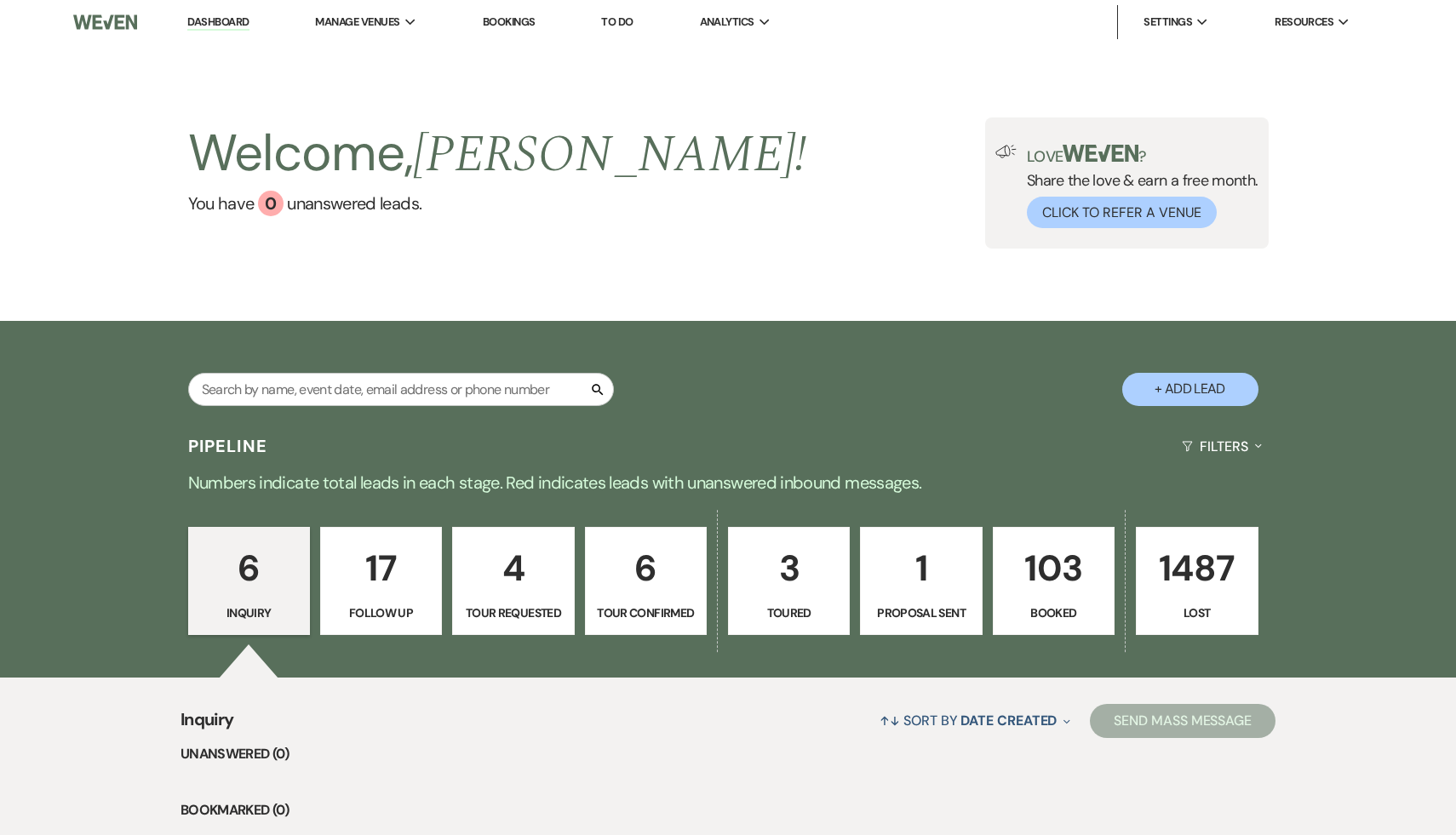
select select "9"
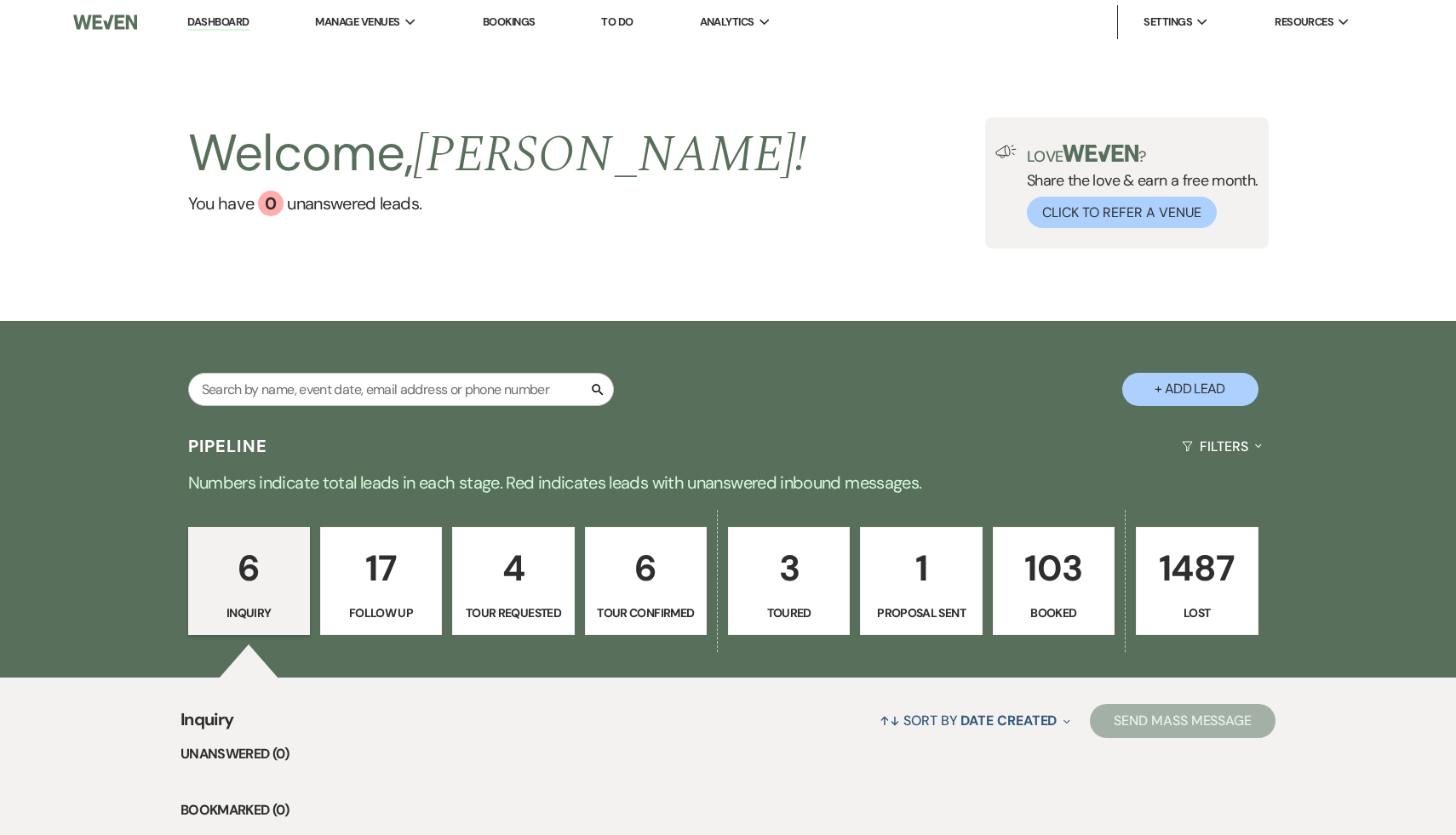
select select "9"
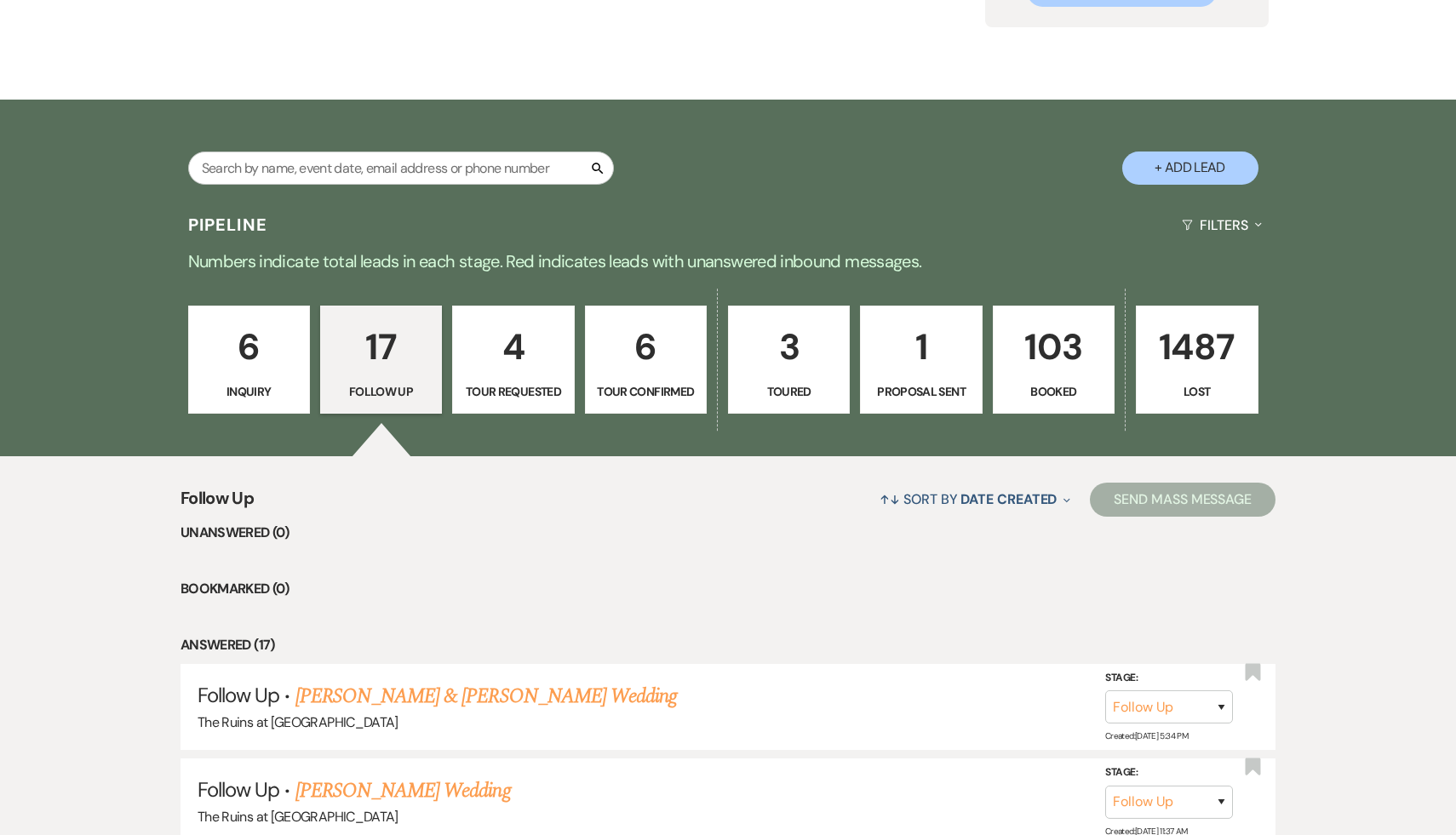
scroll to position [235, 0]
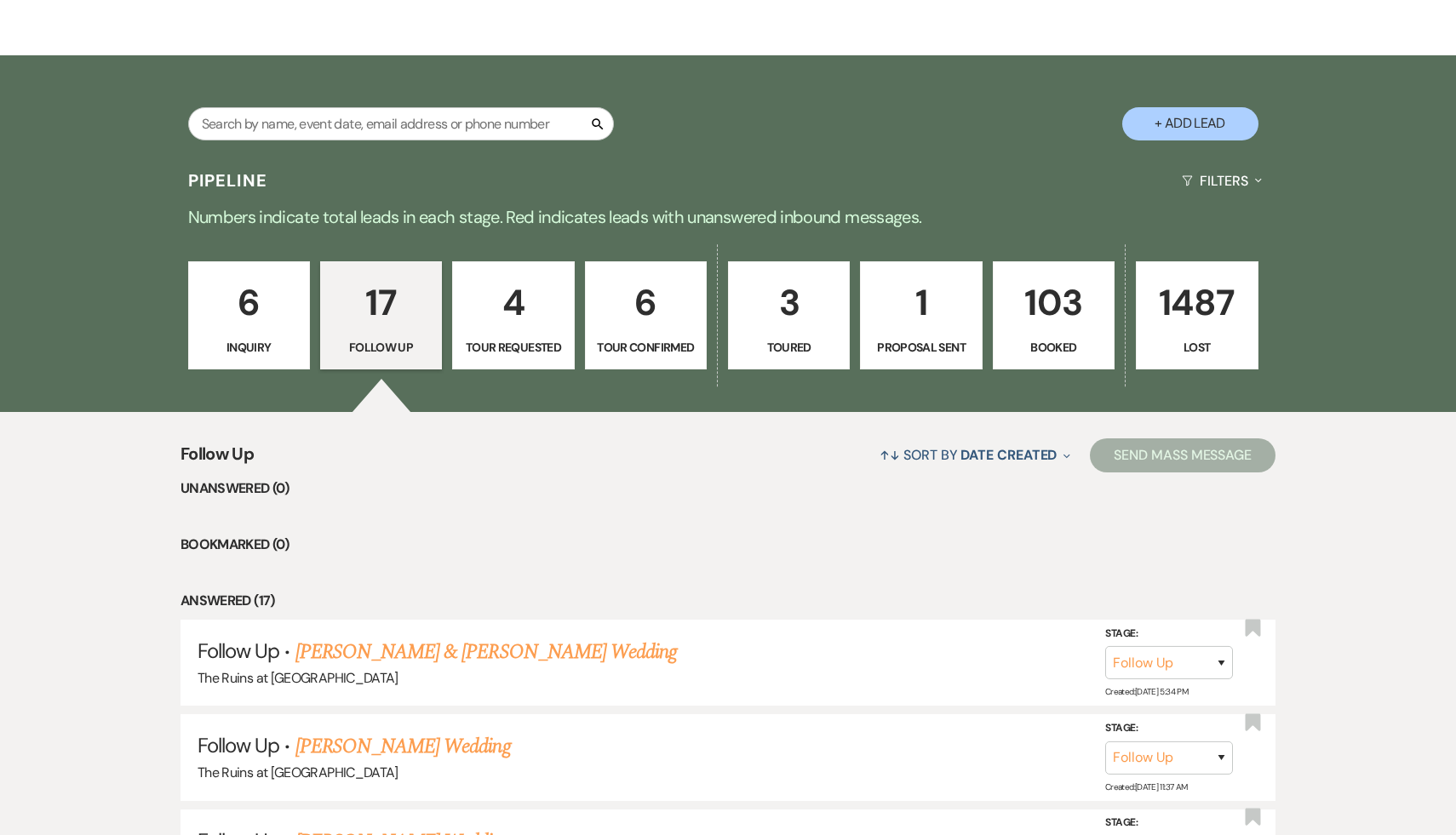
scroll to position [266, 0]
click at [570, 540] on li "Bookmarked (0)" at bounding box center [728, 543] width 1095 height 22
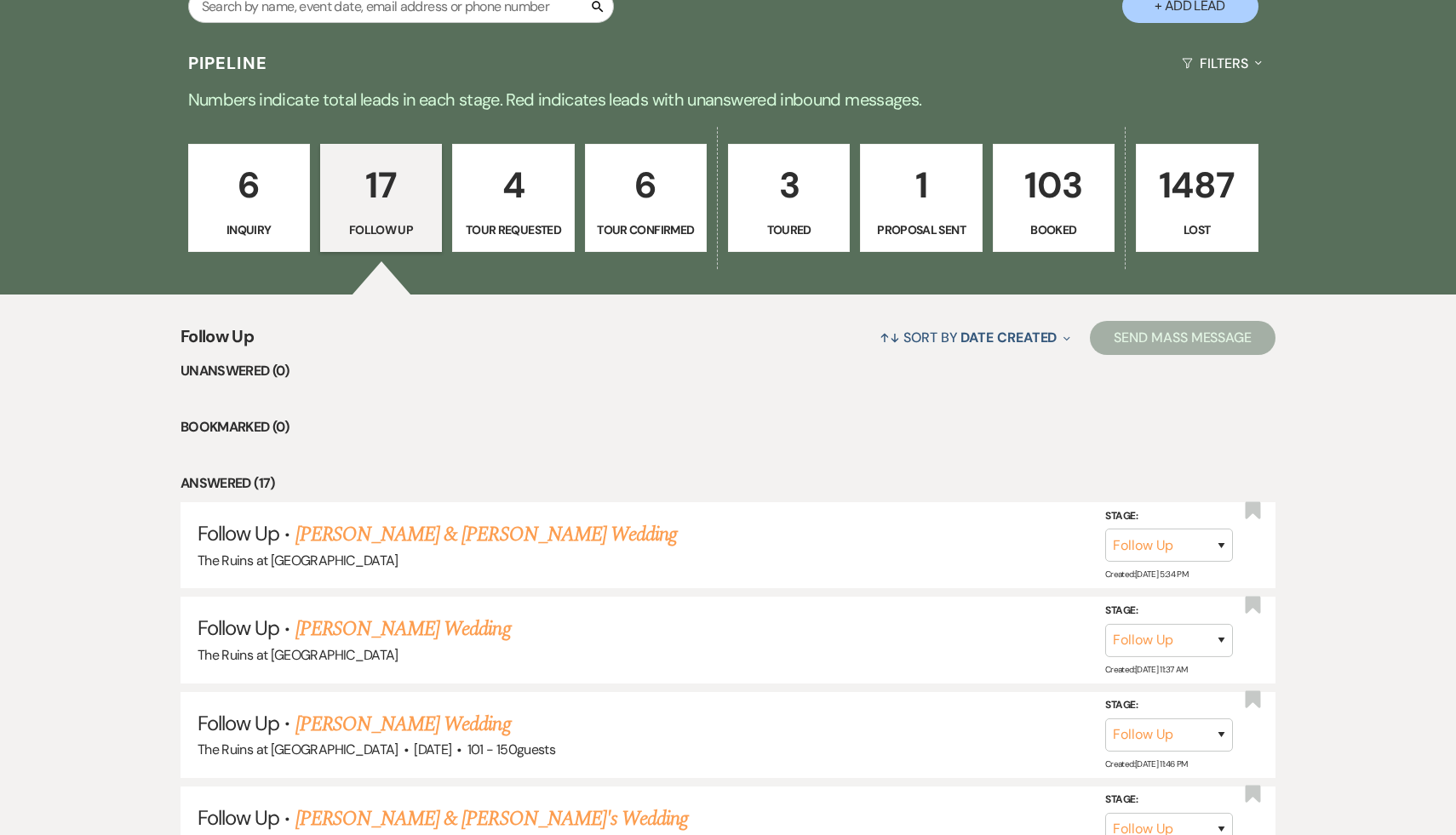
scroll to position [392, 0]
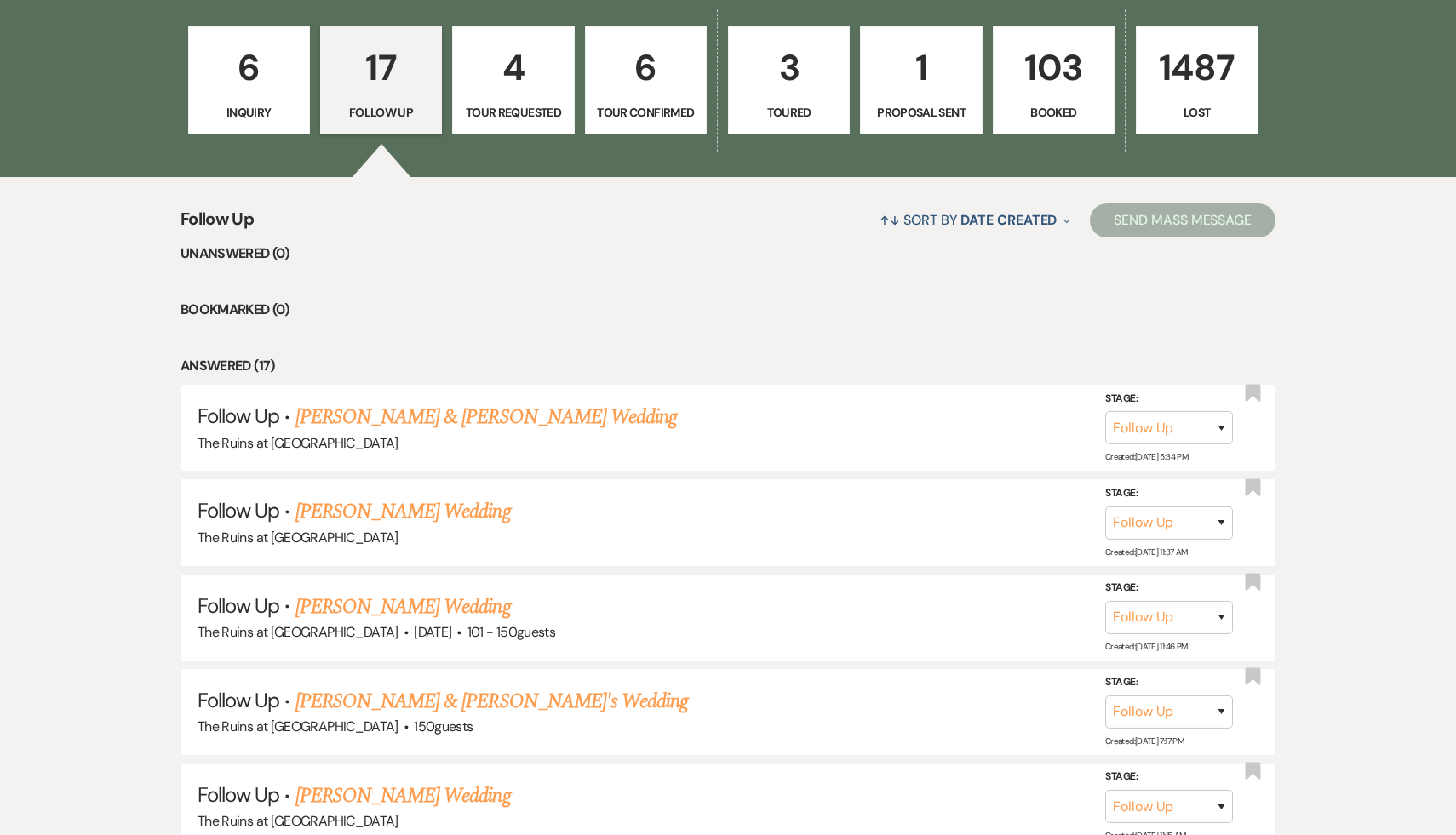
scroll to position [510, 0]
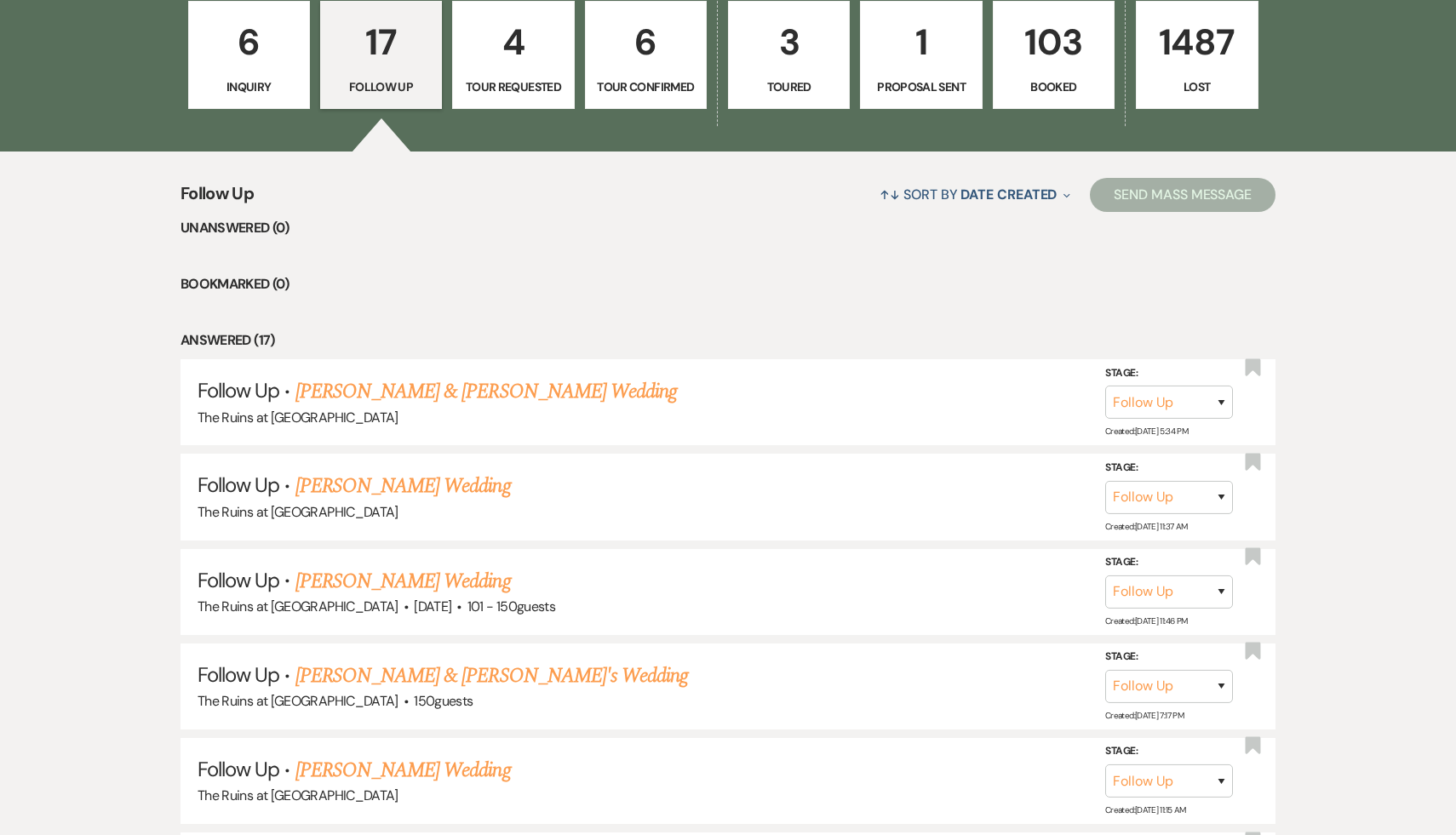
scroll to position [528, 0]
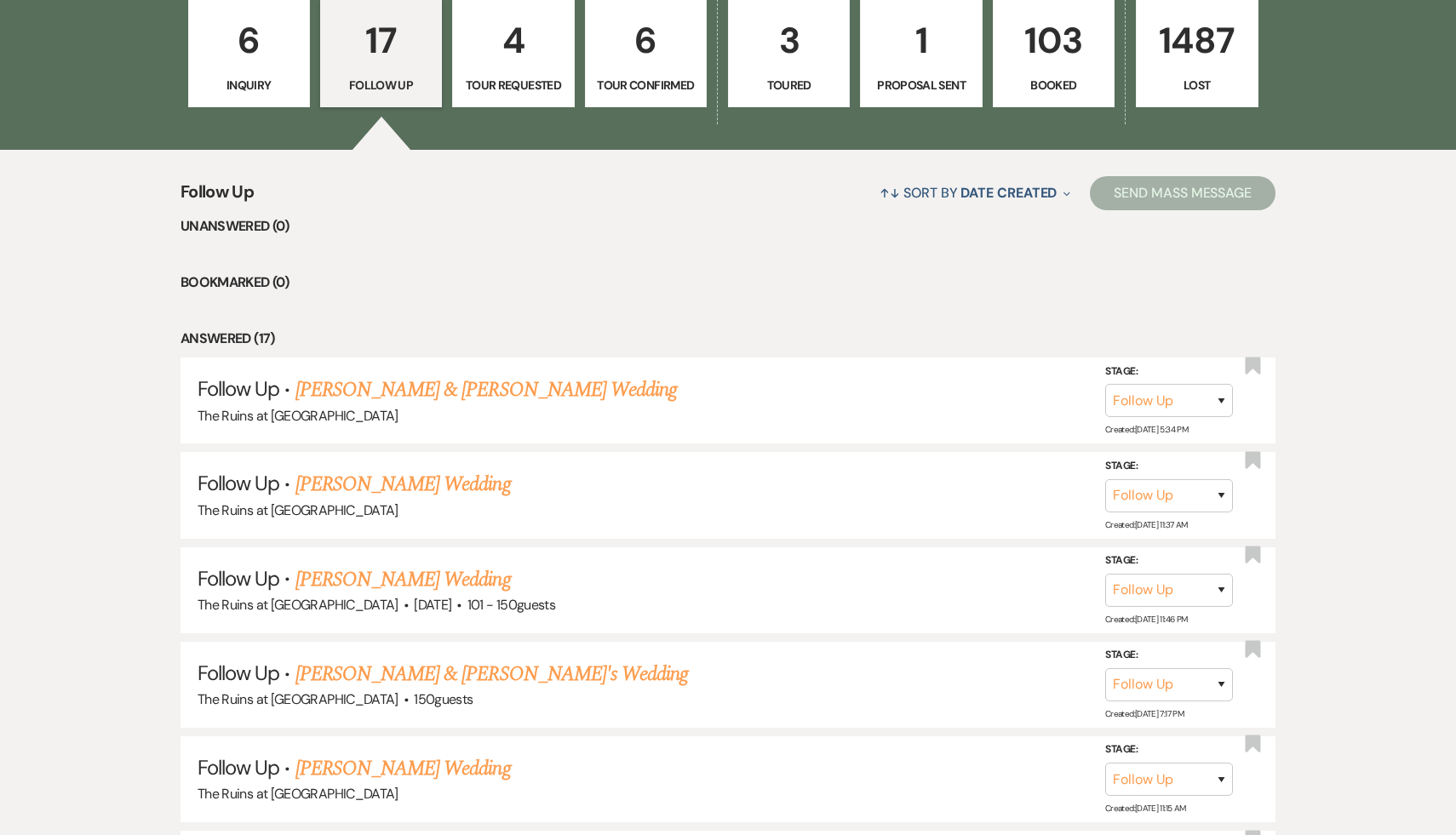
click at [599, 274] on li "Bookmarked (0)" at bounding box center [728, 283] width 1095 height 22
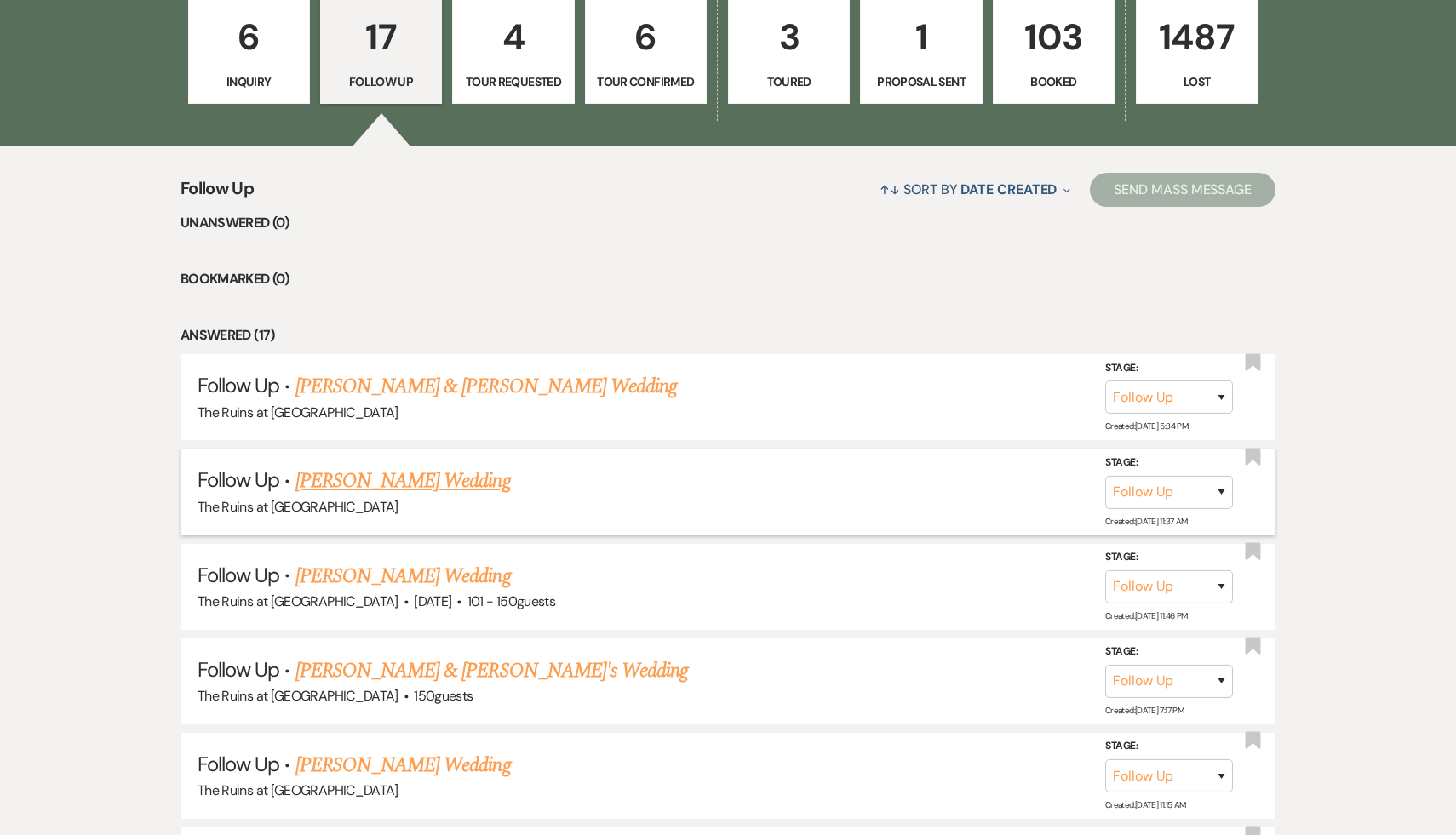
scroll to position [560, 0]
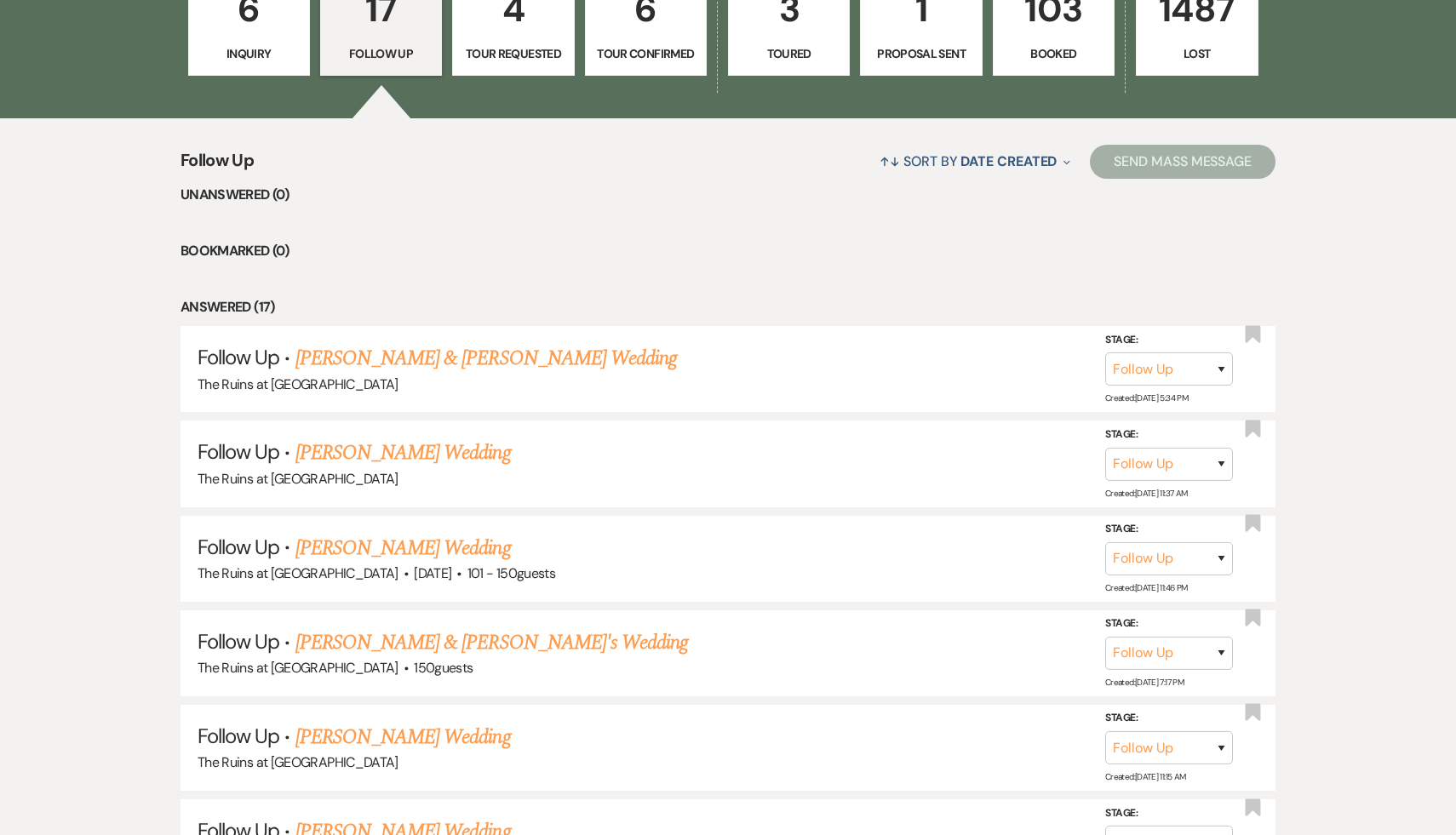
click at [438, 547] on link "[PERSON_NAME] Wedding" at bounding box center [403, 548] width 216 height 31
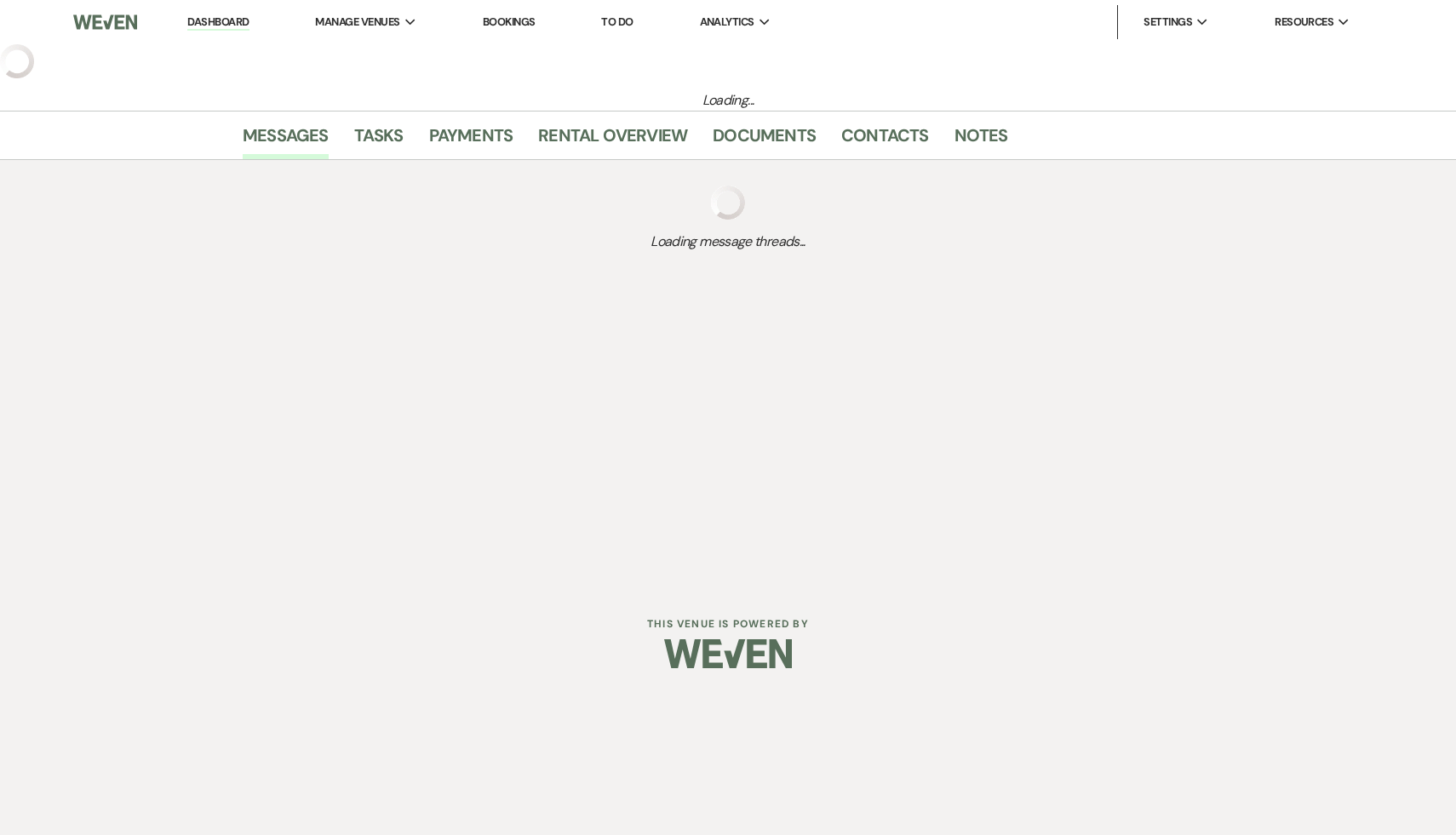
select select "9"
select select "2"
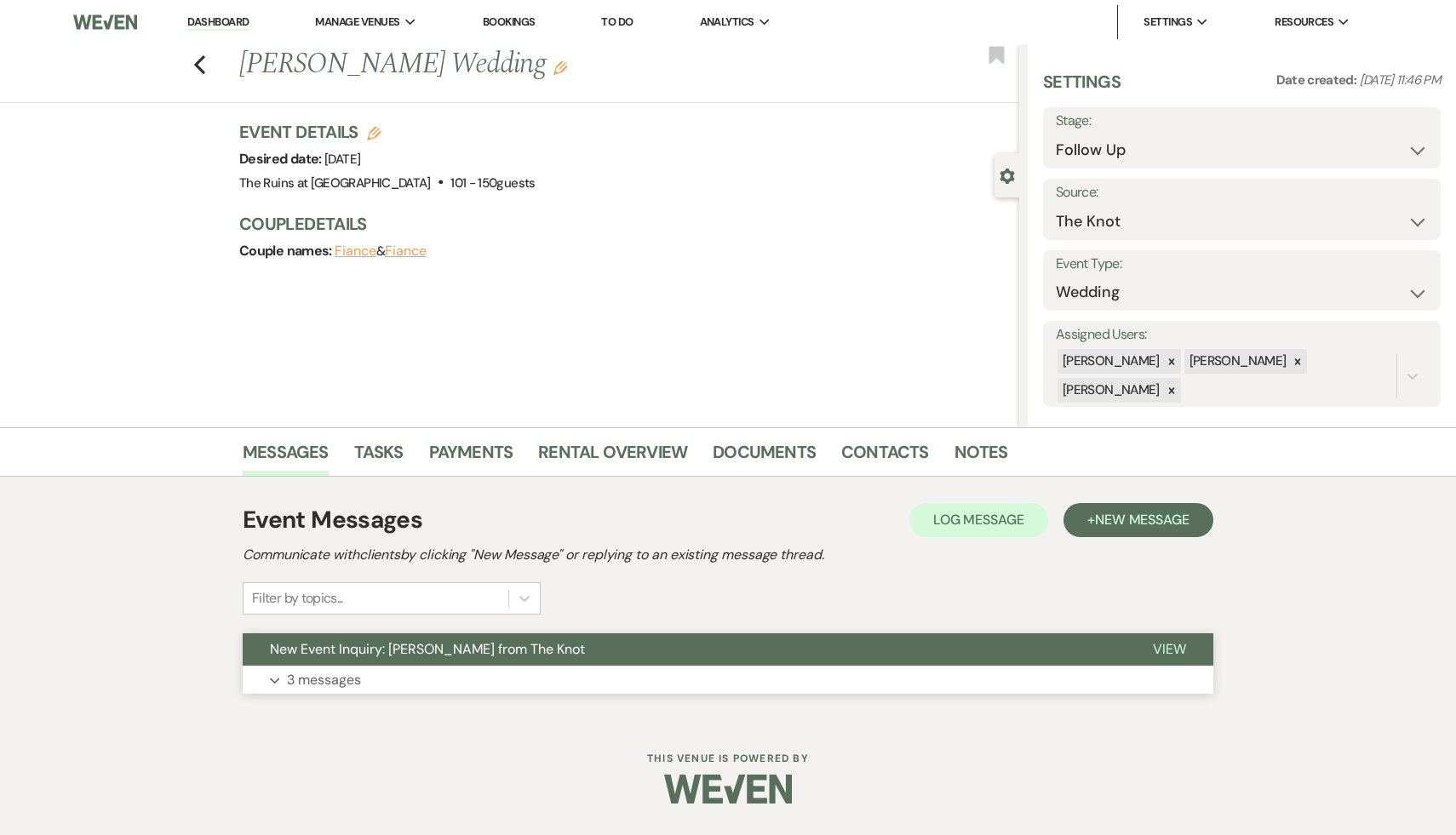
click at [427, 652] on span "New Event Inquiry: [PERSON_NAME] from The Knot" at bounding box center [428, 649] width 315 height 18
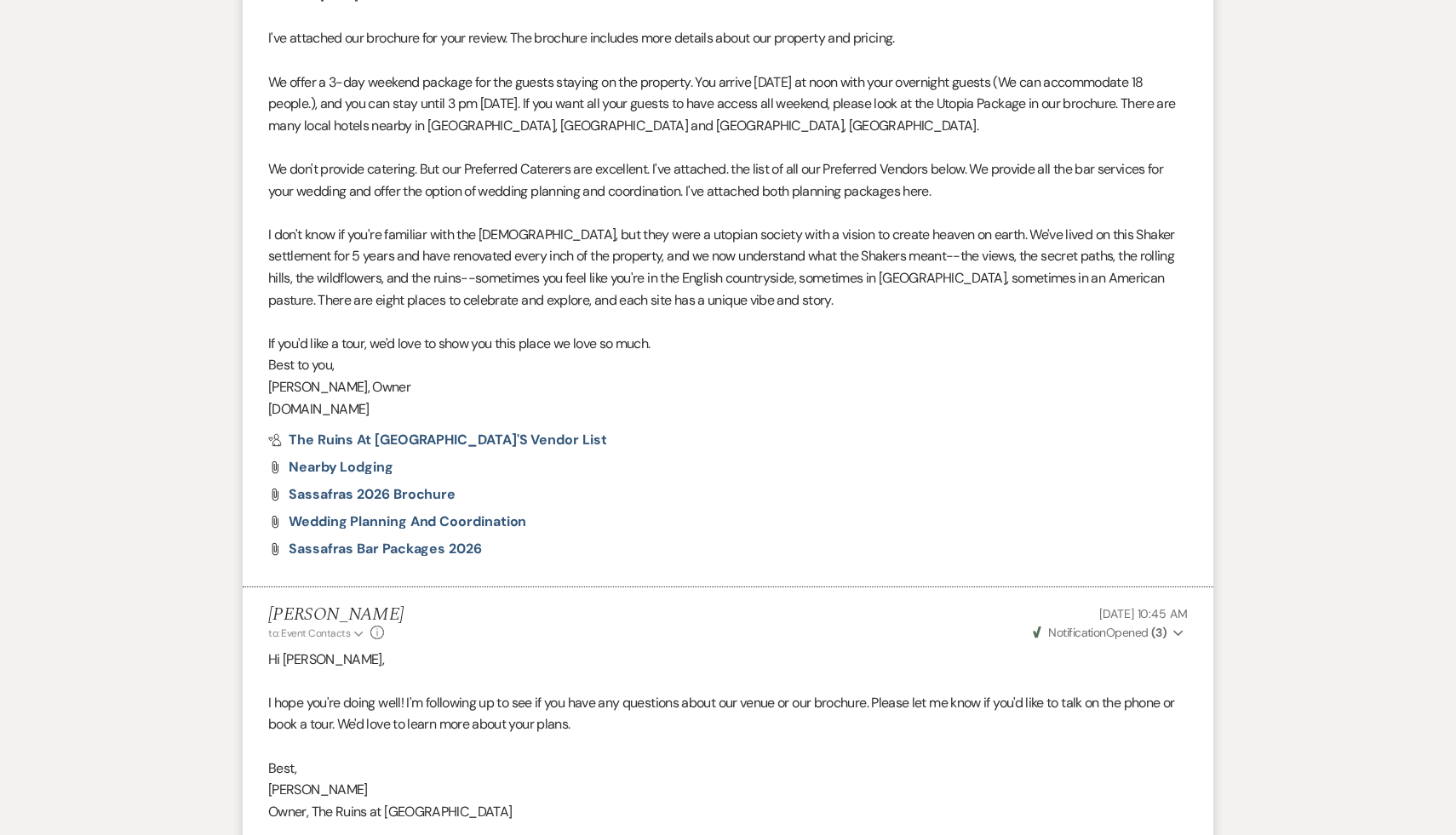
scroll to position [1842, 0]
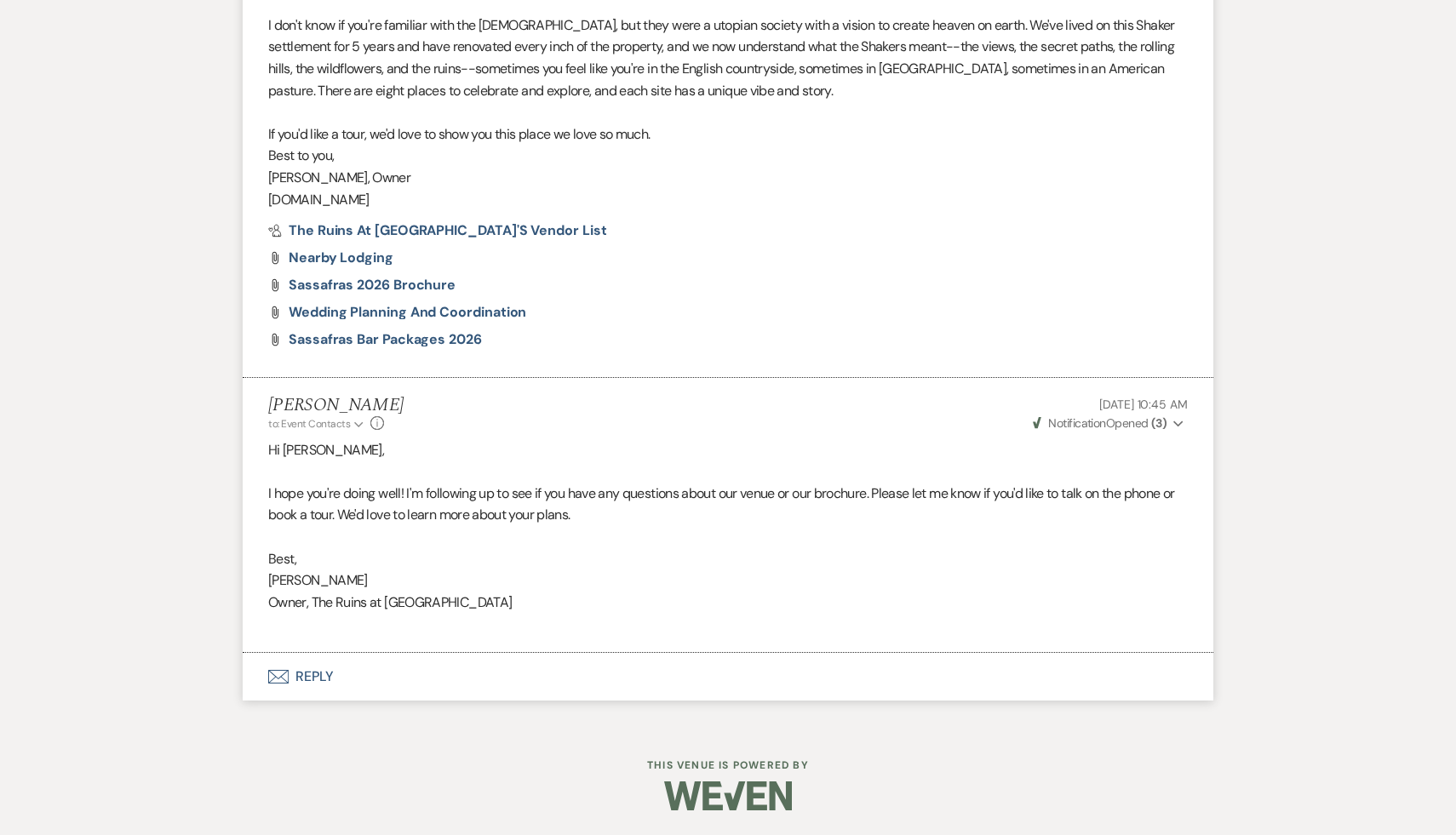
select select "9"
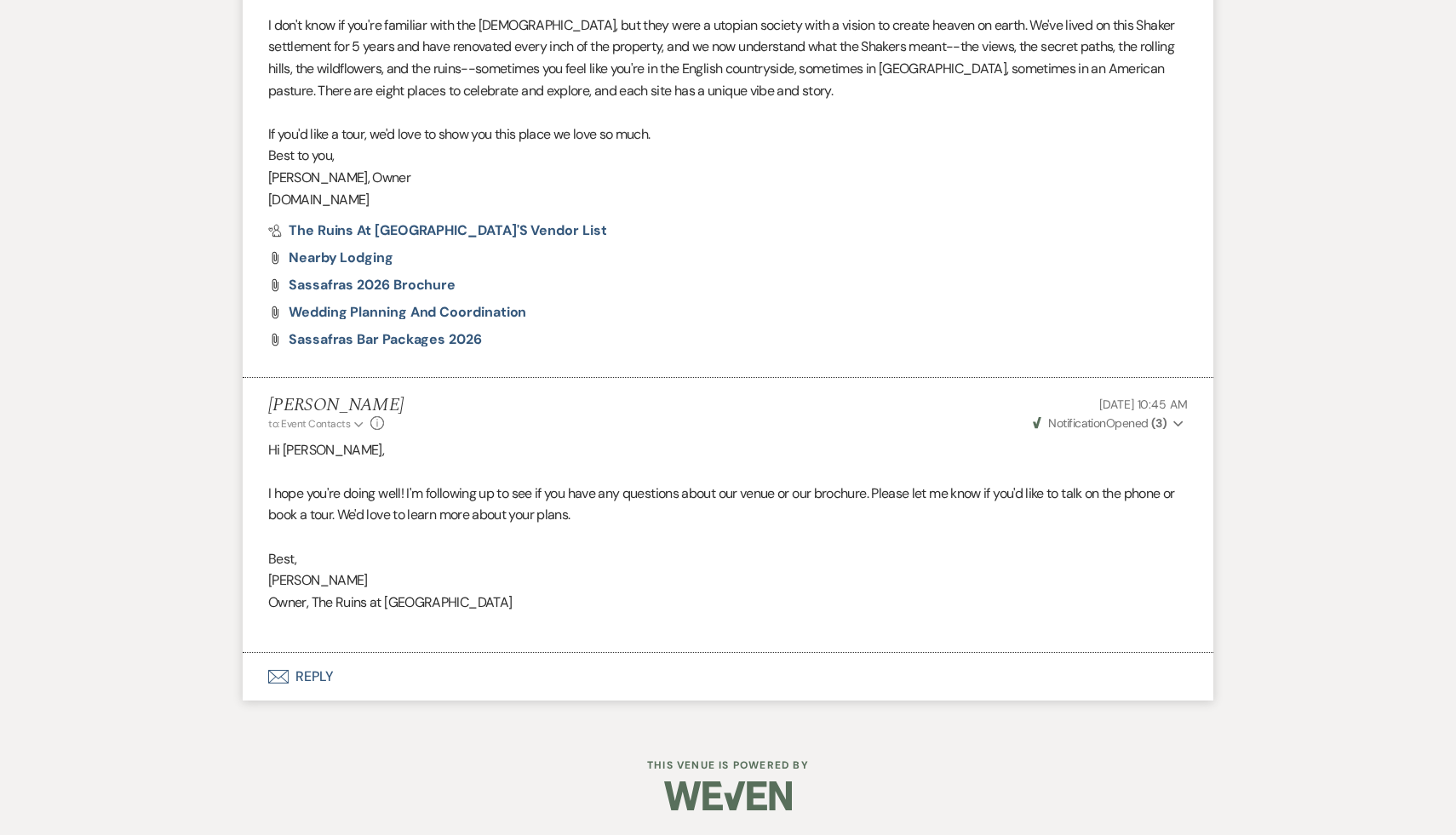
select select "9"
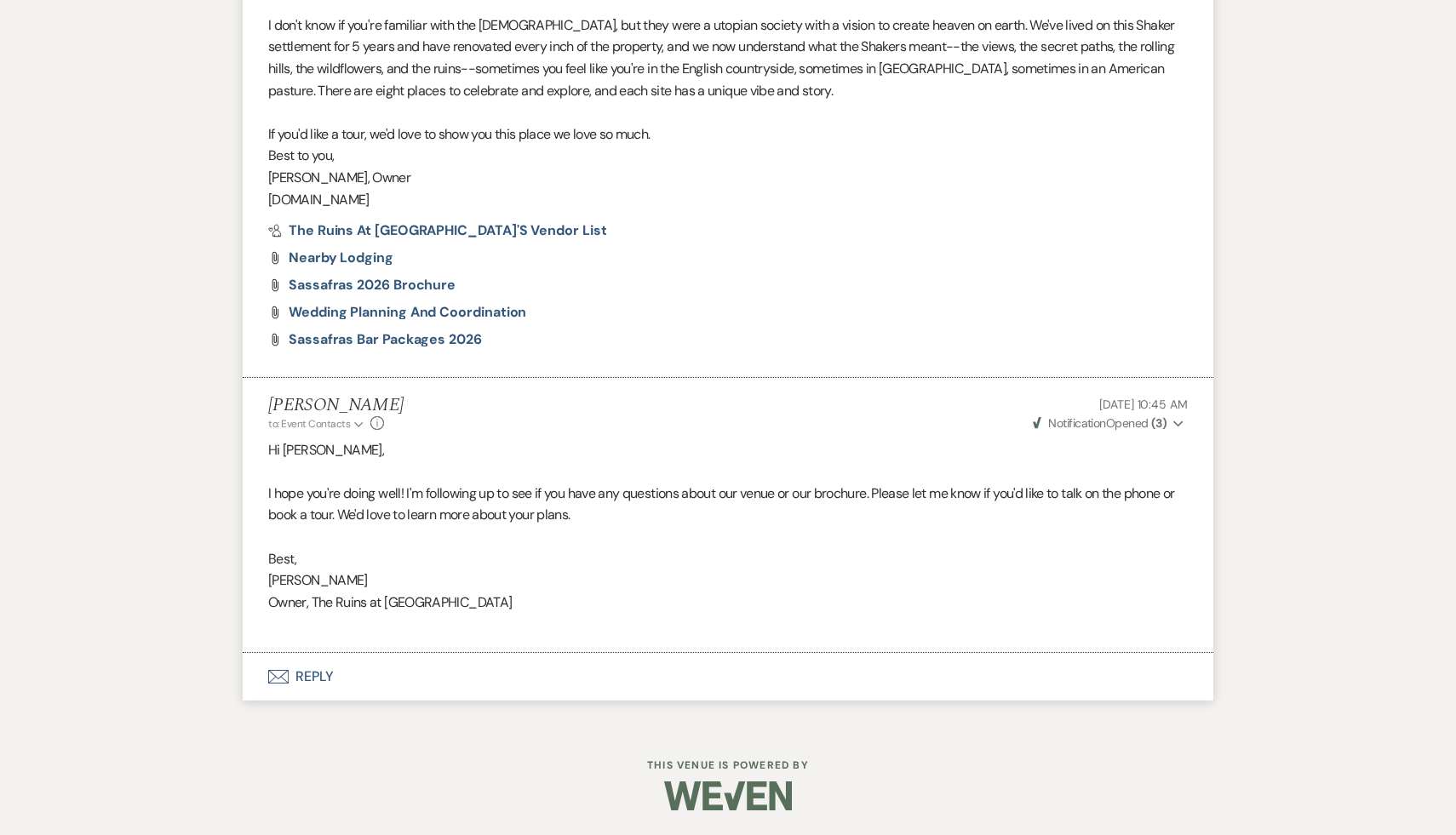
select select "9"
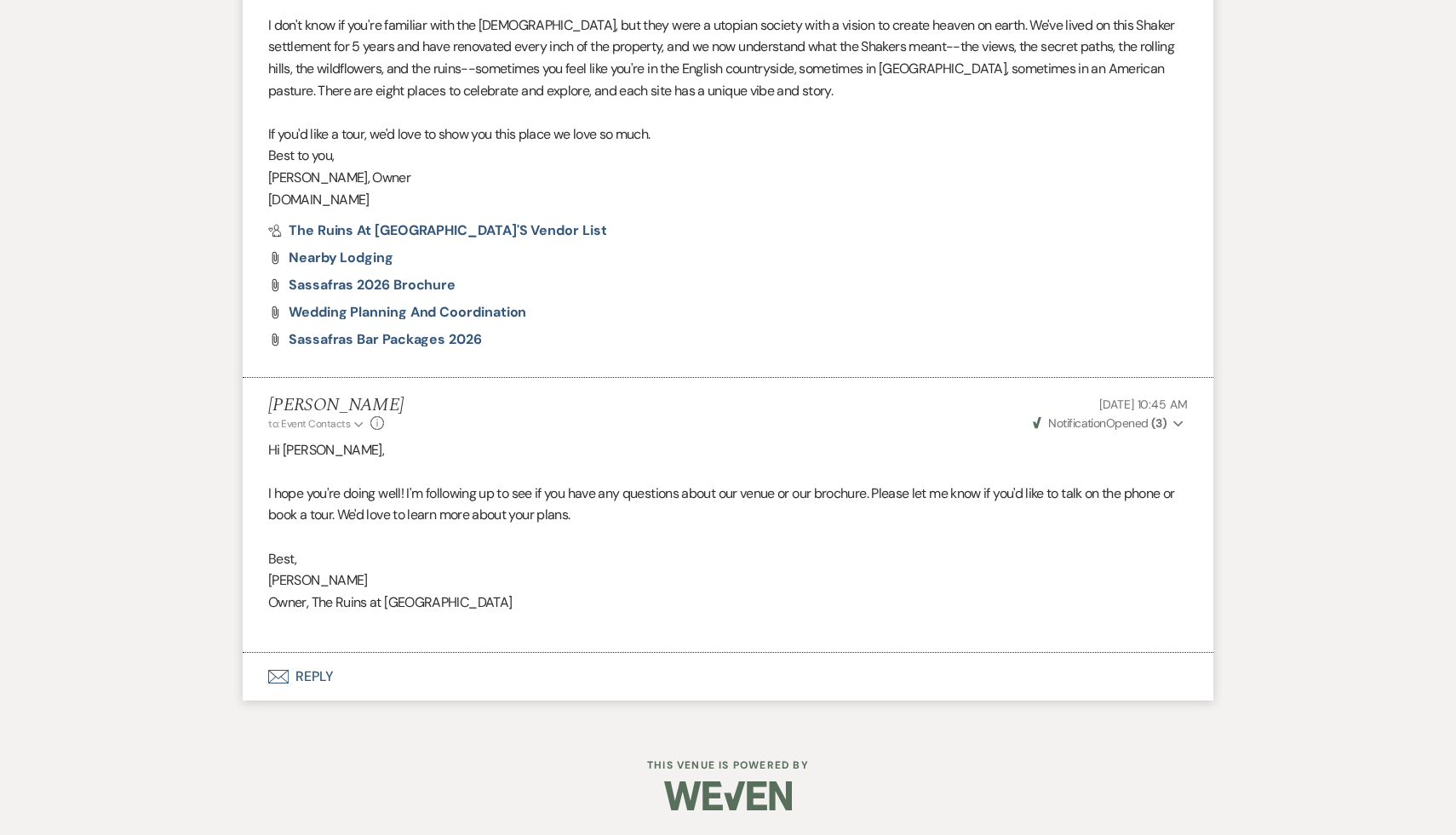
select select "9"
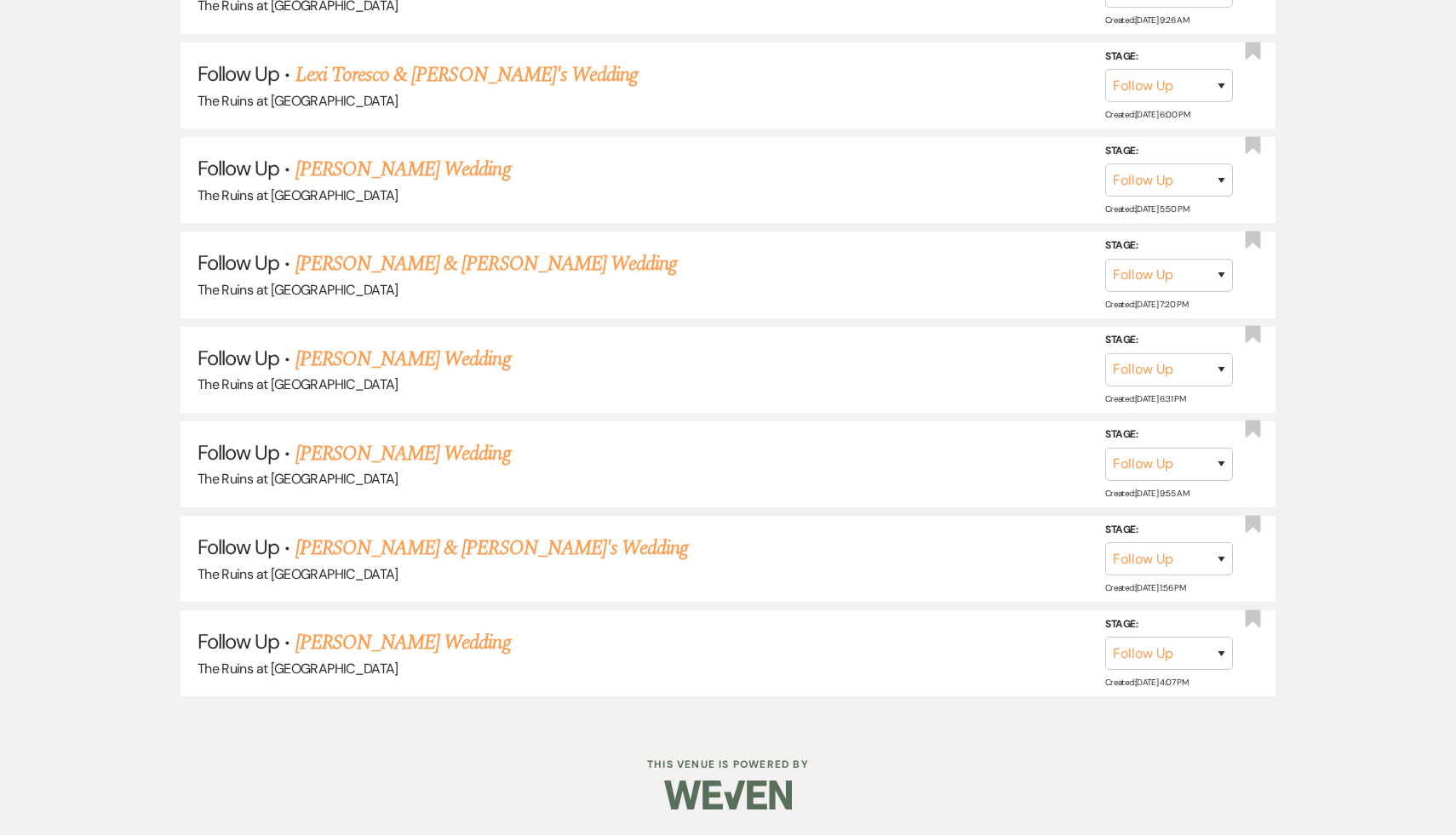
scroll to position [560, 0]
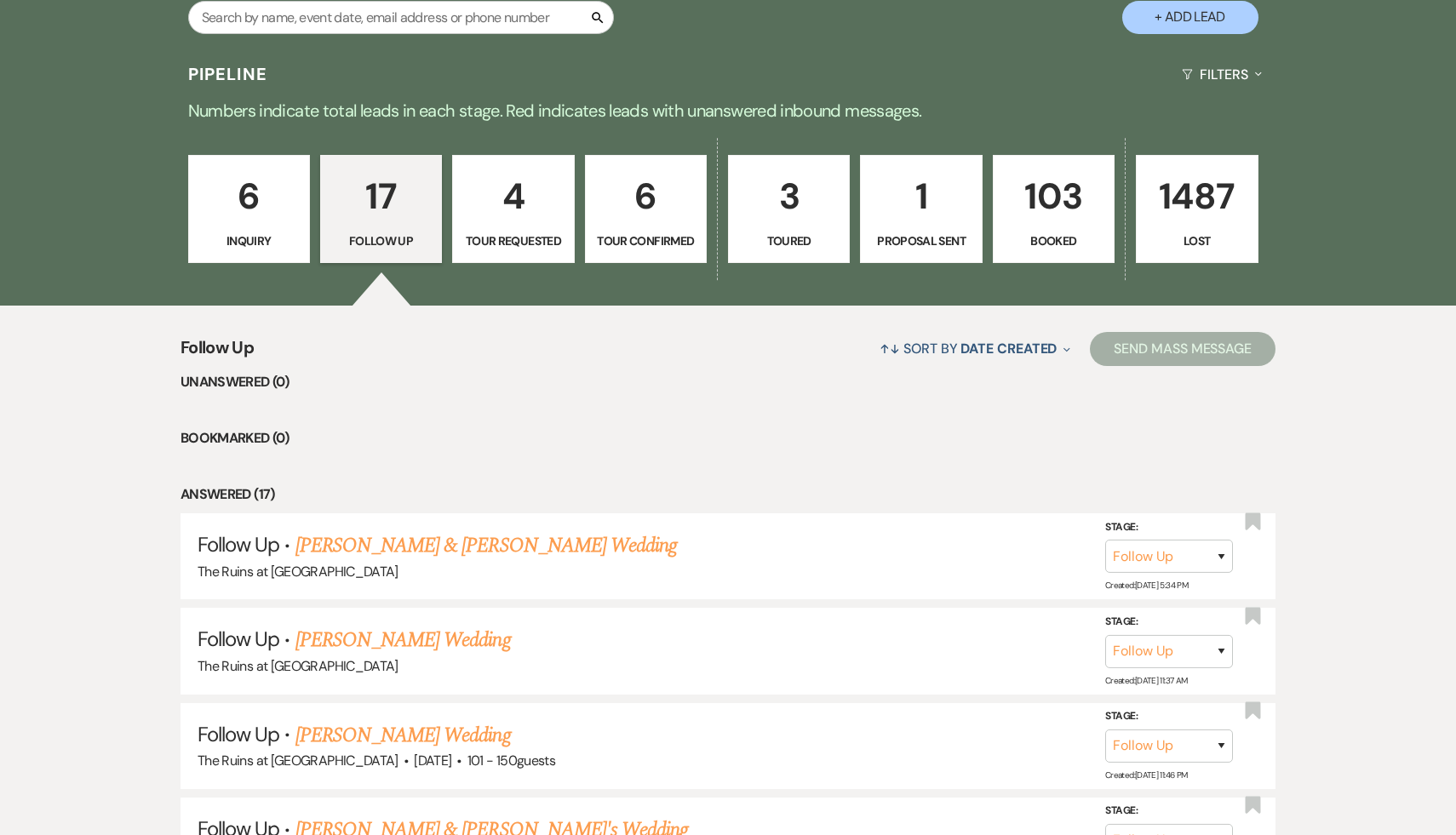
click at [512, 199] on p "4" at bounding box center [513, 196] width 100 height 57
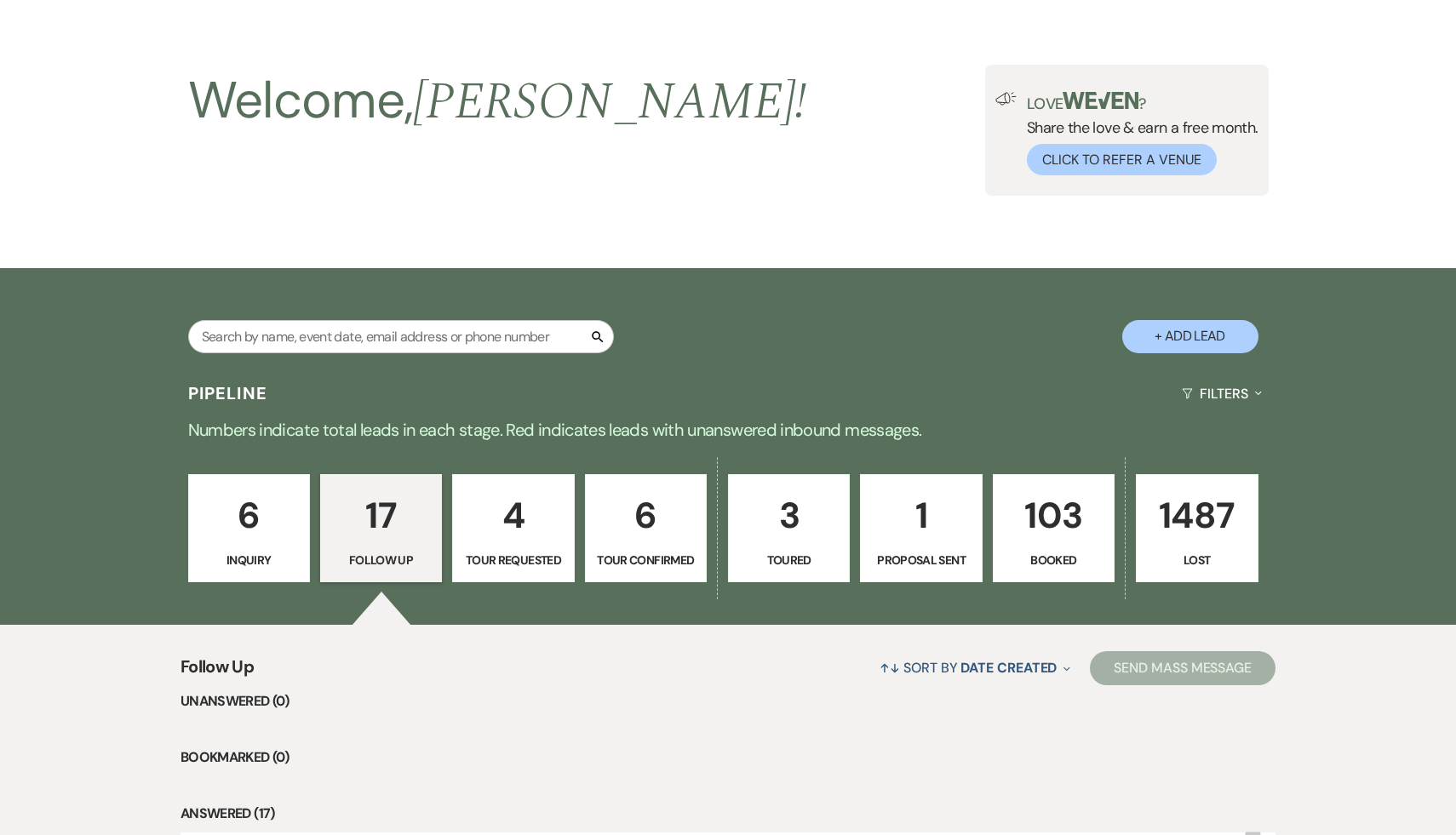
scroll to position [372, 0]
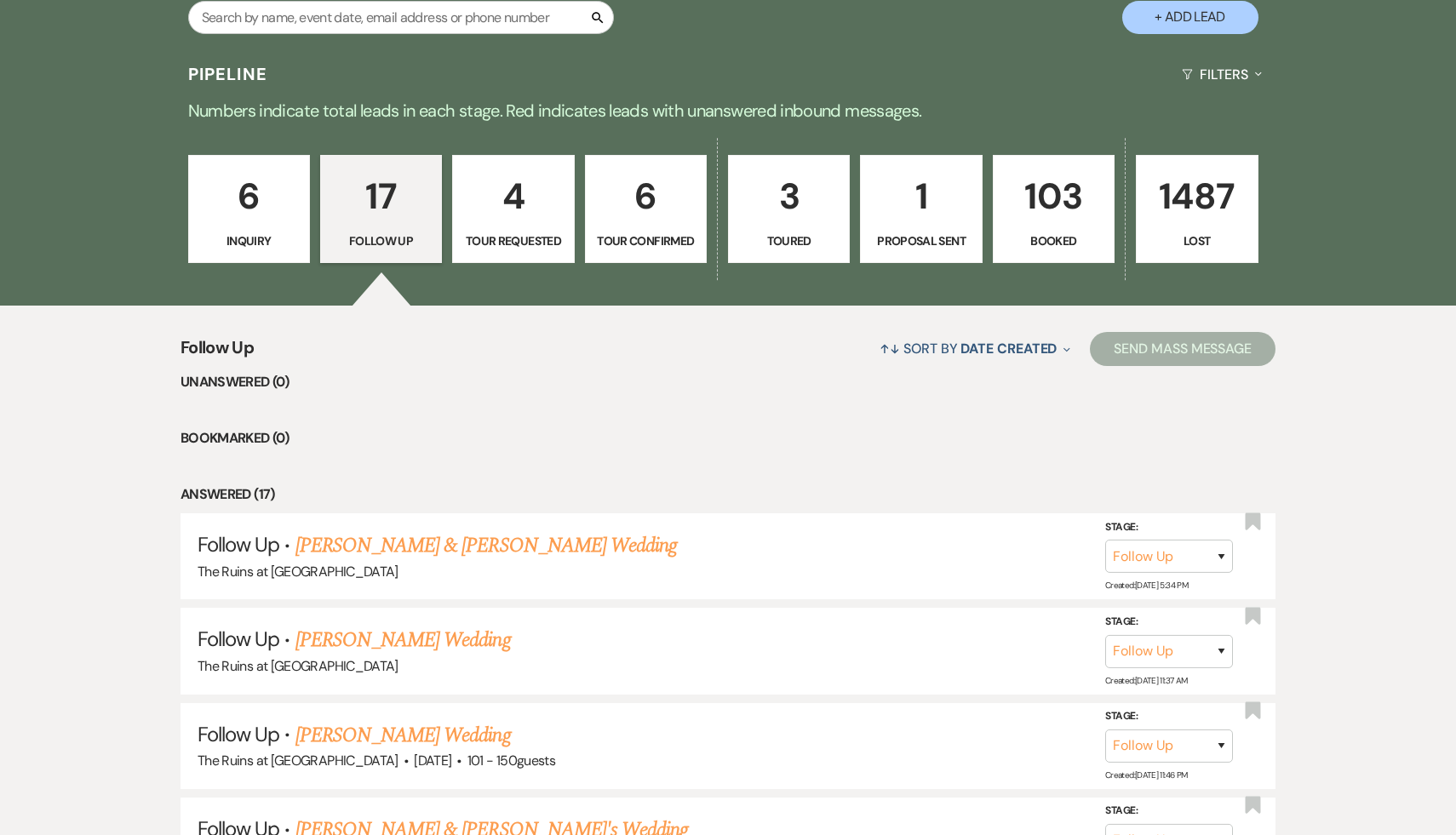
select select "2"
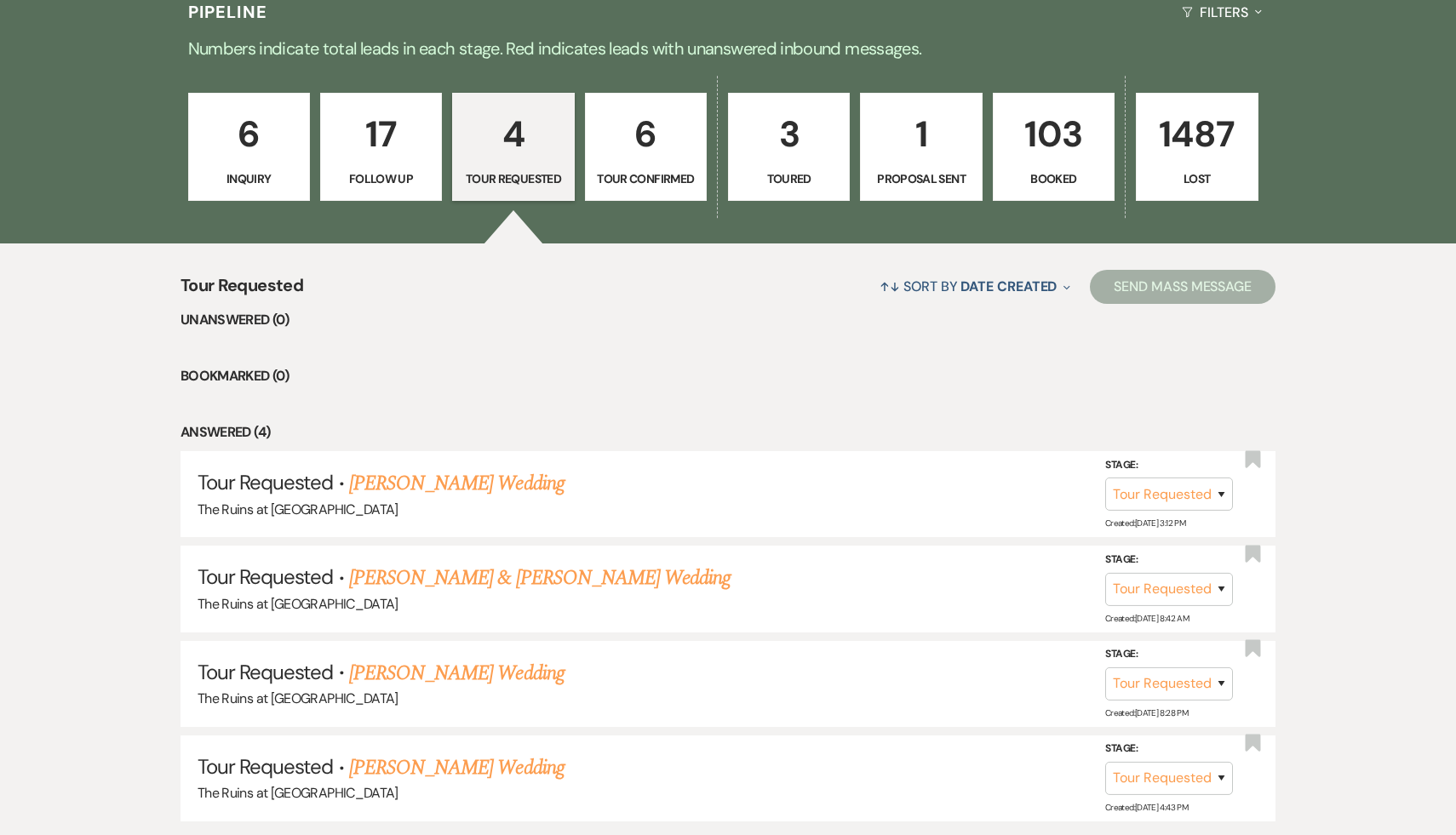
scroll to position [437, 0]
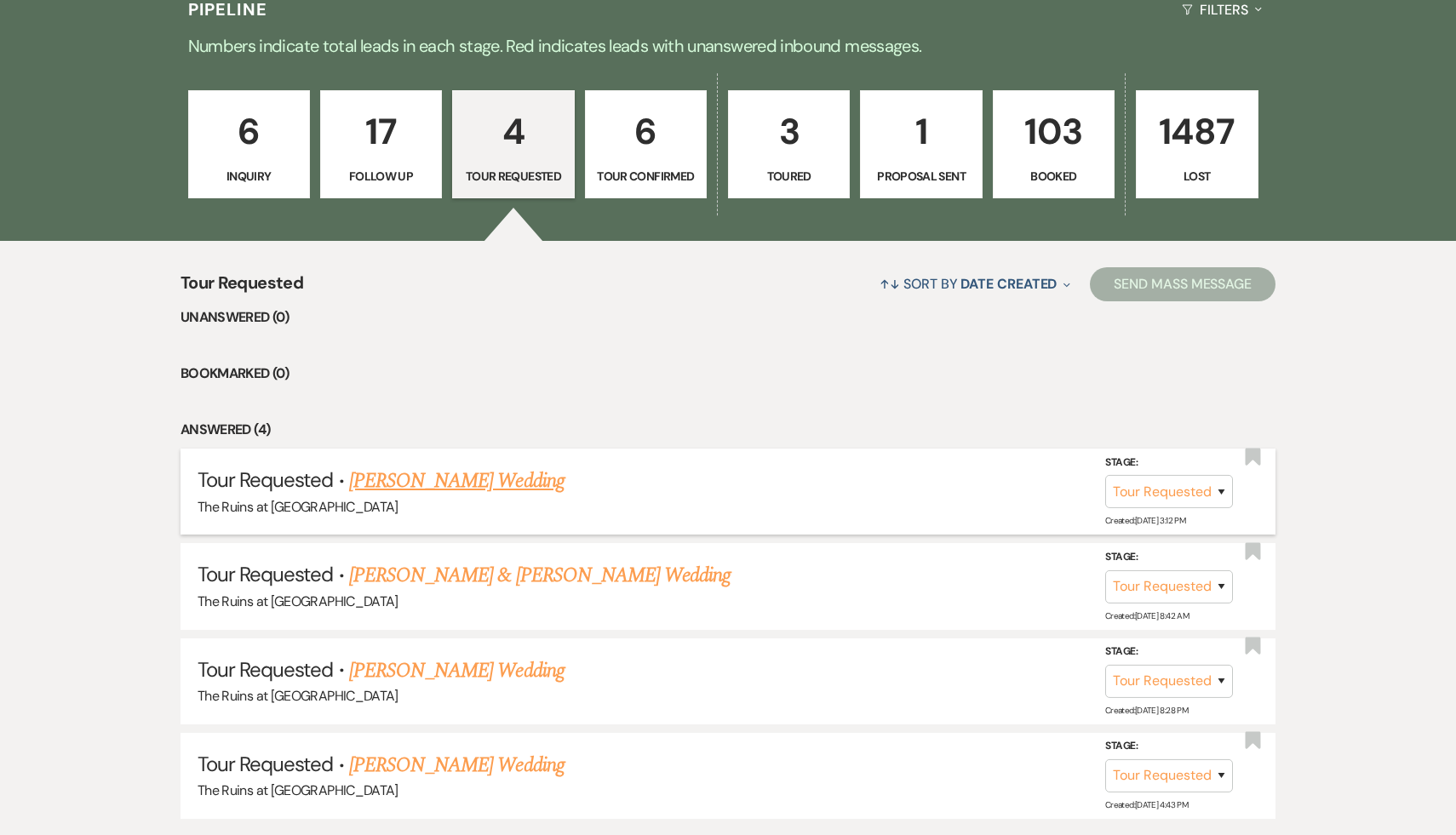
click at [497, 490] on link "[PERSON_NAME] Wedding" at bounding box center [457, 481] width 216 height 31
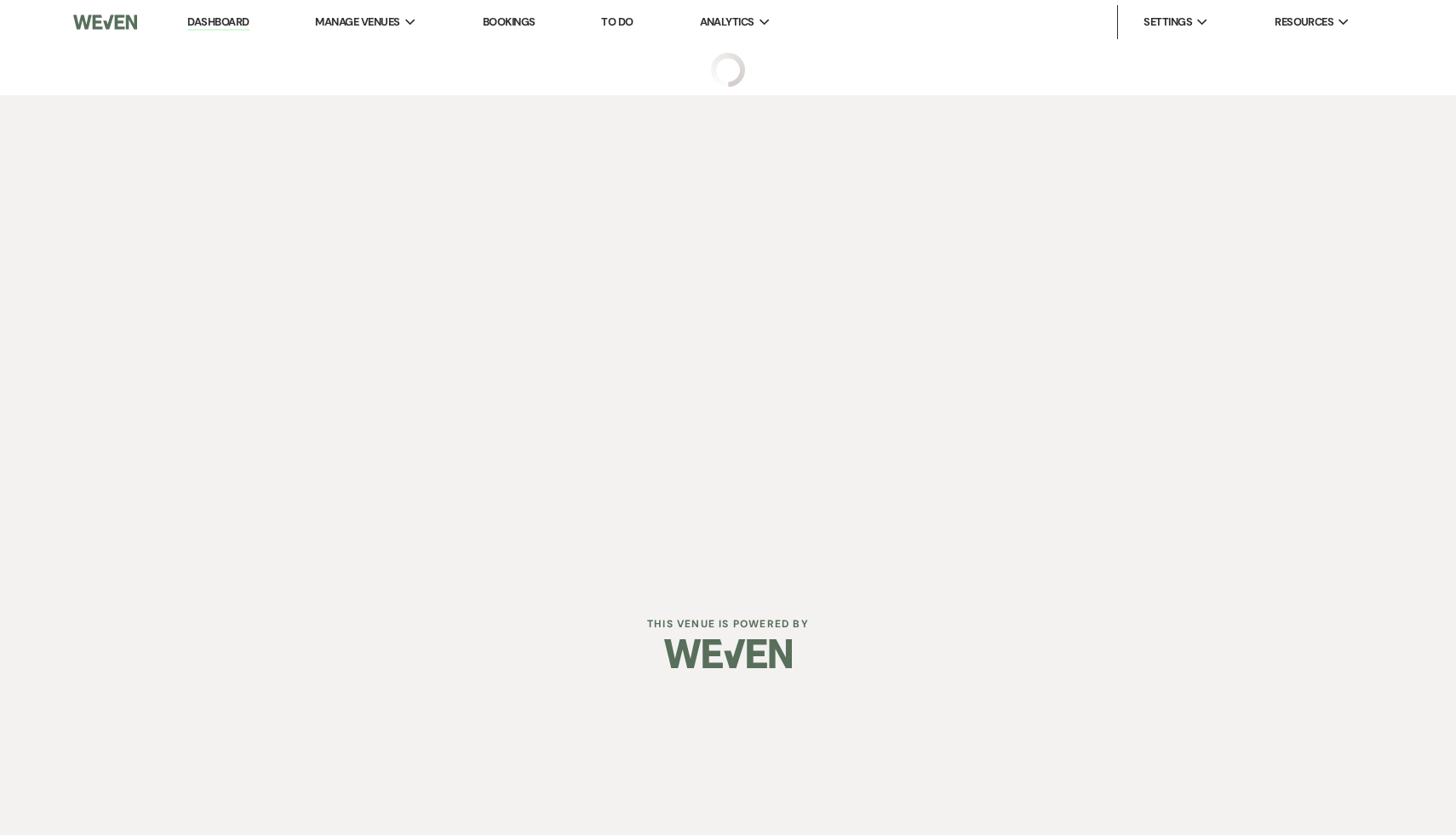
select select "2"
select select "6"
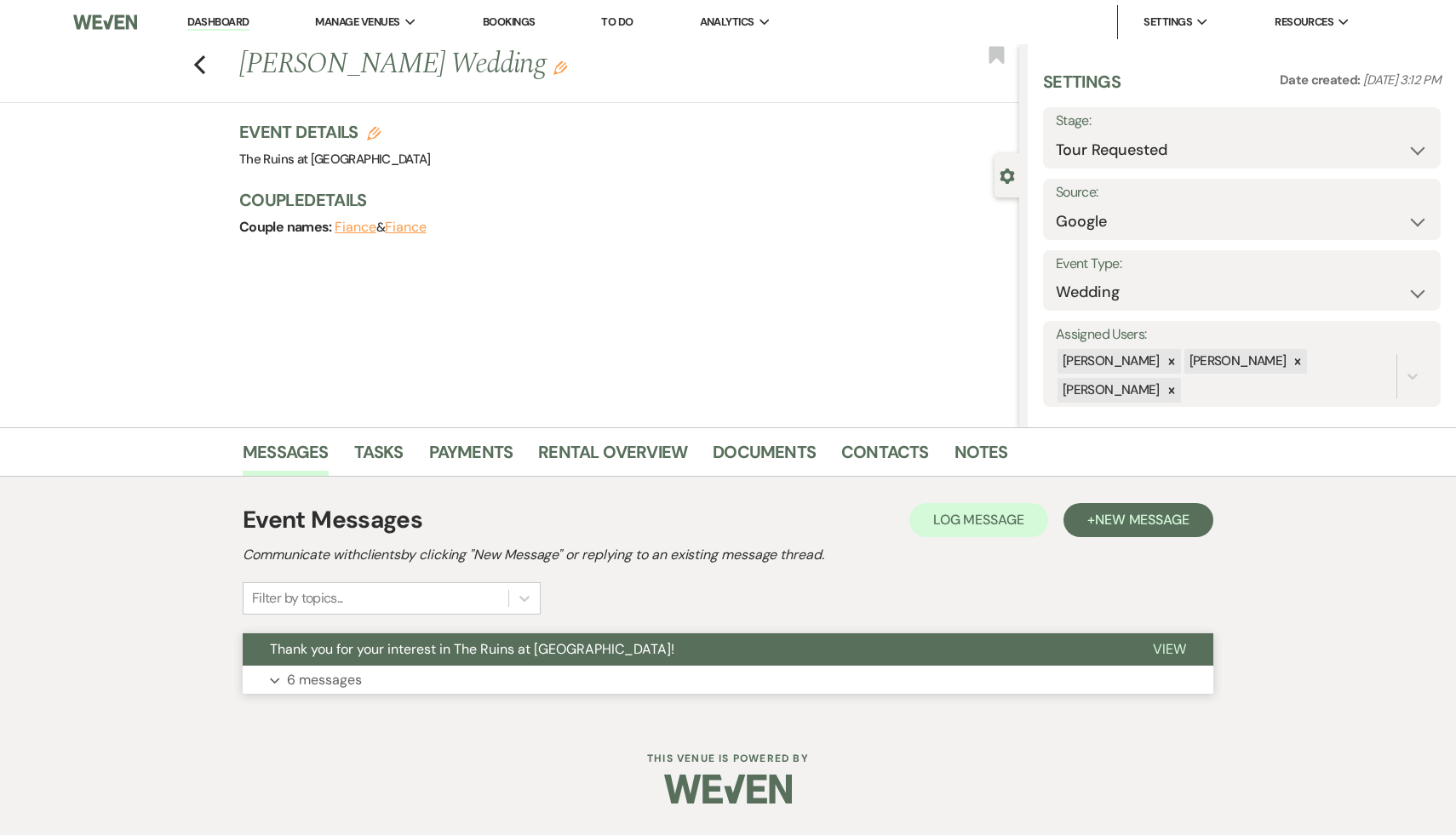
click at [461, 649] on span "Thank you for your interest in The Ruins at [GEOGRAPHIC_DATA]!" at bounding box center [472, 649] width 405 height 18
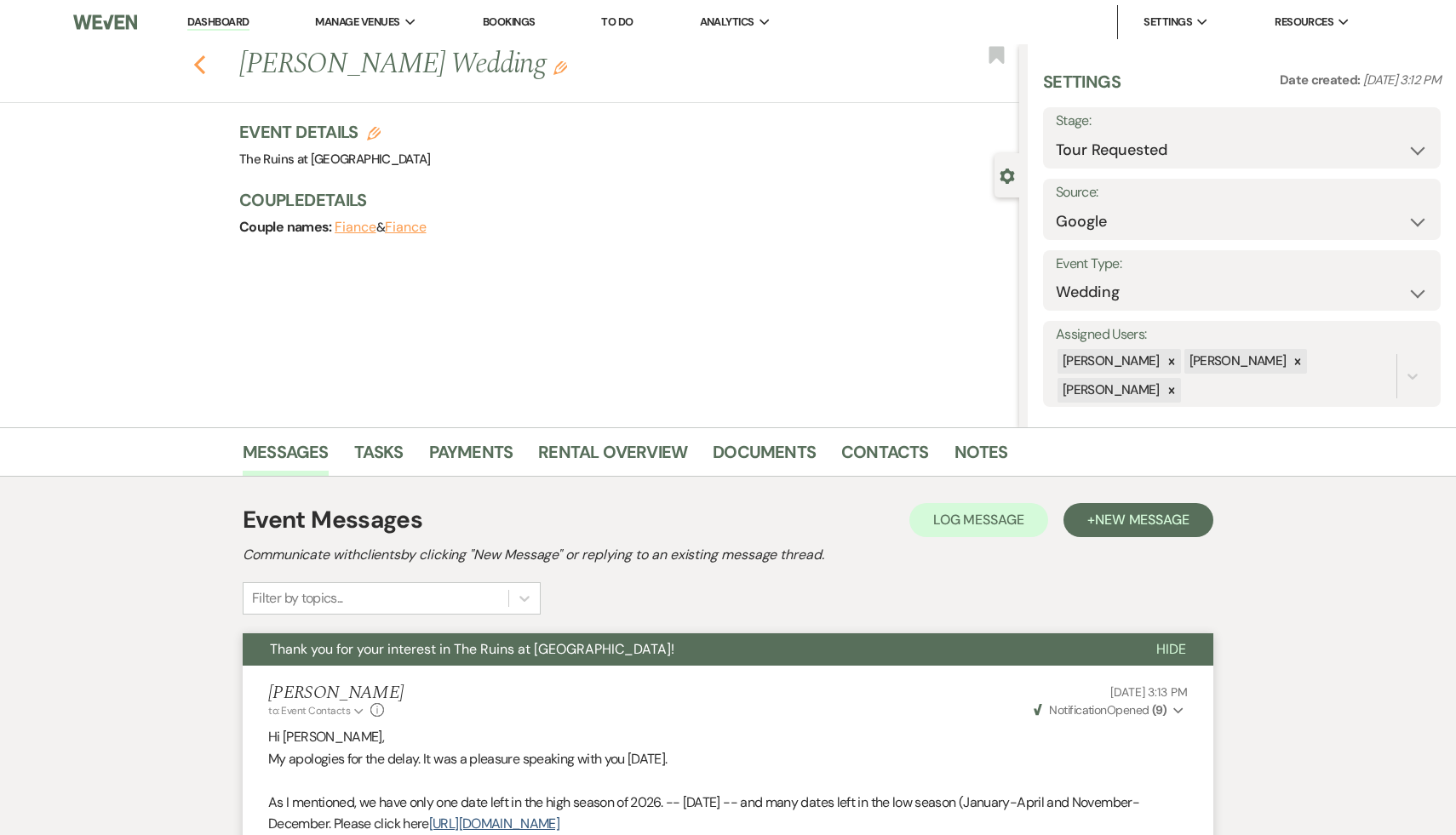
click at [193, 62] on icon "Previous" at bounding box center [199, 64] width 13 height 21
select select "2"
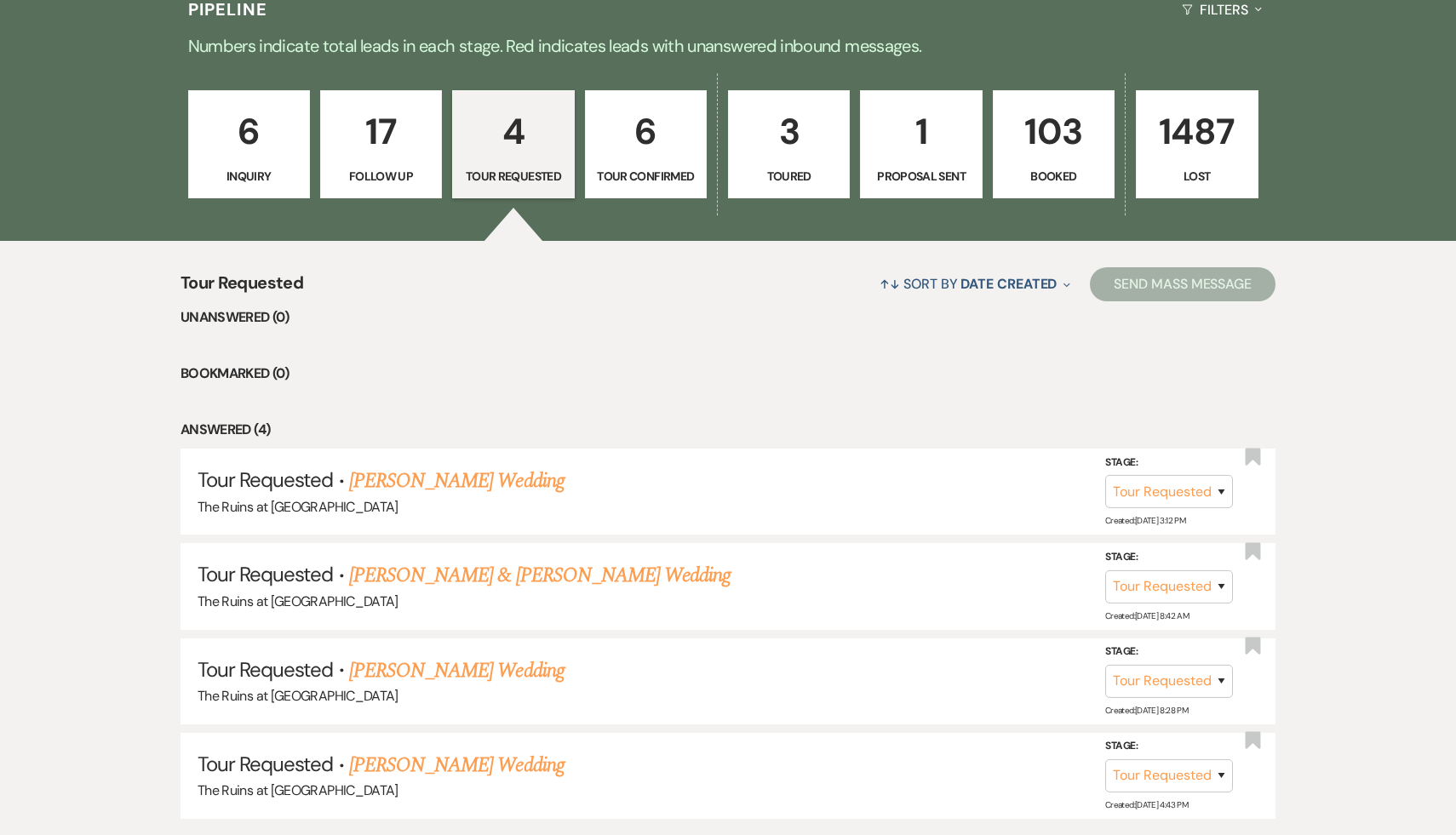
scroll to position [440, 0]
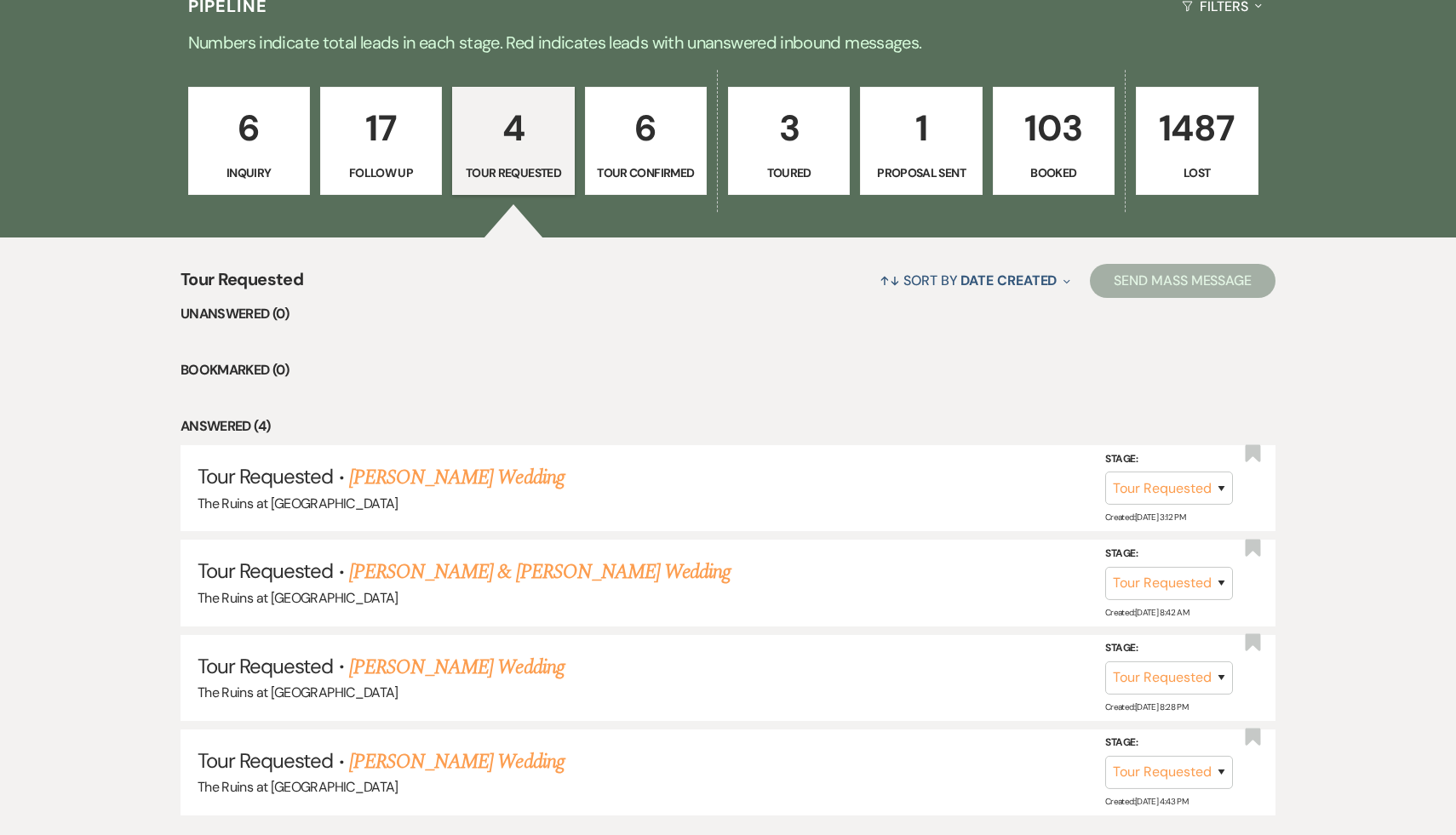
click at [644, 146] on p "6" at bounding box center [646, 128] width 100 height 57
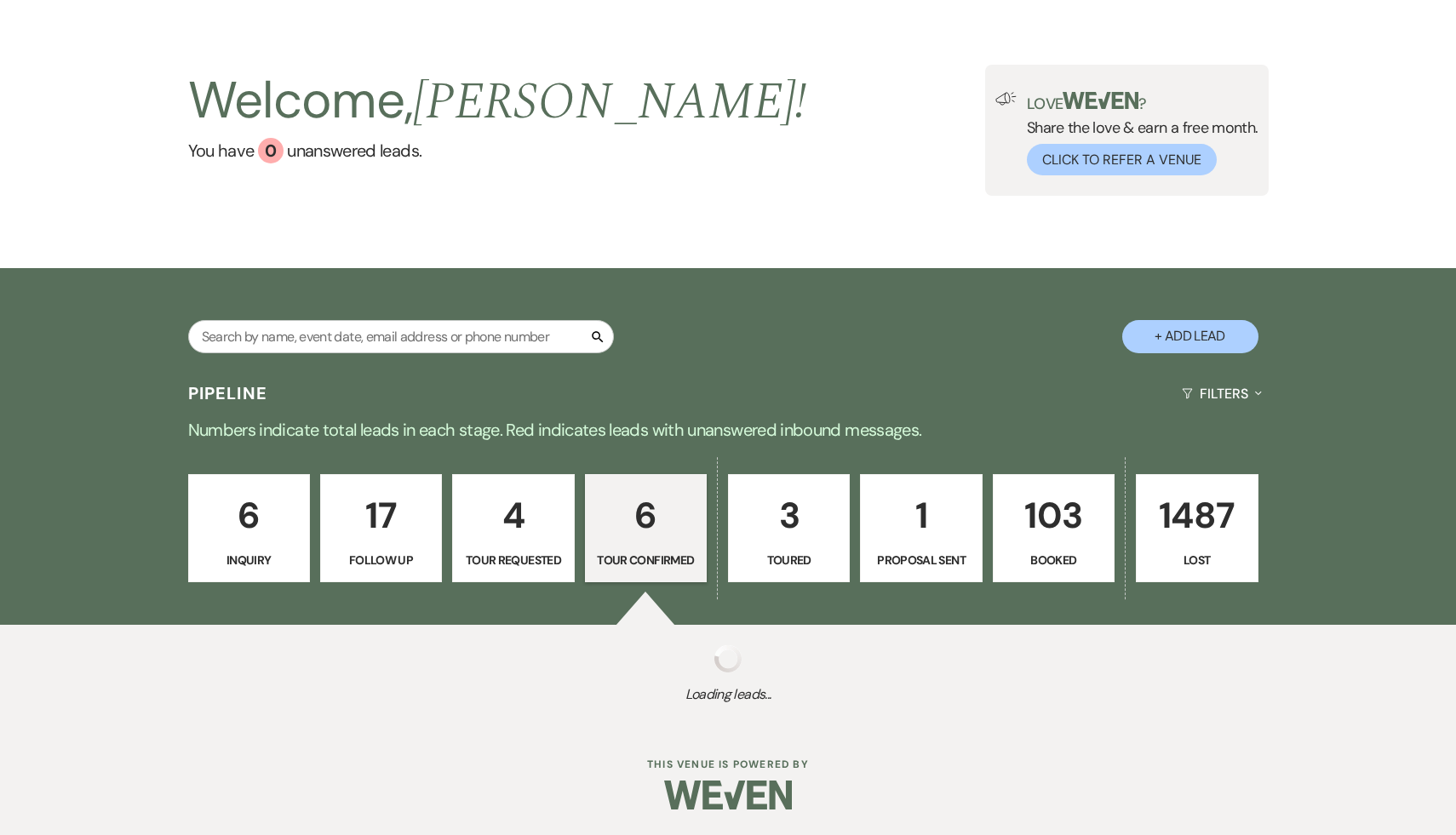
scroll to position [440, 0]
select select "4"
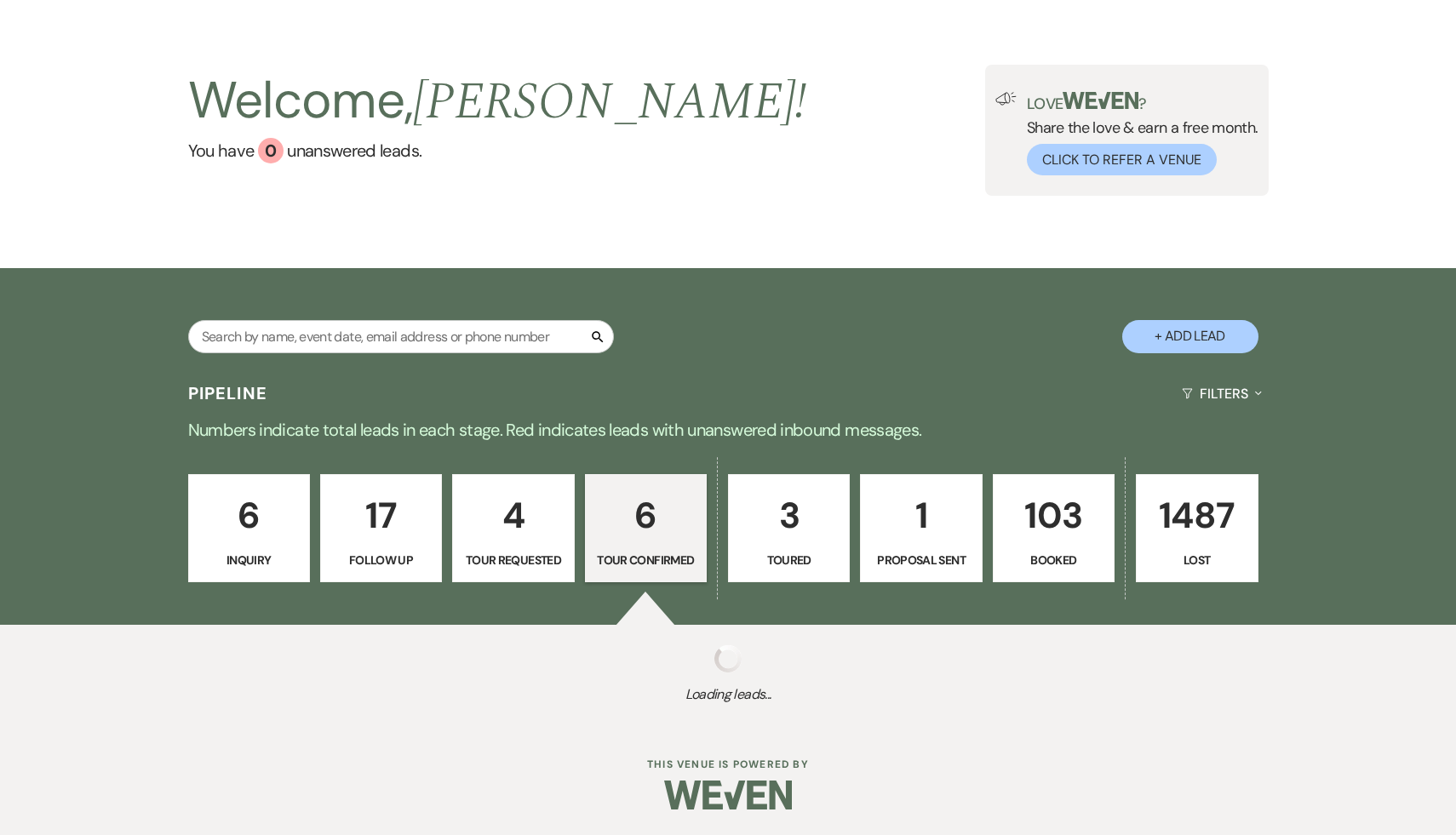
select select "4"
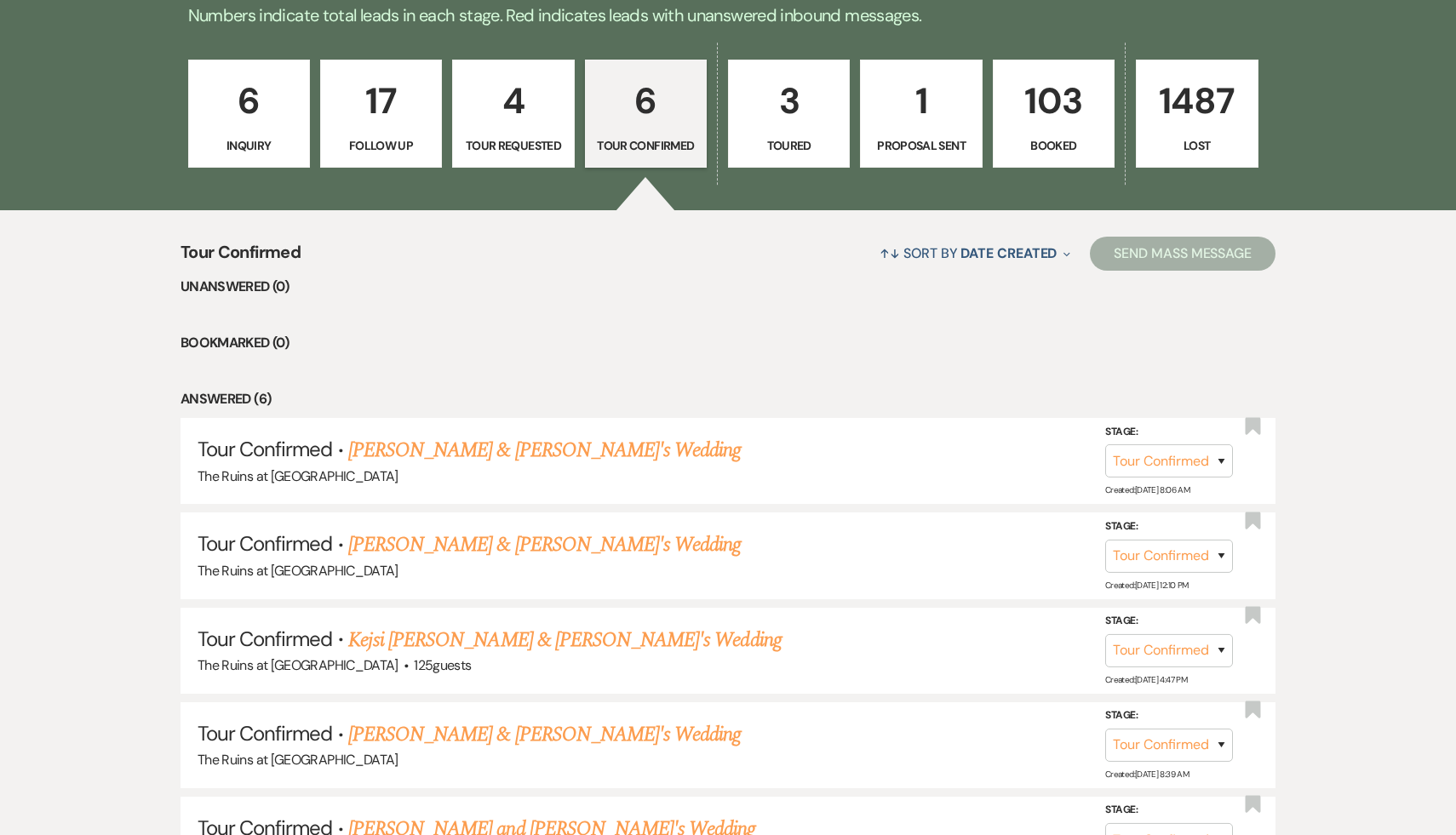
scroll to position [485, 0]
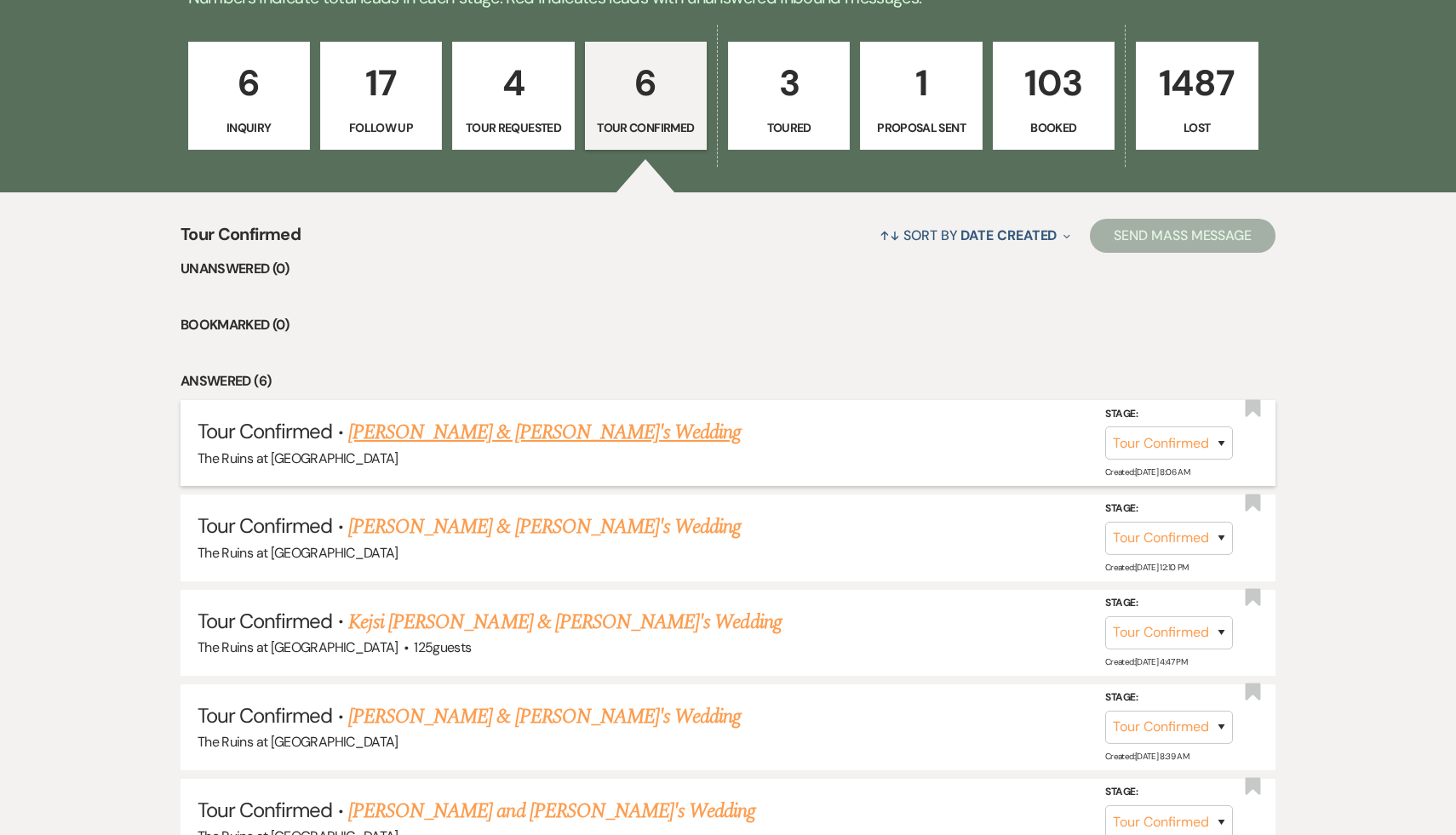
click at [569, 431] on link "[PERSON_NAME] & [PERSON_NAME]'s Wedding" at bounding box center [545, 433] width 393 height 31
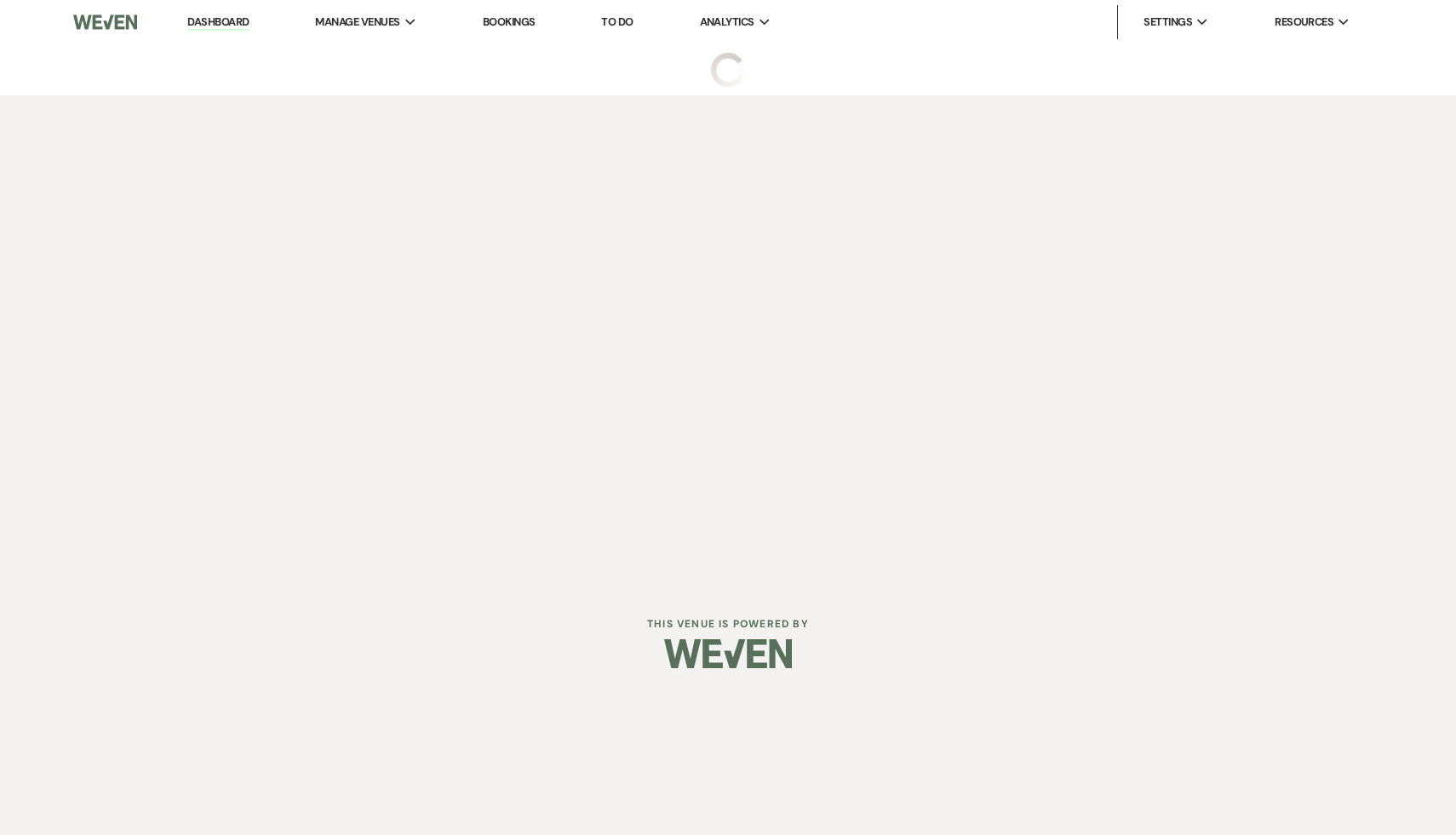
select select "4"
select select "6"
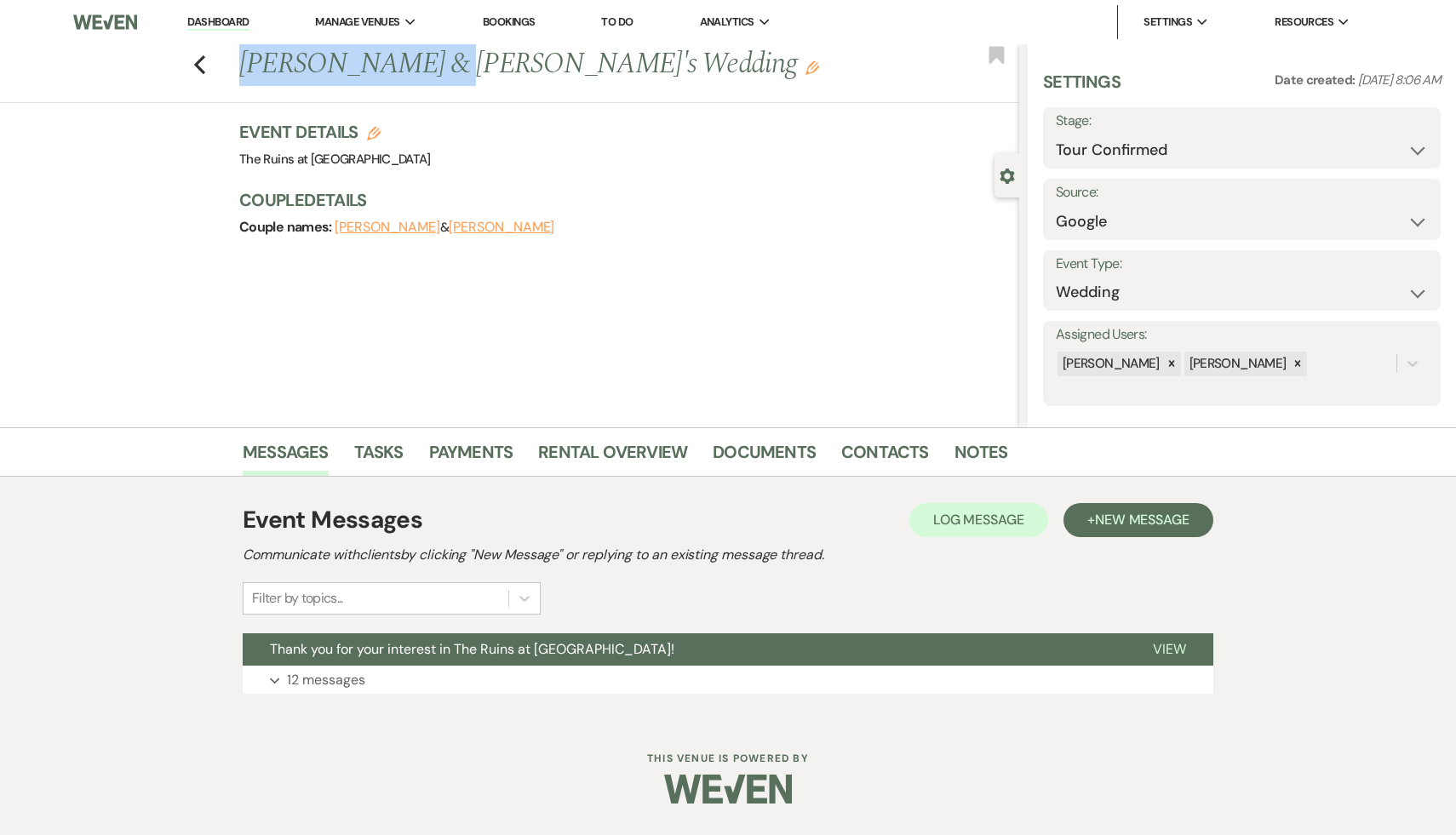
drag, startPoint x: 440, startPoint y: 64, endPoint x: 236, endPoint y: 72, distance: 204.2
click at [236, 72] on div "Previous [PERSON_NAME] & [PERSON_NAME]'s Wedding Edit" at bounding box center [625, 64] width 788 height 41
copy h1 "[PERSON_NAME]"
click at [497, 339] on div "Previous [PERSON_NAME] & [PERSON_NAME]'s Wedding Edit Bookmark Gear Settings Se…" at bounding box center [509, 235] width 1019 height 383
click at [408, 655] on span "Thank you for your interest in The Ruins at [GEOGRAPHIC_DATA]!" at bounding box center [472, 649] width 405 height 18
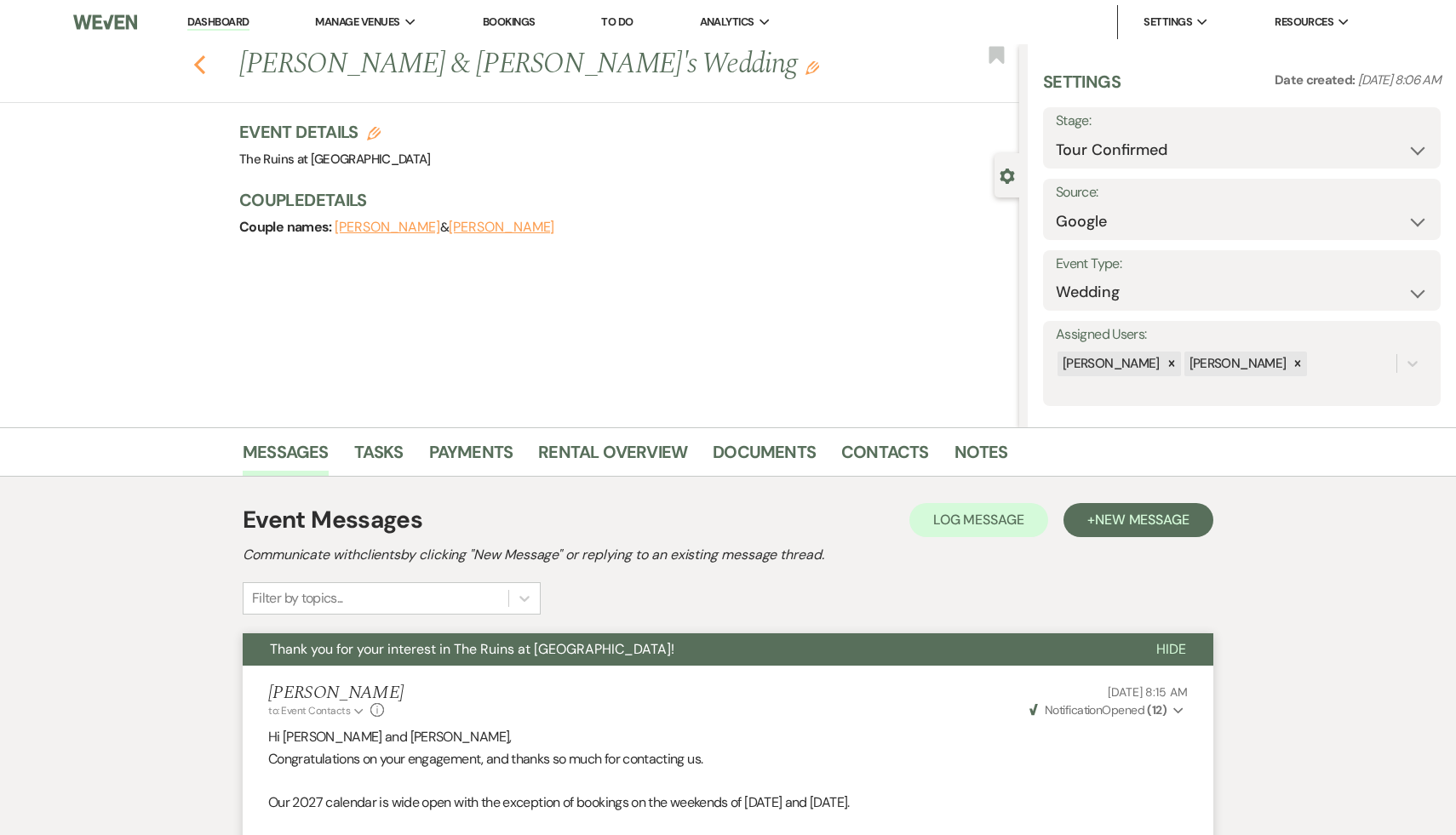
click at [197, 58] on icon "Previous" at bounding box center [199, 64] width 13 height 21
select select "4"
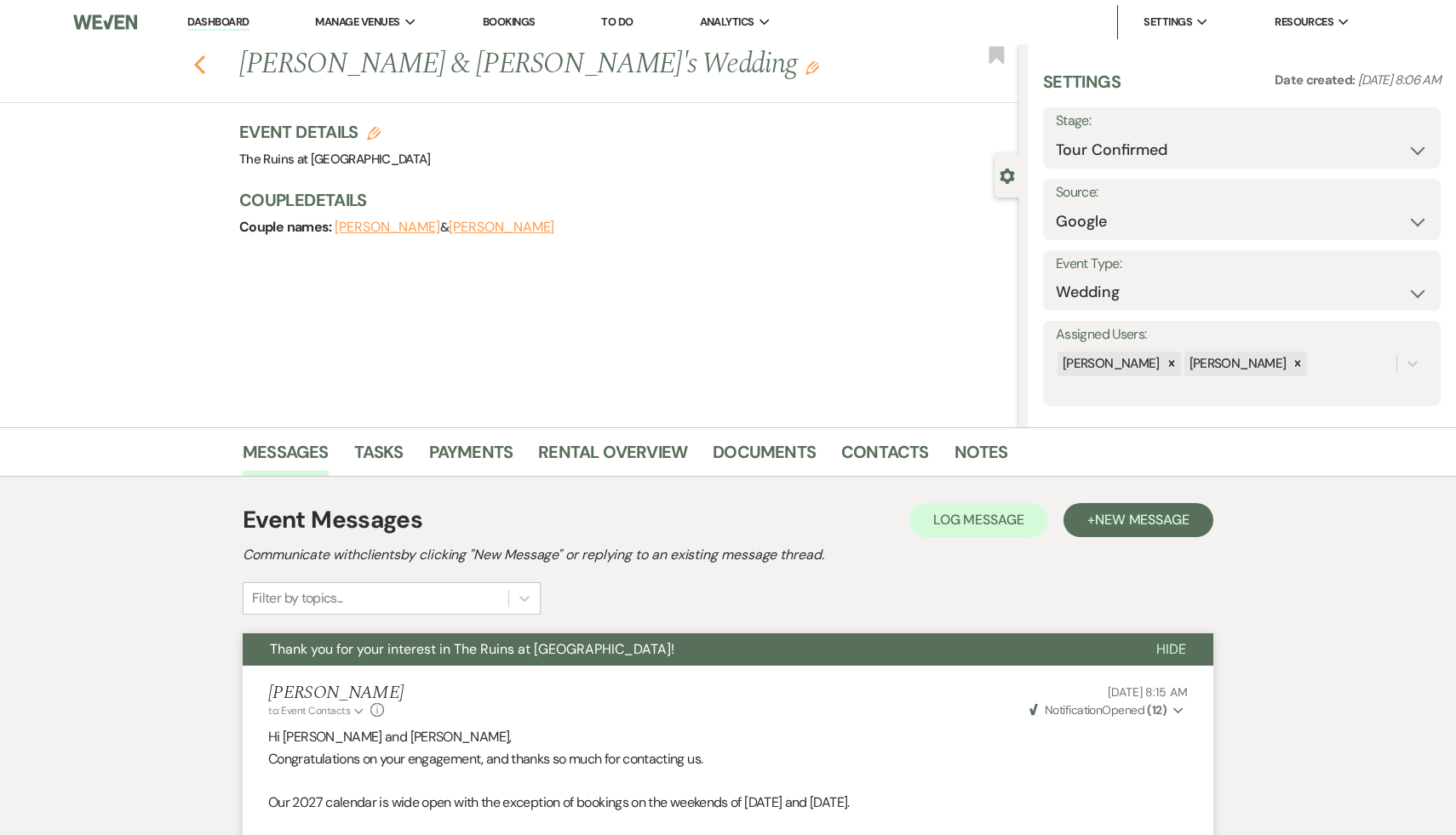
select select "4"
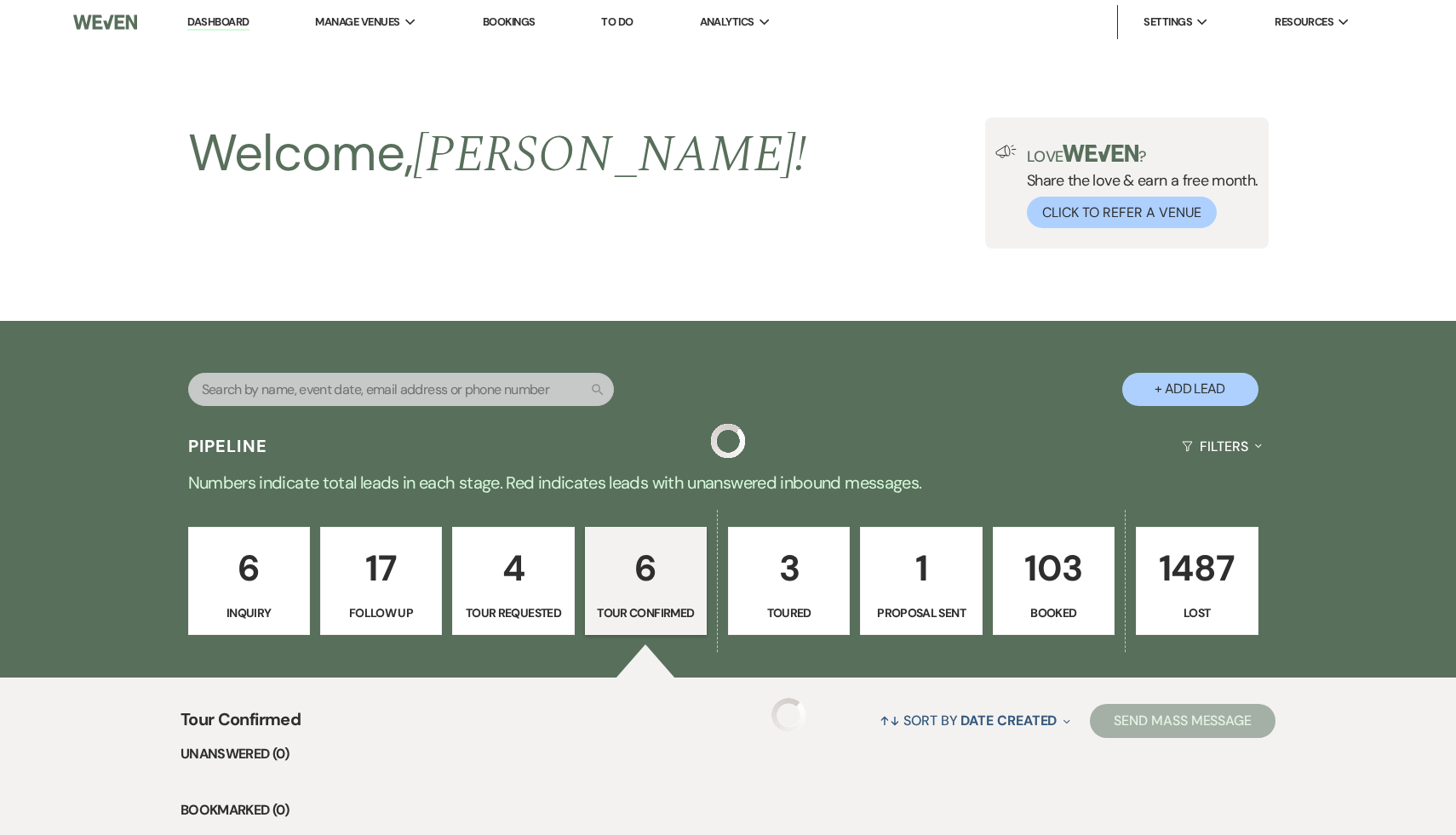
scroll to position [485, 0]
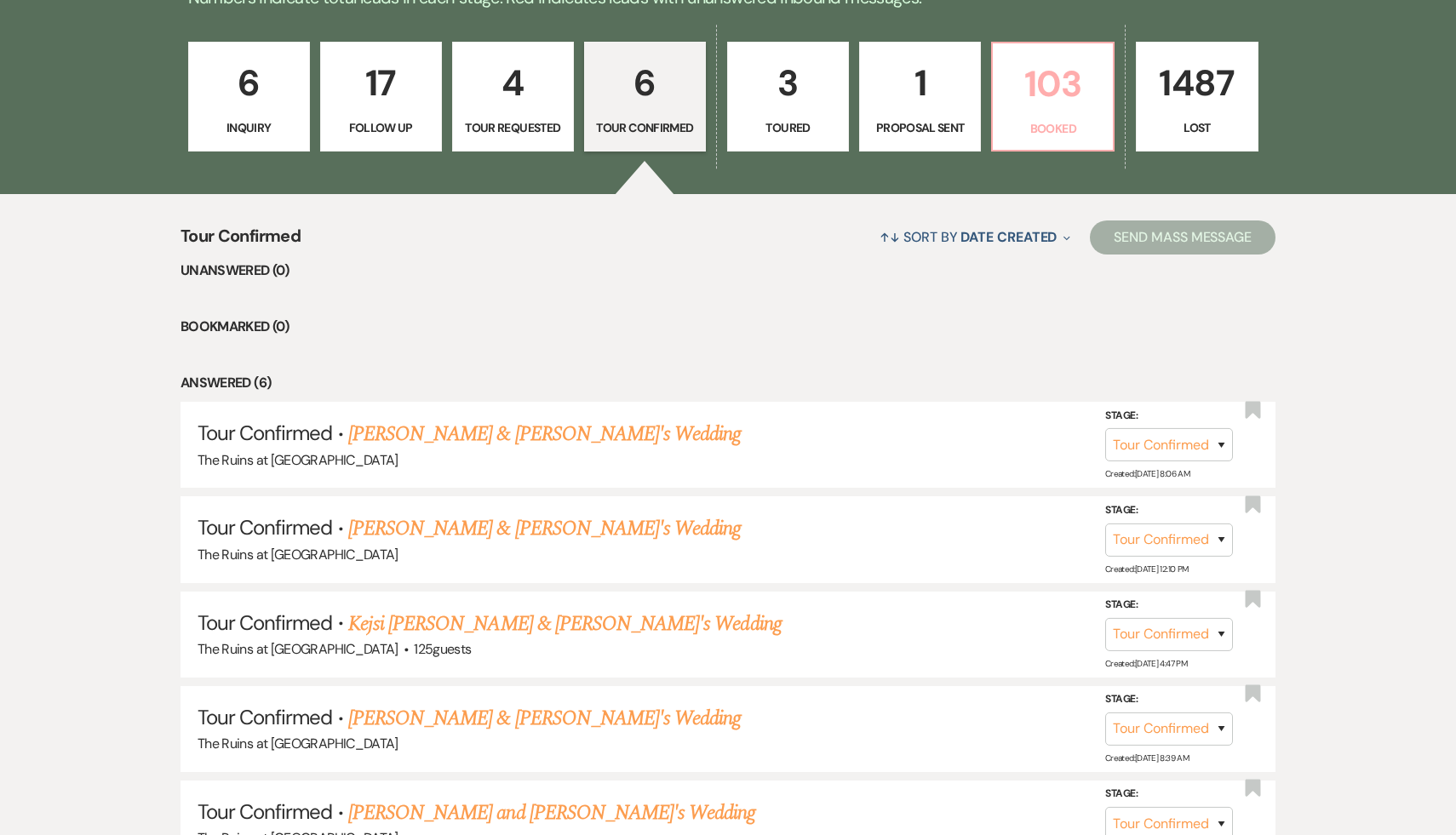
click at [1045, 96] on p "103" at bounding box center [1053, 83] width 100 height 57
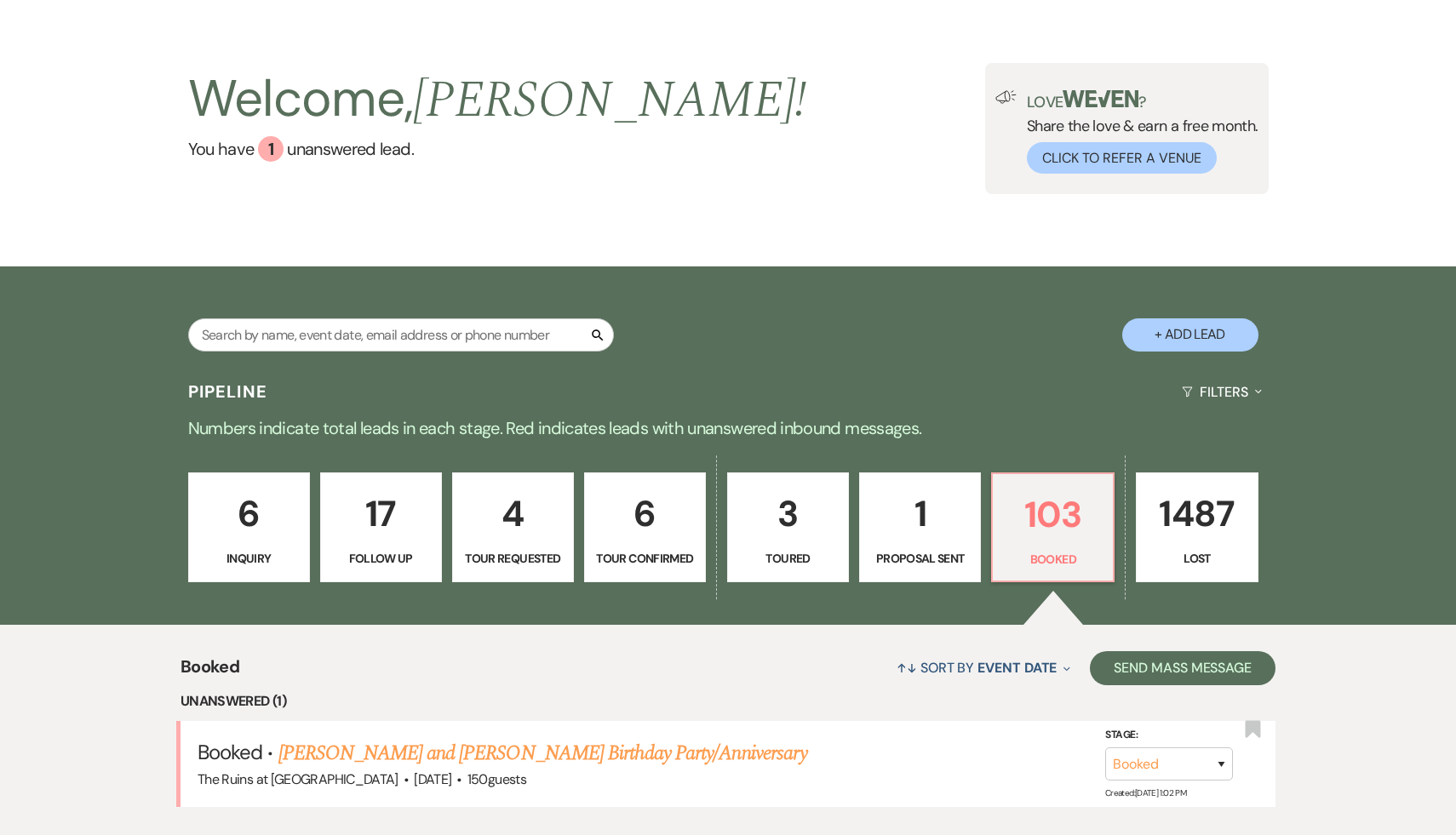
scroll to position [485, 0]
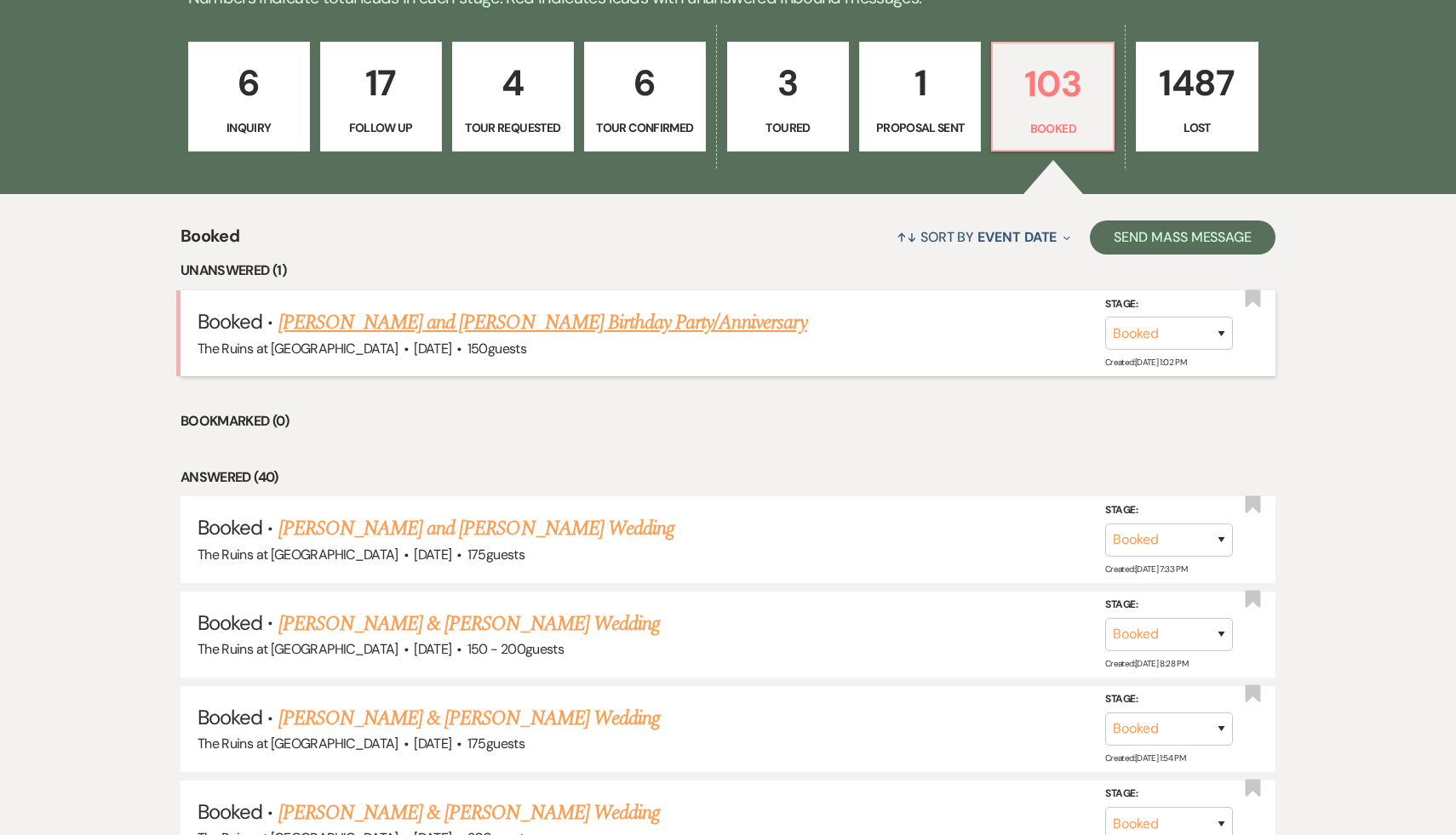
click at [636, 318] on link "[PERSON_NAME] and [PERSON_NAME] Birthday Party/Anniversary" at bounding box center [543, 322] width 529 height 31
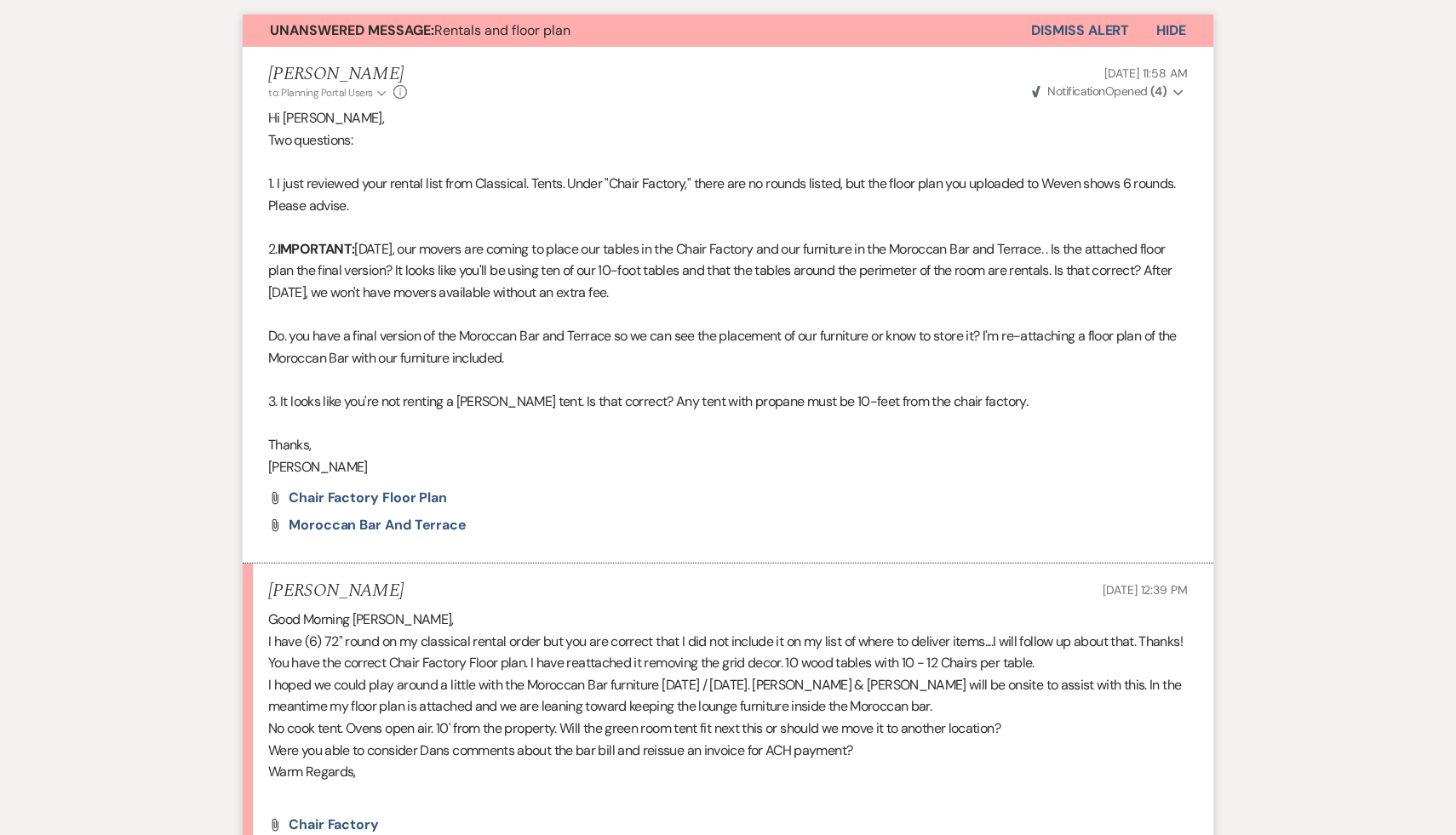
scroll to position [513, 0]
click at [554, 782] on p at bounding box center [728, 792] width 920 height 22
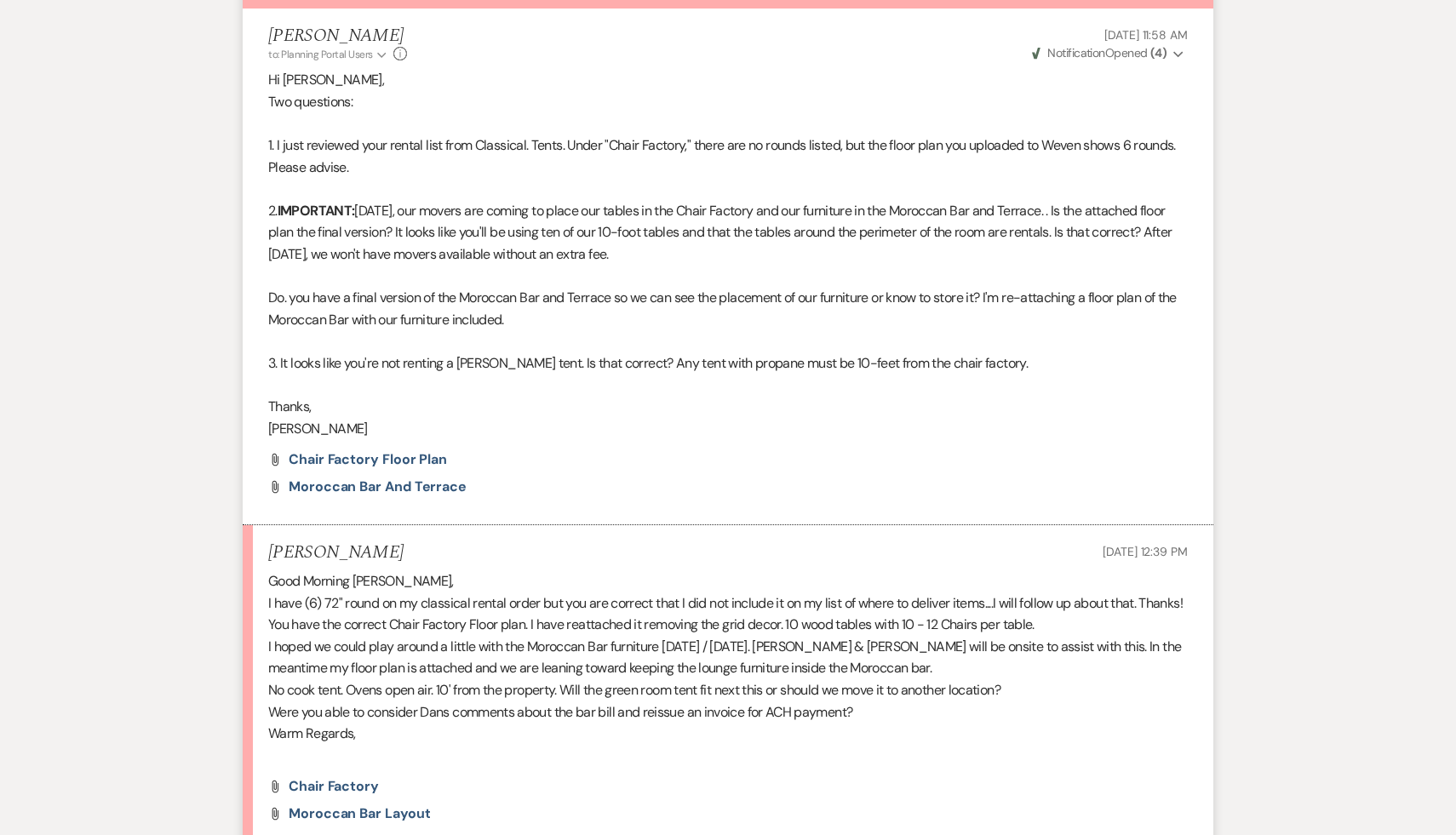
scroll to position [552, 0]
click at [603, 744] on p at bounding box center [728, 754] width 920 height 22
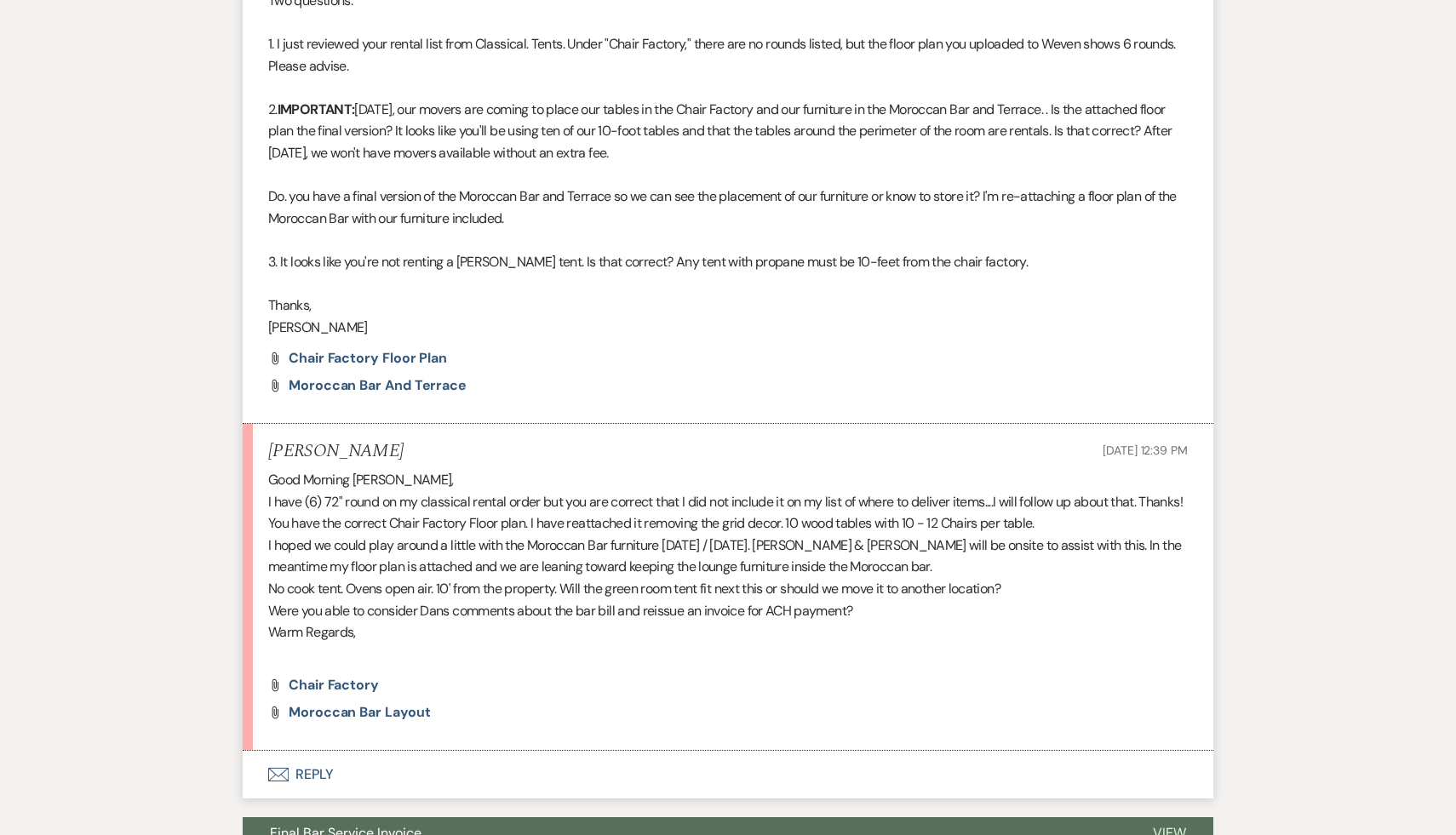
scroll to position [653, 0]
click at [391, 702] on span "Moroccan Bar Layout" at bounding box center [360, 711] width 141 height 18
click at [312, 758] on button "Envelope Reply" at bounding box center [728, 773] width 971 height 48
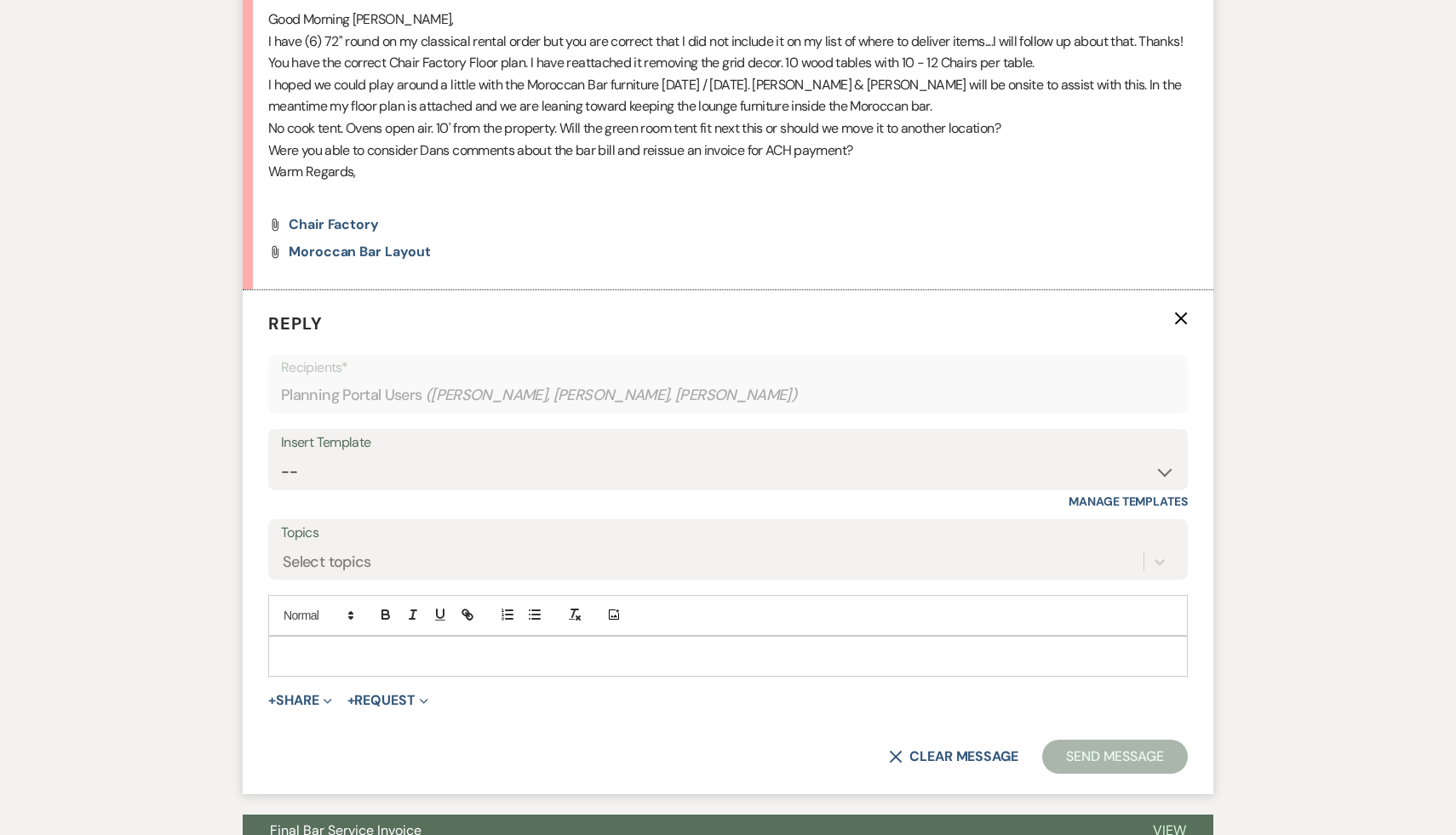
scroll to position [1142, 0]
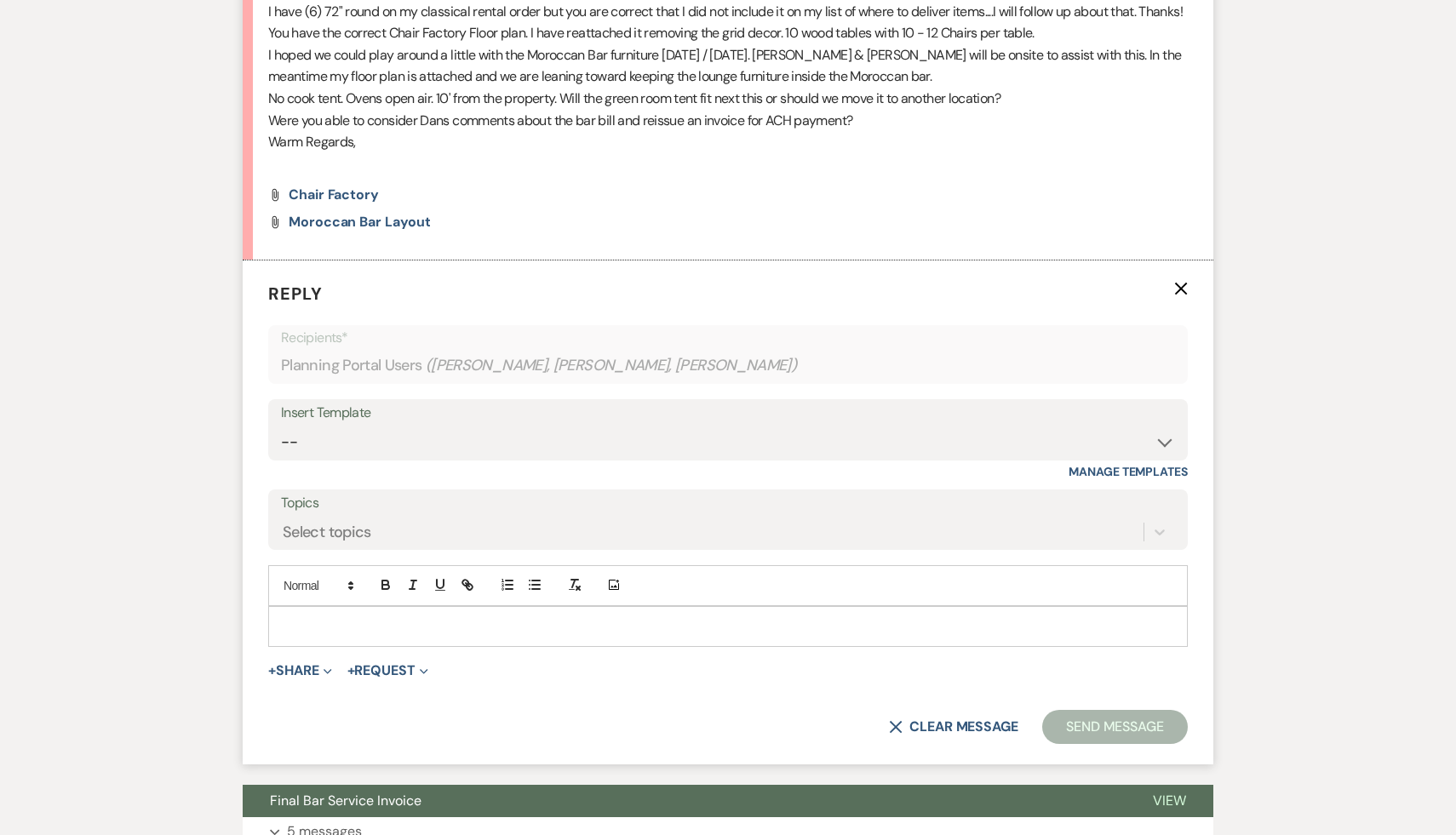
click at [503, 618] on p at bounding box center [728, 627] width 892 height 19
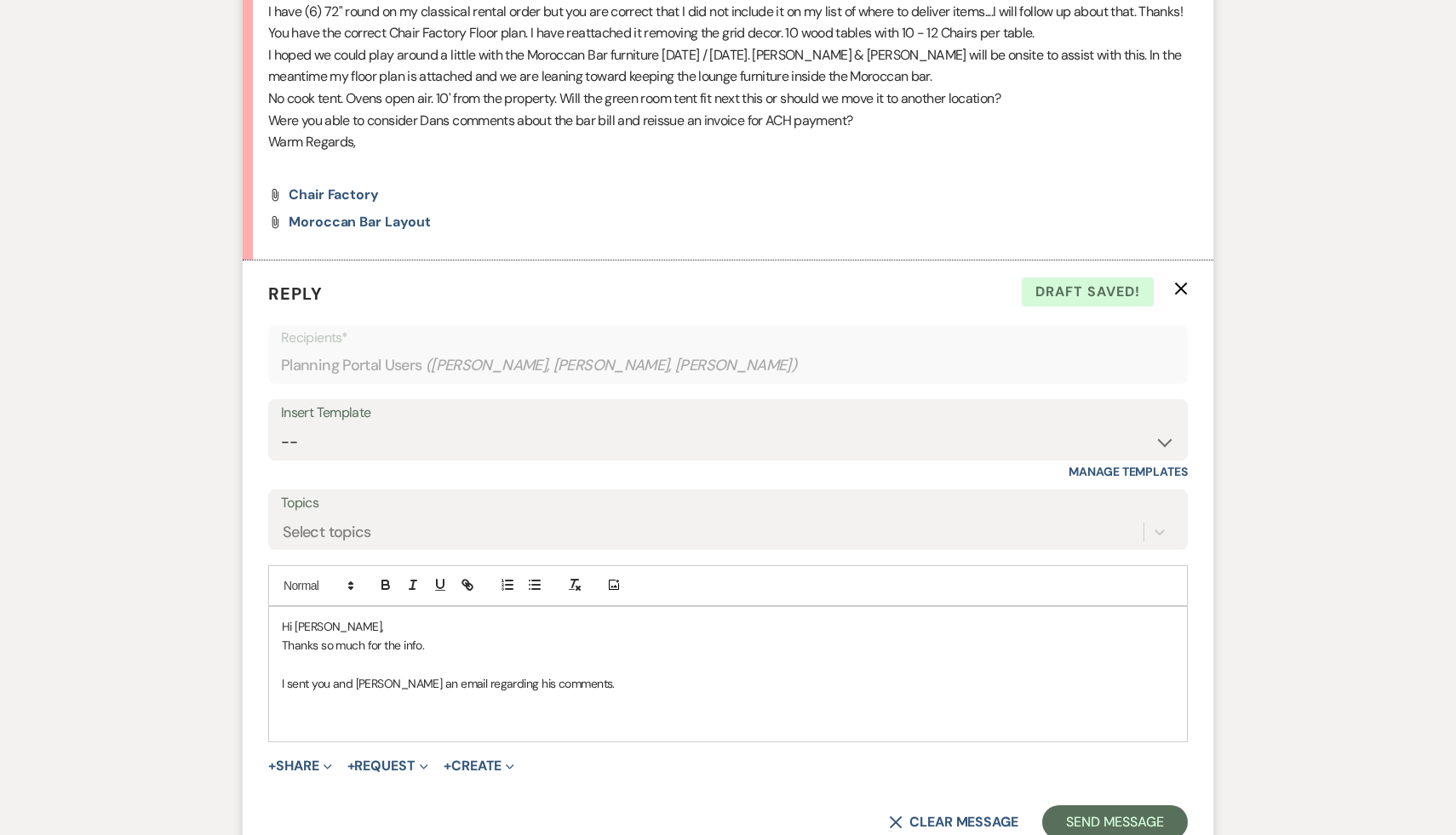
click at [480, 636] on p "Thanks so much for the info." at bounding box center [728, 645] width 892 height 19
click at [580, 674] on p "I sent you and [PERSON_NAME] an email regarding his comments." at bounding box center [728, 683] width 892 height 19
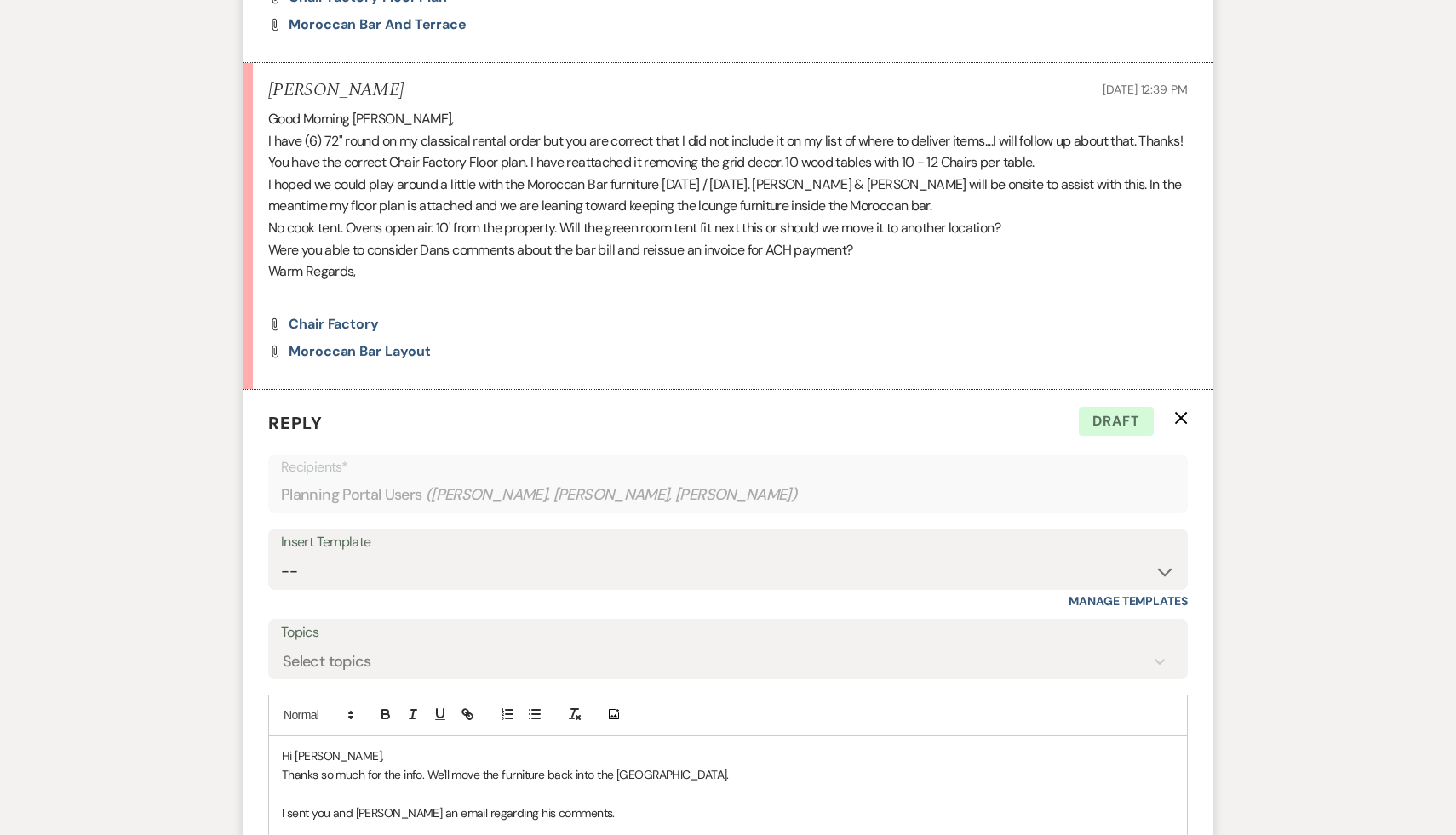
scroll to position [1377, 0]
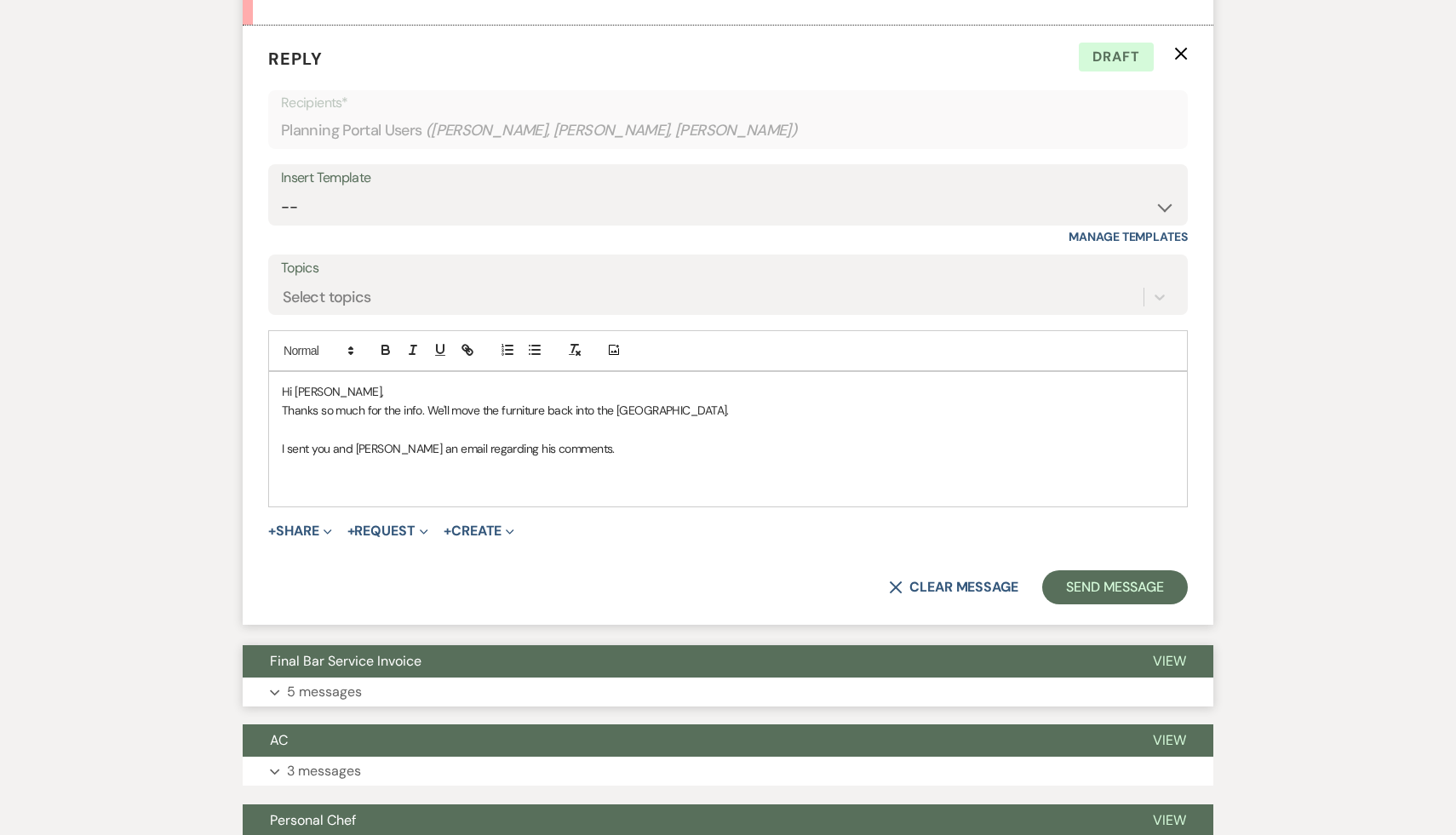
click at [405, 652] on span "Final Bar Service Invoice" at bounding box center [345, 661] width 151 height 18
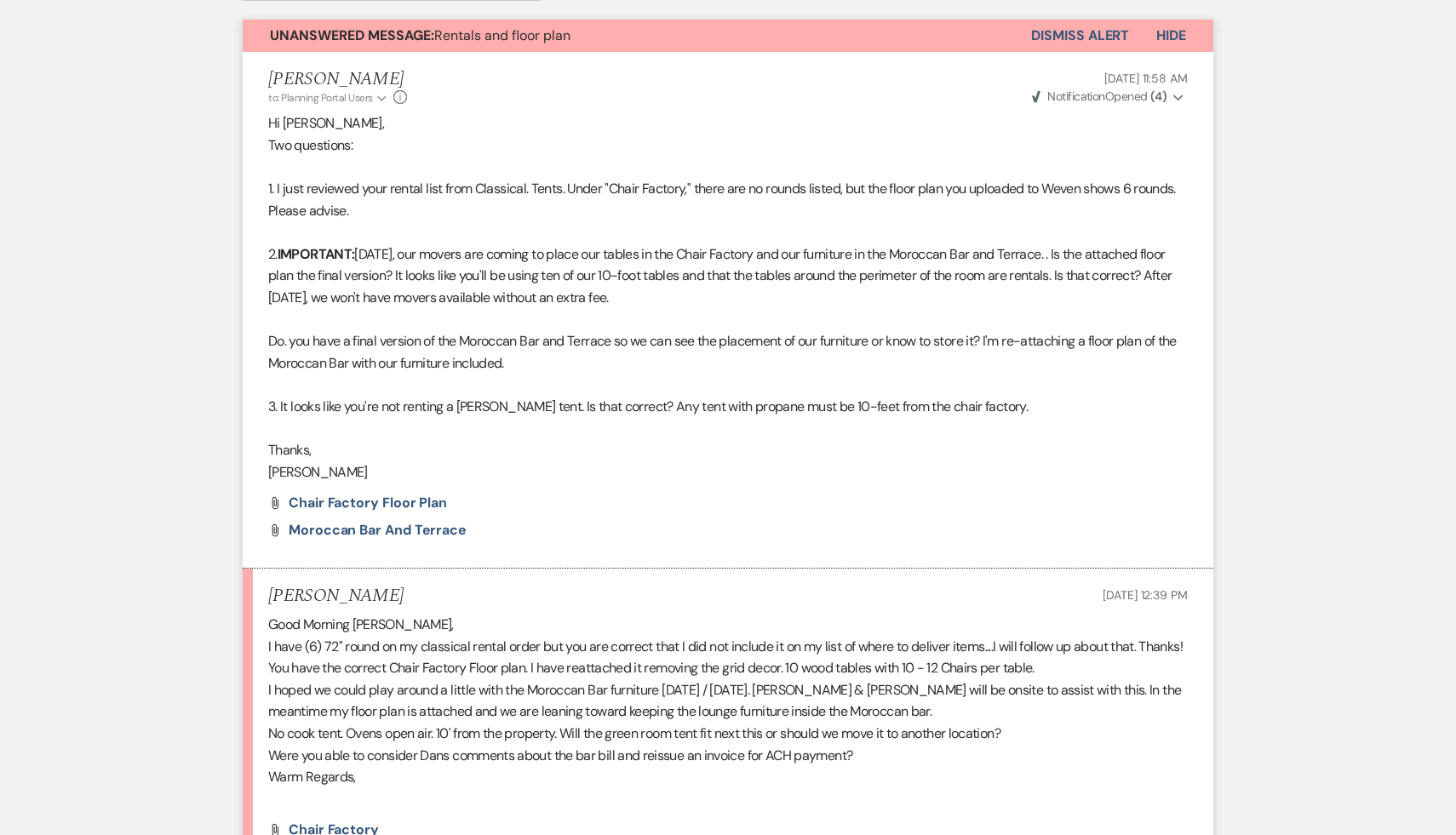
scroll to position [0, 0]
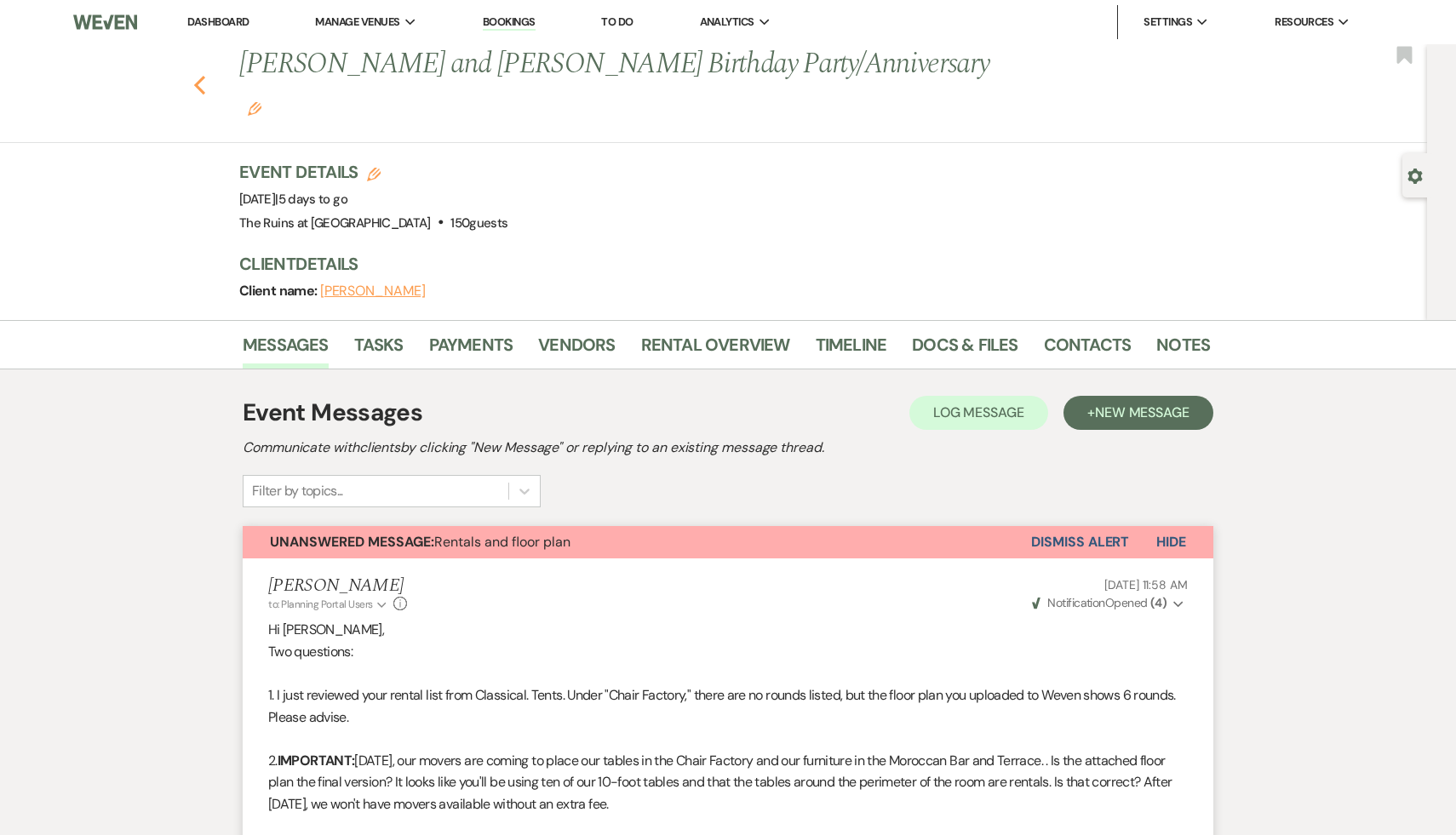
click at [196, 75] on icon "Previous" at bounding box center [199, 85] width 13 height 21
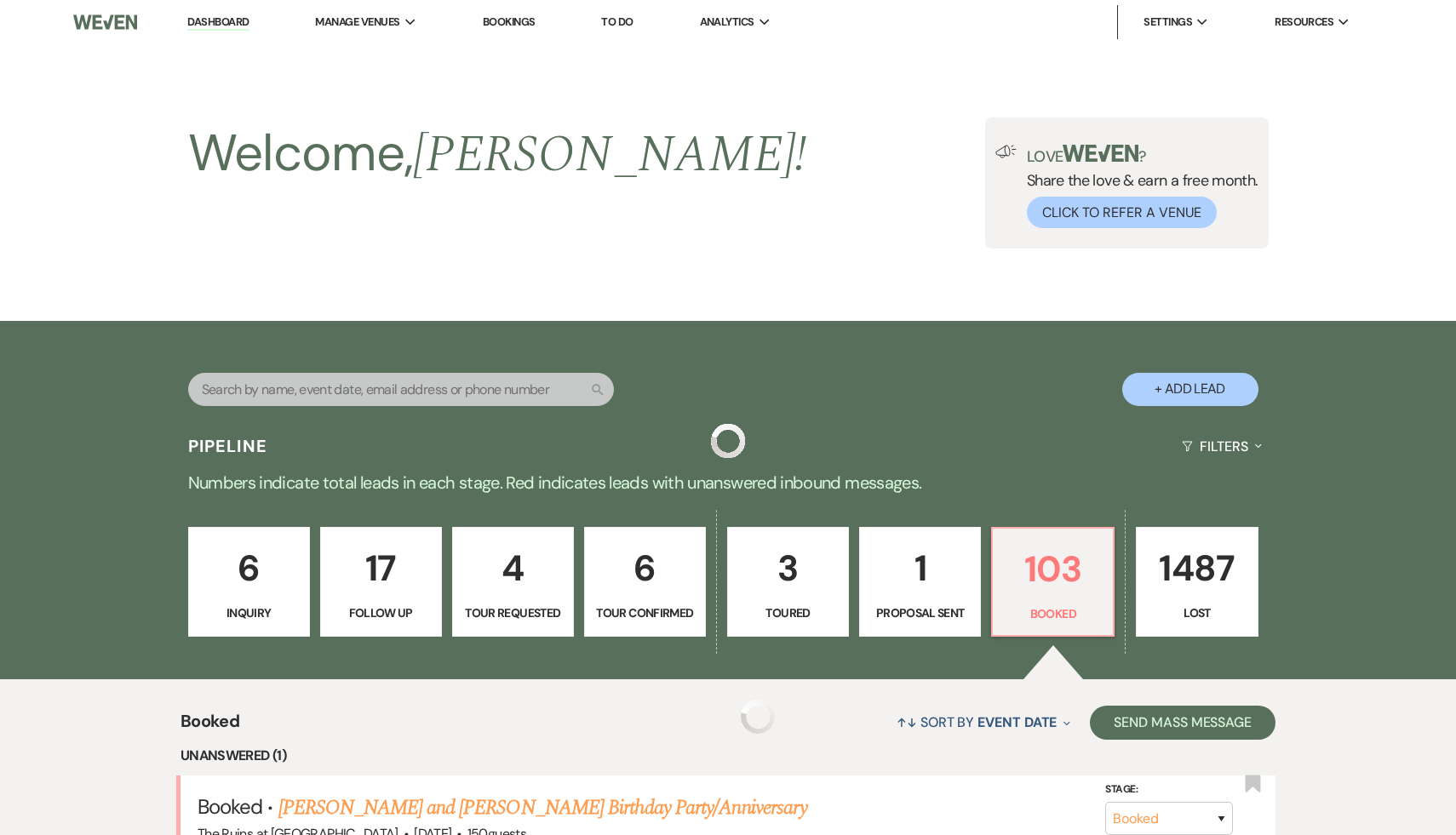
scroll to position [485, 0]
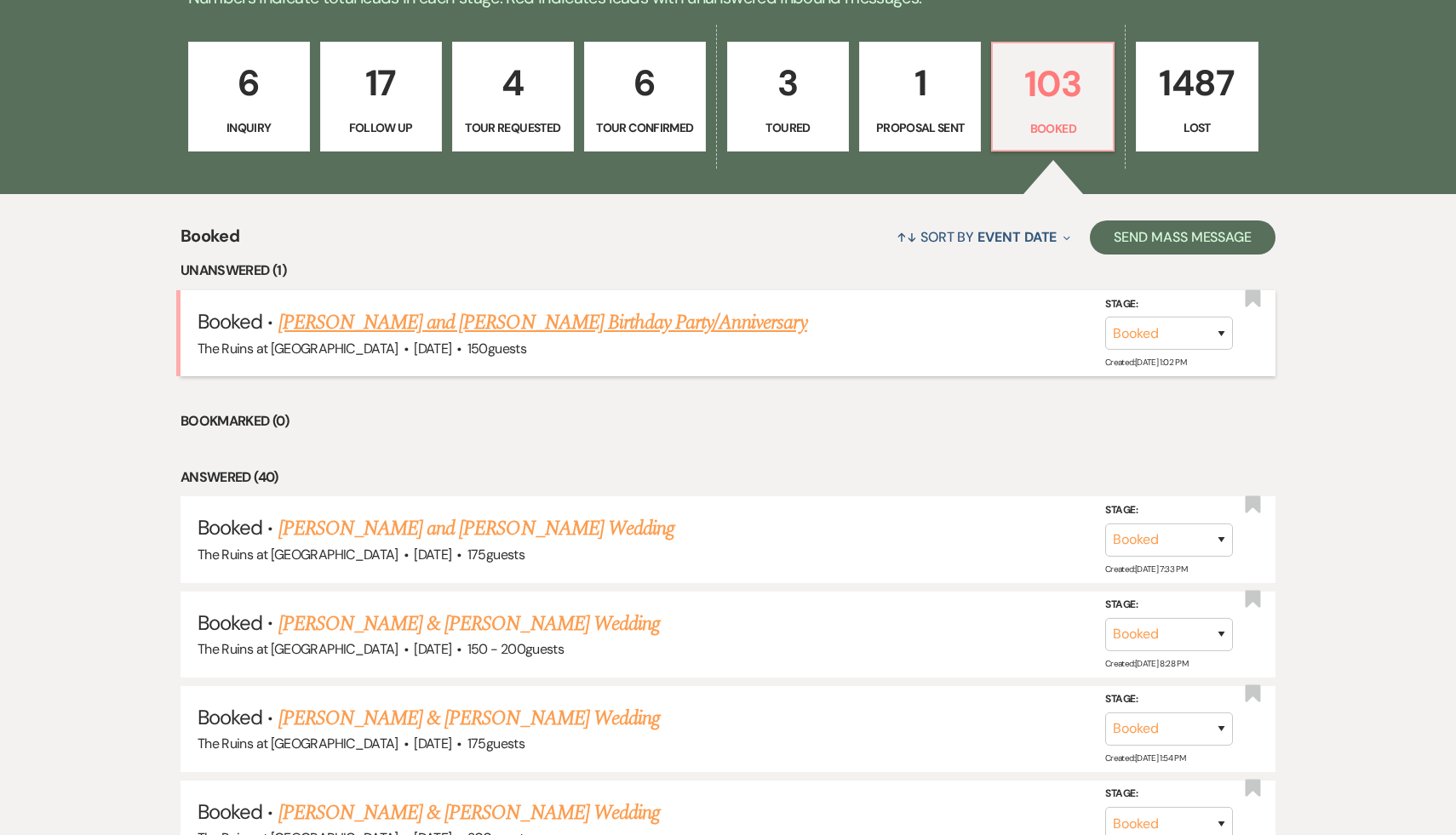
click at [659, 314] on link "[PERSON_NAME] and [PERSON_NAME] Birthday Party/Anniversary" at bounding box center [543, 322] width 529 height 31
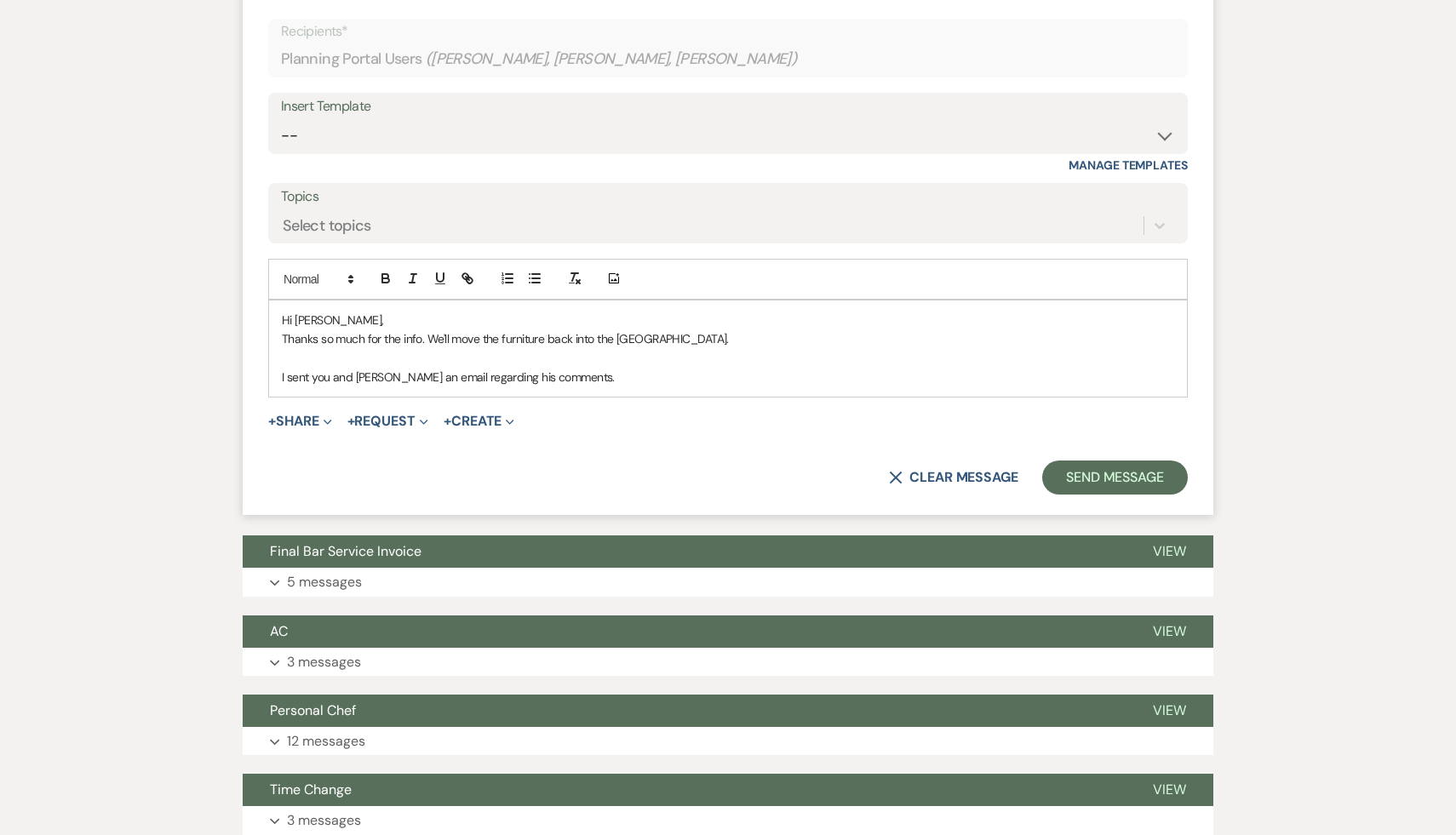
scroll to position [1459, 0]
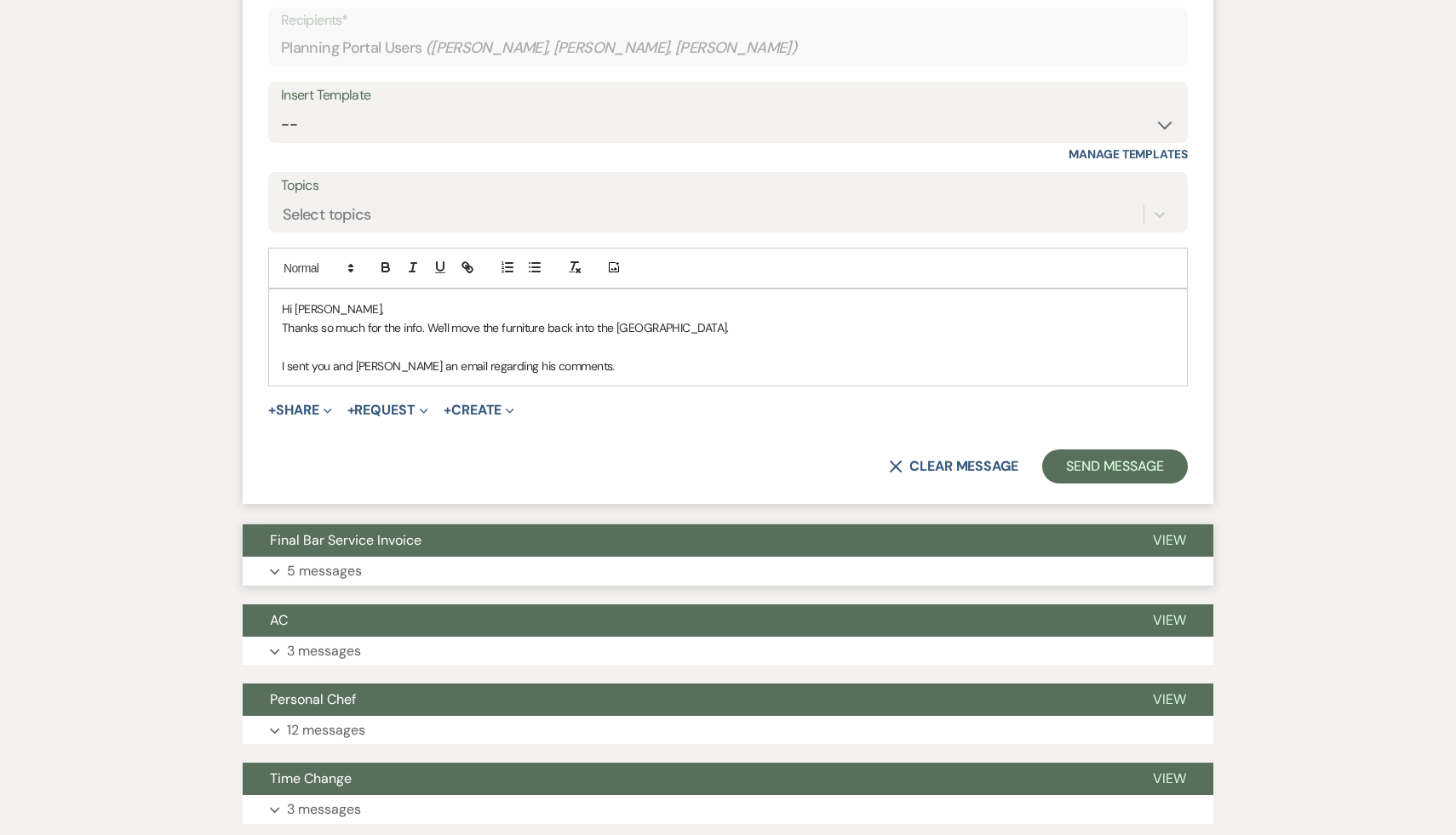
click at [405, 532] on span "Final Bar Service Invoice" at bounding box center [345, 541] width 151 height 18
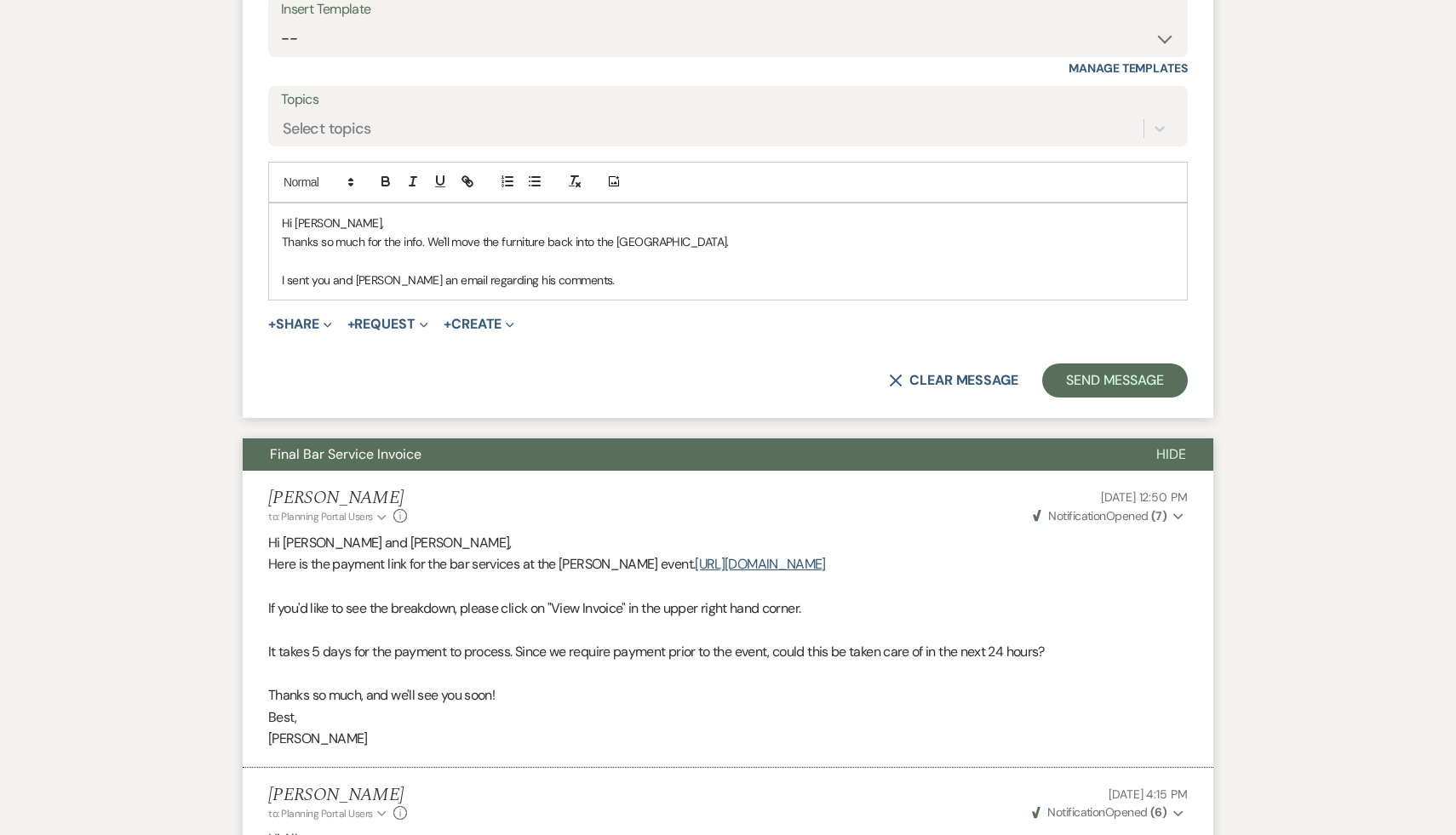
scroll to position [1591, 0]
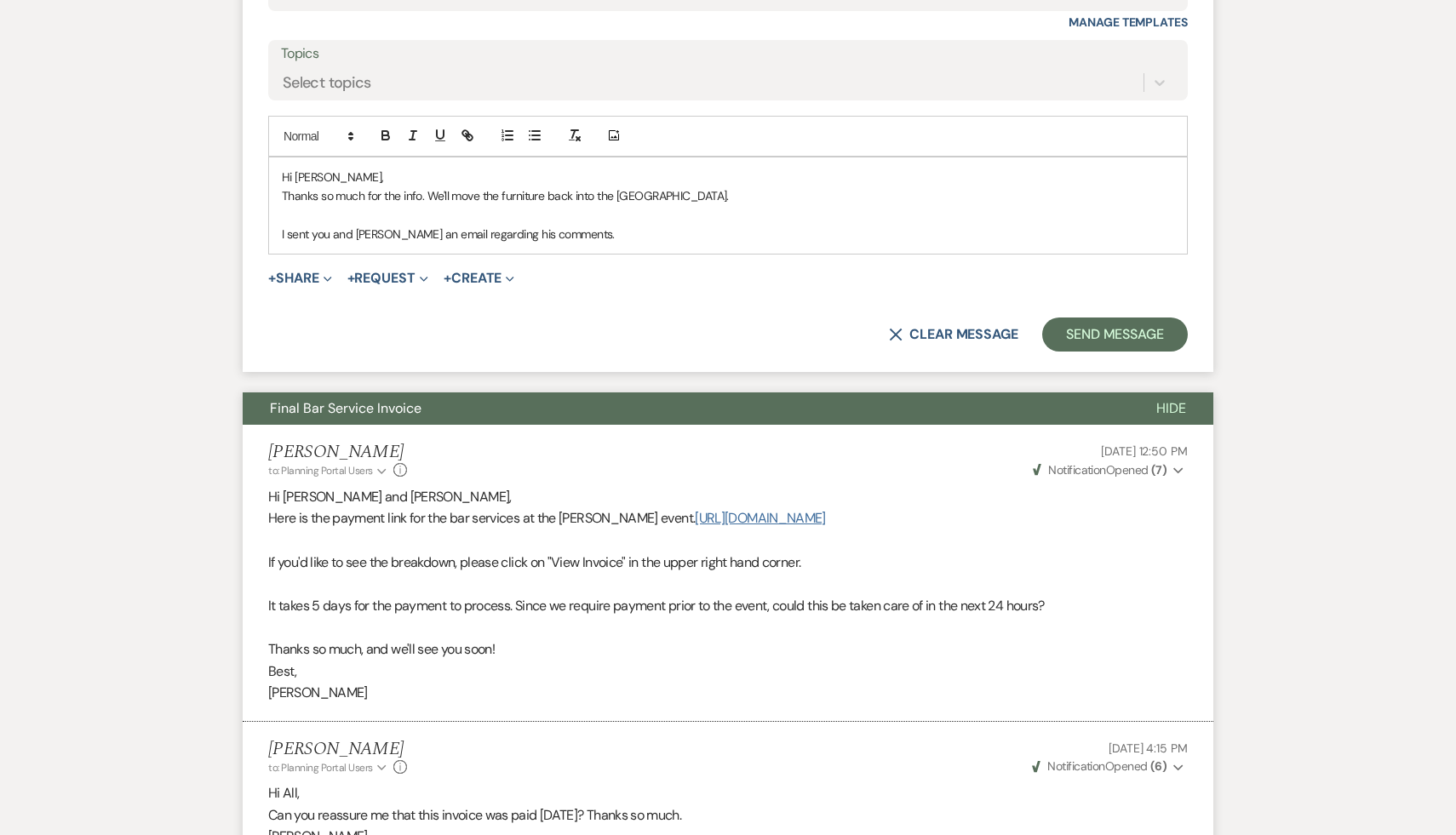
click at [695, 520] on link "[URL][DOMAIN_NAME]" at bounding box center [760, 518] width 130 height 18
